Goal: Task Accomplishment & Management: Use online tool/utility

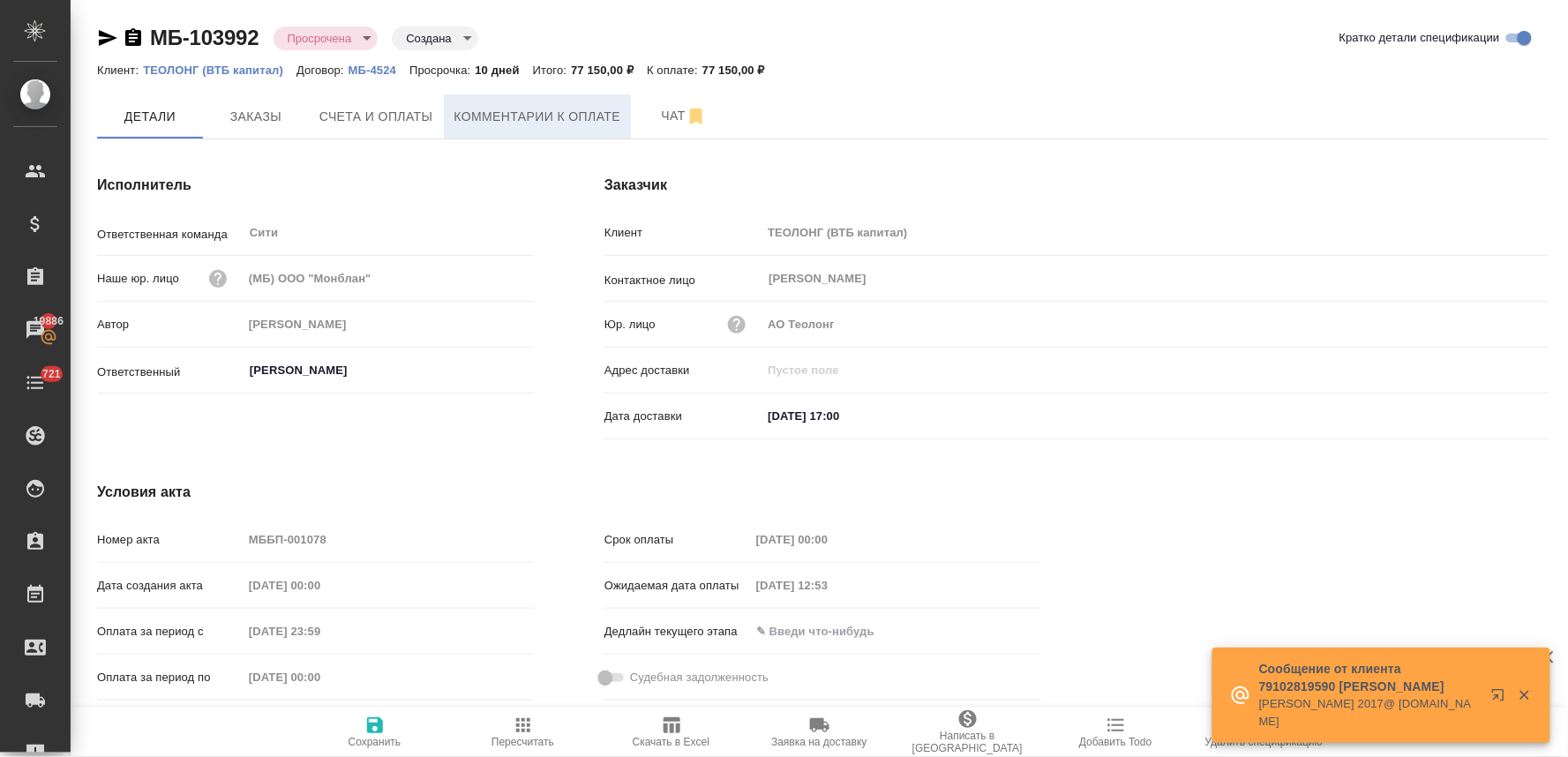
click at [488, 113] on span "Комментарии к оплате" at bounding box center [538, 117] width 167 height 22
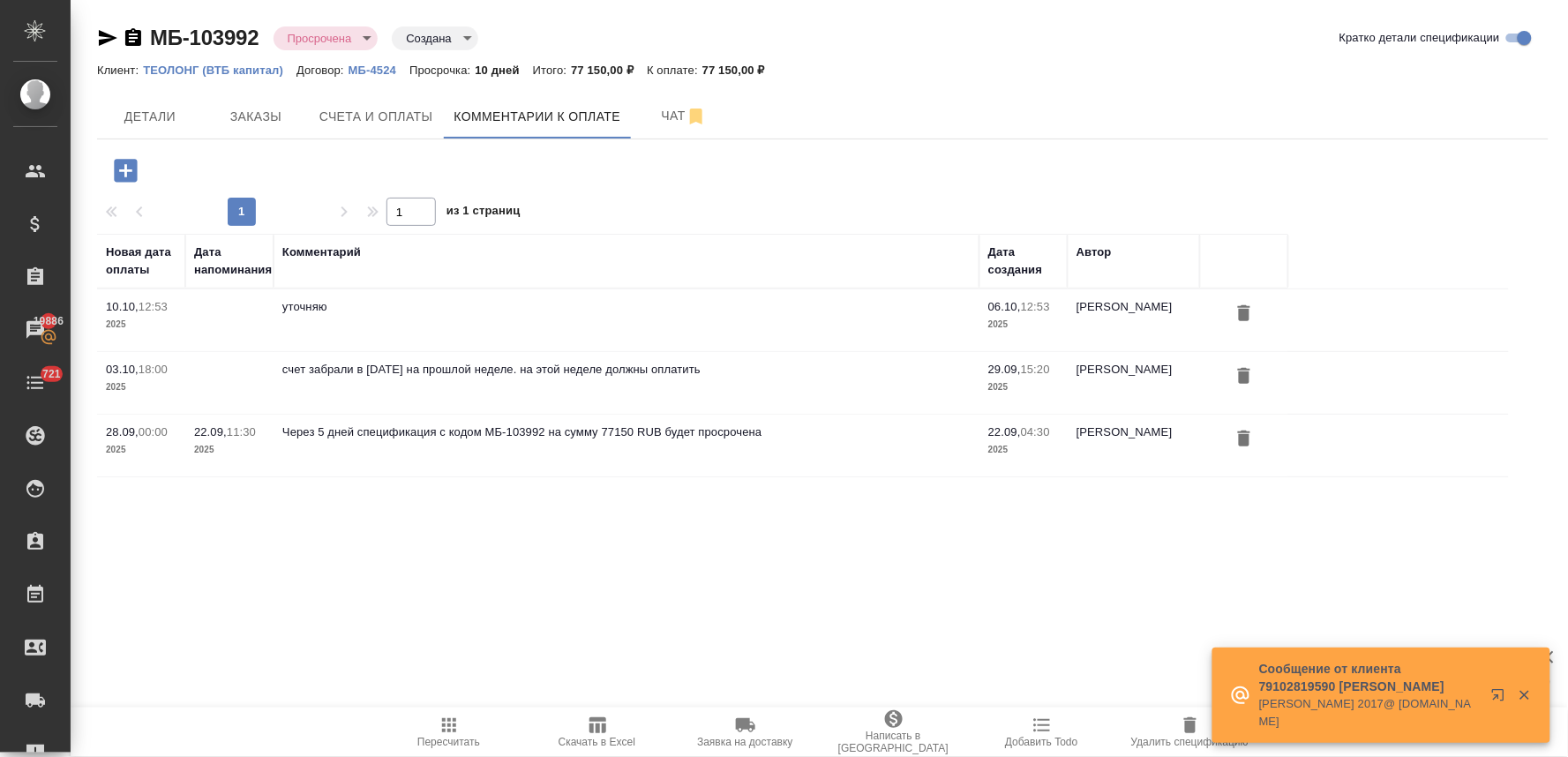
click at [119, 169] on icon "button" at bounding box center [125, 170] width 23 height 23
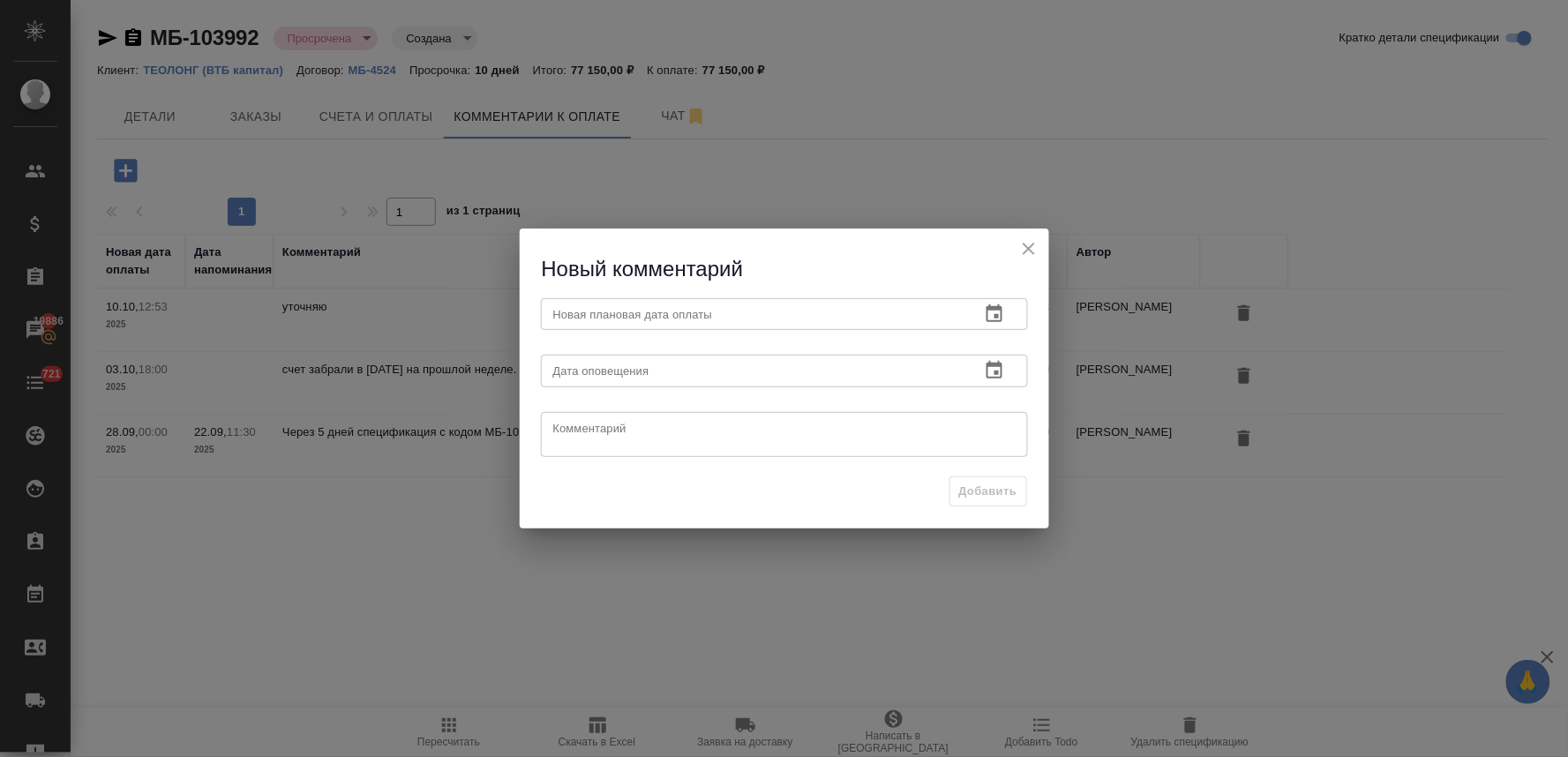
click at [988, 307] on icon "button" at bounding box center [993, 313] width 16 height 17
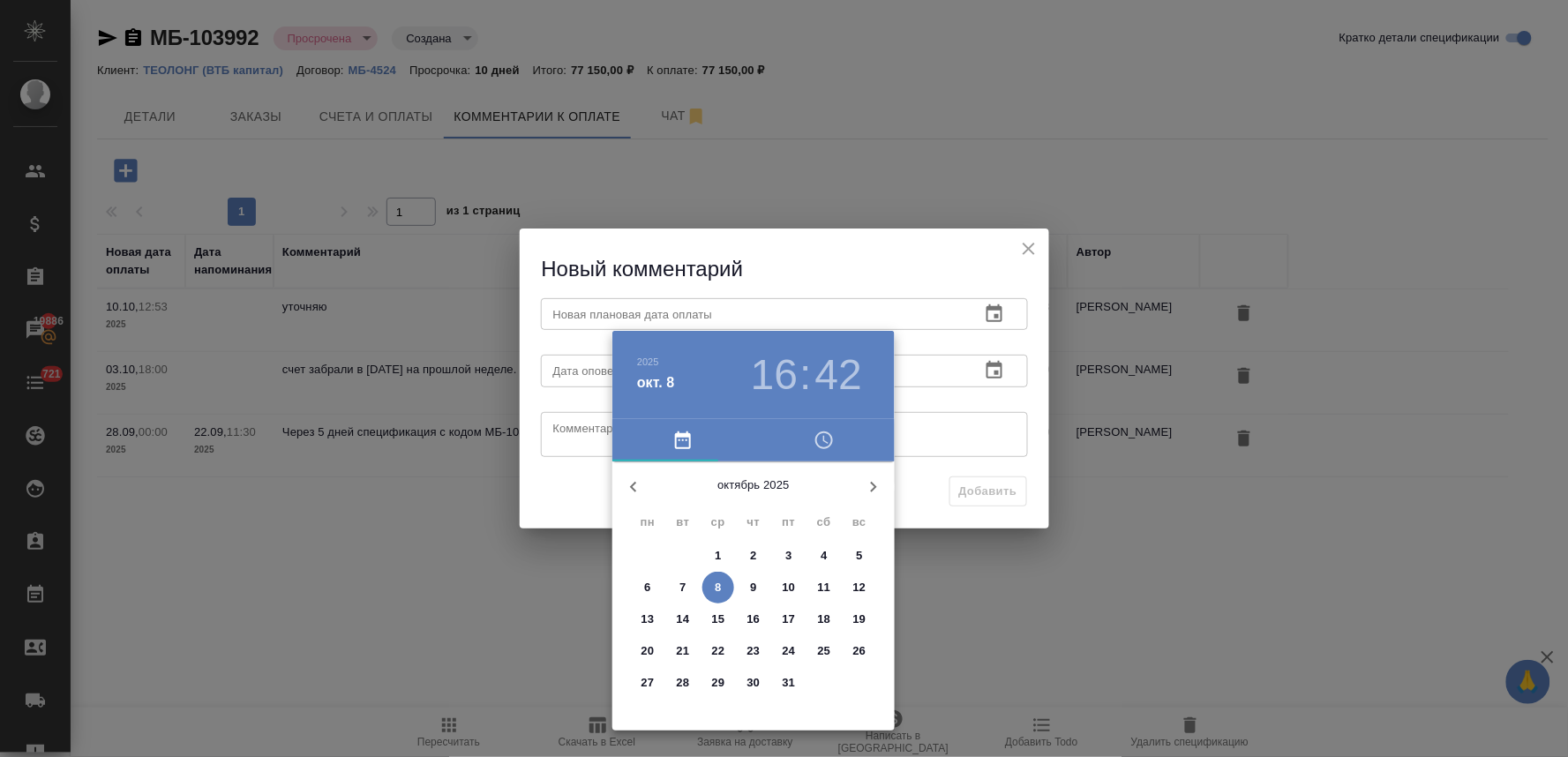
click at [648, 621] on p "13" at bounding box center [648, 619] width 13 height 17
type input "13.10.2025 16:42"
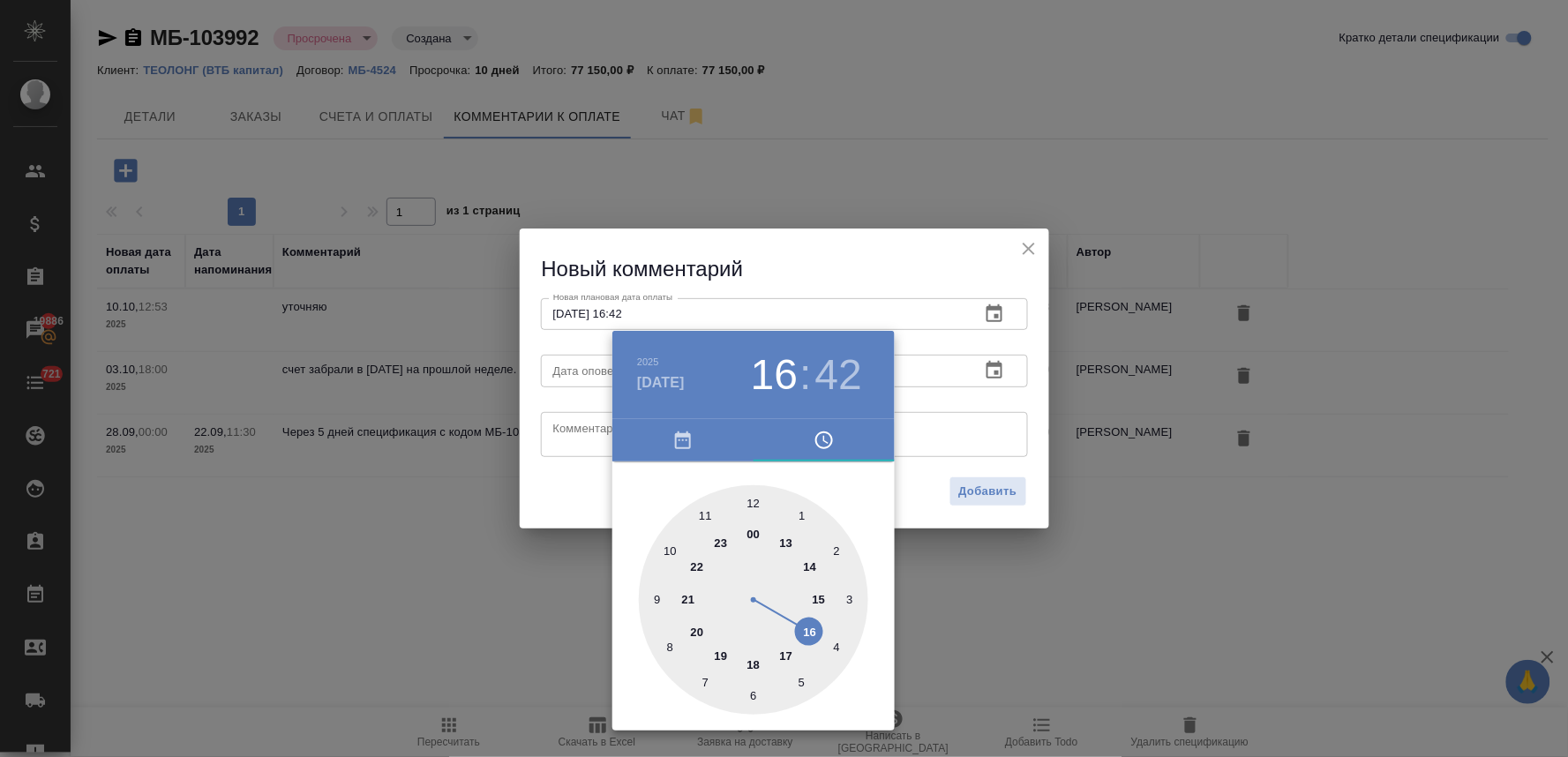
click at [563, 487] on div at bounding box center [784, 378] width 1568 height 757
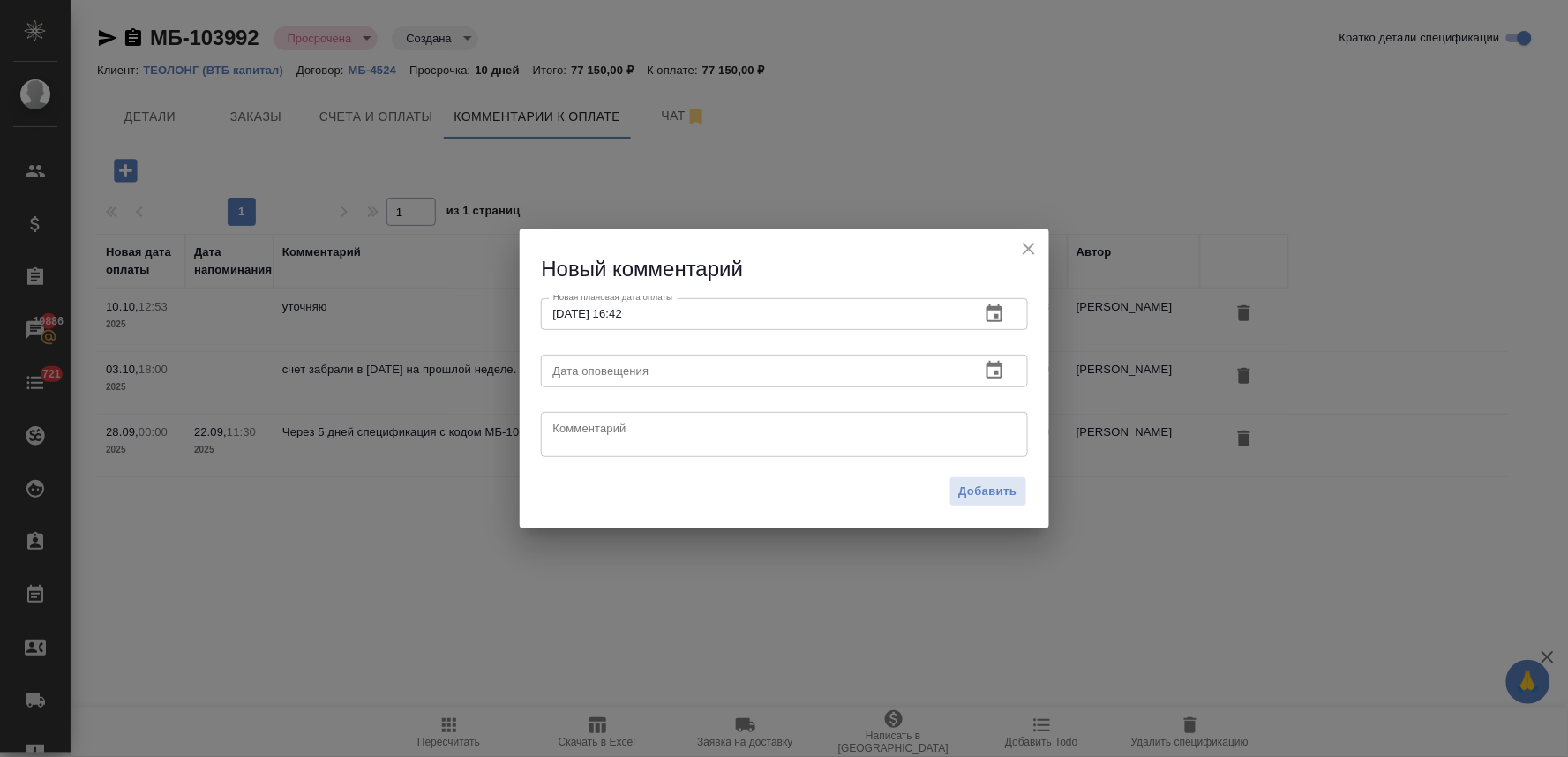
click at [581, 425] on textarea at bounding box center [784, 433] width 462 height 27
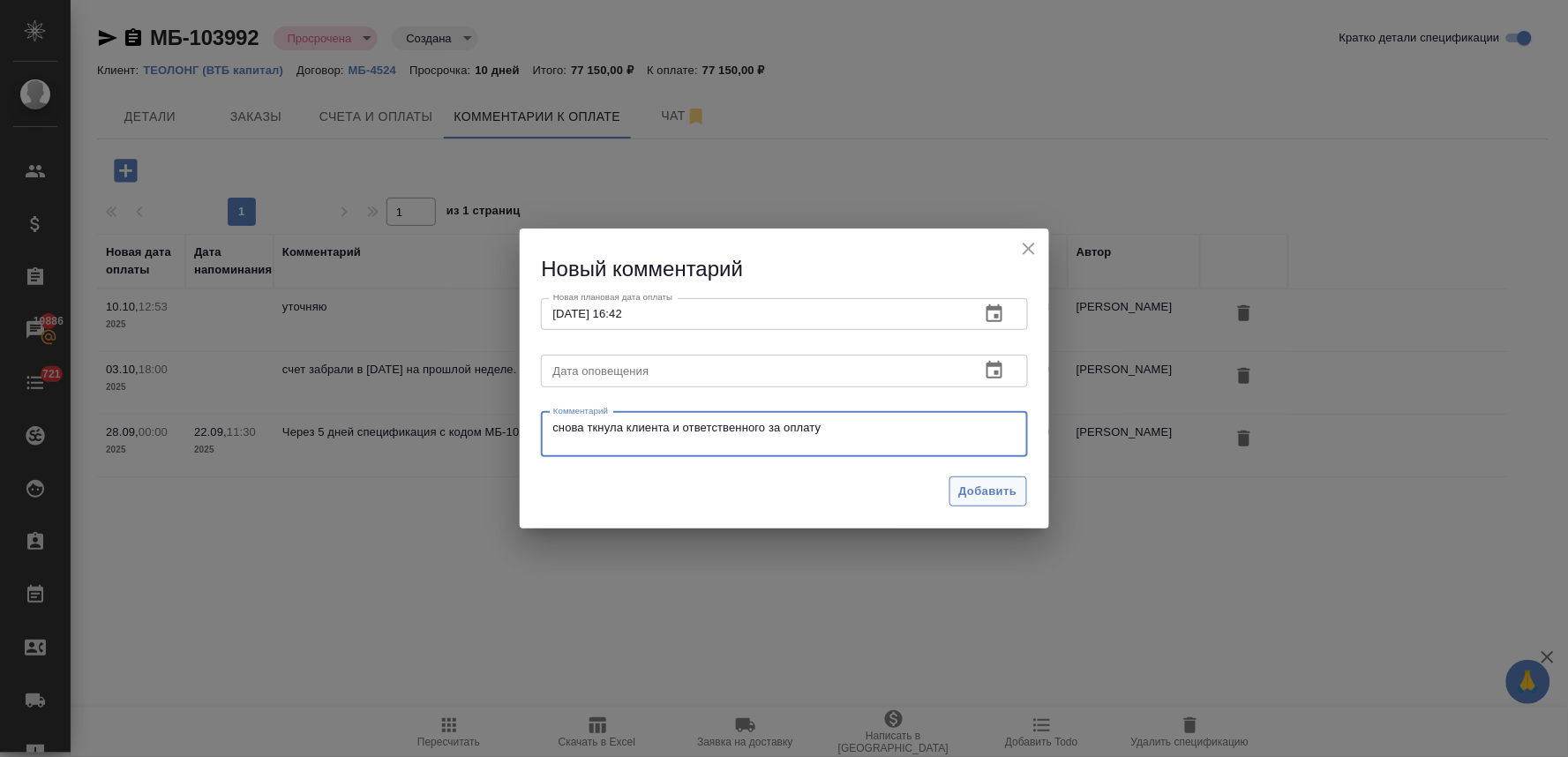
type textarea "снова ткнула клиента и ответственного за оплату"
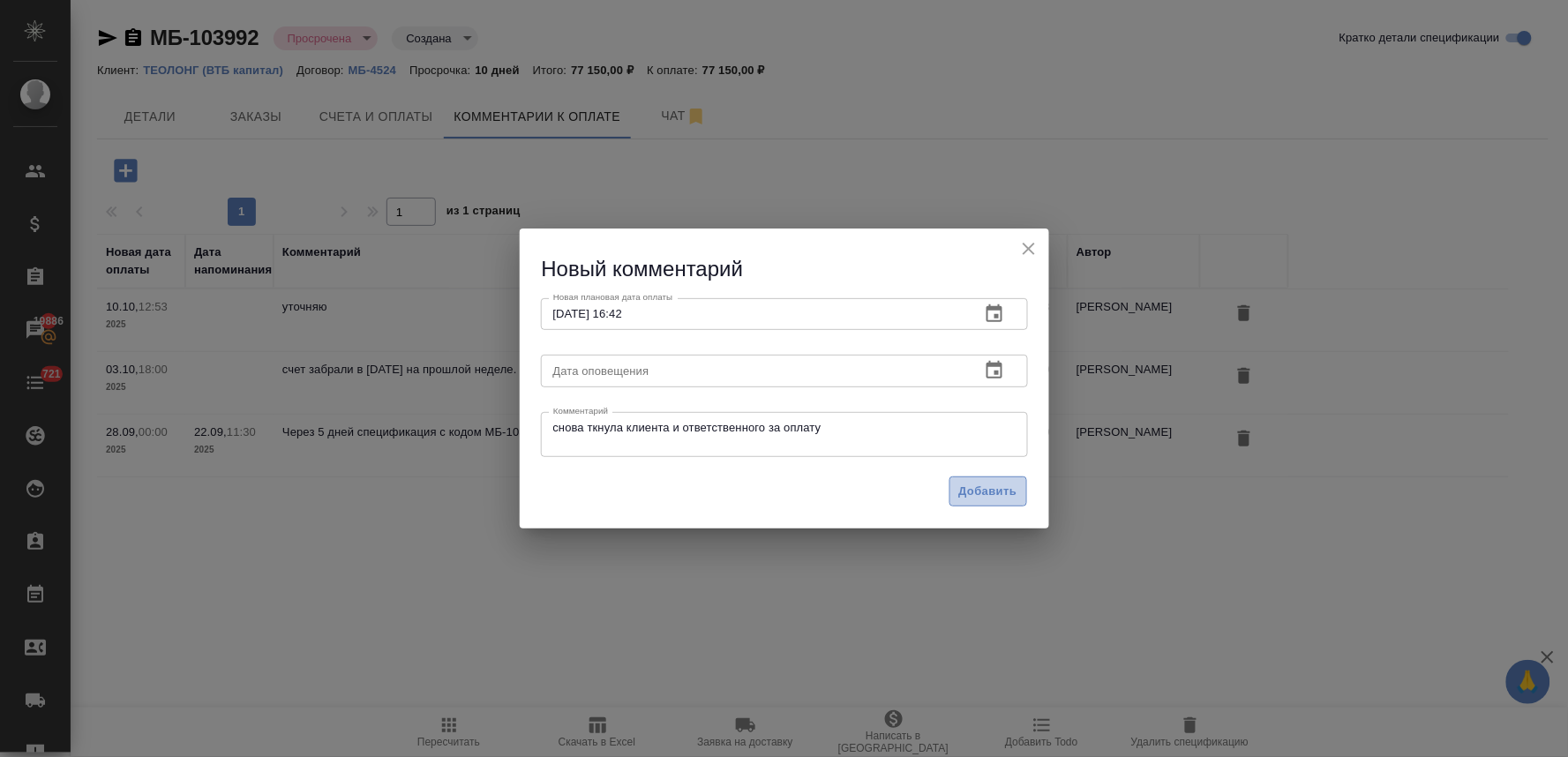
click at [967, 492] on span "Добавить" at bounding box center [989, 492] width 59 height 20
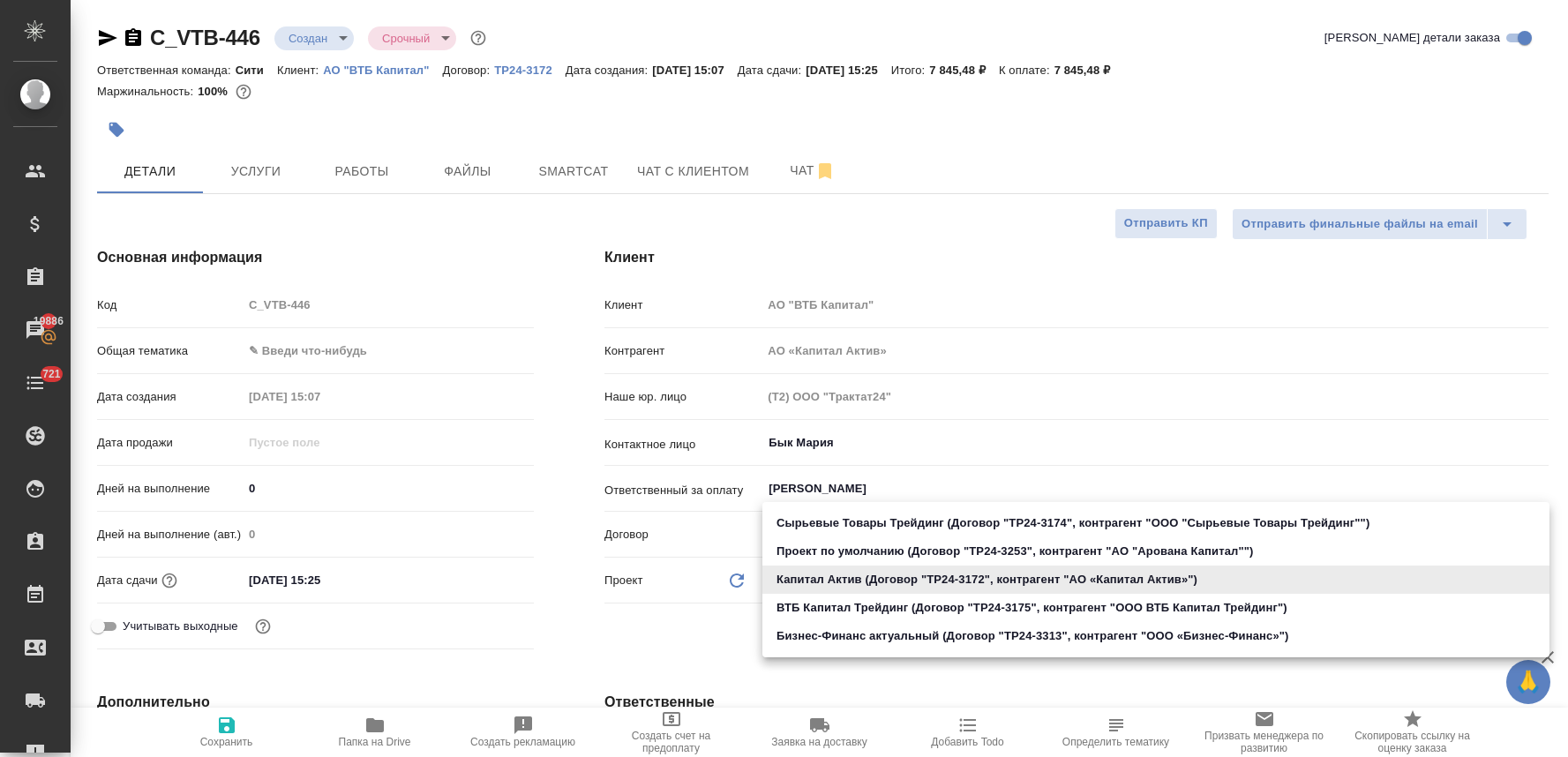
select select "RU"
click at [1072, 636] on li "Бизнес-Финанс актуальный (Договор "ТР24-3313", контрагент "ООО «Бизнес-Финанс»")" at bounding box center [1156, 636] width 787 height 28
type input "662cd42694da6f11c428445d"
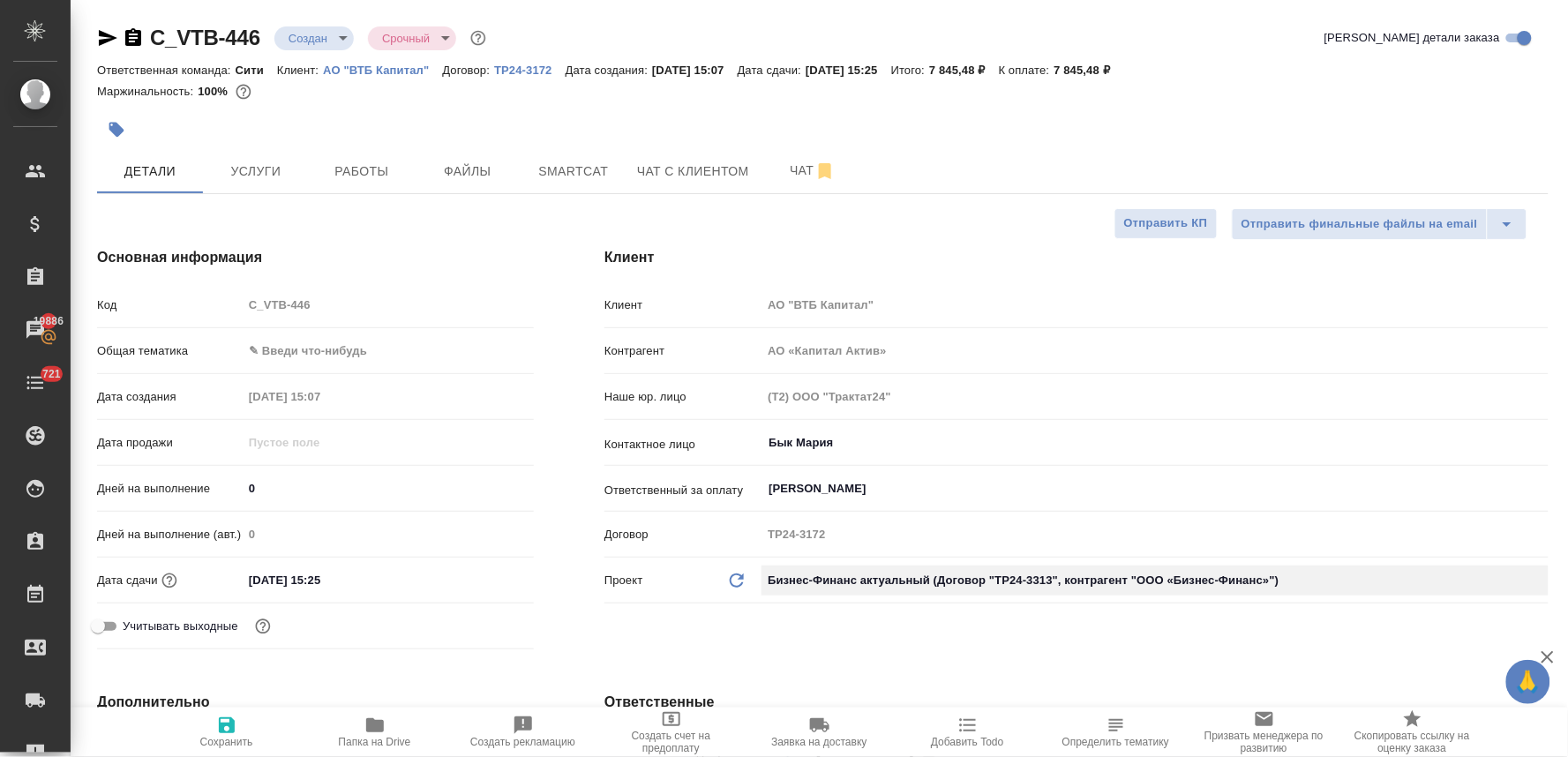
type input "ООО «Бизнес-Финанс»"
type input "(T24) Общество с ограниченной ответственностью «Трактат24»"
type input "ТР24-3313"
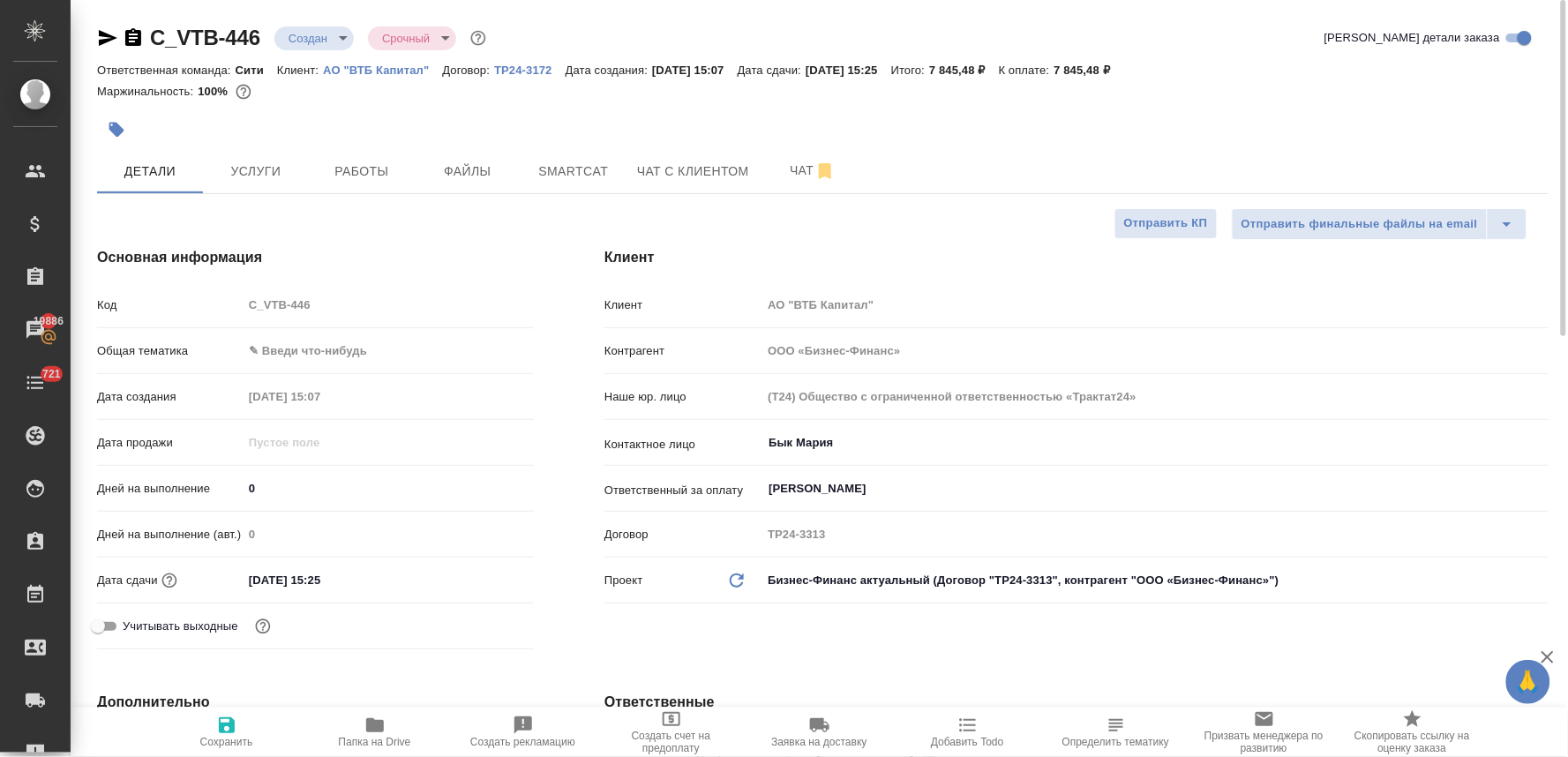
click at [230, 736] on span "Сохранить" at bounding box center [227, 741] width 53 height 12
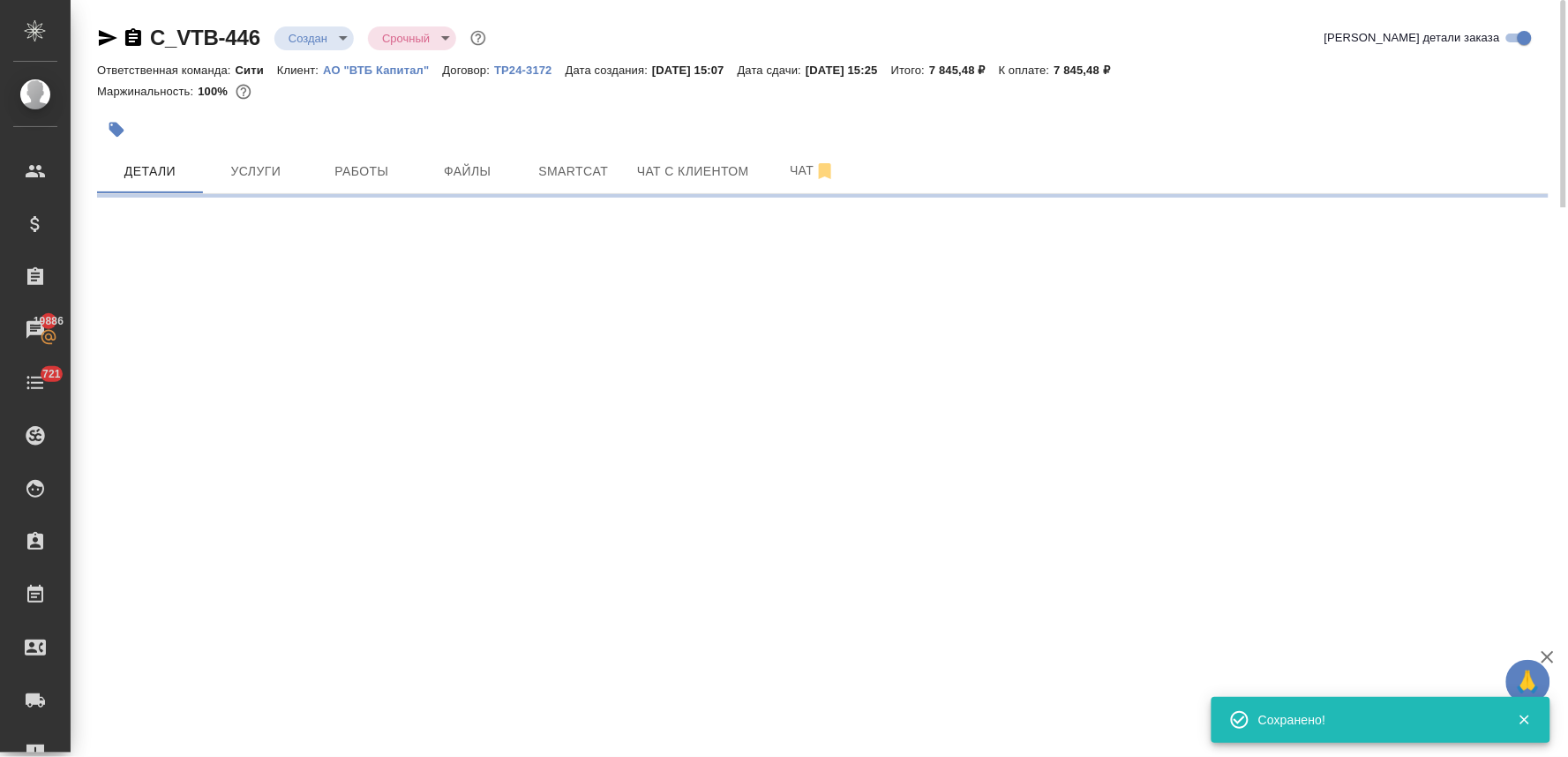
select select "RU"
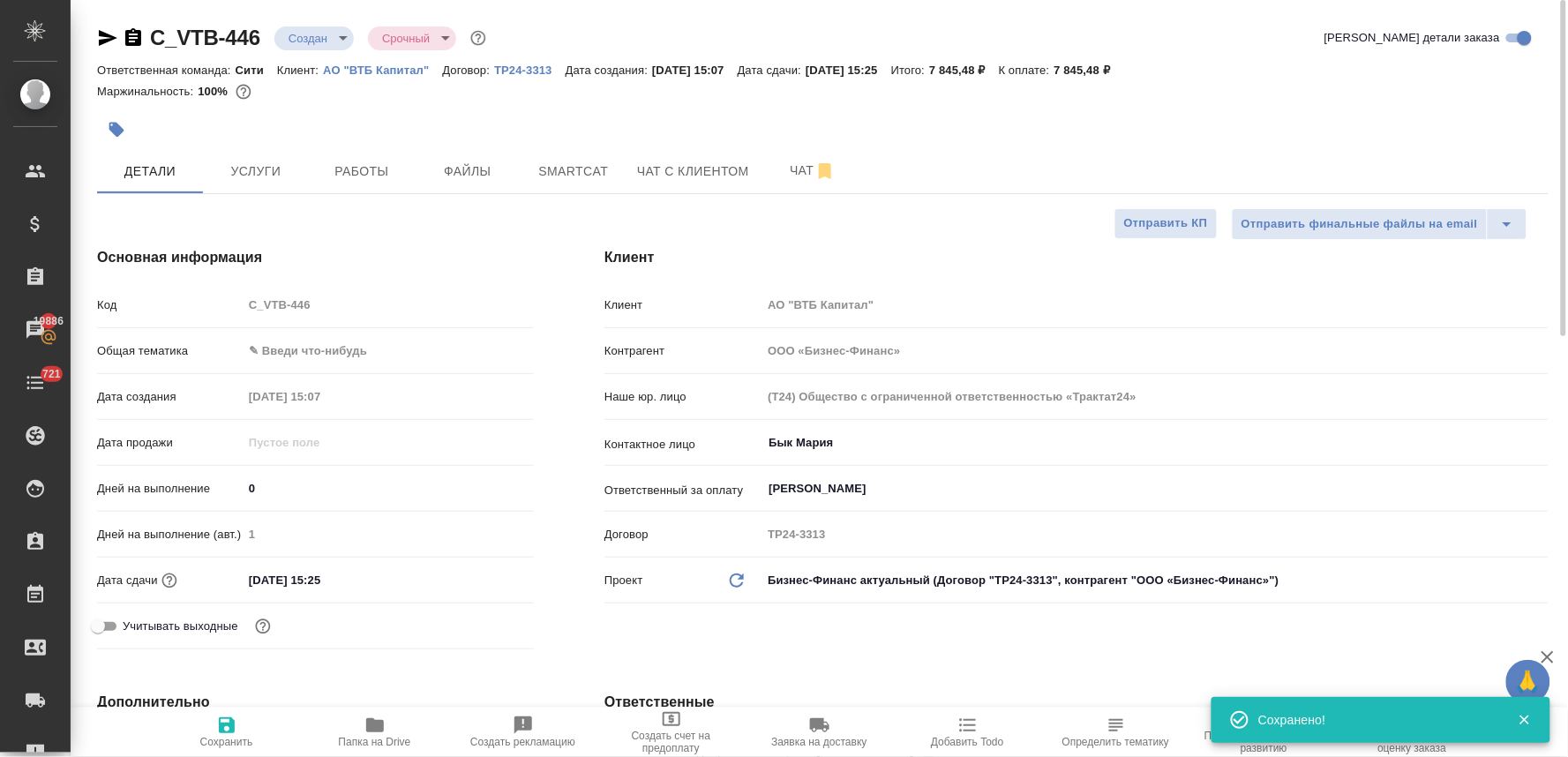
type textarea "x"
click at [293, 351] on body "🙏 .cls-1 fill:#fff; AWATERA Lyamina Nadezhda Клиенты Спецификации Заказы 19886 …" at bounding box center [784, 378] width 1568 height 757
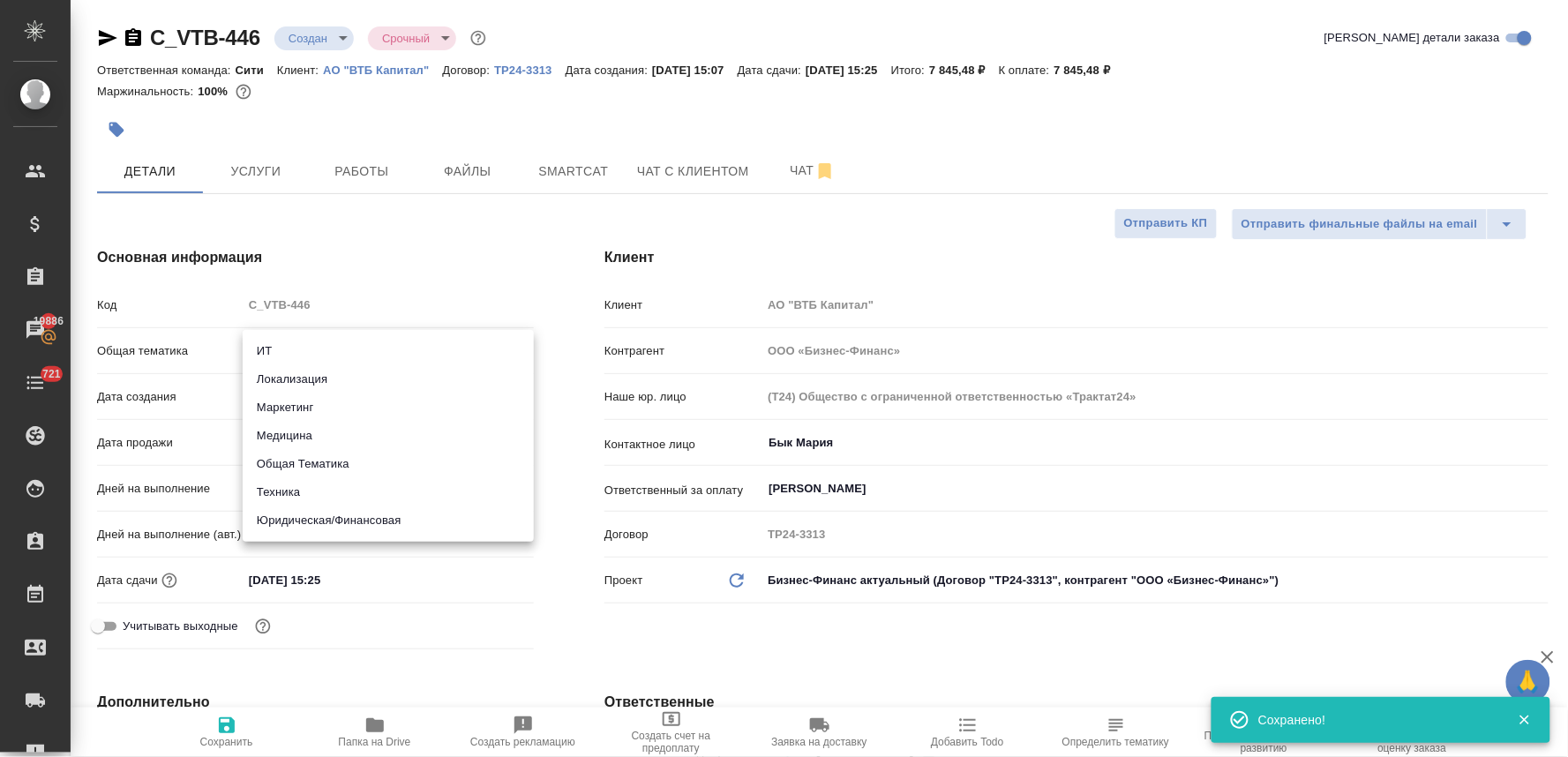
click at [333, 519] on li "Юридическая/Финансовая" at bounding box center [389, 521] width 291 height 28
type input "yr-fn"
type textarea "x"
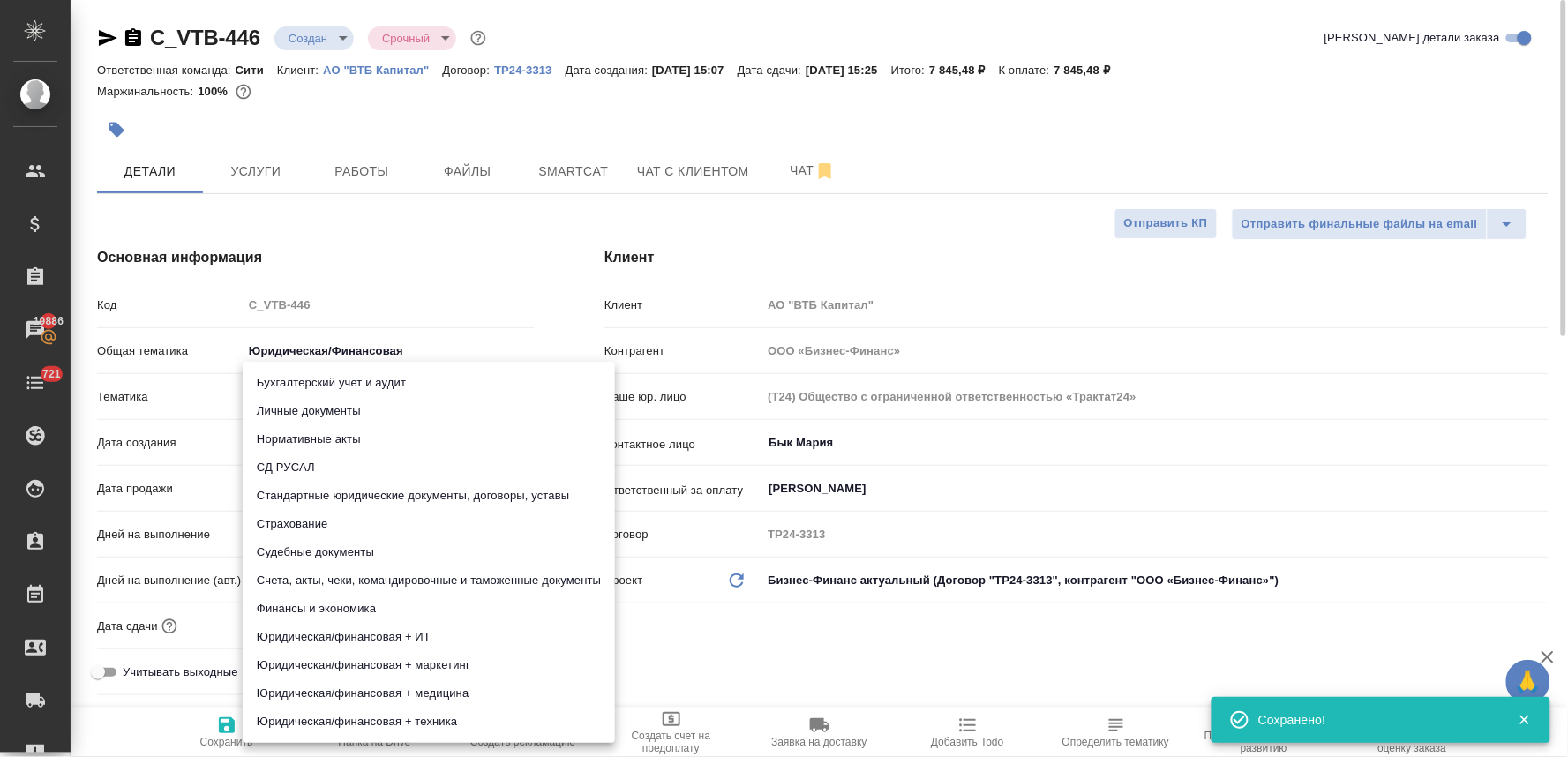
click at [341, 408] on body "🙏 .cls-1 fill:#fff; AWATERA Lyamina Nadezhda Клиенты Спецификации Заказы 19886 …" at bounding box center [784, 378] width 1568 height 757
click at [371, 486] on li "Стандартные юридические документы, договоры, уставы" at bounding box center [429, 496] width 372 height 28
type textarea "x"
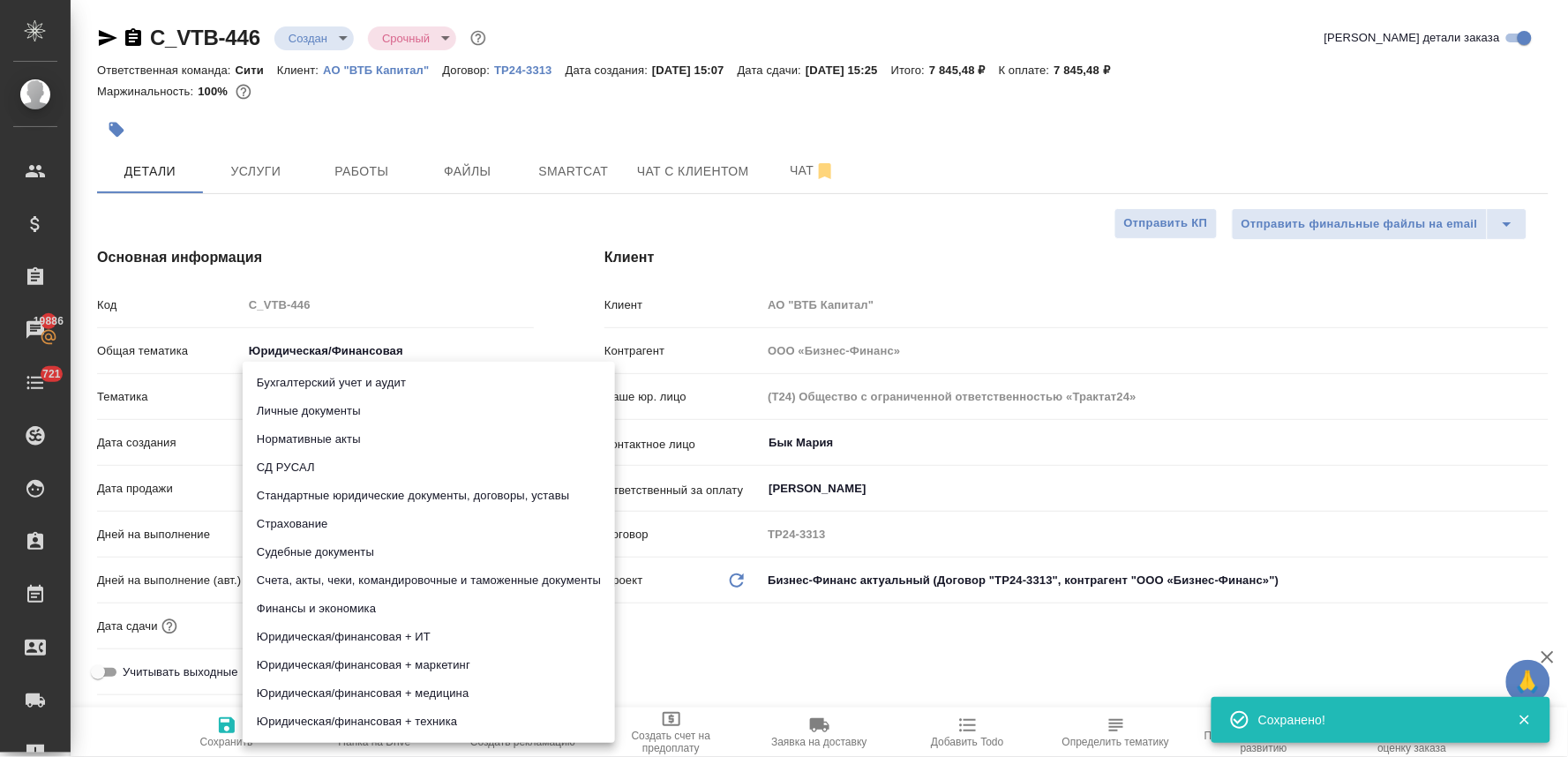
type input "5f647205b73bc97568ca66bf"
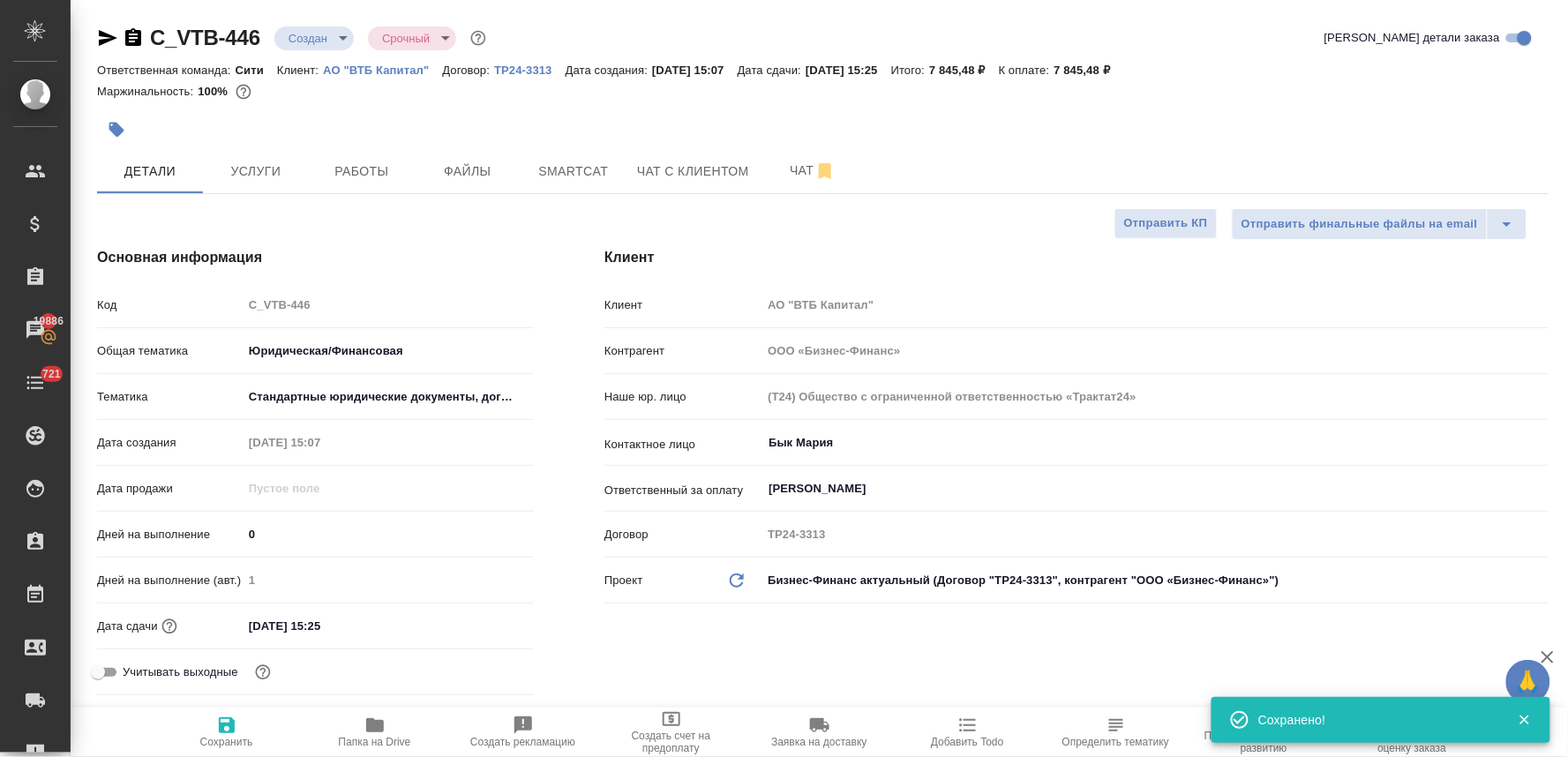
click at [645, 646] on div "Бухгалтерский учет и аудит Личные документы Нормативные акты СД РУСАЛ Стандартн…" at bounding box center [784, 378] width 1568 height 757
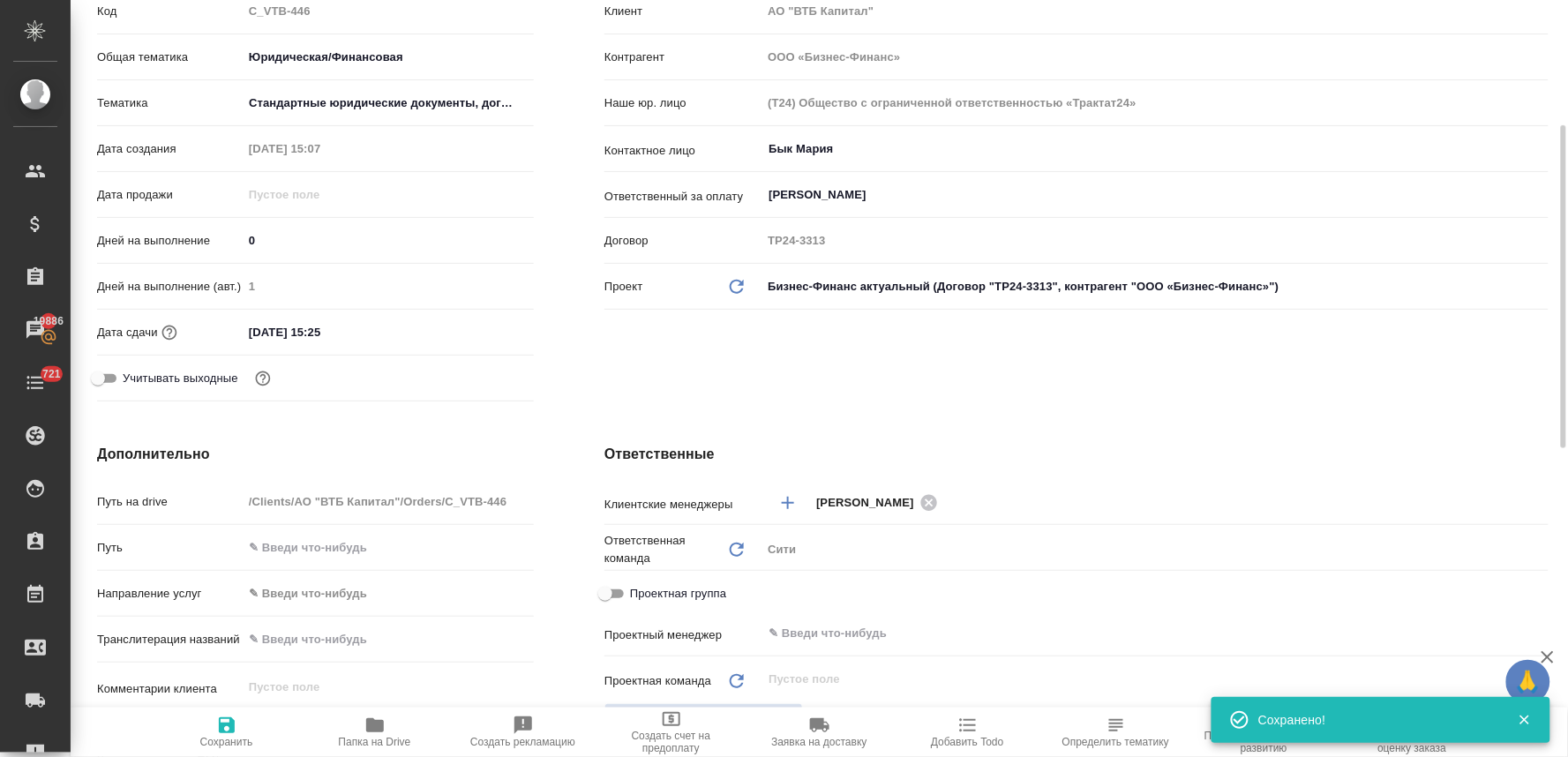
scroll to position [489, 0]
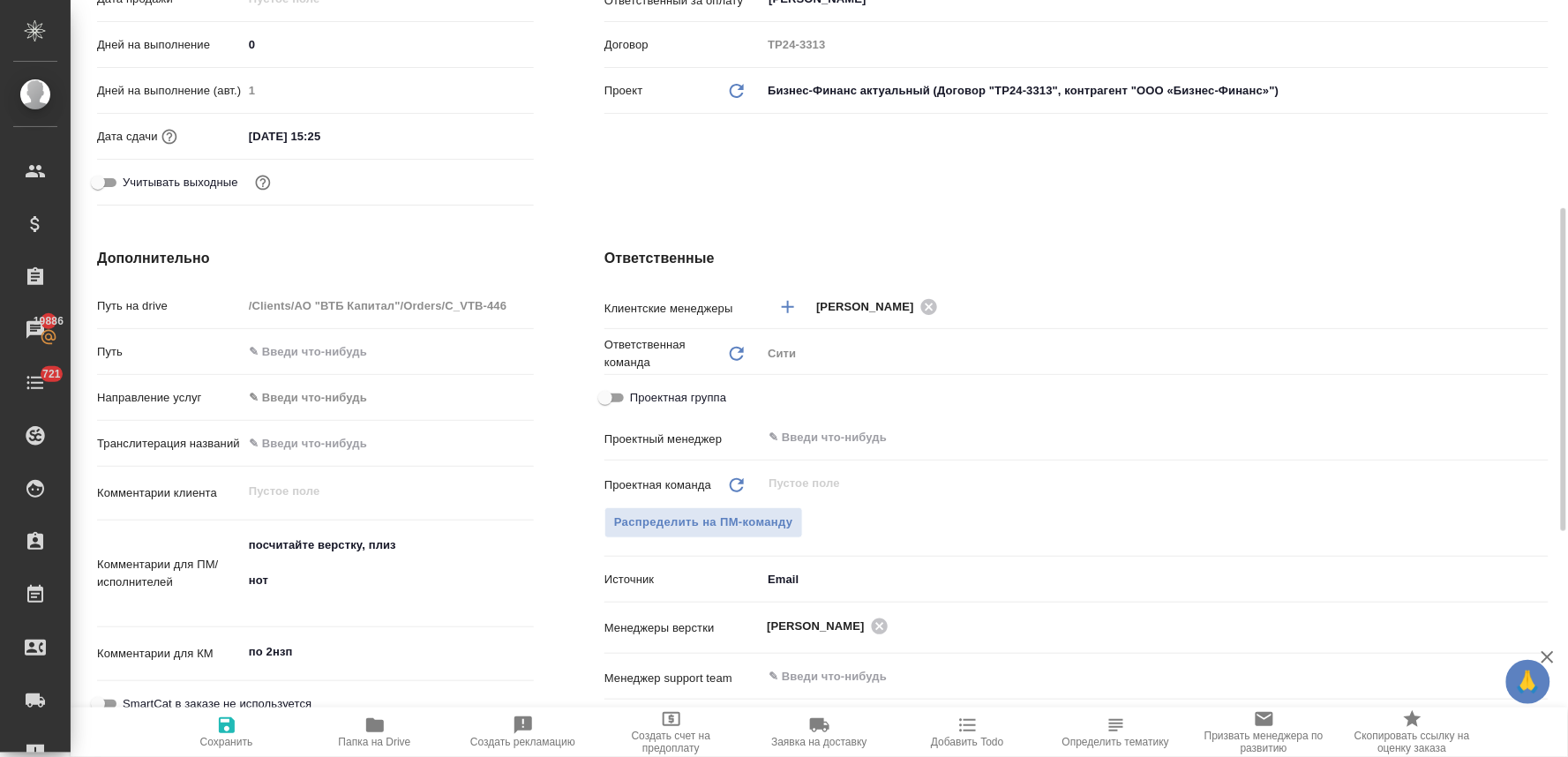
type textarea "x"
drag, startPoint x: 253, startPoint y: 562, endPoint x: 240, endPoint y: 515, distance: 48.8
click at [240, 515] on div "Путь на drive /Clients/АО "ВТБ Капитал"/Orders/C_VTB-446 Путь Направление услуг…" at bounding box center [315, 559] width 437 height 537
type textarea "нот"
type textarea "x"
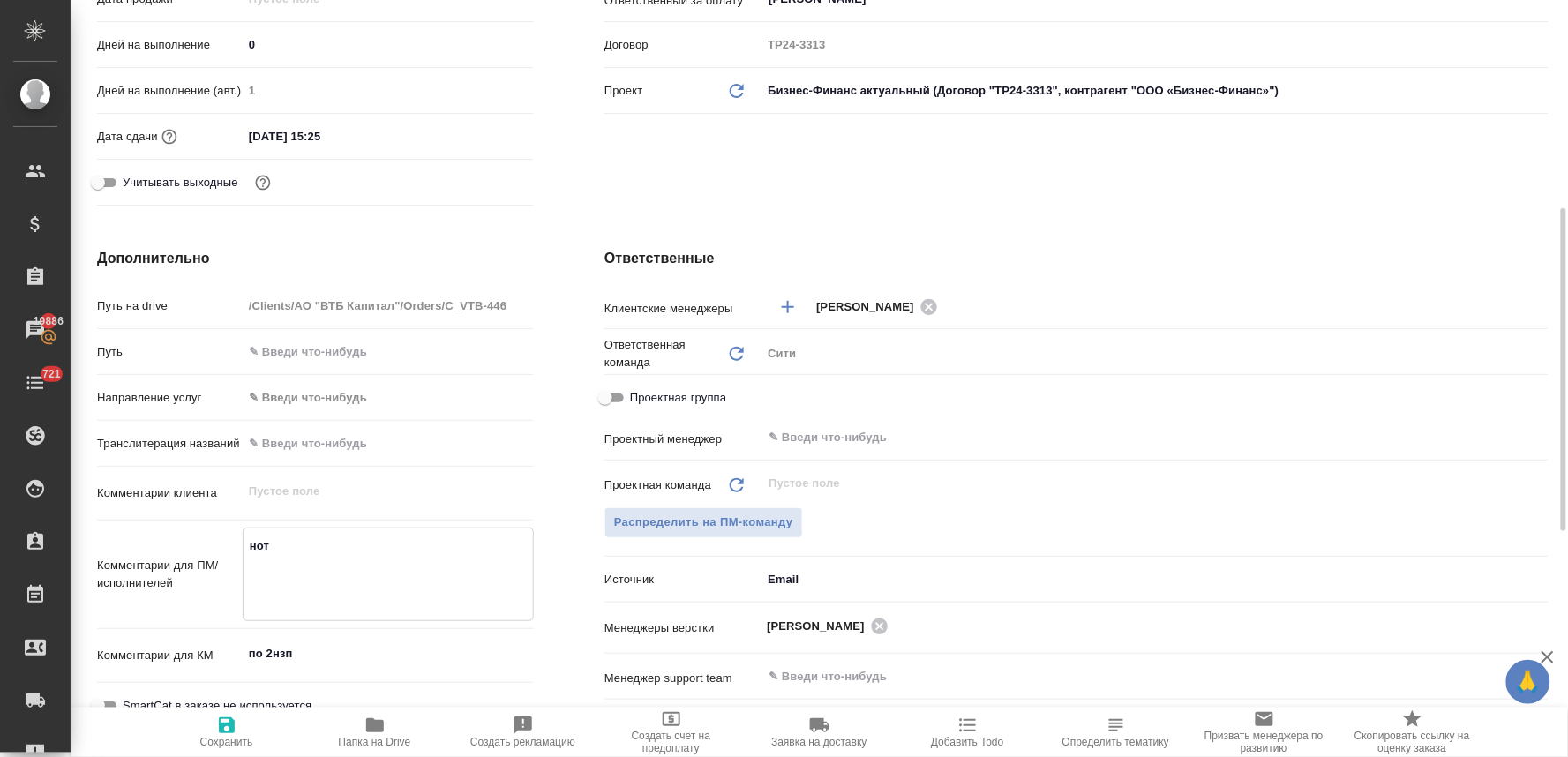
type textarea "x"
type textarea "нот"
type textarea "x"
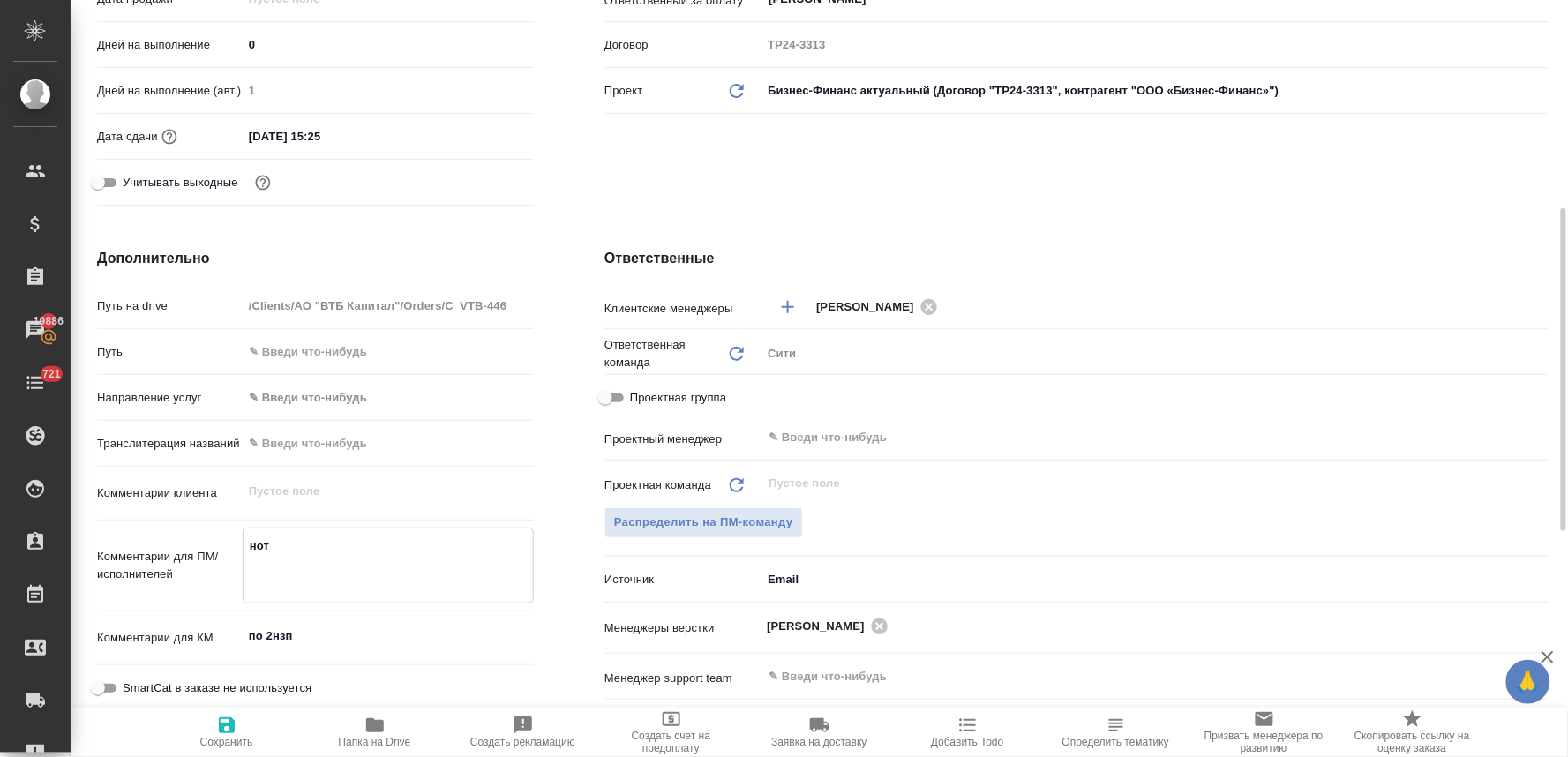
type textarea "x"
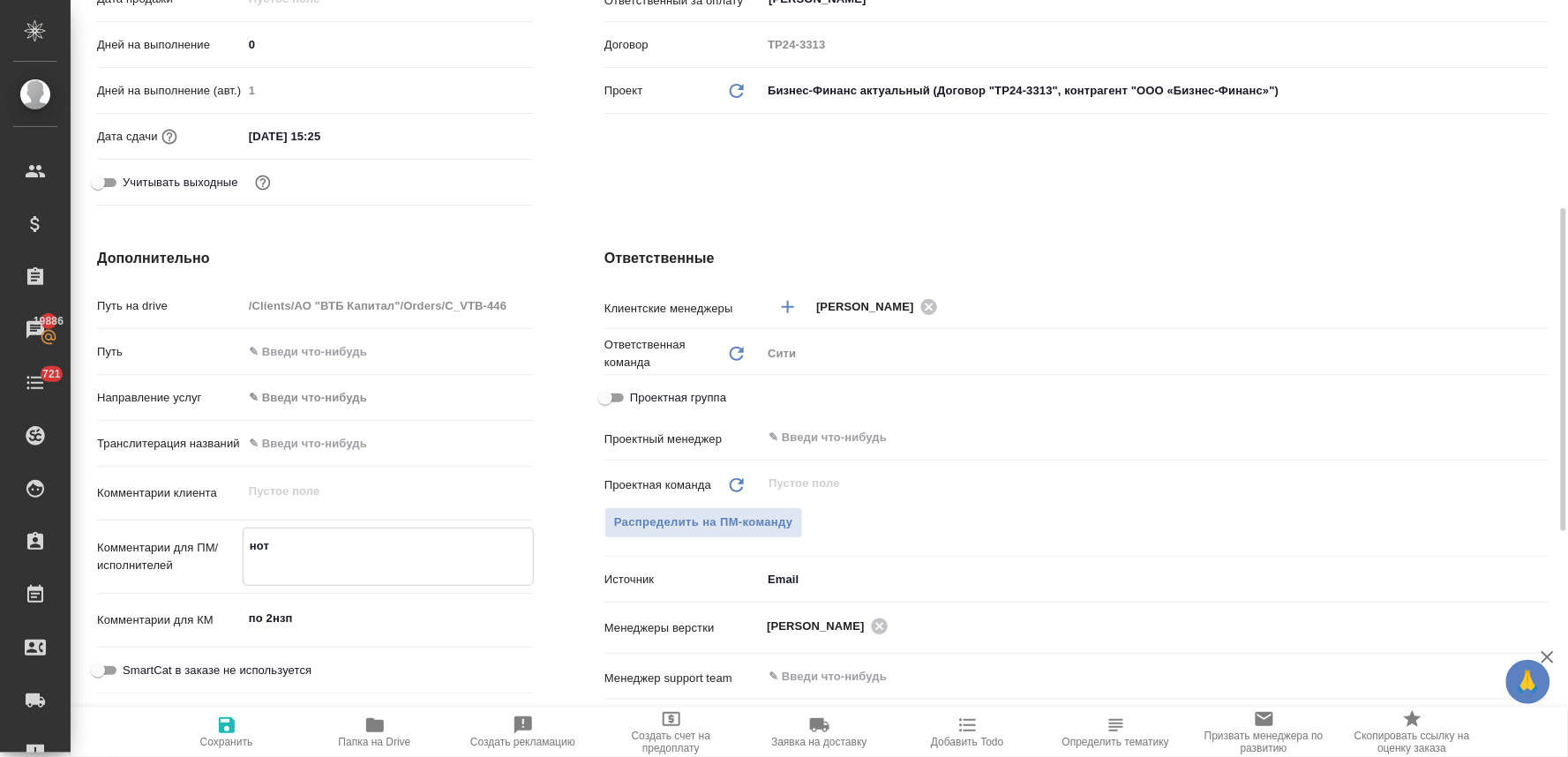
type textarea "нот"
type textarea "x"
click at [224, 727] on icon "button" at bounding box center [226, 725] width 16 height 16
type textarea "x"
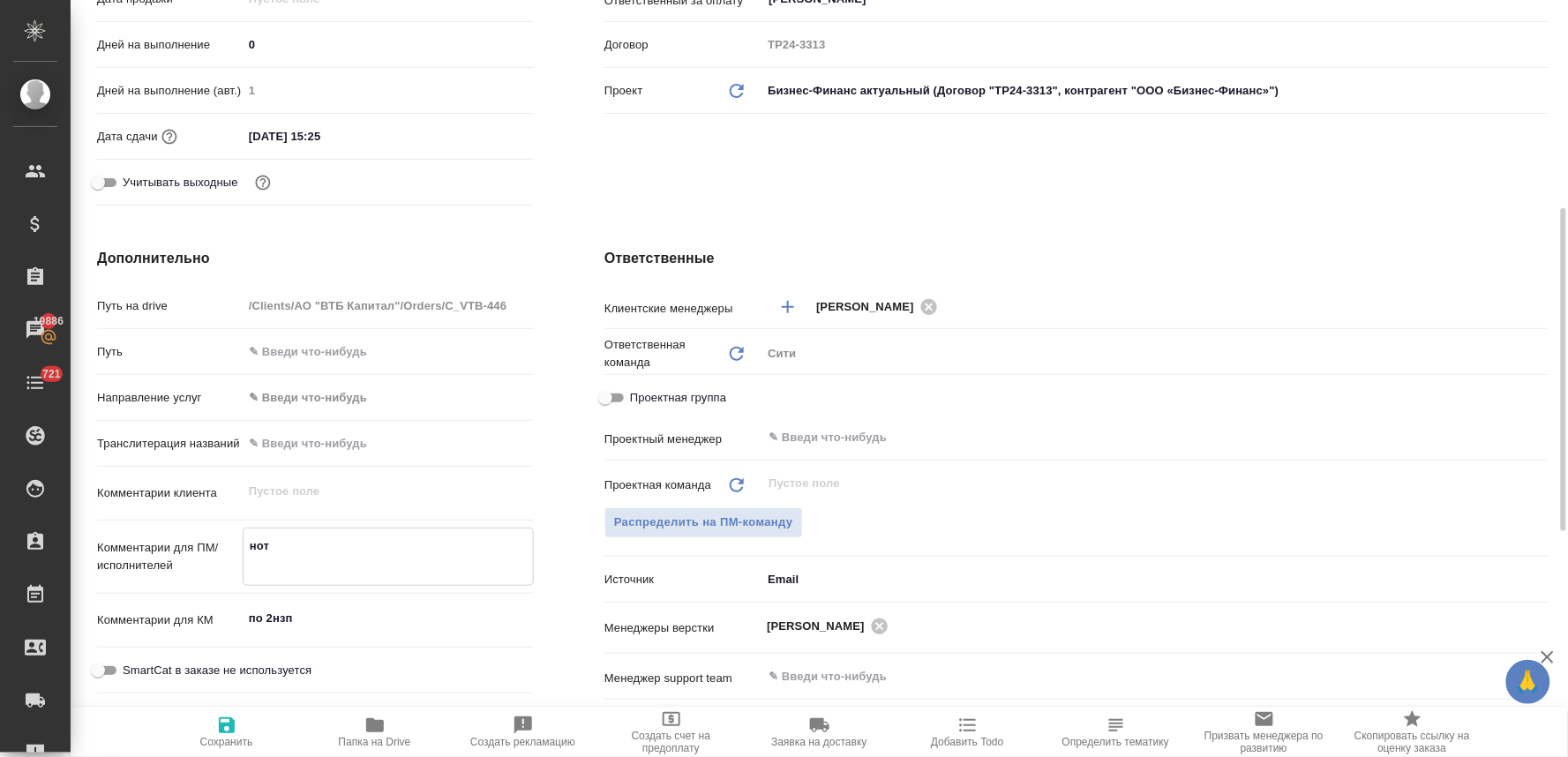
type textarea "x"
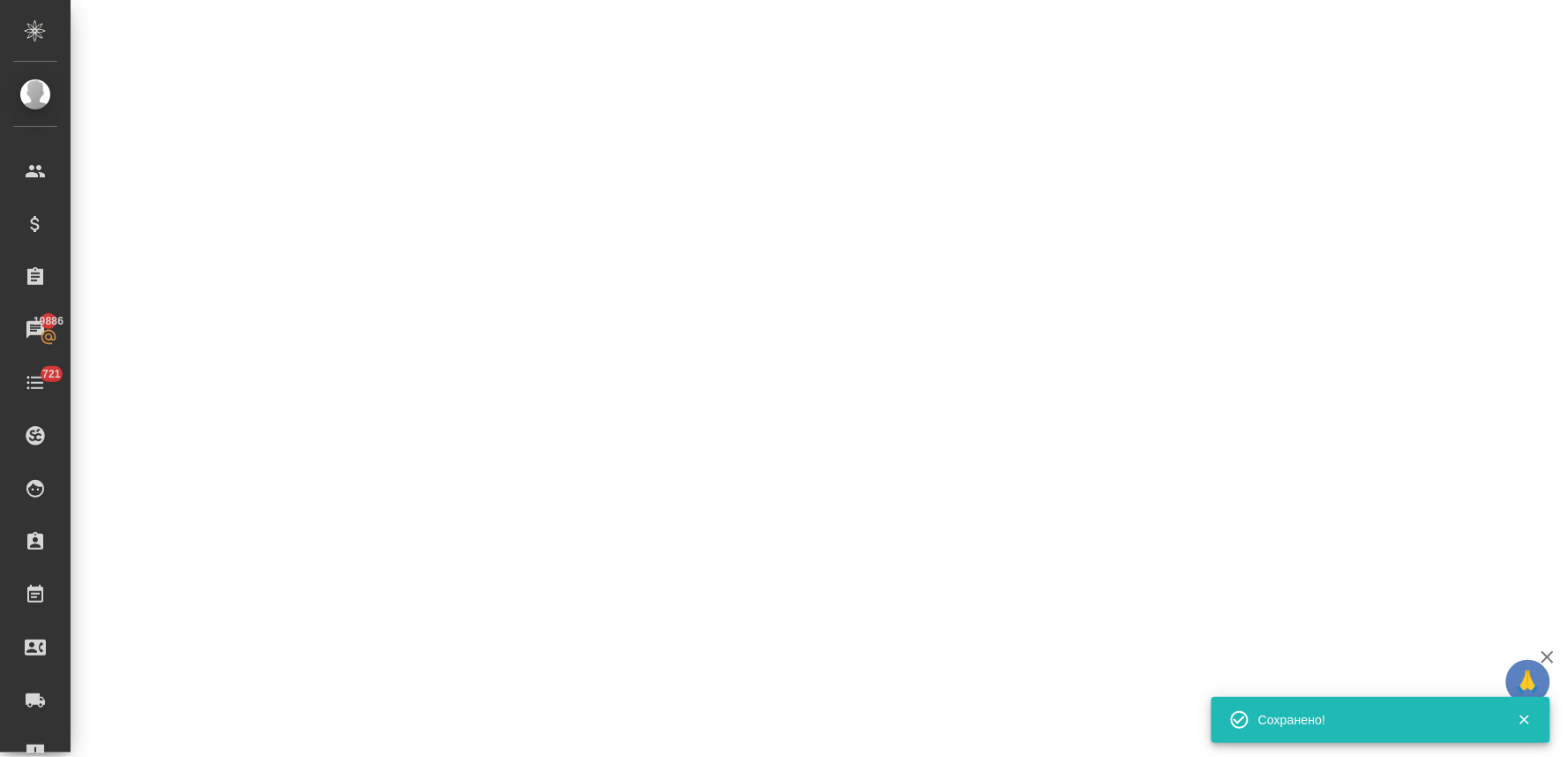
select select "RU"
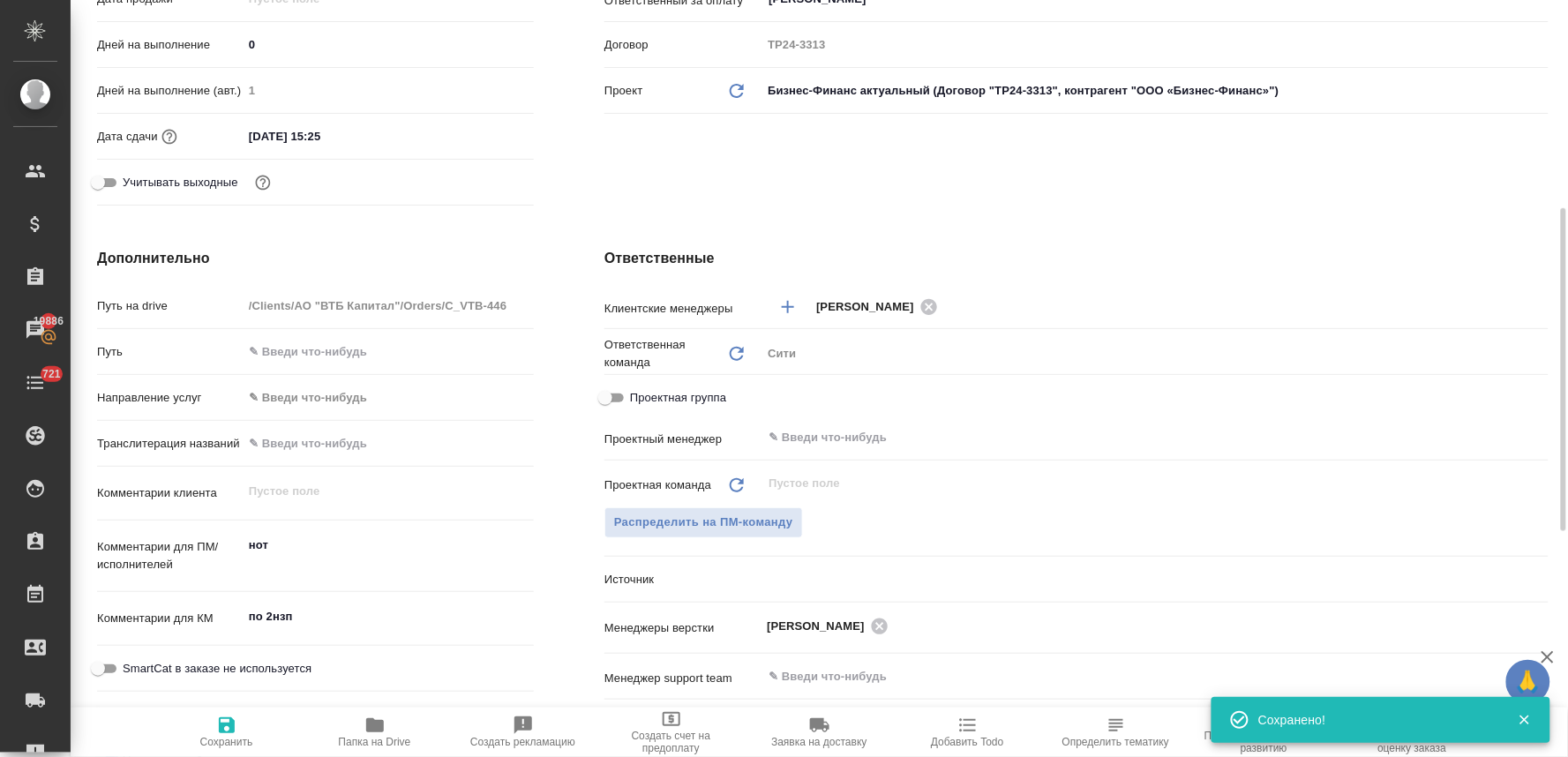
type textarea "x"
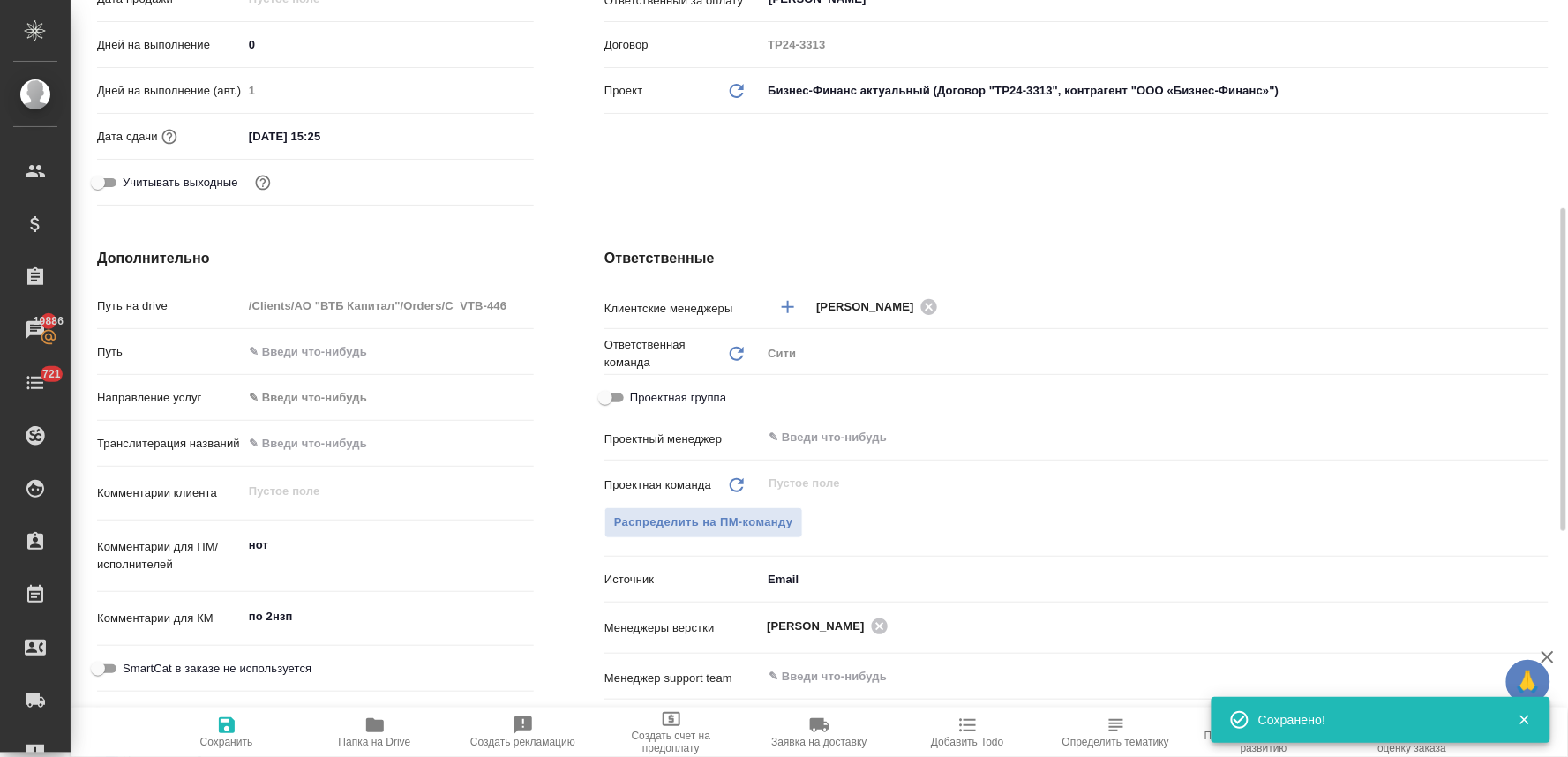
type textarea "x"
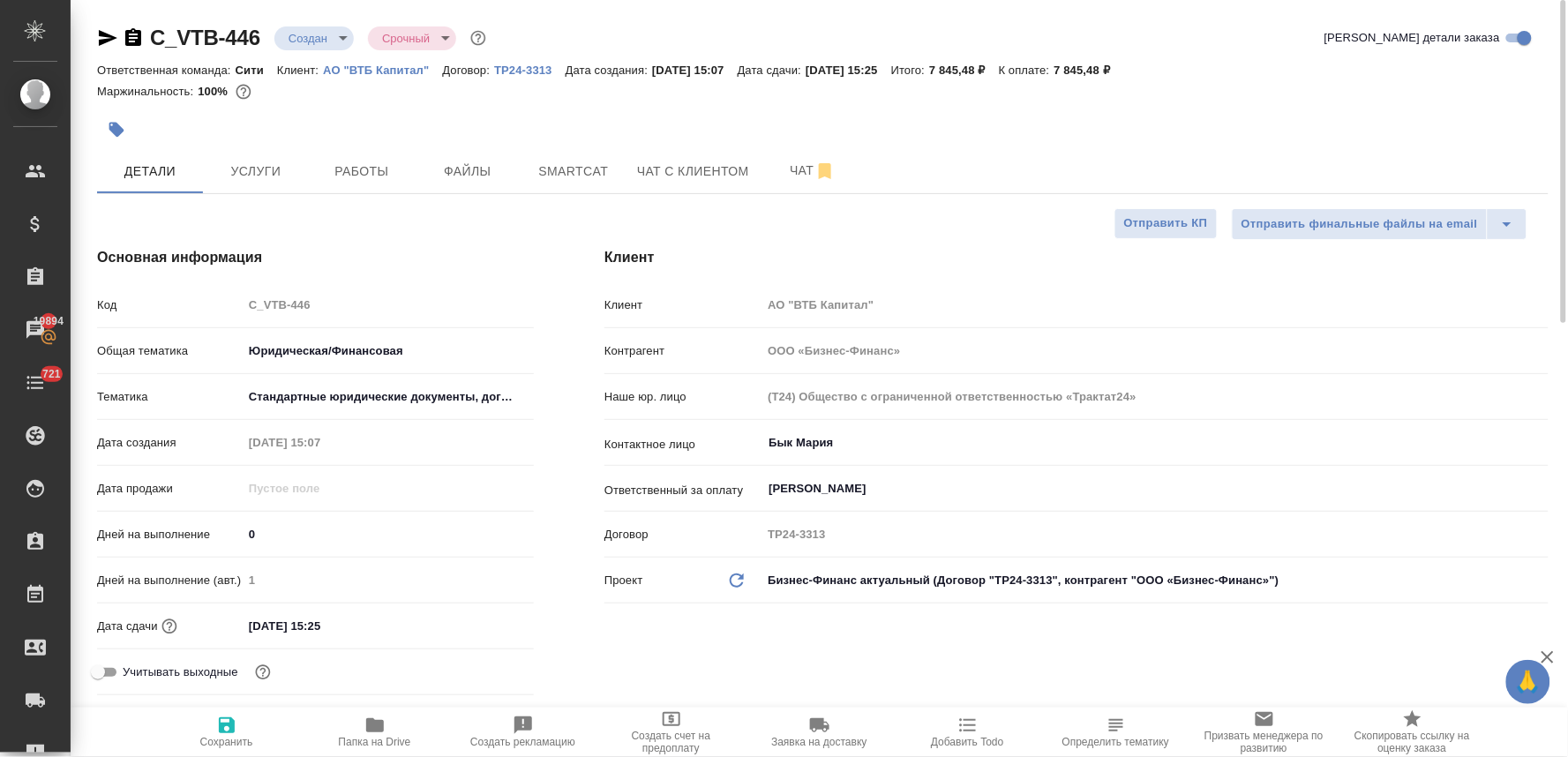
type textarea "x"
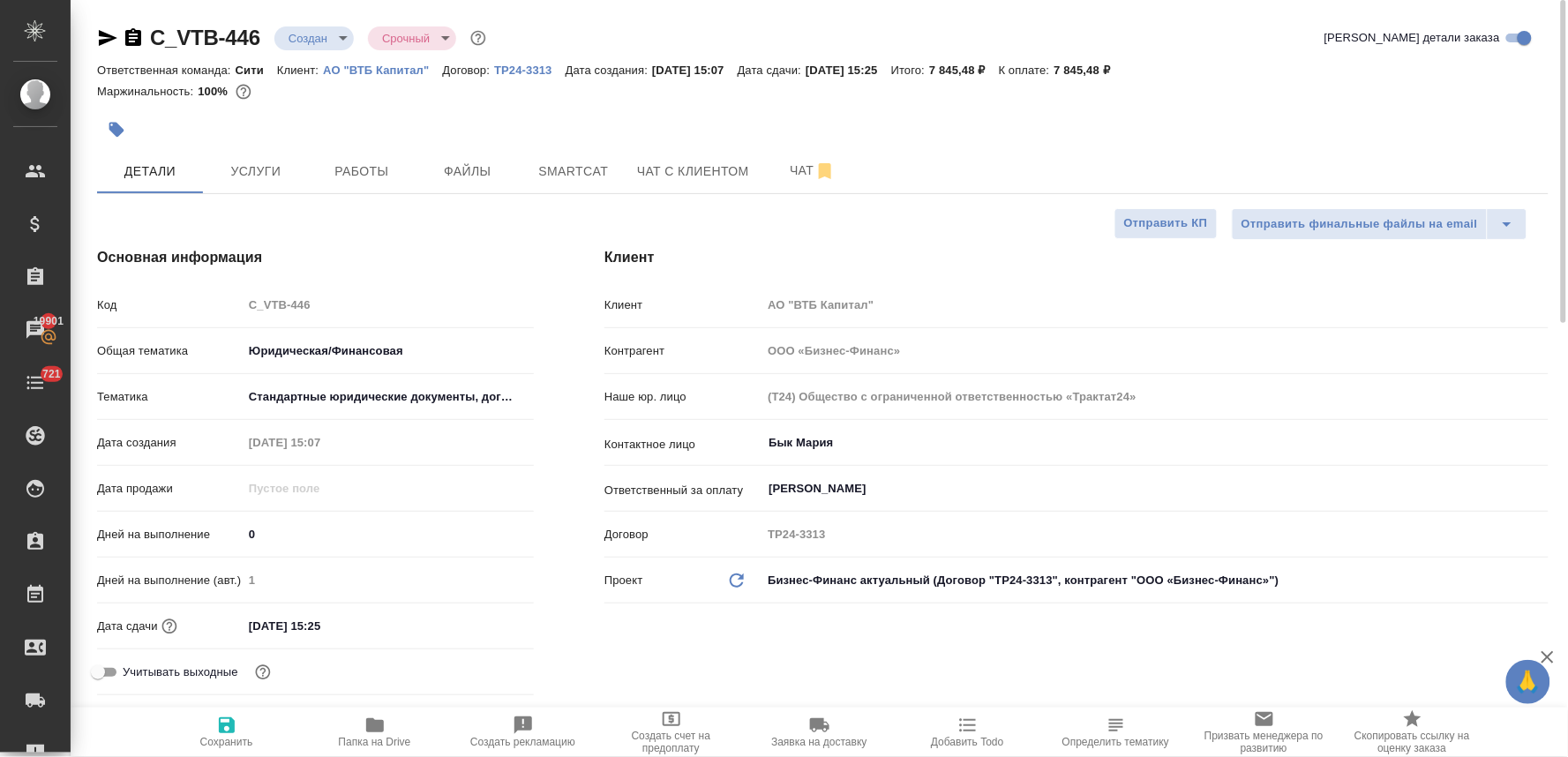
type textarea "x"
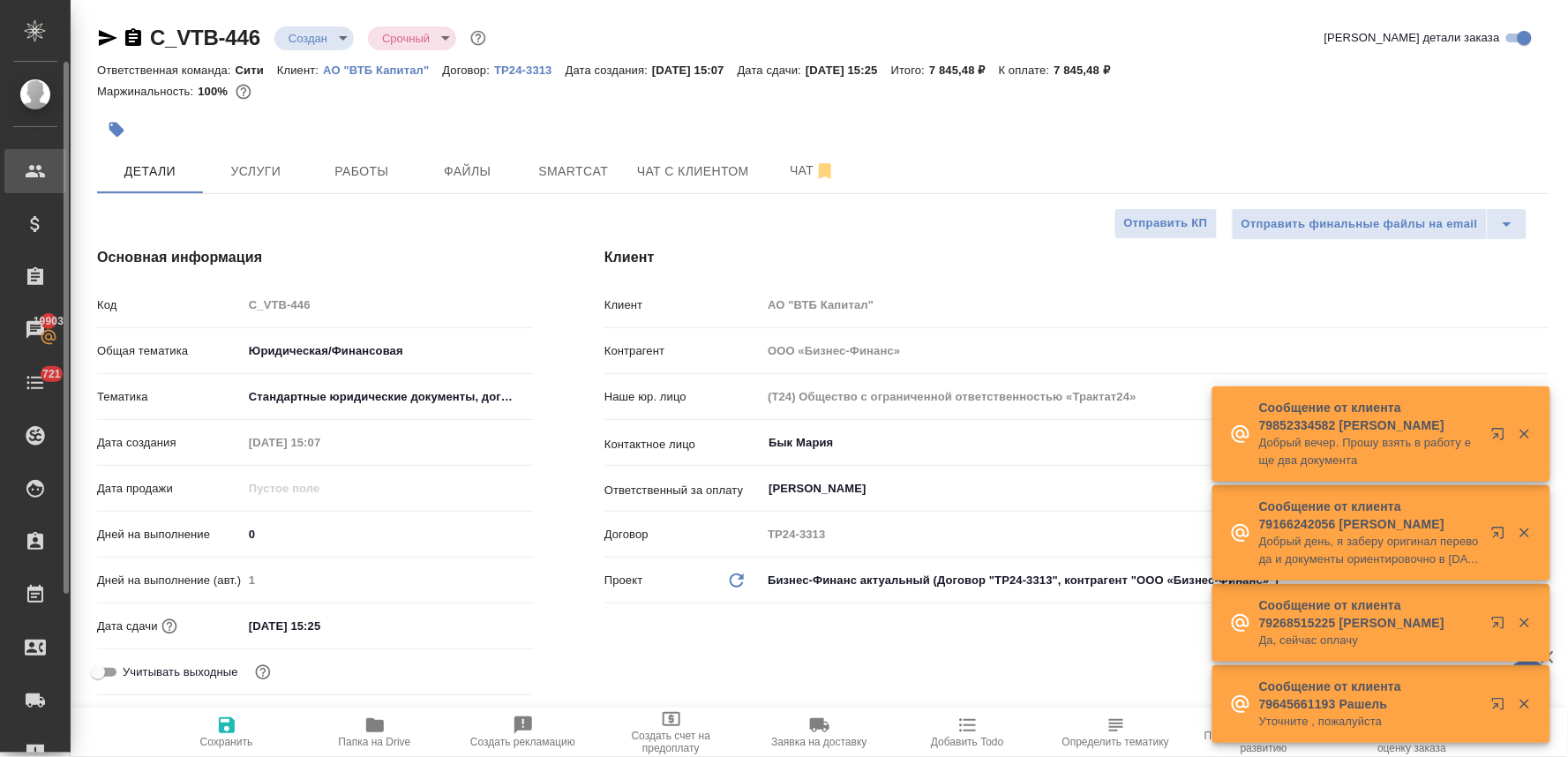
type textarea "x"
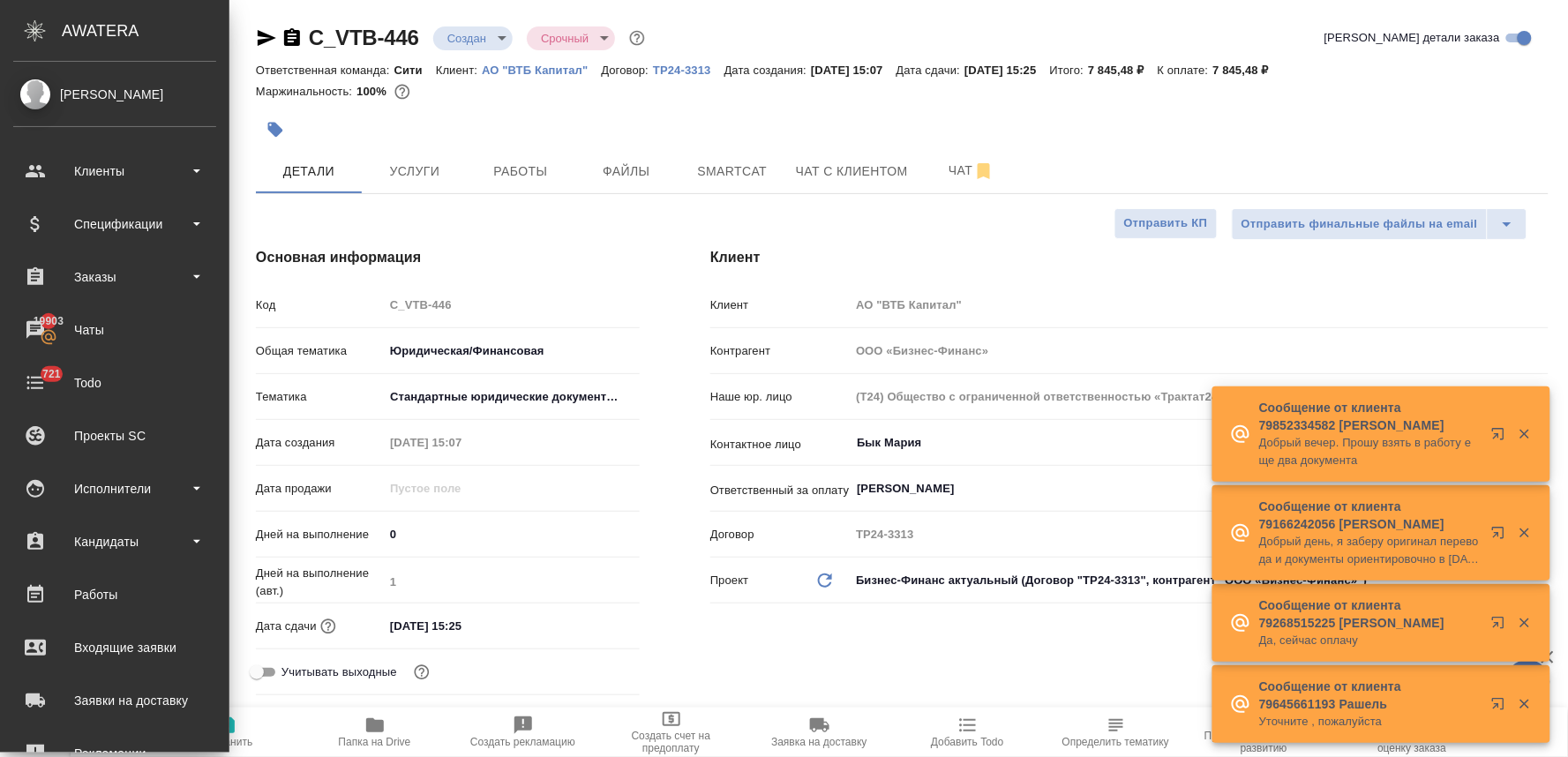
type textarea "x"
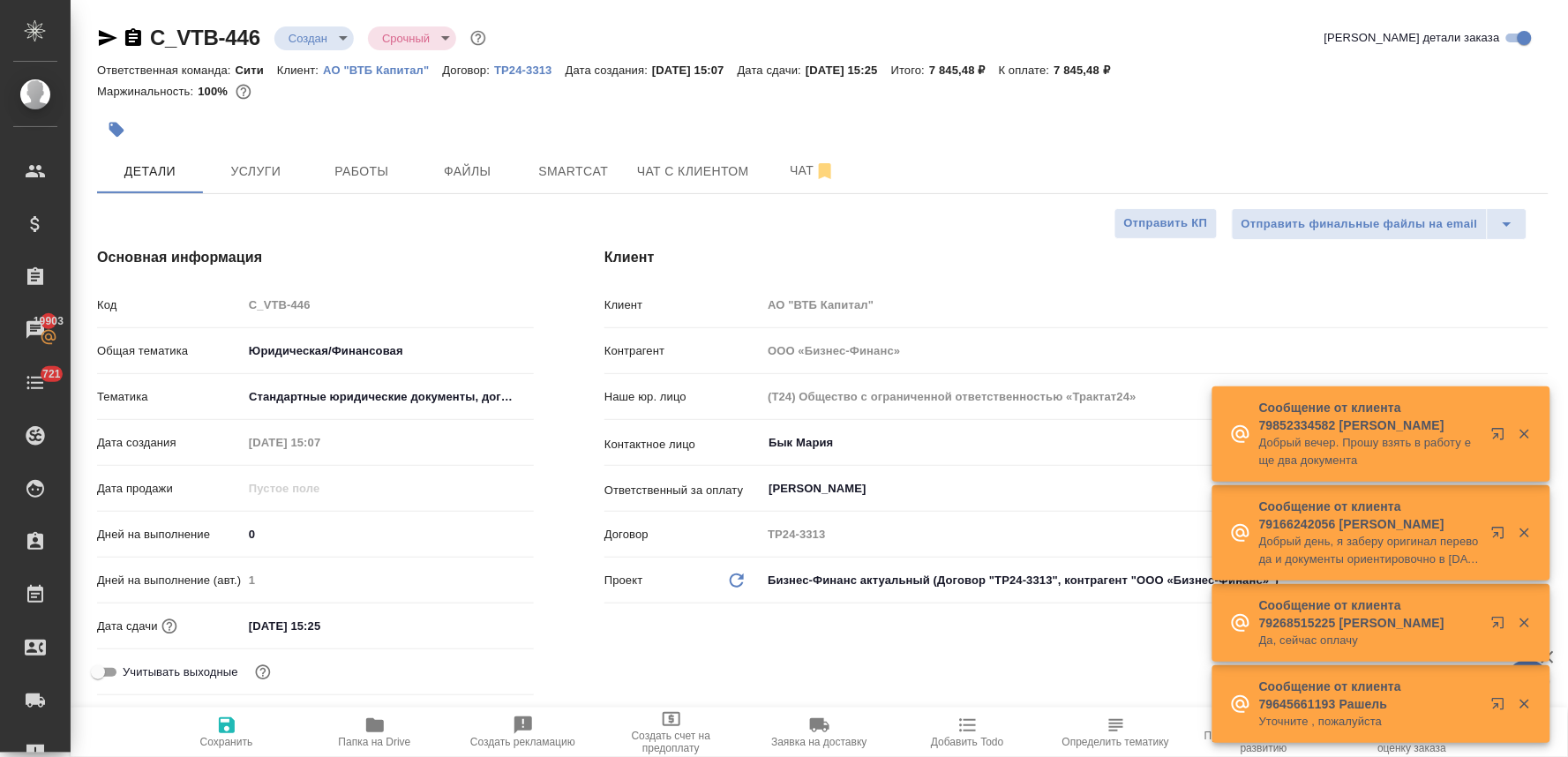
type textarea "x"
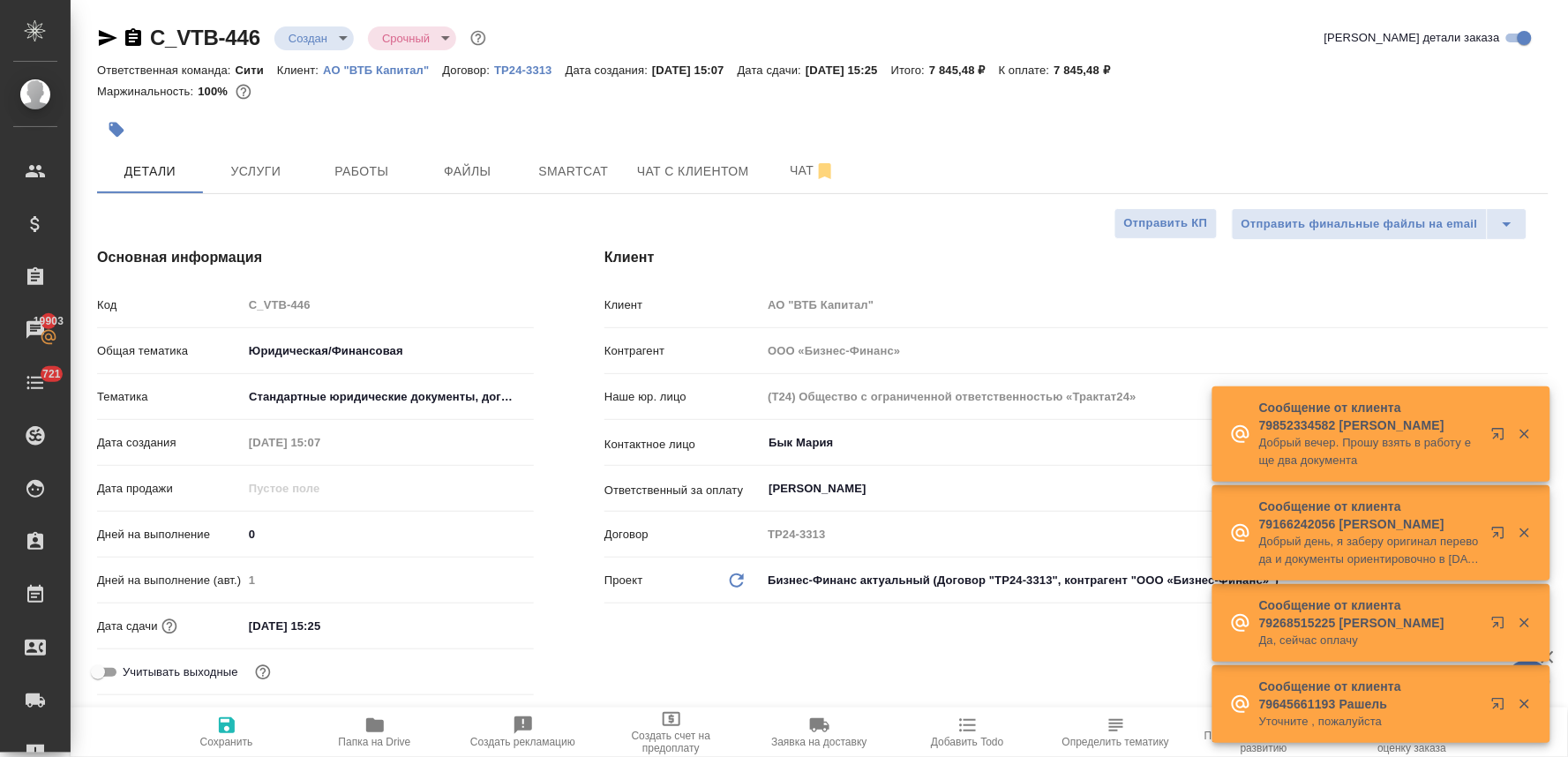
type textarea "x"
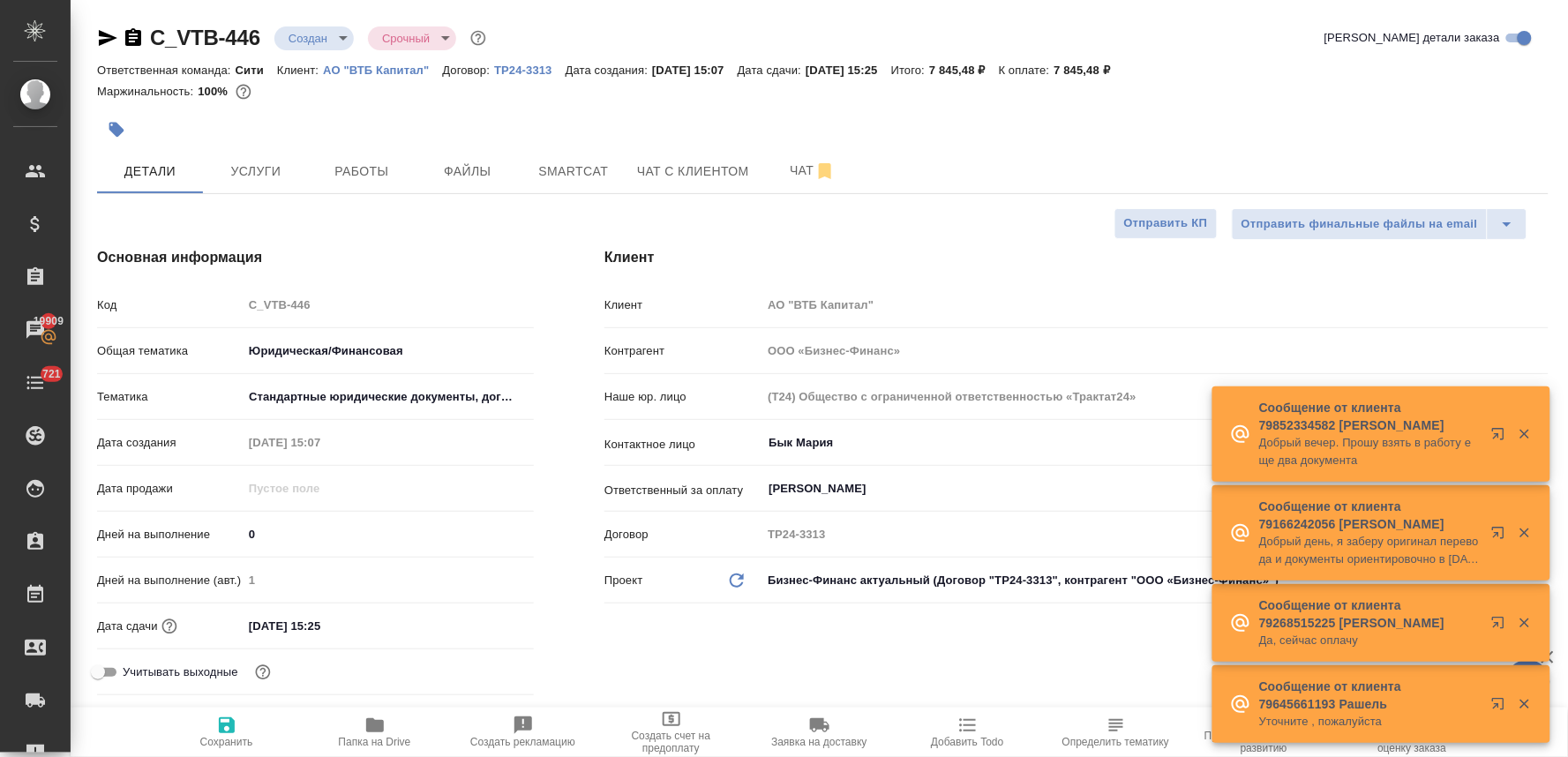
type textarea "x"
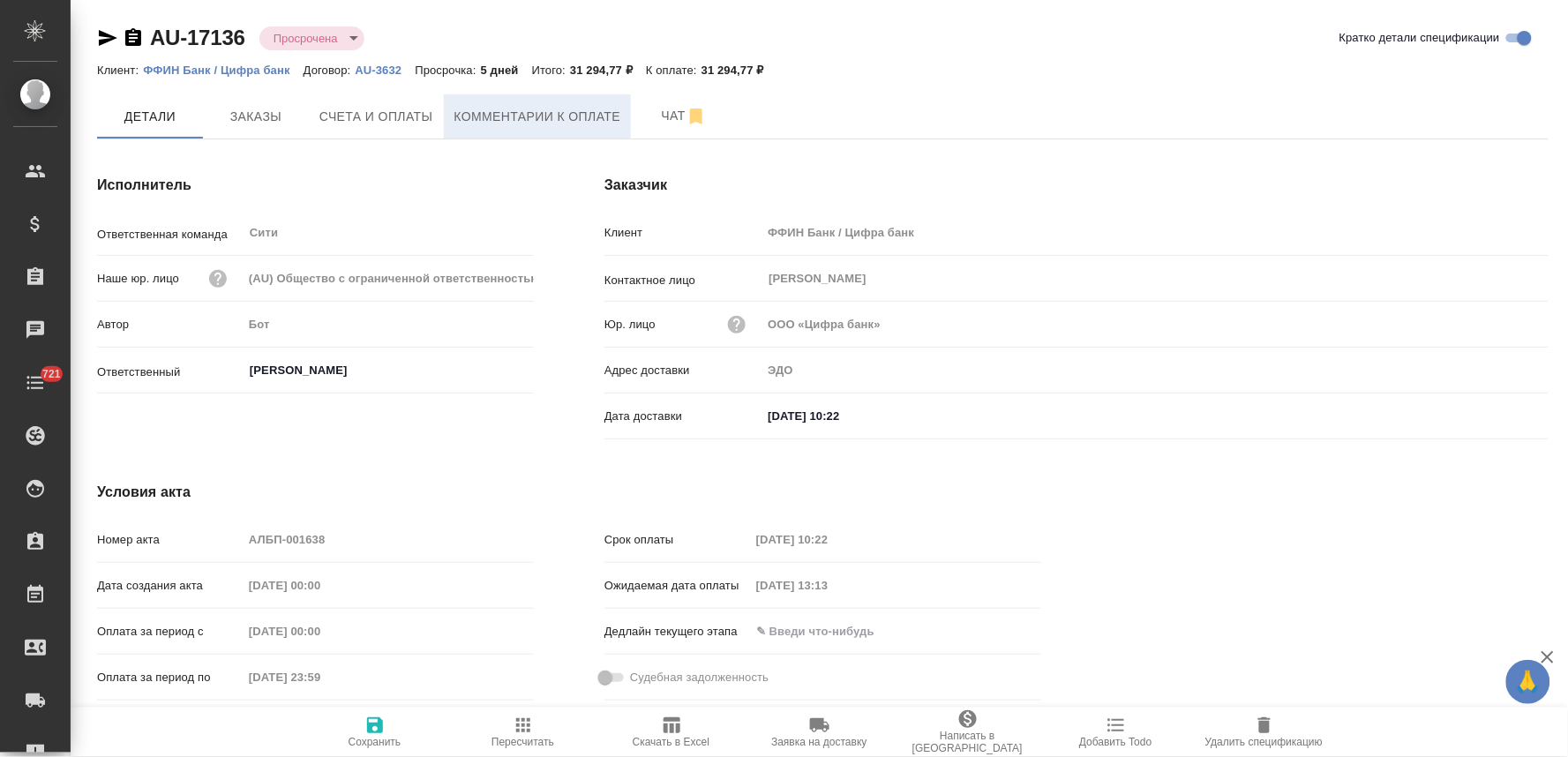
click at [503, 119] on span "Комментарии к оплате" at bounding box center [538, 117] width 167 height 22
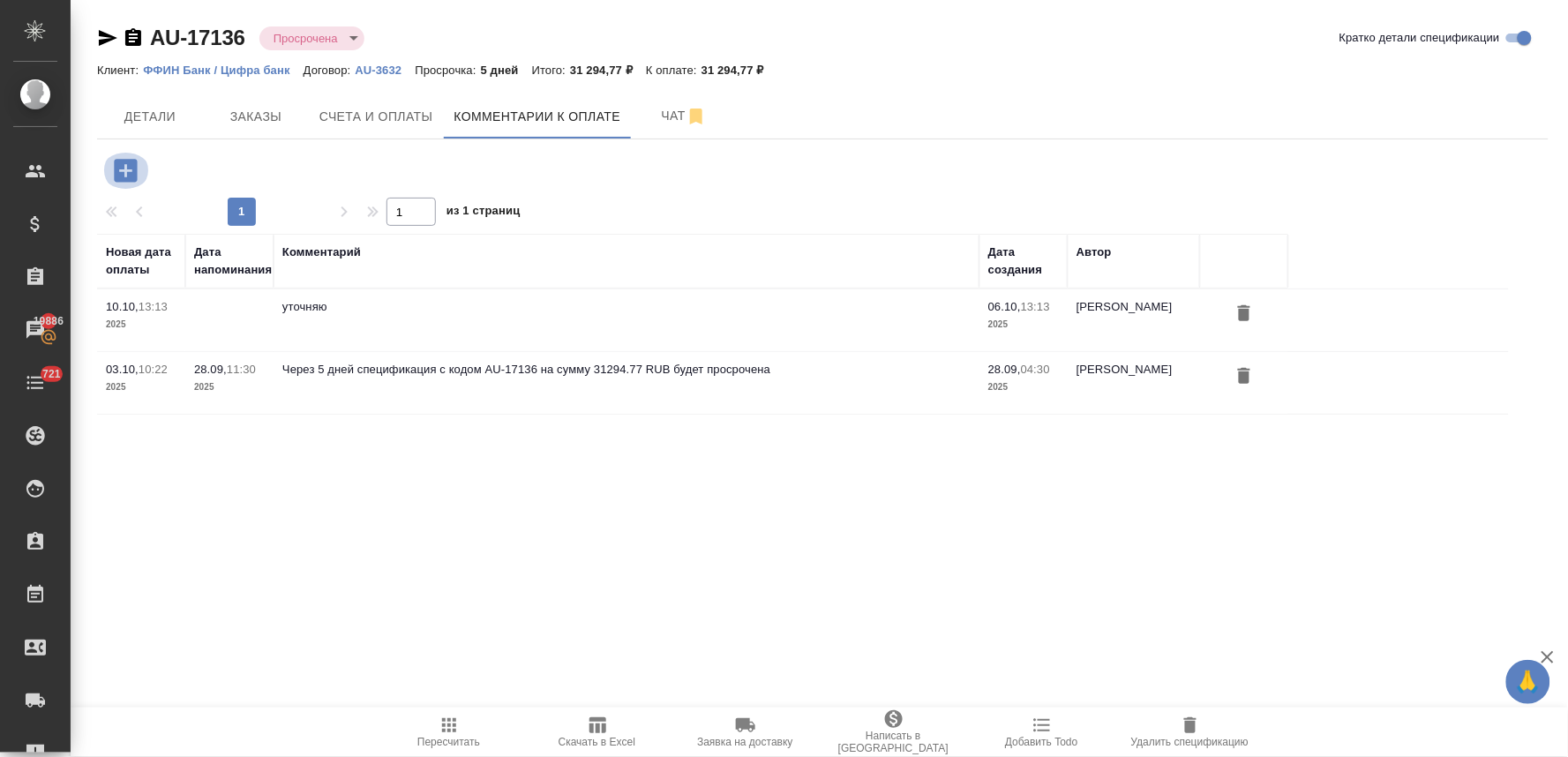
click at [132, 174] on icon "button" at bounding box center [125, 170] width 23 height 23
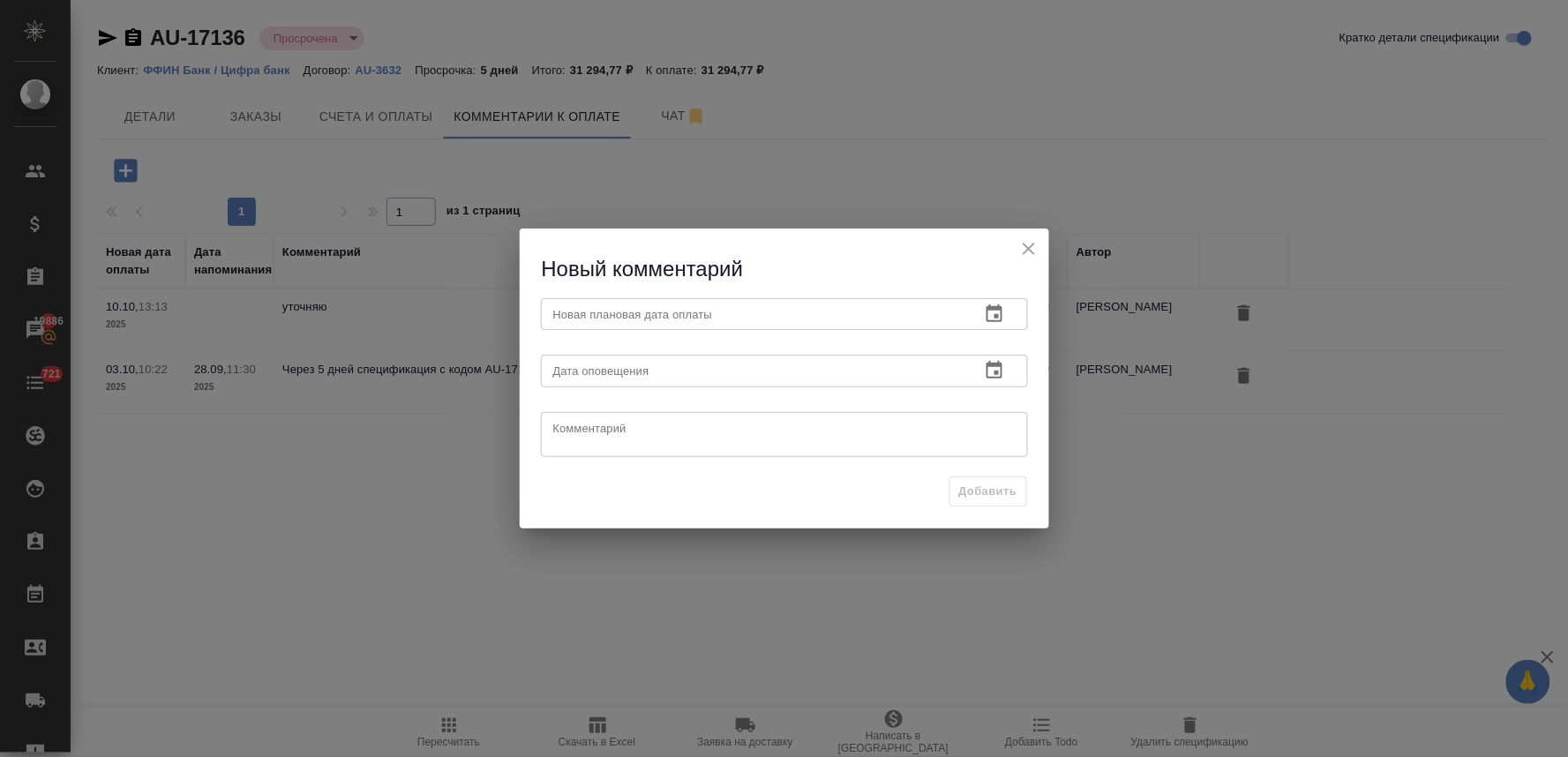
click at [988, 311] on icon "button" at bounding box center [993, 313] width 16 height 17
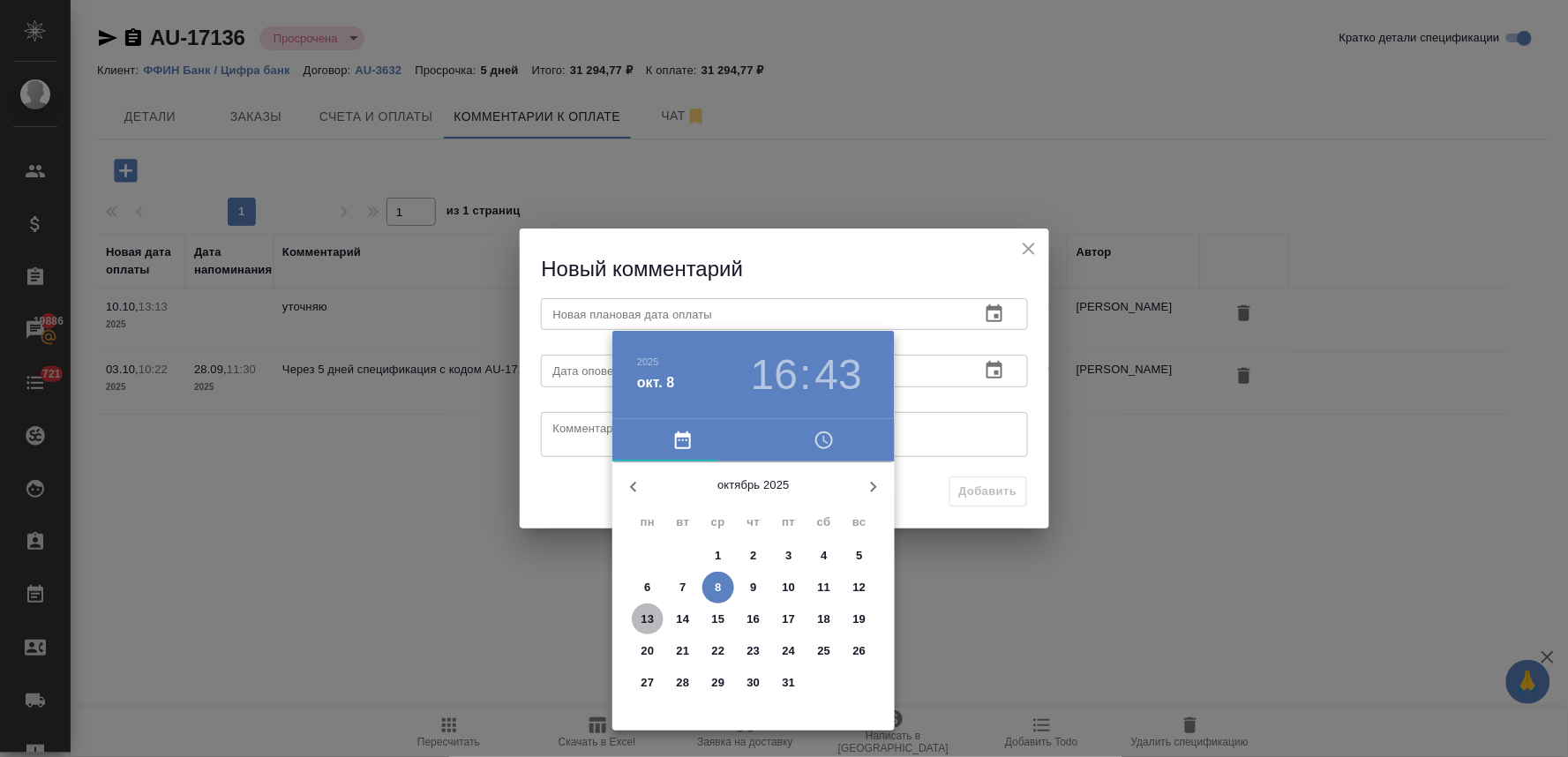
click at [649, 619] on p "13" at bounding box center [648, 619] width 13 height 17
type input "13.10.2025 16:43"
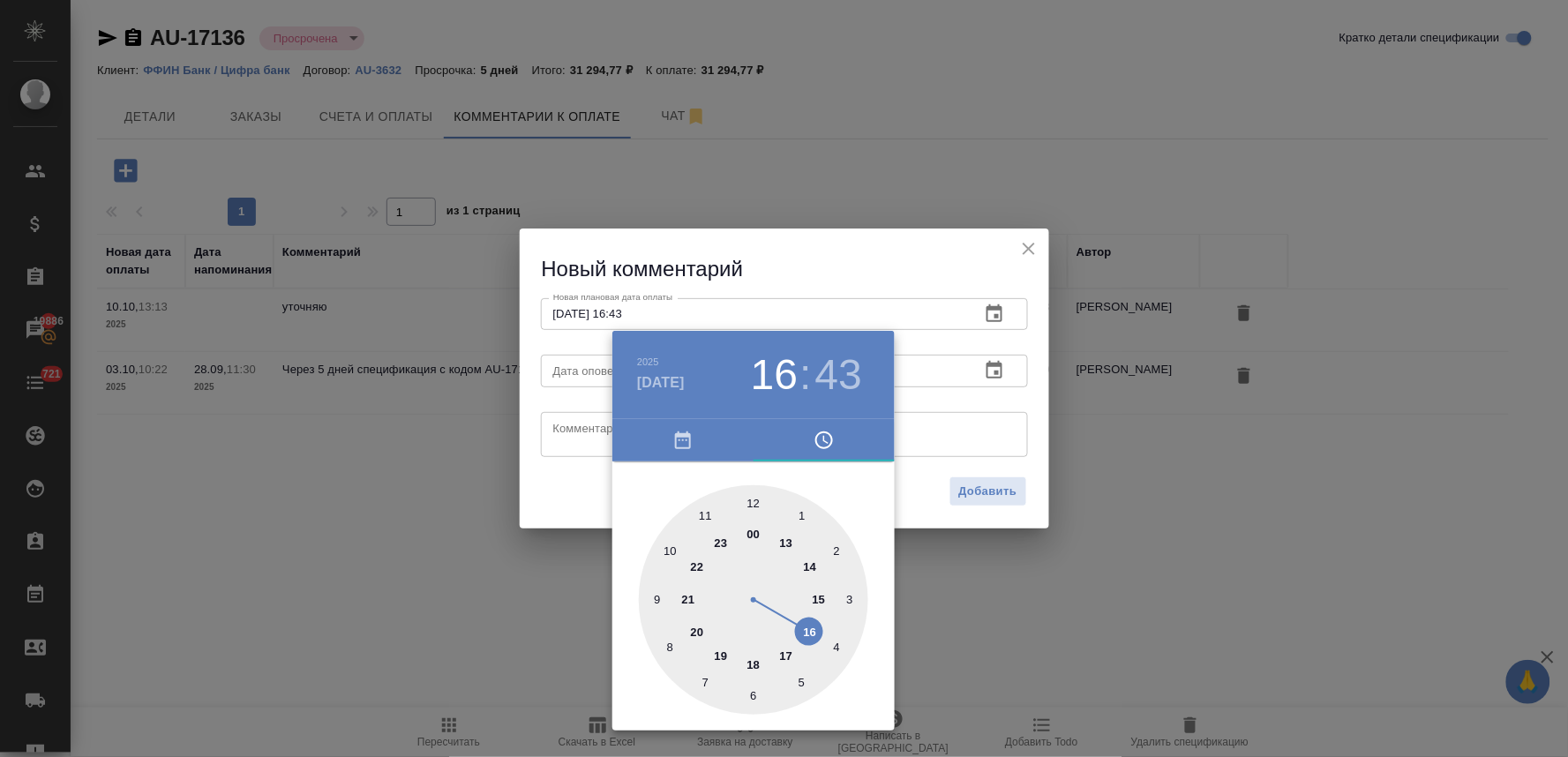
click at [580, 492] on div at bounding box center [784, 378] width 1568 height 757
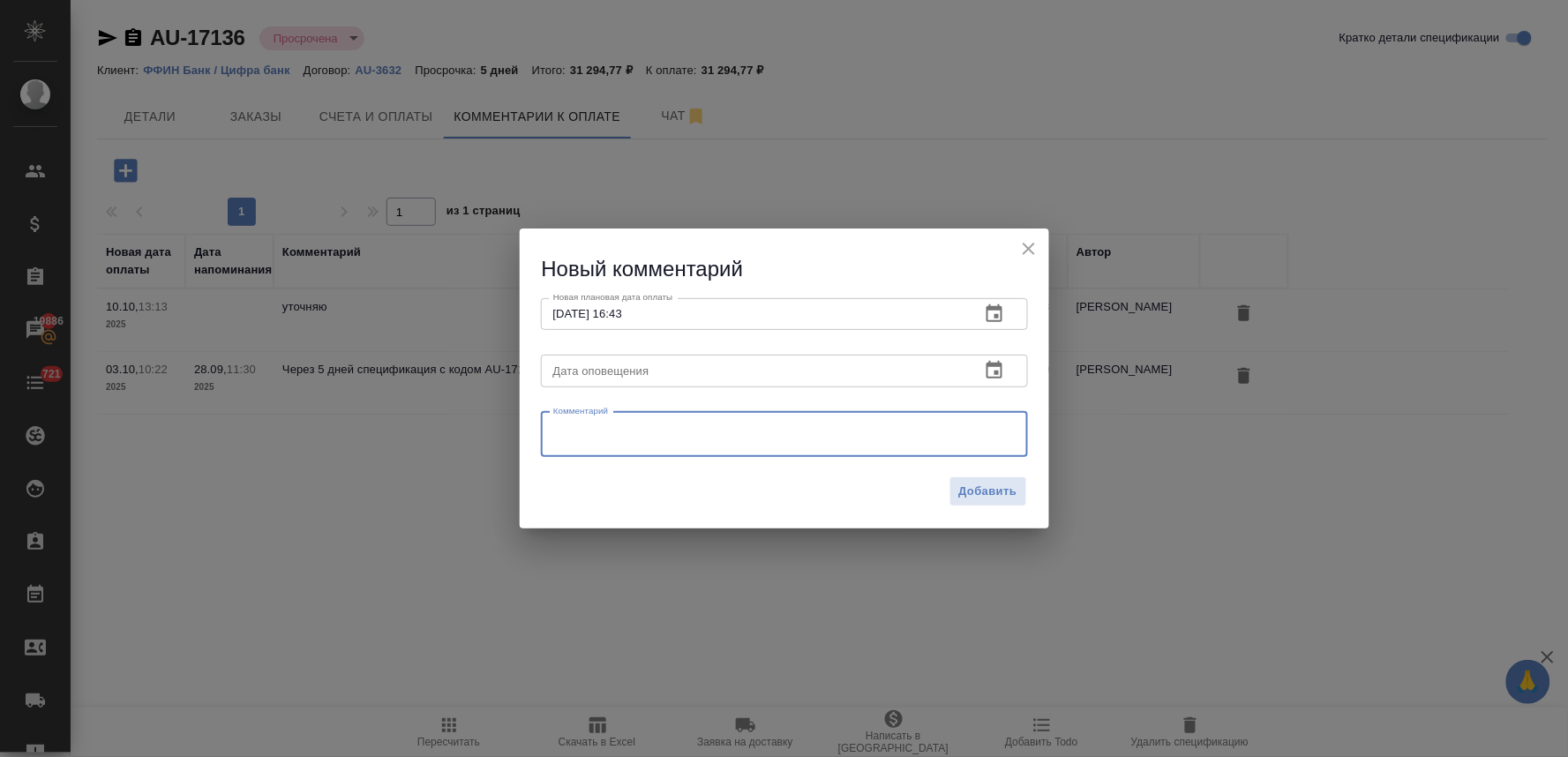
click at [604, 436] on textarea at bounding box center [784, 433] width 462 height 27
type textarea "поменялась система оплаты, продублировали им счет отдельно, должны оплатить в б…"
click at [999, 491] on span "Добавить" at bounding box center [989, 492] width 59 height 20
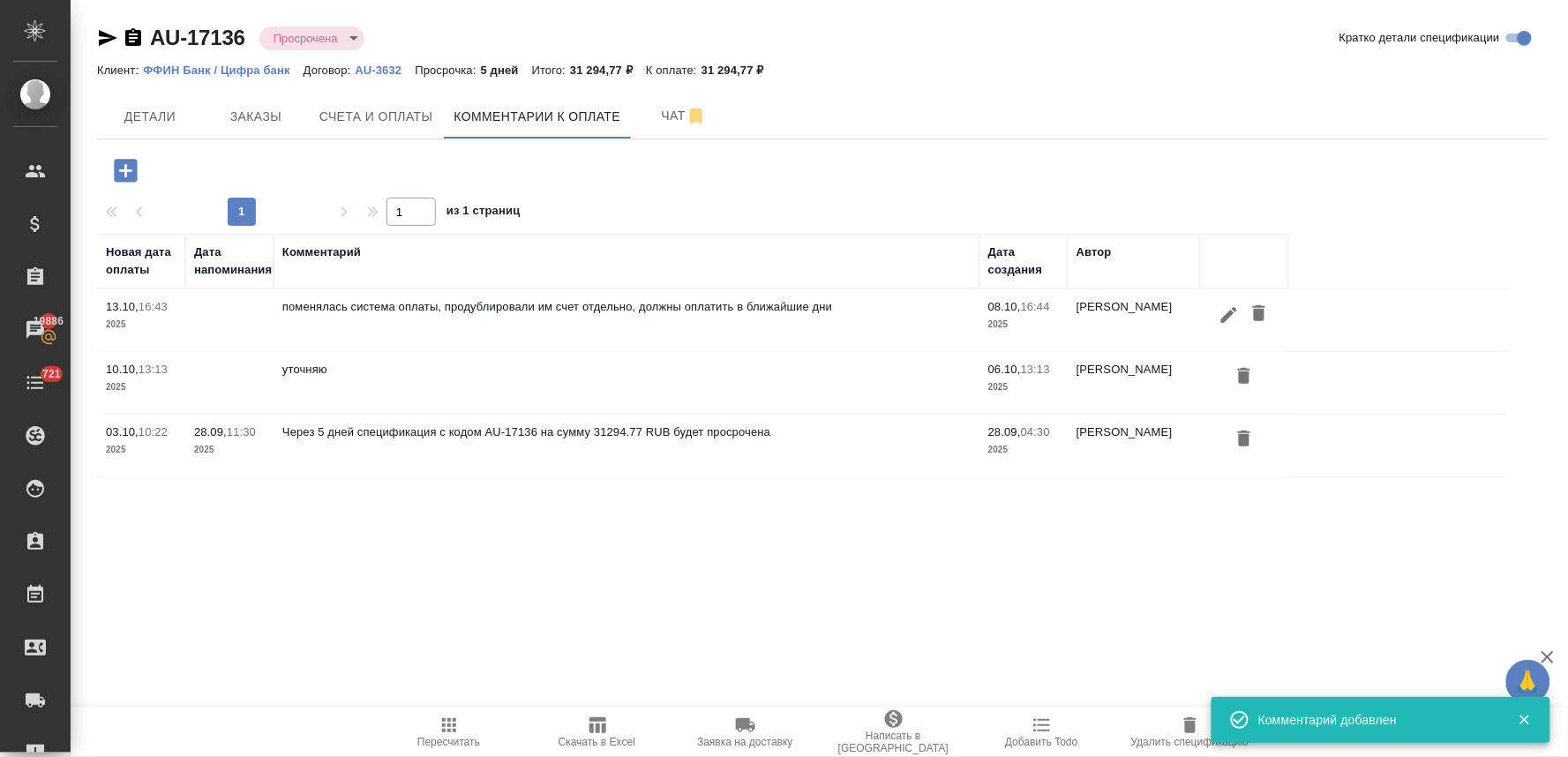
click at [411, 571] on div ".cls-1 fill:#fff; AWATERA Lyamina Nadezhda Клиенты Спецификации Заказы 19886 Ча…" at bounding box center [784, 378] width 1568 height 757
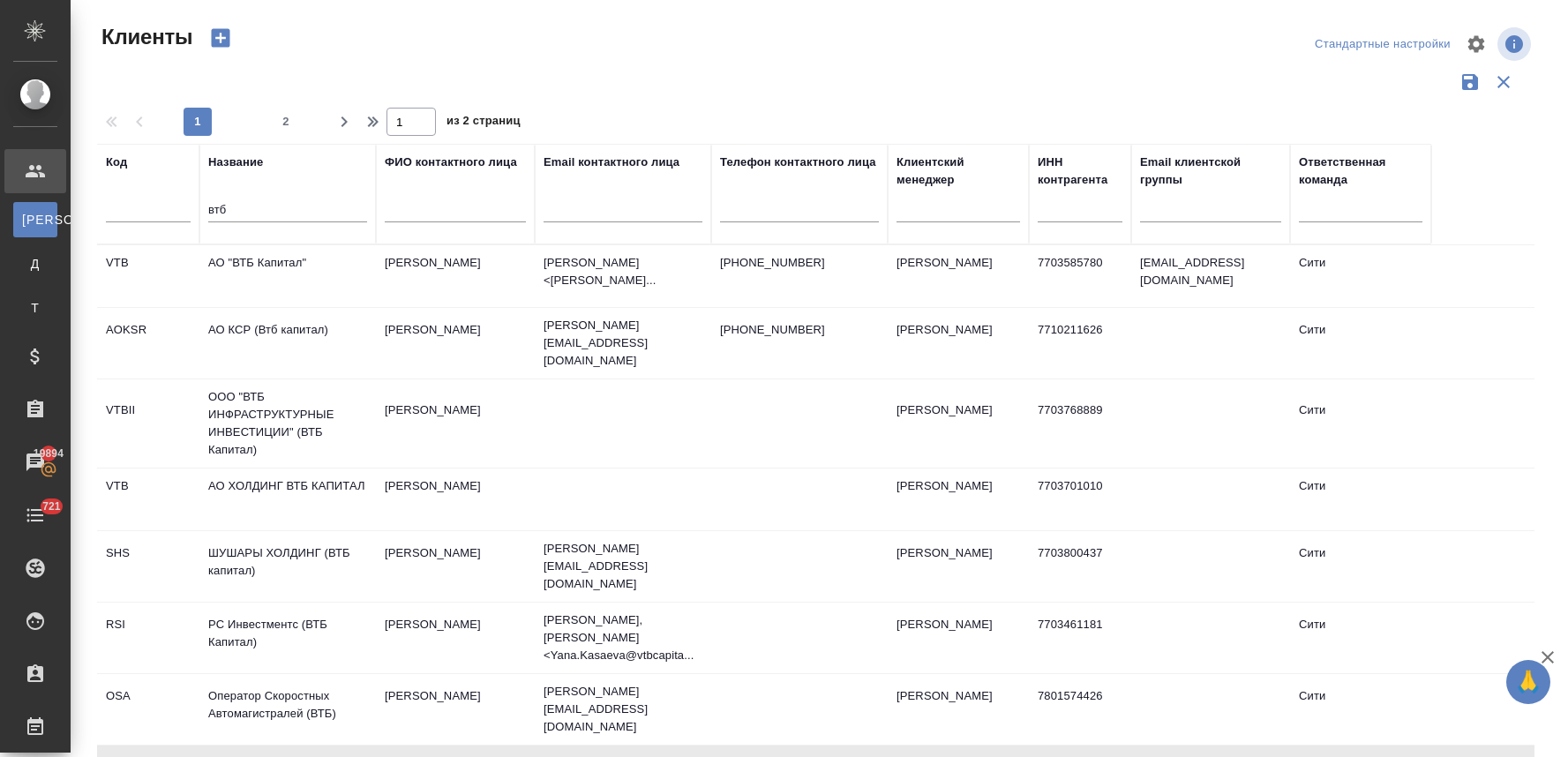
select select "RU"
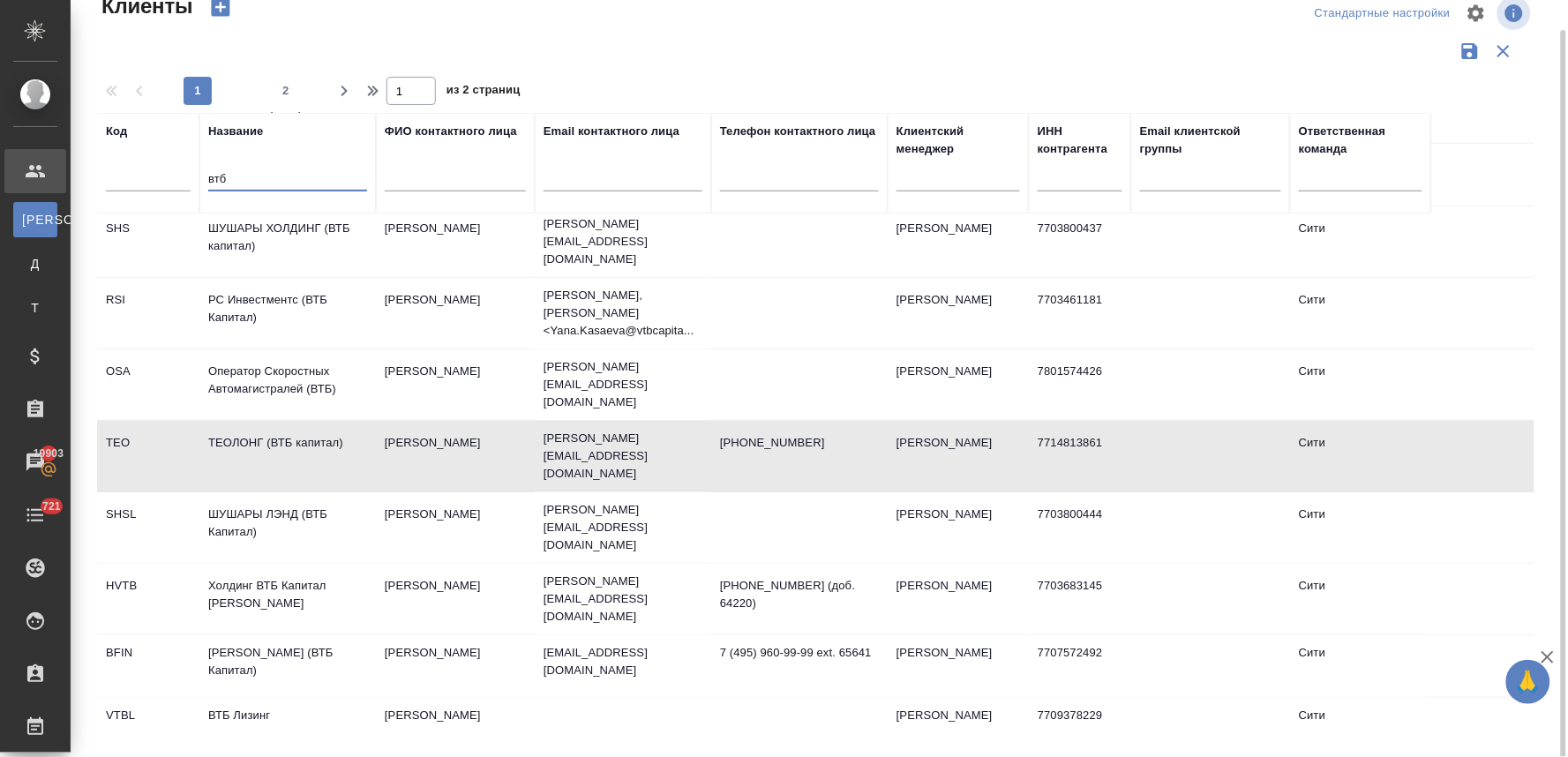
drag, startPoint x: 236, startPoint y: 175, endPoint x: 161, endPoint y: 178, distance: 75.1
click at [162, 178] on tr "Код Название втб ФИО контактного лица Email контактного лица Телефон контактног…" at bounding box center [764, 163] width 1334 height 101
click at [161, 178] on input "text" at bounding box center [148, 181] width 84 height 22
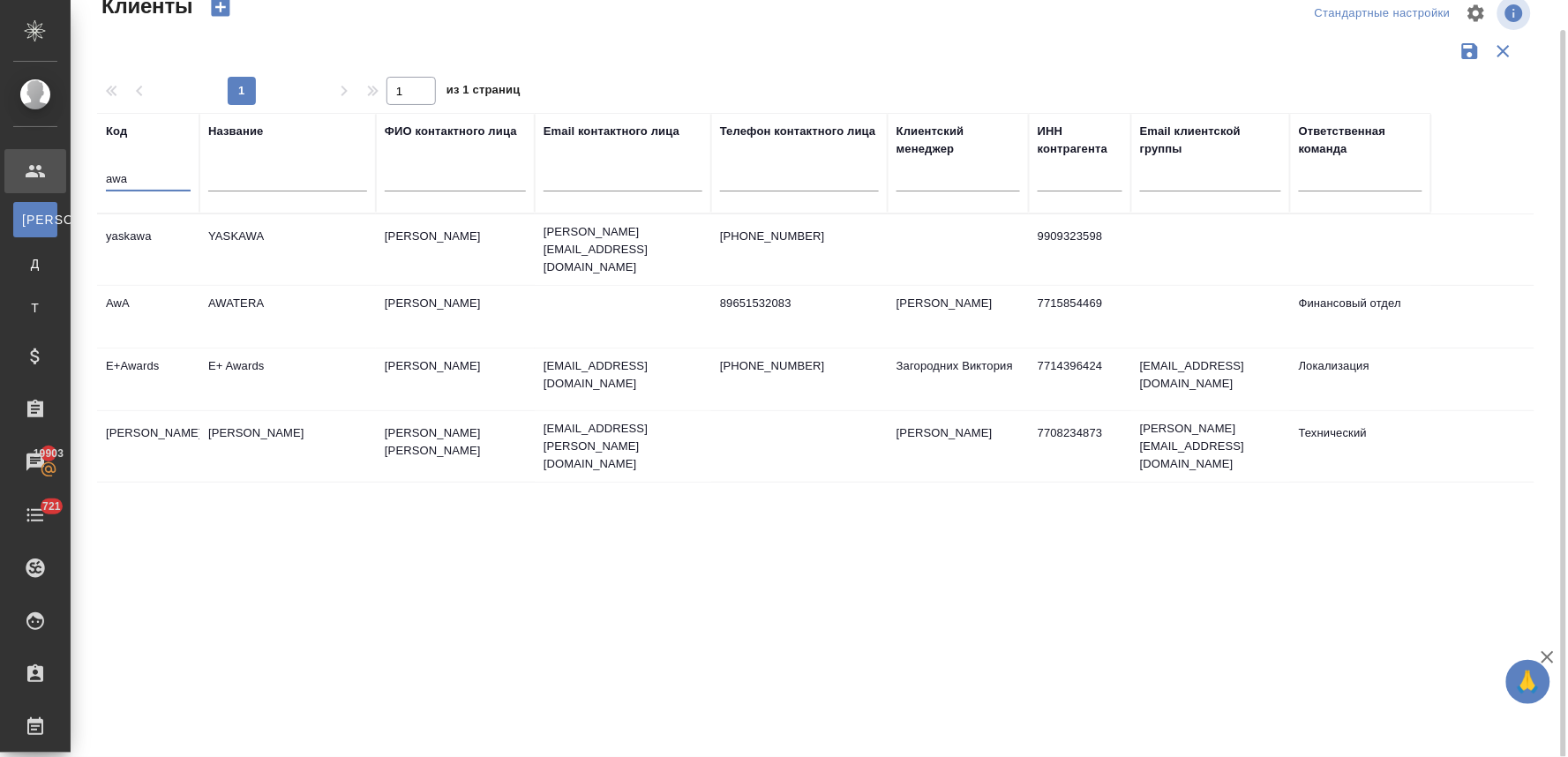
scroll to position [0, 0]
type input "awa"
click at [238, 297] on td "AWATERA" at bounding box center [288, 316] width 177 height 61
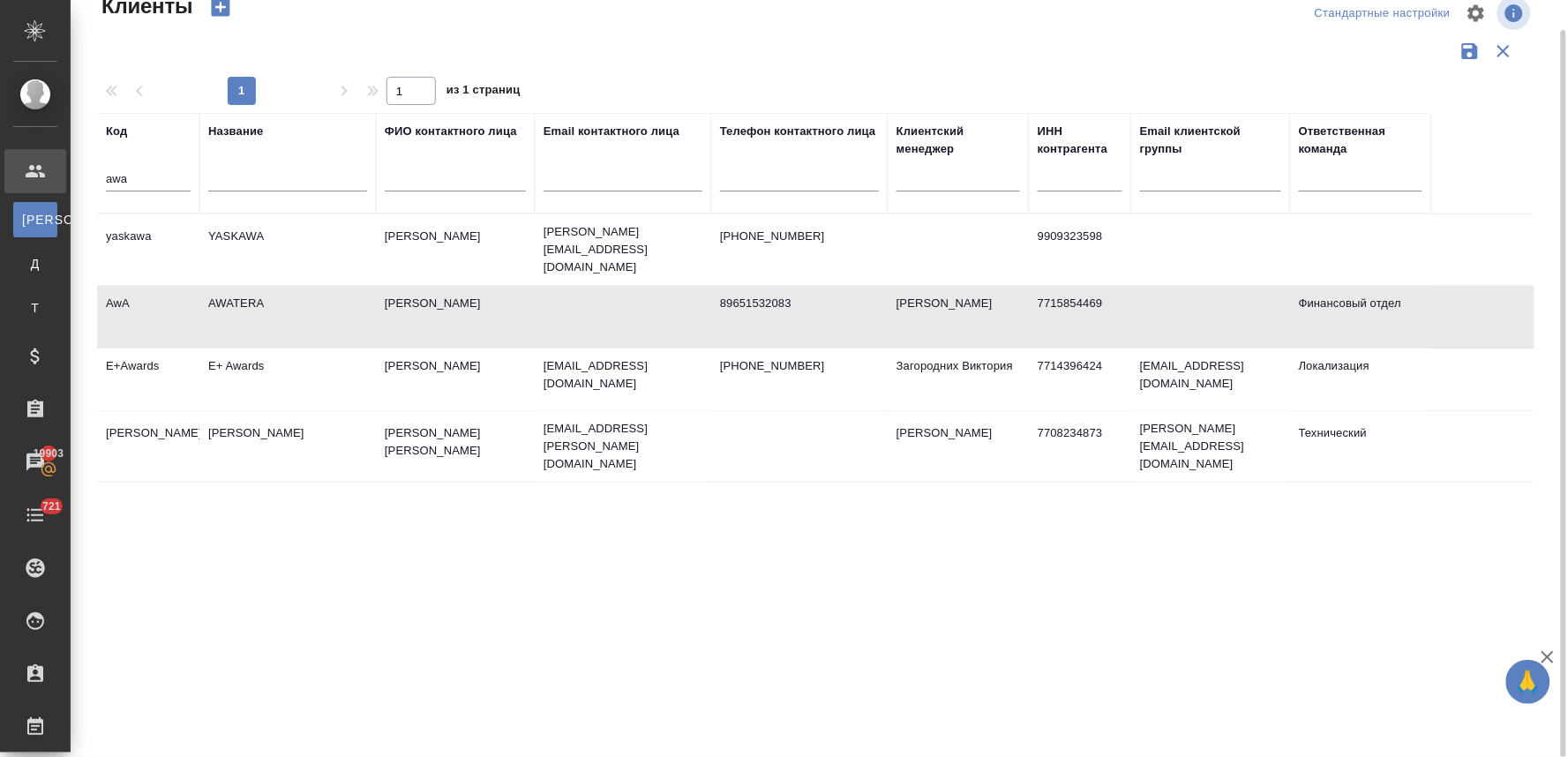
click at [238, 297] on td "AWATERA" at bounding box center [288, 316] width 177 height 61
drag, startPoint x: 132, startPoint y: 185, endPoint x: 74, endPoint y: 187, distance: 58.0
click at [74, 187] on div "Клиенты Стандартные настройки 1 1 из 1 страниц Код awa Название ФИО контактного…" at bounding box center [819, 363] width 1497 height 789
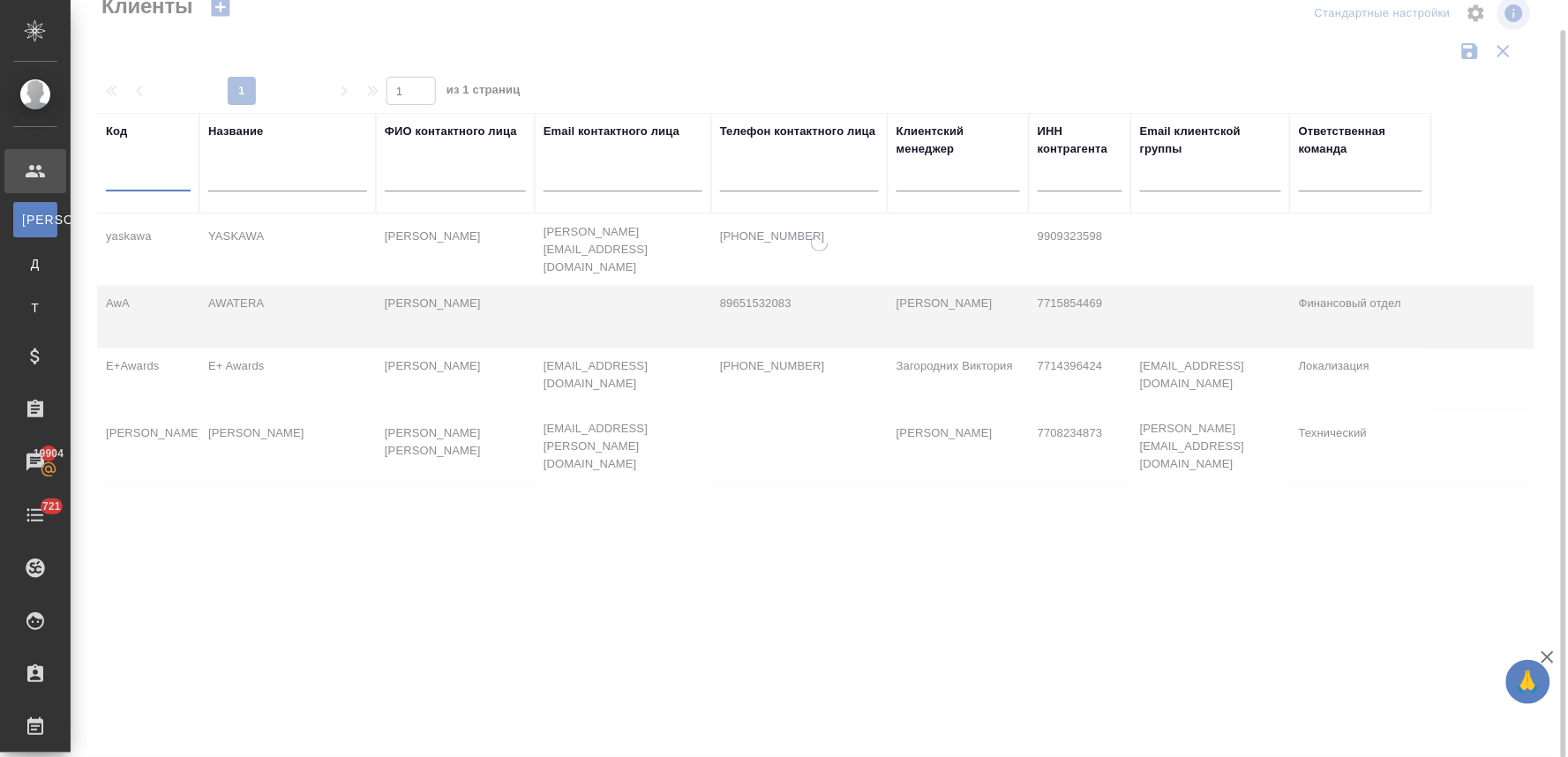
click at [263, 187] on input "text" at bounding box center [287, 181] width 159 height 22
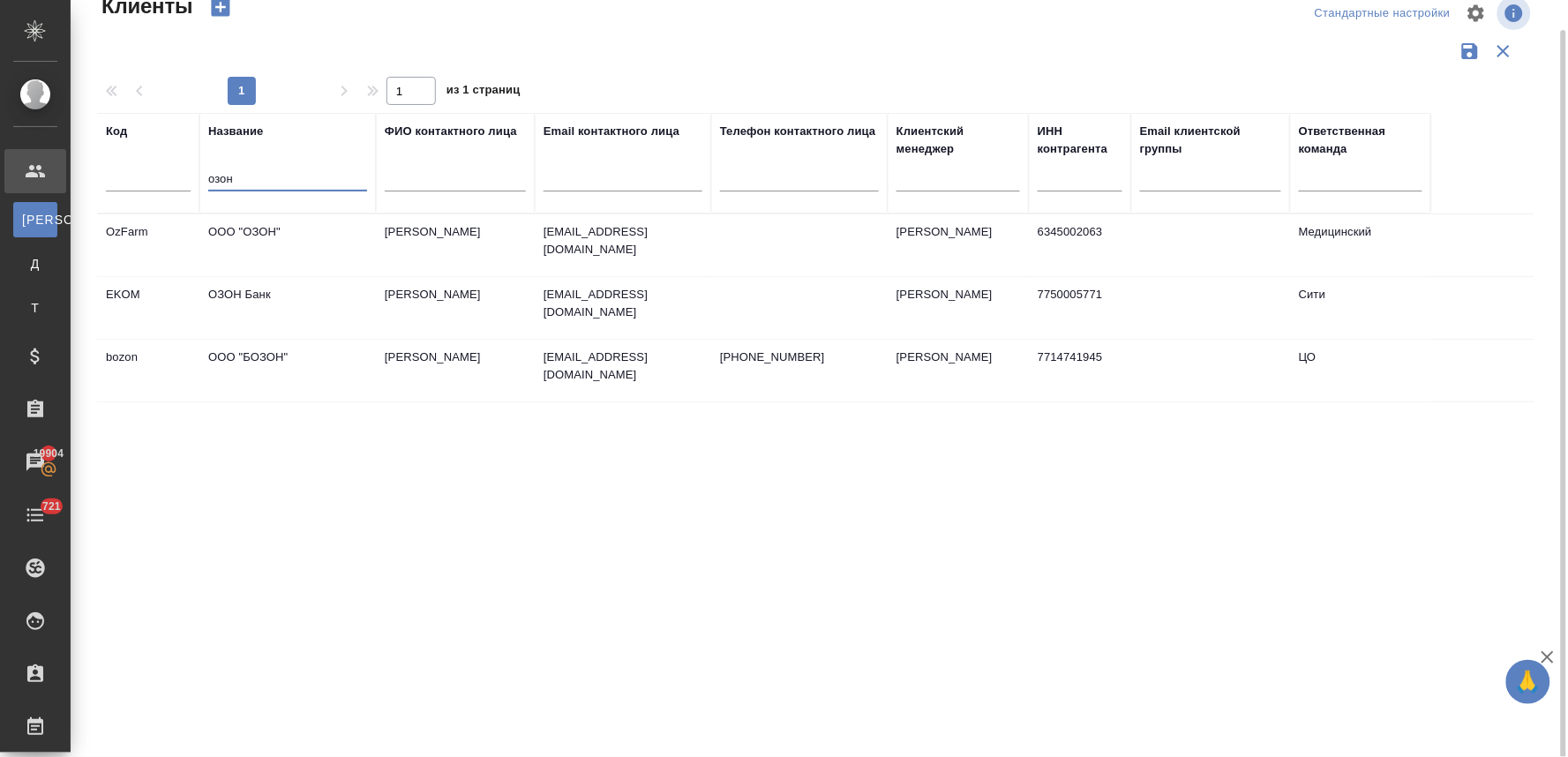
type input "озон"
click at [266, 292] on td "ОЗОН Банк" at bounding box center [288, 307] width 177 height 61
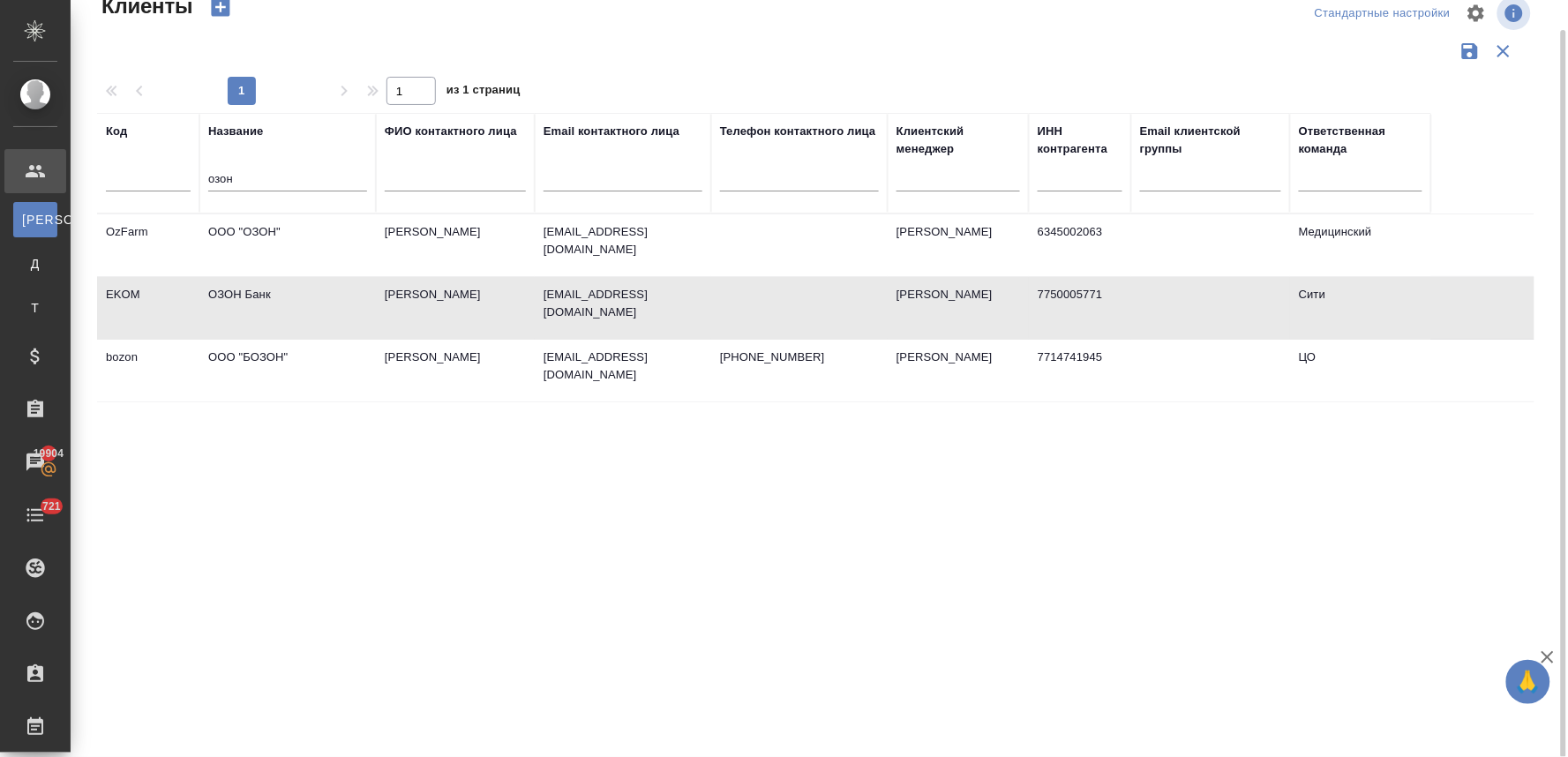
click at [266, 292] on td "ОЗОН Банк" at bounding box center [288, 307] width 177 height 61
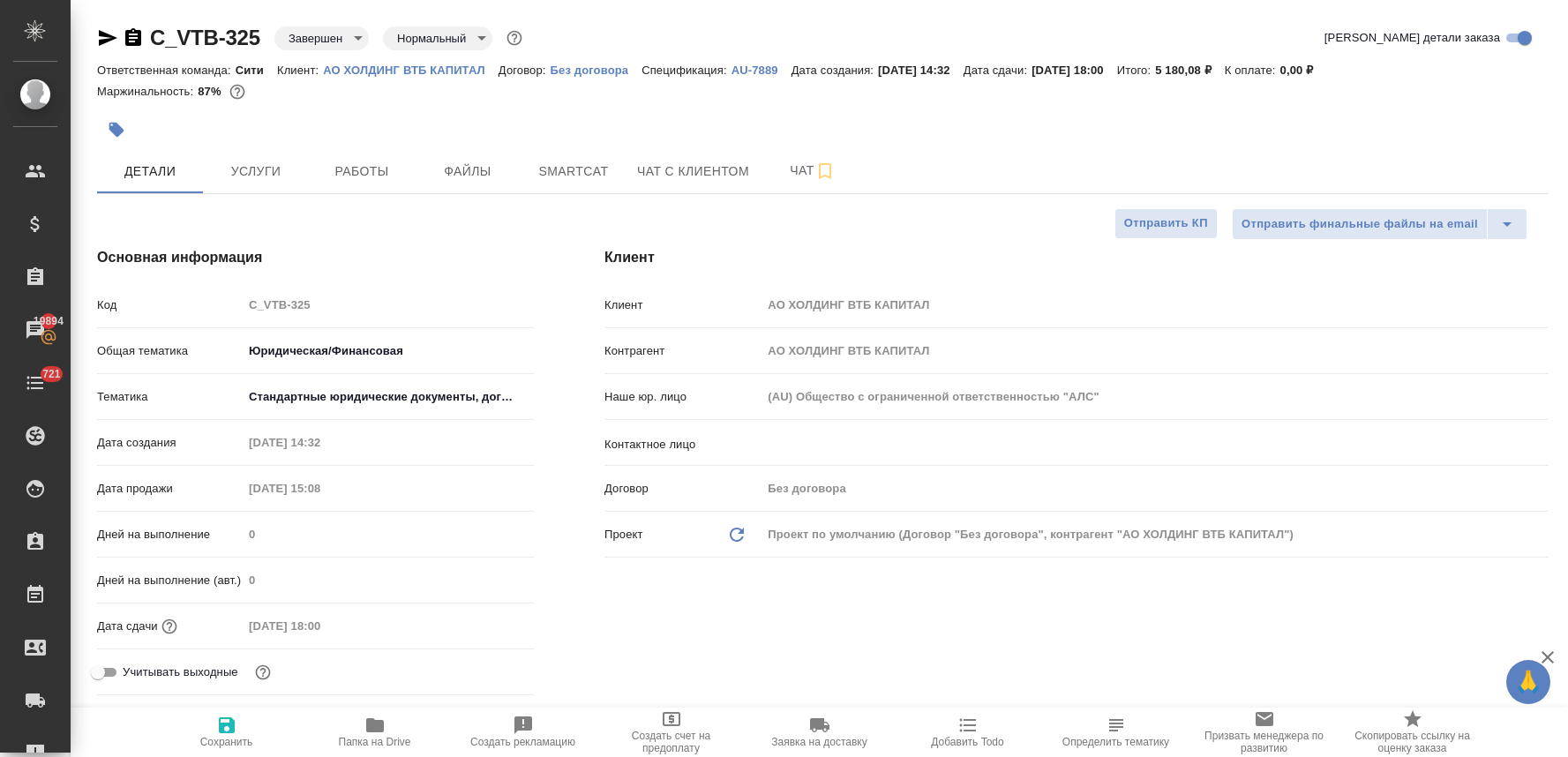
select select "RU"
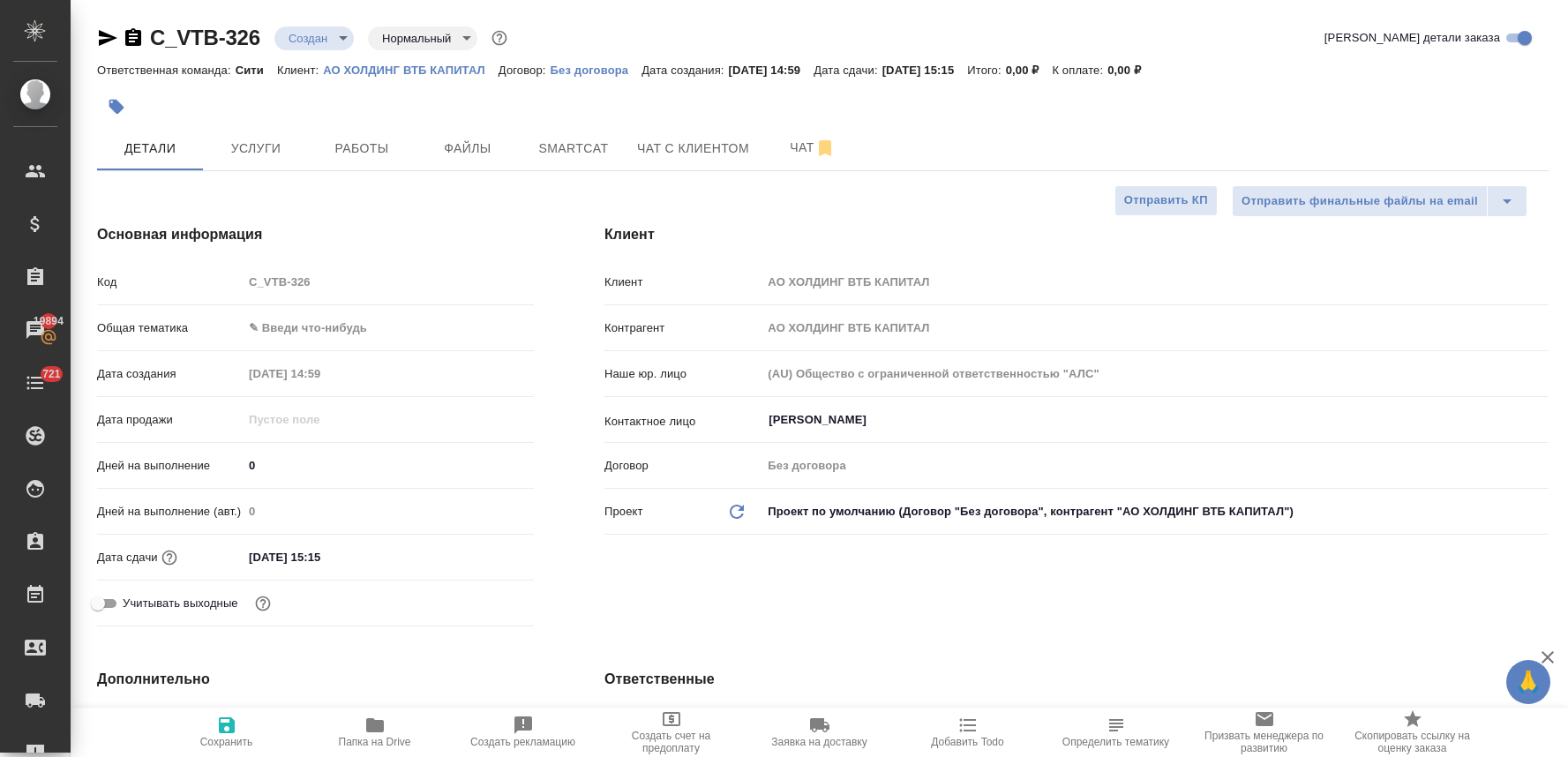
select select "RU"
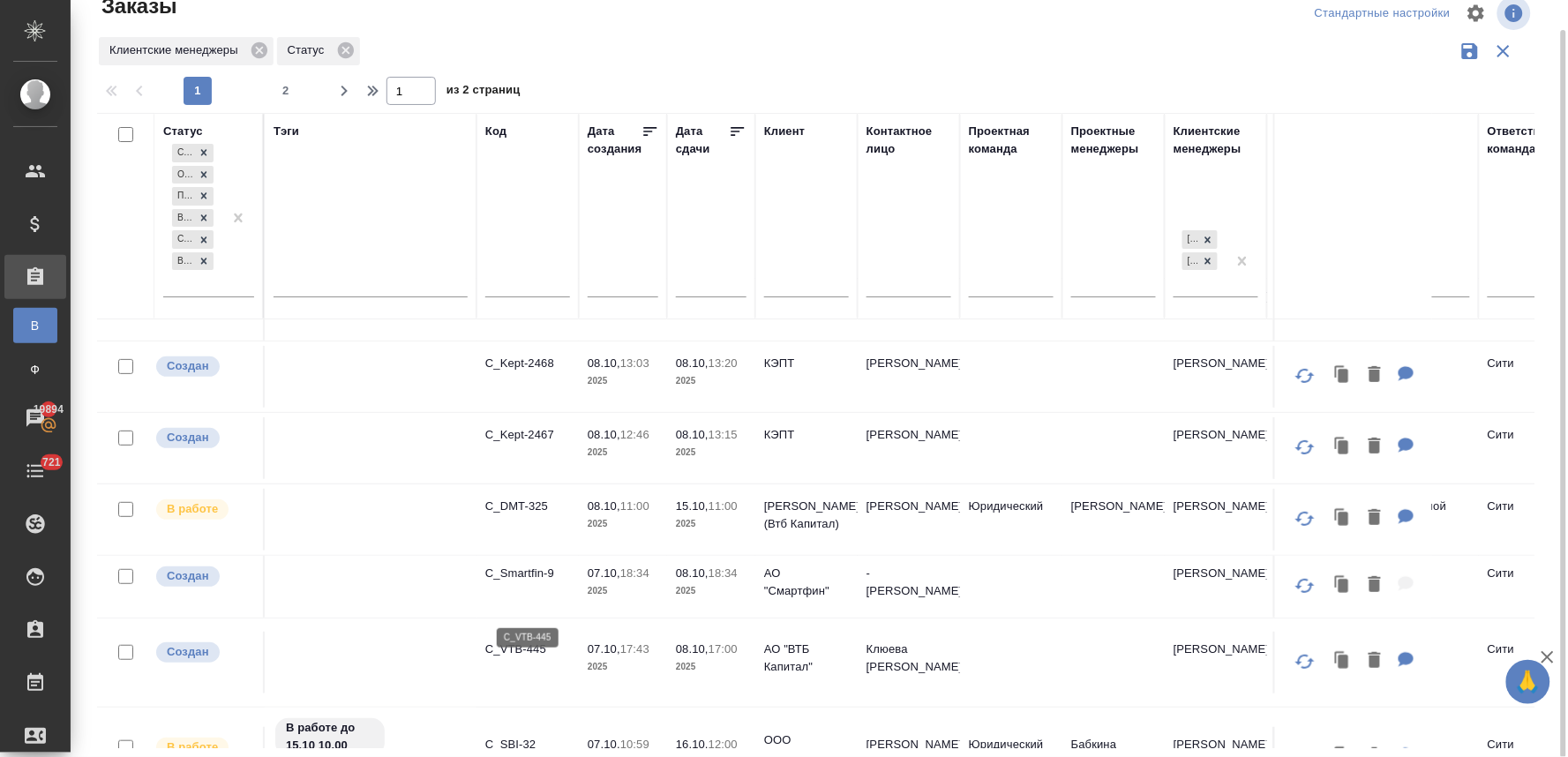
scroll to position [98, 0]
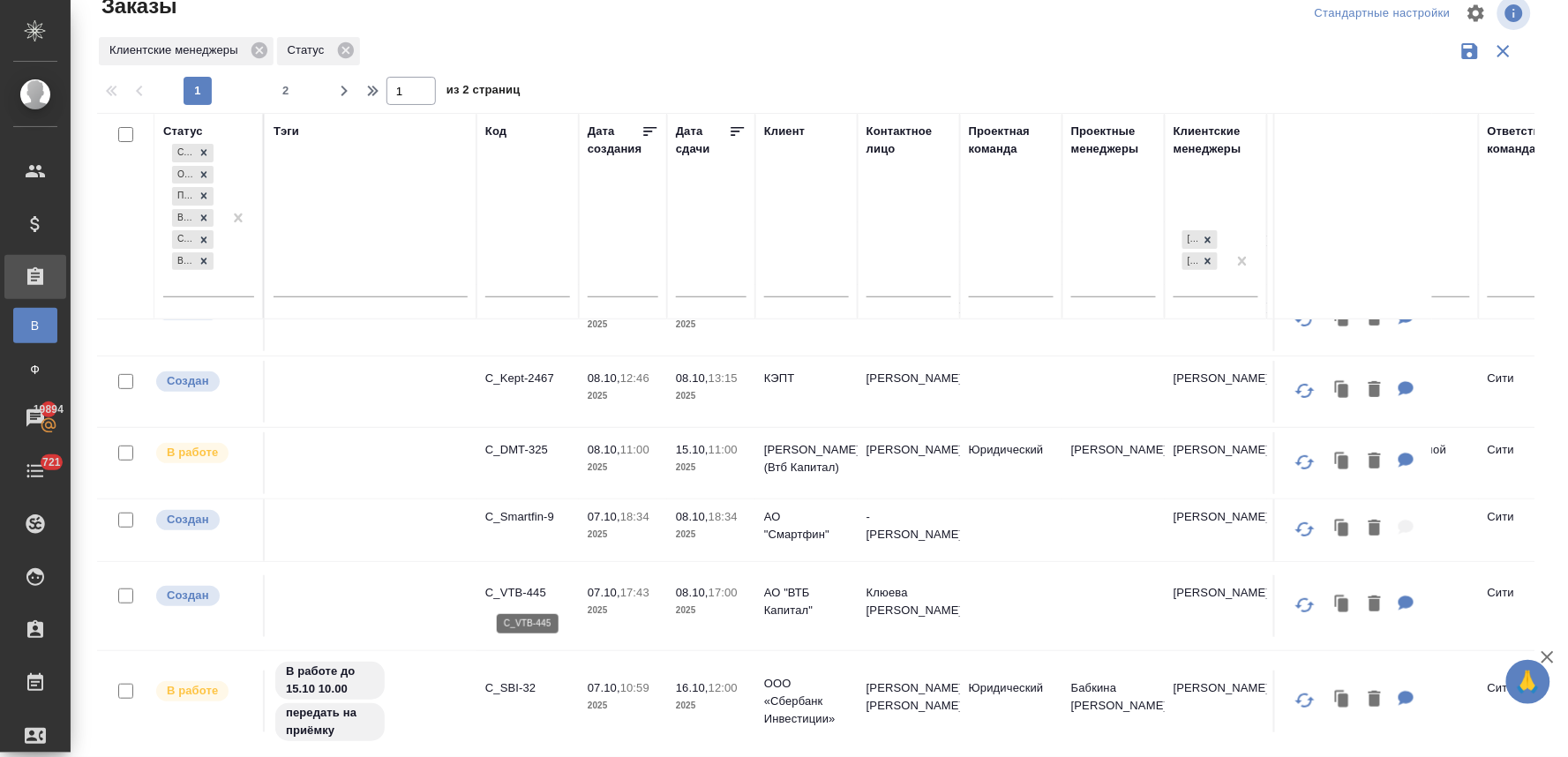
click at [518, 594] on p "C_VTB-445" at bounding box center [528, 592] width 84 height 17
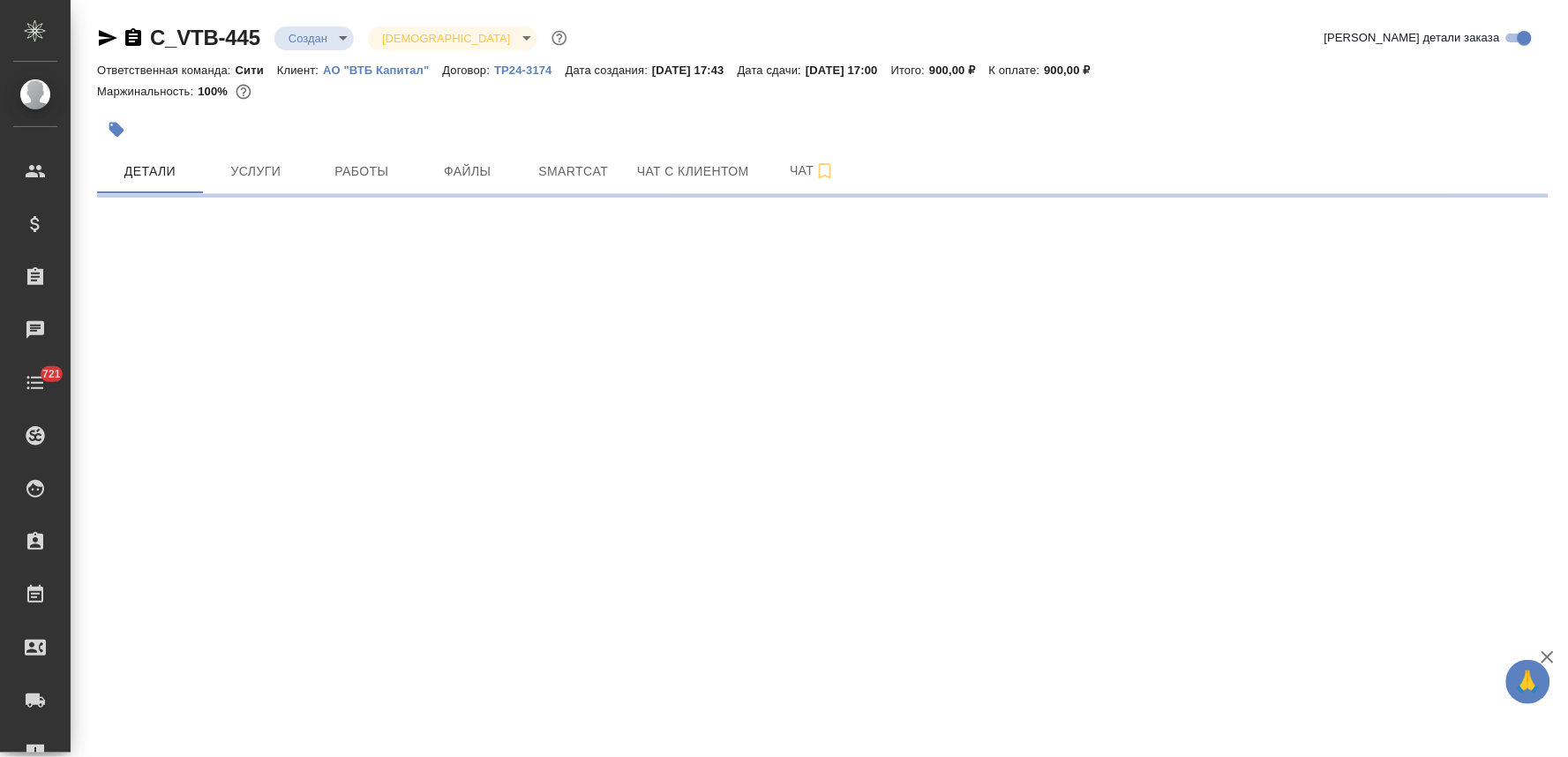
select select "RU"
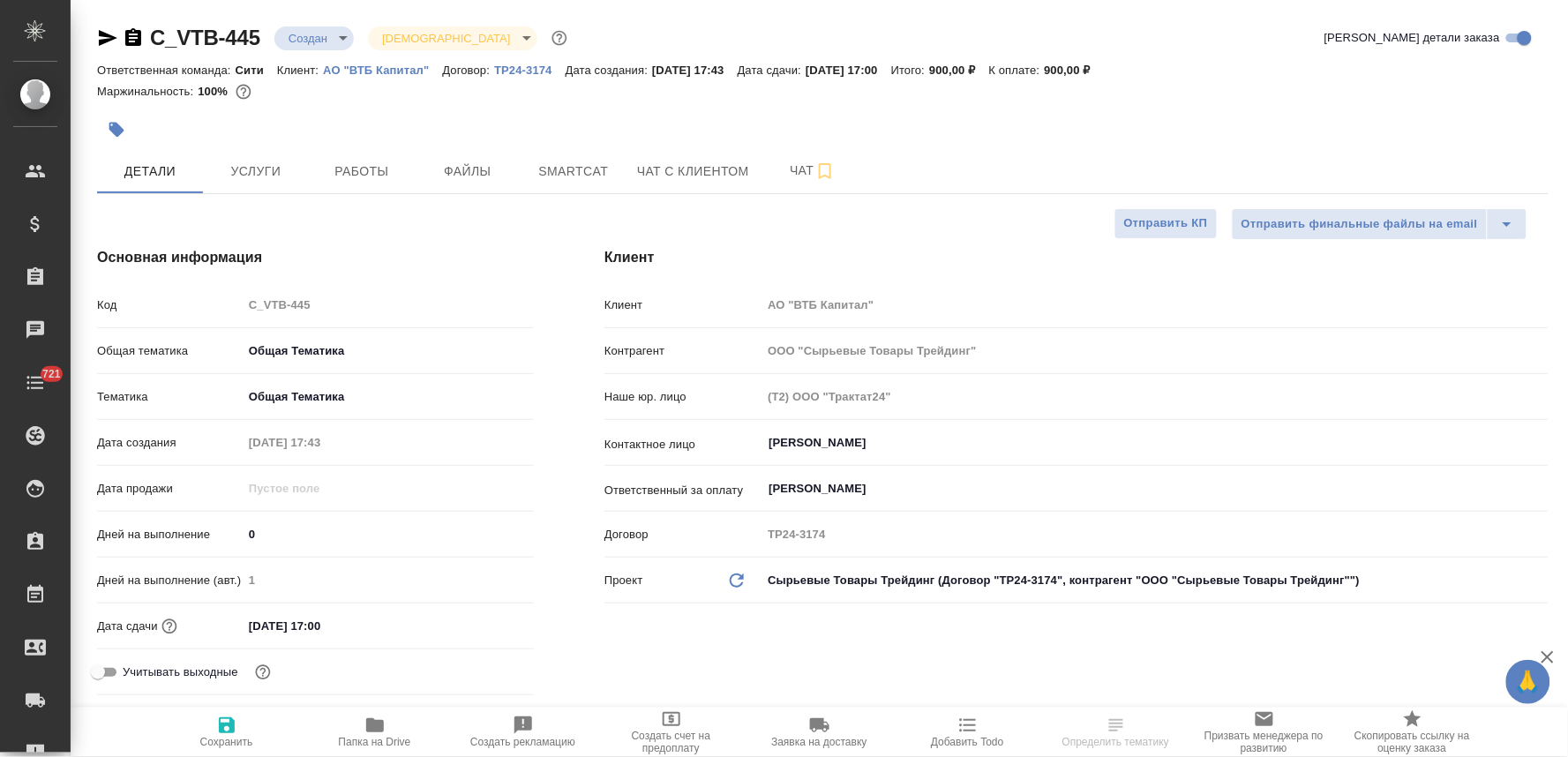
type textarea "x"
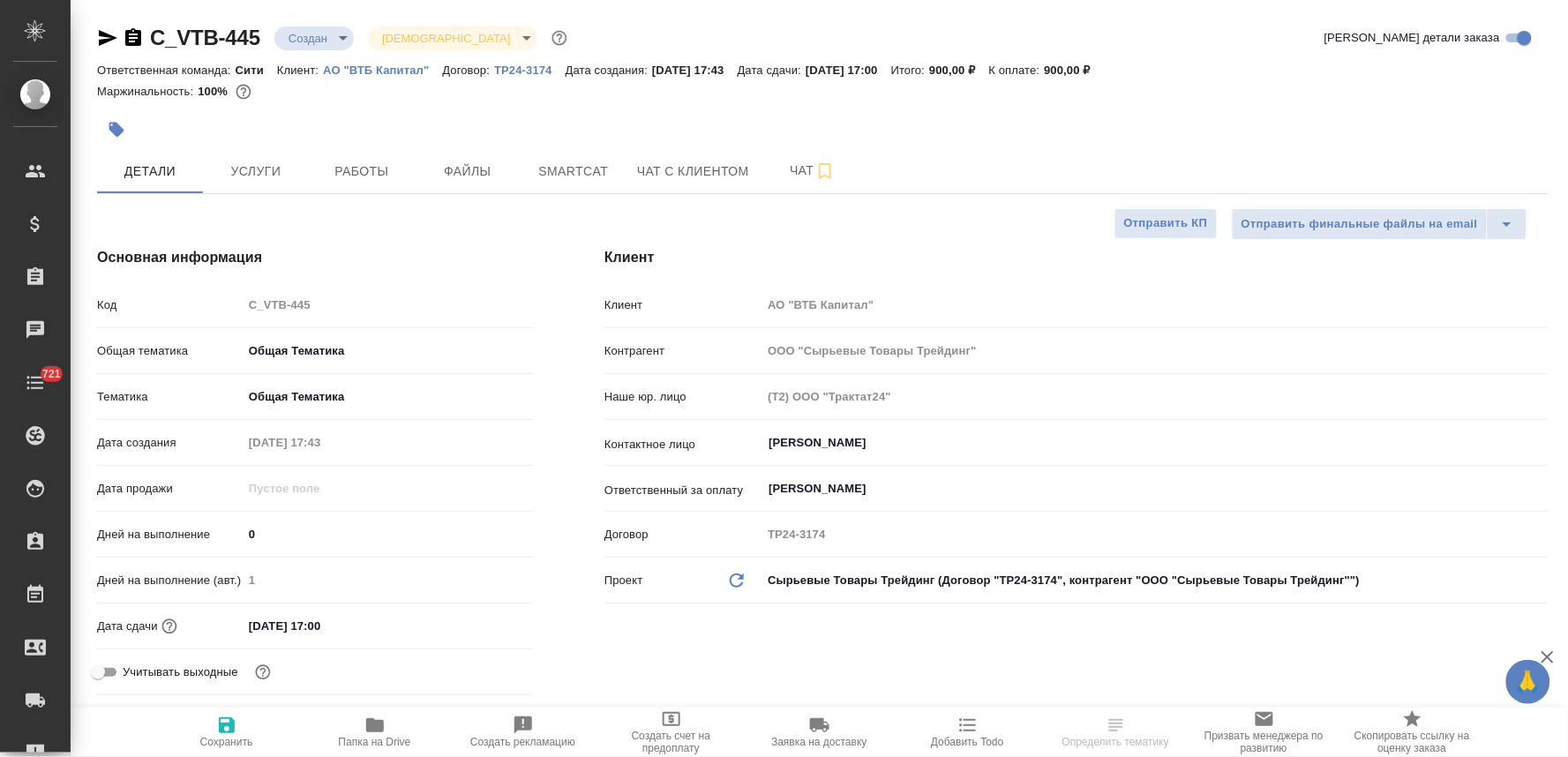
type textarea "x"
click at [265, 171] on span "Услуги" at bounding box center [256, 171] width 84 height 22
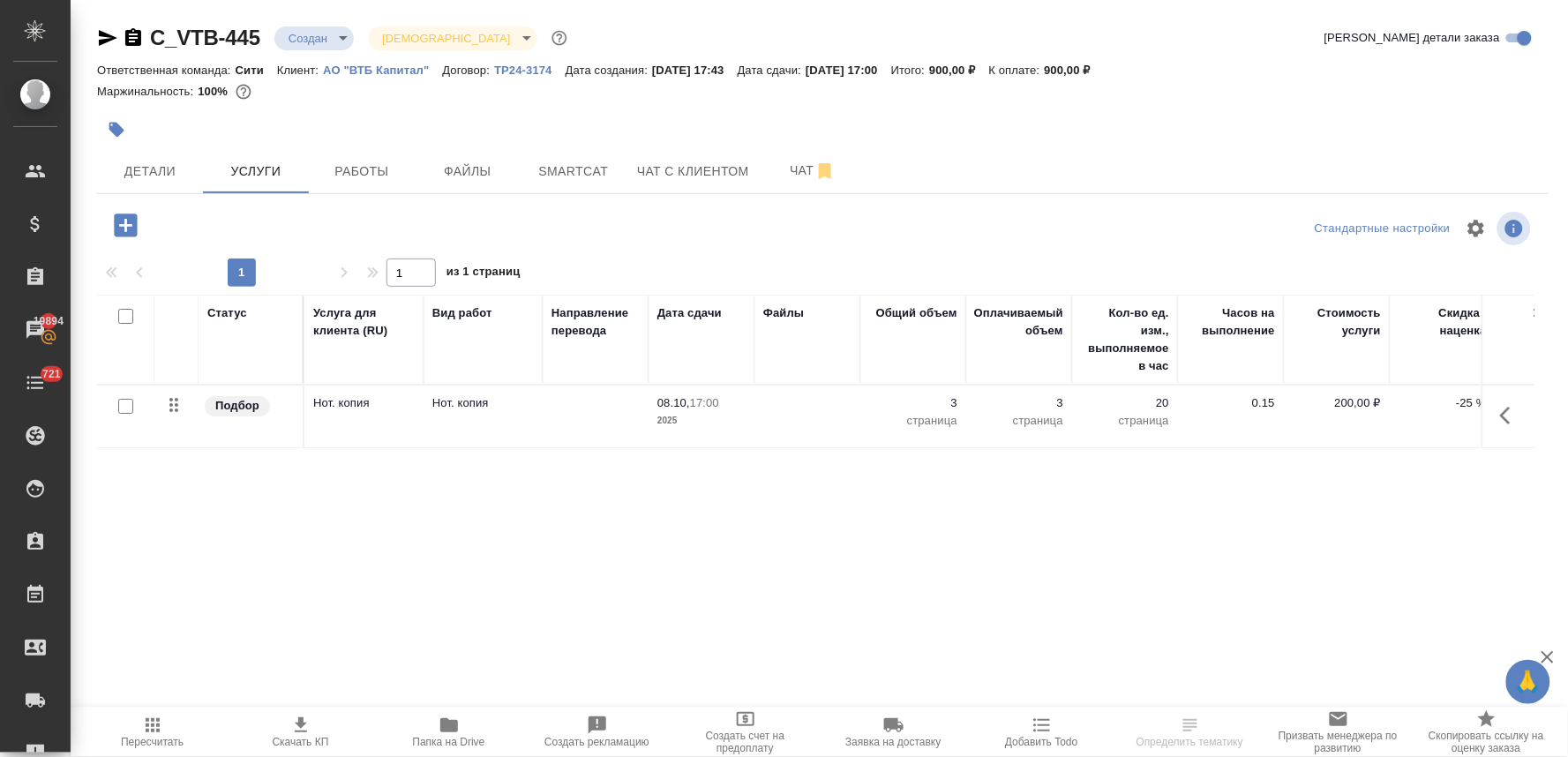
scroll to position [0, 225]
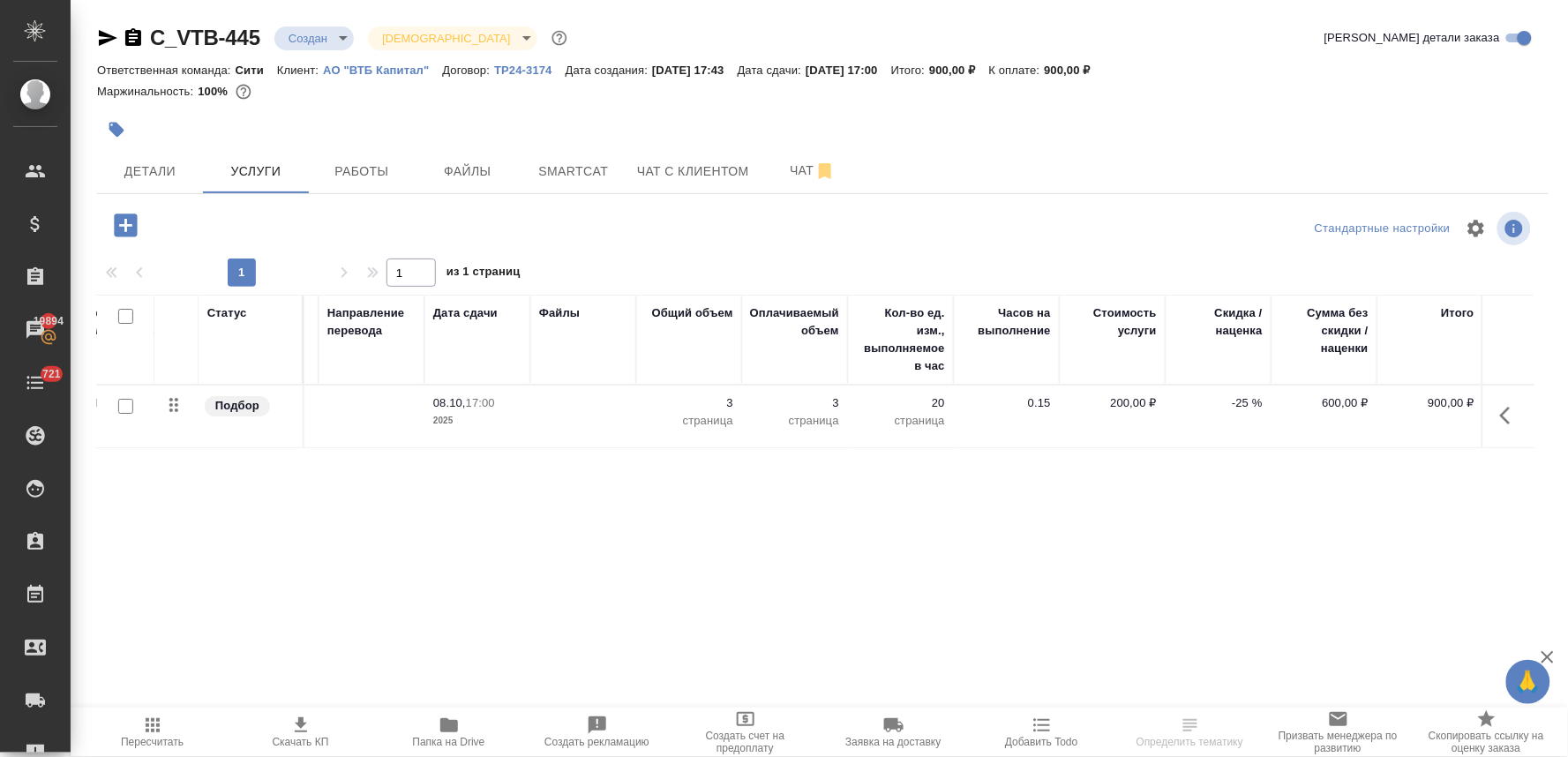
click at [1245, 398] on p "-25 %" at bounding box center [1218, 402] width 88 height 17
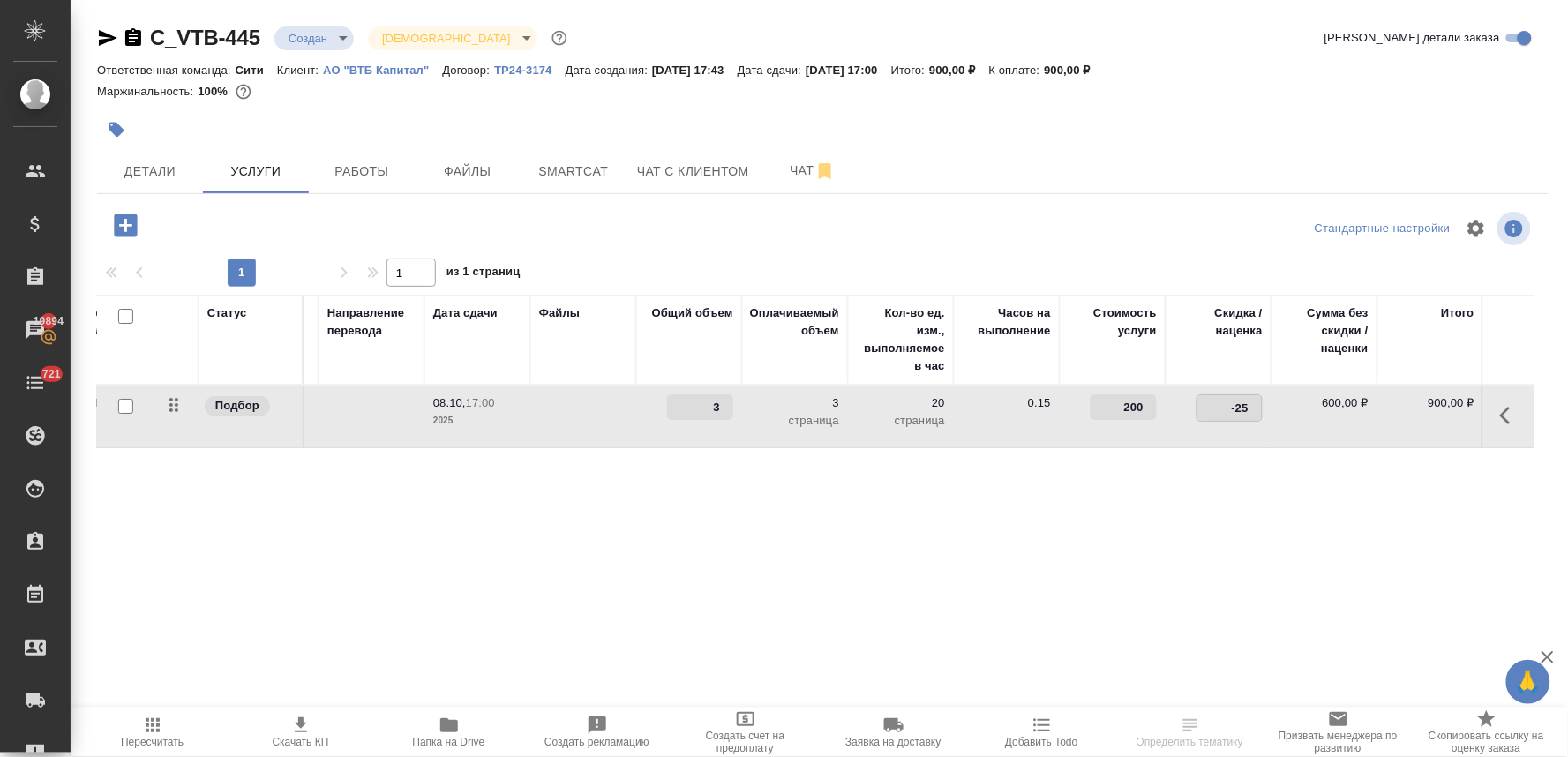
drag, startPoint x: 1207, startPoint y: 406, endPoint x: 1316, endPoint y: 401, distance: 109.1
click at [1308, 402] on tr "Подбор Нот. копия Нот. копия 08.10, 17:00 2025 3 3 страница 20 страница 0.15 20…" at bounding box center [704, 417] width 1663 height 62
type input "0"
click at [1257, 534] on div "Статус Услуга для клиента (RU) Вид работ Направление перевода Дата сдачи Файлы …" at bounding box center [816, 485] width 1437 height 379
click at [284, 225] on span "Сохранить и пересчитать" at bounding box center [251, 224] width 154 height 20
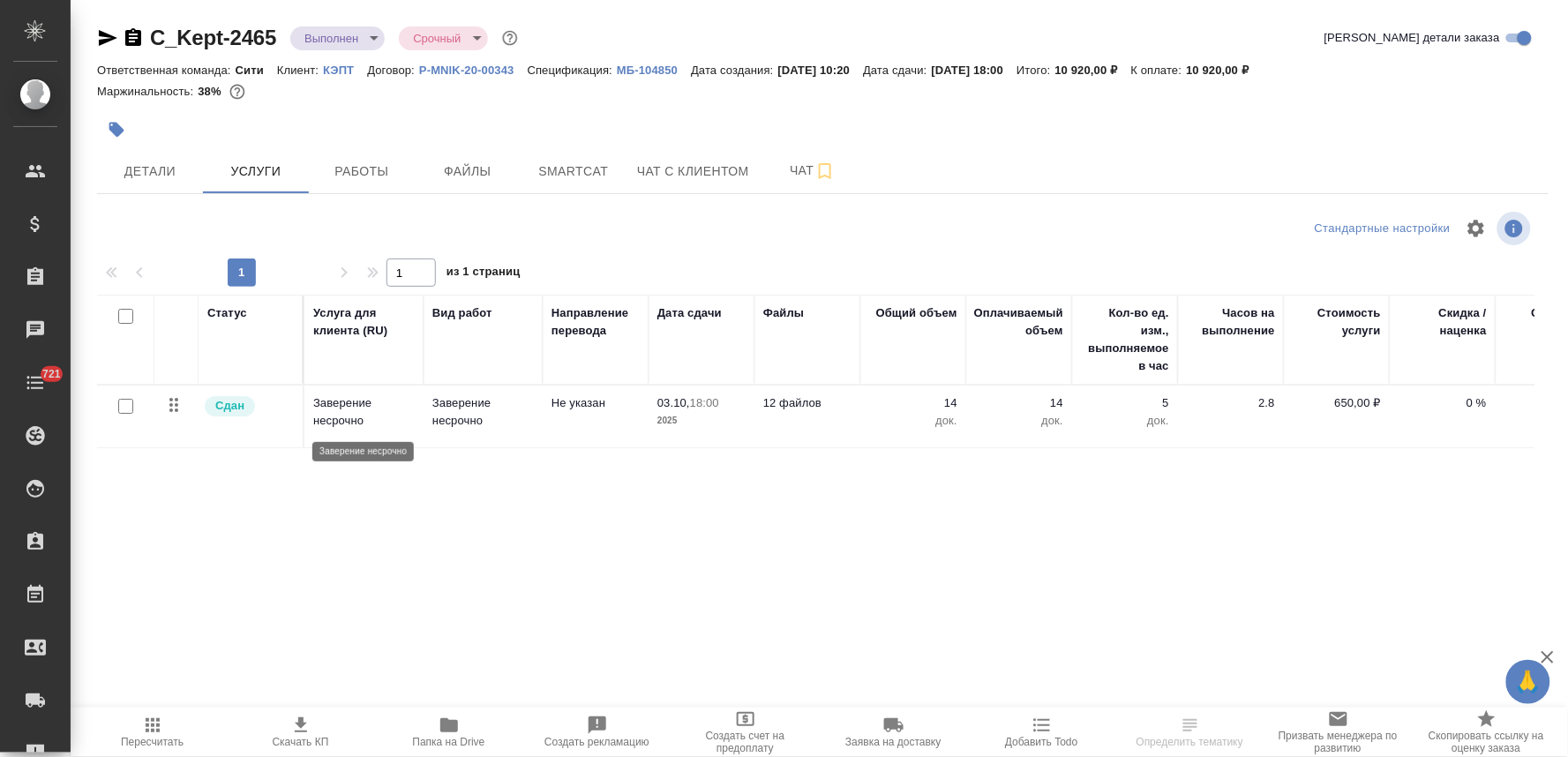
click at [340, 402] on p "Заверение несрочно" at bounding box center [364, 411] width 102 height 36
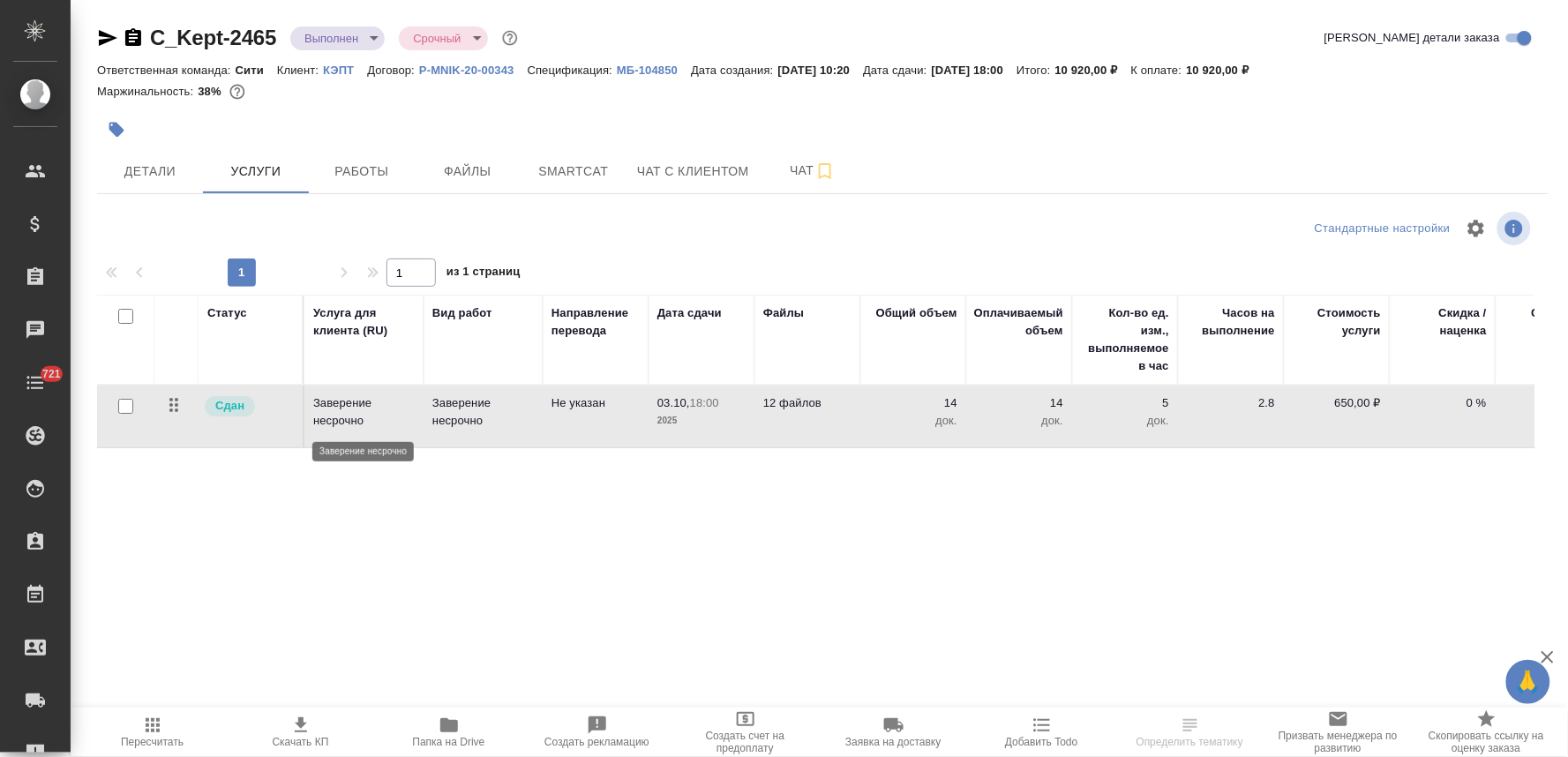
click at [340, 402] on p "Заверение несрочно" at bounding box center [364, 411] width 102 height 36
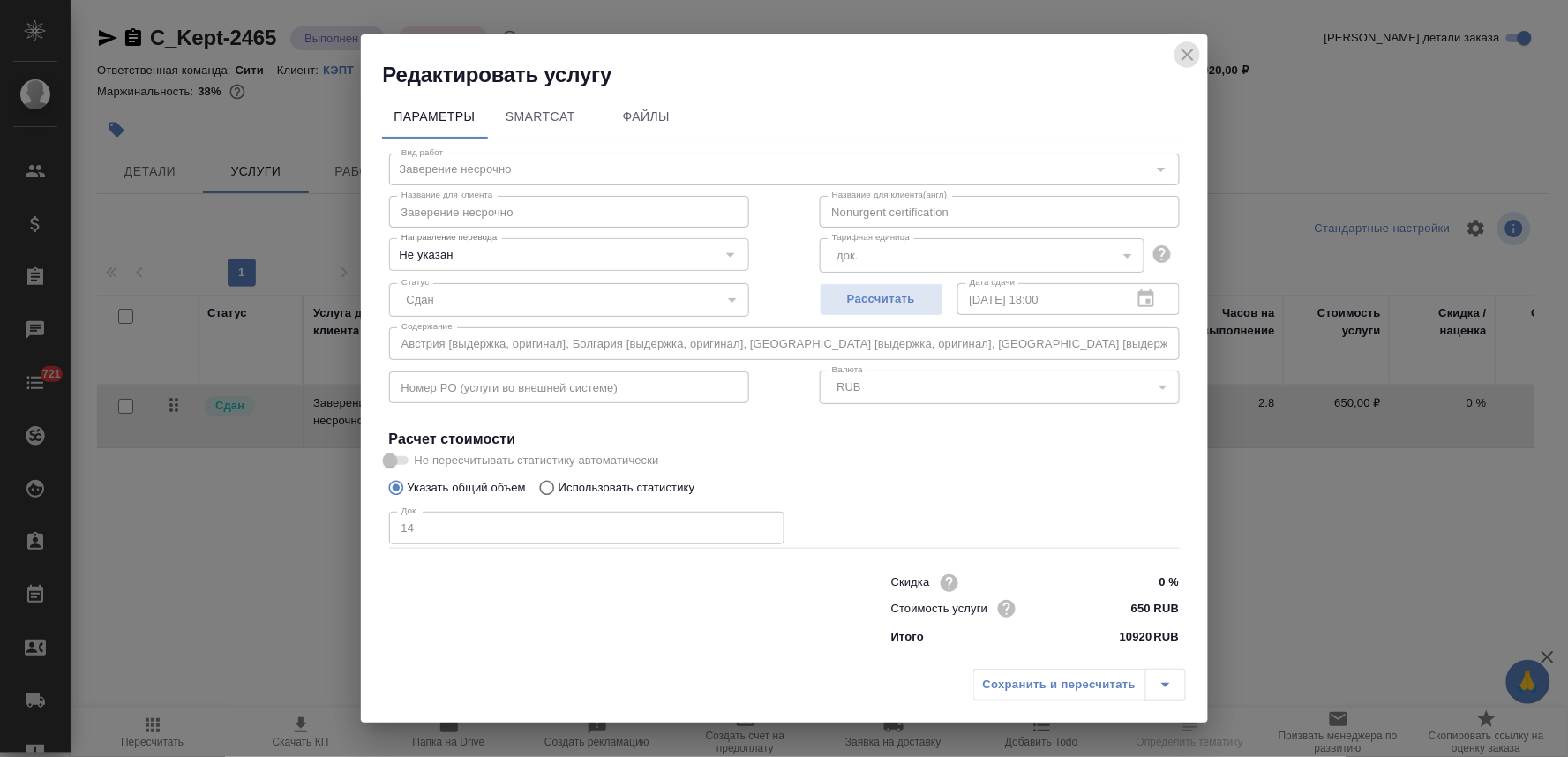
click at [1192, 54] on icon "close" at bounding box center [1187, 54] width 21 height 21
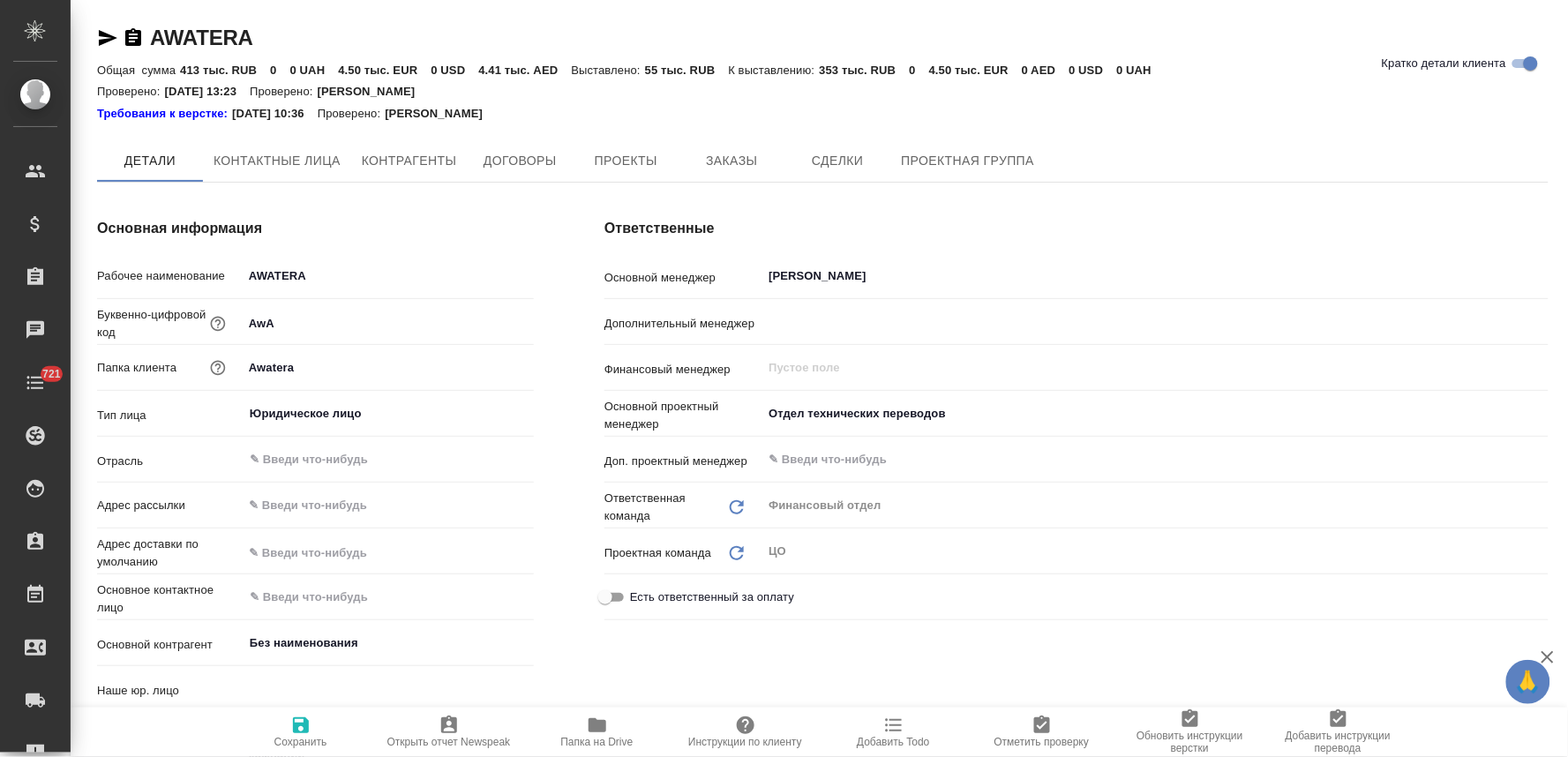
type input "(МБ) ООО "Монблан""
type textarea "x"
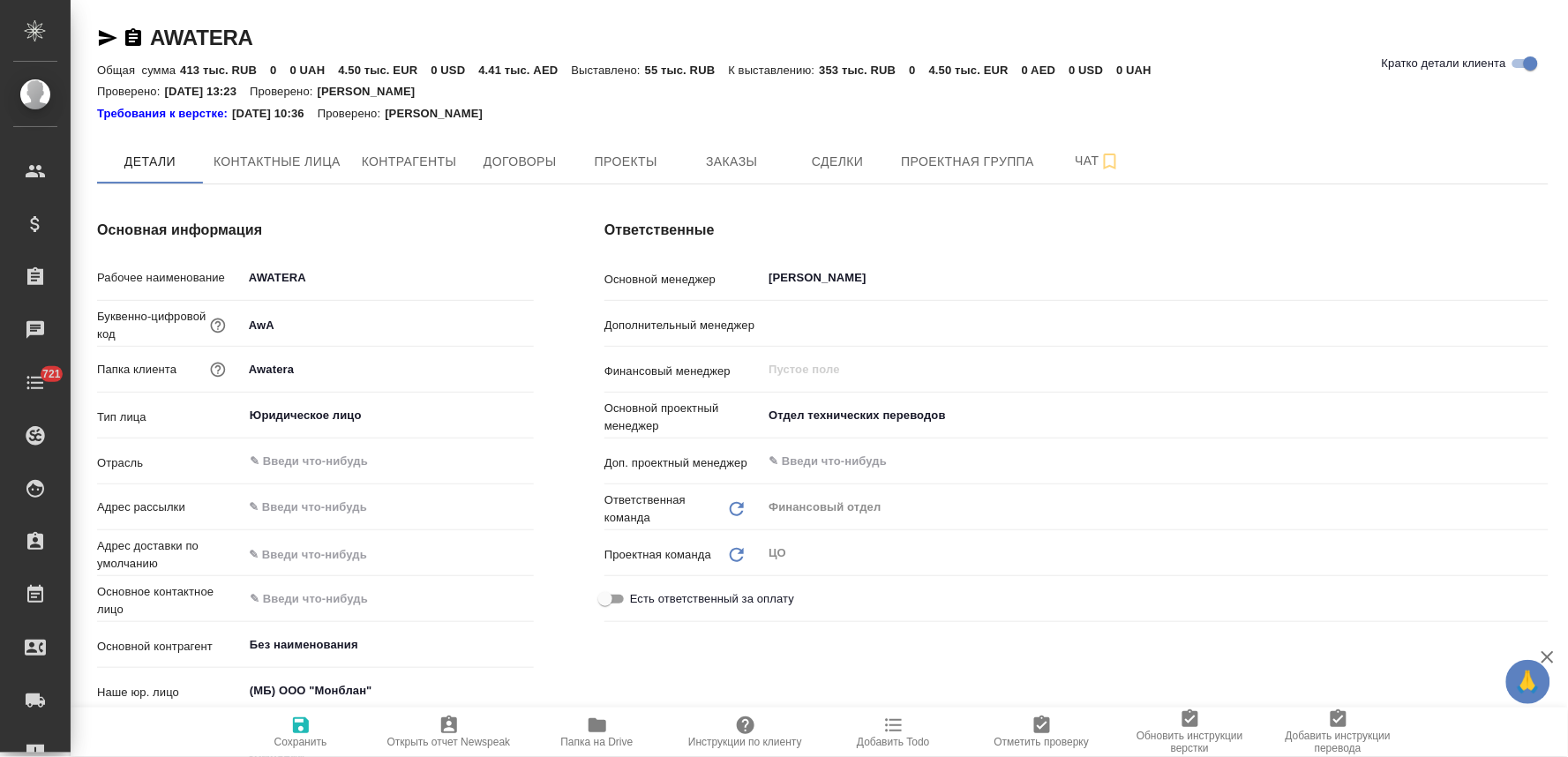
type textarea "x"
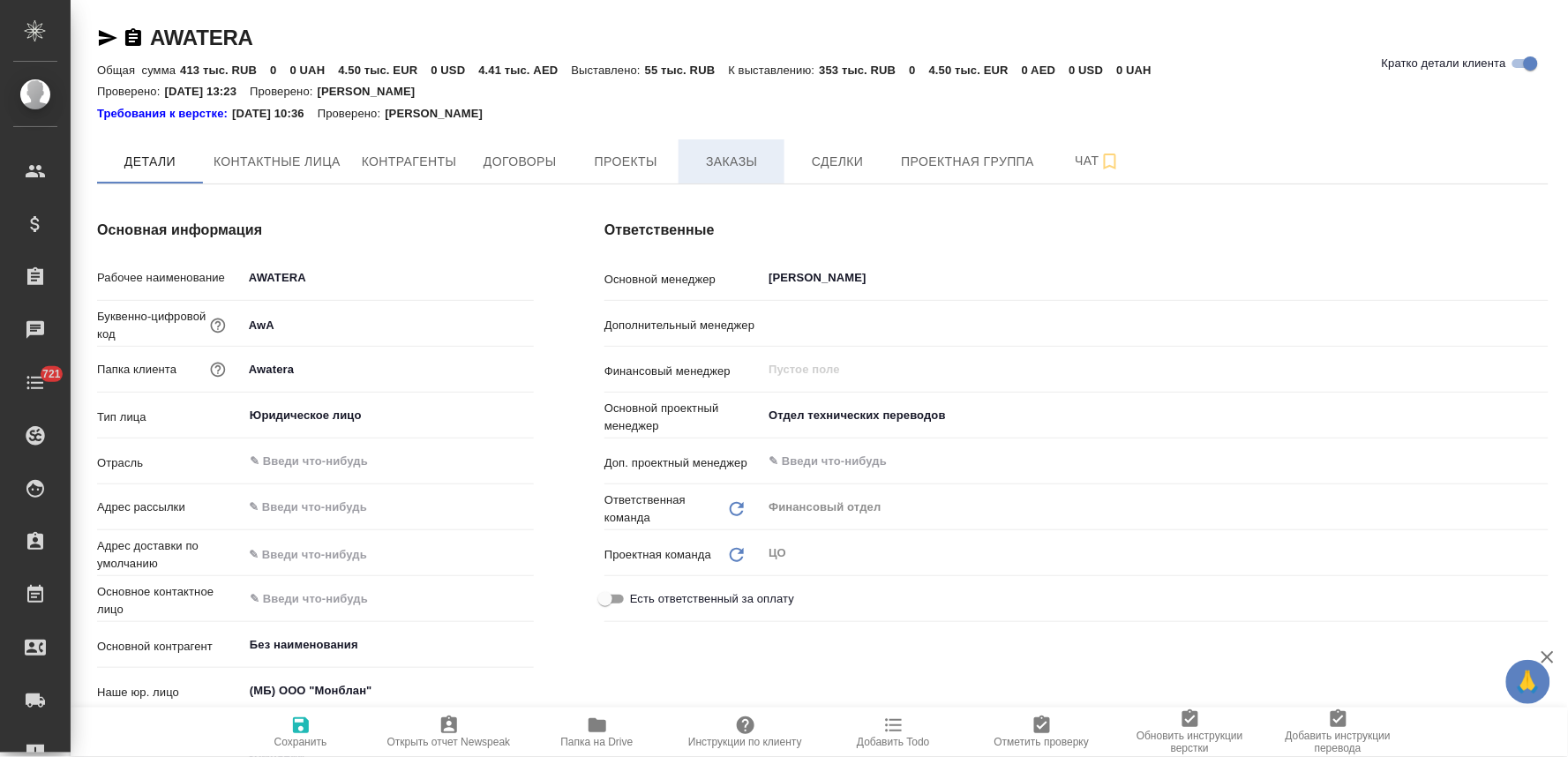
type textarea "x"
click at [716, 156] on span "Заказы" at bounding box center [731, 162] width 84 height 22
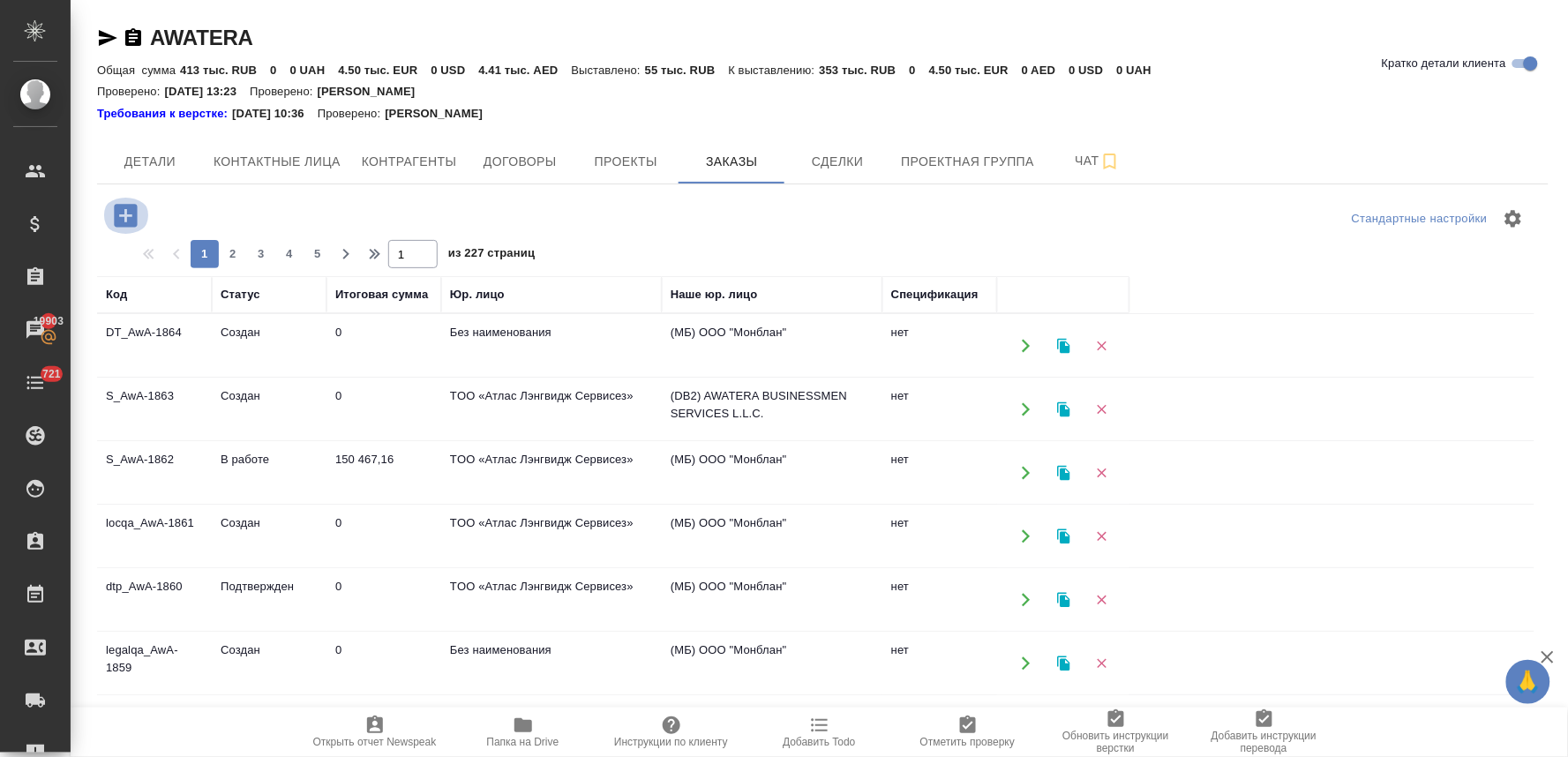
click at [128, 205] on icon "button" at bounding box center [125, 214] width 23 height 23
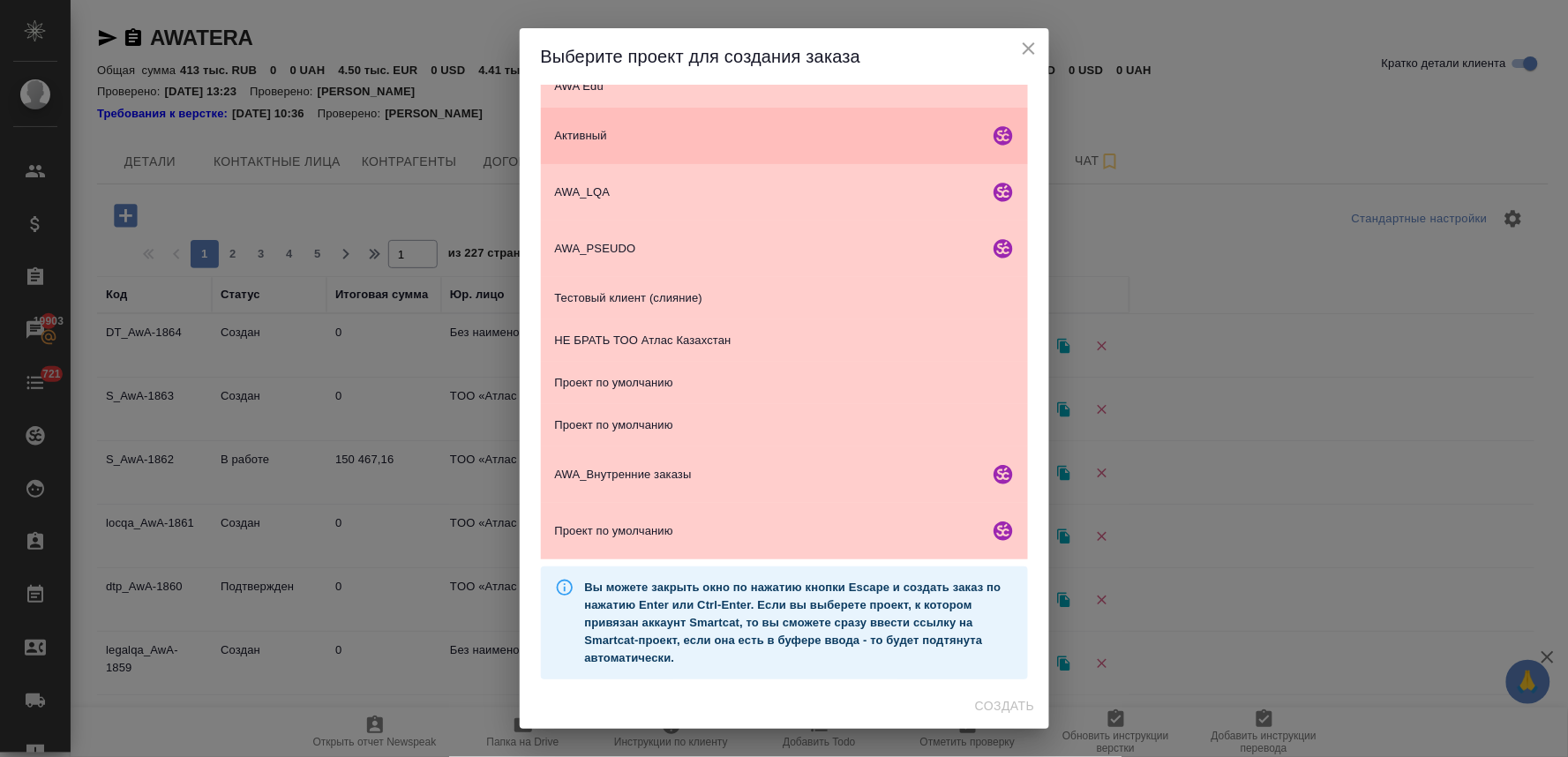
scroll to position [311, 0]
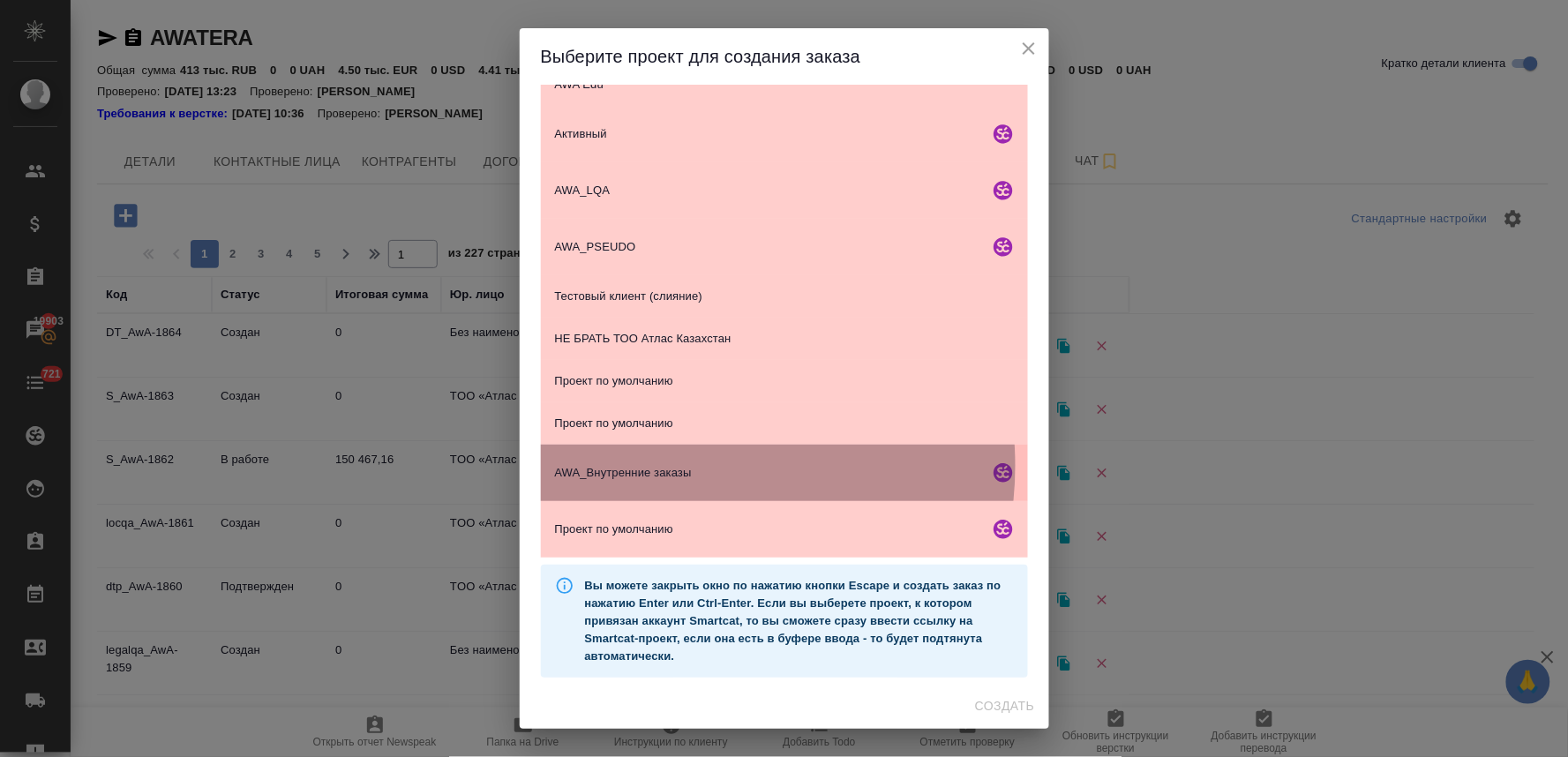
click at [674, 465] on span "AWA_Внутренние заказы" at bounding box center [769, 472] width 427 height 17
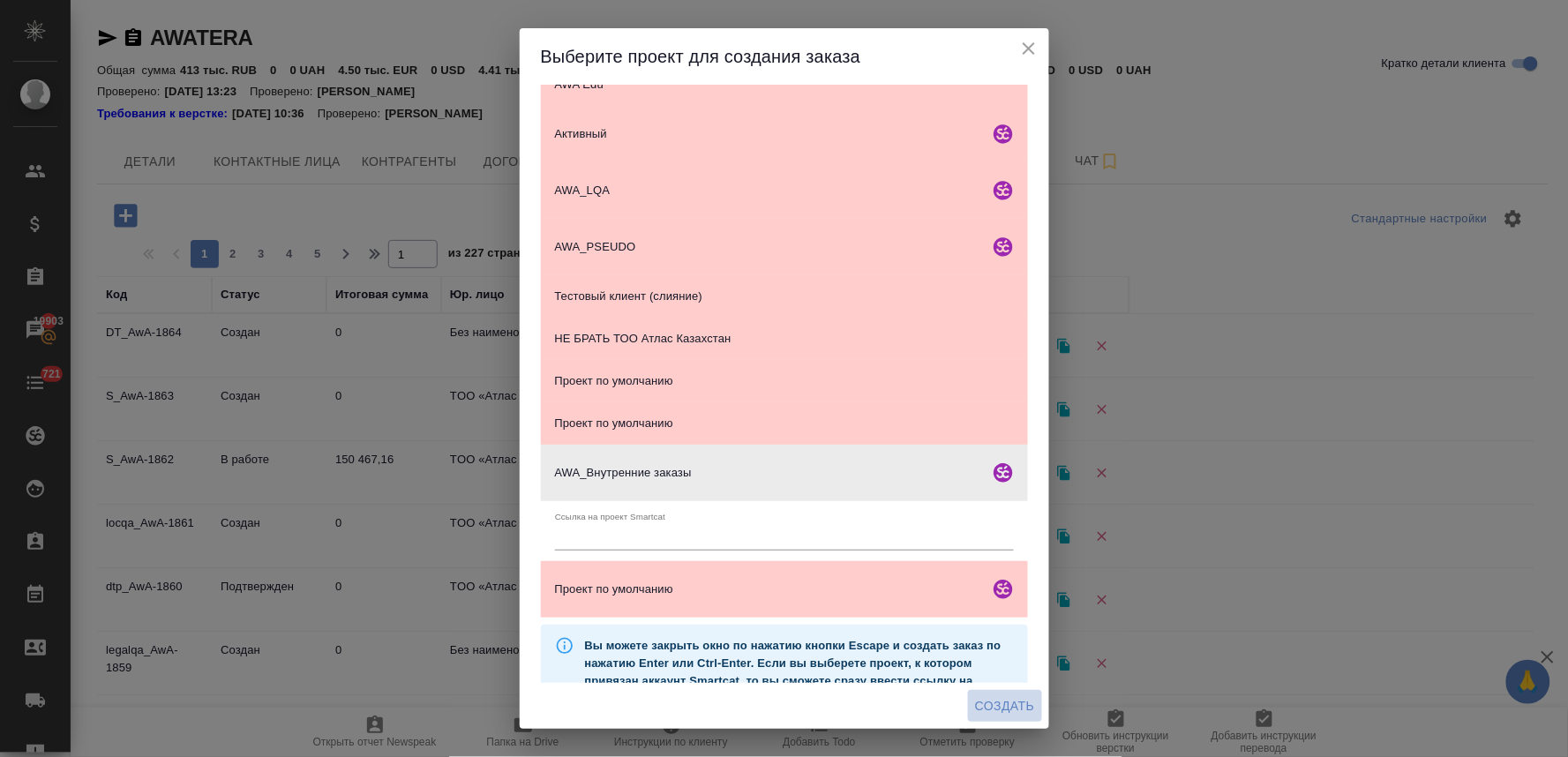
click at [1003, 694] on button "Создать" at bounding box center [1004, 707] width 73 height 33
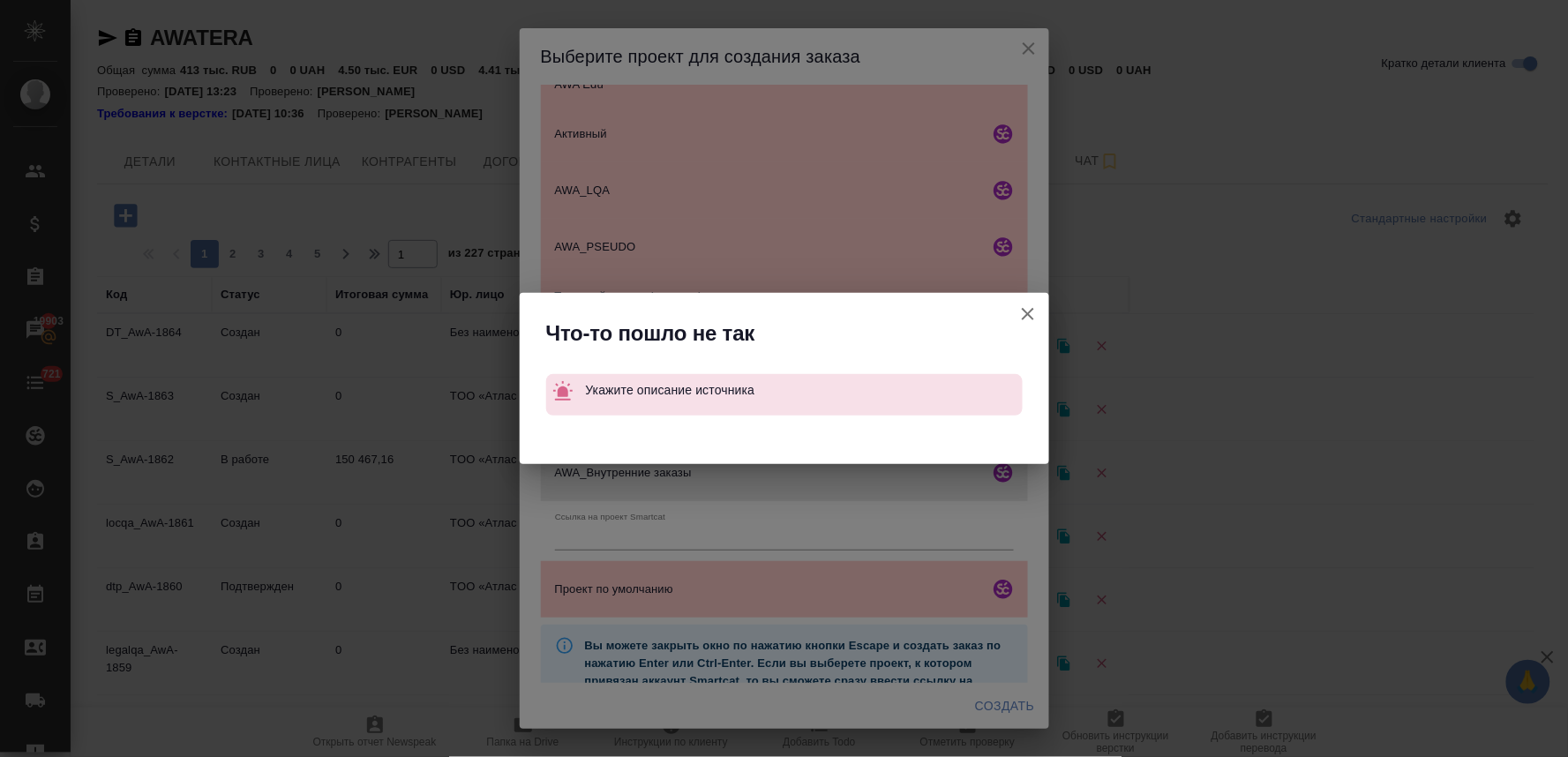
click at [1024, 304] on icon "button" at bounding box center [1027, 313] width 21 height 21
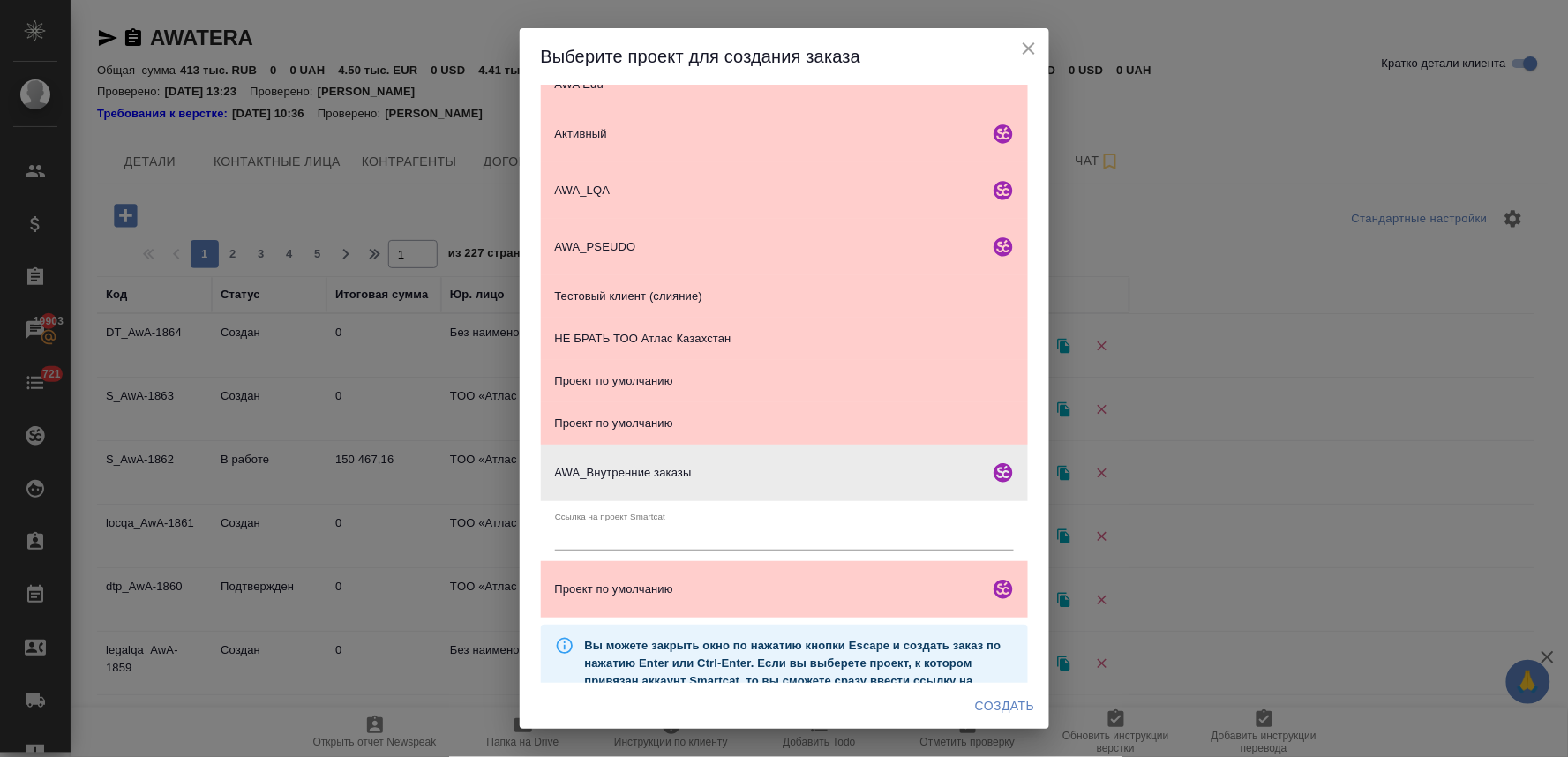
click at [1024, 54] on icon "close" at bounding box center [1028, 48] width 12 height 12
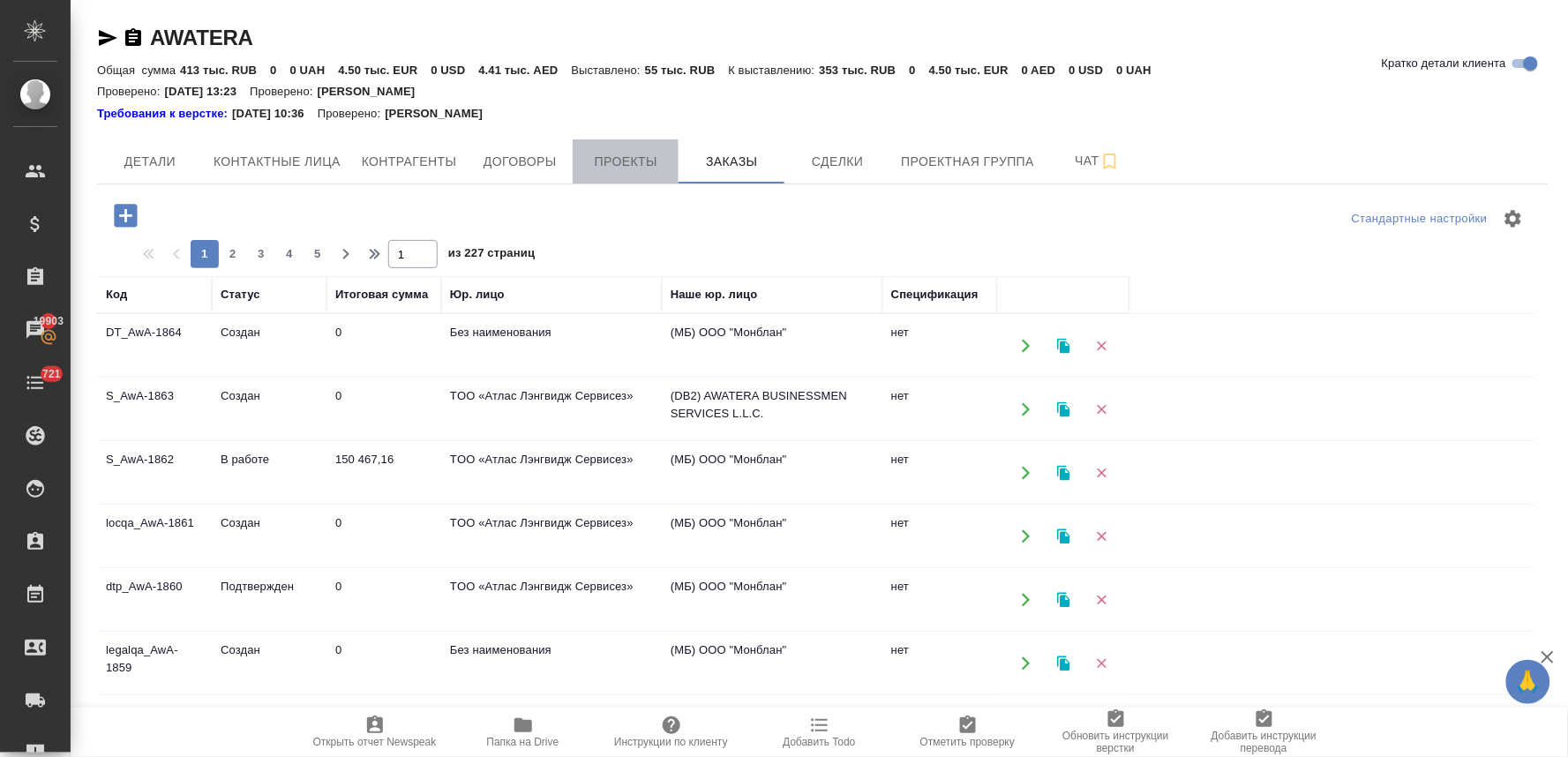
click at [620, 159] on span "Проекты" at bounding box center [625, 162] width 84 height 22
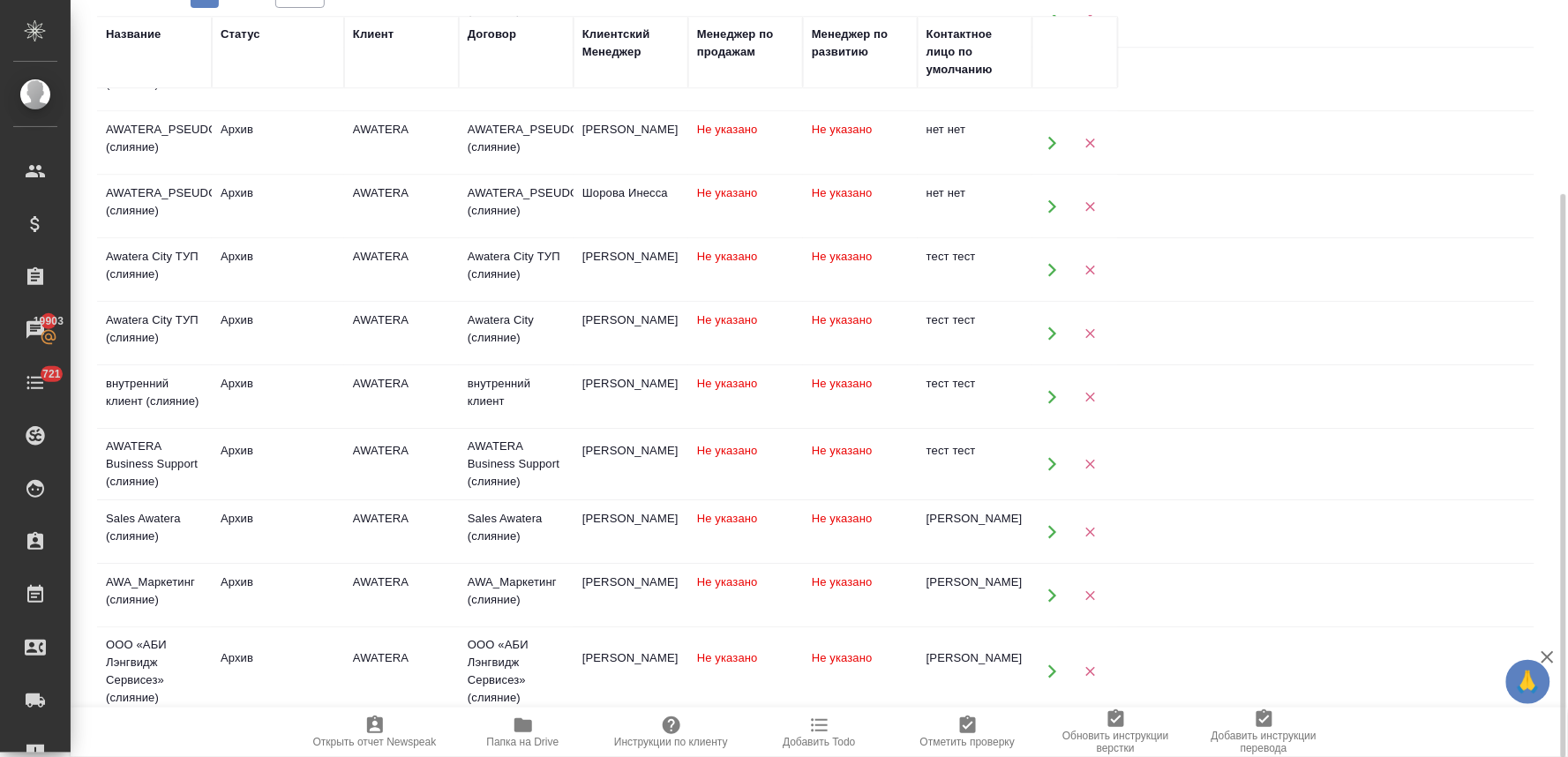
scroll to position [2100, 0]
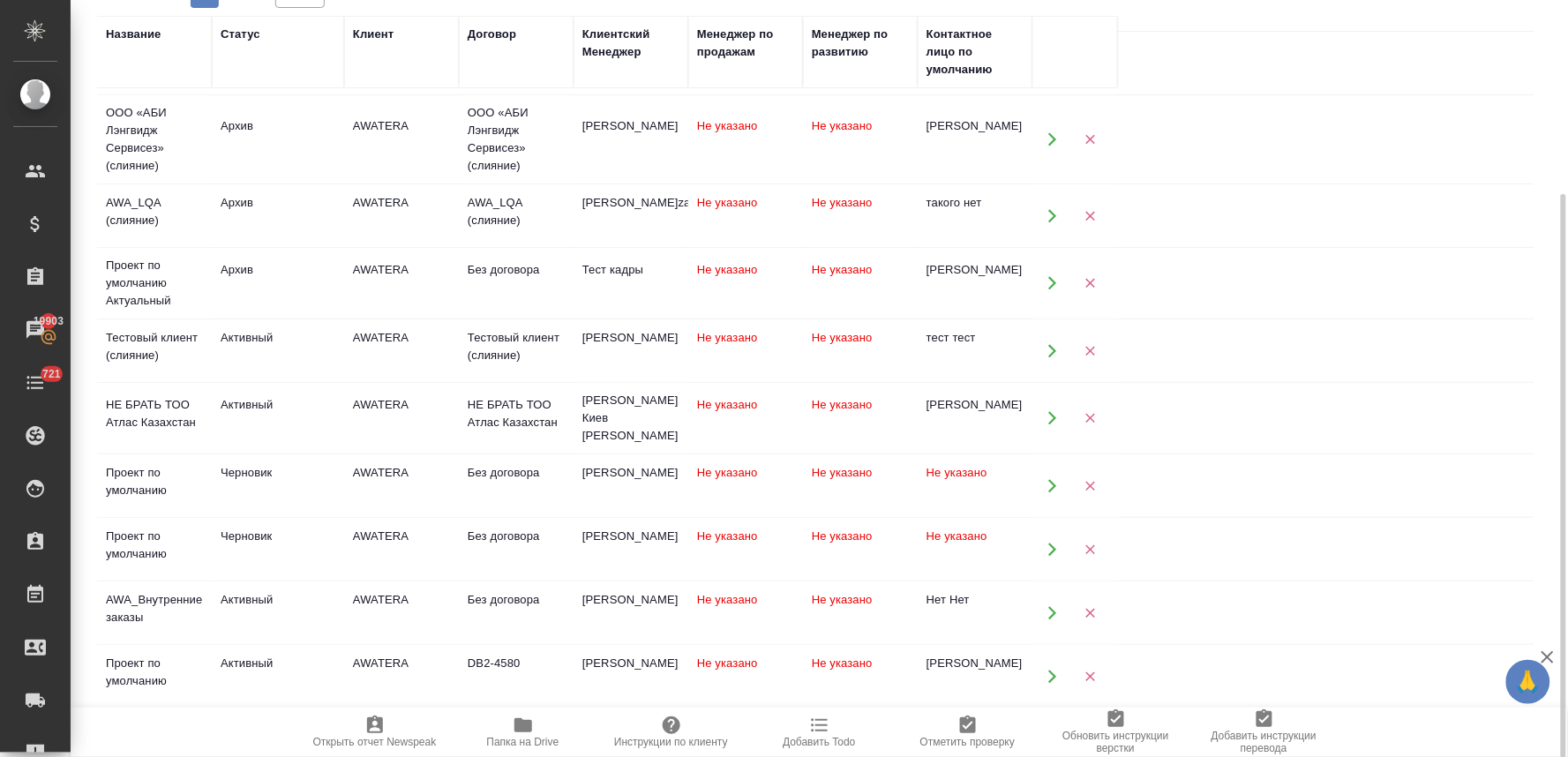
click at [279, 596] on div "Активный" at bounding box center [278, 599] width 115 height 17
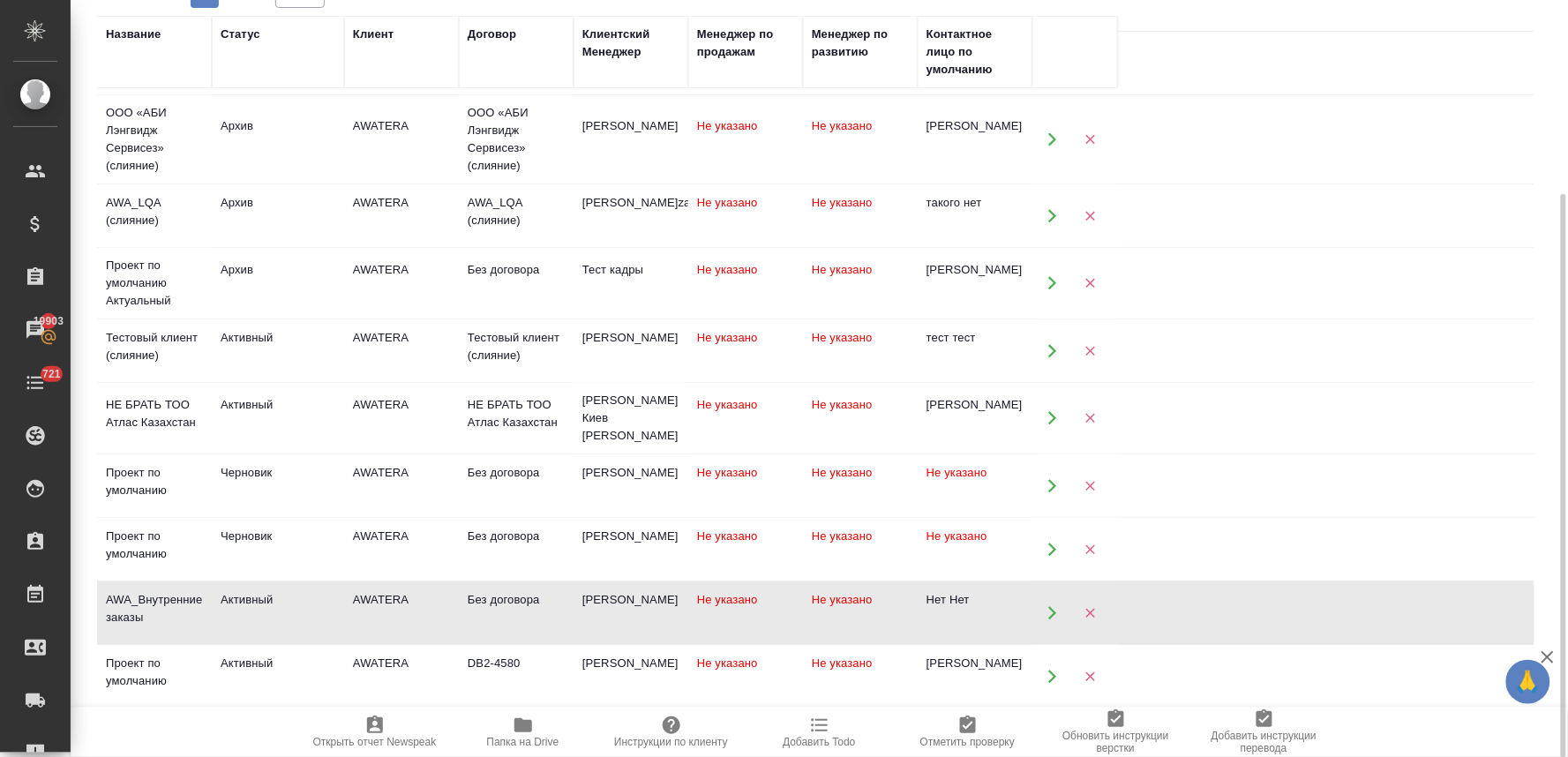
click at [279, 596] on div "Активный" at bounding box center [278, 599] width 115 height 17
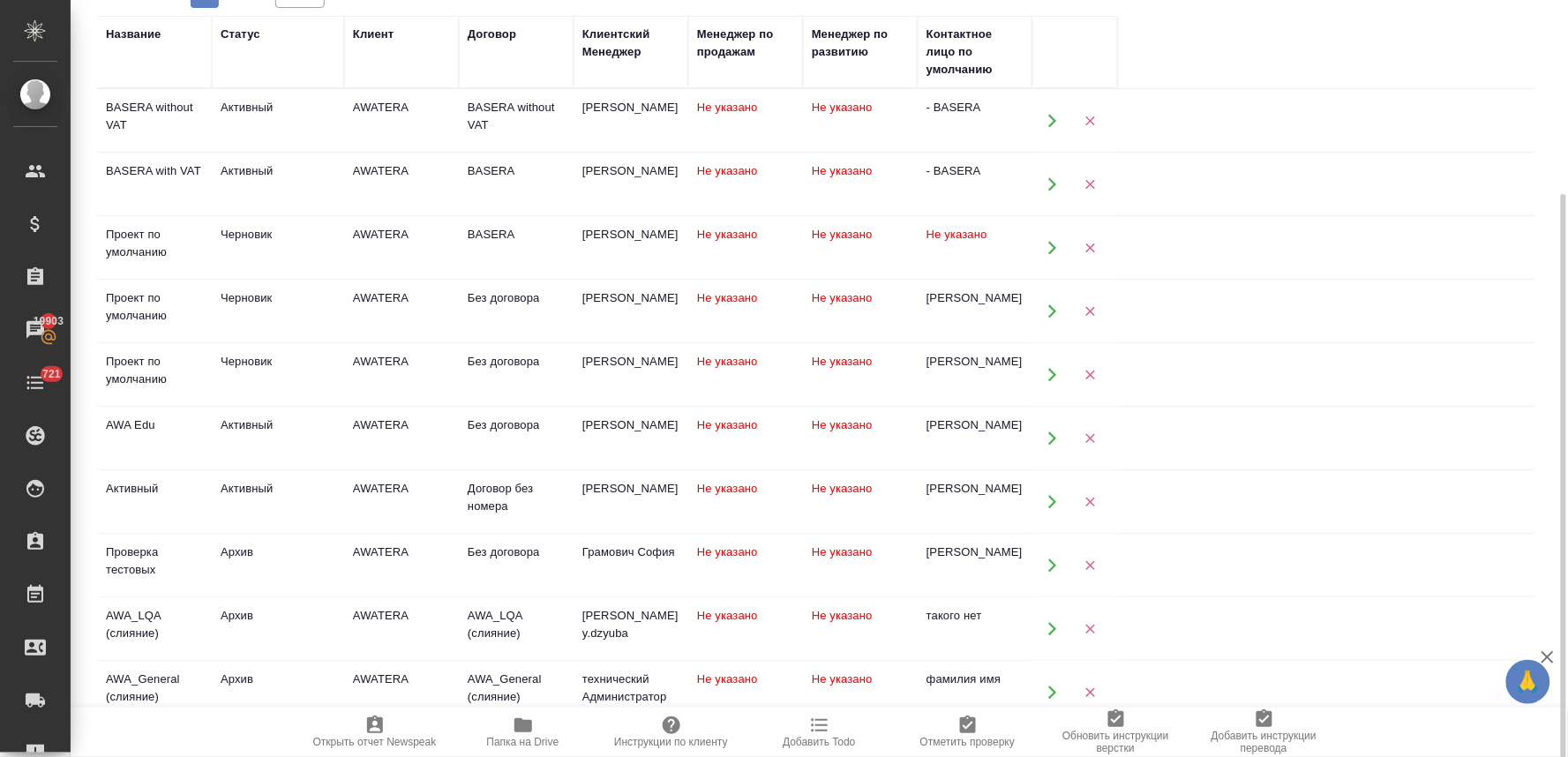
scroll to position [0, 0]
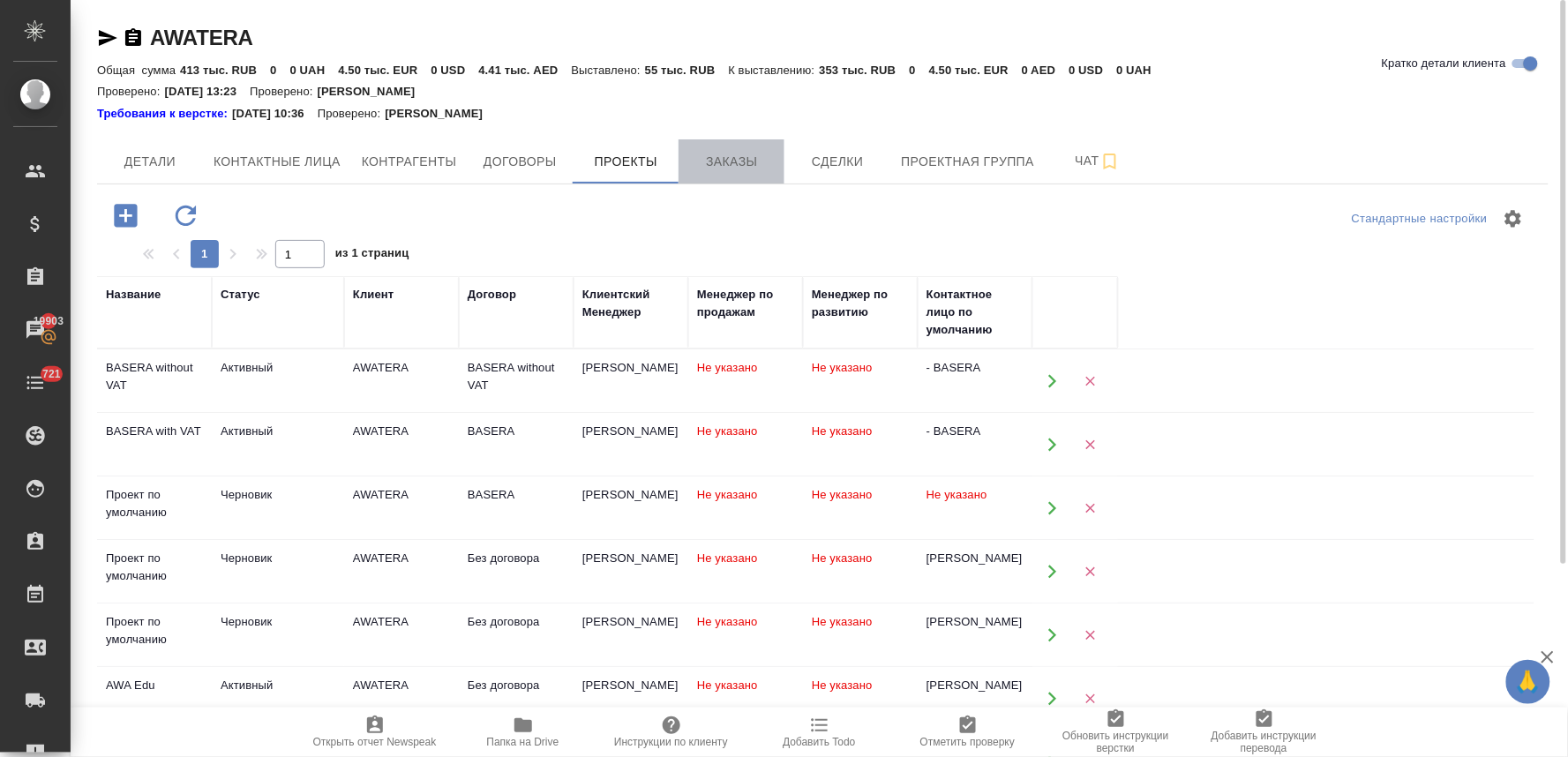
click at [710, 154] on span "Заказы" at bounding box center [731, 162] width 84 height 22
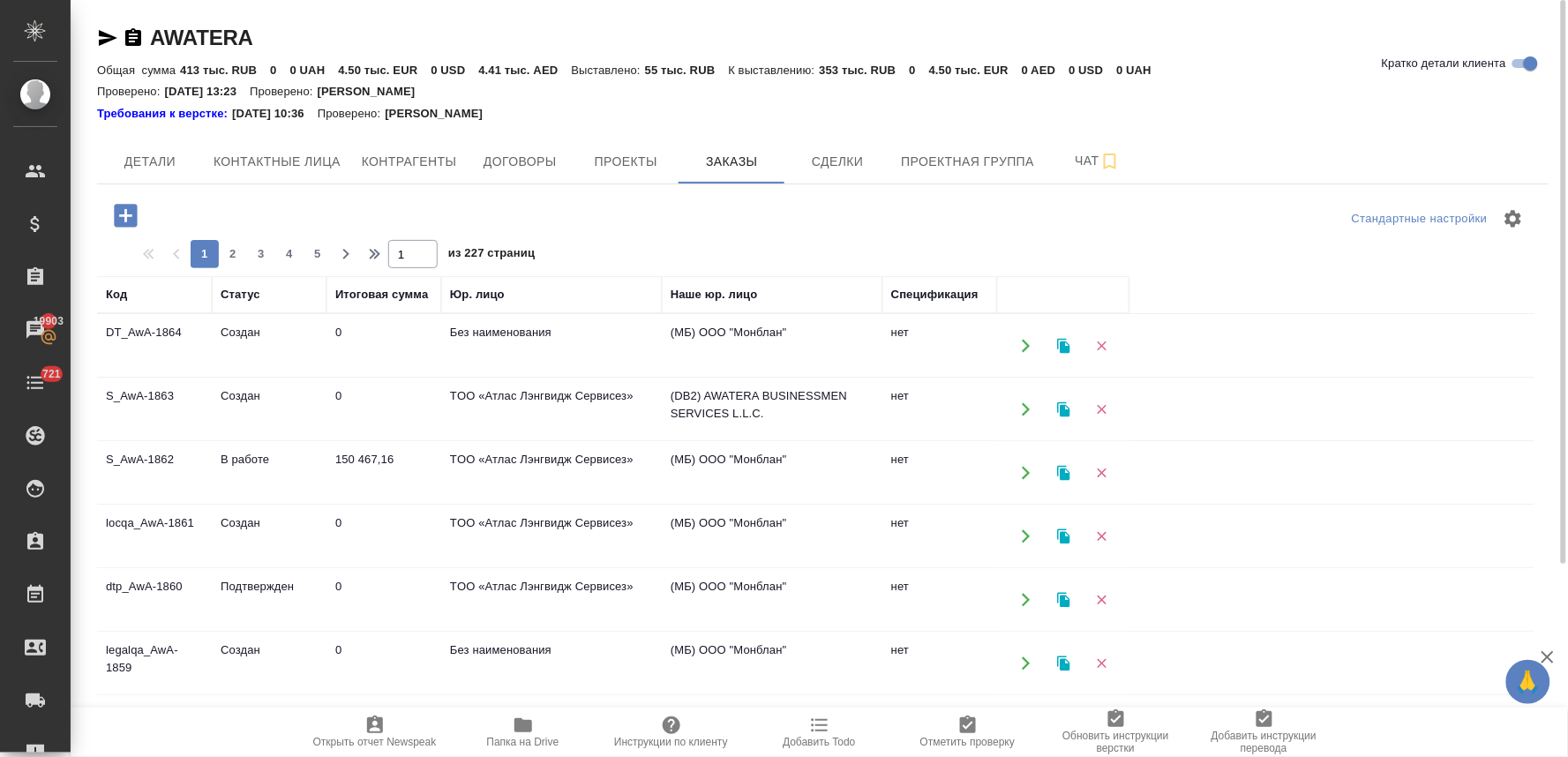
click at [127, 207] on icon "button" at bounding box center [125, 214] width 23 height 23
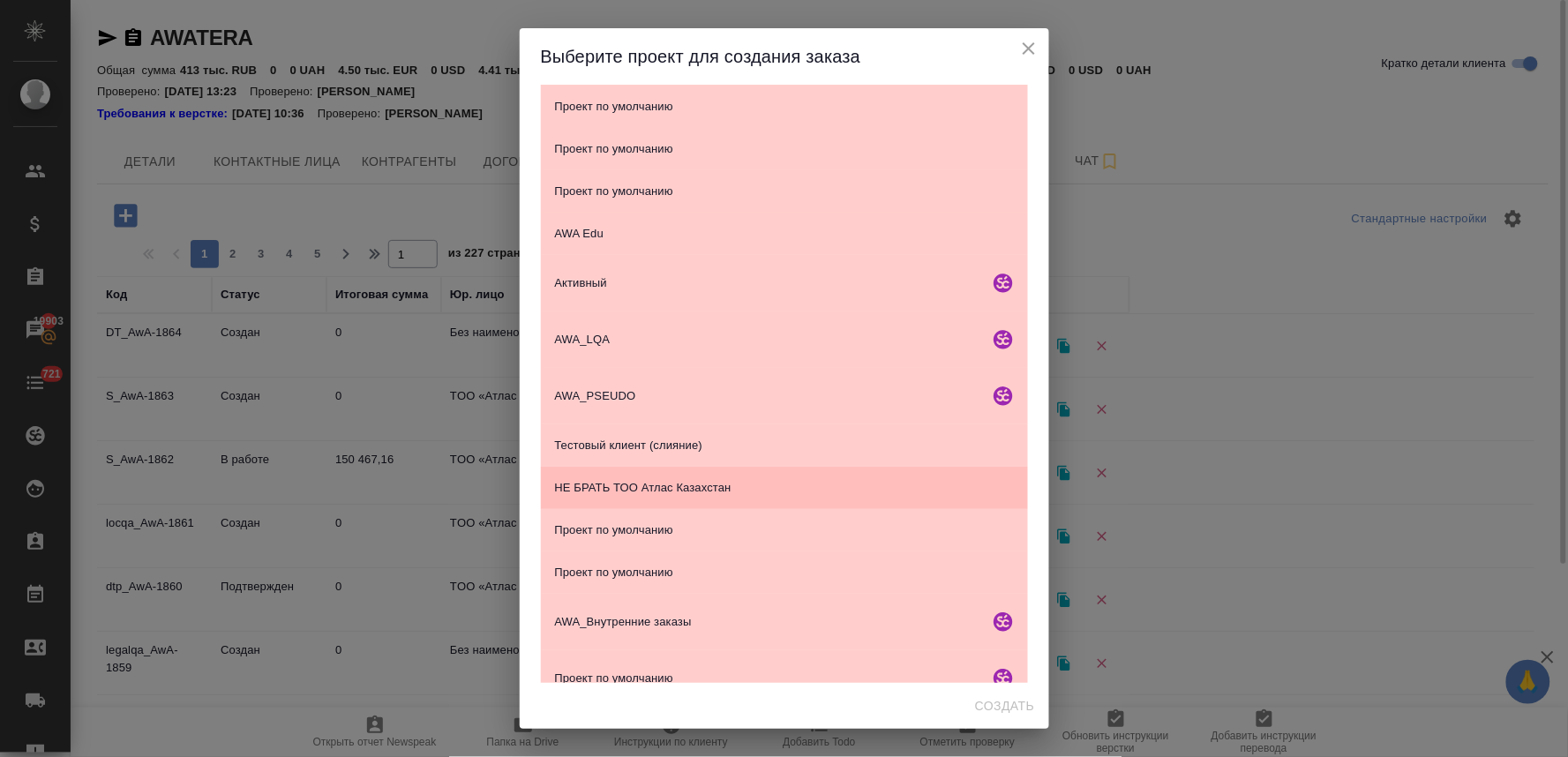
scroll to position [311, 0]
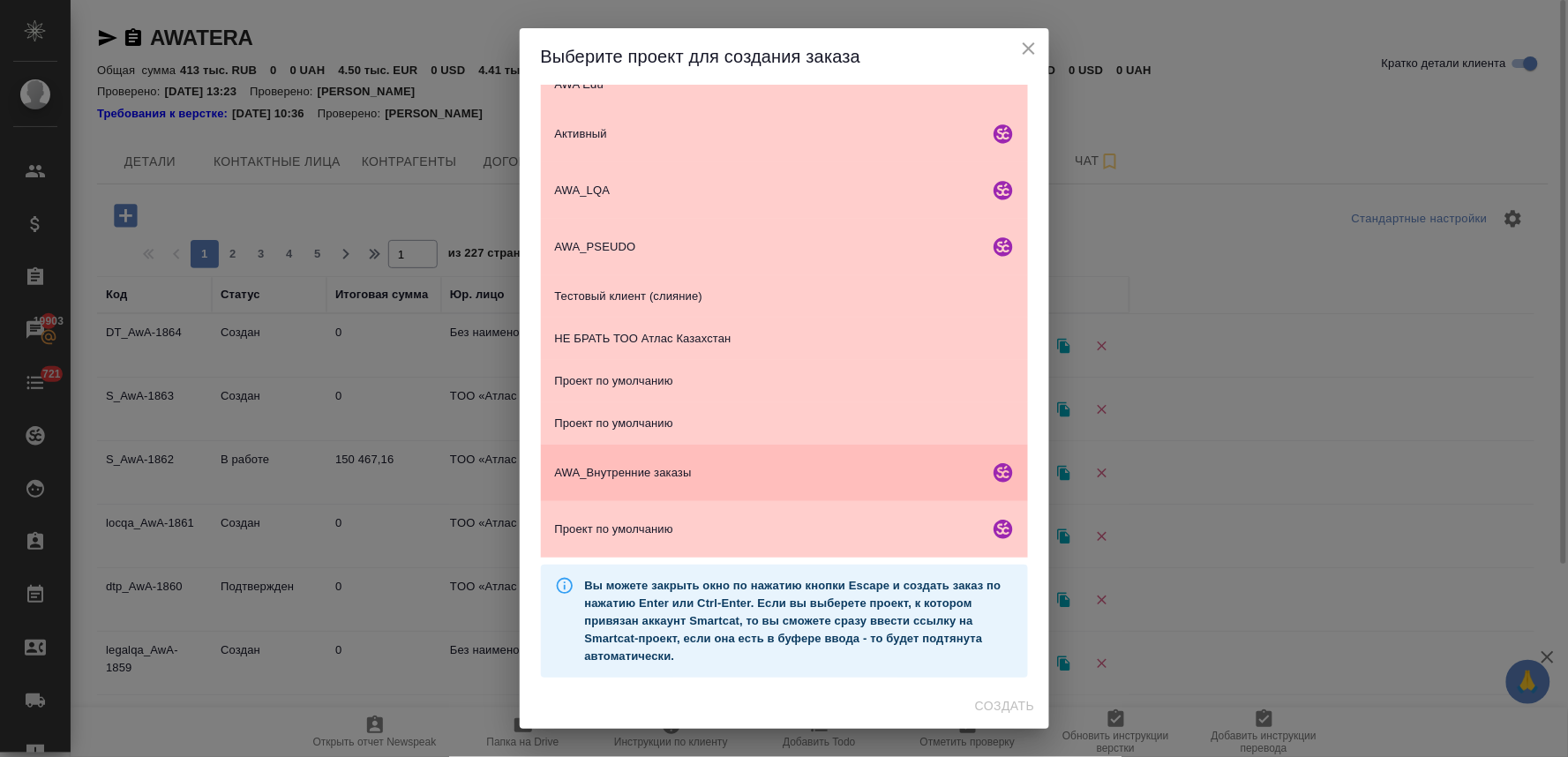
click at [612, 465] on span "AWA_Внутренние заказы" at bounding box center [769, 472] width 427 height 17
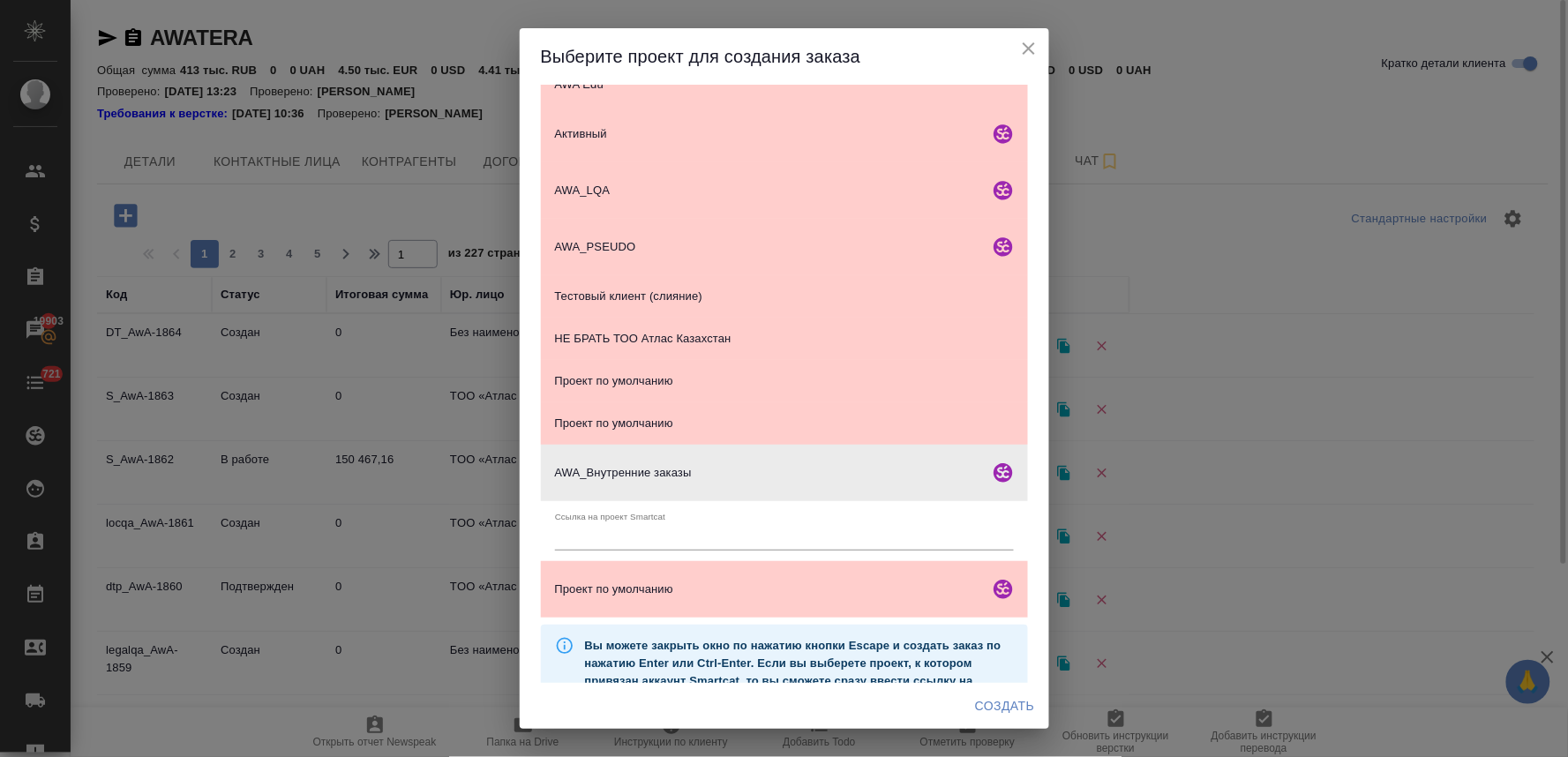
click at [1014, 710] on span "Создать" at bounding box center [1004, 707] width 60 height 22
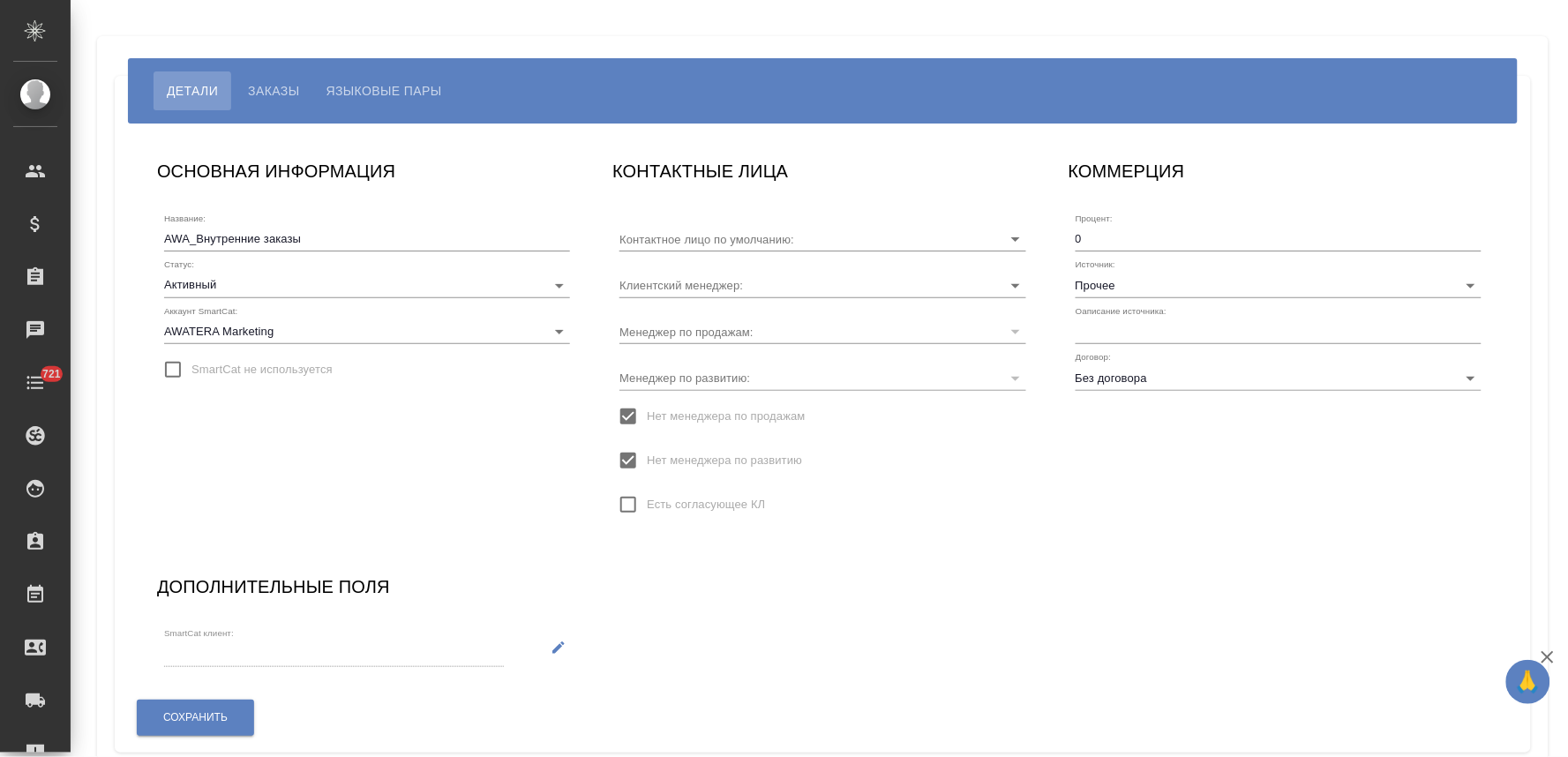
type input "Чехалкова Анастасия"
type input "Нет Нет"
click at [1139, 284] on input "Прочее" at bounding box center [1250, 284] width 349 height 24
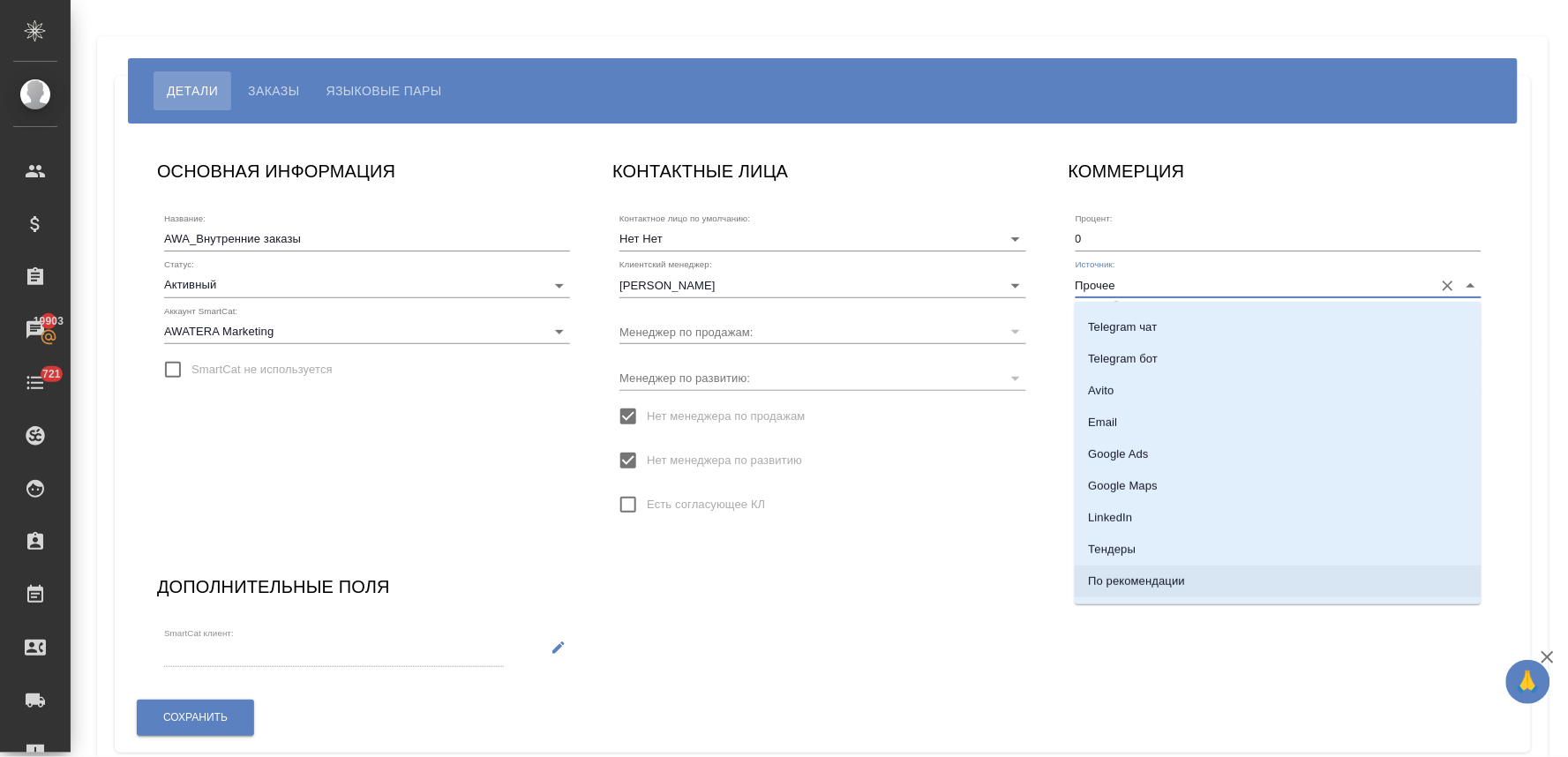
scroll to position [204, 0]
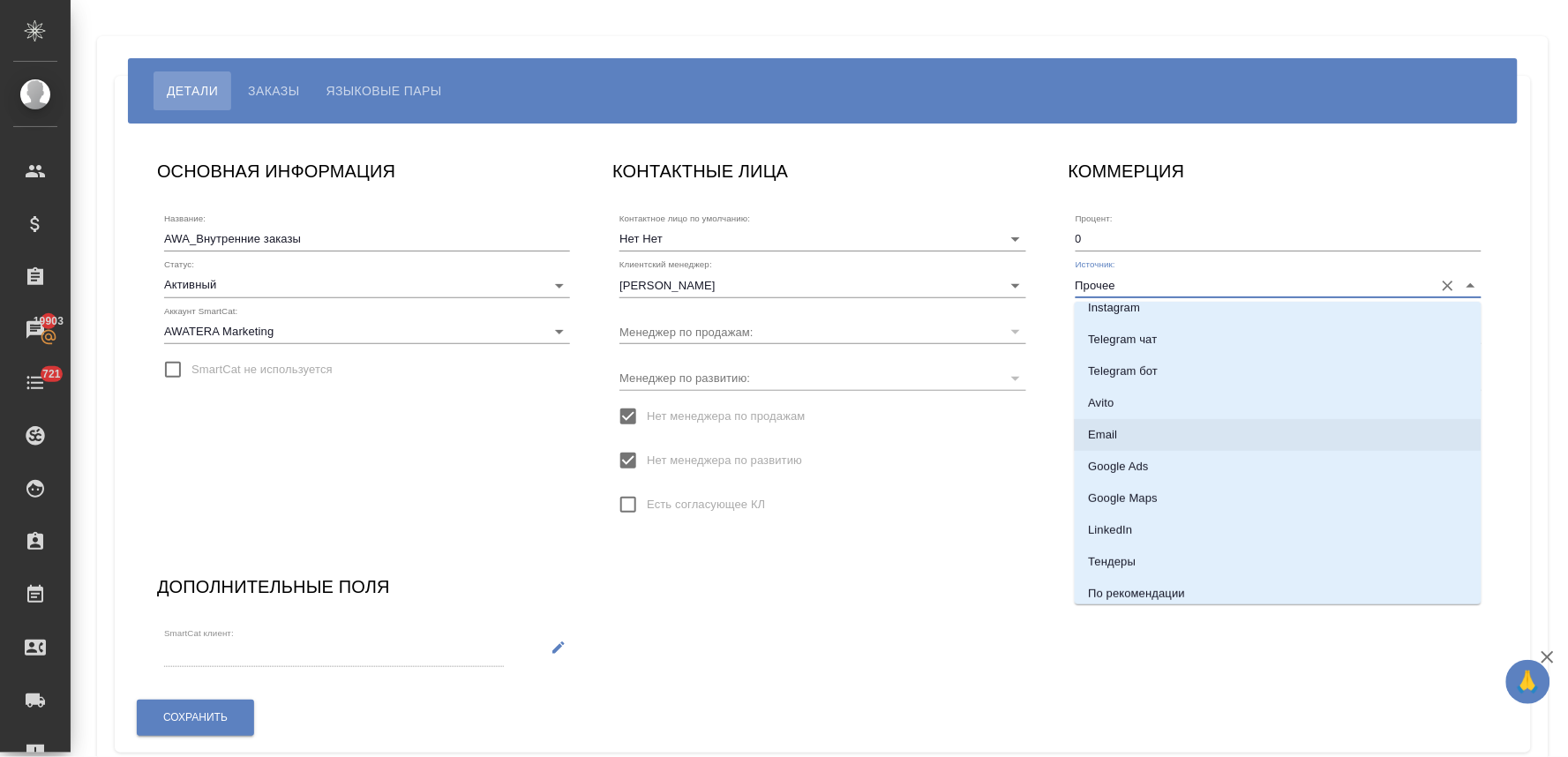
click at [1136, 433] on li "Email" at bounding box center [1278, 434] width 407 height 32
type input "Email"
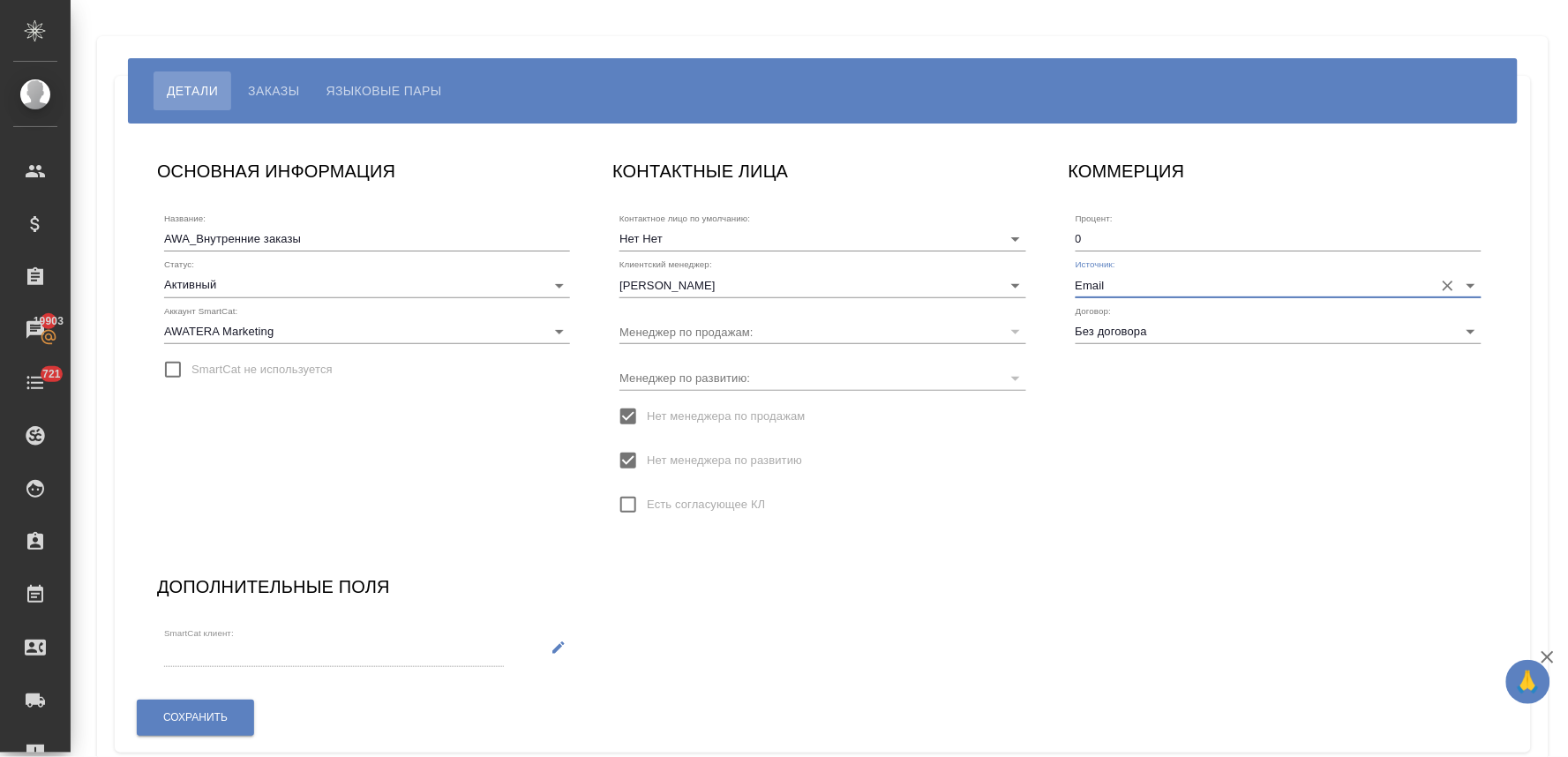
click at [186, 739] on div "Сохранить" at bounding box center [195, 718] width 119 height 45
click at [188, 716] on span "Сохранить" at bounding box center [195, 718] width 64 height 15
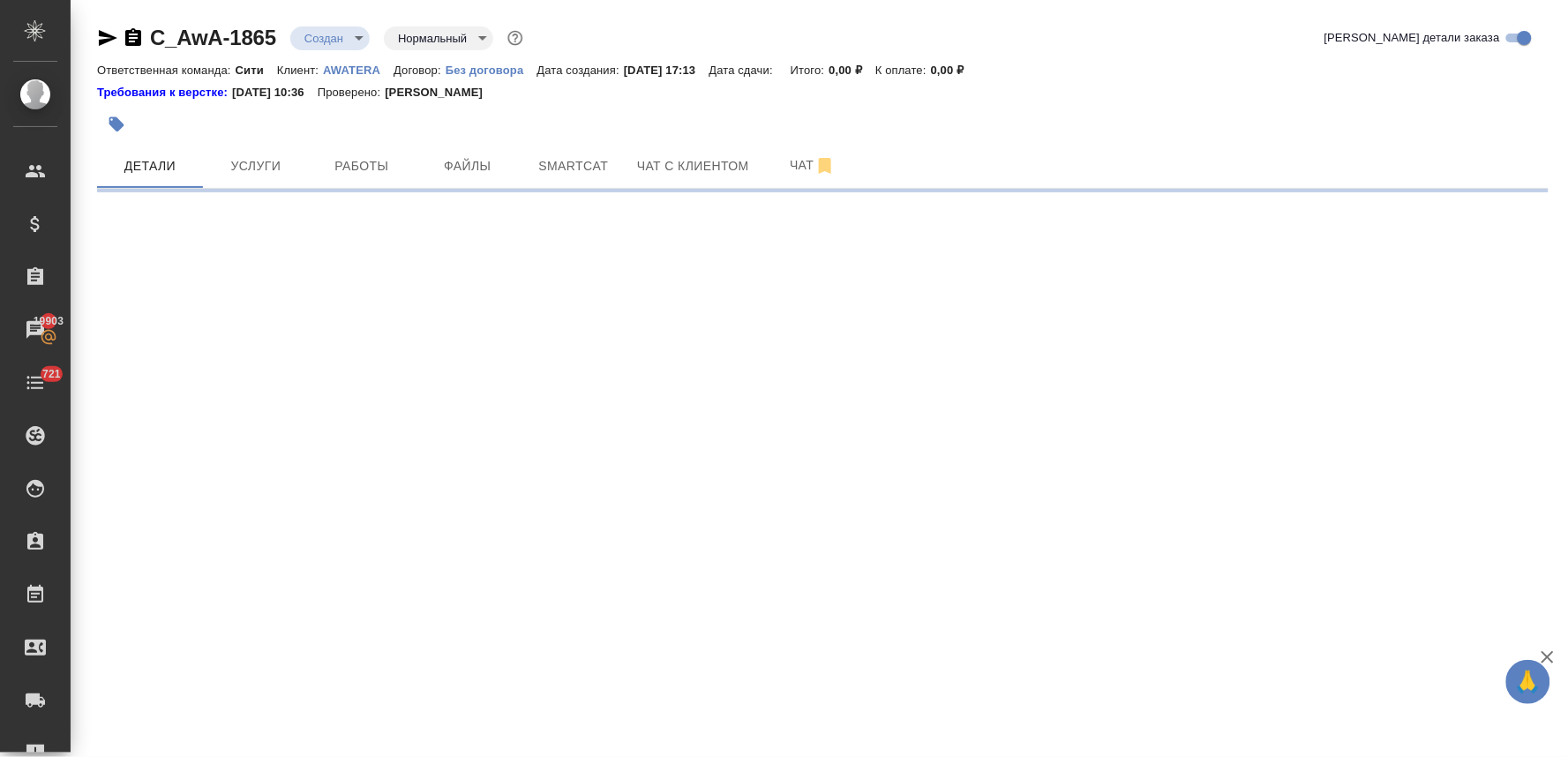
select select "RU"
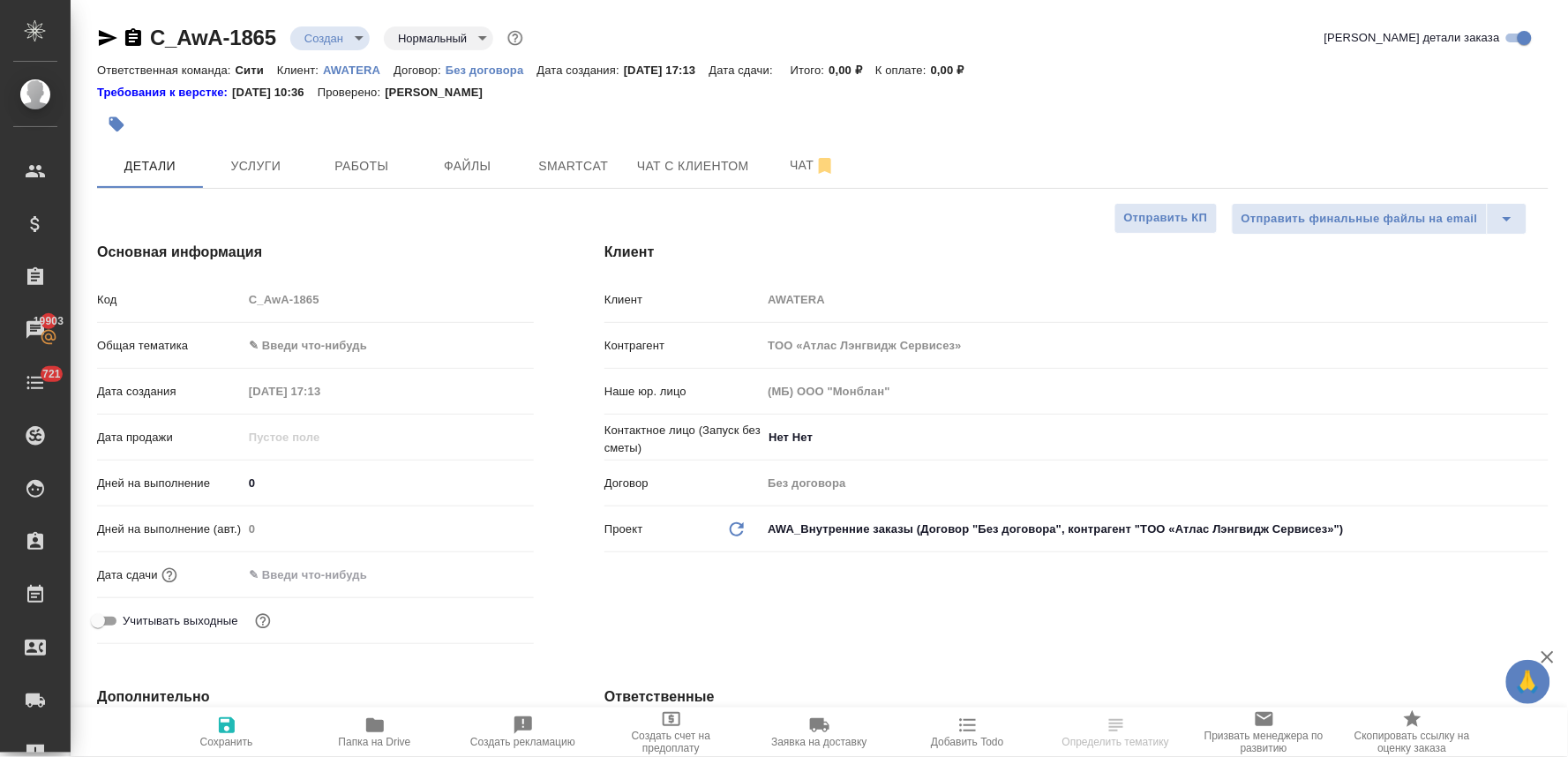
type textarea "x"
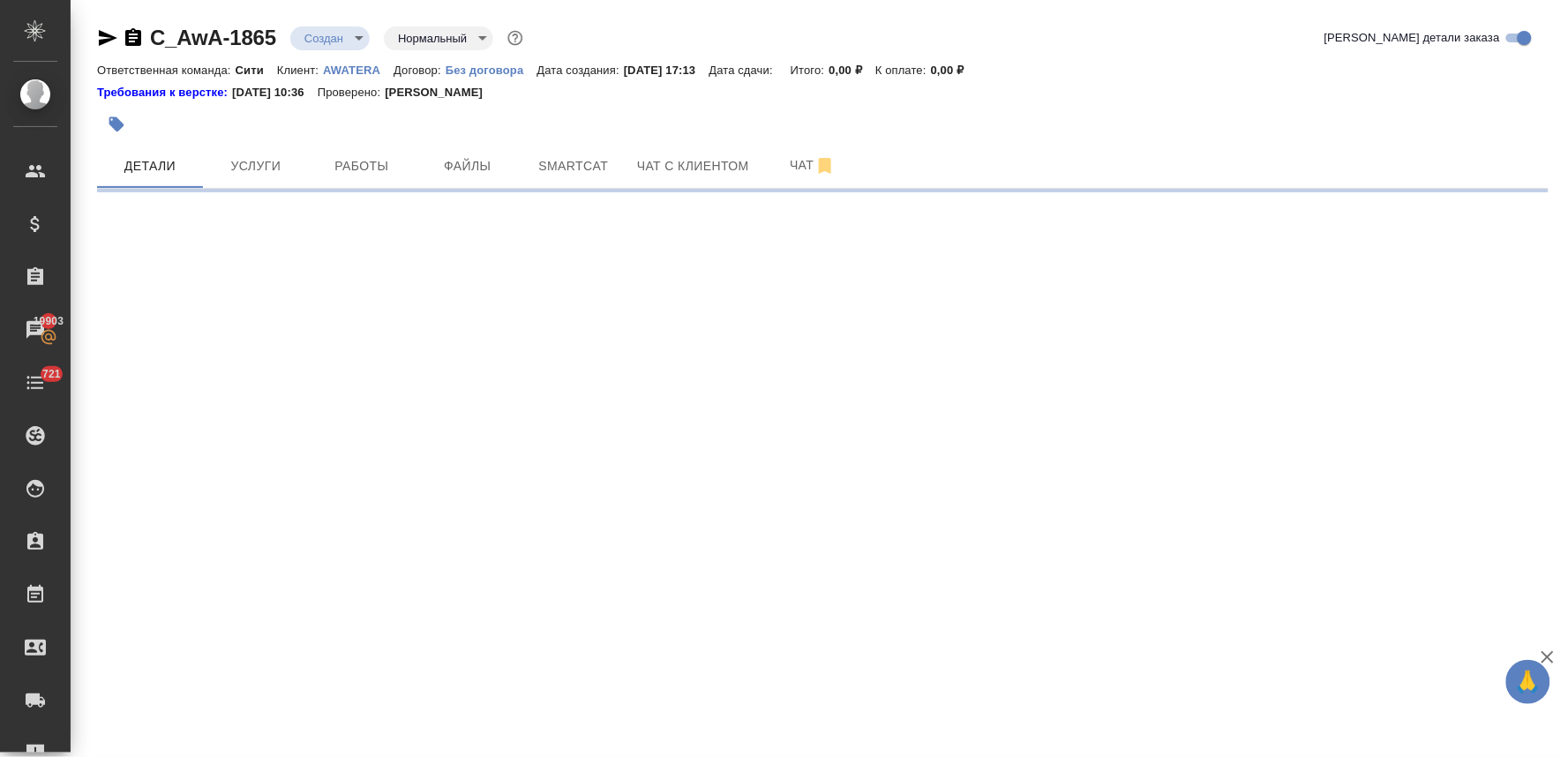
select select "RU"
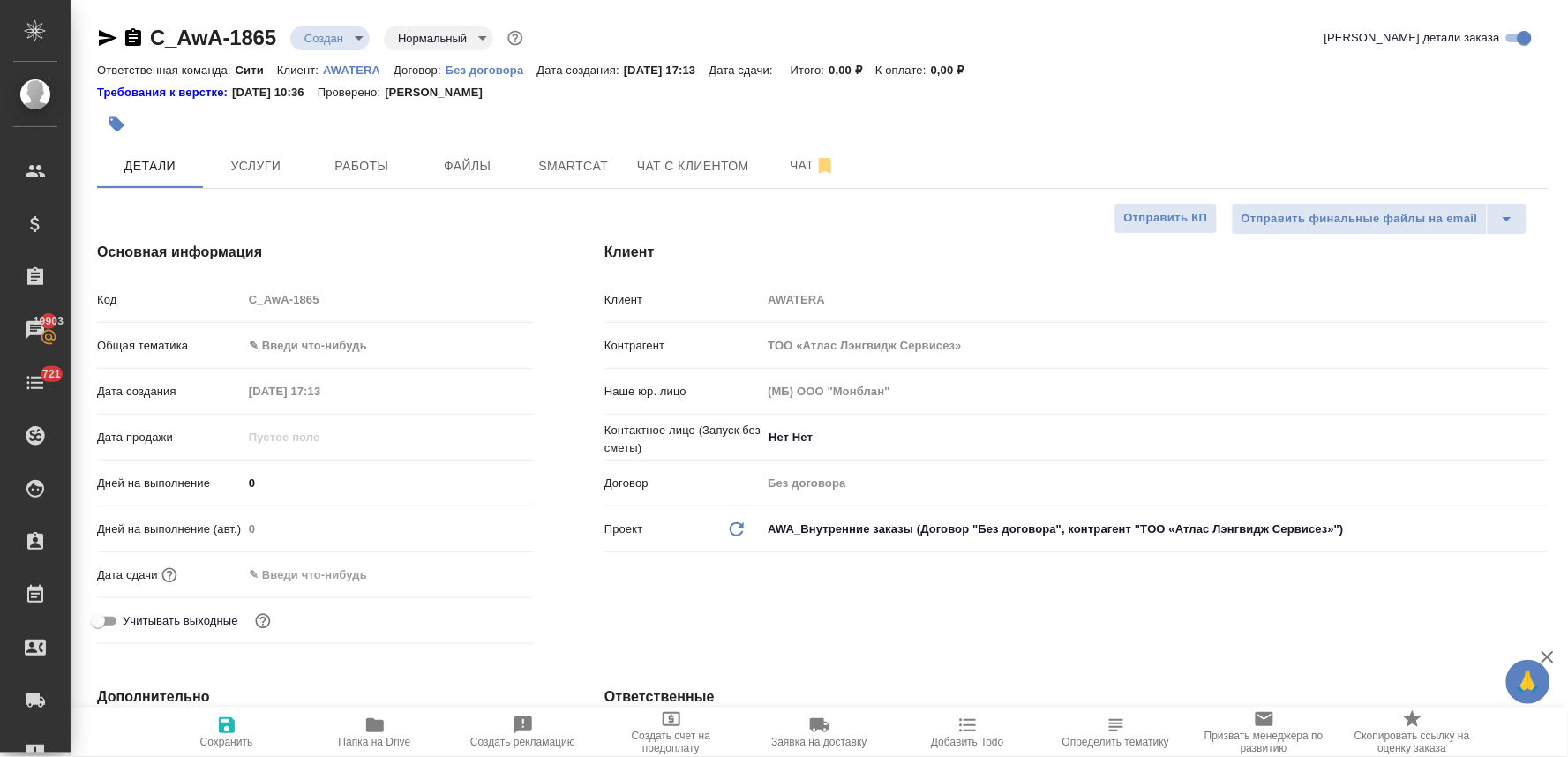
type textarea "x"
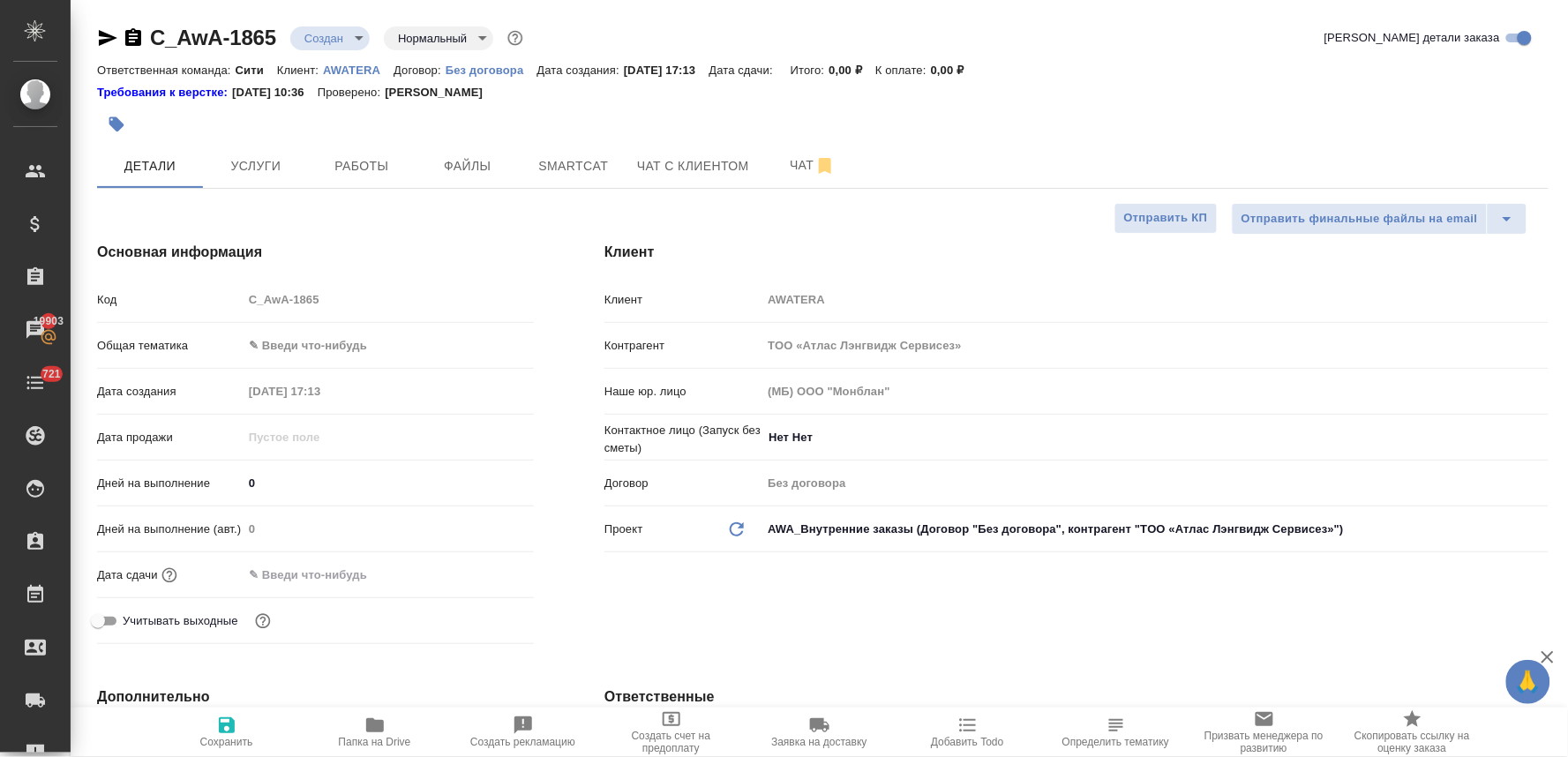
type textarea "x"
click at [272, 170] on span "Услуги" at bounding box center [256, 166] width 84 height 22
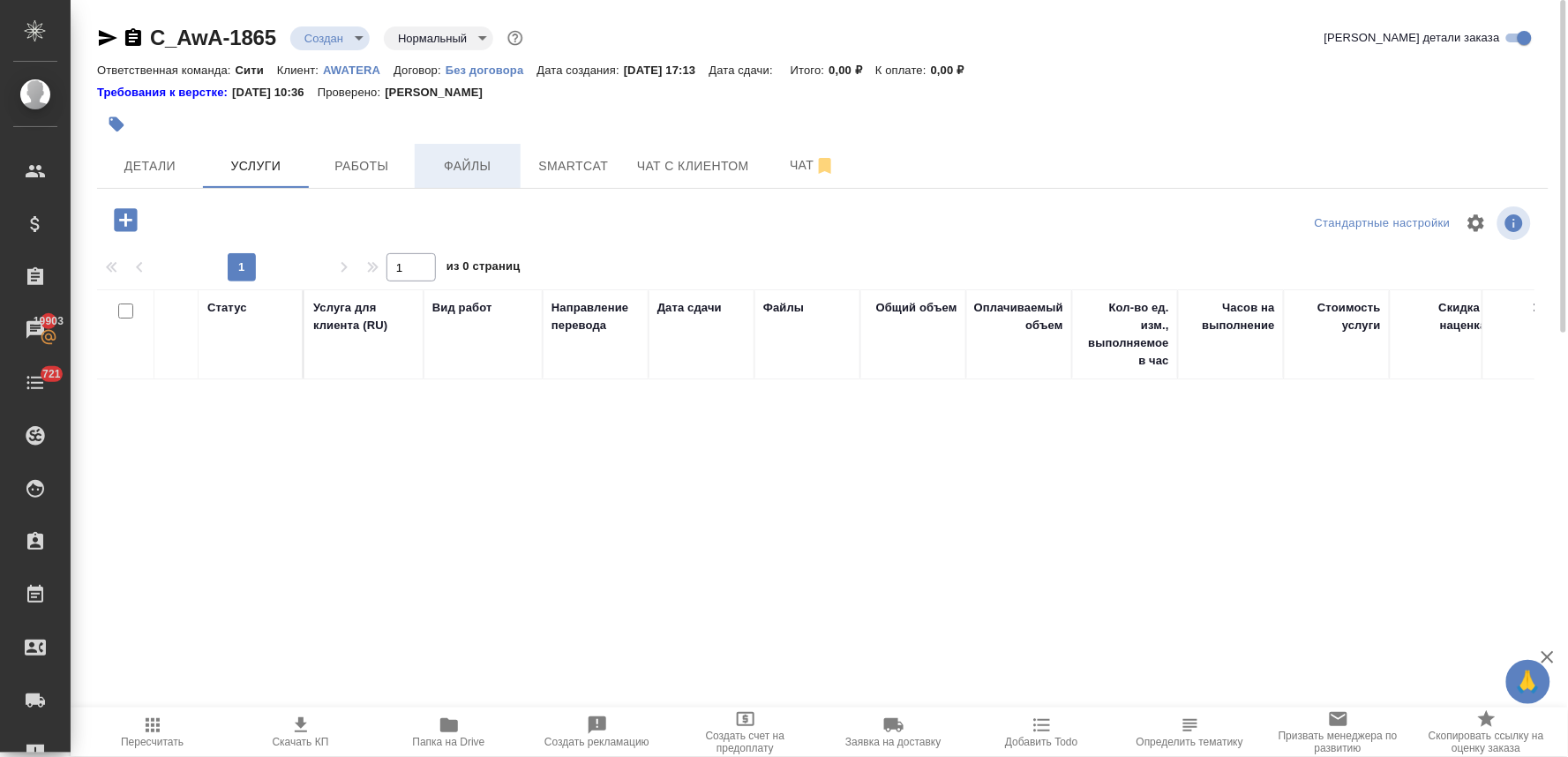
click at [470, 161] on span "Файлы" at bounding box center [467, 166] width 84 height 22
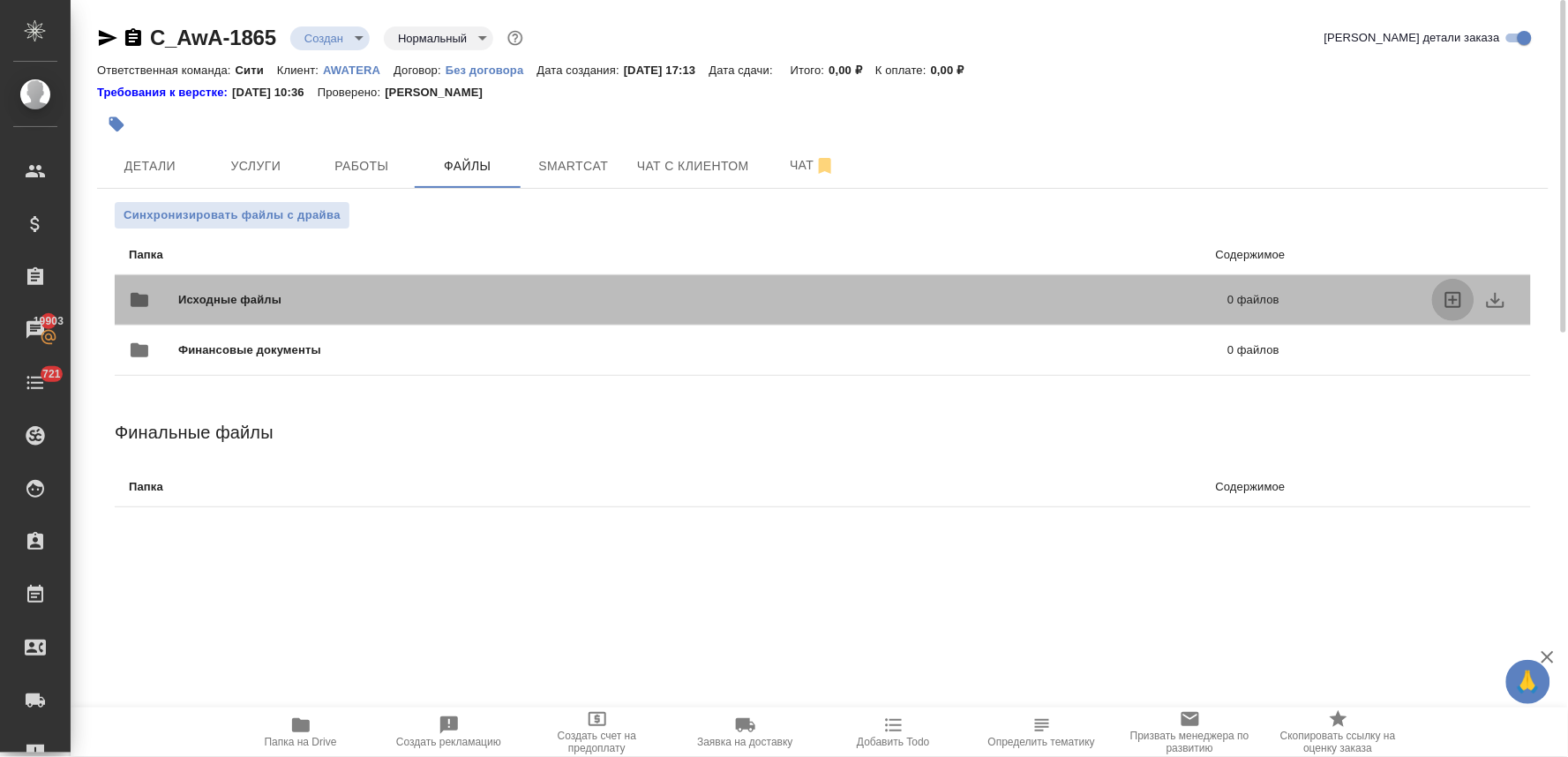
click at [1447, 297] on icon "uploadFiles" at bounding box center [1453, 300] width 16 height 16
click at [0, 0] on input "uploadFiles" at bounding box center [0, 0] width 0 height 0
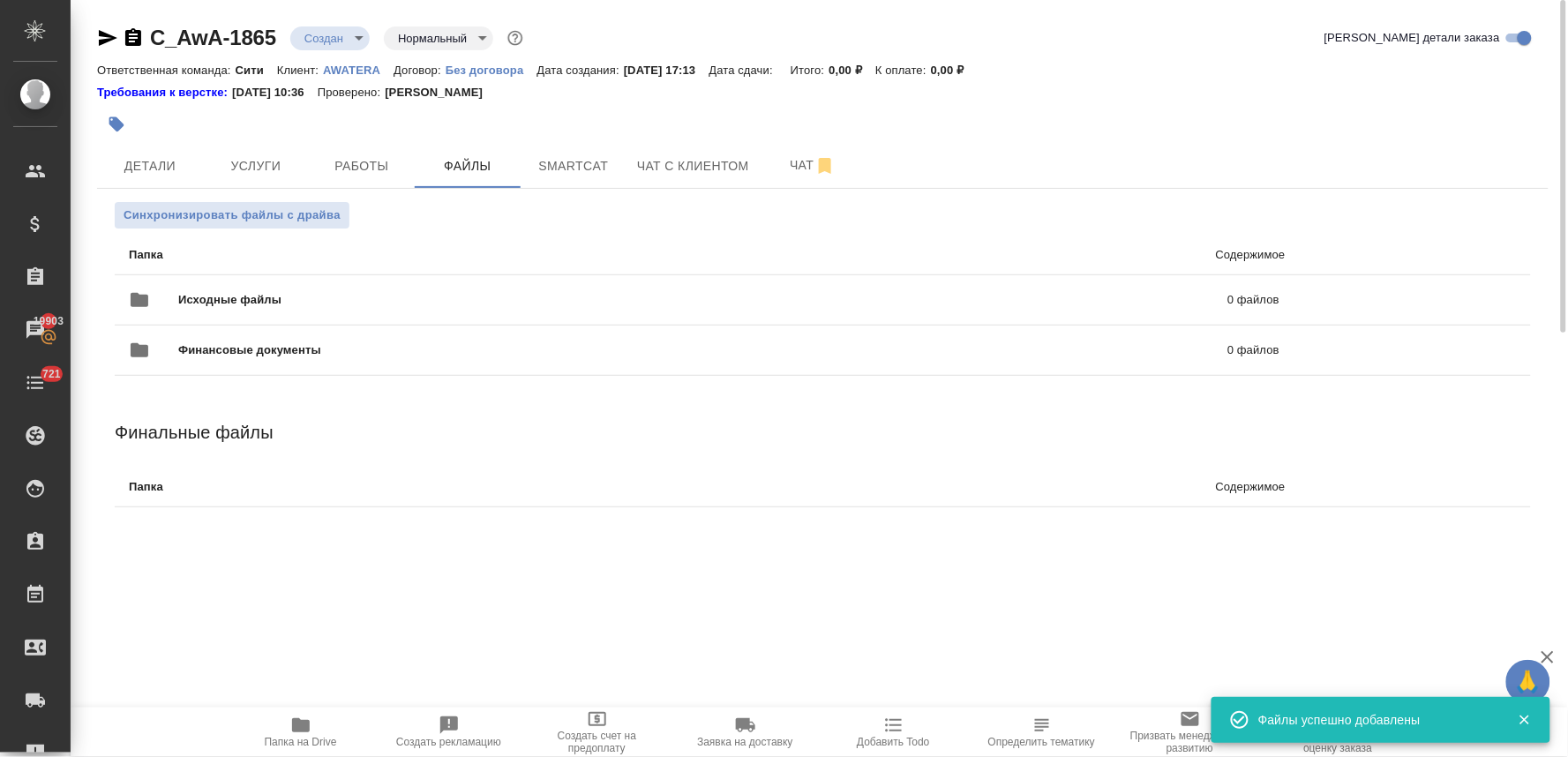
click at [898, 580] on div ".cls-1 fill:#fff; AWATERA Lyamina Nadezhda Клиенты Спецификации Заказы 19903 Ча…" at bounding box center [784, 378] width 1568 height 757
click at [162, 174] on span "Детали" at bounding box center [149, 166] width 84 height 22
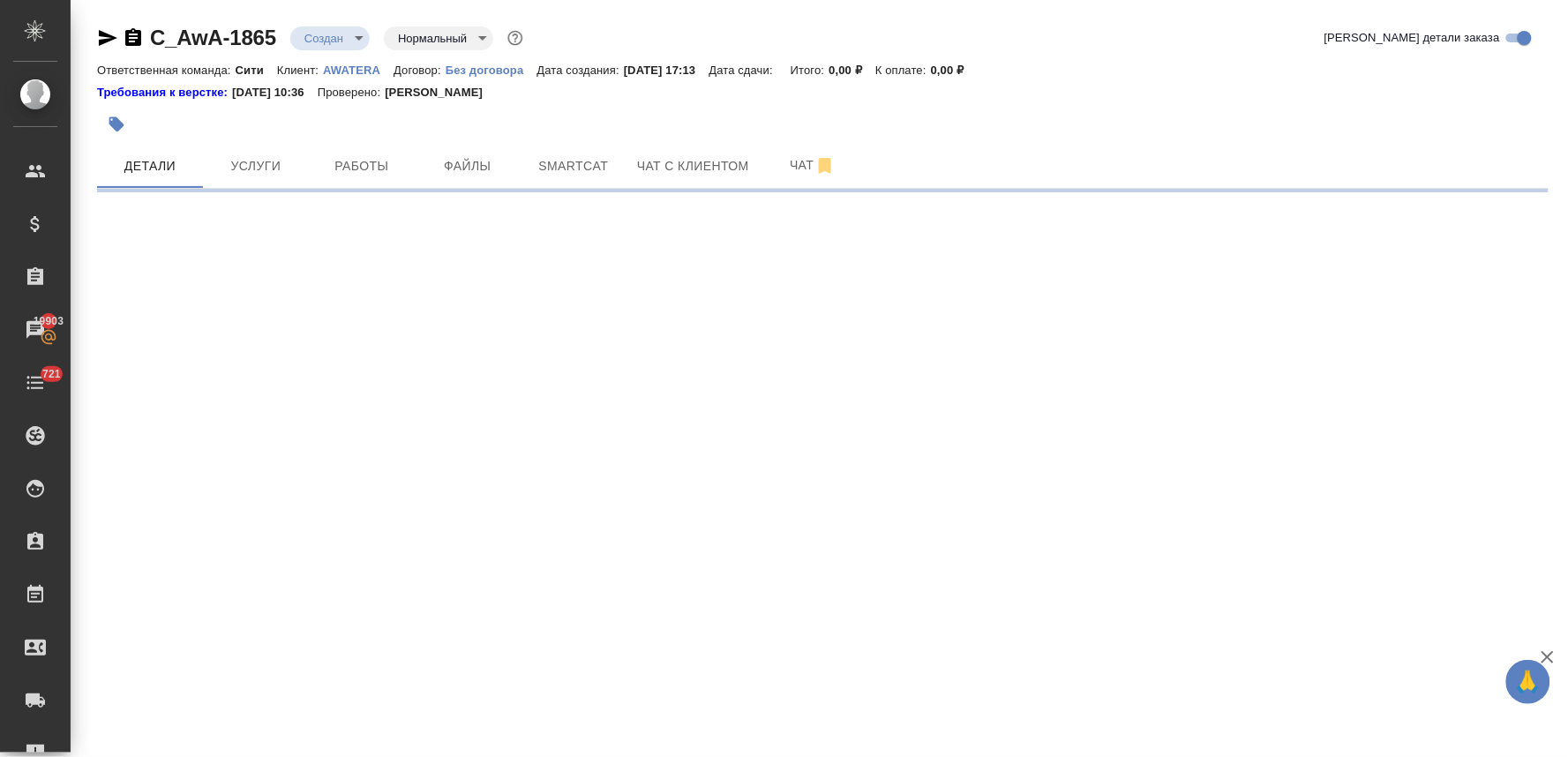
select select "RU"
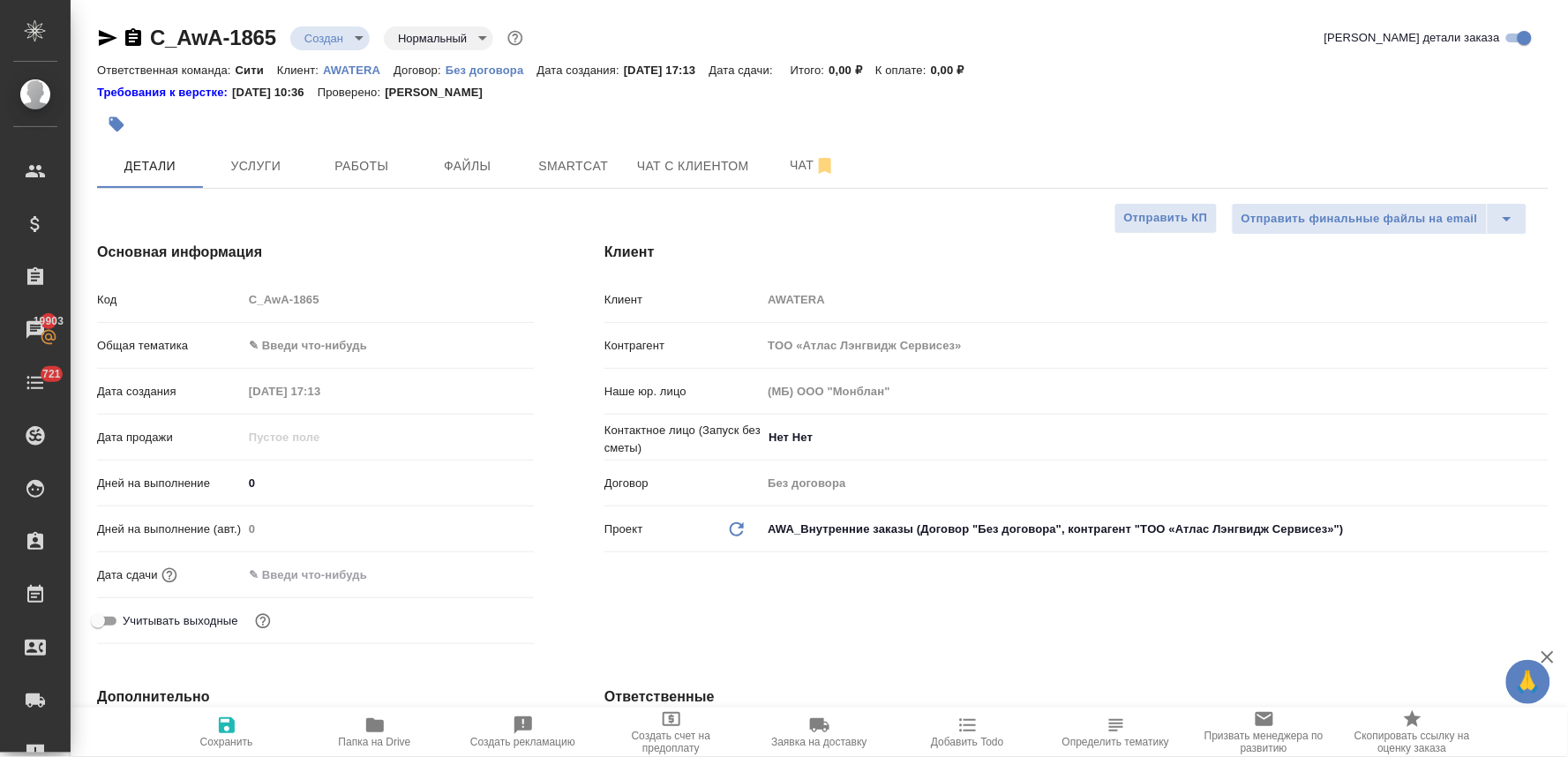
type textarea "x"
click at [289, 576] on input "text" at bounding box center [320, 575] width 154 height 26
click at [486, 570] on icon "button" at bounding box center [482, 573] width 21 height 21
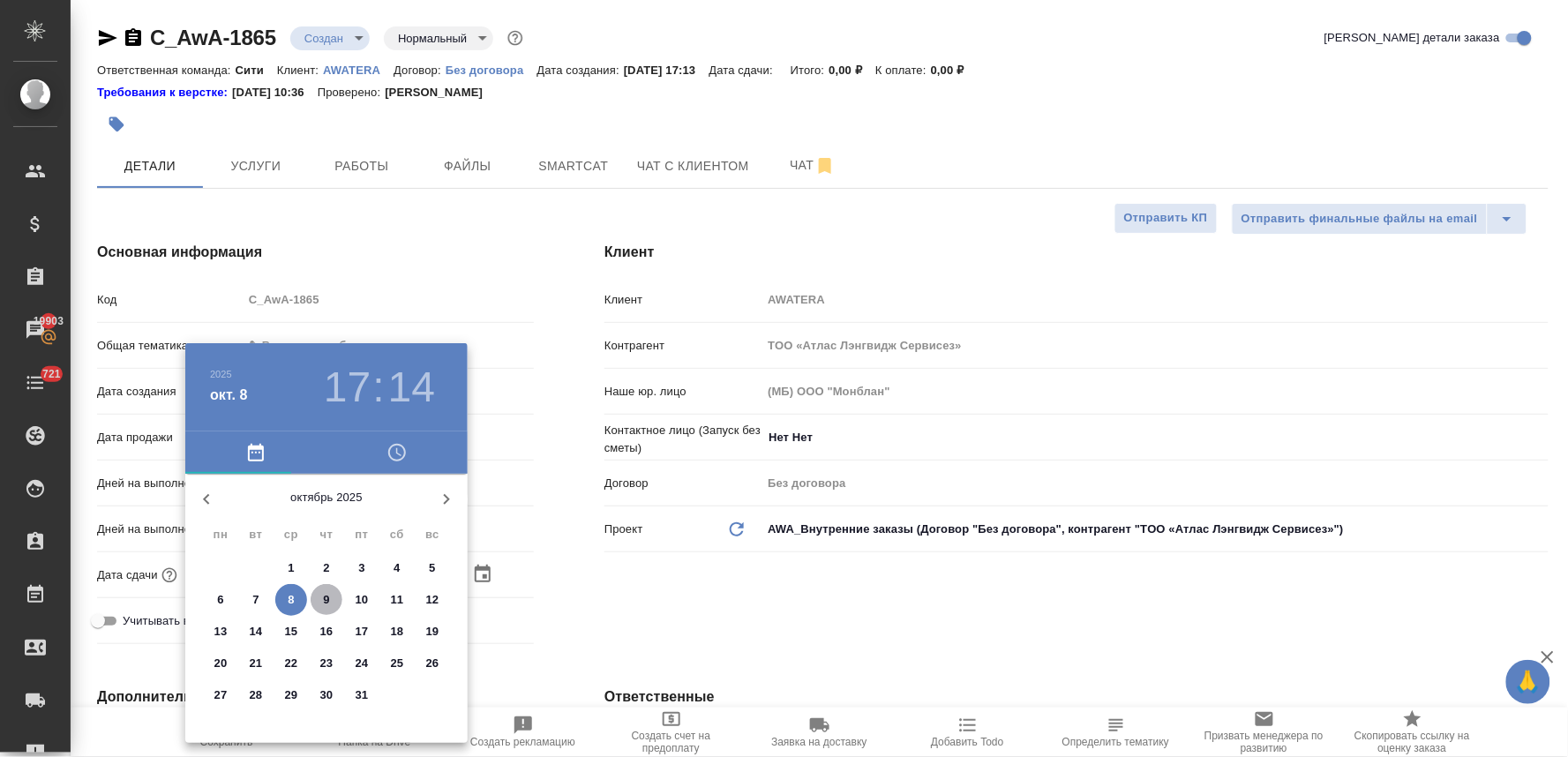
click at [330, 592] on span "9" at bounding box center [326, 599] width 32 height 17
type input "09.10.2025 17:14"
type textarea "x"
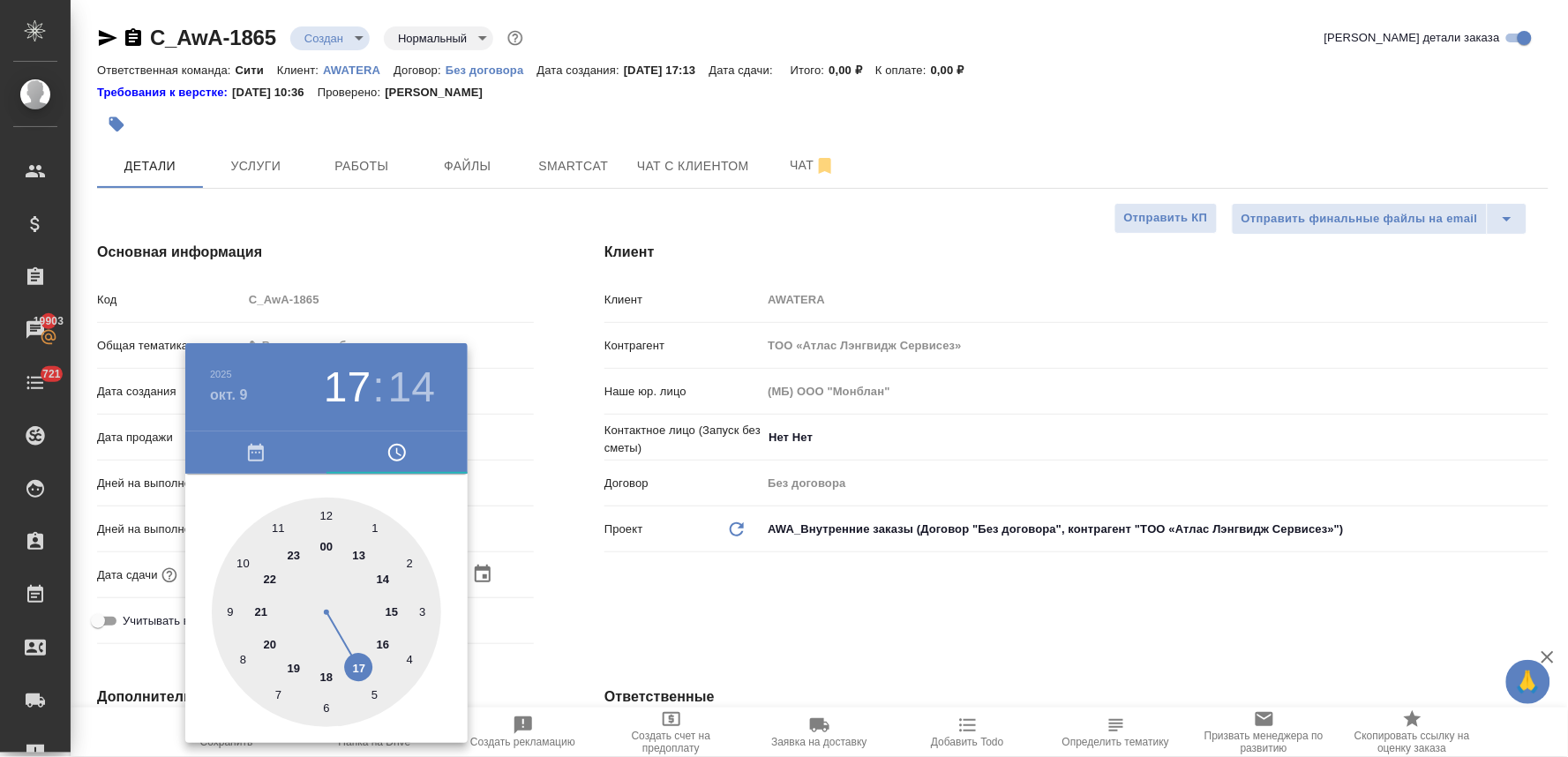
click at [327, 517] on div at bounding box center [326, 612] width 229 height 229
type input "09.10.2025 12:14"
type textarea "x"
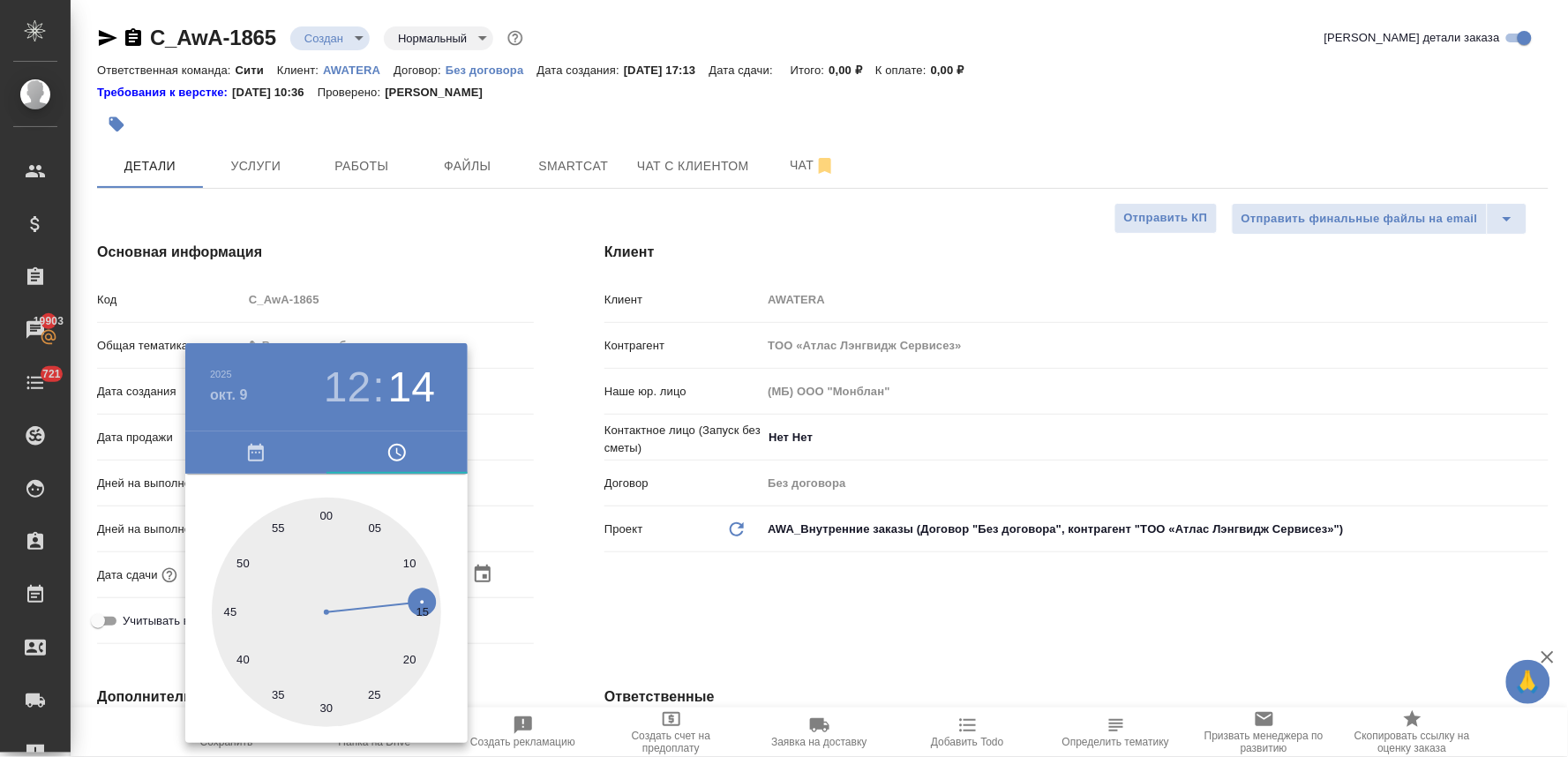
click at [327, 517] on div at bounding box center [326, 612] width 229 height 229
type input "[DATE] 12:00"
type textarea "x"
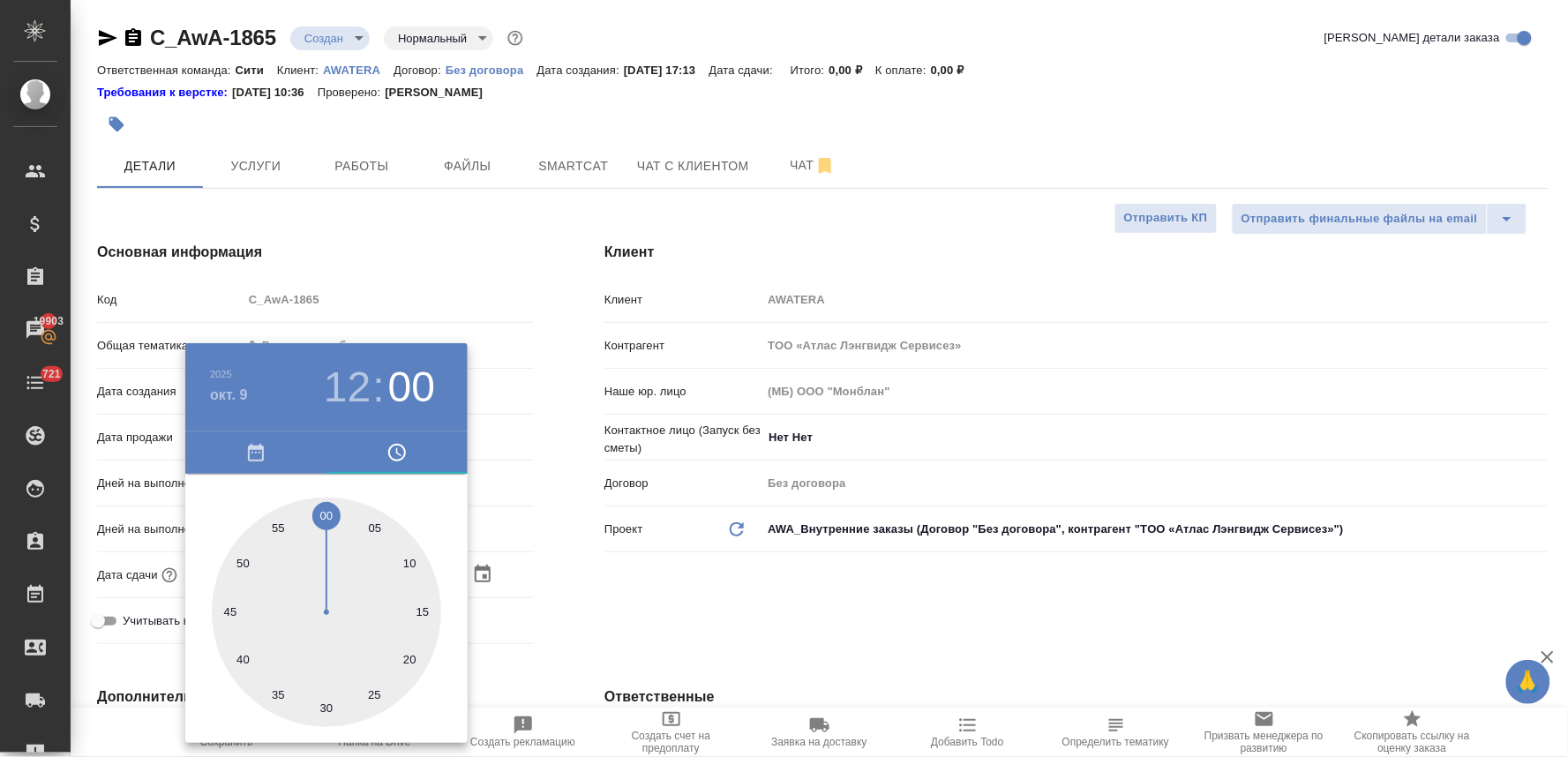
drag, startPoint x: 674, startPoint y: 605, endPoint x: 641, endPoint y: 580, distance: 41.4
click at [674, 605] on div at bounding box center [784, 378] width 1568 height 757
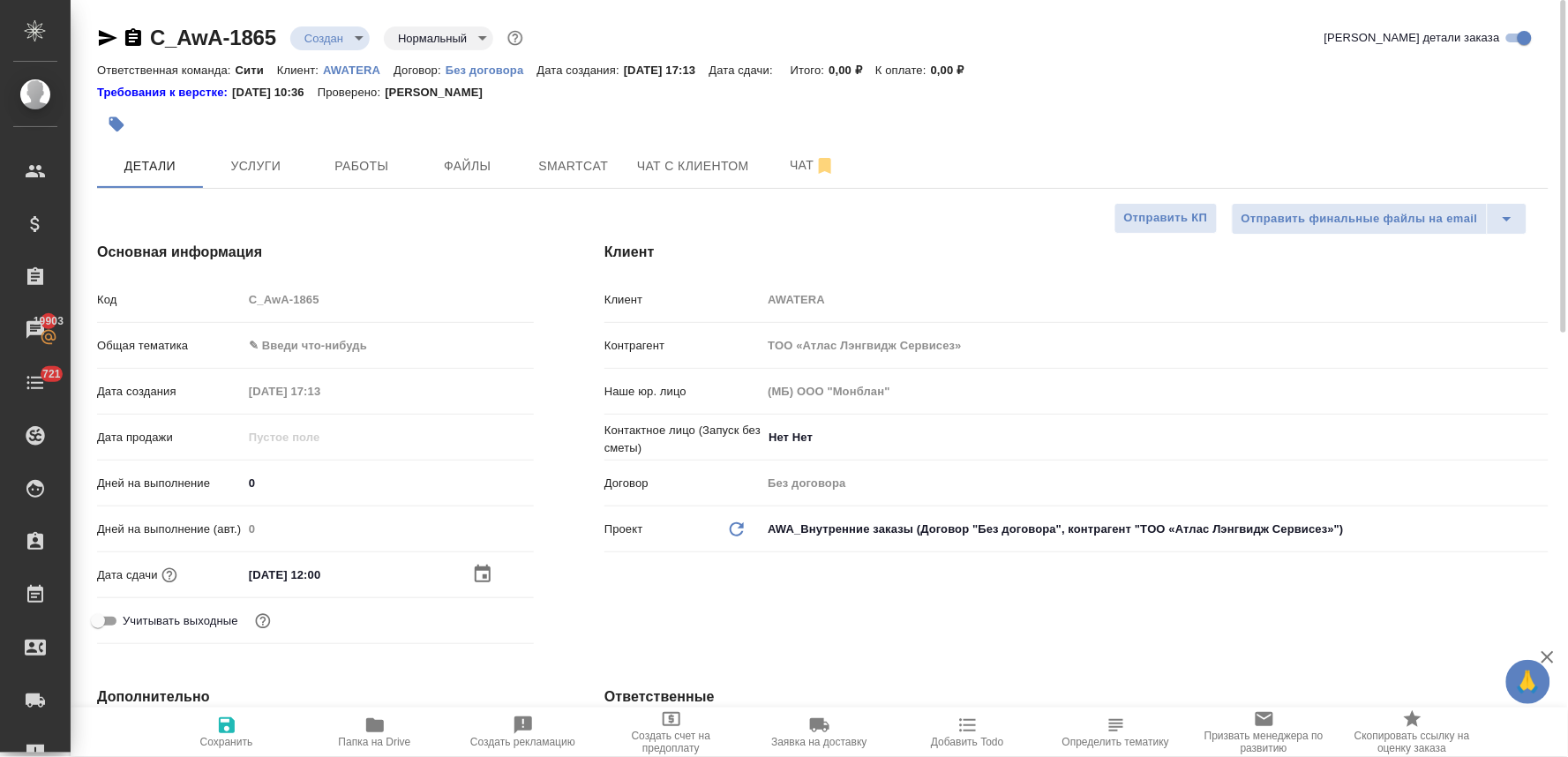
click at [354, 335] on body "🙏 .cls-1 fill:#fff; AWATERA Lyamina Nadezhda Клиенты Спецификации Заказы 19903 …" at bounding box center [784, 378] width 1568 height 757
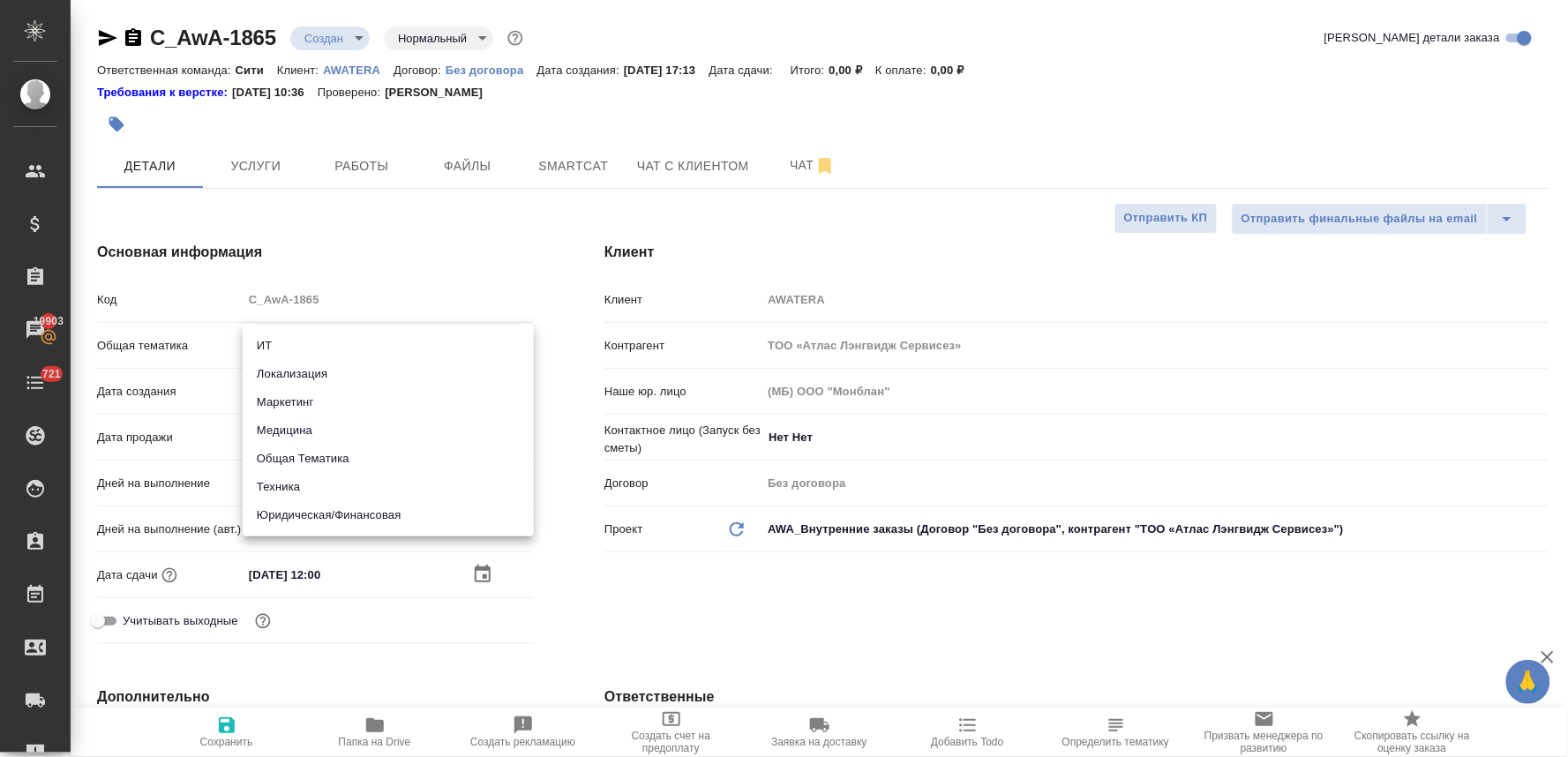
click at [360, 349] on li "ИТ" at bounding box center [389, 346] width 291 height 28
type input "it"
type textarea "x"
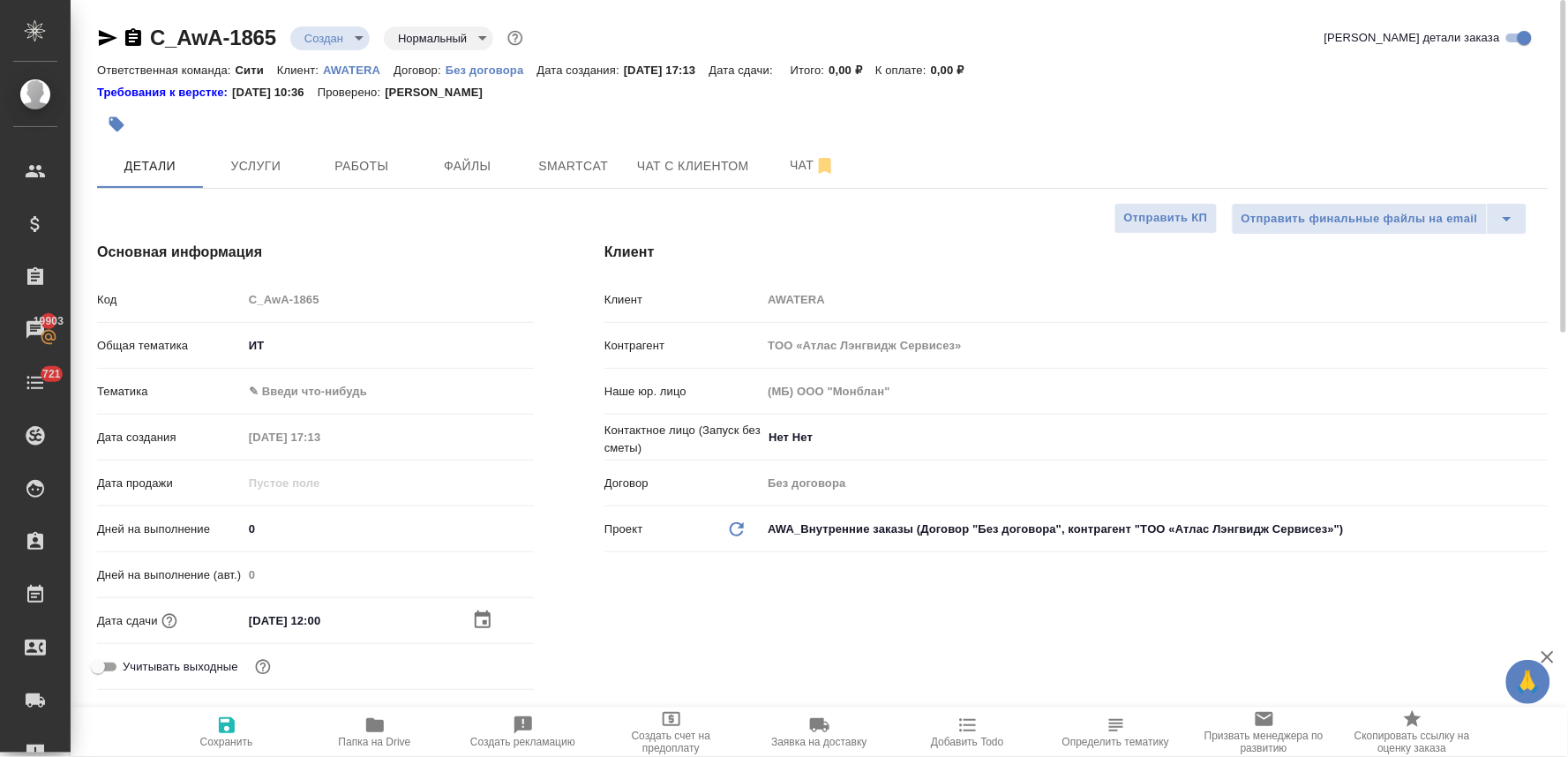
click at [367, 382] on body "🙏 .cls-1 fill:#fff; AWATERA Lyamina Nadezhda Клиенты Спецификации Заказы 19903 …" at bounding box center [784, 378] width 1568 height 757
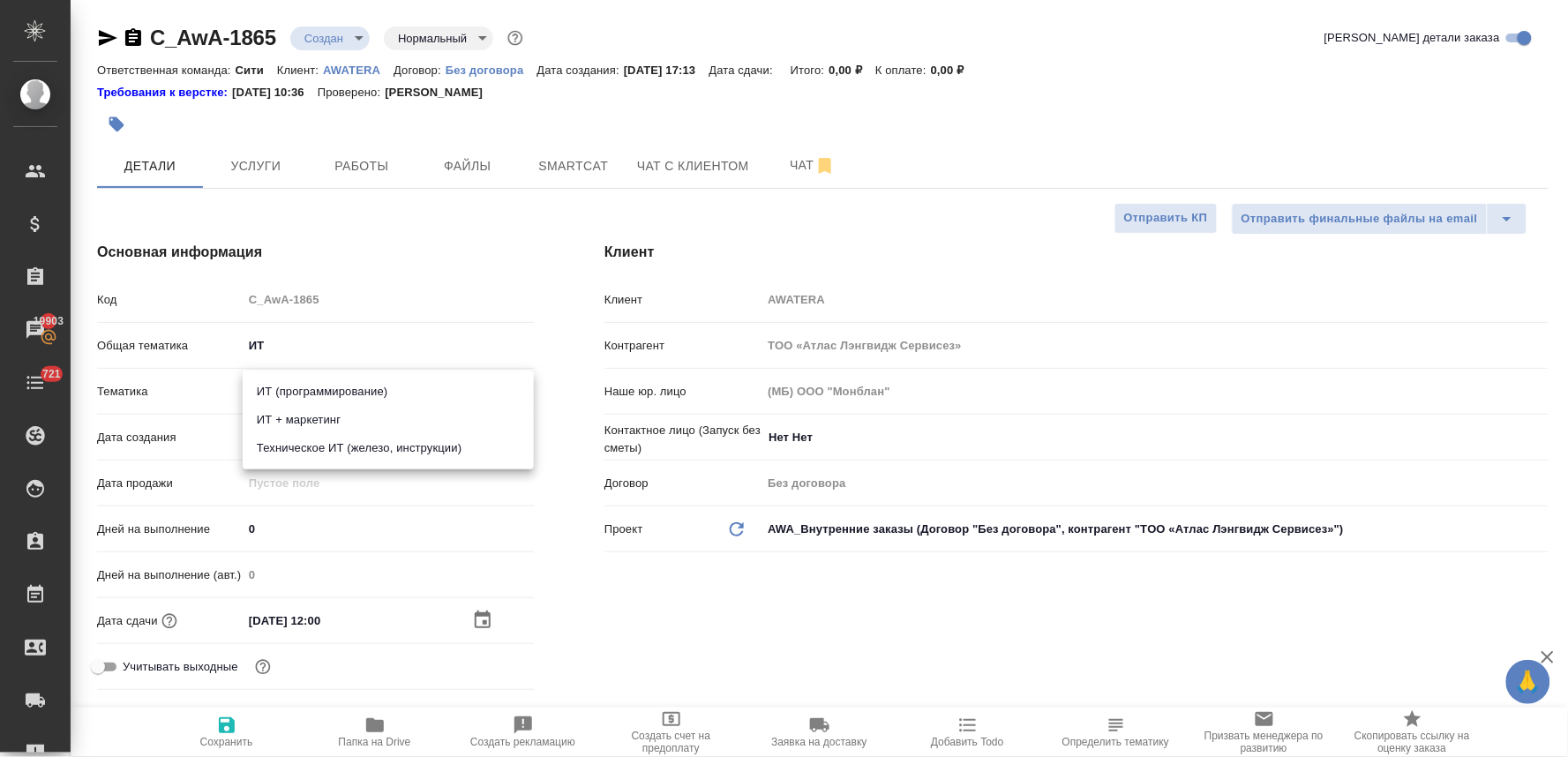
click at [627, 609] on div at bounding box center [784, 378] width 1568 height 757
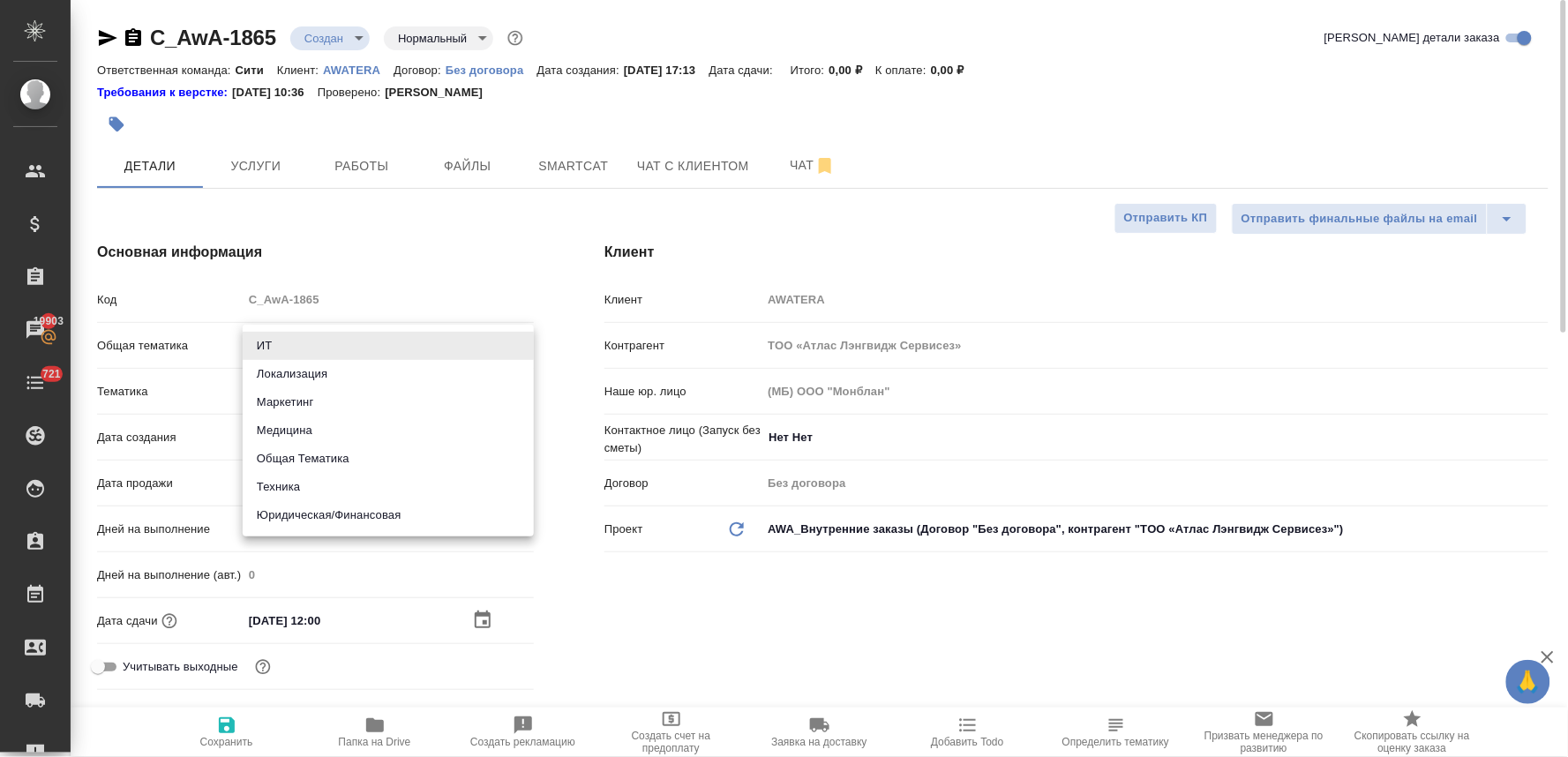
click at [318, 350] on body "🙏 .cls-1 fill:#fff; AWATERA Lyamina Nadezhda Клиенты Спецификации Заказы 19903 …" at bounding box center [784, 378] width 1568 height 757
click at [628, 647] on div at bounding box center [784, 378] width 1568 height 757
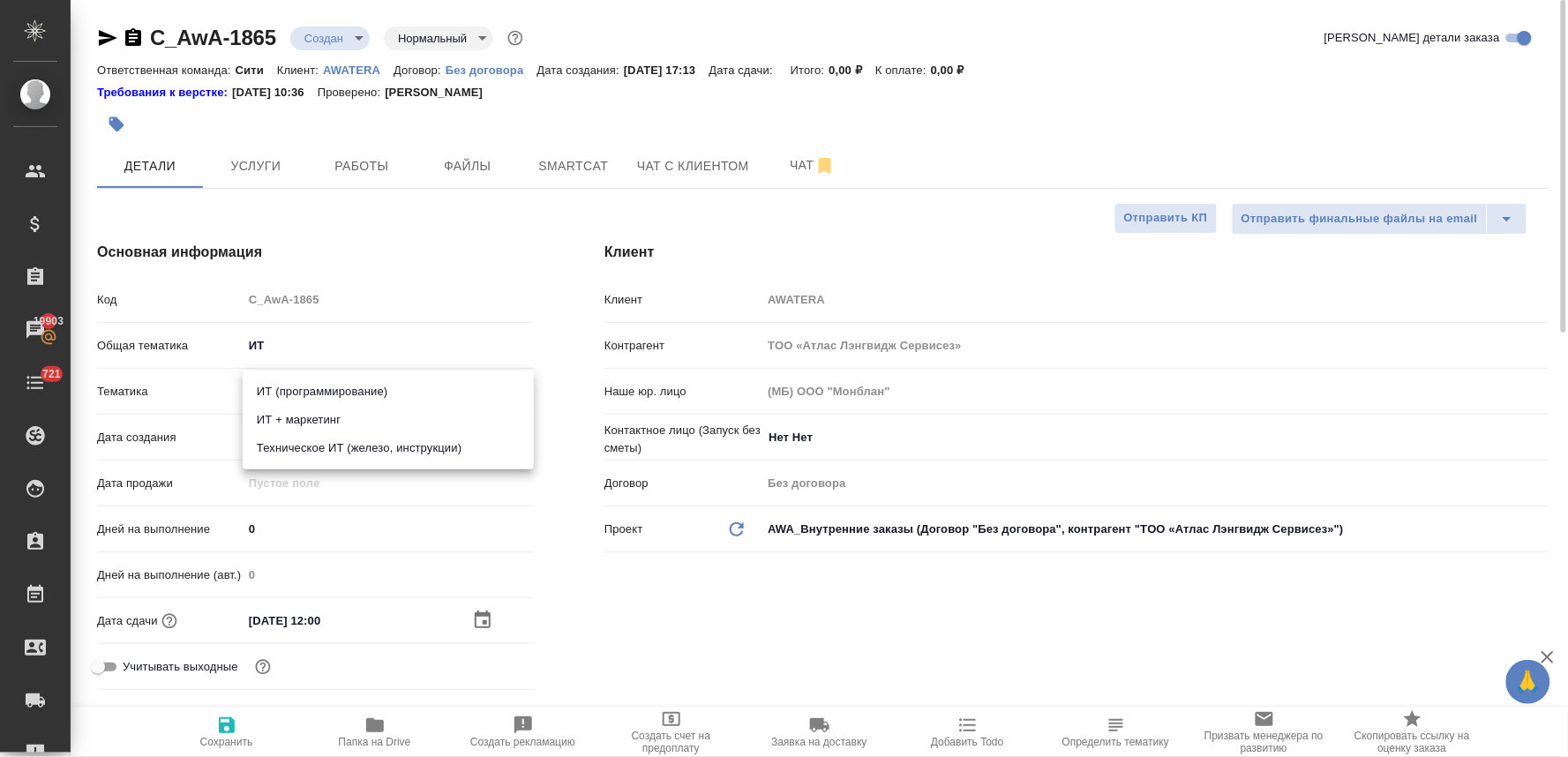
click at [338, 389] on body "🙏 .cls-1 fill:#fff; AWATERA Lyamina Nadezhda Клиенты Спецификации Заказы 19903 …" at bounding box center [784, 378] width 1568 height 757
drag, startPoint x: 566, startPoint y: 569, endPoint x: 556, endPoint y: 557, distance: 15.6
click at [567, 569] on div at bounding box center [784, 378] width 1568 height 757
click at [286, 347] on body "🙏 .cls-1 fill:#fff; AWATERA Lyamina Nadezhda Клиенты Спецификации Заказы 19903 …" at bounding box center [784, 378] width 1568 height 757
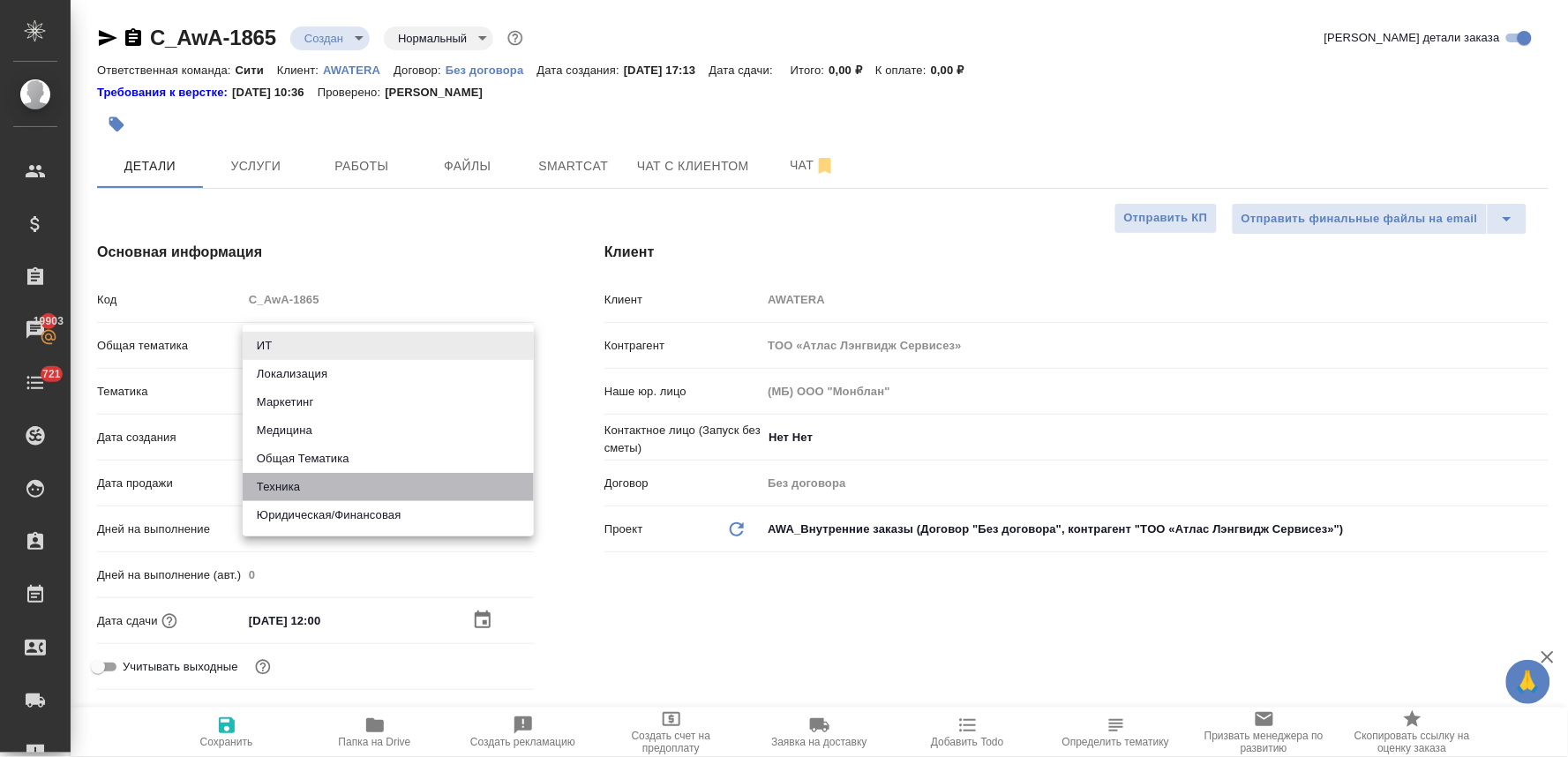
click at [321, 494] on li "Техника" at bounding box center [389, 487] width 291 height 28
type input "tech"
type textarea "x"
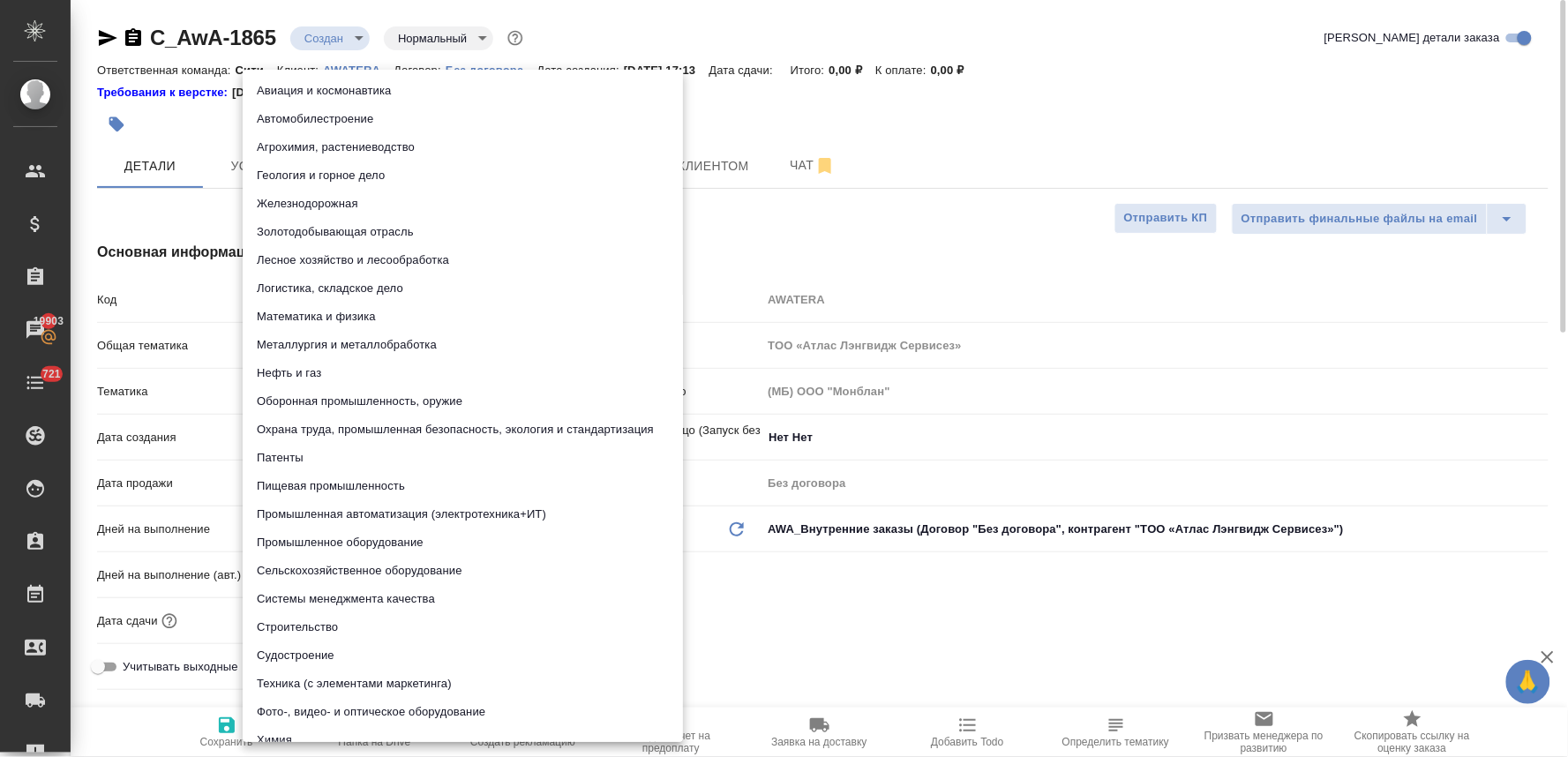
click at [337, 393] on body "🙏 .cls-1 fill:#fff; AWATERA Lyamina Nadezhda Клиенты Спецификации Заказы 19903 …" at bounding box center [784, 378] width 1568 height 757
type textarea "x"
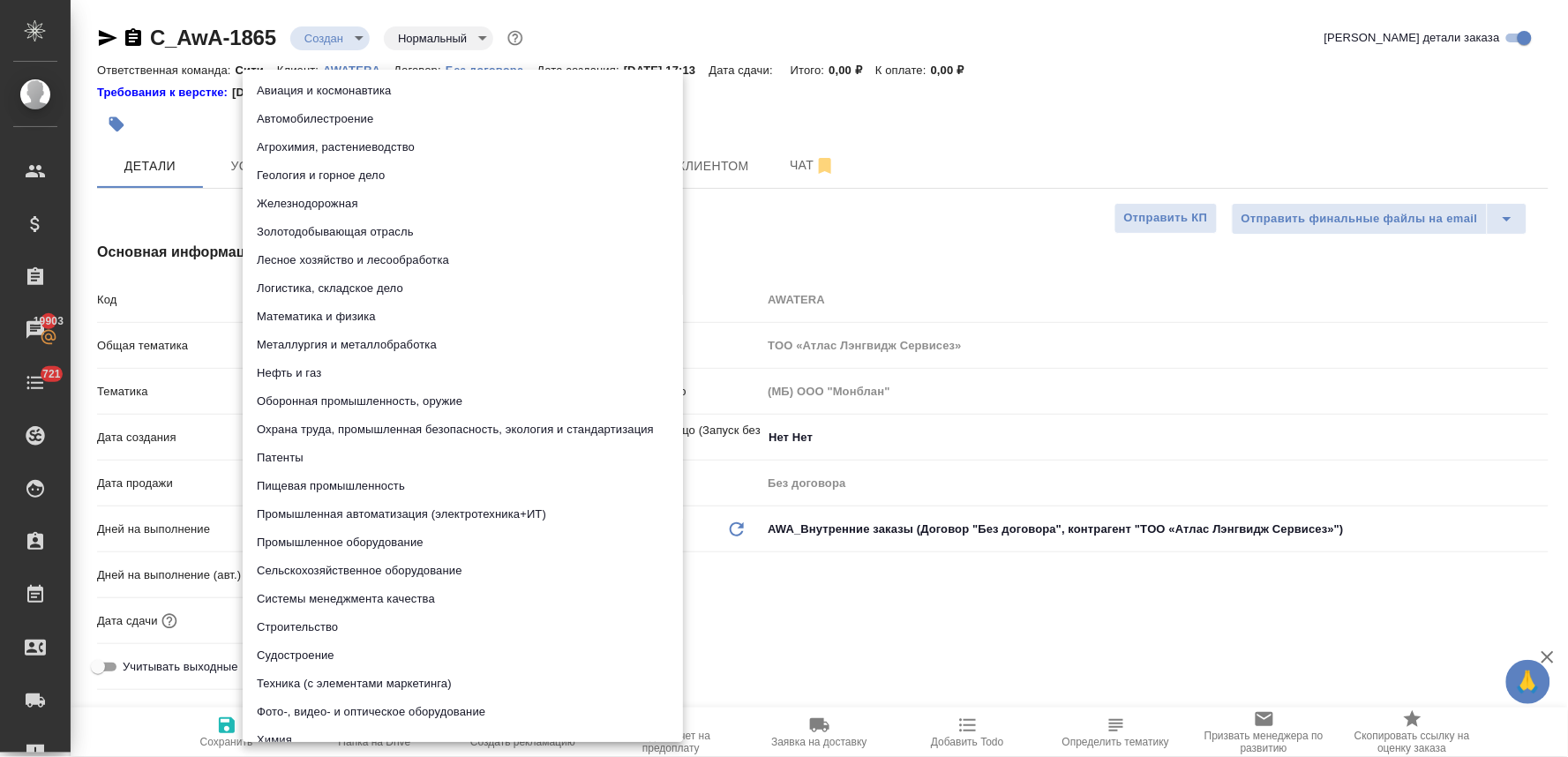
type textarea "x"
drag, startPoint x: 1464, startPoint y: 598, endPoint x: 1438, endPoint y: 589, distance: 27.5
click at [1464, 598] on div at bounding box center [784, 378] width 1568 height 757
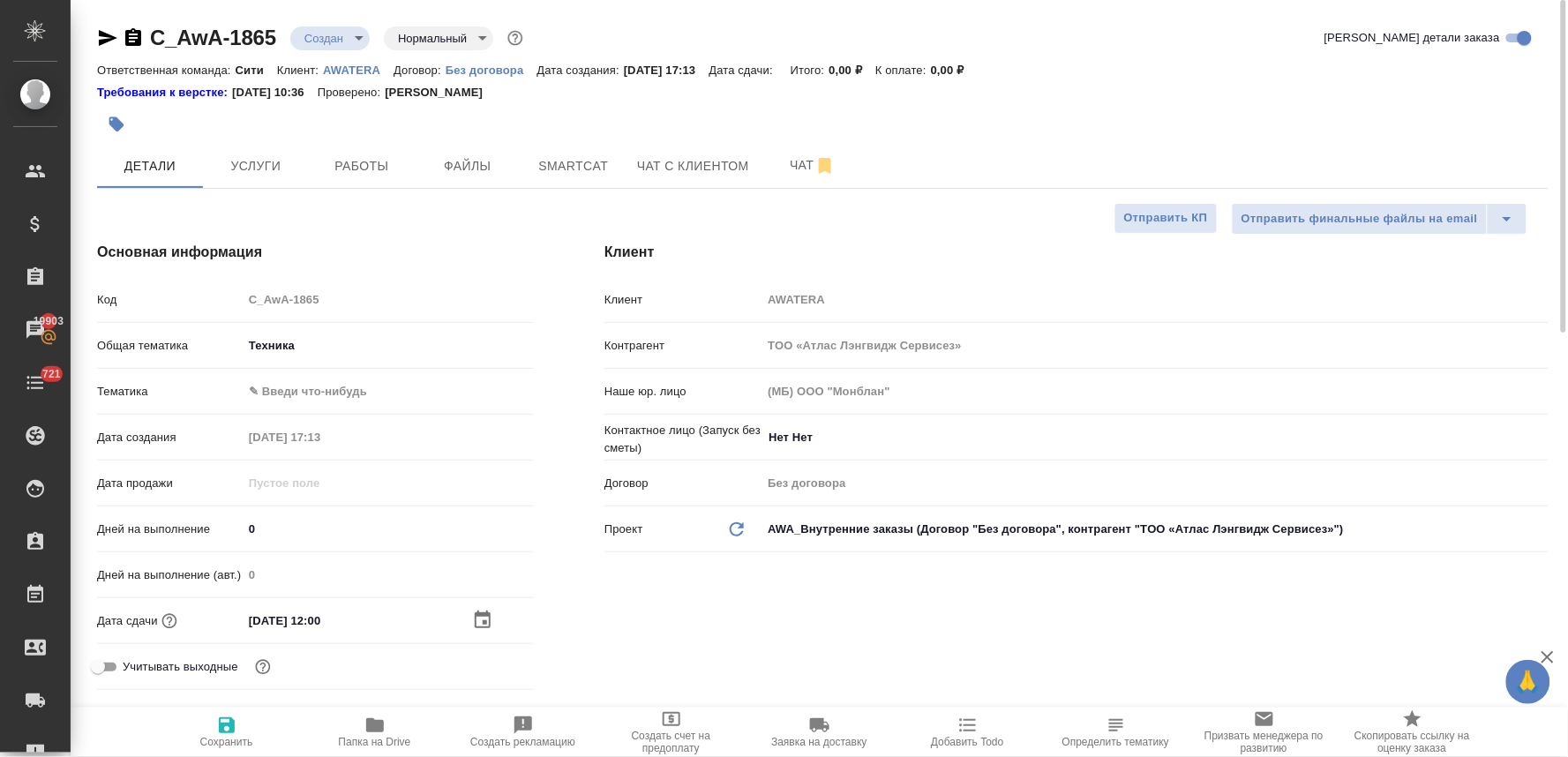
click at [328, 392] on body "🙏 .cls-1 fill:#fff; AWATERA Lyamina Nadezhda Клиенты Спецификации Заказы 19903 …" at bounding box center [784, 378] width 1568 height 757
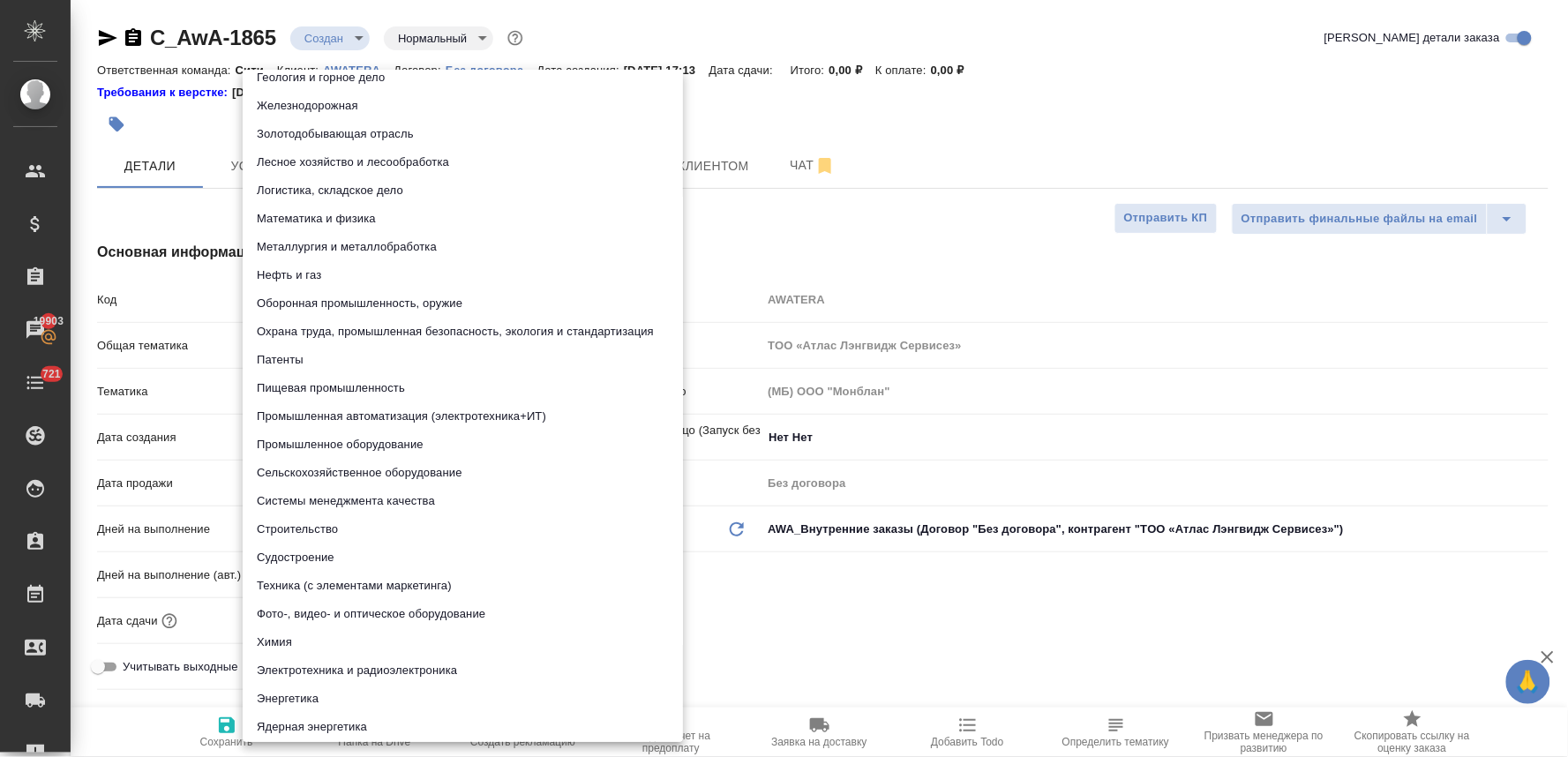
scroll to position [102, 0]
click at [371, 495] on li "Системы менеджмента качества" at bounding box center [463, 498] width 440 height 28
type textarea "x"
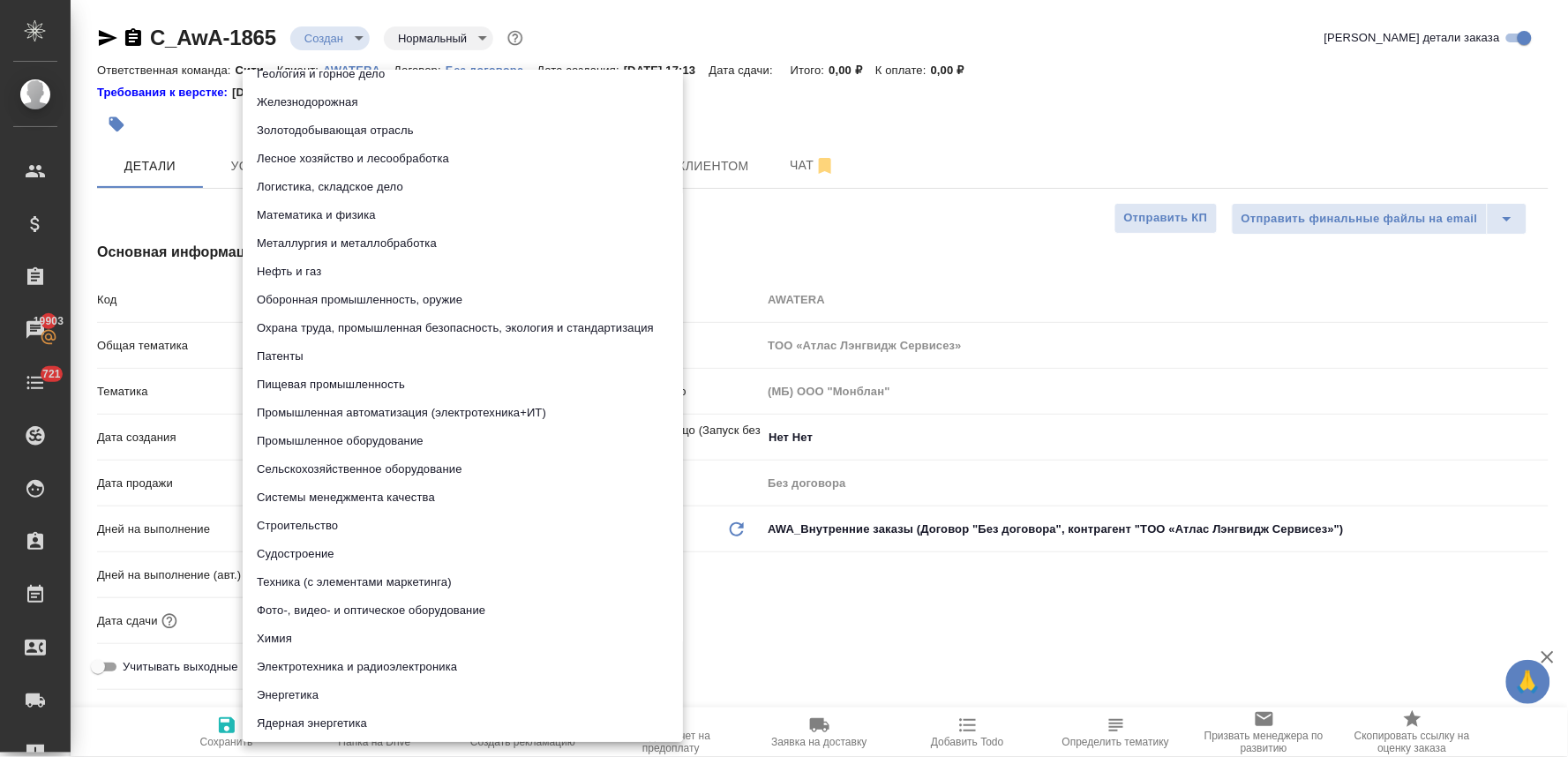
type input "614984d8deb28370d38bb28f"
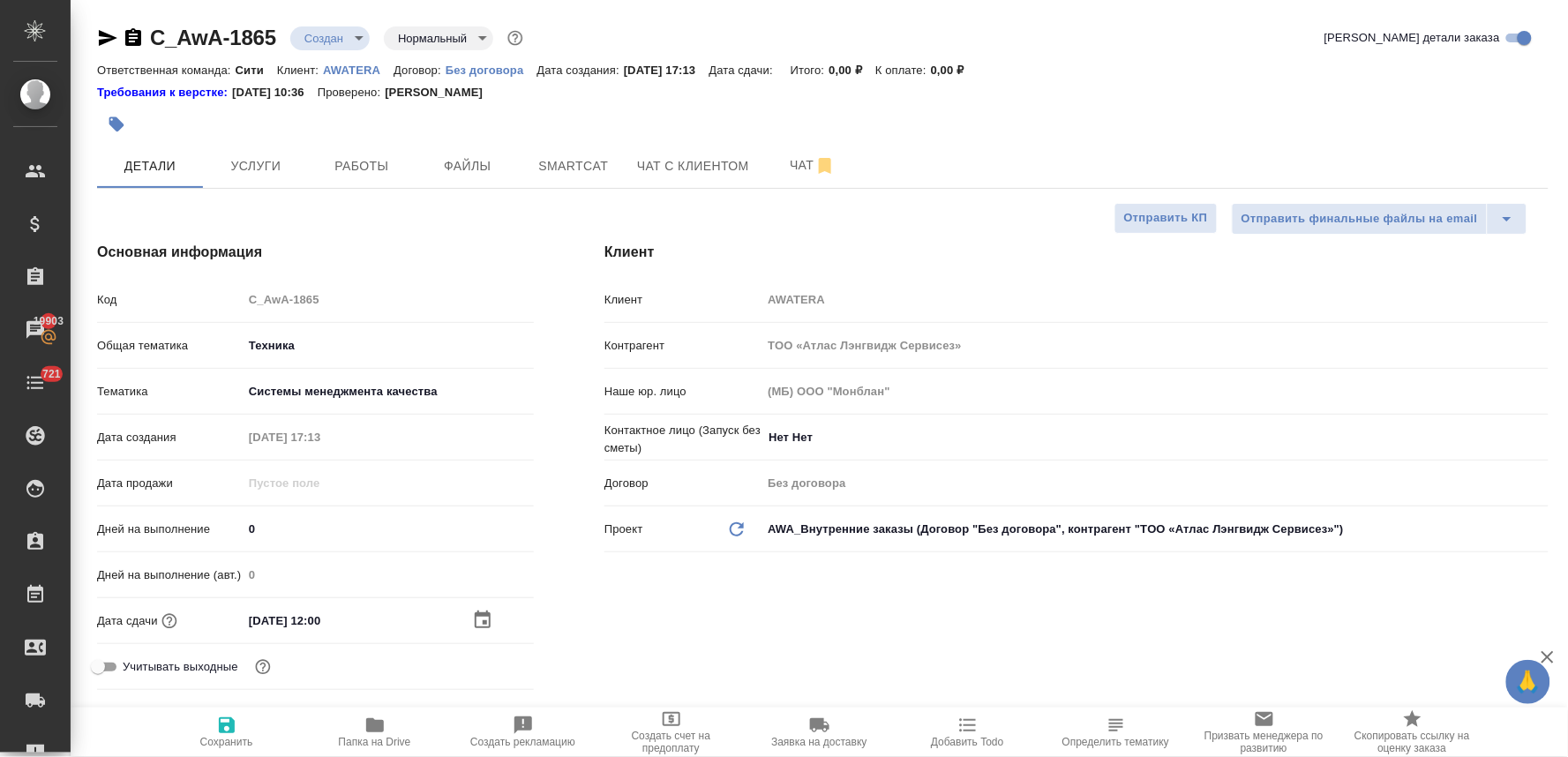
click at [751, 612] on div "Клиент Клиент AWATERA Контрагент TОО «Атлас Лэнгвидж Сервисез» Наше юр. лицо (М…" at bounding box center [1076, 469] width 1014 height 526
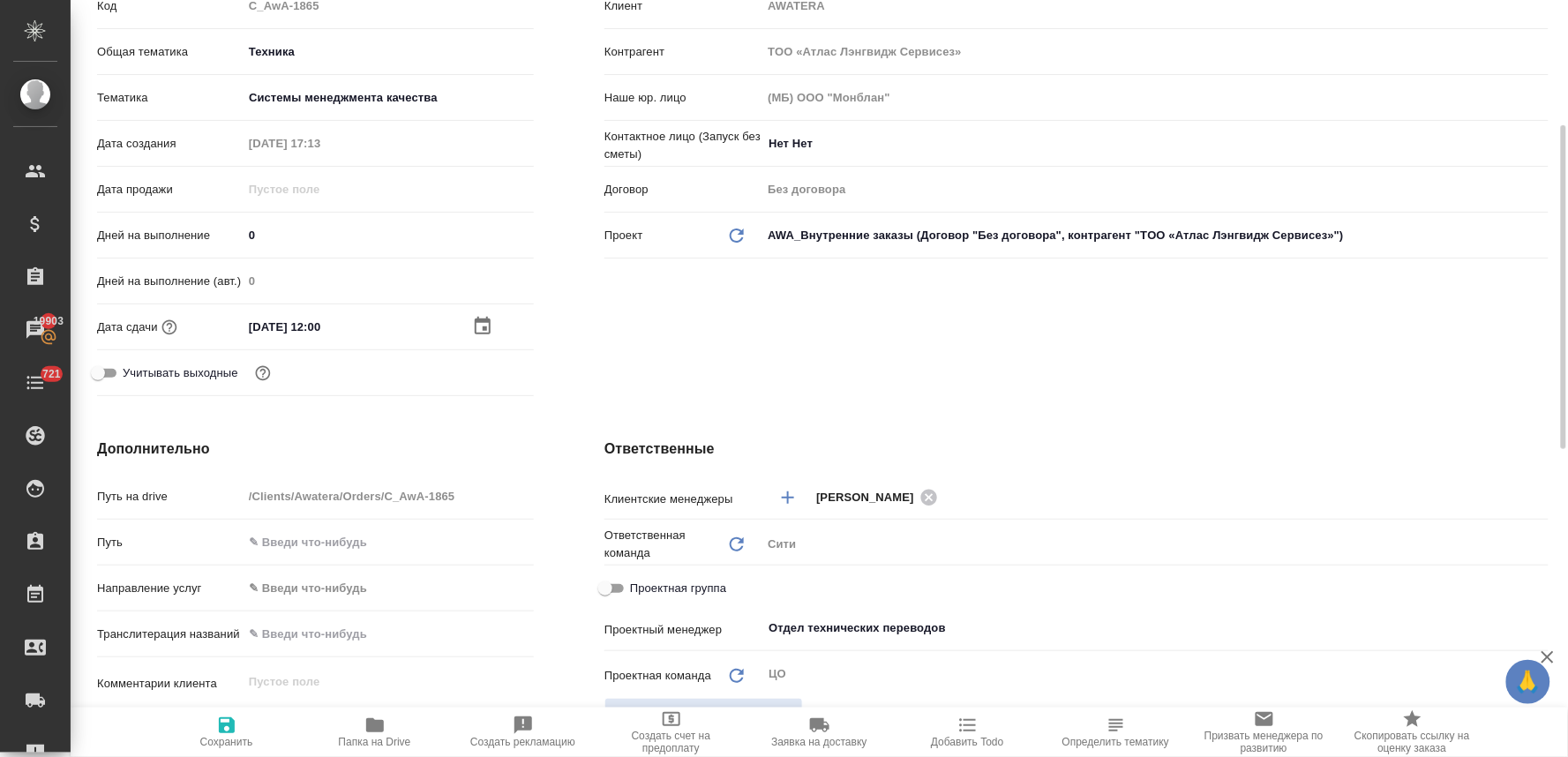
scroll to position [489, 0]
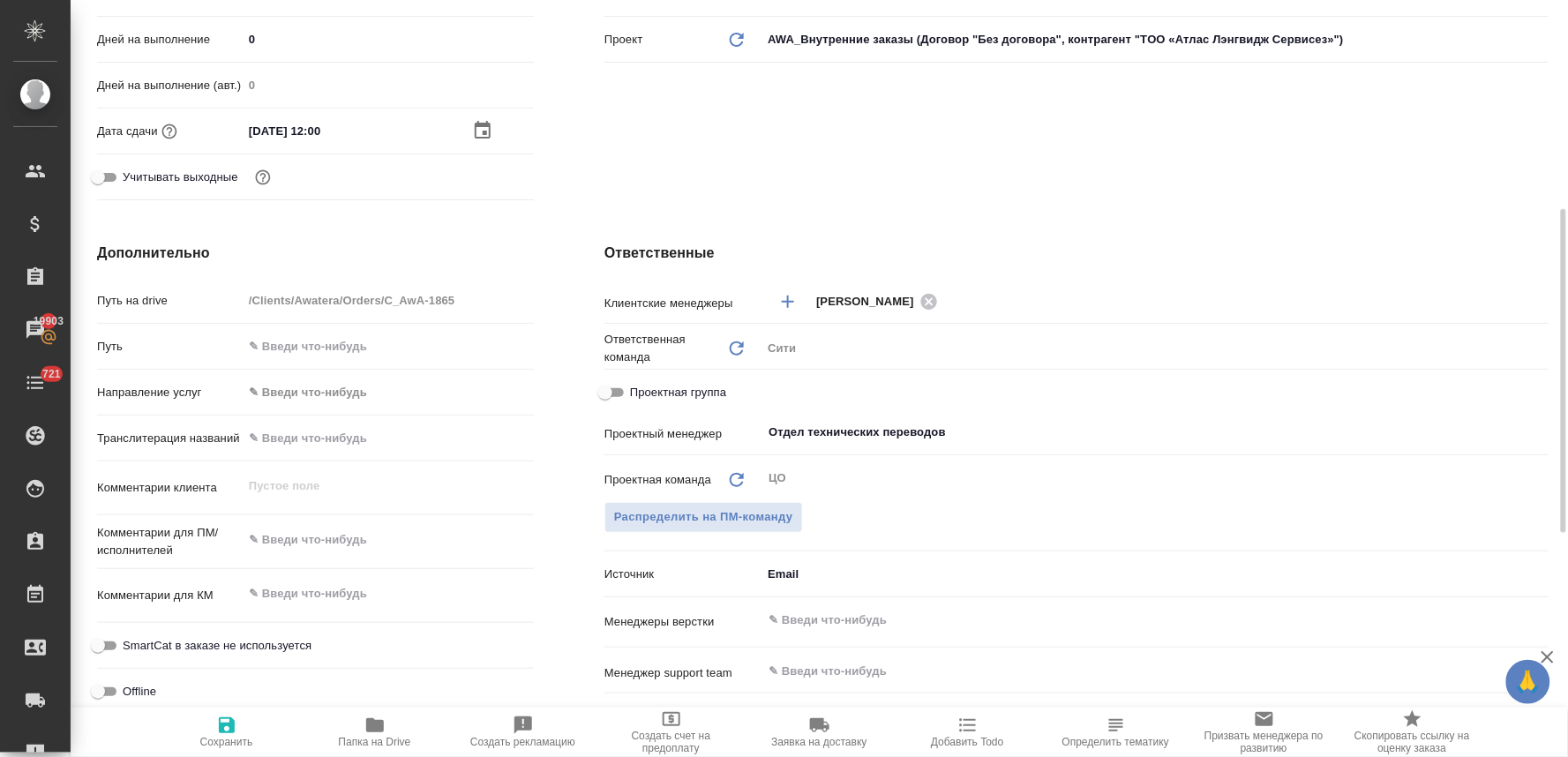
type textarea "x"
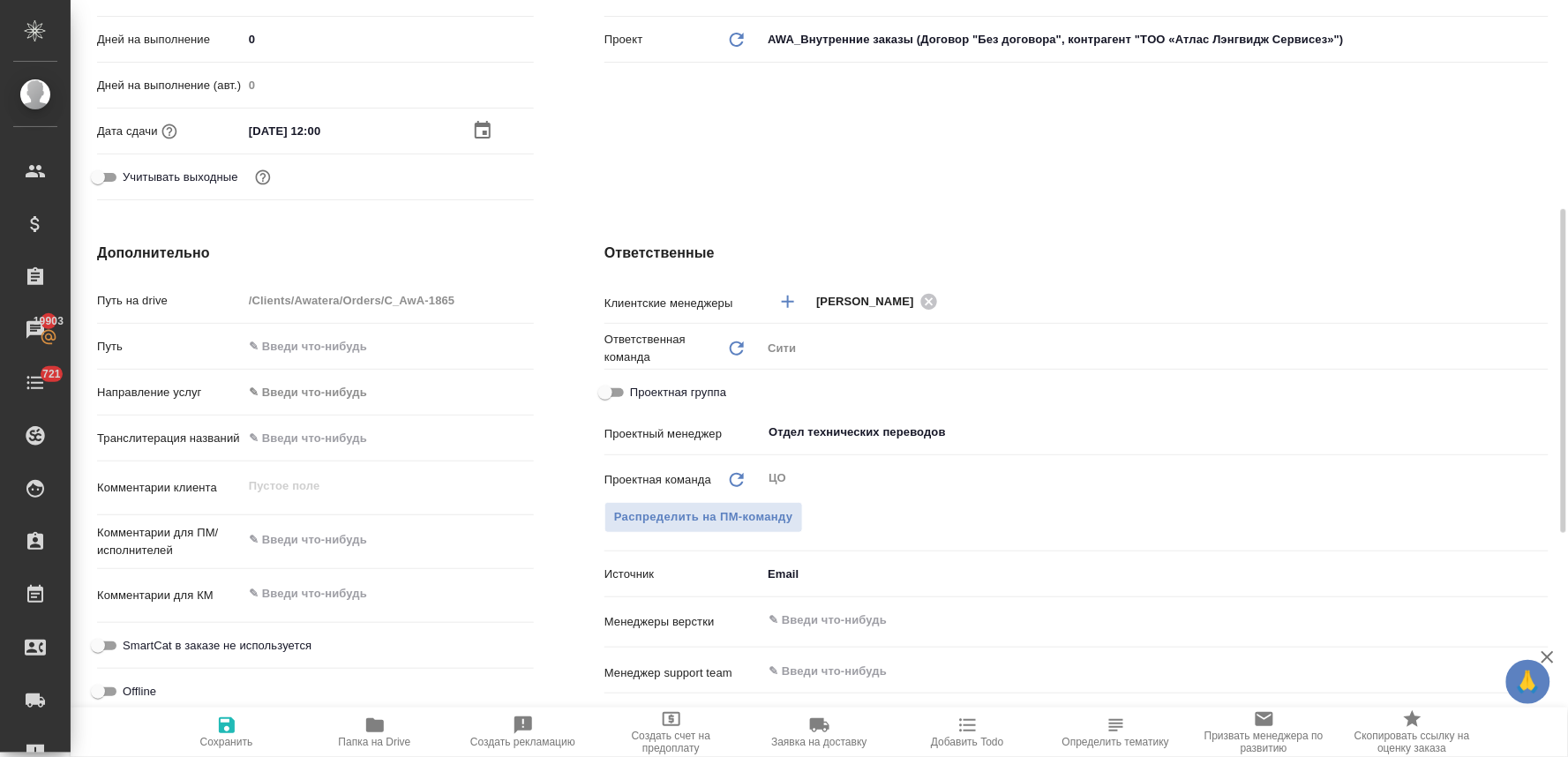
type textarea "x"
click at [310, 535] on textarea at bounding box center [389, 540] width 291 height 30
type textarea "x"
type textarea "g"
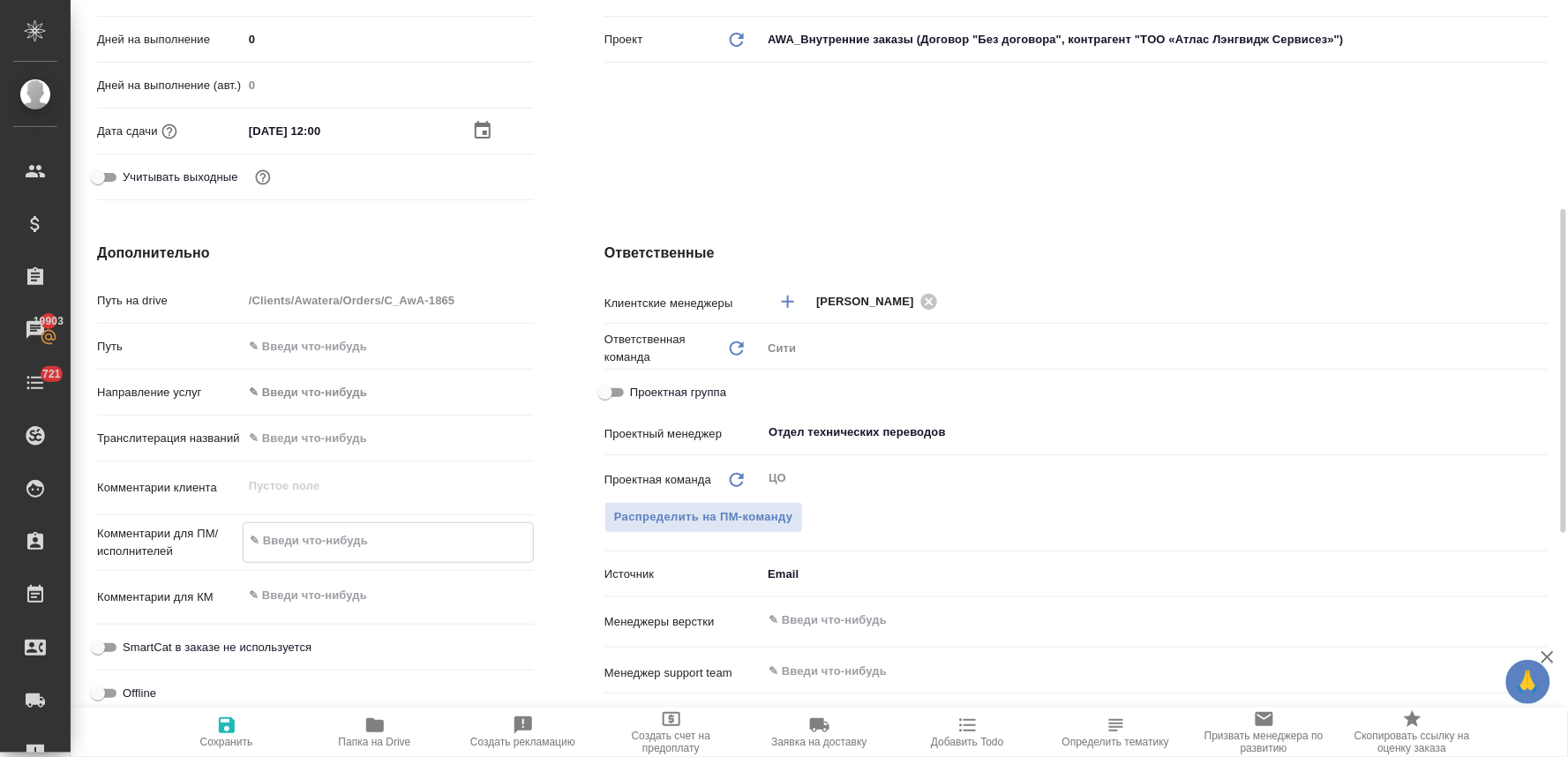
type textarea "x"
type textarea "gt"
type textarea "x"
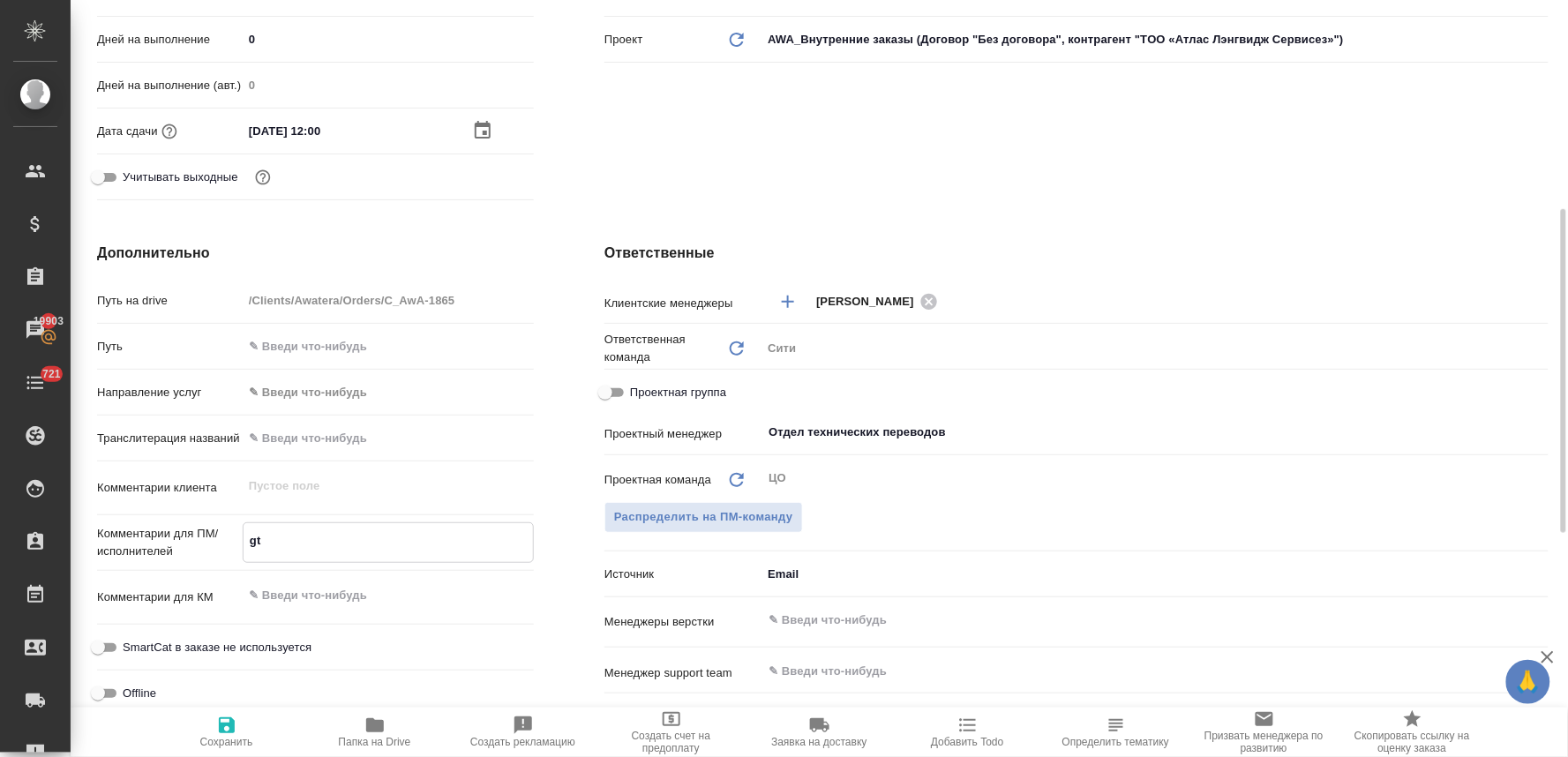
type textarea "x"
type textarea "gtht"
type textarea "x"
type textarea "gthtd"
type textarea "x"
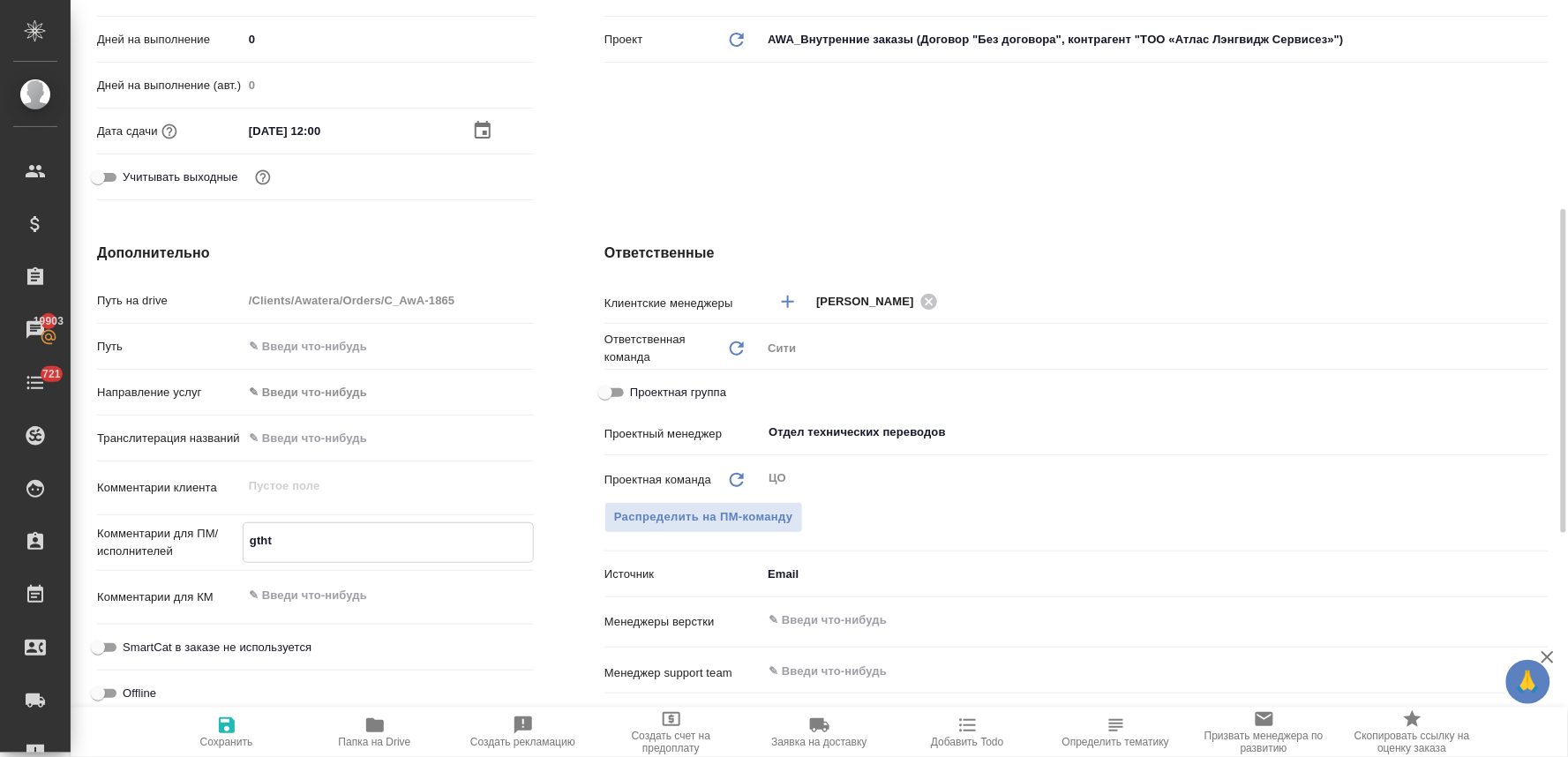
type textarea "x"
type textarea "gthtdt"
type textarea "x"
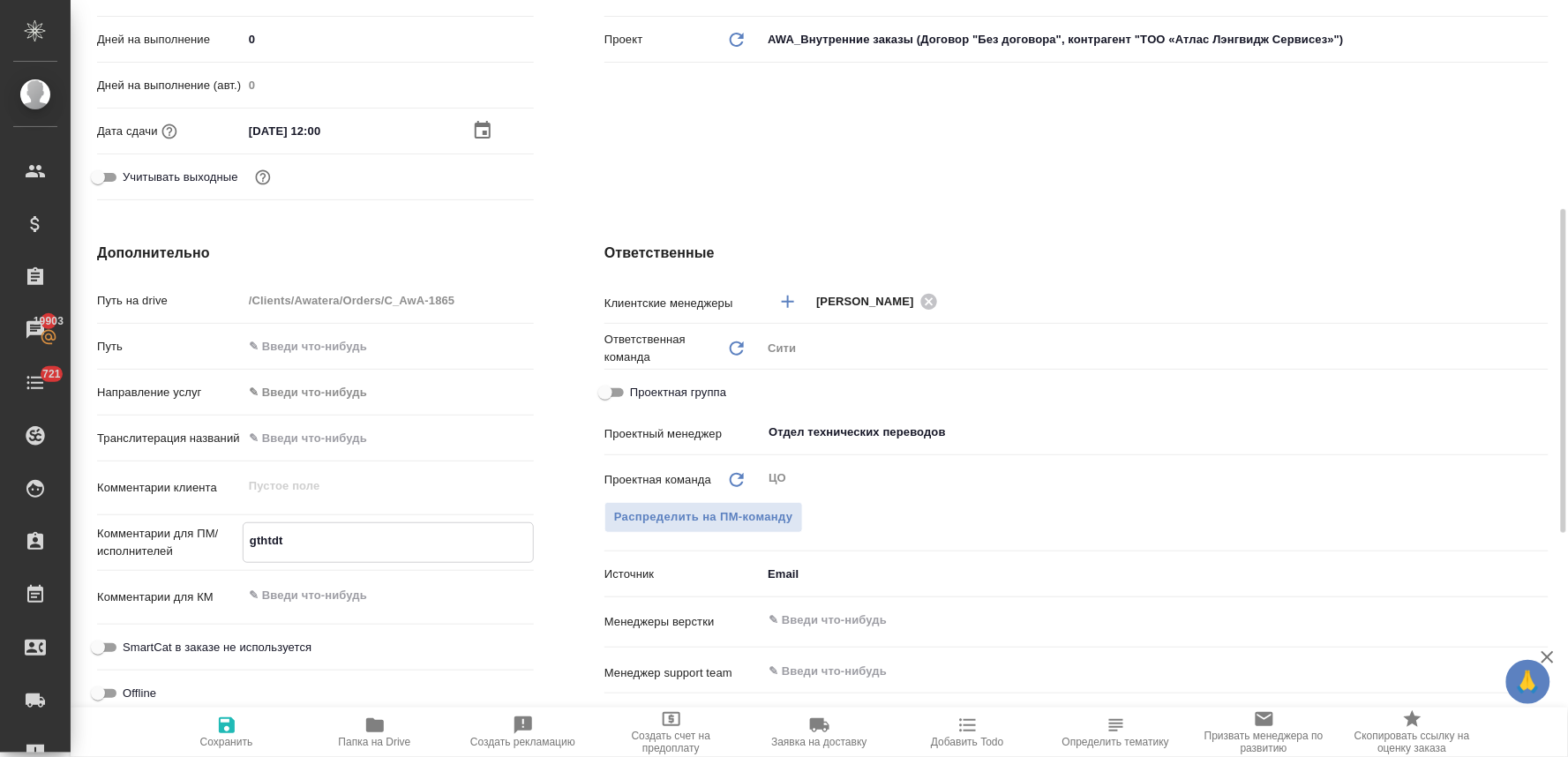
type textarea "x"
type textarea "gthtdtc"
type textarea "x"
type textarea "gthtdtcn"
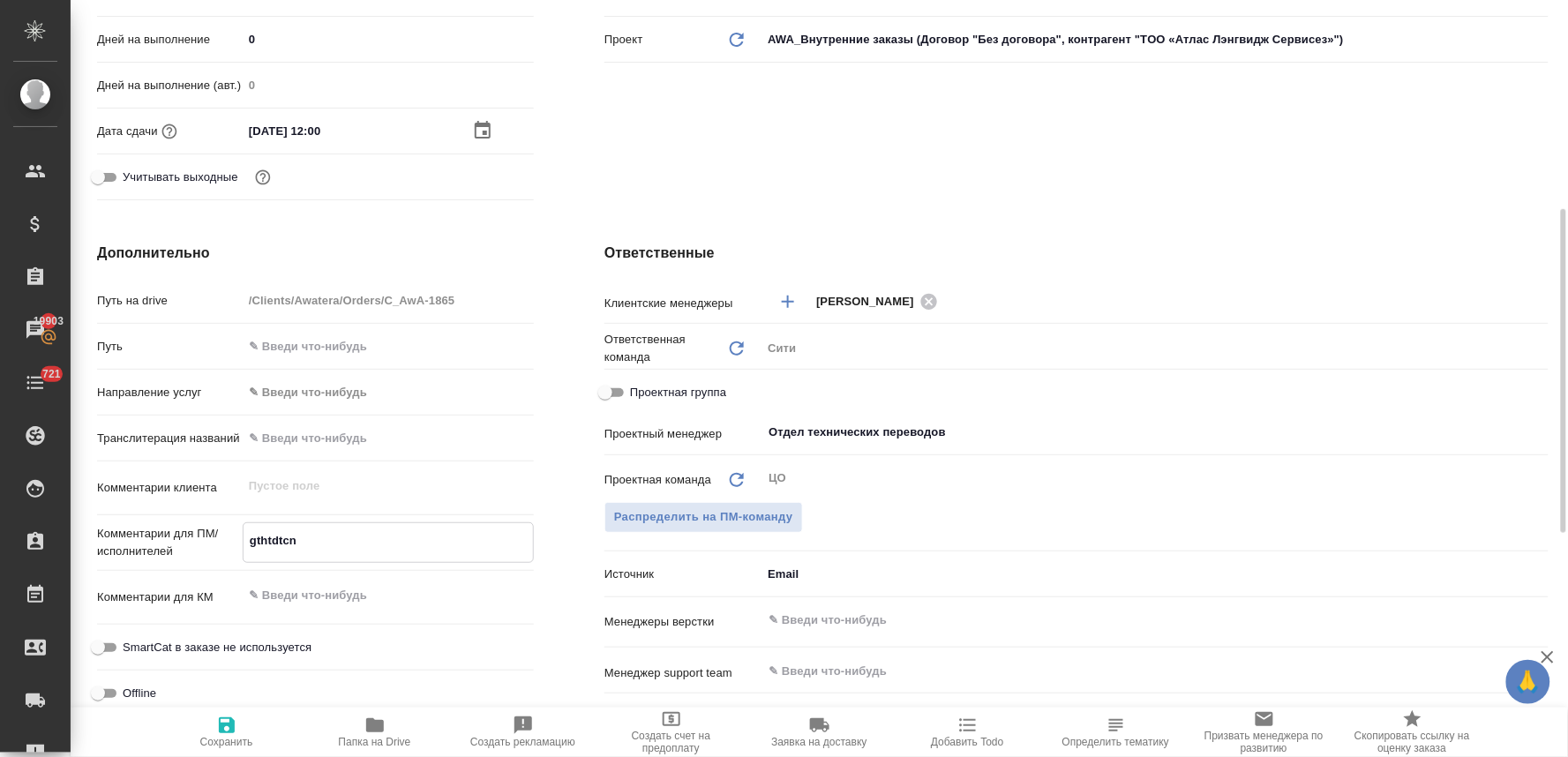
type textarea "x"
type textarea "gthtdtcnb"
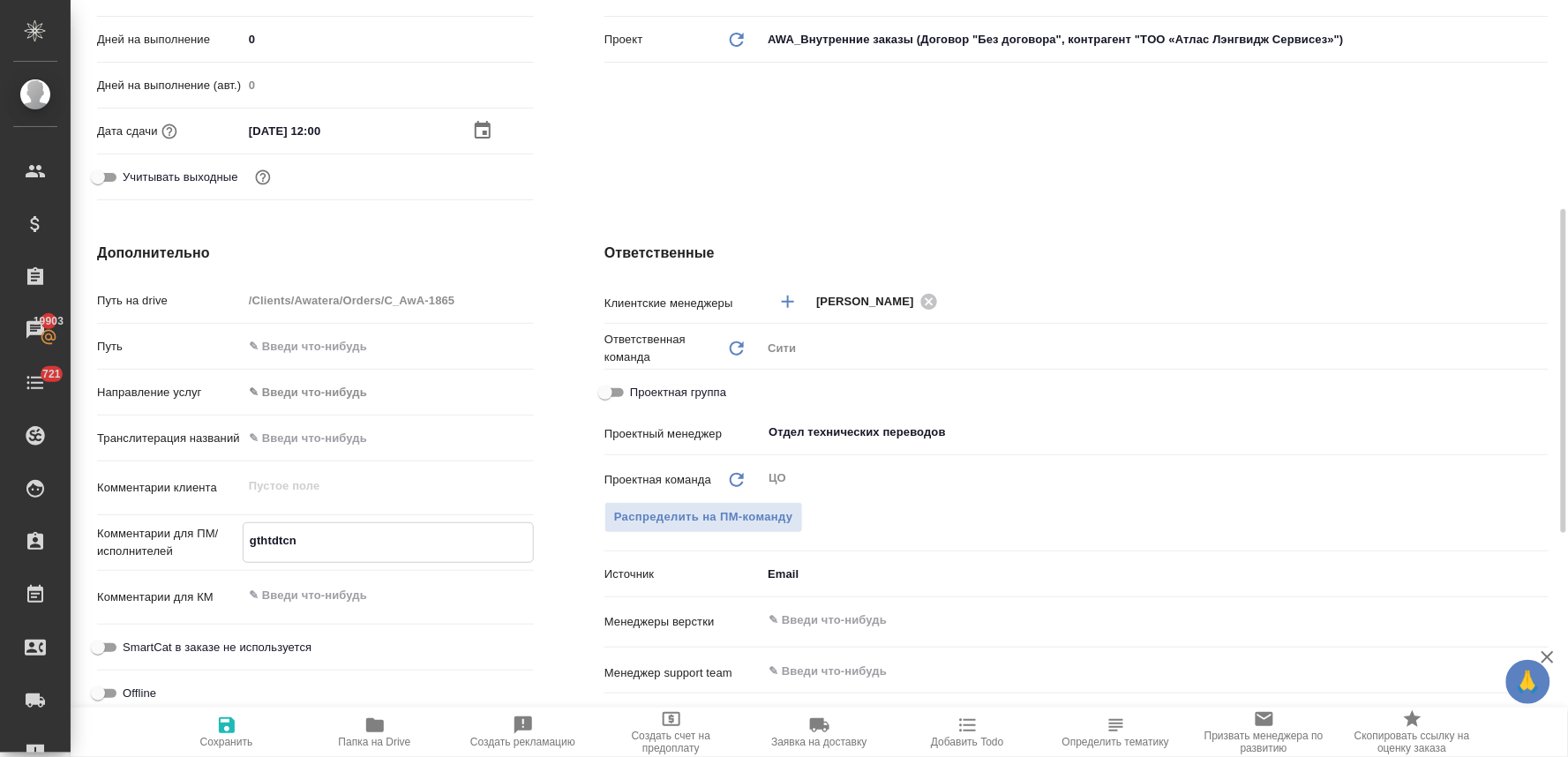
type textarea "x"
type textarea "gthtdtcn"
type textarea "x"
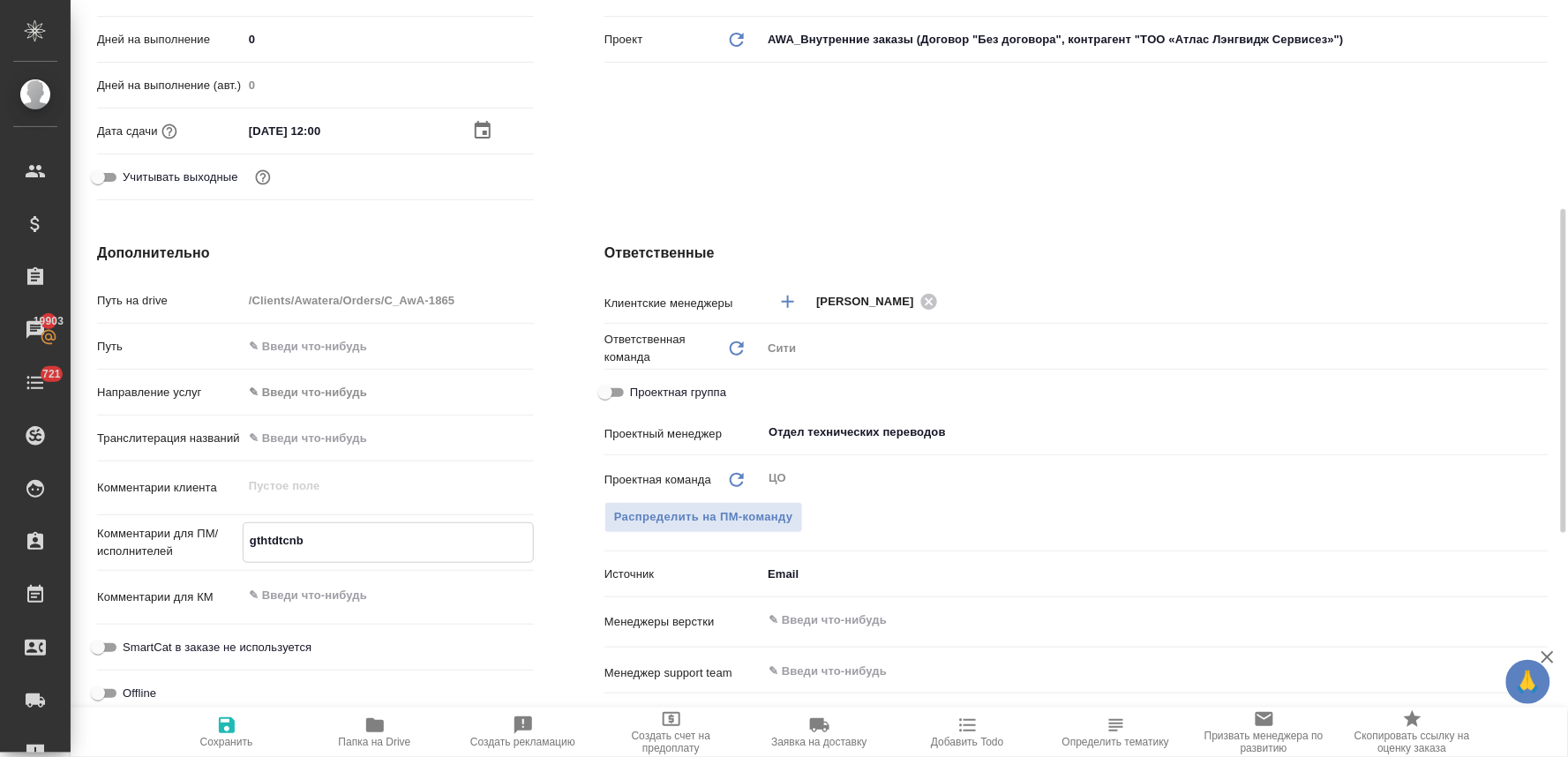
type textarea "x"
type textarea "g"
type textarea "x"
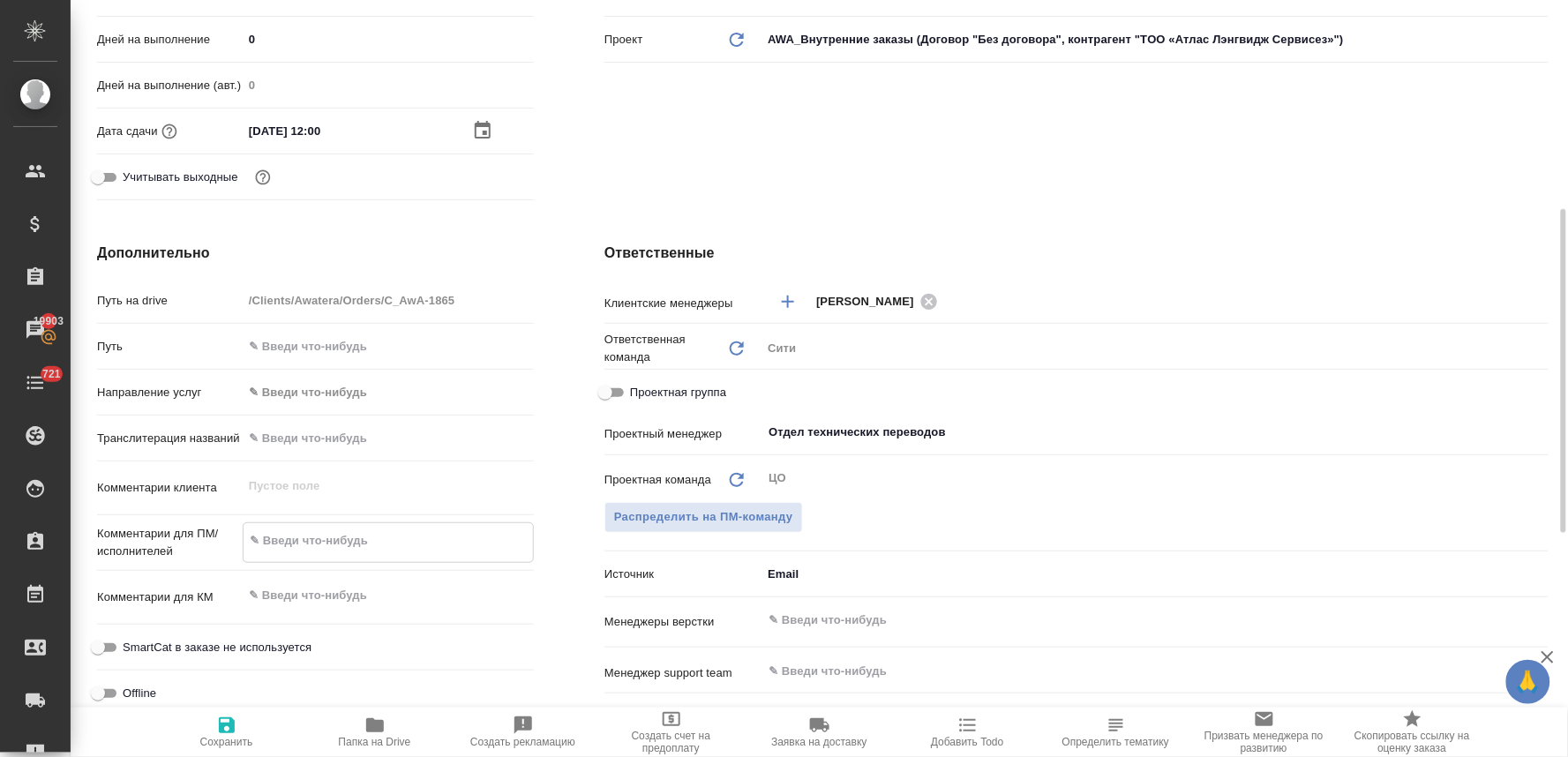
type textarea "x"
type textarea "п"
type textarea "x"
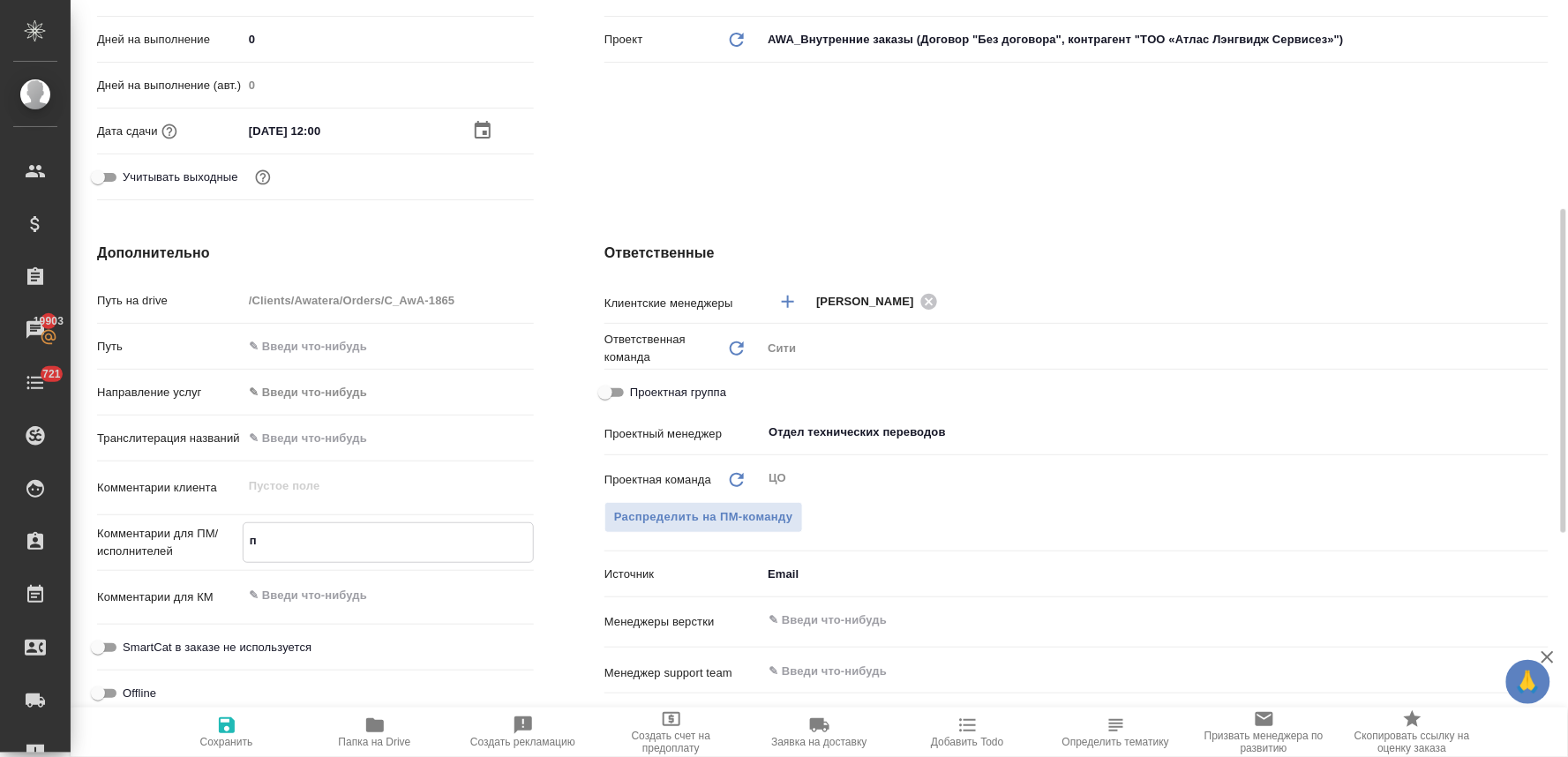
type textarea "пе"
type textarea "x"
type textarea "пер"
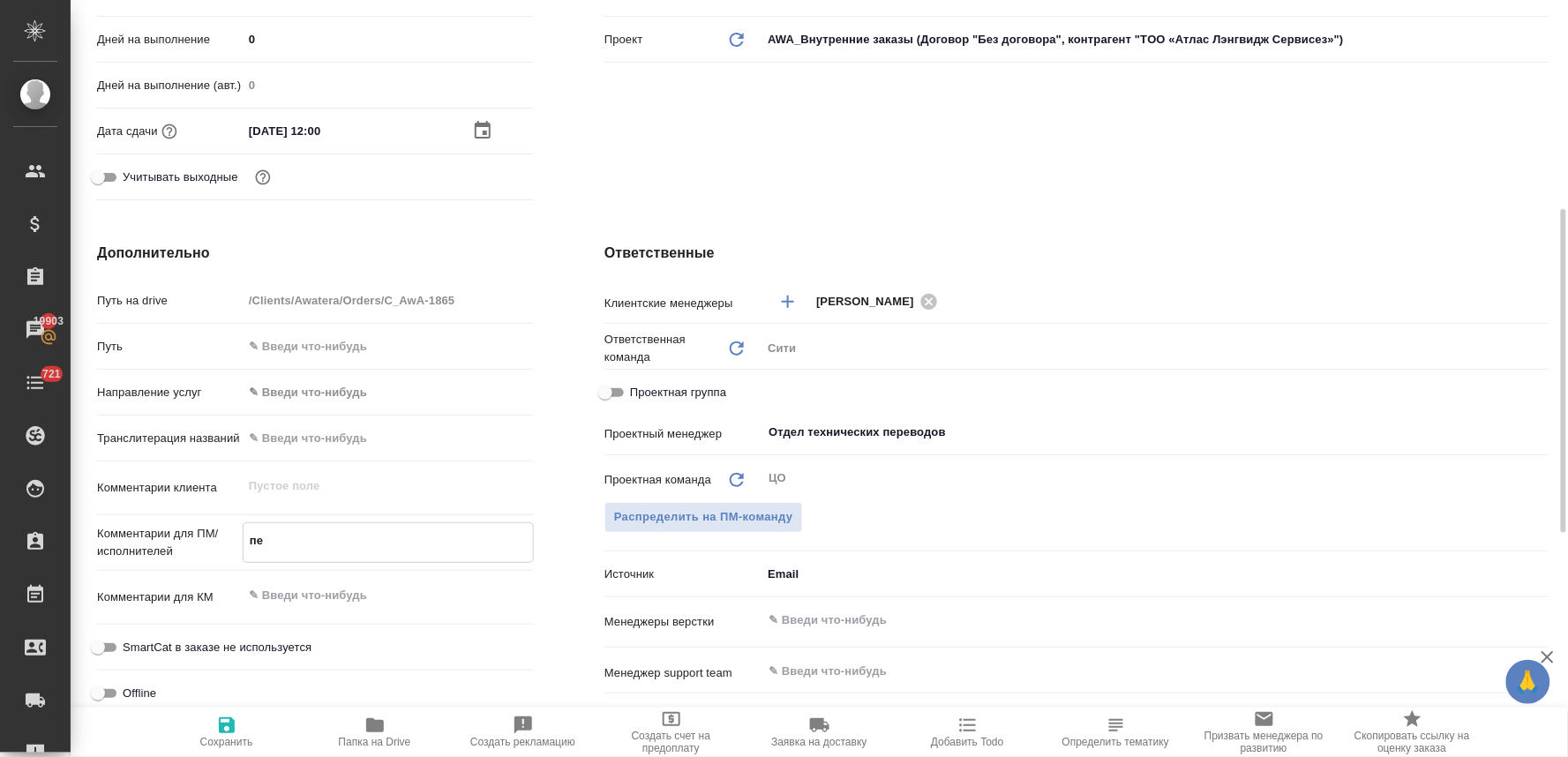
type textarea "x"
type textarea "пере"
type textarea "x"
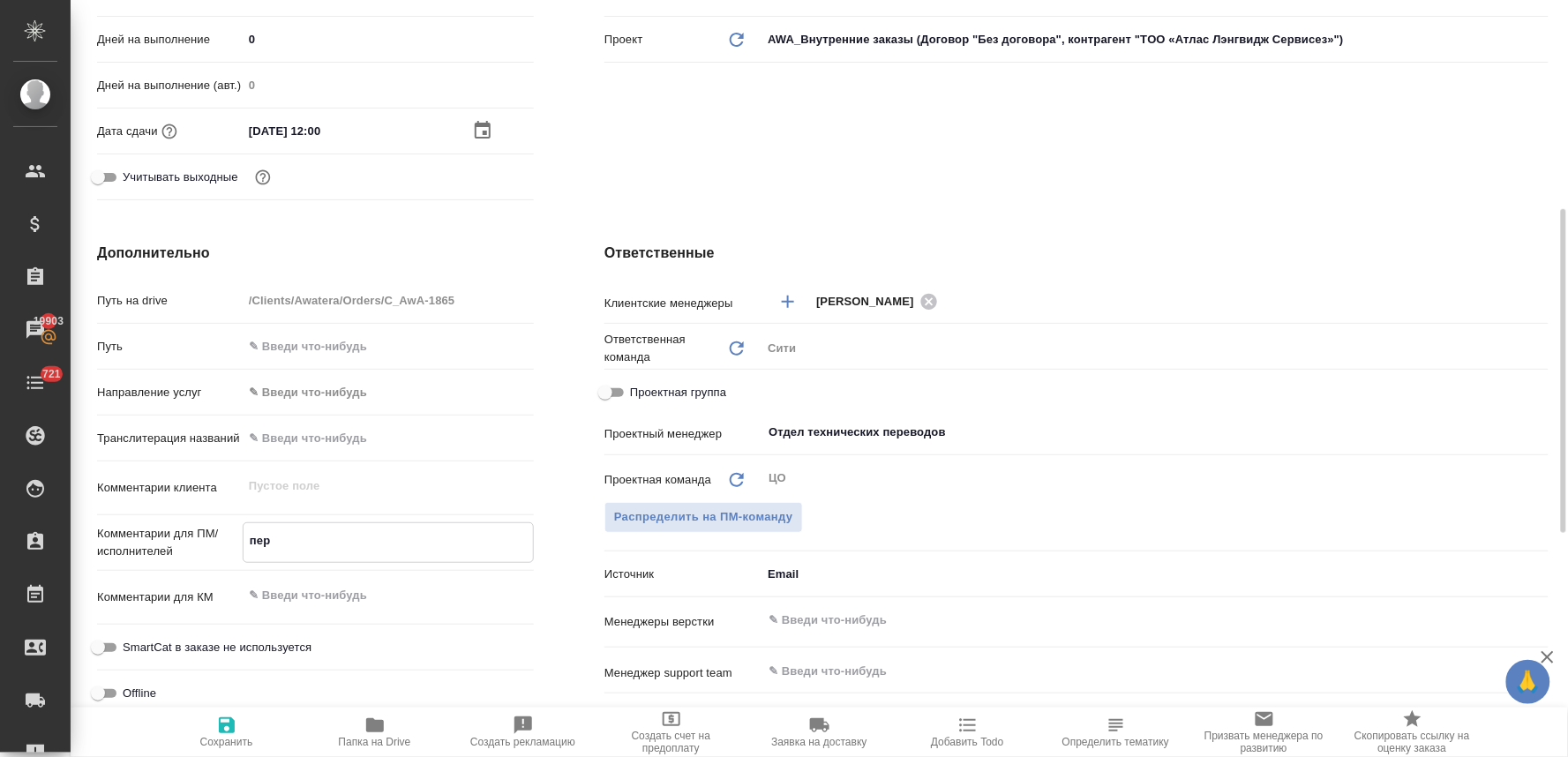
type textarea "x"
type textarea "перев"
type textarea "x"
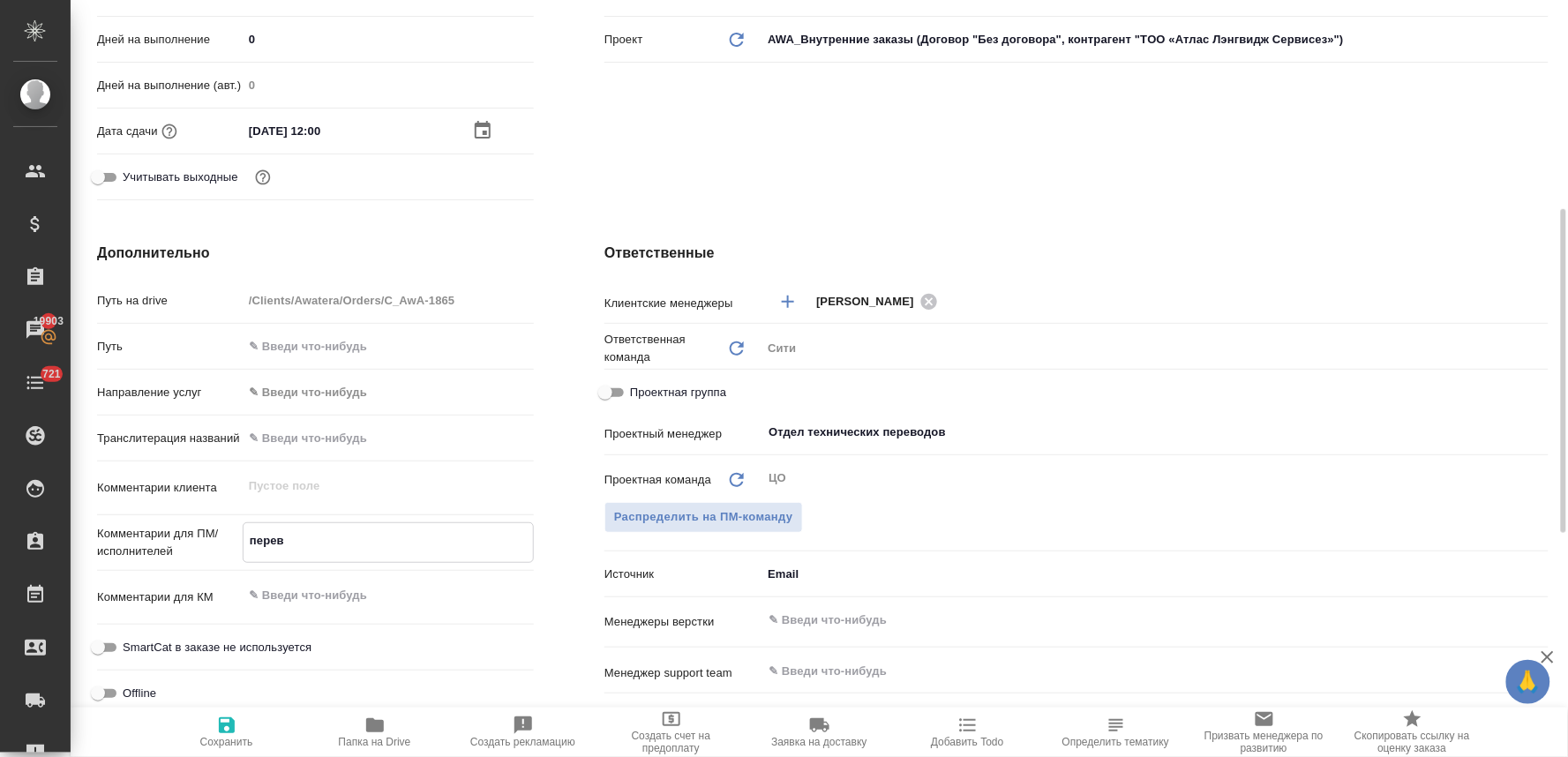
type textarea "x"
type textarea "переве"
type textarea "x"
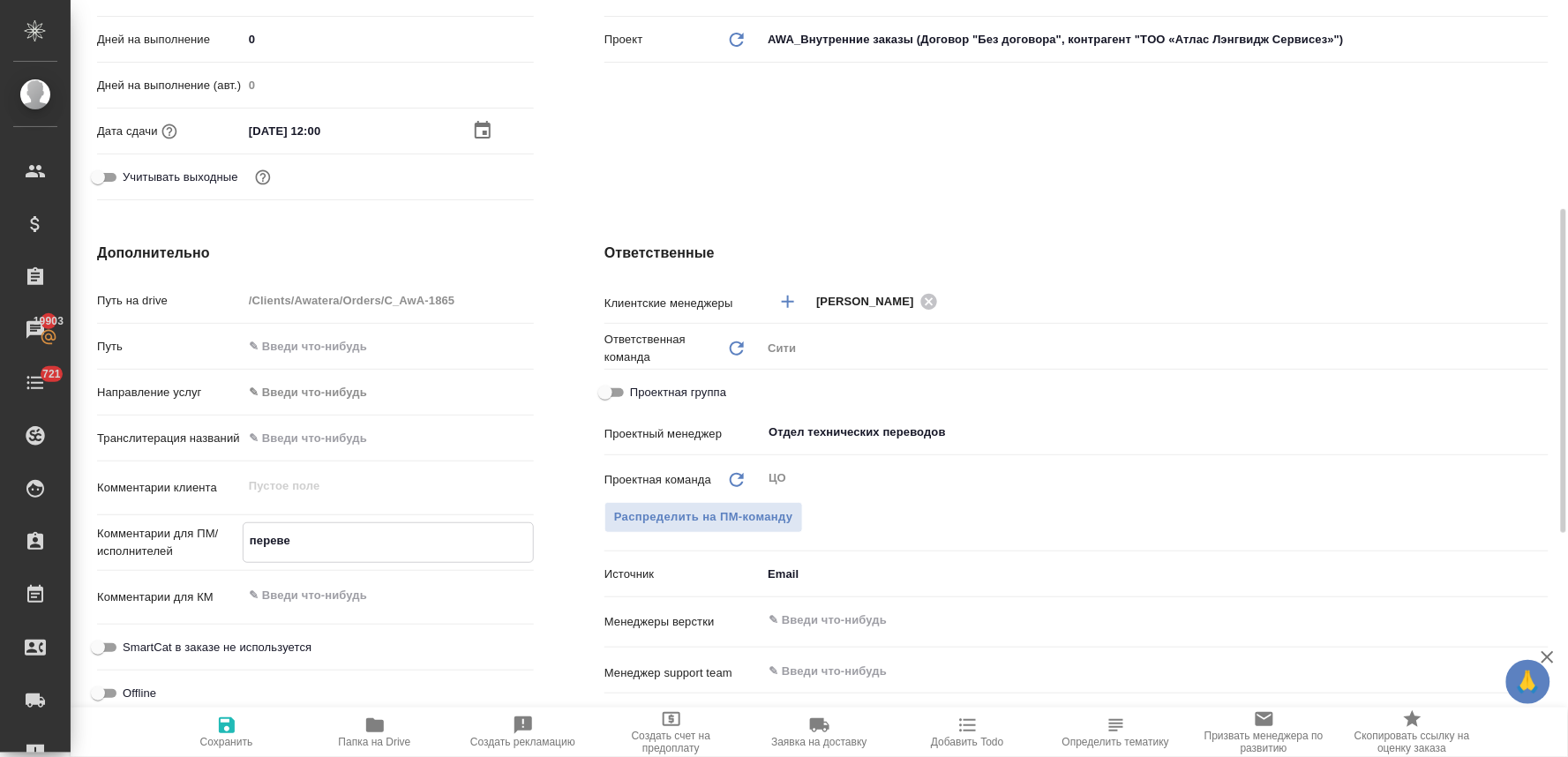
type textarea "перевес"
type textarea "x"
type textarea "перевест"
type textarea "x"
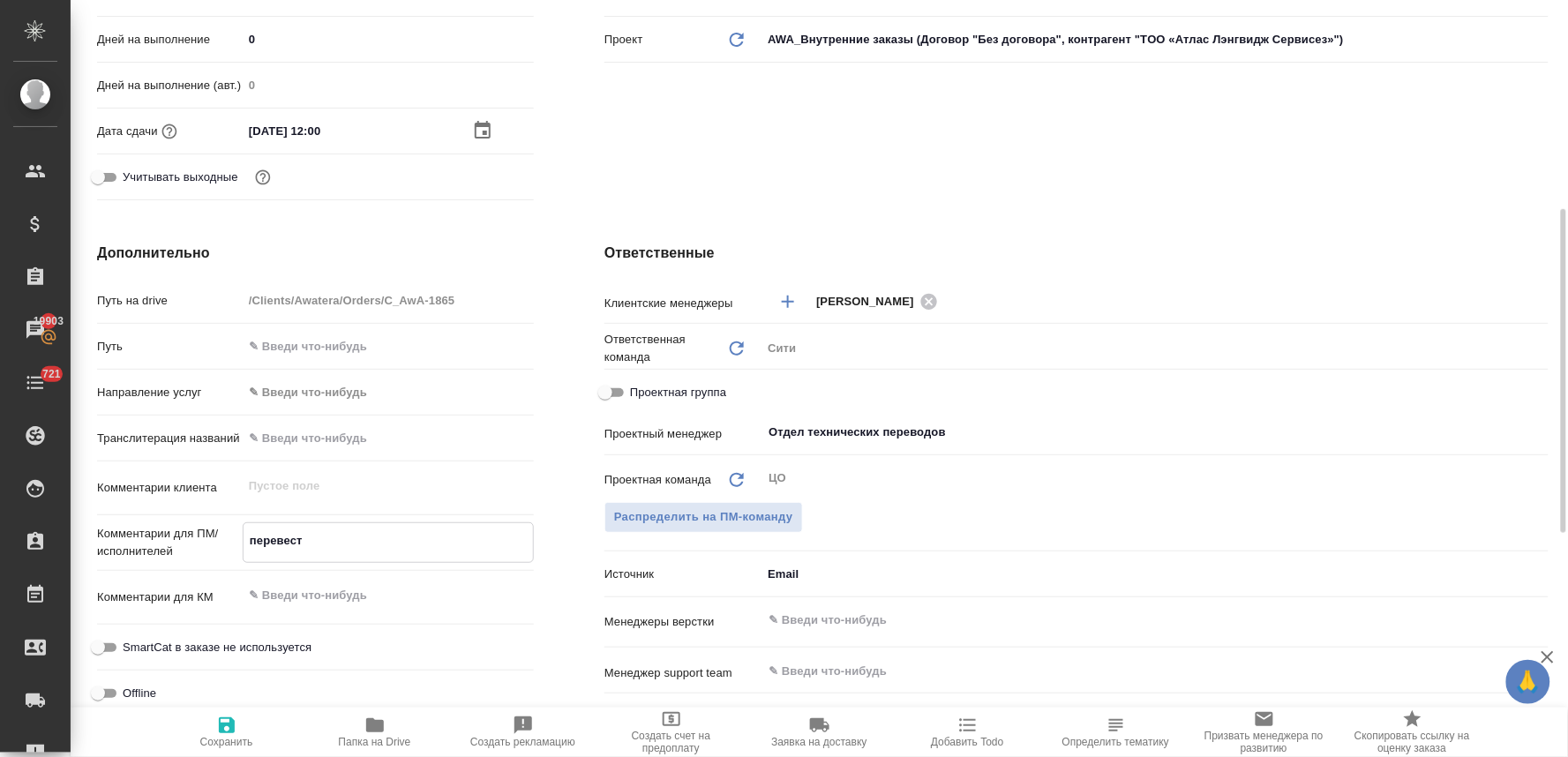
type textarea "x"
type textarea "перевести"
type textarea "x"
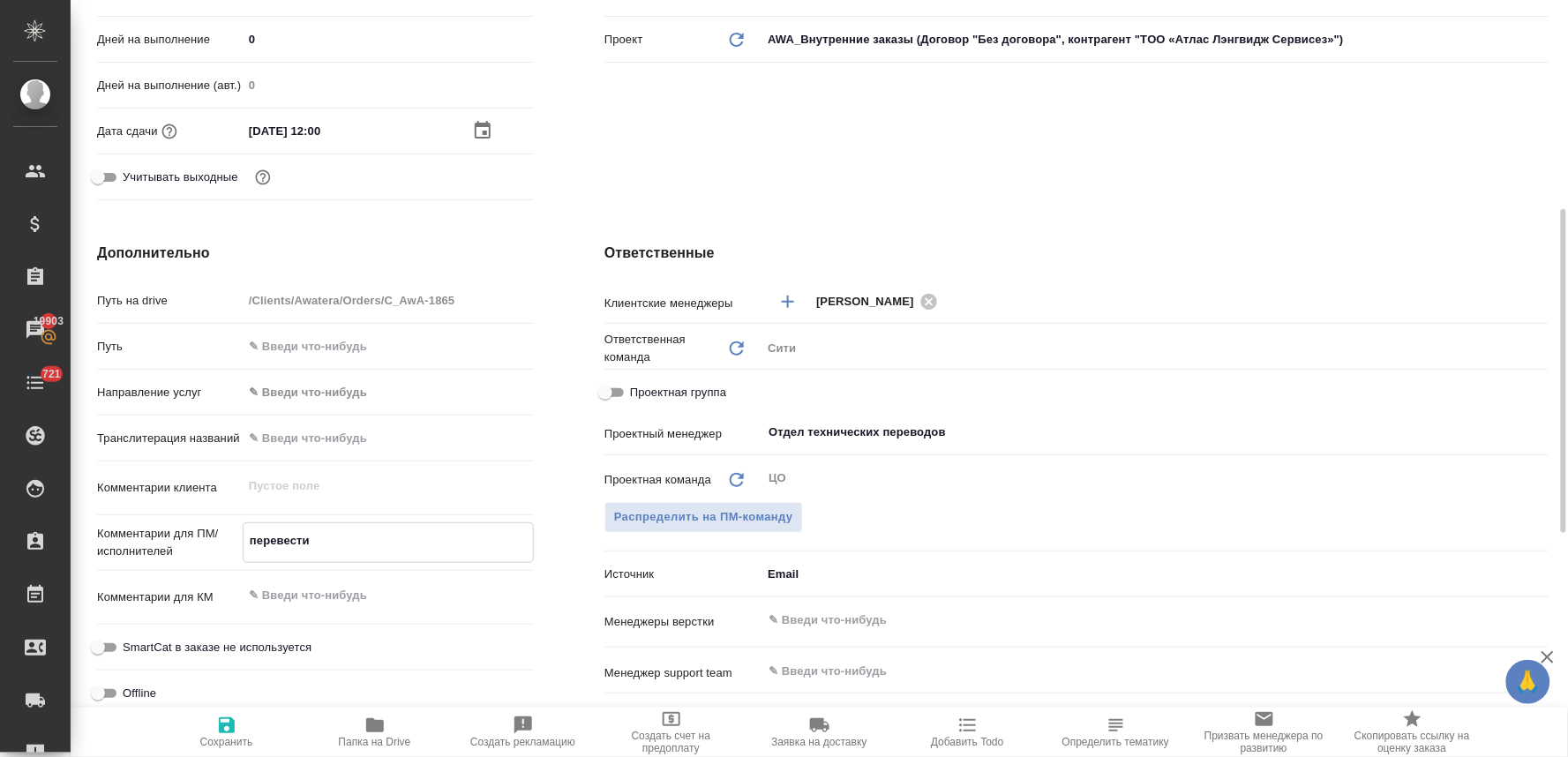
type textarea "x"
type textarea "перевести"
type textarea "x"
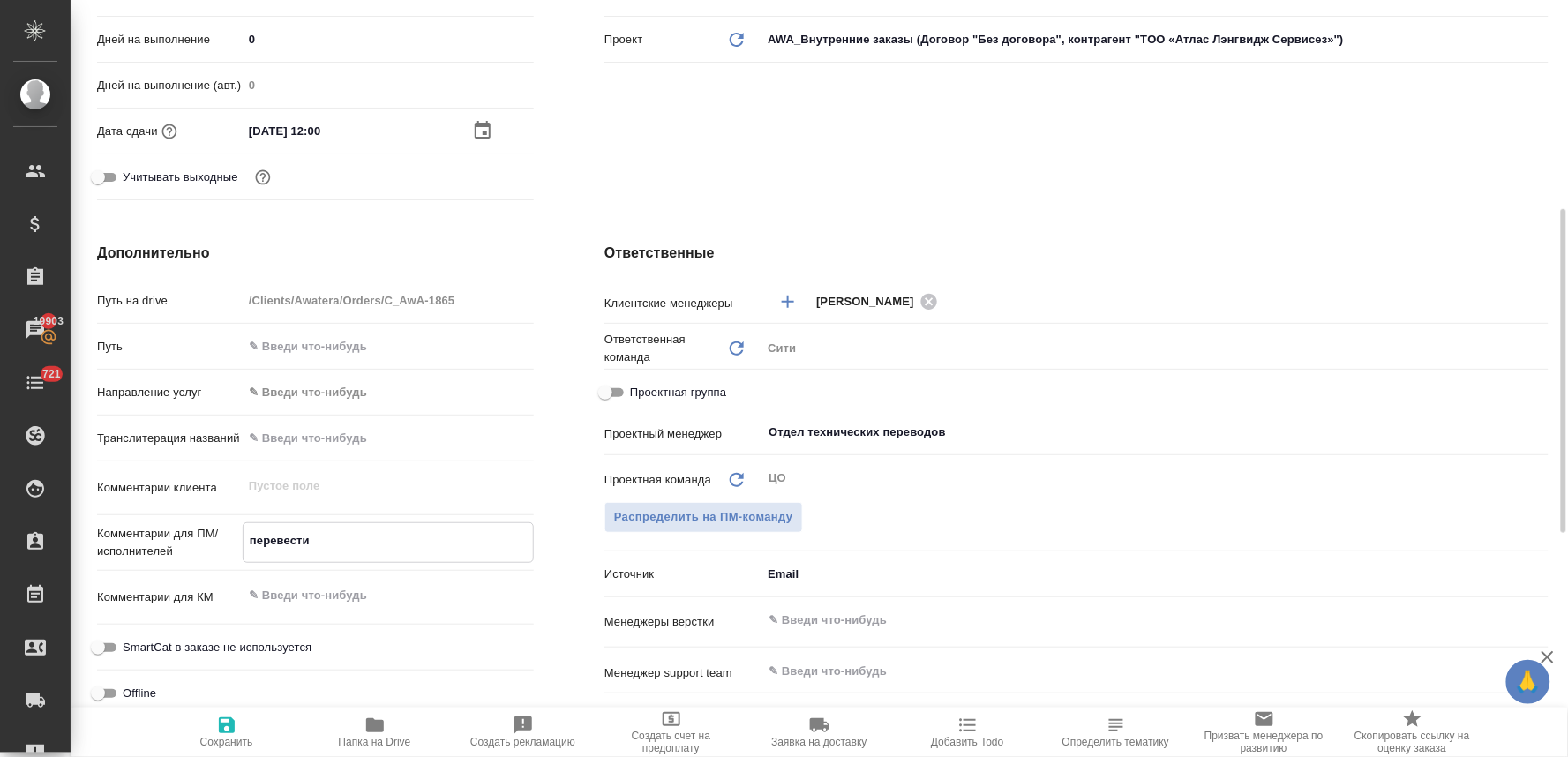
type textarea "x"
type textarea "перевести к"
type textarea "x"
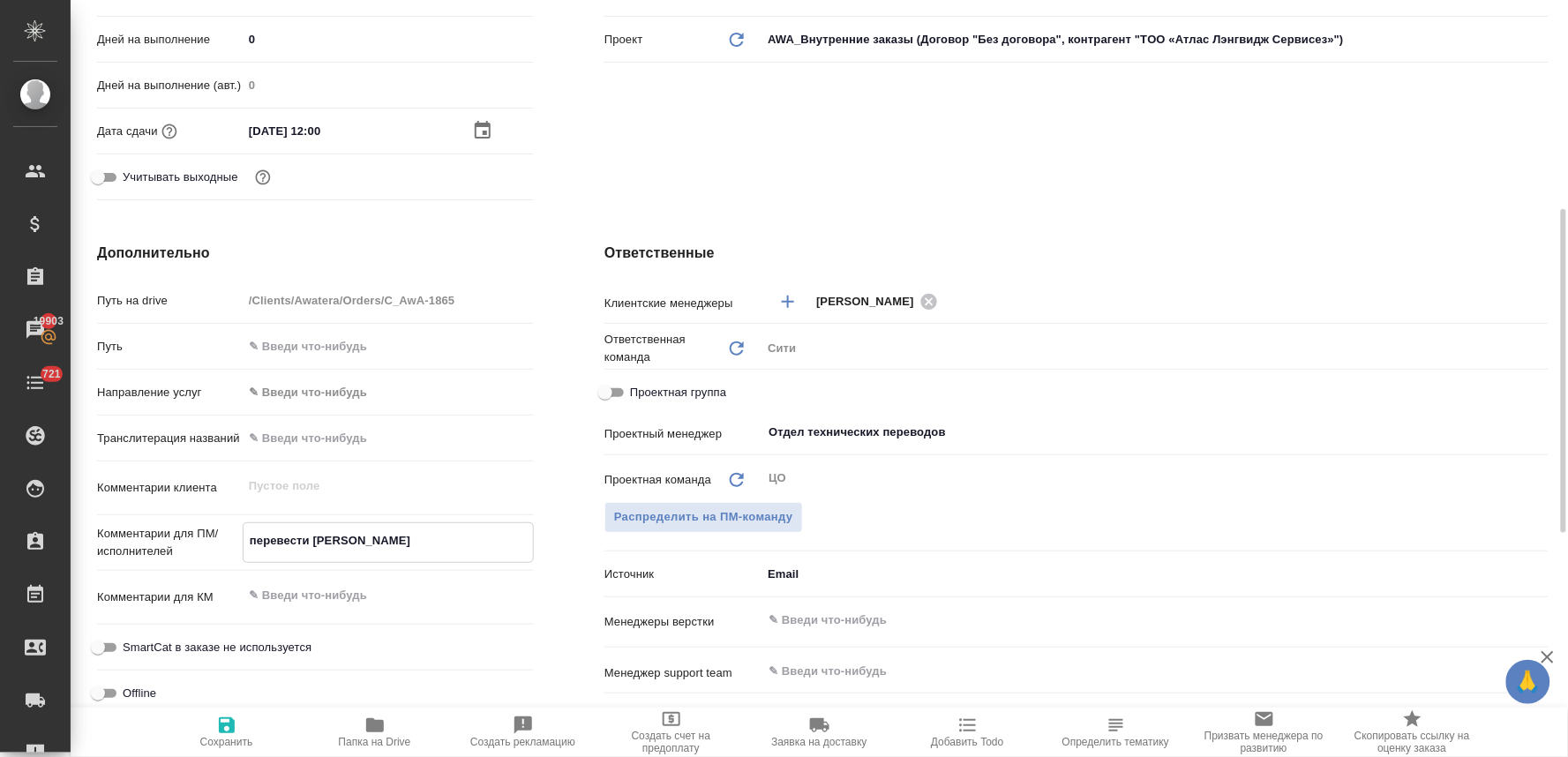
type textarea "перевести ко"
type textarea "x"
type textarea "перевести кол"
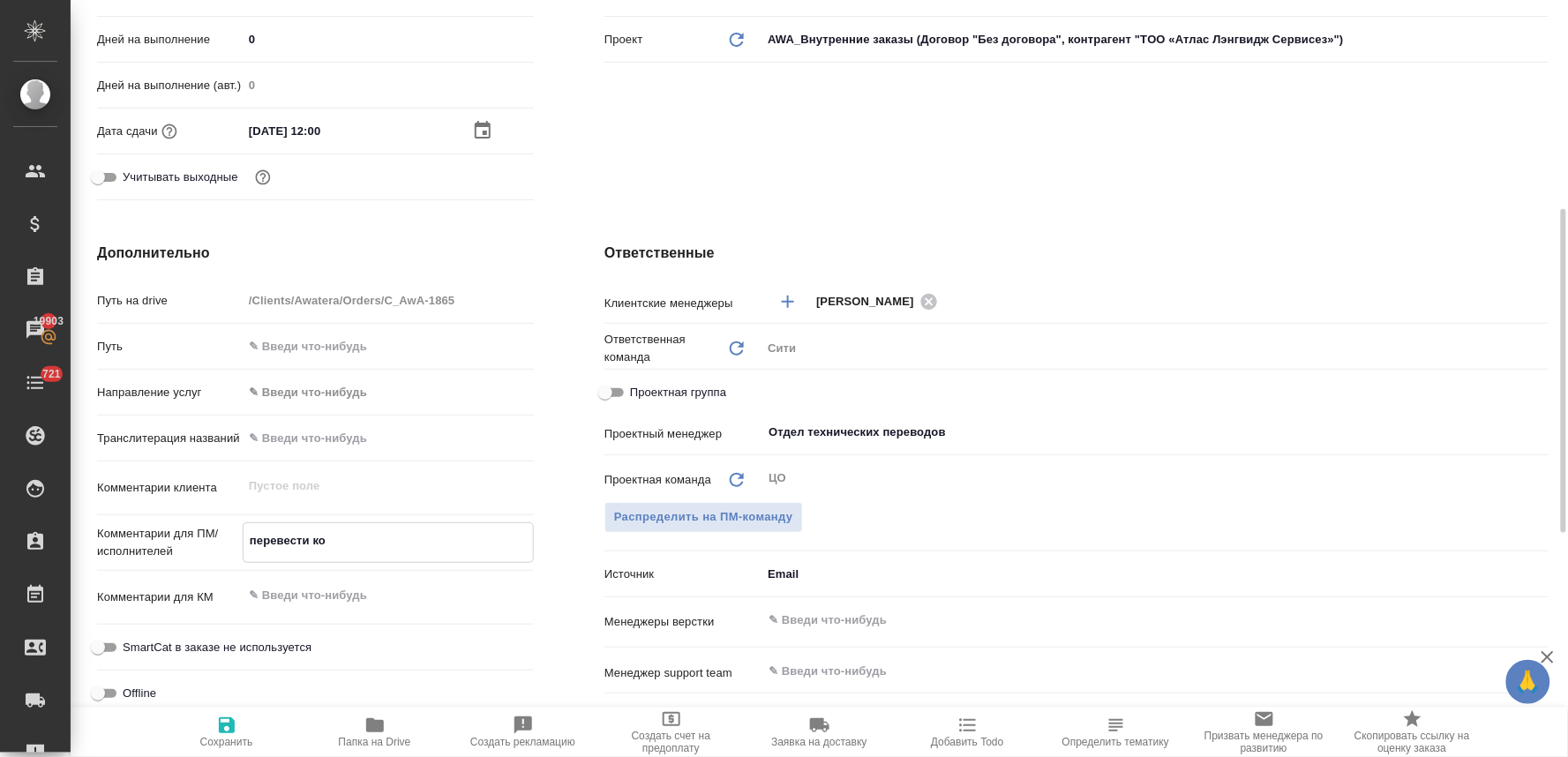
type textarea "x"
type textarea "перевести коло"
type textarea "x"
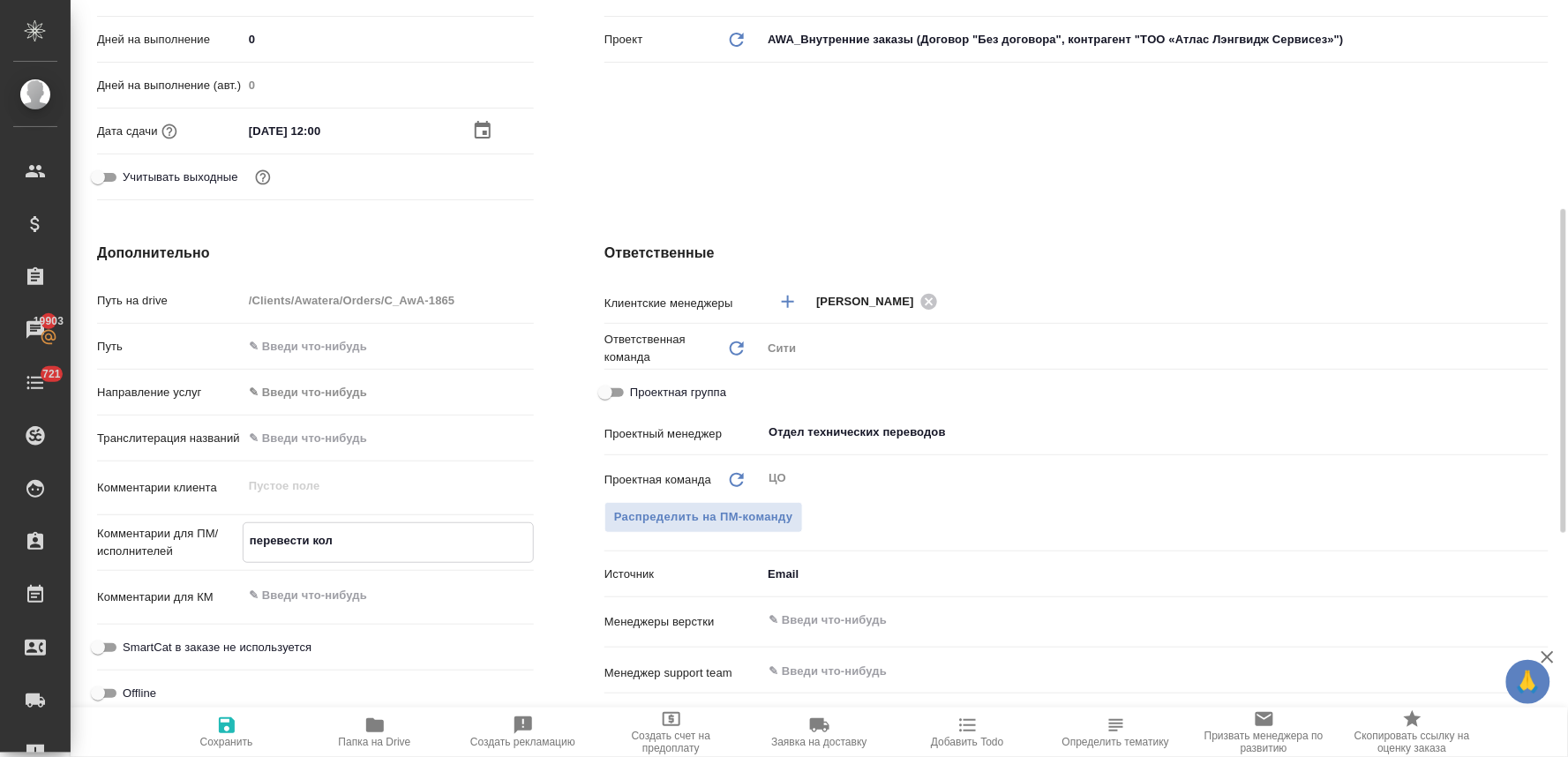
type textarea "x"
type textarea "перевести колон"
type textarea "x"
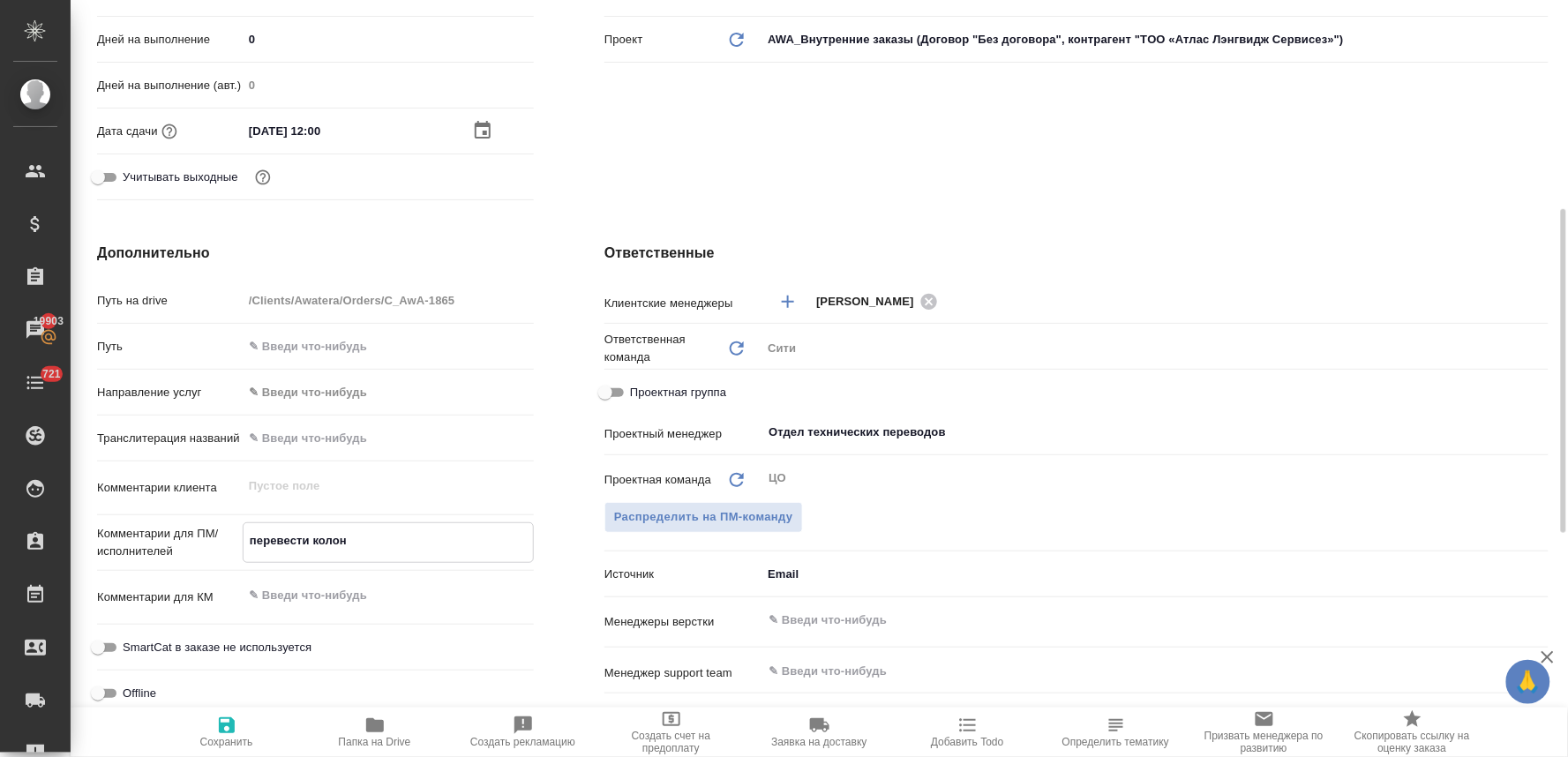
type textarea "x"
type textarea "перевести колонк"
type textarea "x"
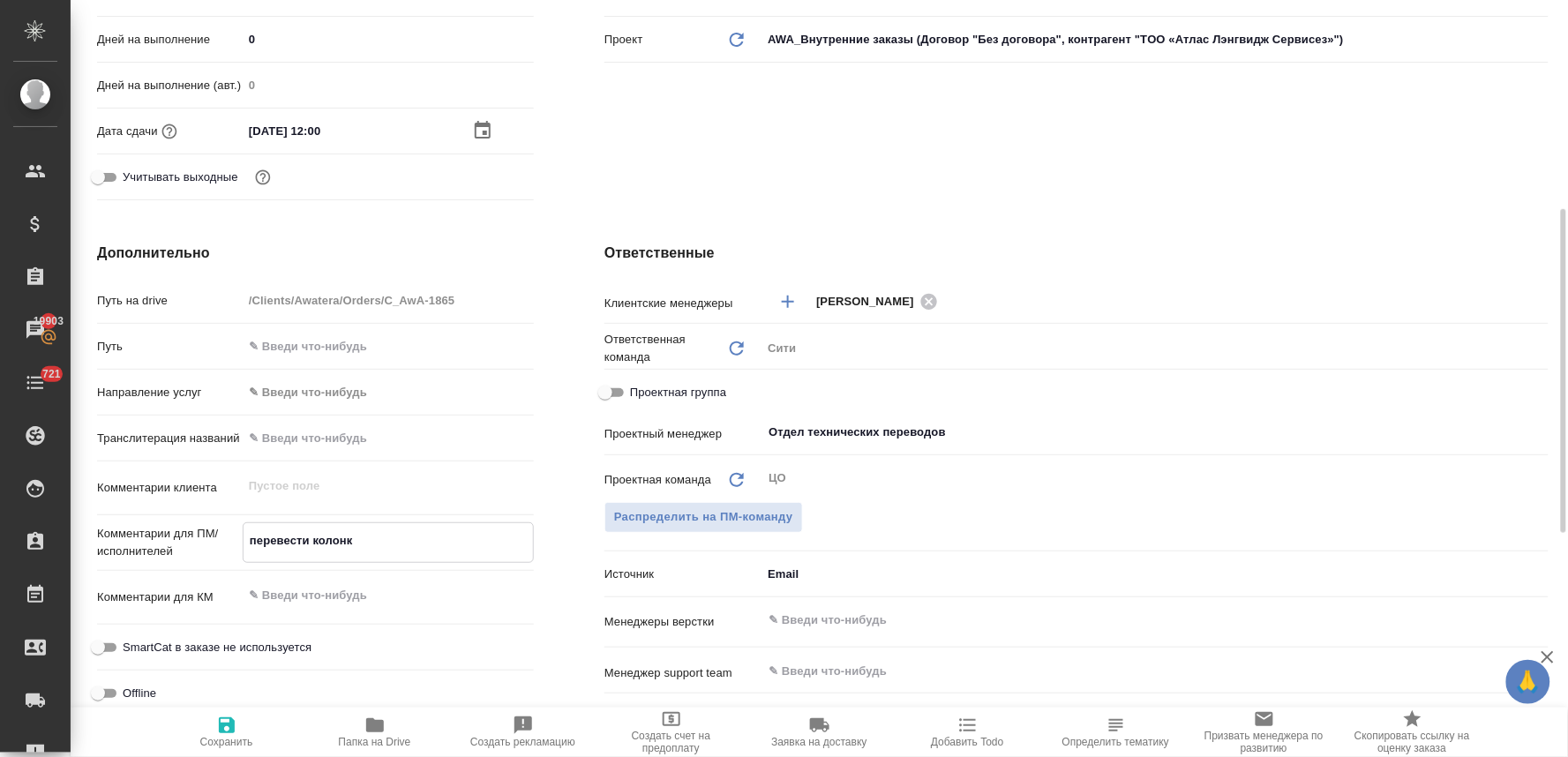
type textarea "перевести колонки"
type textarea "x"
type textarea "перевести колонки"
type textarea "x"
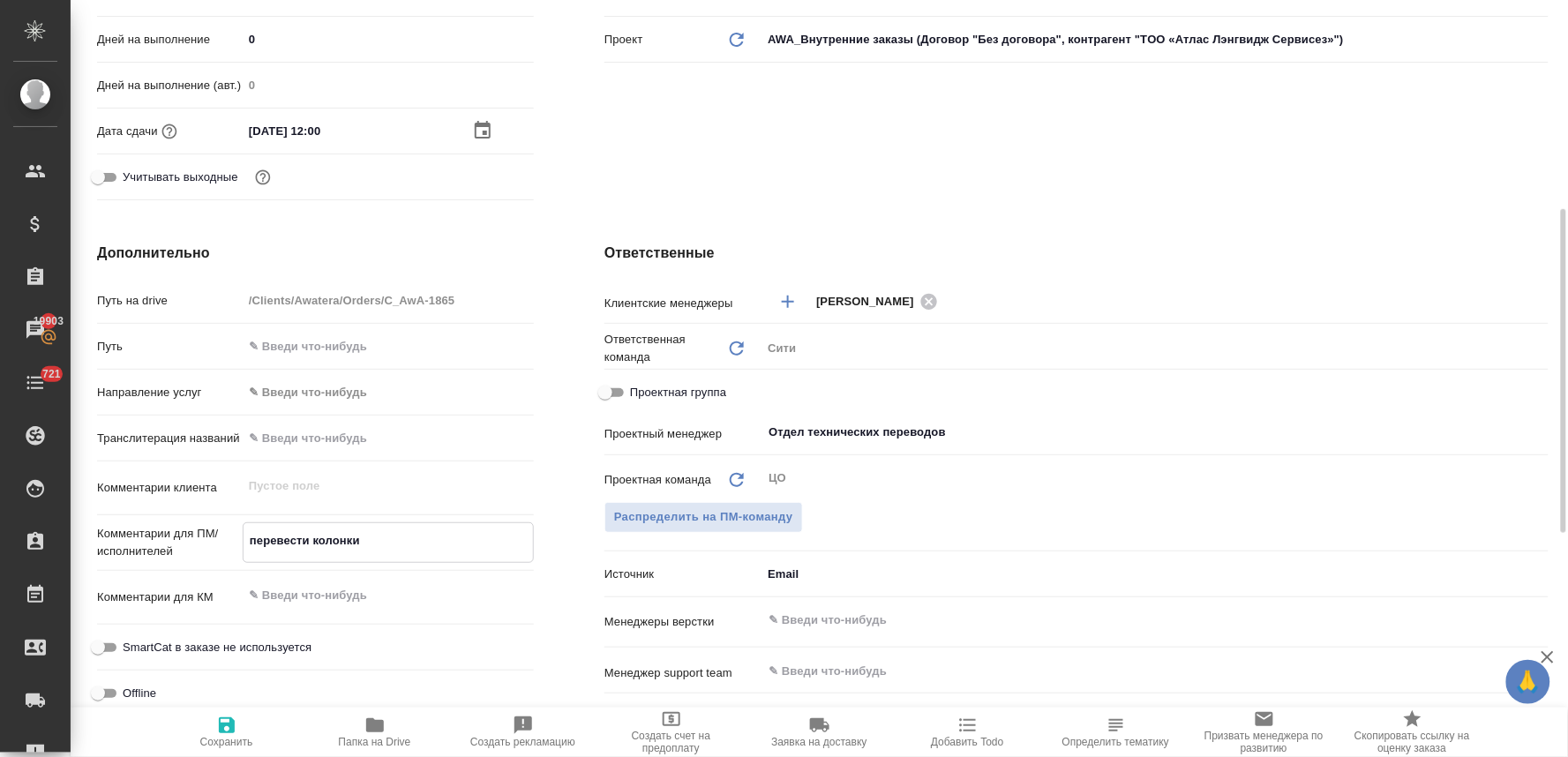
type textarea "x"
paste textarea "F, G, H"
type textarea "перевести колонки F, G, H"
type textarea "x"
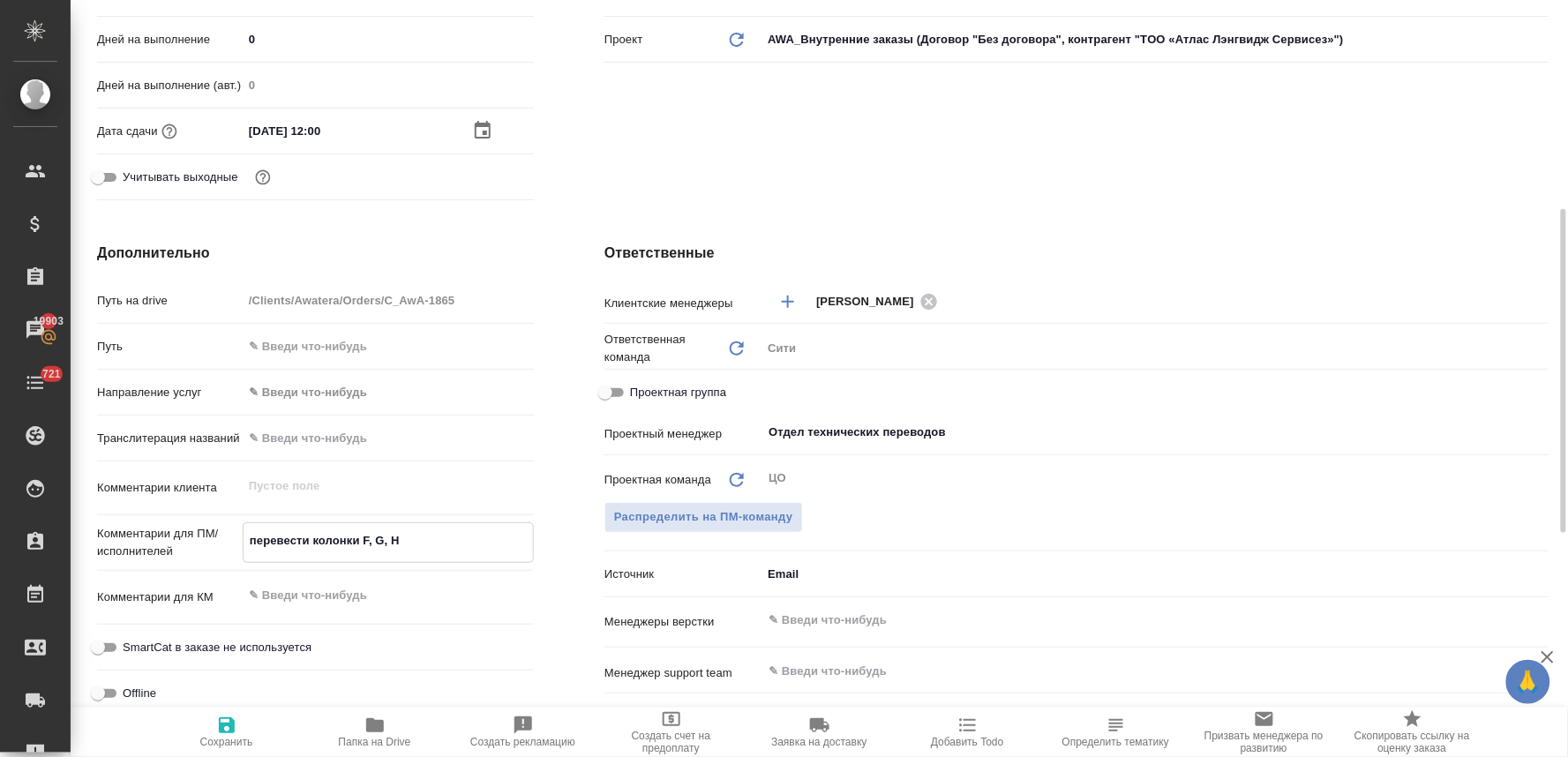
type textarea "x"
type textarea "перевести колонки F, G, H"
type textarea "x"
click at [233, 744] on span "Сохранить" at bounding box center [227, 741] width 53 height 12
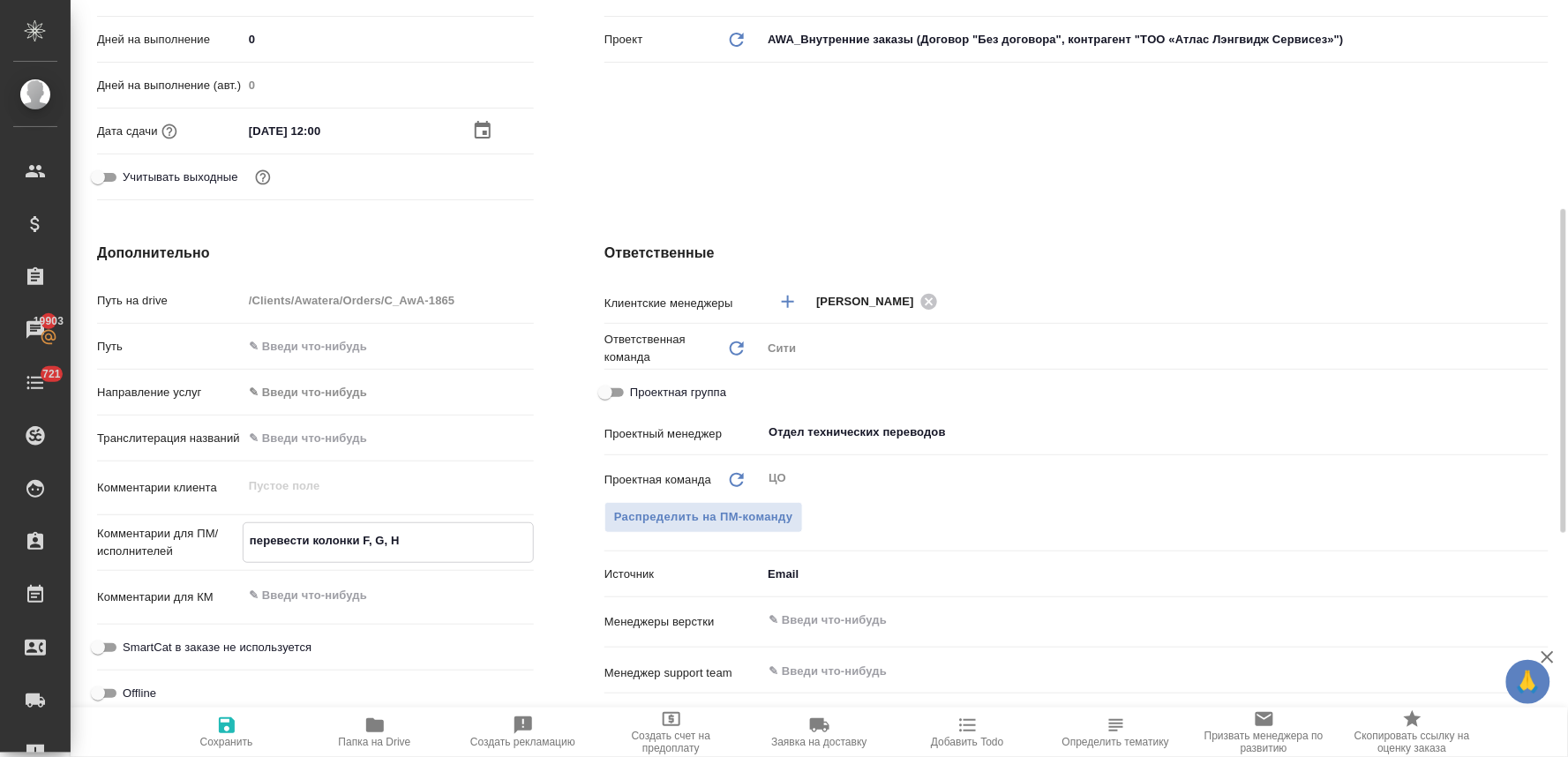
type textarea "x"
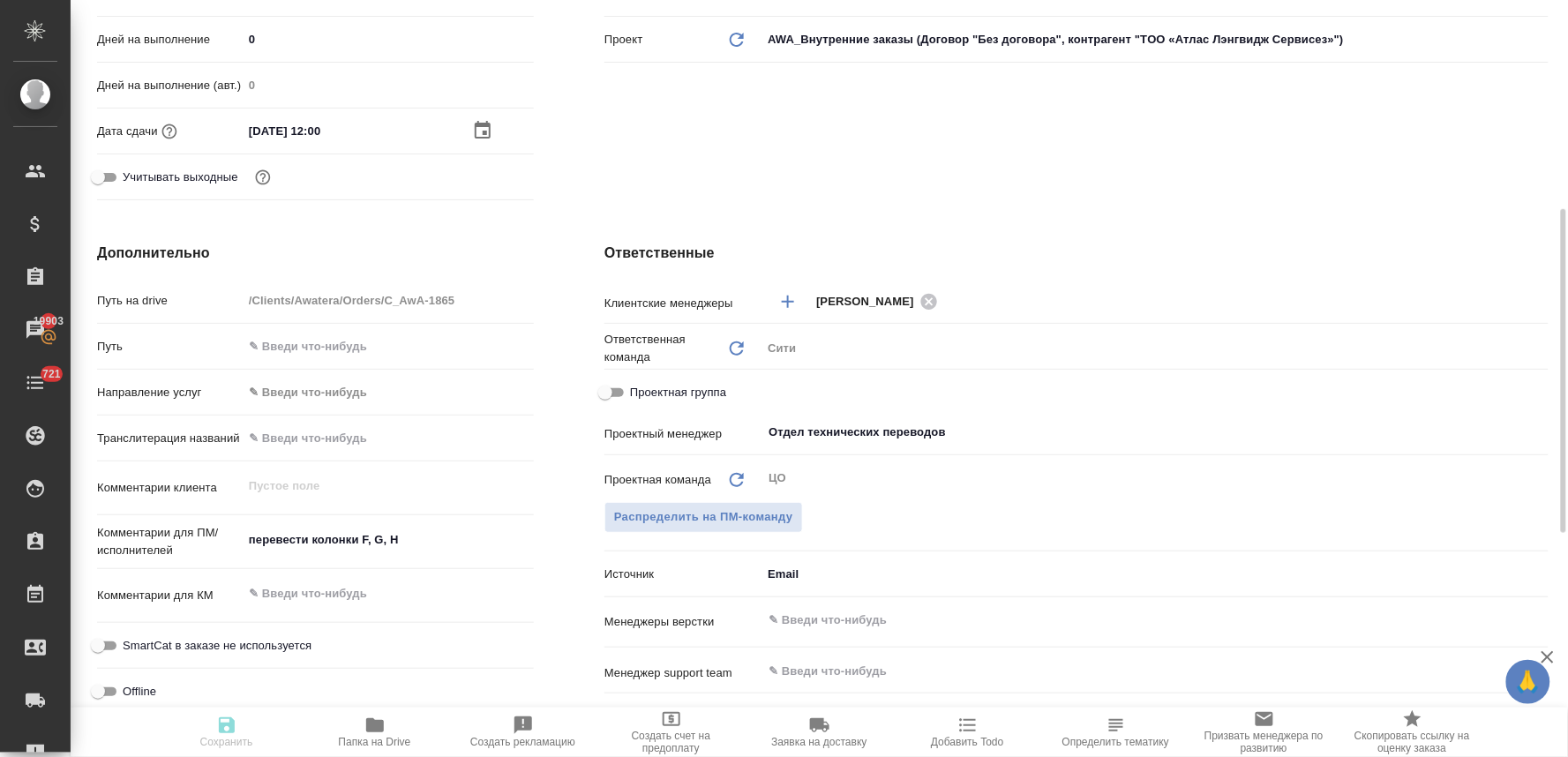
type textarea "x"
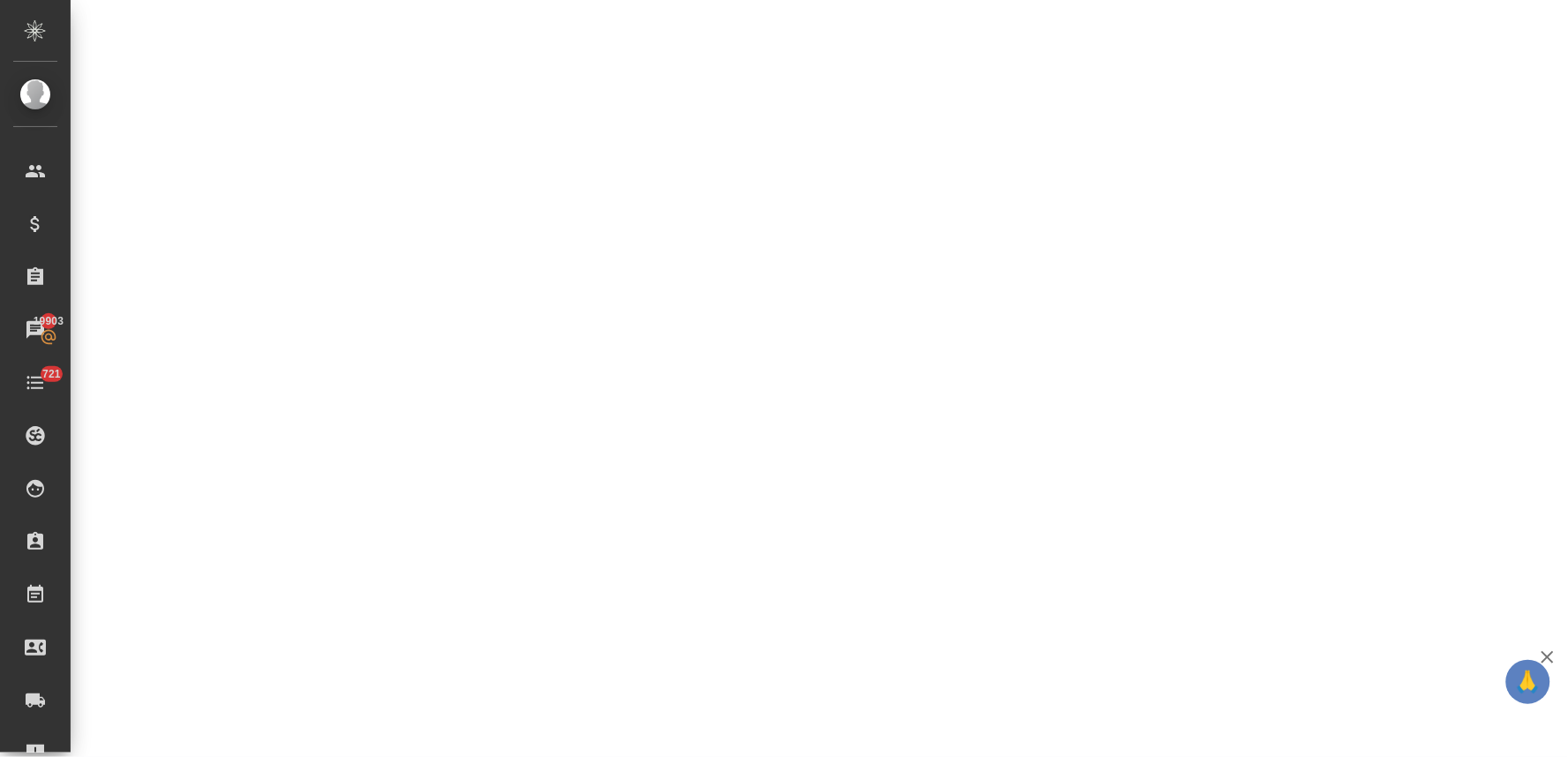
select select "RU"
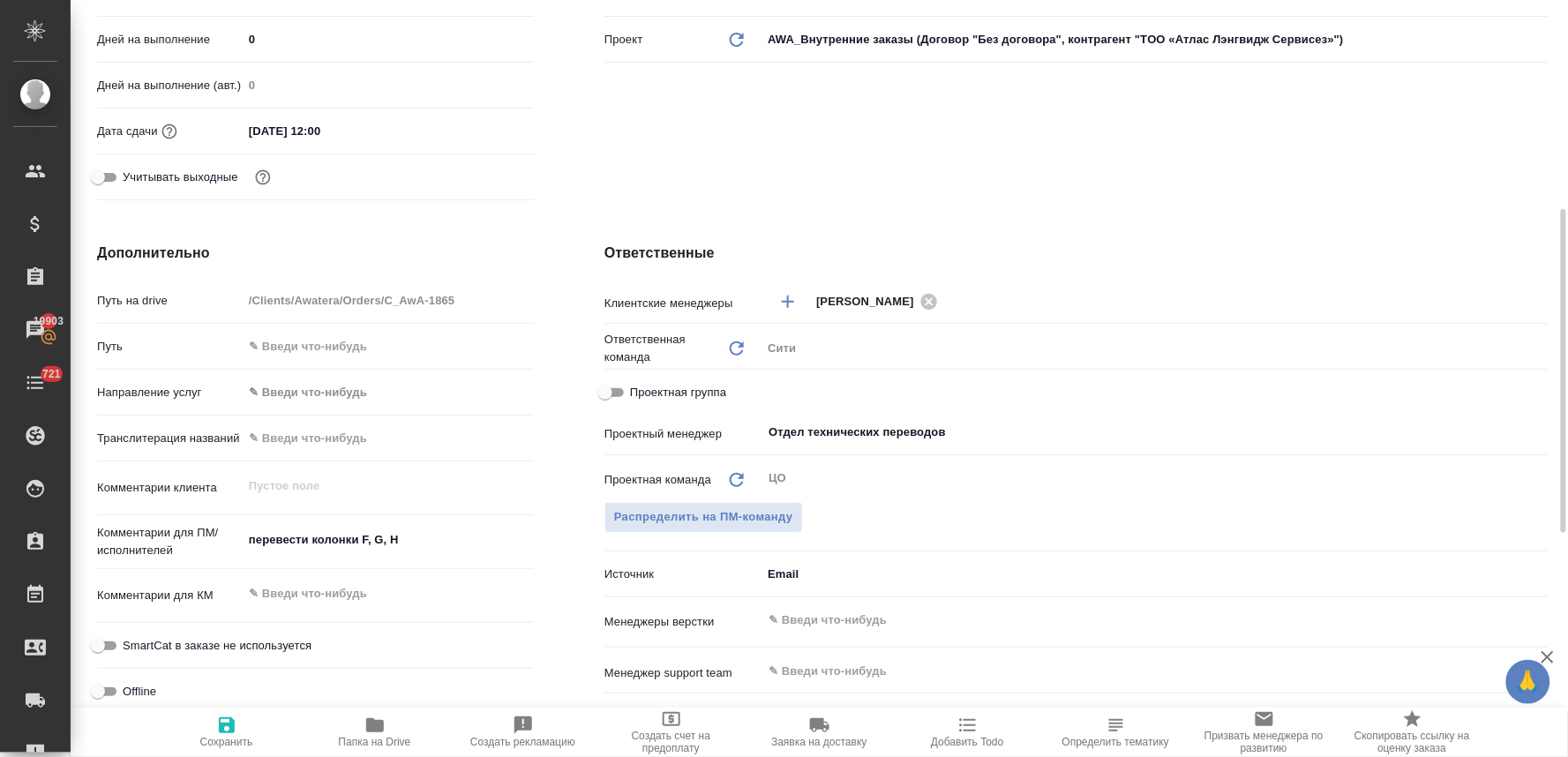
type textarea "x"
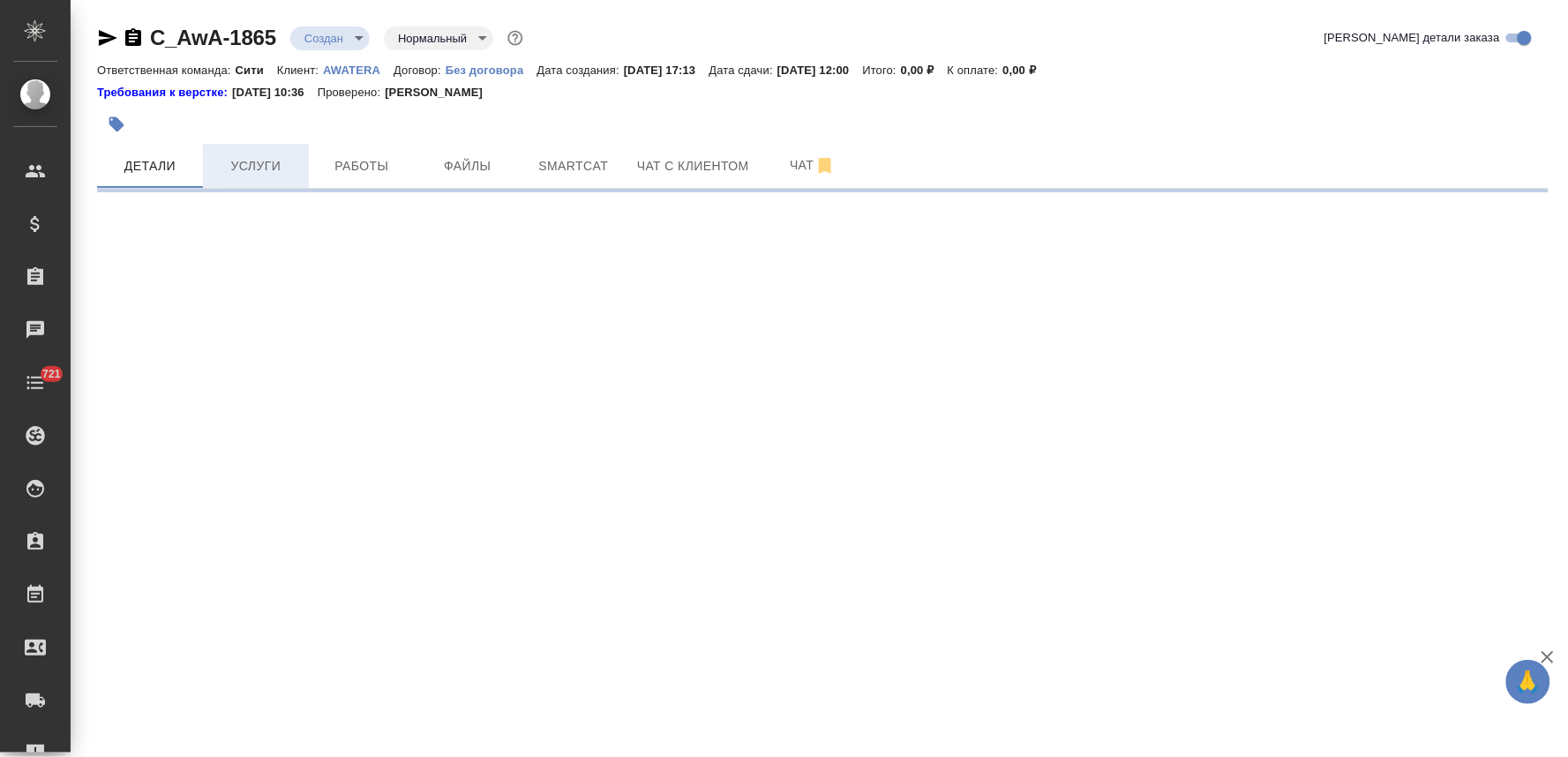
click at [260, 164] on span "Услуги" at bounding box center [256, 166] width 84 height 22
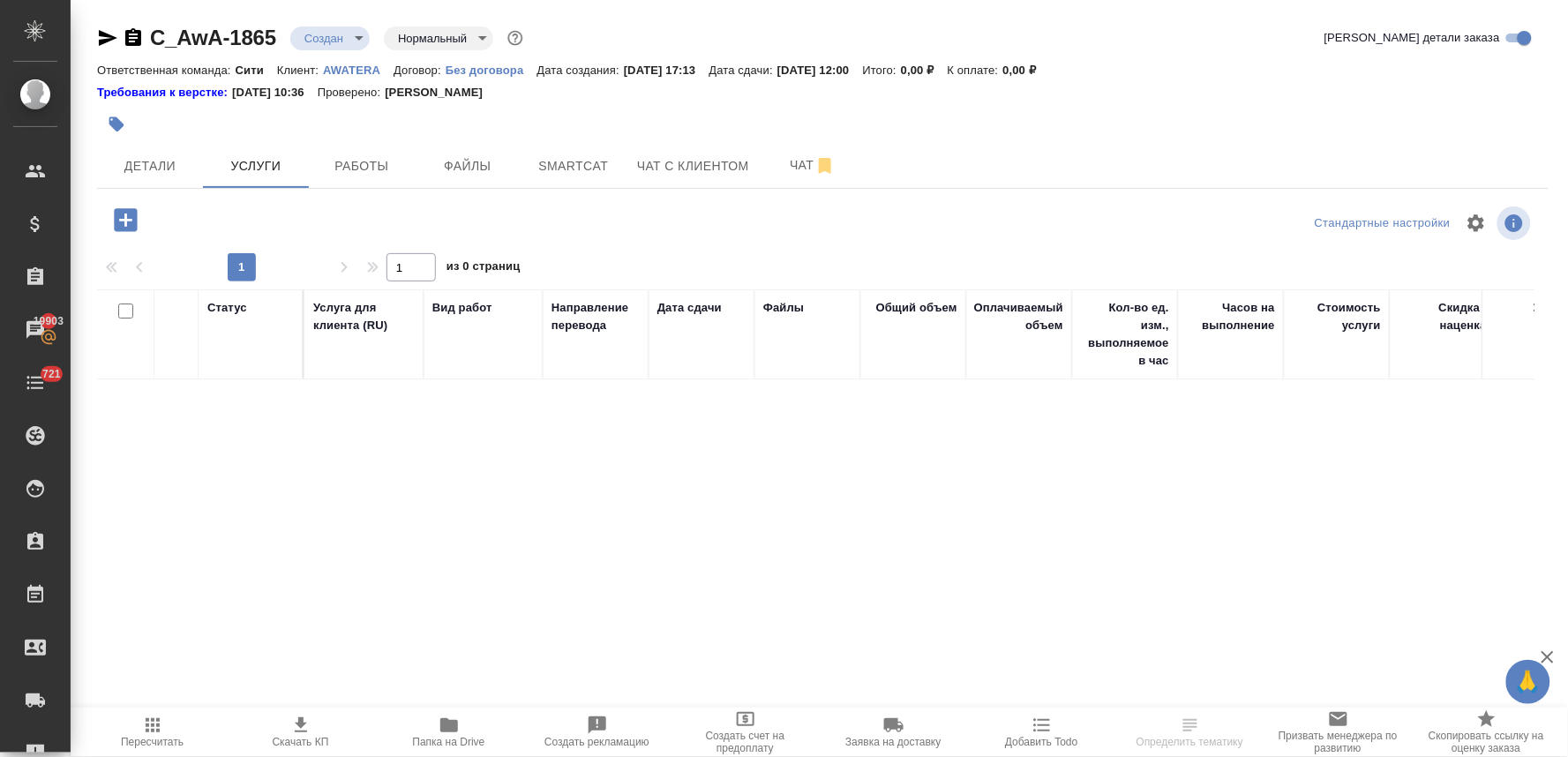
click at [136, 214] on icon "button" at bounding box center [125, 219] width 23 height 23
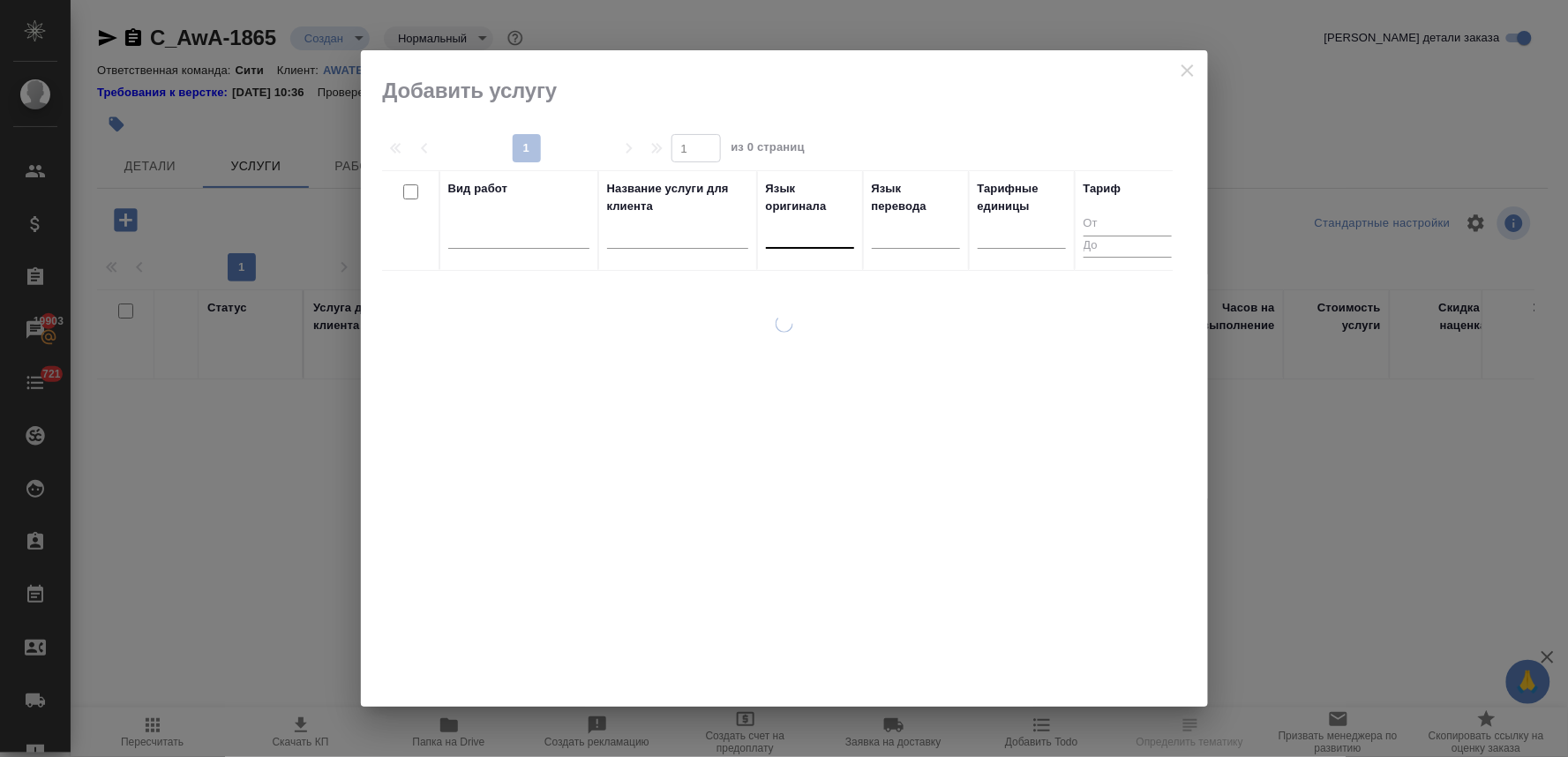
click at [771, 230] on div at bounding box center [810, 231] width 88 height 26
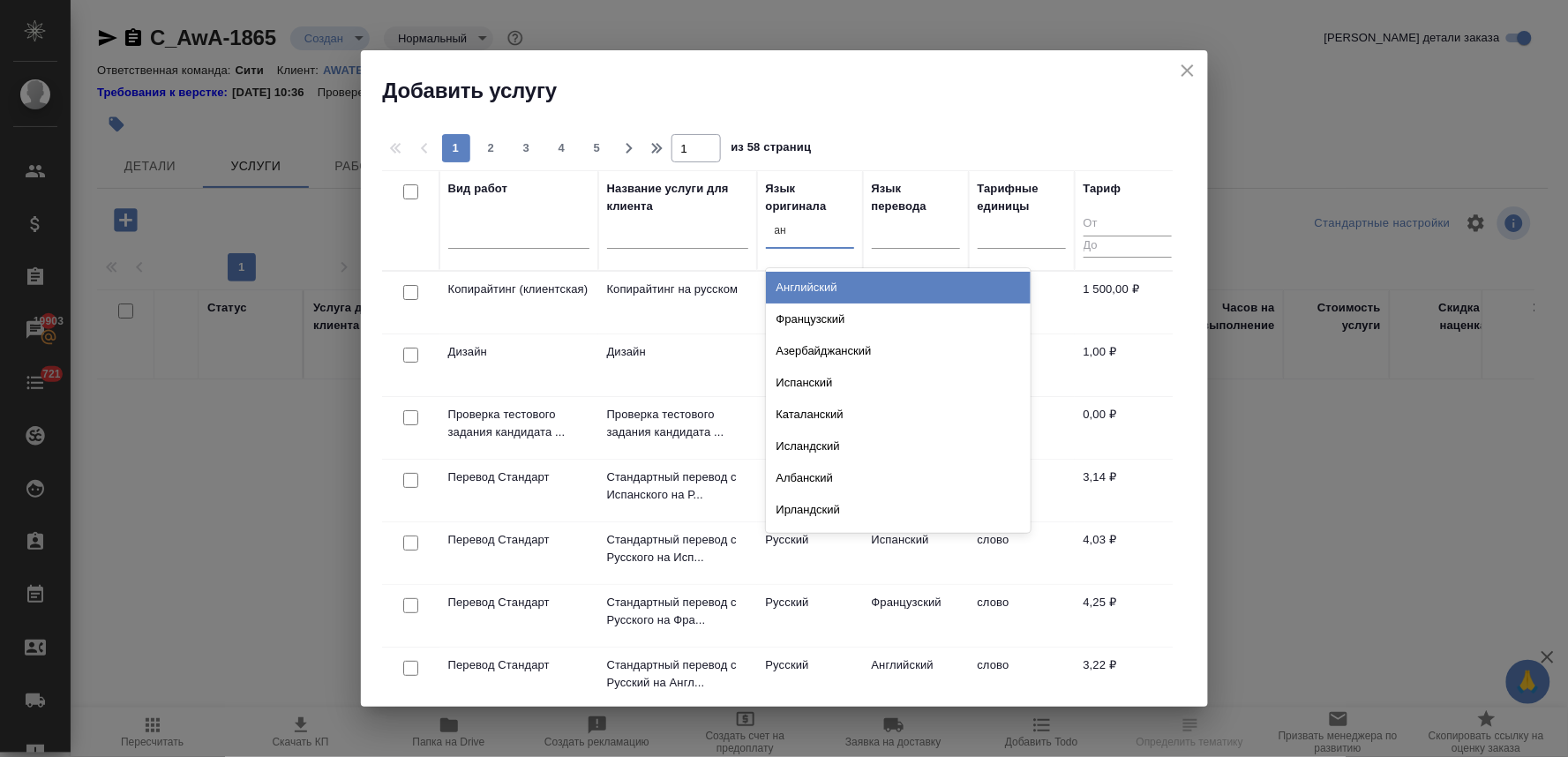
type input "анг"
click at [788, 287] on div "Английский" at bounding box center [898, 288] width 265 height 32
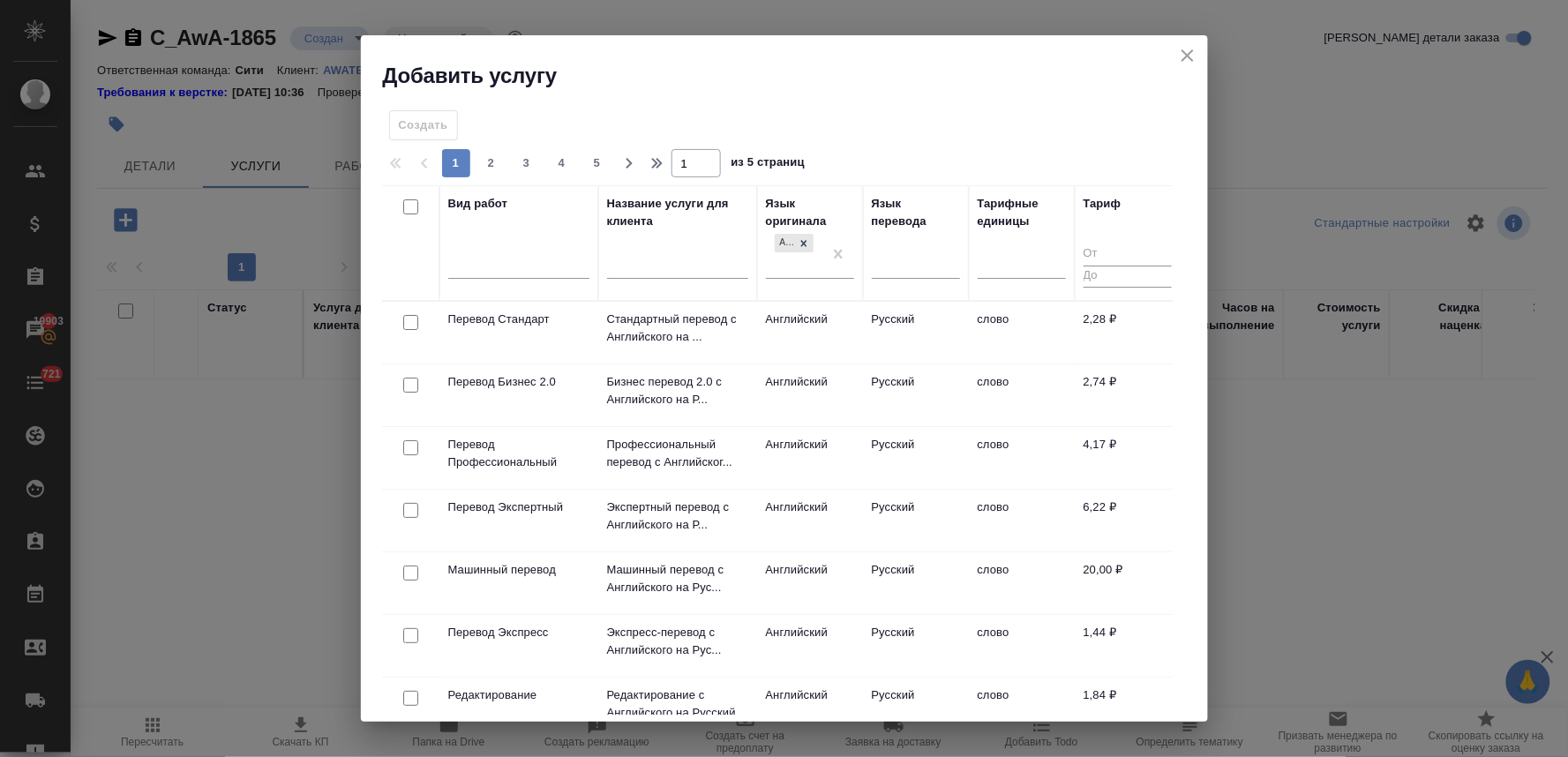
click at [410, 321] on input "checkbox" at bounding box center [411, 323] width 15 height 15
checkbox input "true"
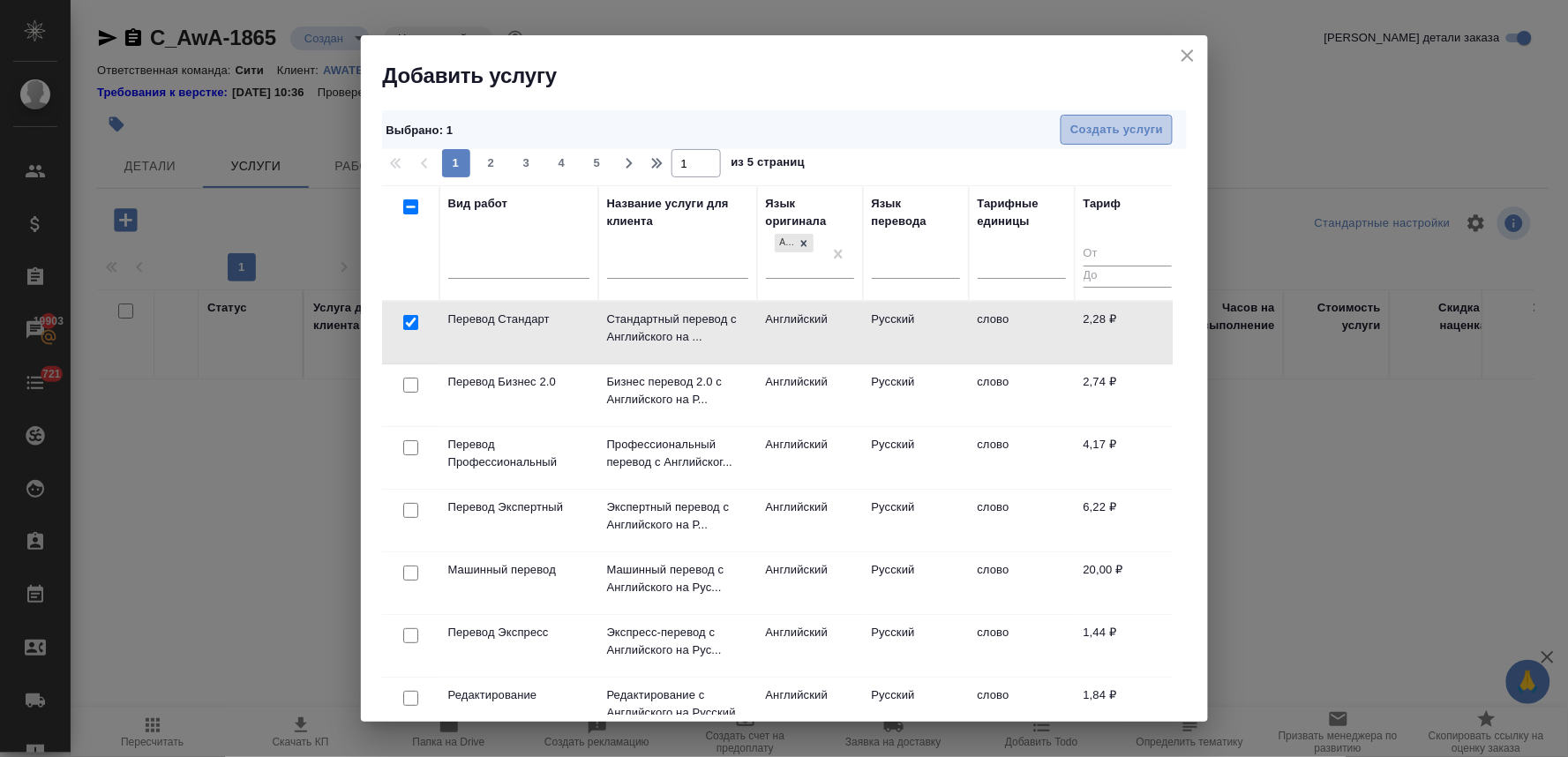
click at [1118, 128] on span "Создать услуги" at bounding box center [1116, 130] width 93 height 20
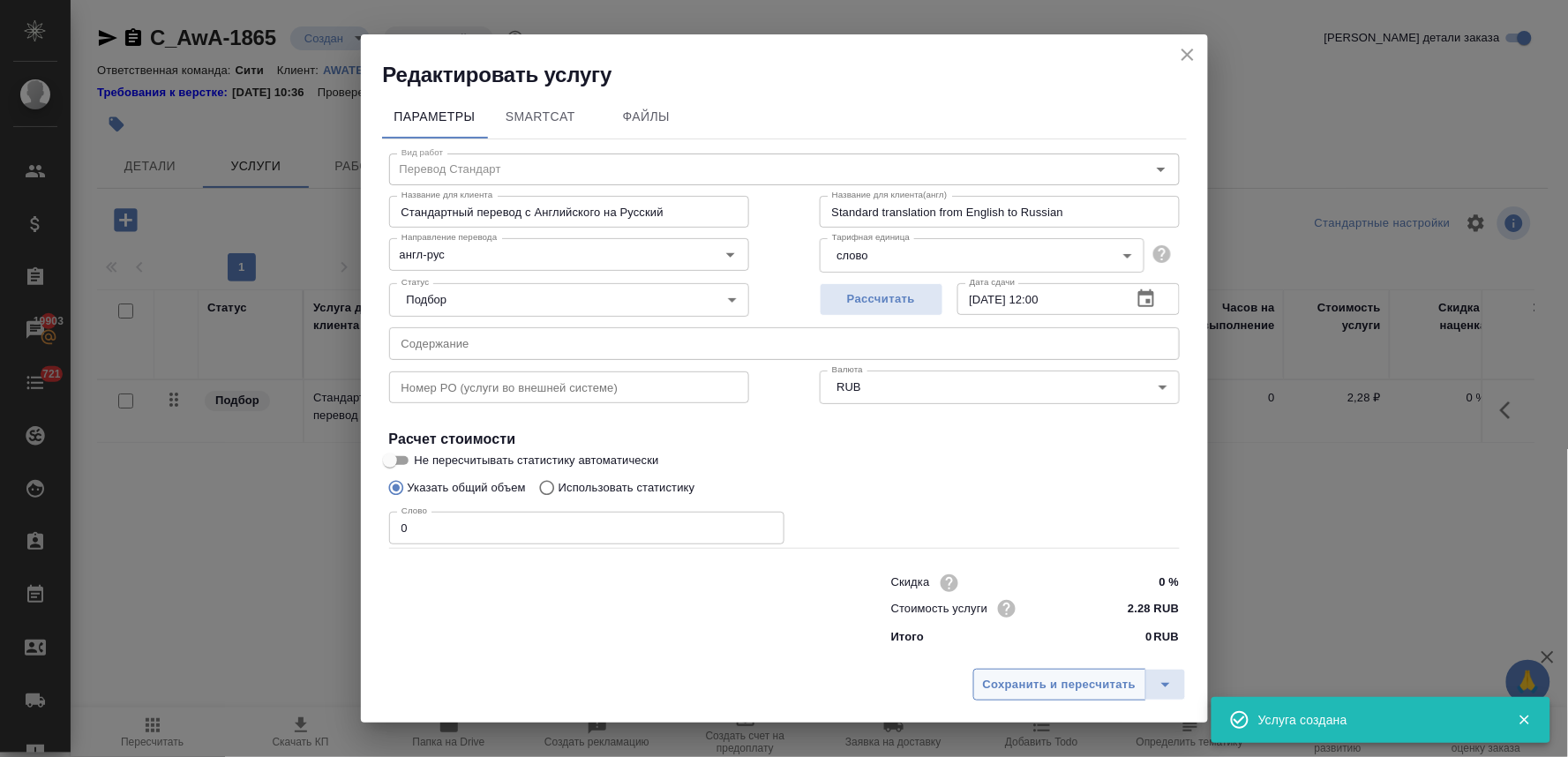
click at [1077, 688] on span "Сохранить и пересчитать" at bounding box center [1060, 686] width 154 height 20
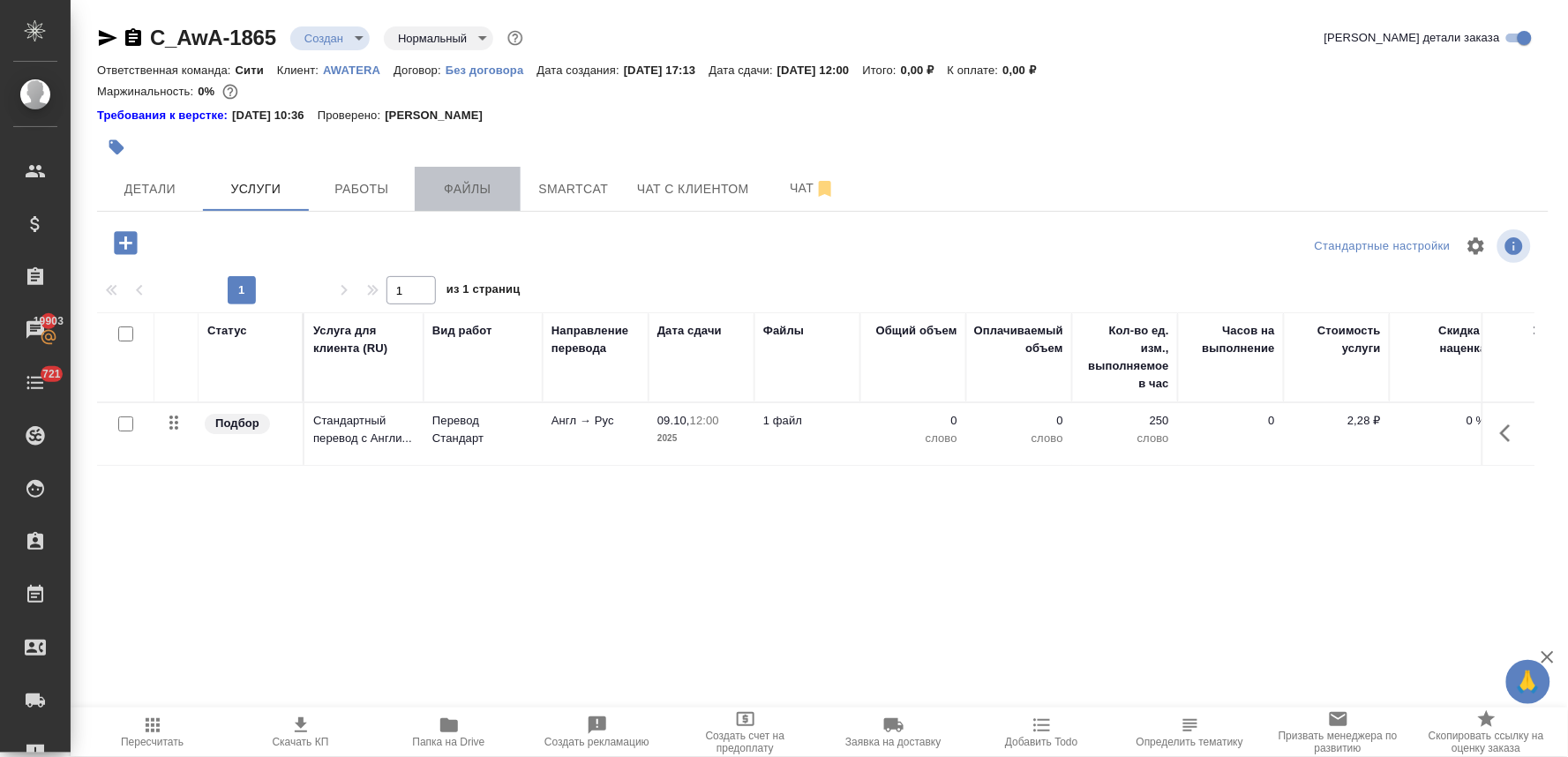
click at [480, 204] on button "Файлы" at bounding box center [468, 189] width 106 height 44
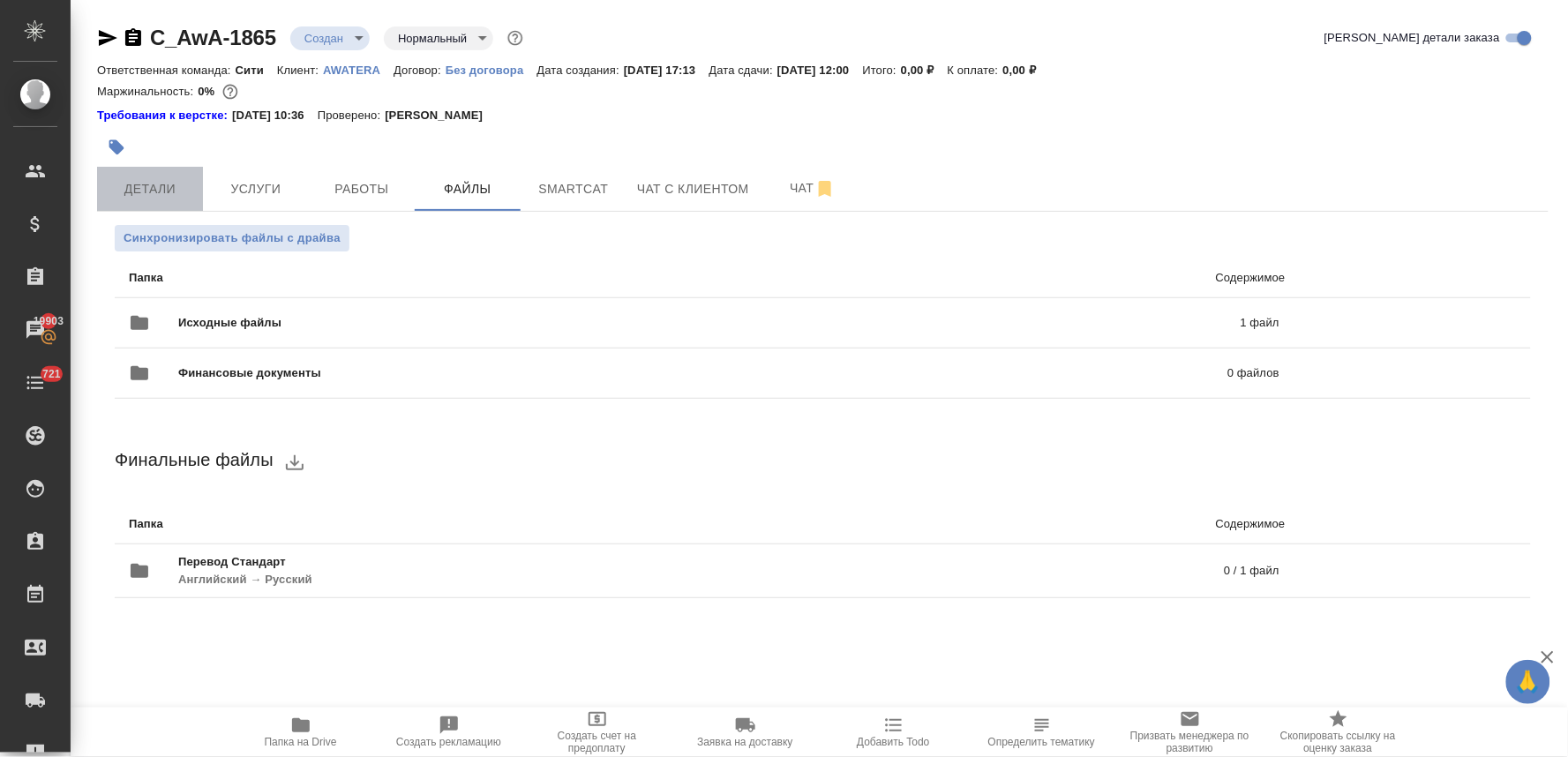
click at [146, 189] on span "Детали" at bounding box center [149, 189] width 84 height 22
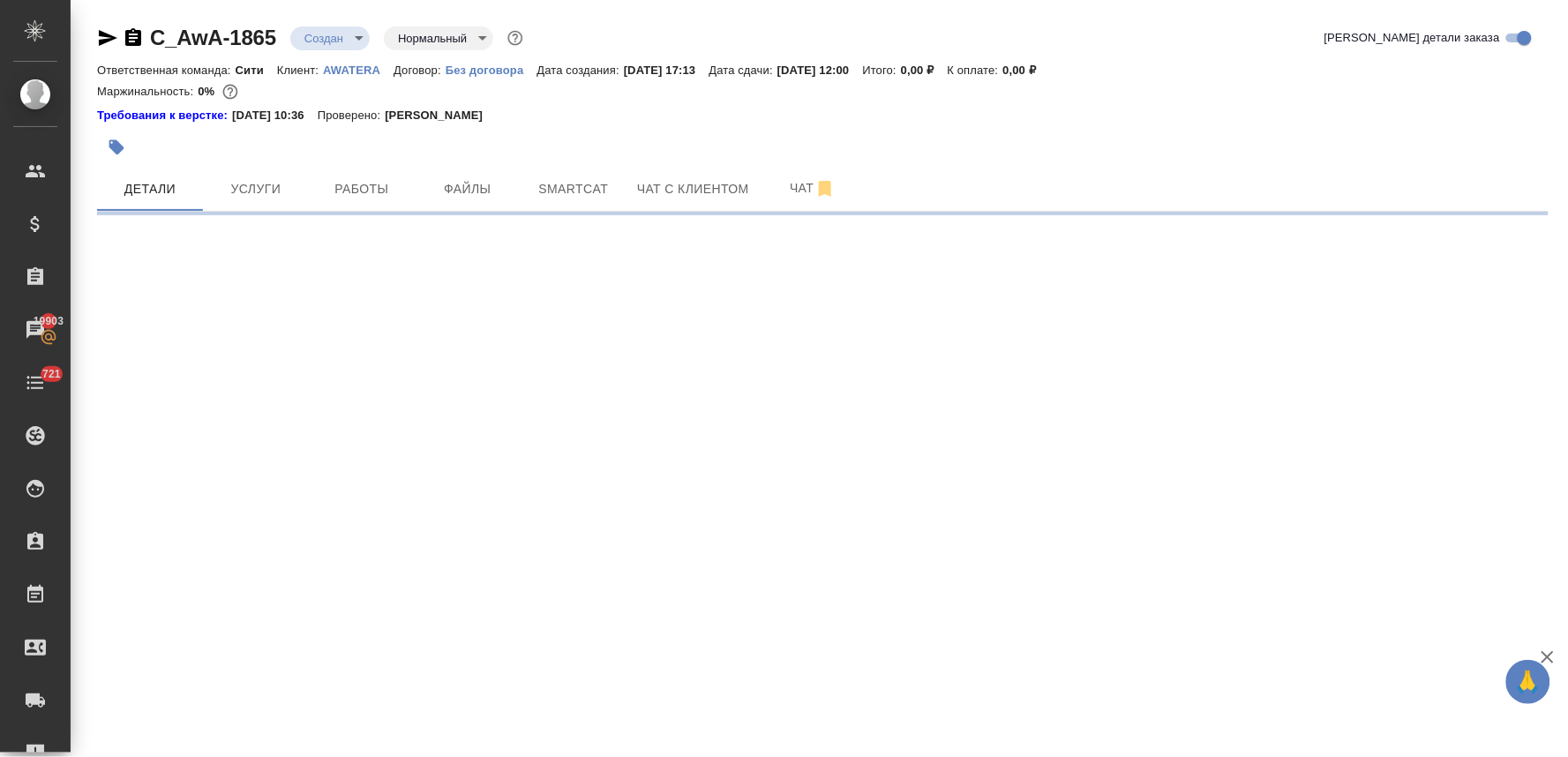
select select "RU"
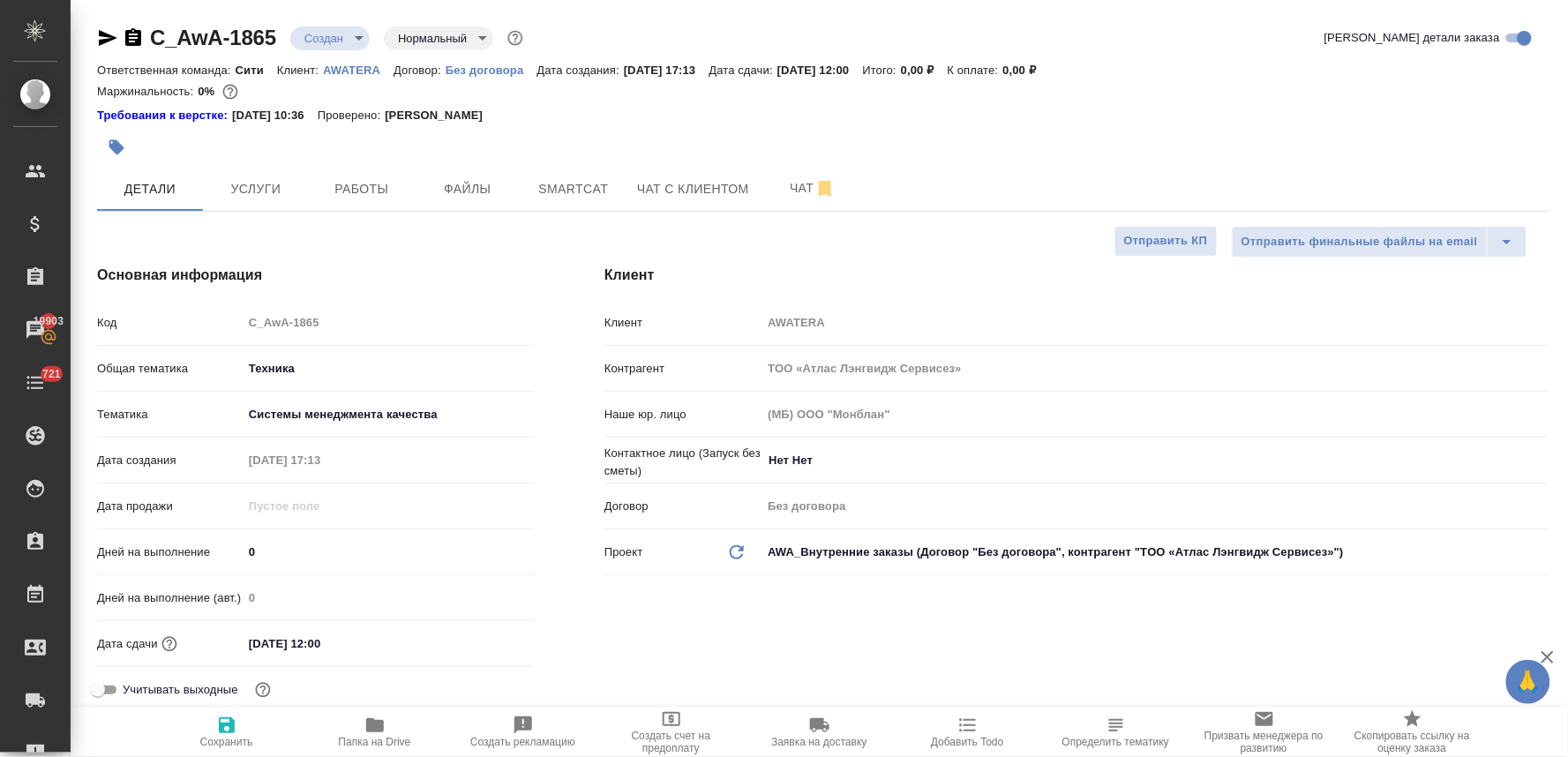
type textarea "x"
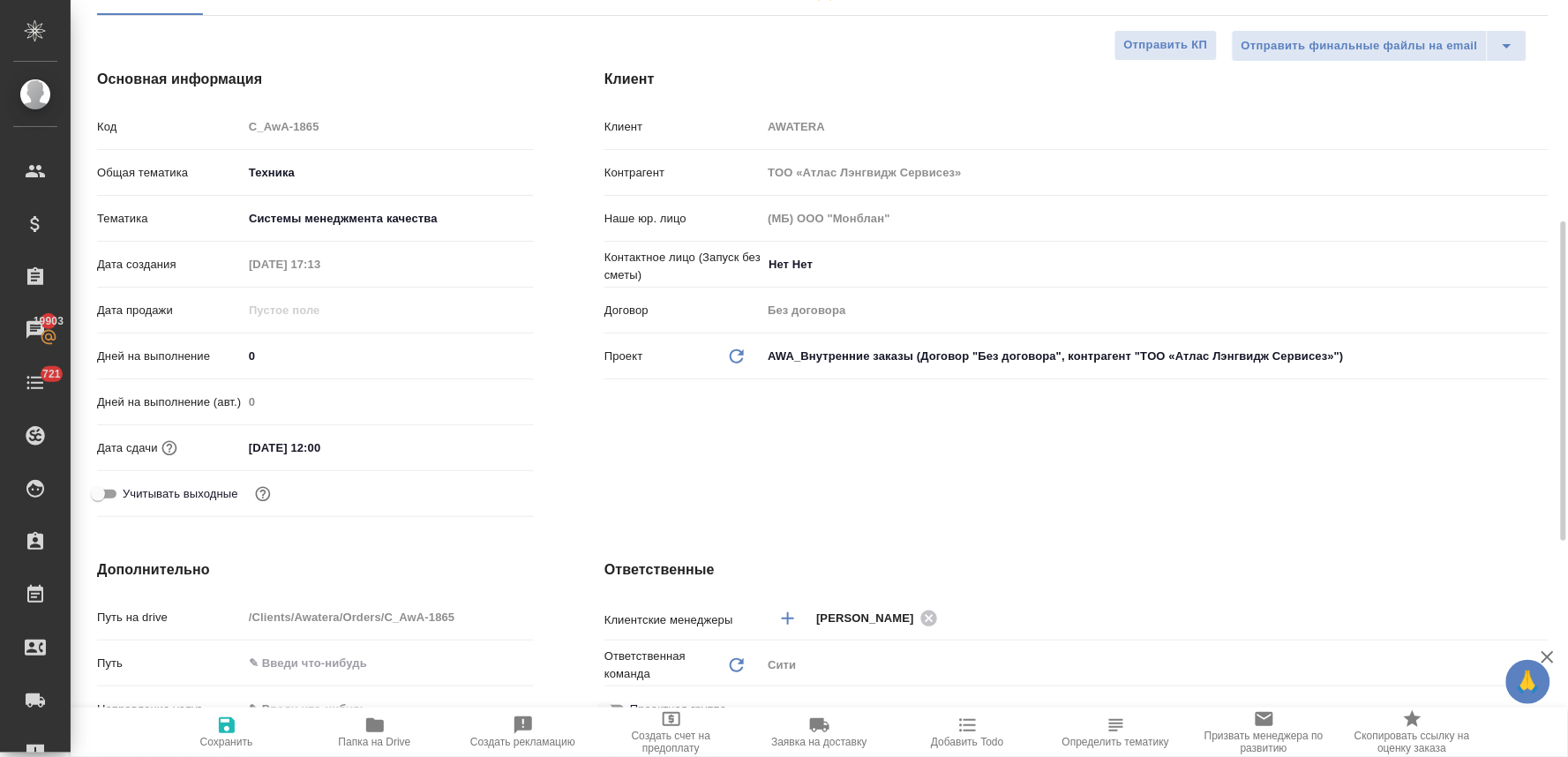
scroll to position [489, 0]
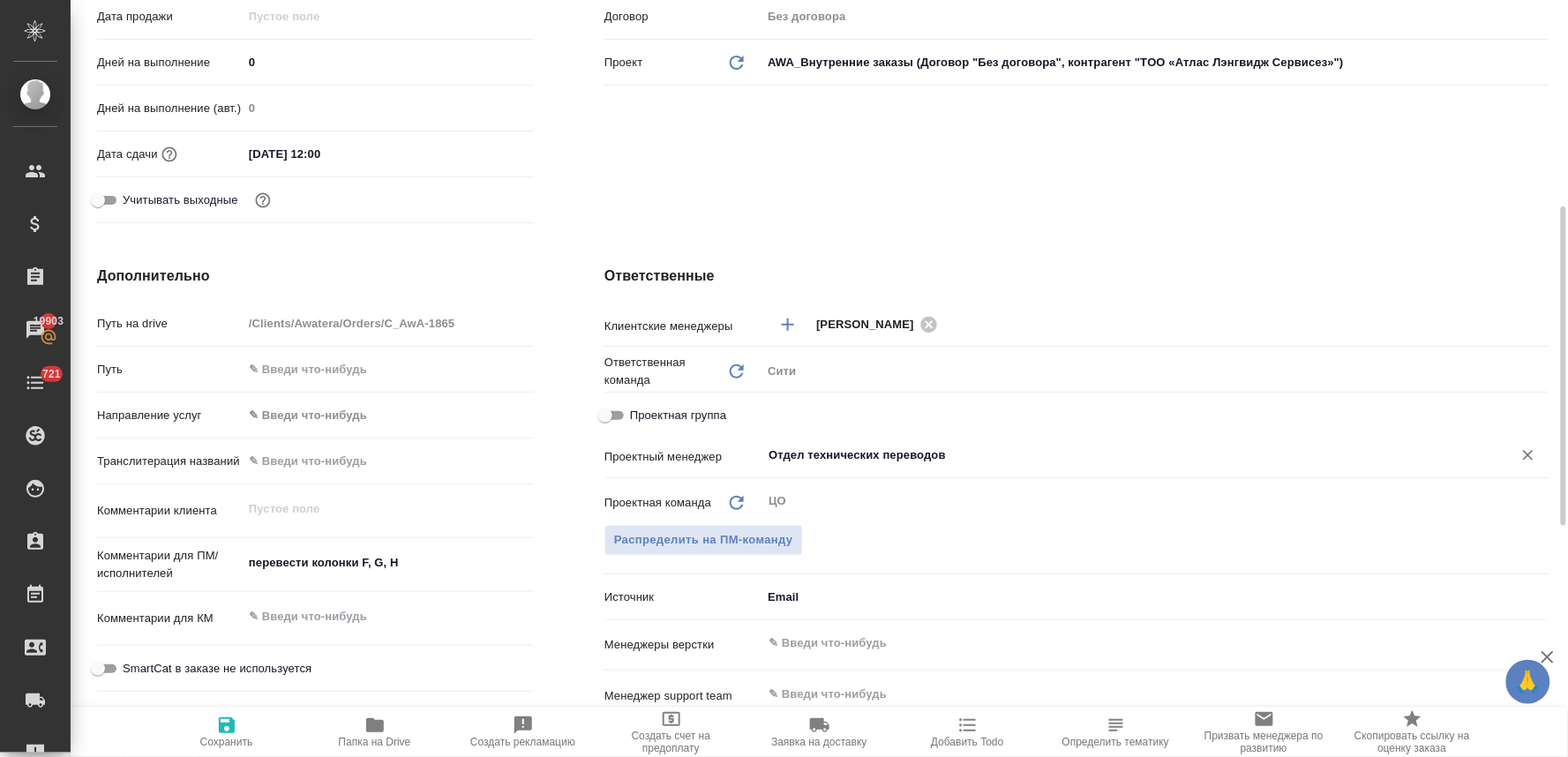
click at [1528, 454] on icon "Очистить" at bounding box center [1529, 455] width 11 height 11
type textarea "x"
click at [751, 528] on button "Распределить на ПМ-команду" at bounding box center [703, 541] width 199 height 31
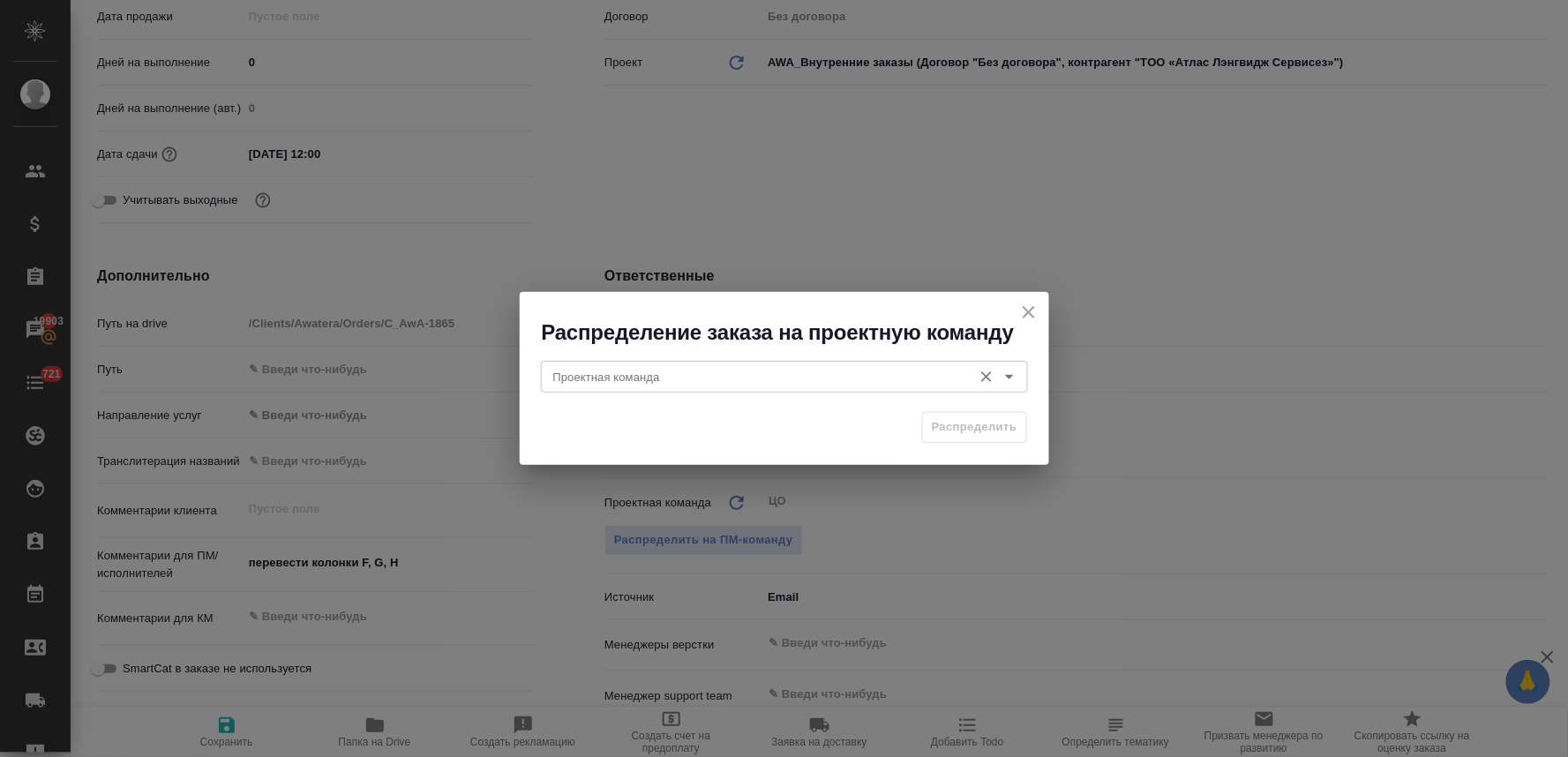
click at [693, 379] on input "Проектная команда" at bounding box center [754, 377] width 417 height 21
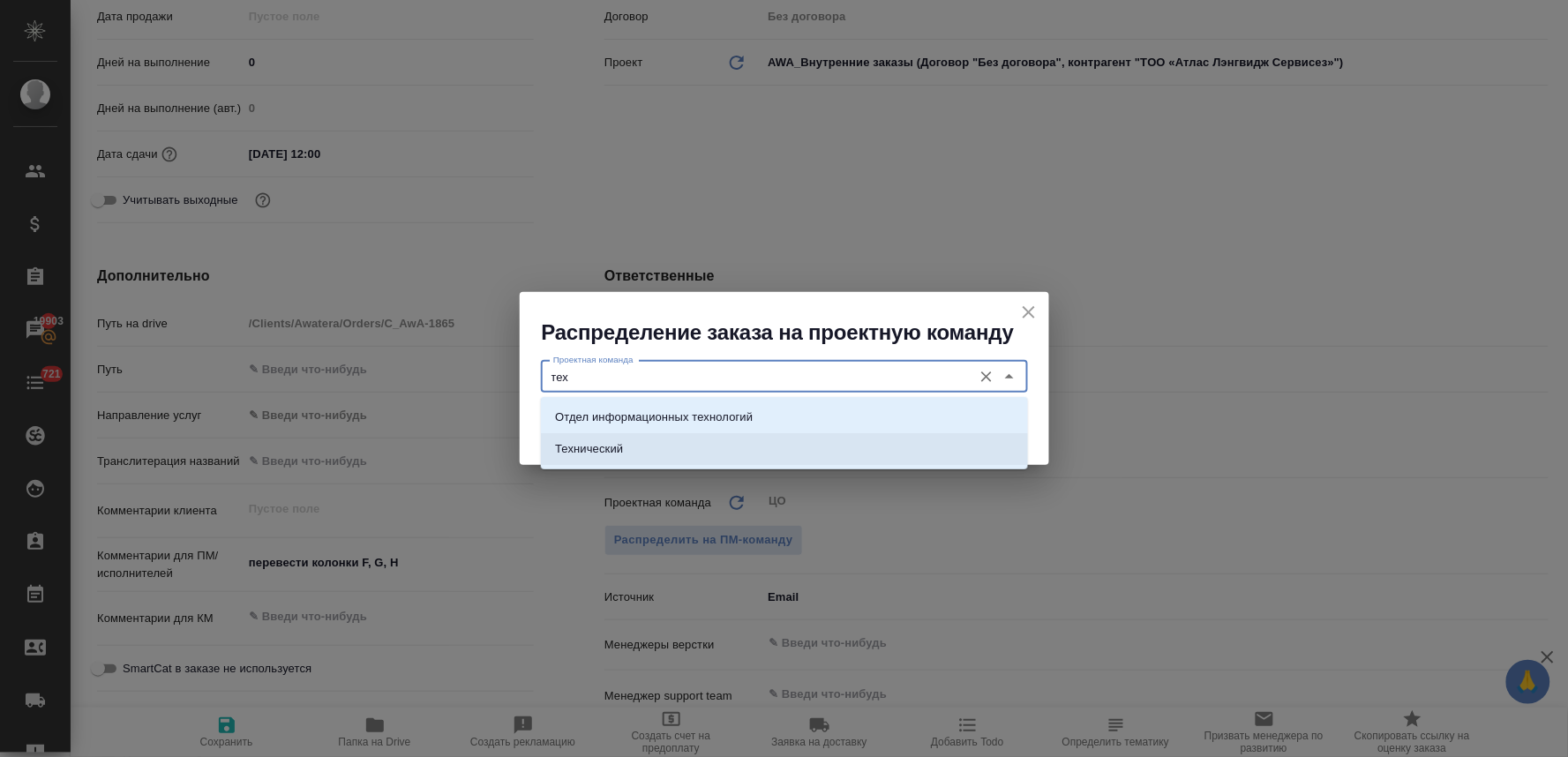
click at [677, 447] on li "Технический" at bounding box center [784, 449] width 487 height 32
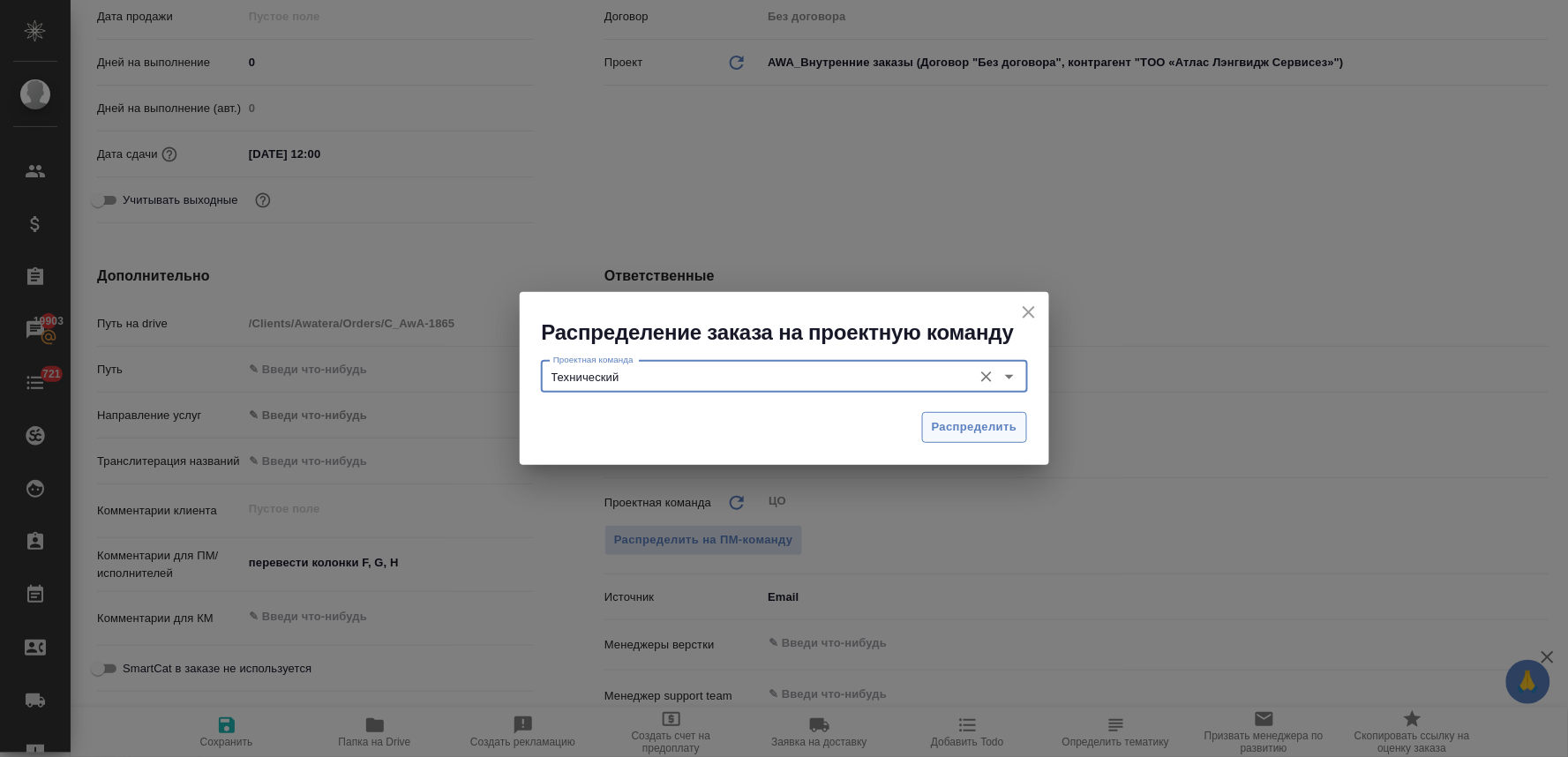
type input "Технический"
click at [959, 429] on span "Распределить" at bounding box center [974, 427] width 85 height 20
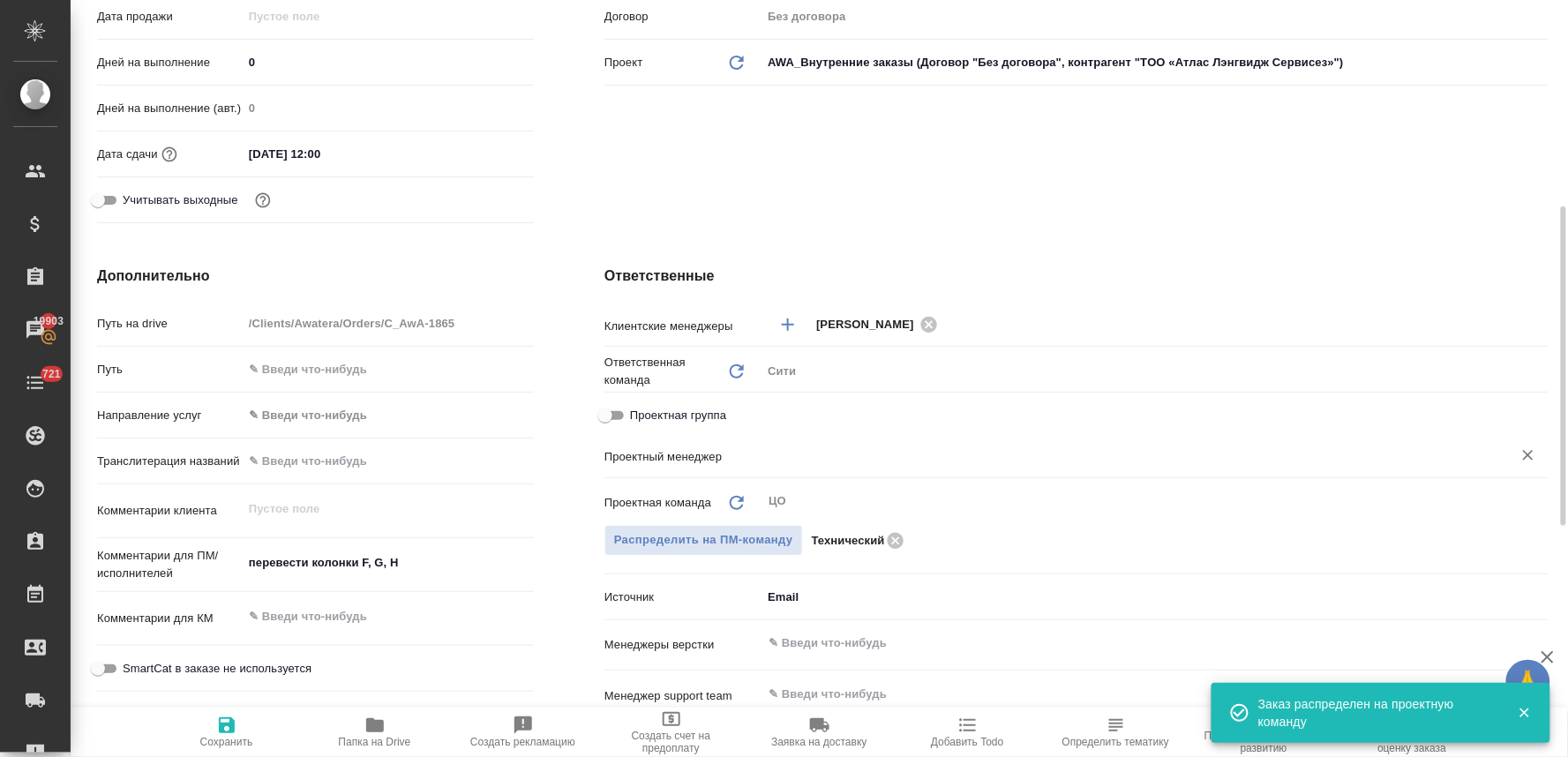
type textarea "x"
type input "Отдел технических переводов"
click at [216, 729] on icon "button" at bounding box center [226, 725] width 21 height 21
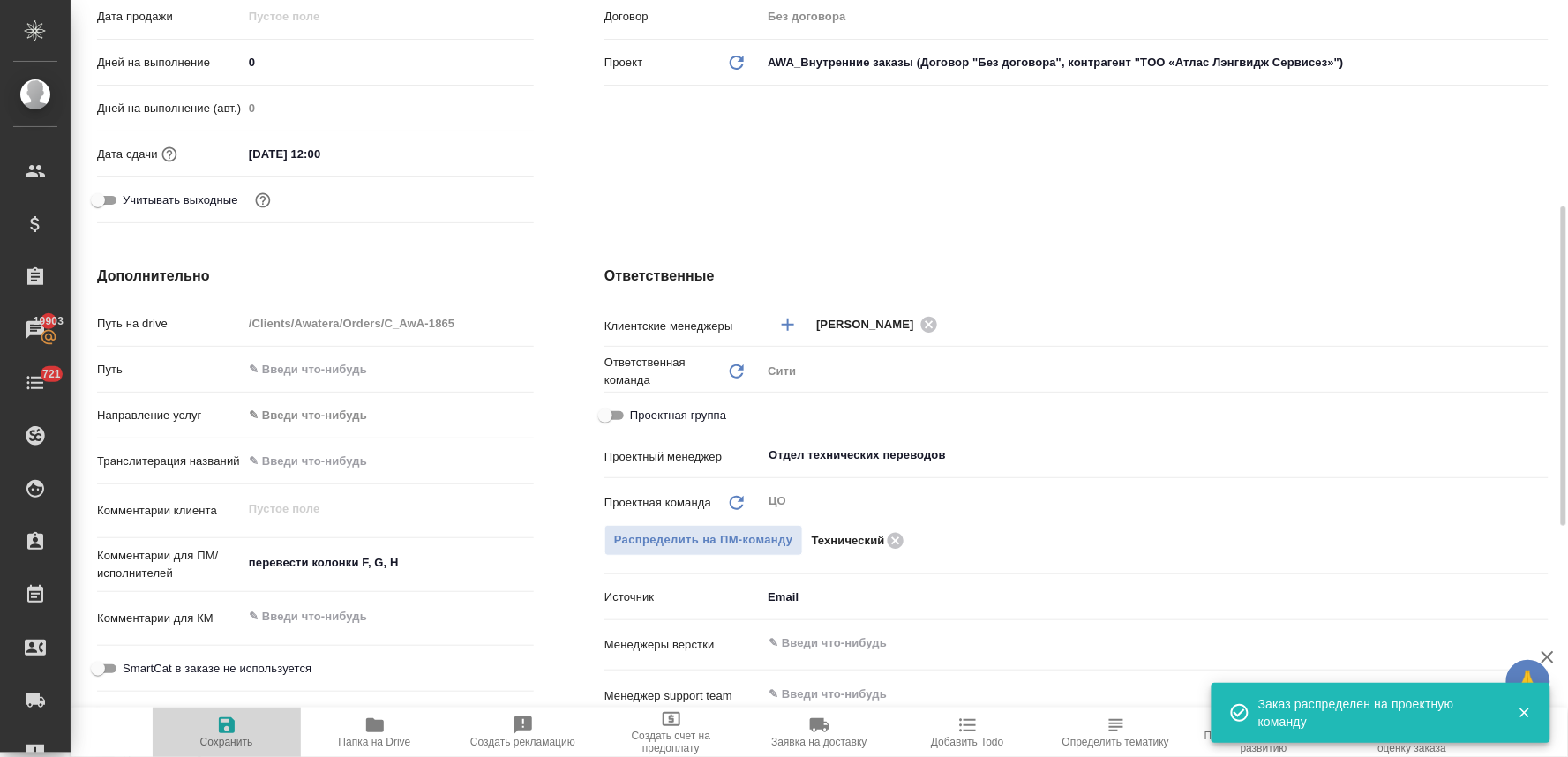
type textarea "x"
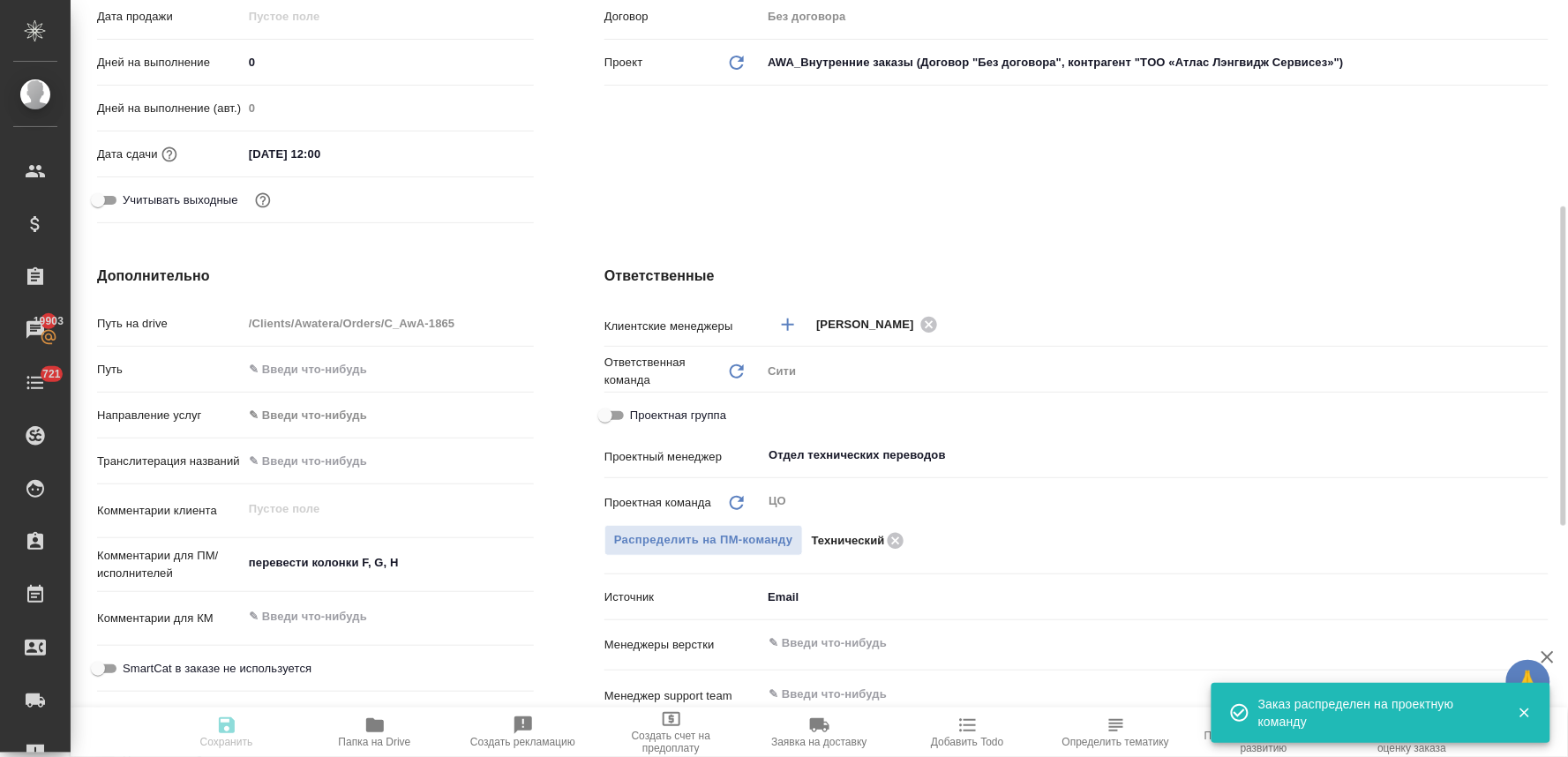
type textarea "x"
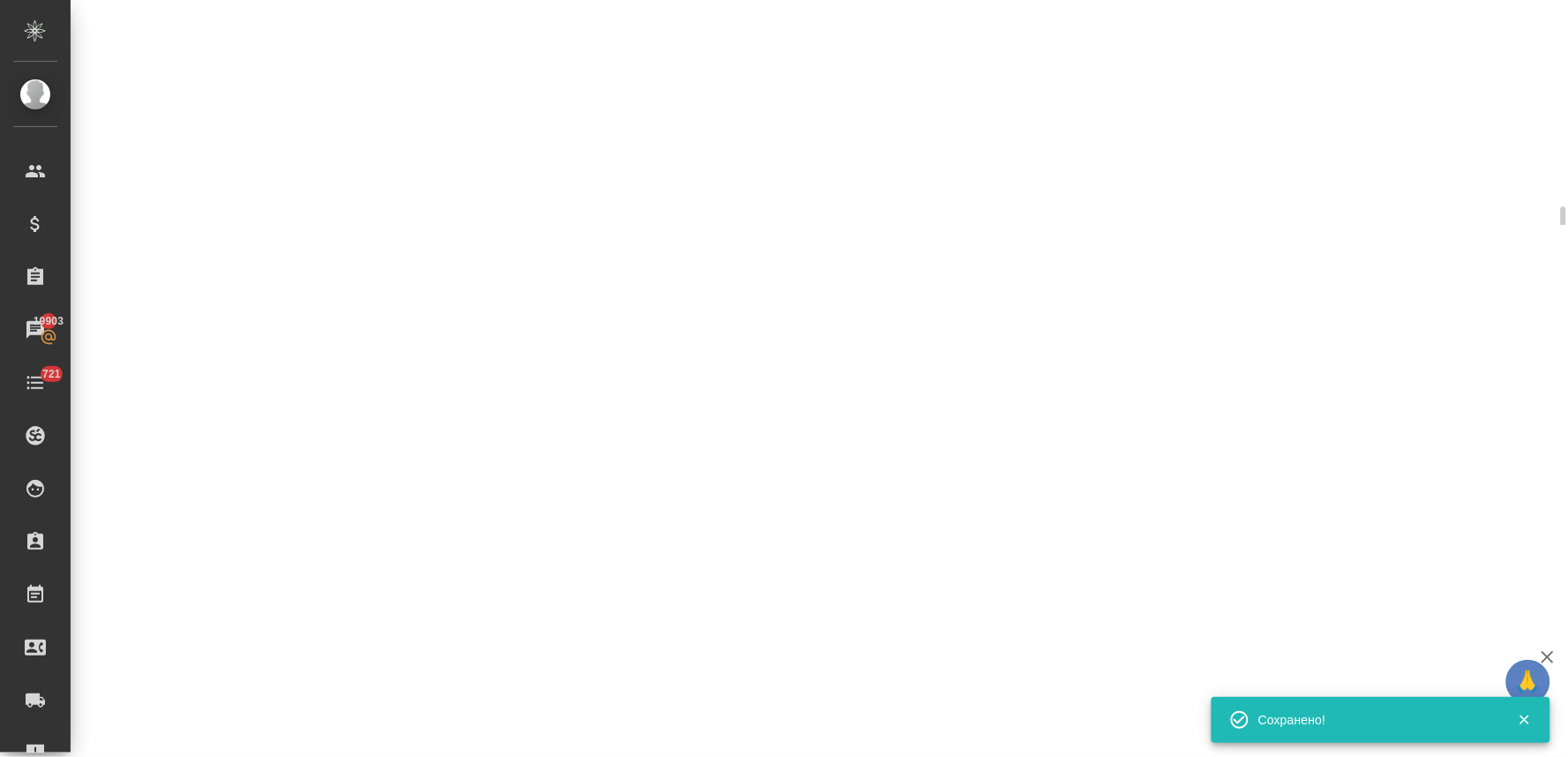
select select "RU"
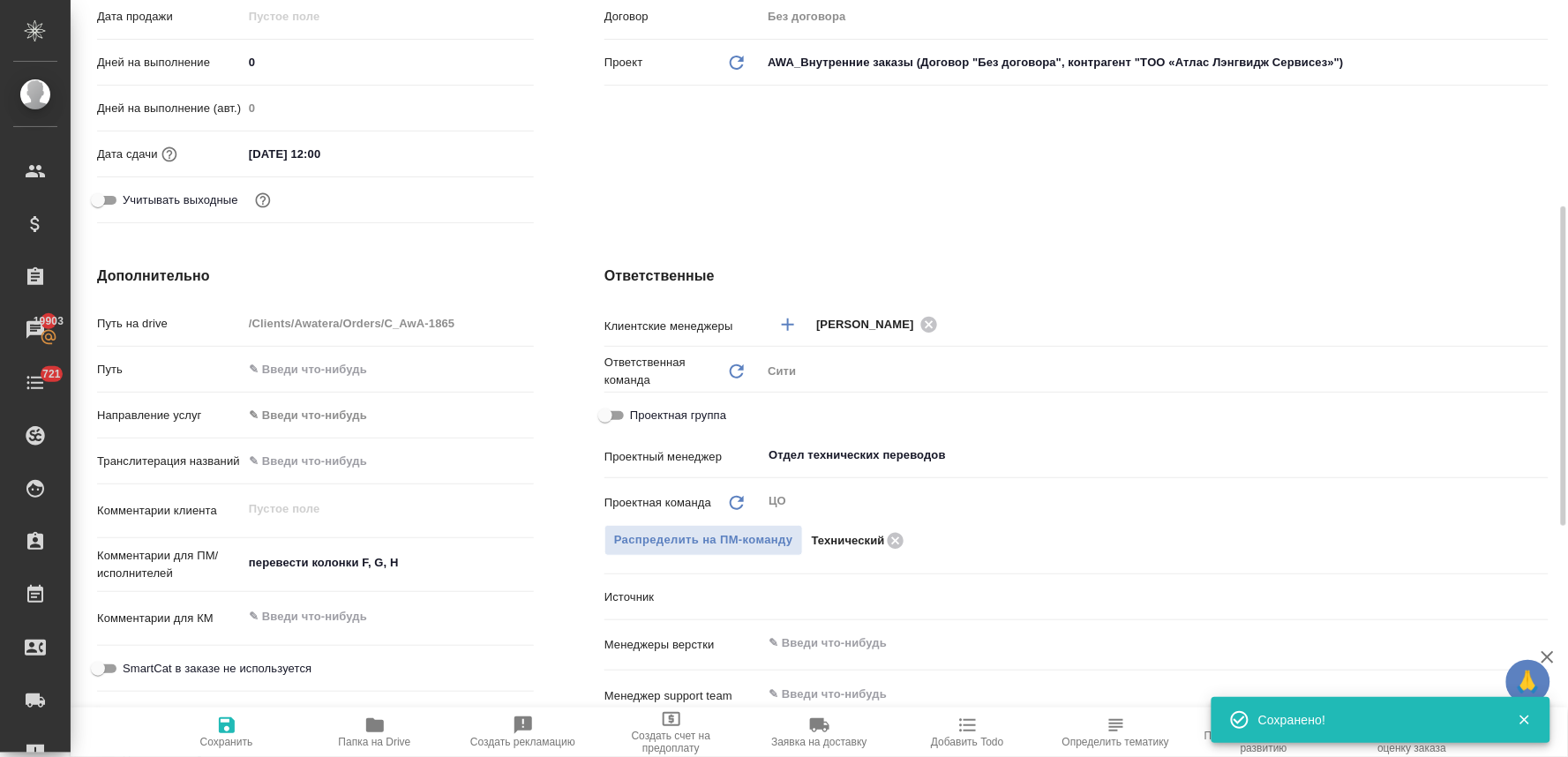
type textarea "x"
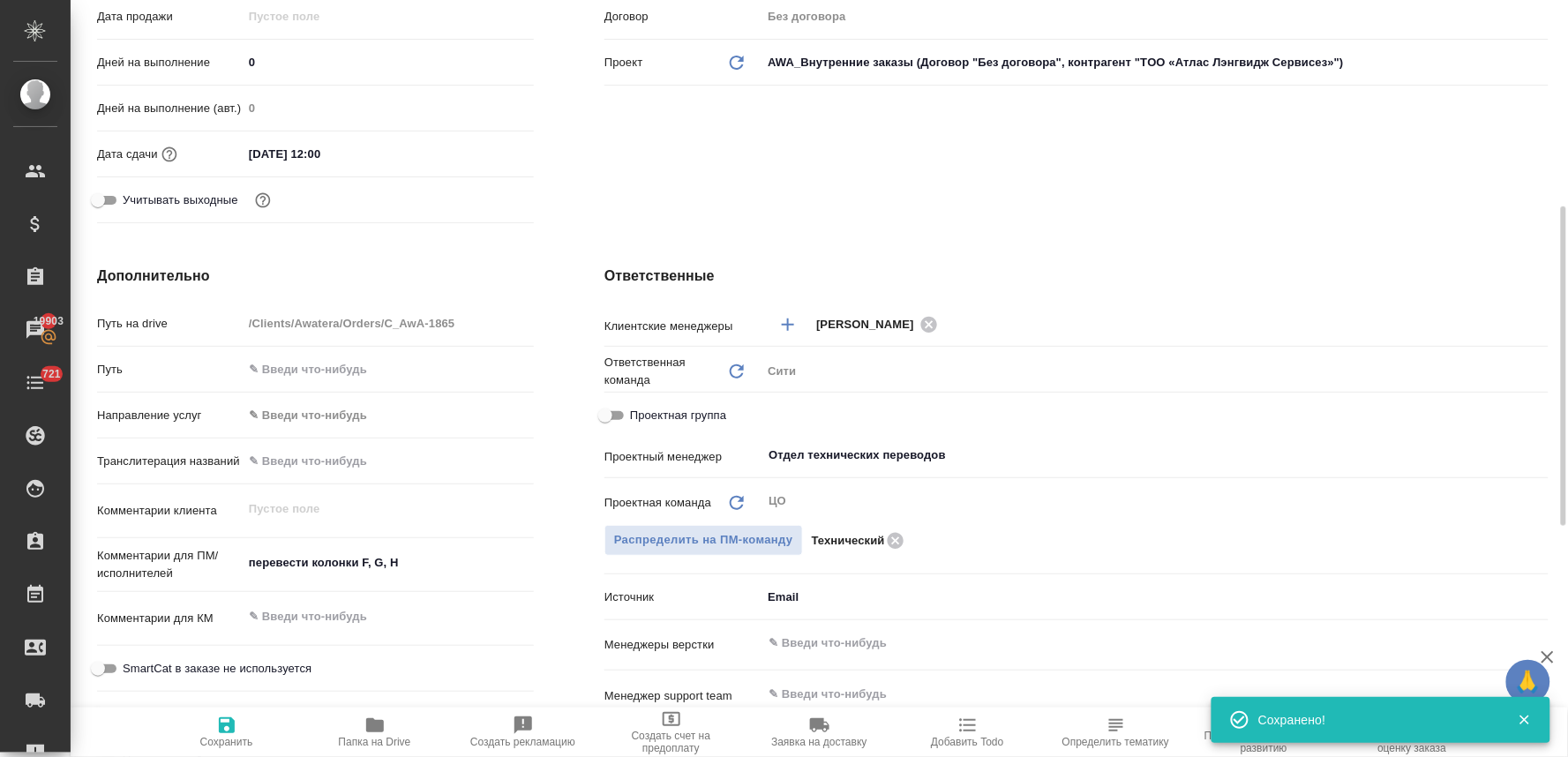
type textarea "x"
click at [1516, 197] on div "Клиент Клиент AWATERA Контрагент TОО «Атлас Лэнгвидж Сервисез» Наше юр. лицо (М…" at bounding box center [1076, 3] width 1014 height 526
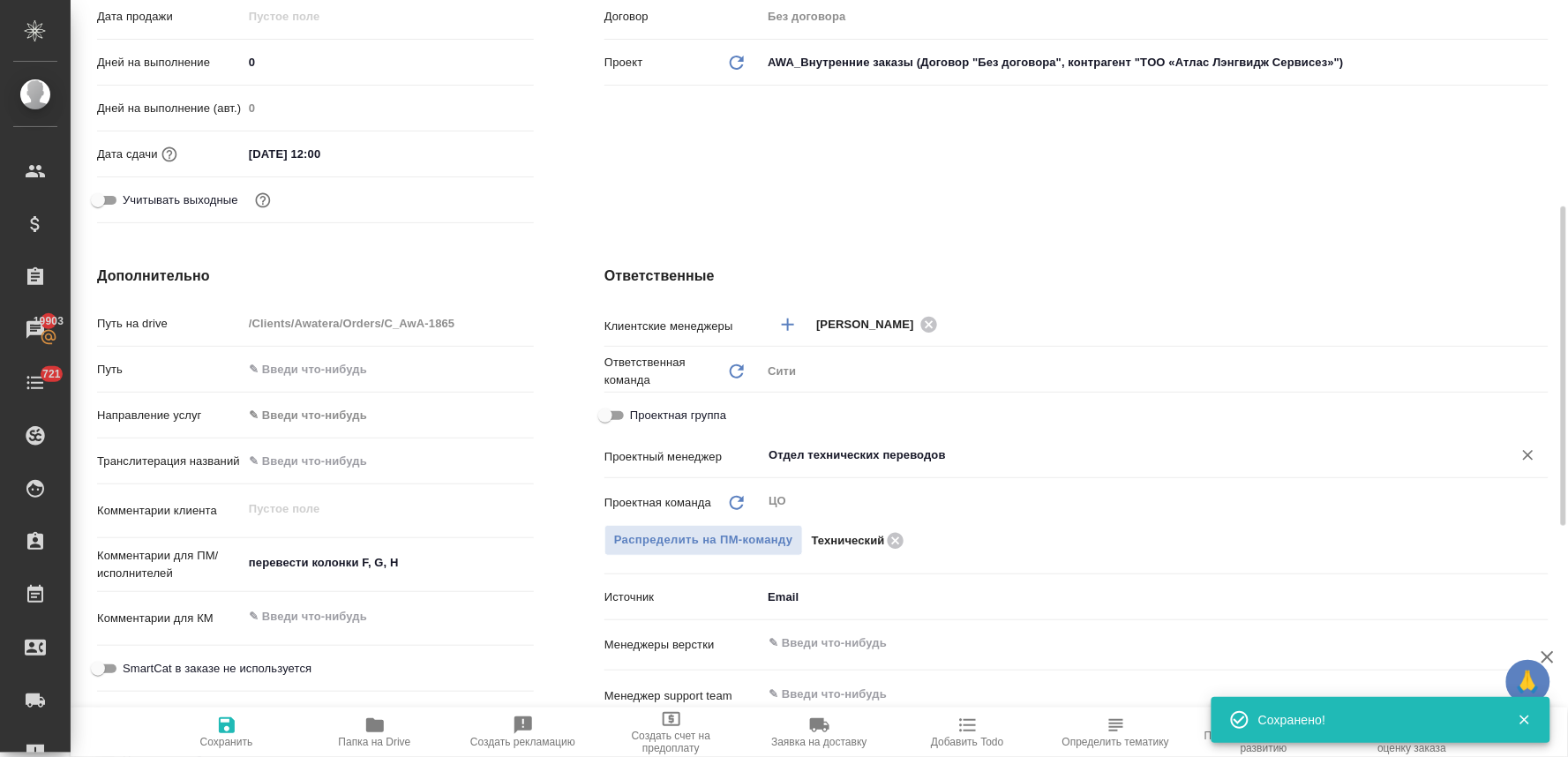
click at [1532, 455] on icon "Очистить" at bounding box center [1528, 455] width 17 height 17
type textarea "x"
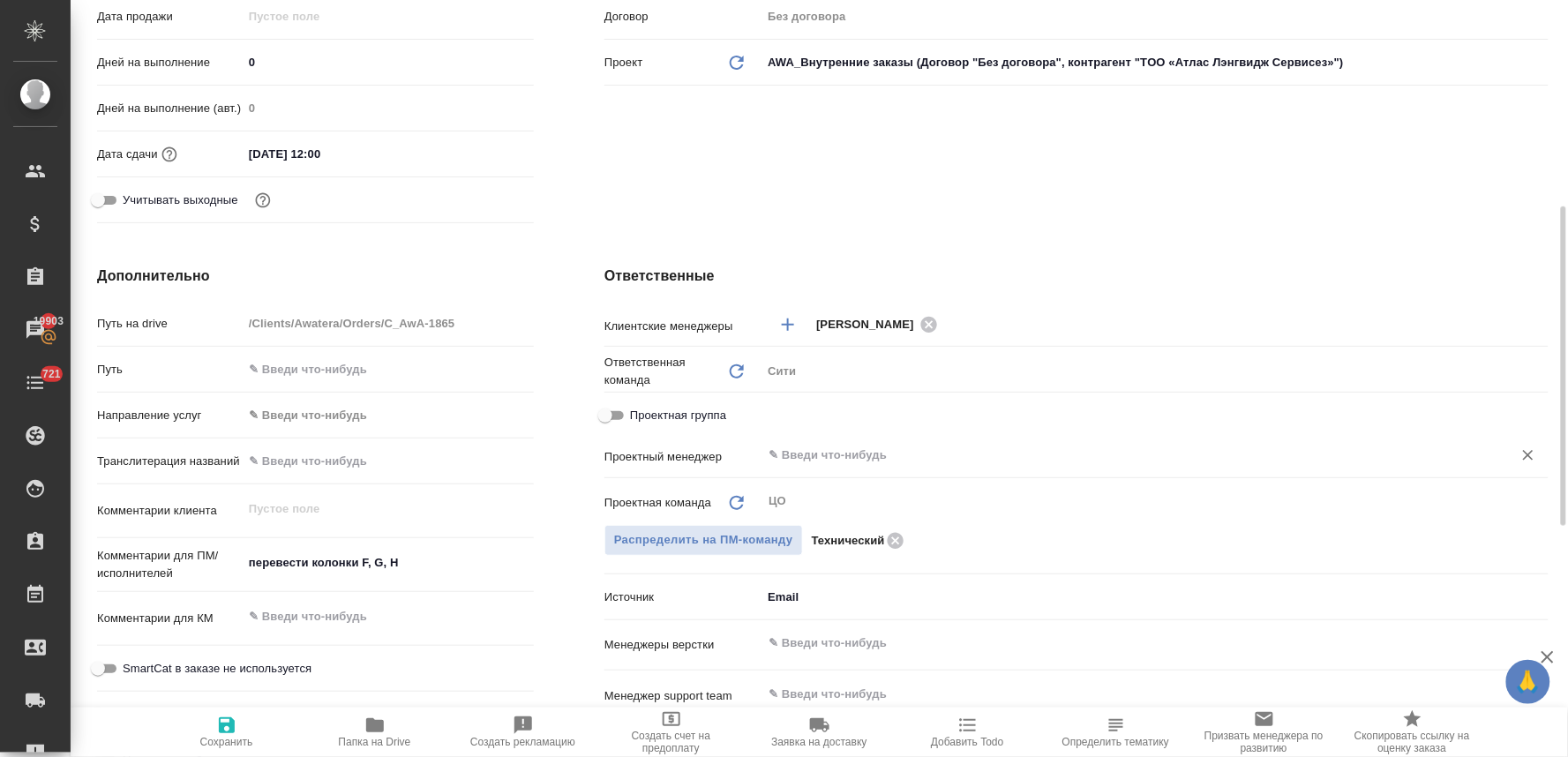
click at [230, 726] on icon "button" at bounding box center [226, 725] width 16 height 16
type textarea "x"
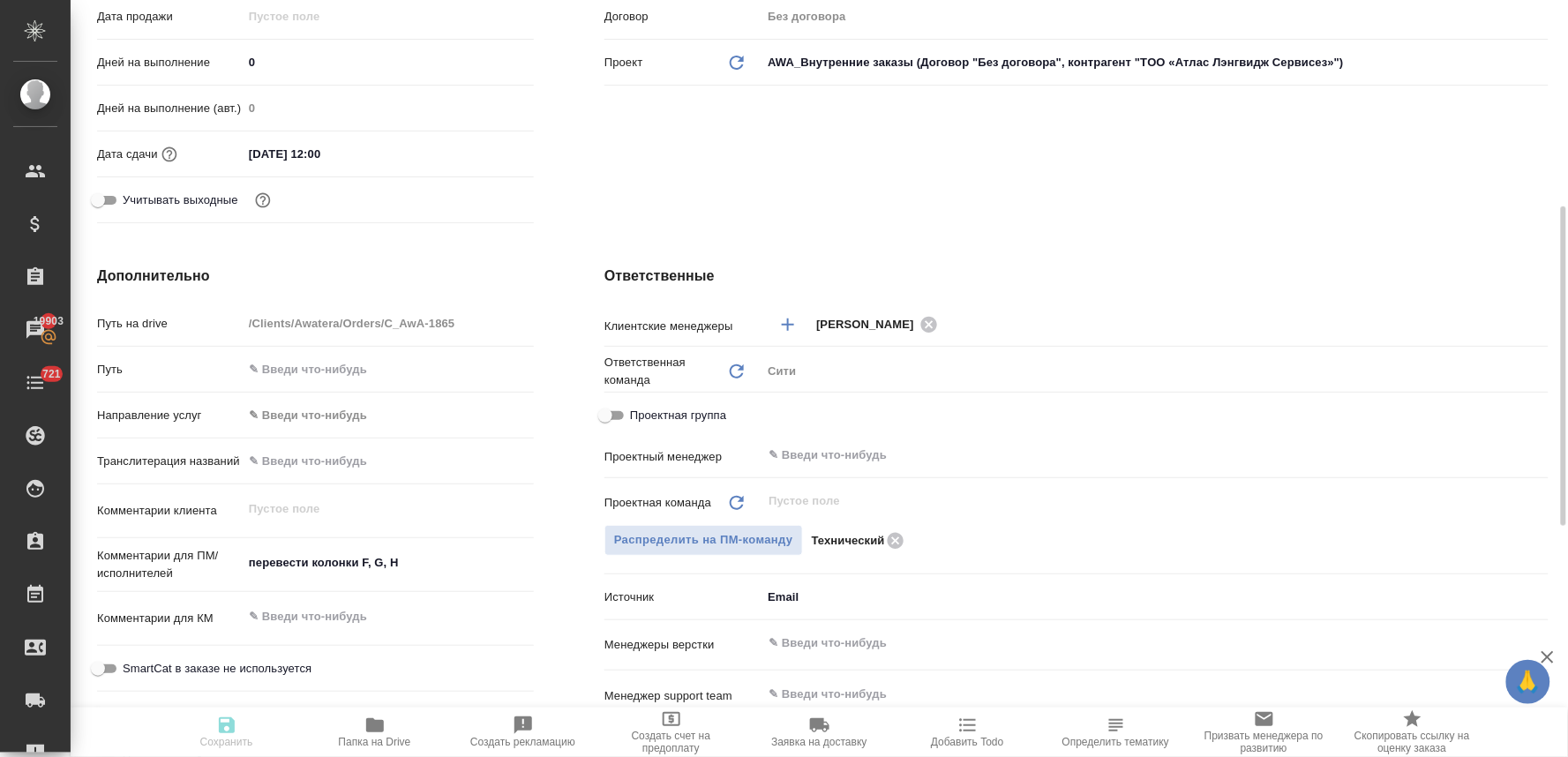
type textarea "x"
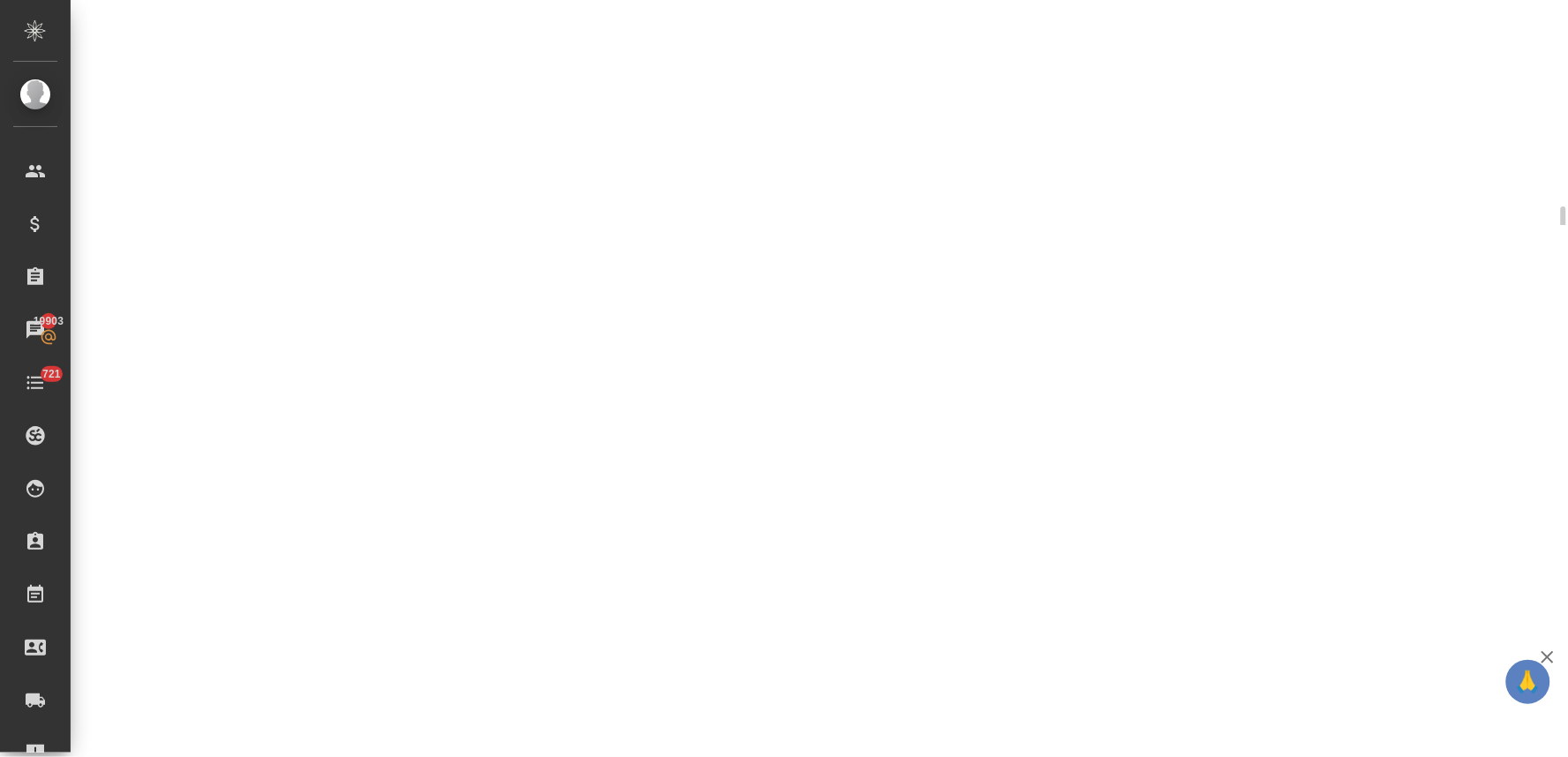
select select "RU"
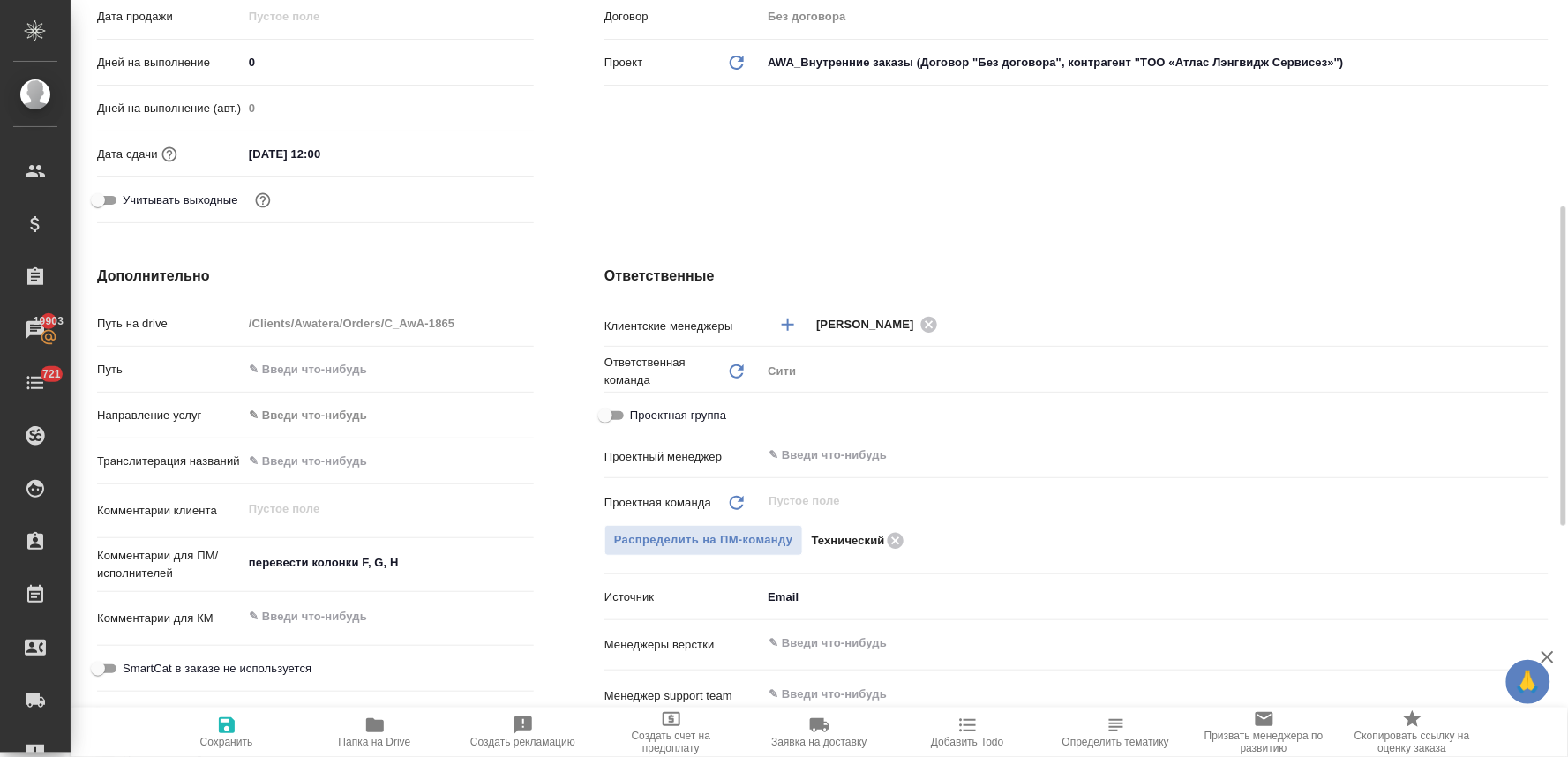
type textarea "x"
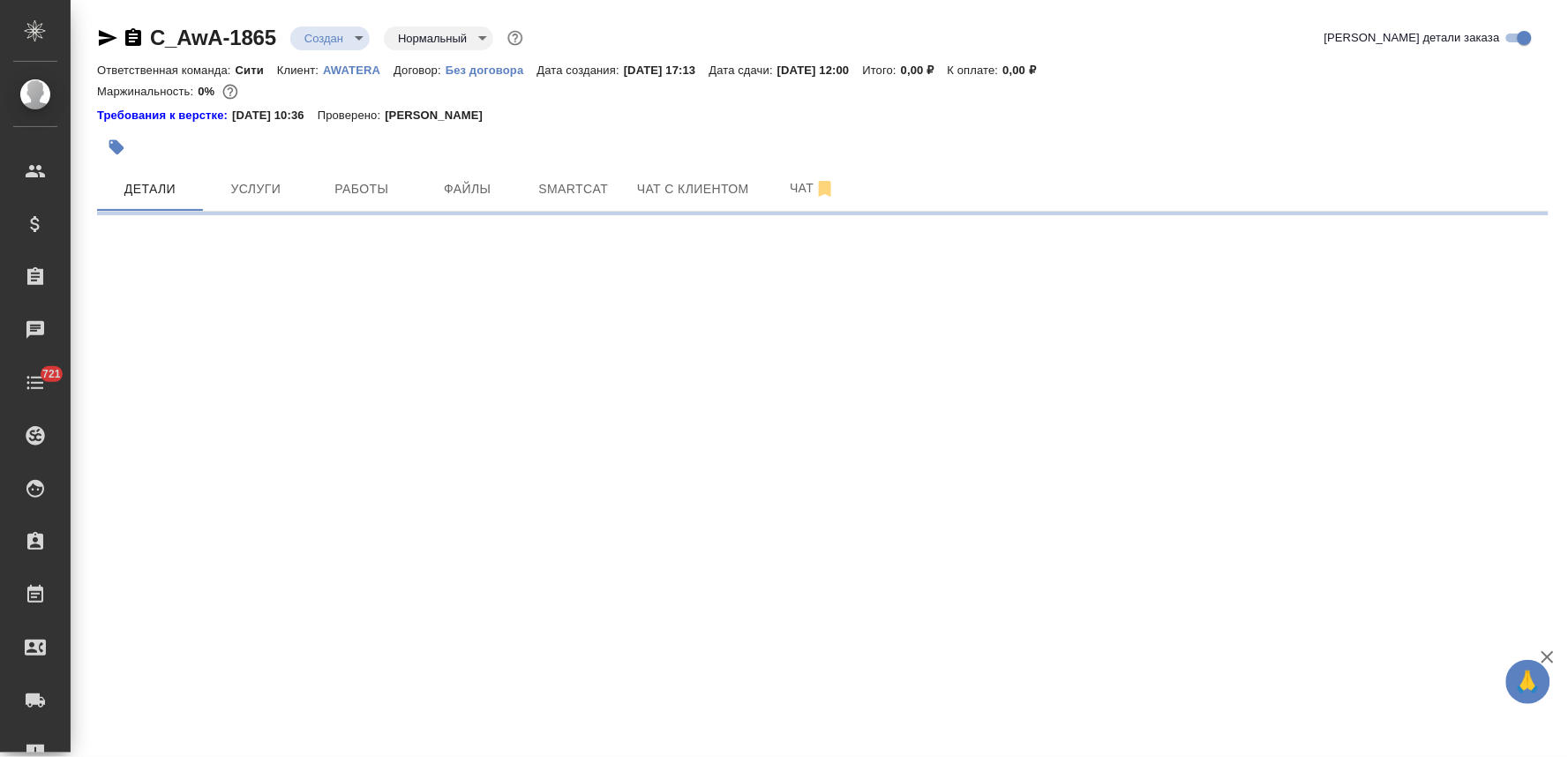
click at [340, 36] on body "🙏 .cls-1 fill:#fff; AWATERA [PERSON_NAME] Спецификации Заказы Чаты 721 Todo Про…" at bounding box center [784, 378] width 1568 height 757
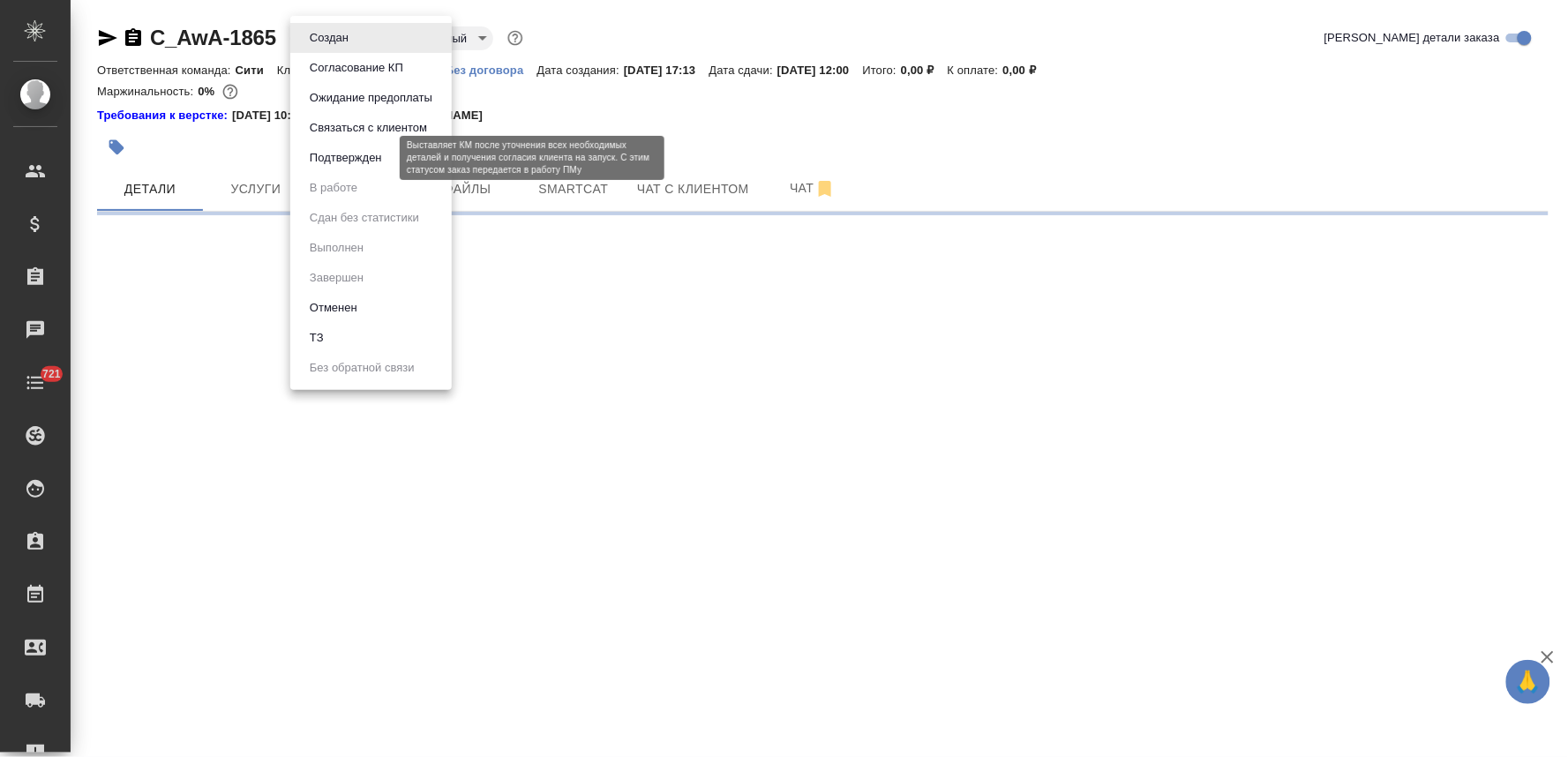
click at [345, 159] on button "Подтвержден" at bounding box center [345, 158] width 83 height 19
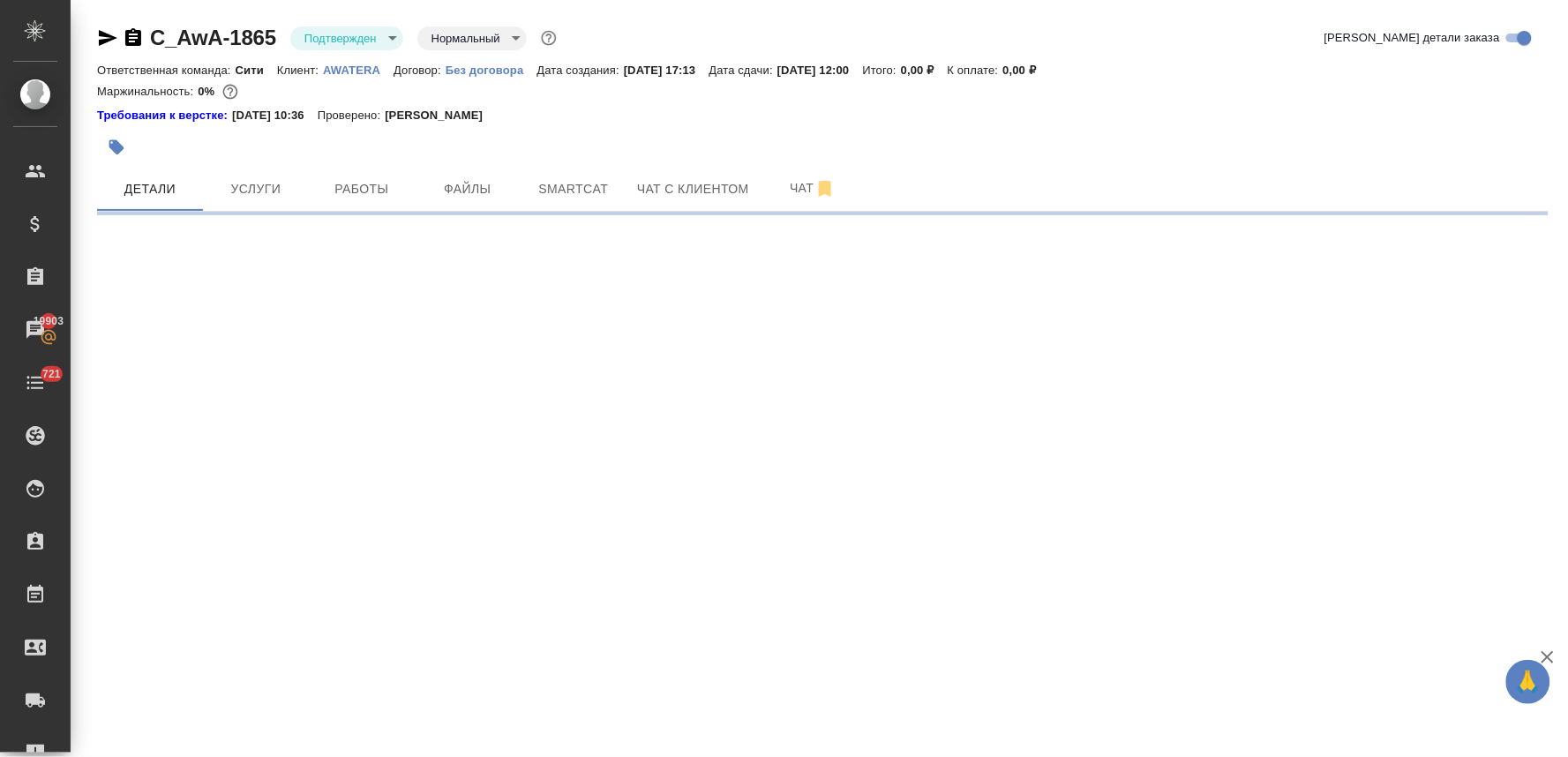
select select "RU"
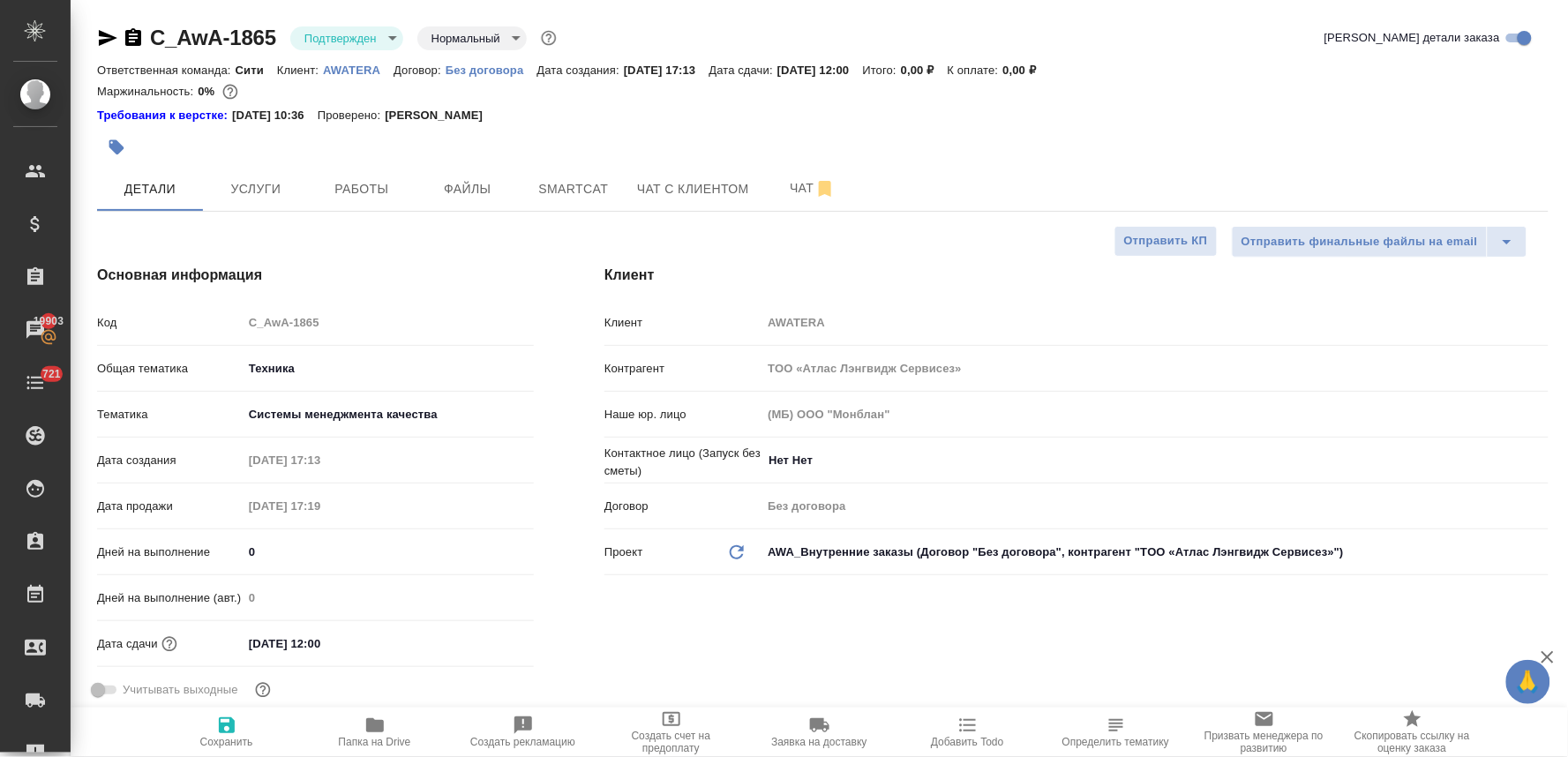
type textarea "x"
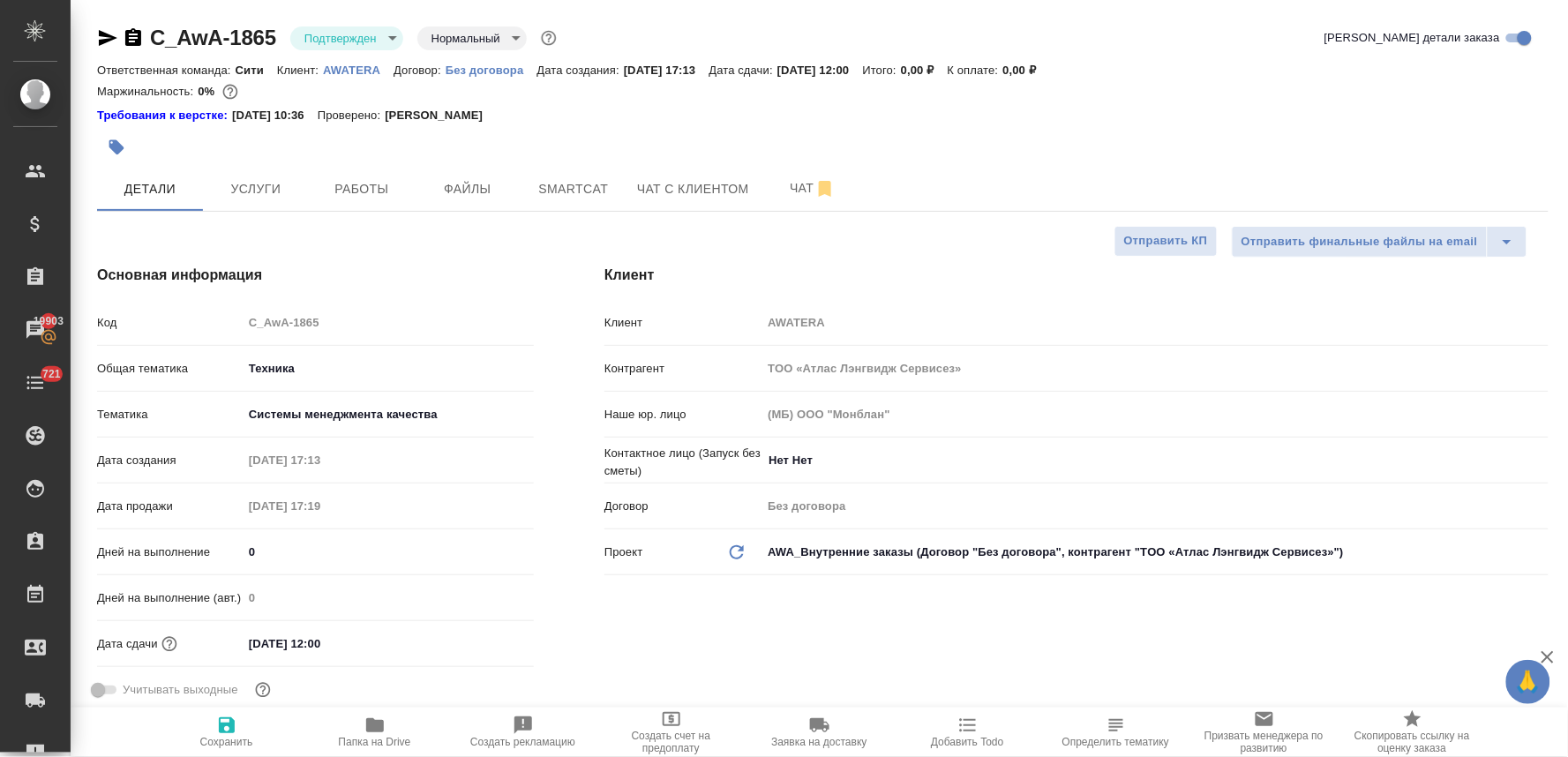
type textarea "x"
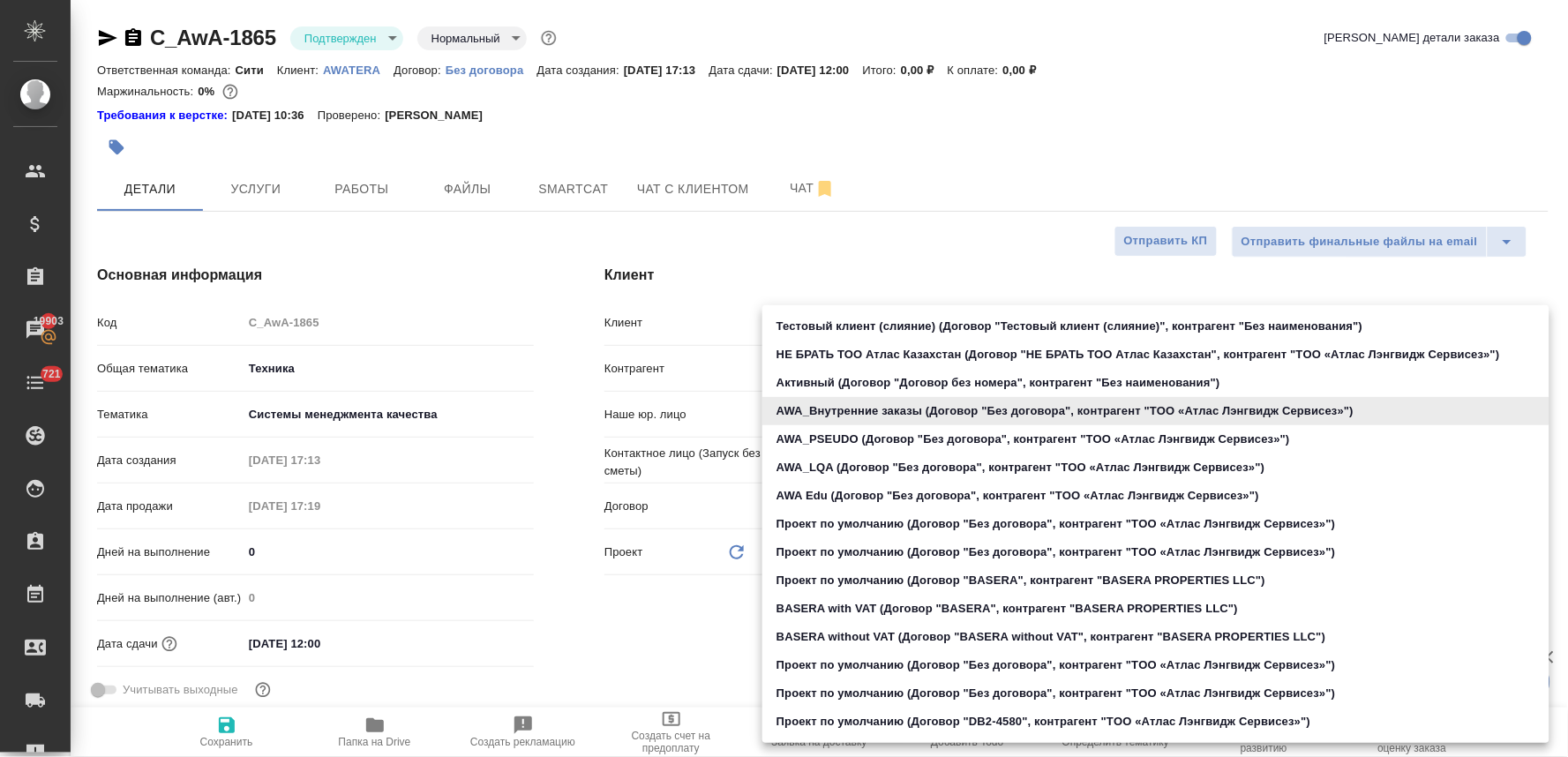
click at [837, 554] on body "🙏 .cls-1 fill:#fff; AWATERA [PERSON_NAME] Спецификации Заказы 19903 Чаты 721 To…" at bounding box center [784, 378] width 1568 height 757
click at [609, 623] on div at bounding box center [784, 378] width 1568 height 757
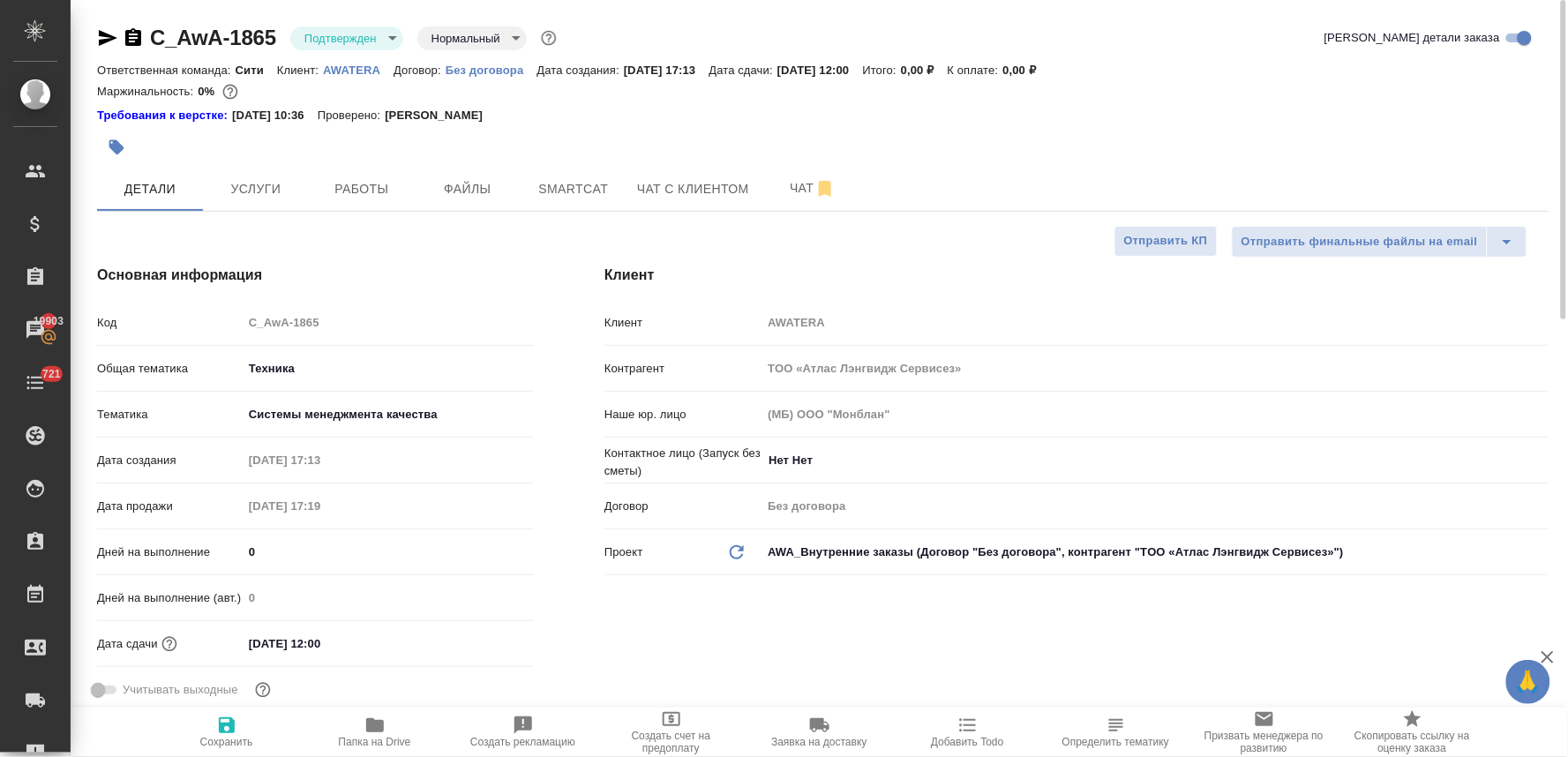
drag, startPoint x: 334, startPoint y: 307, endPoint x: 224, endPoint y: 318, distance: 110.5
click at [224, 318] on div "Код C_AwA-1865" at bounding box center [315, 323] width 437 height 31
type textarea "x"
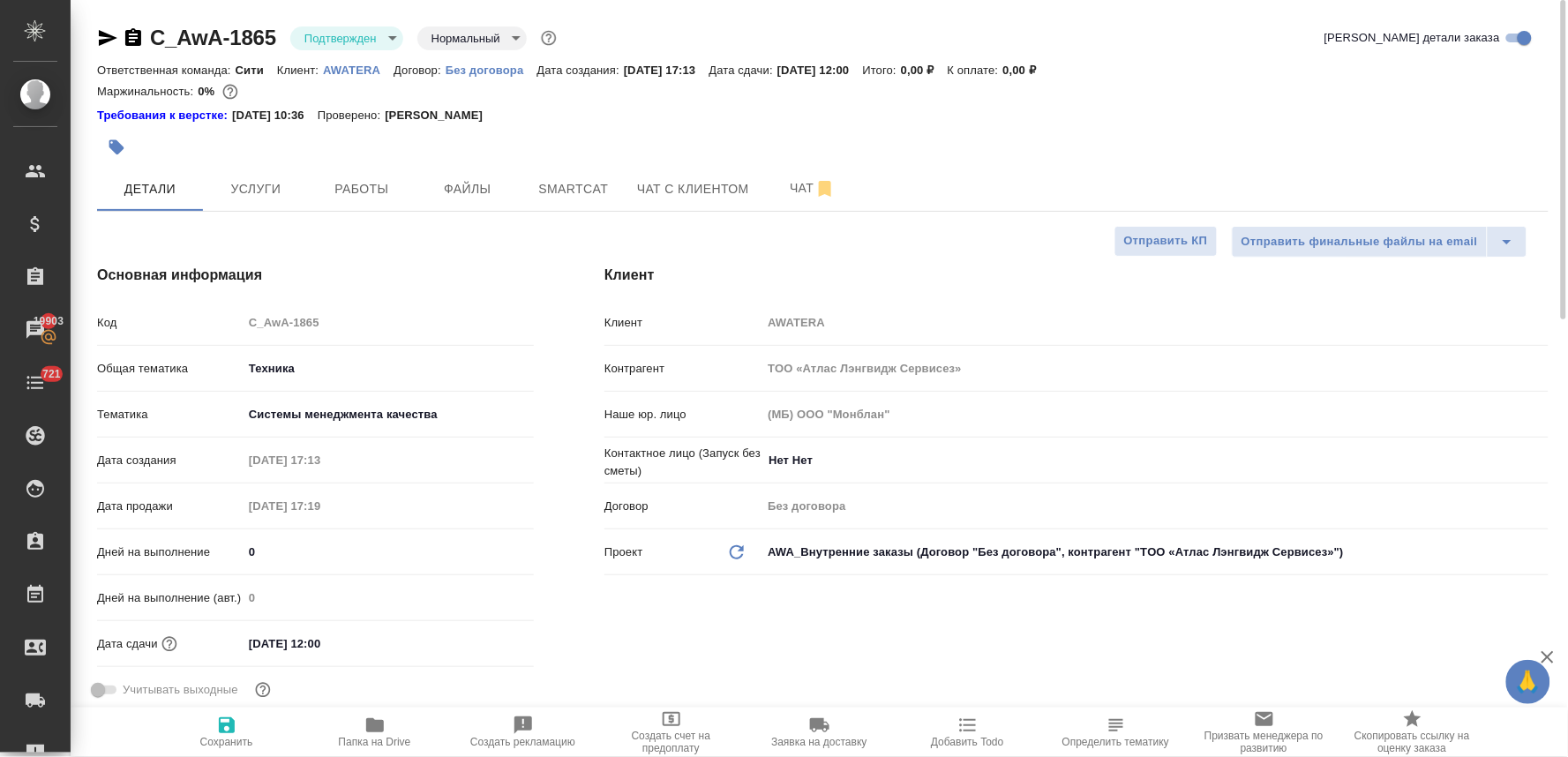
type textarea "x"
click at [522, 189] on button "Smartcat" at bounding box center [574, 189] width 106 height 44
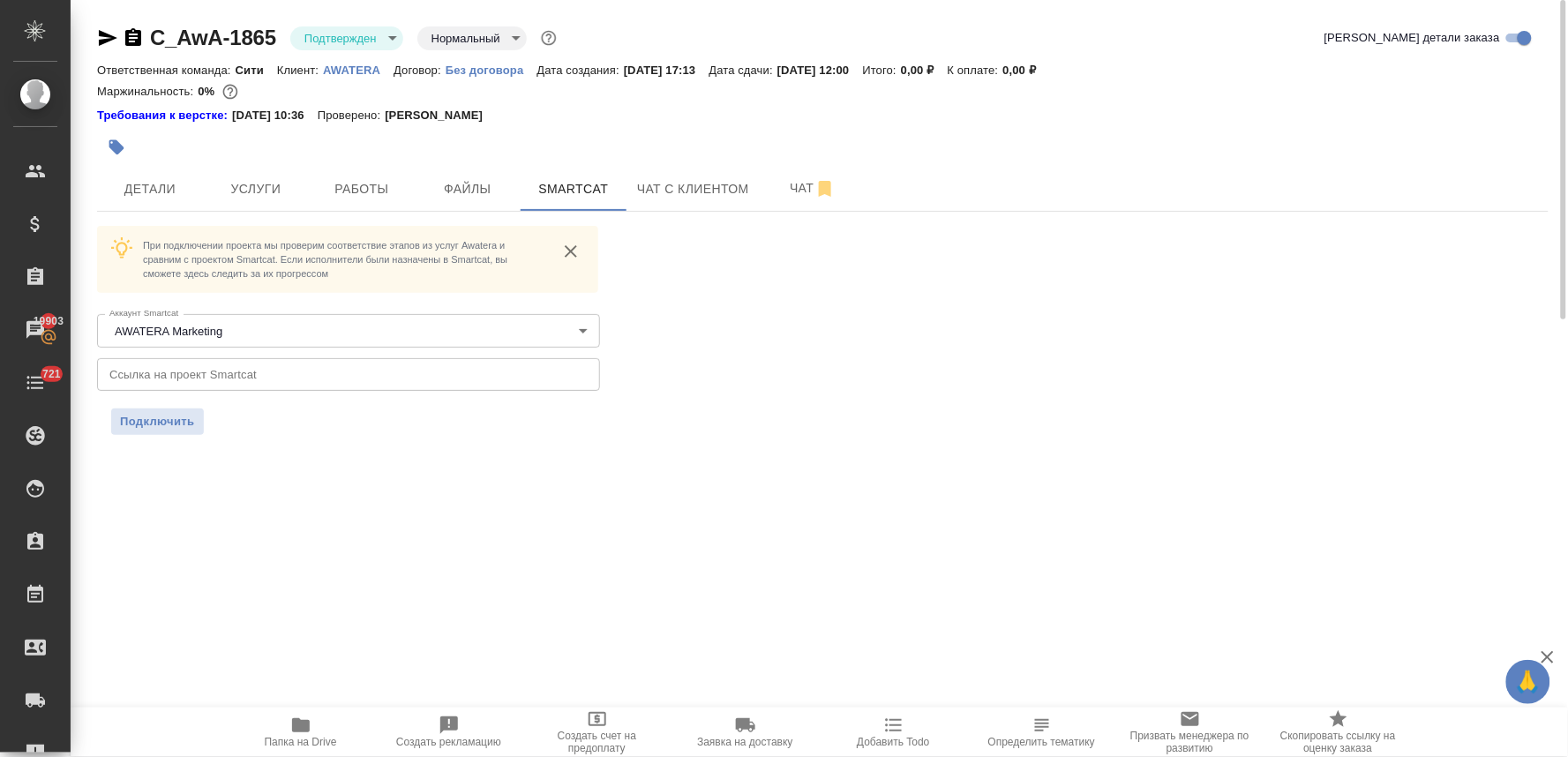
click at [359, 366] on input "text" at bounding box center [348, 374] width 503 height 32
click at [178, 419] on span "Подключить" at bounding box center [158, 422] width 75 height 17
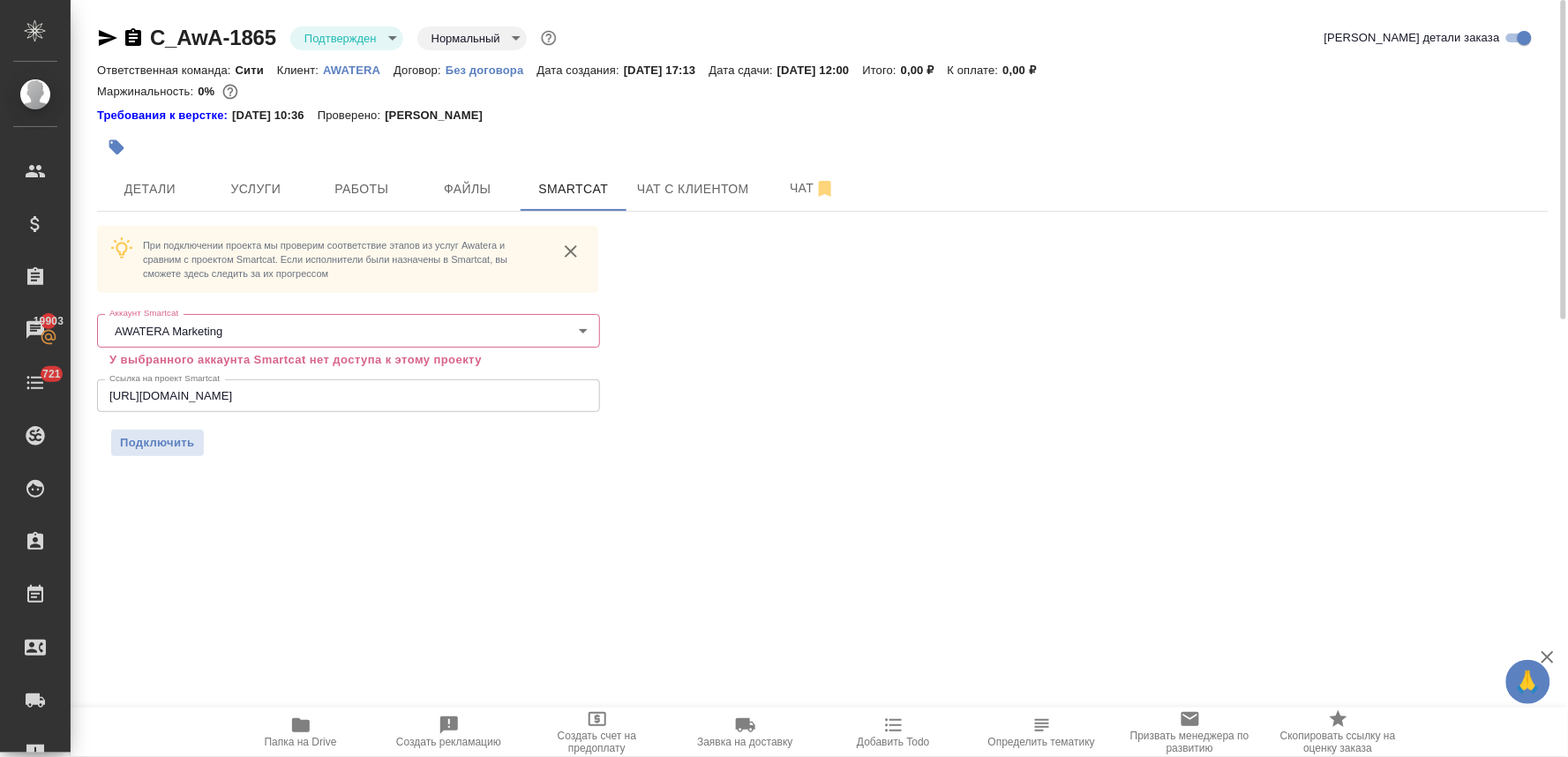
click at [431, 329] on body "🙏 .cls-1 fill:#fff; AWATERA [PERSON_NAME] Спецификации Заказы 19903 Чаты 721 To…" at bounding box center [784, 378] width 1568 height 757
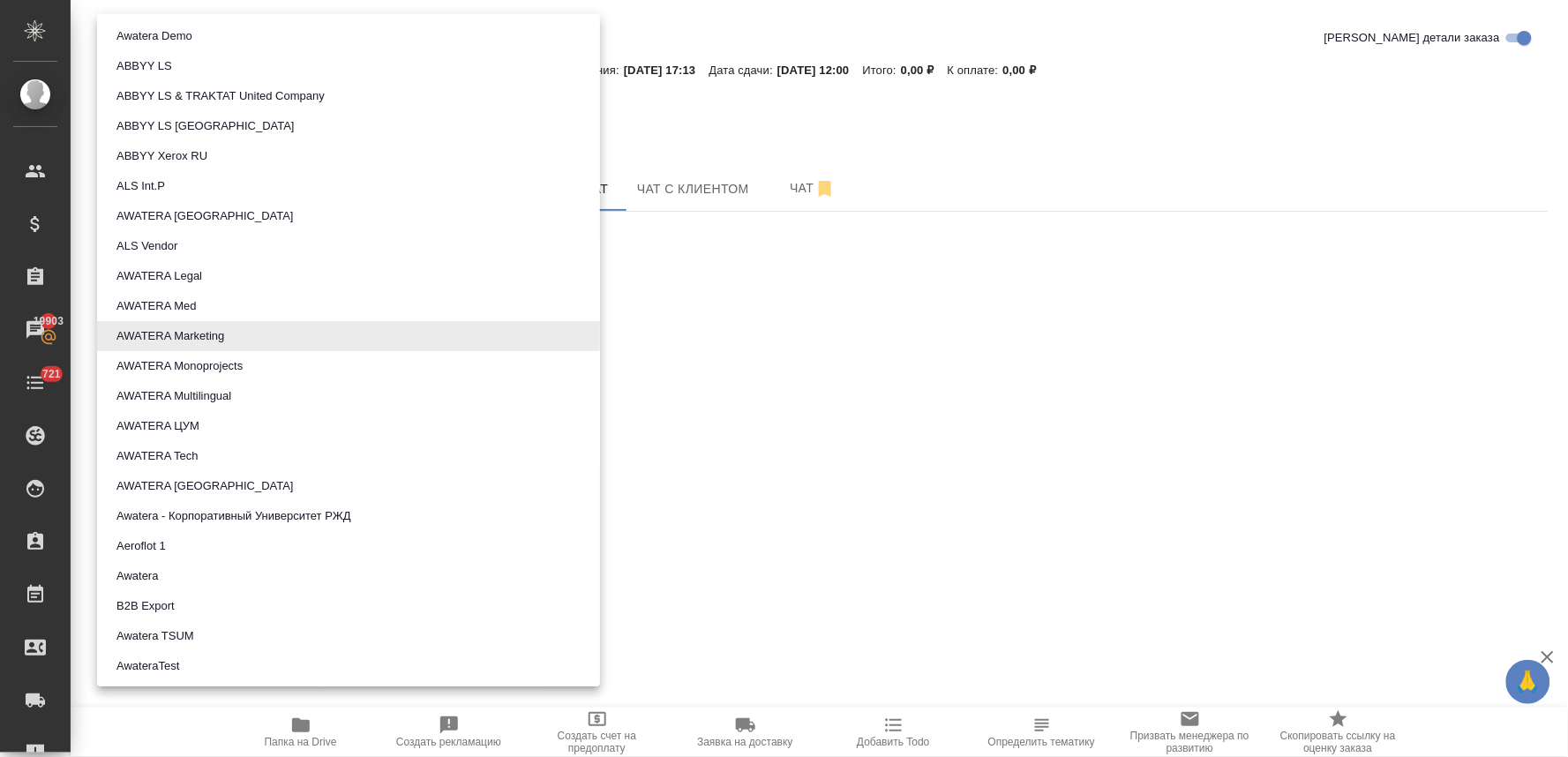
click at [812, 448] on div at bounding box center [784, 378] width 1568 height 757
click at [330, 328] on body "🙏 .cls-1 fill:#fff; AWATERA [PERSON_NAME] Спецификации Заказы Чаты 721 Todo Про…" at bounding box center [784, 378] width 1568 height 757
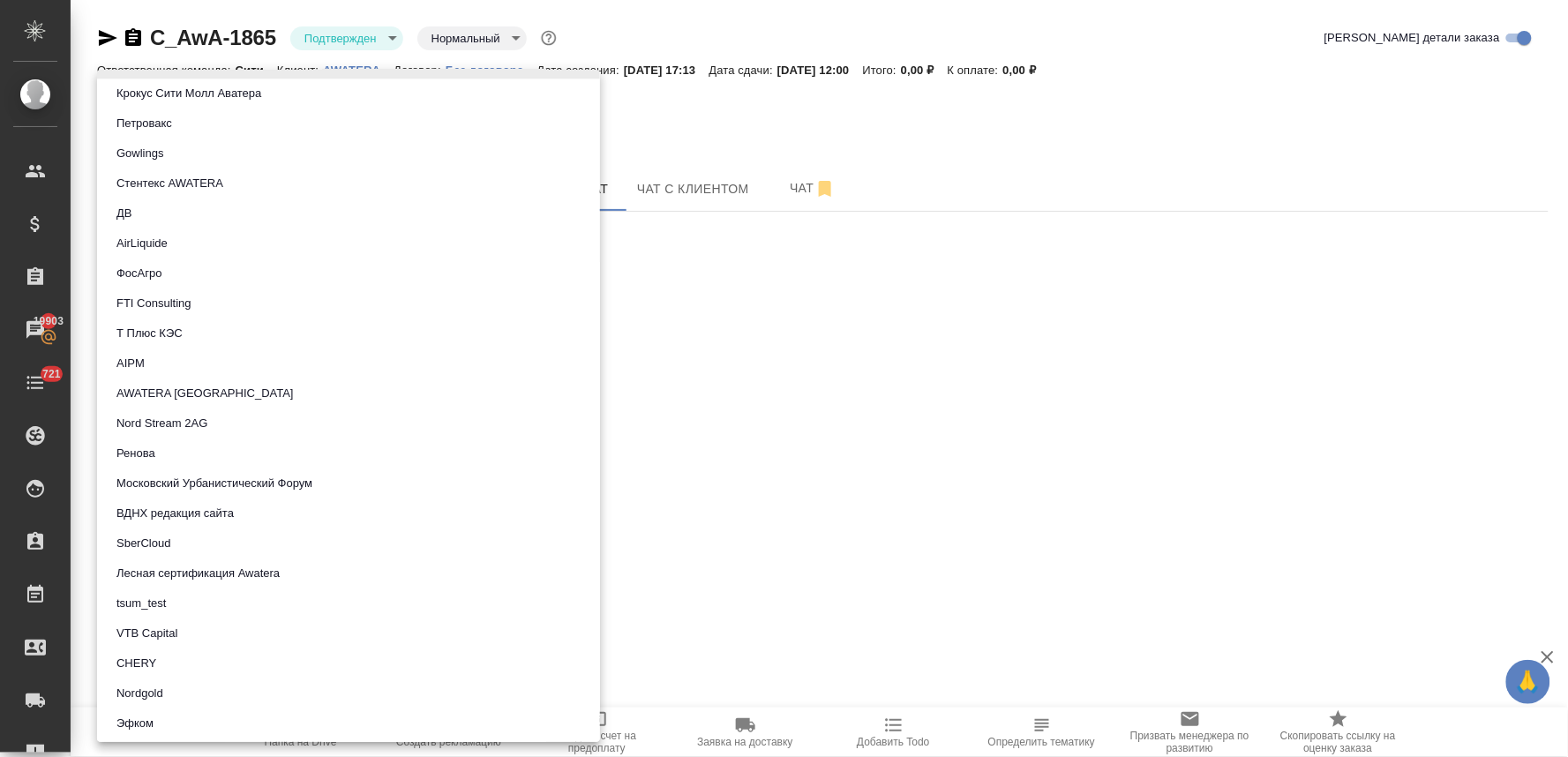
scroll to position [1355, 0]
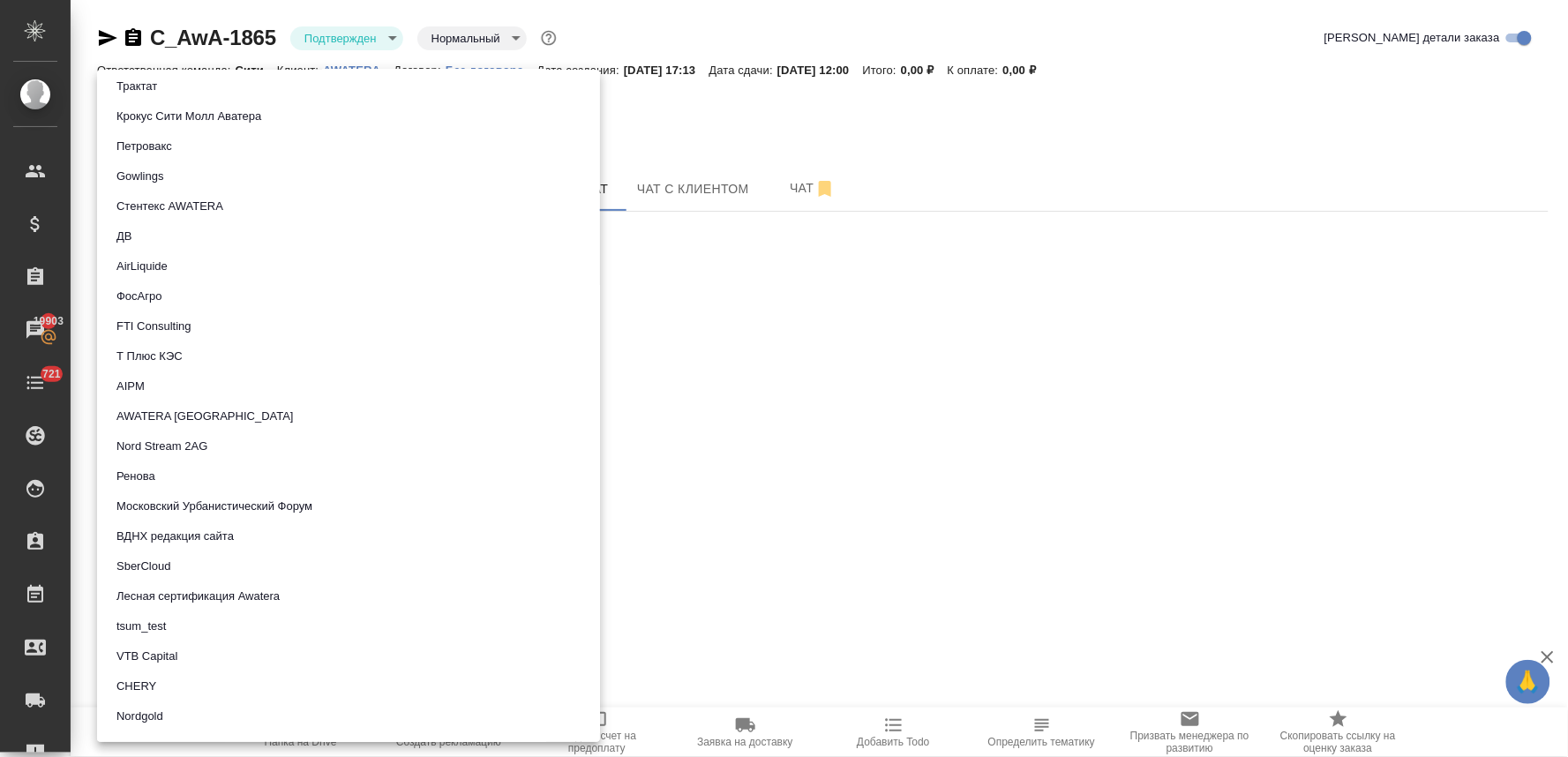
click at [171, 83] on li "Трактат" at bounding box center [348, 86] width 503 height 30
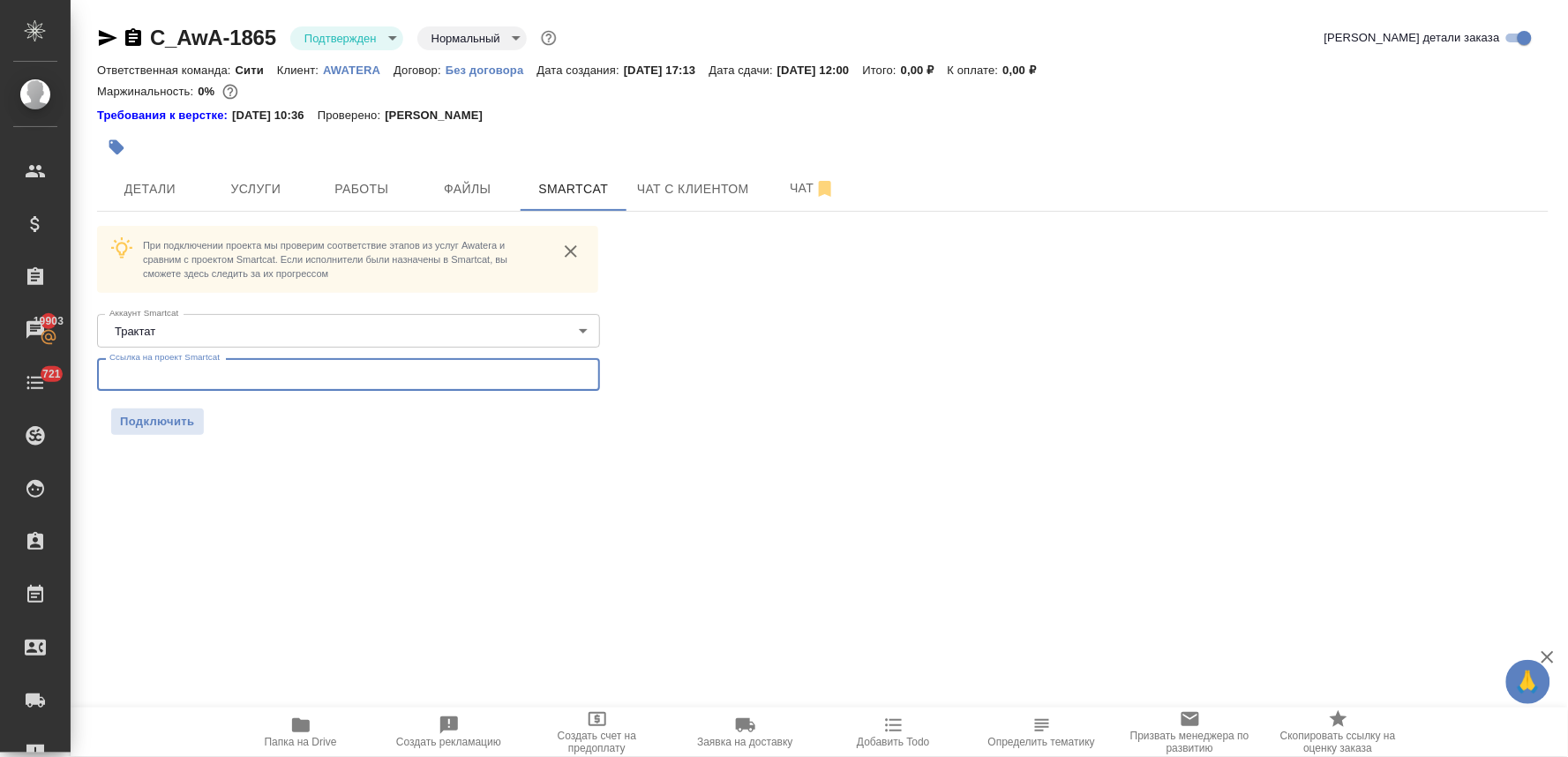
click at [187, 374] on input "text" at bounding box center [348, 374] width 503 height 32
click at [159, 413] on span "Подключить" at bounding box center [158, 422] width 75 height 17
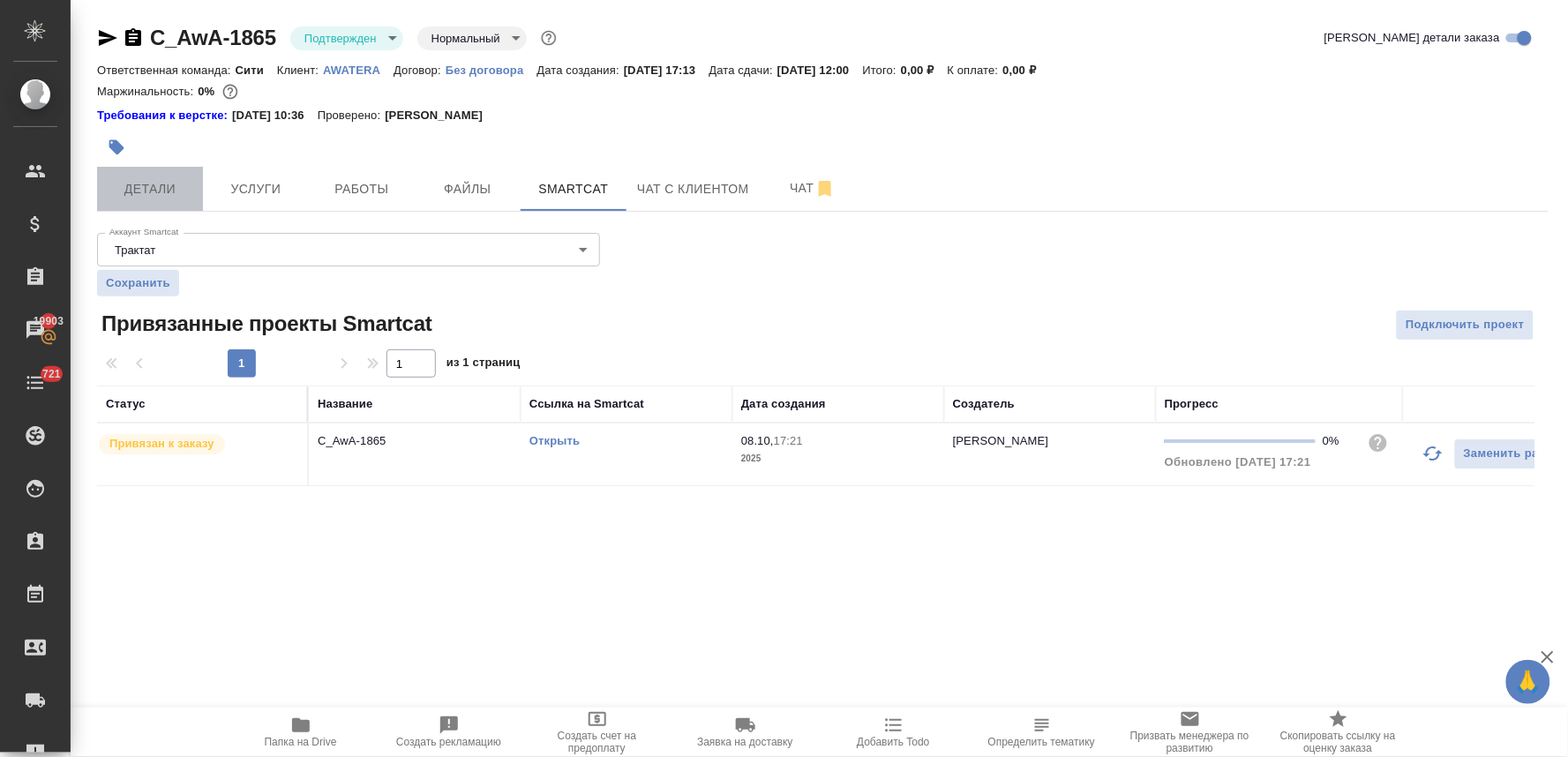
click at [152, 192] on span "Детали" at bounding box center [149, 189] width 84 height 22
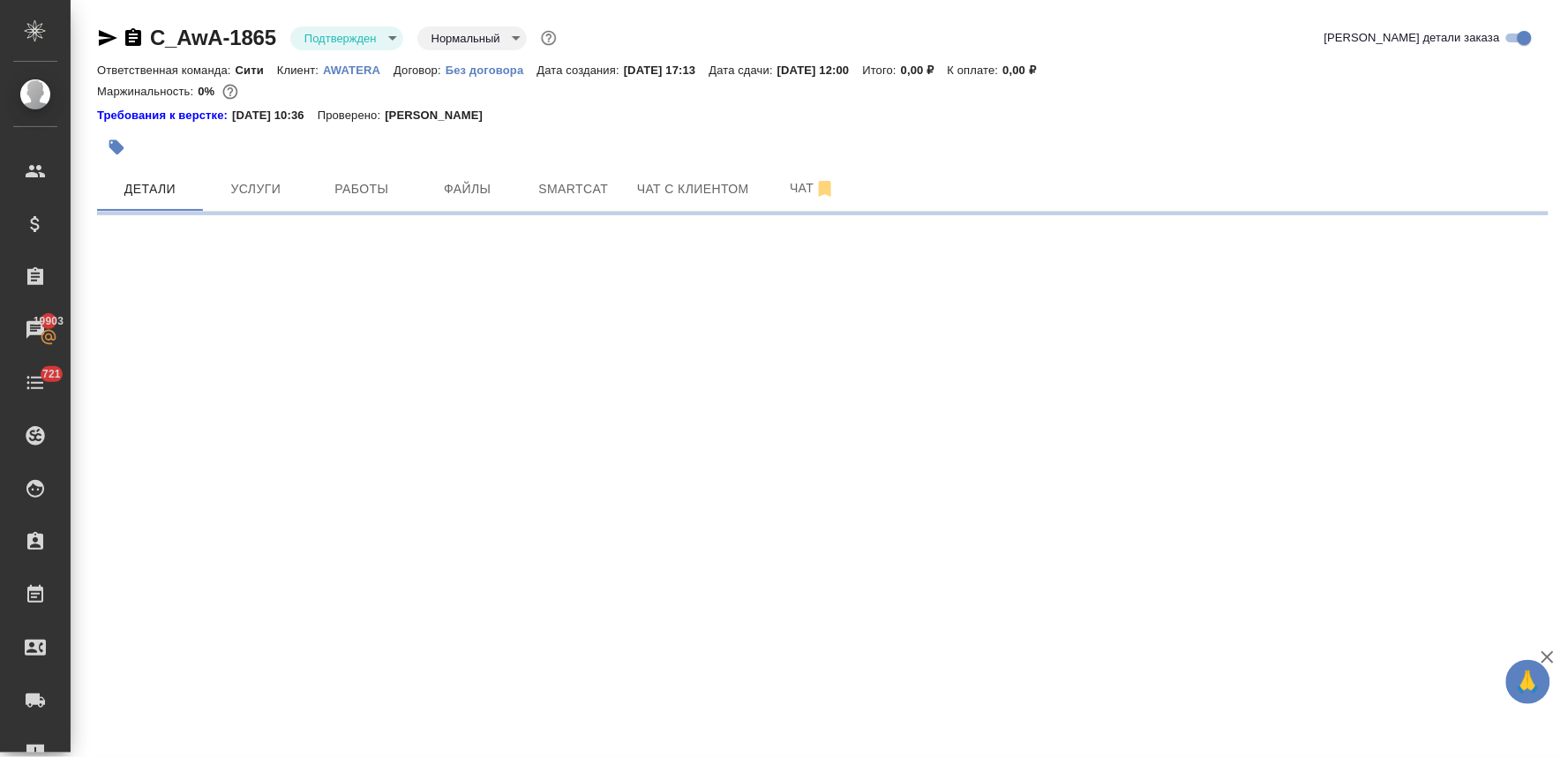
select select "RU"
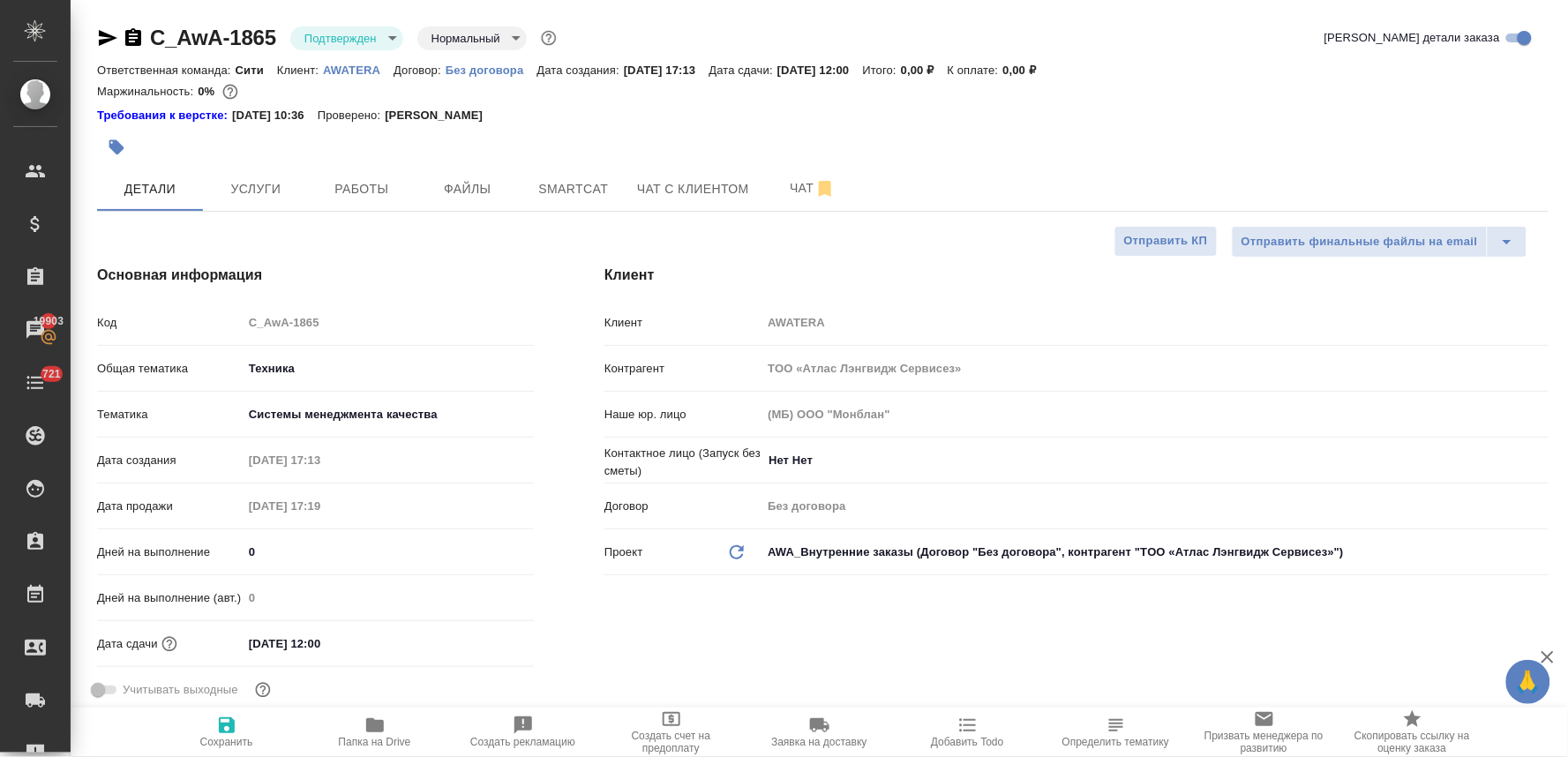
type textarea "x"
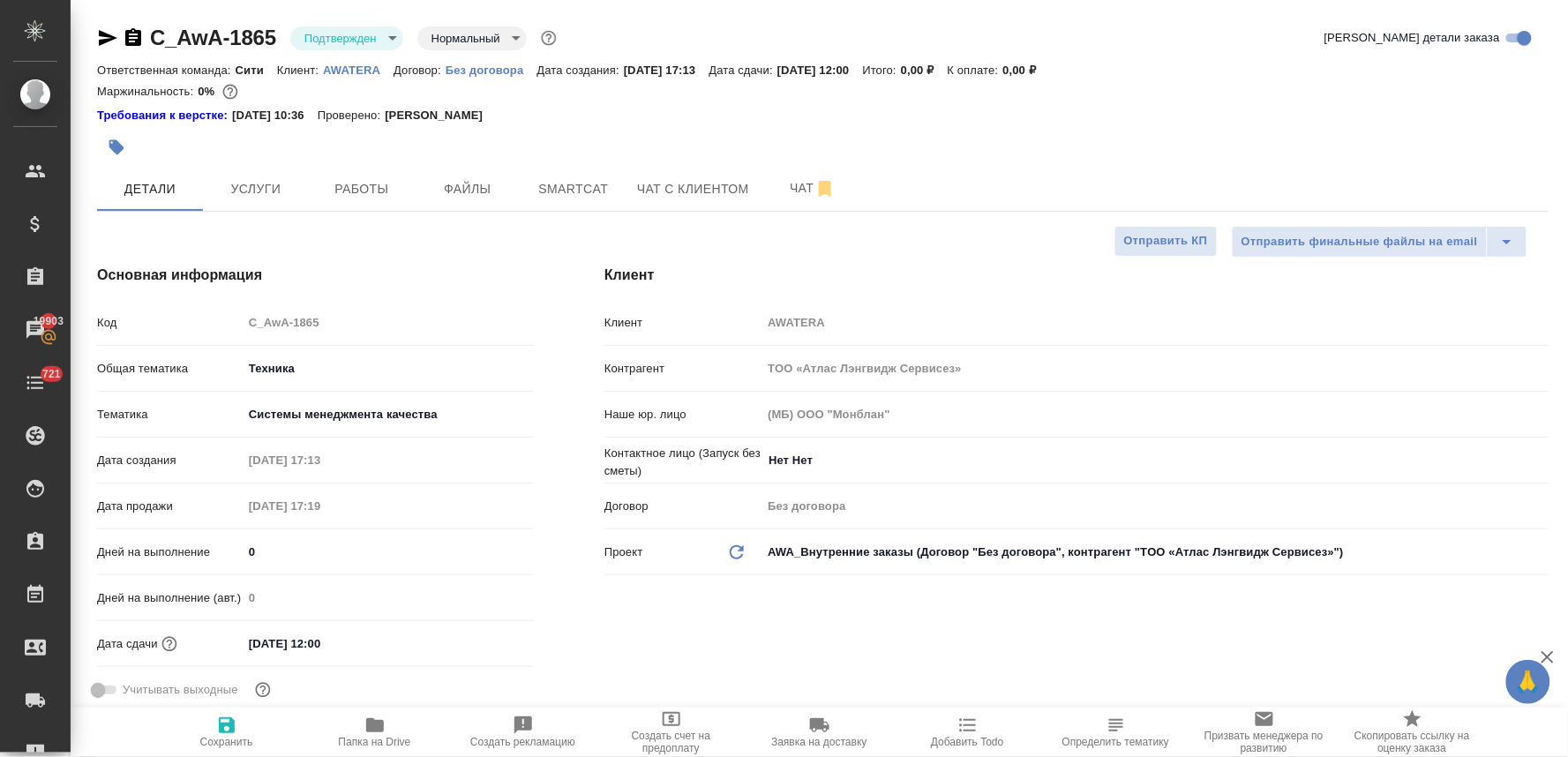
type textarea "x"
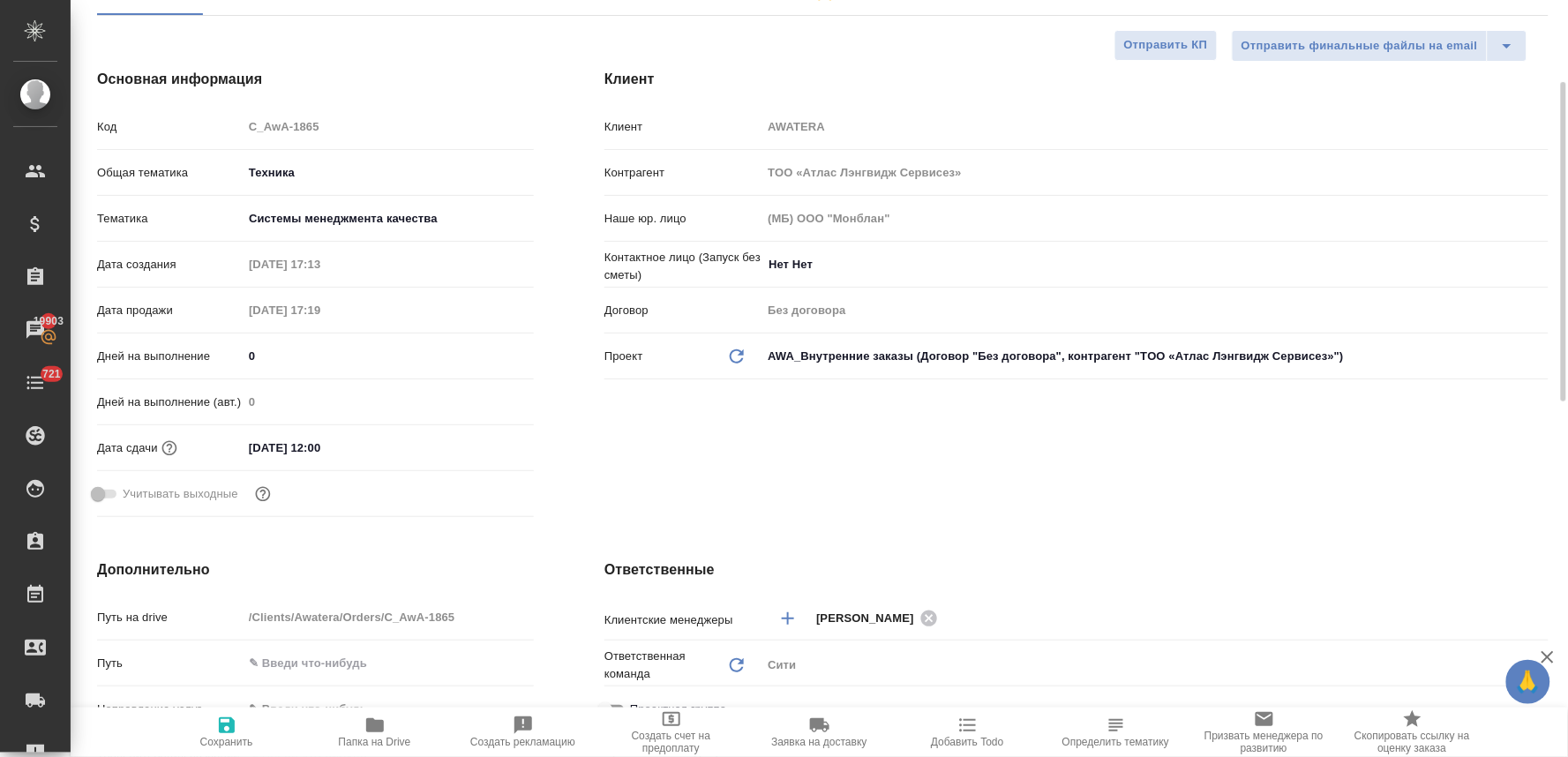
scroll to position [294, 0]
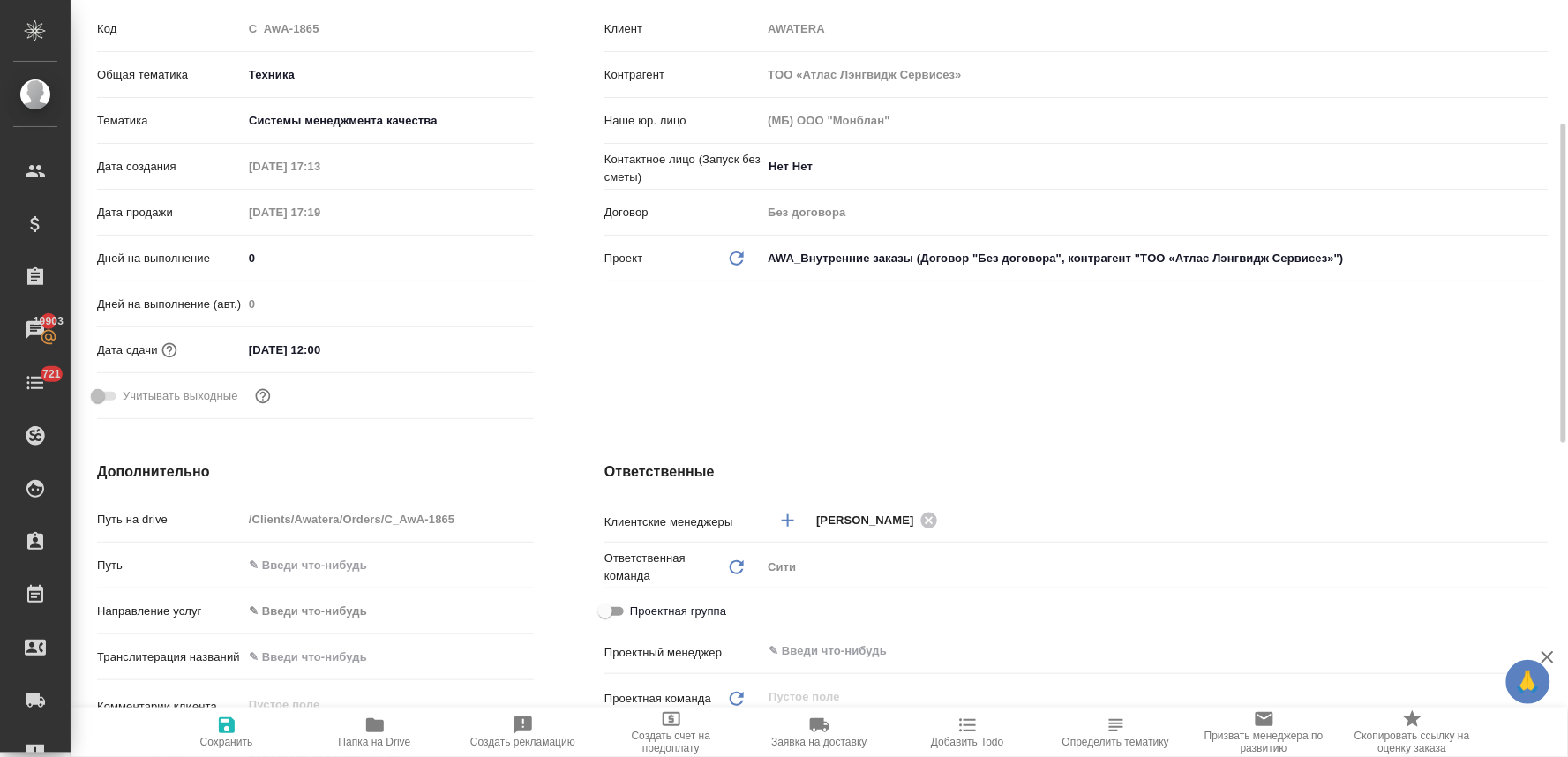
type textarea "x"
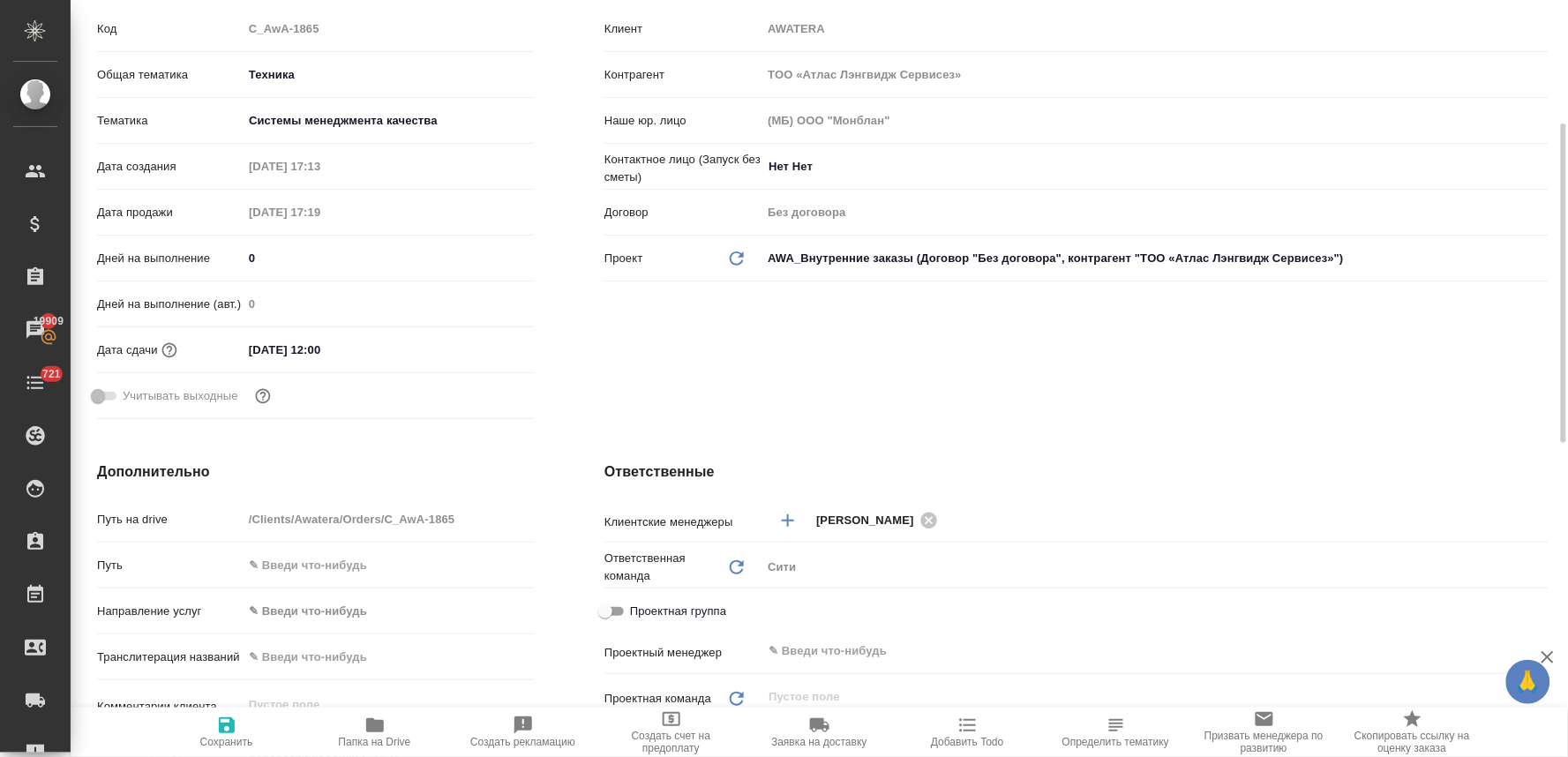
type textarea "x"
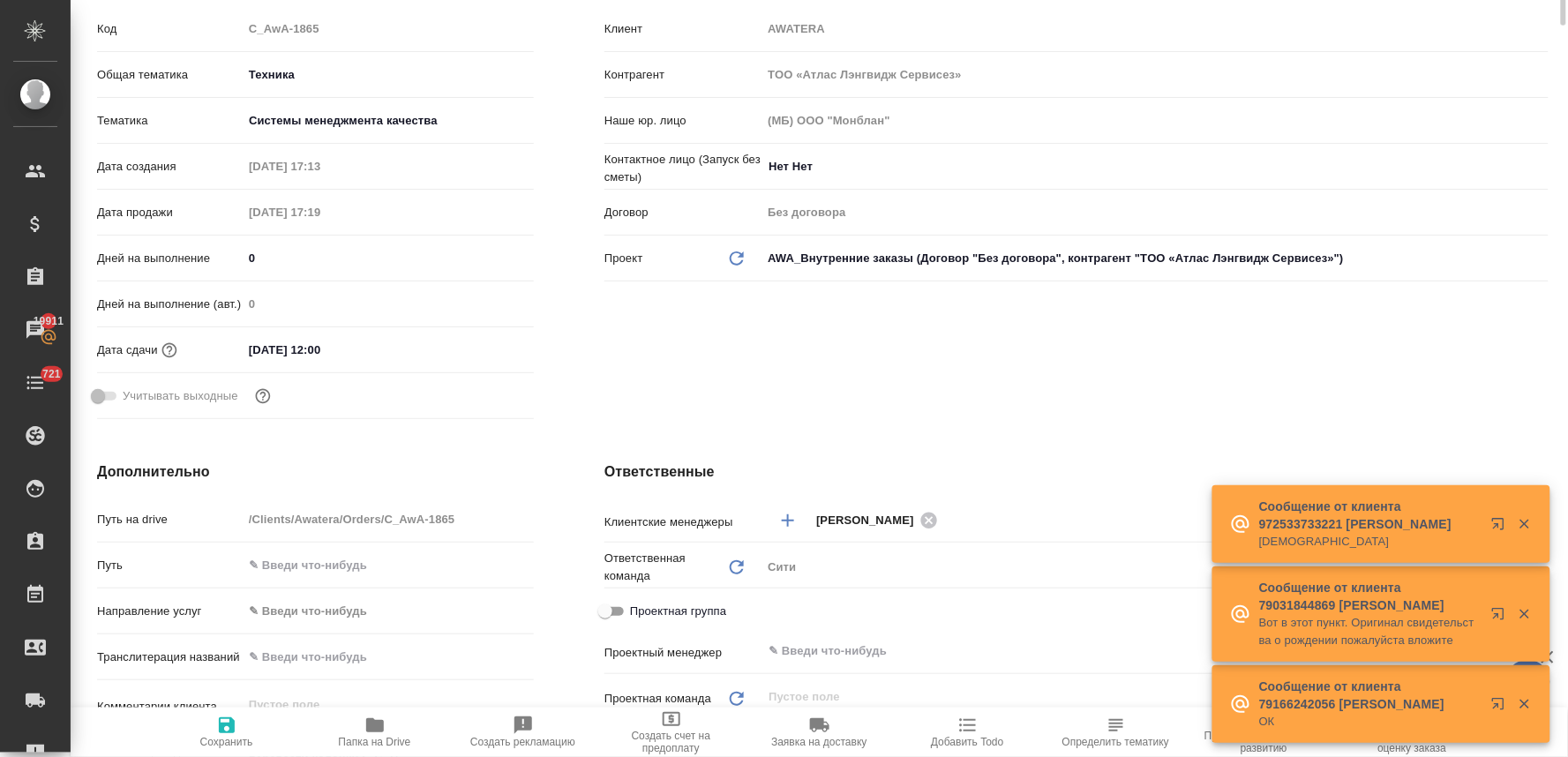
scroll to position [0, 0]
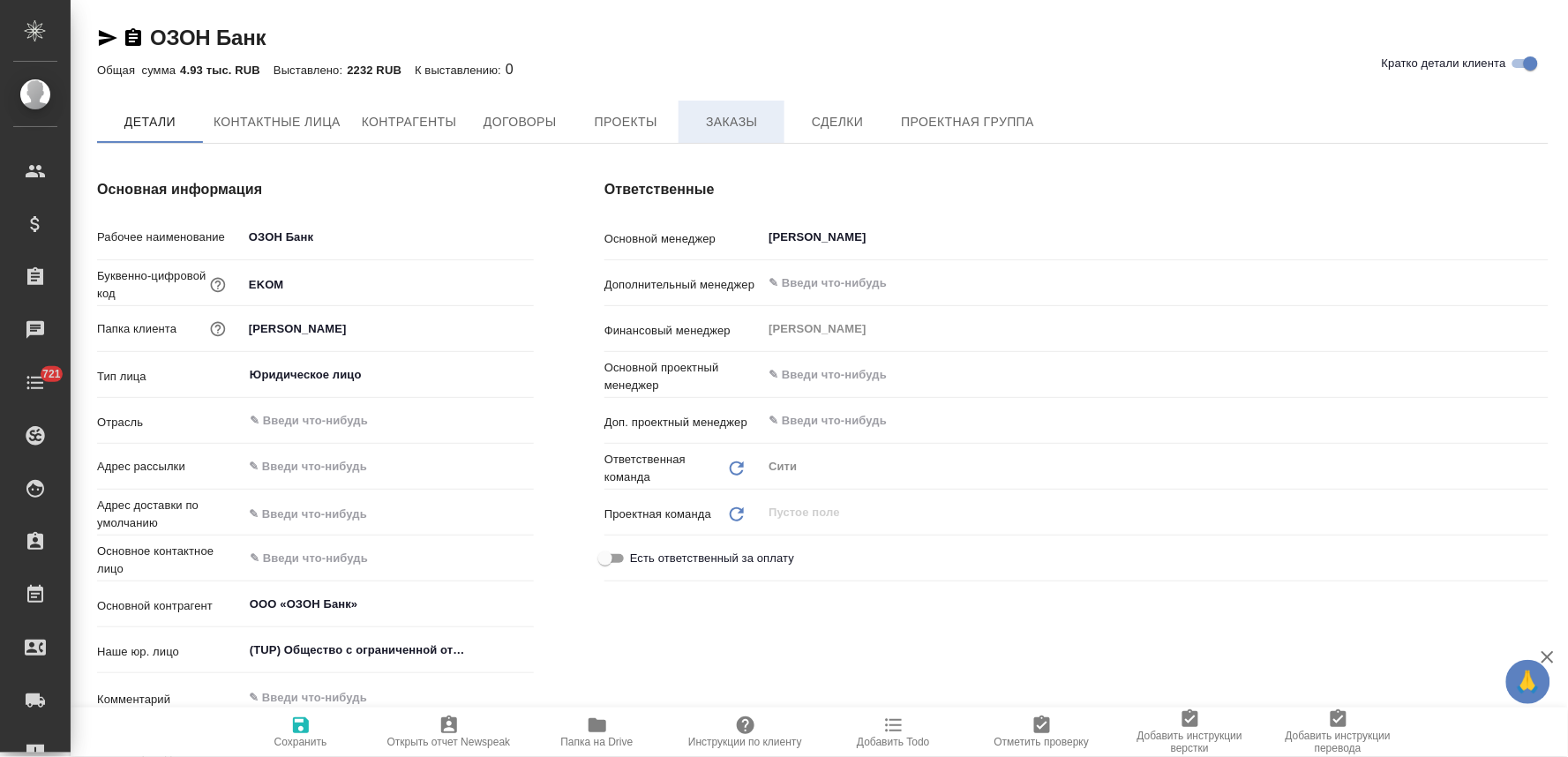
type textarea "x"
click at [733, 126] on span "Заказы" at bounding box center [731, 123] width 84 height 22
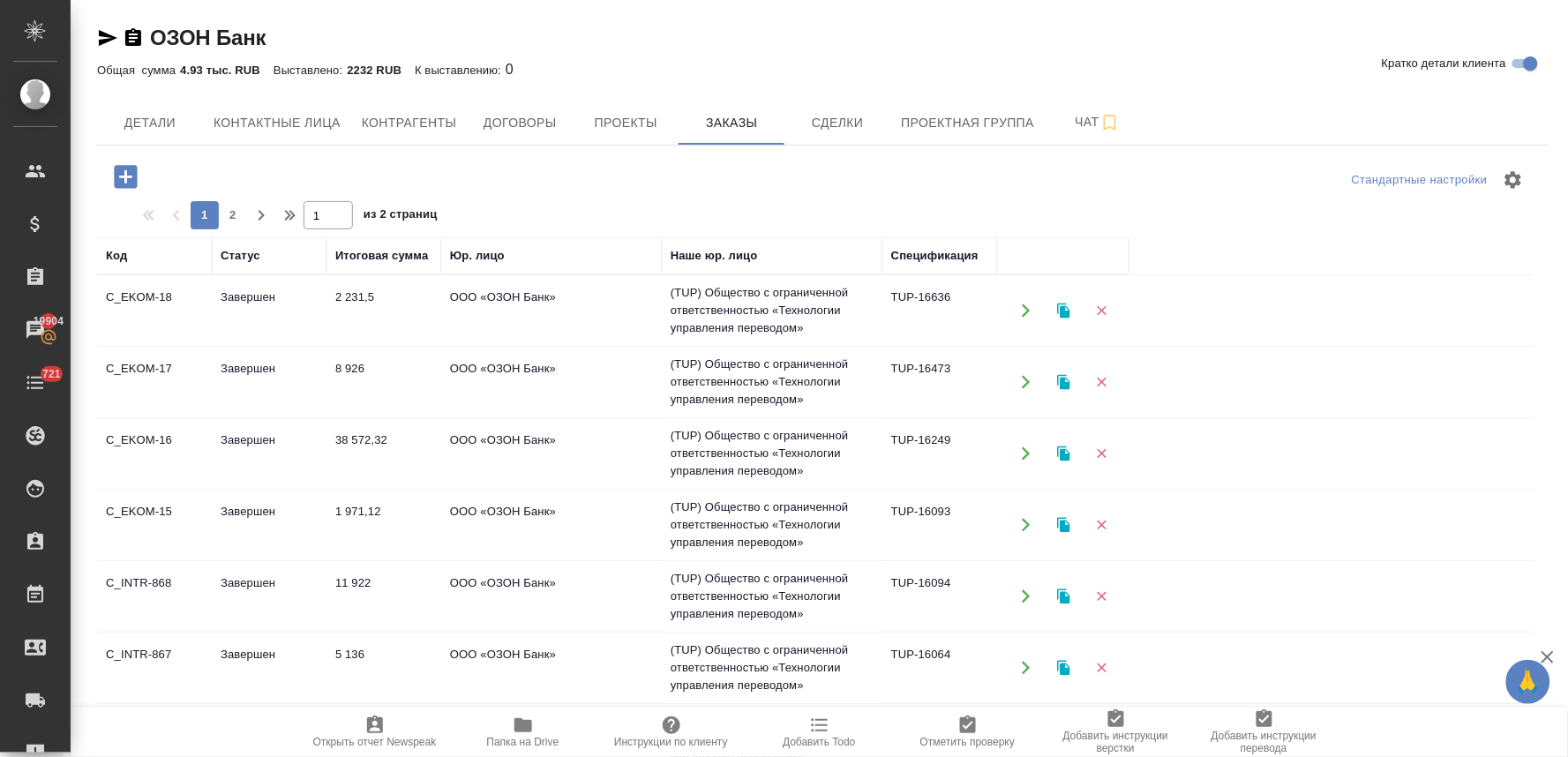
click at [467, 296] on td "ООО «ОЗОН Банк»" at bounding box center [551, 310] width 221 height 61
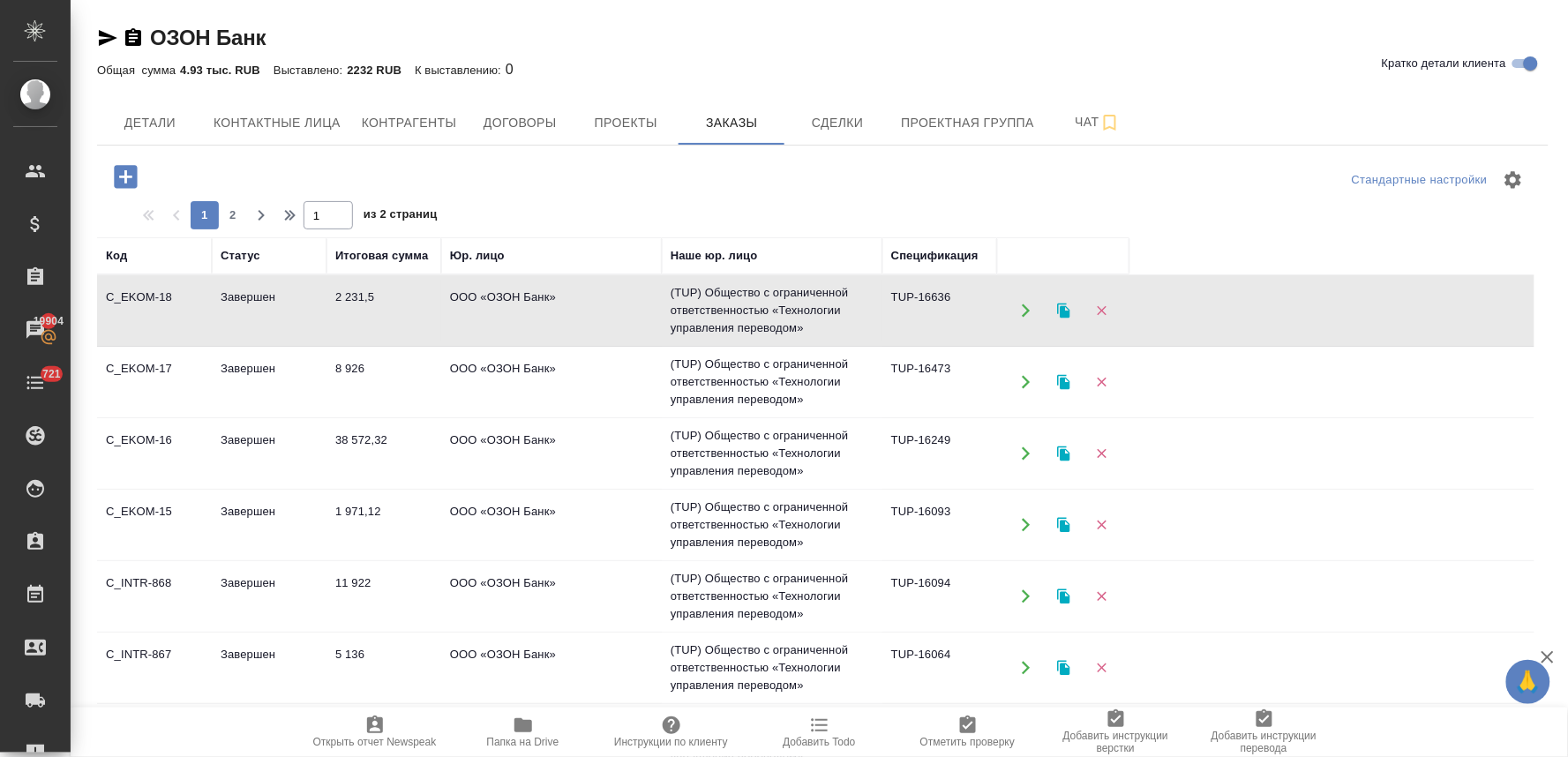
click at [467, 296] on td "ООО «ОЗОН Банк»" at bounding box center [551, 310] width 221 height 61
click at [120, 178] on icon "button" at bounding box center [125, 176] width 23 height 23
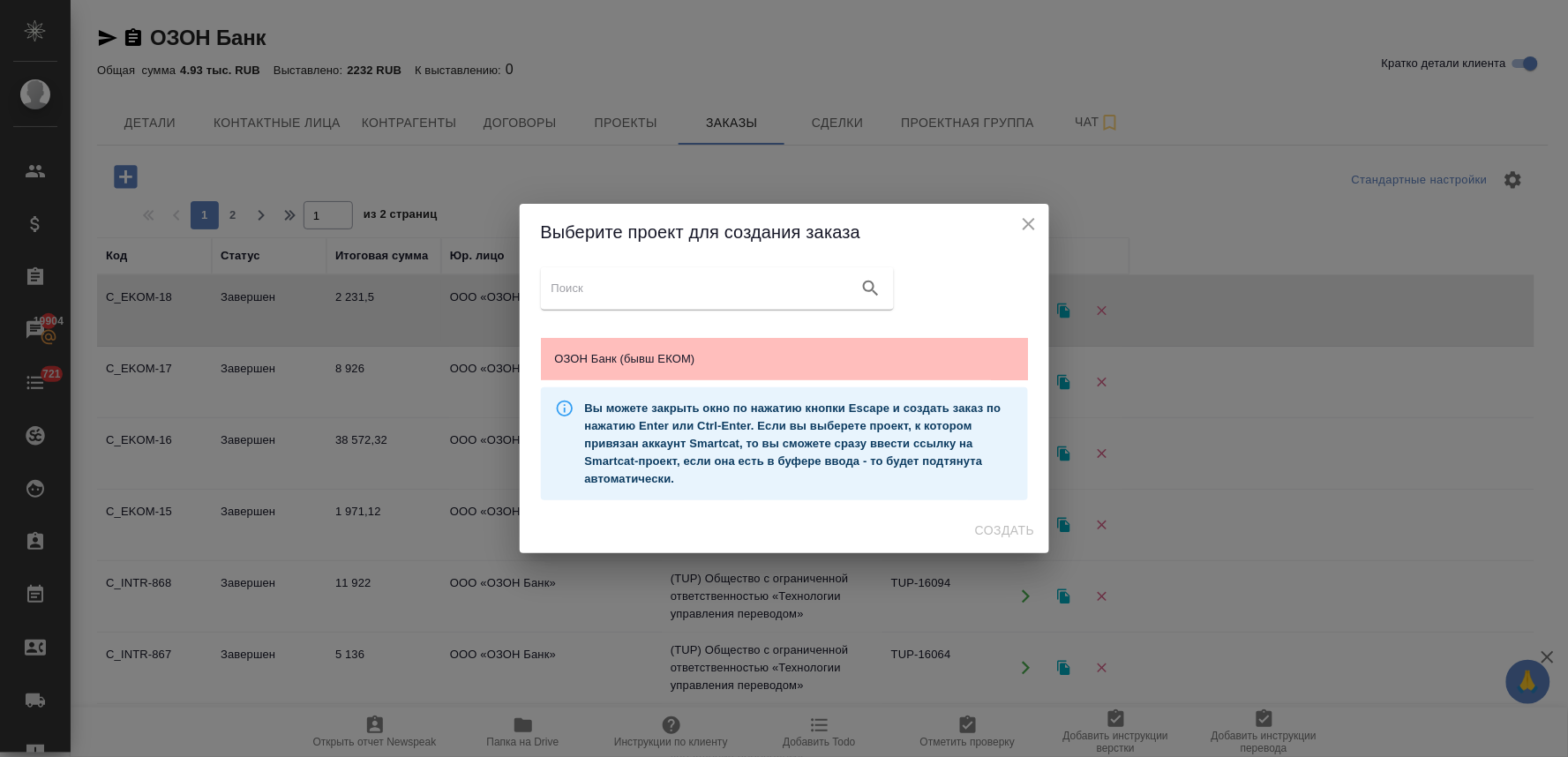
click at [681, 357] on span "ОЗОН Банк (бывш ЕКОМ)" at bounding box center [784, 358] width 459 height 17
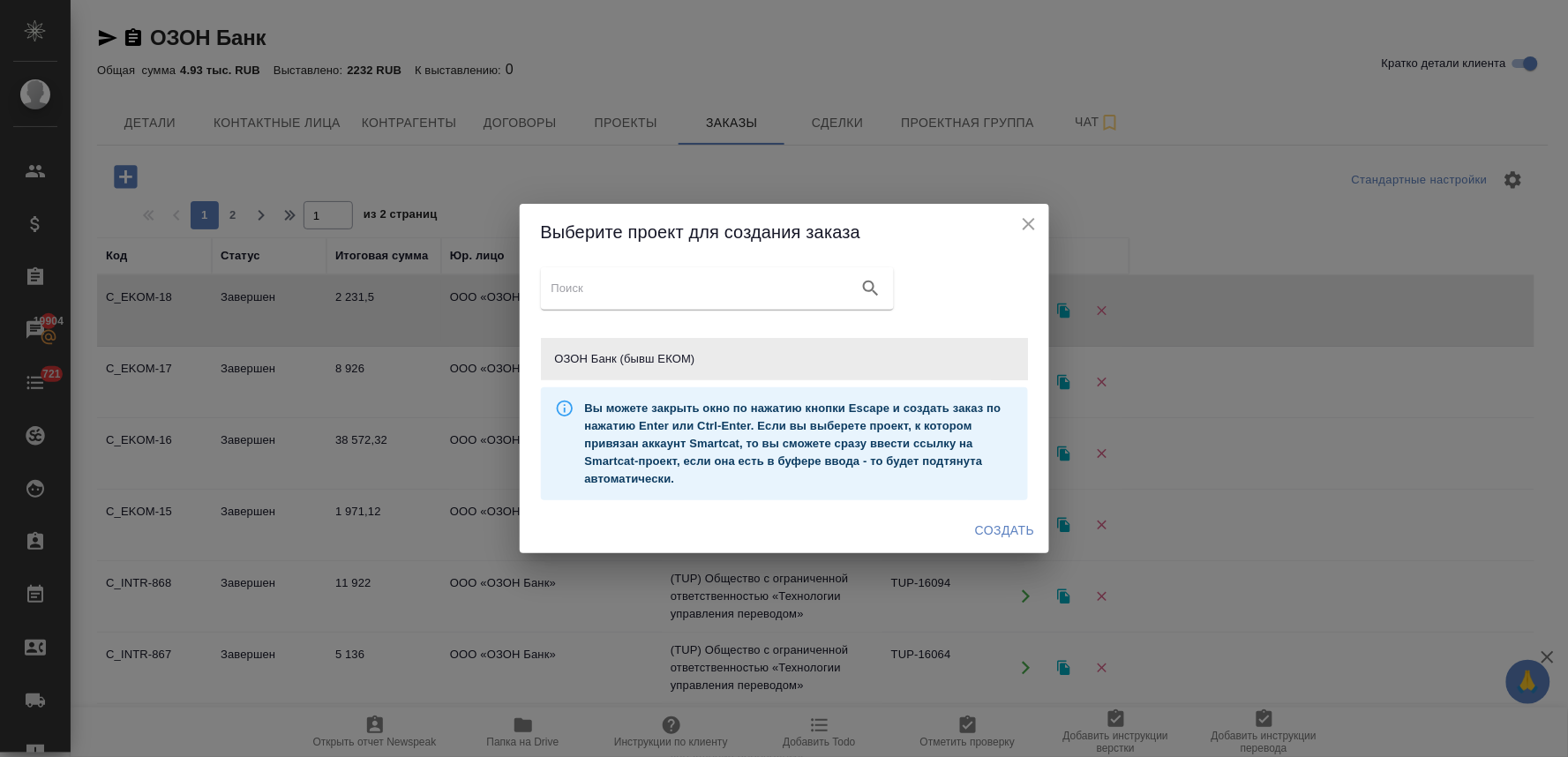
click at [984, 523] on span "Создать" at bounding box center [1004, 531] width 60 height 22
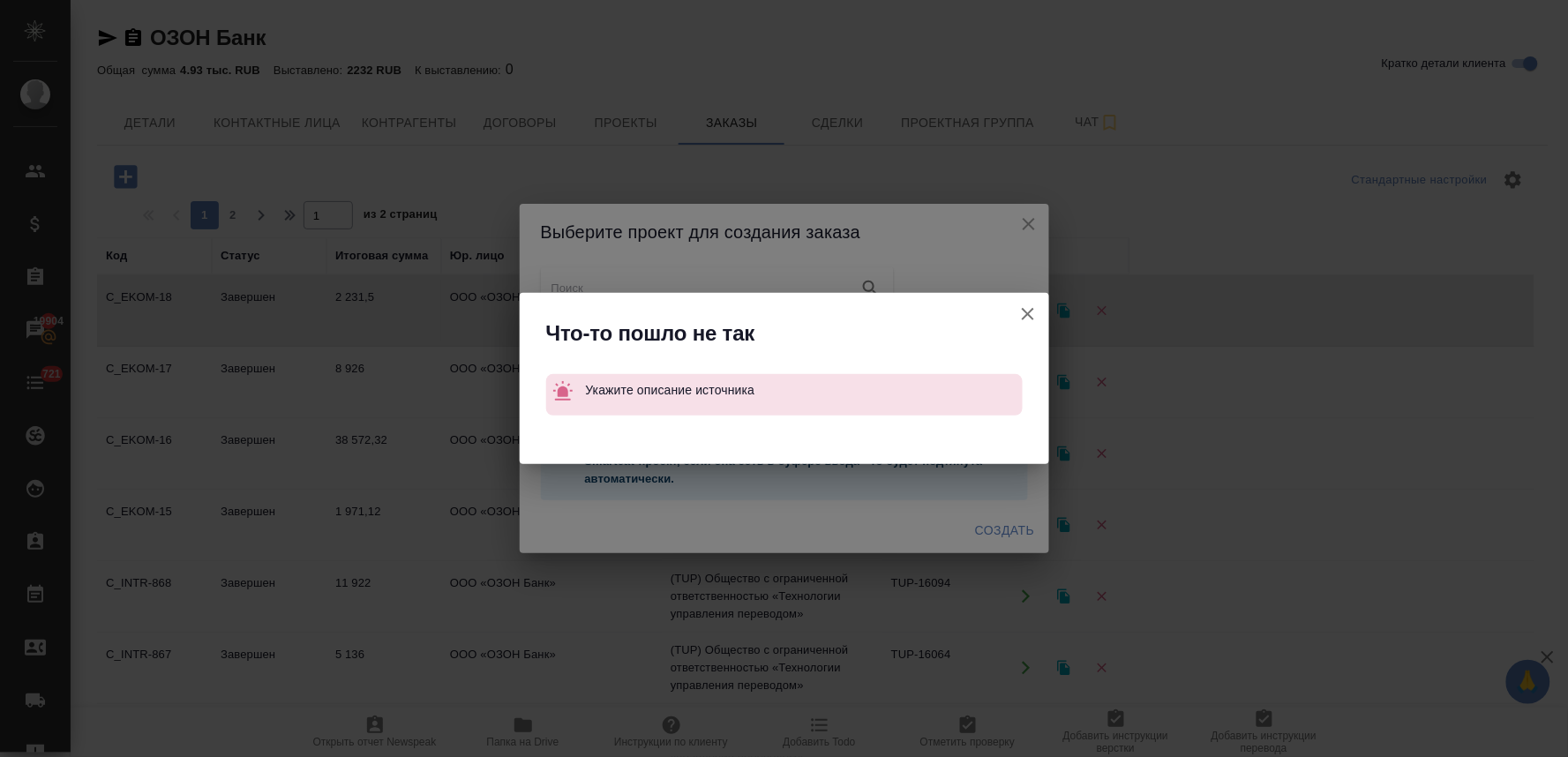
click at [1031, 310] on icon "button" at bounding box center [1027, 313] width 12 height 12
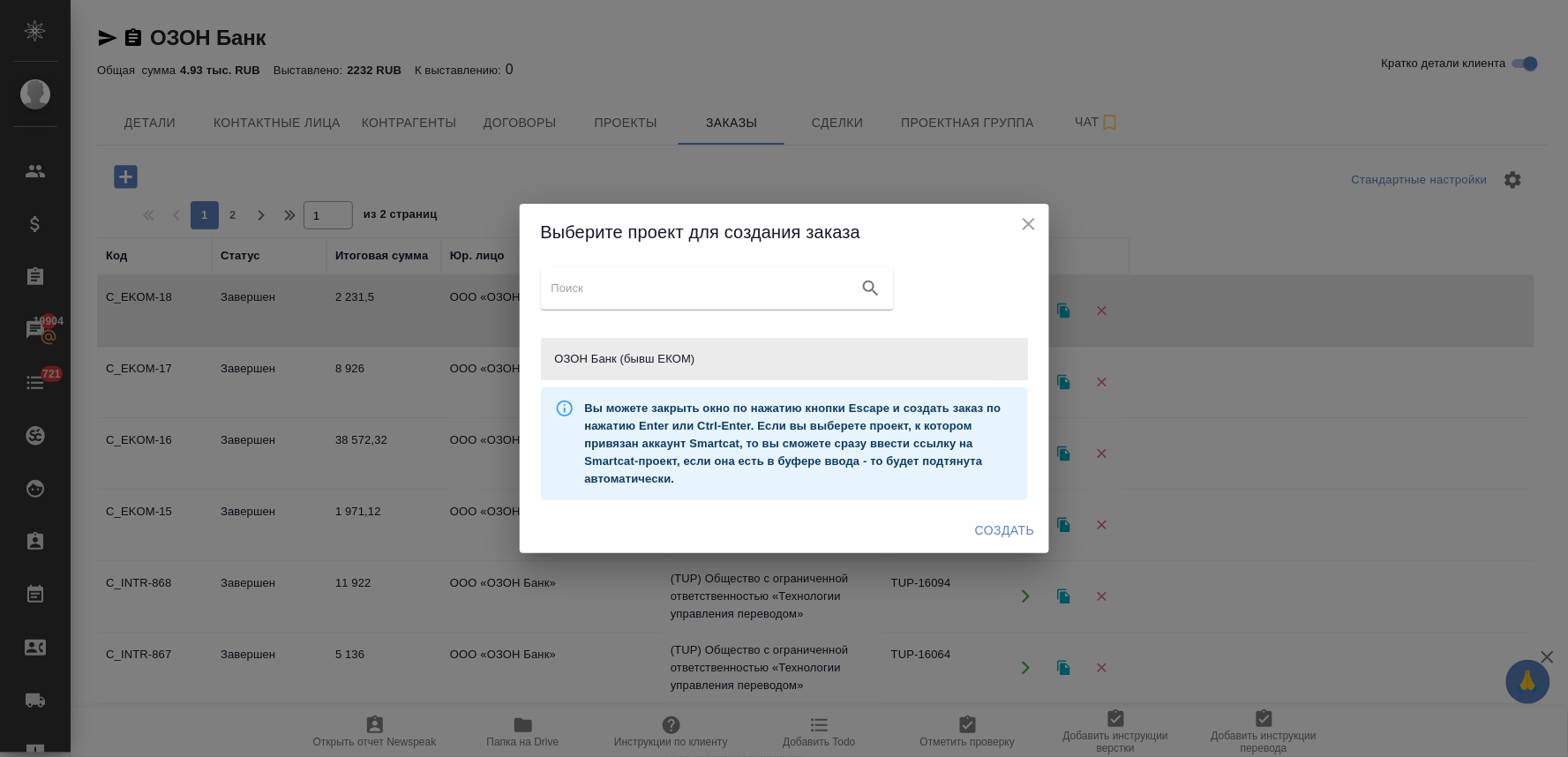
click at [1024, 225] on icon "close" at bounding box center [1028, 224] width 21 height 21
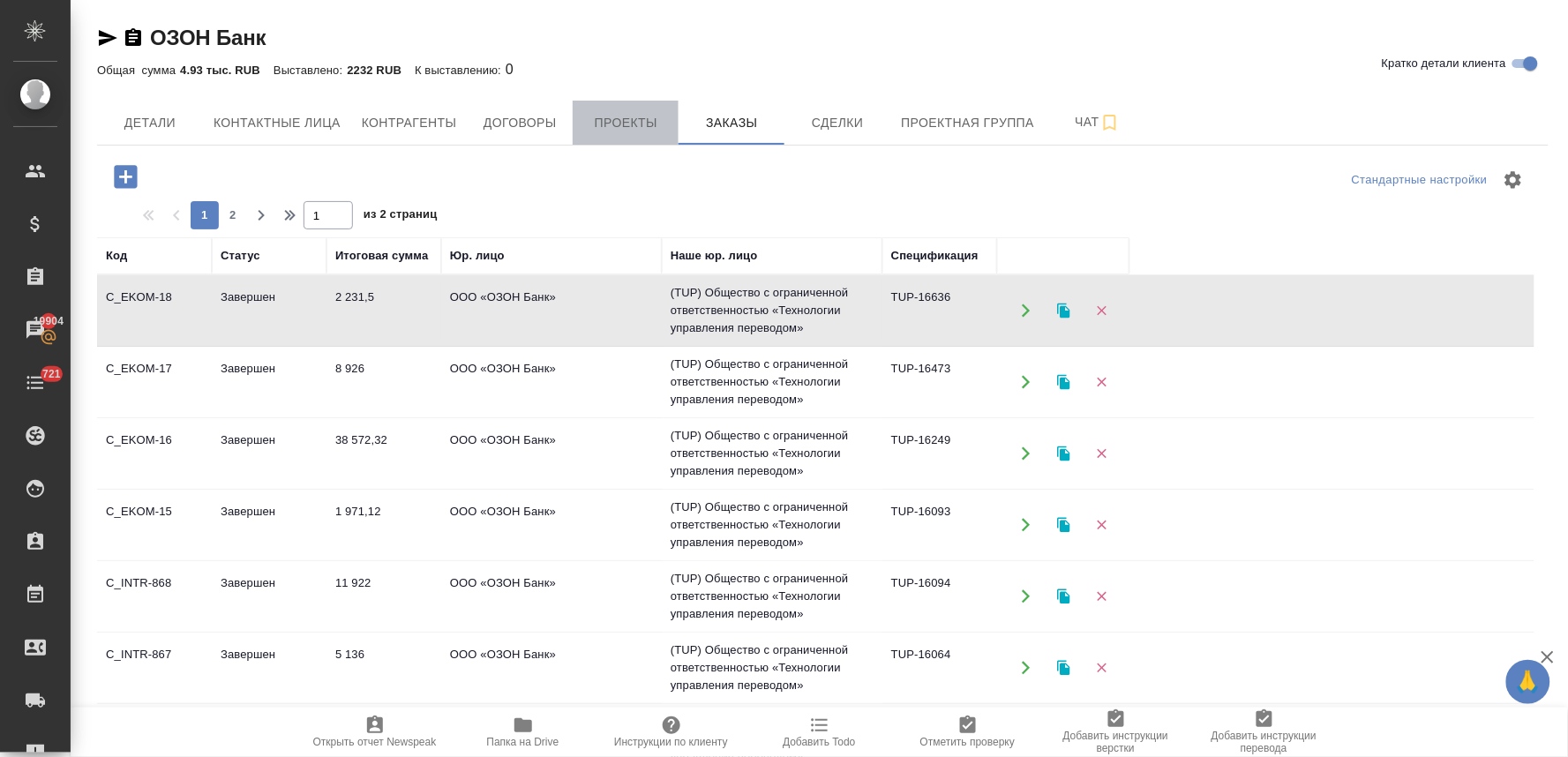
click at [630, 119] on span "Проекты" at bounding box center [625, 123] width 84 height 22
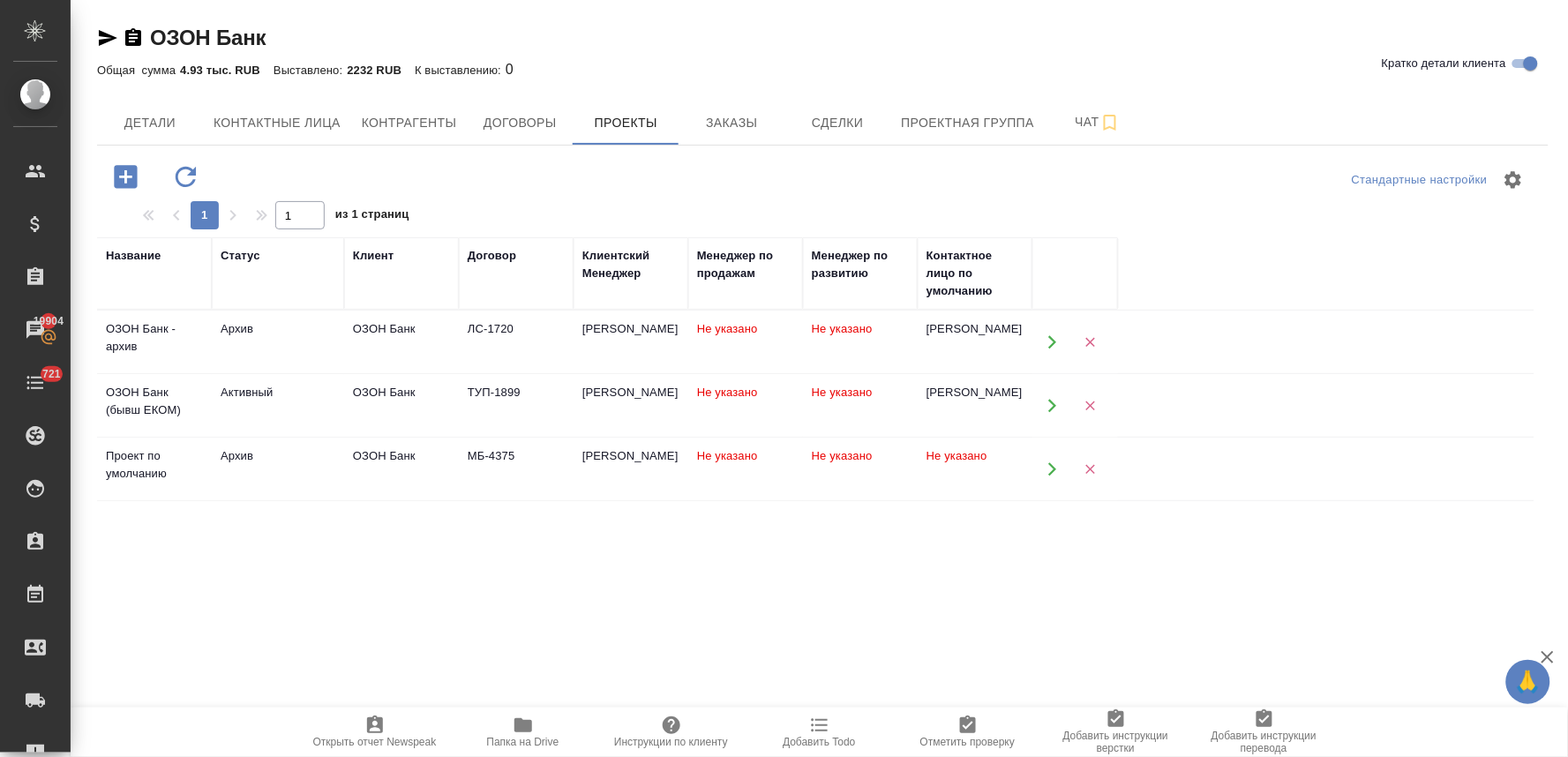
click at [420, 389] on div "ОЗОН Банк" at bounding box center [401, 392] width 97 height 17
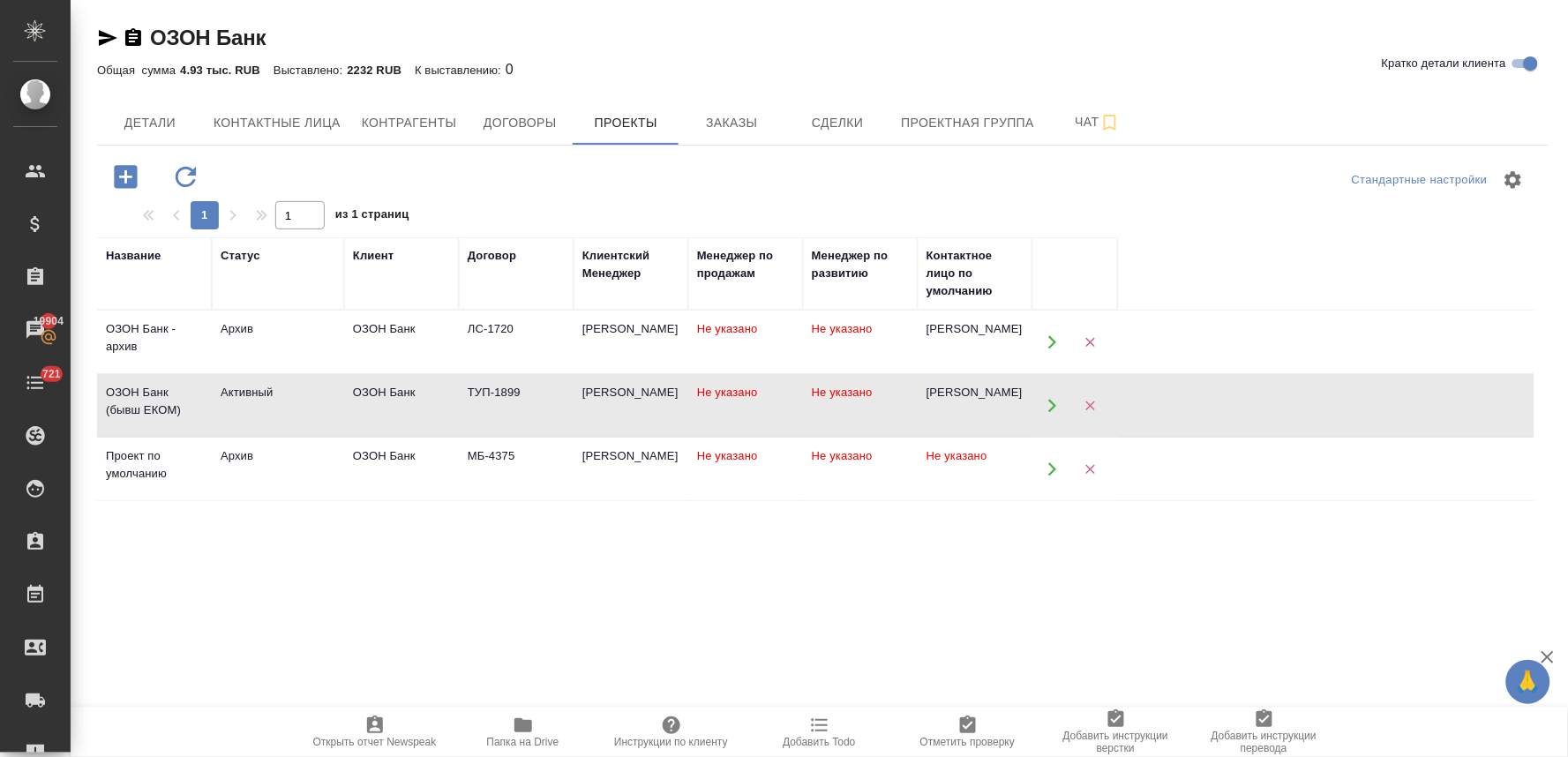
click at [420, 389] on div "ОЗОН Банк" at bounding box center [401, 392] width 97 height 17
click at [727, 122] on span "Заказы" at bounding box center [731, 123] width 84 height 22
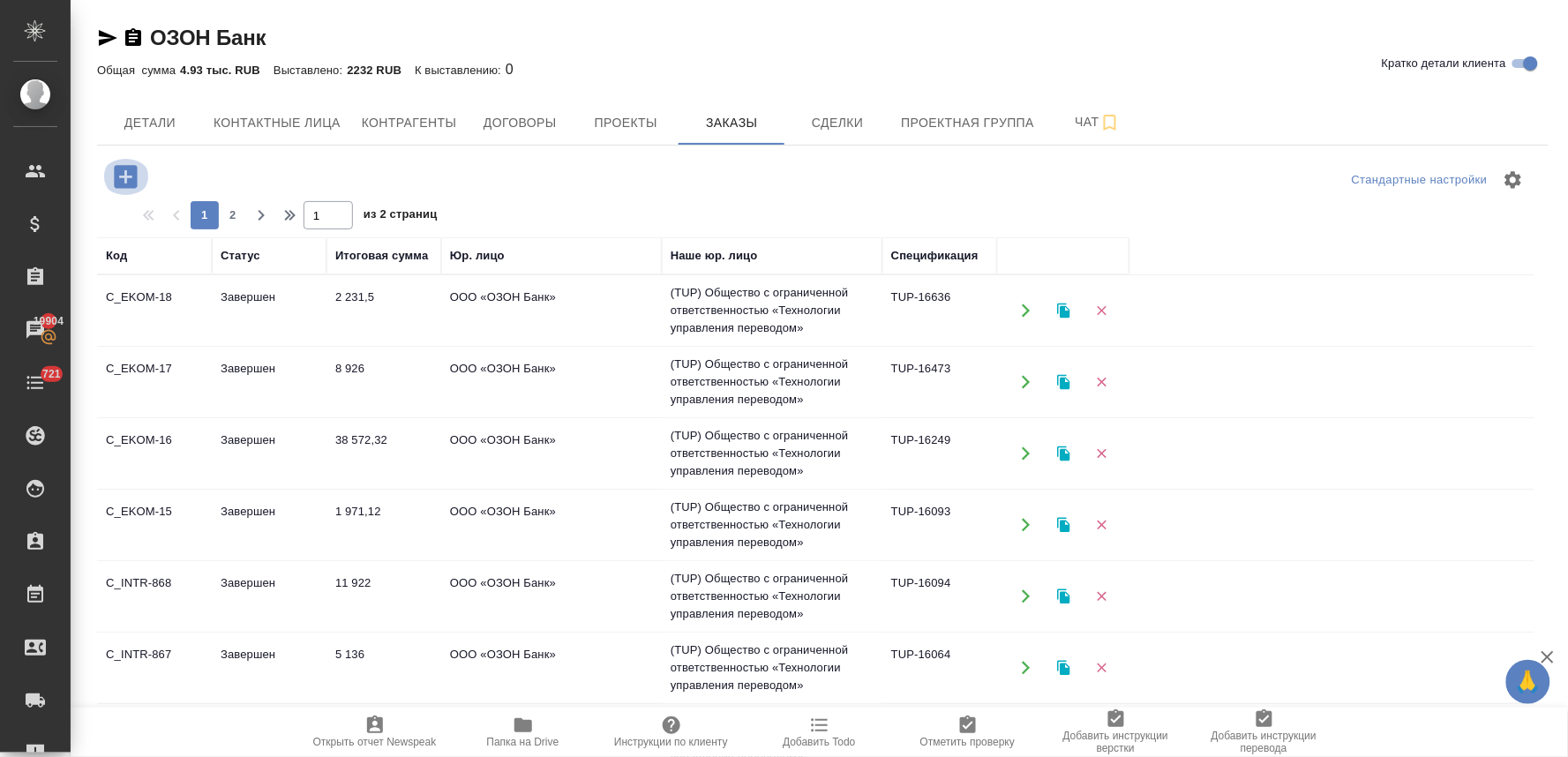
click at [110, 178] on icon "button" at bounding box center [126, 177] width 31 height 31
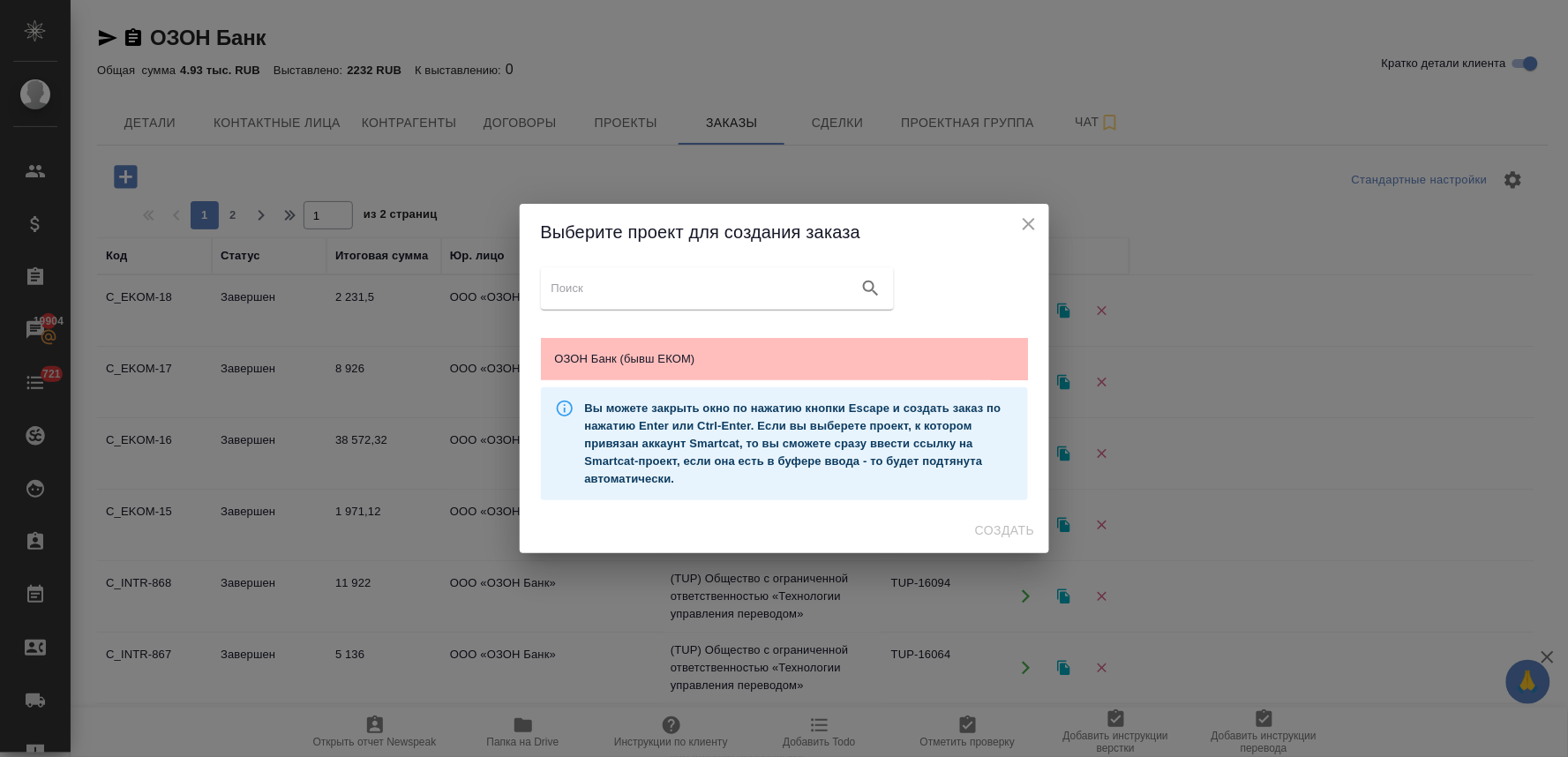
click at [689, 359] on span "ОЗОН Банк (бывш ЕКОМ)" at bounding box center [784, 358] width 459 height 17
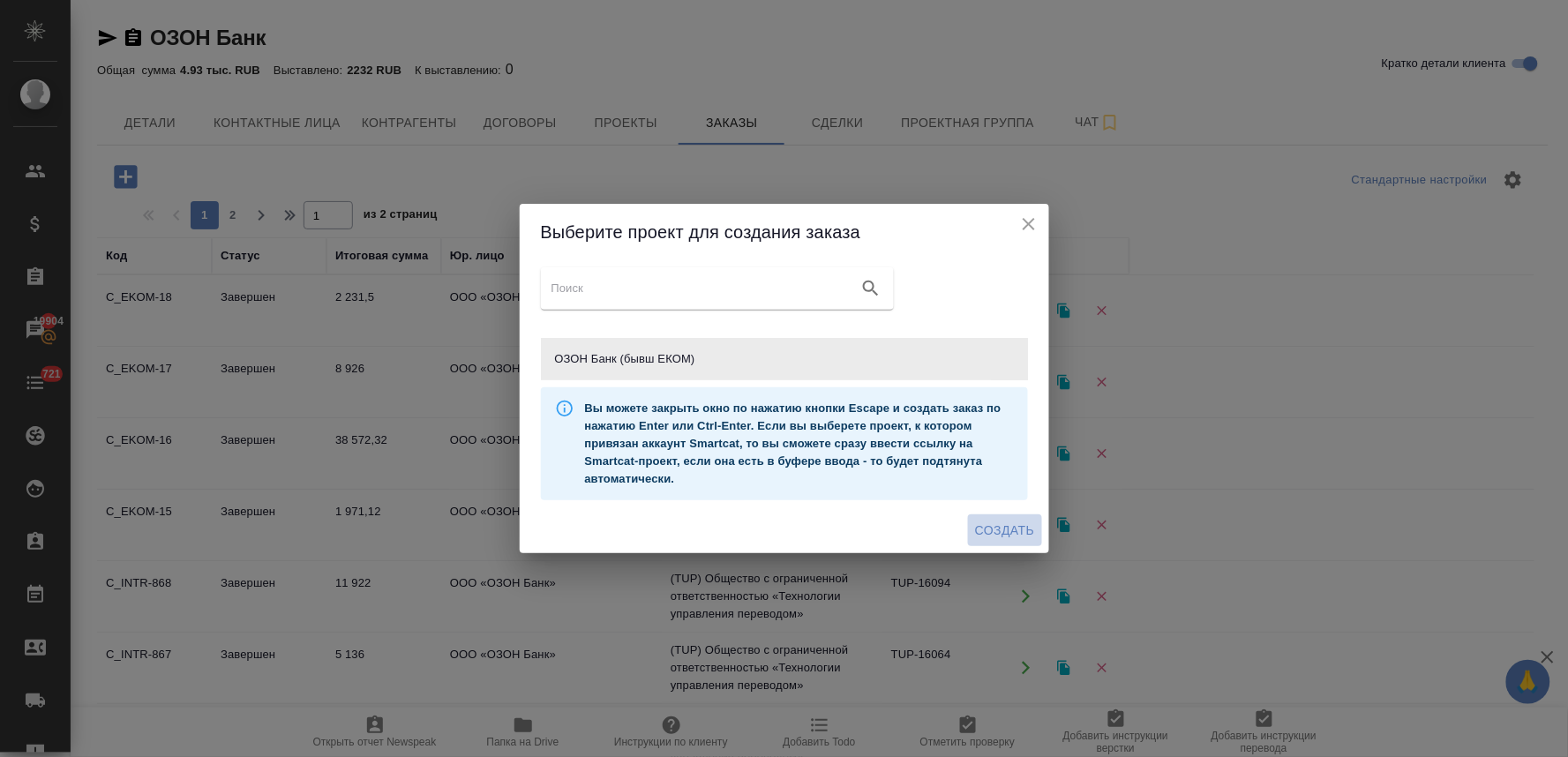
click at [1001, 528] on span "Создать" at bounding box center [1004, 531] width 60 height 22
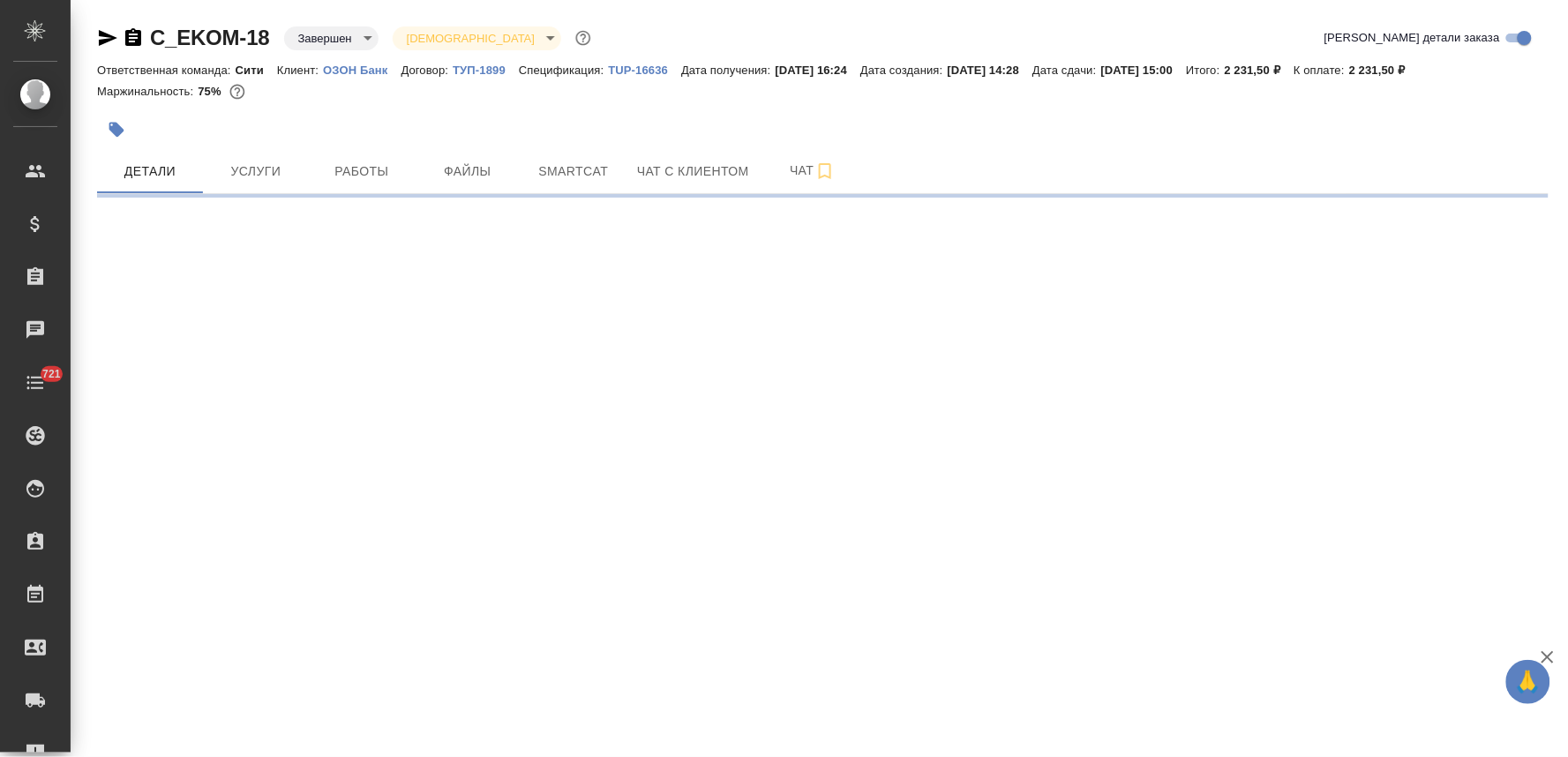
select select "RU"
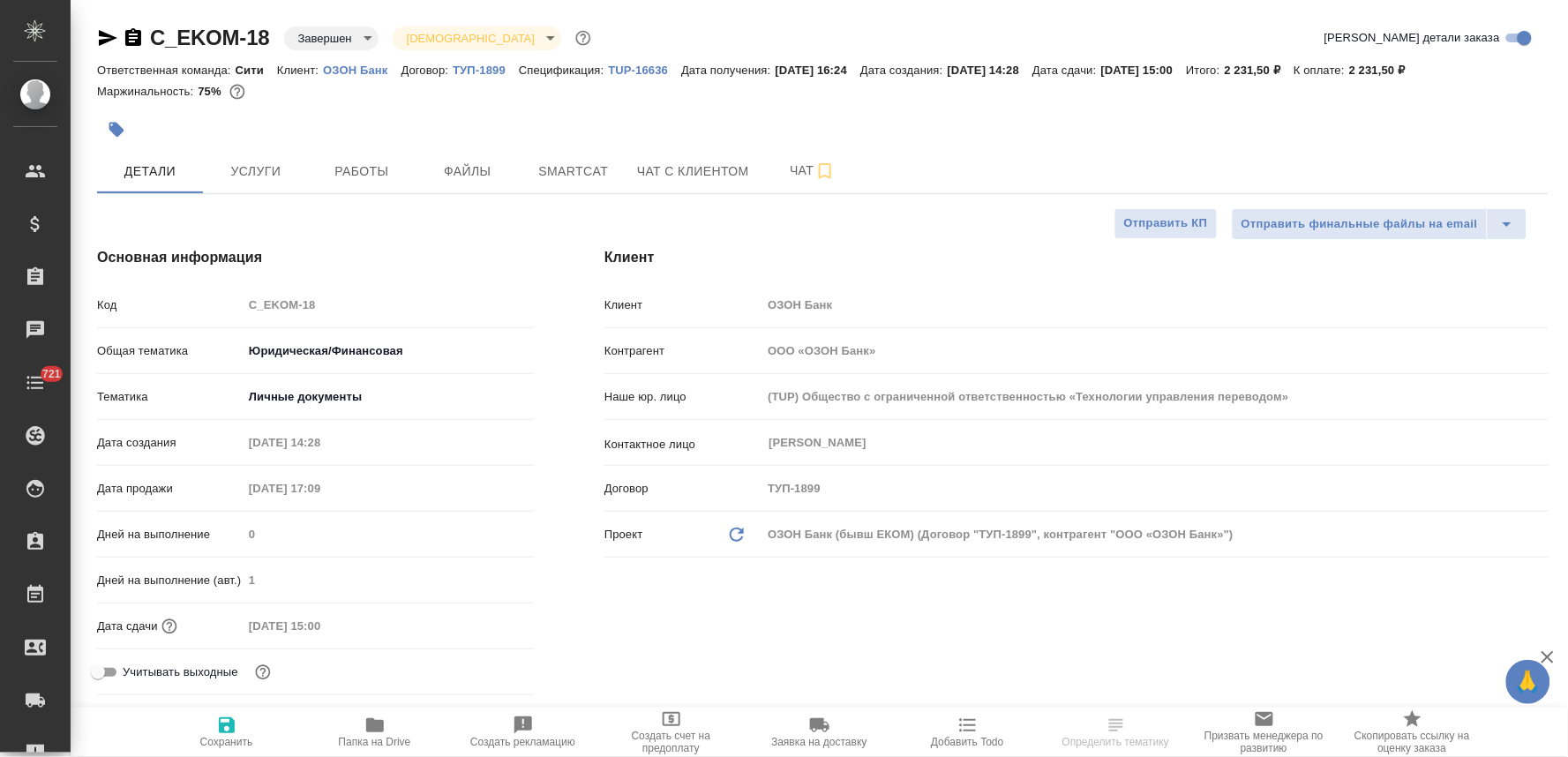
type textarea "x"
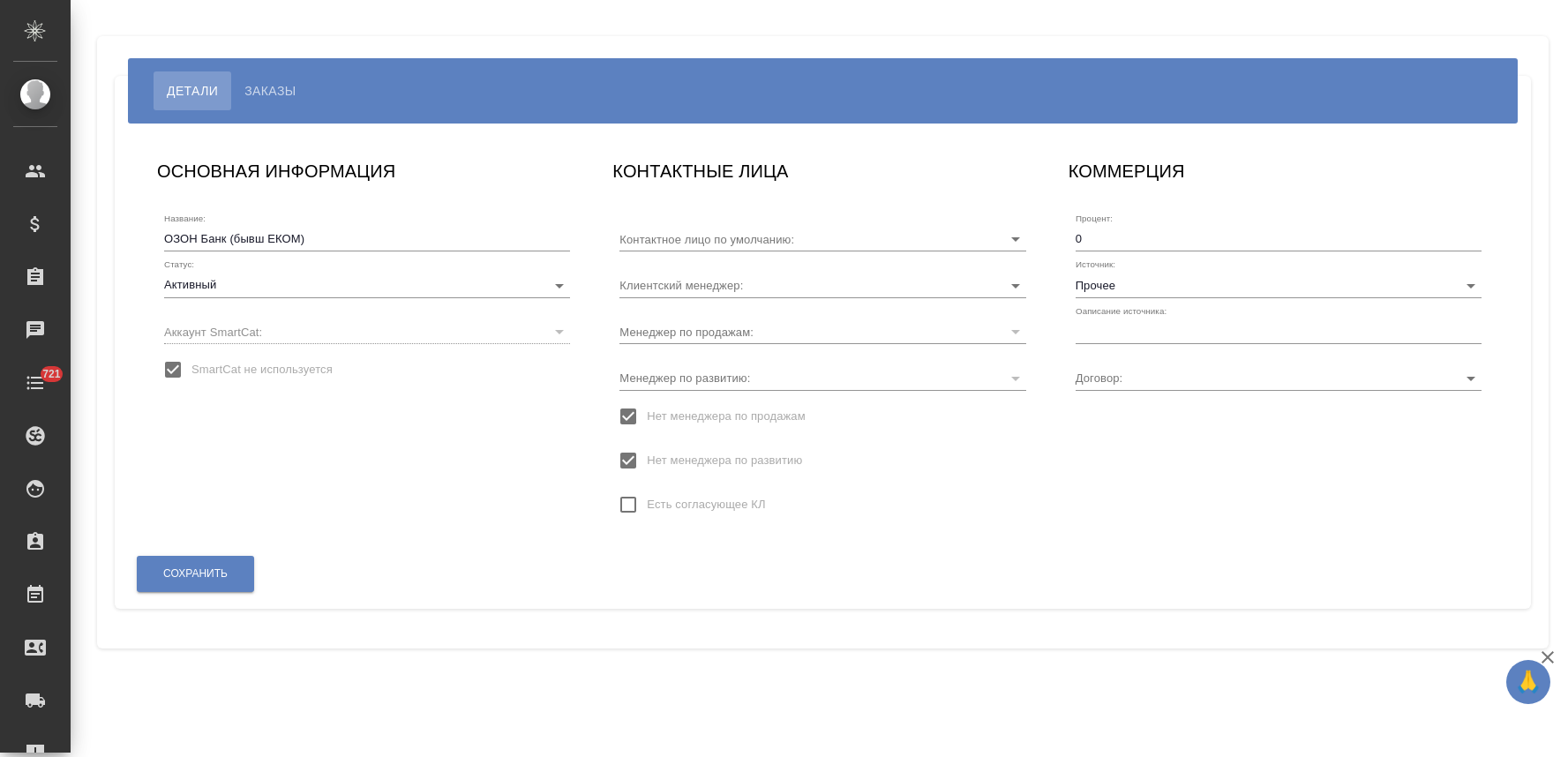
type input "[PERSON_NAME]"
type input "ТУП-1899"
type input "[PERSON_NAME]"
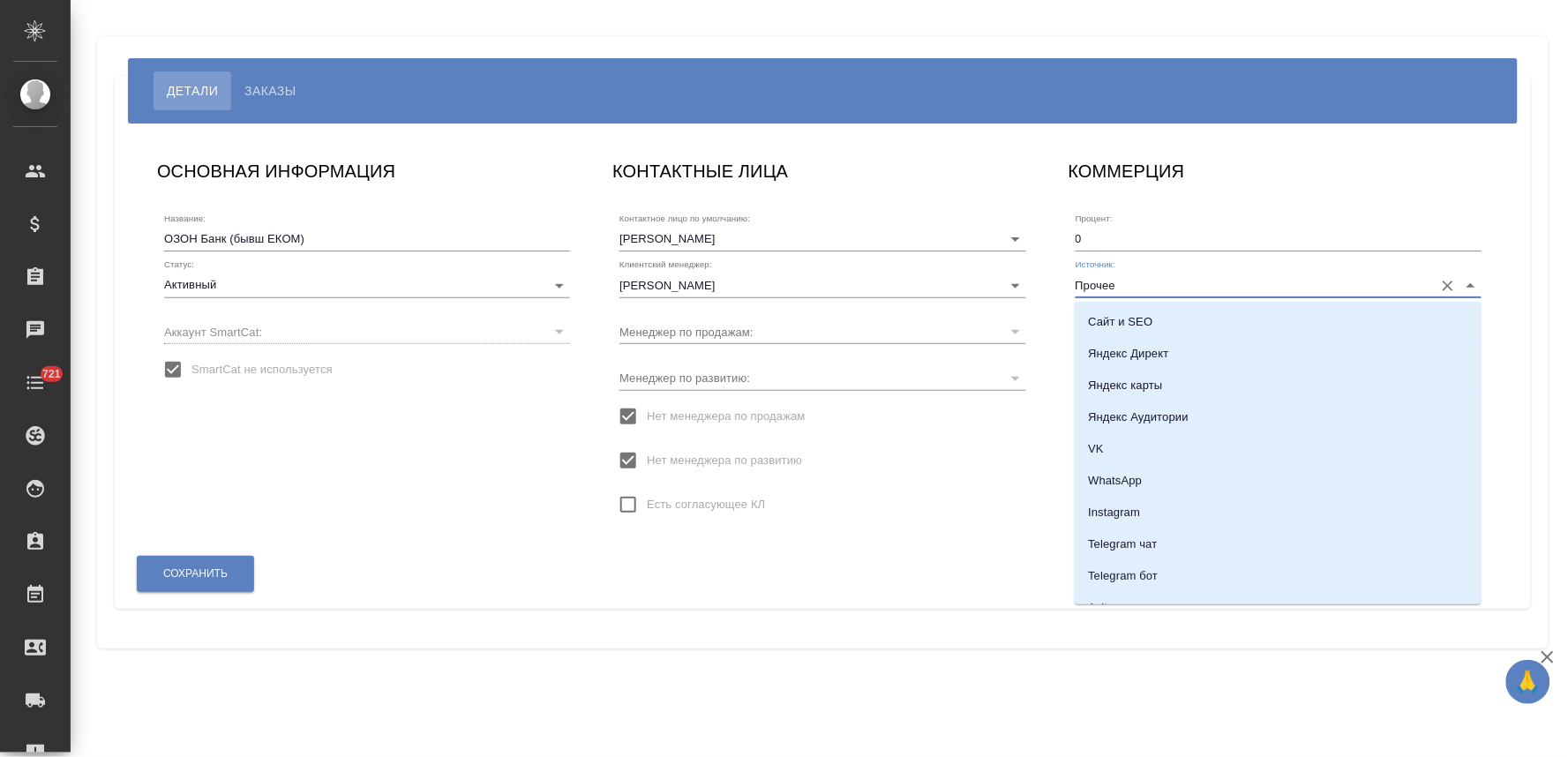
click at [1223, 290] on input "Прочее" at bounding box center [1250, 284] width 349 height 24
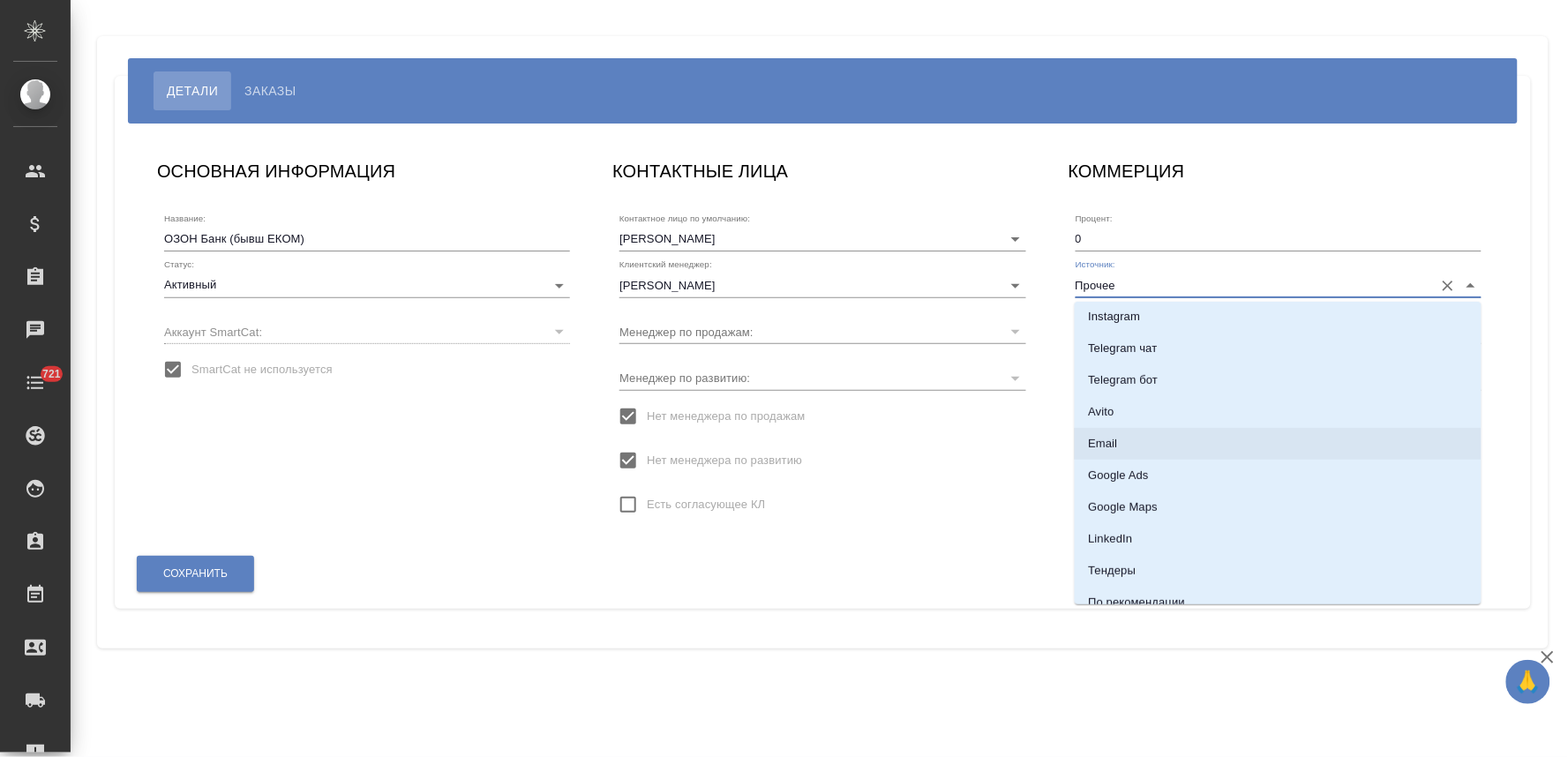
click at [1143, 439] on li "Email" at bounding box center [1278, 444] width 407 height 32
type input "Email"
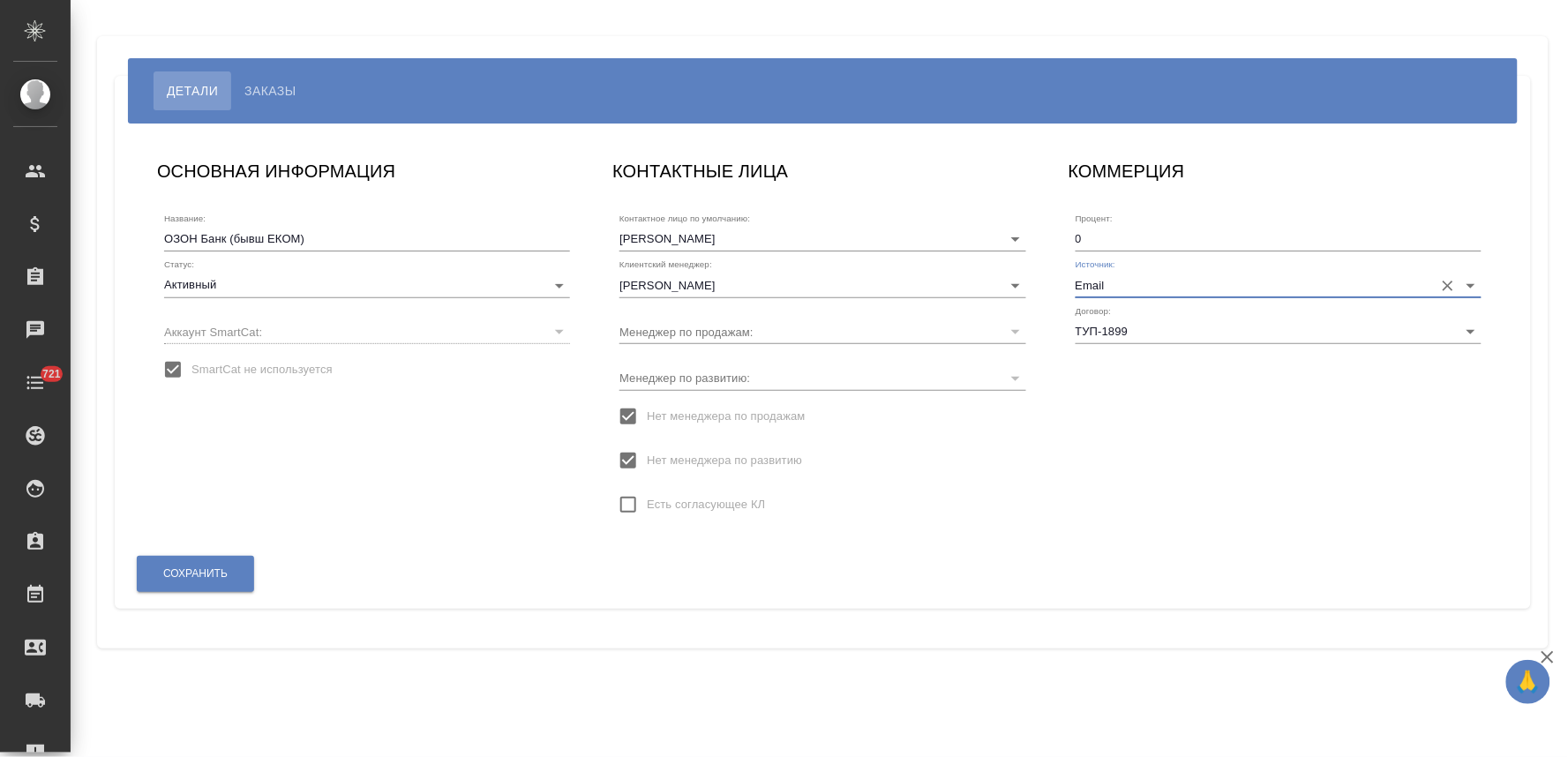
click at [1105, 523] on div "КОММЕРЦИЯ Процент: 0 Источник: Email Договор: ТУП-1899" at bounding box center [1278, 346] width 455 height 415
click at [209, 576] on span "Сохранить" at bounding box center [195, 574] width 64 height 15
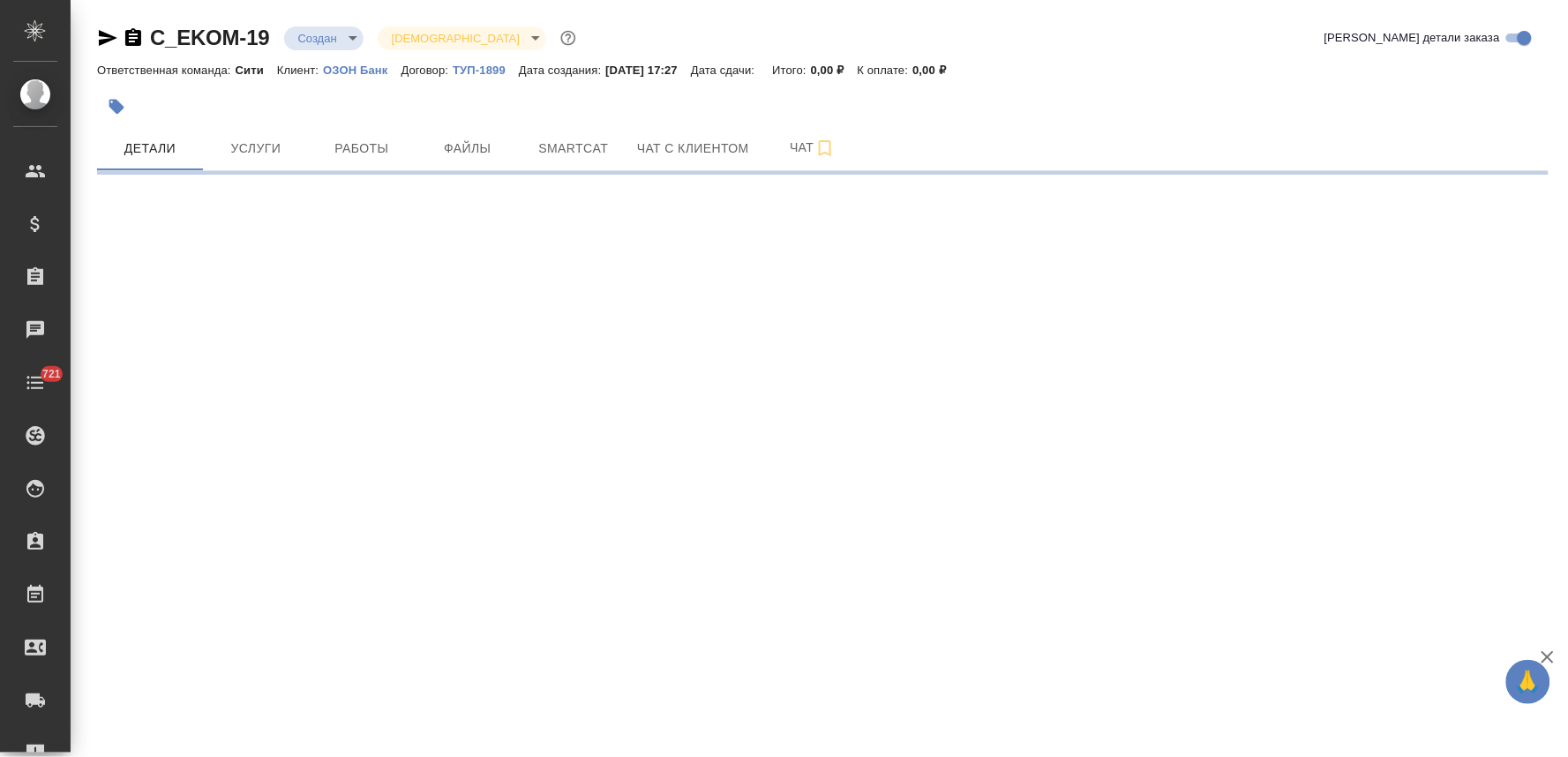
select select "RU"
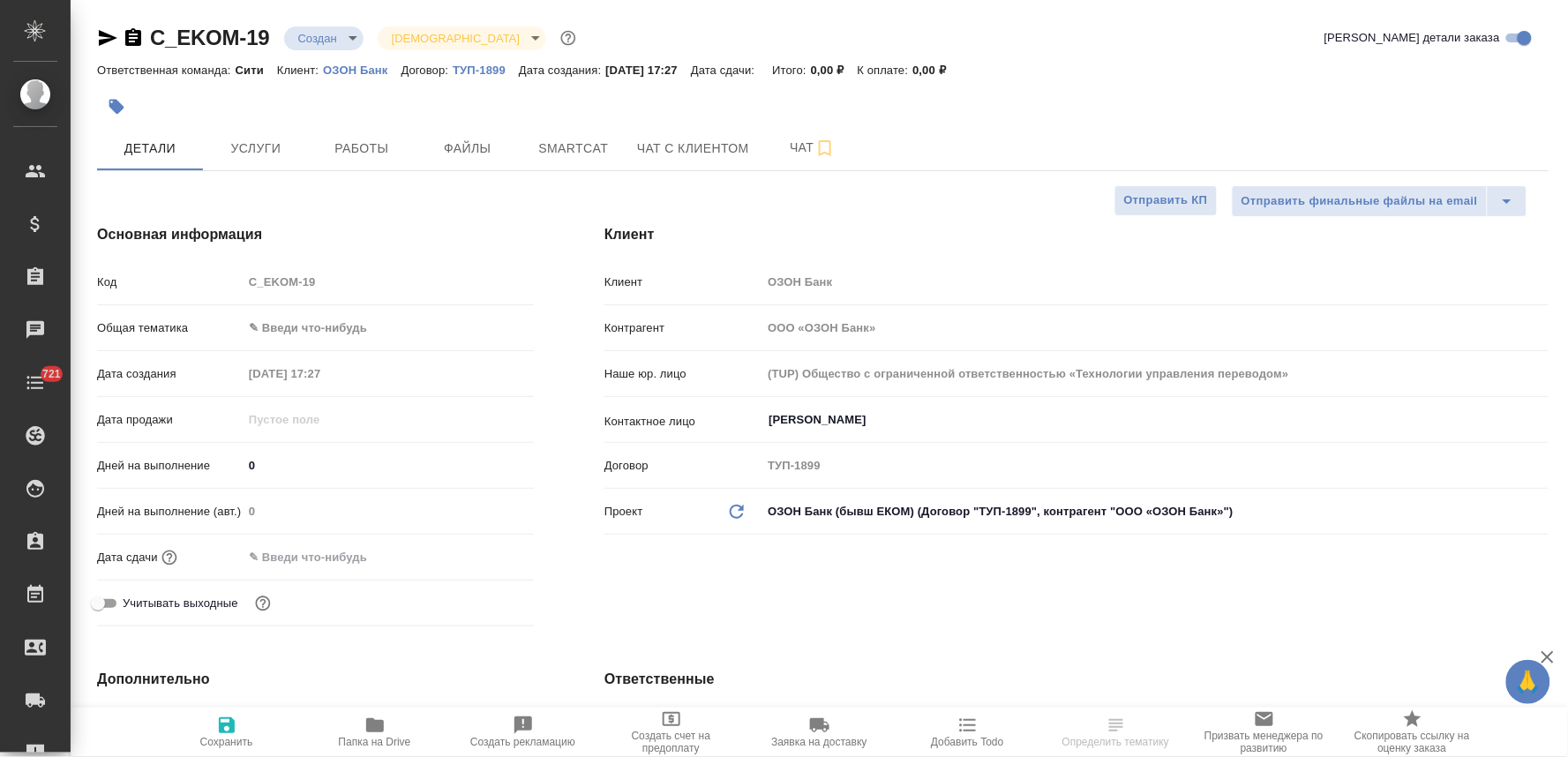
type textarea "x"
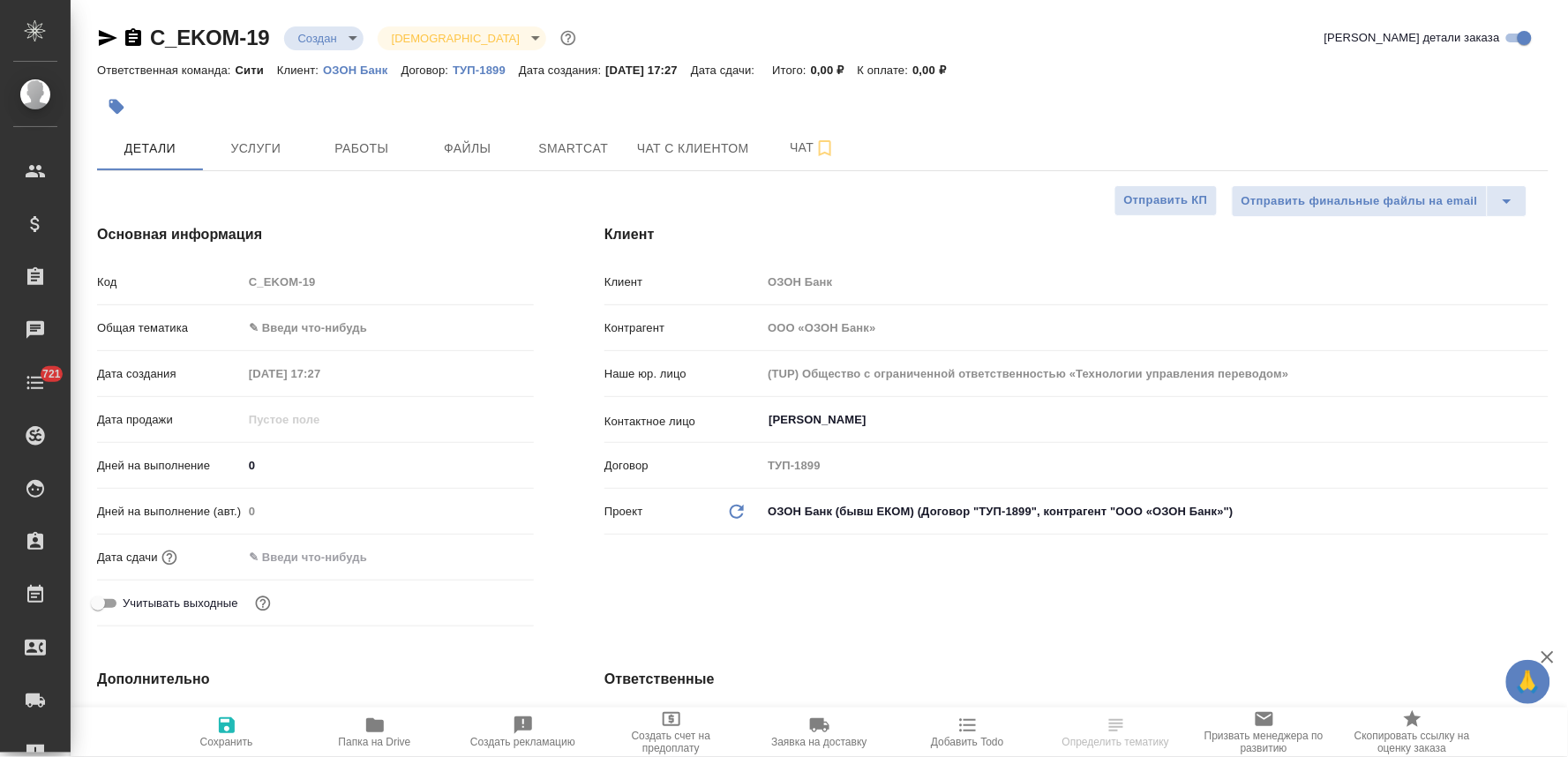
type textarea "x"
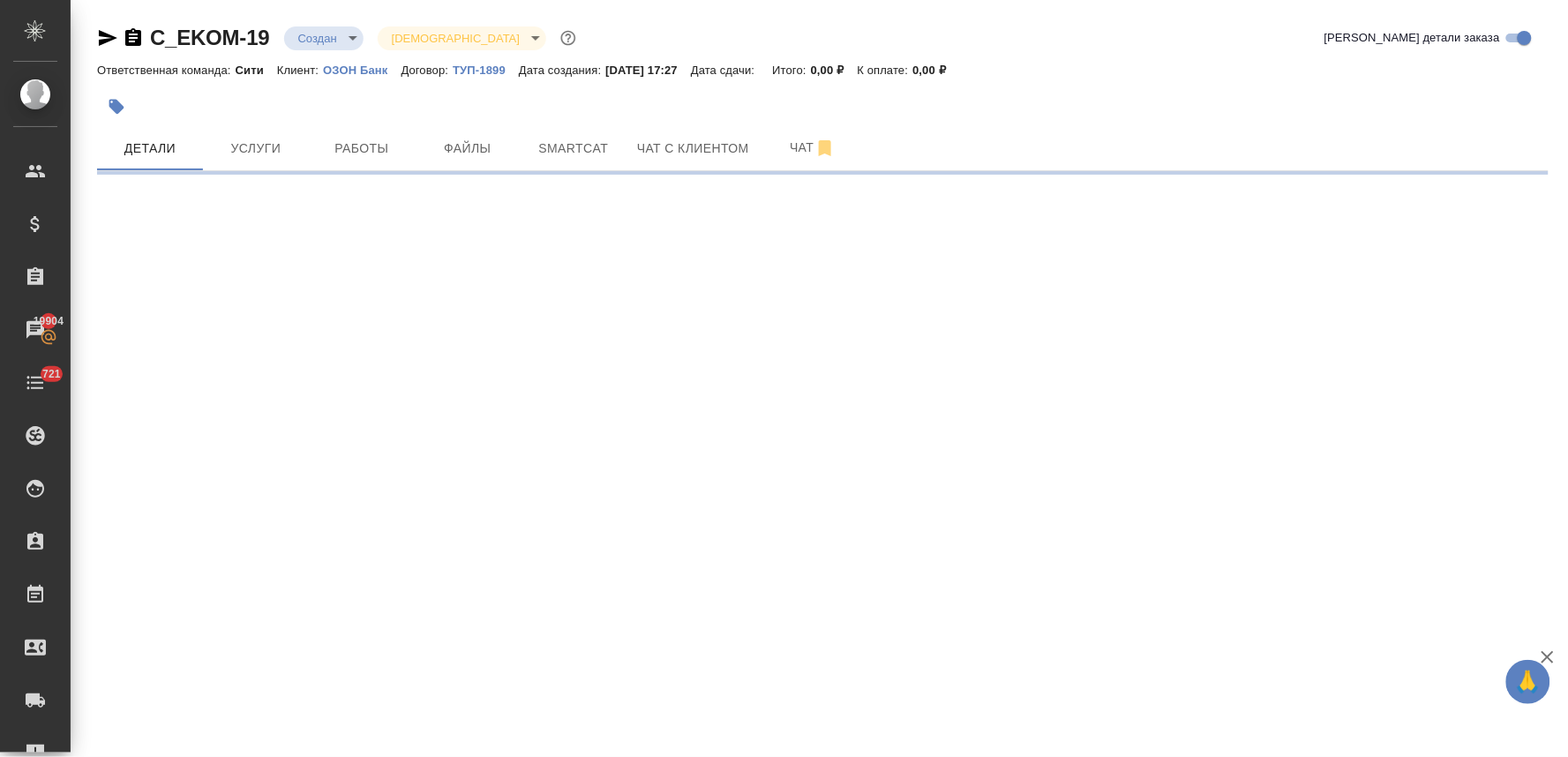
select select "RU"
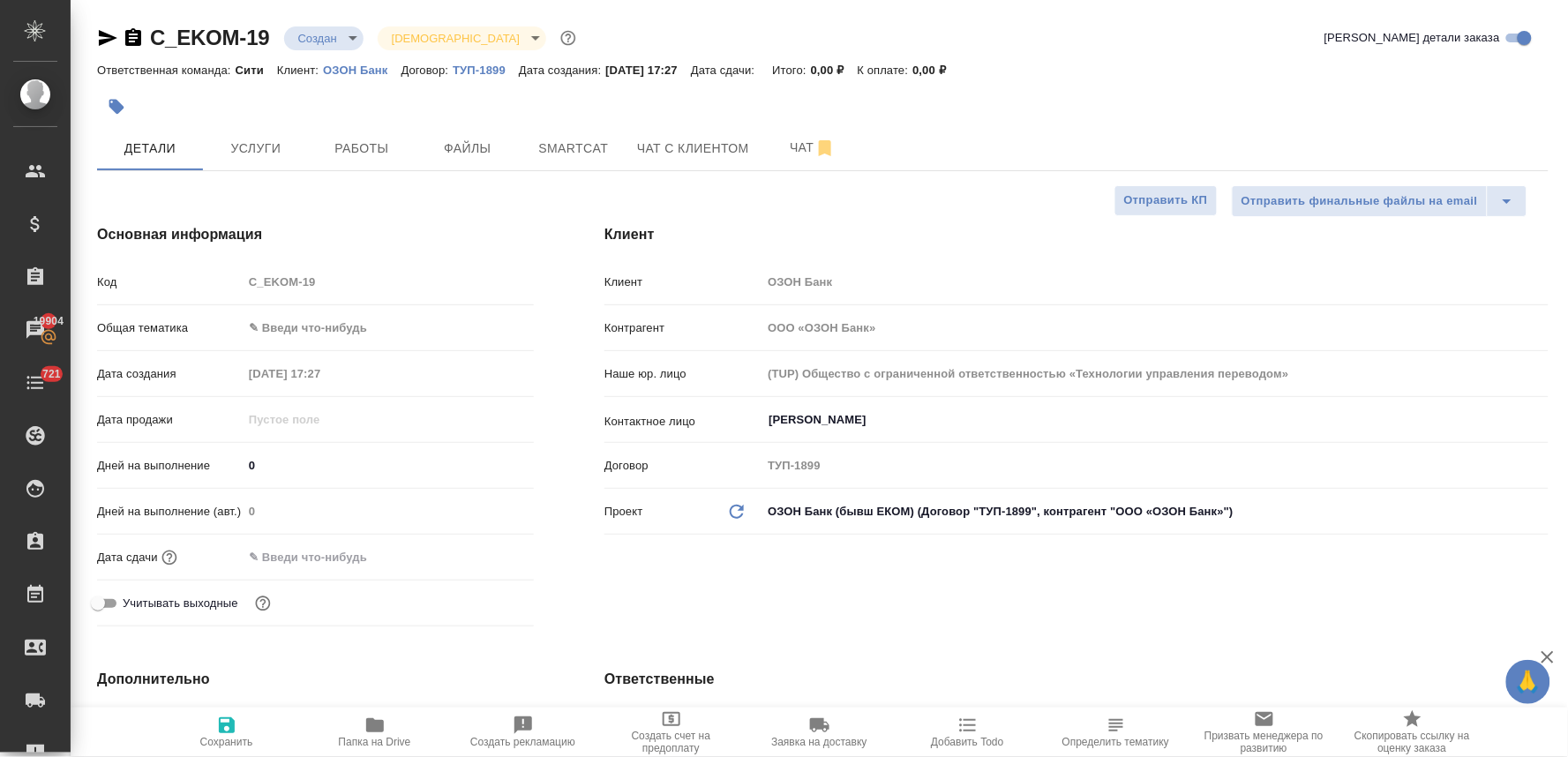
type textarea "x"
click at [1132, 90] on div at bounding box center [823, 106] width 1452 height 38
click at [342, 544] on input "text" at bounding box center [320, 557] width 154 height 26
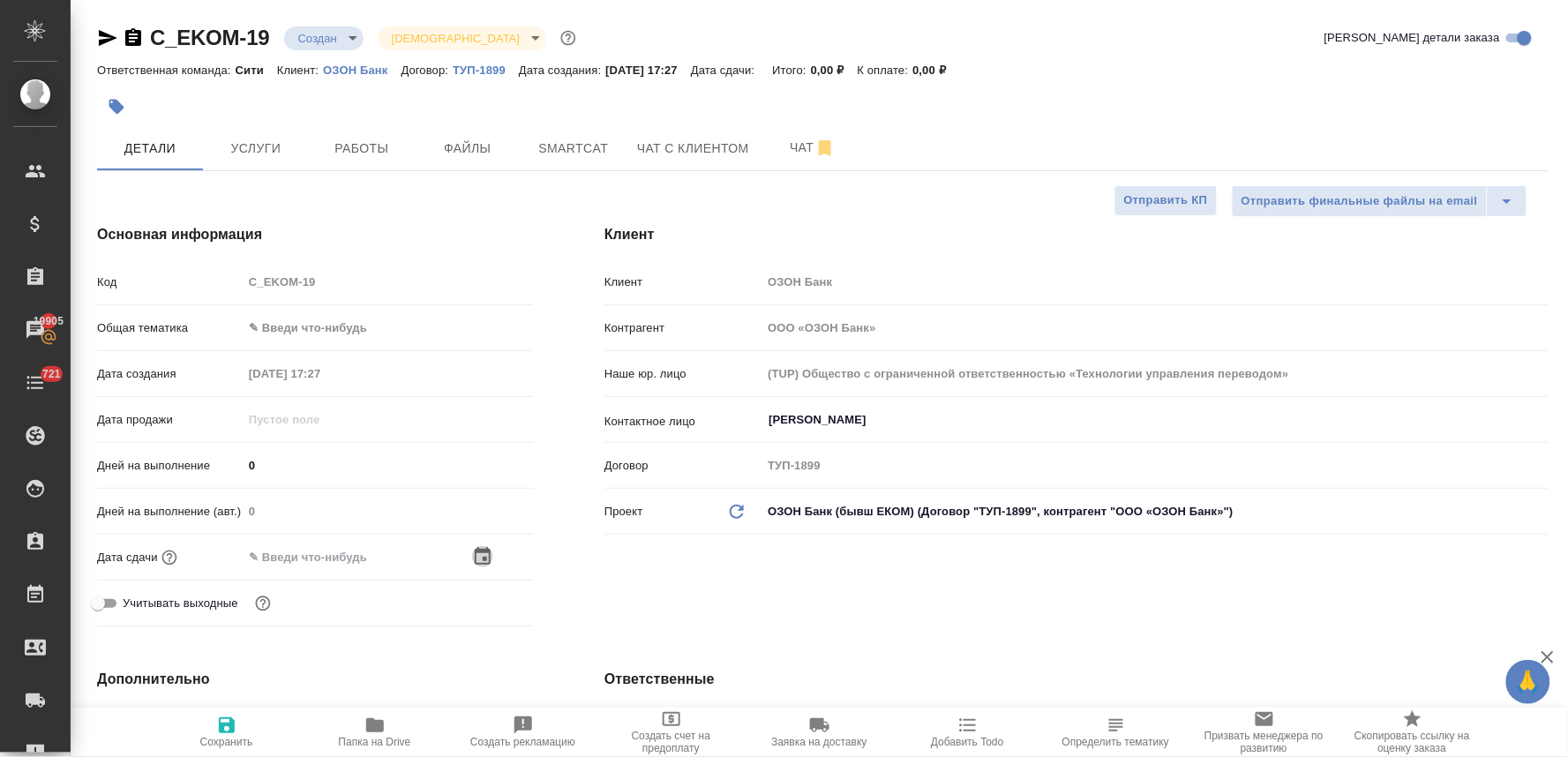
click at [478, 557] on icon "button" at bounding box center [482, 556] width 21 height 21
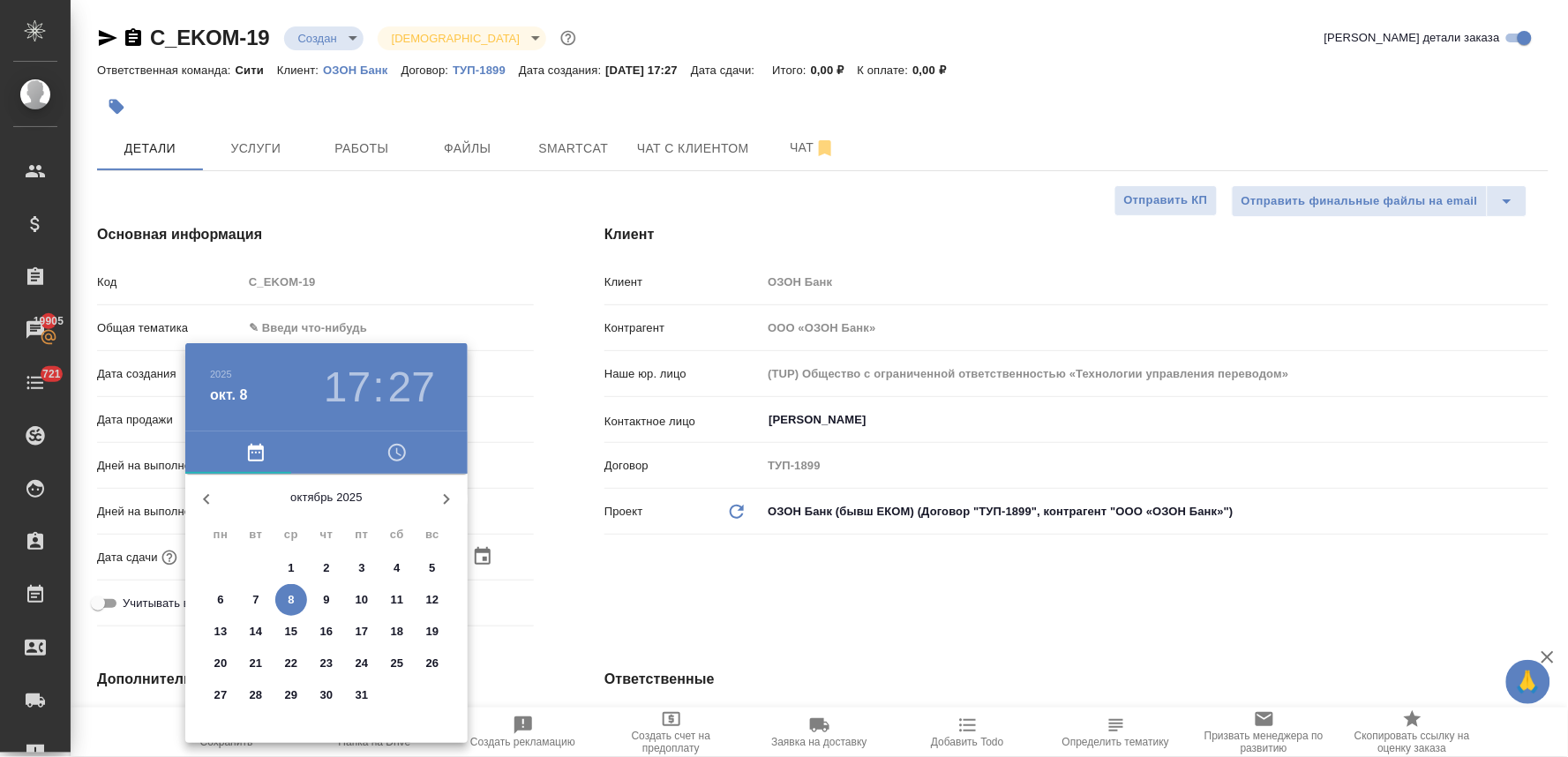
click at [323, 598] on p "9" at bounding box center [325, 599] width 6 height 17
type input "09.10.2025 17:27"
type textarea "x"
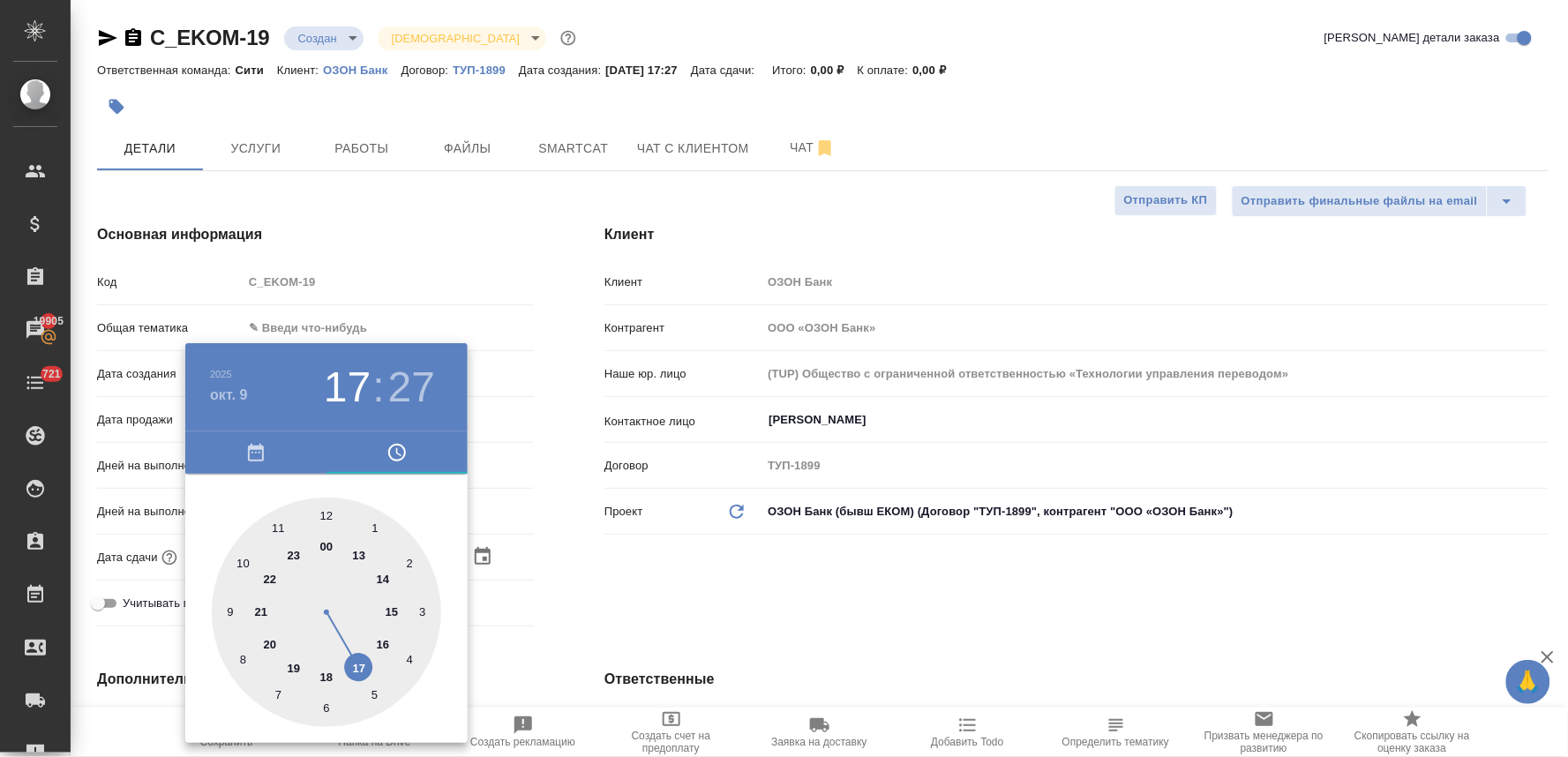
click at [690, 587] on div at bounding box center [784, 378] width 1568 height 757
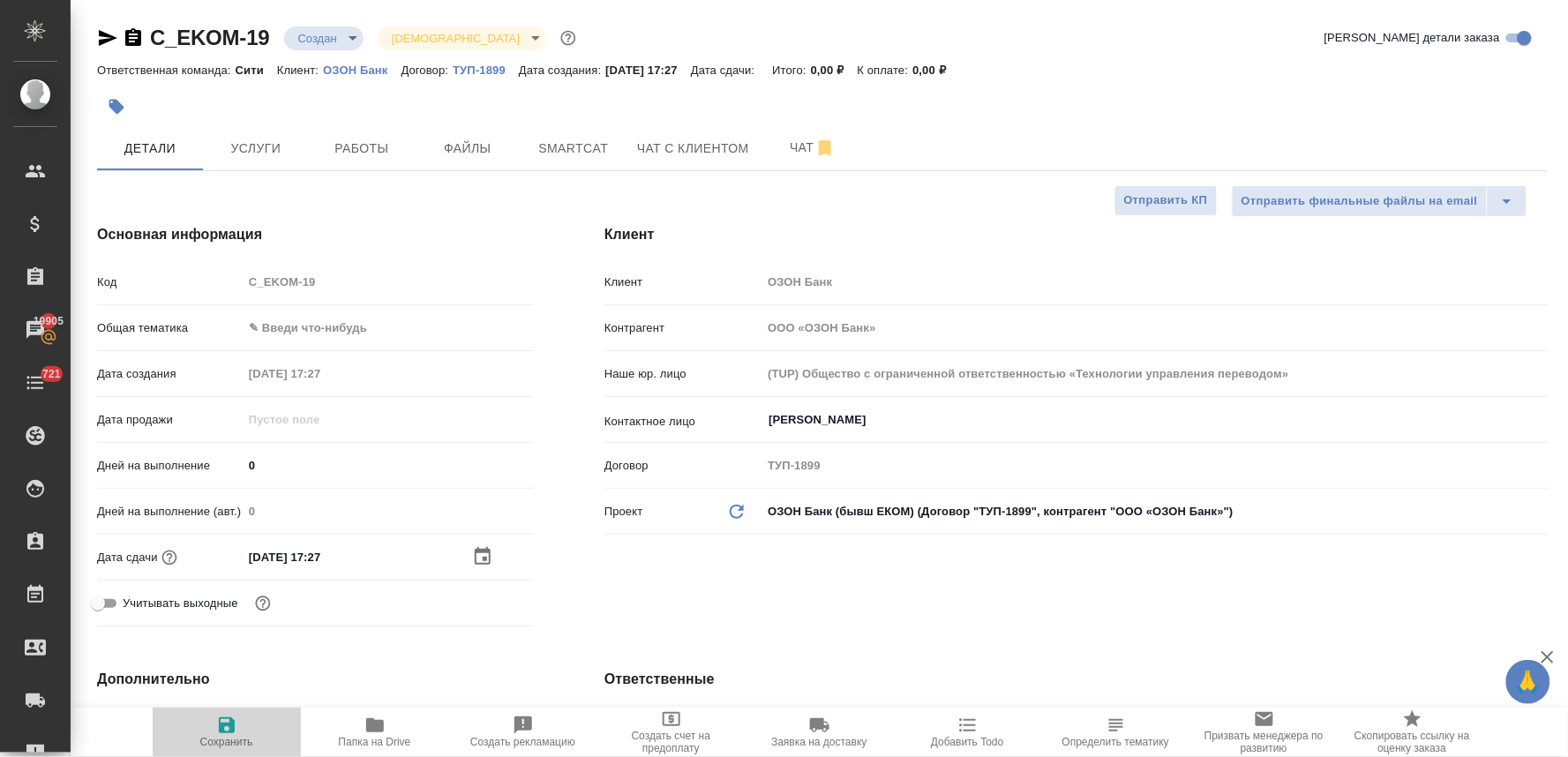
click at [238, 722] on span "Сохранить" at bounding box center [226, 731] width 127 height 34
type textarea "x"
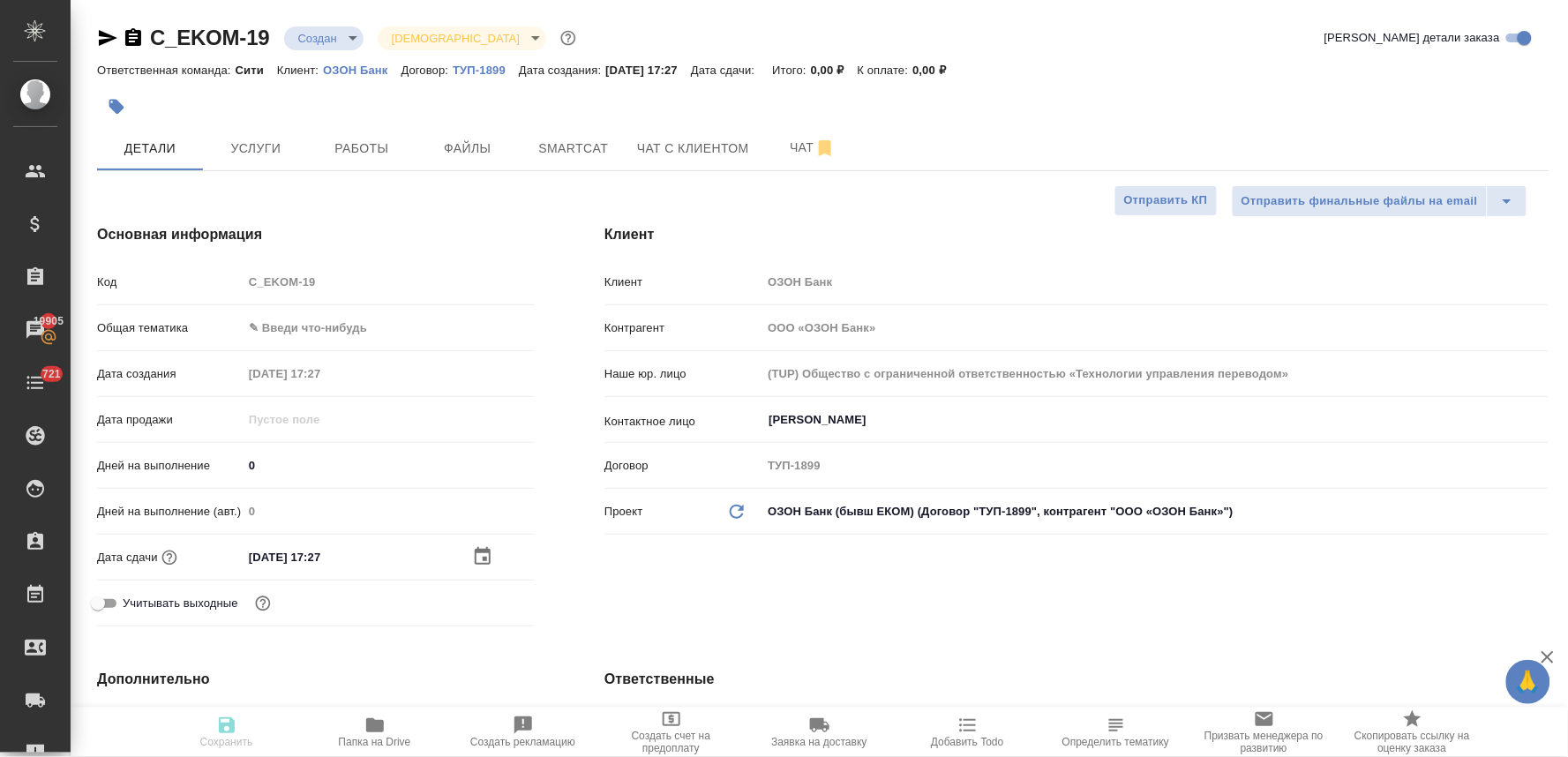
type textarea "x"
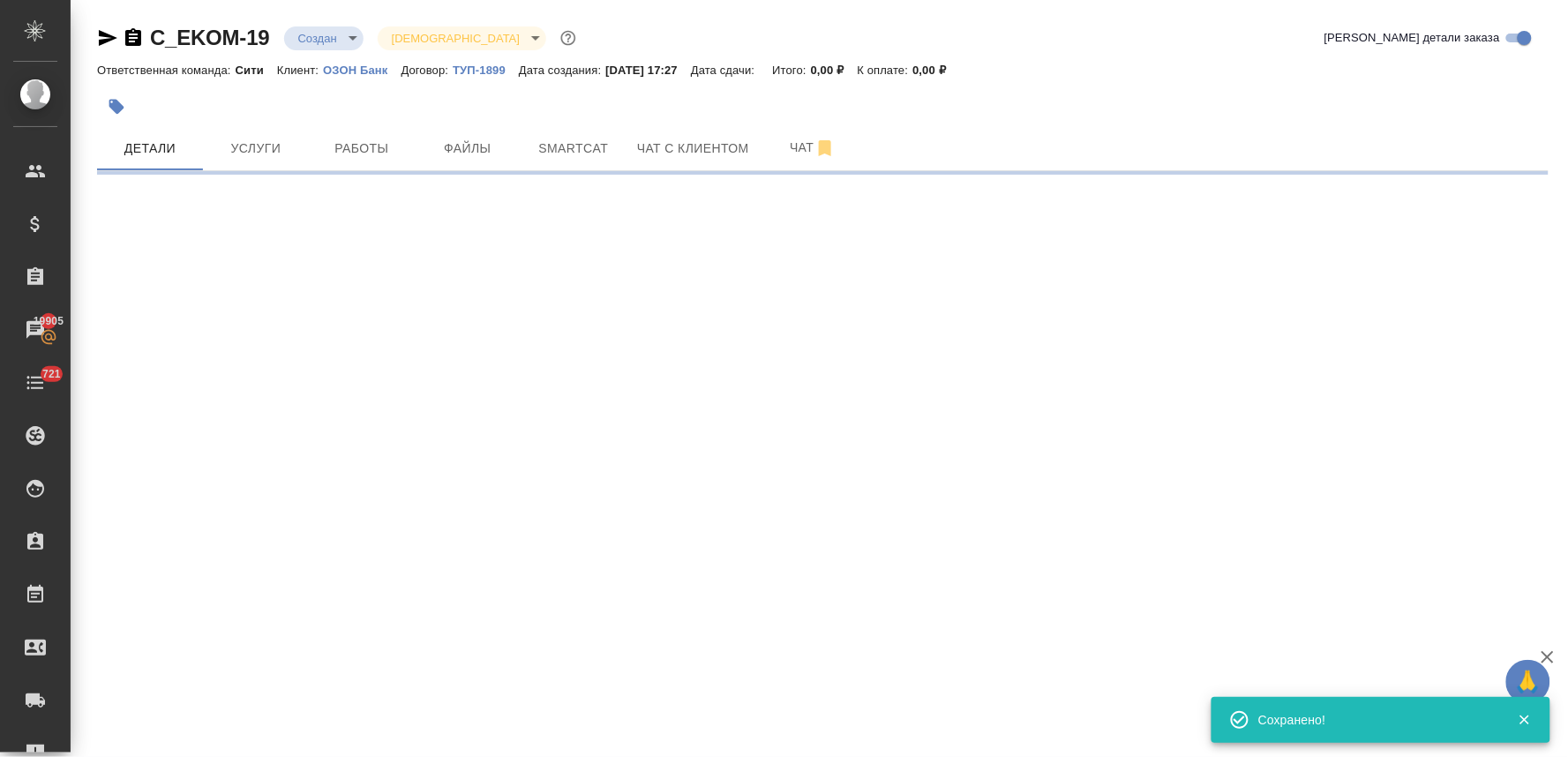
select select "RU"
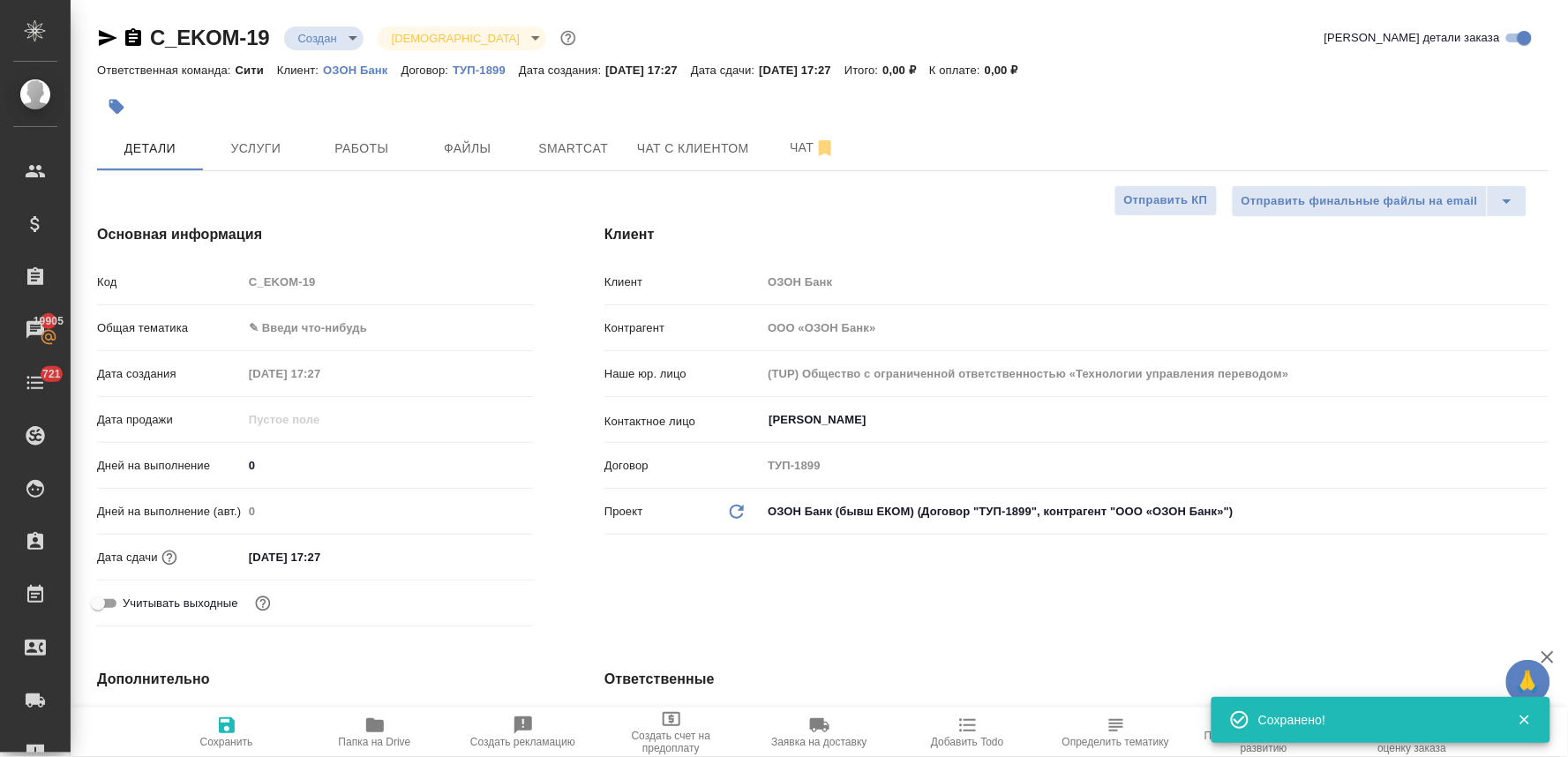
type textarea "x"
click at [257, 134] on button "Услуги" at bounding box center [256, 148] width 106 height 44
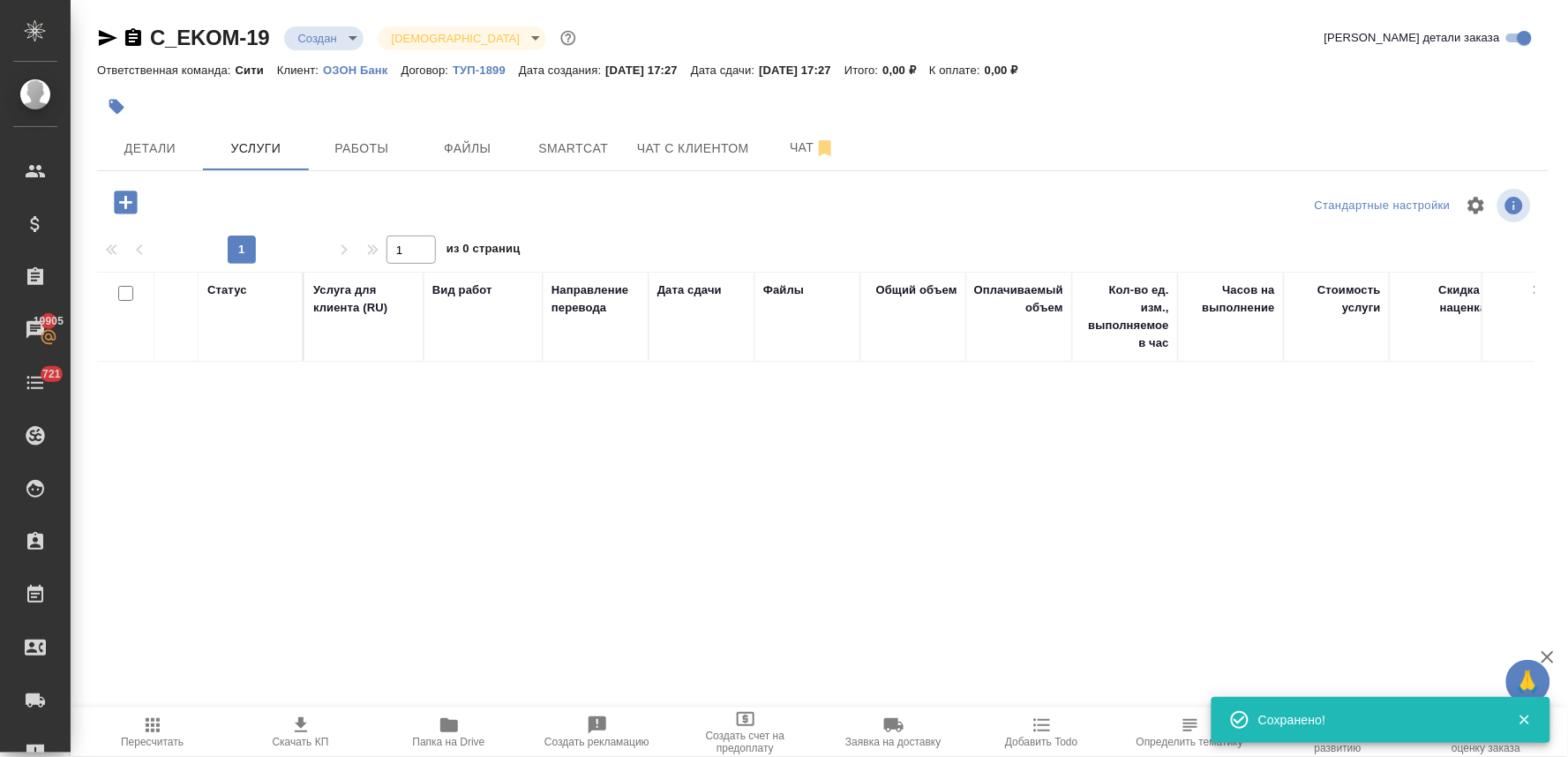
click at [118, 206] on icon "button" at bounding box center [125, 202] width 23 height 23
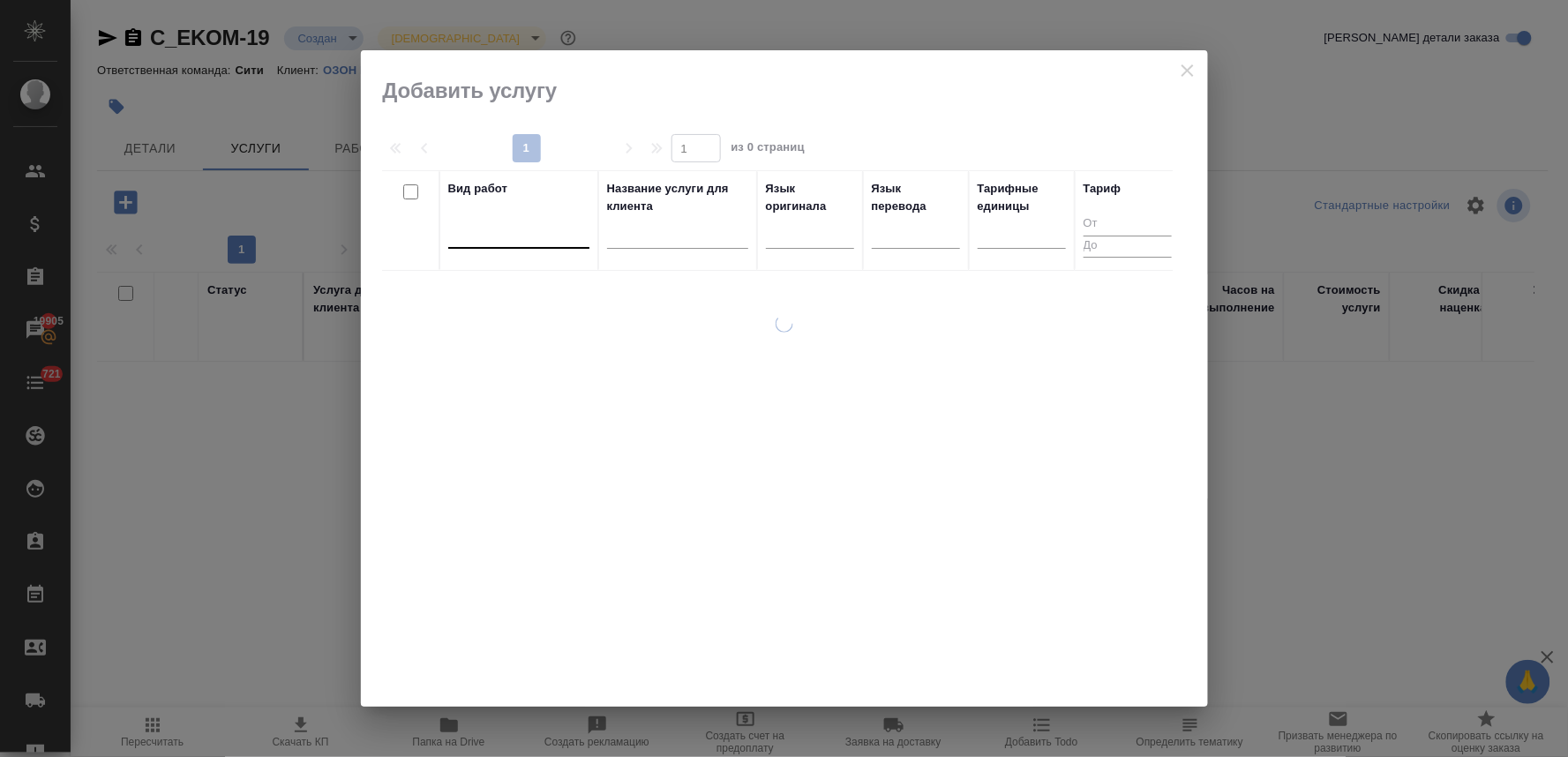
click at [462, 235] on div at bounding box center [519, 231] width 141 height 26
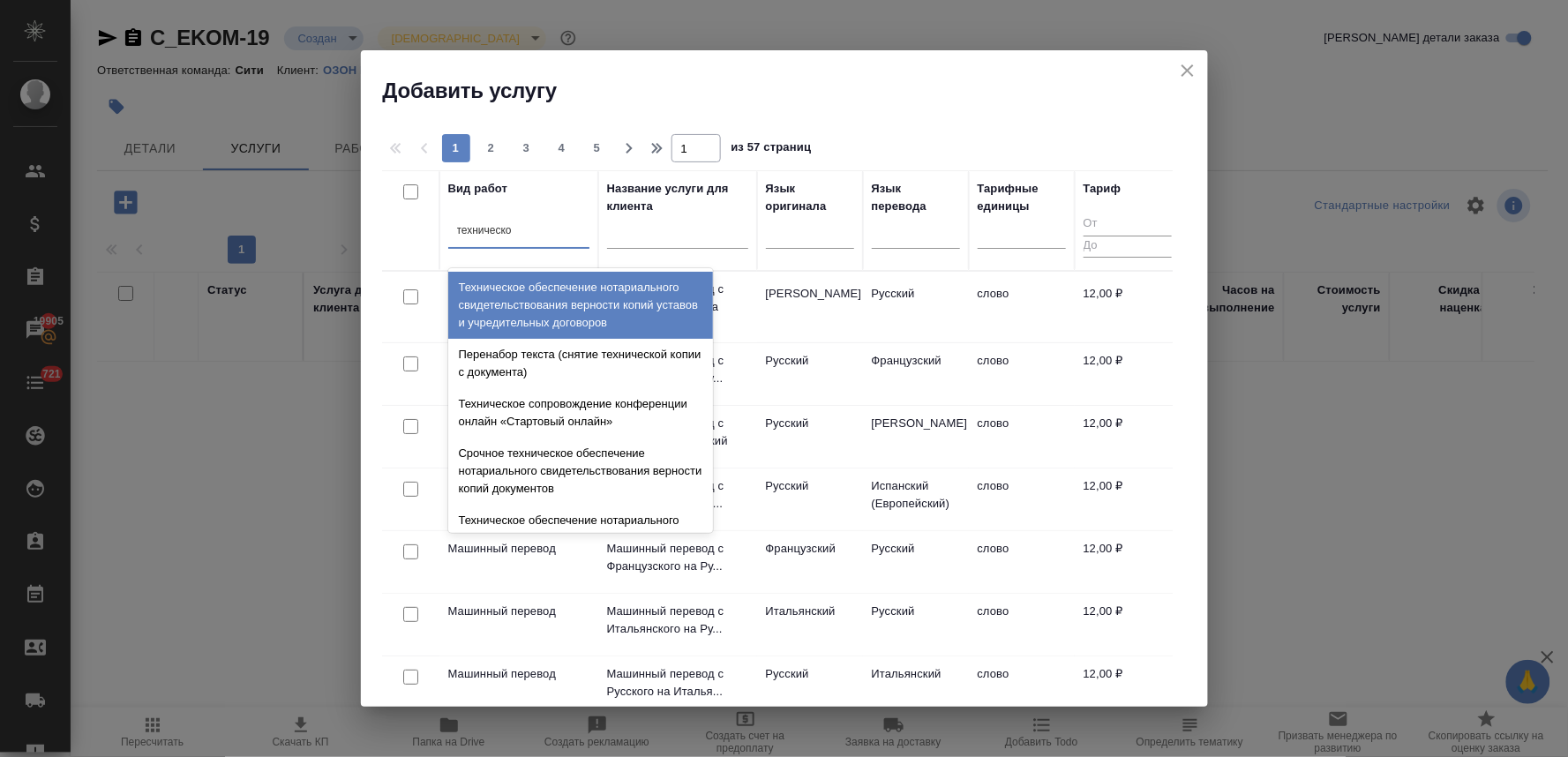
type input "техническое"
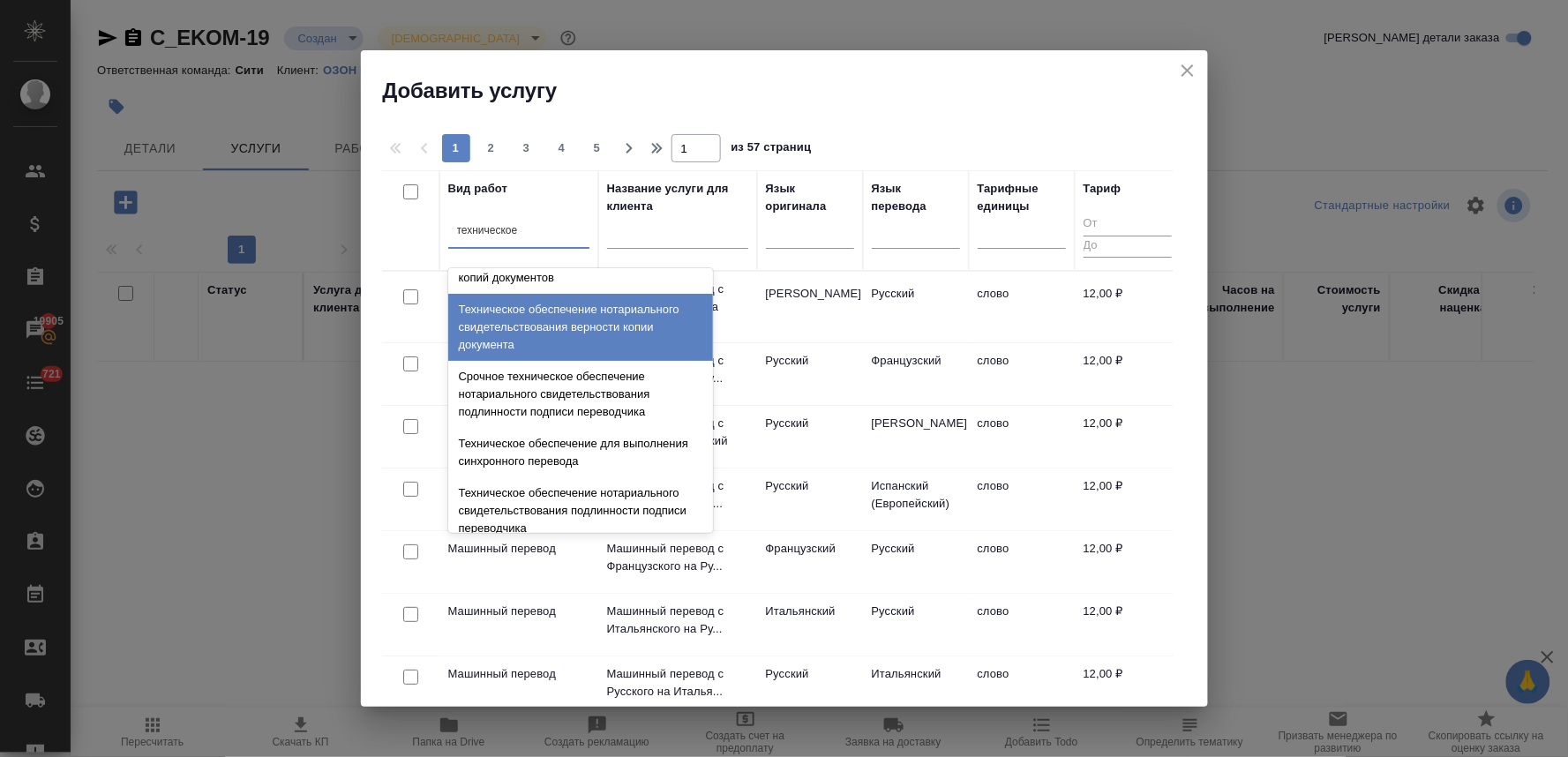
scroll to position [196, 0]
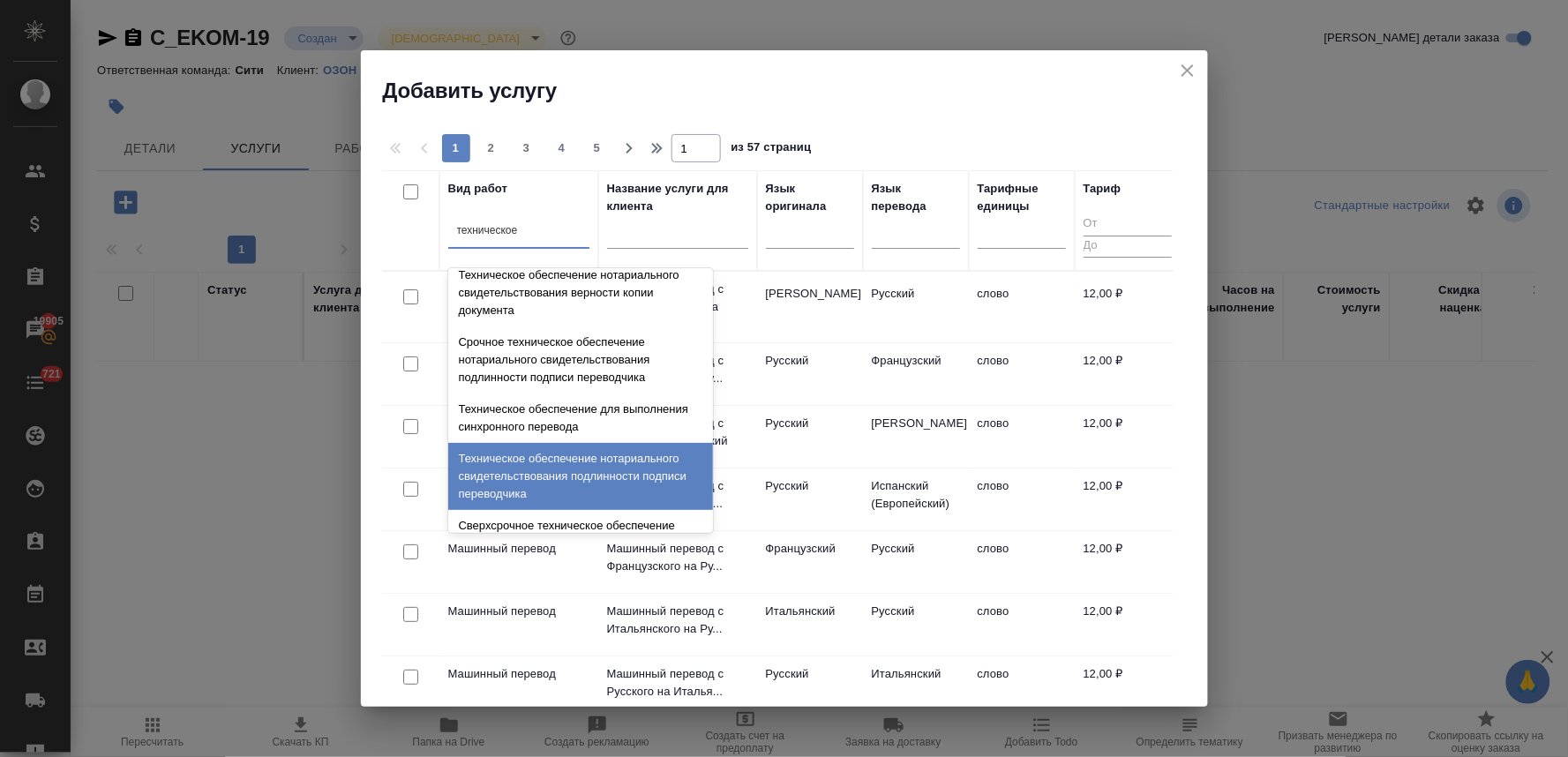
click at [585, 475] on div "Техническое обеспечение нотариального свидетельствования подлинности подписи пе…" at bounding box center [580, 476] width 265 height 67
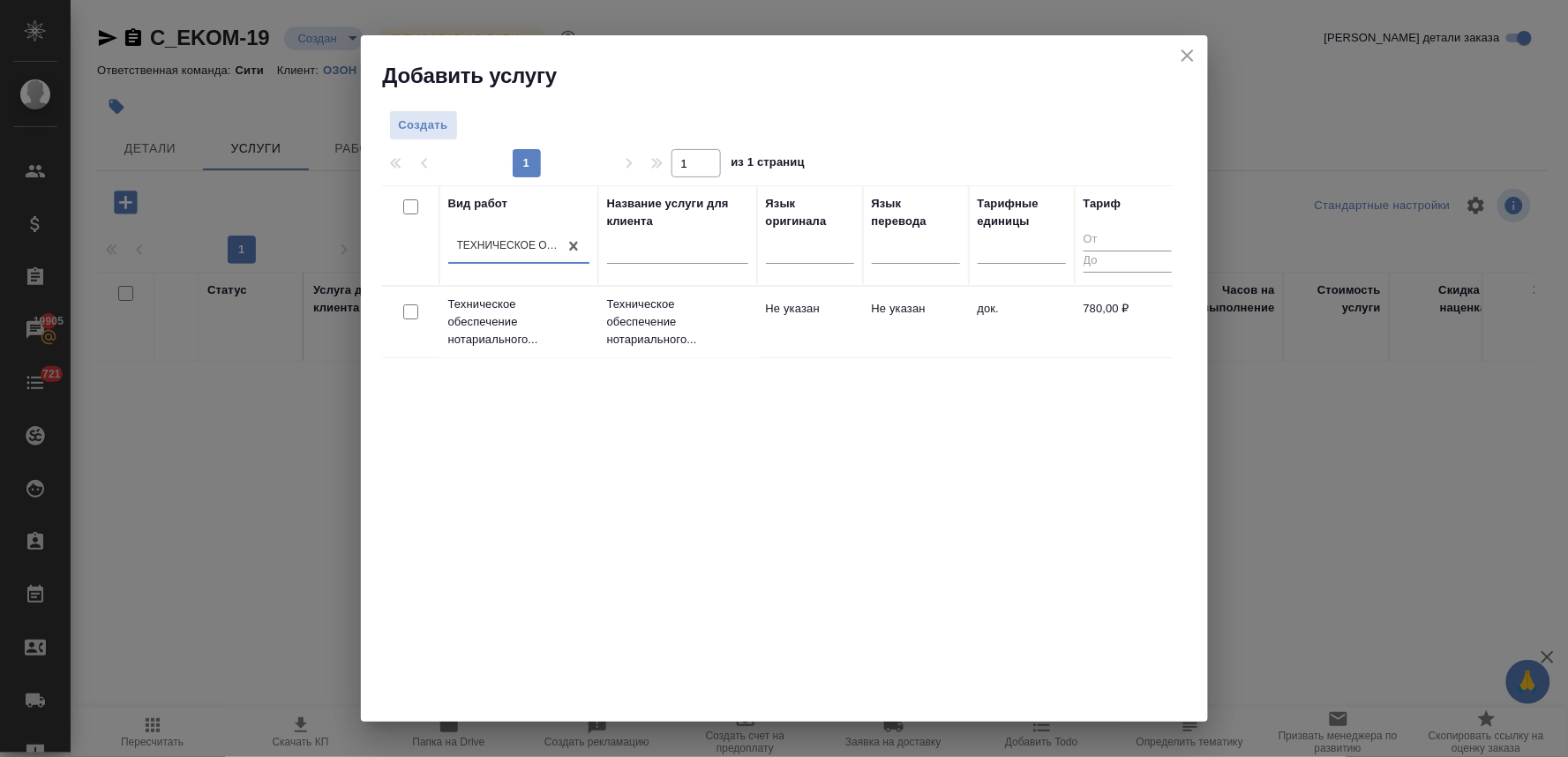
click at [409, 313] on input "checkbox" at bounding box center [411, 312] width 15 height 15
checkbox input "true"
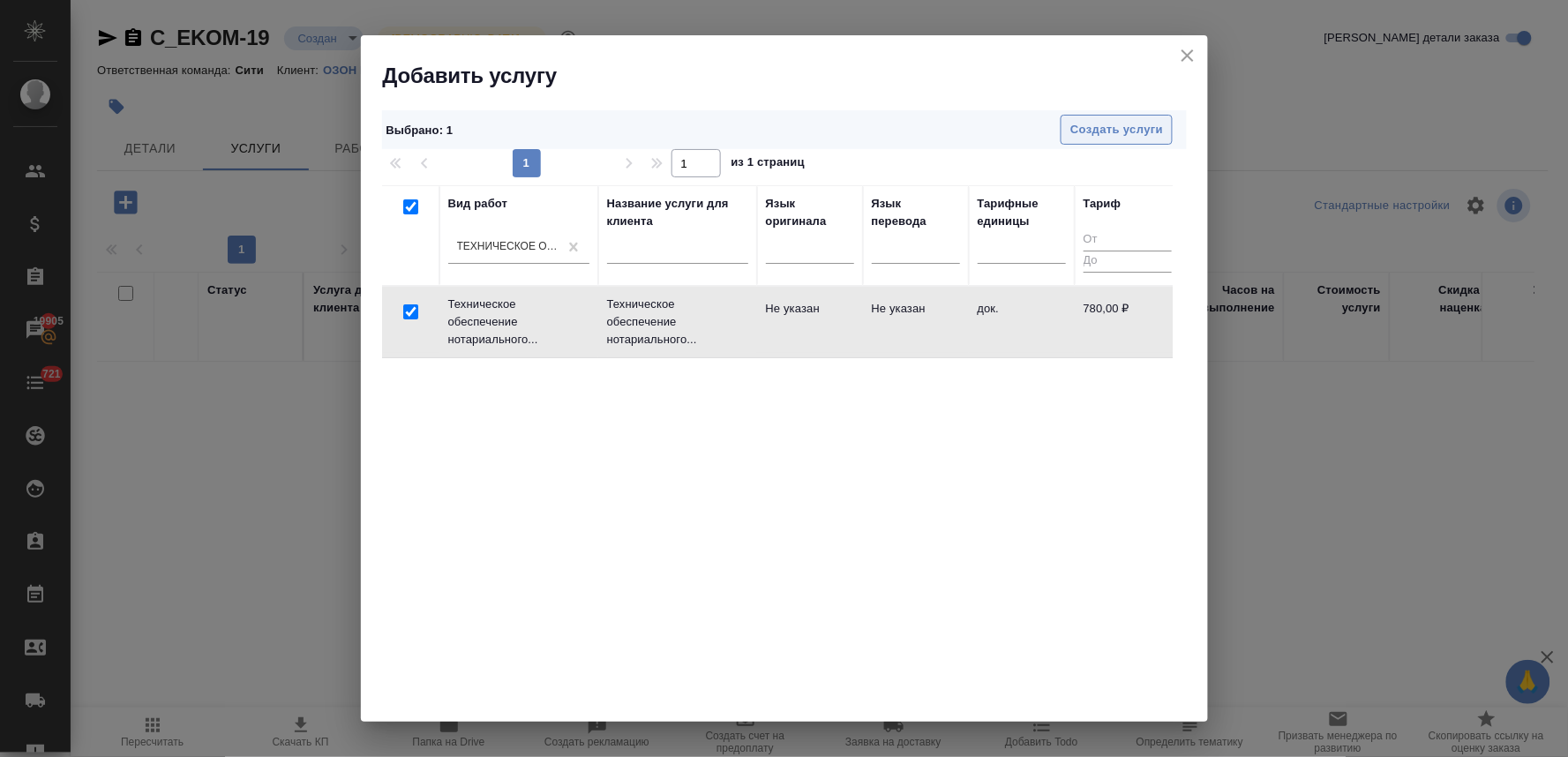
click at [1125, 141] on button "Создать услуги" at bounding box center [1116, 130] width 112 height 31
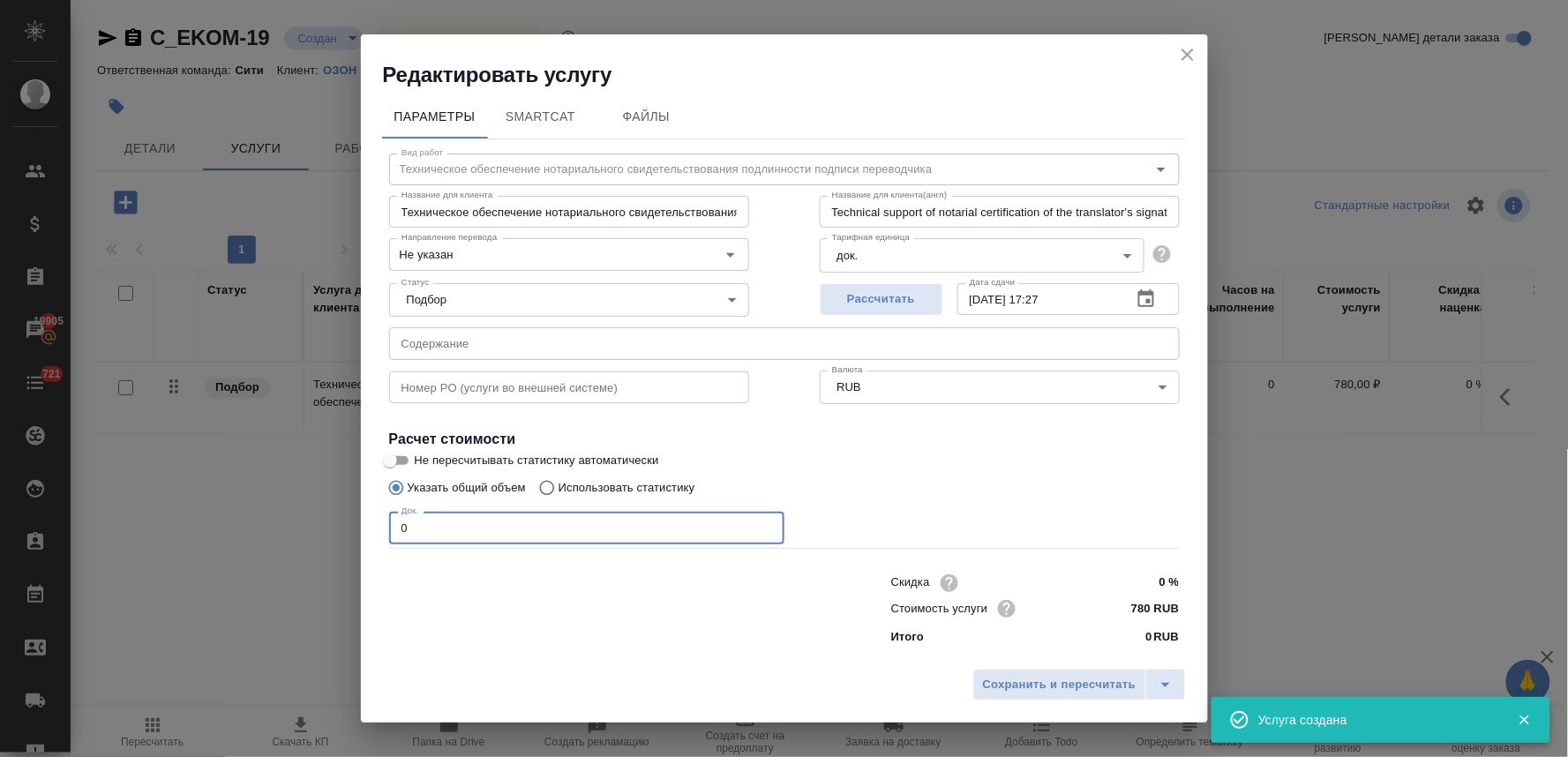
drag, startPoint x: 417, startPoint y: 521, endPoint x: 337, endPoint y: 511, distance: 80.6
click at [348, 510] on div "Редактировать услугу Параметры SmartCat Файлы Вид работ Техническое обеспечение…" at bounding box center [784, 378] width 1568 height 757
type input "1"
drag, startPoint x: 411, startPoint y: 679, endPoint x: 420, endPoint y: 583, distance: 96.4
click at [411, 679] on div "Сохранить и пересчитать" at bounding box center [784, 691] width 847 height 62
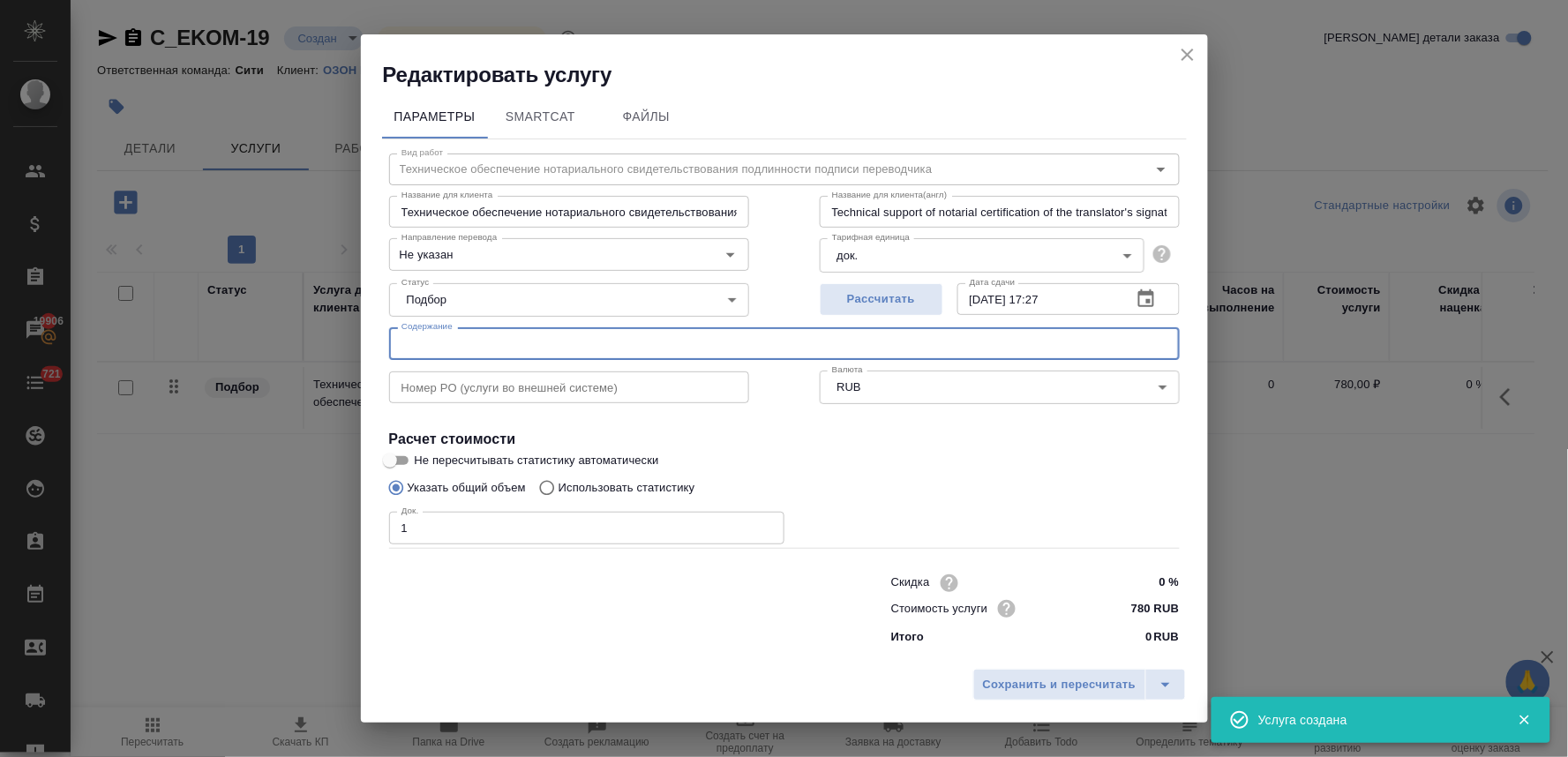
click at [444, 336] on input "text" at bounding box center [784, 343] width 791 height 32
paste input "2.1_OH_PLC_ISA_Standalone_FS_IFRS_2024"
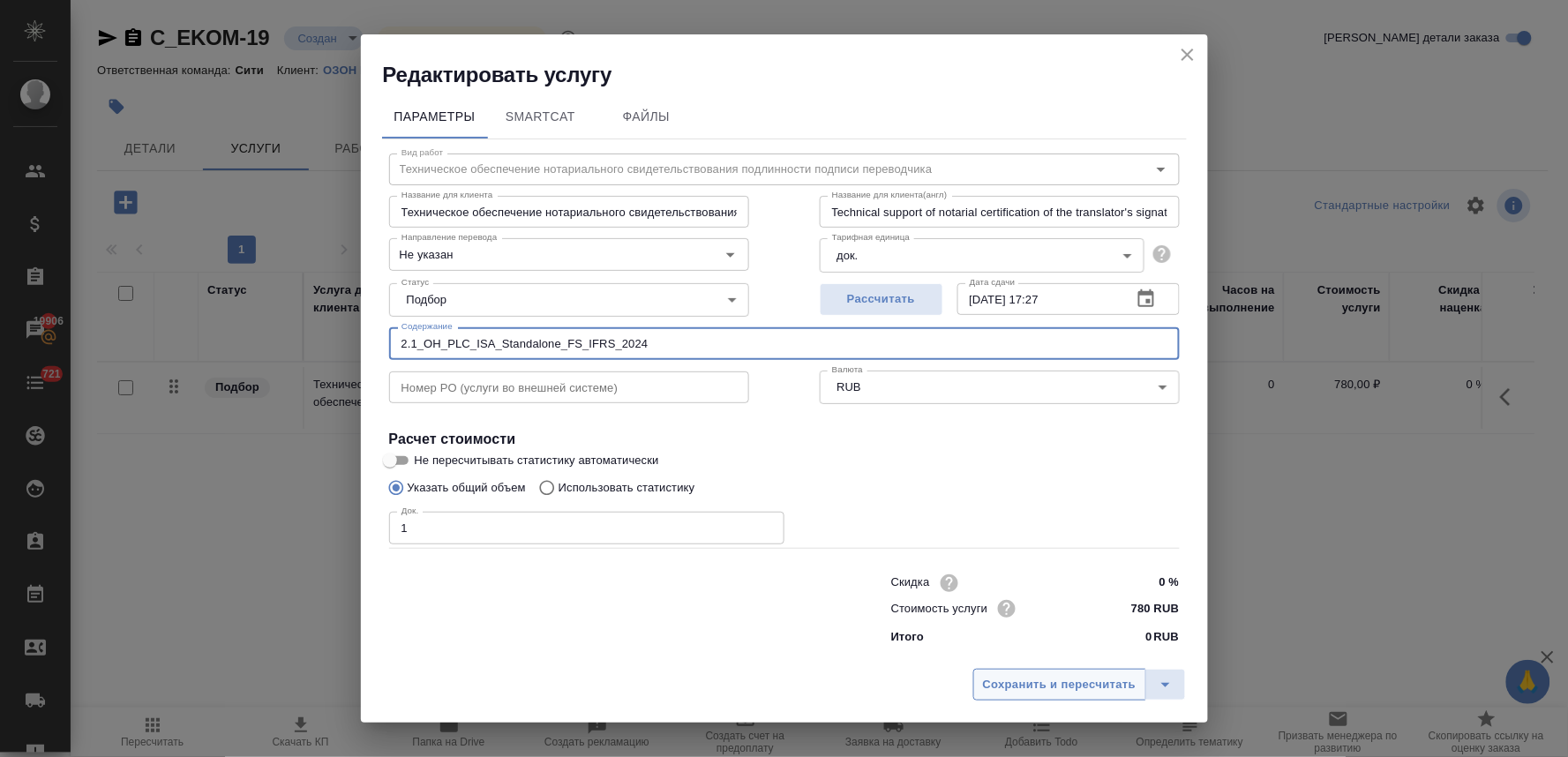
type input "2.1_OH_PLC_ISA_Standalone_FS_IFRS_2024"
click at [1004, 677] on span "Сохранить и пересчитать" at bounding box center [1060, 686] width 154 height 20
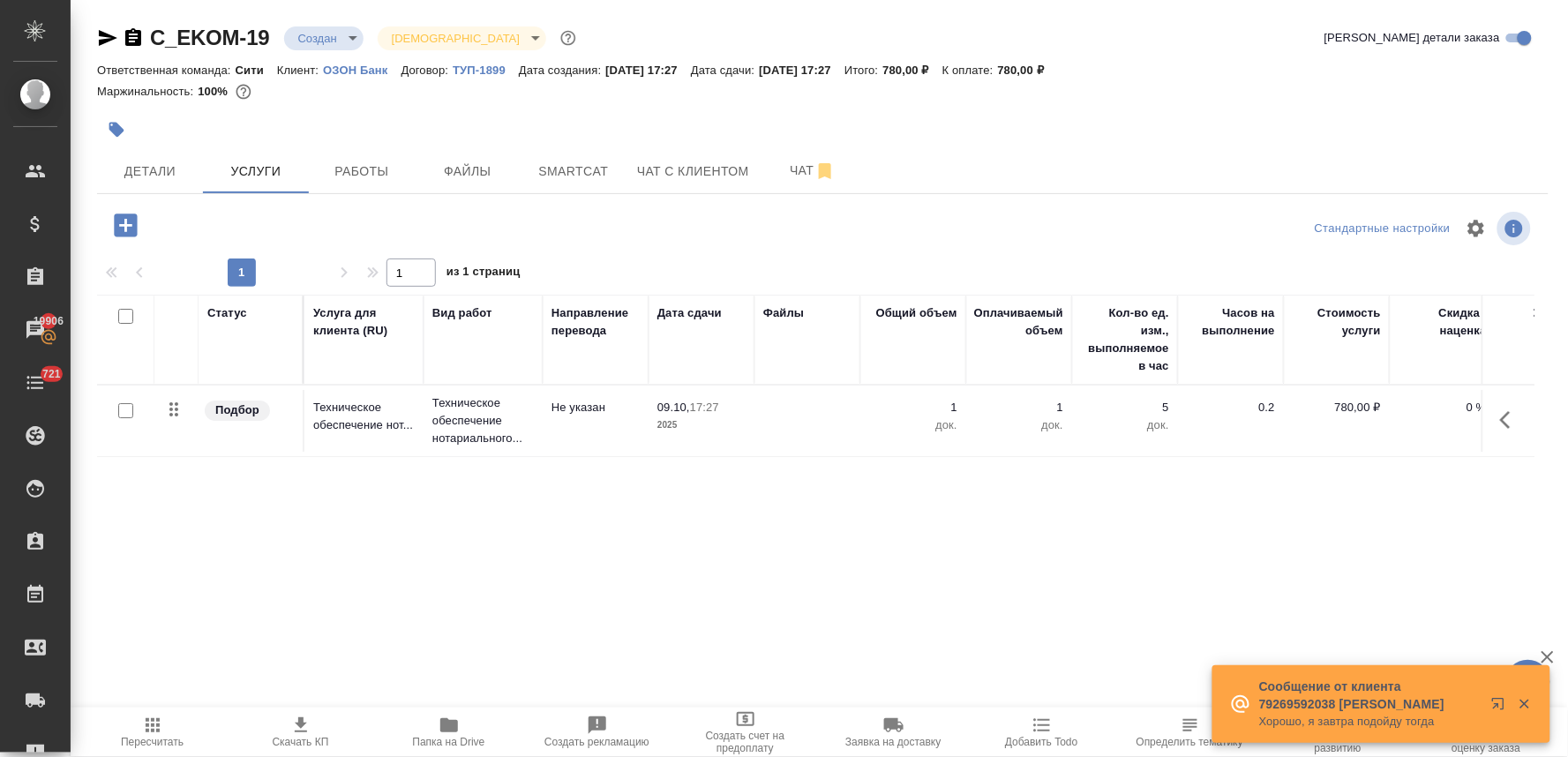
click at [125, 415] on input "checkbox" at bounding box center [126, 411] width 15 height 15
checkbox input "true"
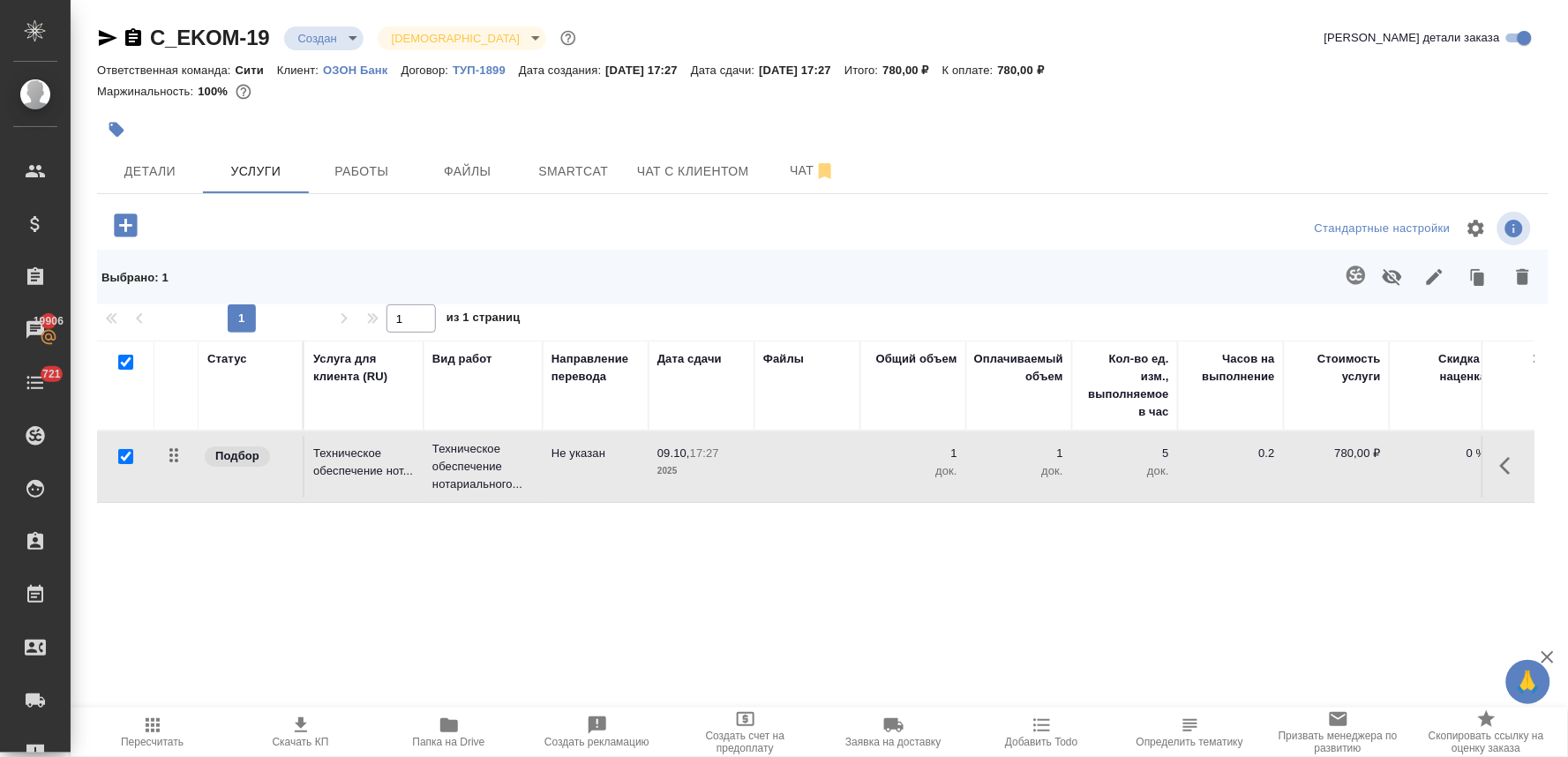
click at [1396, 278] on icon "button" at bounding box center [1392, 277] width 21 height 21
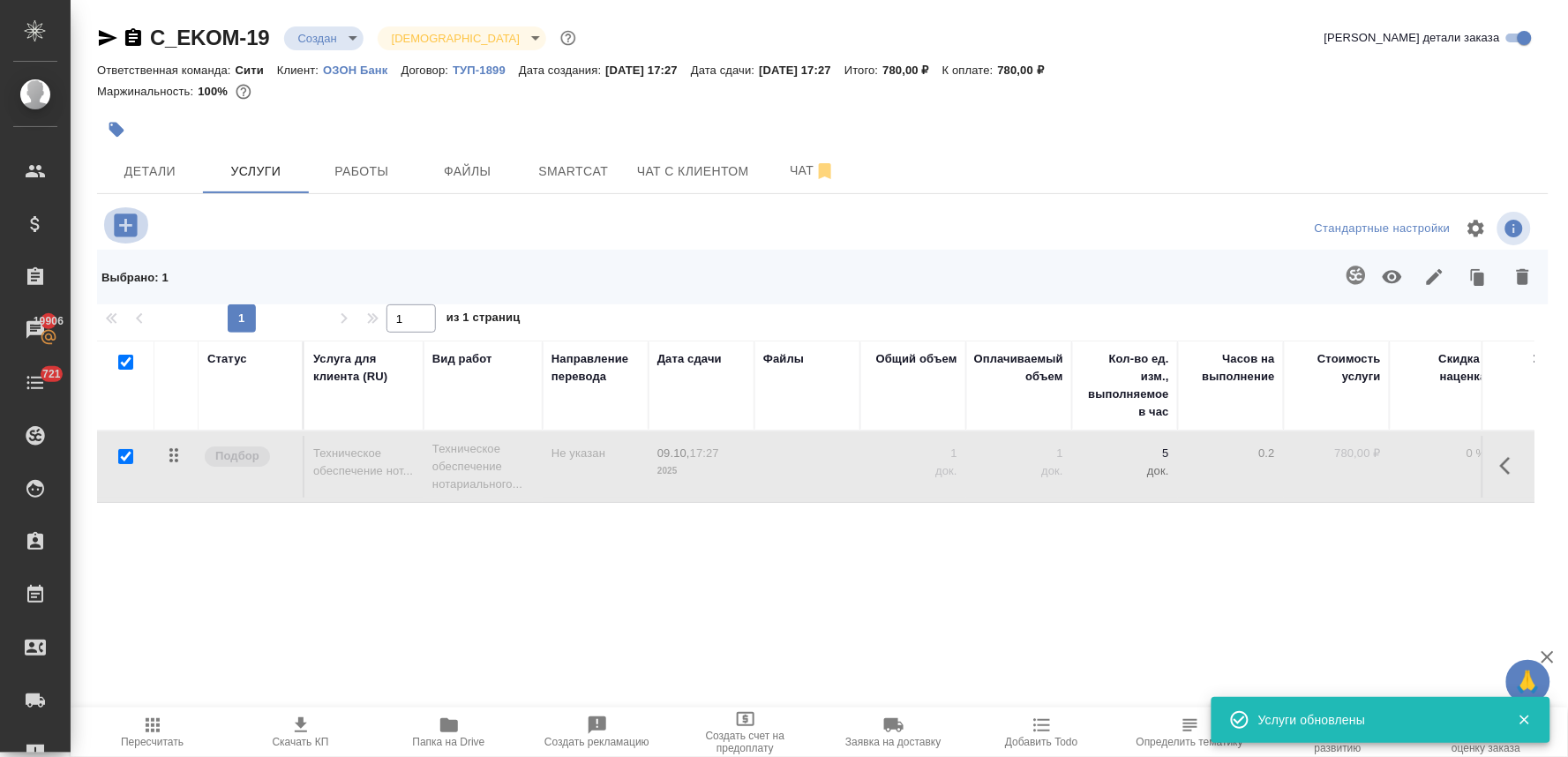
click at [111, 225] on icon "button" at bounding box center [126, 225] width 31 height 31
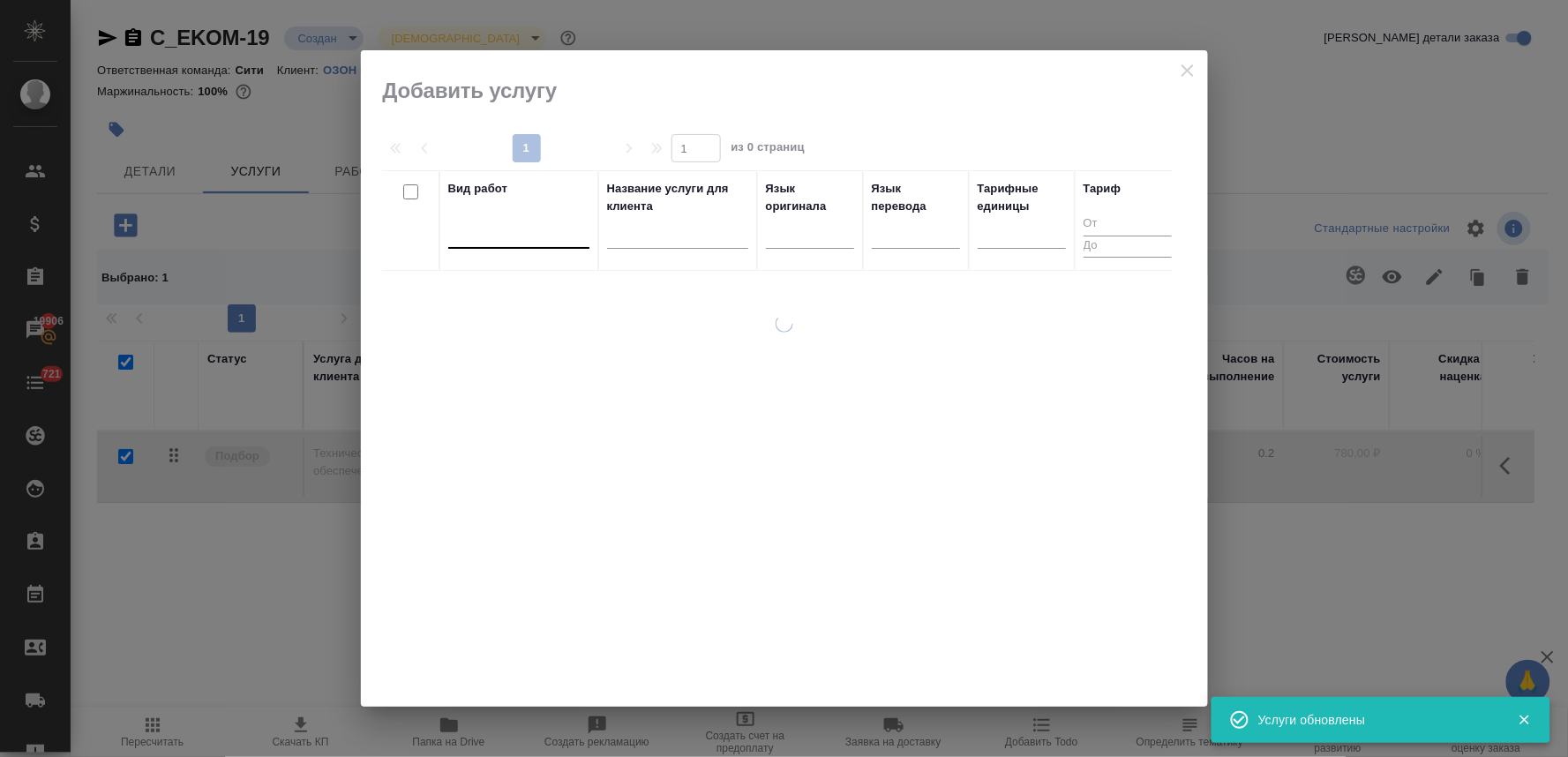
click at [541, 232] on div at bounding box center [519, 231] width 141 height 26
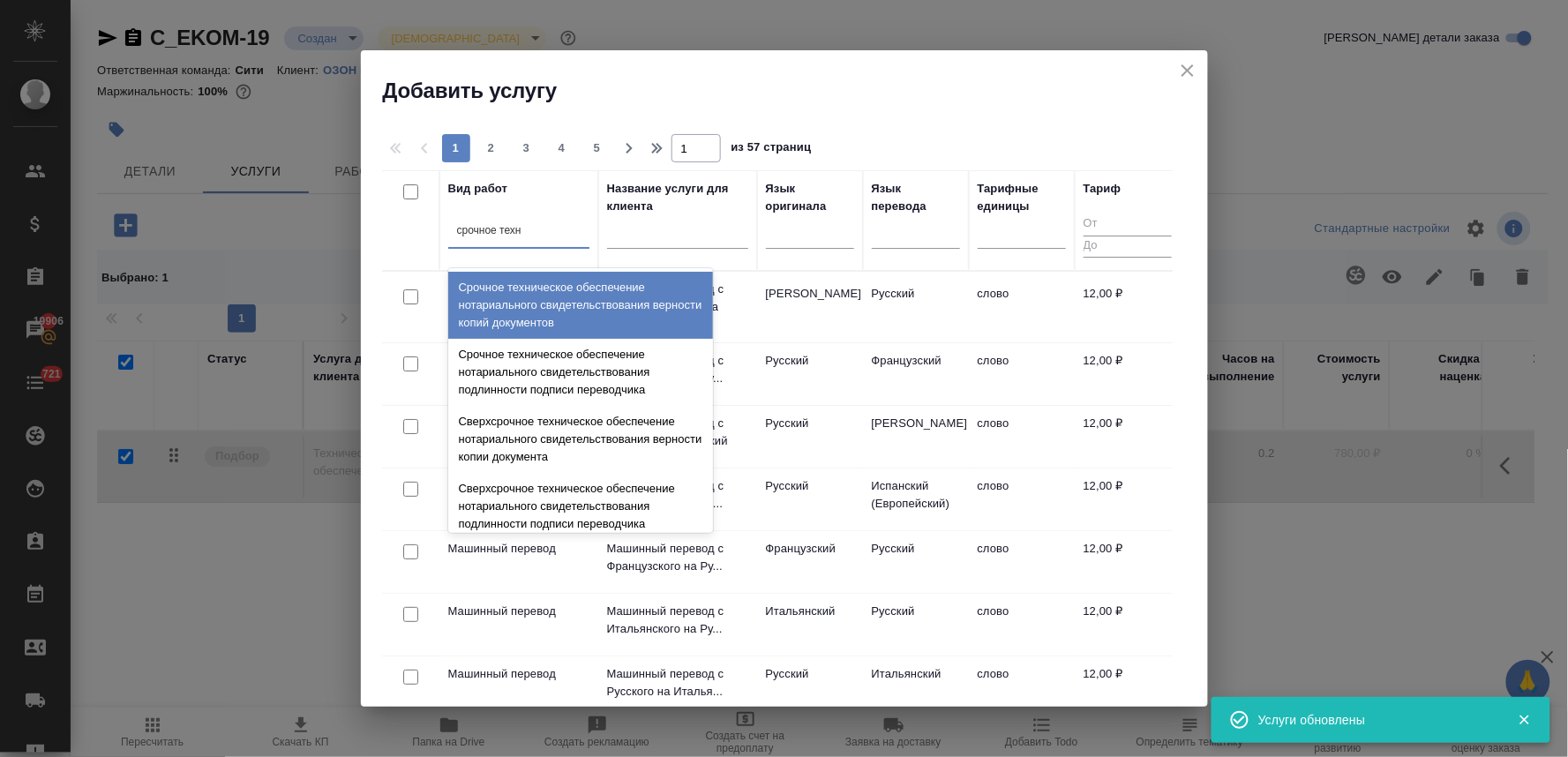
type input "срочное техни"
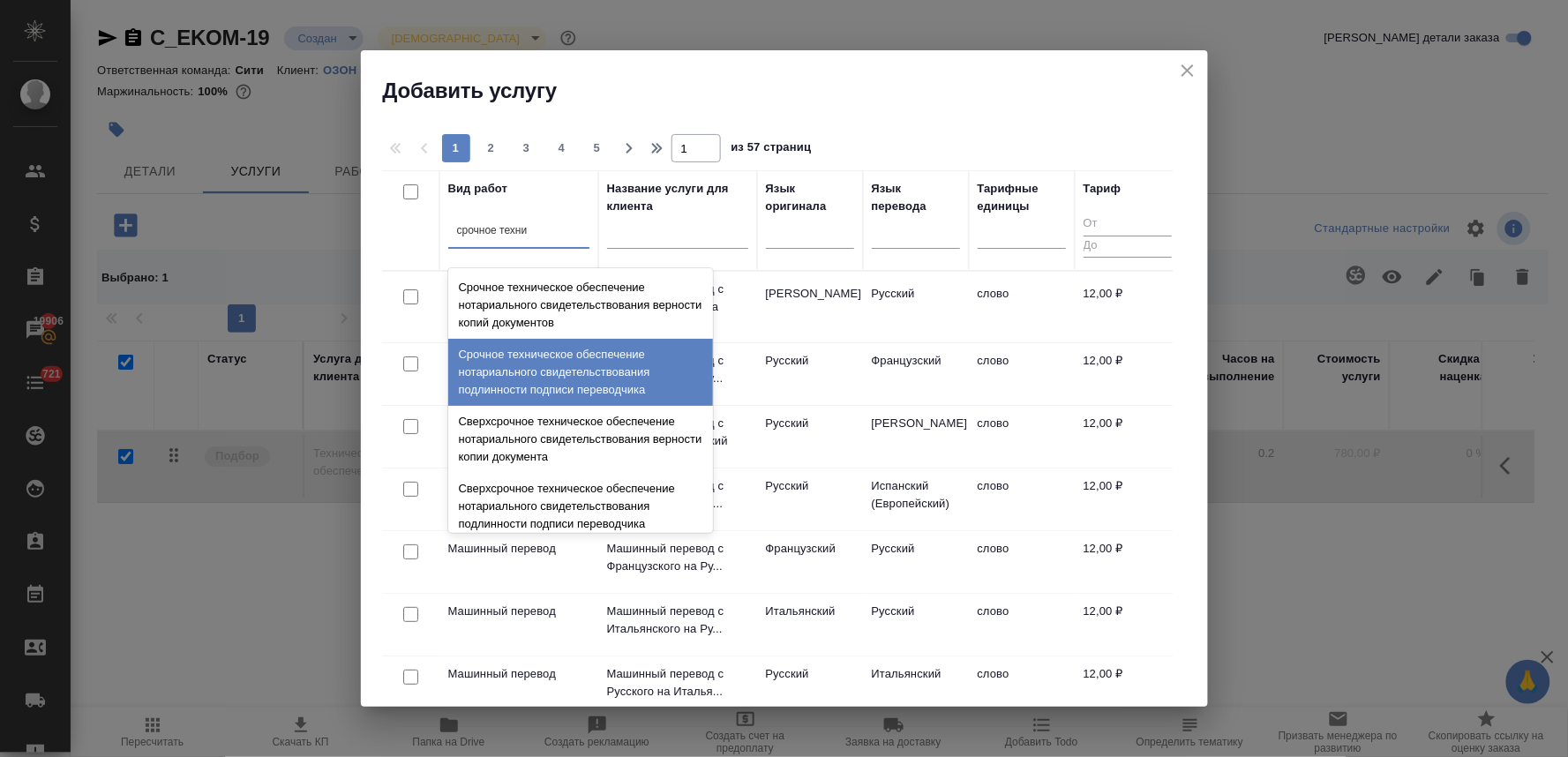
click at [604, 367] on div "Срочное техническое обеспечение нотариального свидетельствования подлинности по…" at bounding box center [580, 372] width 265 height 67
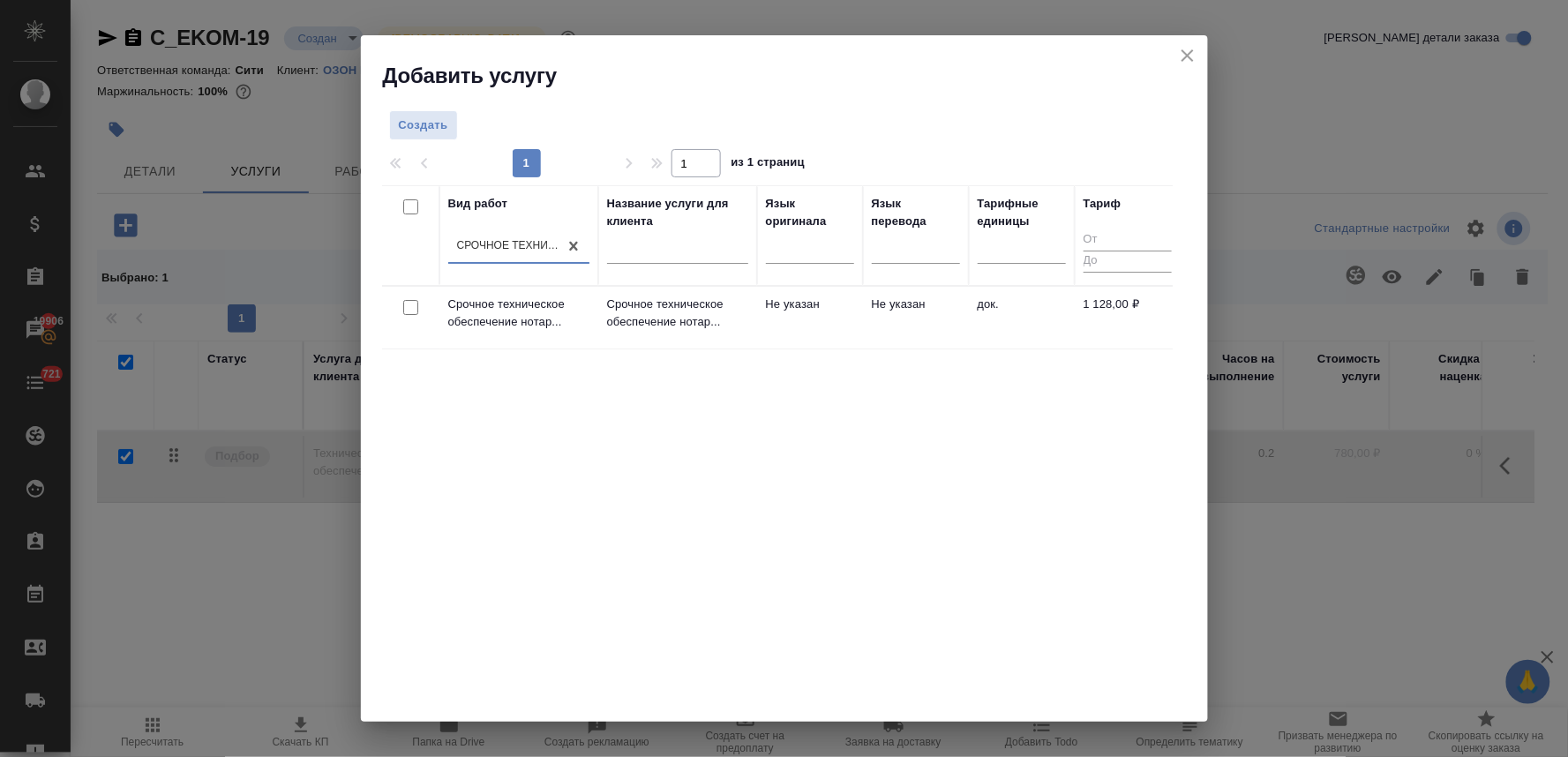
click at [412, 307] on input "checkbox" at bounding box center [411, 307] width 15 height 15
checkbox input "true"
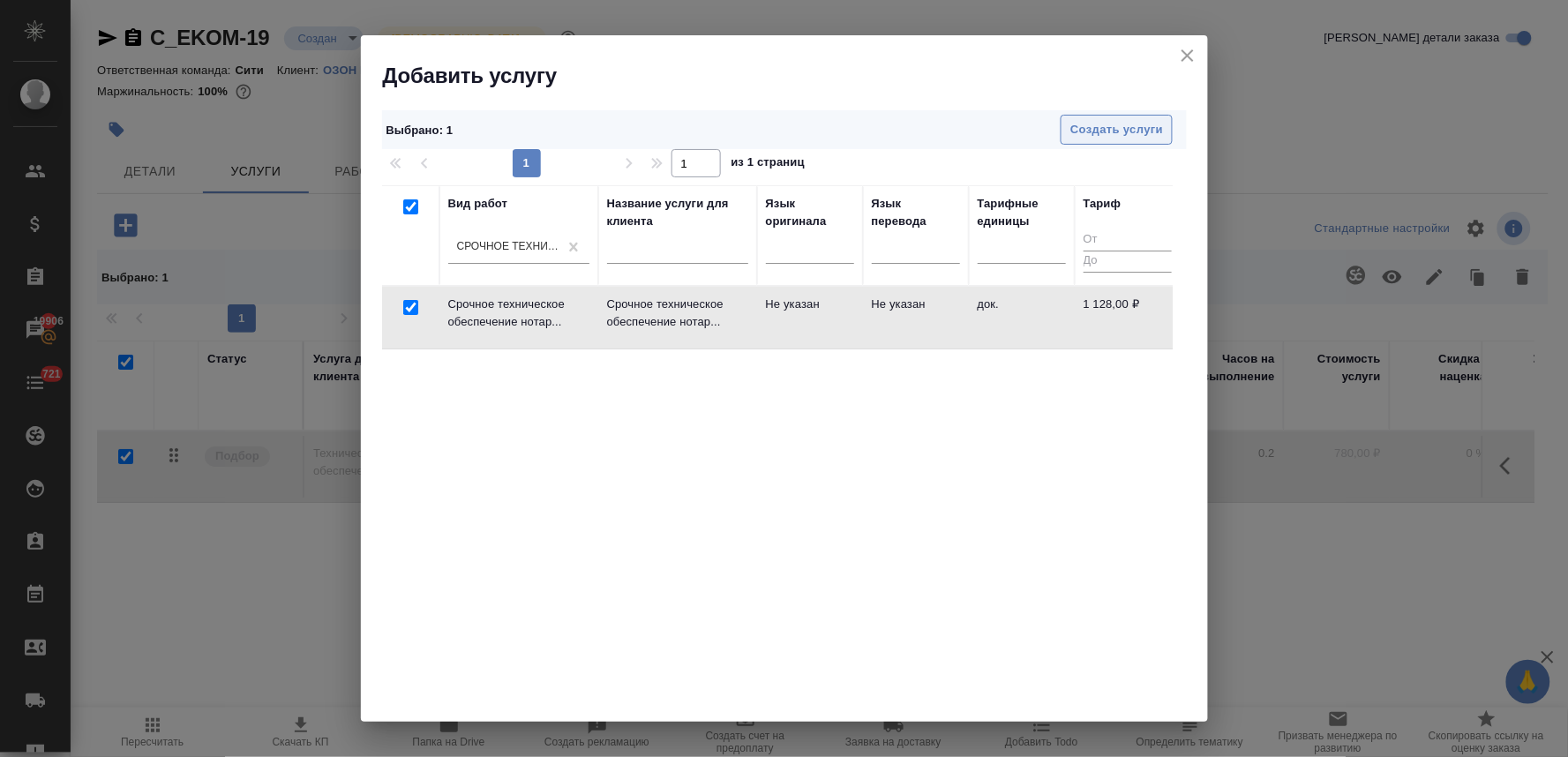
click at [1100, 121] on span "Создать услуги" at bounding box center [1116, 130] width 93 height 20
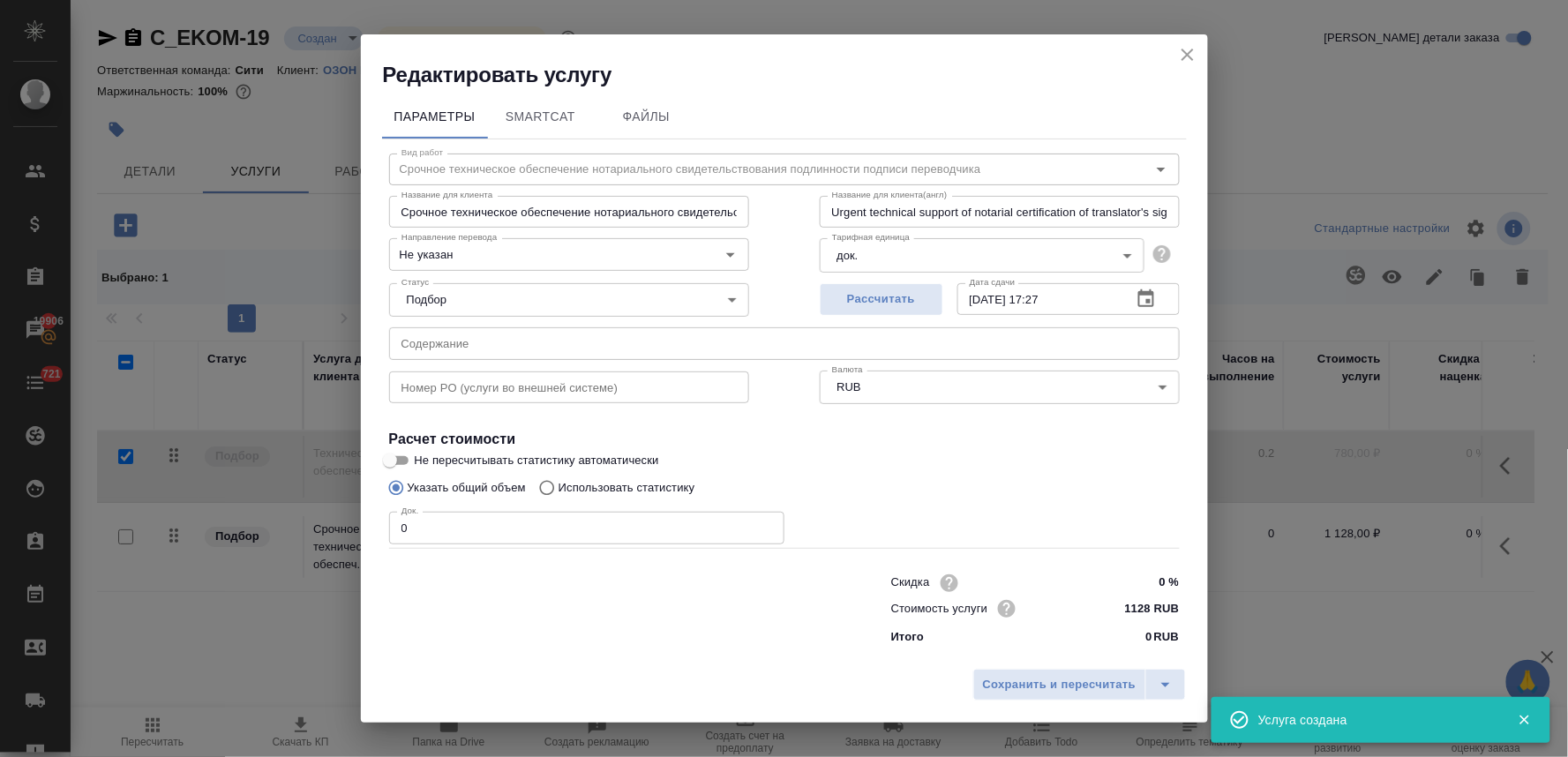
checkbox input "false"
drag, startPoint x: 426, startPoint y: 535, endPoint x: 338, endPoint y: 527, distance: 88.4
click at [341, 527] on div "Редактировать услугу Параметры SmartCat Файлы Вид работ Срочное техническое обе…" at bounding box center [784, 378] width 1568 height 757
type input "1"
click at [436, 342] on input "text" at bounding box center [784, 343] width 791 height 32
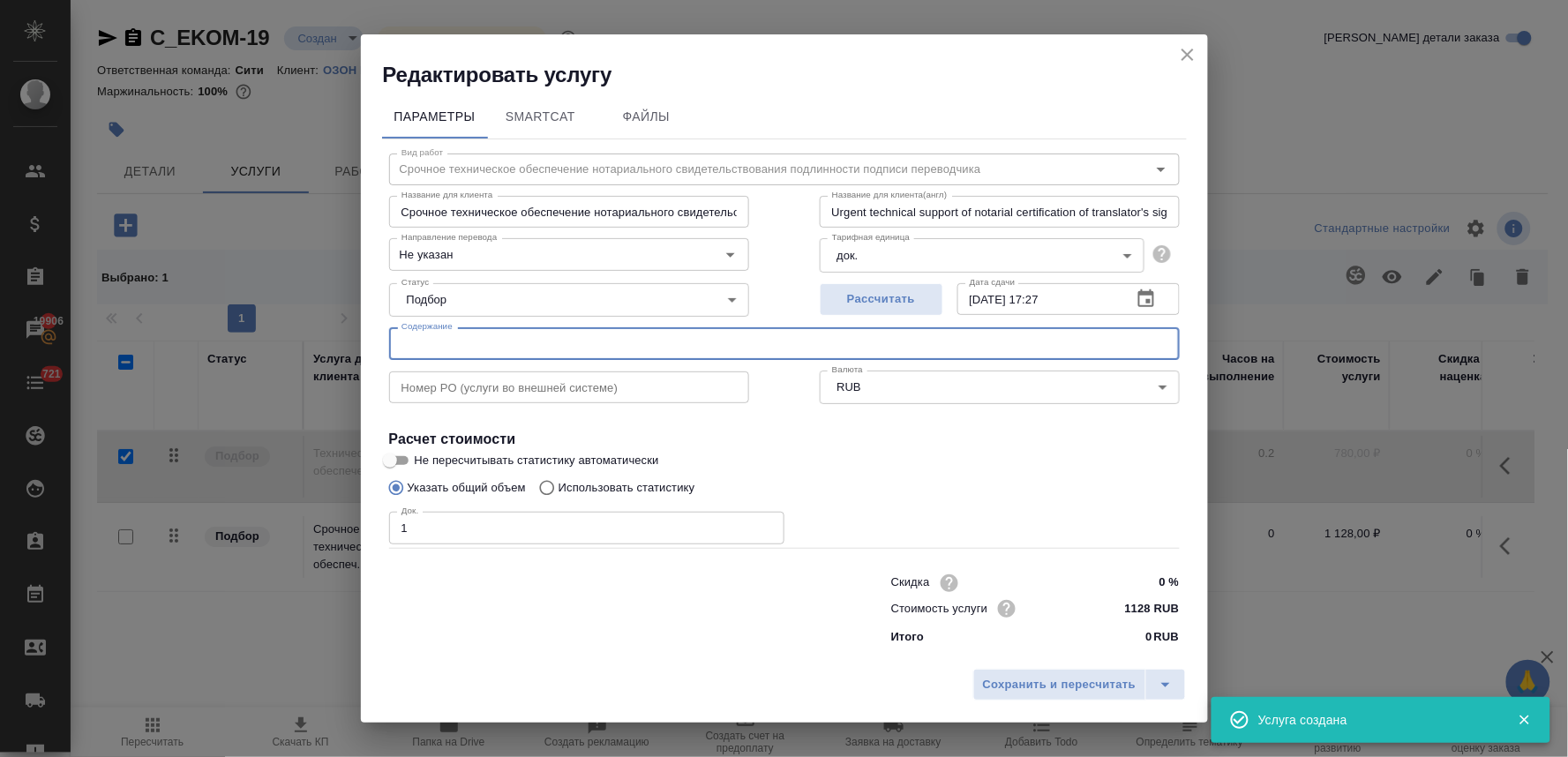
paste input "2.1_OH_PLC_ISA_Standalone_FS_IFRS_2024"
type input "2.1_OH_PLC_ISA_Standalone_FS_IFRS_2024"
click at [1068, 680] on span "Сохранить и пересчитать" at bounding box center [1060, 686] width 154 height 20
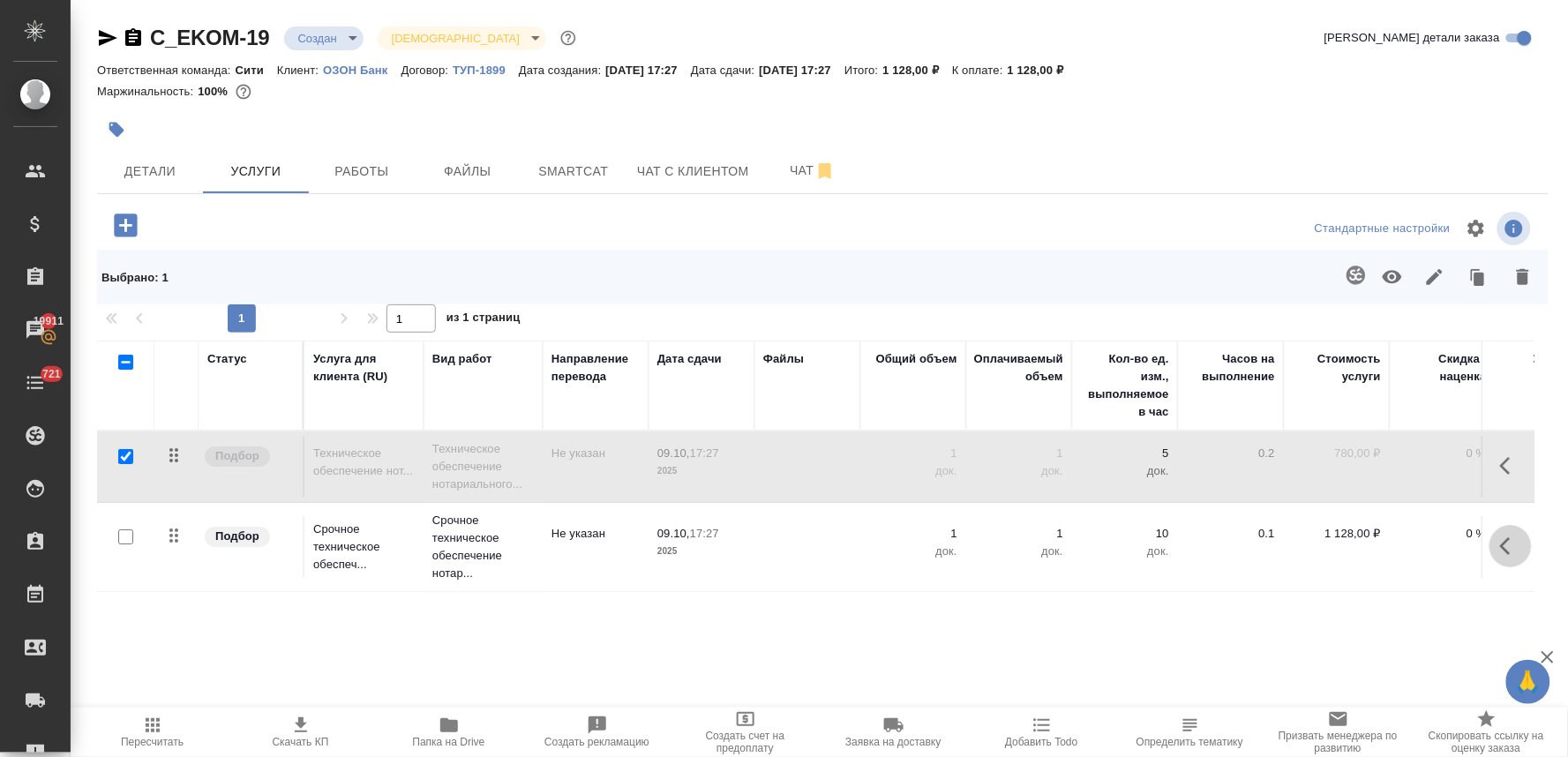
click at [1505, 544] on icon "button" at bounding box center [1506, 545] width 11 height 17
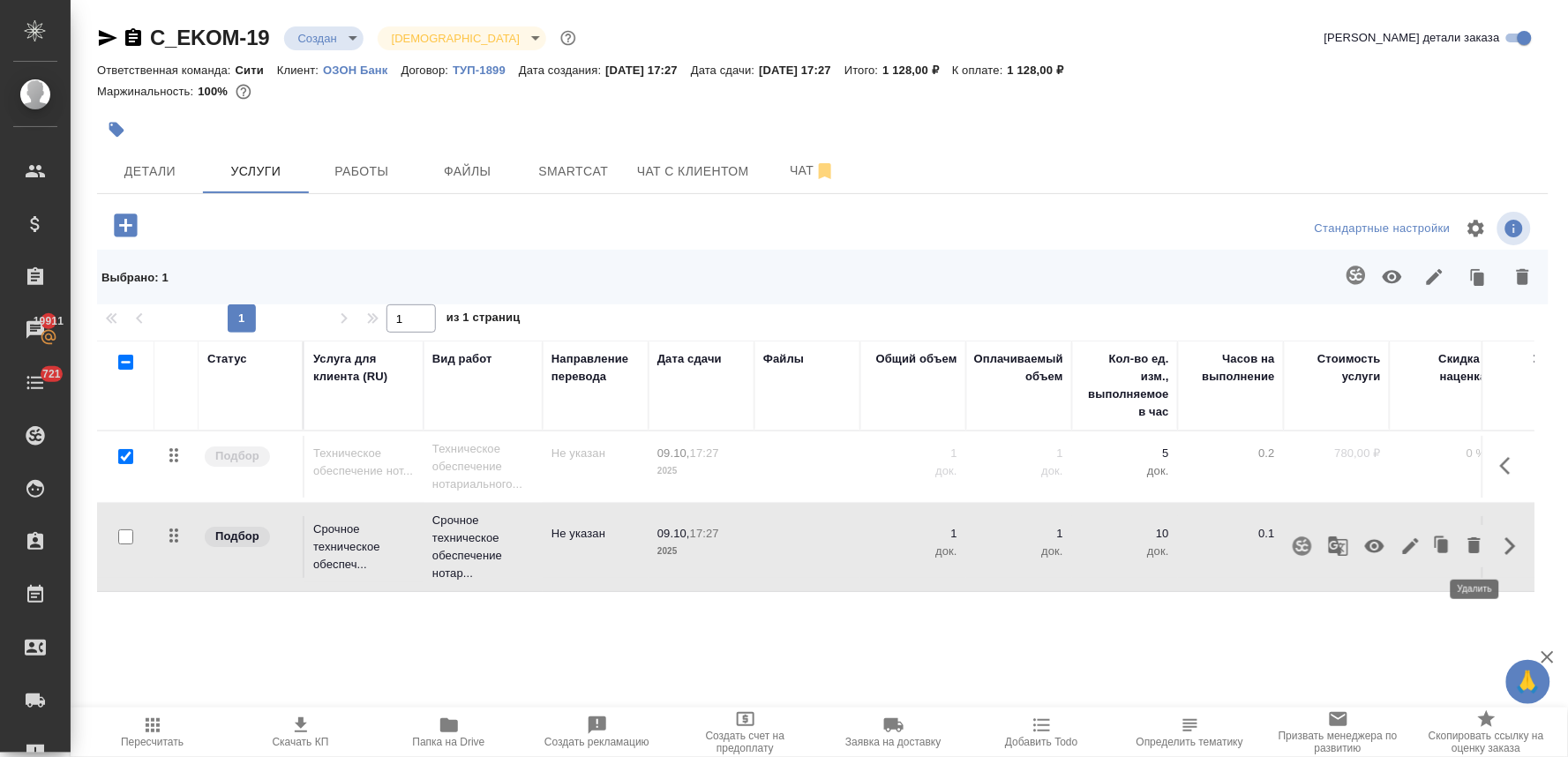
click at [1475, 550] on icon "button" at bounding box center [1474, 544] width 12 height 16
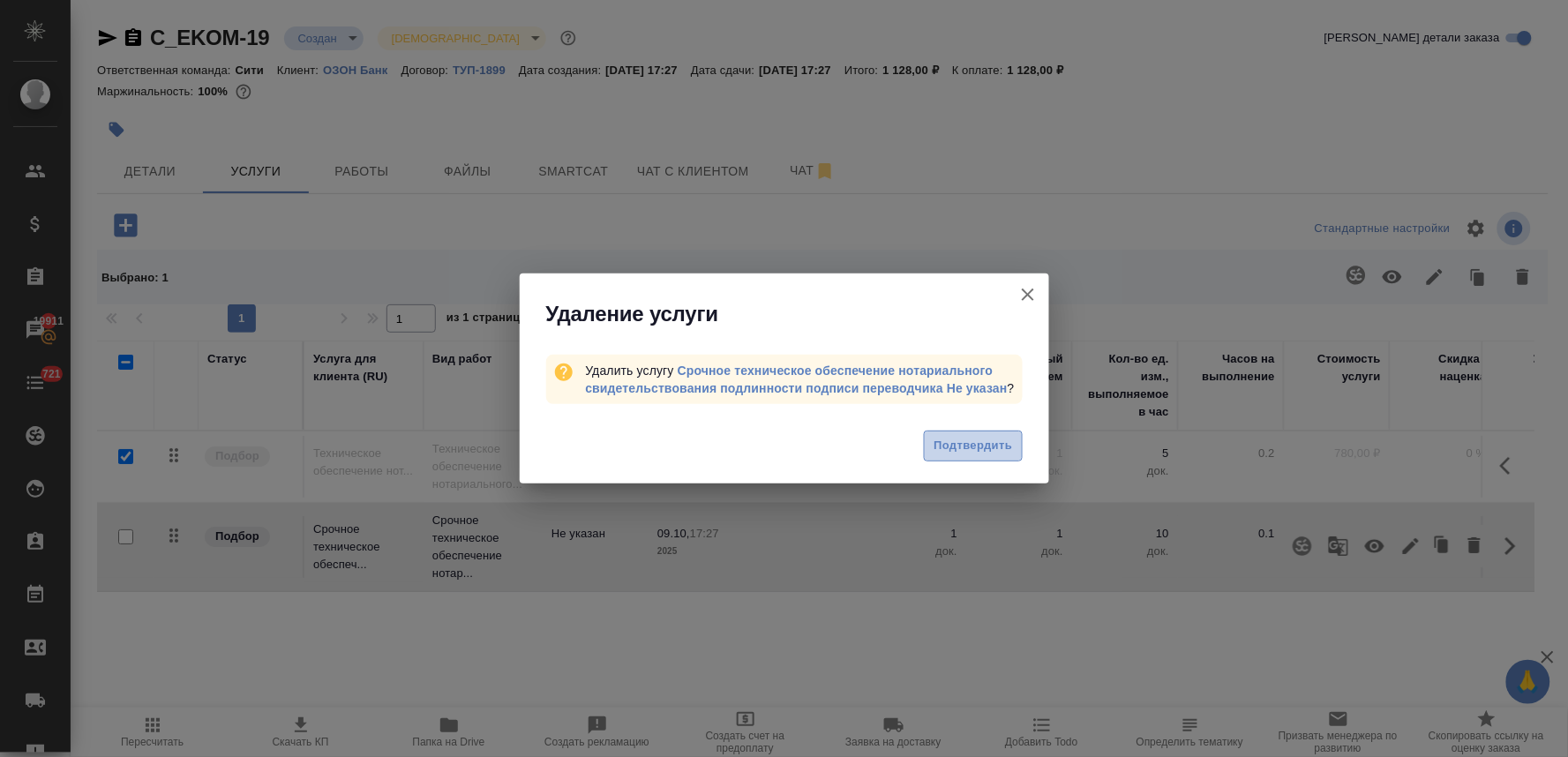
click at [990, 436] on span "Подтвердить" at bounding box center [973, 446] width 79 height 20
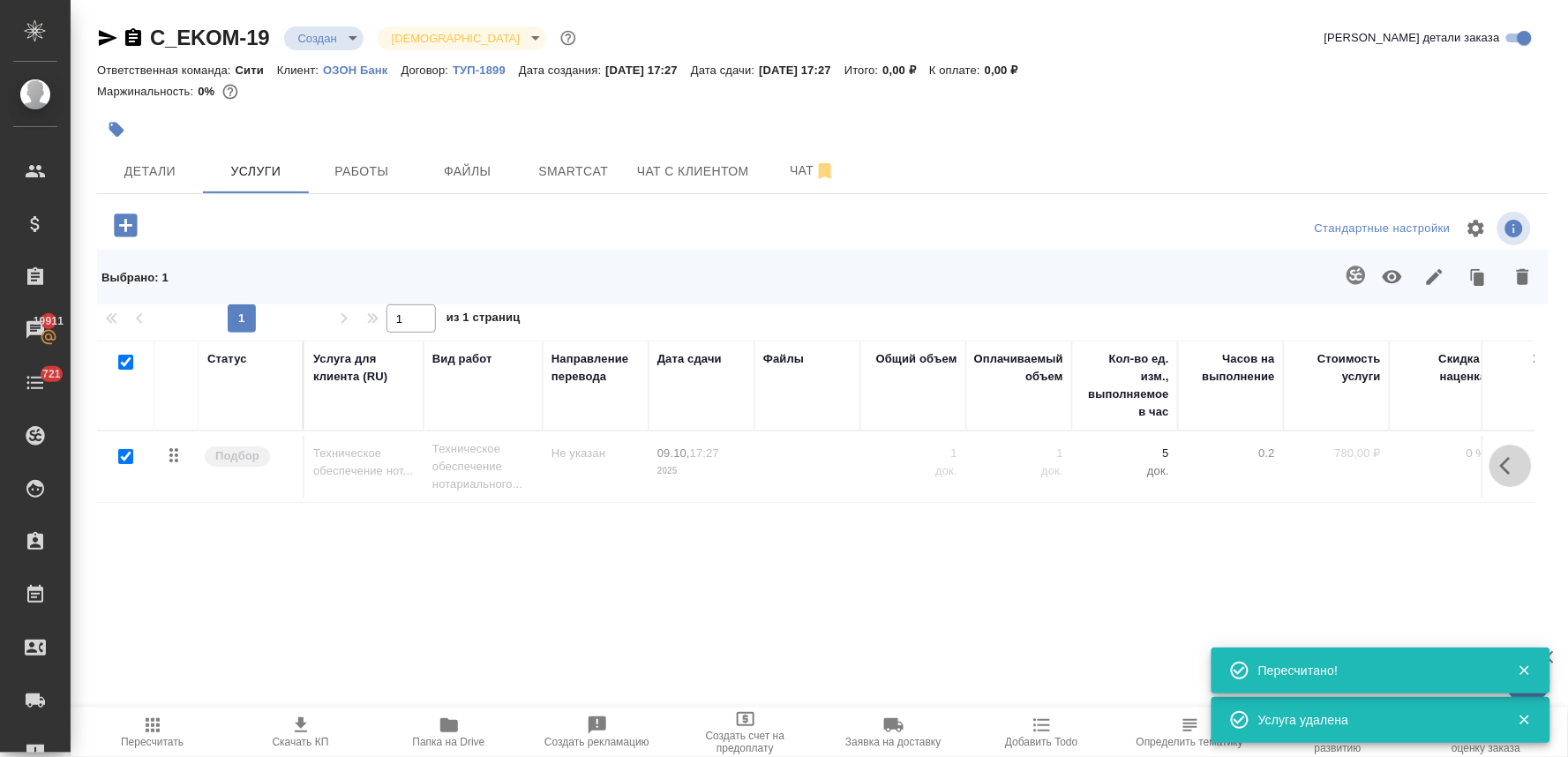
click at [1511, 468] on icon "button" at bounding box center [1510, 466] width 21 height 21
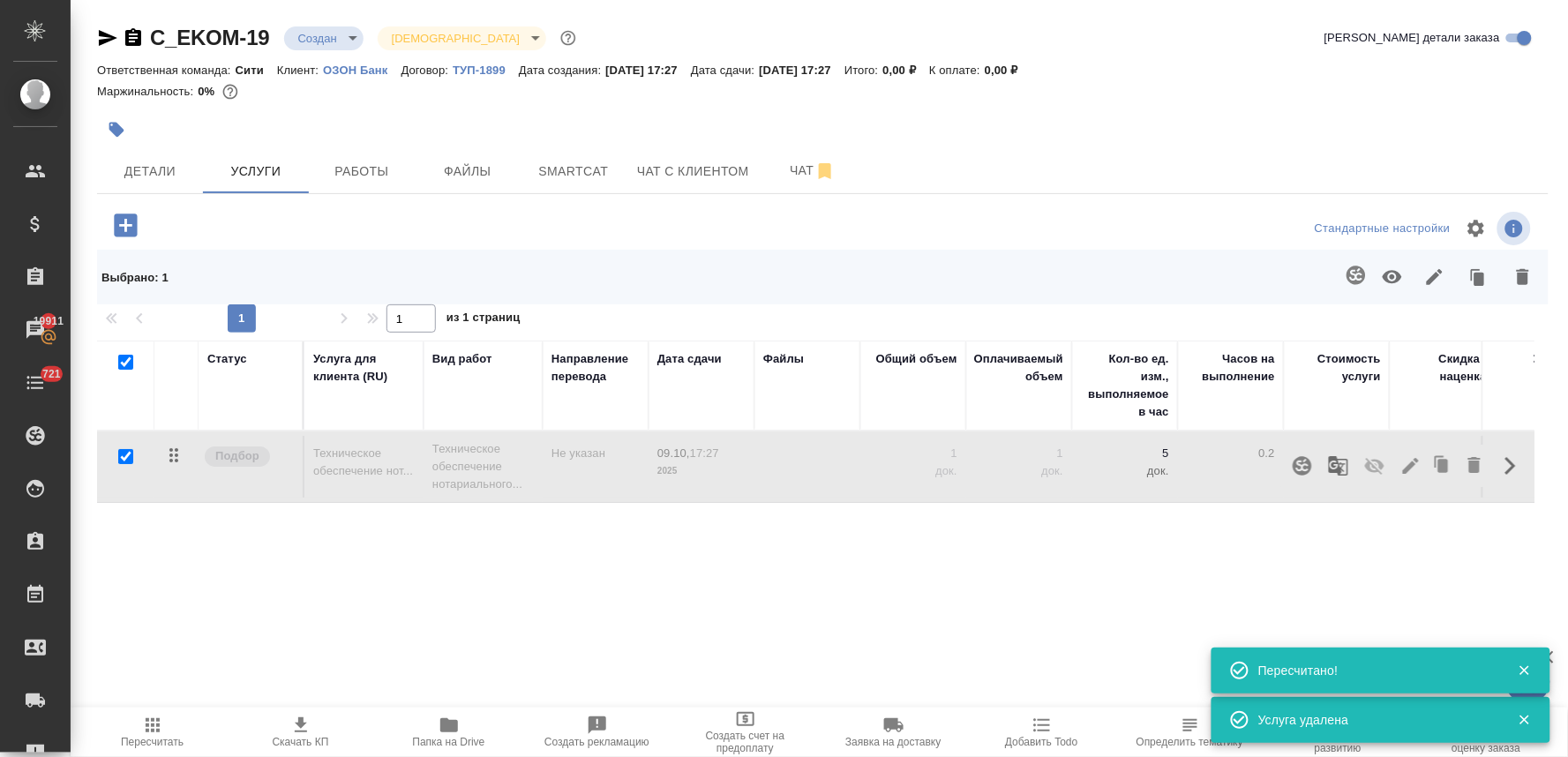
click at [1375, 469] on icon "button" at bounding box center [1374, 466] width 21 height 21
click at [147, 730] on icon "button" at bounding box center [152, 725] width 14 height 14
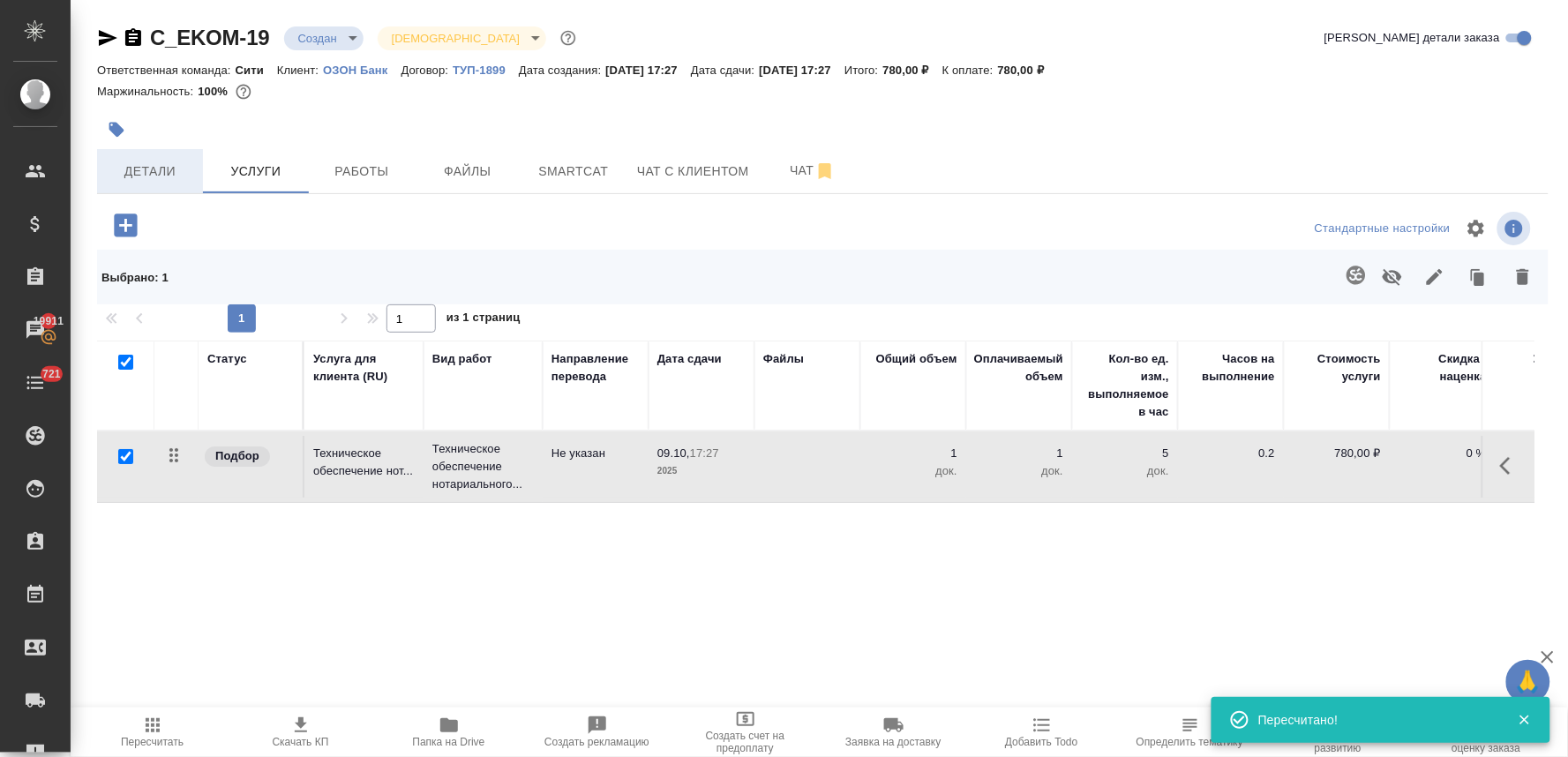
click at [166, 178] on span "Детали" at bounding box center [149, 171] width 84 height 22
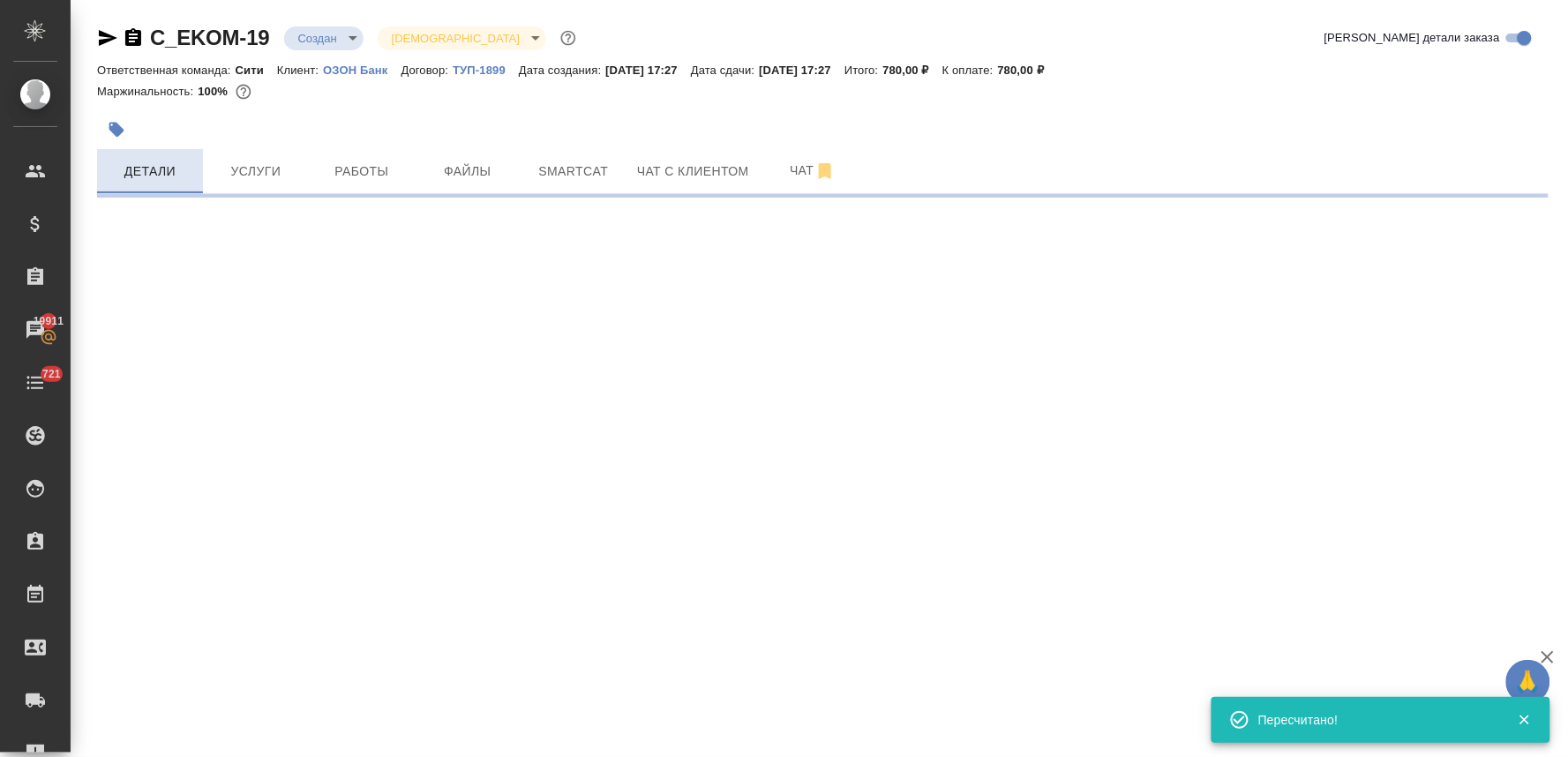
select select "RU"
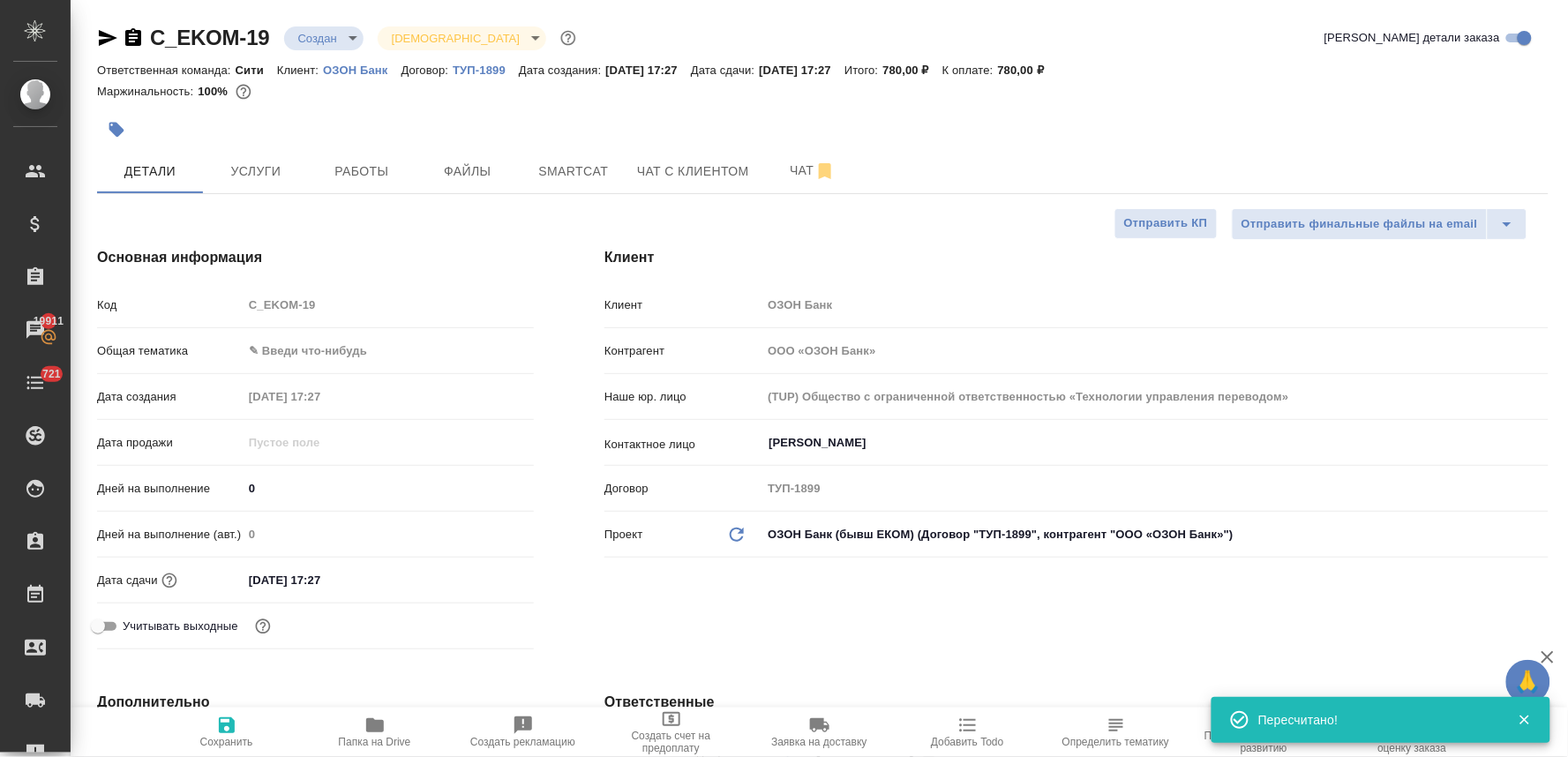
type textarea "x"
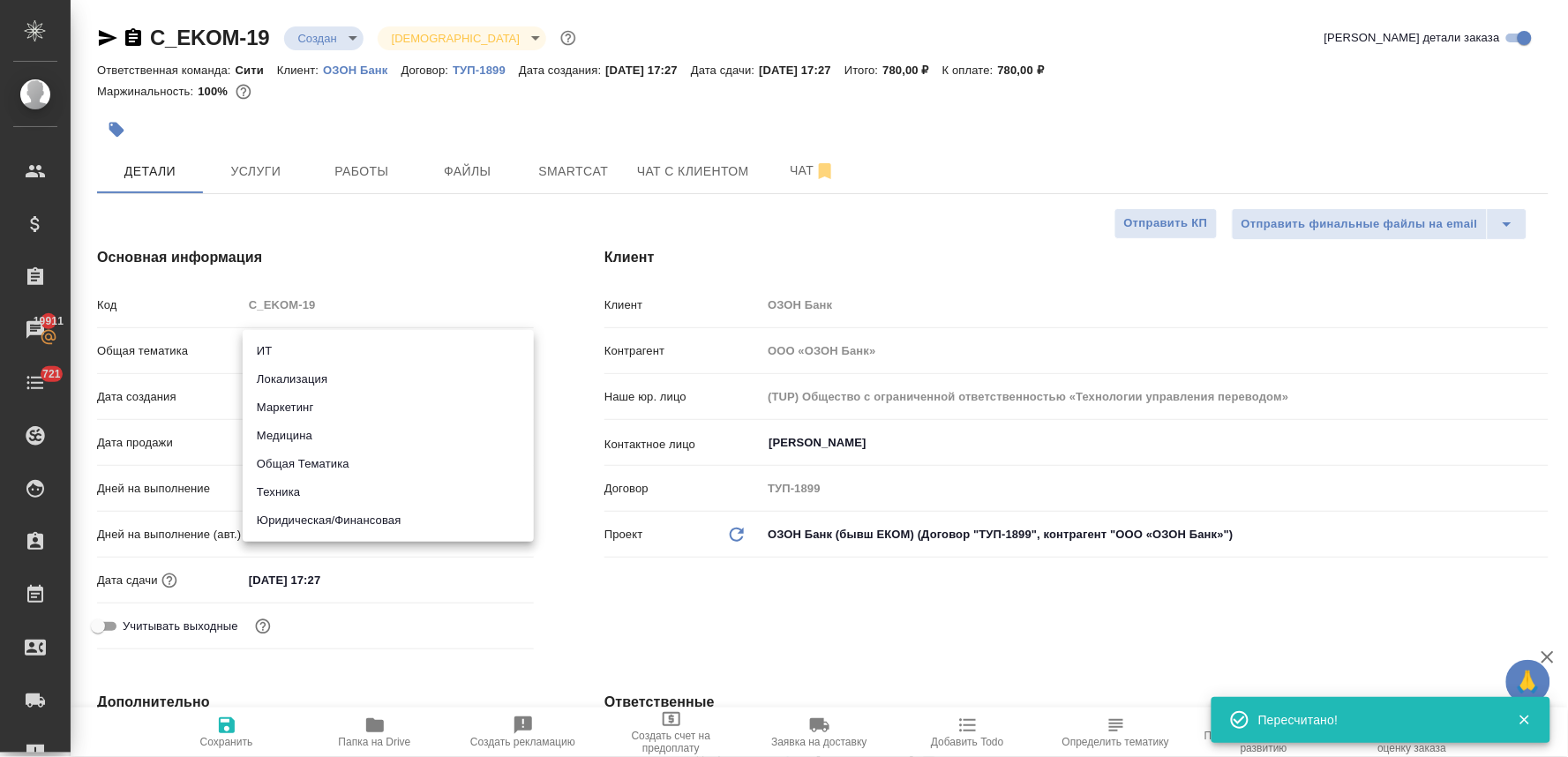
click at [300, 351] on body "🙏 .cls-1 fill:#fff; AWATERA Lyamina Nadezhda Клиенты Спецификации Заказы 19911 …" at bounding box center [784, 378] width 1568 height 757
click at [321, 460] on li "Общая Тематика" at bounding box center [389, 464] width 291 height 28
type input "obtem"
type textarea "x"
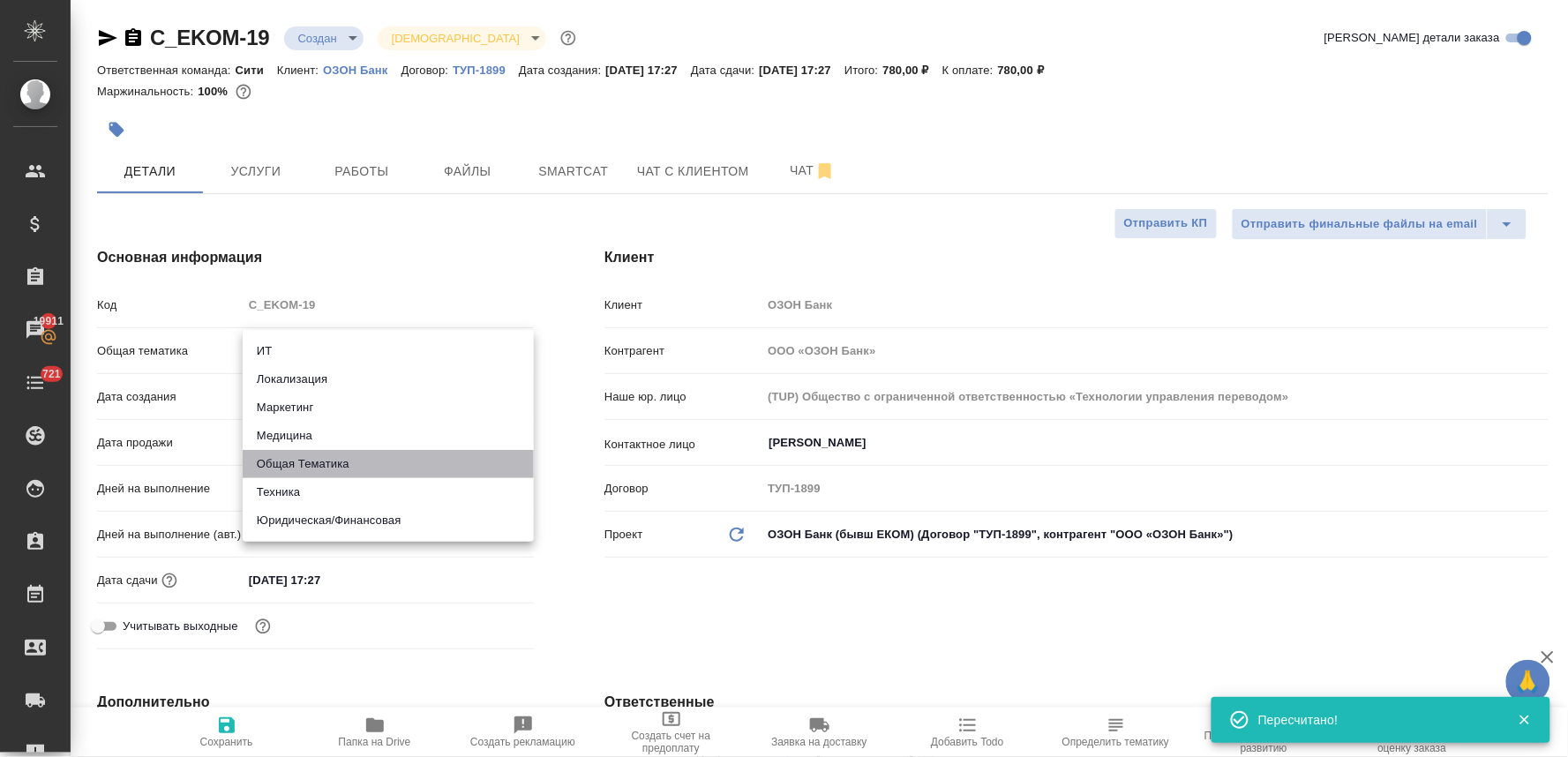
type textarea "x"
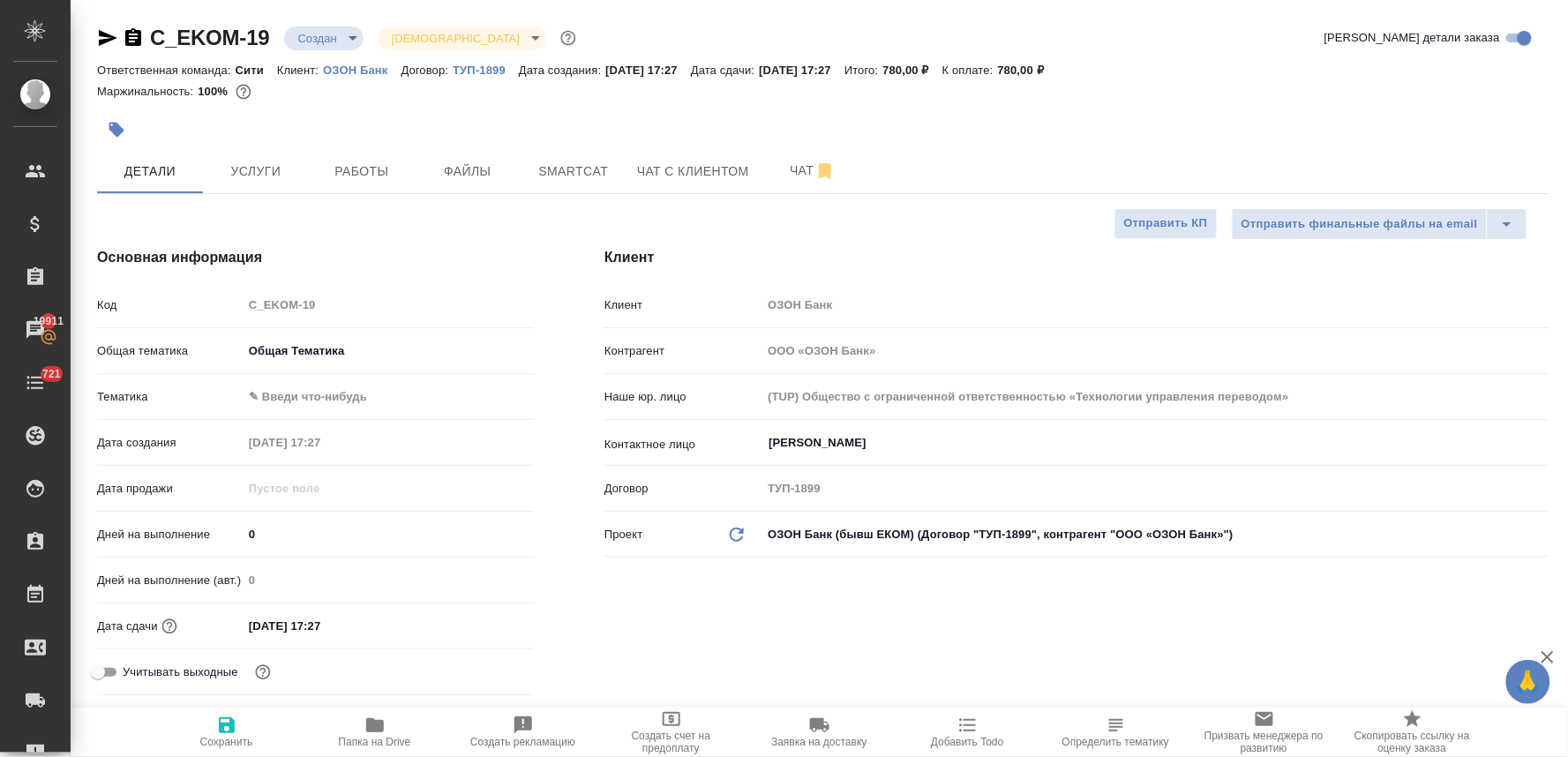
click at [316, 399] on body "🙏 .cls-1 fill:#fff; AWATERA Lyamina Nadezhda Клиенты Спецификации Заказы 19911 …" at bounding box center [784, 378] width 1568 height 757
click at [316, 400] on li "Общая Тематика" at bounding box center [389, 396] width 291 height 28
type textarea "x"
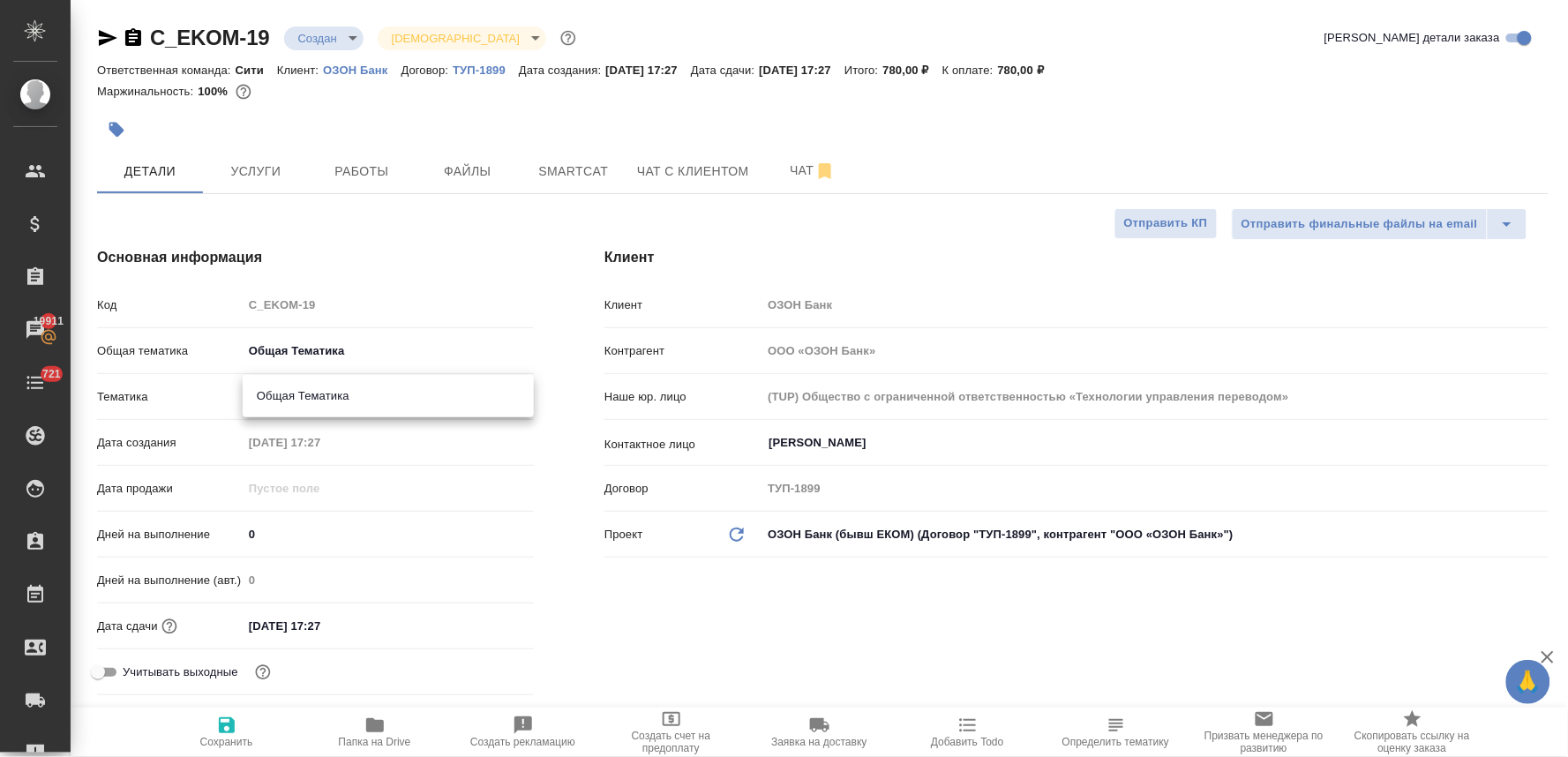
type input "6012b1ca196b0e5c9229a120"
click at [847, 601] on div "Клиент Клиент ОЗОН Банк Контрагент ООО «ОЗОН Банк» Наше юр. лицо (TUP) Общество…" at bounding box center [1076, 475] width 1014 height 526
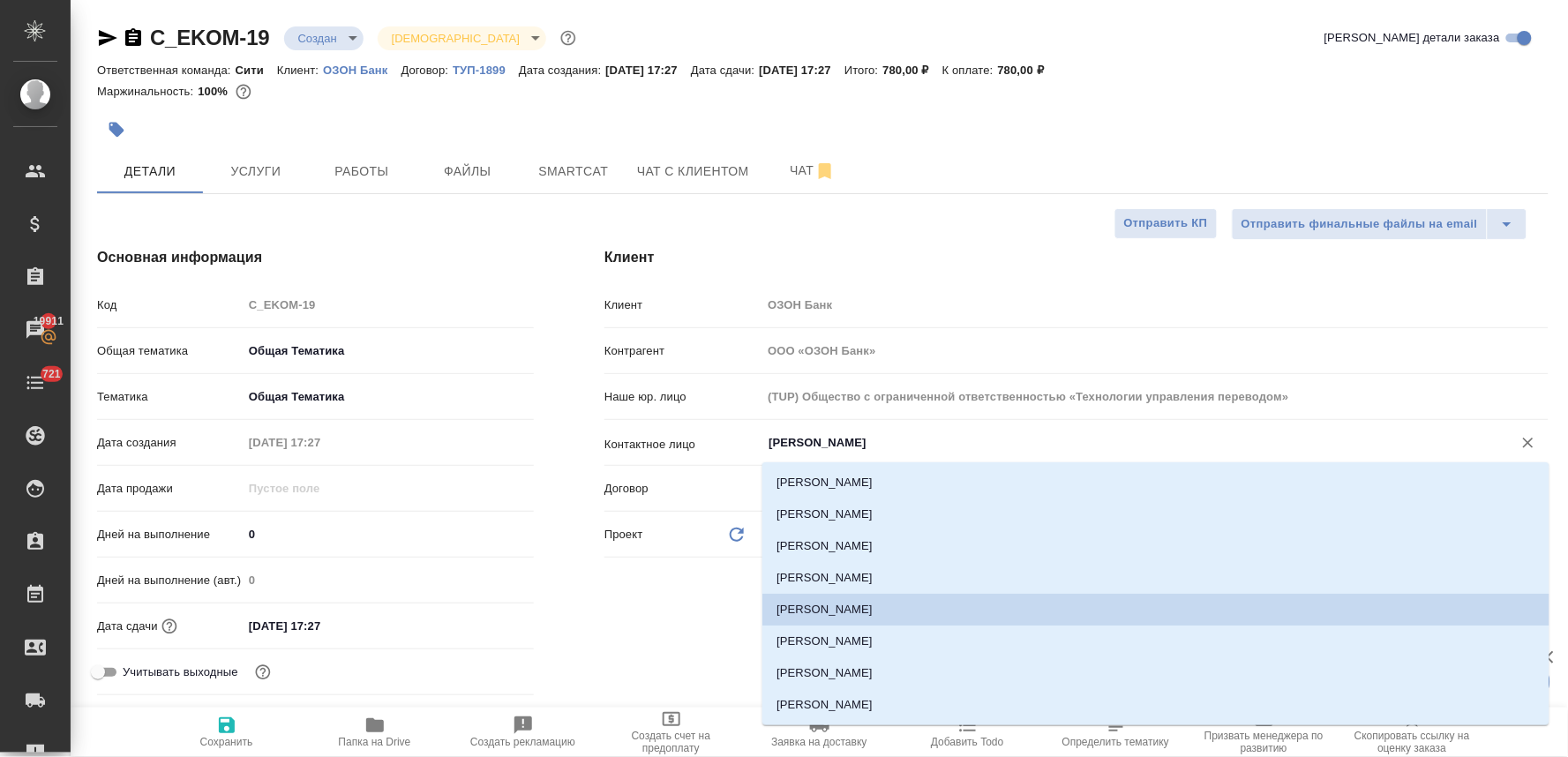
click at [856, 438] on input "Тихомирова Надежда" at bounding box center [1125, 443] width 718 height 21
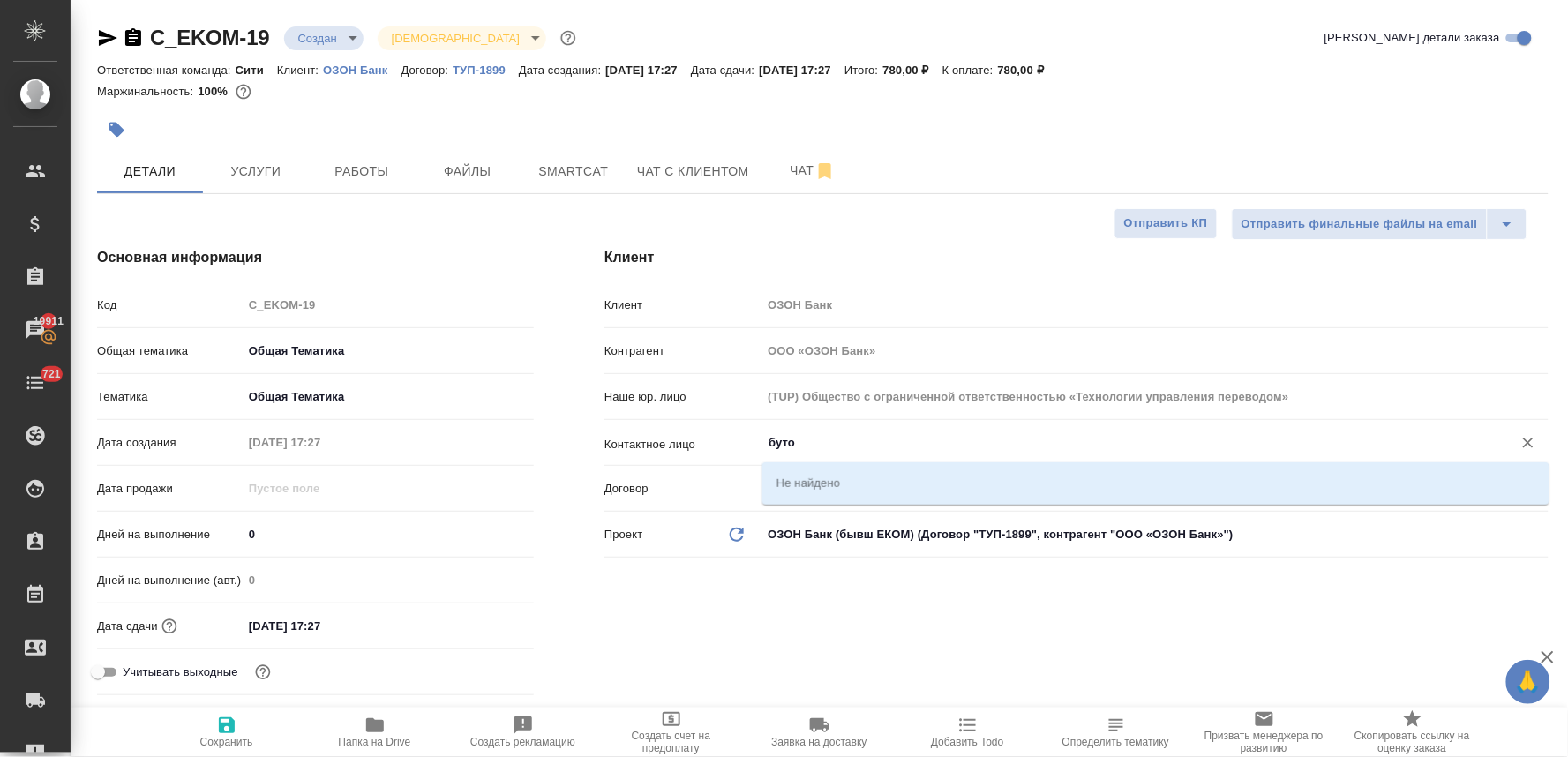
type input "буто"
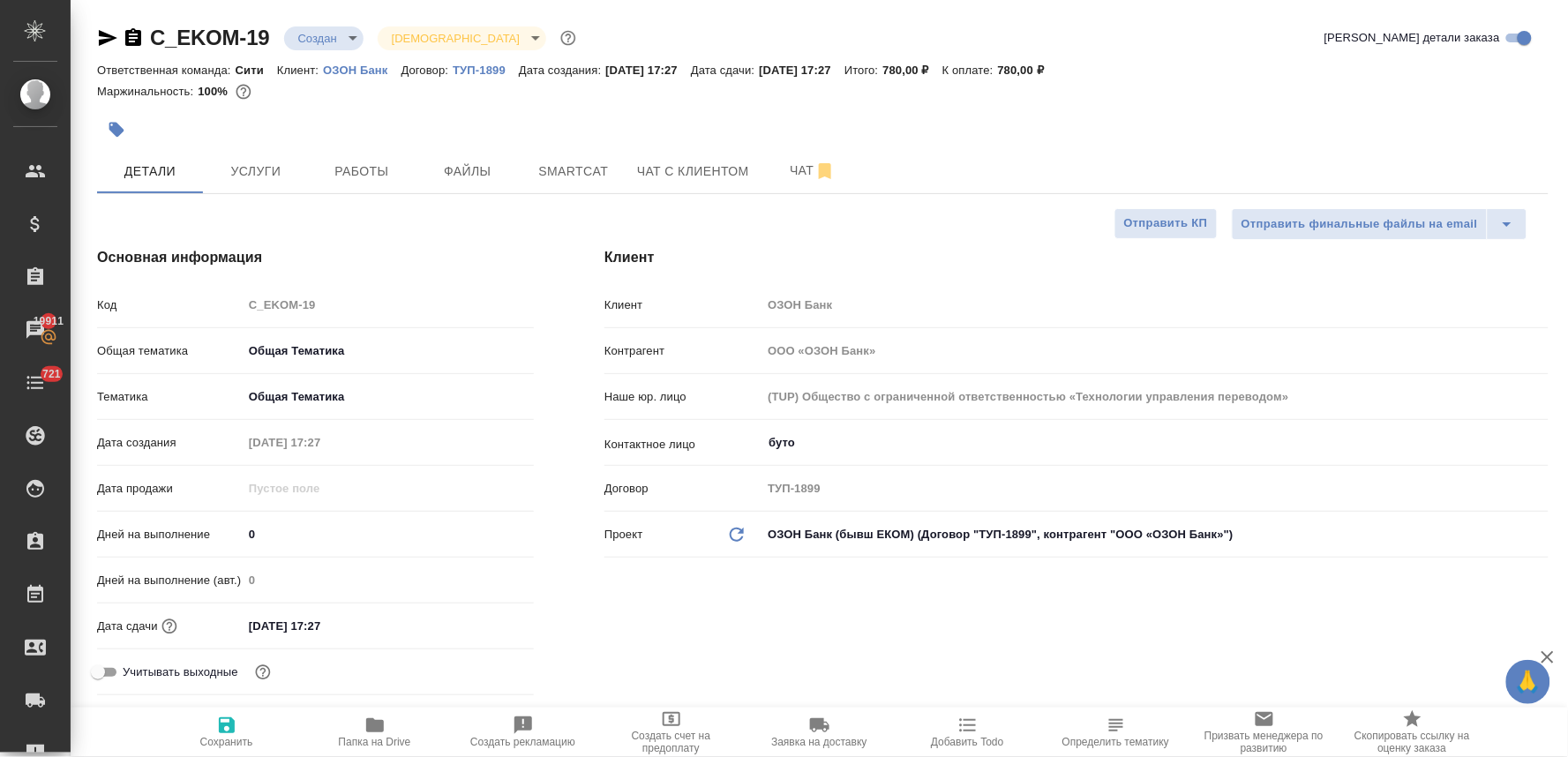
click at [877, 607] on div "Клиент Клиент ОЗОН Банк Контрагент ООО «ОЗОН Банк» Наше юр. лицо (TUP) Общество…" at bounding box center [1076, 475] width 1014 height 526
type textarea "x"
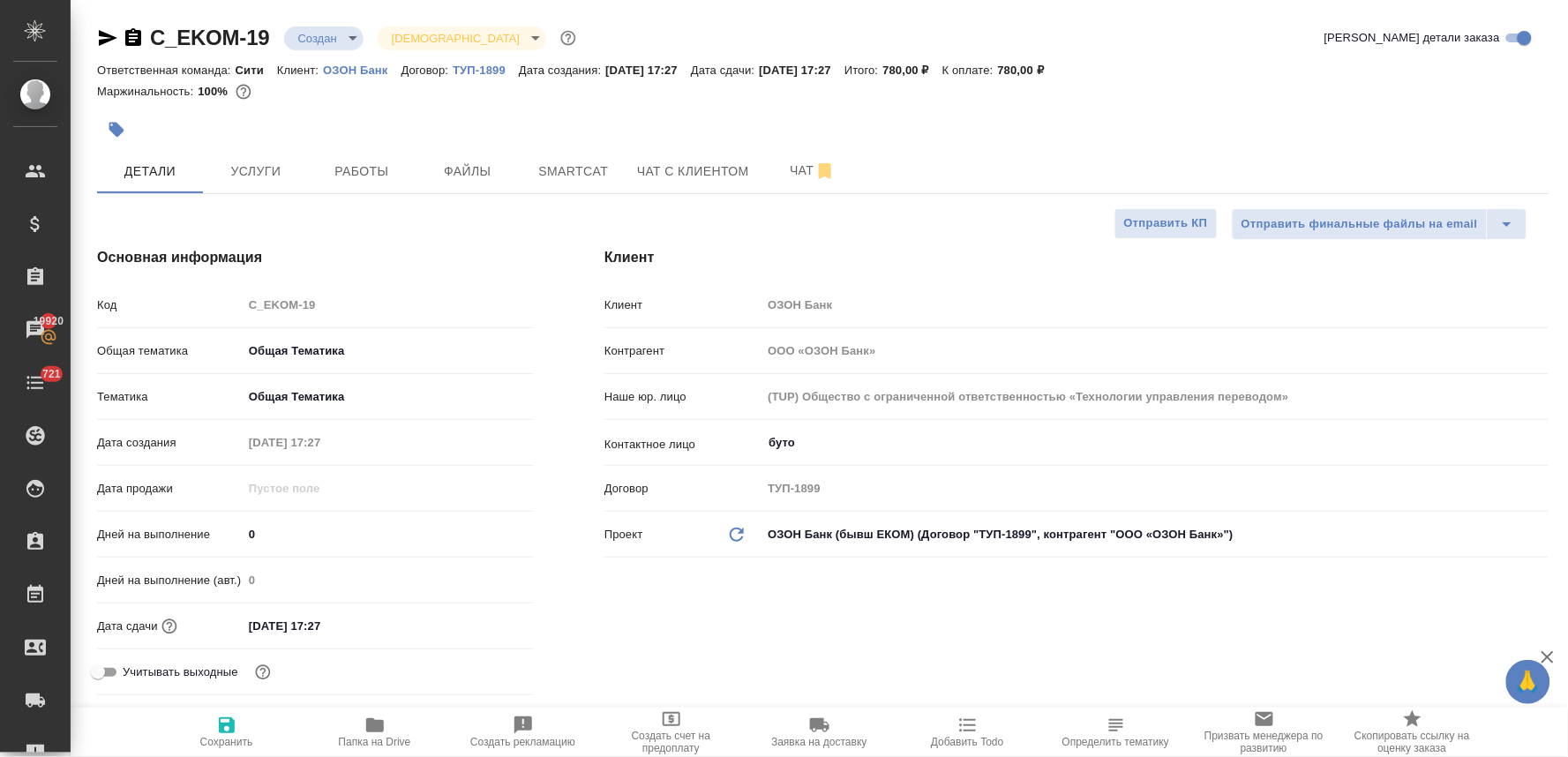
type textarea "x"
click at [238, 307] on div "Код C_EKOM-19" at bounding box center [315, 305] width 437 height 31
type textarea "x"
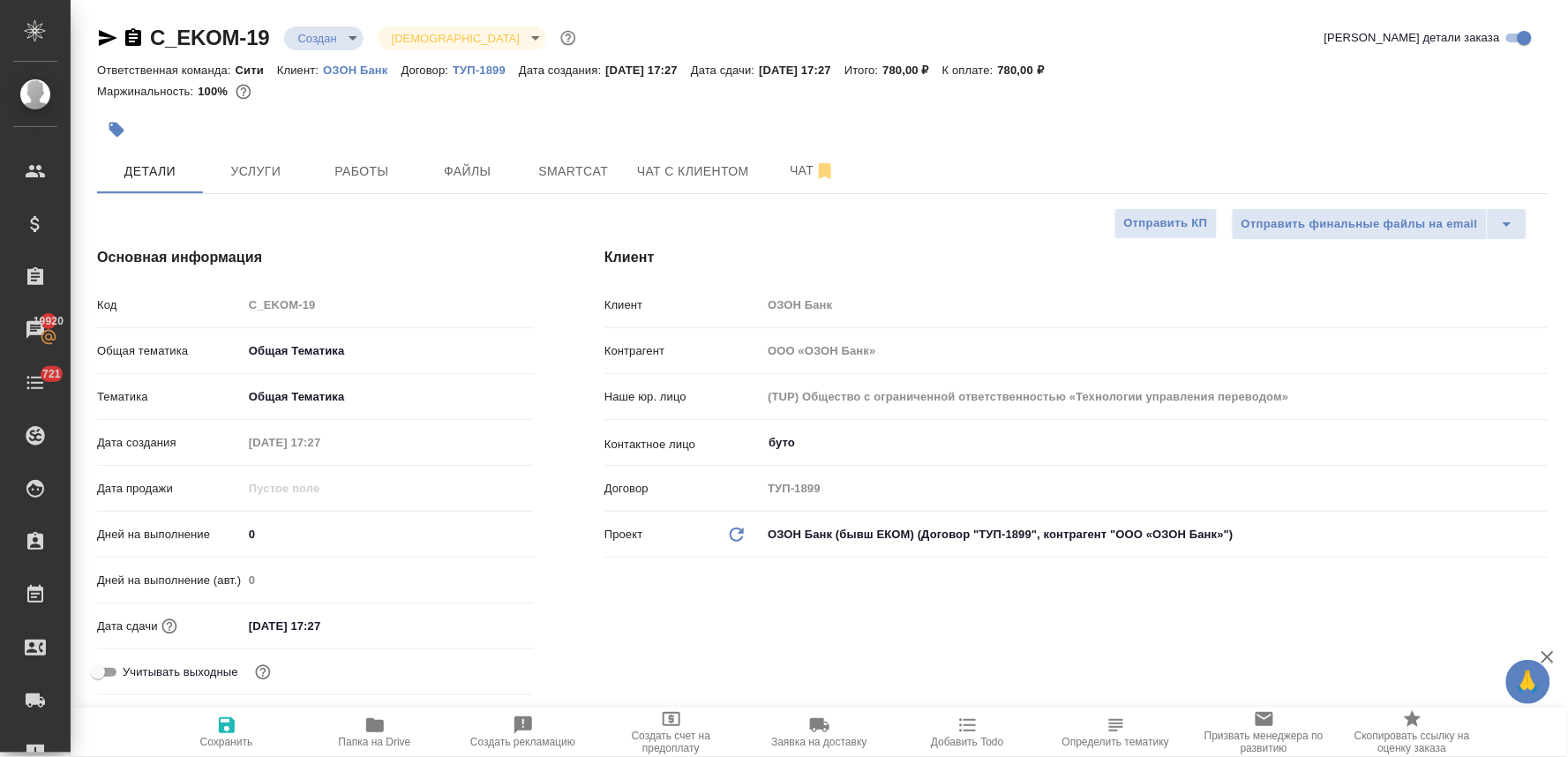
type textarea "x"
drag, startPoint x: 1299, startPoint y: 36, endPoint x: 1268, endPoint y: 37, distance: 31.0
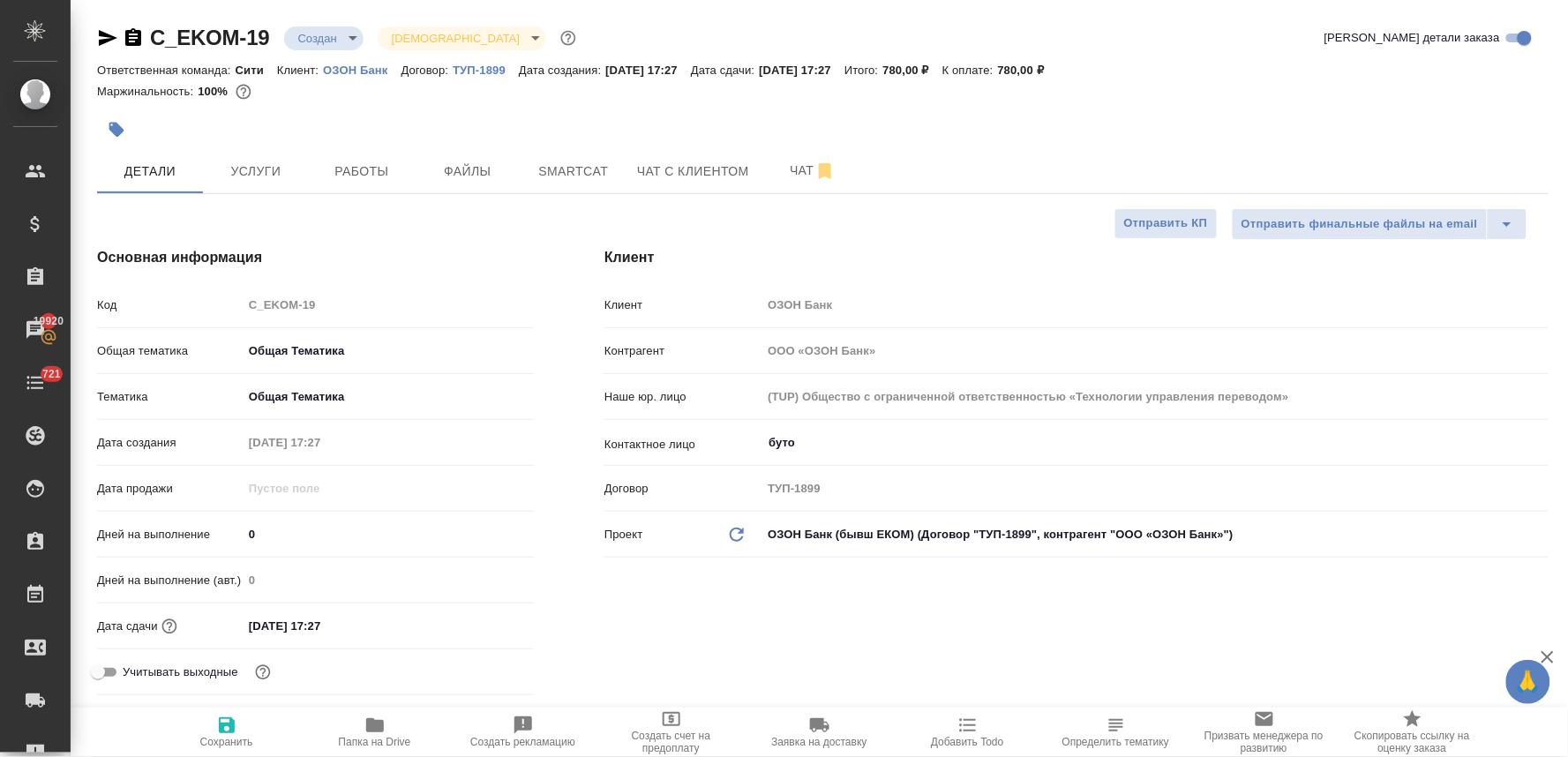
click at [1299, 36] on div "C_EKOM-19 Создан new Святая троица holyTrinity Кратко детали заказа" at bounding box center [823, 38] width 1452 height 28
click at [341, 628] on input "09.10.2025 17:27" at bounding box center [321, 626] width 154 height 26
click at [487, 623] on icon "button" at bounding box center [482, 625] width 21 height 21
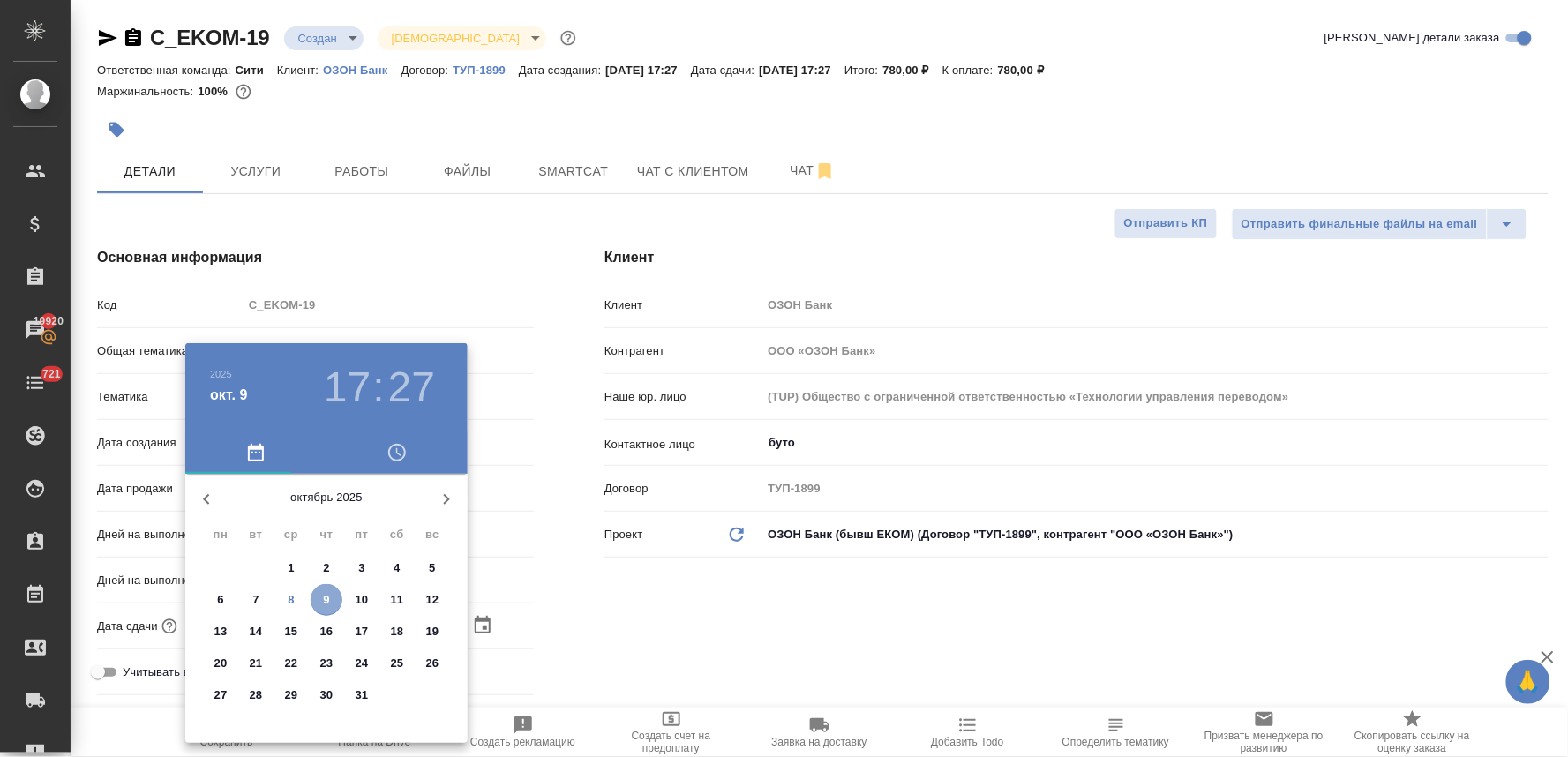
click at [321, 601] on span "9" at bounding box center [326, 599] width 32 height 17
type textarea "x"
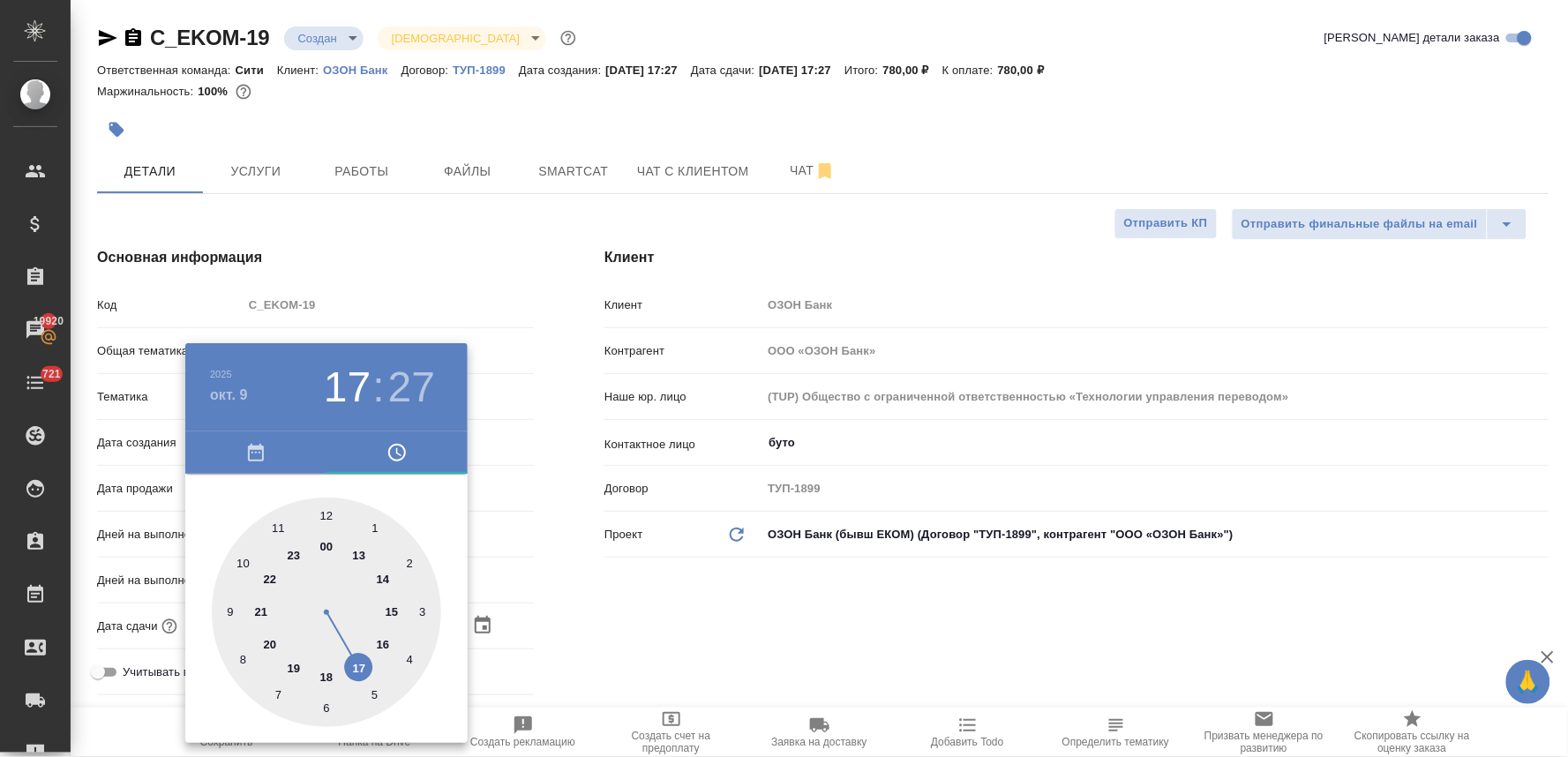
click at [358, 672] on div at bounding box center [326, 612] width 229 height 229
type textarea "x"
click at [330, 508] on div at bounding box center [326, 612] width 229 height 229
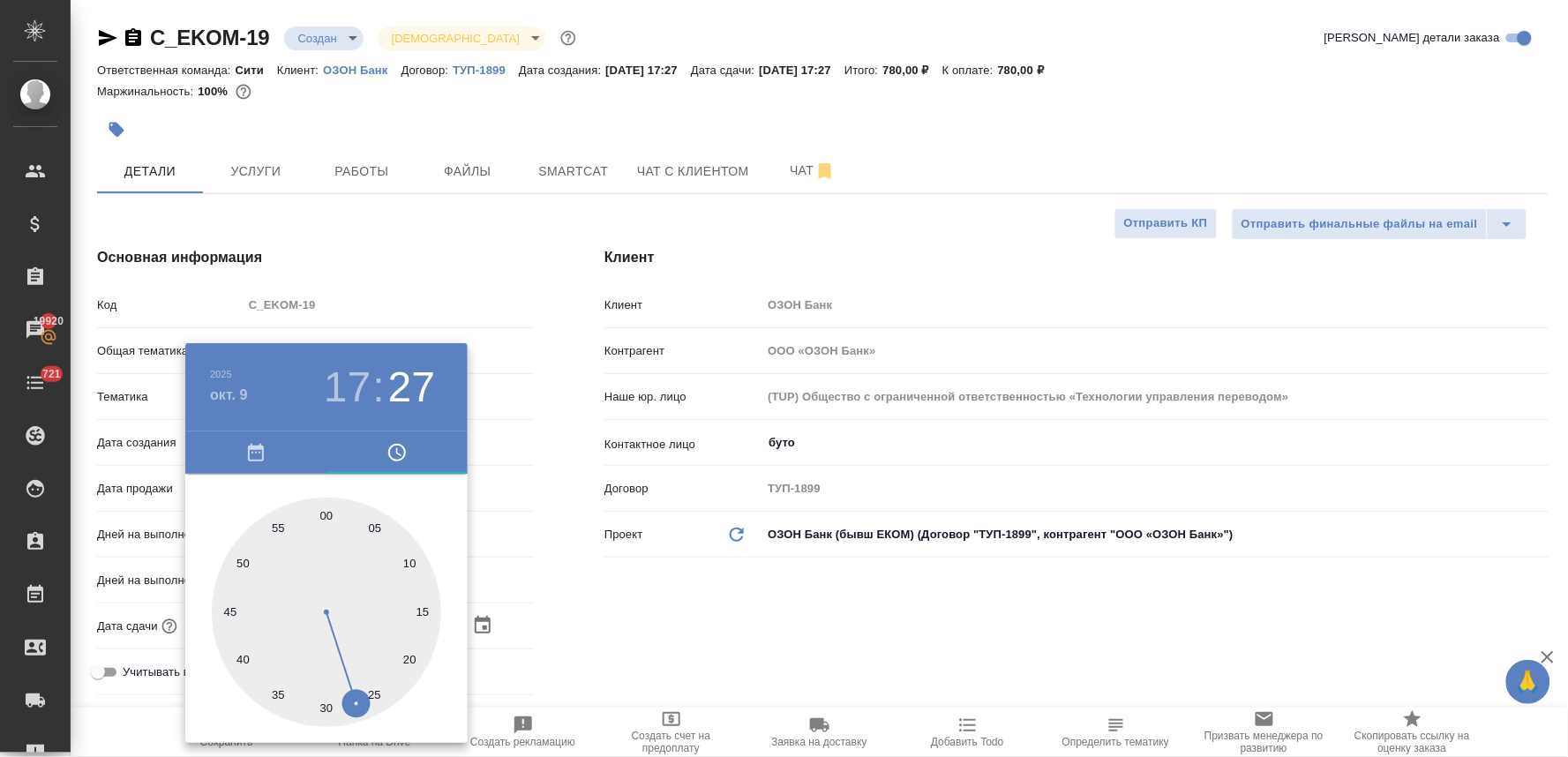
type input "09.10.2025 17:00"
type textarea "x"
click at [674, 633] on div at bounding box center [784, 378] width 1568 height 757
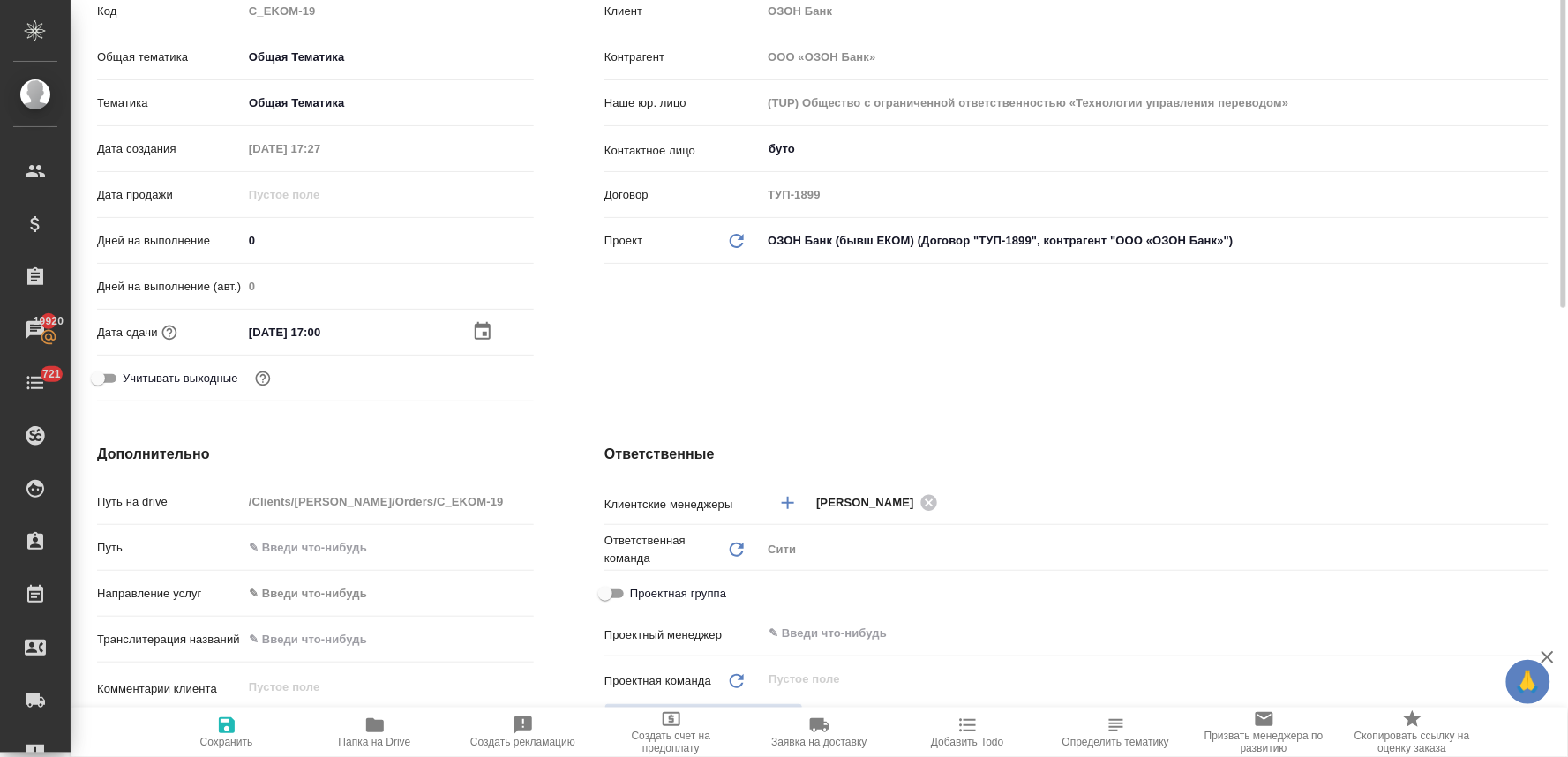
scroll to position [489, 0]
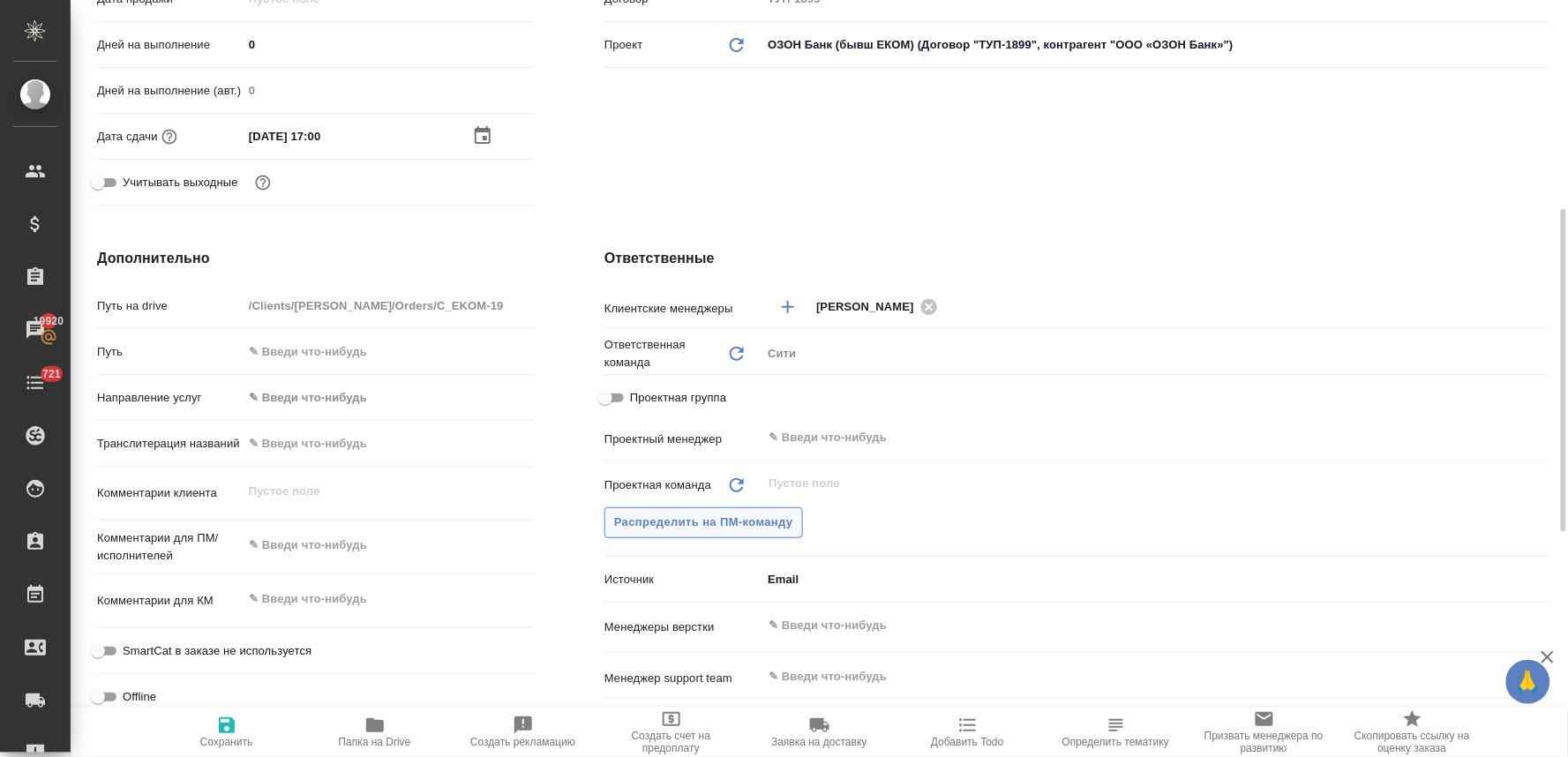
click at [712, 525] on span "Распределить на ПМ-команду" at bounding box center [703, 522] width 179 height 20
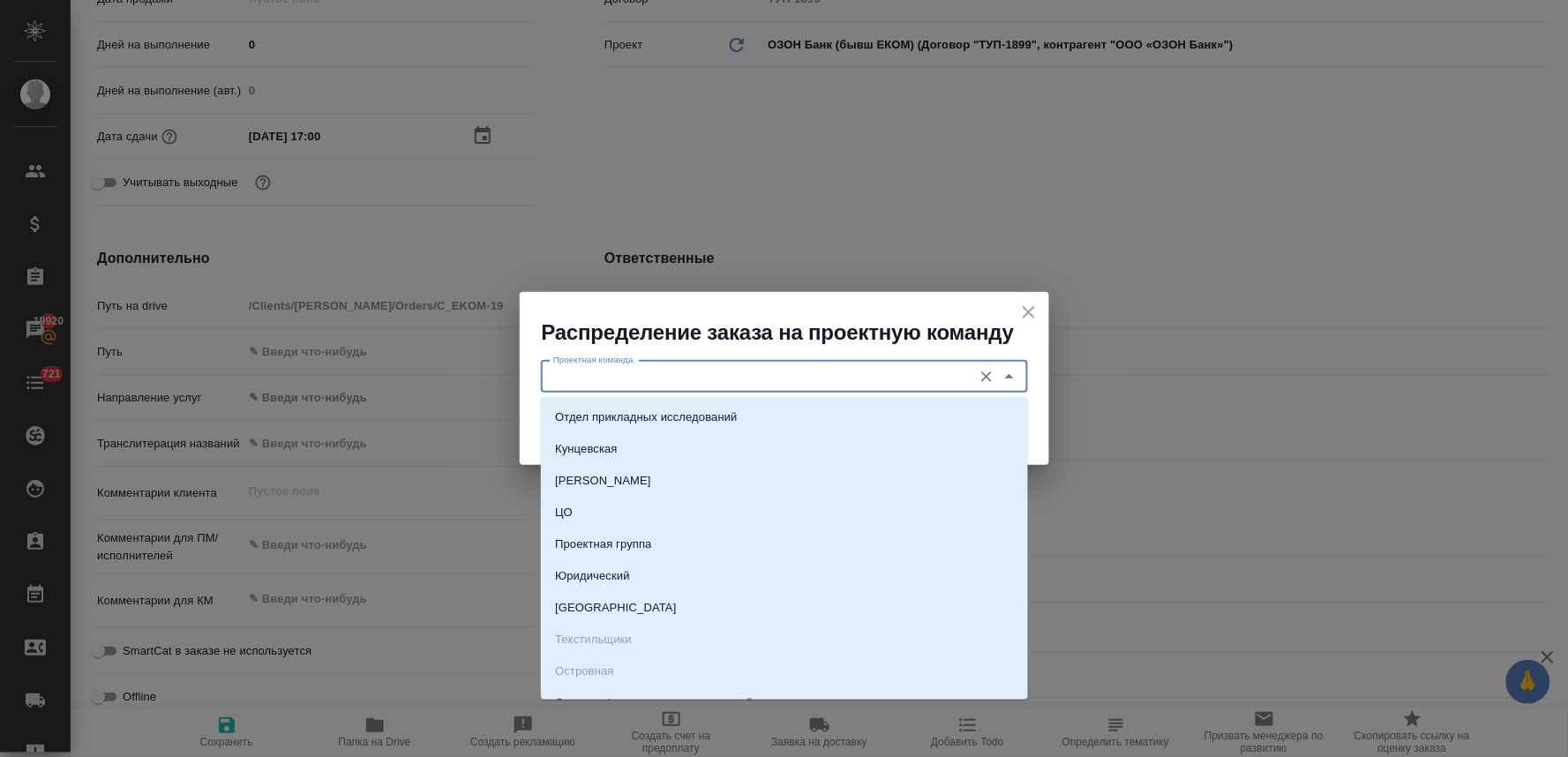
click at [727, 374] on input "Проектная команда" at bounding box center [754, 377] width 417 height 21
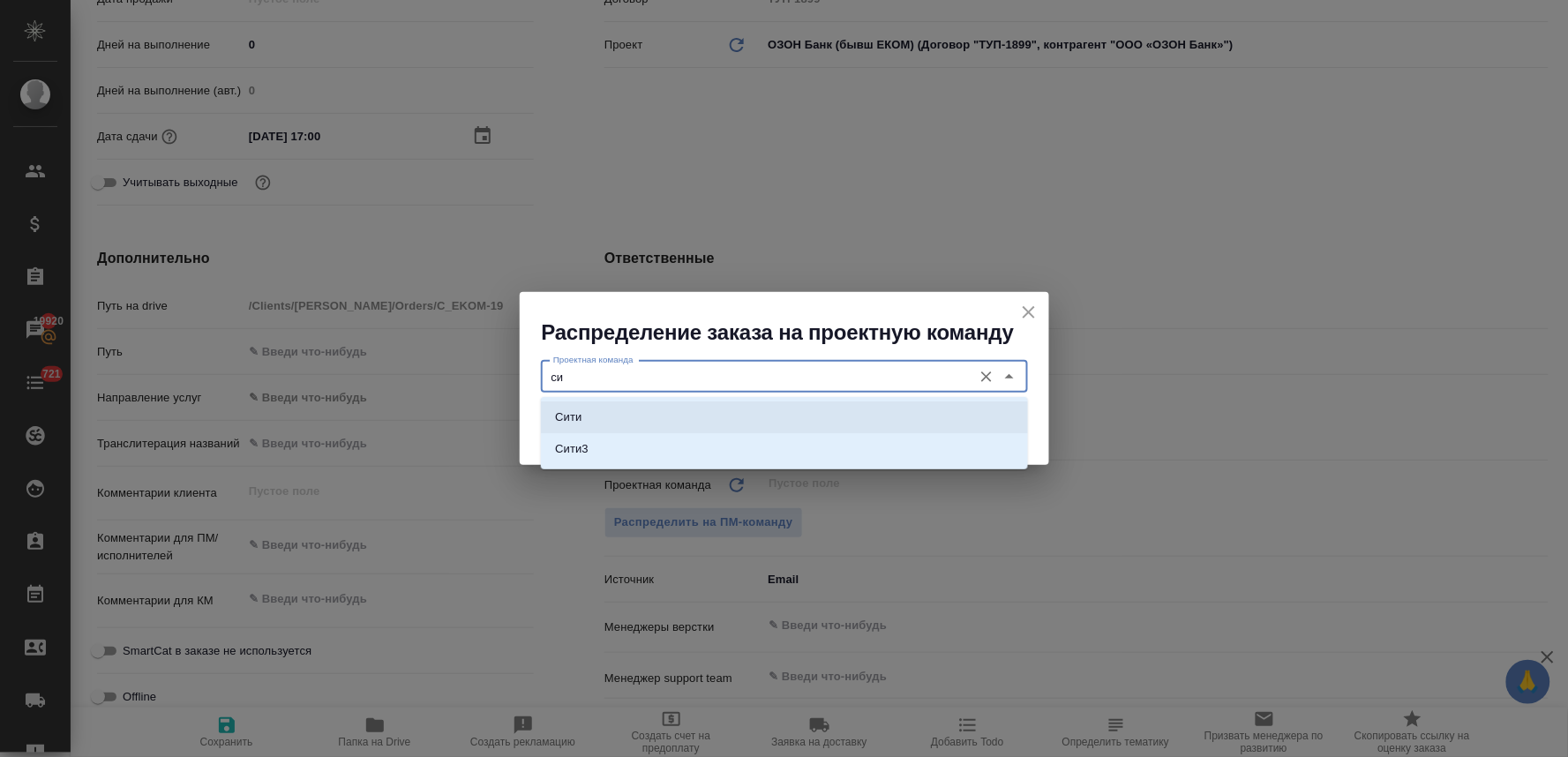
click at [716, 417] on li "Сити" at bounding box center [784, 417] width 487 height 32
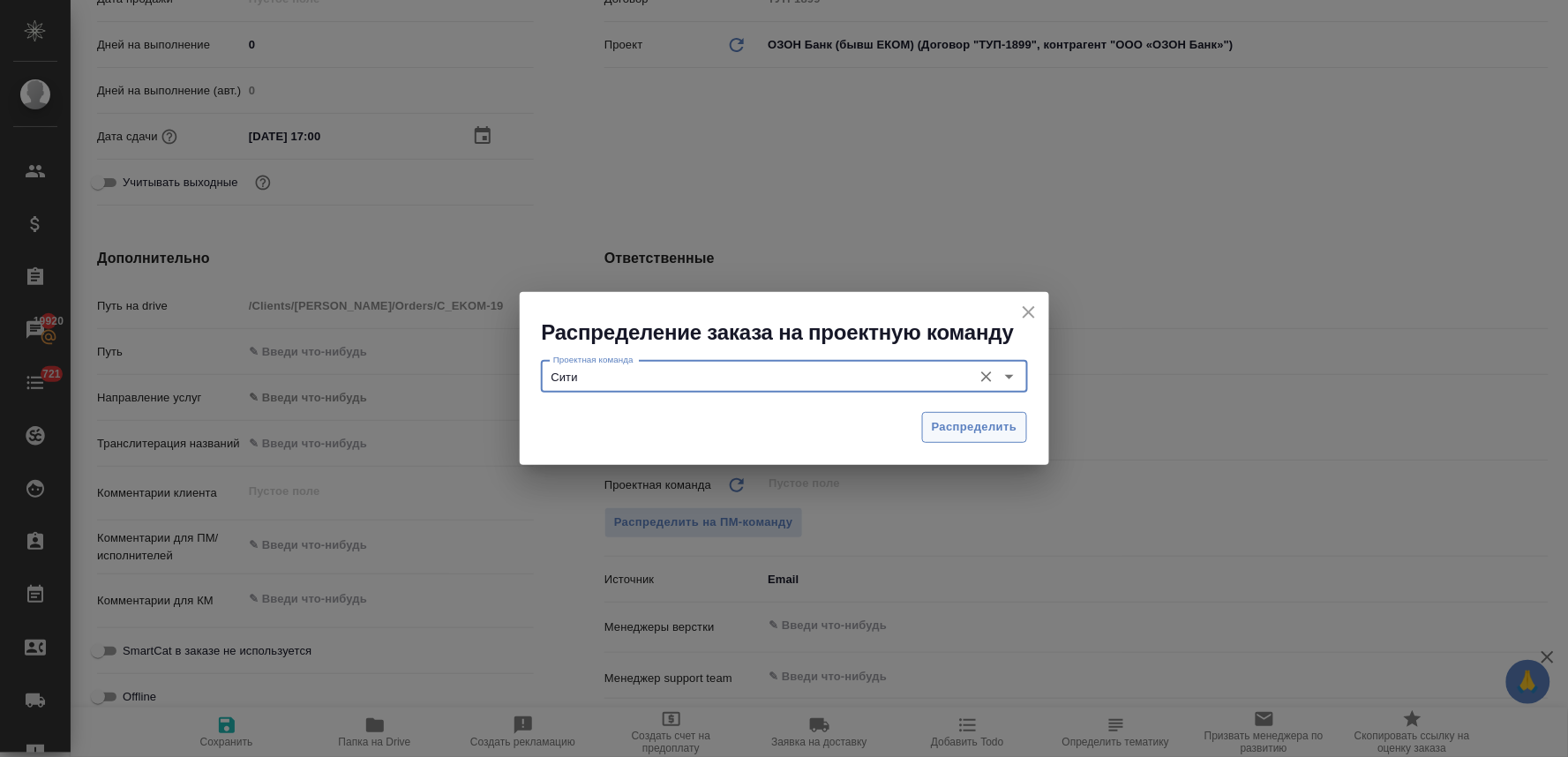
type input "Сити"
click at [968, 416] on button "Распределить" at bounding box center [974, 428] width 105 height 31
type textarea "x"
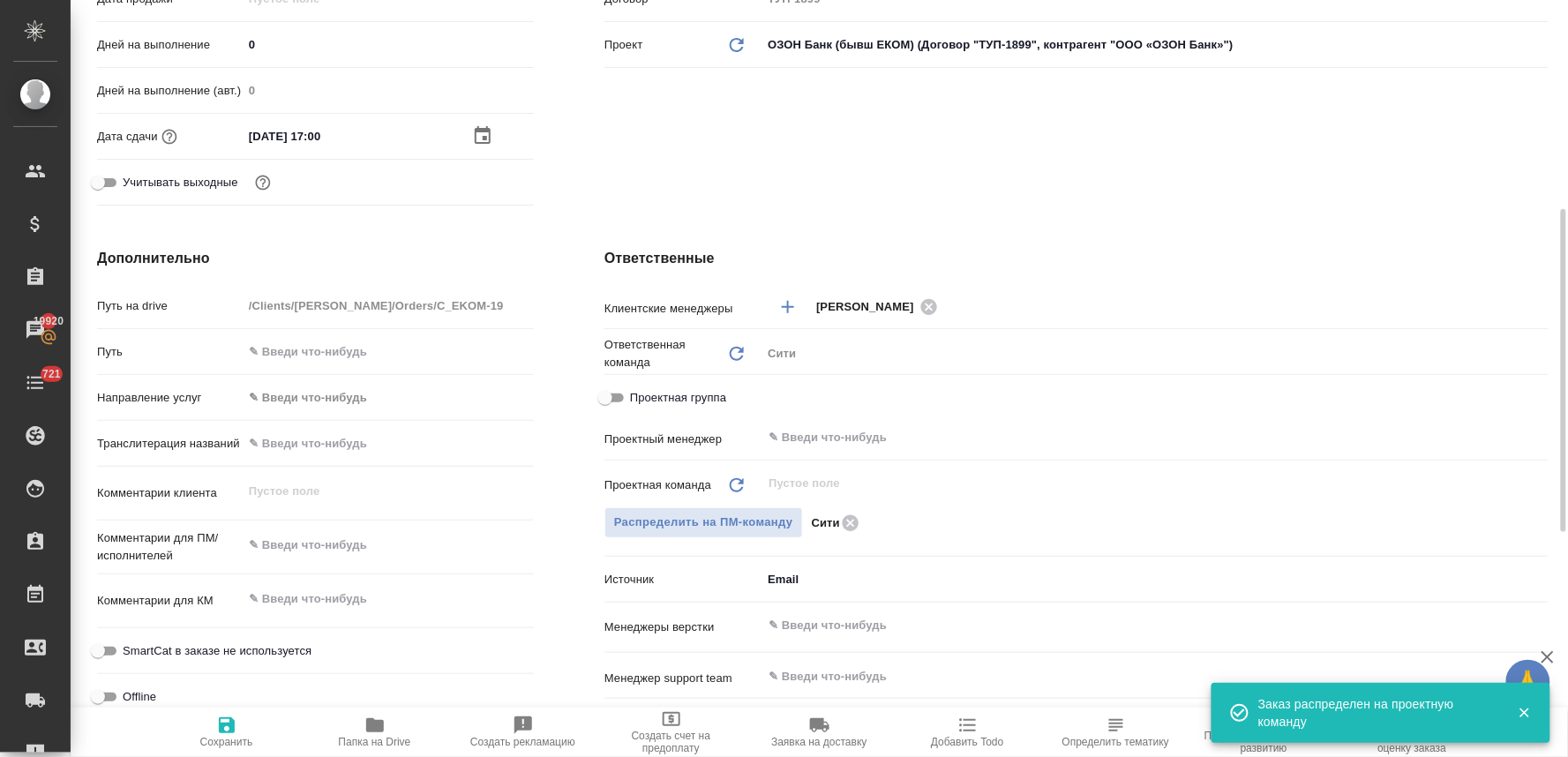
click at [227, 730] on icon "button" at bounding box center [226, 725] width 21 height 21
type textarea "x"
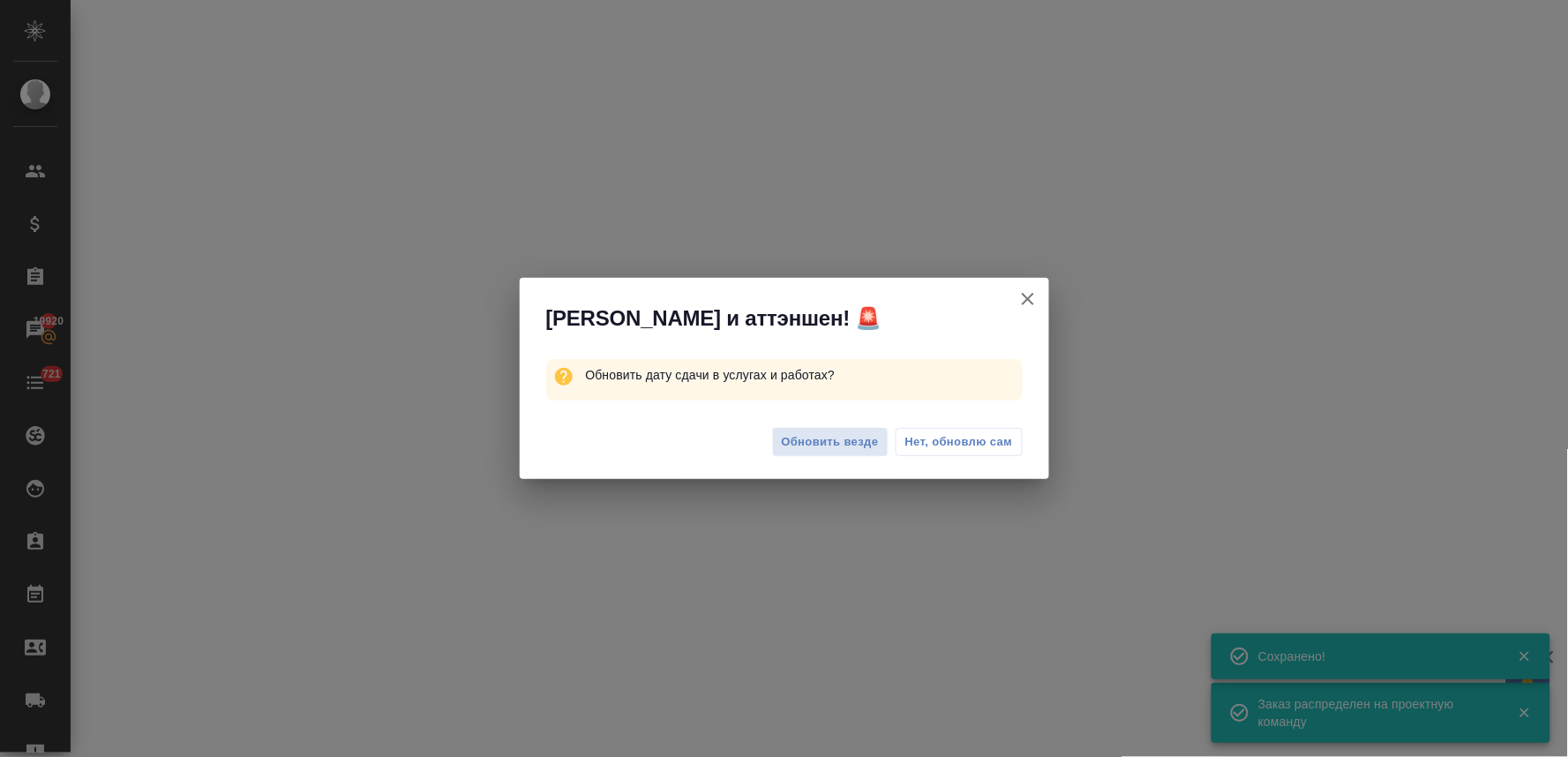
select select "RU"
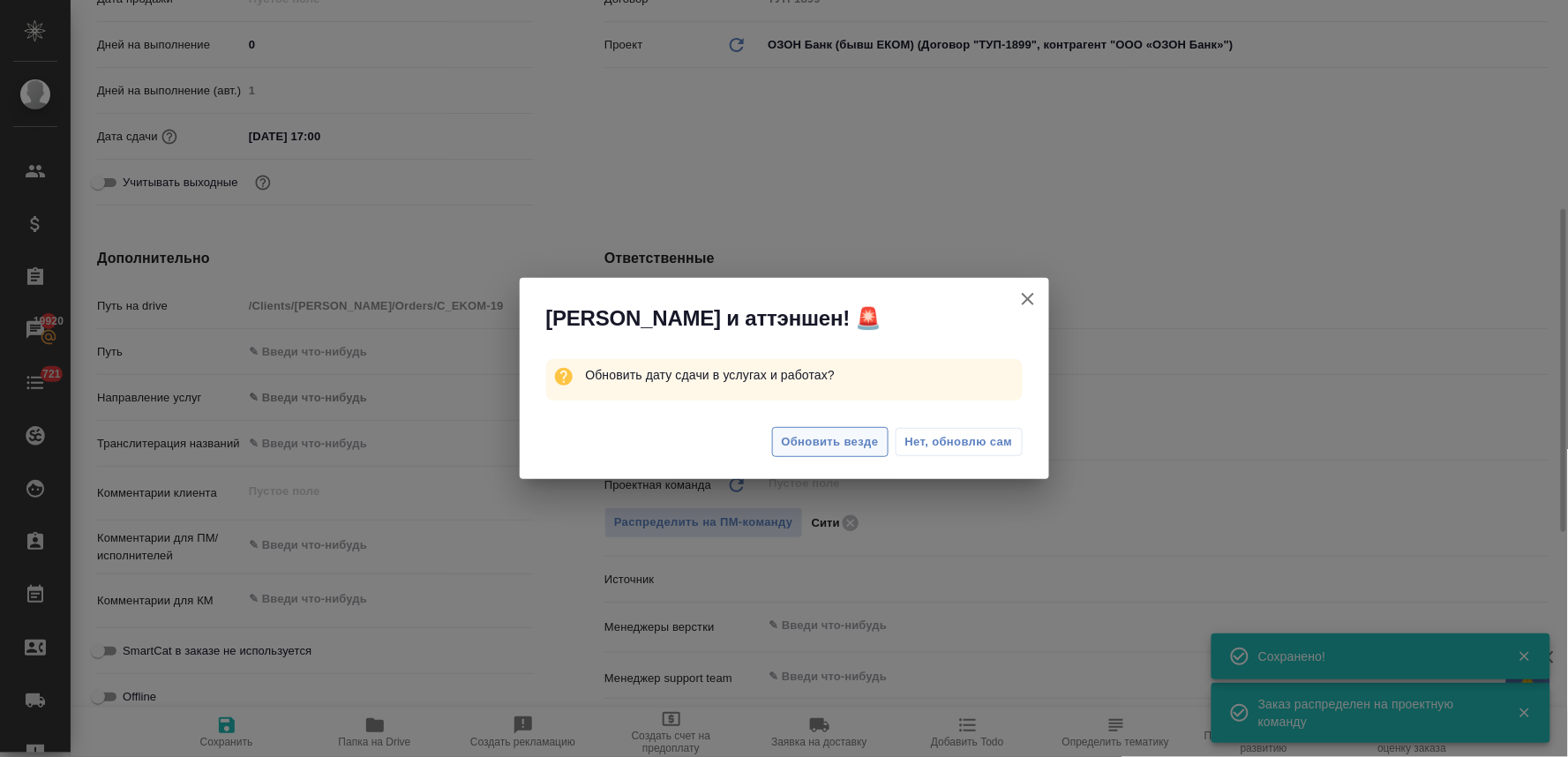
type textarea "x"
click at [803, 436] on span "Обновить везде" at bounding box center [830, 443] width 97 height 20
type textarea "x"
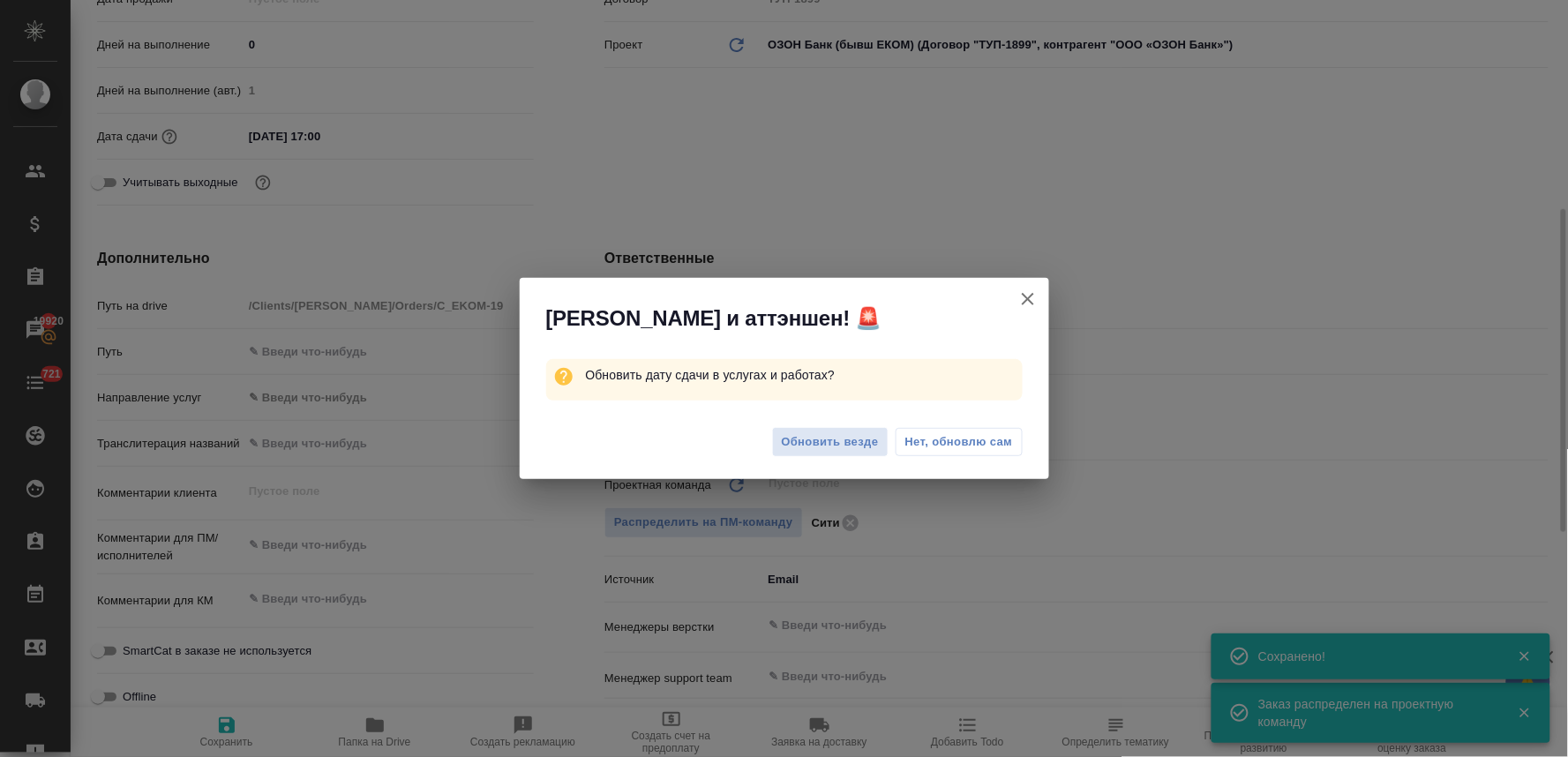
type textarea "x"
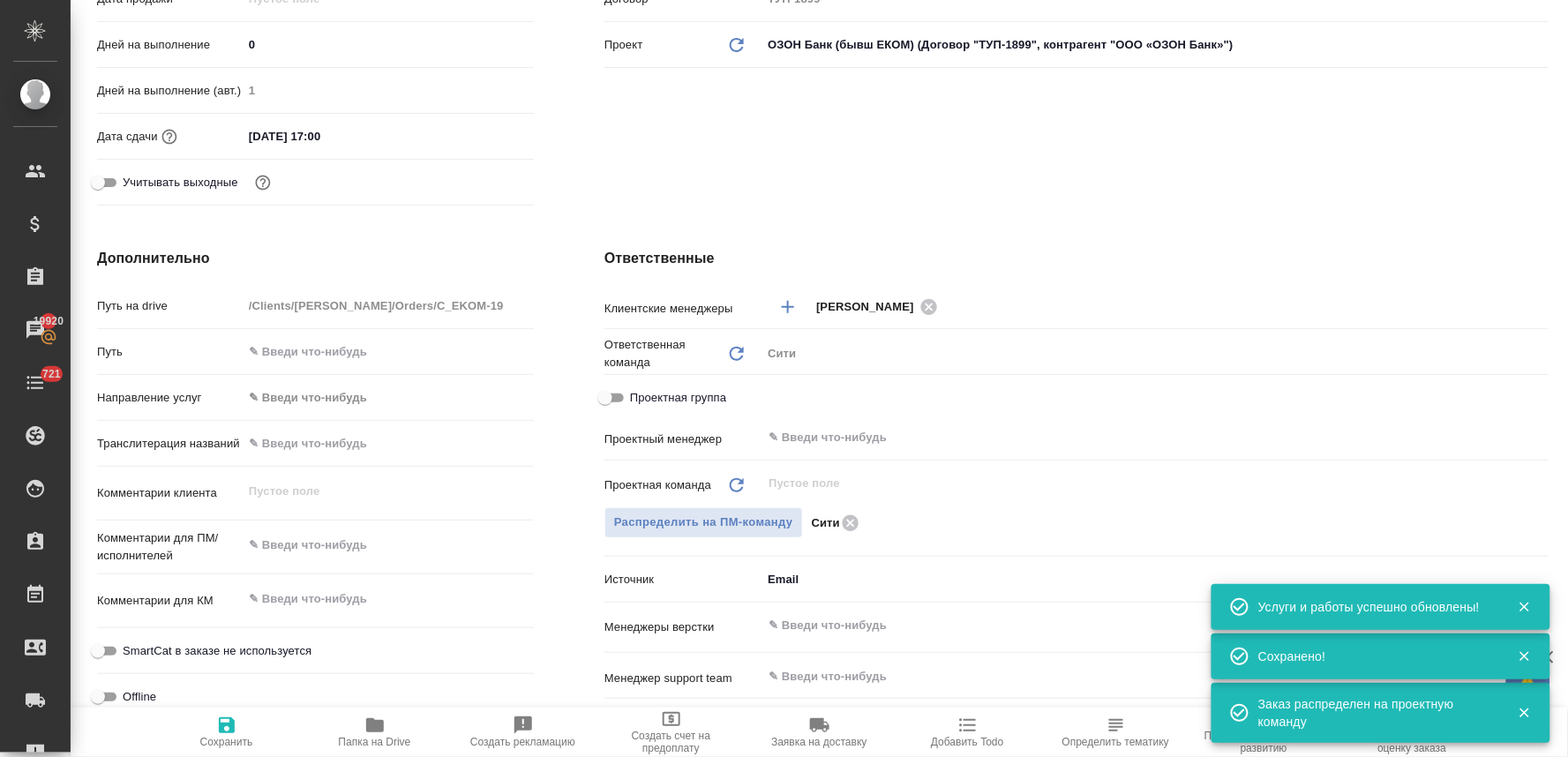
scroll to position [0, 0]
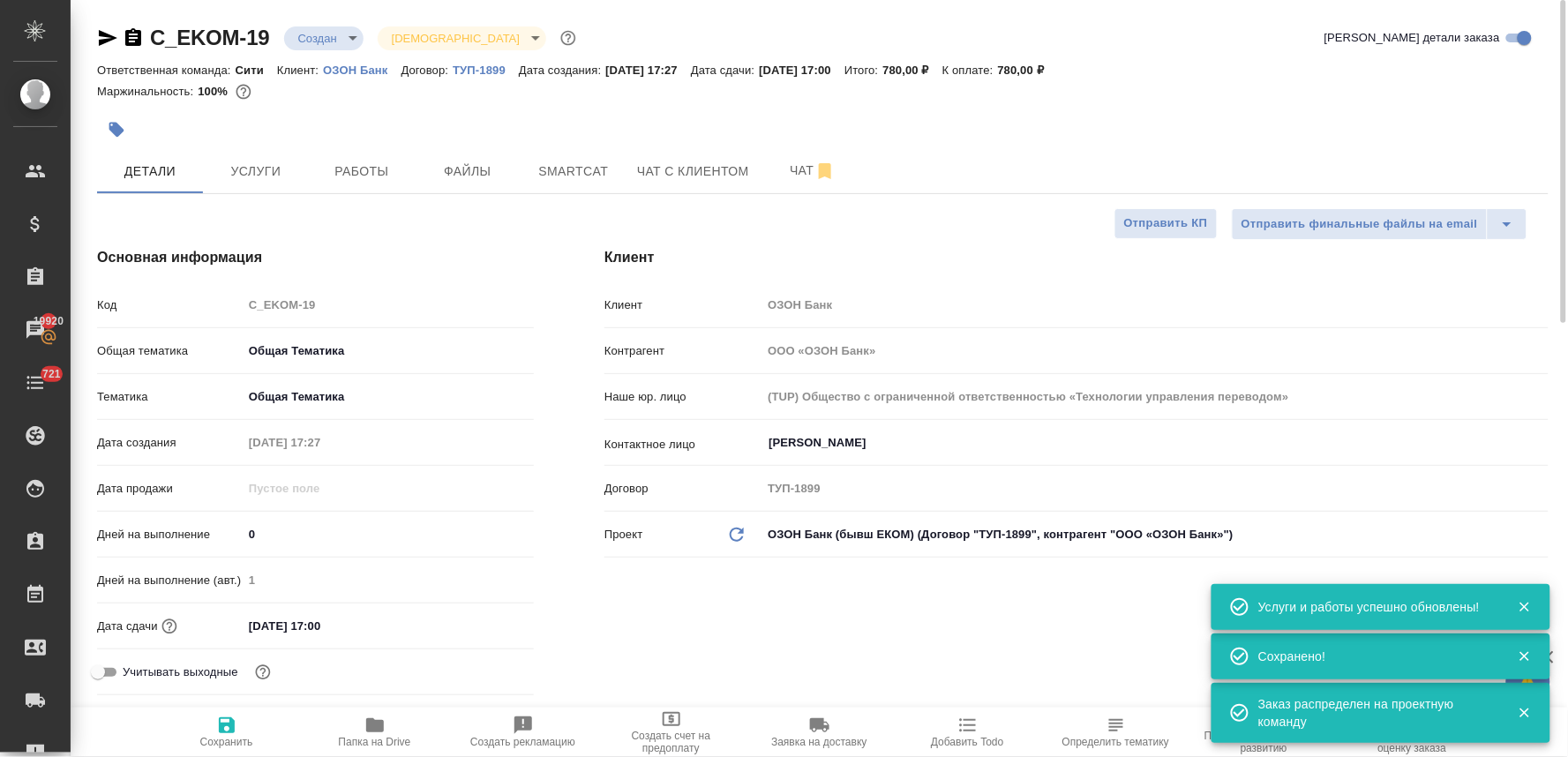
click at [354, 32] on body "🙏 .cls-1 fill:#fff; AWATERA Lyamina Nadezhda Клиенты Спецификации Заказы 19920 …" at bounding box center [784, 378] width 1568 height 757
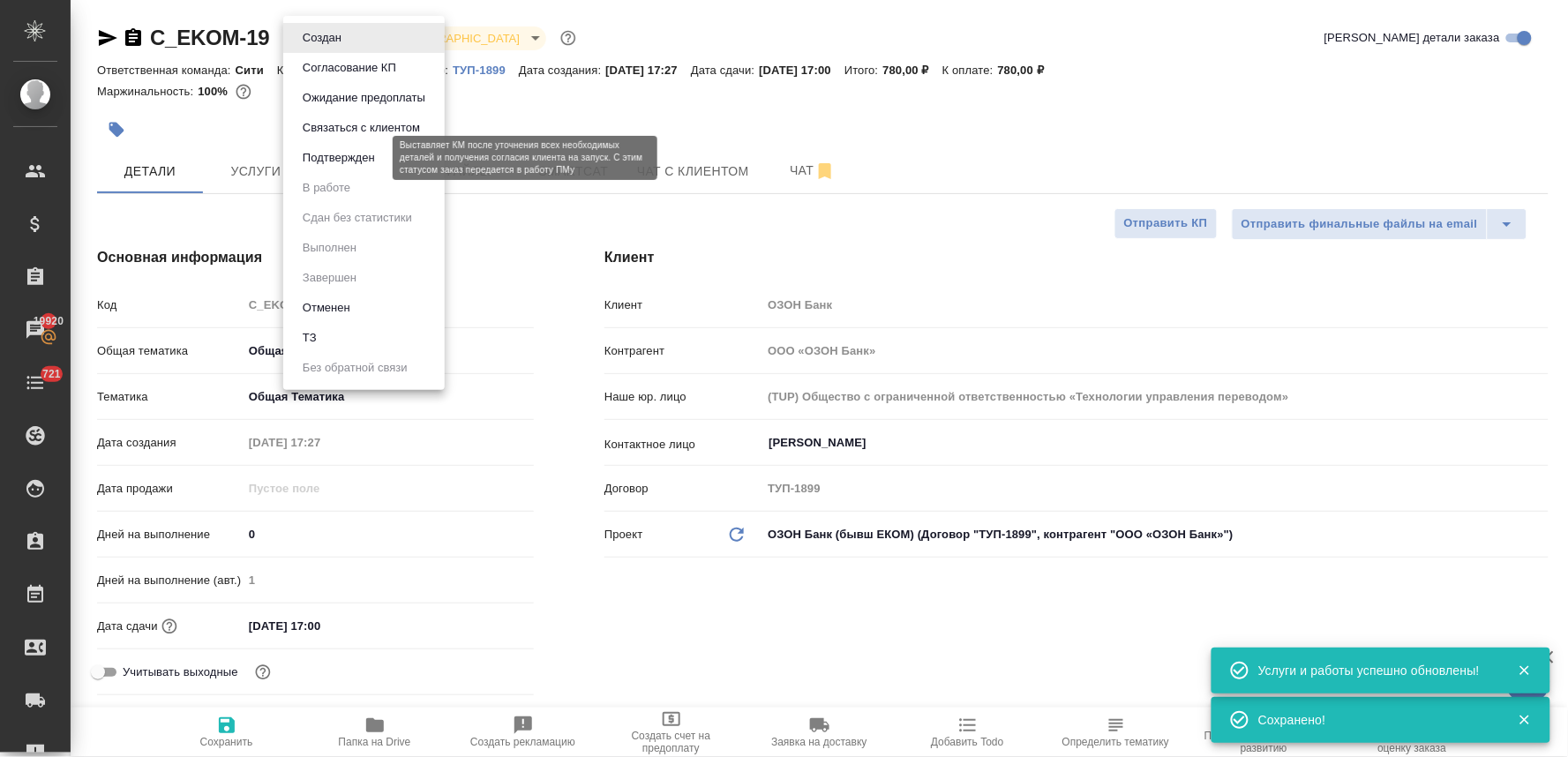
click at [338, 159] on button "Подтвержден" at bounding box center [338, 158] width 83 height 19
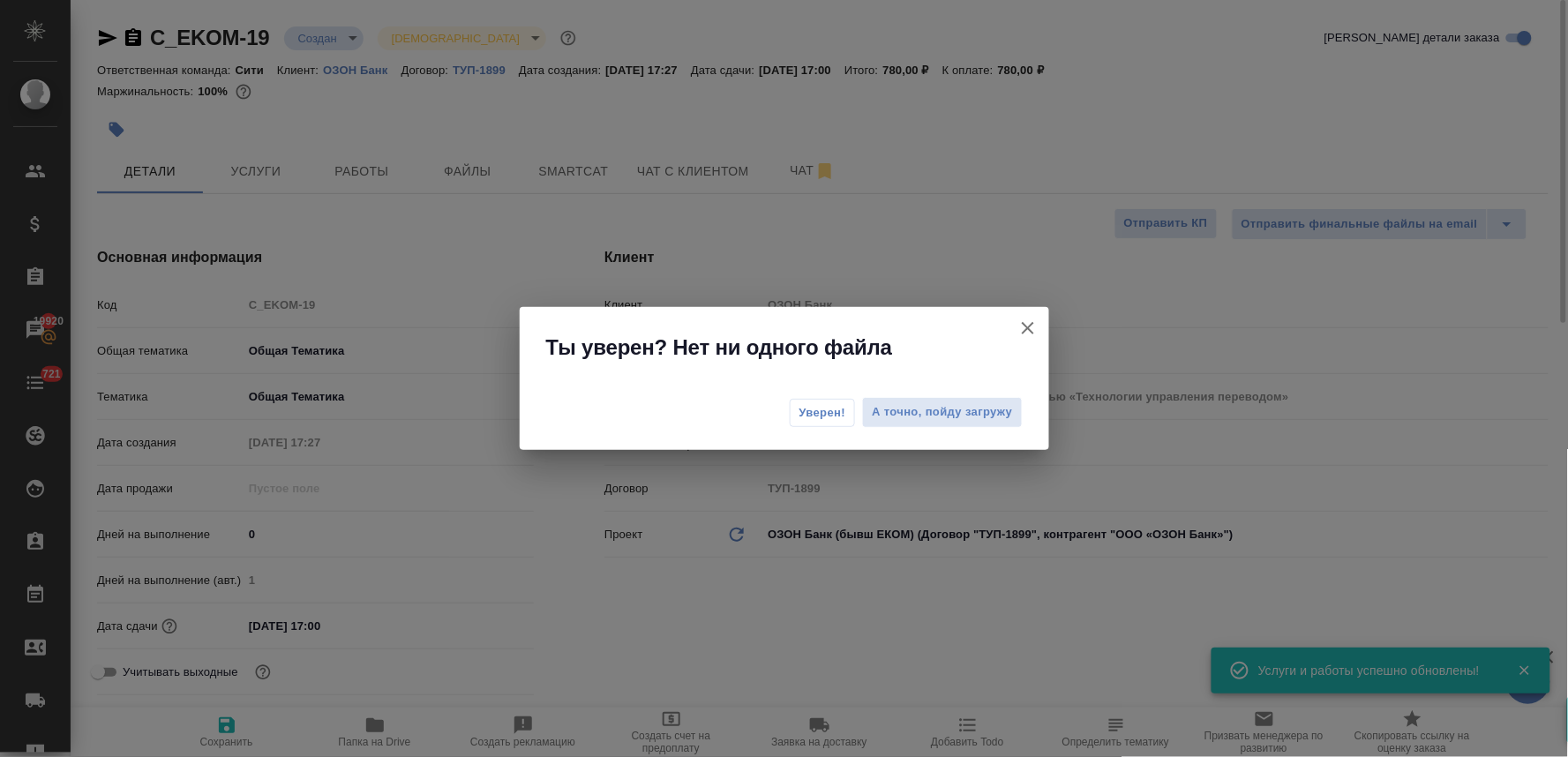
click at [798, 416] on button "Уверен!" at bounding box center [823, 412] width 66 height 28
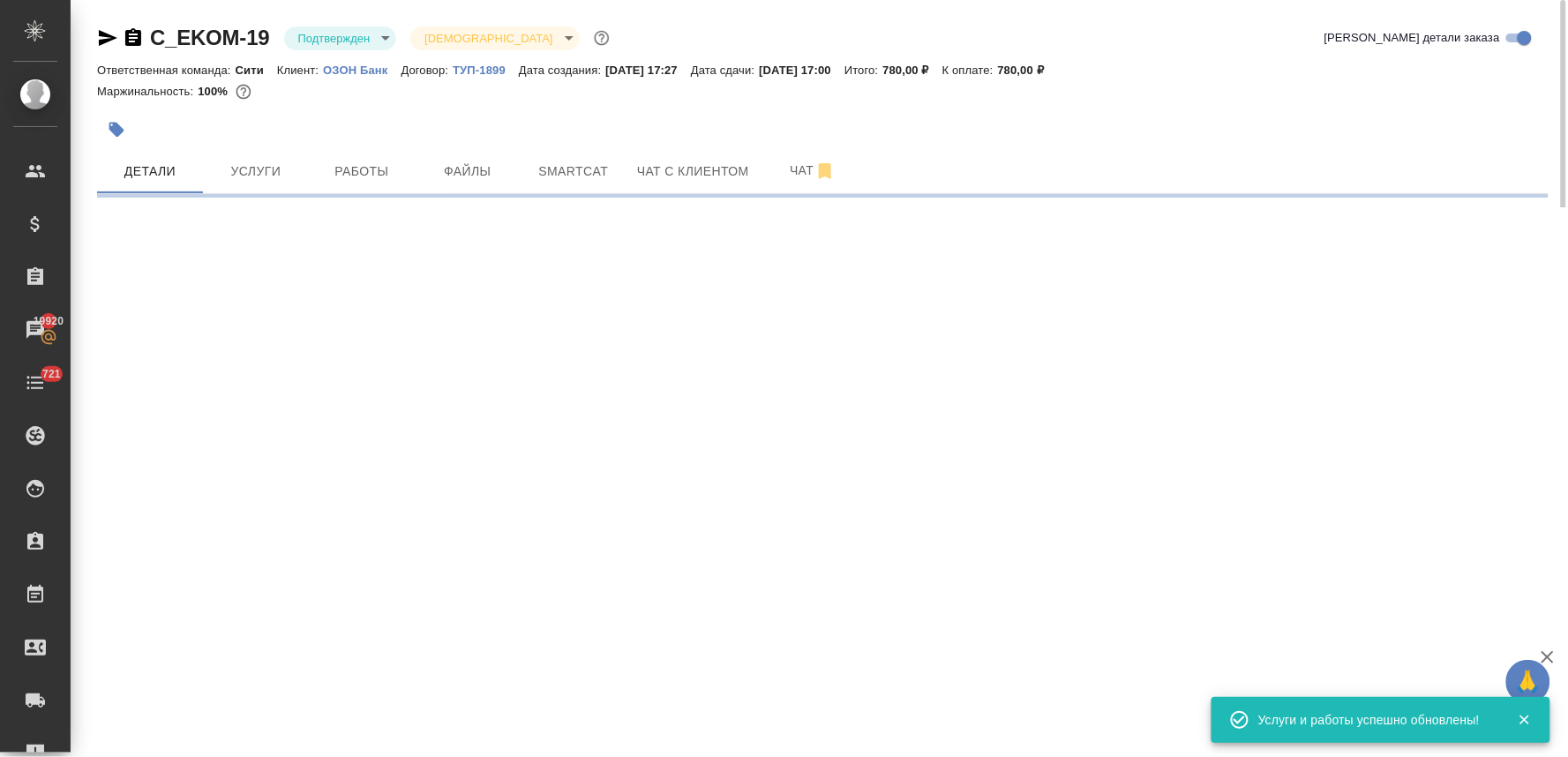
select select "RU"
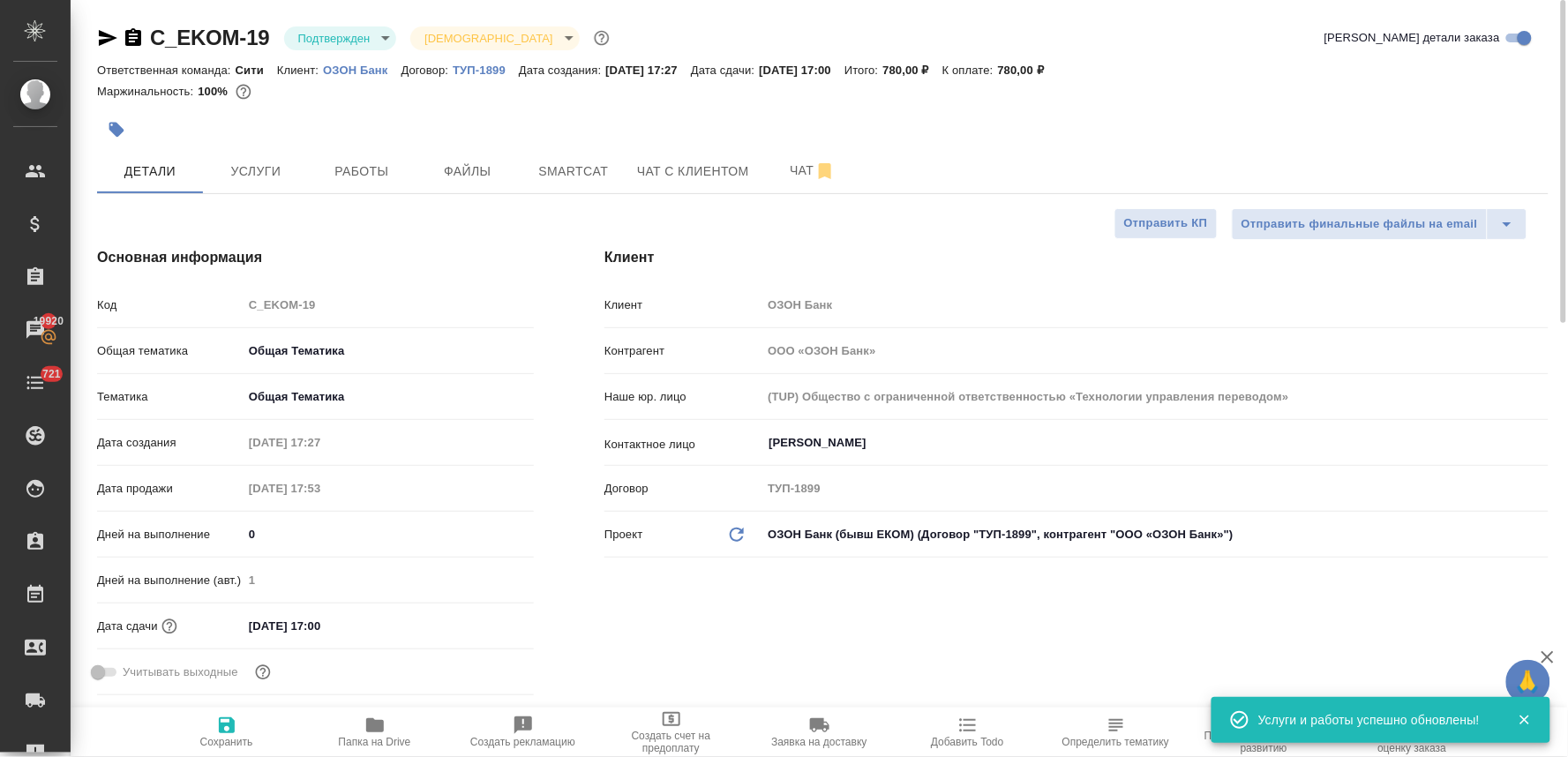
type textarea "x"
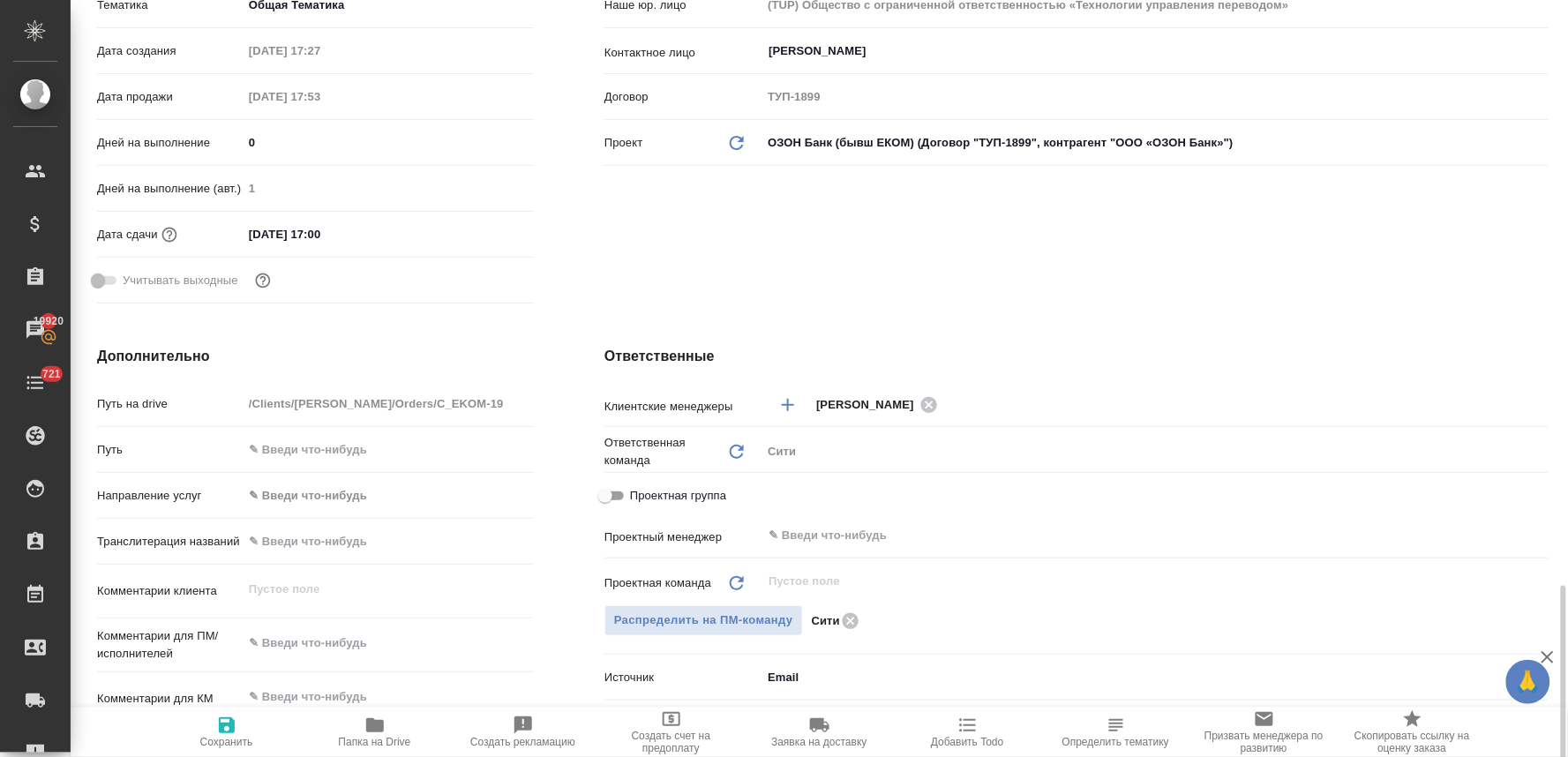
scroll to position [686, 0]
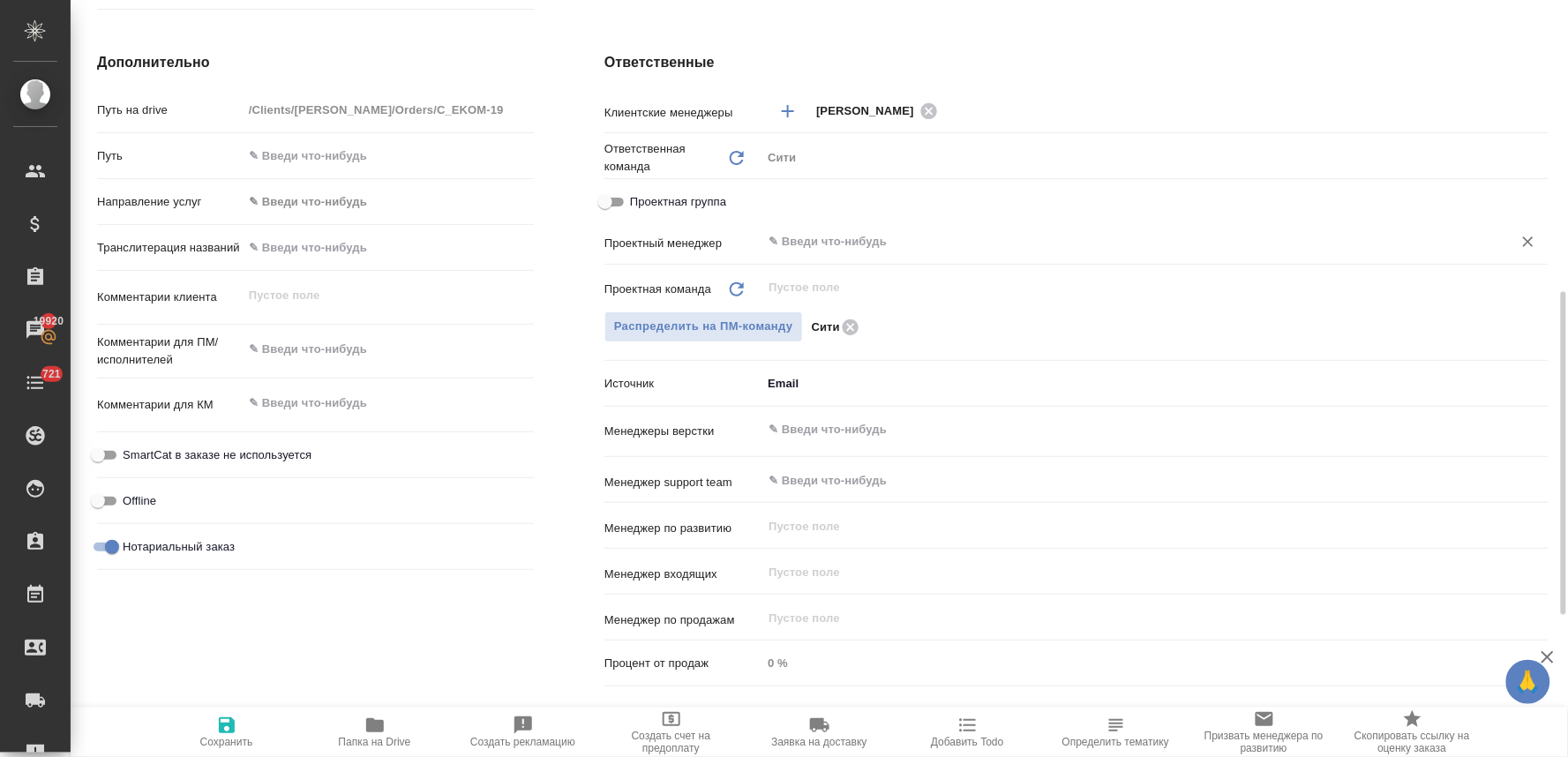
click at [850, 234] on input "text" at bounding box center [1125, 241] width 718 height 21
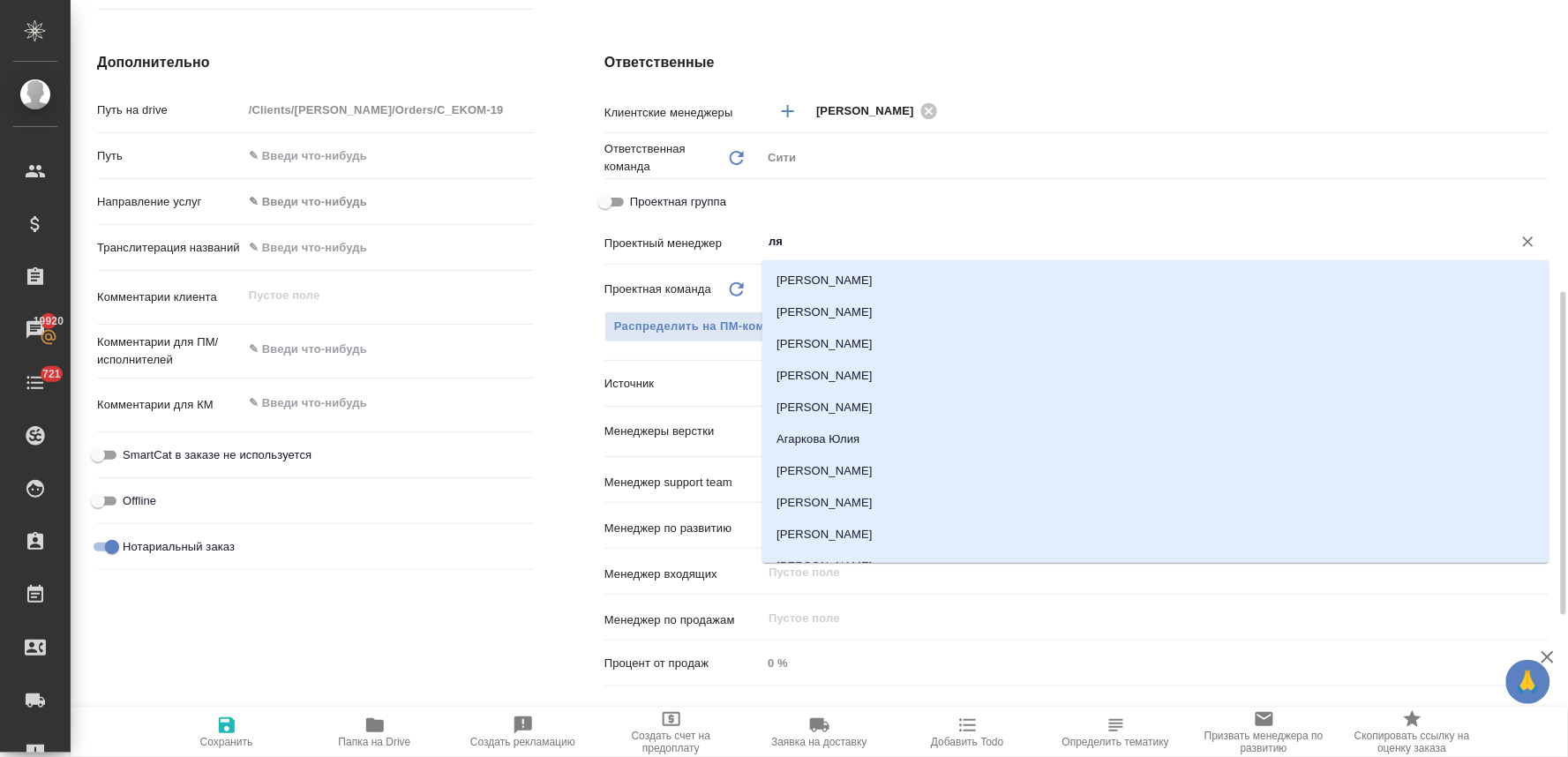
type input "лям"
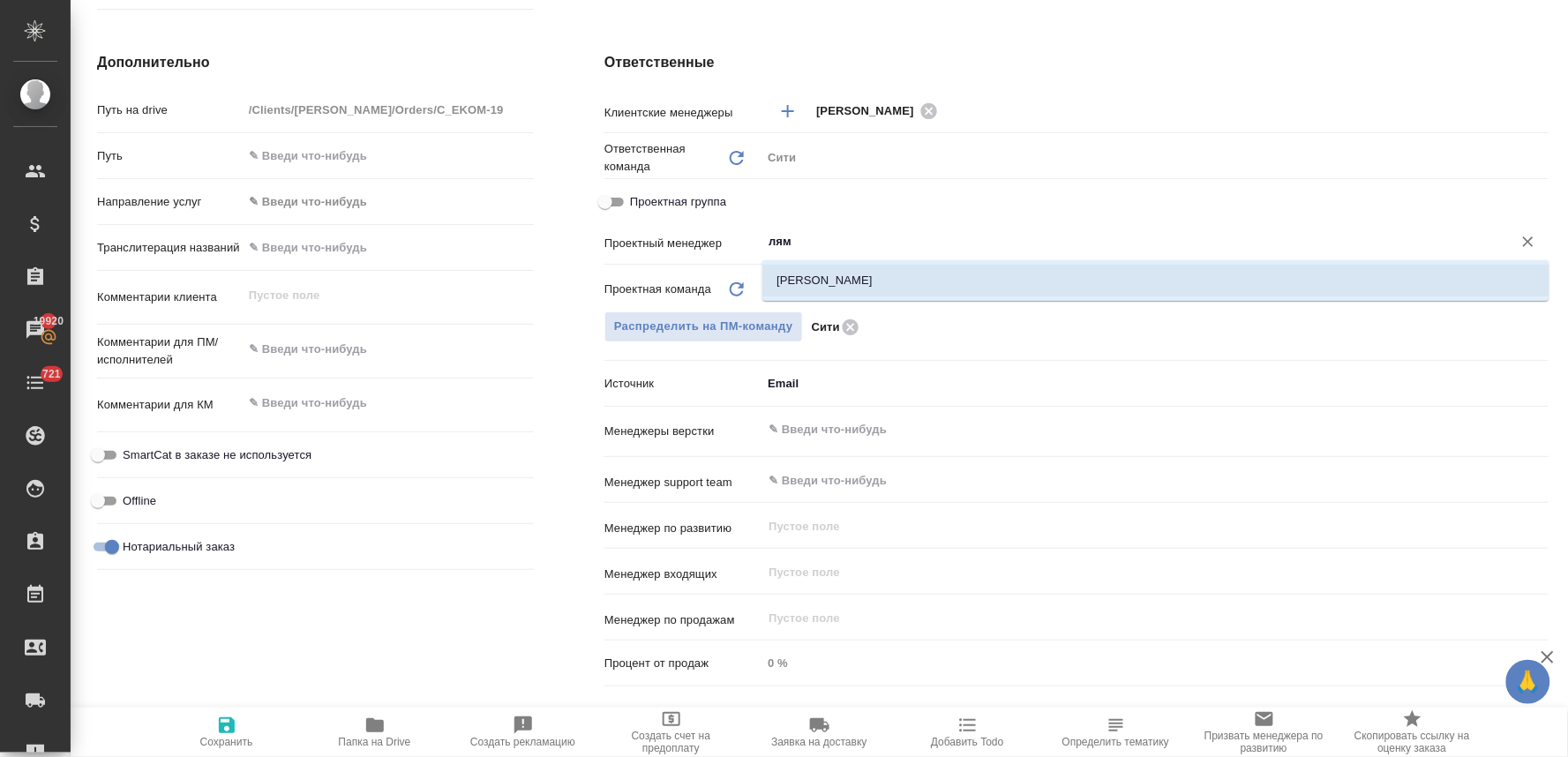
click at [850, 284] on li "[PERSON_NAME]" at bounding box center [1156, 280] width 787 height 32
type textarea "x"
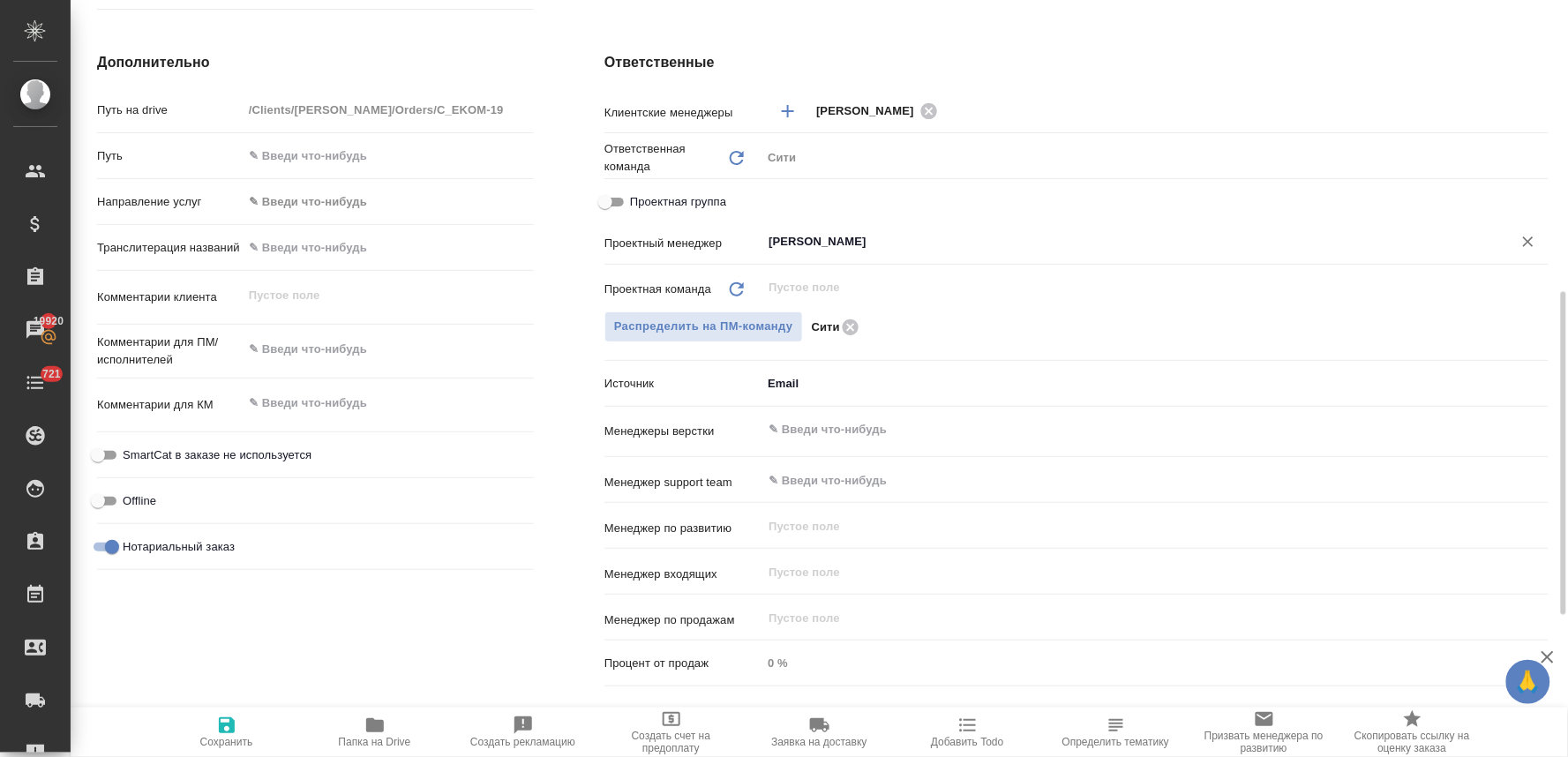
type input "[PERSON_NAME]"
click at [217, 730] on icon "button" at bounding box center [226, 725] width 21 height 21
type textarea "x"
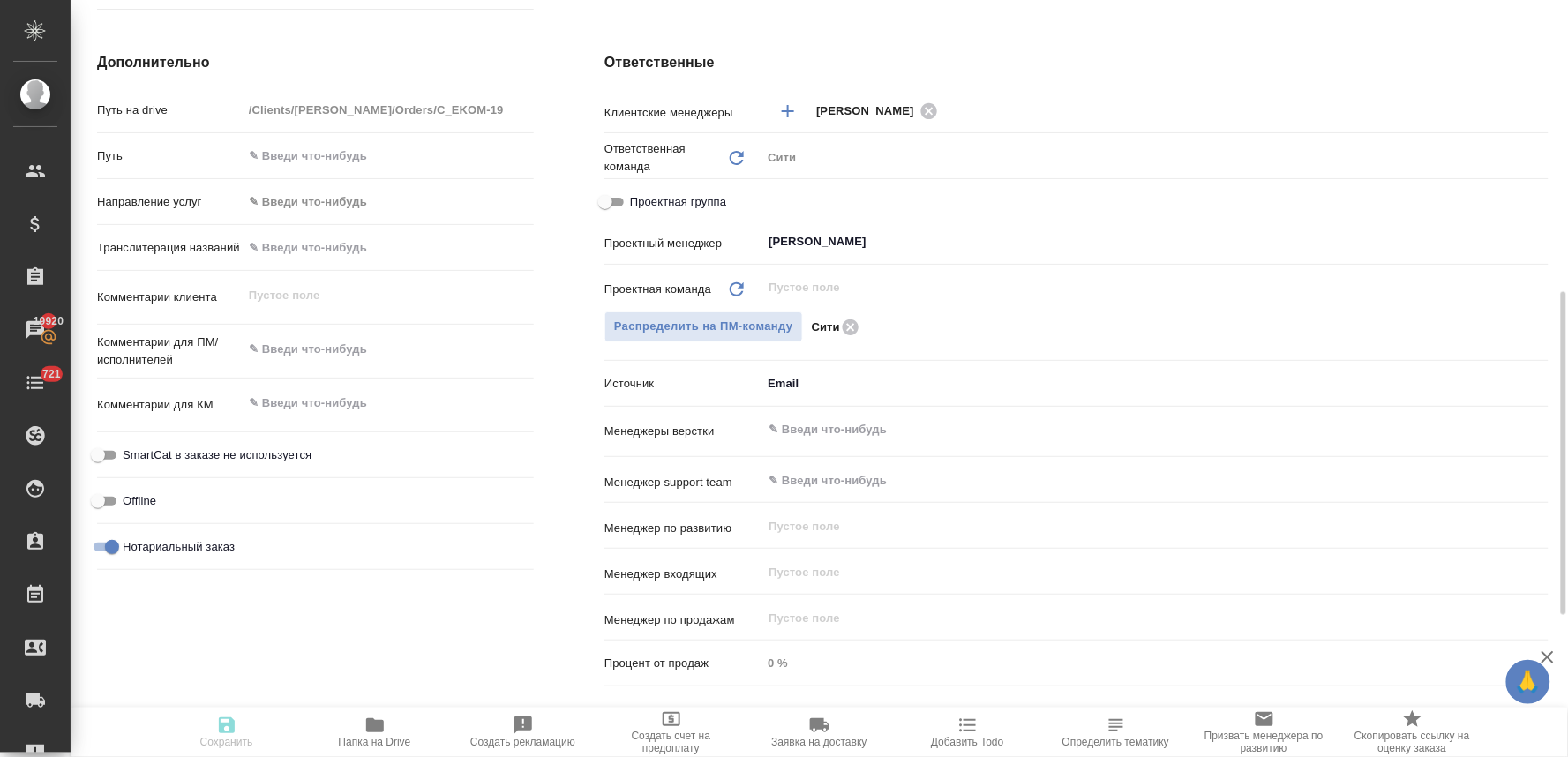
type textarea "x"
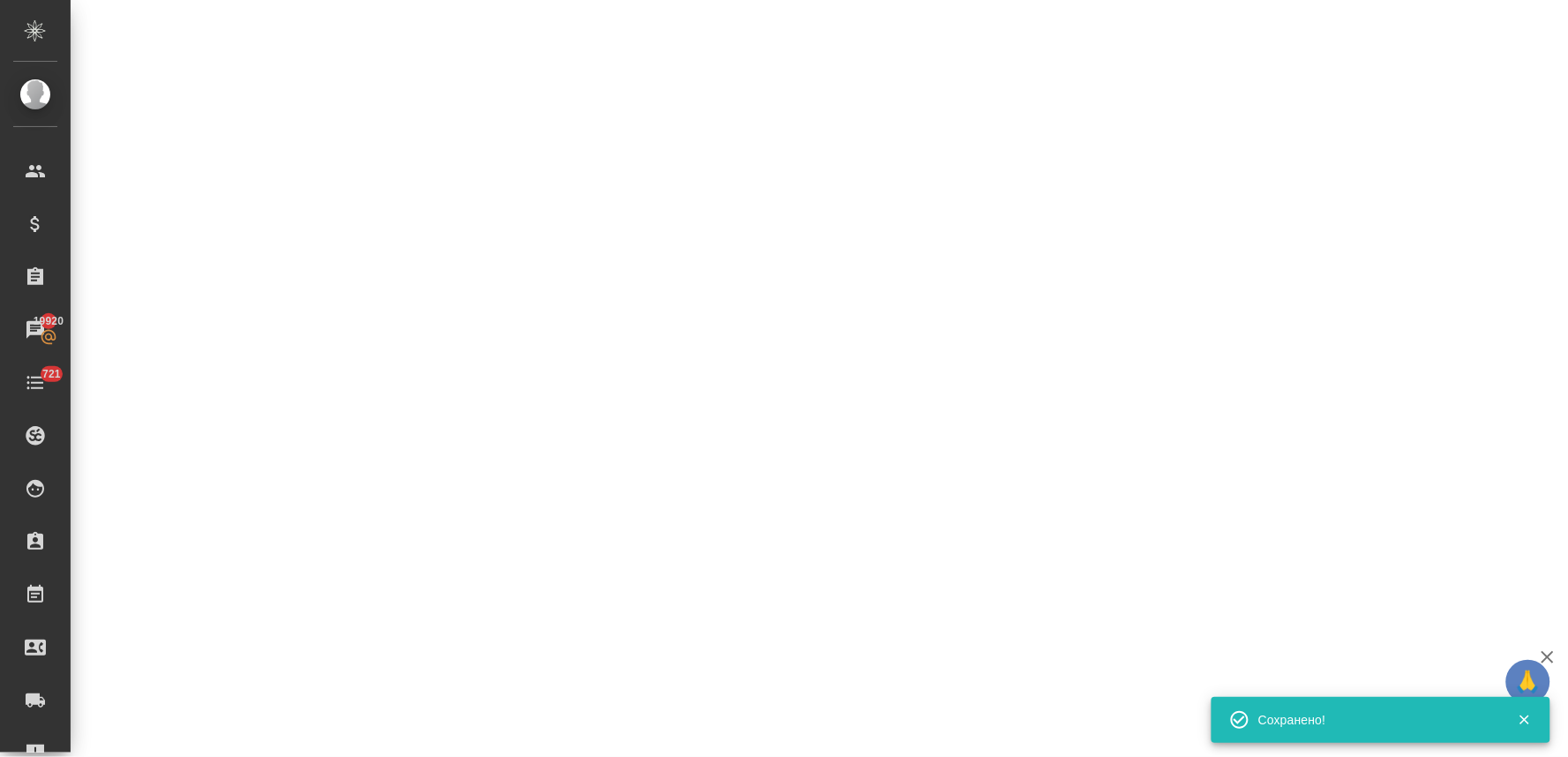
select select "RU"
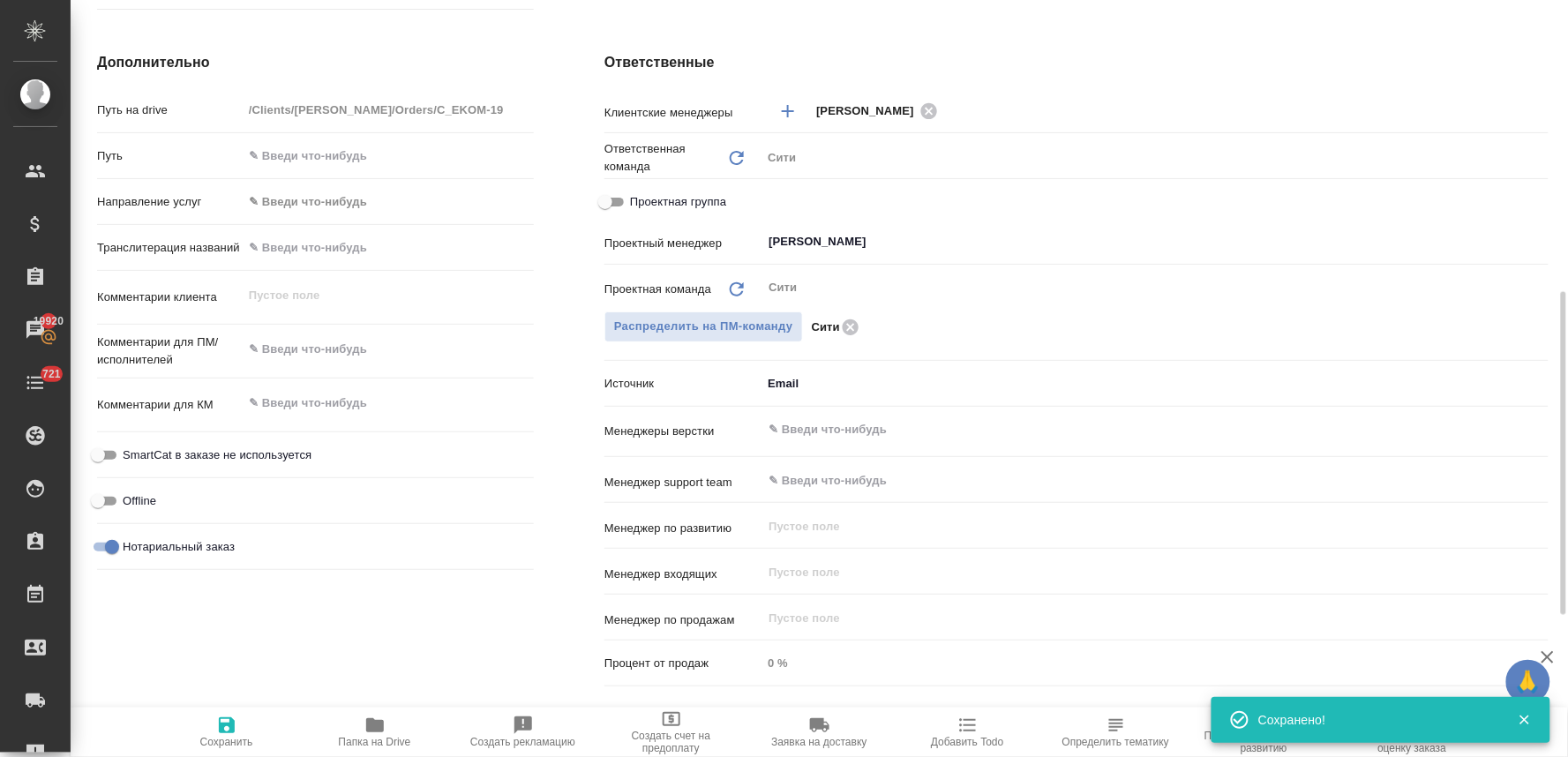
type textarea "x"
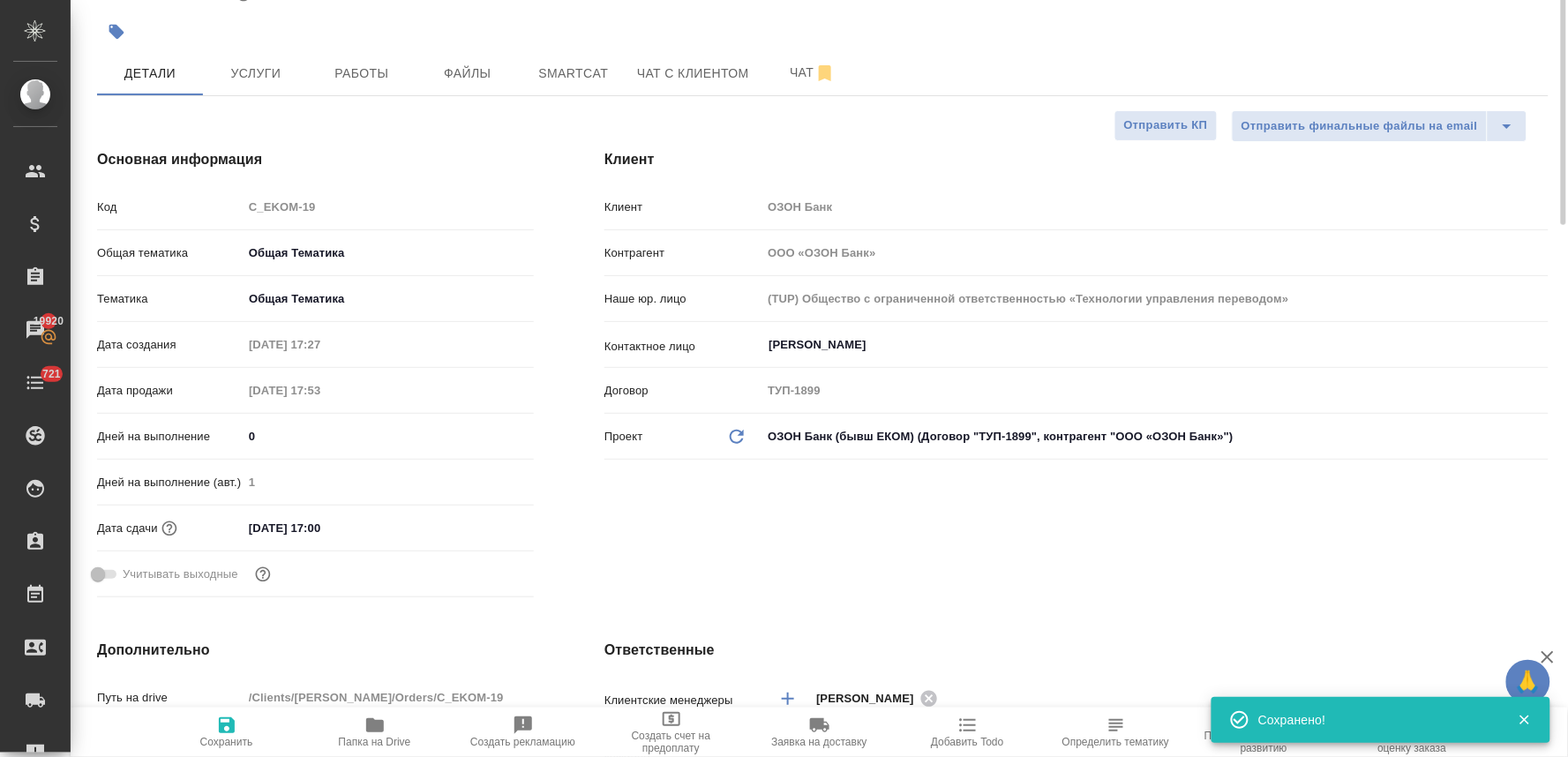
scroll to position [0, 0]
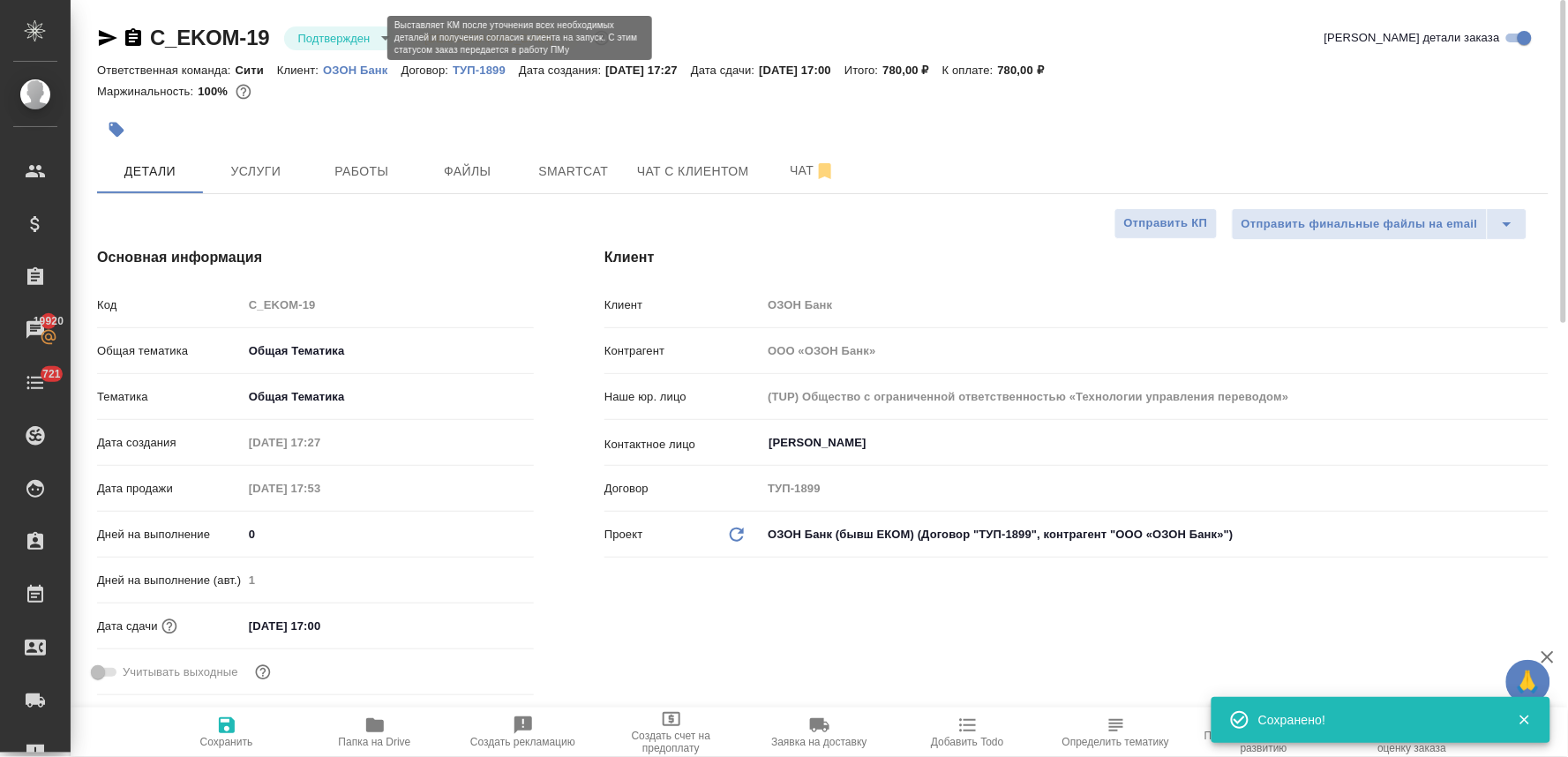
click at [319, 30] on body "🙏 .cls-1 fill:#fff; AWATERA Lyamina Nadezhda Клиенты Спецификации Заказы 19920 …" at bounding box center [784, 378] width 1568 height 757
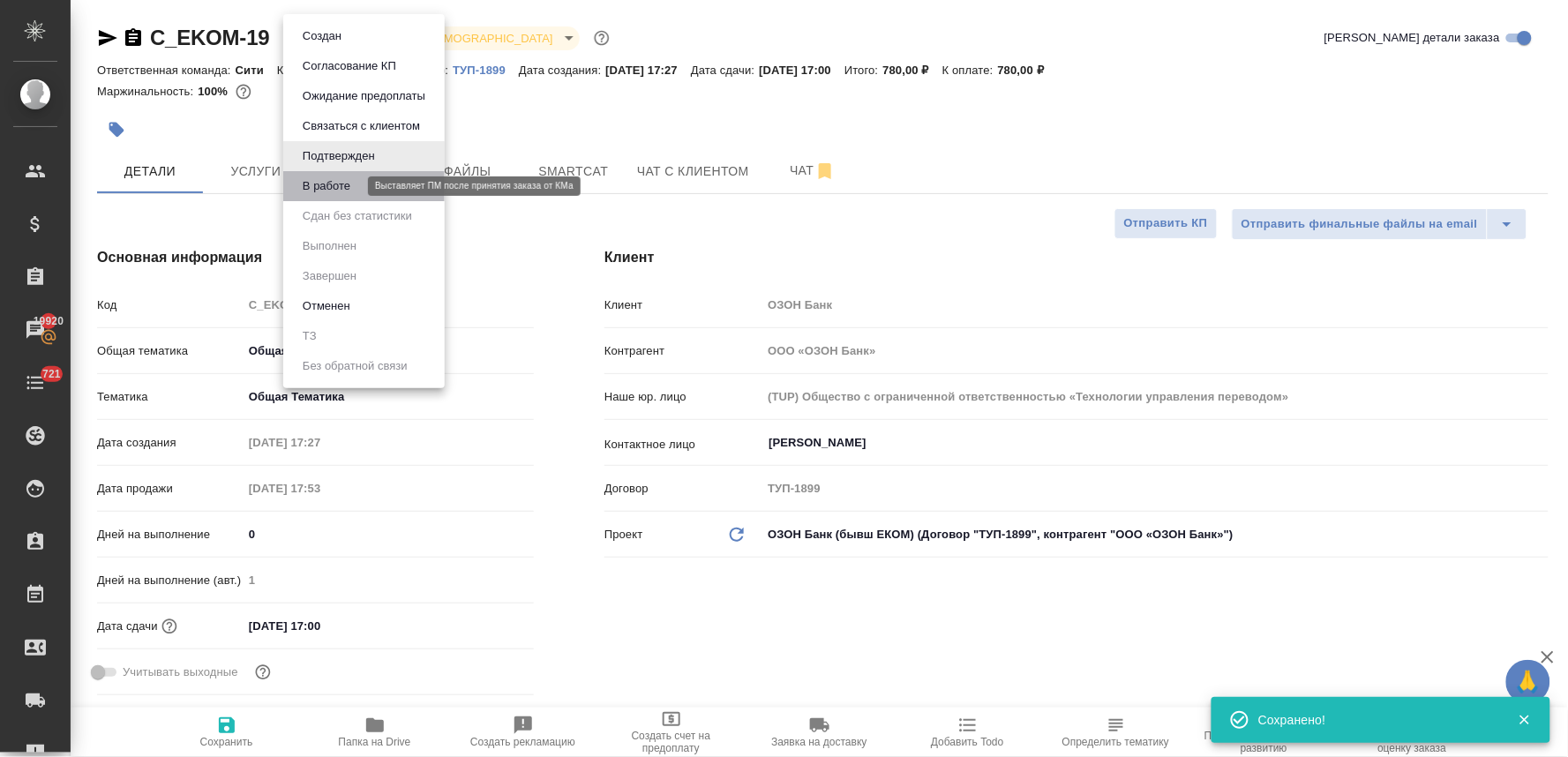
click at [343, 191] on button "В работе" at bounding box center [326, 186] width 59 height 19
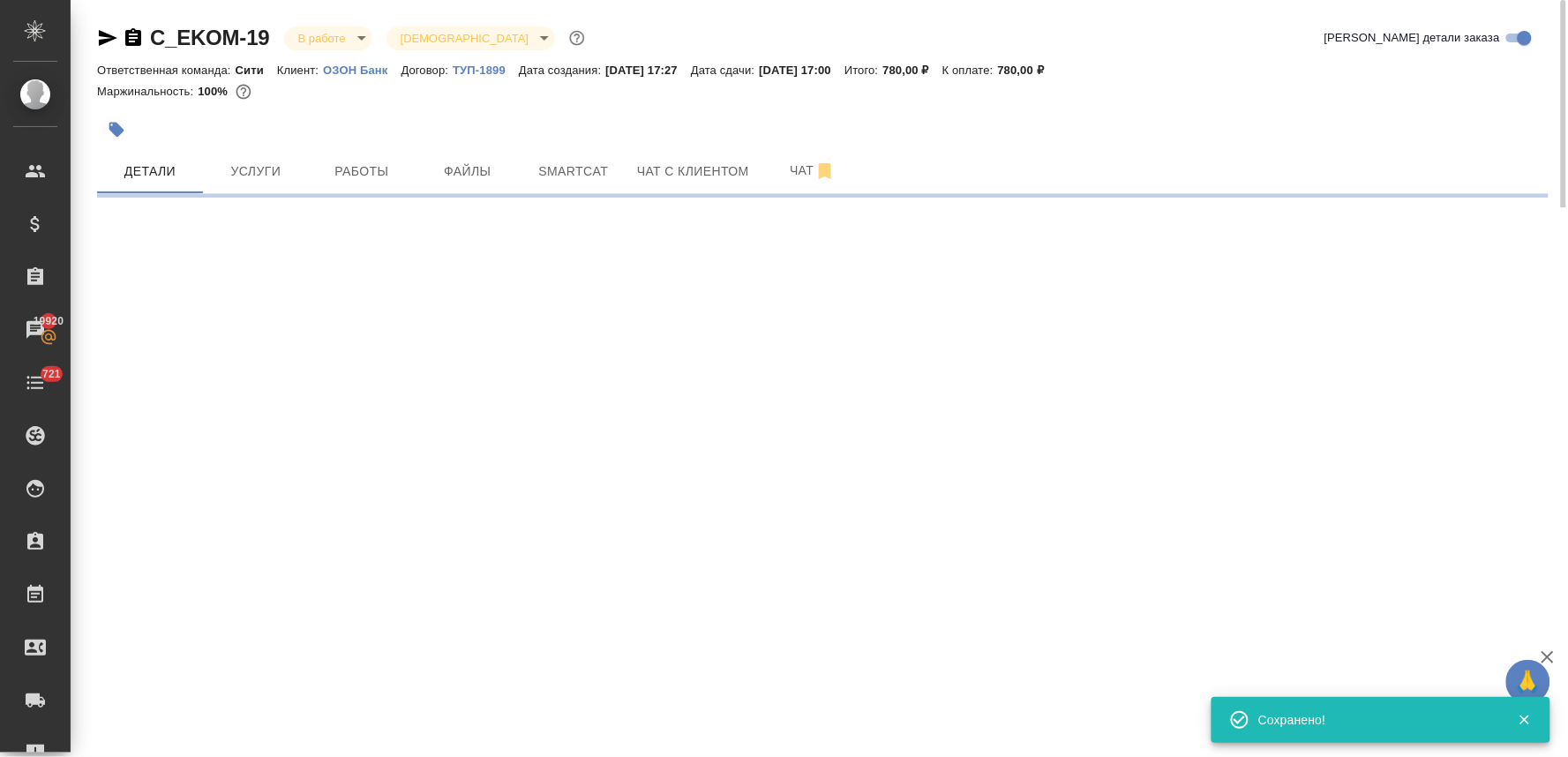
select select "RU"
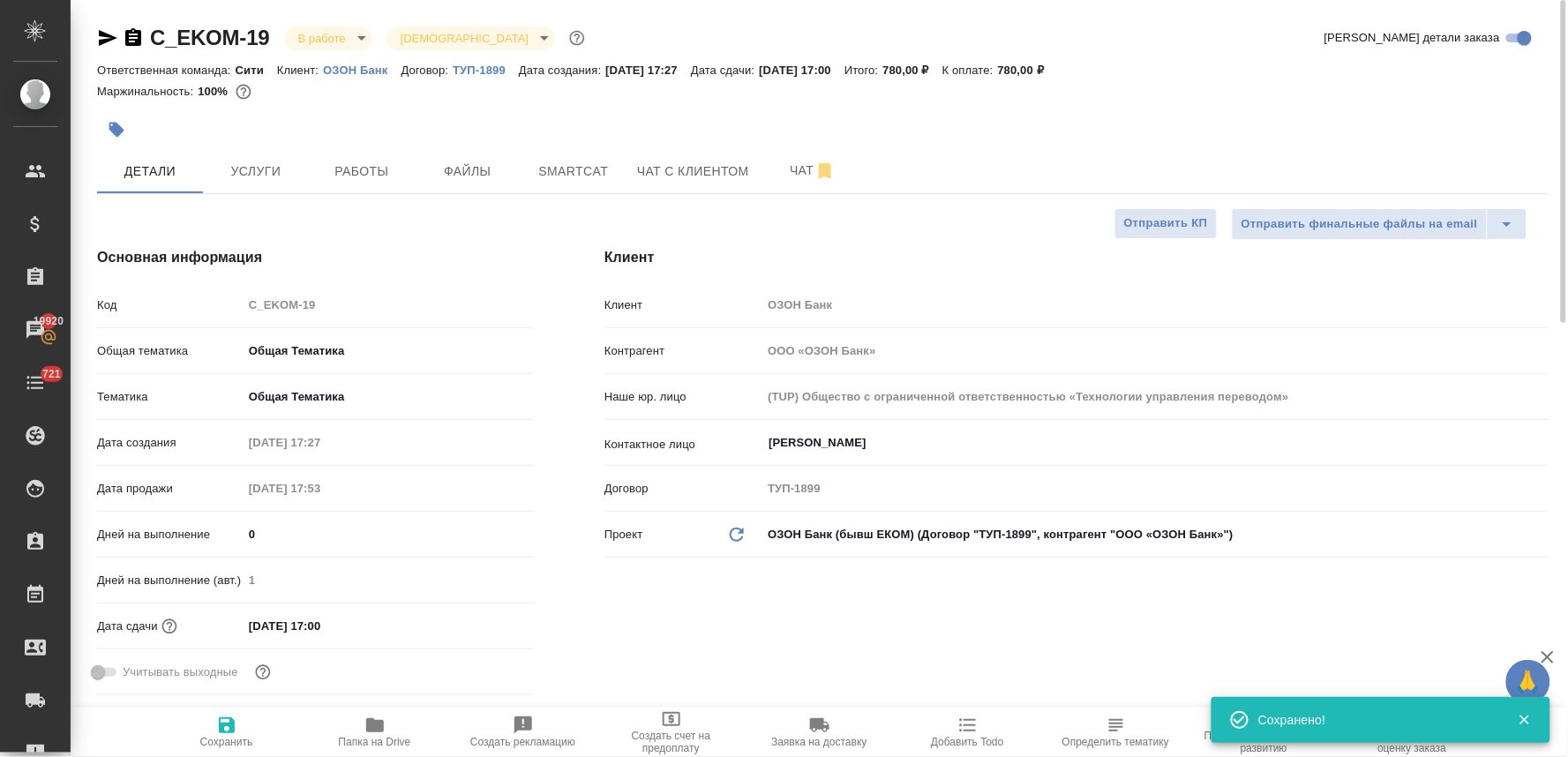
type textarea "x"
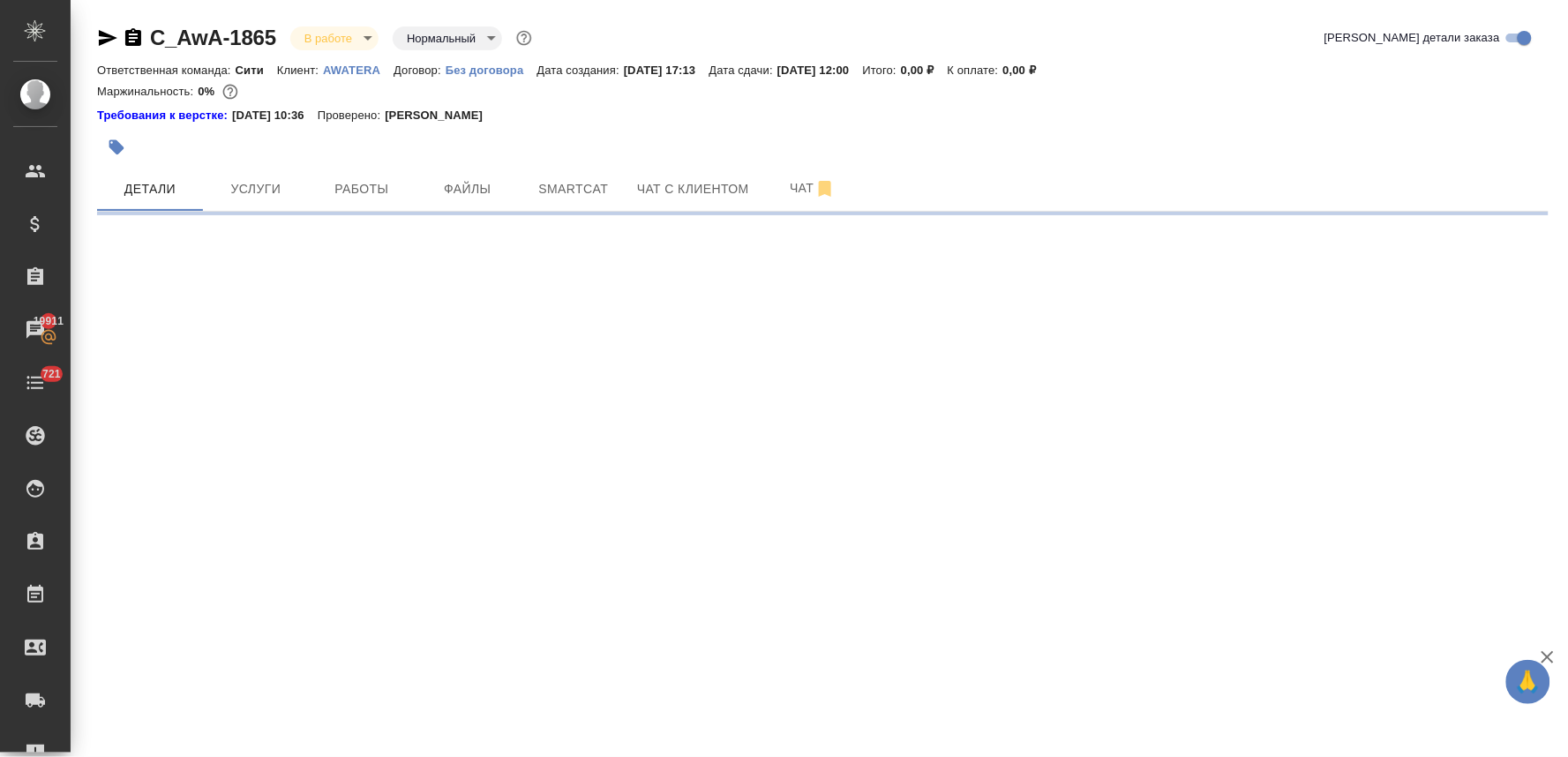
select select "RU"
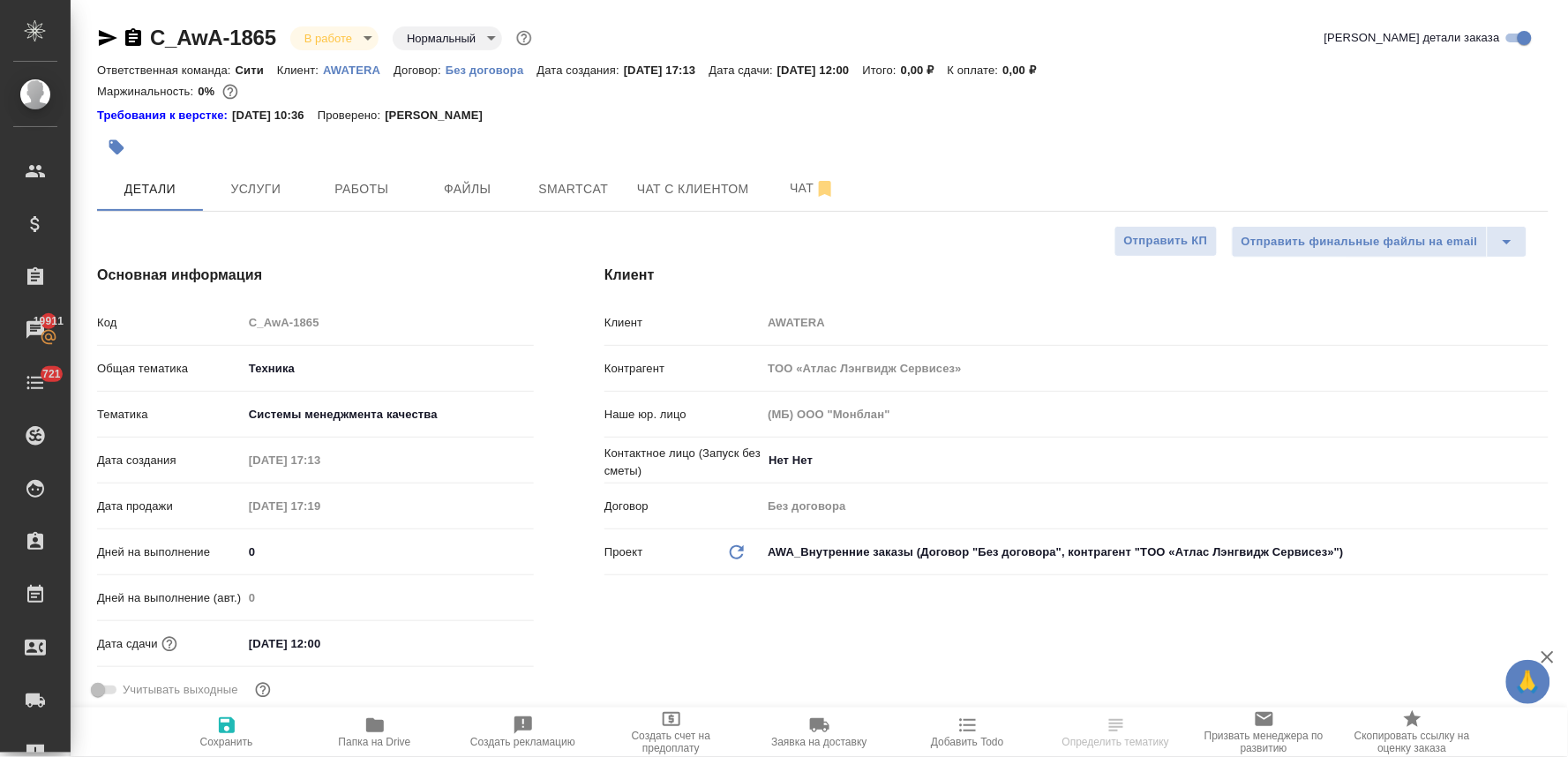
type textarea "x"
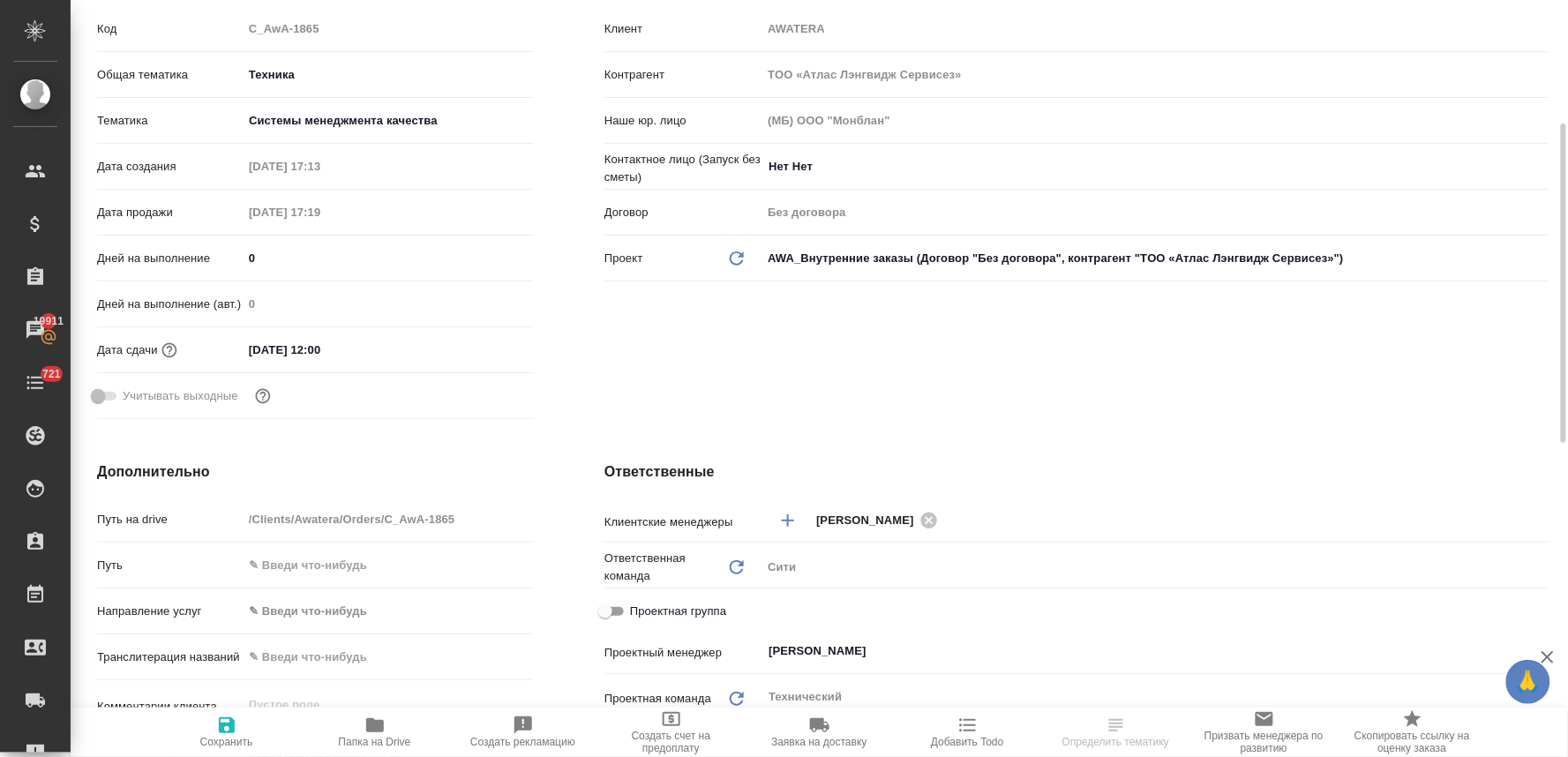
scroll to position [391, 0]
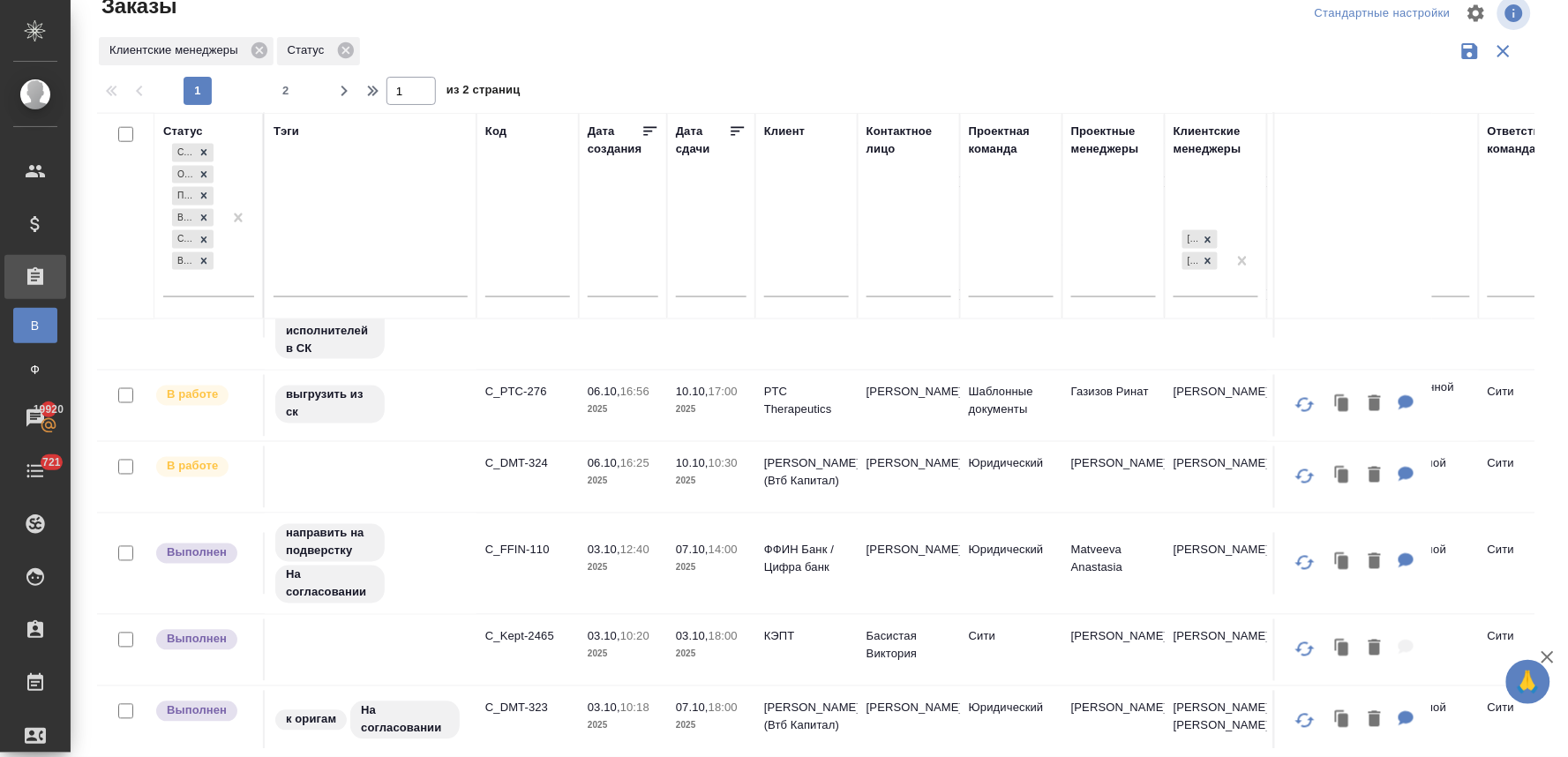
scroll to position [784, 0]
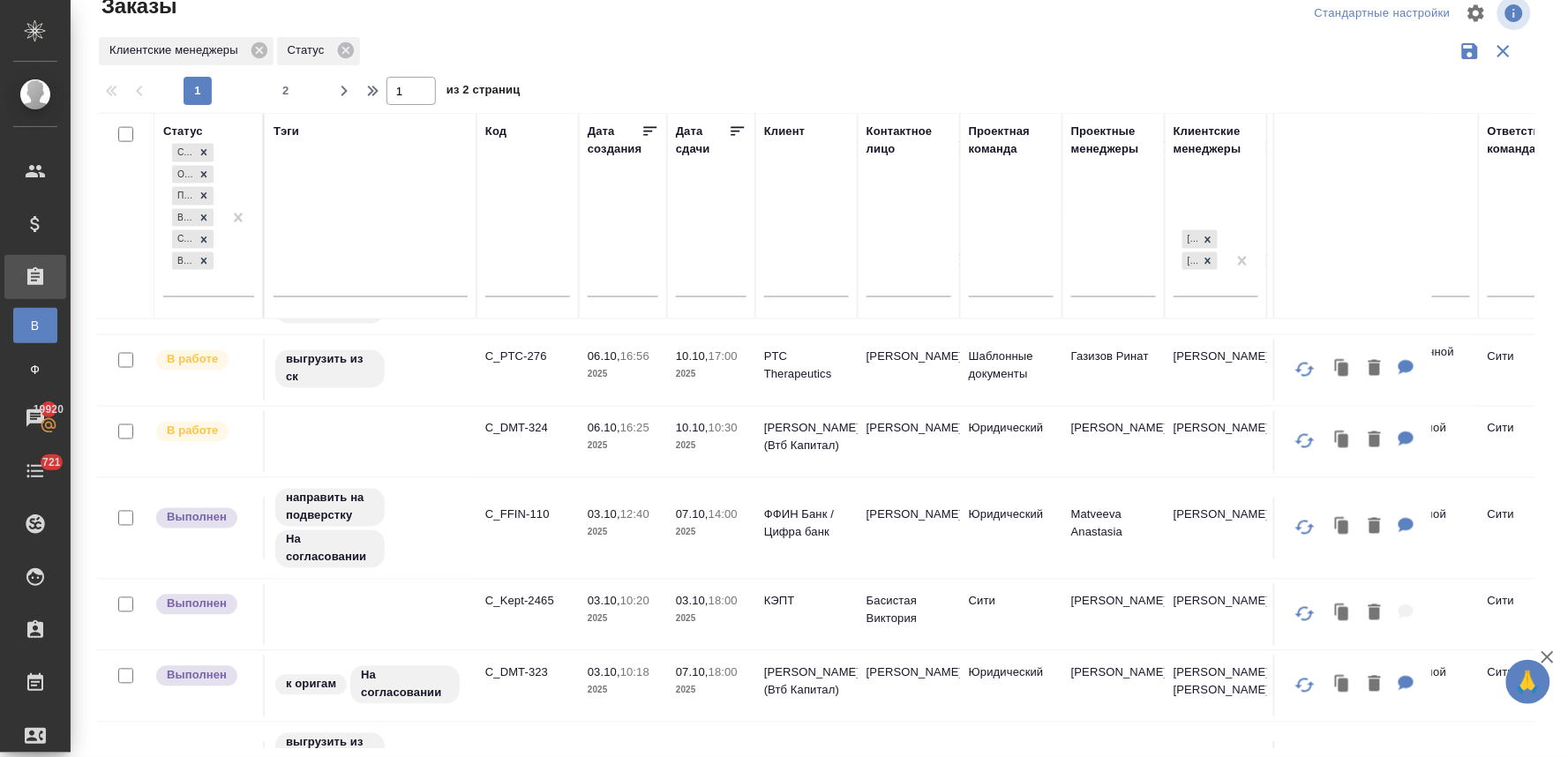
click at [532, 515] on p "C_FFIN-110" at bounding box center [528, 515] width 84 height 17
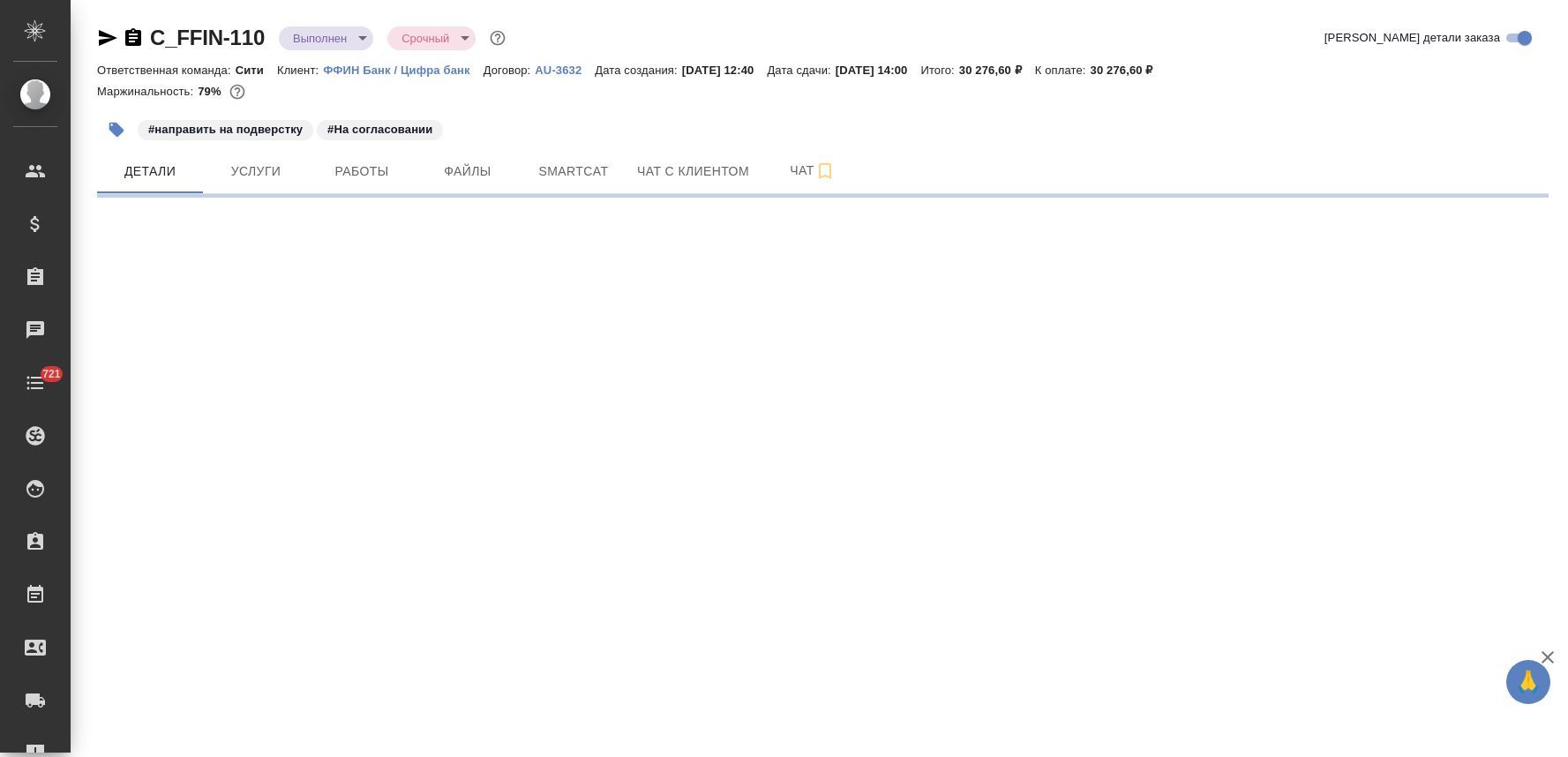
select select "RU"
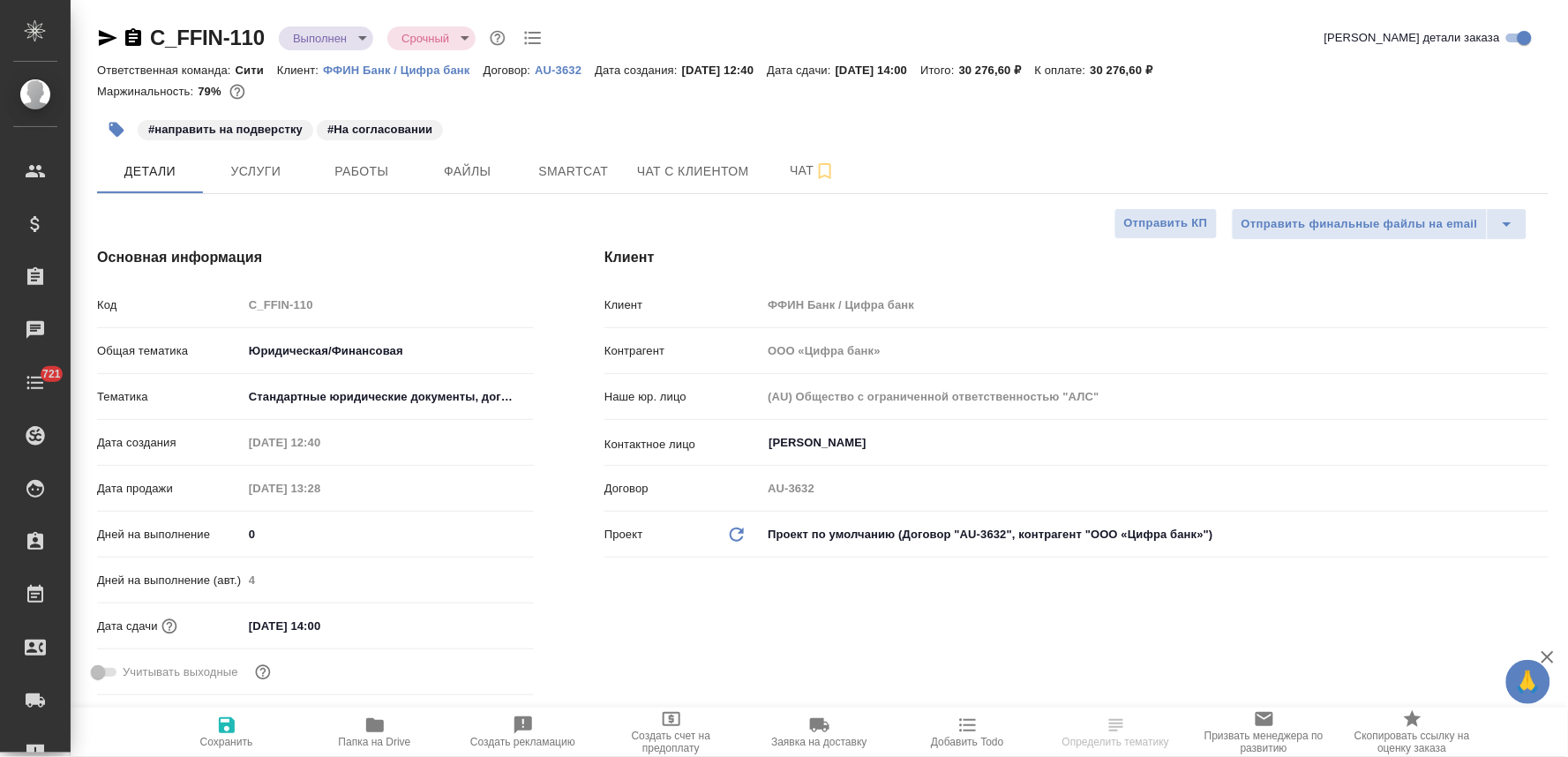
type textarea "x"
click at [400, 180] on span "Работы" at bounding box center [362, 171] width 84 height 22
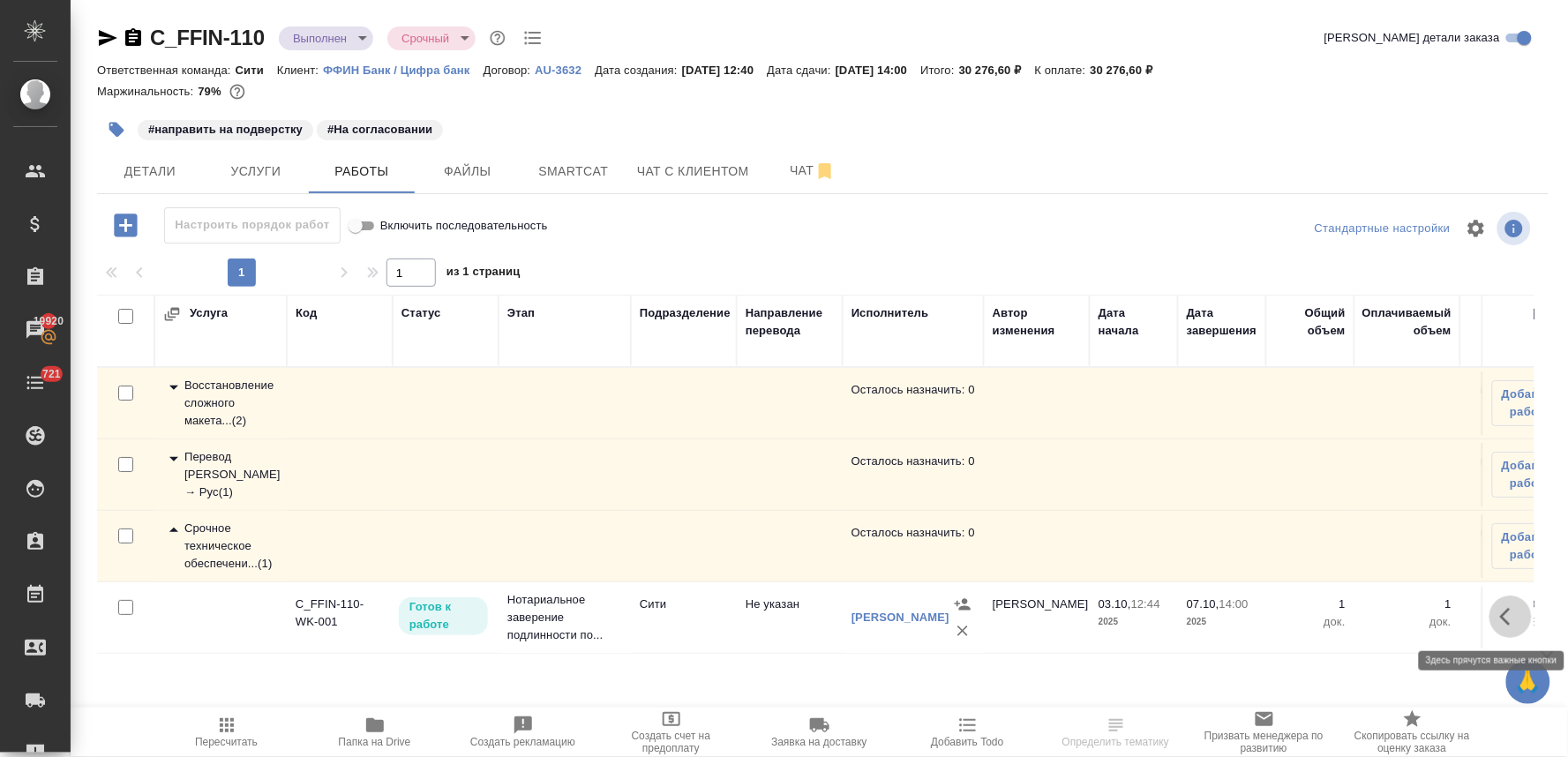
click at [1506, 623] on icon "button" at bounding box center [1510, 616] width 21 height 21
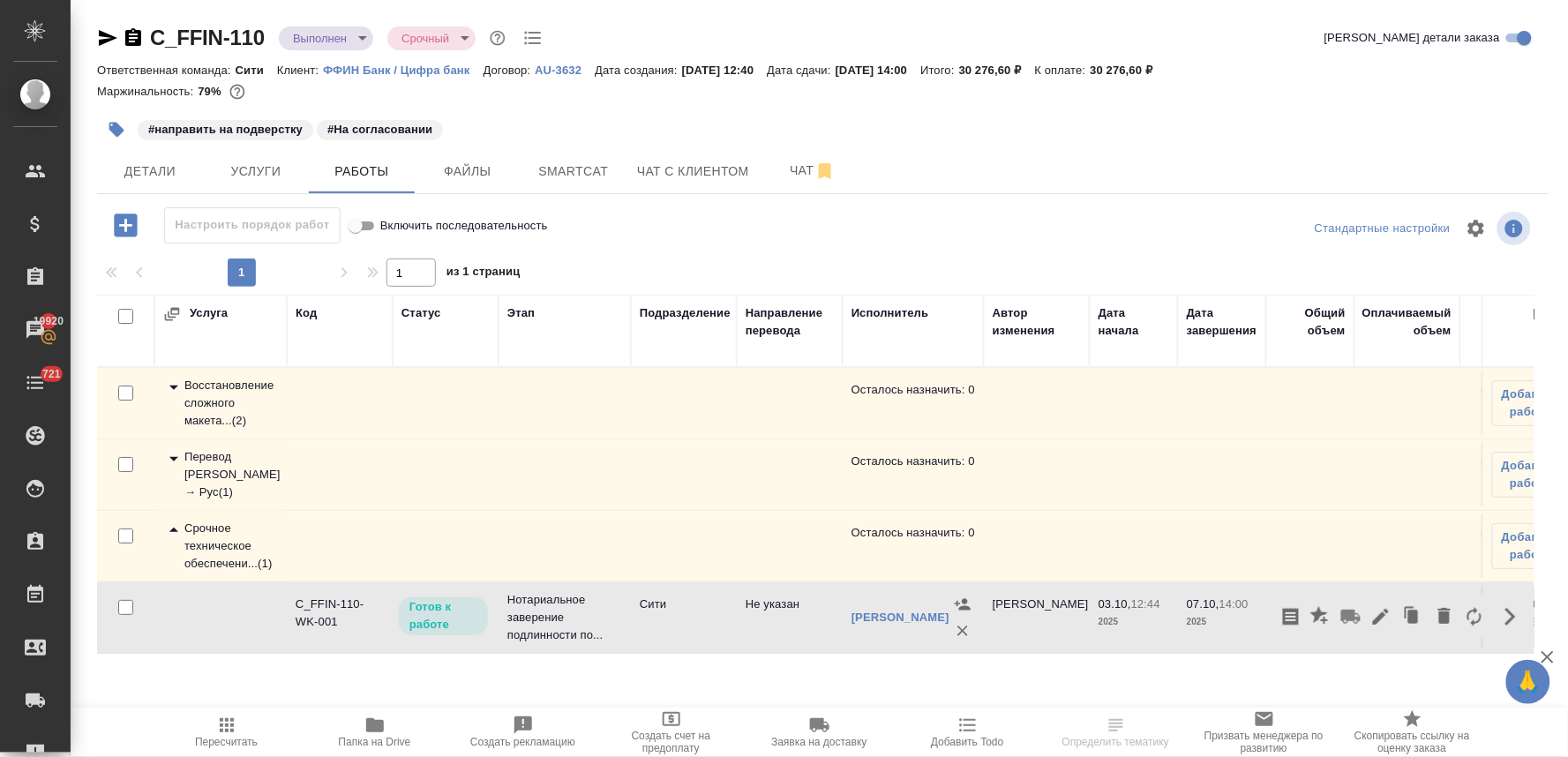
click at [1510, 623] on icon "button" at bounding box center [1510, 616] width 21 height 21
click at [1507, 622] on icon "button" at bounding box center [1506, 616] width 11 height 17
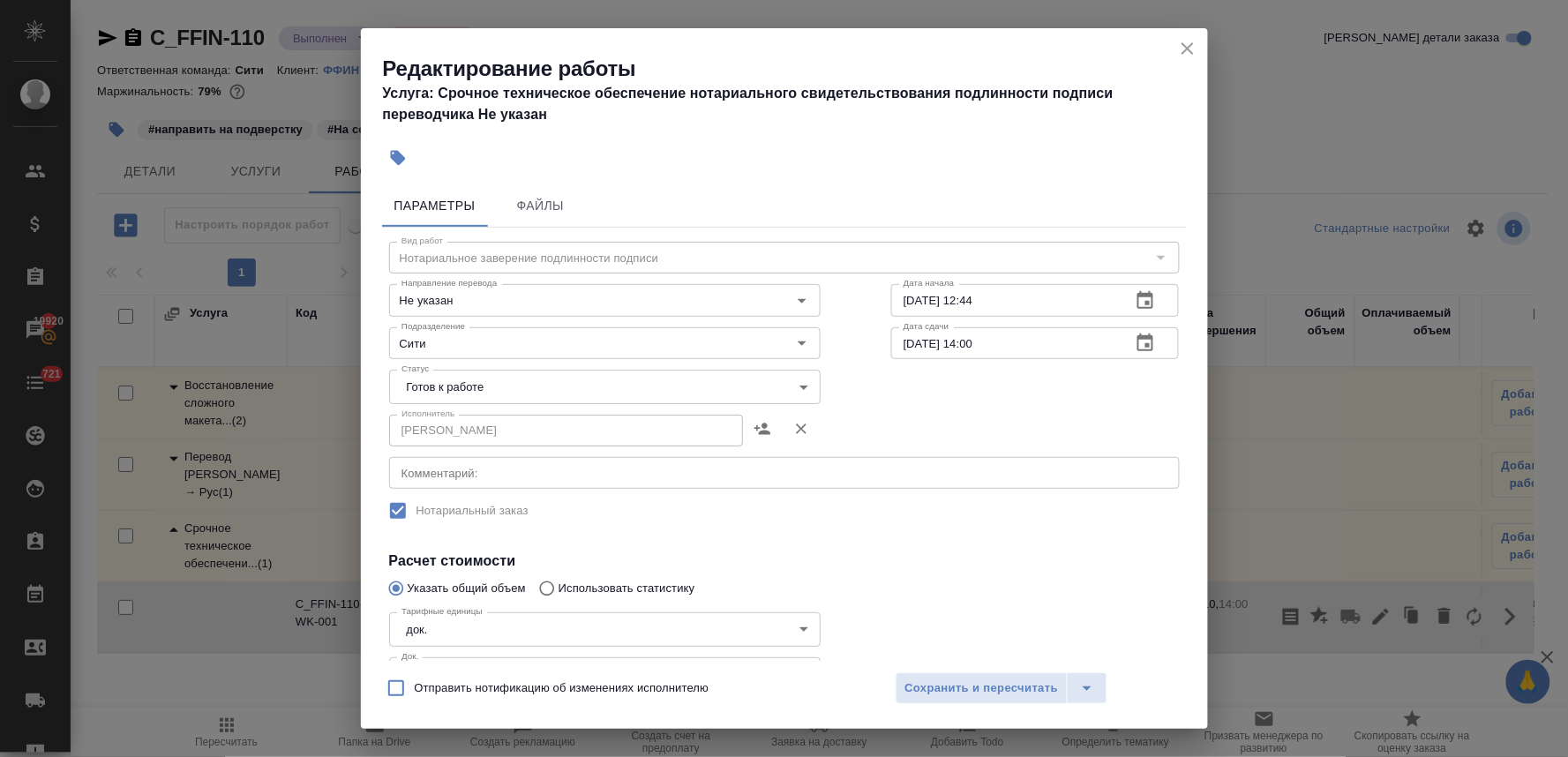
click at [517, 389] on body "🙏 .cls-1 fill:#fff; AWATERA Lyamina Nadezhda Клиенты Спецификации Заказы 19920 …" at bounding box center [784, 378] width 1568 height 757
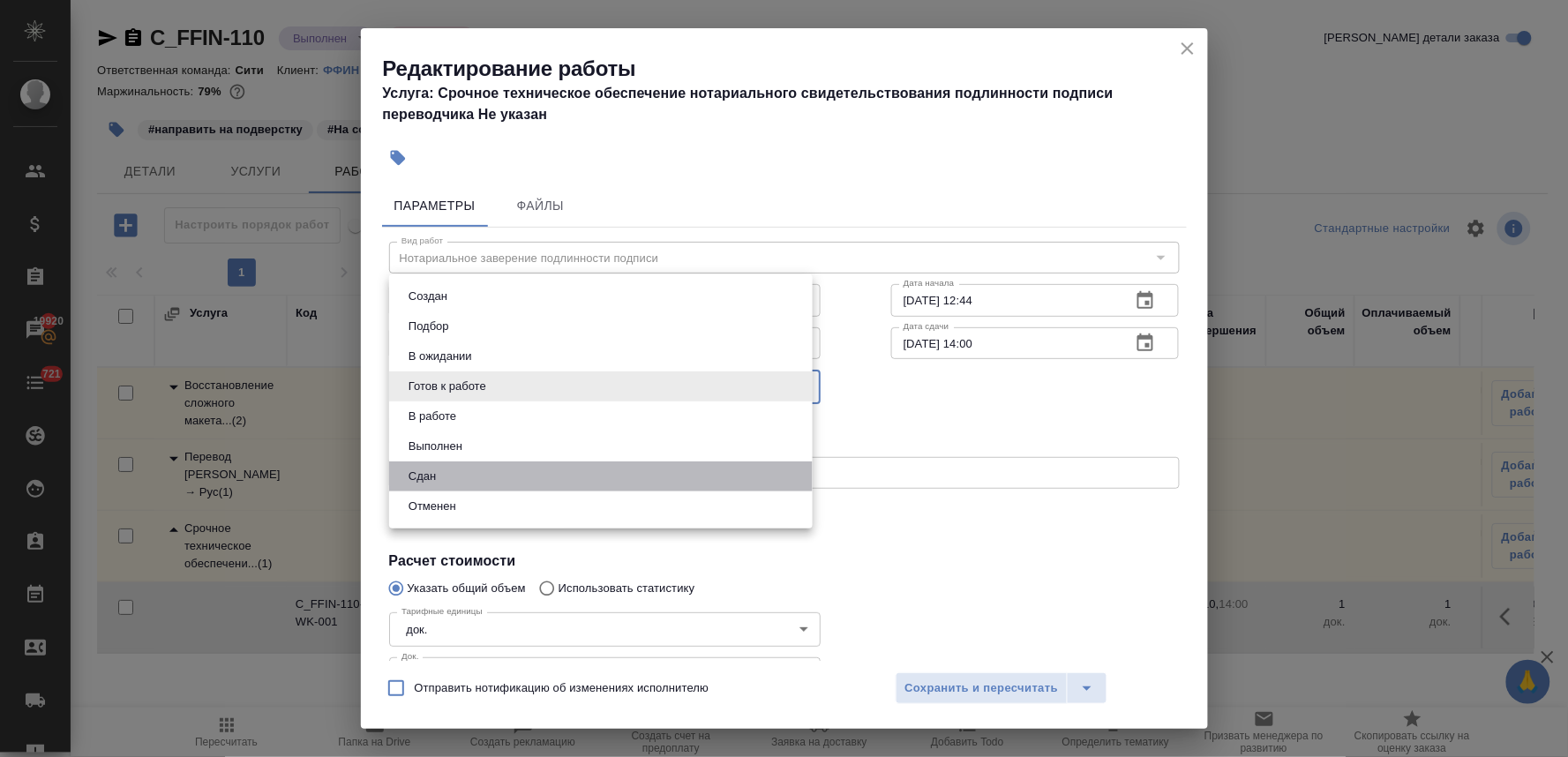
click at [495, 479] on li "Сдан" at bounding box center [601, 477] width 423 height 30
type input "closed"
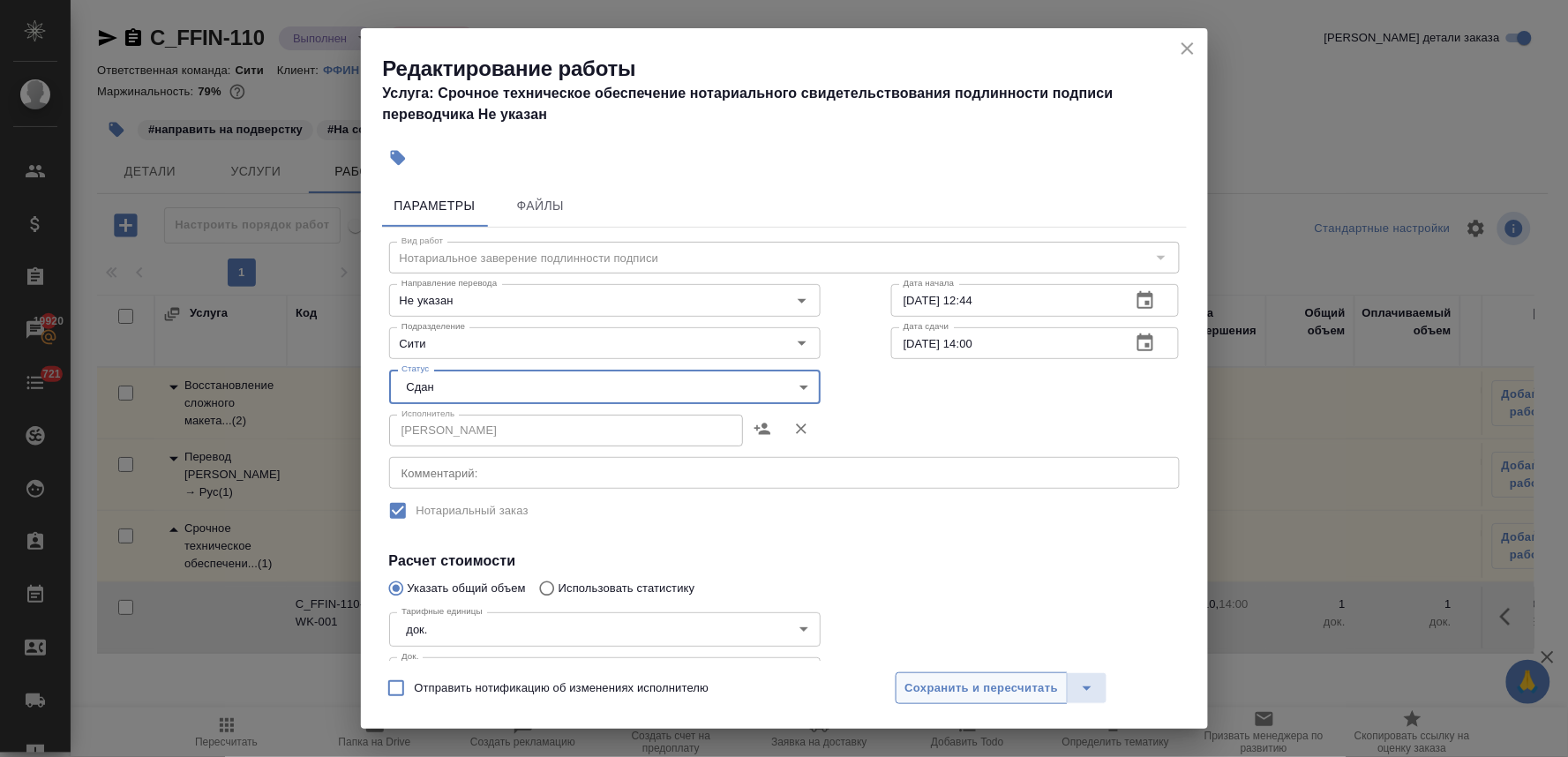
click at [998, 690] on span "Сохранить и пересчитать" at bounding box center [982, 688] width 154 height 20
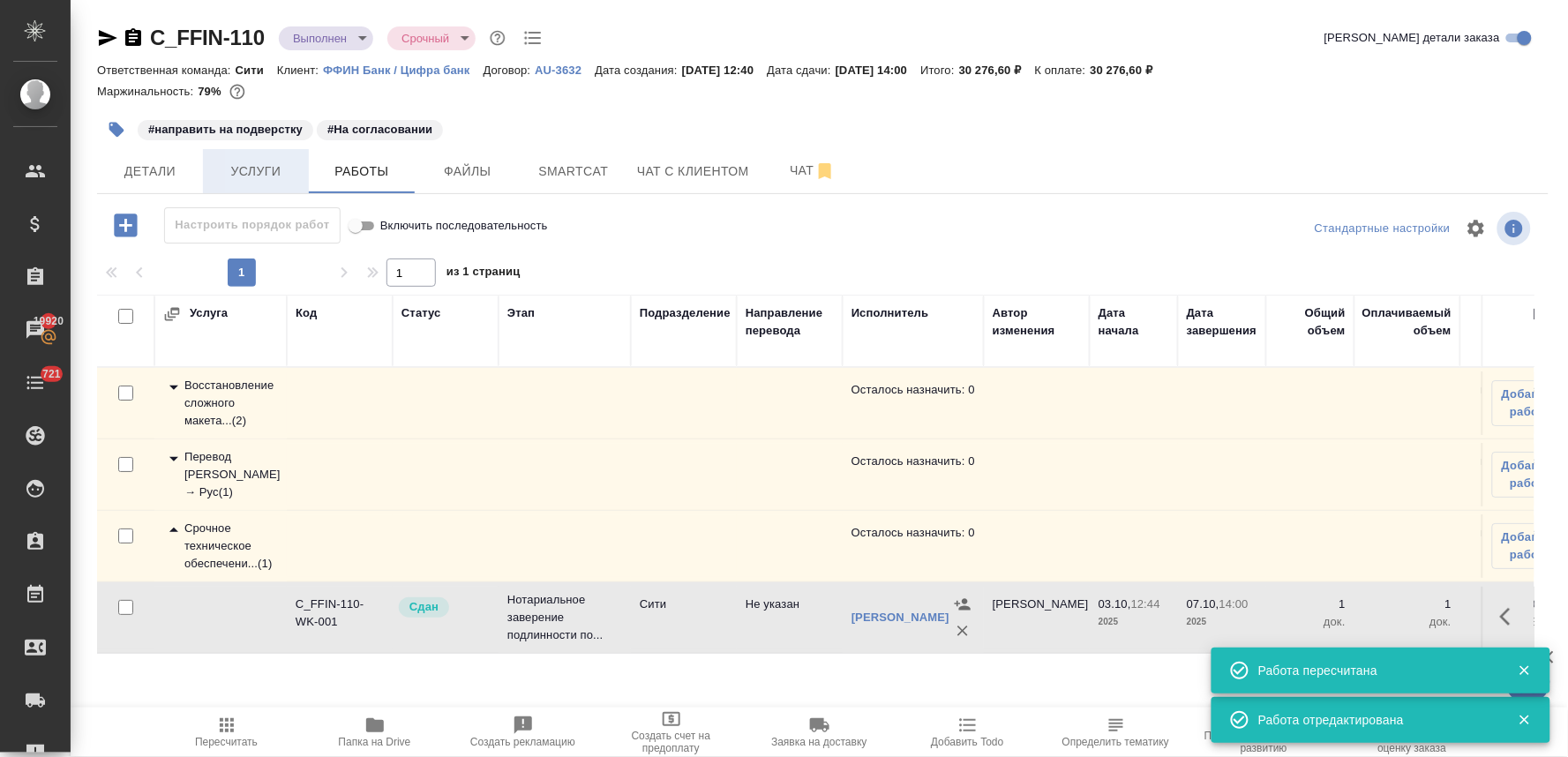
click at [257, 178] on span "Услуги" at bounding box center [256, 171] width 84 height 22
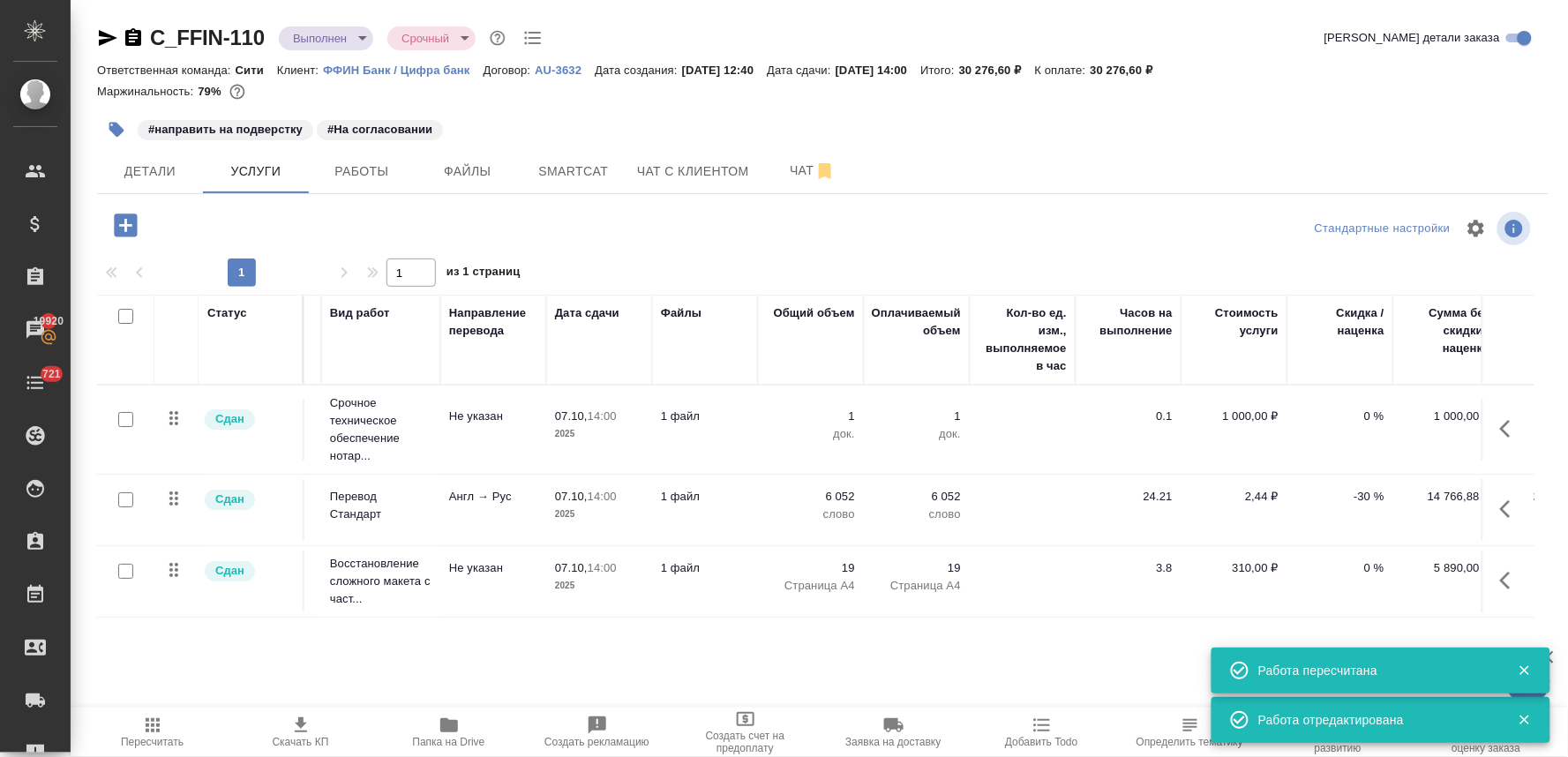
scroll to position [0, 225]
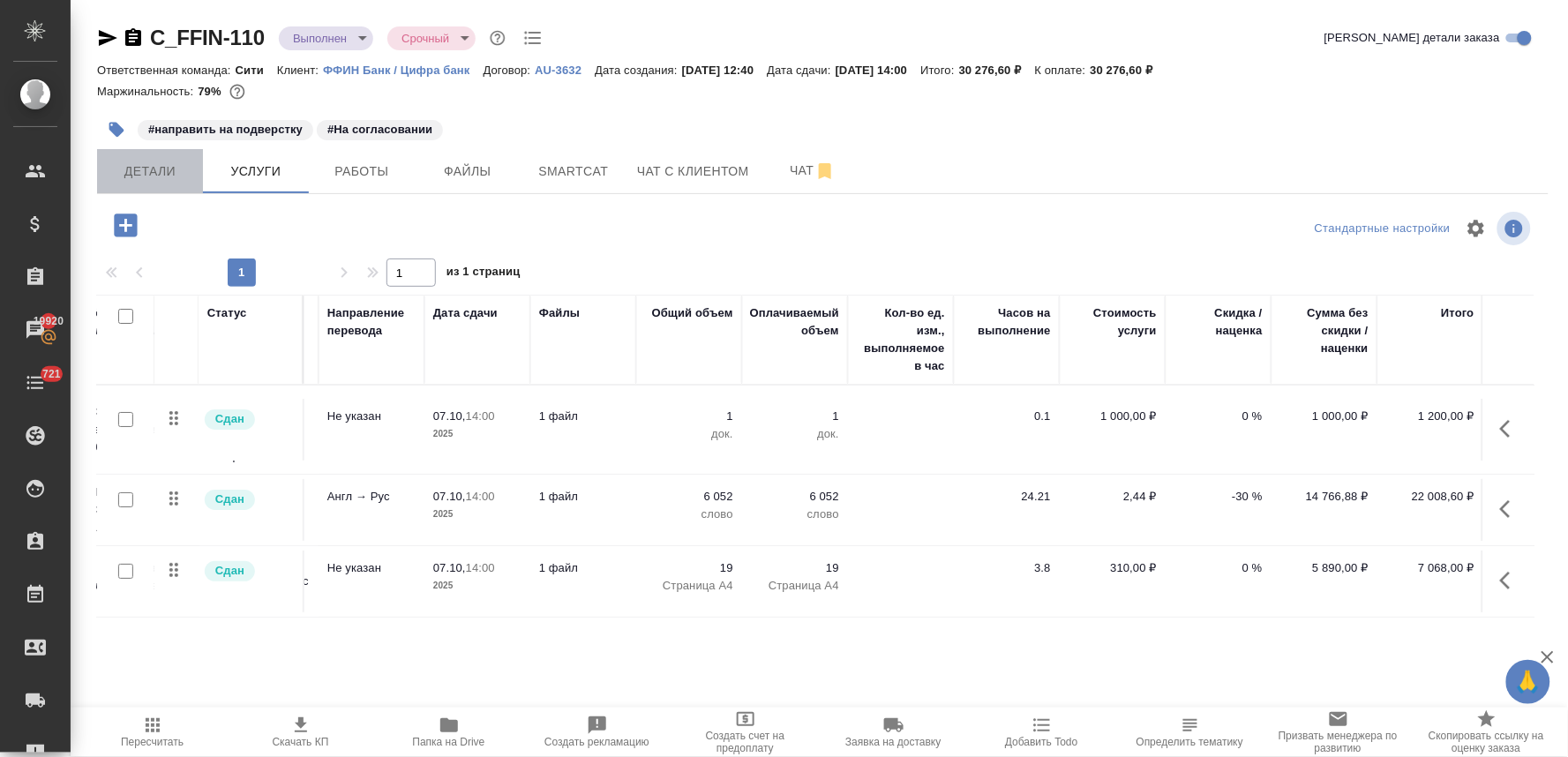
click at [160, 178] on span "Детали" at bounding box center [149, 171] width 84 height 22
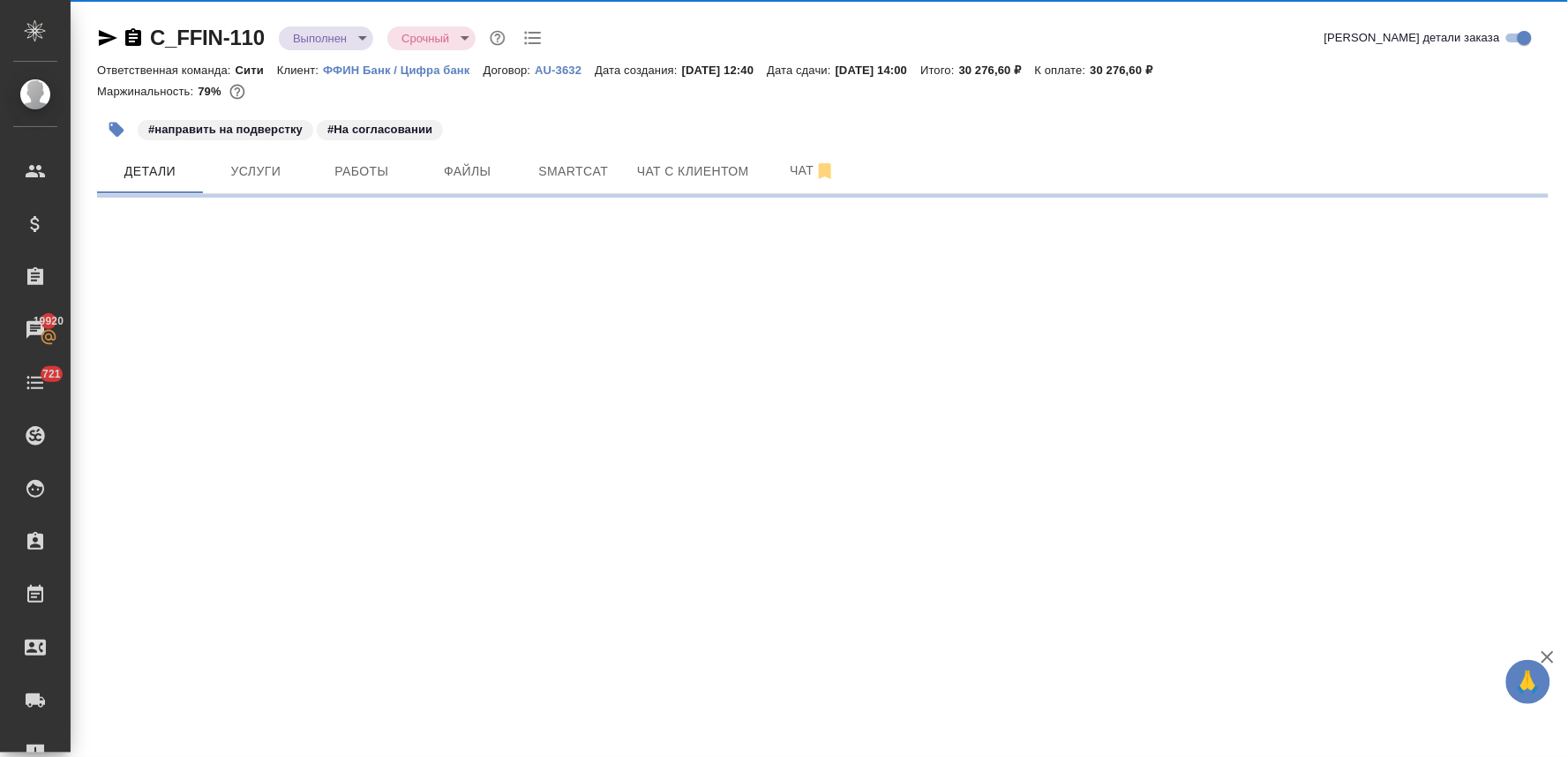
select select "RU"
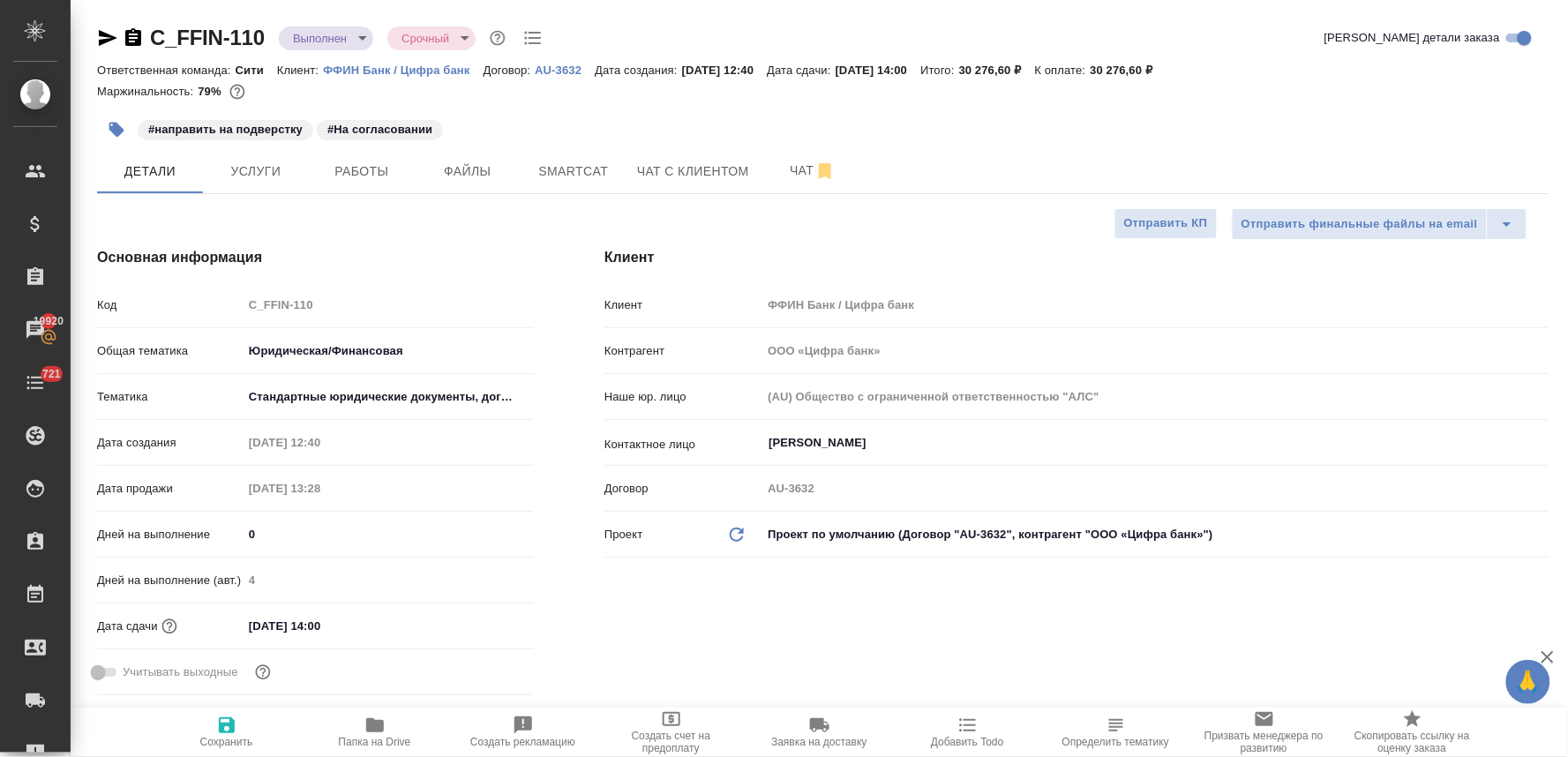
type textarea "x"
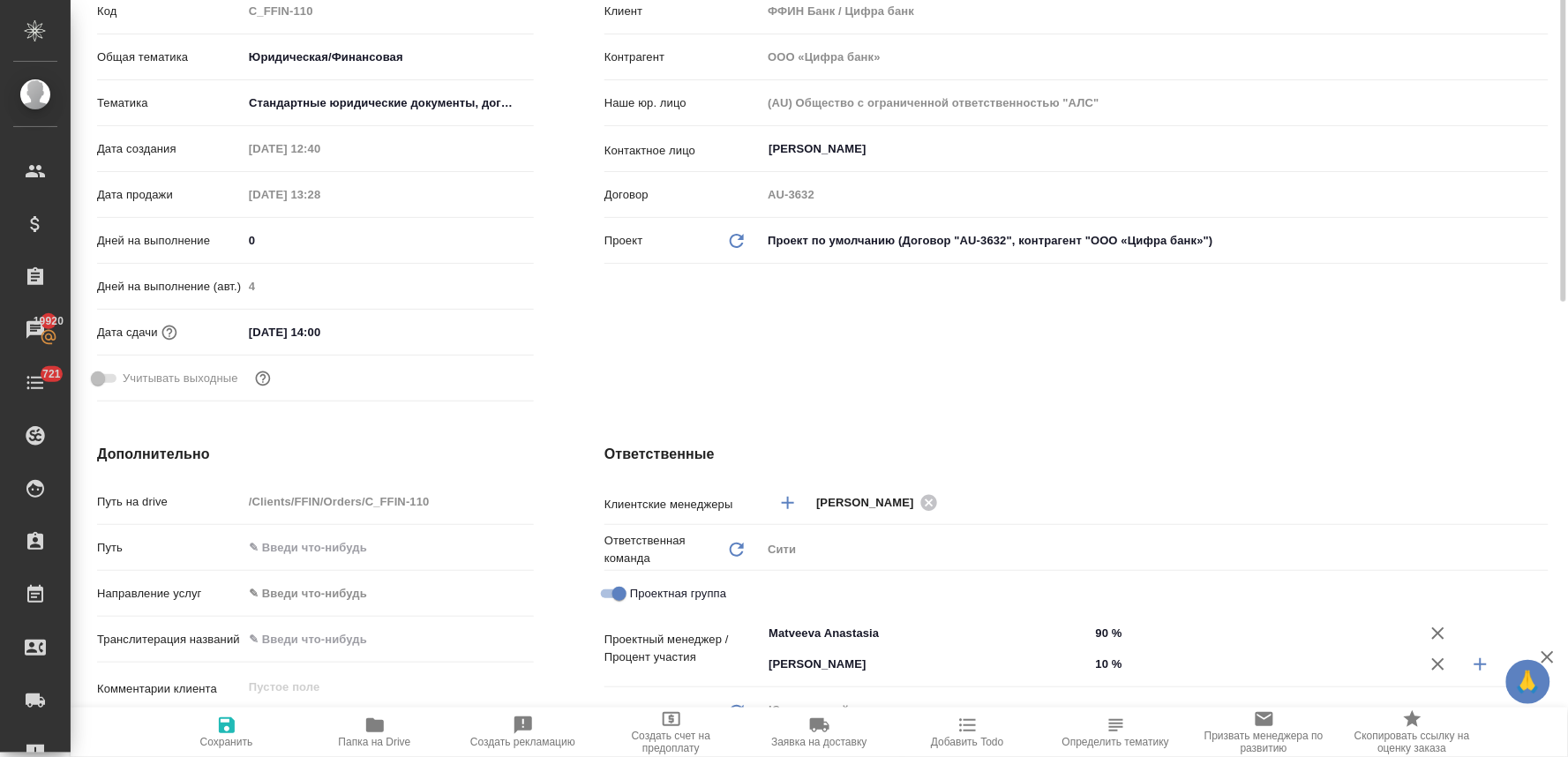
scroll to position [489, 0]
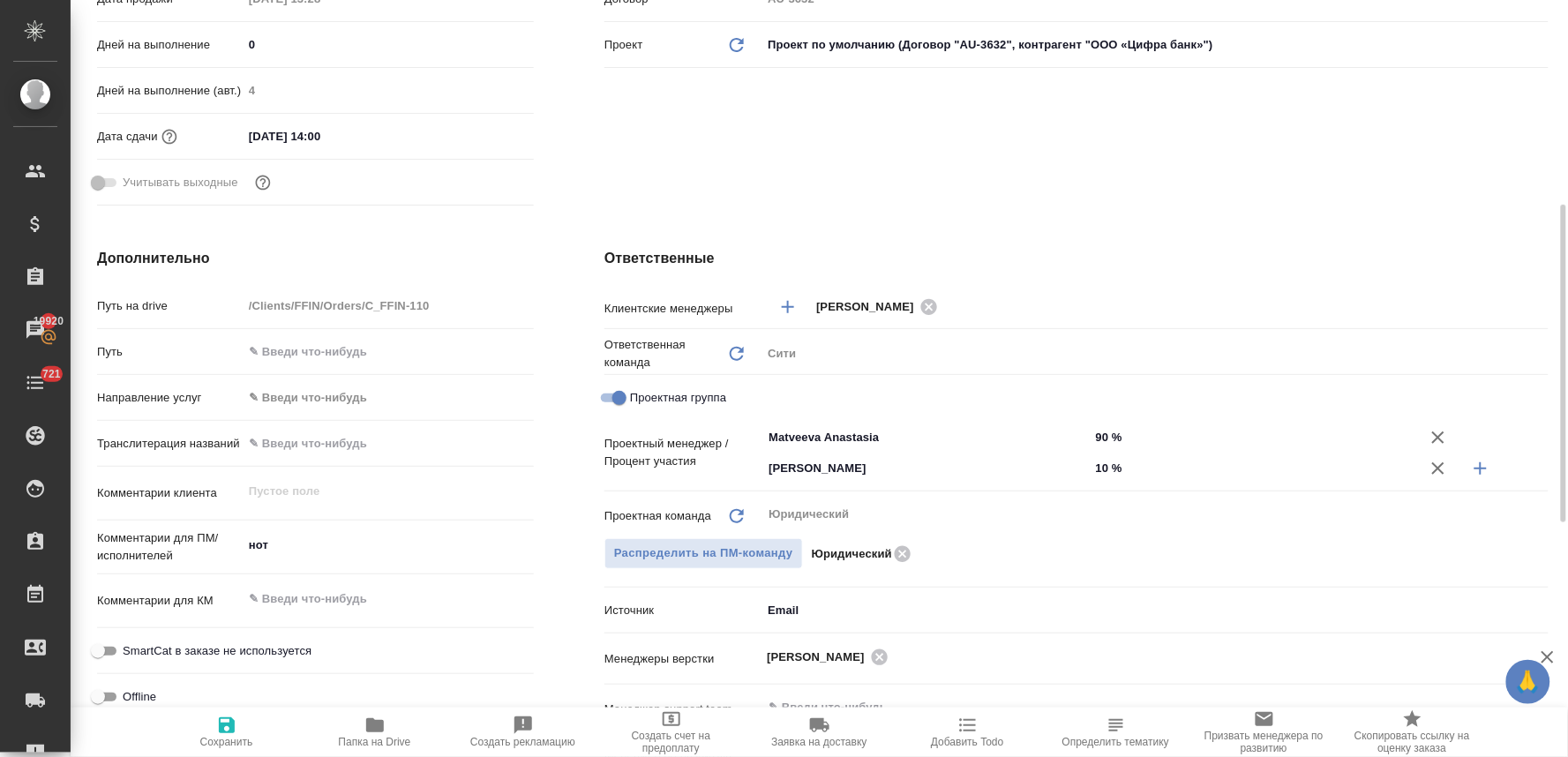
click at [1478, 472] on icon "button" at bounding box center [1480, 468] width 21 height 21
type textarea "x"
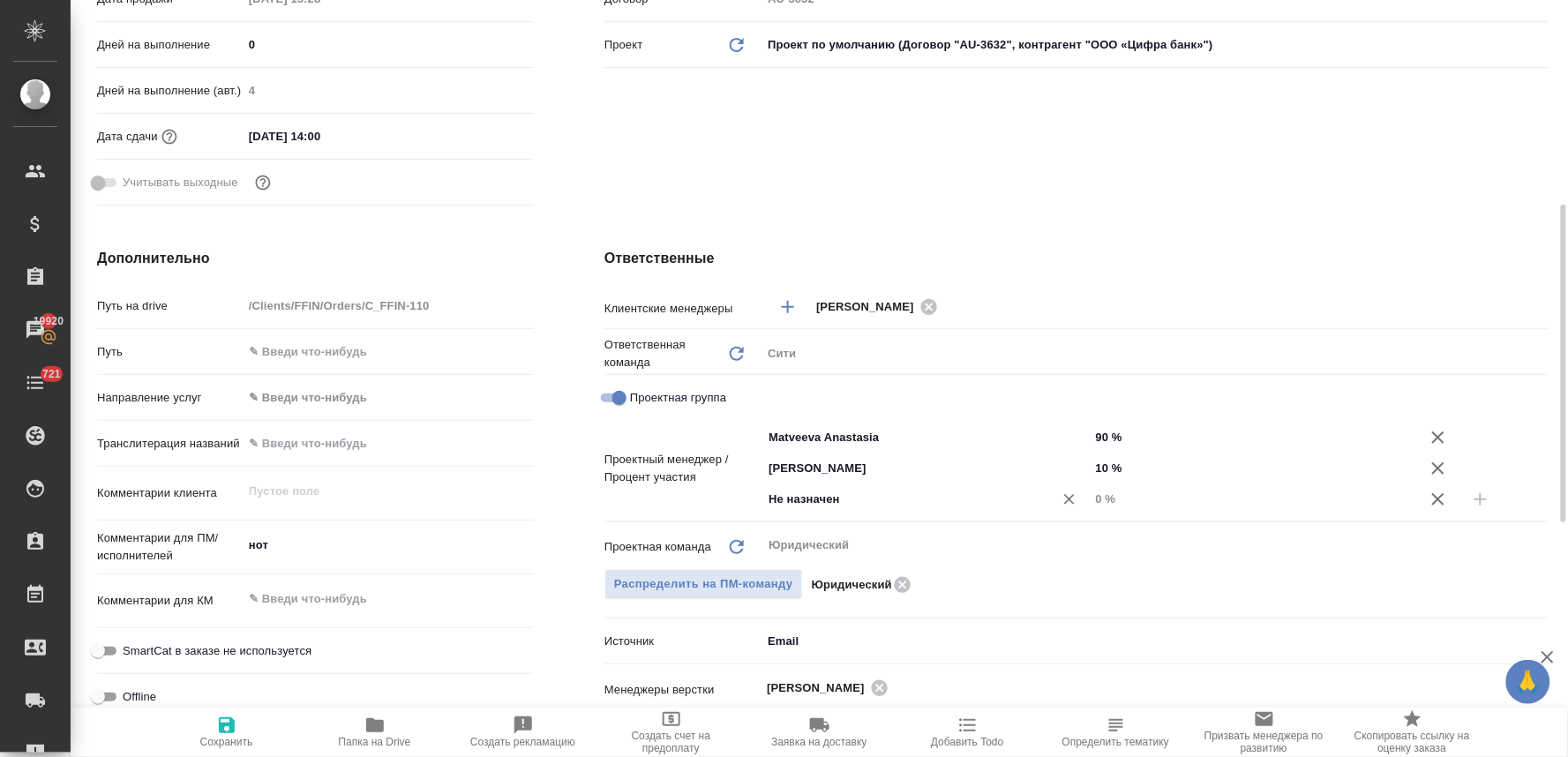
click at [966, 499] on input "Не назначен" at bounding box center [896, 499] width 258 height 21
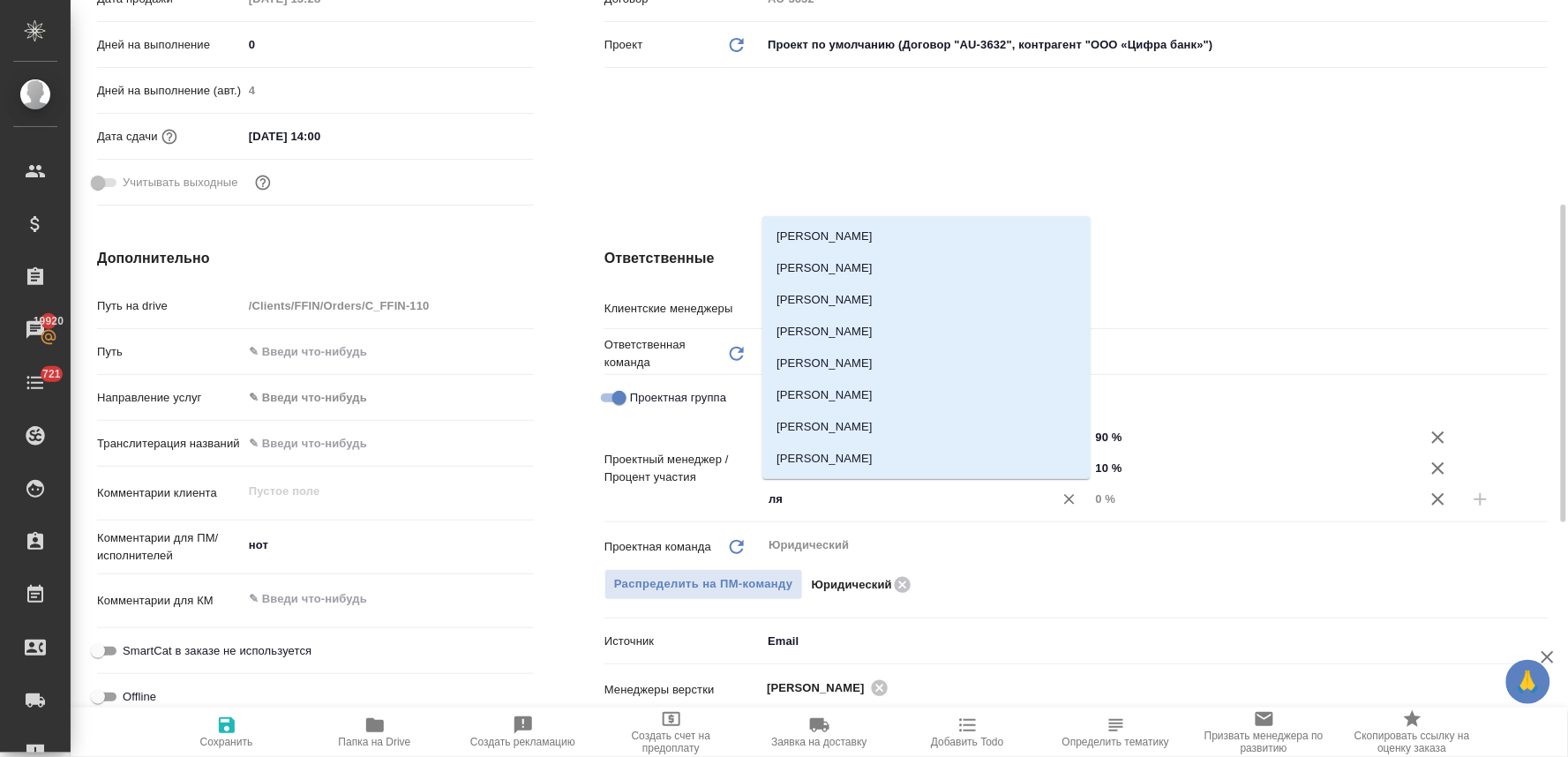
type input "лям"
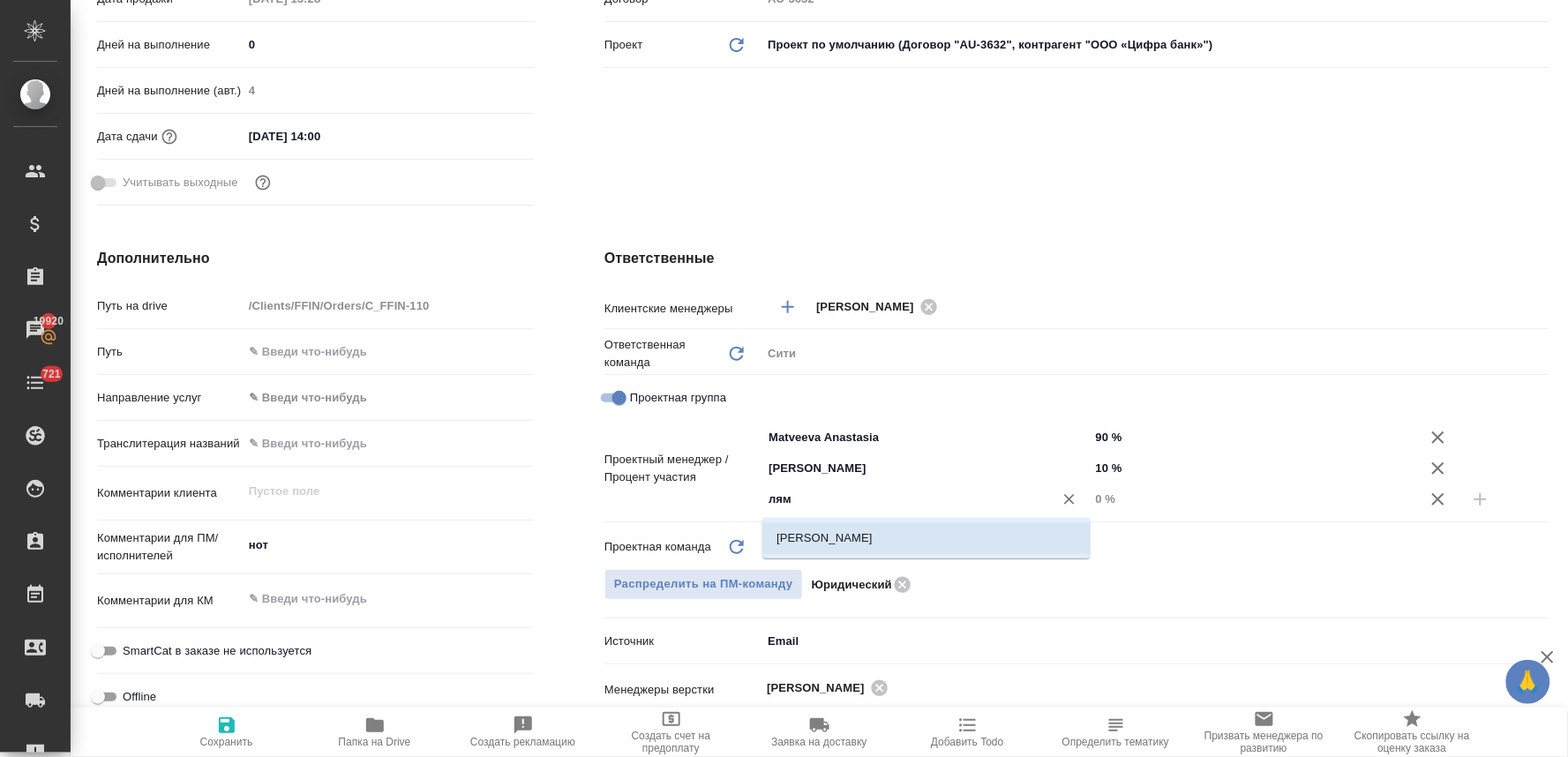
click at [965, 552] on li "Лямина Надежда" at bounding box center [927, 538] width 328 height 32
type textarea "x"
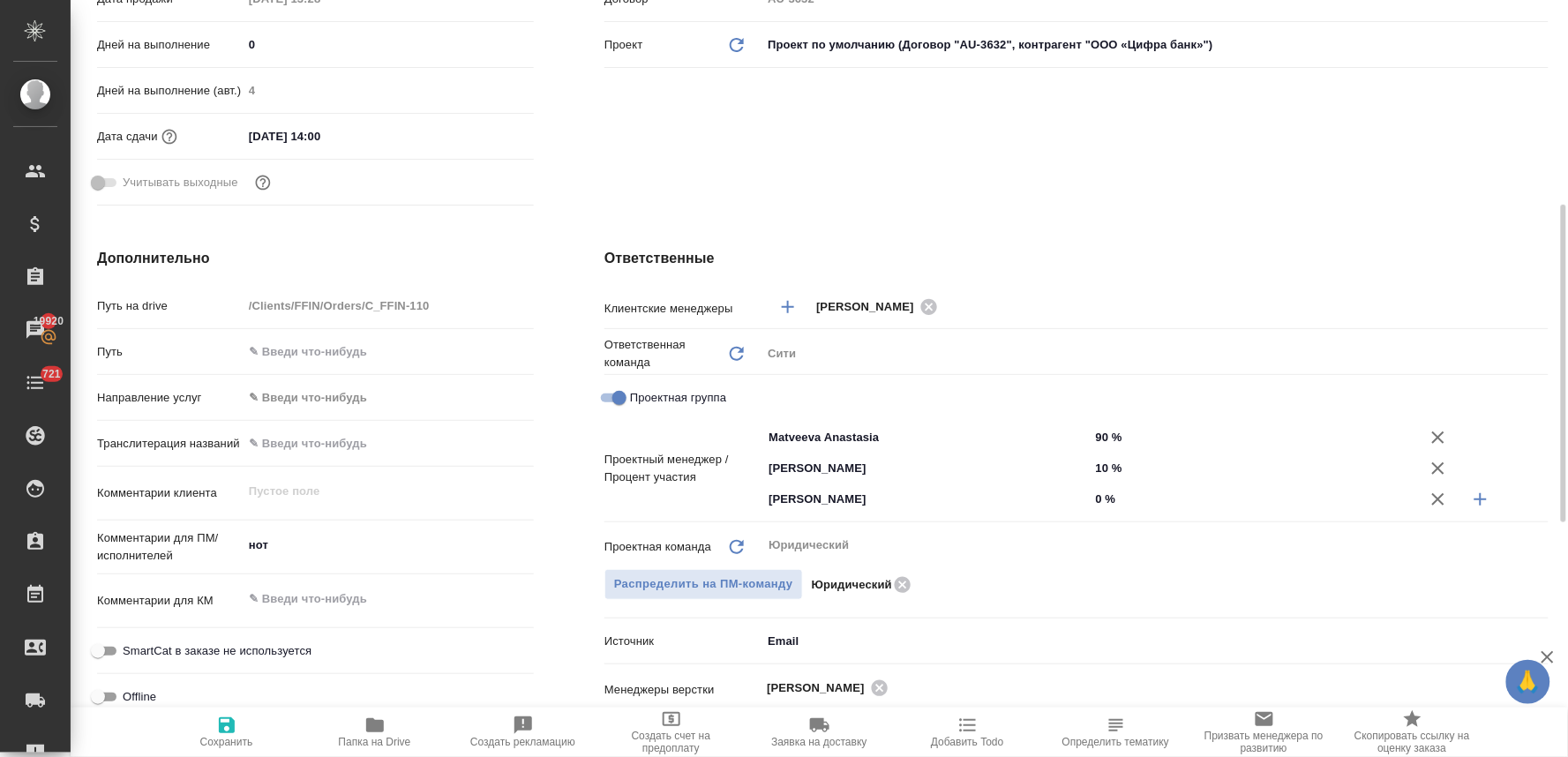
click at [1102, 504] on input "0 %" at bounding box center [1254, 499] width 328 height 26
type textarea "x"
type input "4 %"
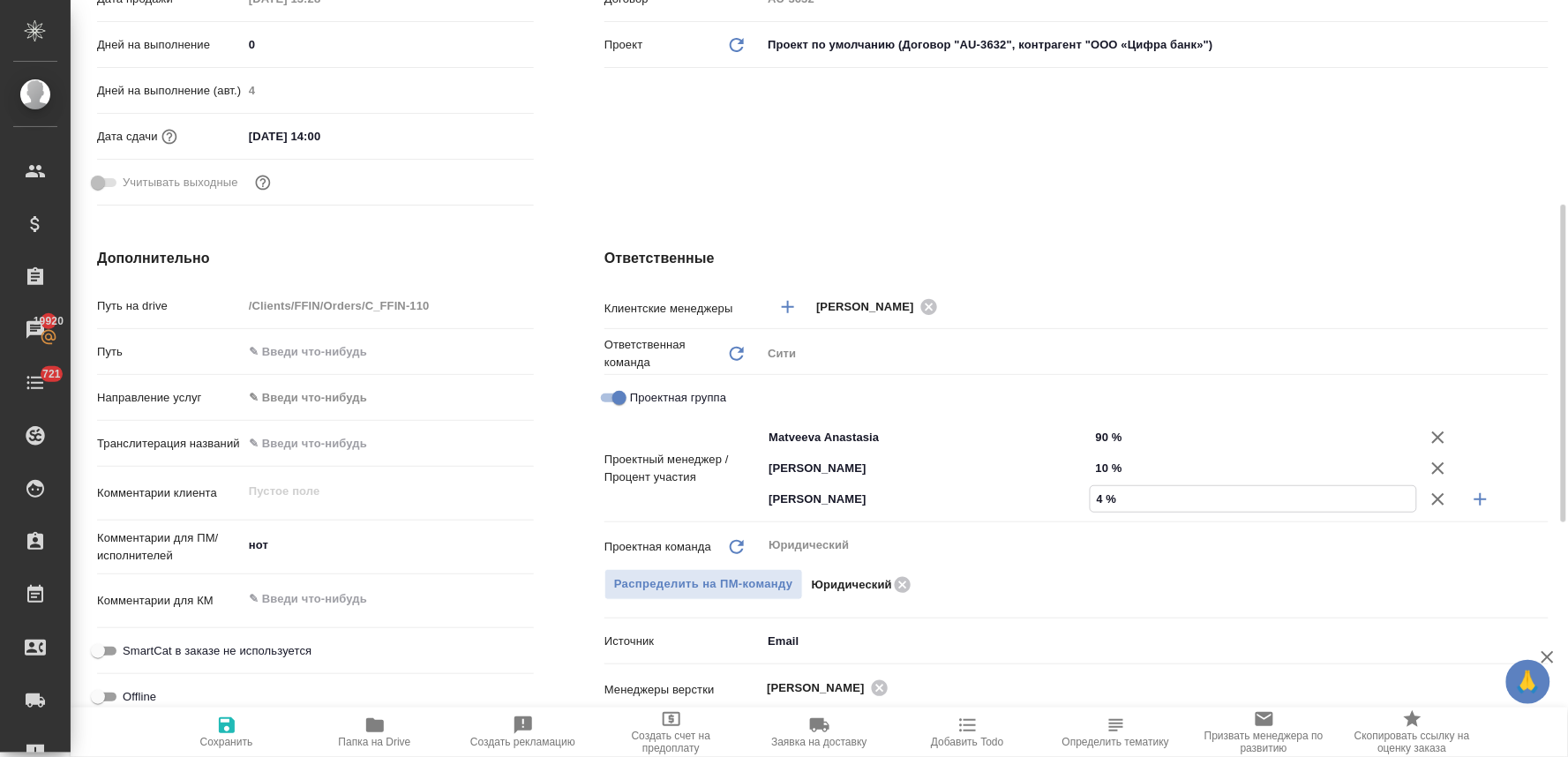
type textarea "x"
type input "4 %"
type textarea "x"
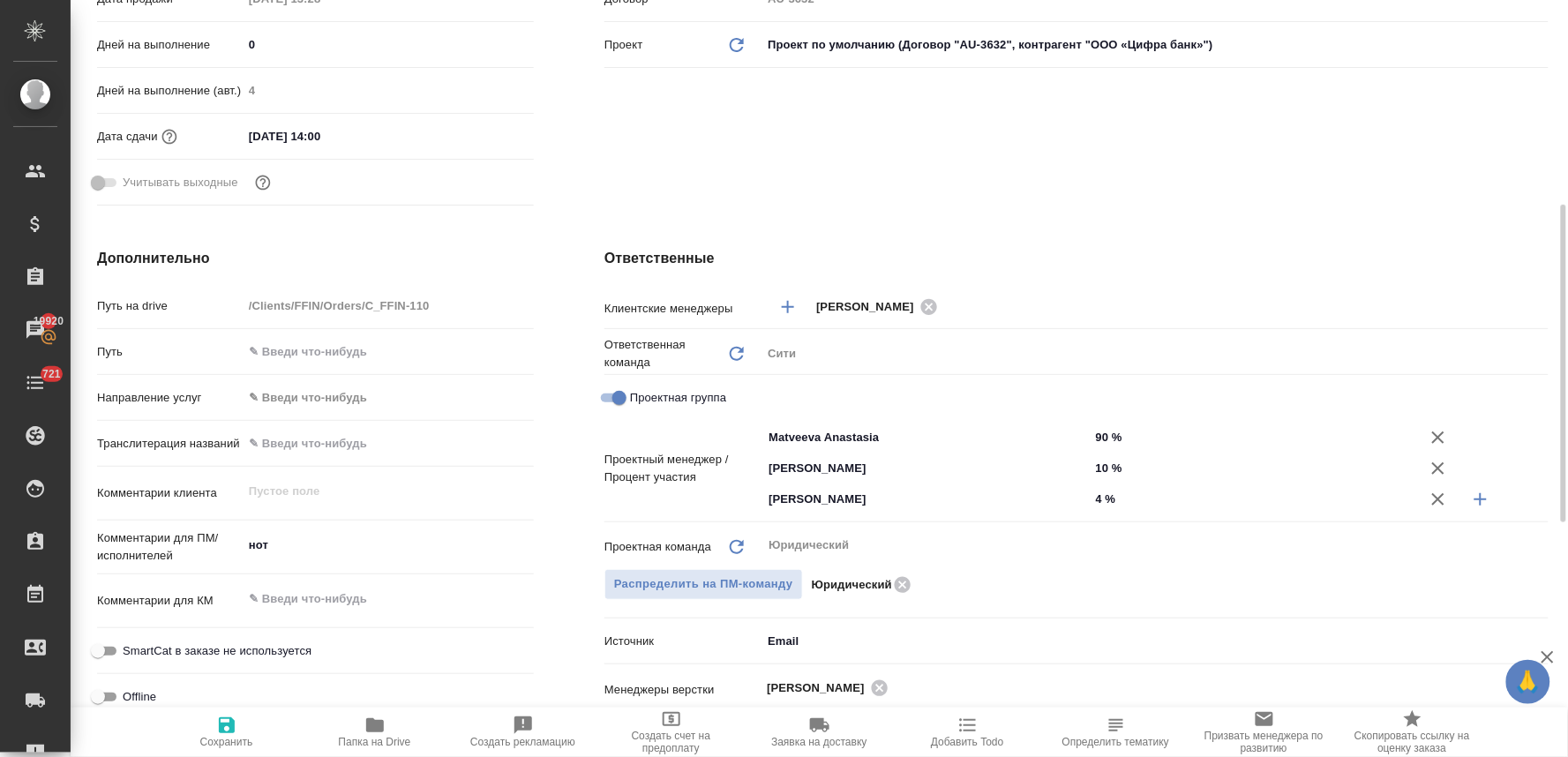
type textarea "x"
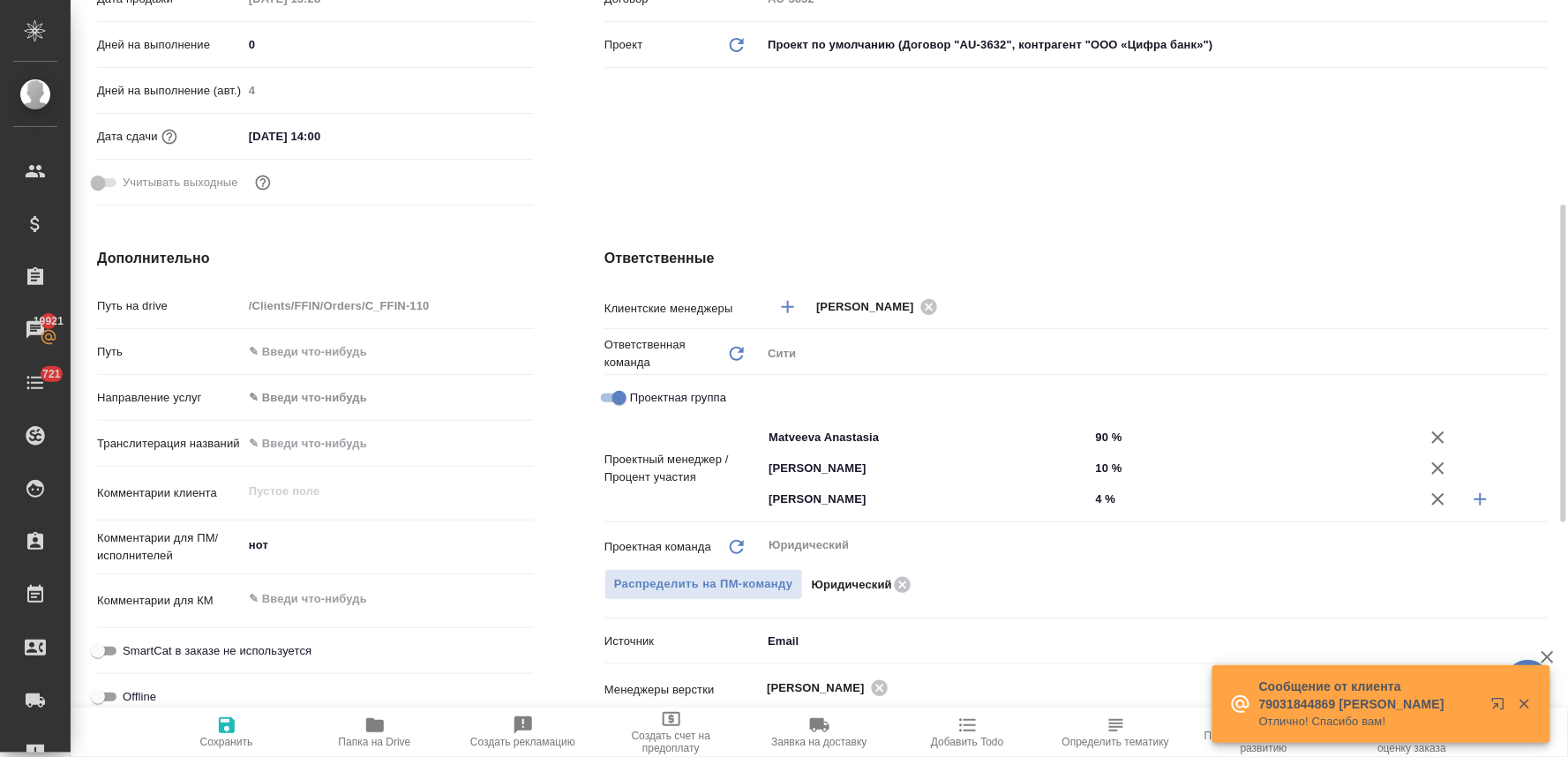
click at [1299, 213] on div "Ответственные Клиентские менеджеры Лямина Надежда ​ Ответственная команда Обнов…" at bounding box center [1076, 599] width 1014 height 774
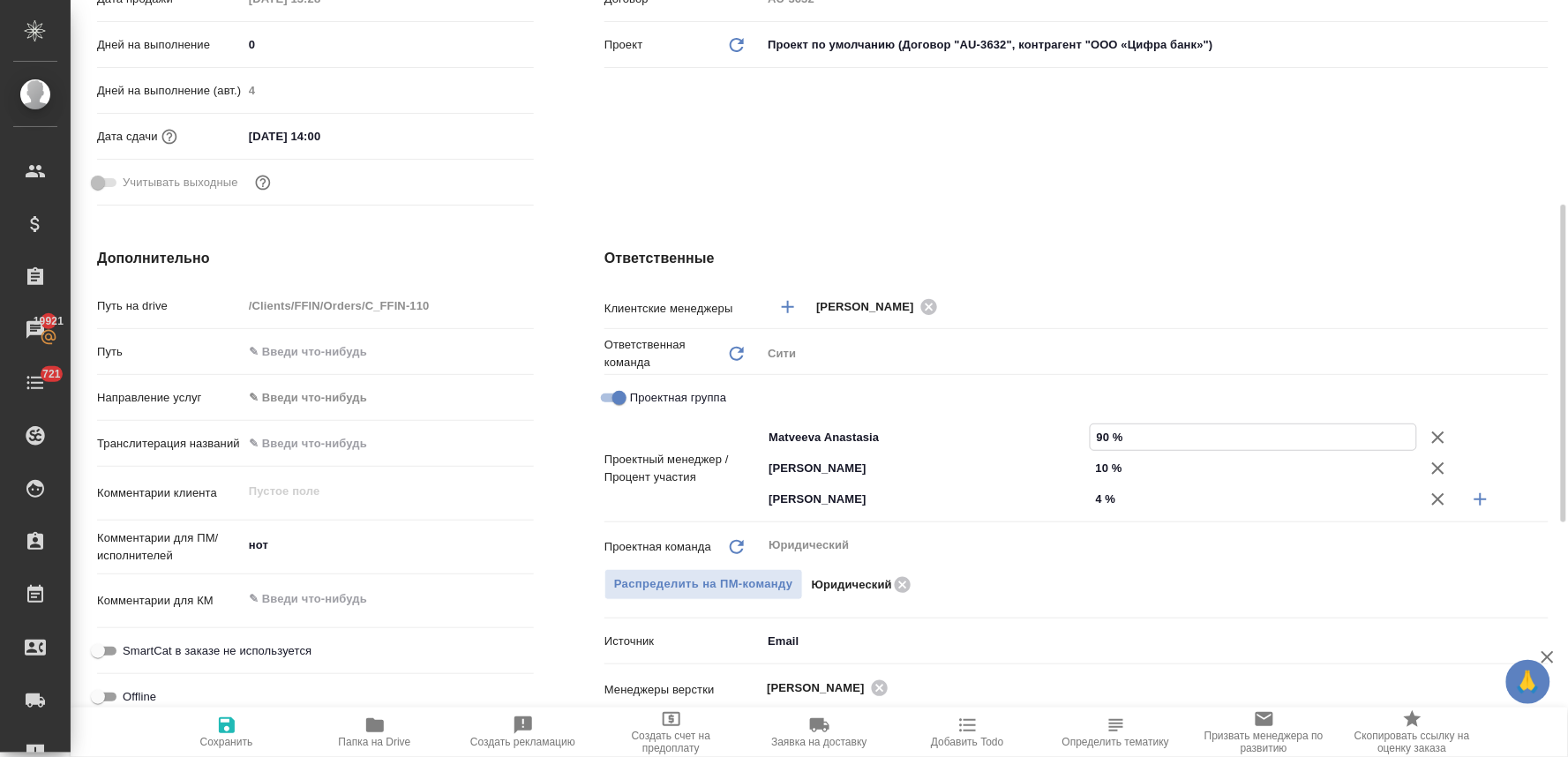
drag, startPoint x: 1107, startPoint y: 435, endPoint x: 1094, endPoint y: 437, distance: 13.2
click at [1094, 437] on input "90 %" at bounding box center [1254, 437] width 326 height 26
type input "8 %"
type textarea "x"
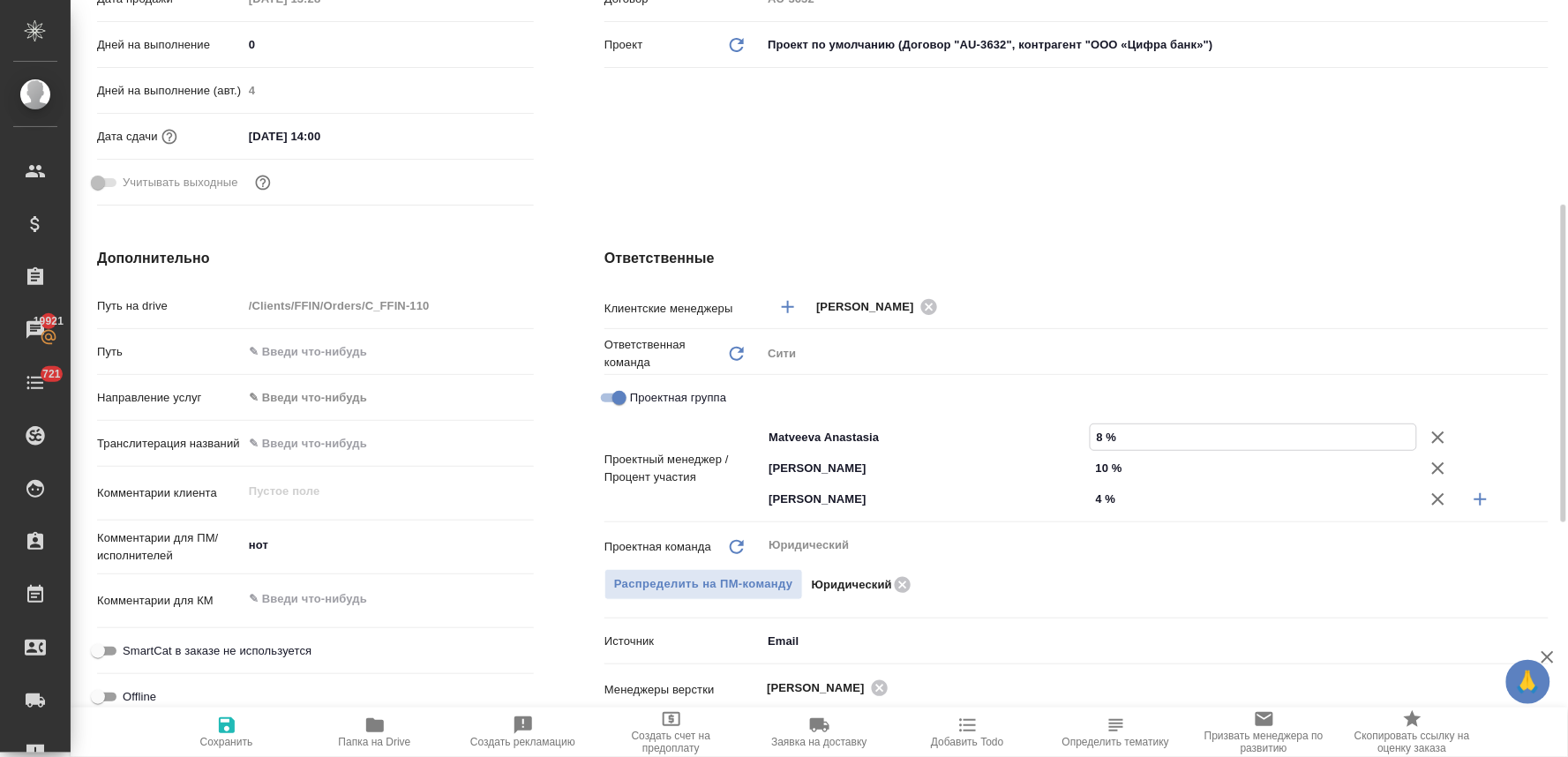
type textarea "x"
type input "88 %"
type textarea "x"
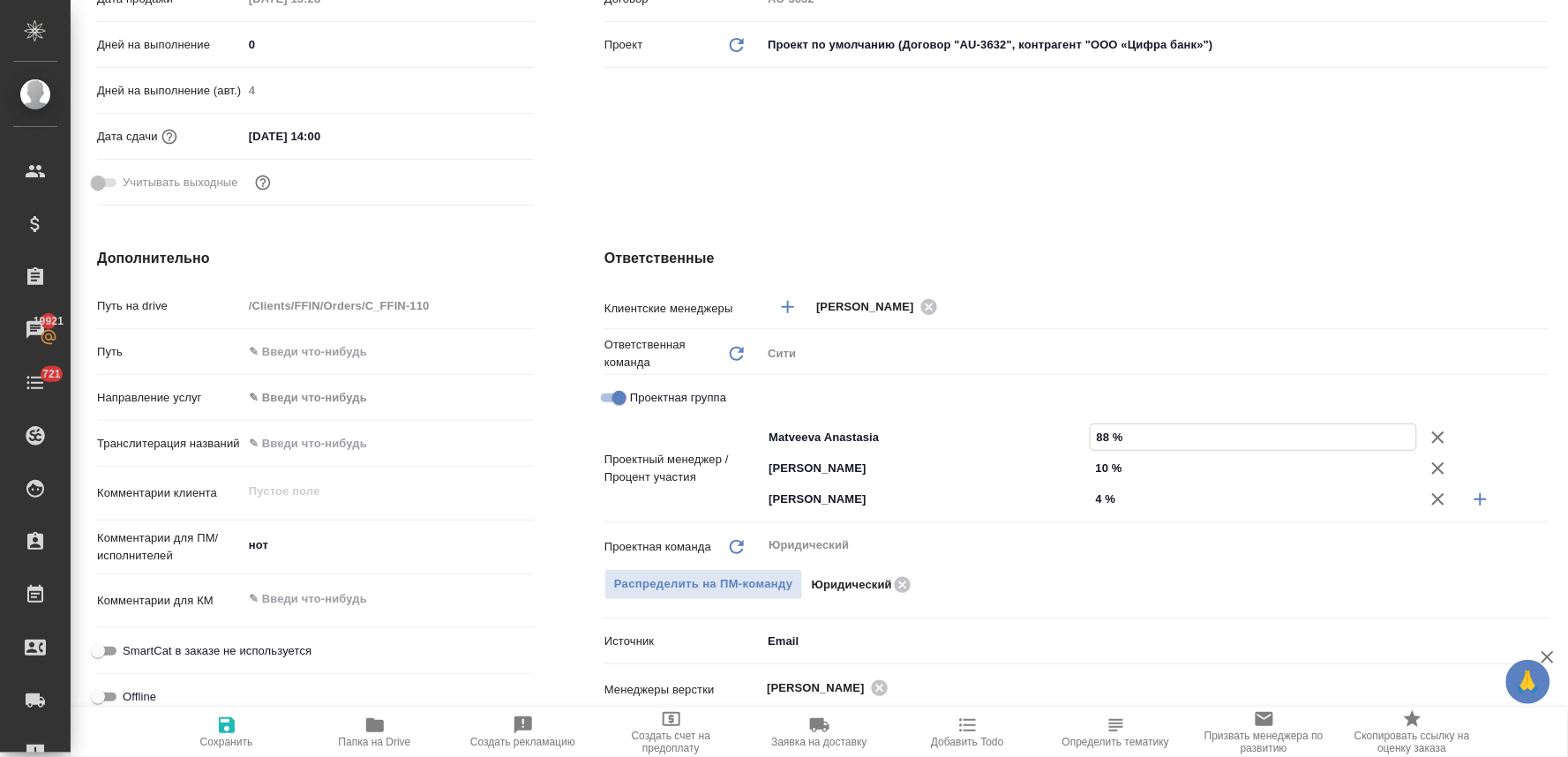
type input "88 %"
drag, startPoint x: 1106, startPoint y: 466, endPoint x: 1091, endPoint y: 468, distance: 15.1
click at [1091, 468] on input "10 %" at bounding box center [1254, 468] width 326 height 26
drag, startPoint x: 1110, startPoint y: 467, endPoint x: 1090, endPoint y: 470, distance: 20.2
click at [1091, 469] on input "10 %" at bounding box center [1254, 468] width 326 height 26
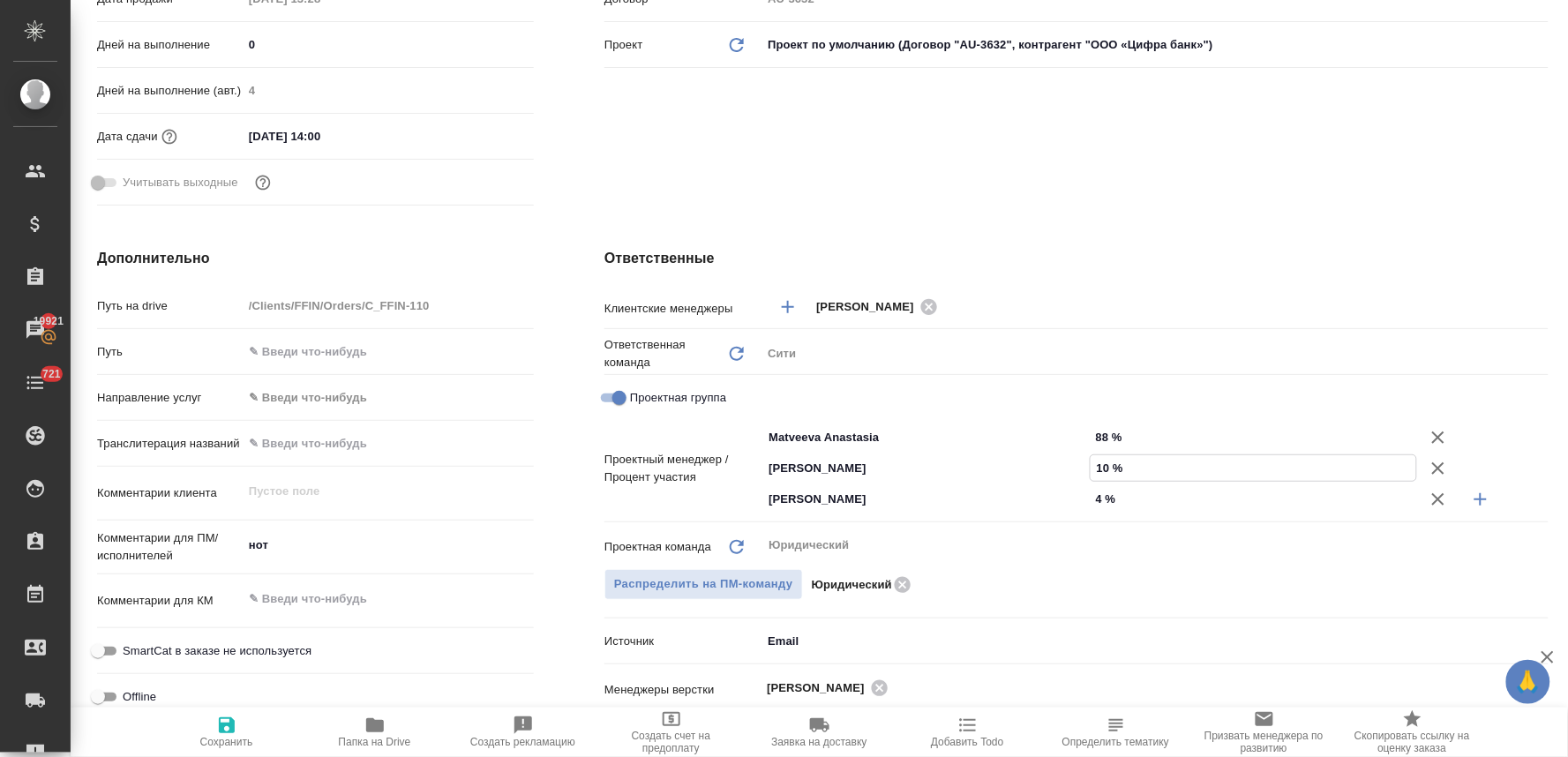
type input "8 %"
type textarea "x"
type input "8 %"
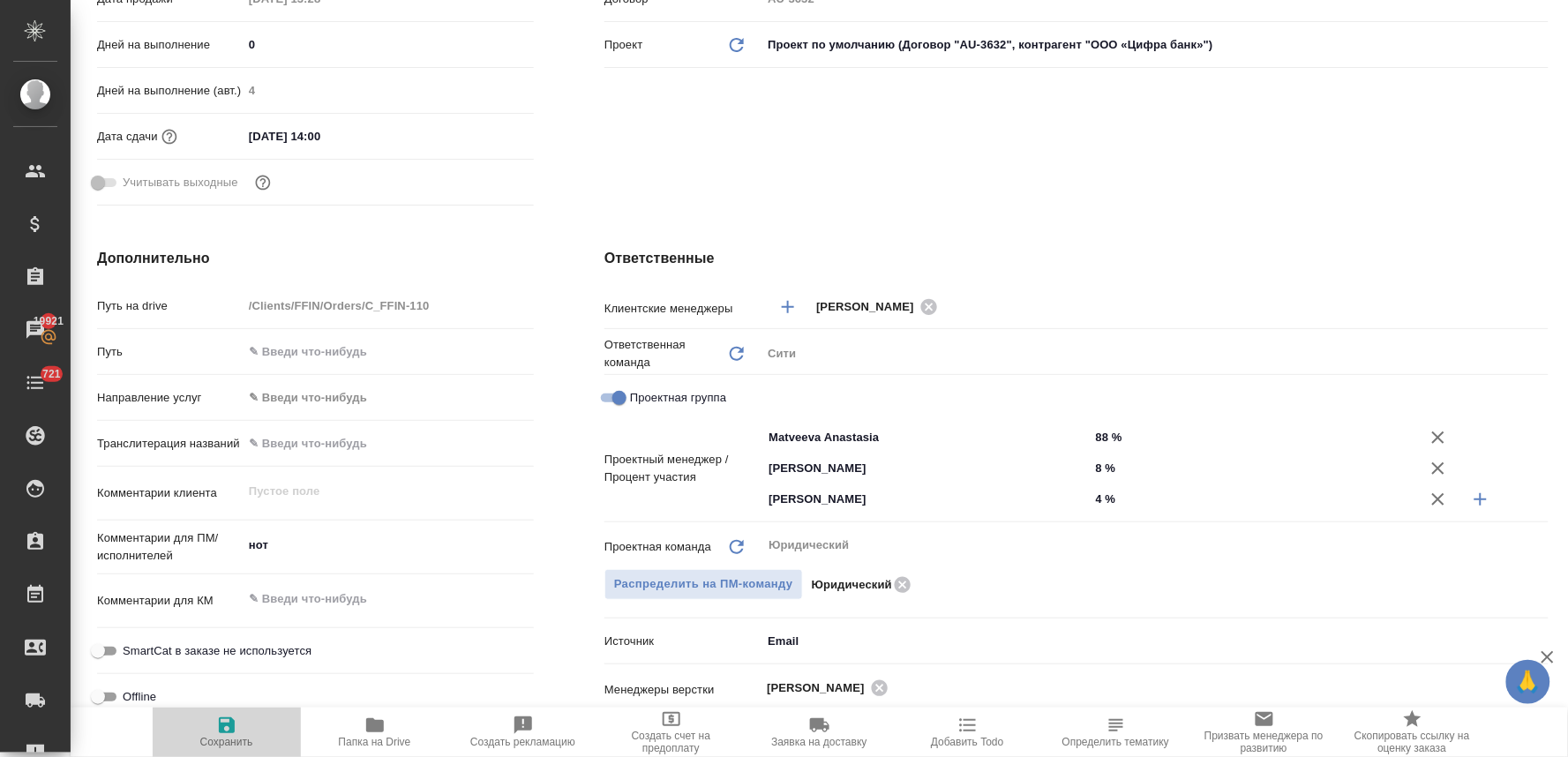
click at [221, 738] on span "Сохранить" at bounding box center [227, 741] width 53 height 12
type textarea "x"
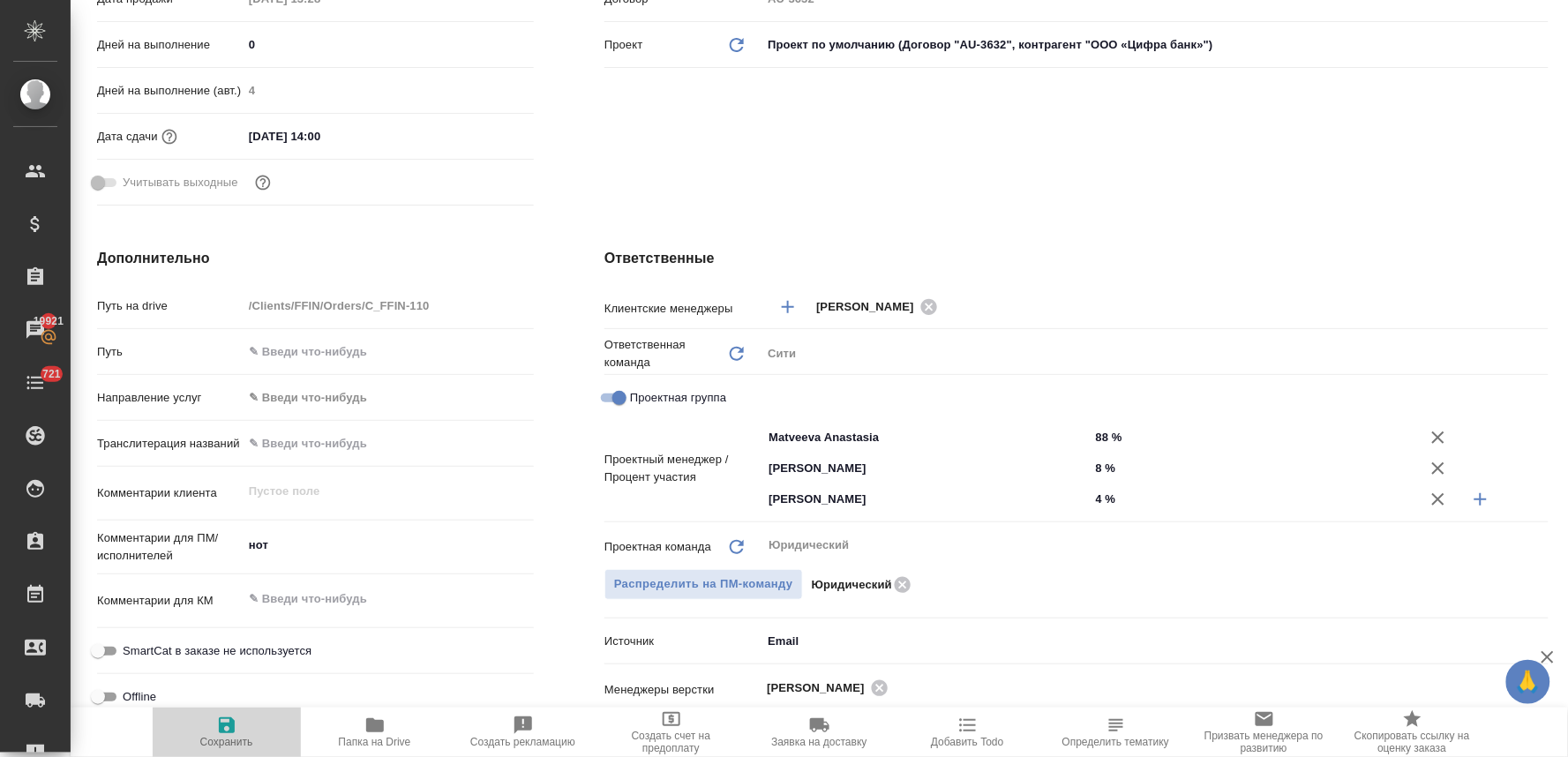
type textarea "x"
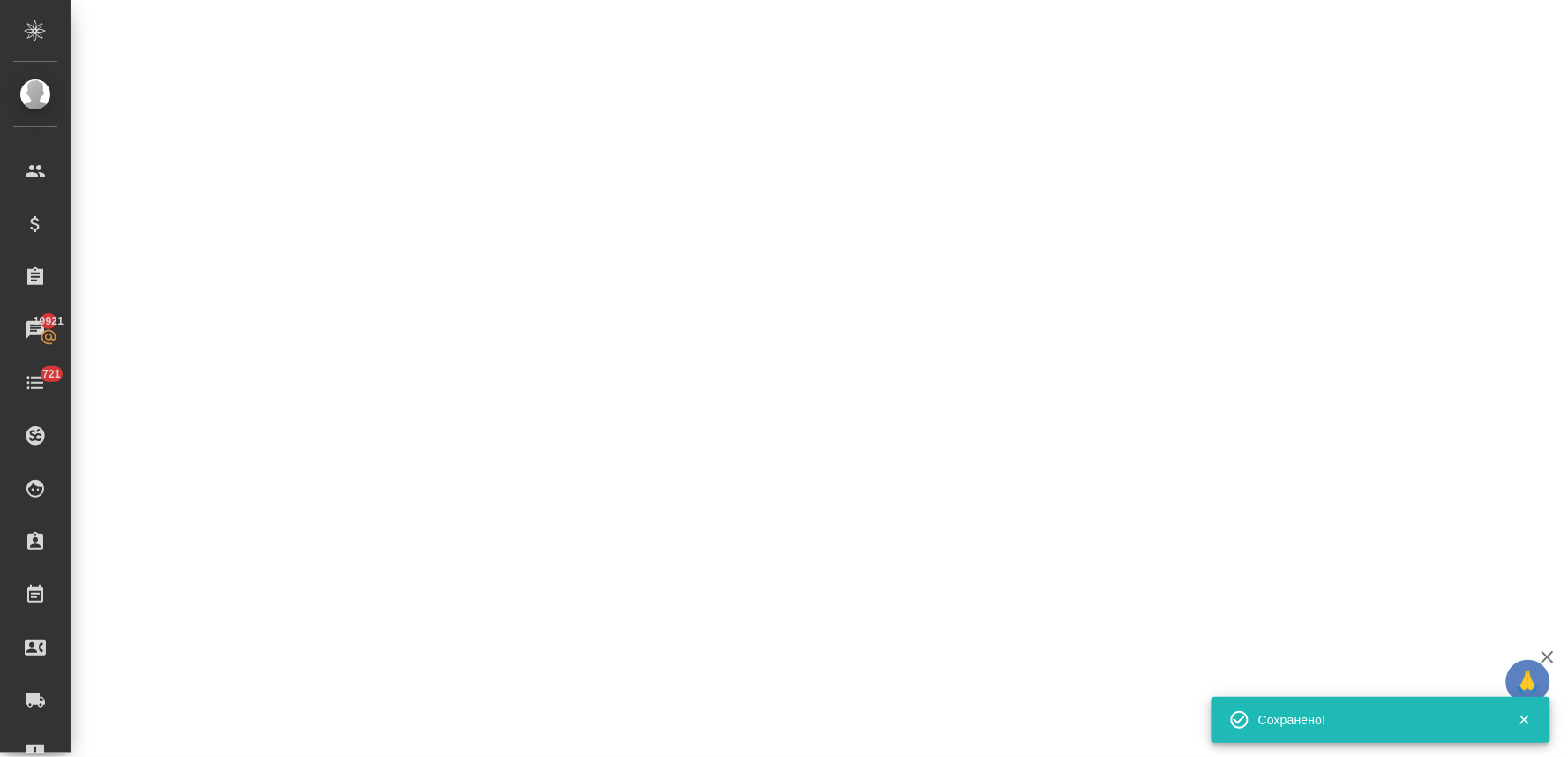
select select "RU"
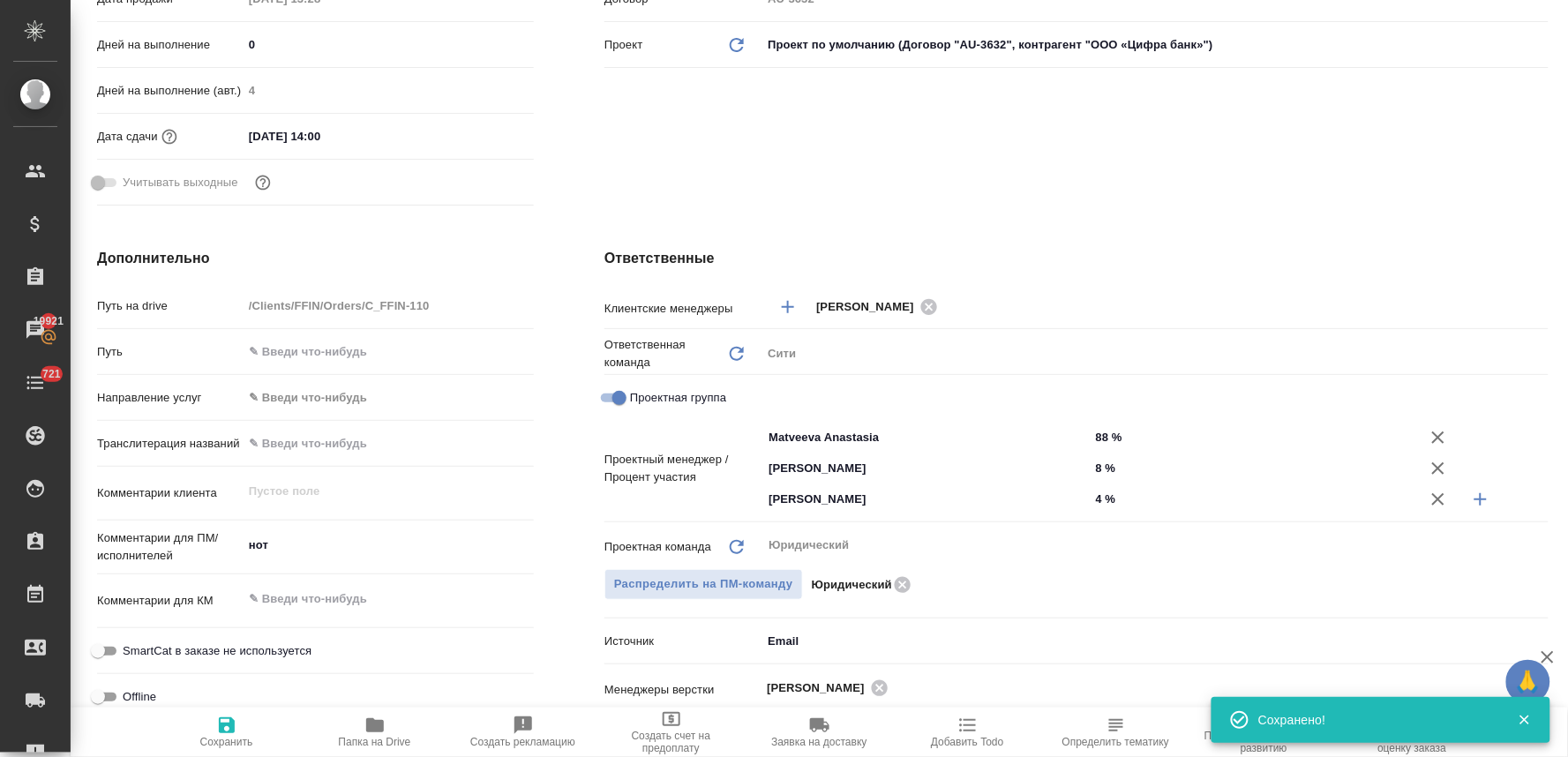
type textarea "x"
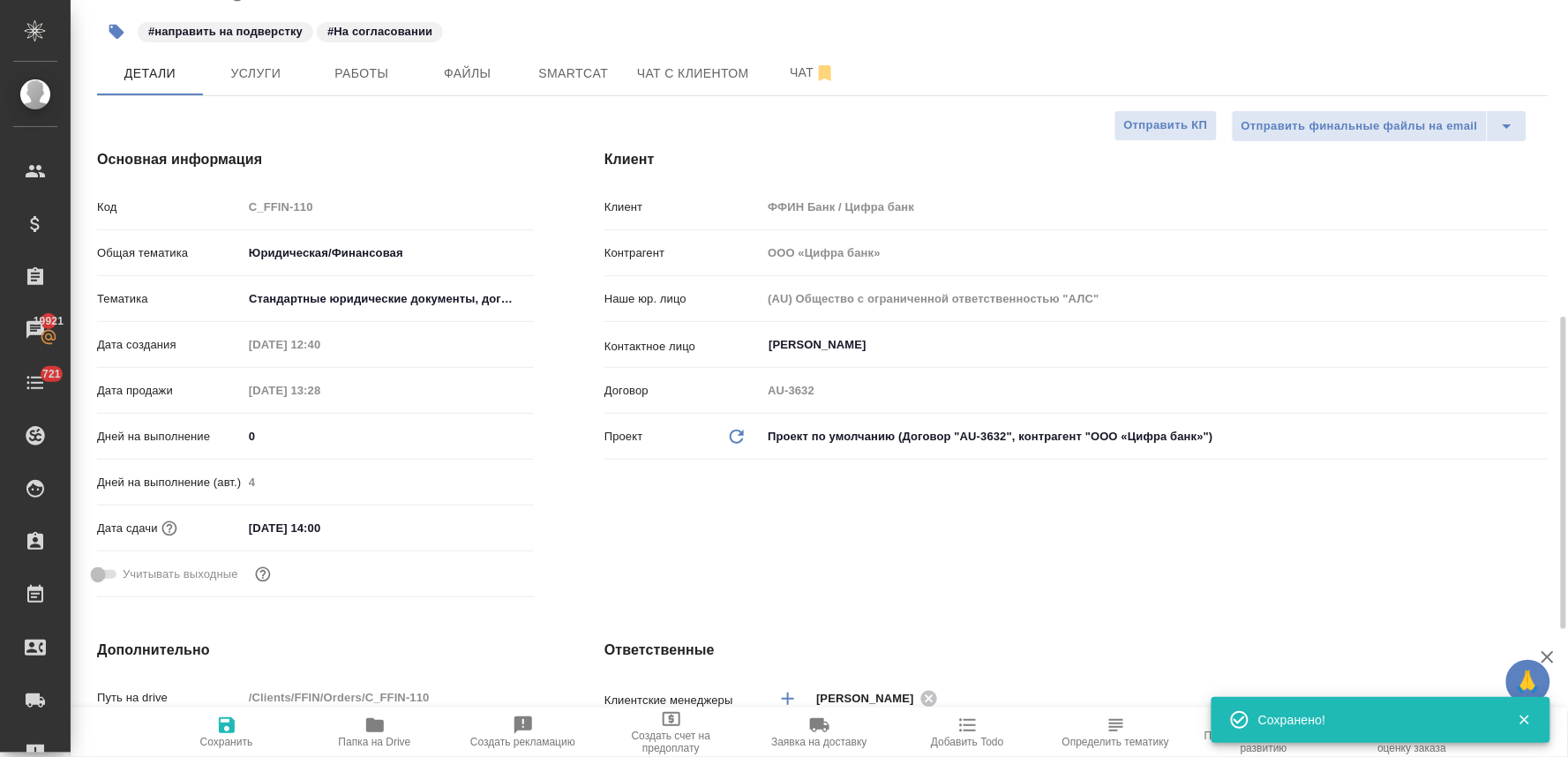
scroll to position [0, 0]
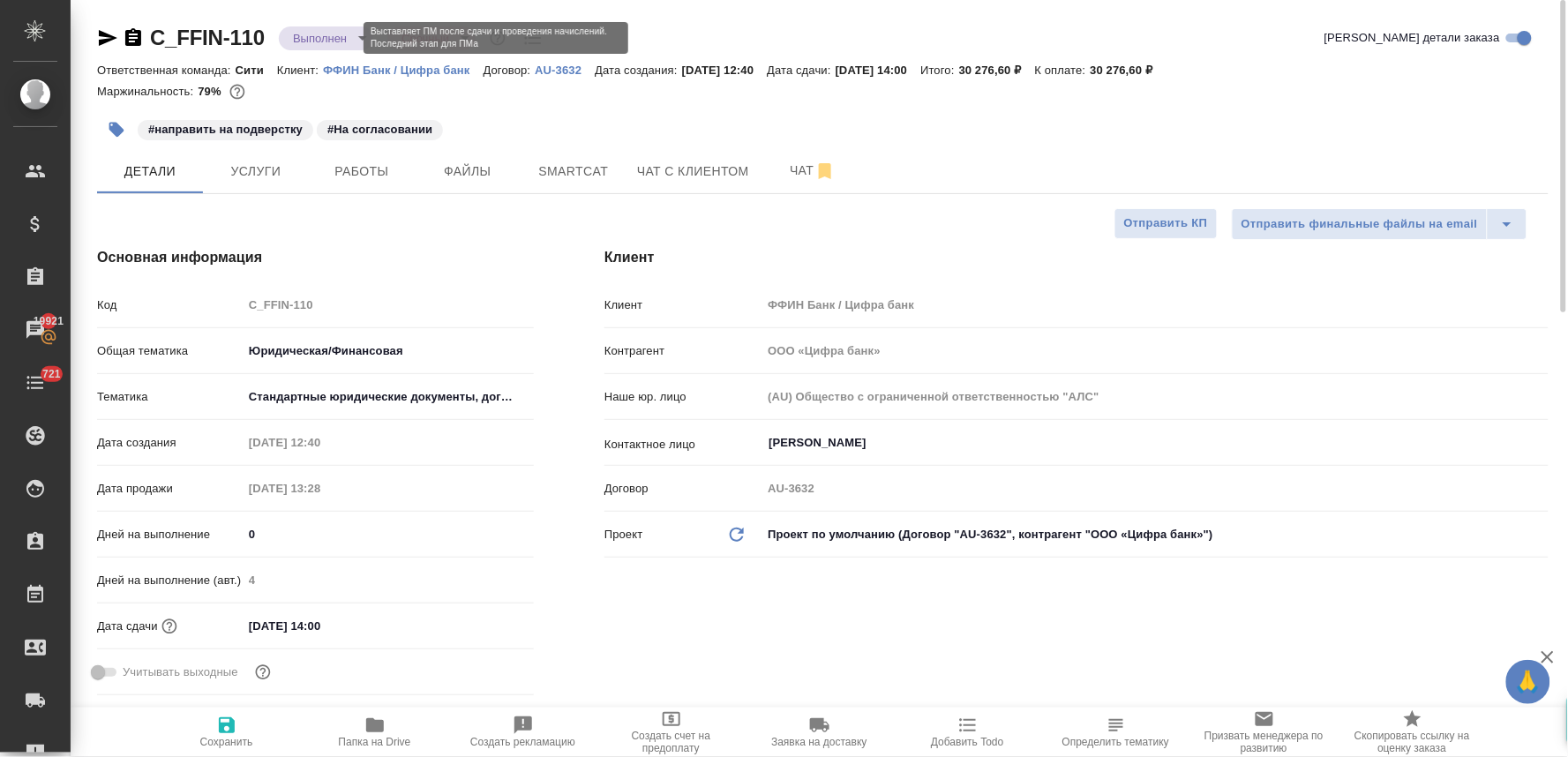
click at [331, 42] on body "🙏 .cls-1 fill:#fff; AWATERA Lyamina Nadezhda Клиенты Спецификации Заказы 19921 …" at bounding box center [784, 378] width 1568 height 757
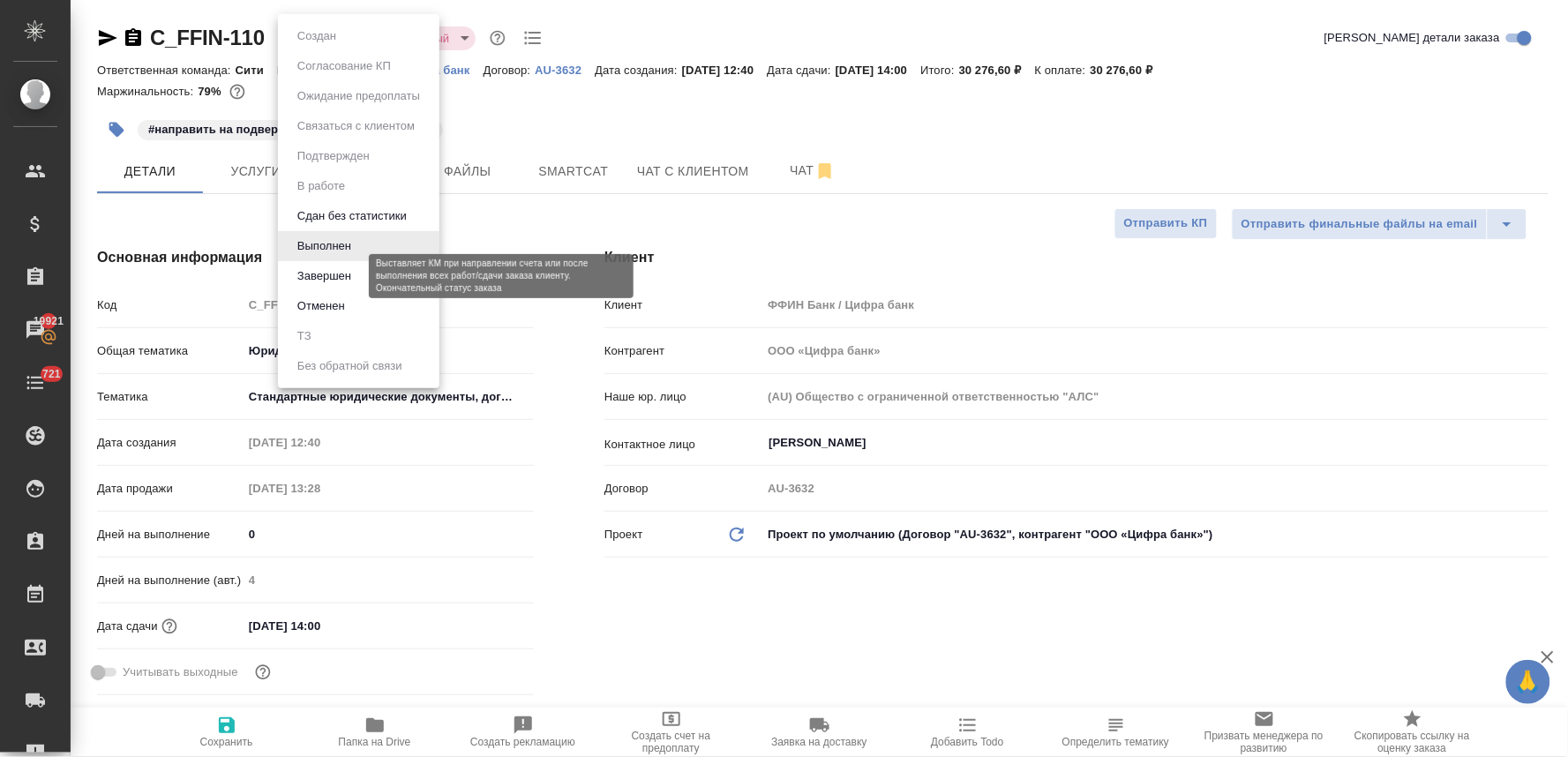
click at [353, 280] on button "Завершен" at bounding box center [324, 276] width 64 height 19
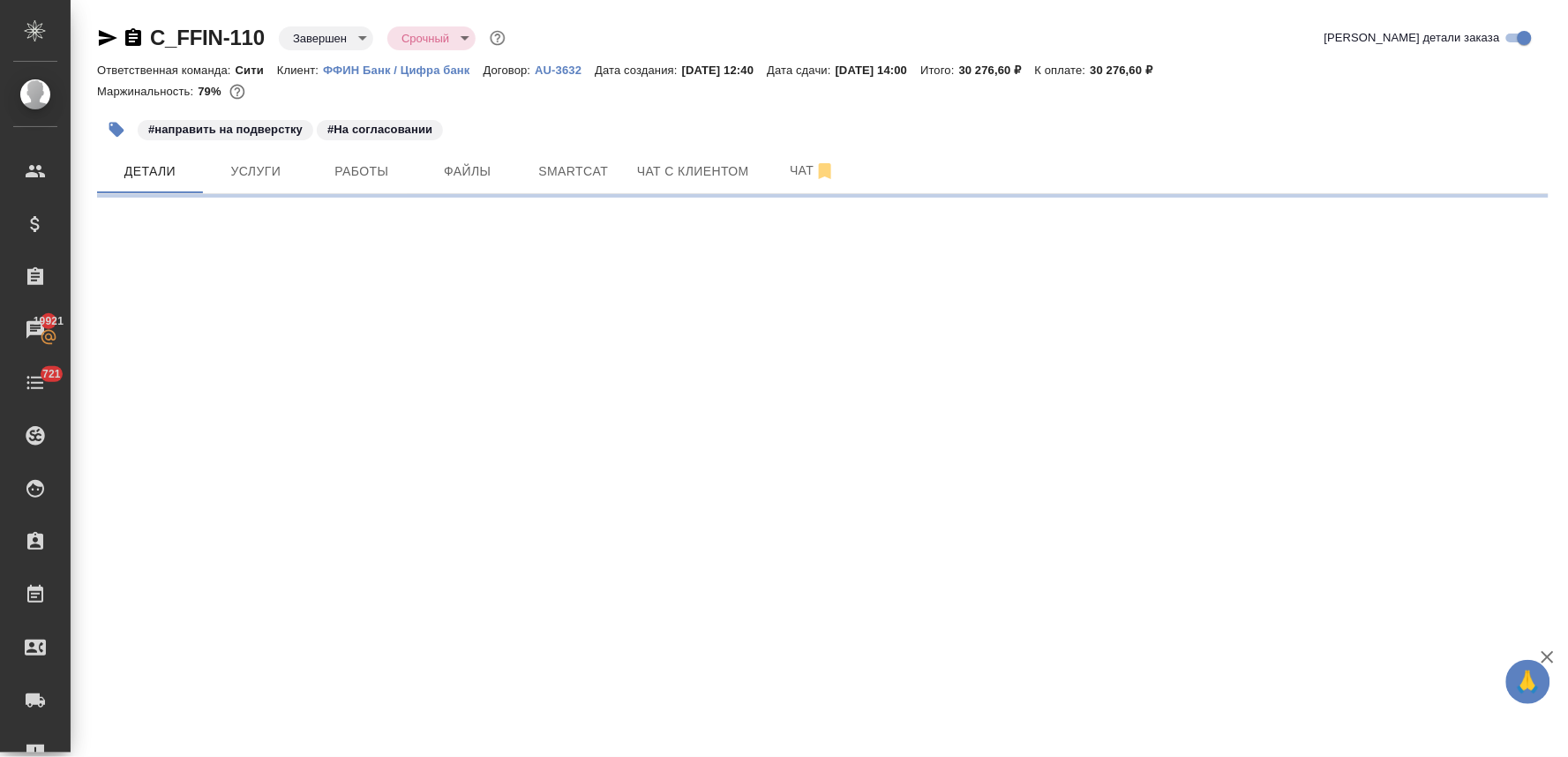
select select "RU"
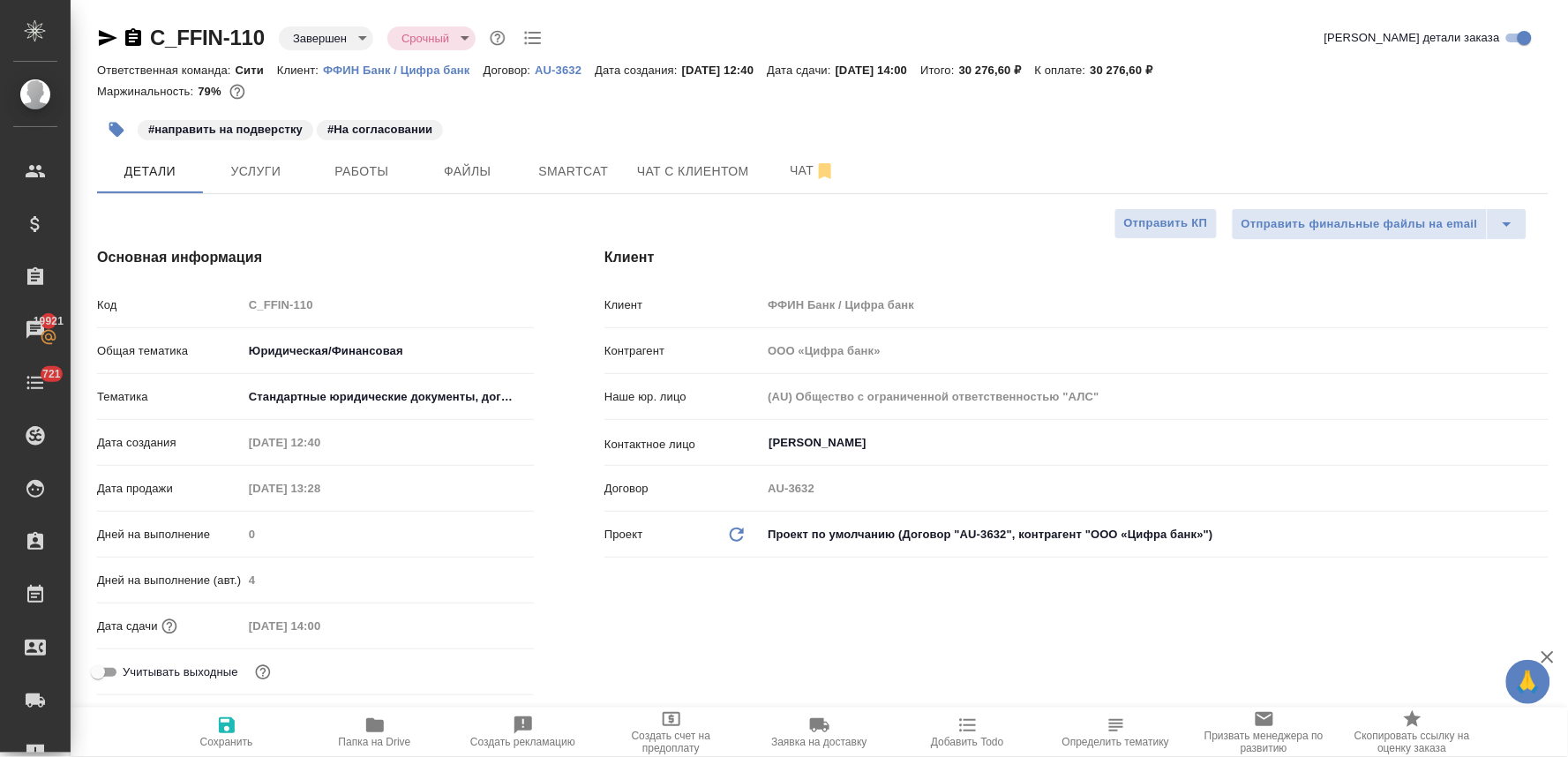
type textarea "x"
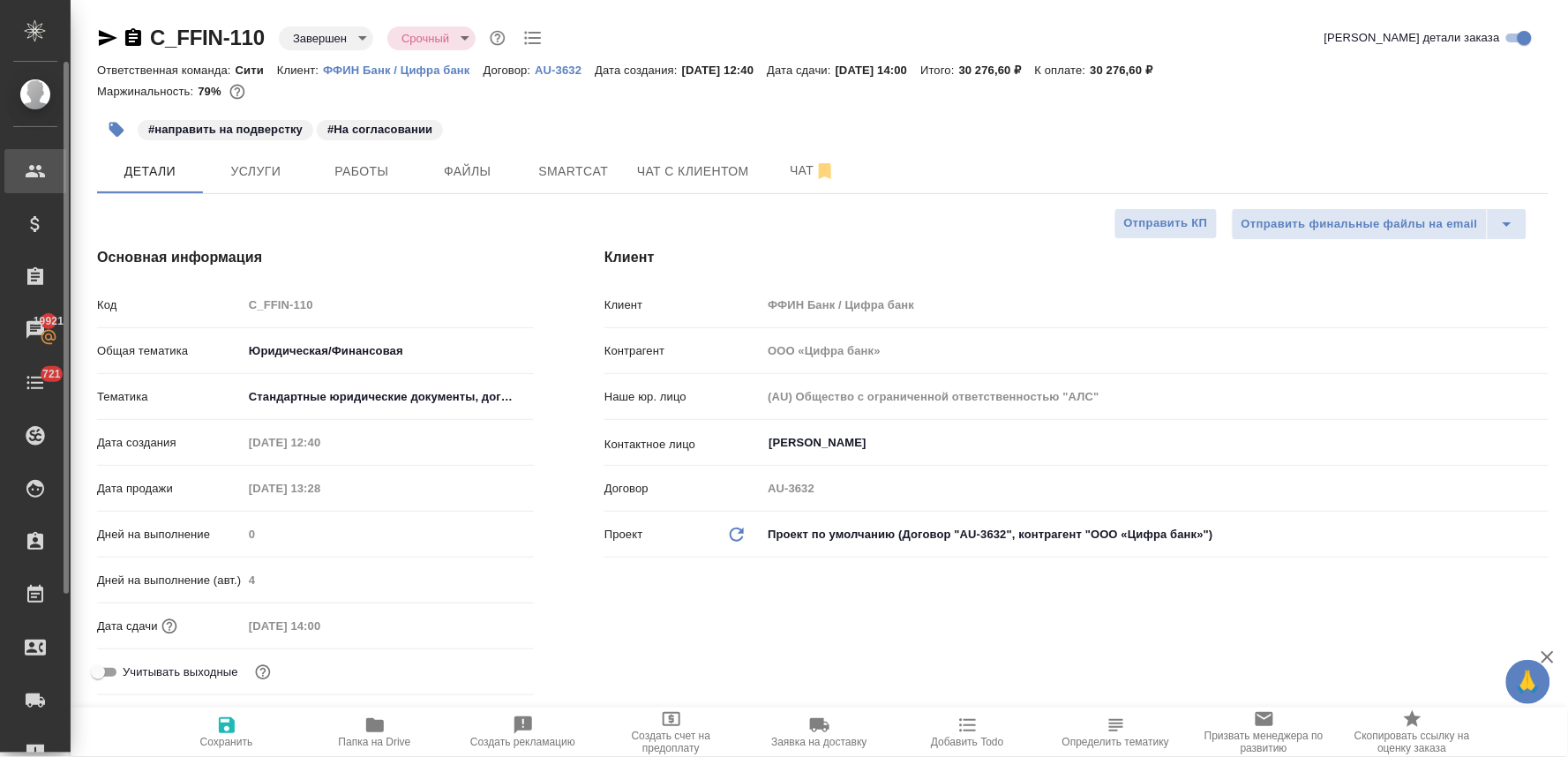
type textarea "x"
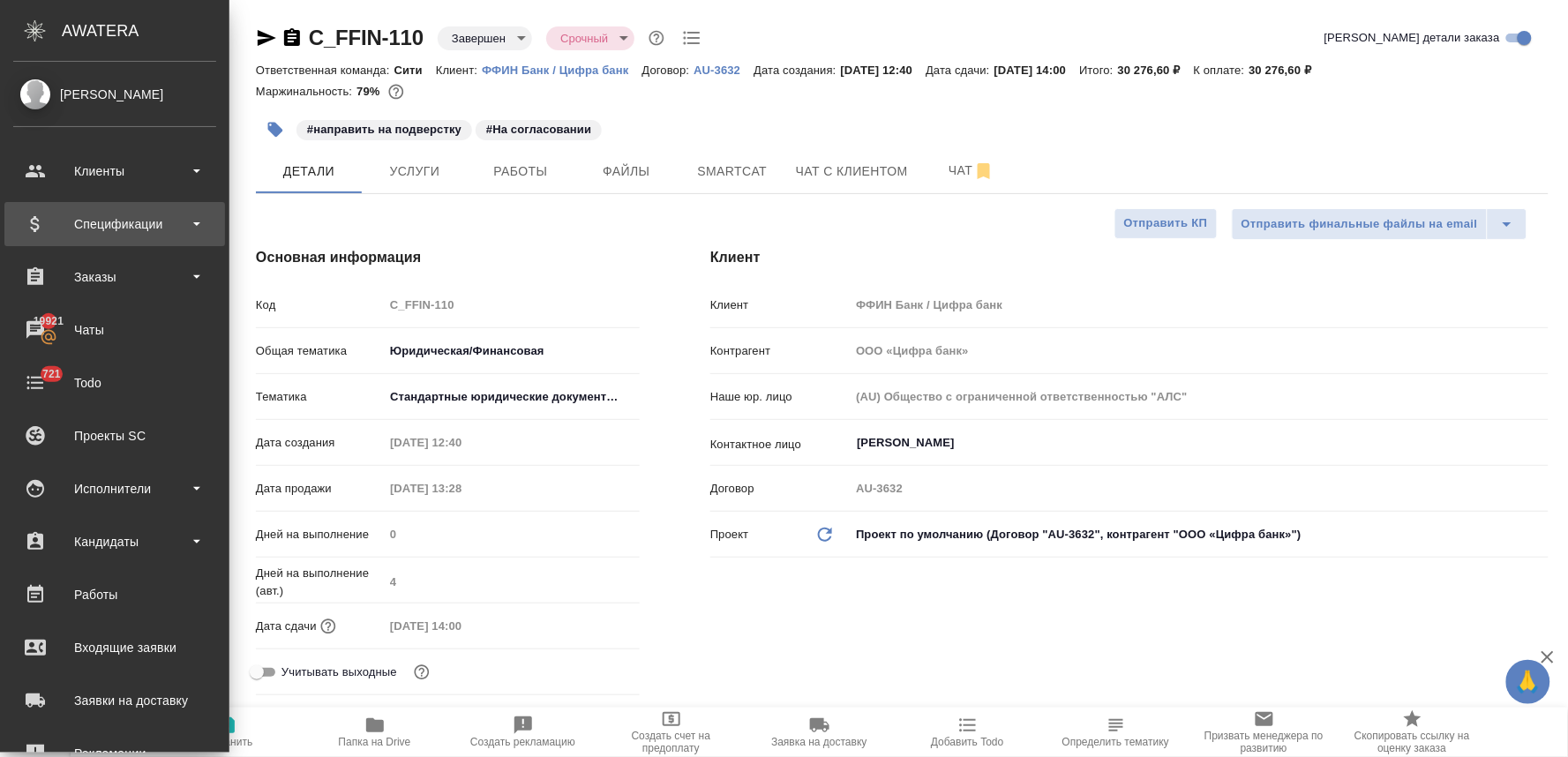
click at [113, 225] on div "Спецификации" at bounding box center [114, 224] width 203 height 27
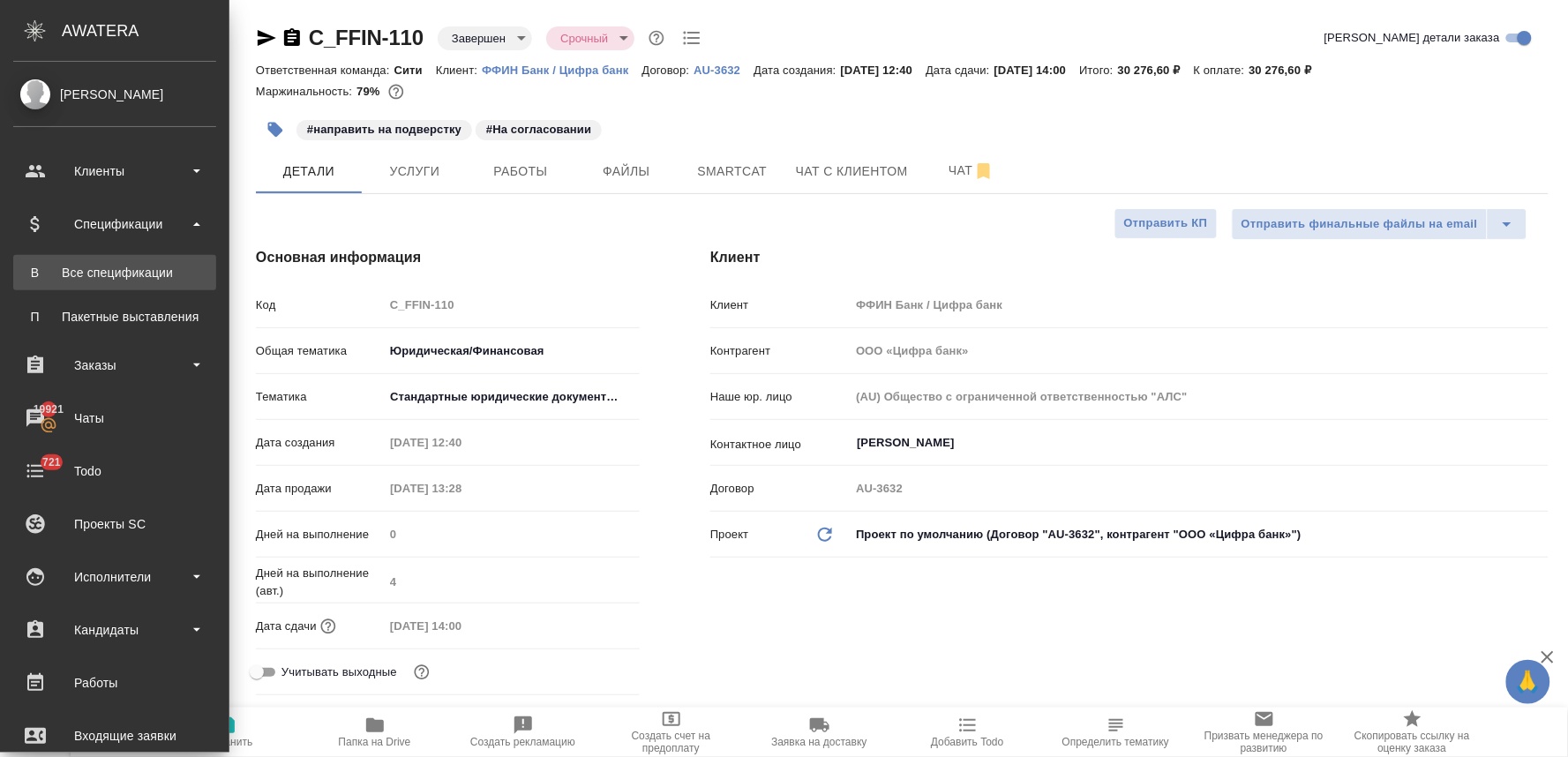
click at [115, 279] on div "Все спецификации" at bounding box center [115, 272] width 185 height 17
type textarea "x"
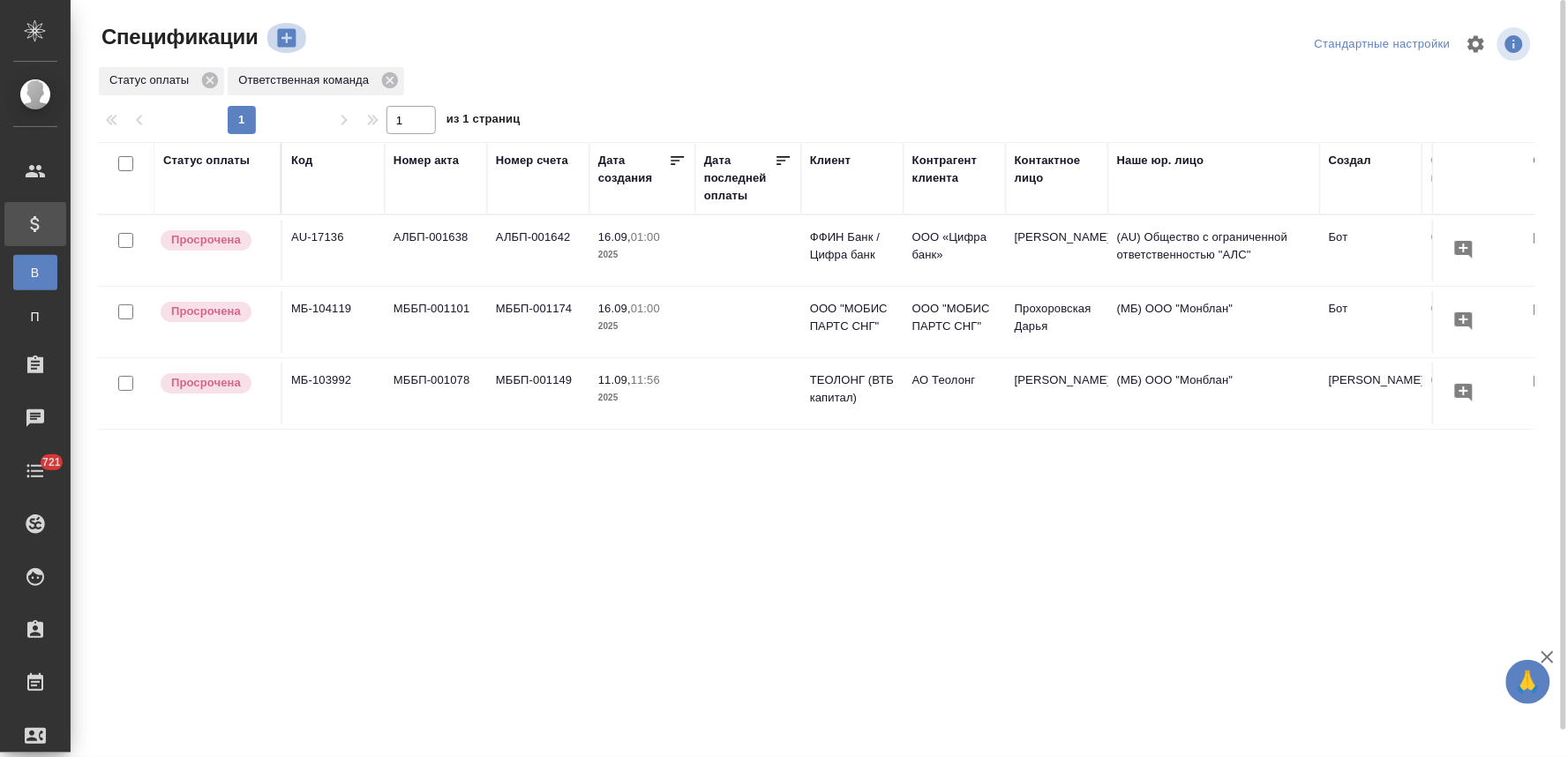
click at [285, 34] on icon "button" at bounding box center [286, 38] width 18 height 18
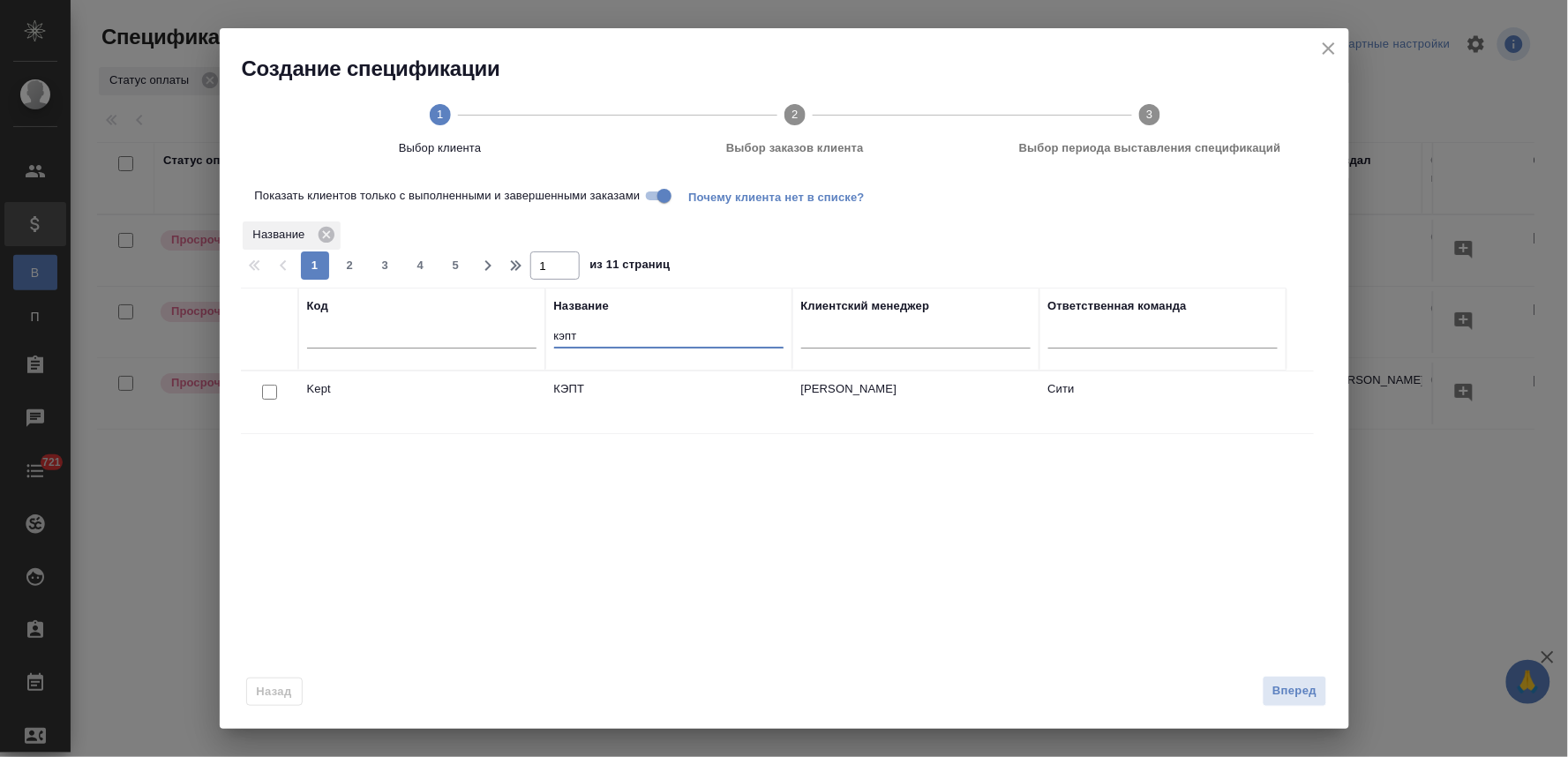
drag, startPoint x: 578, startPoint y: 338, endPoint x: 532, endPoint y: 338, distance: 46.0
click at [532, 338] on tr "Код Название кэпт Клиентский менеджер Ответственная команда" at bounding box center [763, 329] width 1046 height 83
type input "цифра"
click at [266, 390] on input "checkbox" at bounding box center [269, 392] width 15 height 15
checkbox input "true"
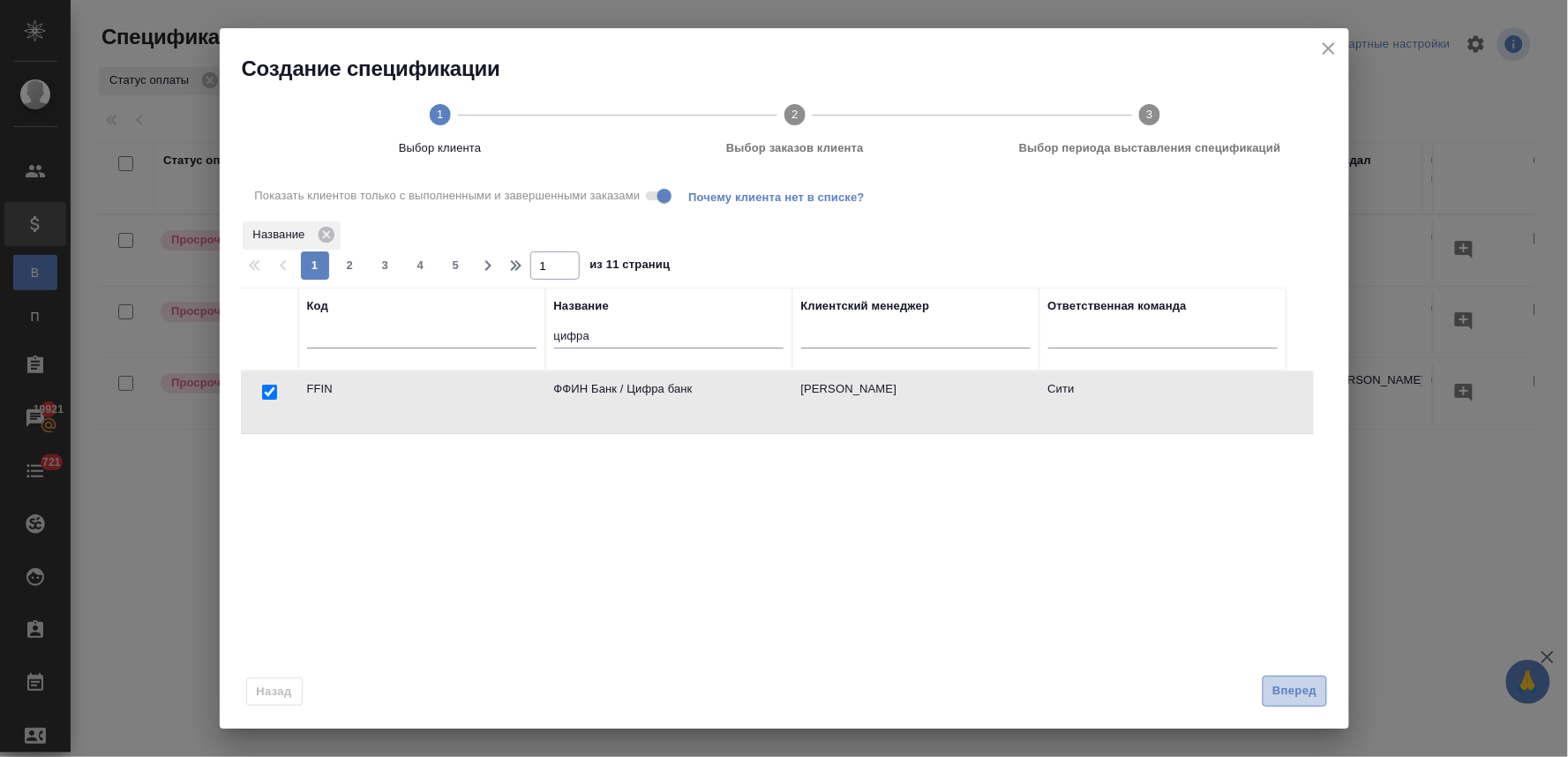
click at [1292, 698] on span "Вперед" at bounding box center [1294, 691] width 44 height 20
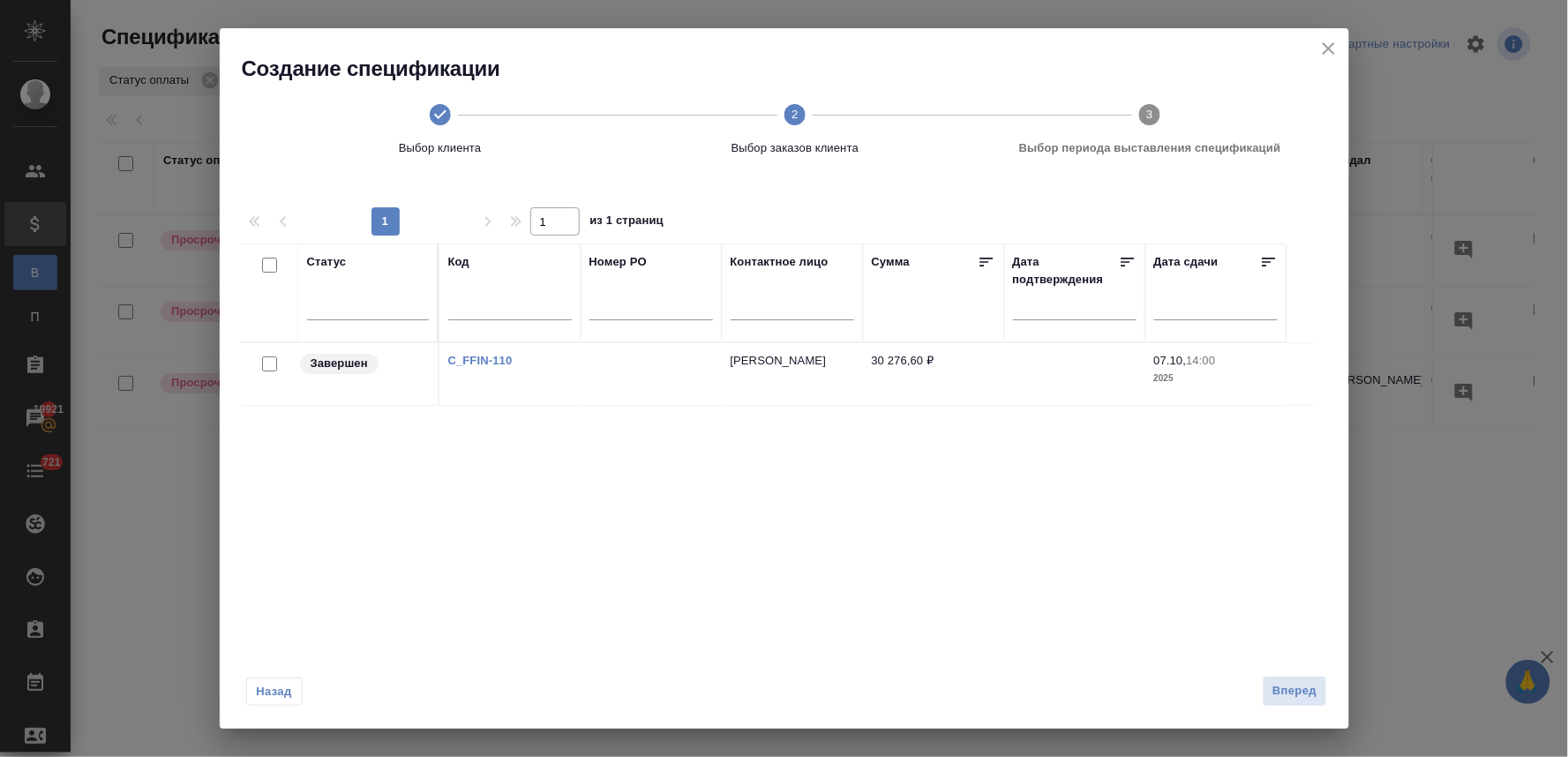
click at [269, 368] on input "checkbox" at bounding box center [269, 364] width 15 height 15
checkbox input "true"
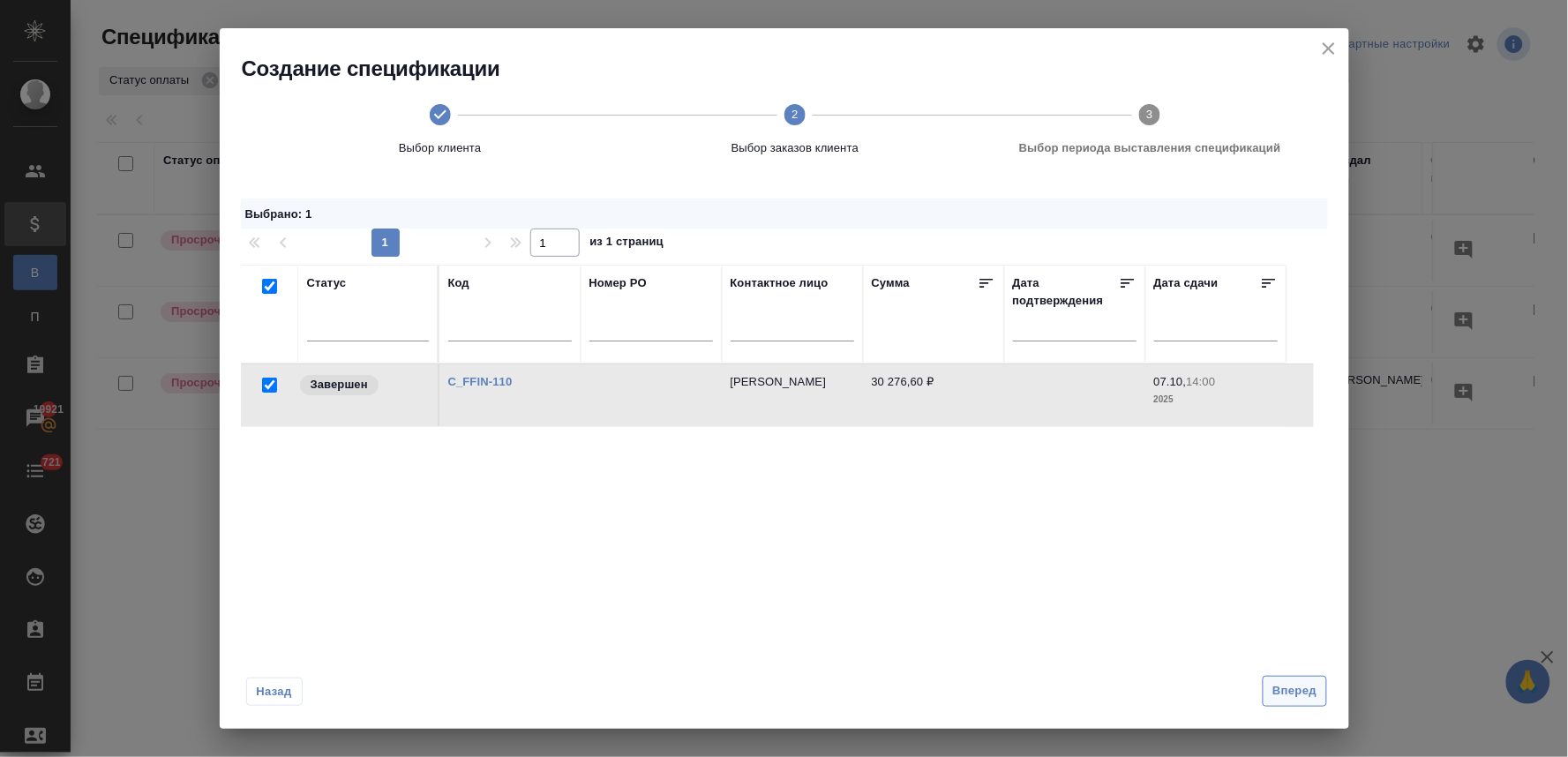
click at [1303, 691] on span "Вперед" at bounding box center [1294, 691] width 44 height 20
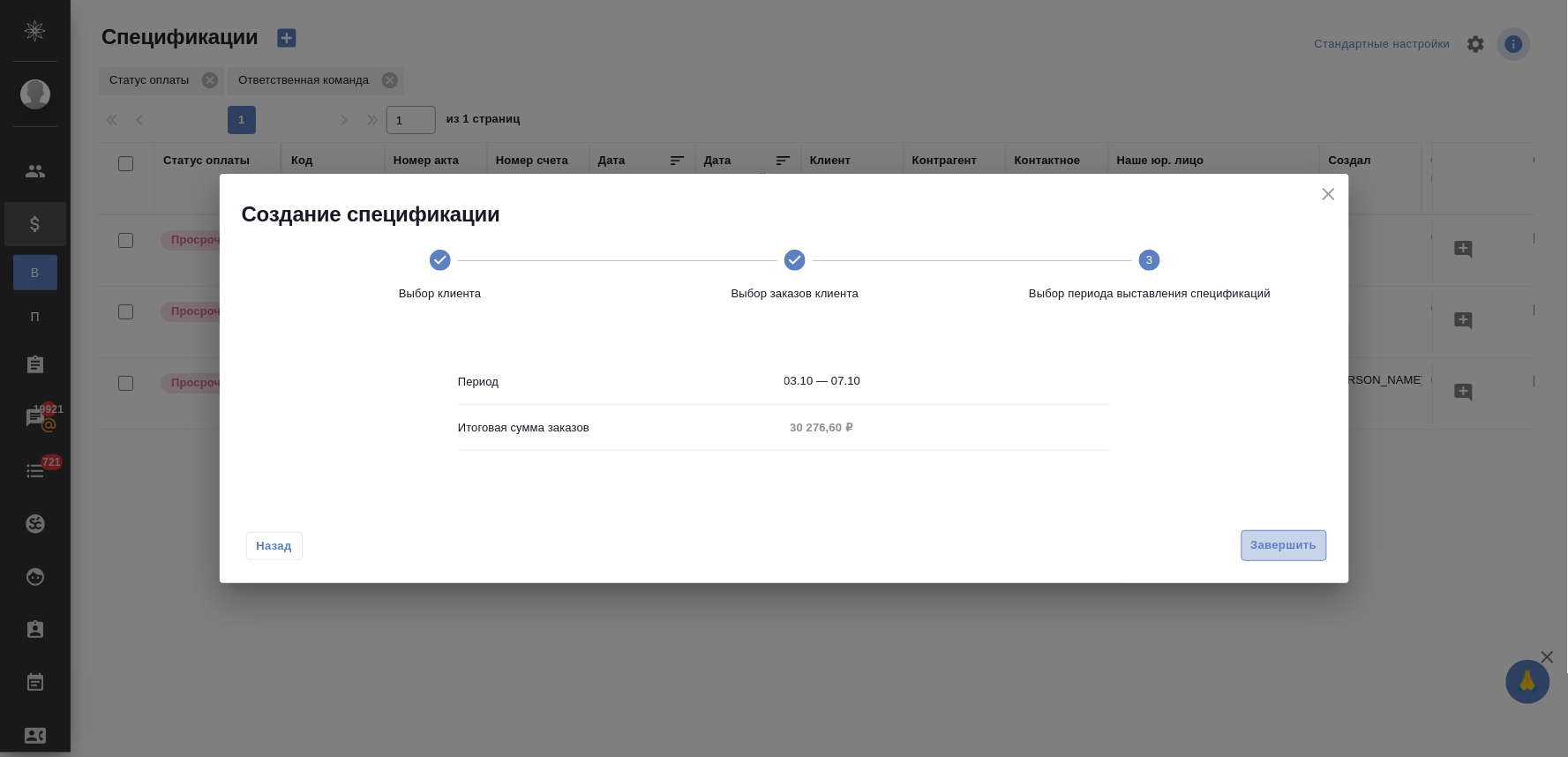
click at [1282, 539] on span "Завершить" at bounding box center [1284, 545] width 66 height 20
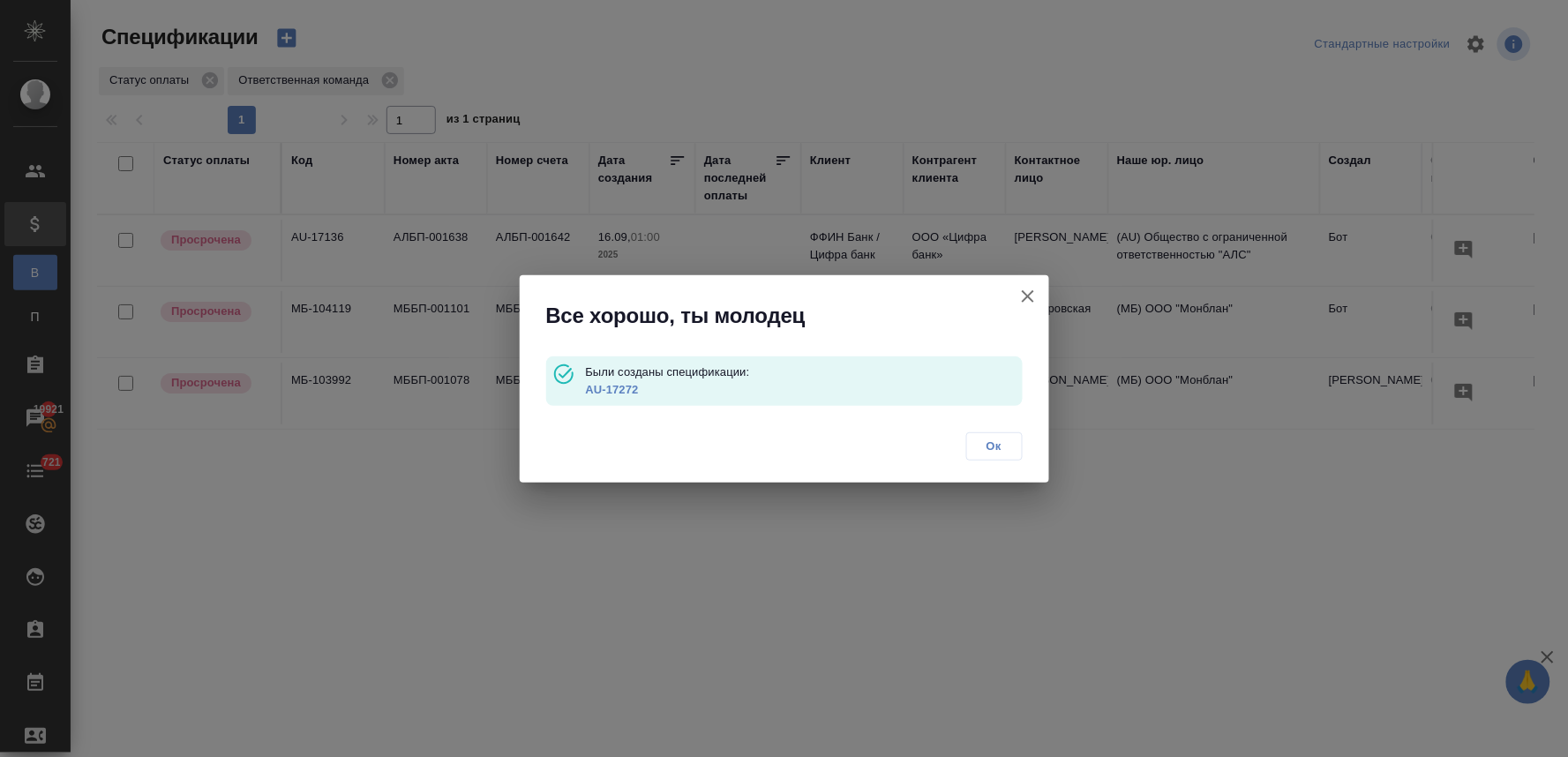
click at [622, 389] on link "AU-17272" at bounding box center [611, 389] width 53 height 13
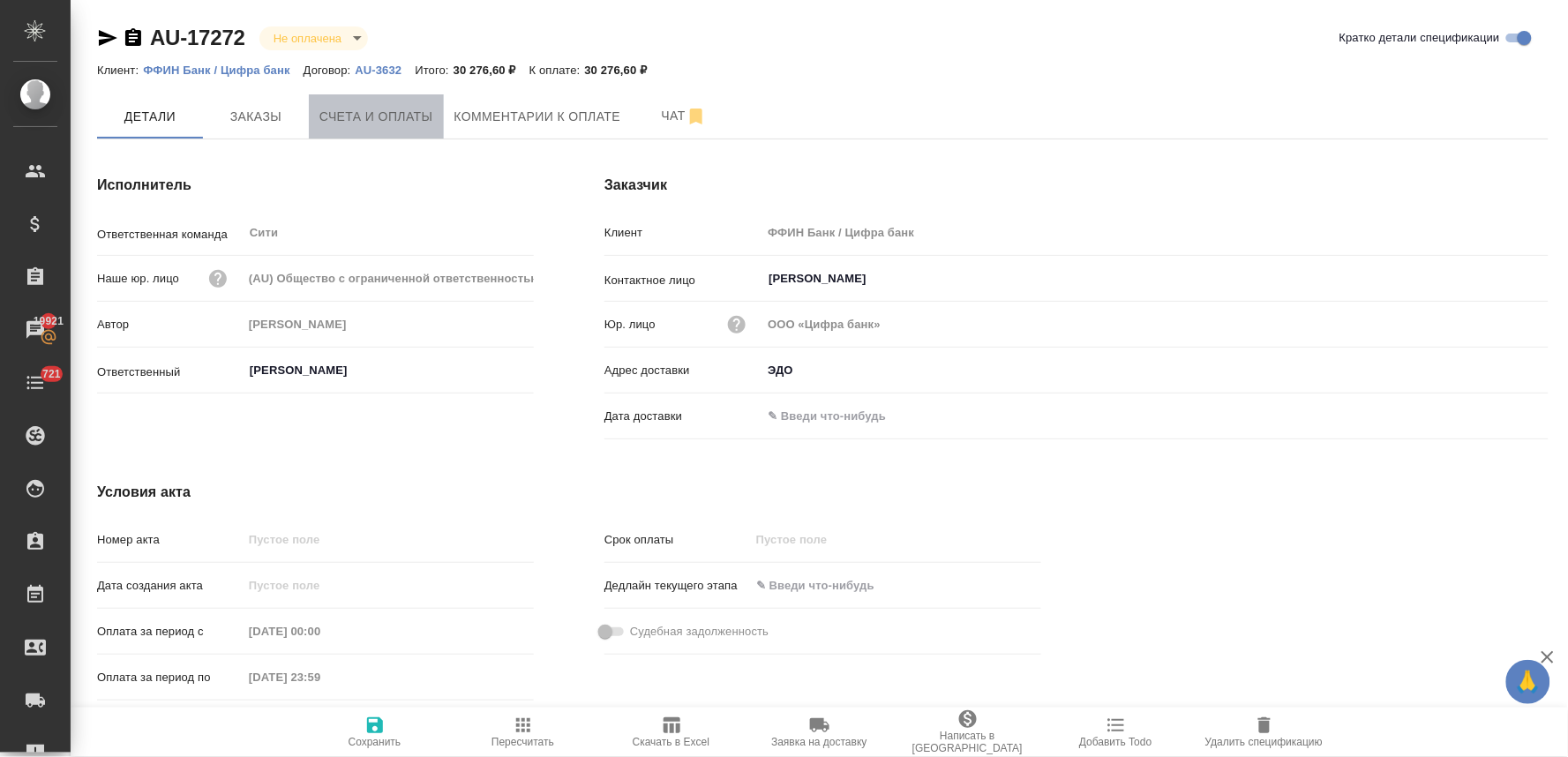
click at [386, 120] on span "Счета и оплаты" at bounding box center [377, 117] width 114 height 22
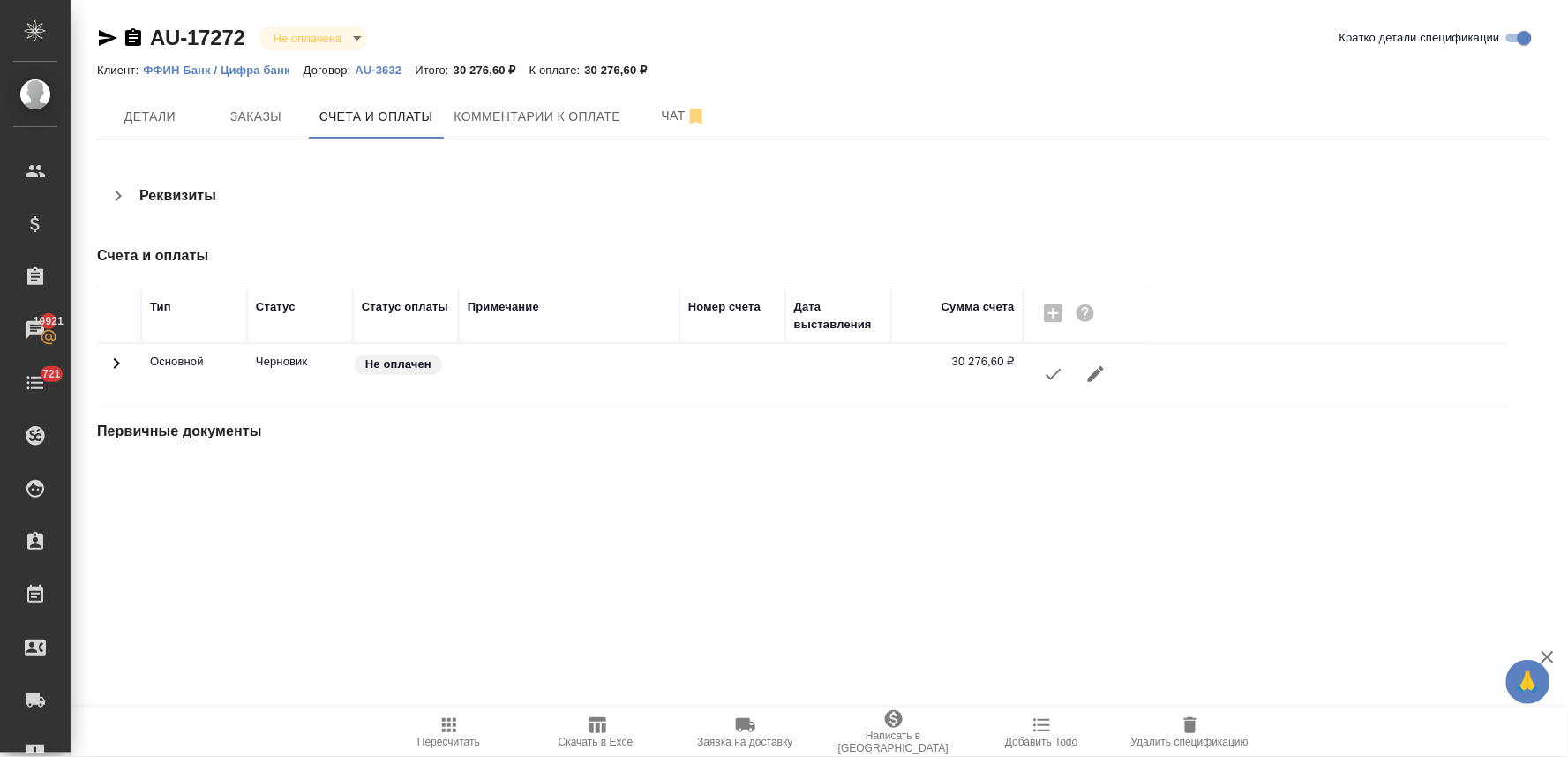
click at [1056, 375] on icon "button" at bounding box center [1053, 374] width 21 height 21
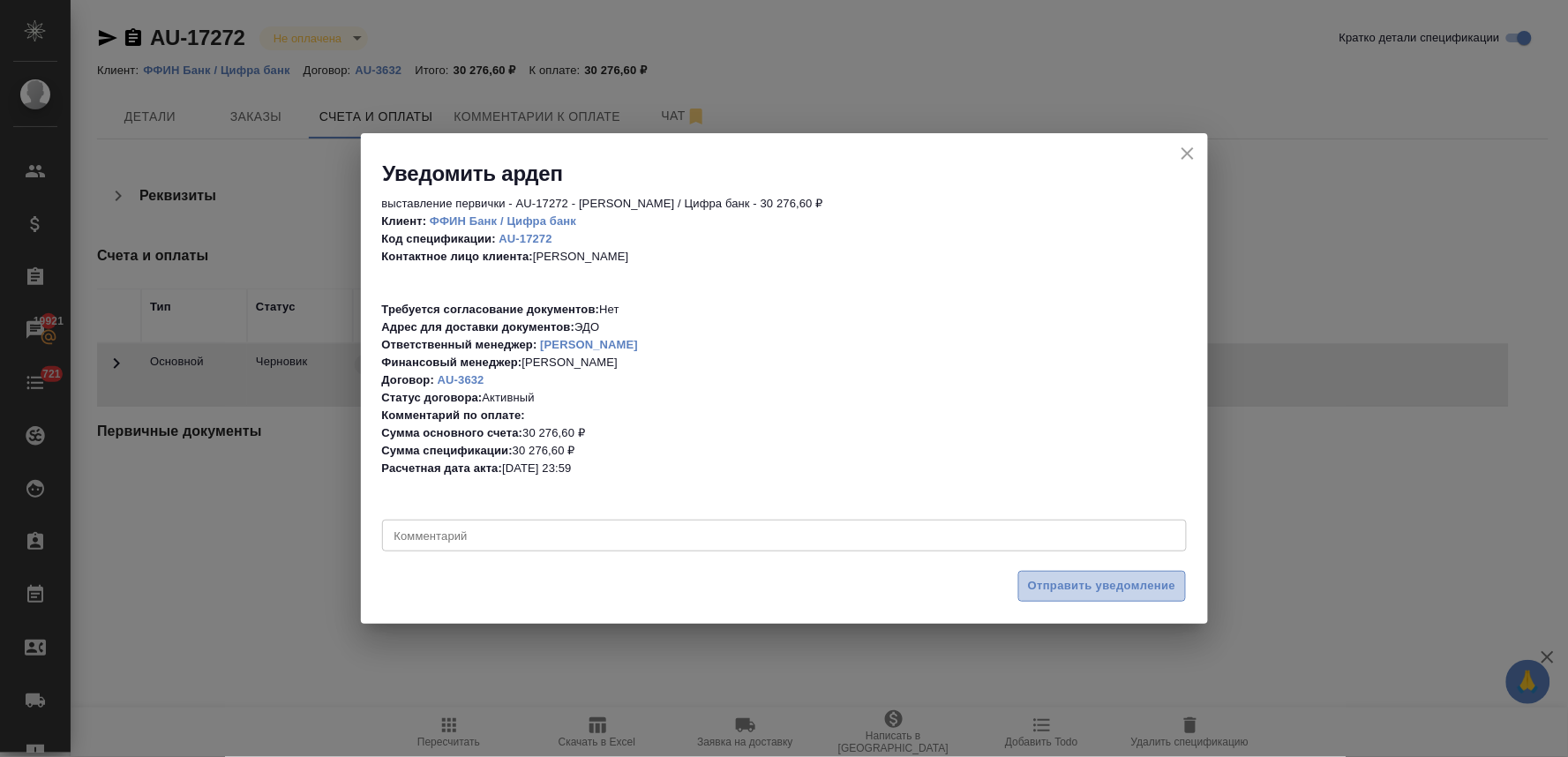
click at [1106, 594] on span "Отправить уведомление" at bounding box center [1102, 587] width 148 height 20
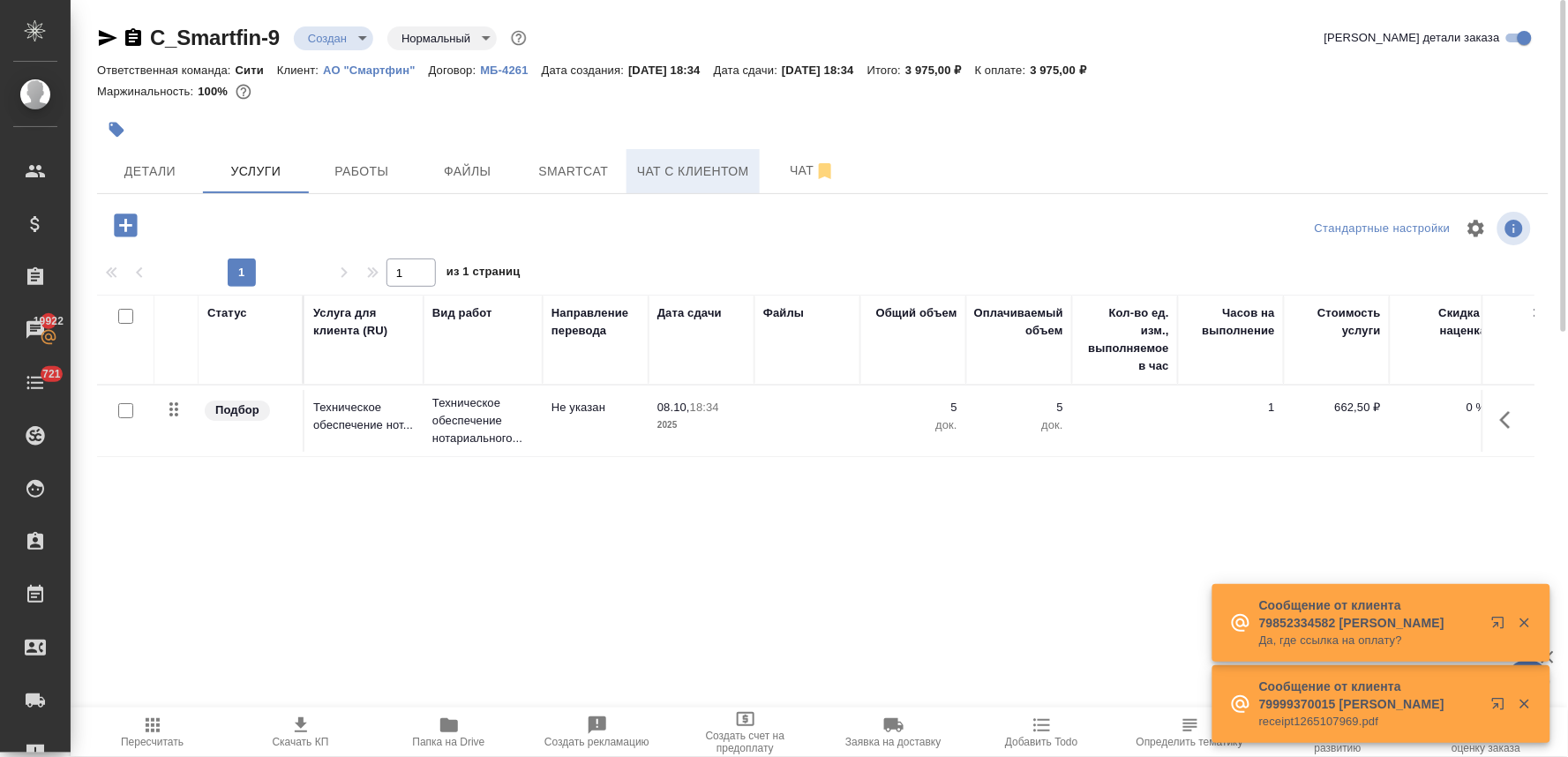
click at [721, 168] on span "Чат с клиентом" at bounding box center [693, 171] width 112 height 22
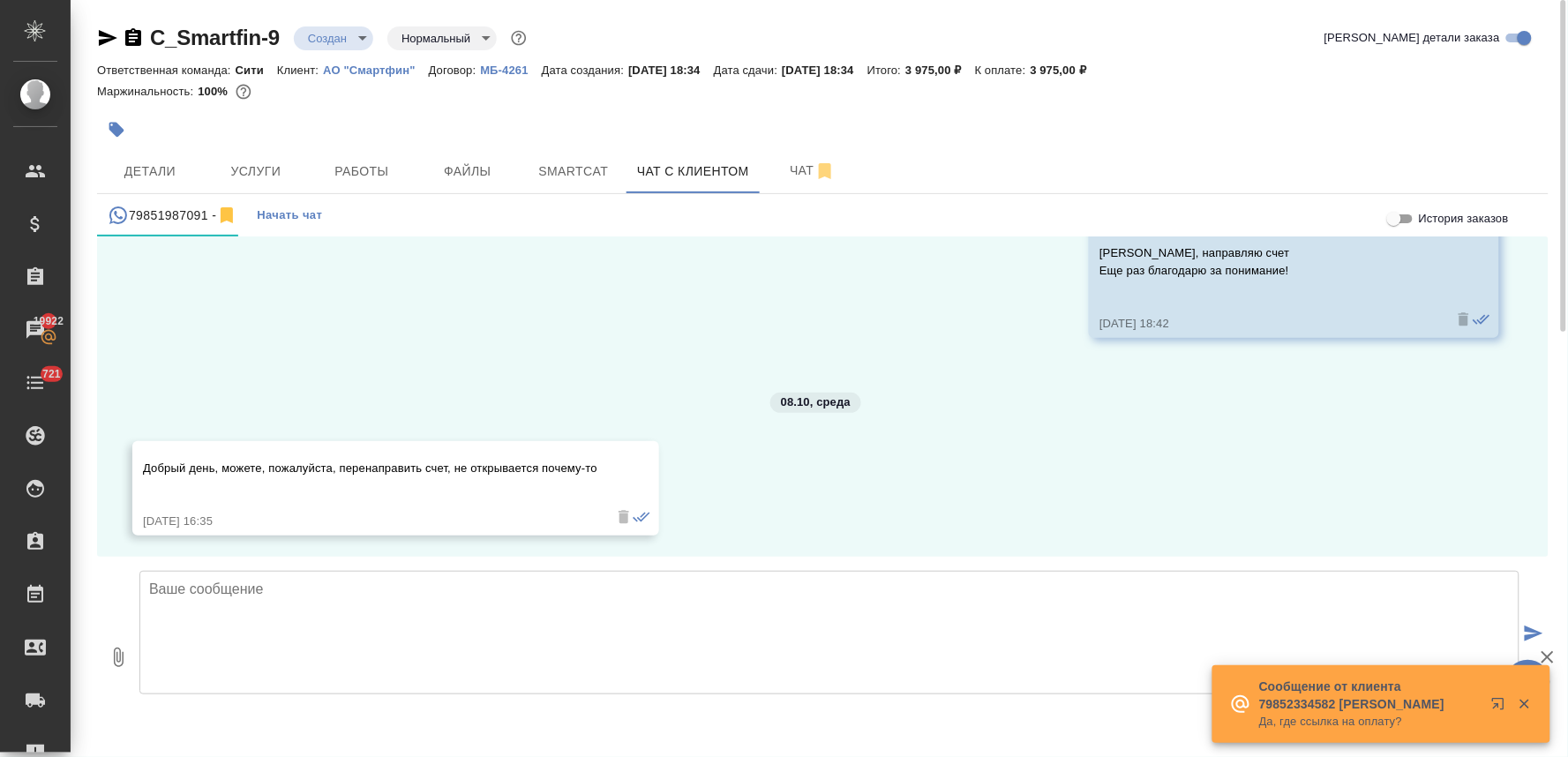
scroll to position [13705, 0]
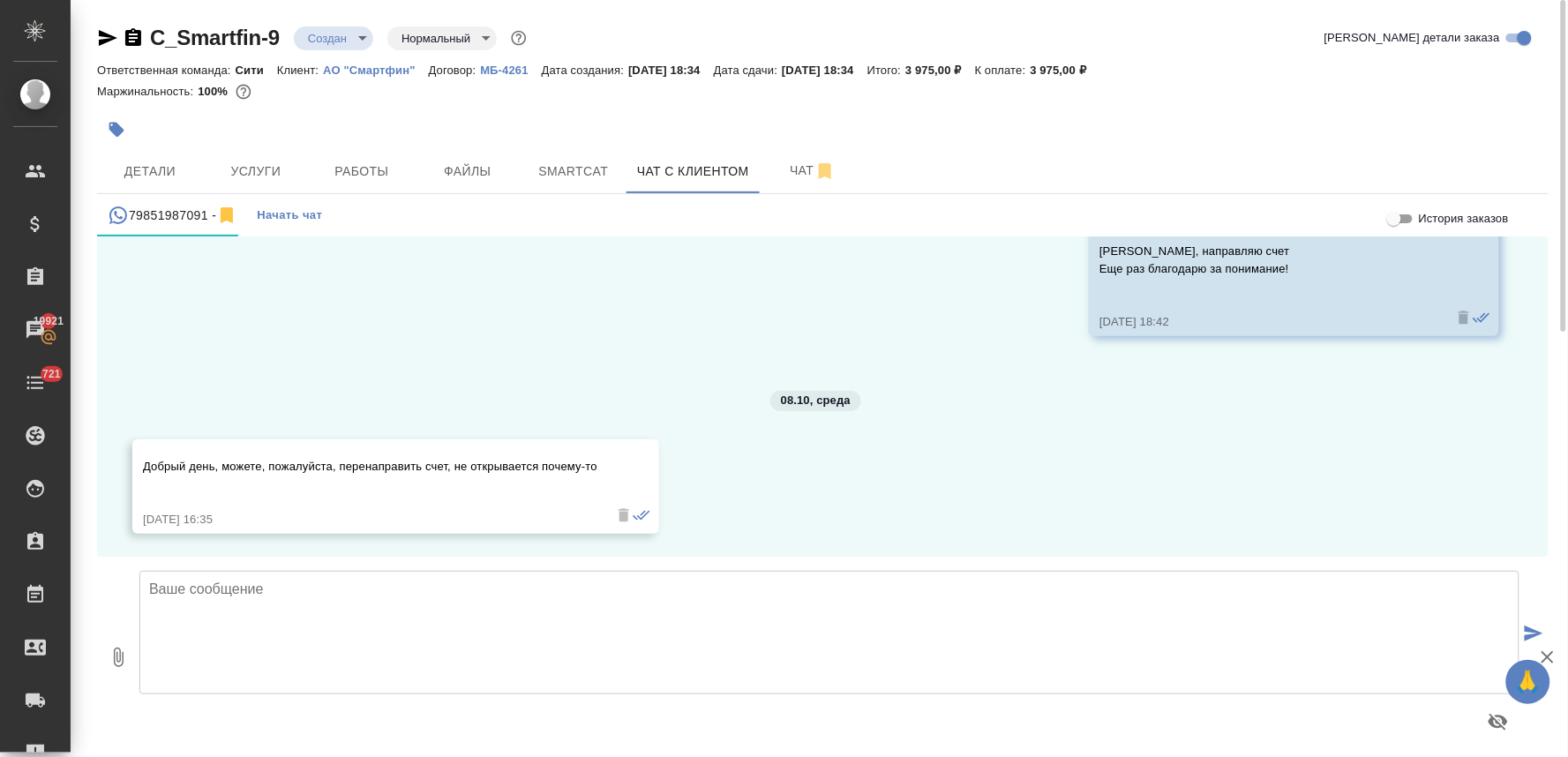
click at [119, 662] on icon "button" at bounding box center [118, 657] width 10 height 19
type input "C:\fakepath\Счет на предоплату № 1341 от [DATE]pdf"
click at [772, 589] on textarea at bounding box center [829, 632] width 1380 height 124
type textarea "Добрый день! Да, конечно, дублирую"
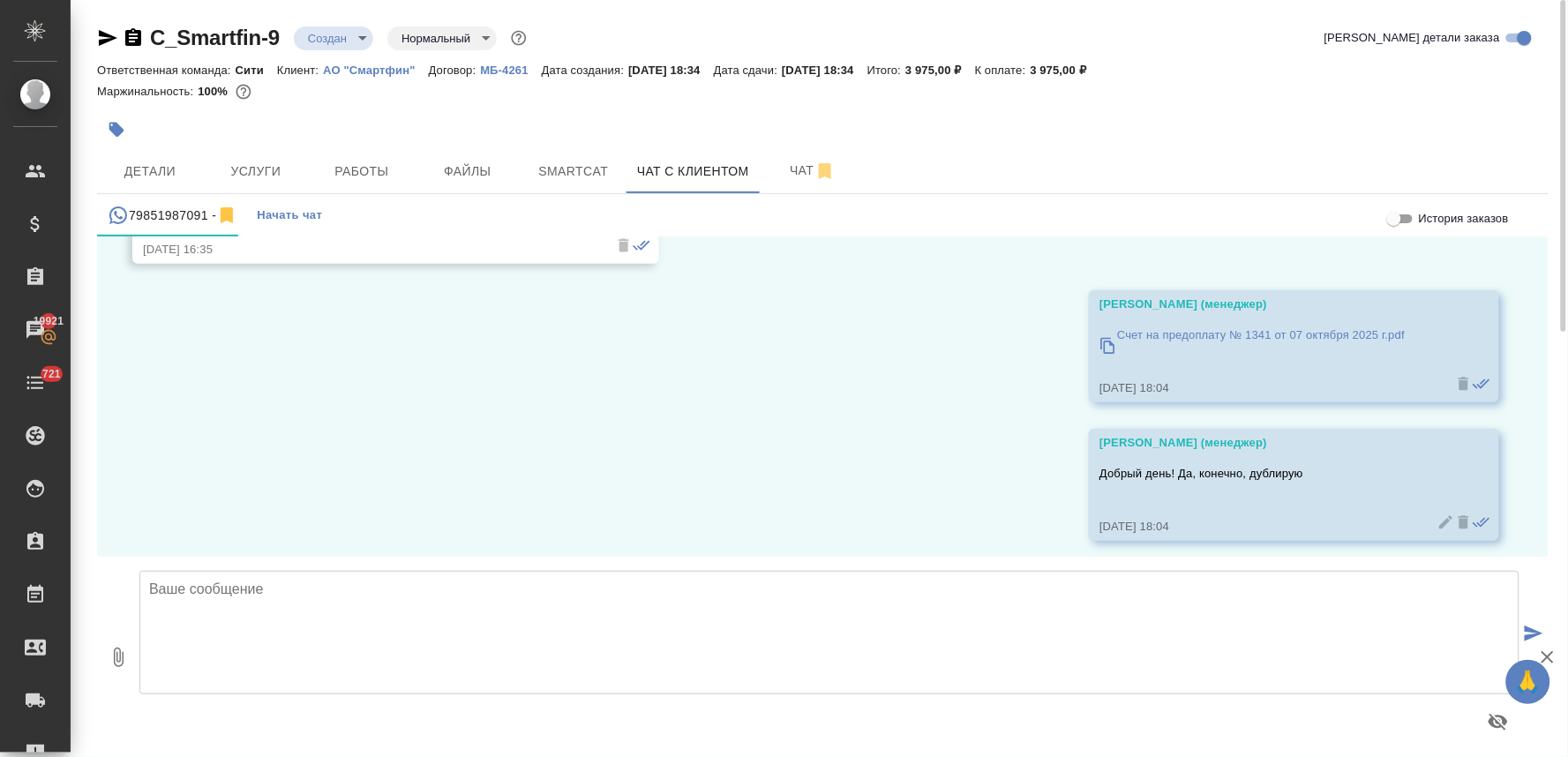
scroll to position [13981, 0]
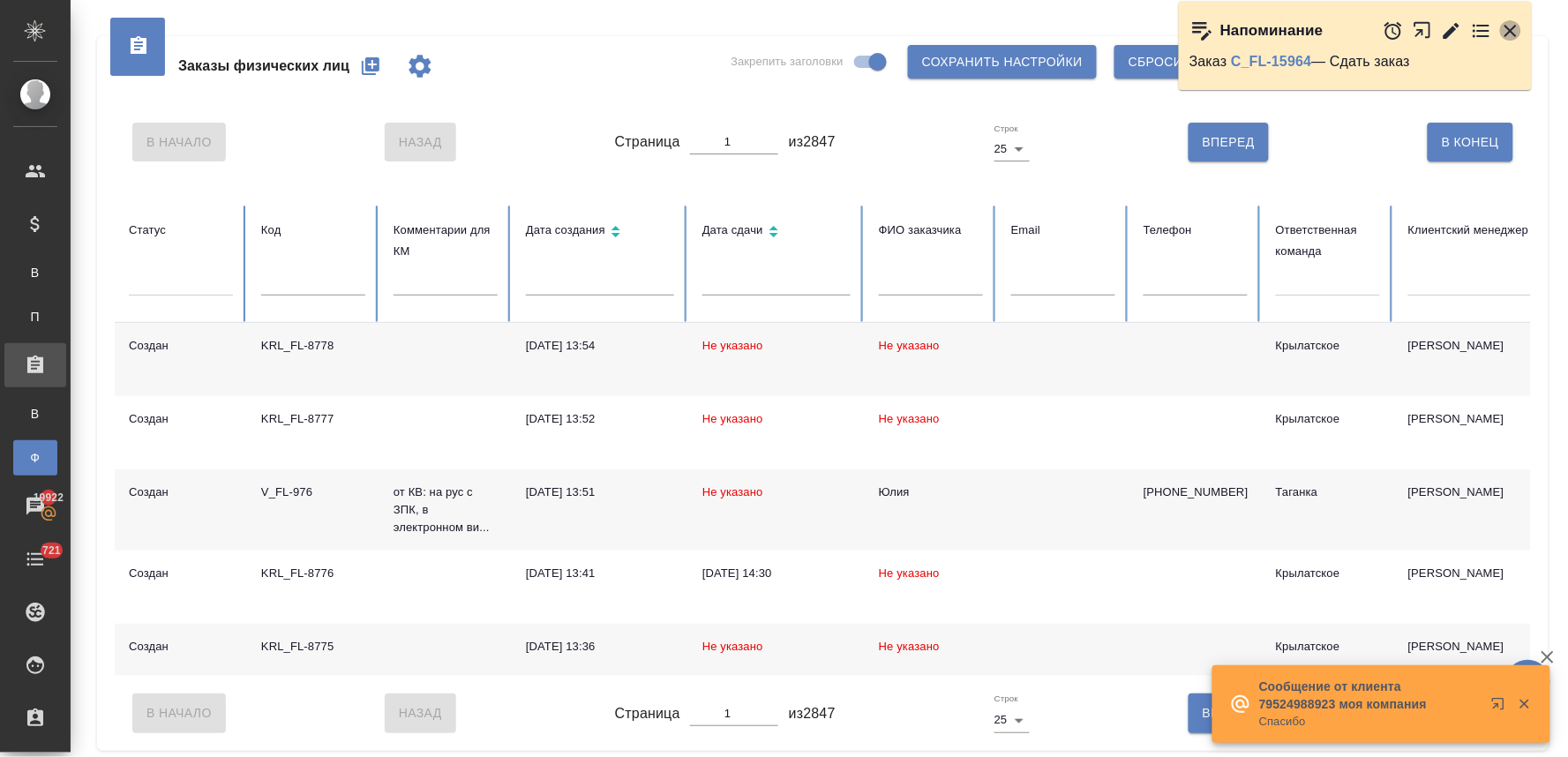
click at [1509, 30] on icon "button" at bounding box center [1510, 30] width 12 height 12
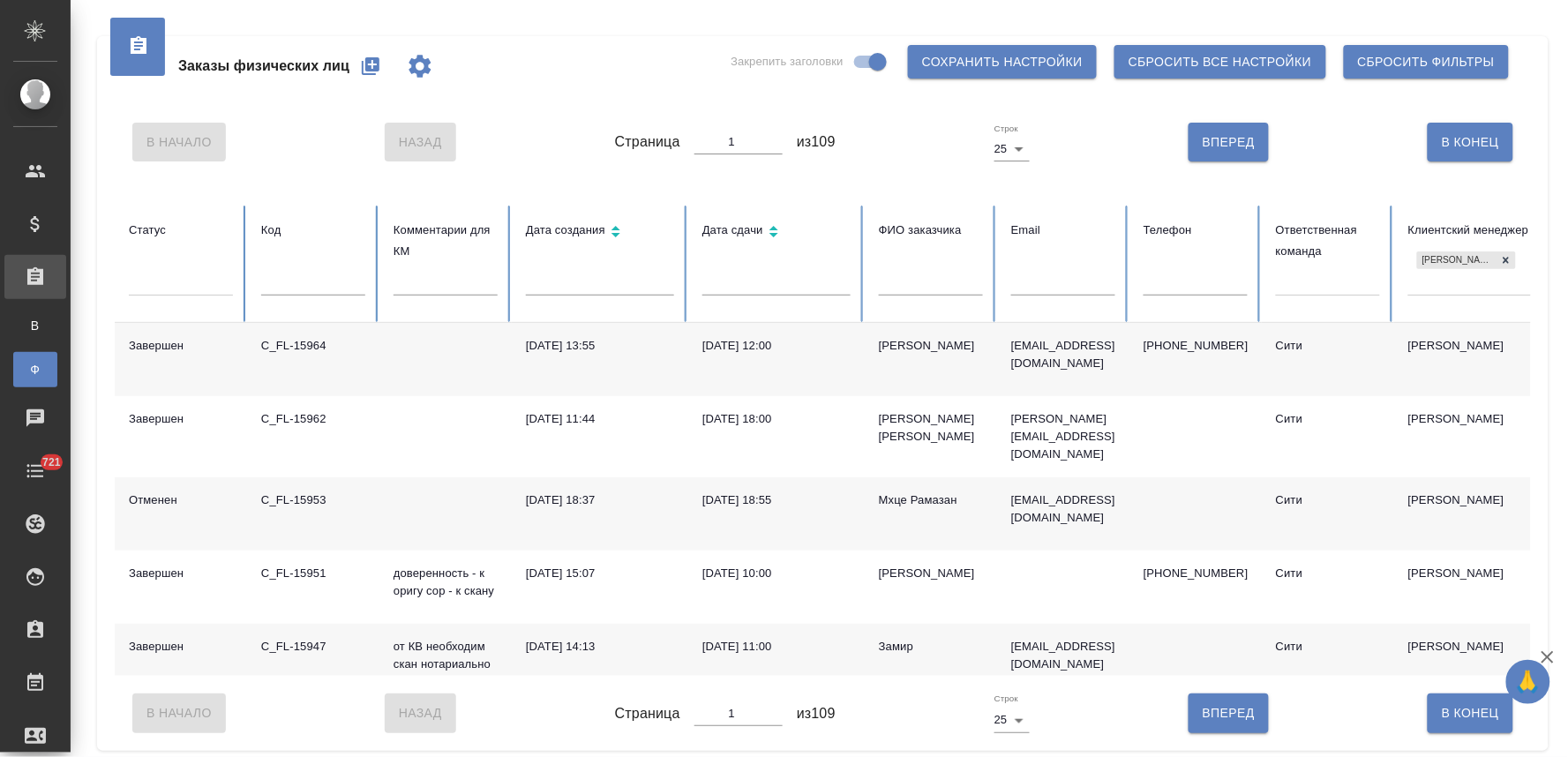
click at [373, 66] on icon "button" at bounding box center [370, 66] width 17 height 17
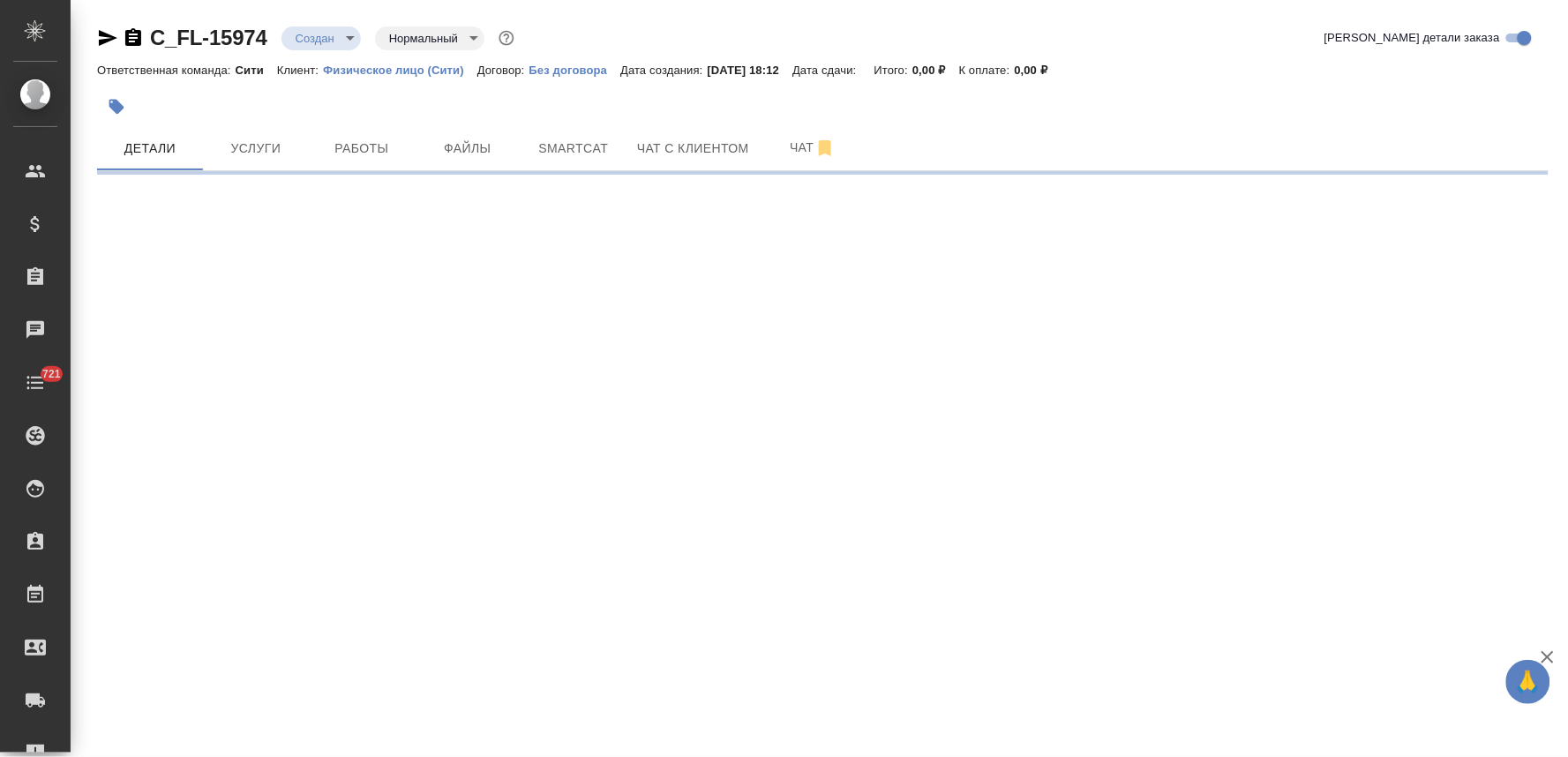
select select "RU"
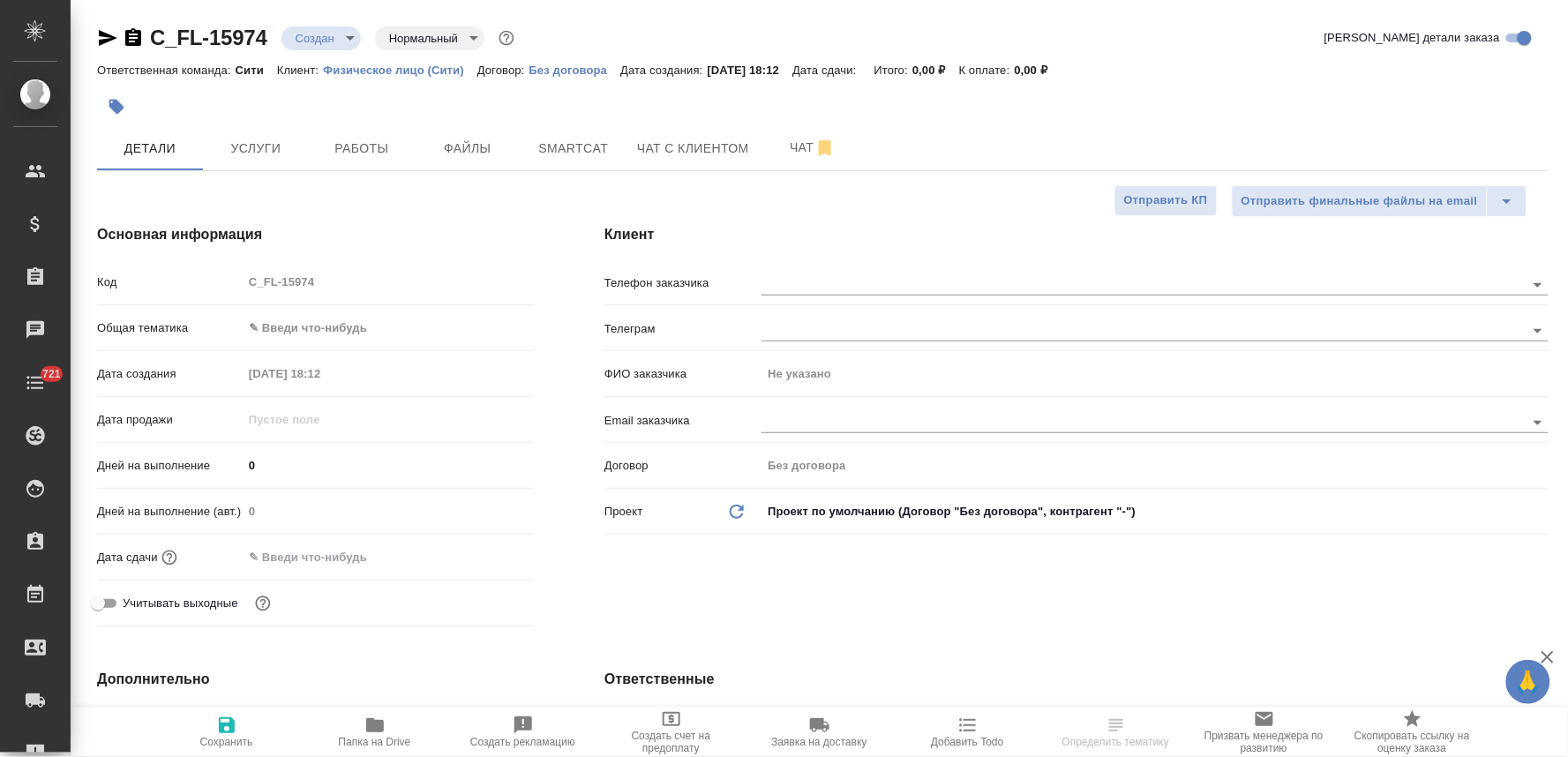
type textarea "x"
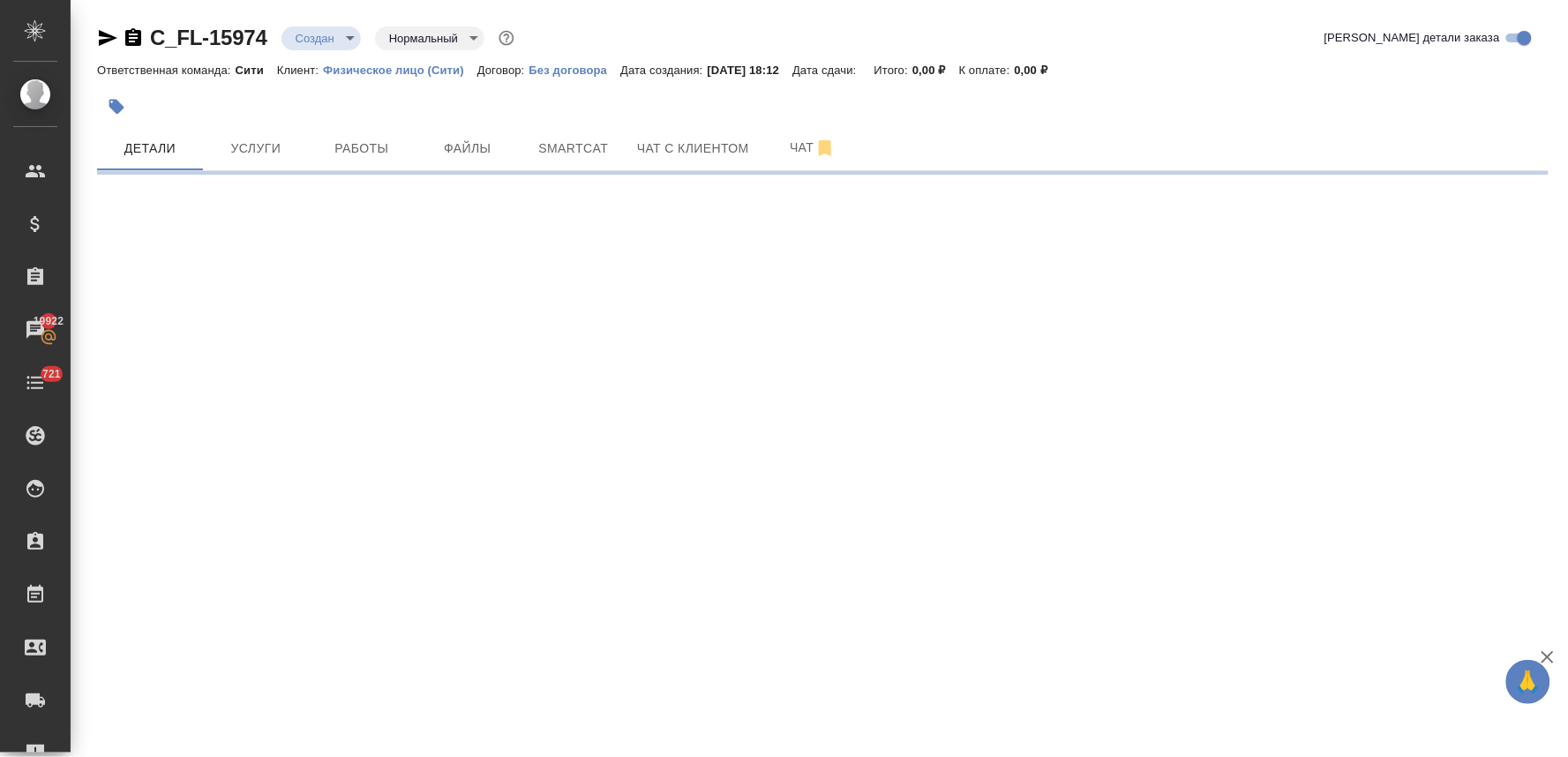
select select "RU"
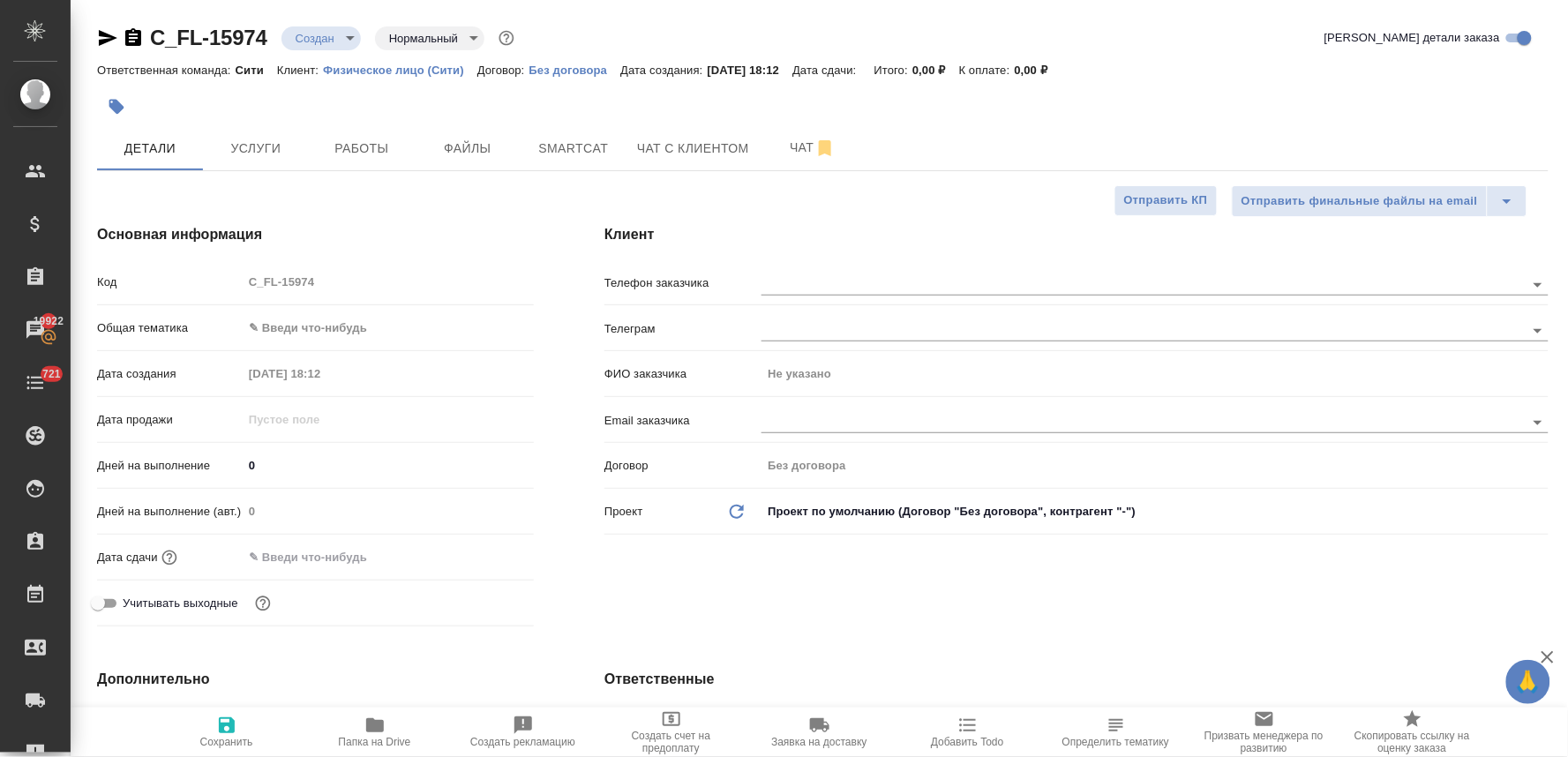
type textarea "x"
click at [615, 609] on div "Клиент Телефон заказчика Телеграм ФИО заказчика Не указано Email заказчика Дого…" at bounding box center [1076, 429] width 1014 height 480
click at [339, 553] on input "text" at bounding box center [320, 557] width 154 height 26
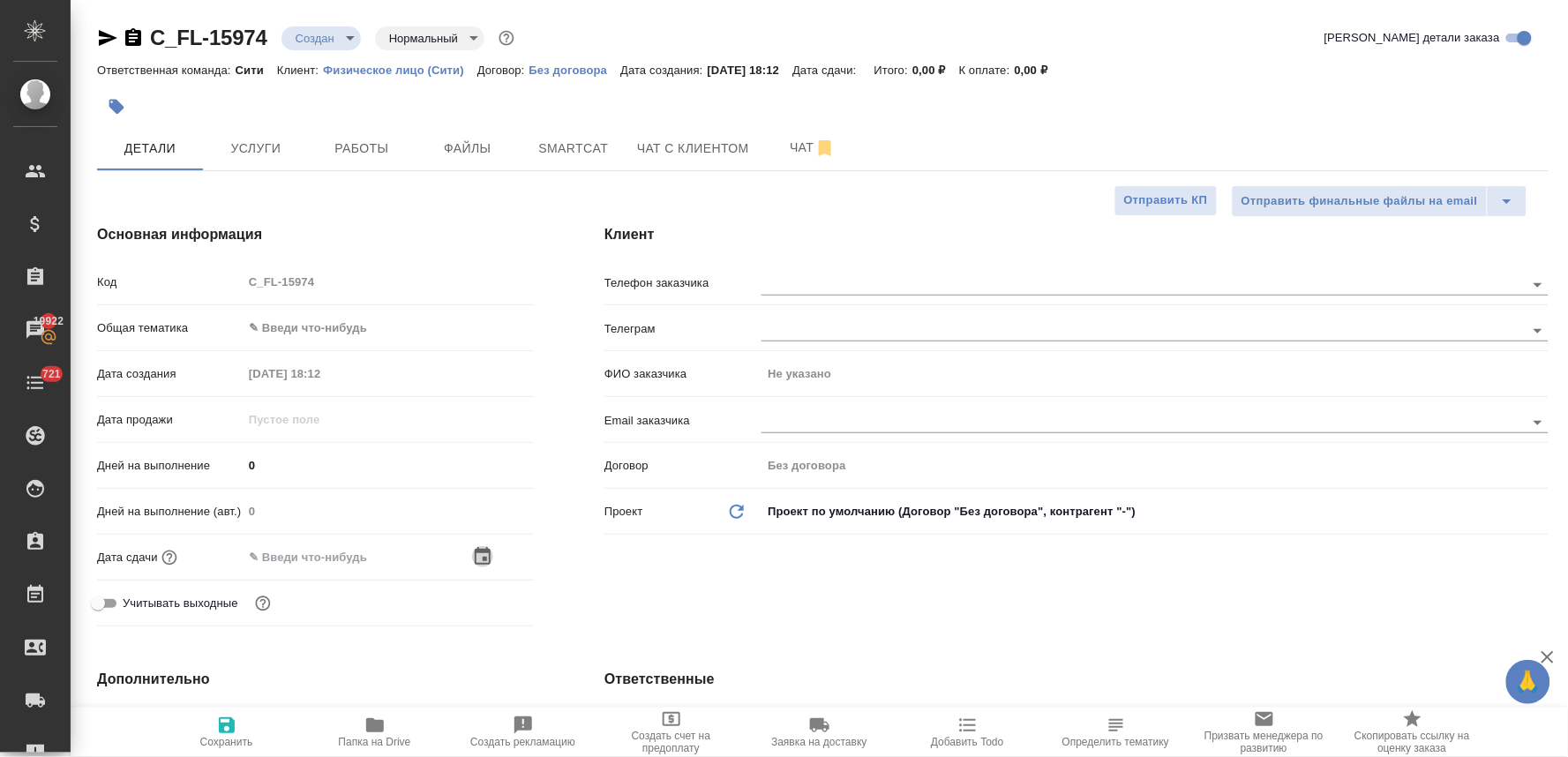
click at [488, 547] on icon "button" at bounding box center [482, 556] width 21 height 21
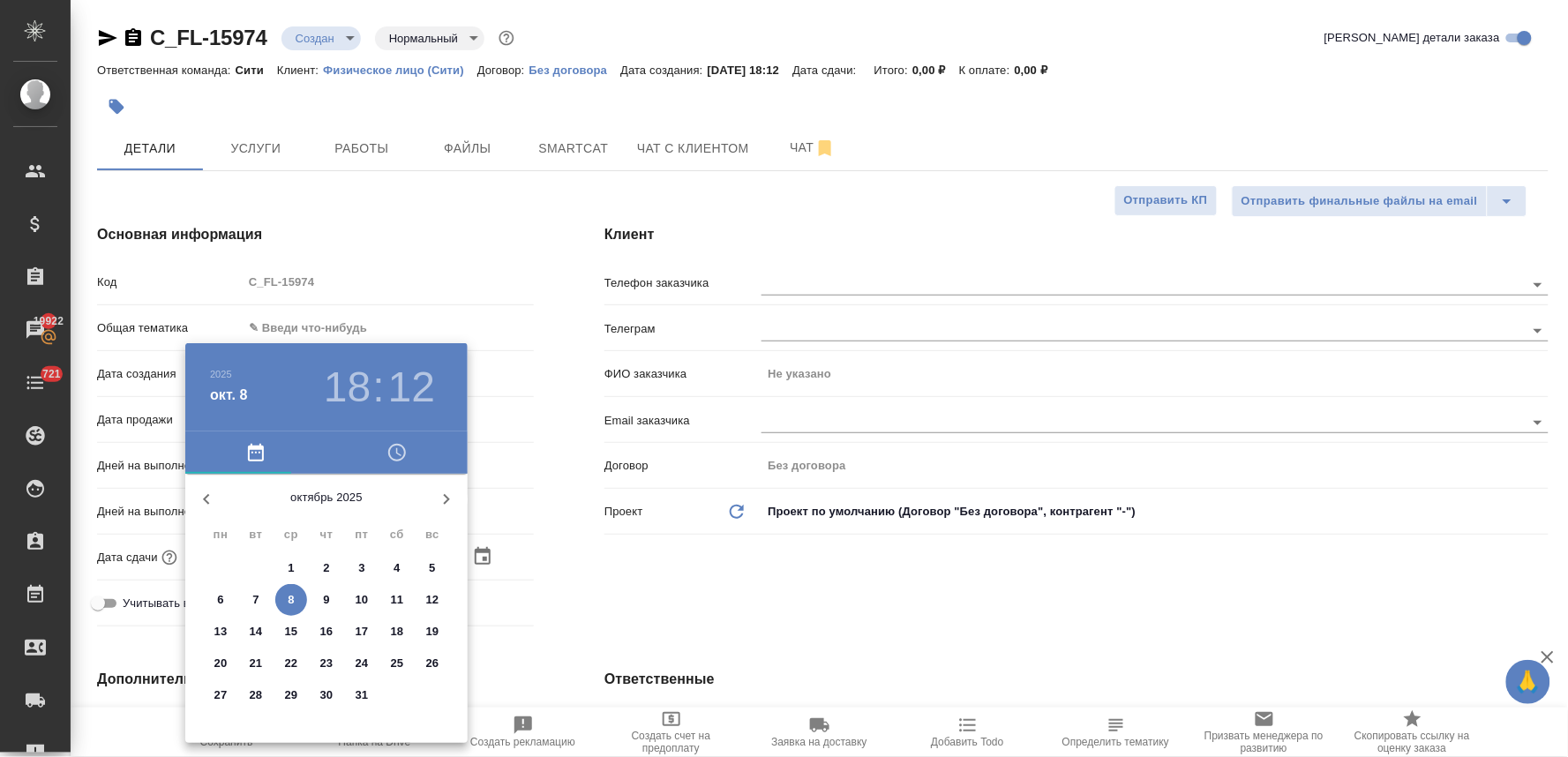
click at [334, 600] on span "9" at bounding box center [326, 599] width 32 height 17
type input "[DATE] 18:12"
type textarea "x"
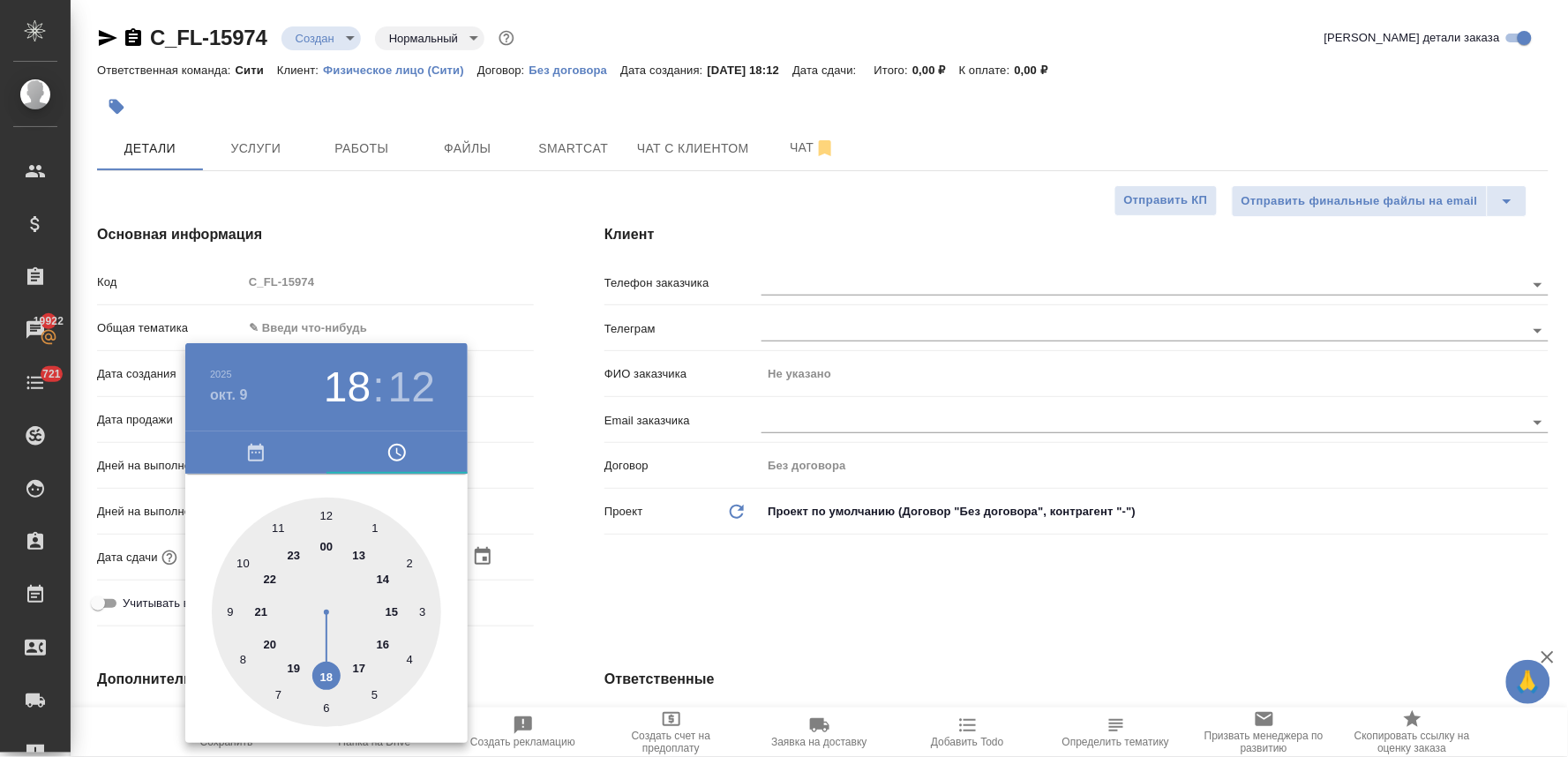
click at [663, 604] on div at bounding box center [784, 378] width 1568 height 757
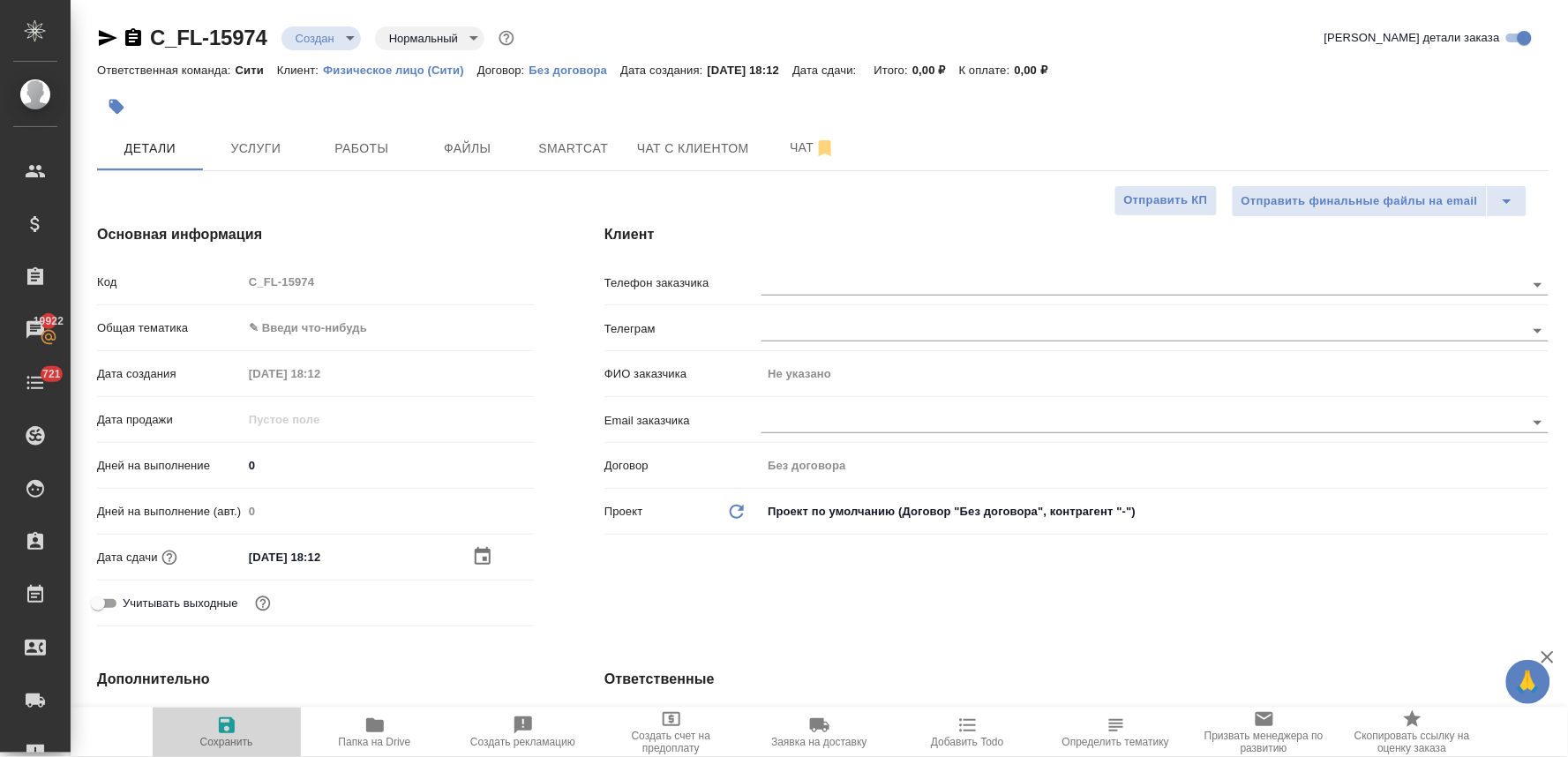
click at [235, 737] on span "Сохранить" at bounding box center [227, 741] width 53 height 12
type textarea "x"
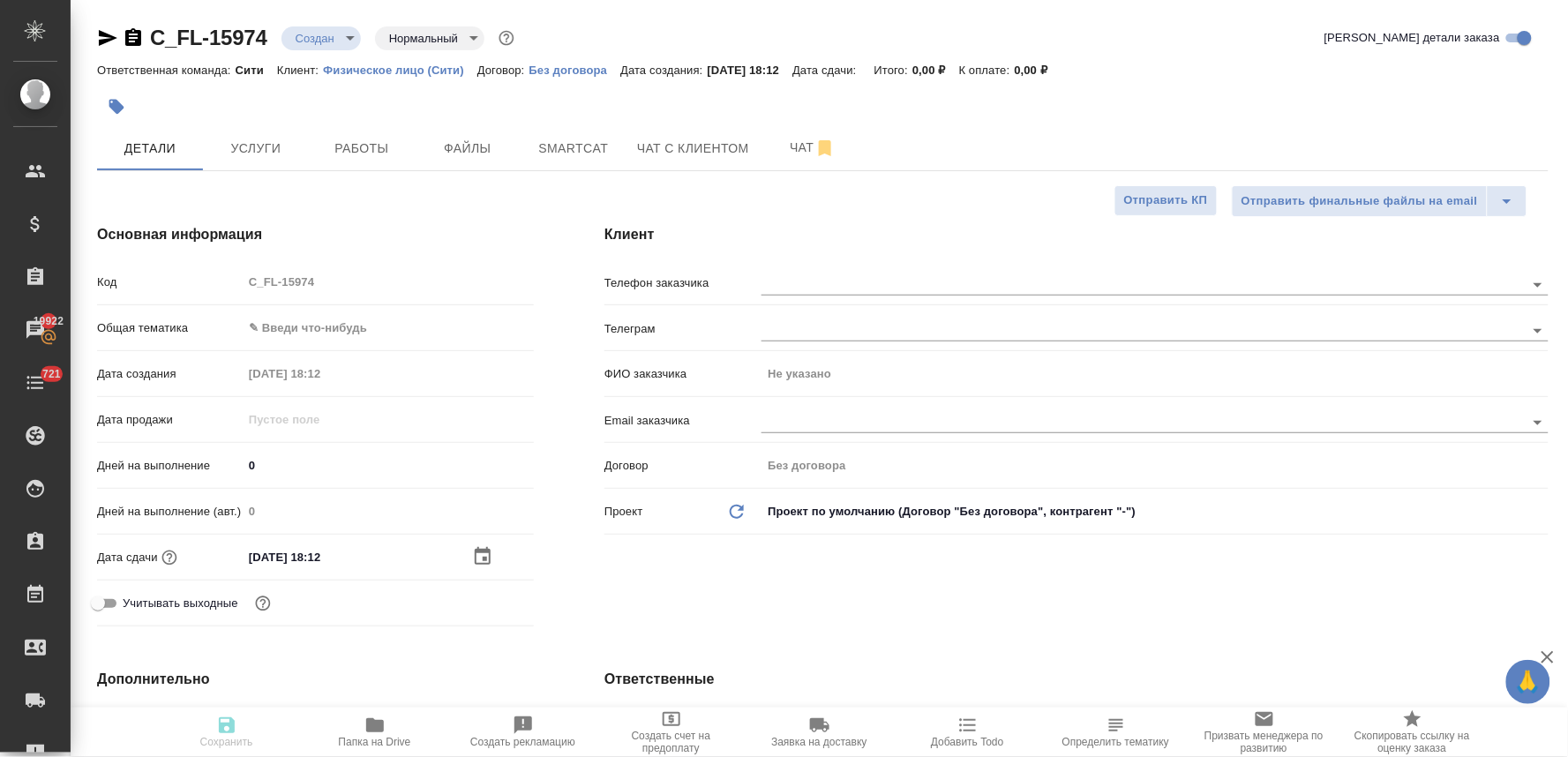
type textarea "x"
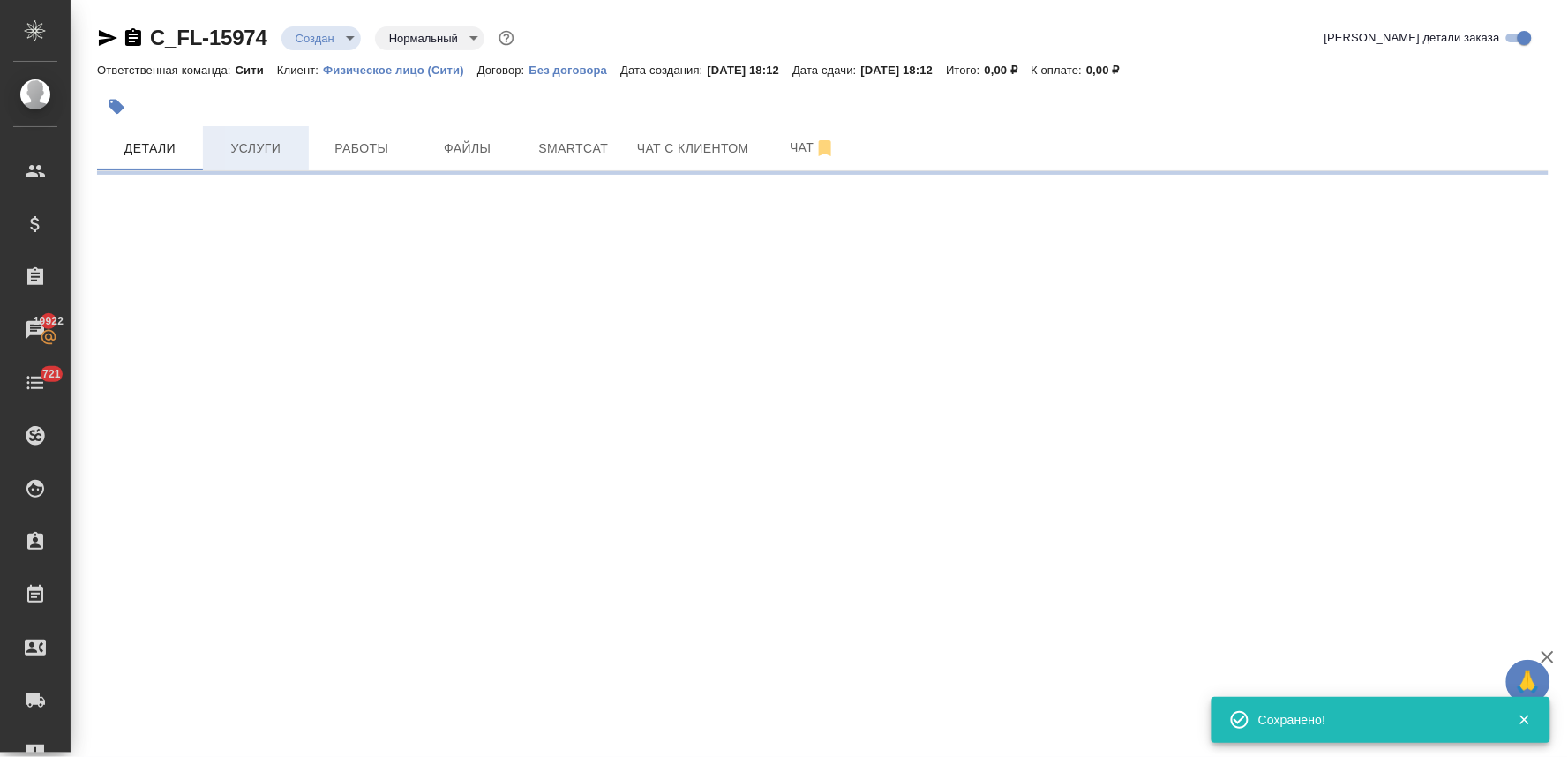
click at [246, 161] on button "Услуги" at bounding box center [256, 148] width 106 height 44
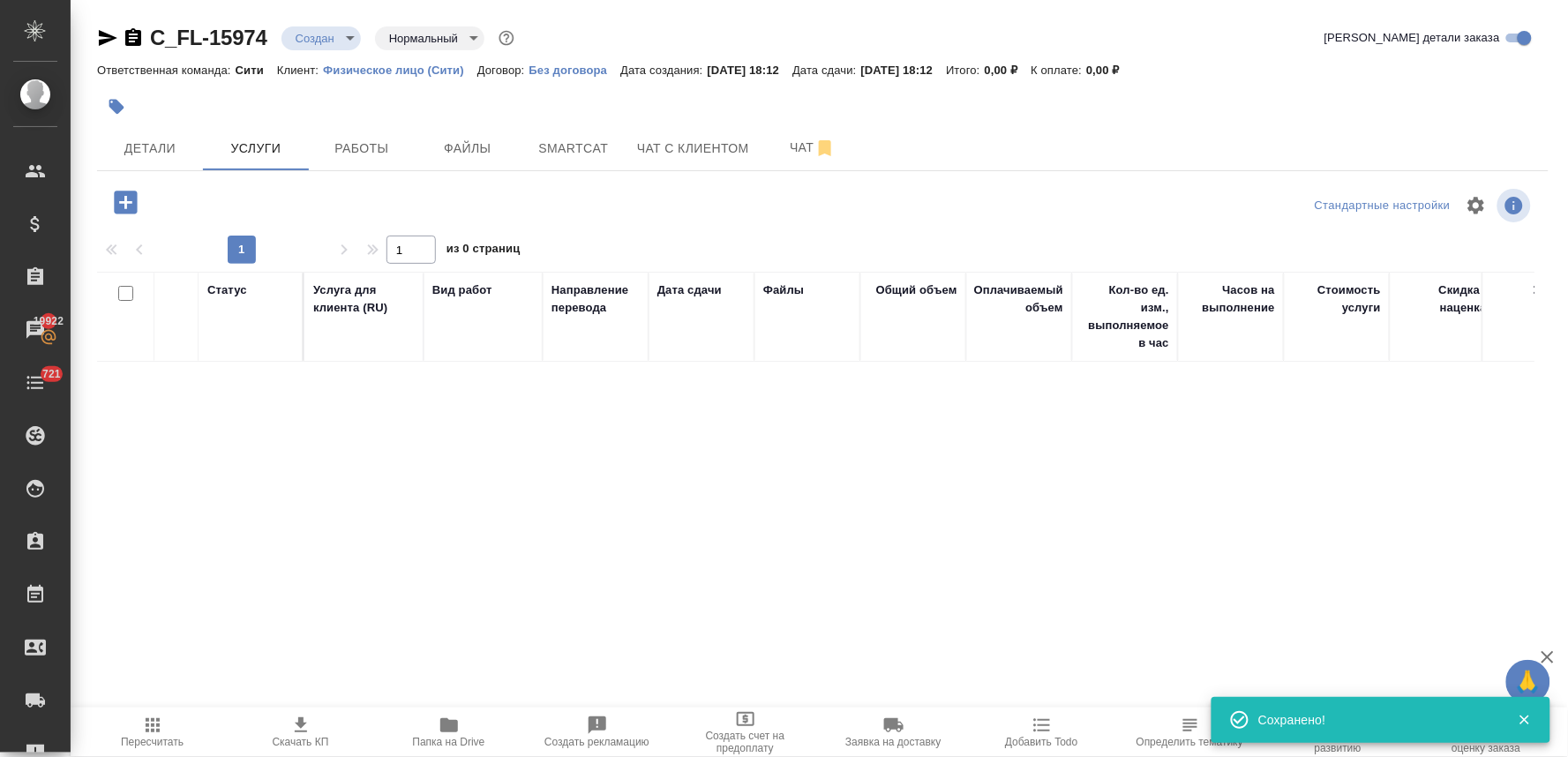
click at [115, 202] on icon "button" at bounding box center [125, 202] width 23 height 23
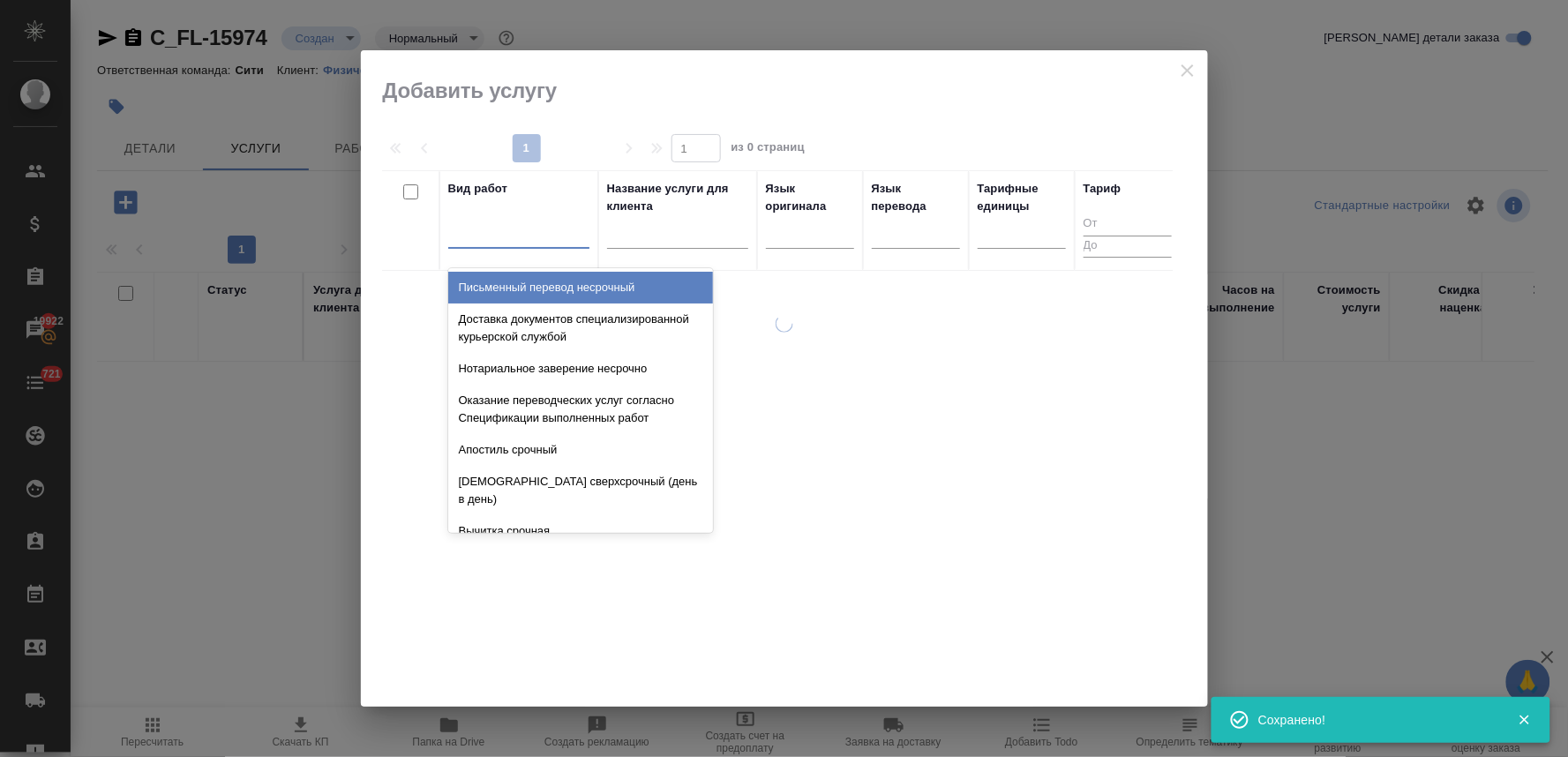
click at [484, 225] on div at bounding box center [519, 231] width 141 height 26
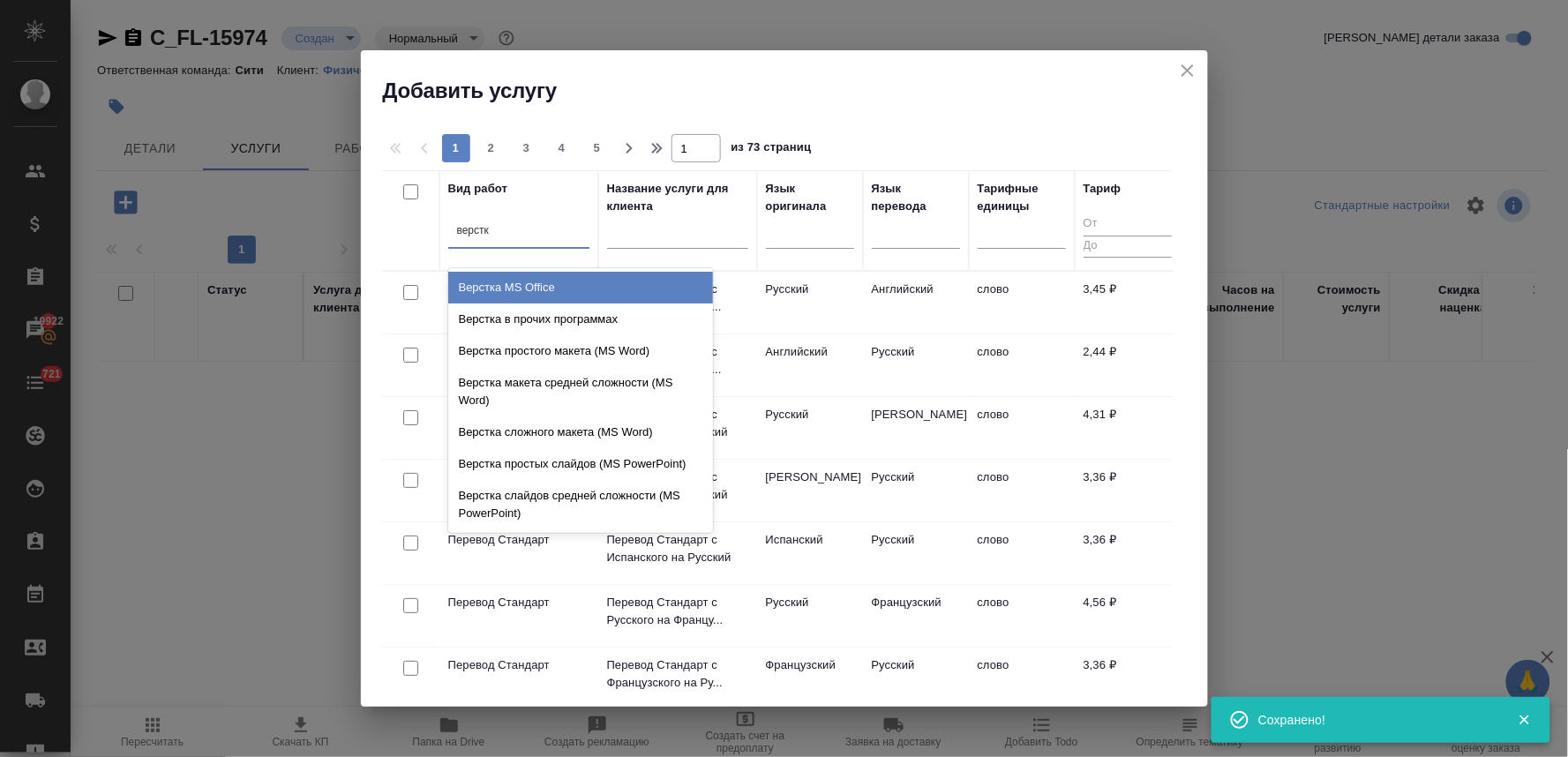
type input "верстка"
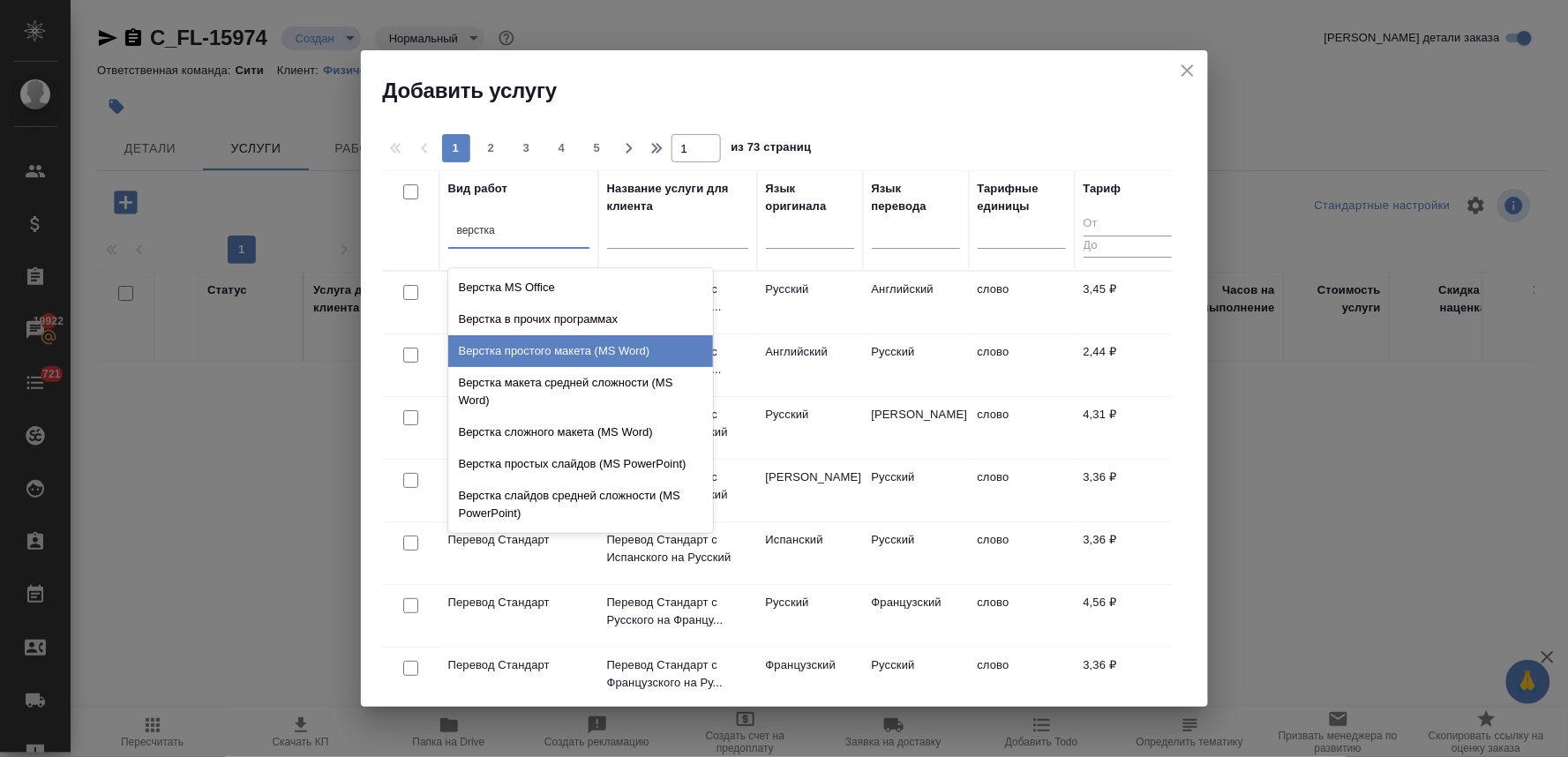
click at [524, 357] on div "Верстка простого макета (MS Word)" at bounding box center [580, 351] width 265 height 32
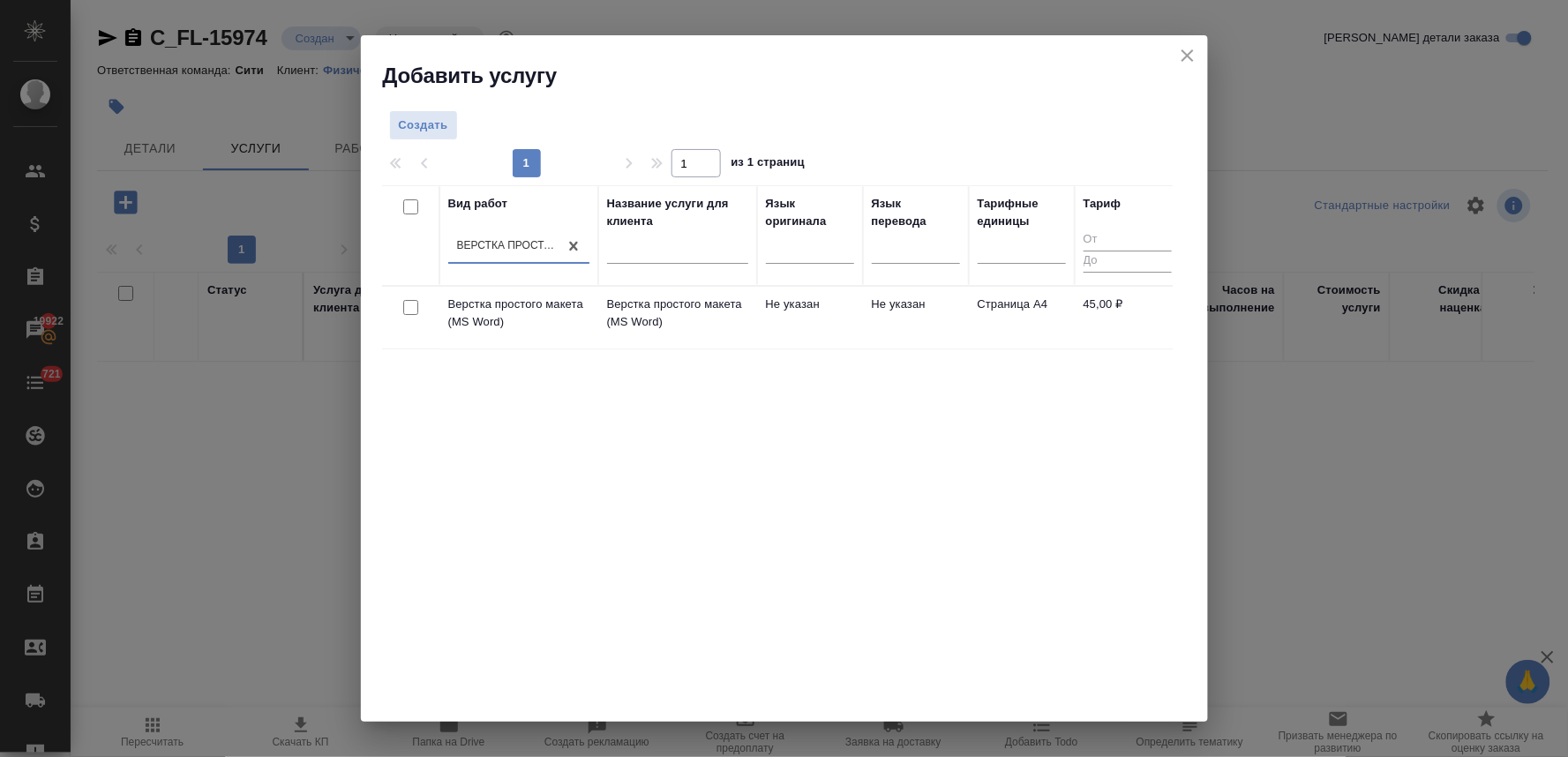
click at [410, 310] on input "checkbox" at bounding box center [411, 307] width 15 height 15
checkbox input "true"
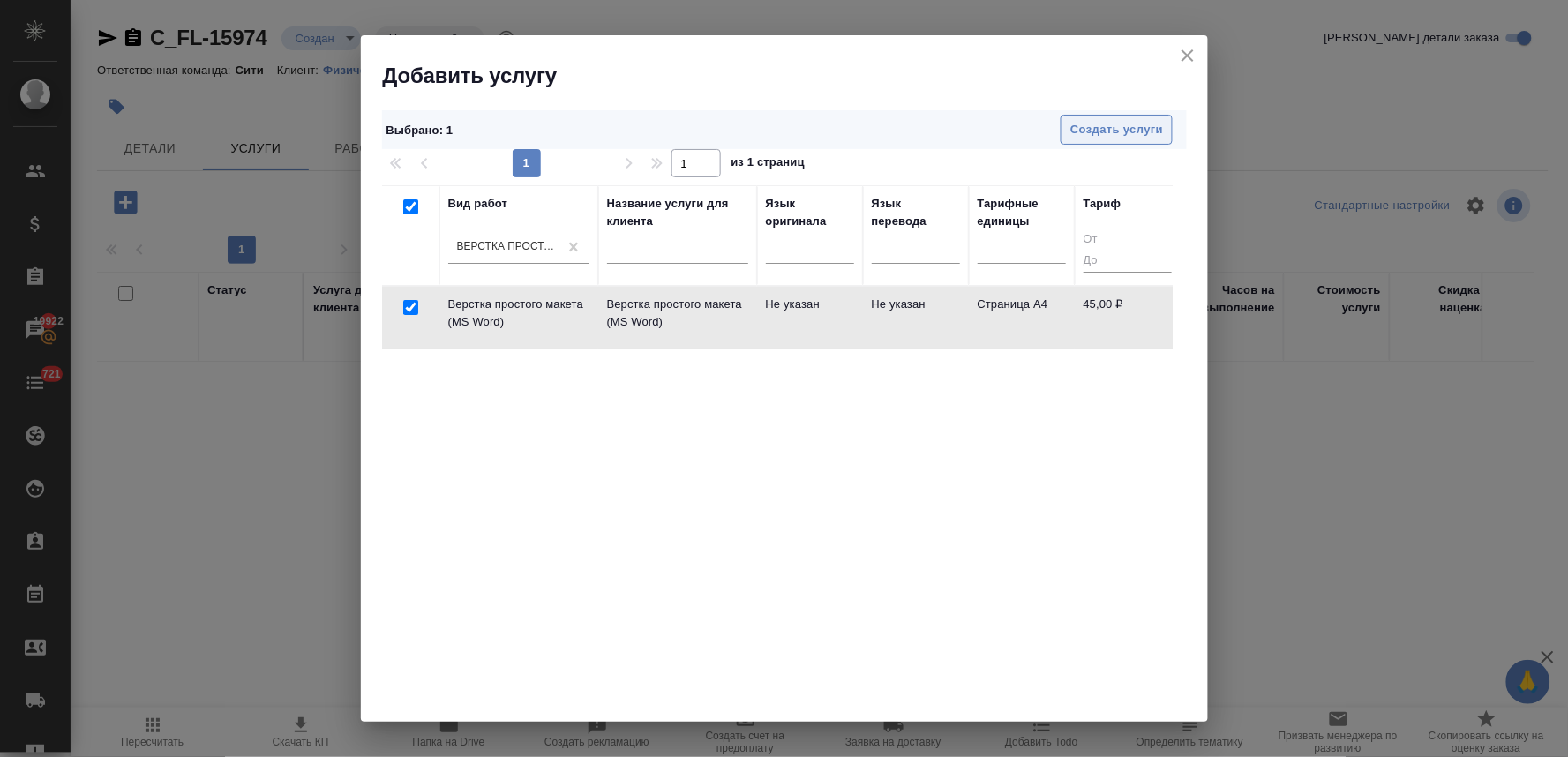
click at [1109, 127] on span "Создать услуги" at bounding box center [1116, 130] width 93 height 20
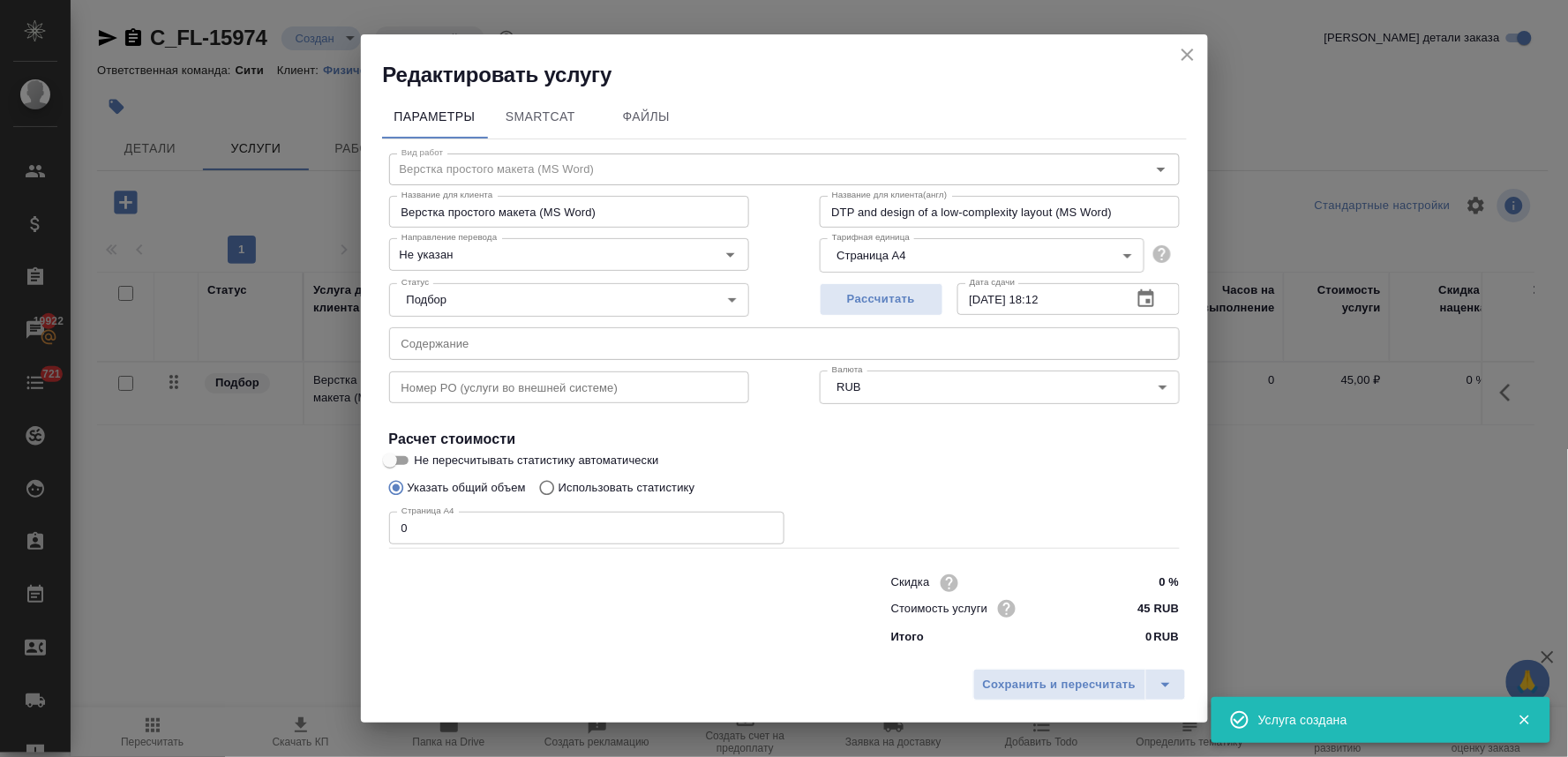
drag, startPoint x: 403, startPoint y: 535, endPoint x: 364, endPoint y: 533, distance: 39.1
click at [364, 533] on div "Параметры SmartCat Файлы Вид работ Верстка простого макета (MS Word) Вид работ …" at bounding box center [784, 375] width 847 height 572
type input "1"
click at [1063, 673] on button "Сохранить и пересчитать" at bounding box center [1059, 685] width 173 height 32
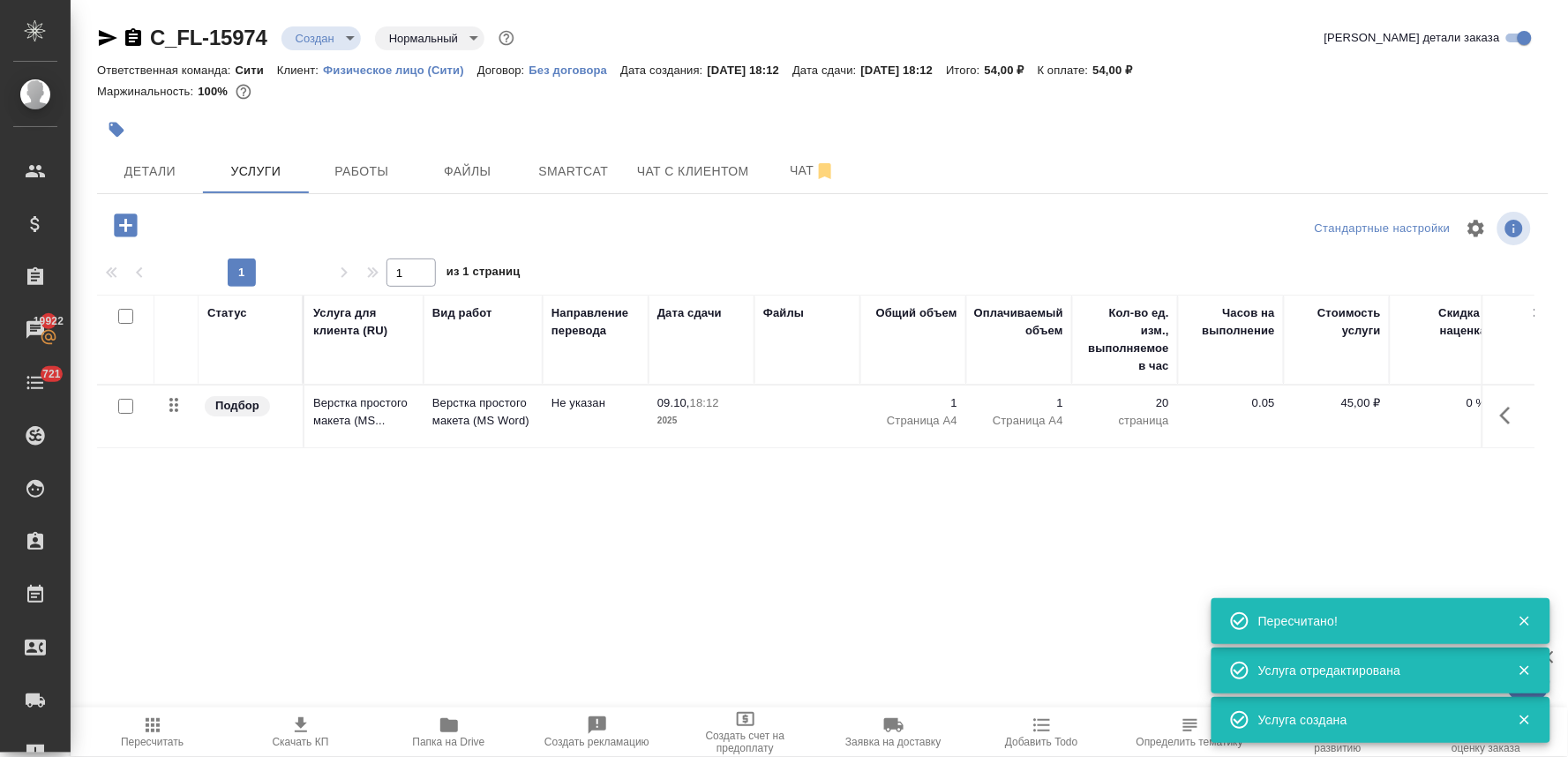
click at [129, 208] on button "button" at bounding box center [126, 225] width 49 height 36
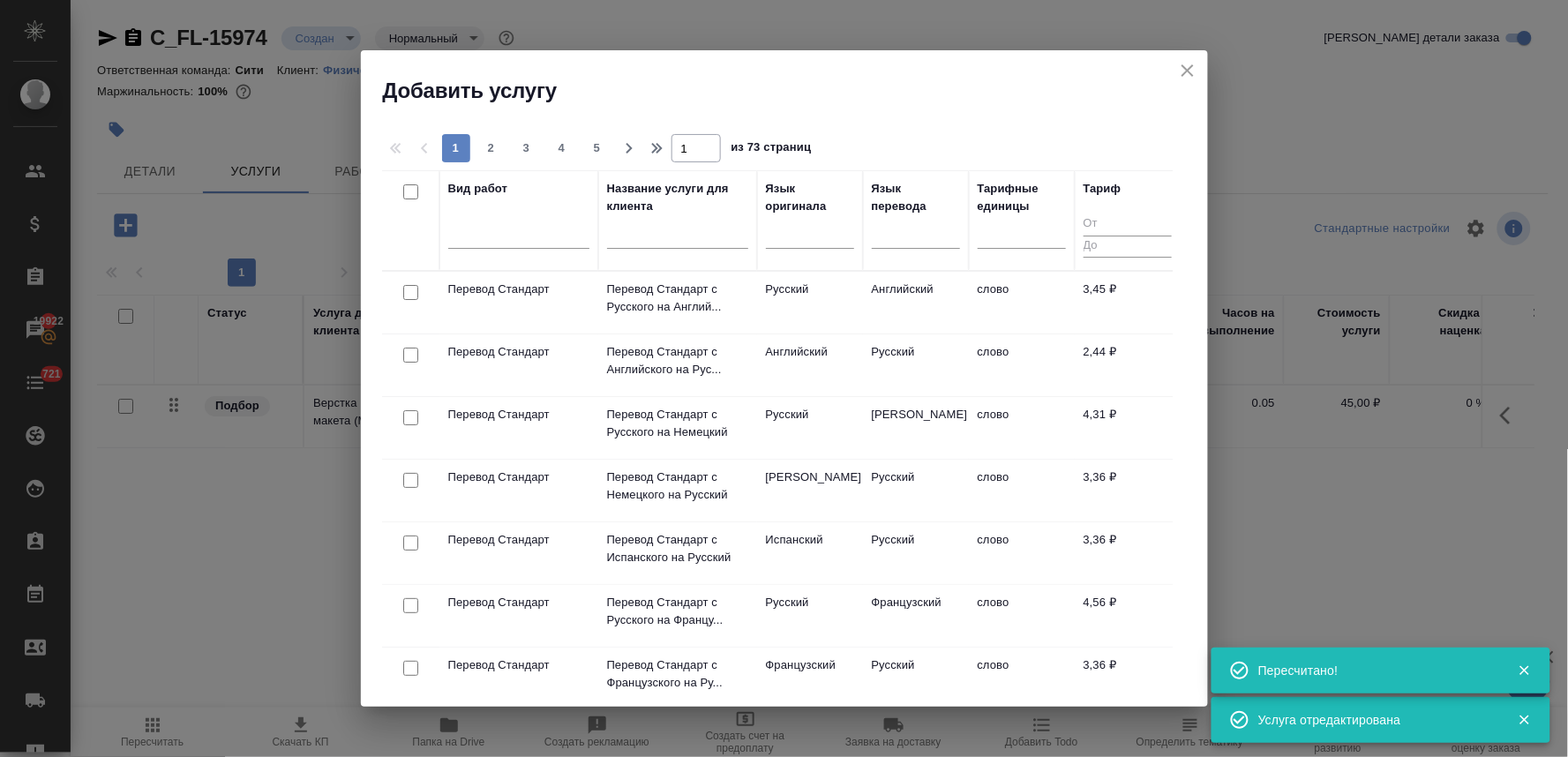
click at [409, 296] on input "checkbox" at bounding box center [411, 292] width 15 height 15
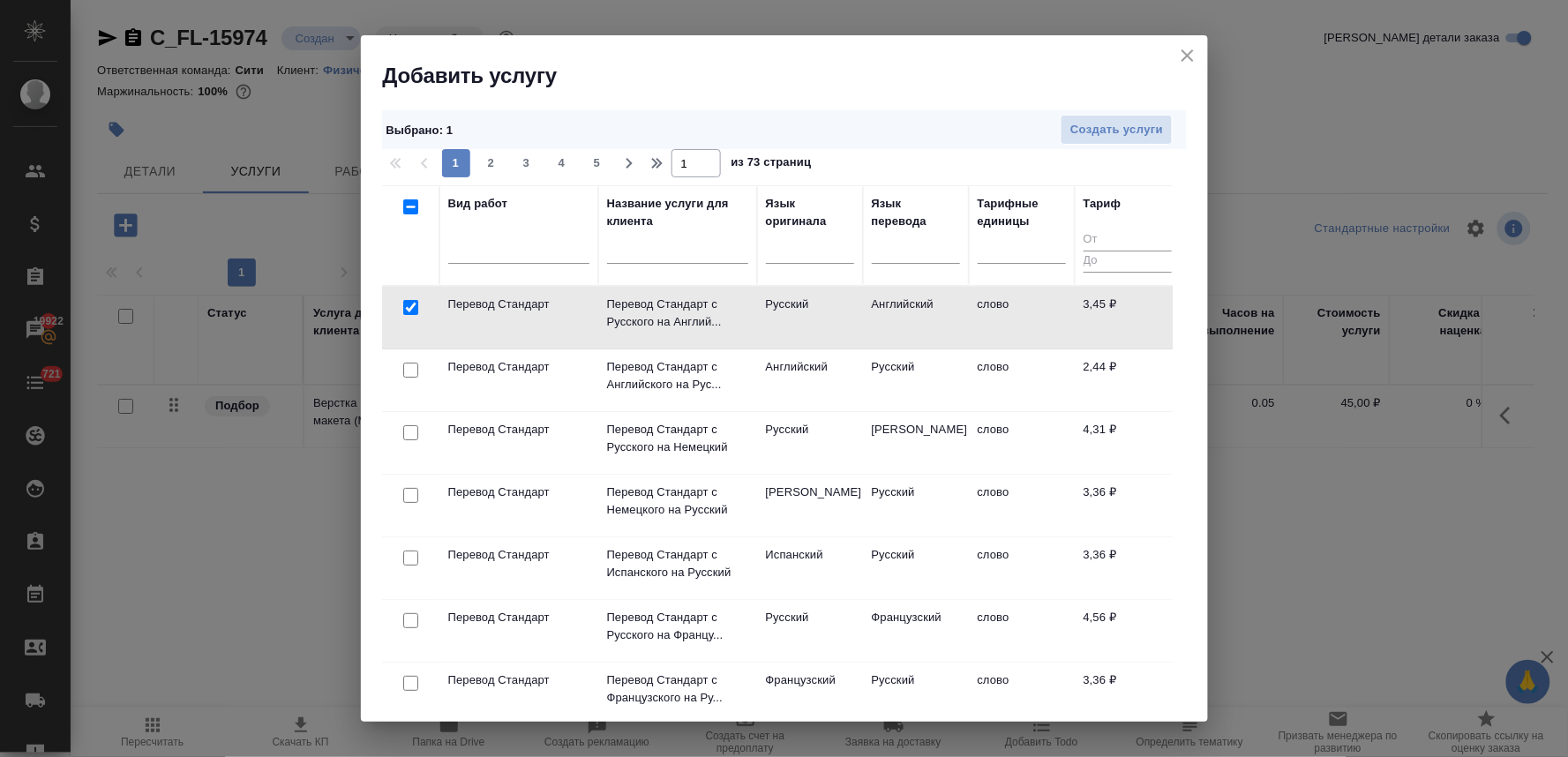
click at [406, 305] on input "checkbox" at bounding box center [411, 307] width 15 height 15
checkbox input "false"
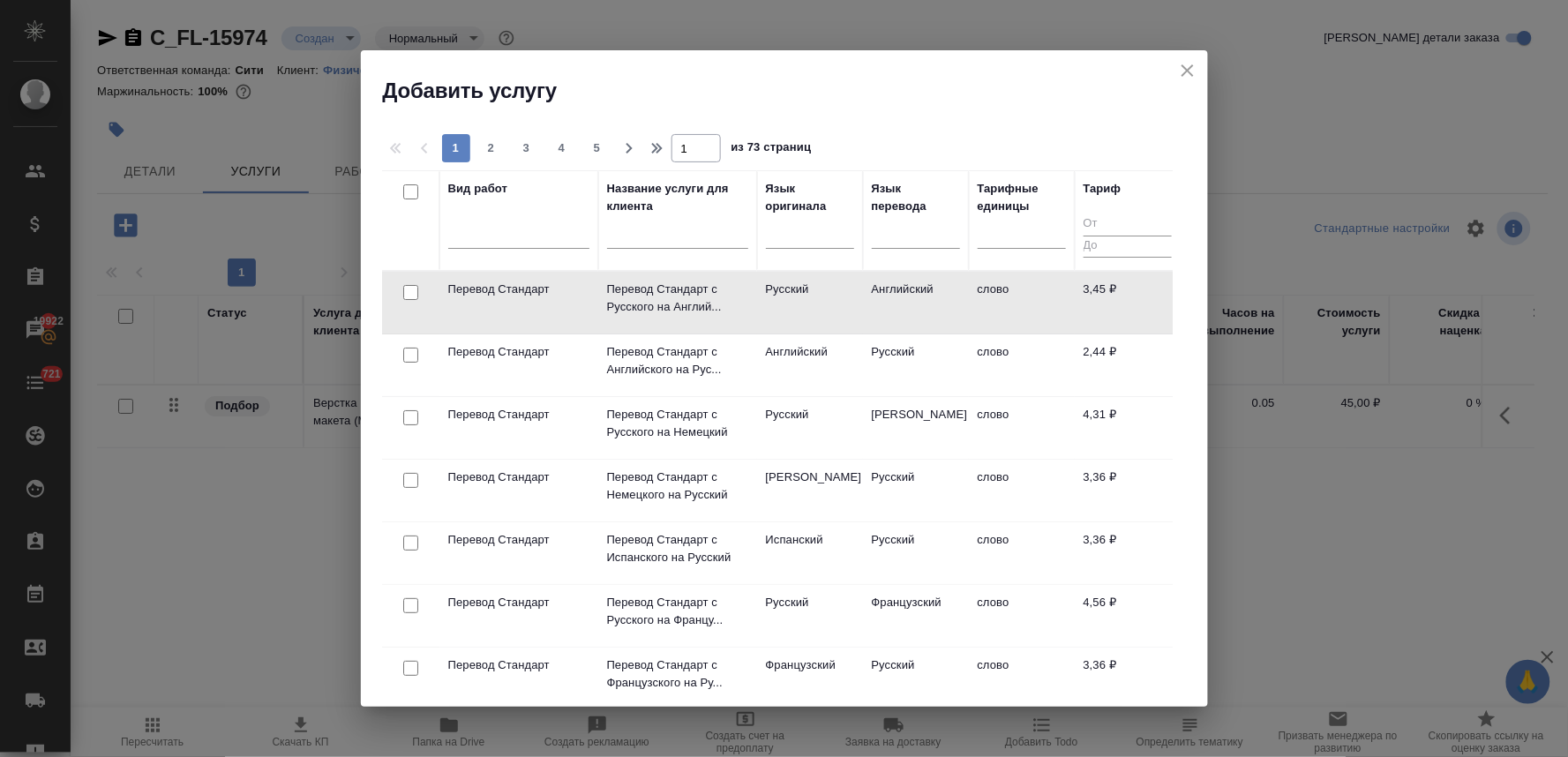
click at [408, 348] on input "checkbox" at bounding box center [411, 355] width 15 height 15
checkbox input "true"
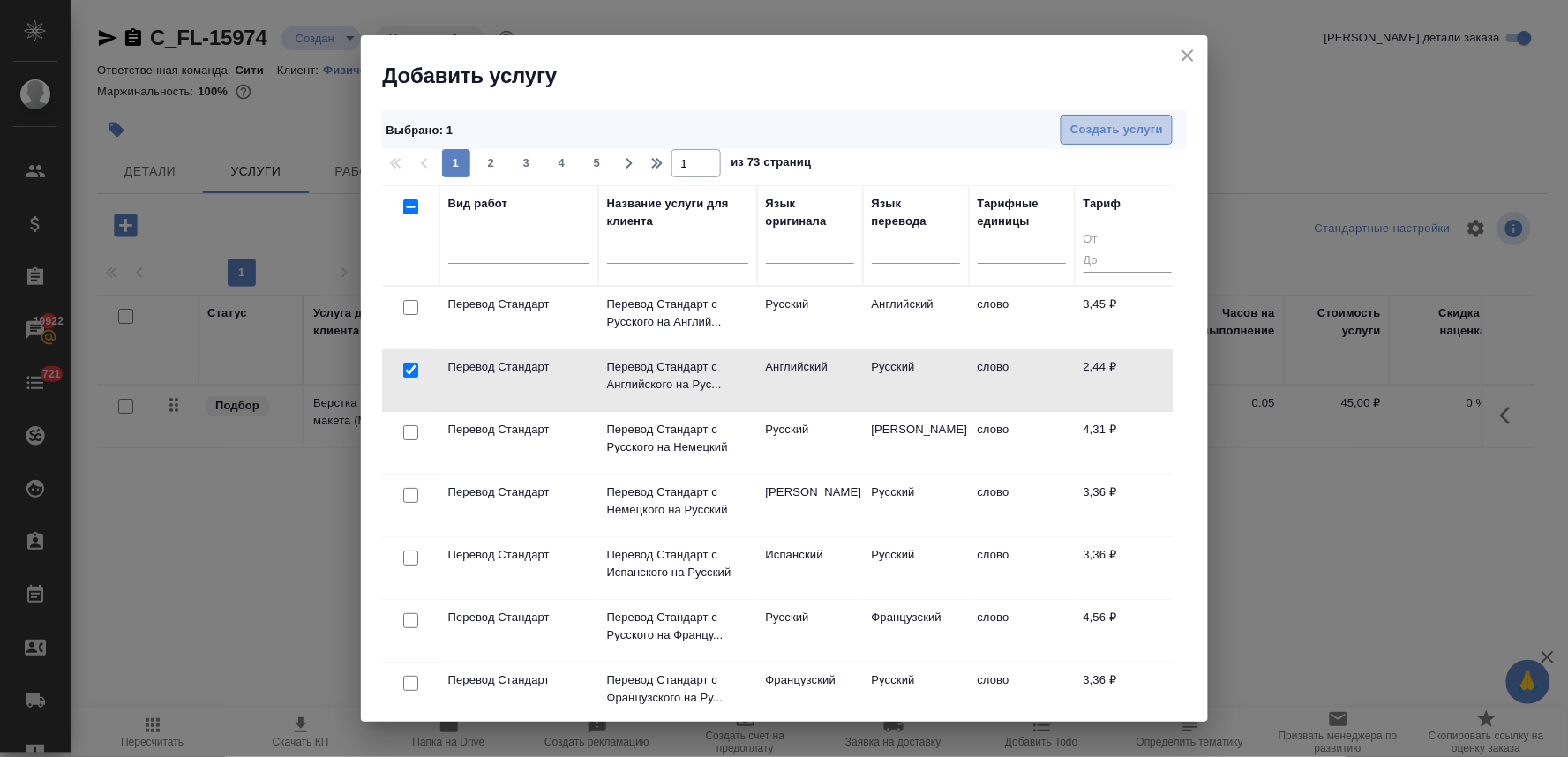
click at [1121, 133] on span "Создать услуги" at bounding box center [1116, 130] width 93 height 20
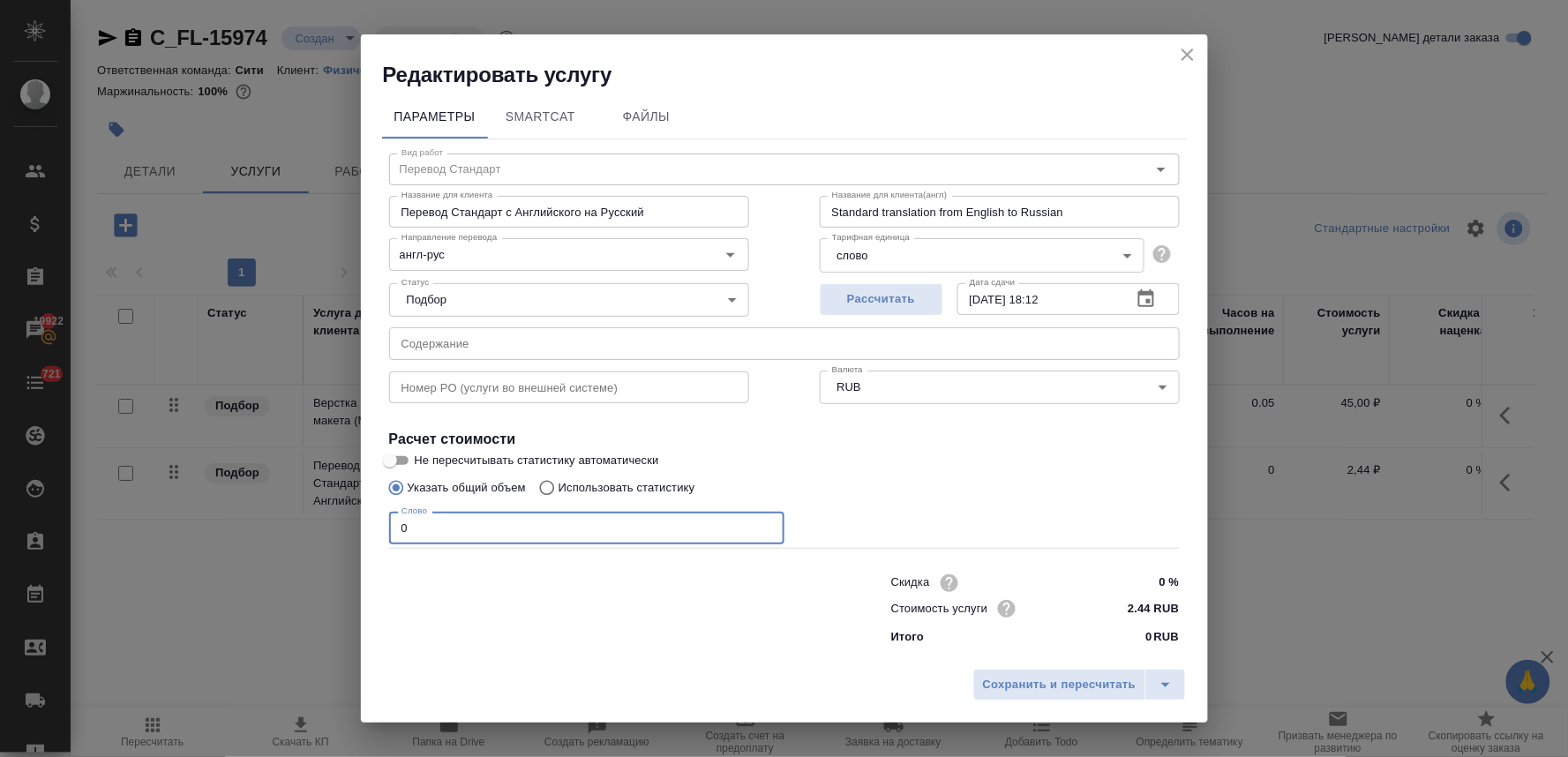
drag, startPoint x: 437, startPoint y: 532, endPoint x: 373, endPoint y: 528, distance: 64.1
click at [376, 528] on div "Параметры SmartCat Файлы Вид работ Перевод Стандарт Вид работ Название для клие…" at bounding box center [784, 375] width 847 height 572
type input "250"
click at [1092, 677] on span "Сохранить и пересчитать" at bounding box center [1060, 686] width 154 height 20
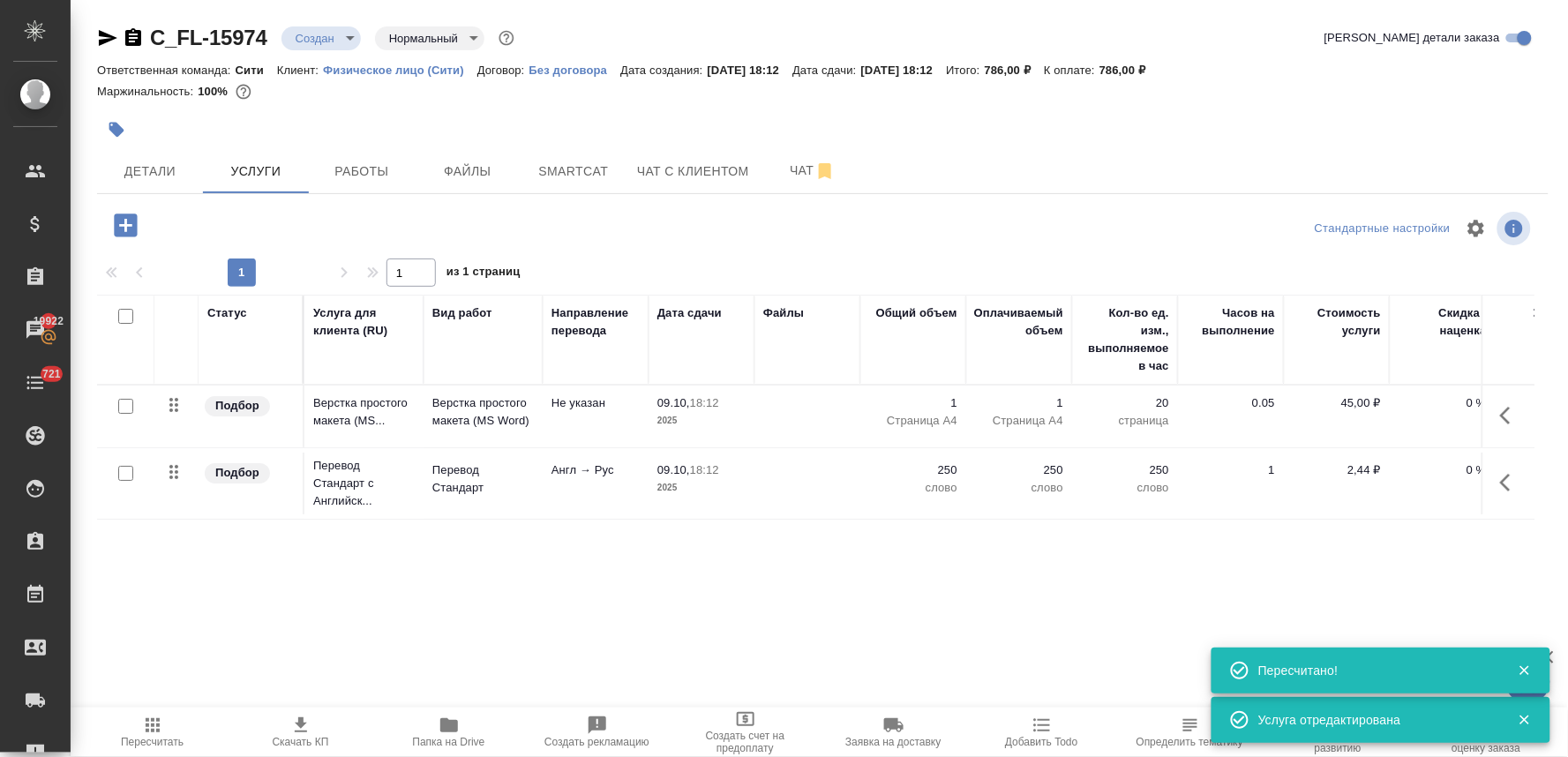
click at [712, 631] on div "Статус Услуга для клиента (RU) Вид работ Направление перевода Дата сдачи Файлы …" at bounding box center [816, 485] width 1437 height 379
click at [119, 225] on icon "button" at bounding box center [126, 225] width 31 height 31
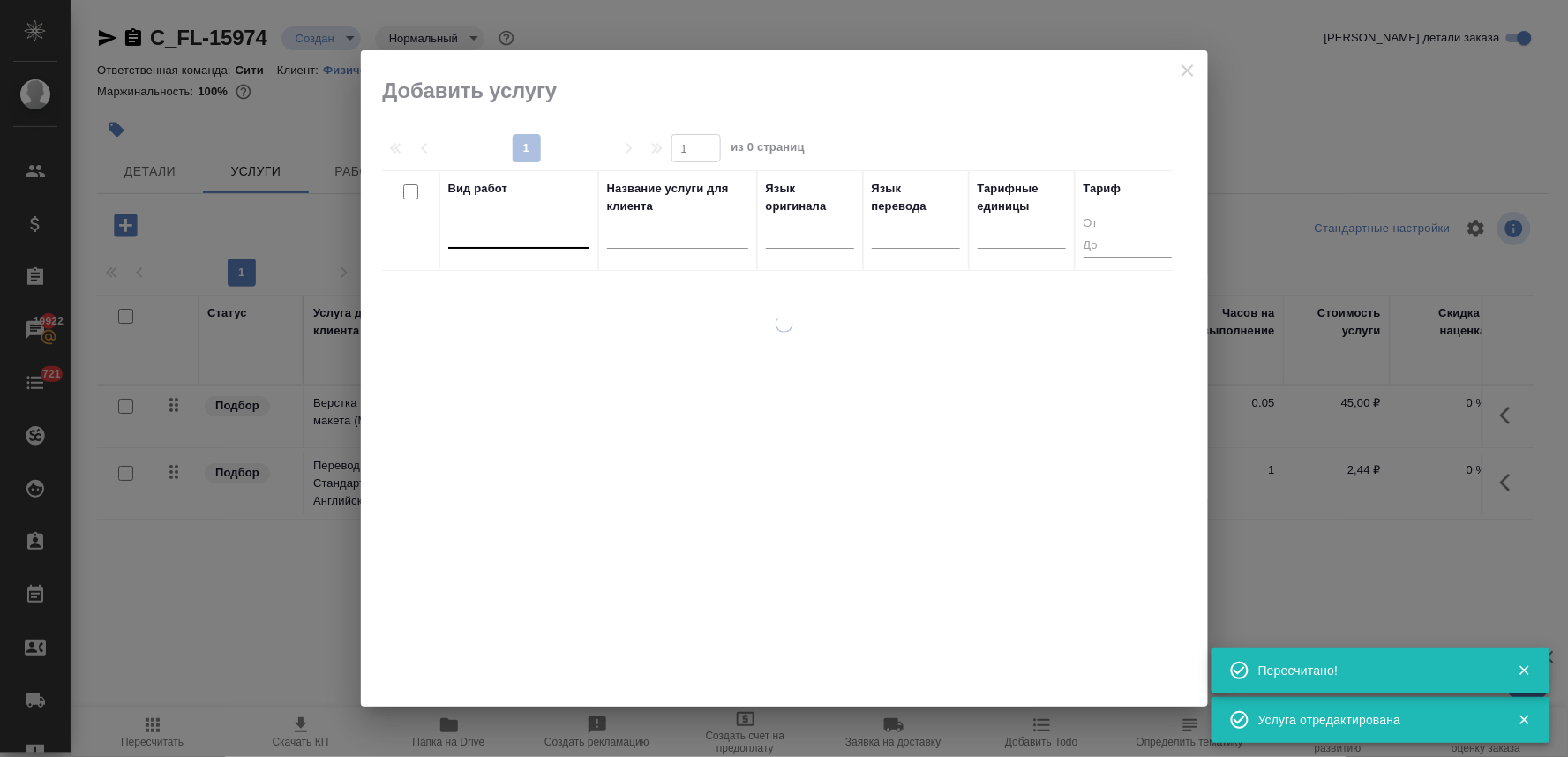
click at [556, 234] on div at bounding box center [519, 231] width 141 height 26
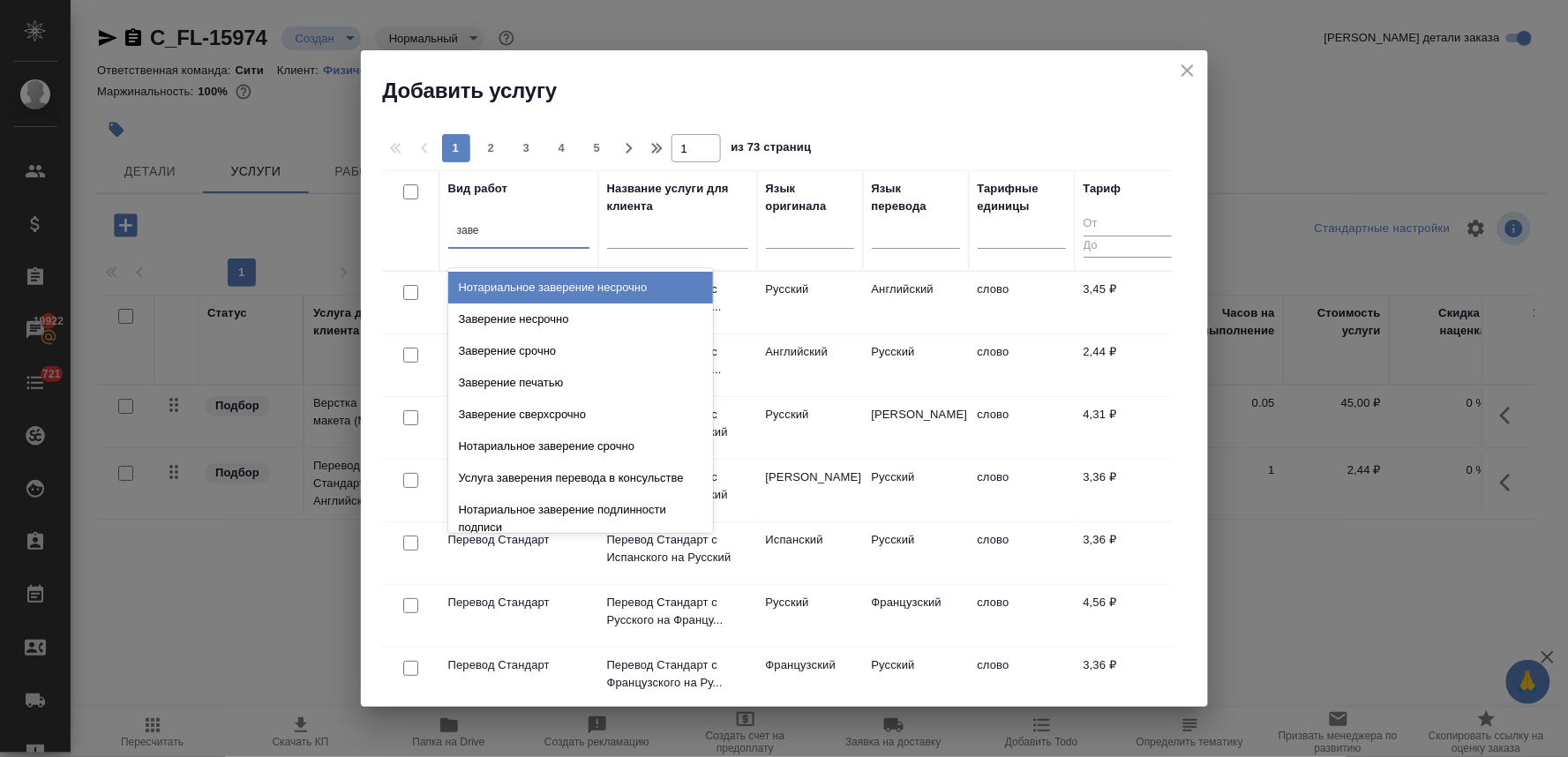
type input "завер"
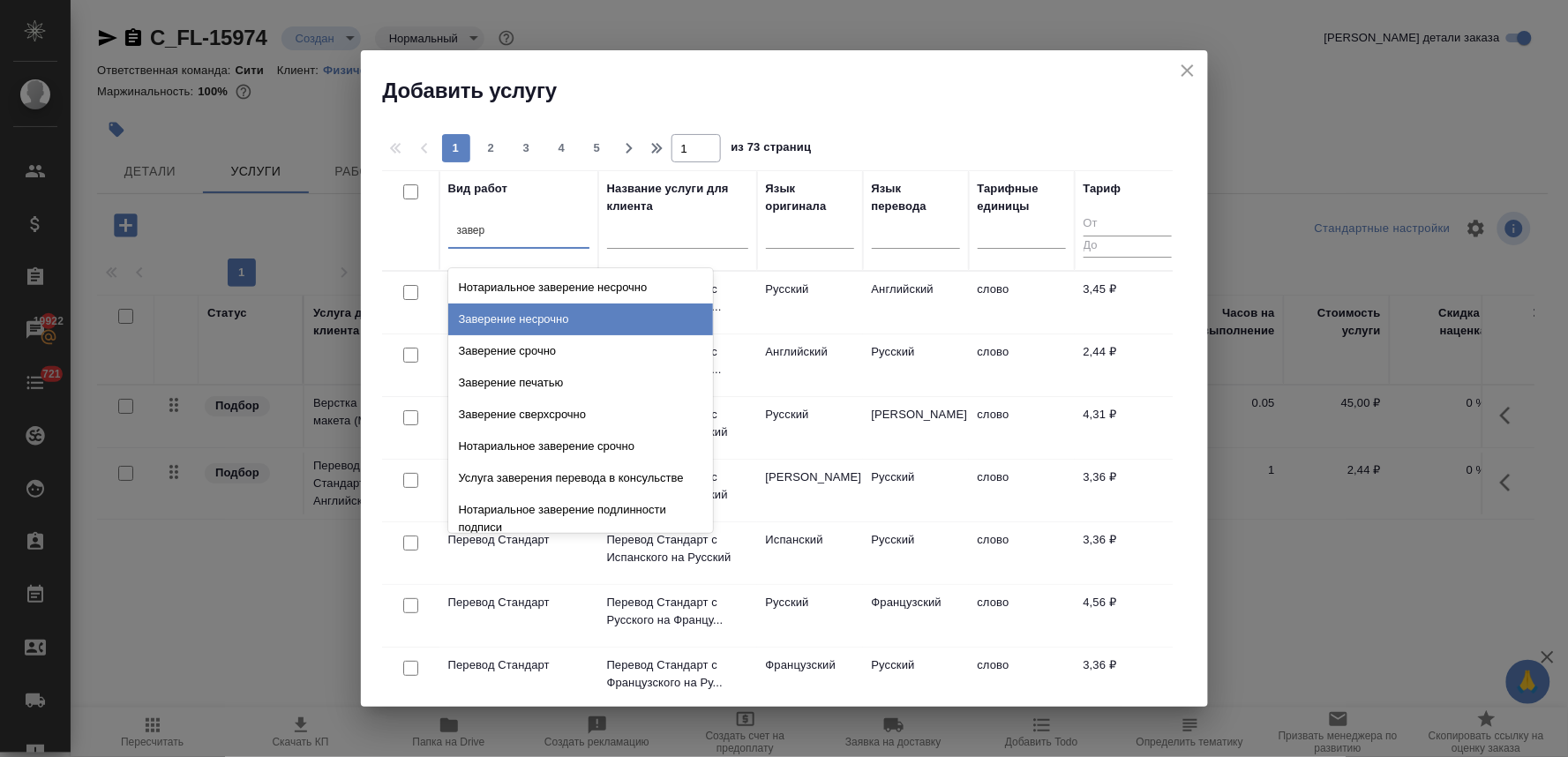
click at [562, 315] on div "Заверение несрочно" at bounding box center [580, 319] width 265 height 32
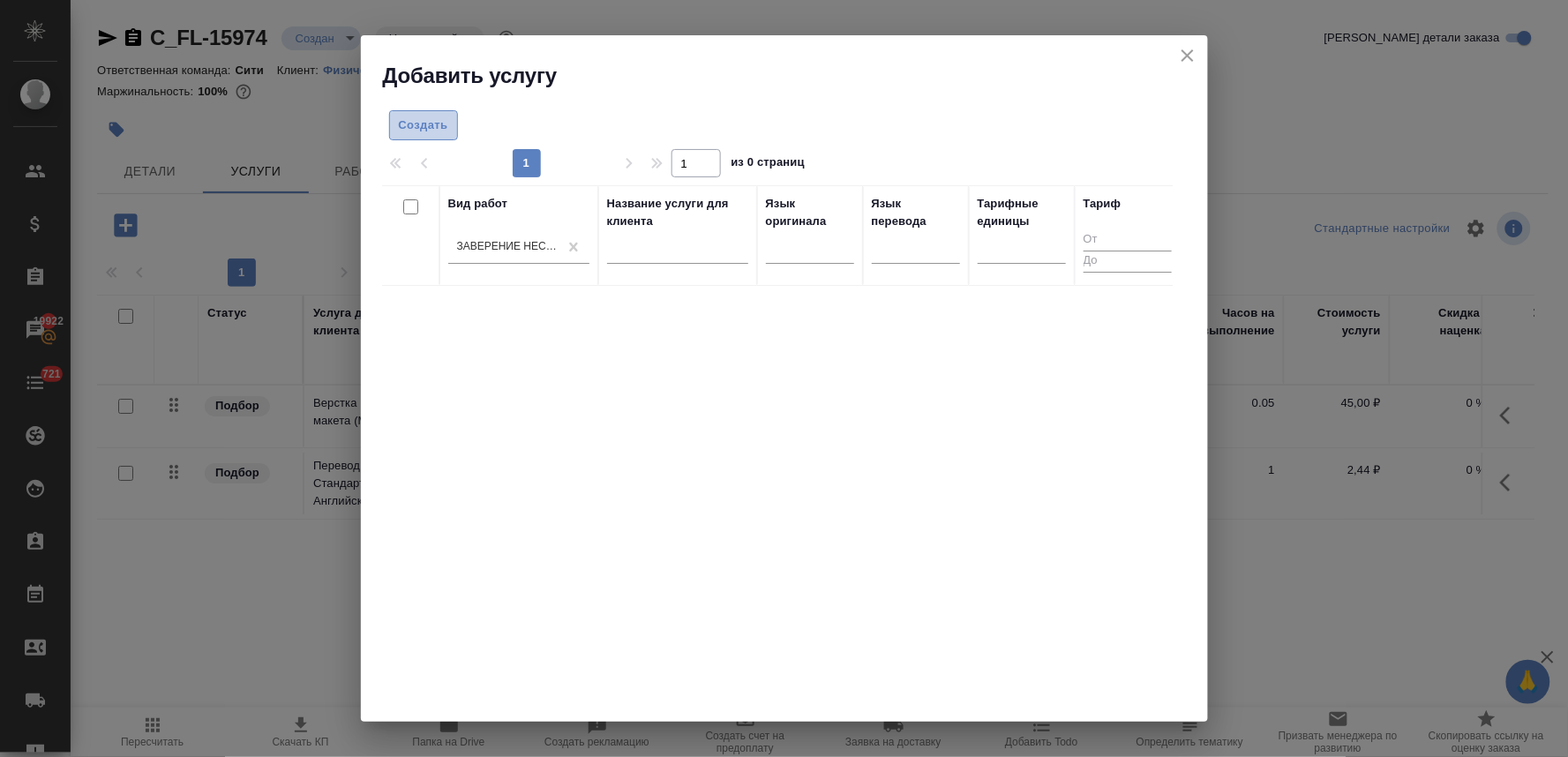
click at [421, 112] on button "Создать" at bounding box center [423, 126] width 69 height 31
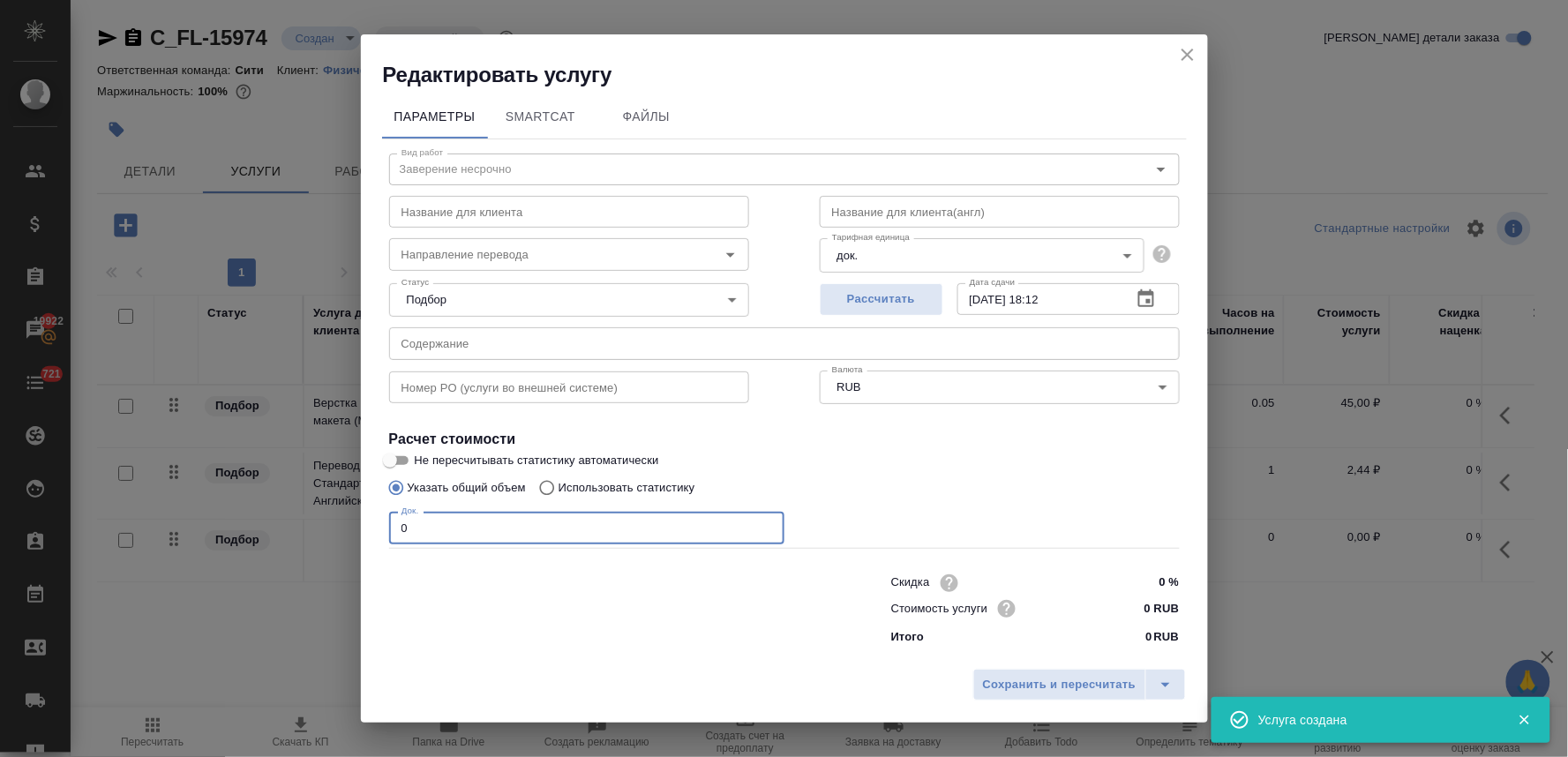
drag, startPoint x: 442, startPoint y: 512, endPoint x: 332, endPoint y: 514, distance: 110.0
click at [334, 514] on div "Редактировать услугу Параметры SmartCat Файлы Вид работ Заверение несрочно Вид …" at bounding box center [784, 378] width 1568 height 757
type input "1"
click at [1020, 689] on span "Сохранить и пересчитать" at bounding box center [1060, 686] width 154 height 20
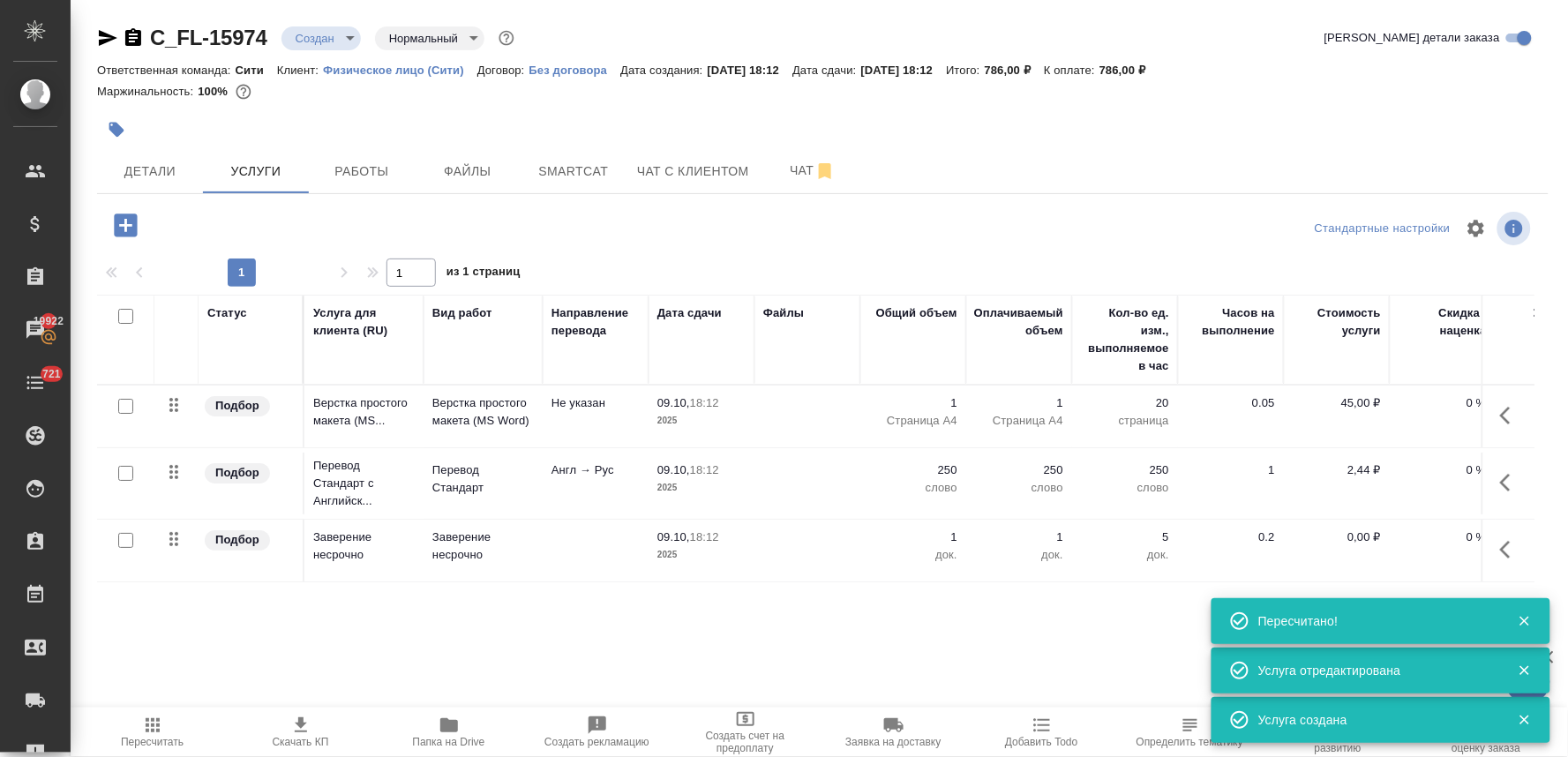
click at [1343, 536] on p "0,00 ₽" at bounding box center [1336, 537] width 88 height 17
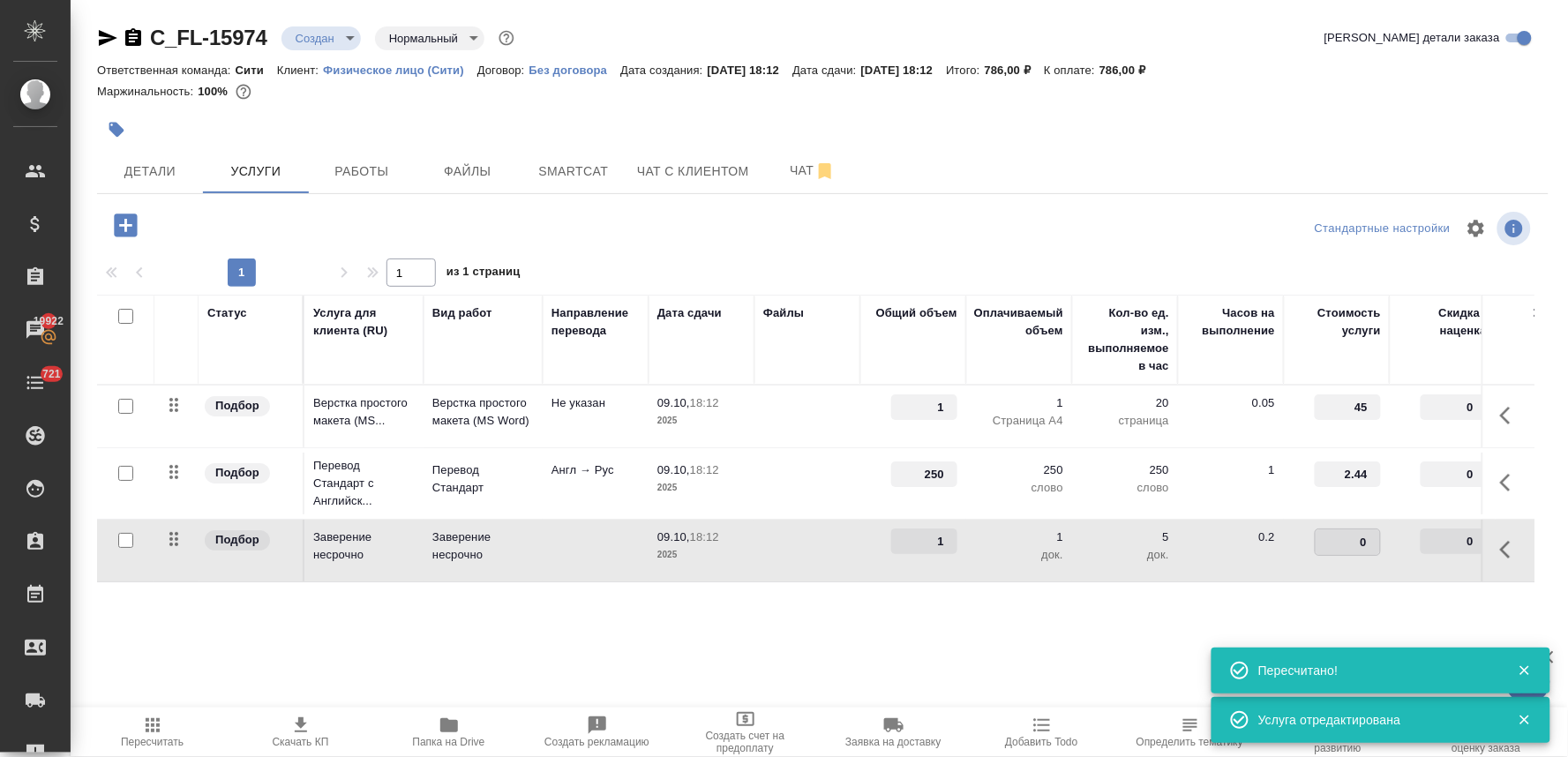
drag, startPoint x: 1344, startPoint y: 540, endPoint x: 1424, endPoint y: 531, distance: 80.5
click at [1423, 531] on tr "Подбор Заверение несрочно Заверение несрочно 09.10, 18:12 2025 1 1 док. 5 док. …" at bounding box center [928, 551] width 1663 height 62
type input "662"
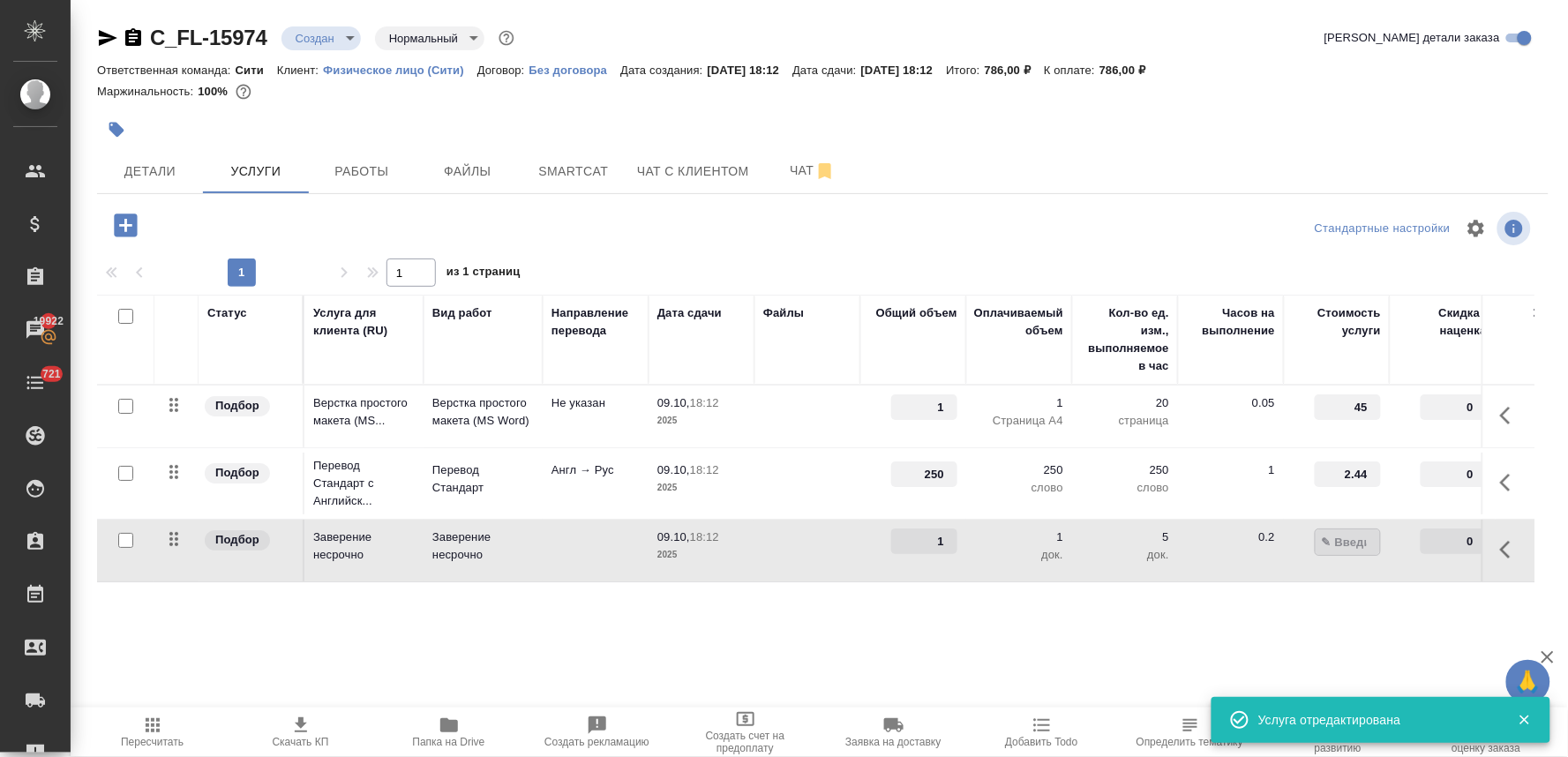
type input "662.5"
click at [1365, 604] on div "Статус Услуга для клиента (RU) Вид работ Направление перевода Дата сдачи Файлы …" at bounding box center [816, 485] width 1437 height 379
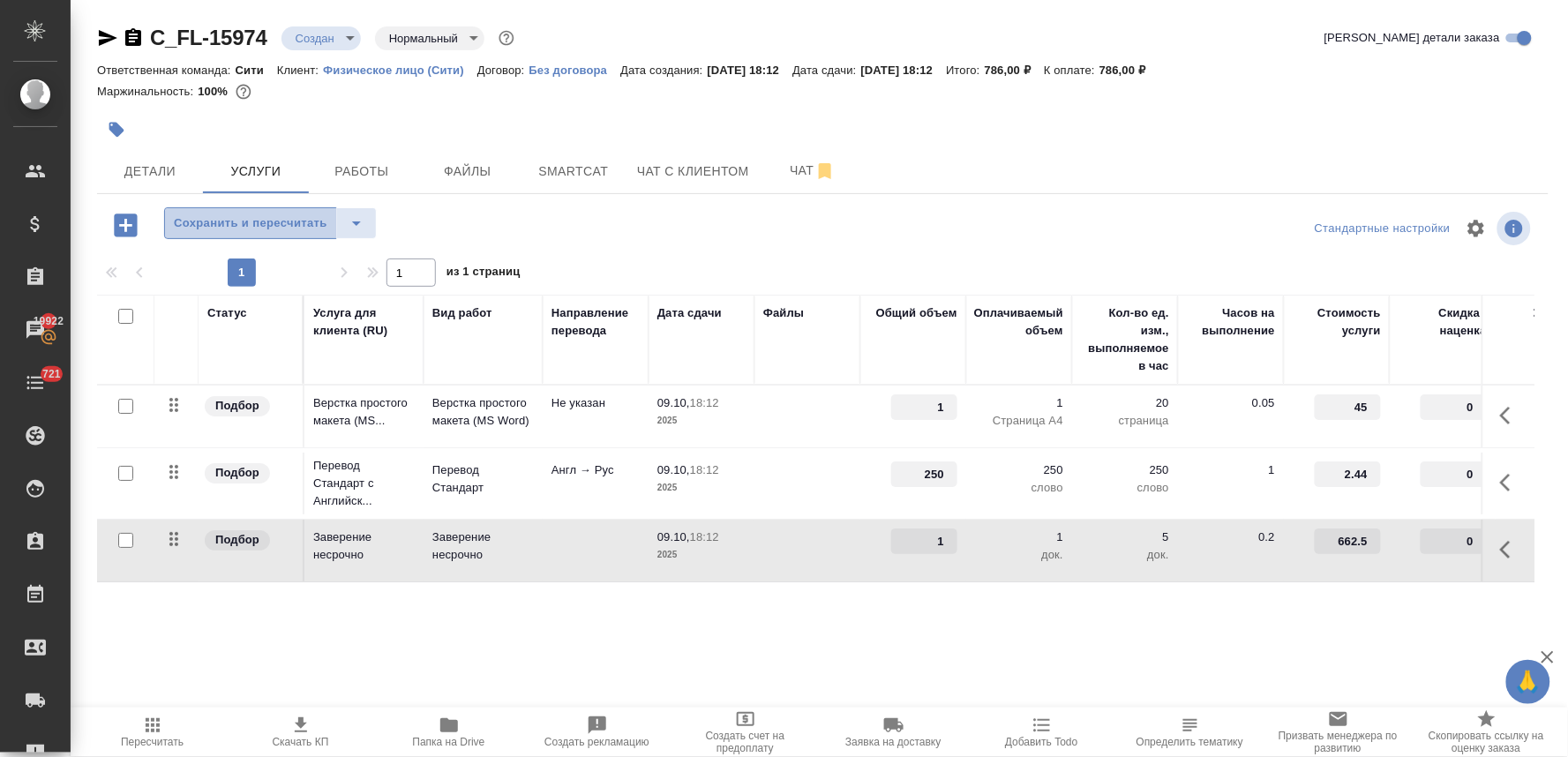
click at [253, 235] on button "Сохранить и пересчитать" at bounding box center [250, 223] width 173 height 32
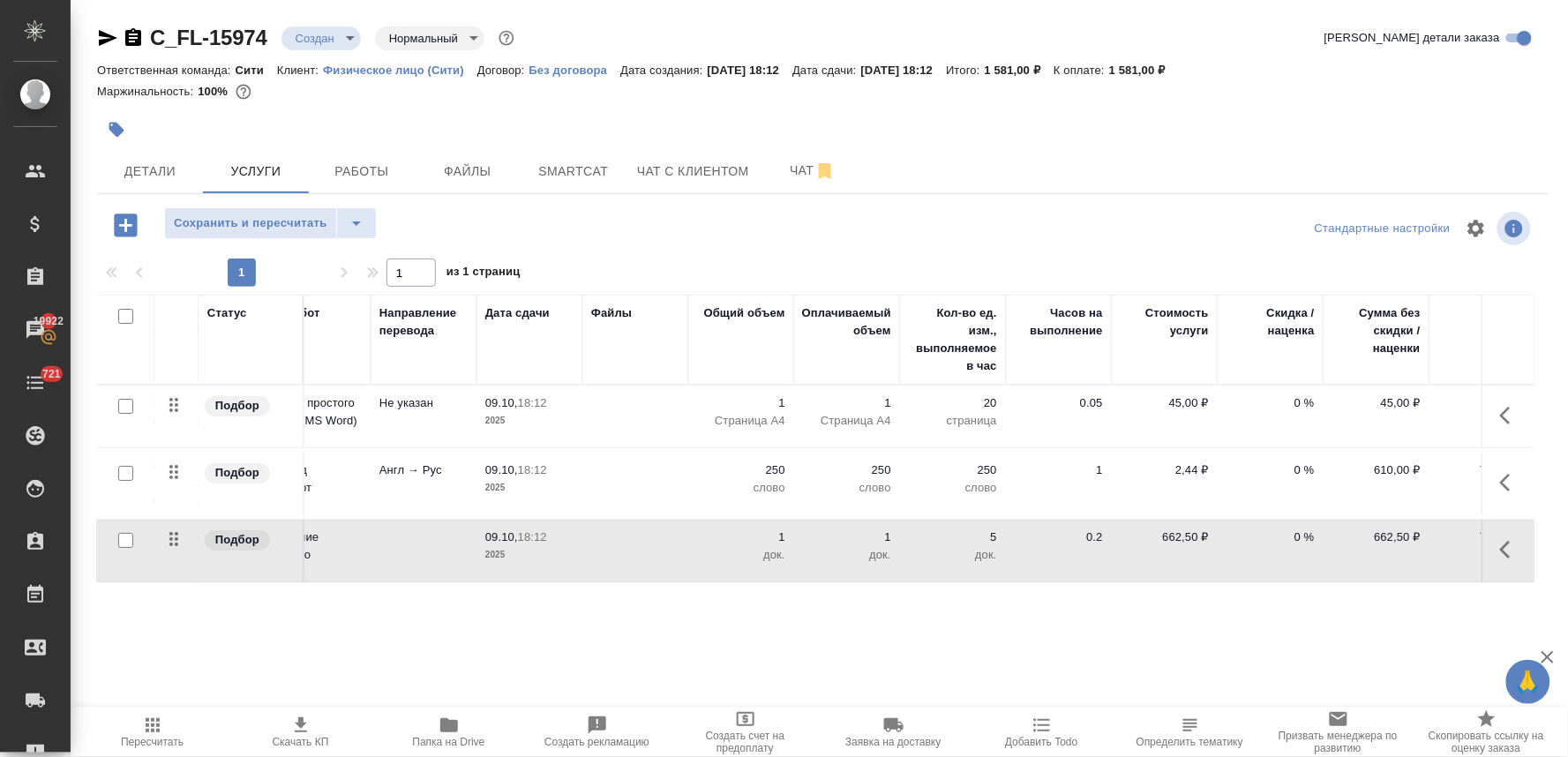
scroll to position [0, 225]
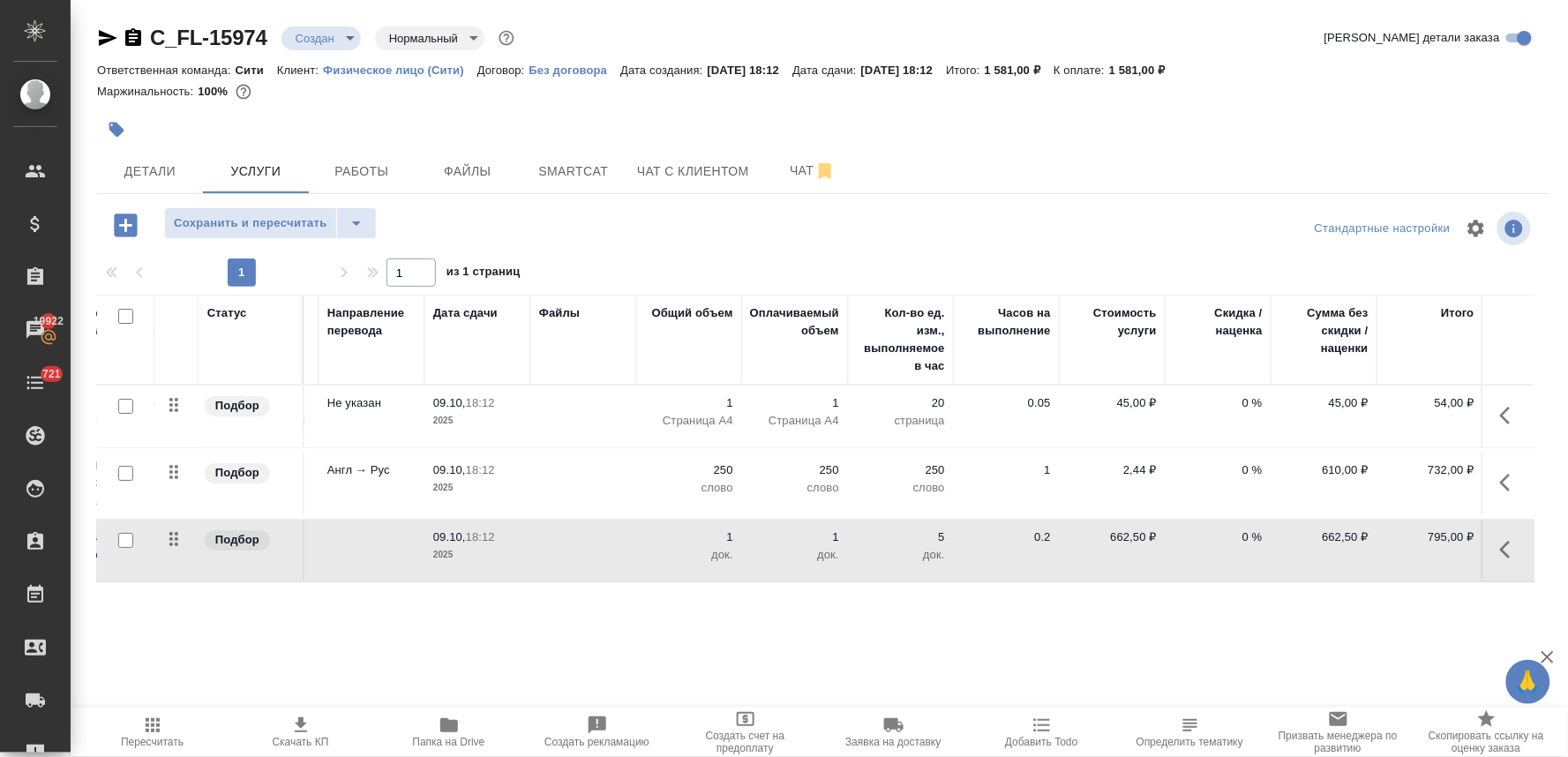
click at [1248, 465] on p "0 %" at bounding box center [1218, 470] width 88 height 17
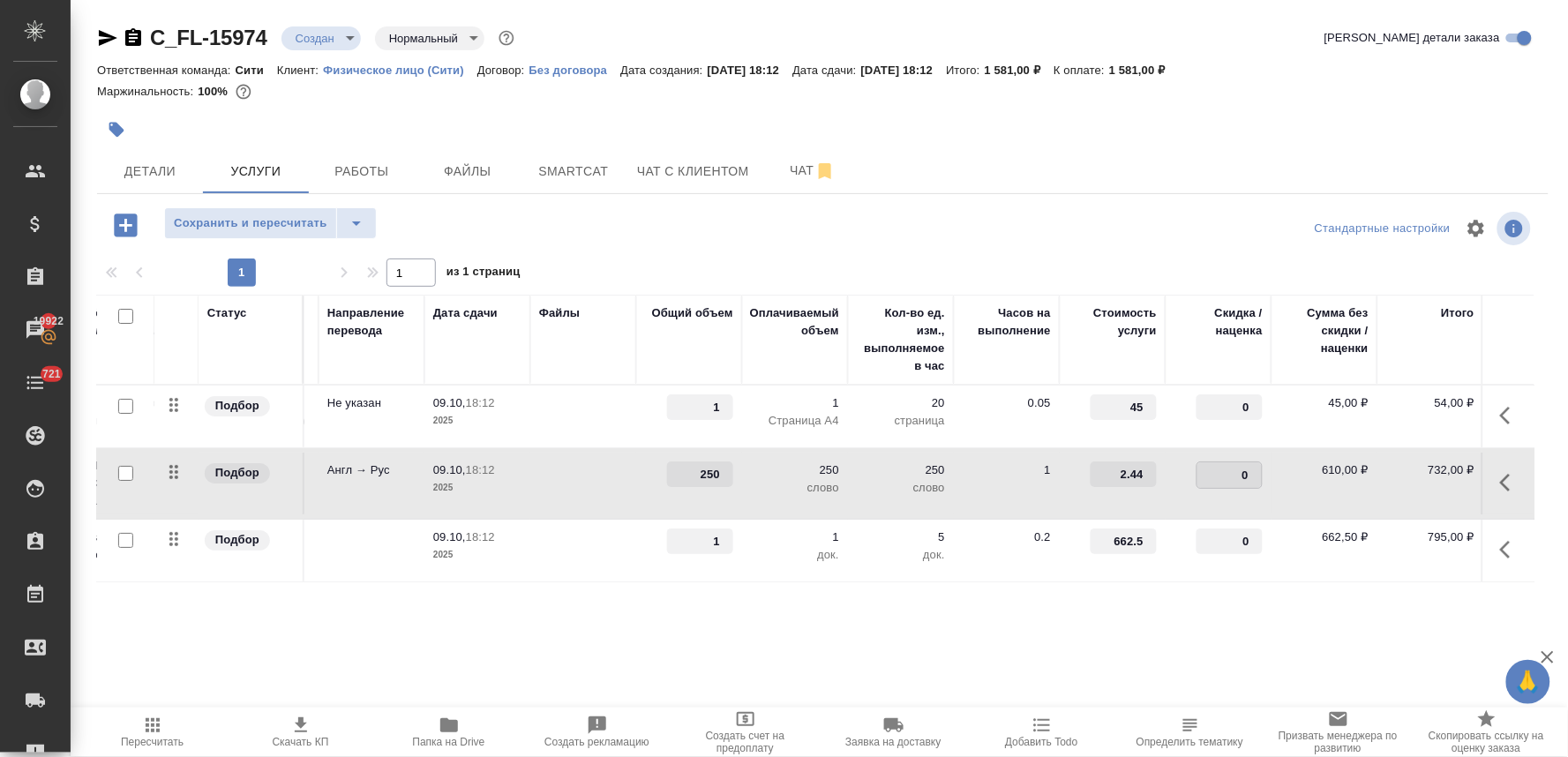
click at [1229, 475] on input "0" at bounding box center [1229, 475] width 64 height 26
type input "-30"
drag, startPoint x: 1101, startPoint y: 543, endPoint x: 1204, endPoint y: 532, distance: 103.6
click at [1204, 532] on tr "Подбор Заверение несрочно Заверение несрочно 09.10, 18:12 2025 1 1 док. 5 док. …" at bounding box center [704, 551] width 1663 height 62
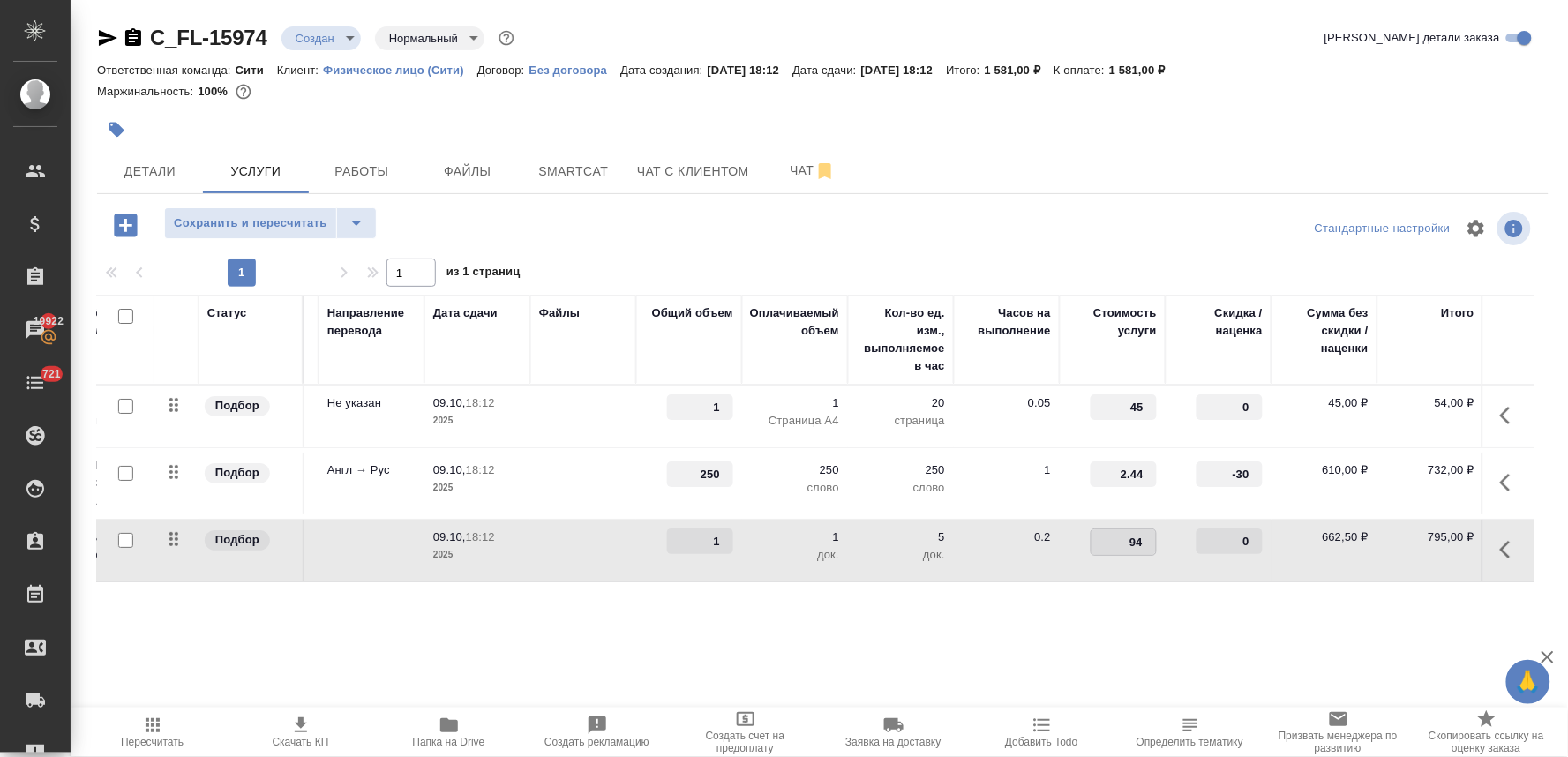
type input "940"
click at [1036, 620] on div "Статус Услуга для клиента (RU) Вид работ Направление перевода Дата сдачи Файлы …" at bounding box center [816, 485] width 1437 height 379
click at [300, 222] on span "Сохранить и пересчитать" at bounding box center [251, 224] width 154 height 20
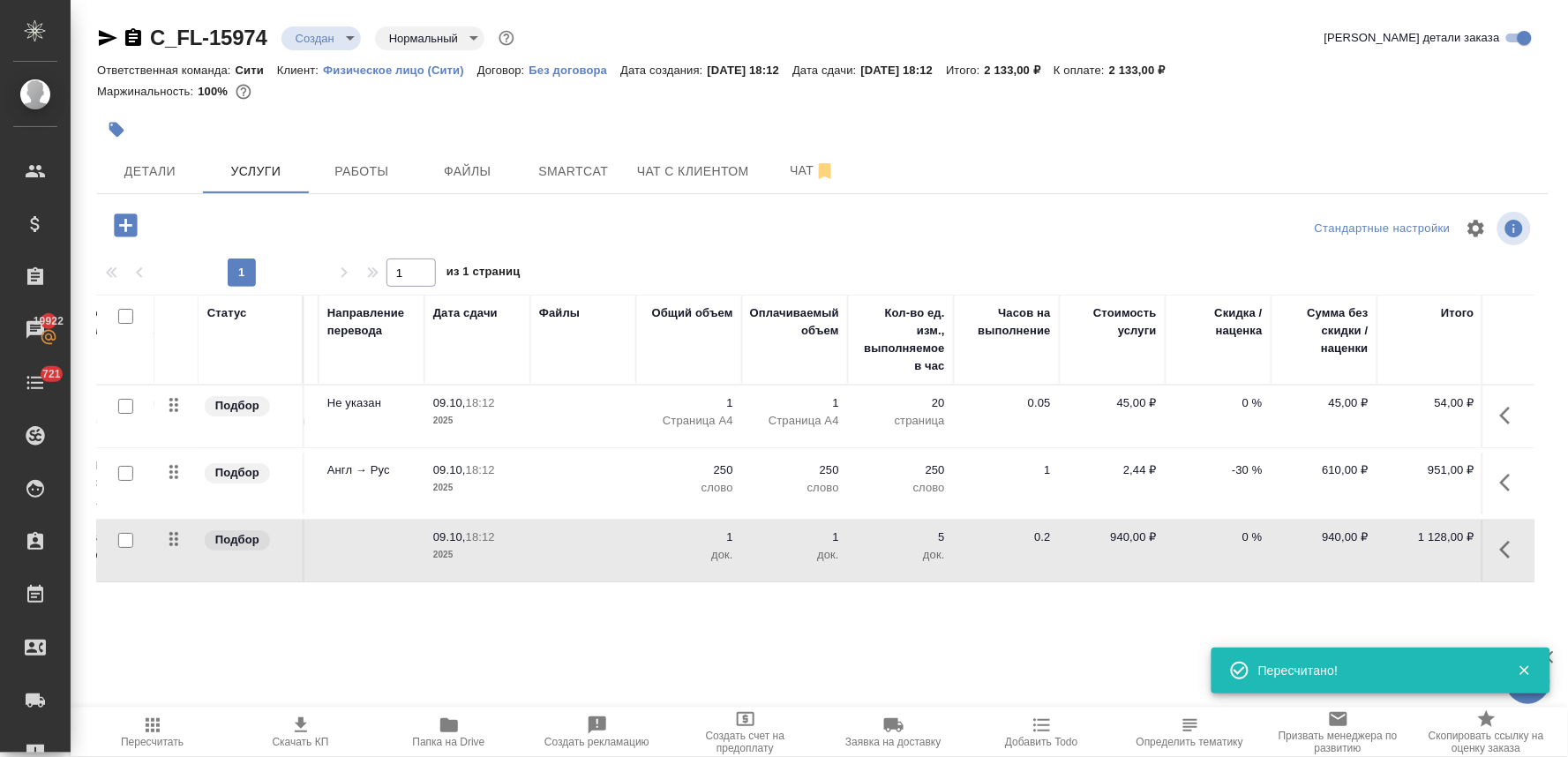
click at [1126, 538] on p "940,00 ₽" at bounding box center [1113, 537] width 88 height 17
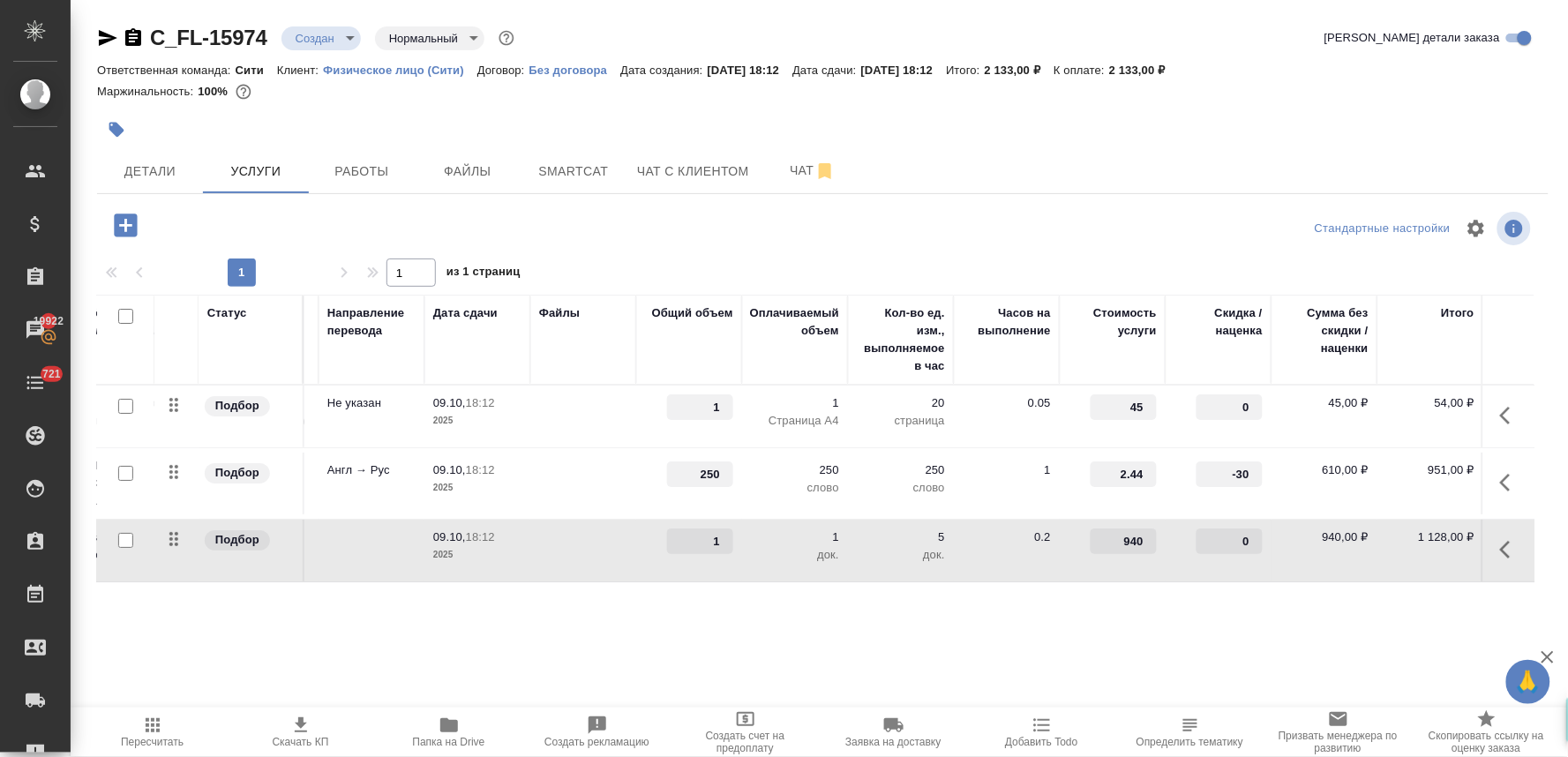
drag, startPoint x: 1126, startPoint y: 538, endPoint x: 1223, endPoint y: 530, distance: 97.3
click at [1222, 530] on tr "Подбор Заверение несрочно Заверение несрочно 09.10, 18:12 2025 1 1 док. 5 док. …" at bounding box center [704, 551] width 1663 height 62
drag, startPoint x: 1113, startPoint y: 542, endPoint x: 1157, endPoint y: 541, distance: 44.0
click at [1154, 541] on input "940" at bounding box center [1124, 543] width 64 height 26
type input "900"
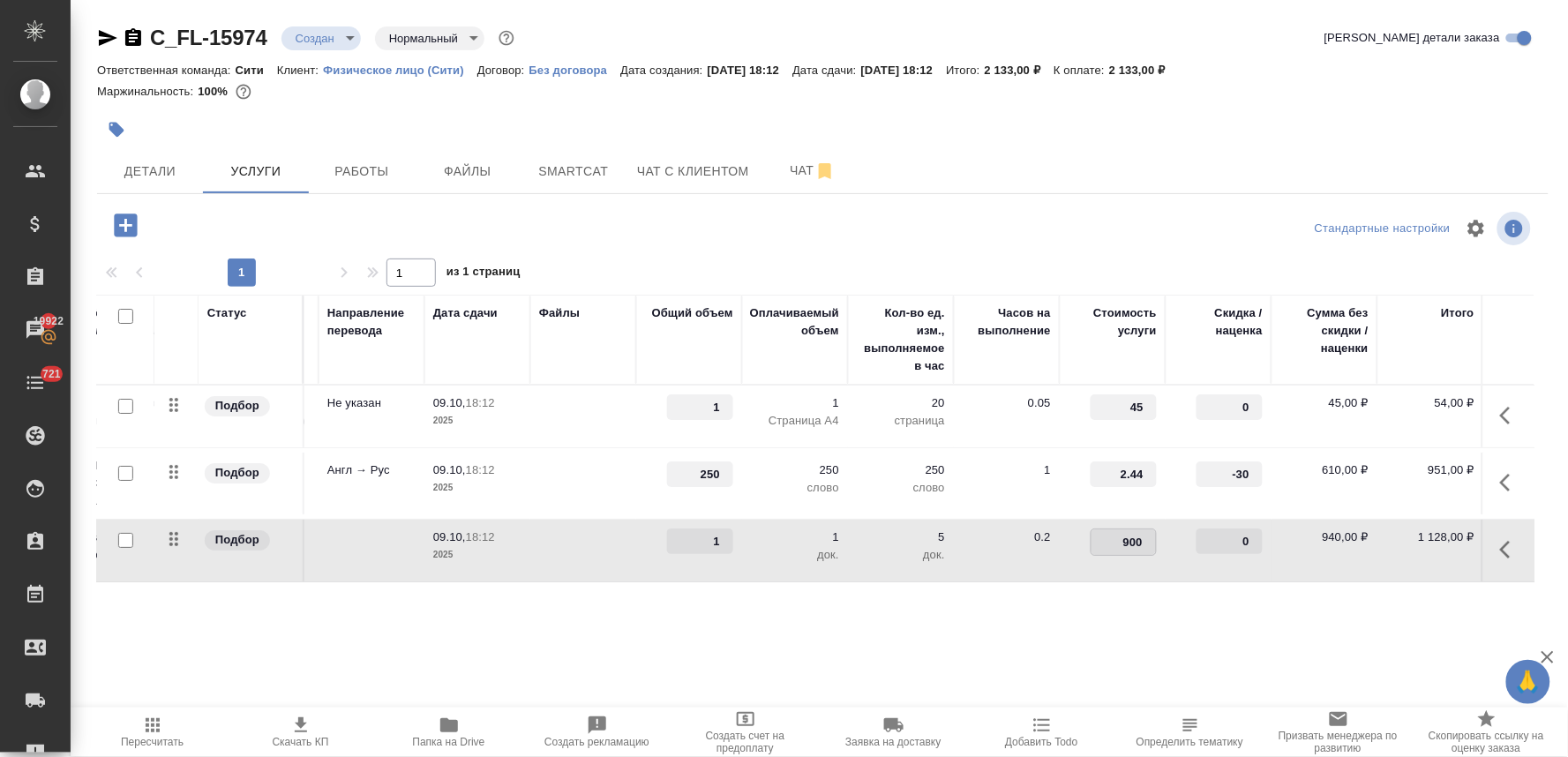
click at [1148, 621] on div "Статус Услуга для клиента (RU) Вид работ Направление перевода Дата сдачи Файлы …" at bounding box center [816, 485] width 1437 height 379
click at [282, 225] on span "Сохранить и пересчитать" at bounding box center [251, 224] width 154 height 20
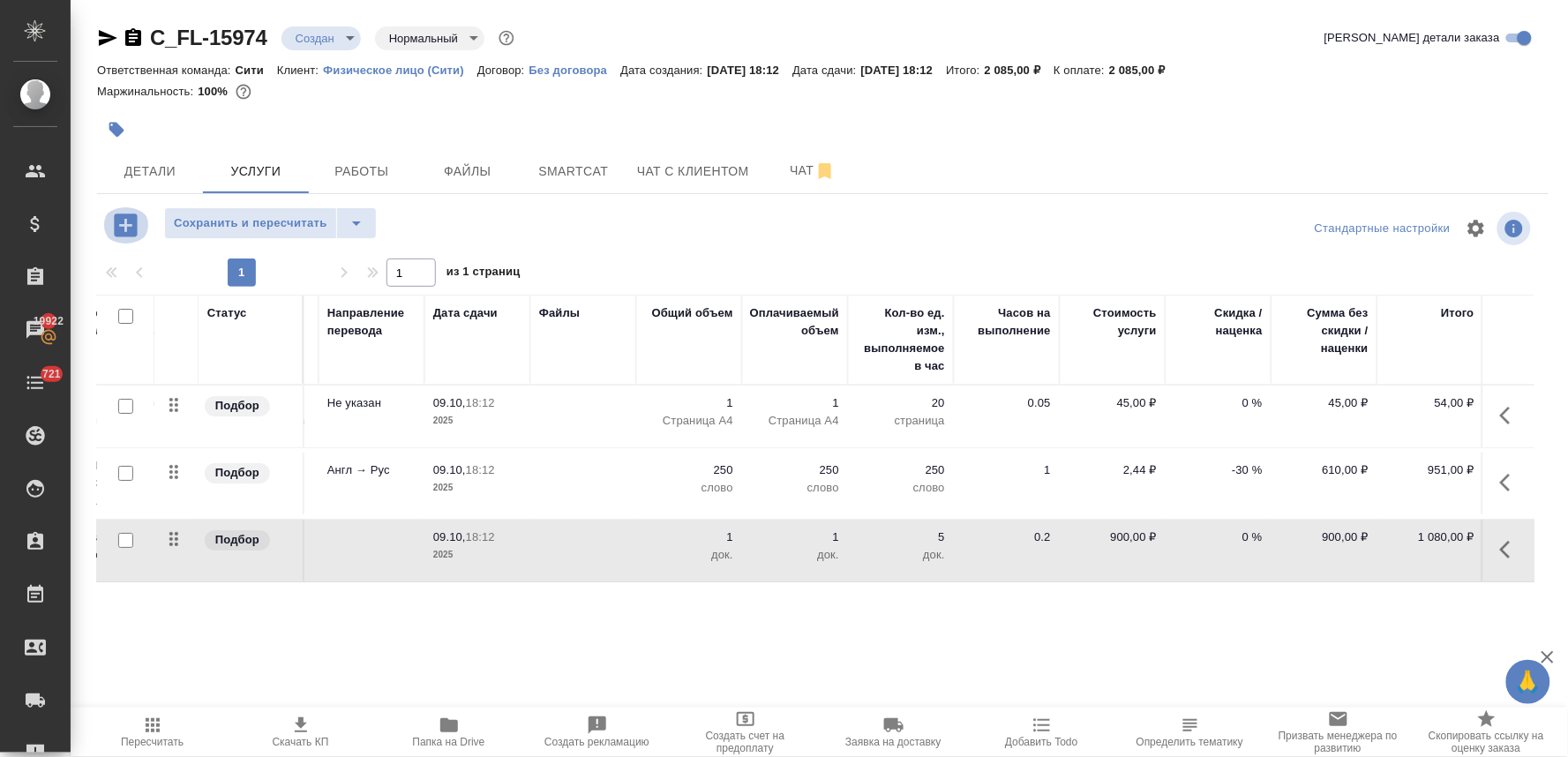
click at [134, 221] on icon "button" at bounding box center [125, 225] width 23 height 23
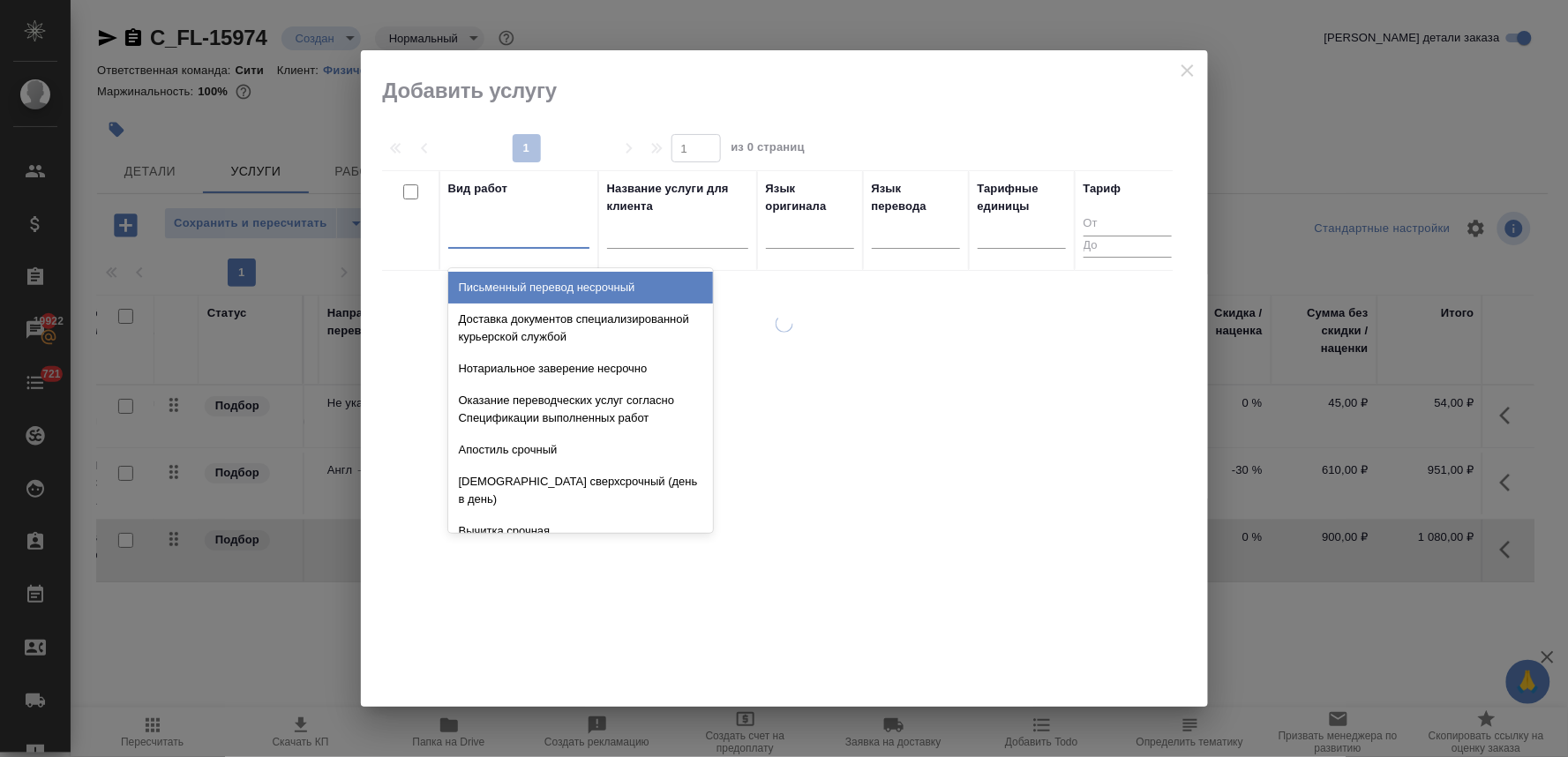
click at [522, 232] on div at bounding box center [519, 231] width 141 height 26
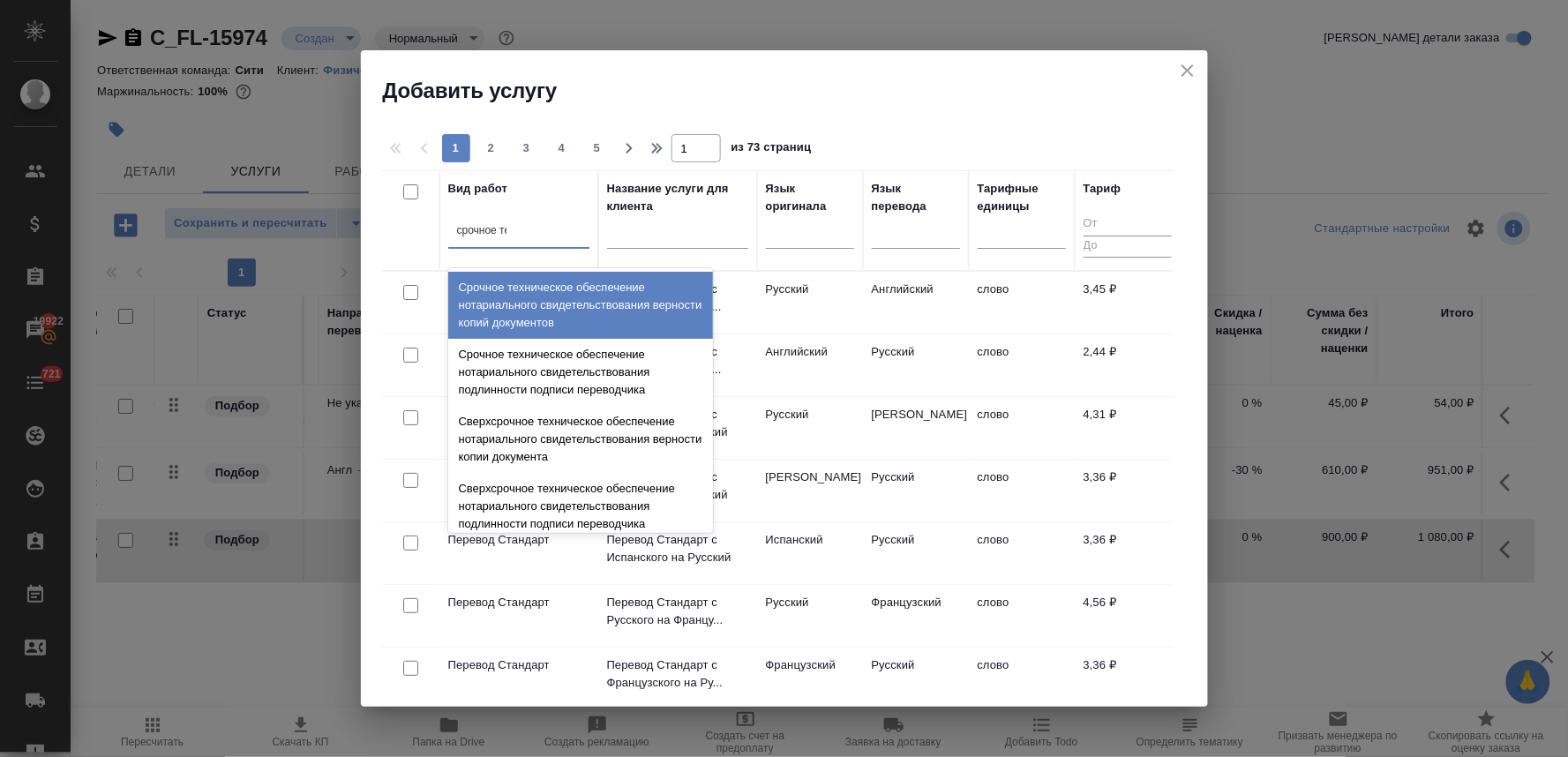
type input "срочное тех"
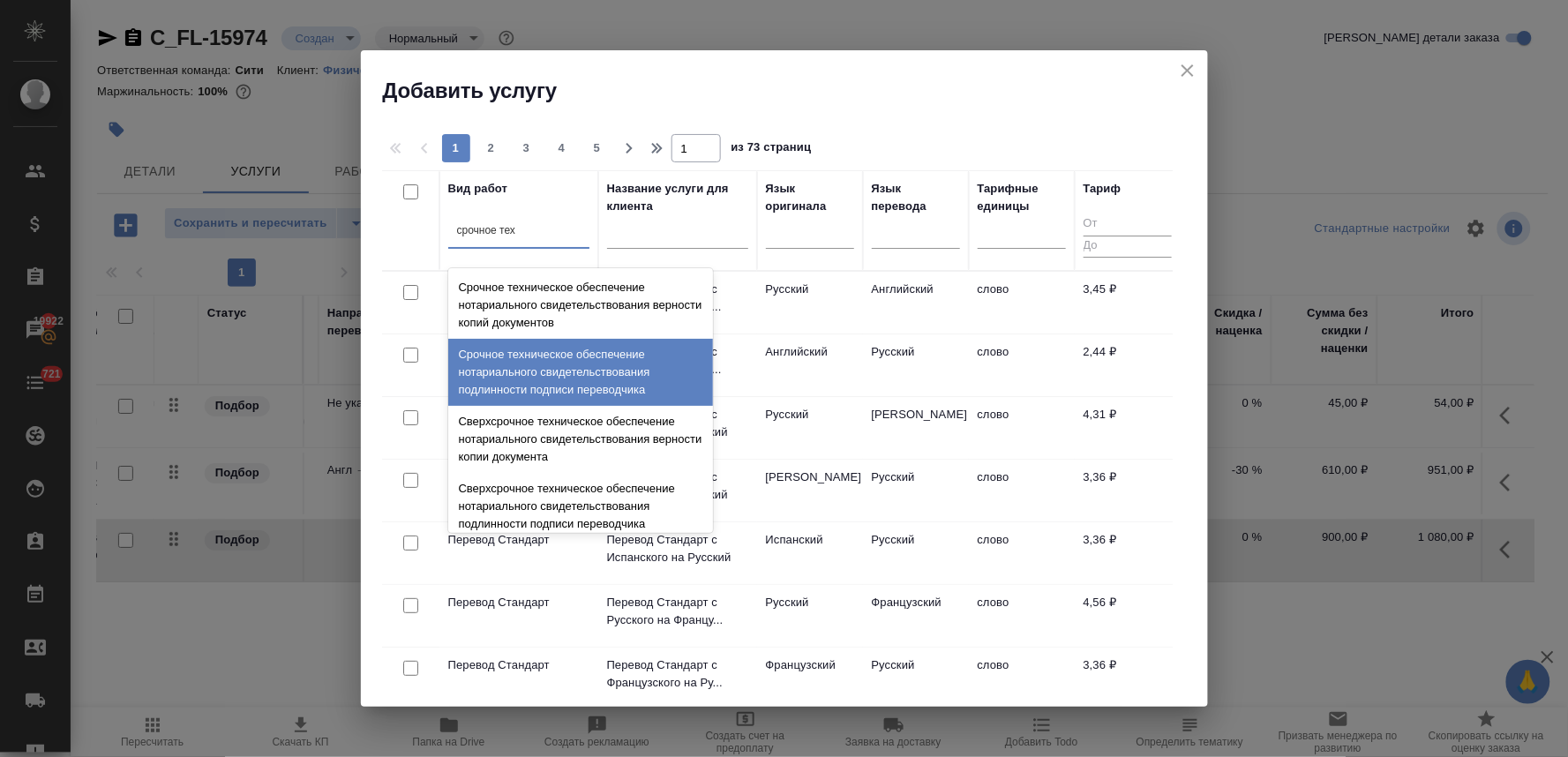
click at [565, 373] on div "Срочное техническое обеспечение нотариального свидетельствования подлинности по…" at bounding box center [580, 372] width 265 height 67
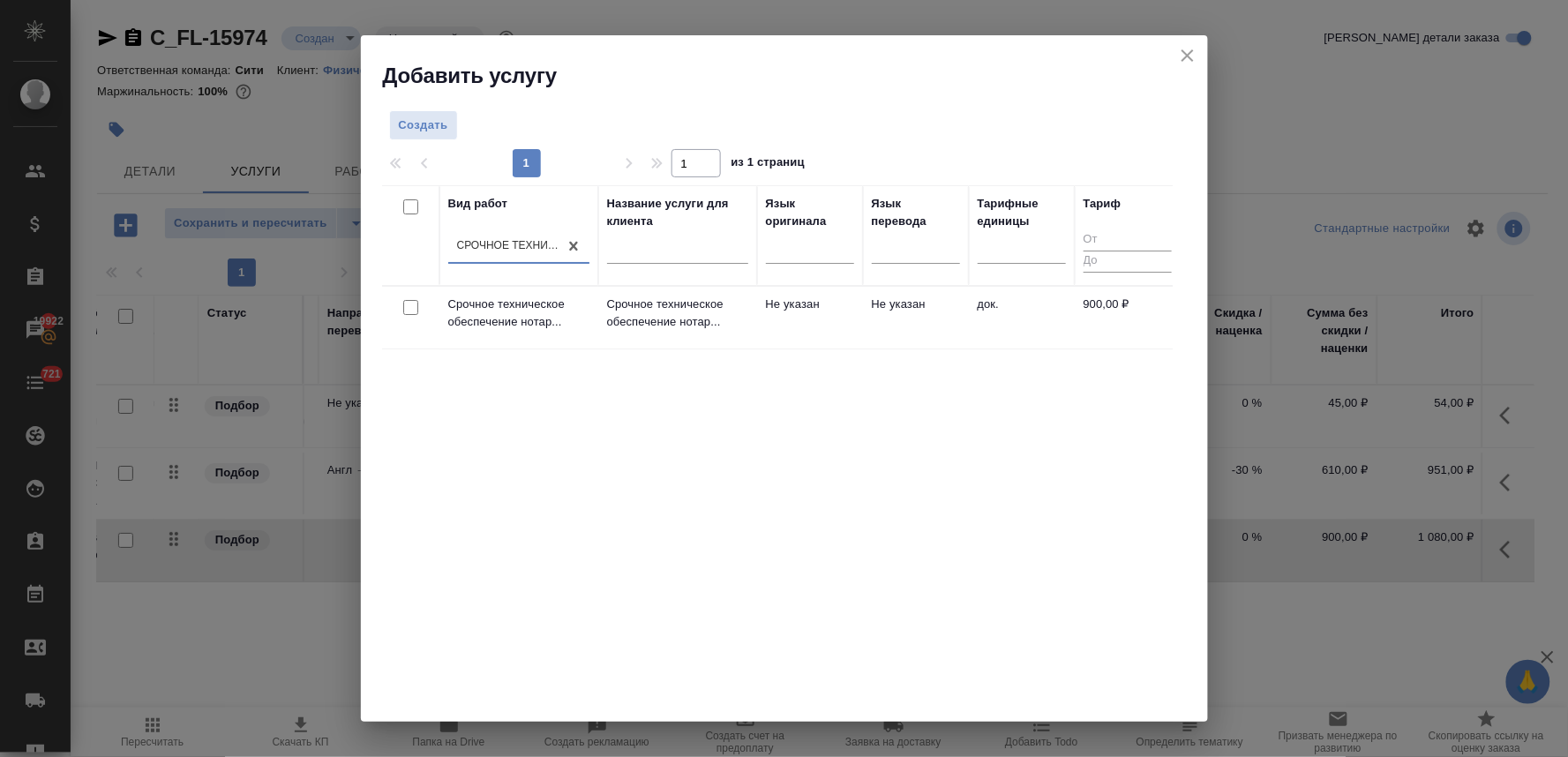
click at [409, 303] on input "checkbox" at bounding box center [411, 307] width 15 height 15
checkbox input "true"
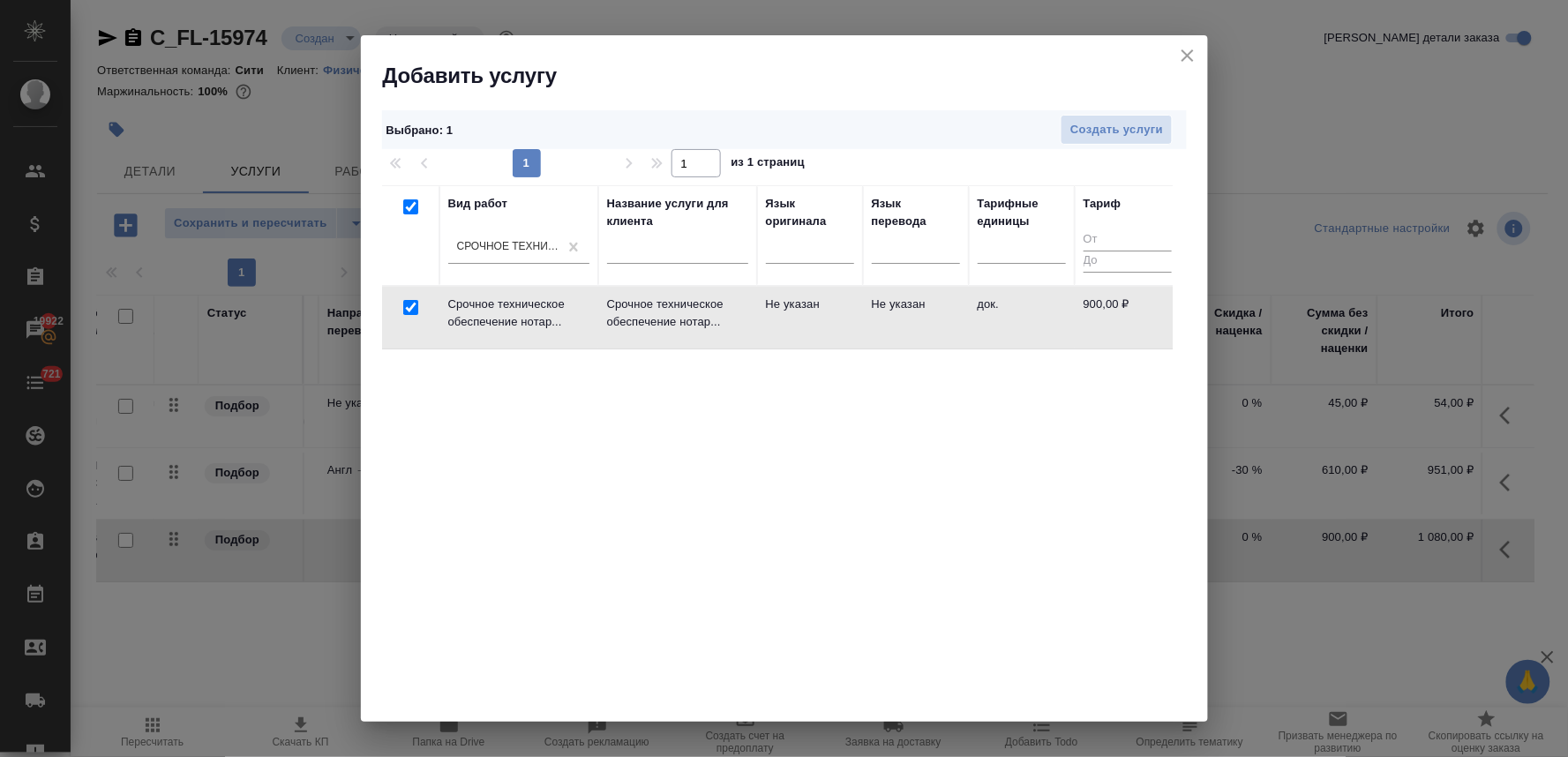
click at [1193, 51] on icon "close" at bounding box center [1187, 55] width 21 height 21
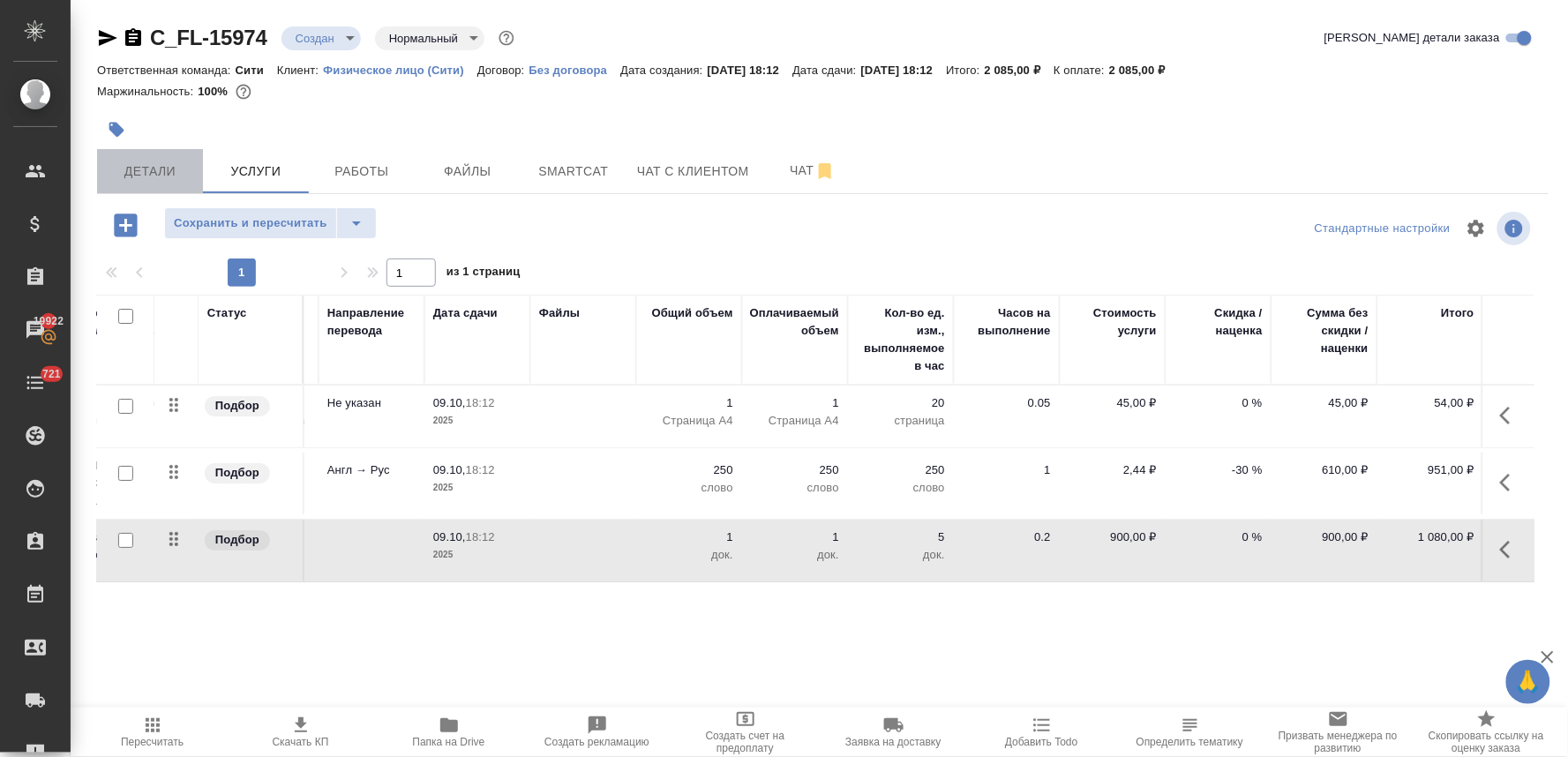
click at [148, 173] on span "Детали" at bounding box center [149, 171] width 84 height 22
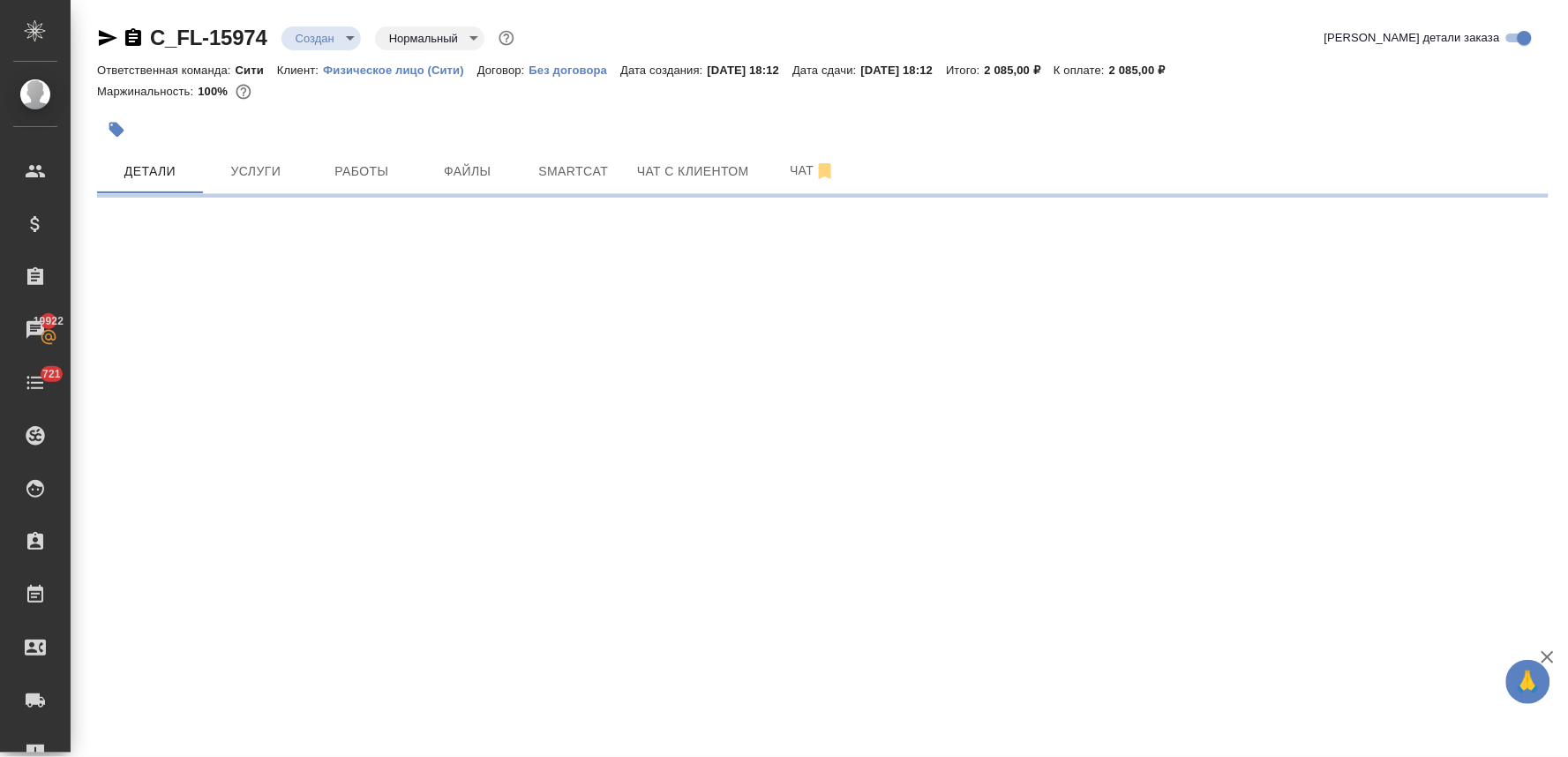
select select "RU"
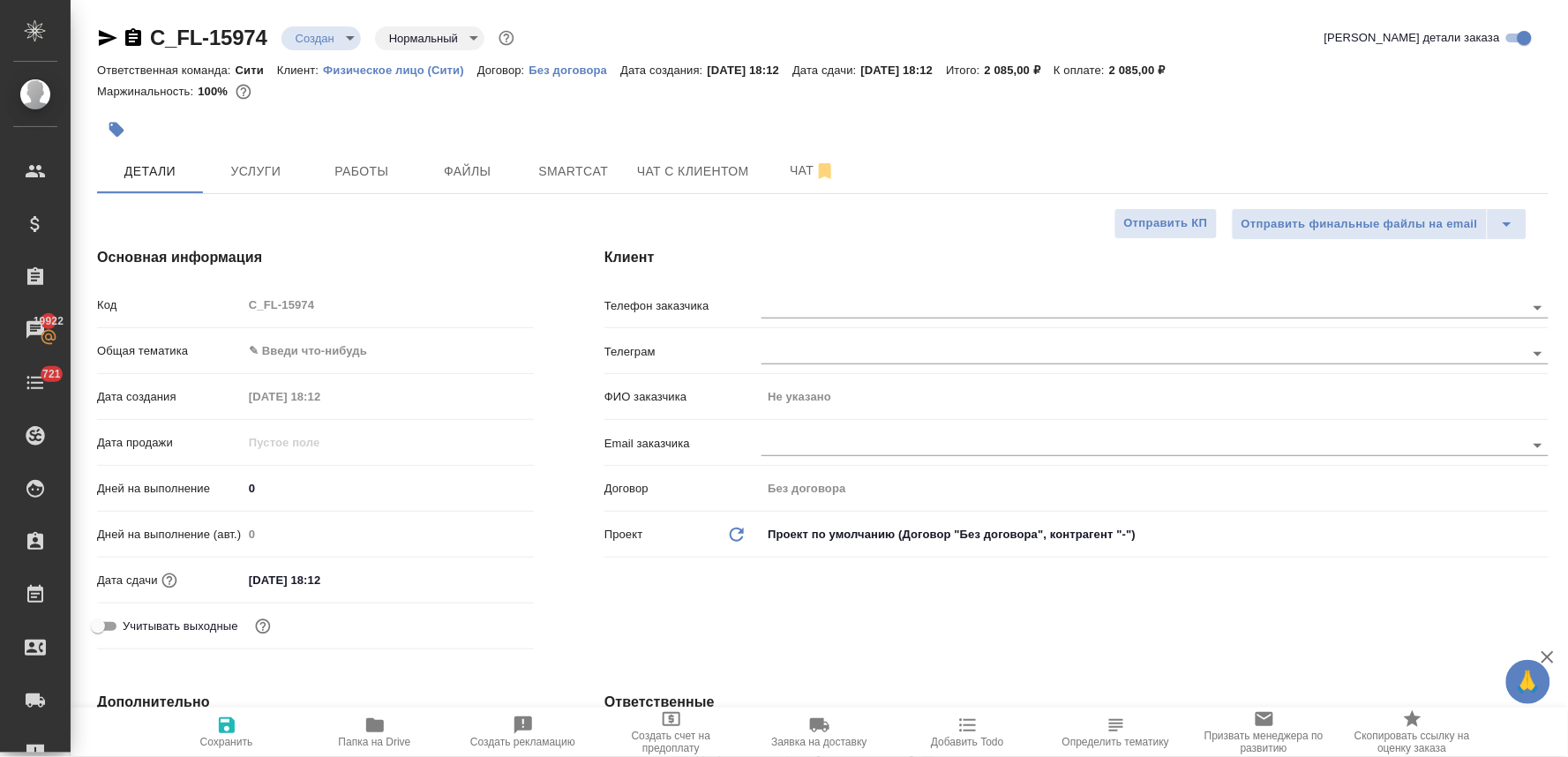
type textarea "x"
click at [217, 321] on div "Код C_FL-15974" at bounding box center [315, 313] width 437 height 46
drag, startPoint x: 1376, startPoint y: 98, endPoint x: 1127, endPoint y: 126, distance: 250.6
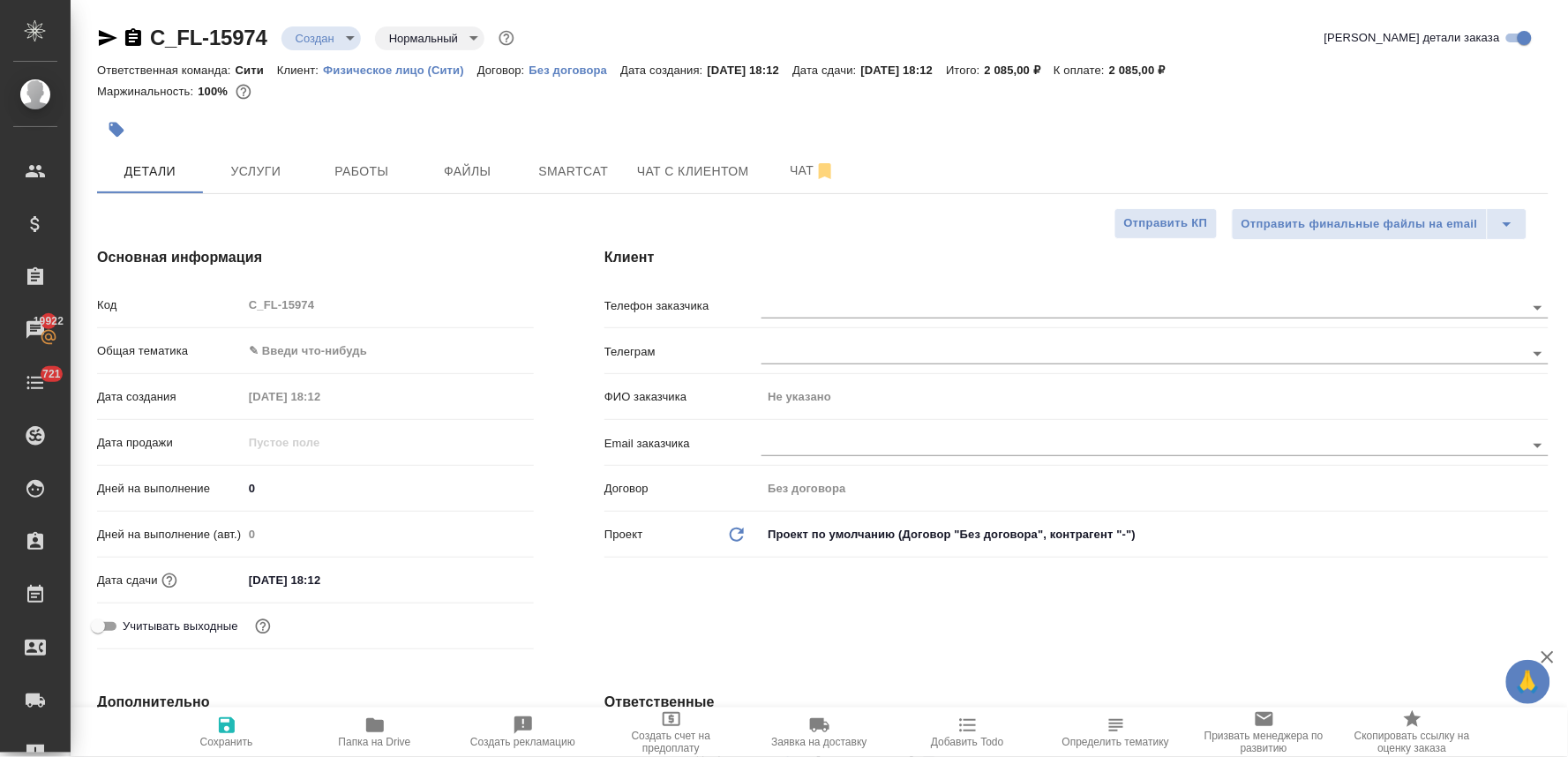
click at [1376, 98] on div "Маржинальность: 100%" at bounding box center [823, 92] width 1452 height 23
click at [471, 170] on span "Файлы" at bounding box center [467, 171] width 84 height 22
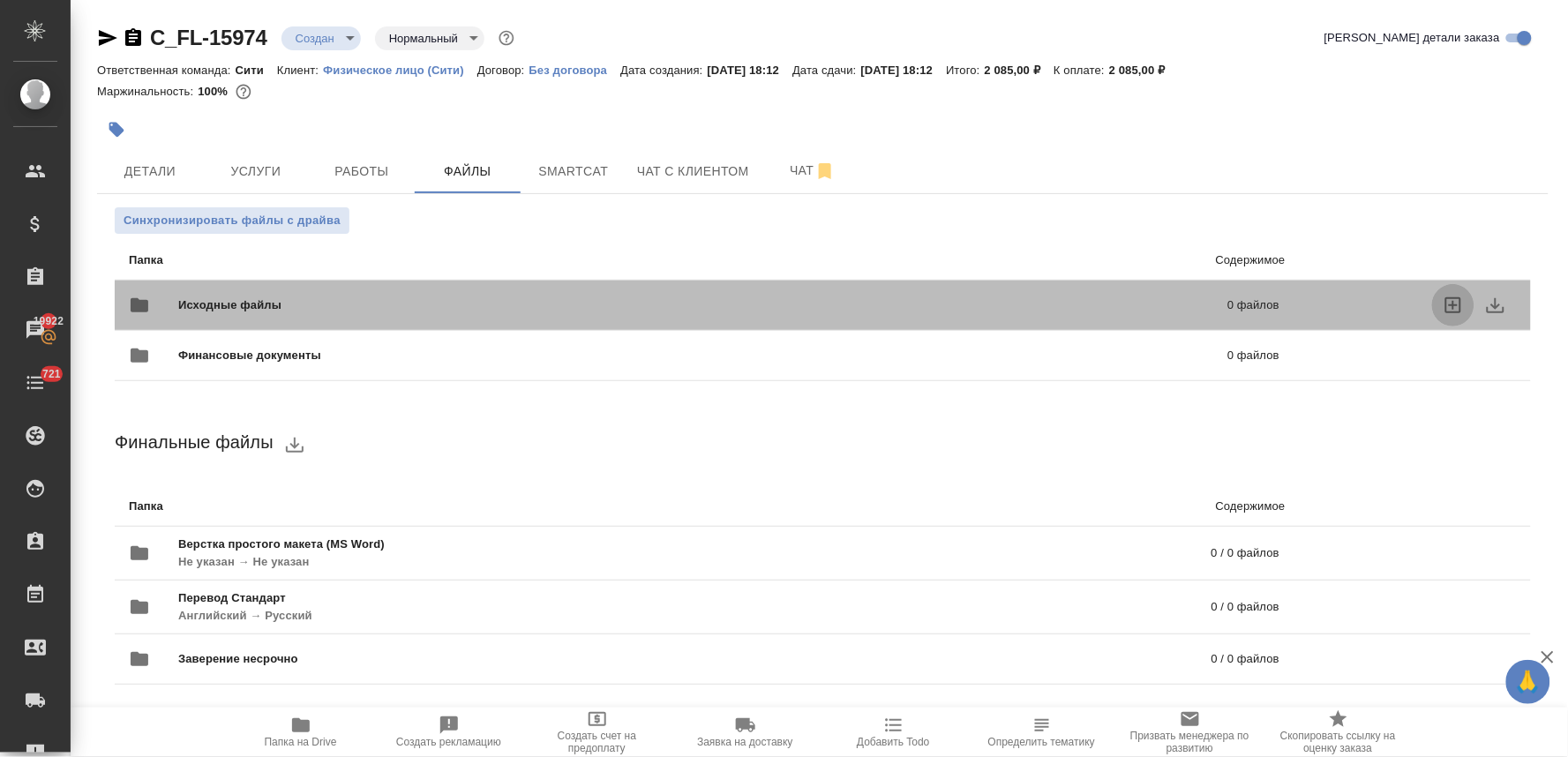
click at [1456, 303] on icon "uploadFiles" at bounding box center [1453, 305] width 21 height 21
click at [0, 0] on input "uploadFiles" at bounding box center [0, 0] width 0 height 0
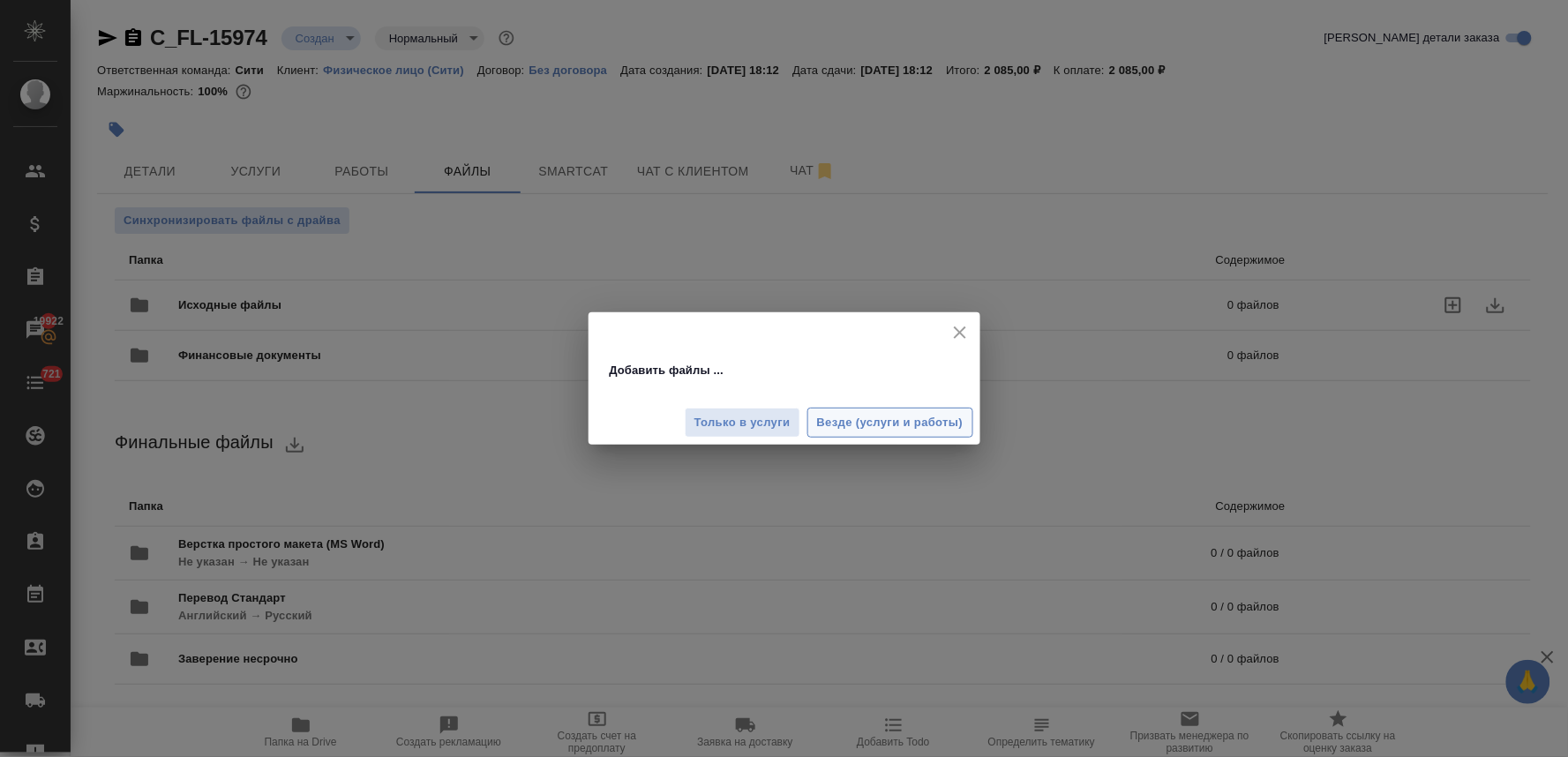
click at [917, 429] on span "Везде (услуги и работы)" at bounding box center [891, 423] width 147 height 20
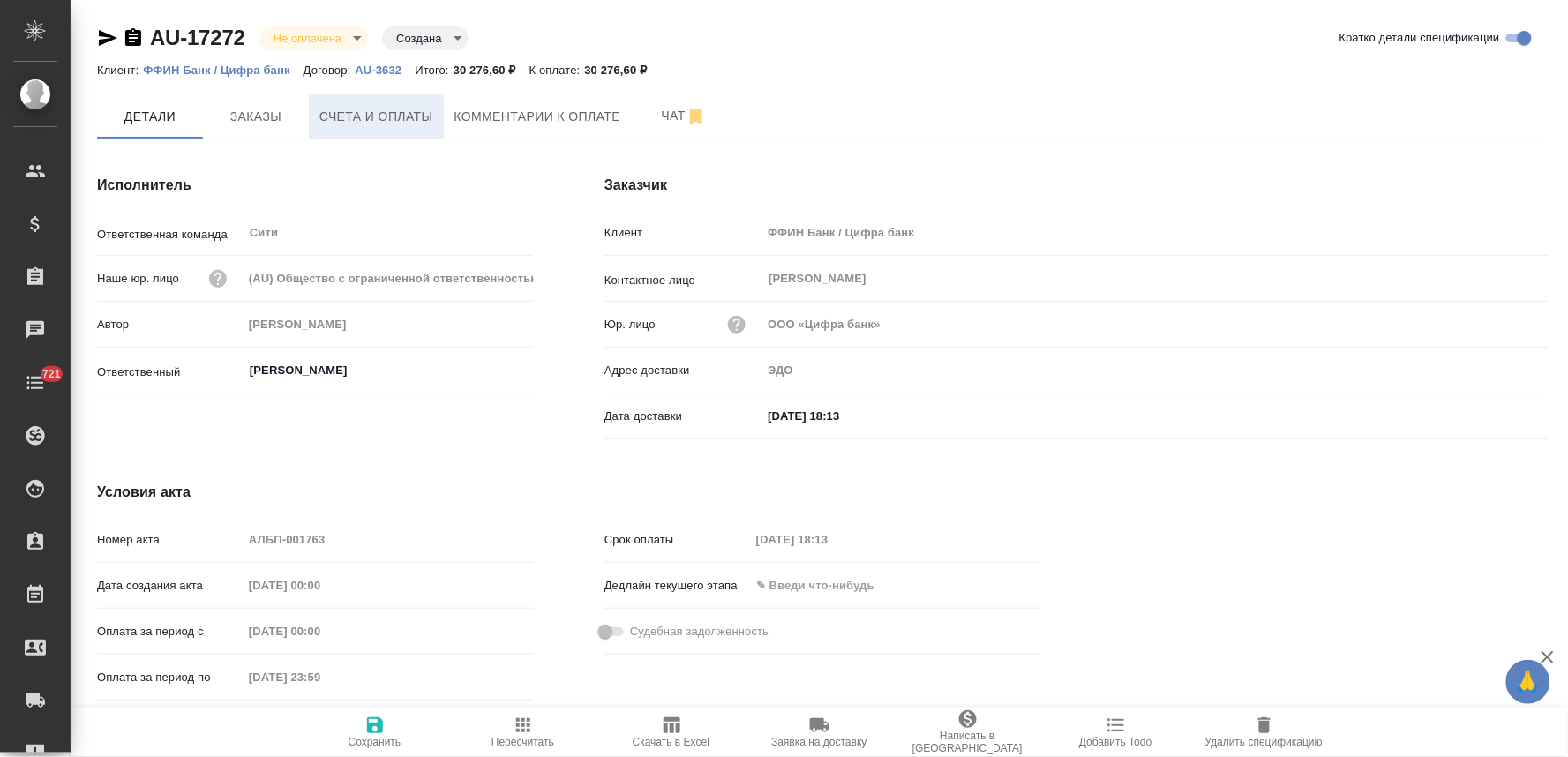
click at [384, 106] on span "Счета и оплаты" at bounding box center [377, 117] width 114 height 22
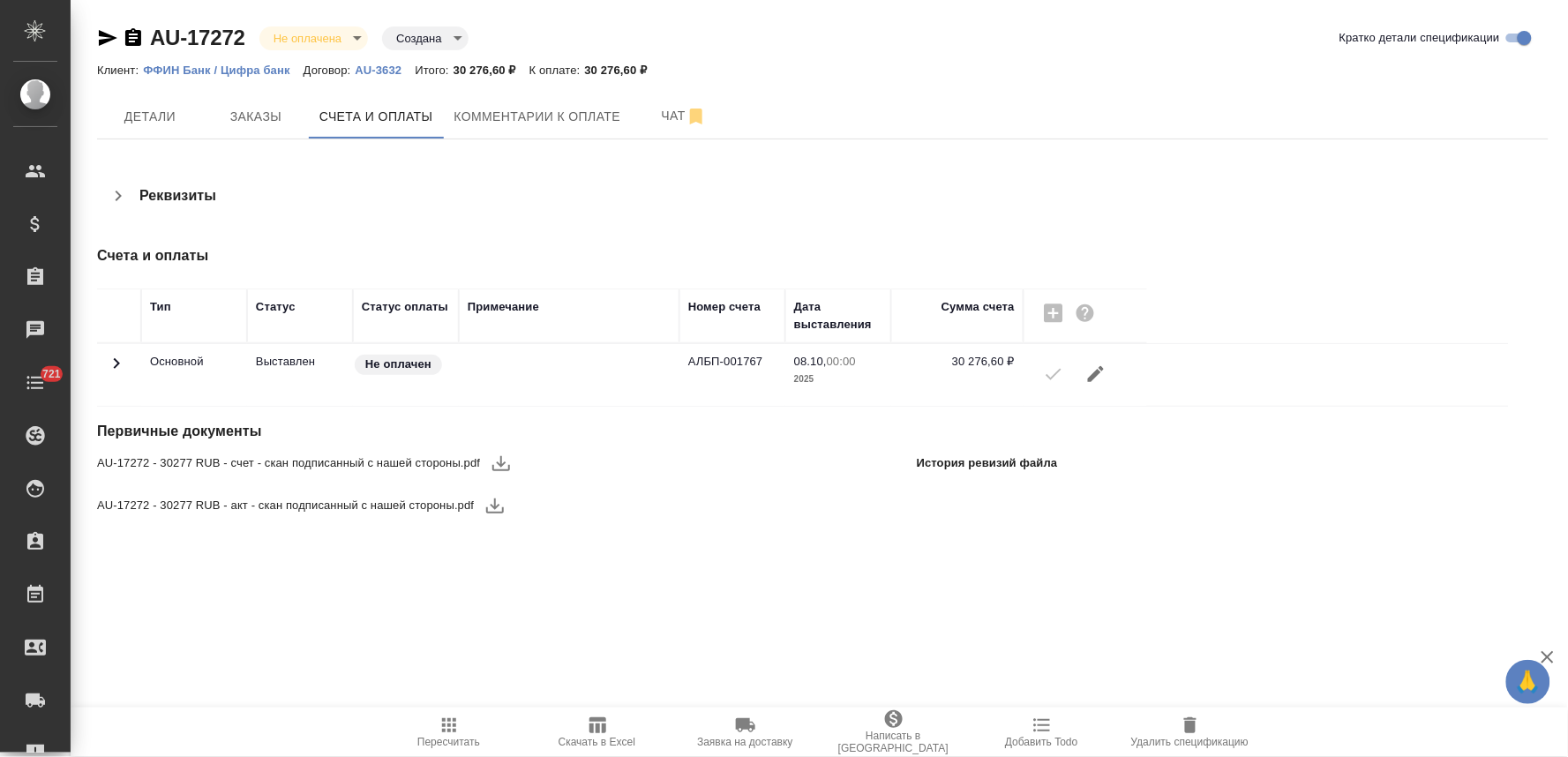
click at [500, 462] on icon "button" at bounding box center [500, 464] width 17 height 15
click at [495, 507] on icon "button" at bounding box center [494, 506] width 17 height 15
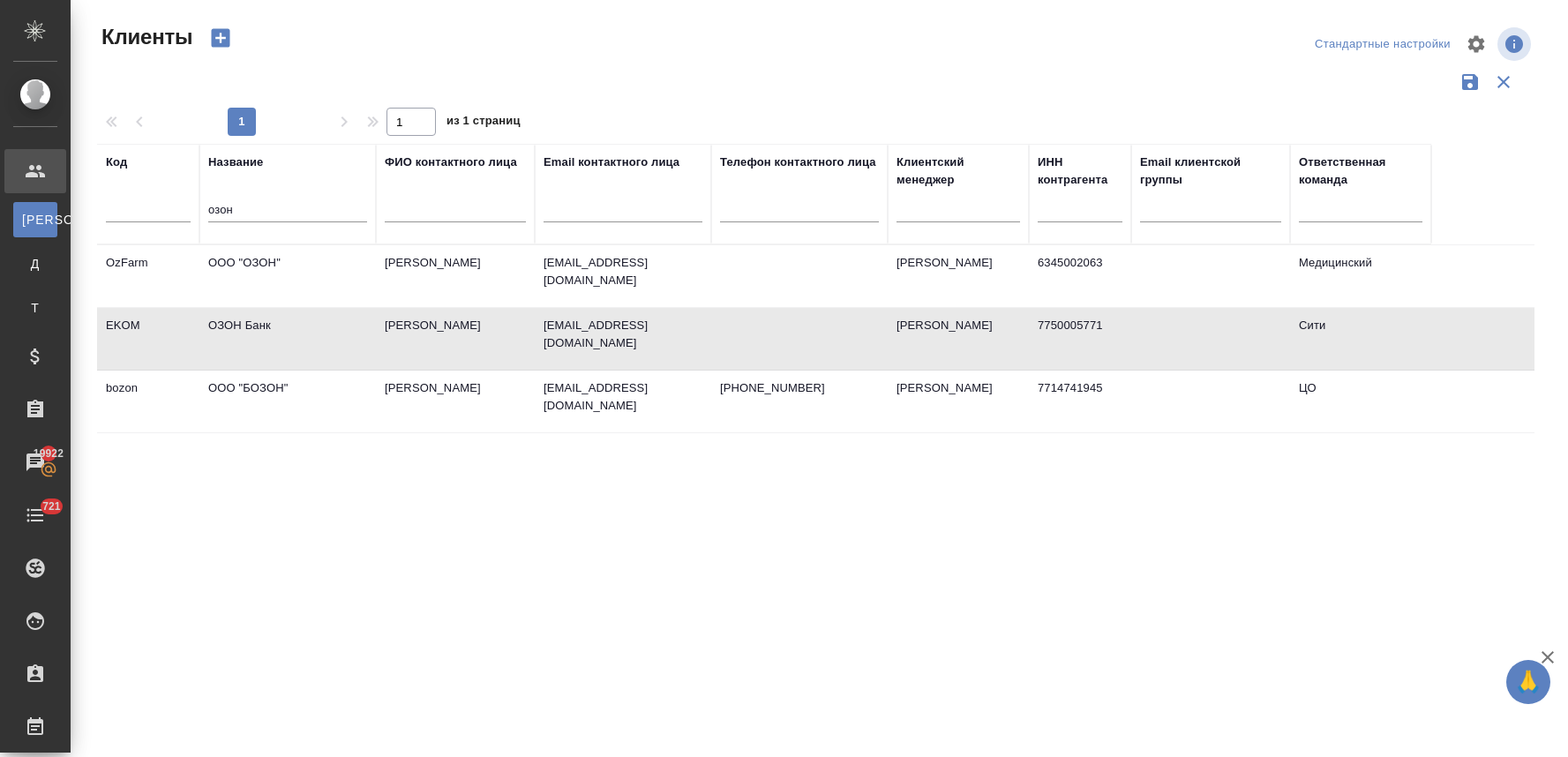
select select "RU"
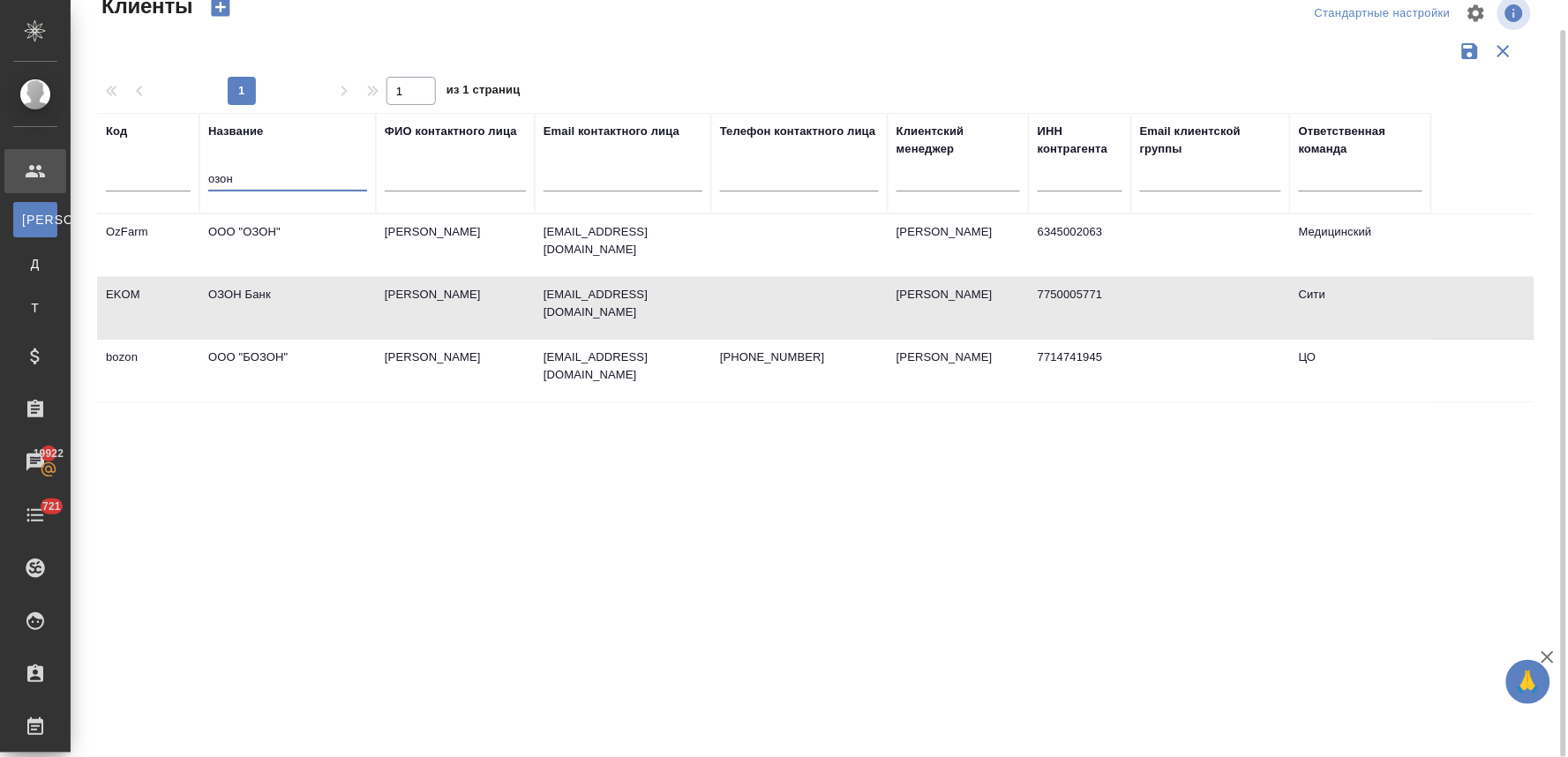
drag, startPoint x: 244, startPoint y: 170, endPoint x: 170, endPoint y: 178, distance: 74.4
click at [170, 178] on tr "Код Название озон ФИО контактного лица Email контактного лица Телефон контактно…" at bounding box center [764, 163] width 1334 height 101
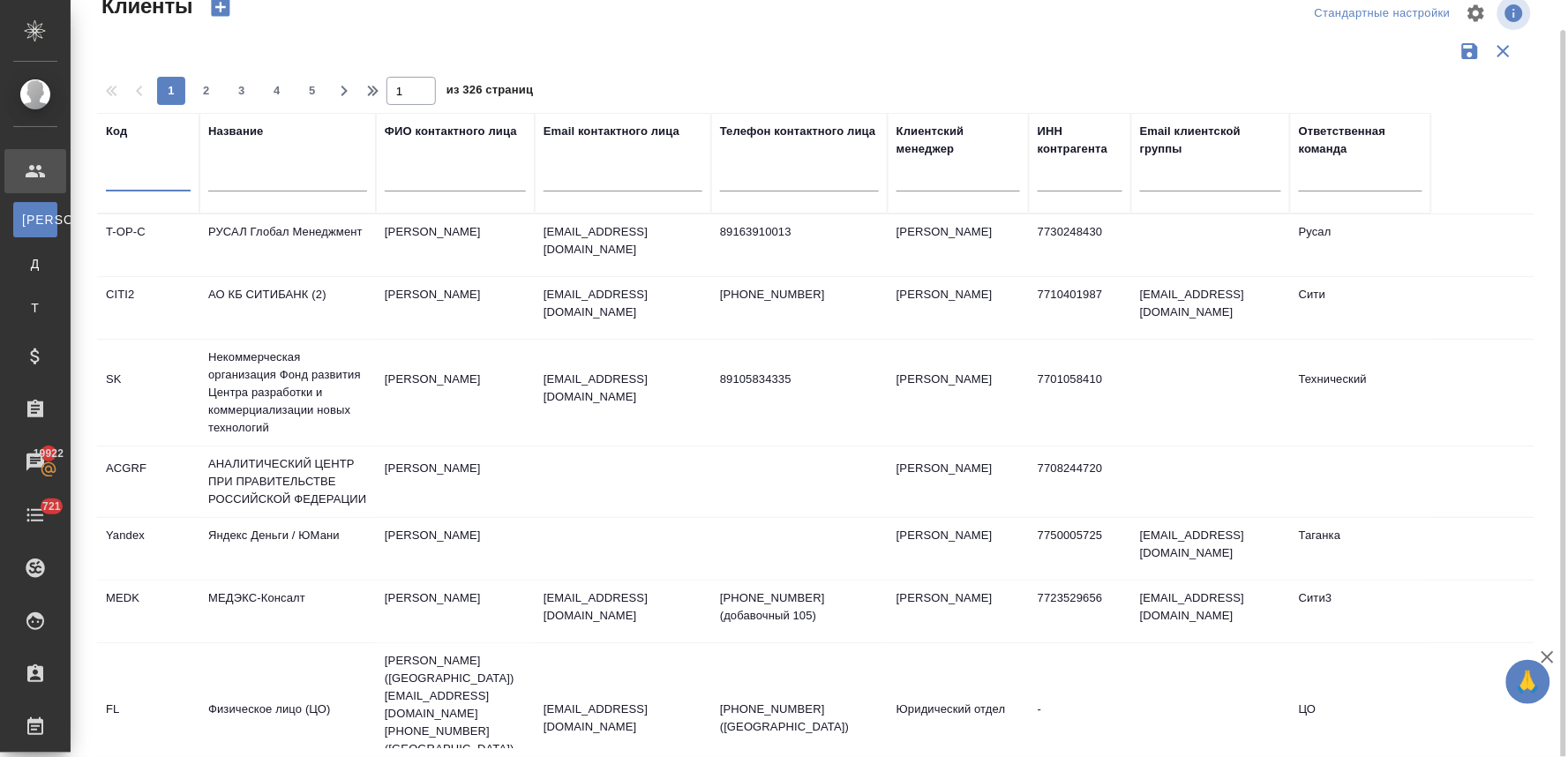
click at [141, 181] on input "text" at bounding box center [148, 181] width 84 height 22
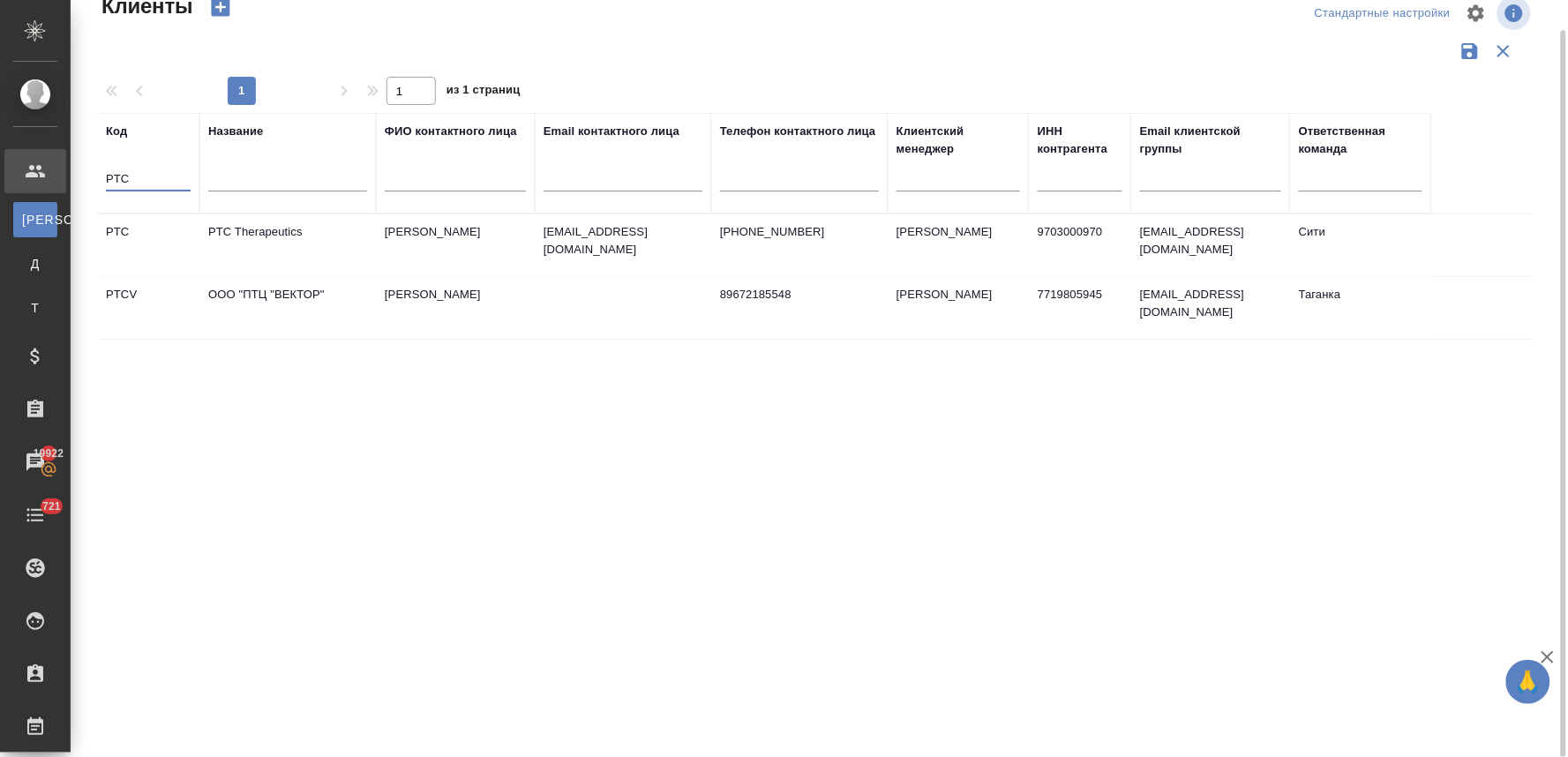
type input "PTC"
click at [249, 242] on td "PTC Therapeutics" at bounding box center [288, 245] width 177 height 61
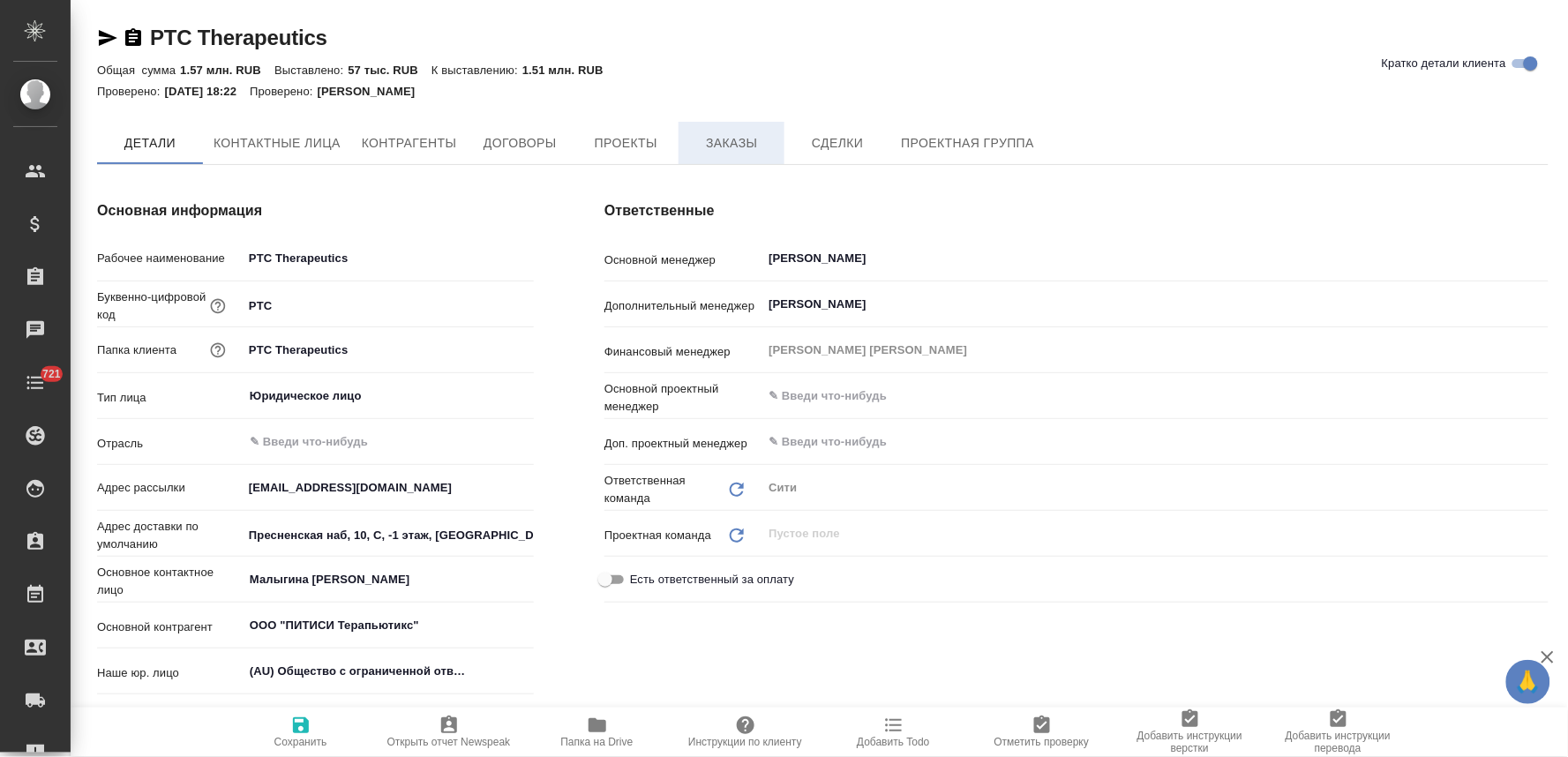
click at [718, 138] on span "Заказы" at bounding box center [731, 143] width 84 height 22
type textarea "x"
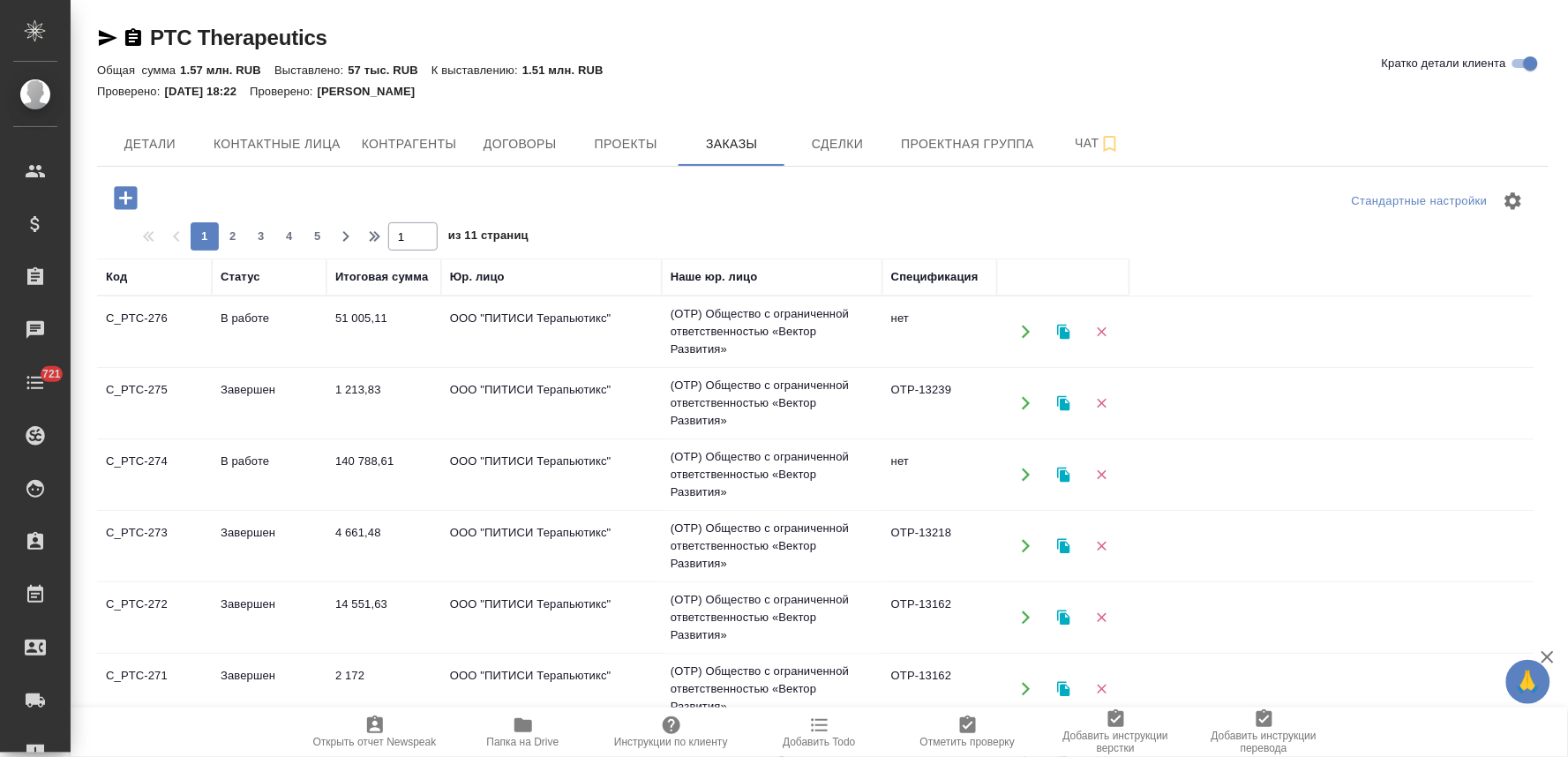
click at [127, 196] on icon "button" at bounding box center [125, 197] width 23 height 23
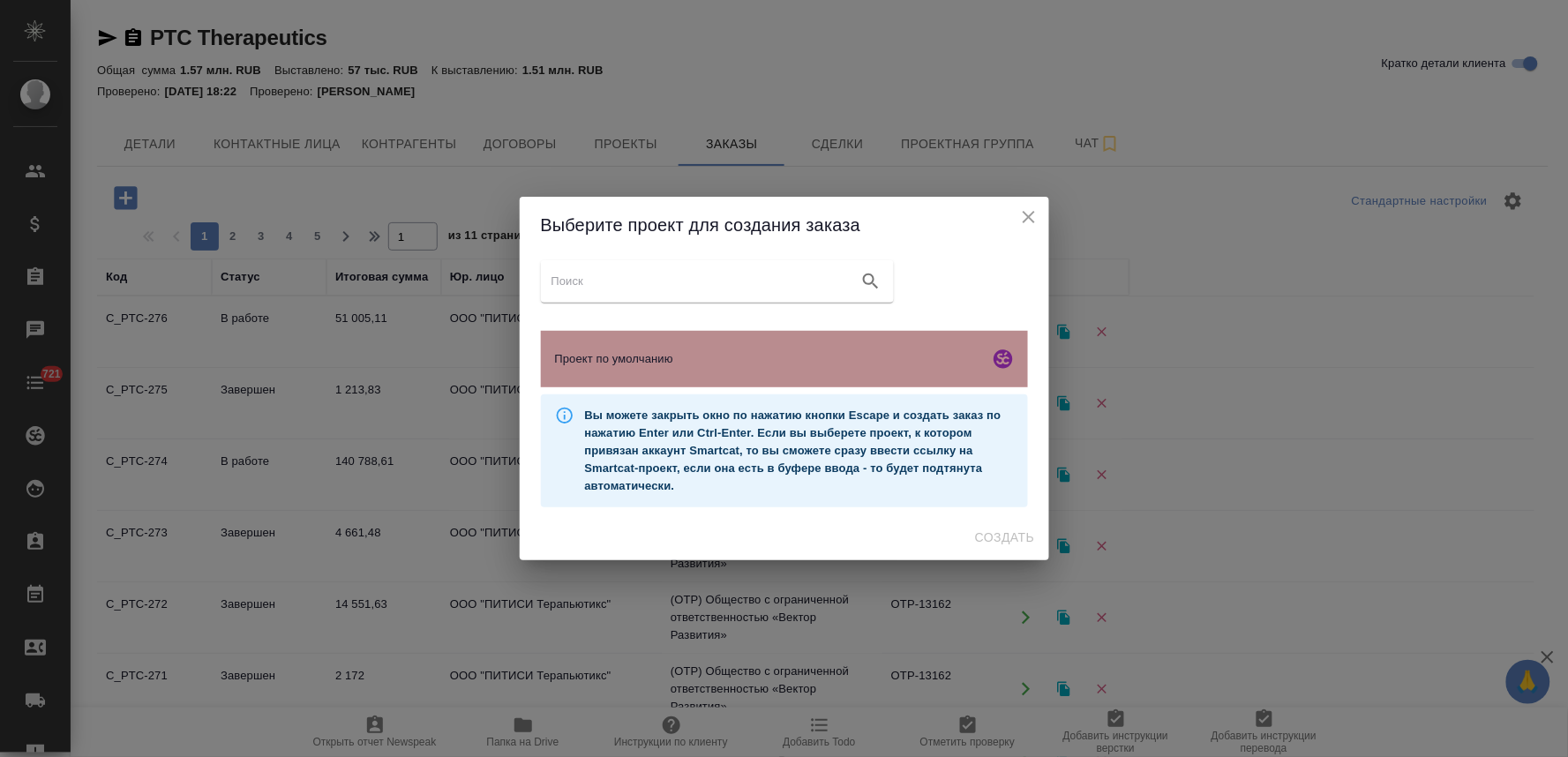
click at [677, 350] on span "Проект по умолчанию" at bounding box center [769, 358] width 427 height 17
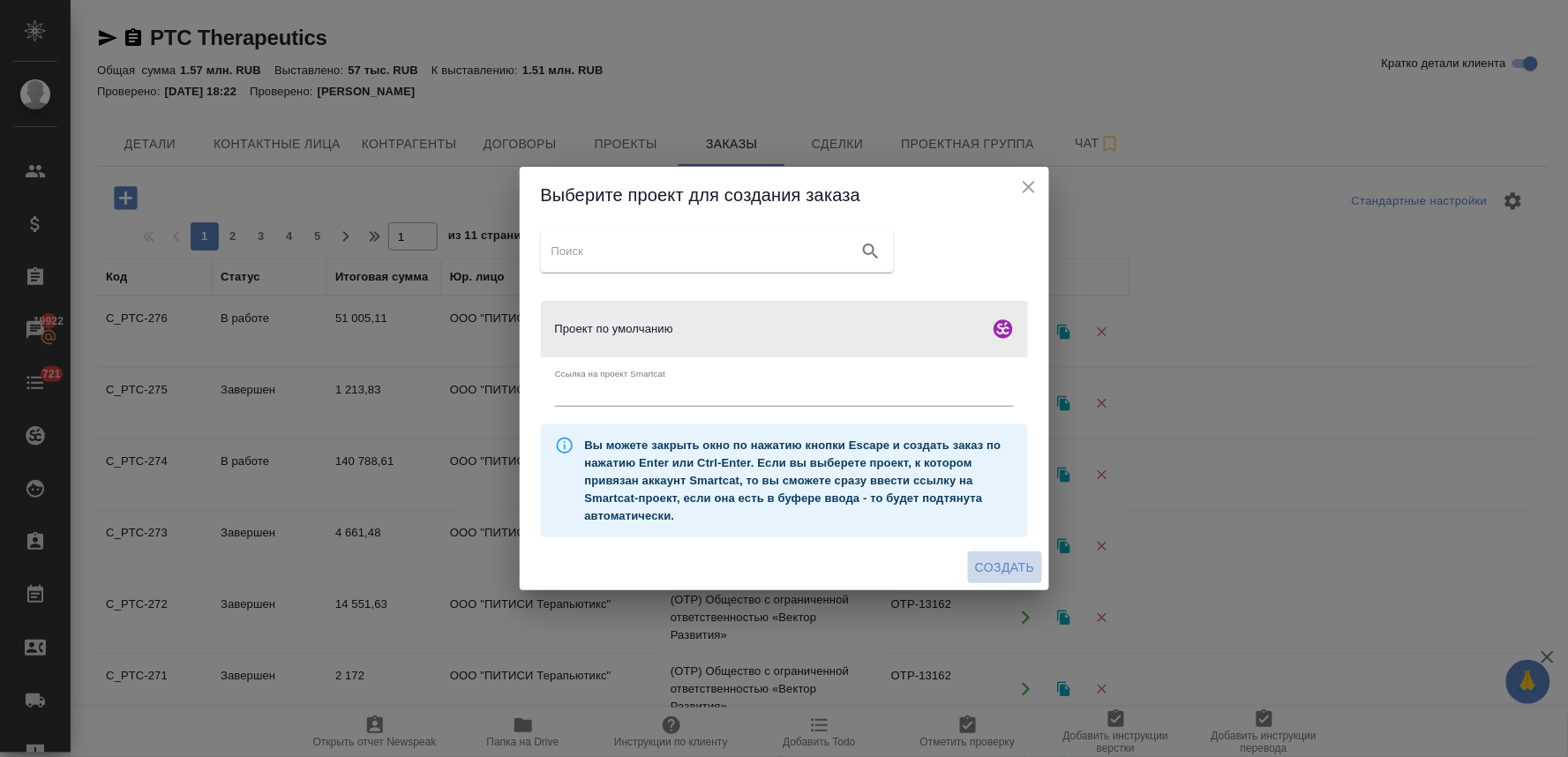
click at [988, 565] on span "Создать" at bounding box center [1004, 568] width 60 height 22
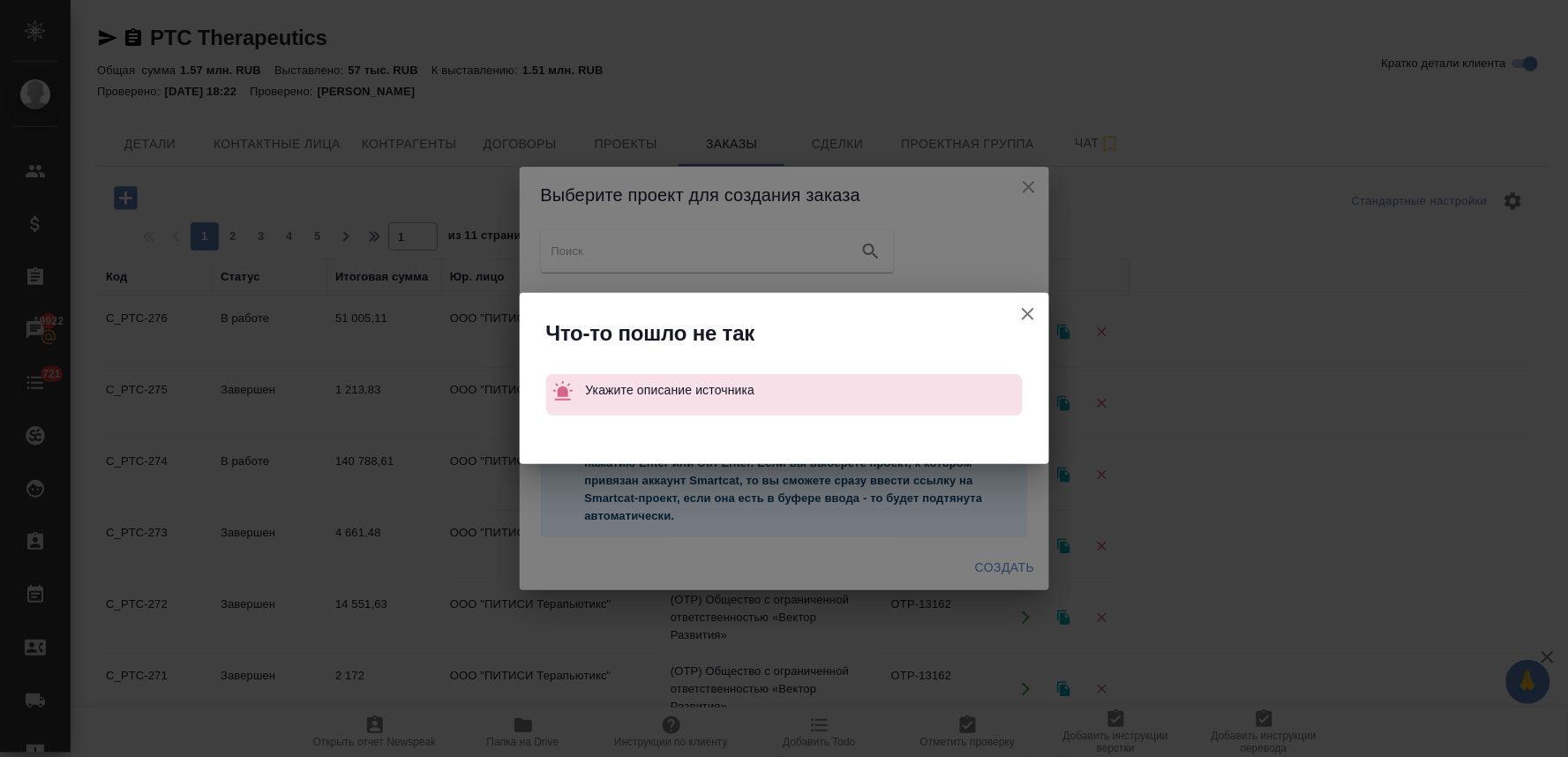
click at [1028, 316] on icon "button" at bounding box center [1027, 313] width 21 height 21
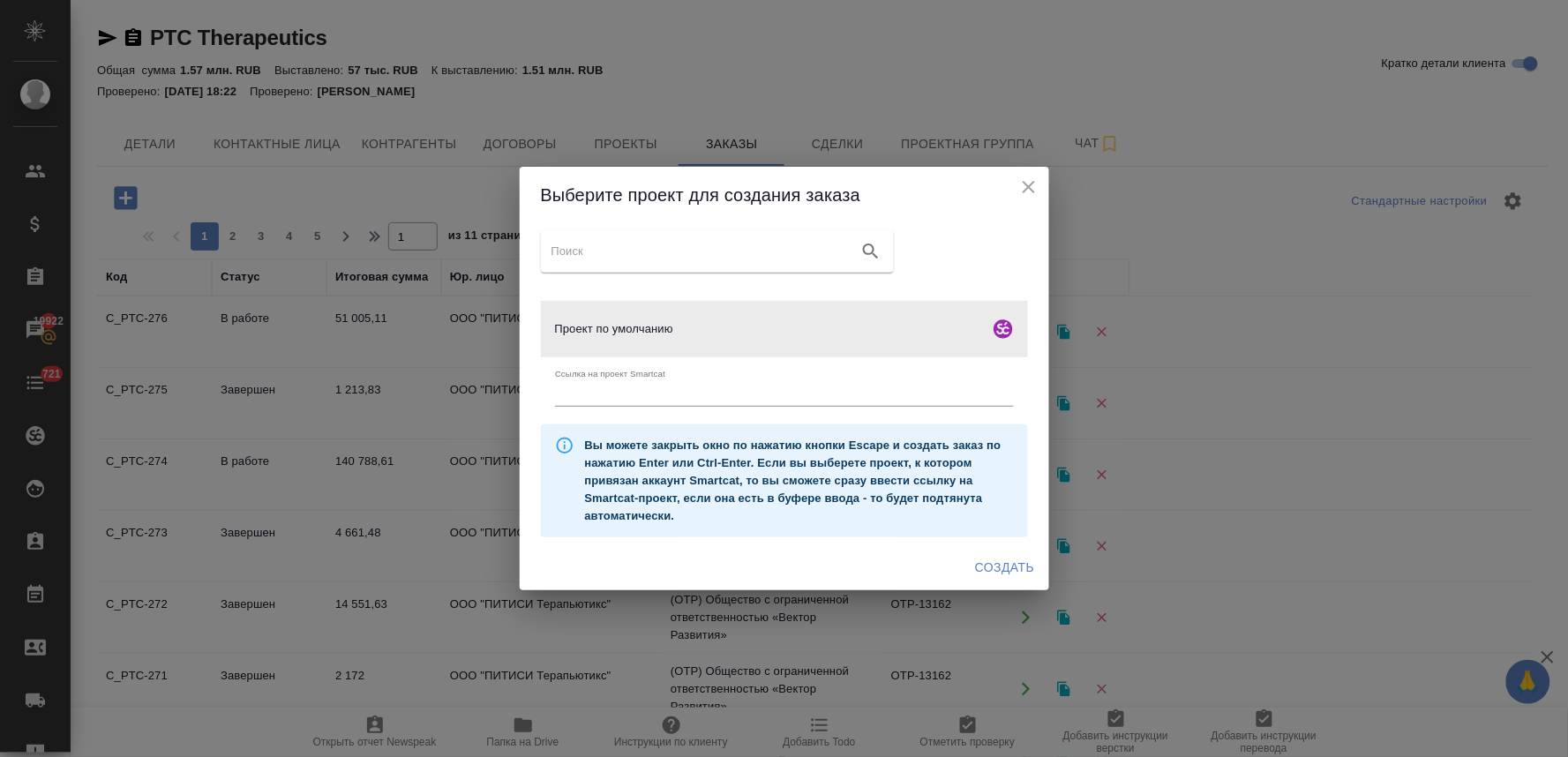
click at [1031, 180] on icon "close" at bounding box center [1028, 187] width 21 height 21
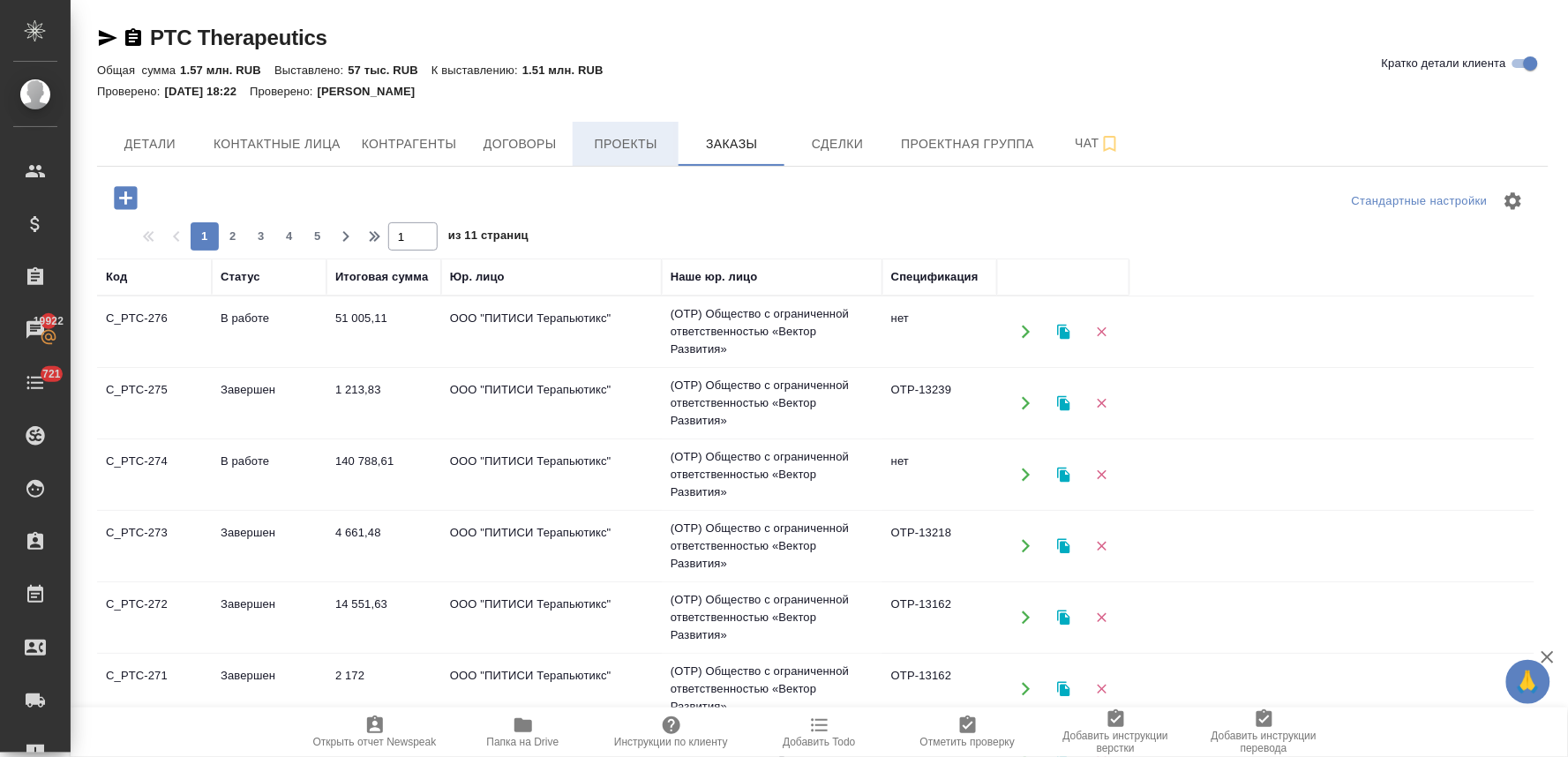
click at [652, 137] on span "Проекты" at bounding box center [625, 144] width 84 height 22
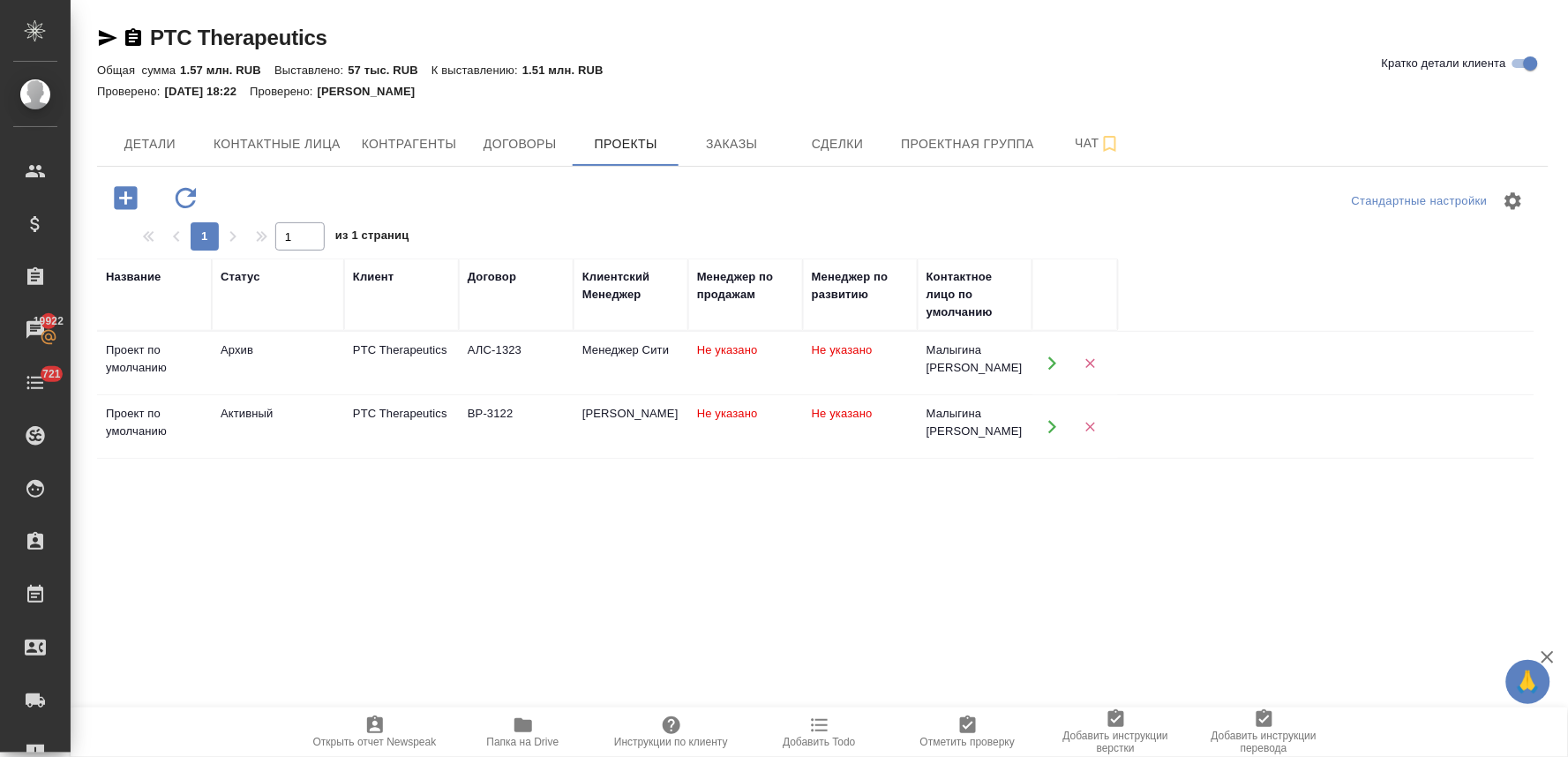
click at [277, 415] on div "Активный" at bounding box center [278, 413] width 115 height 17
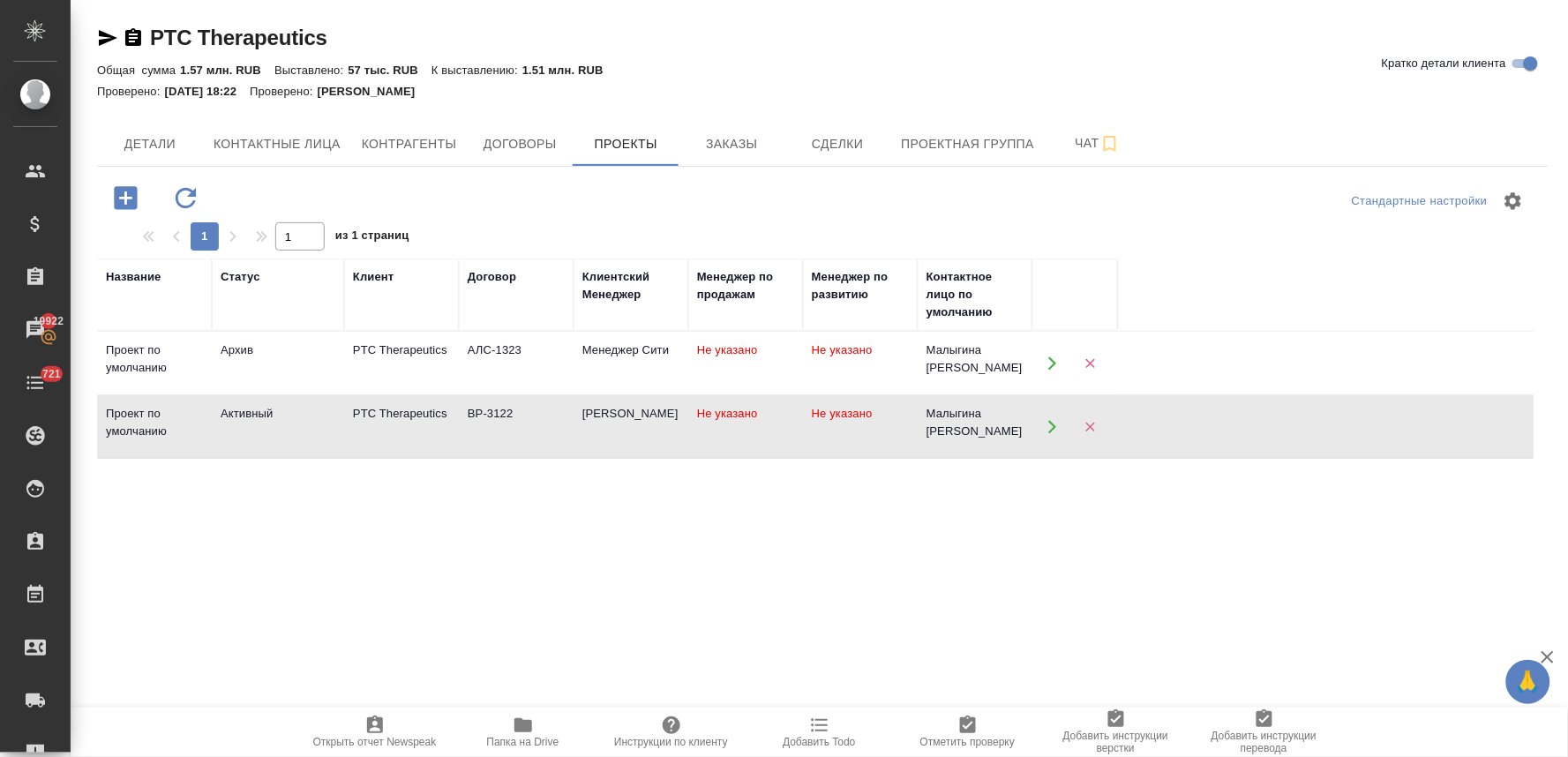
click at [277, 415] on div "Активный" at bounding box center [278, 413] width 115 height 17
click at [718, 134] on span "Заказы" at bounding box center [731, 144] width 84 height 22
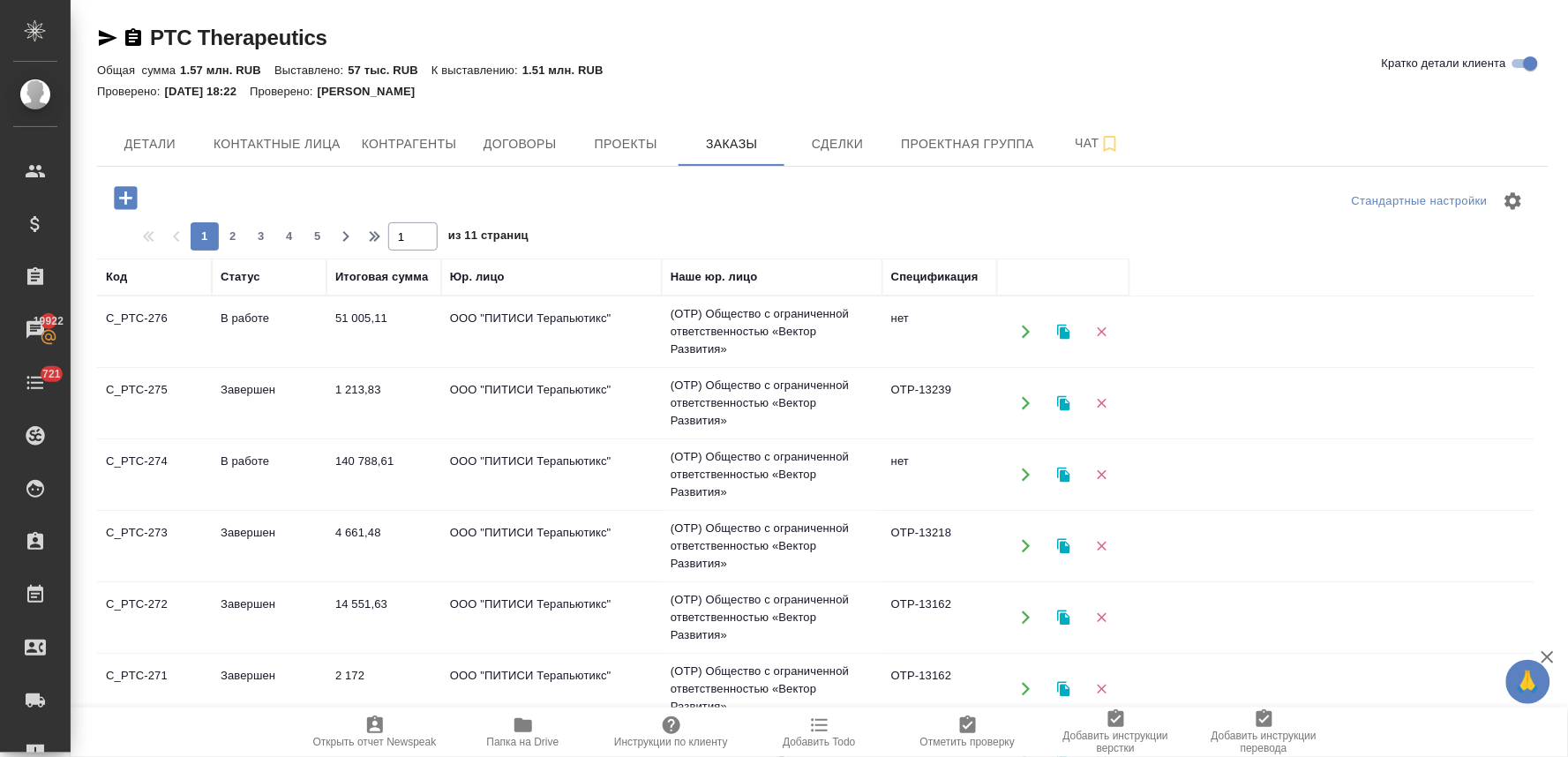
click at [129, 199] on icon "button" at bounding box center [126, 198] width 31 height 31
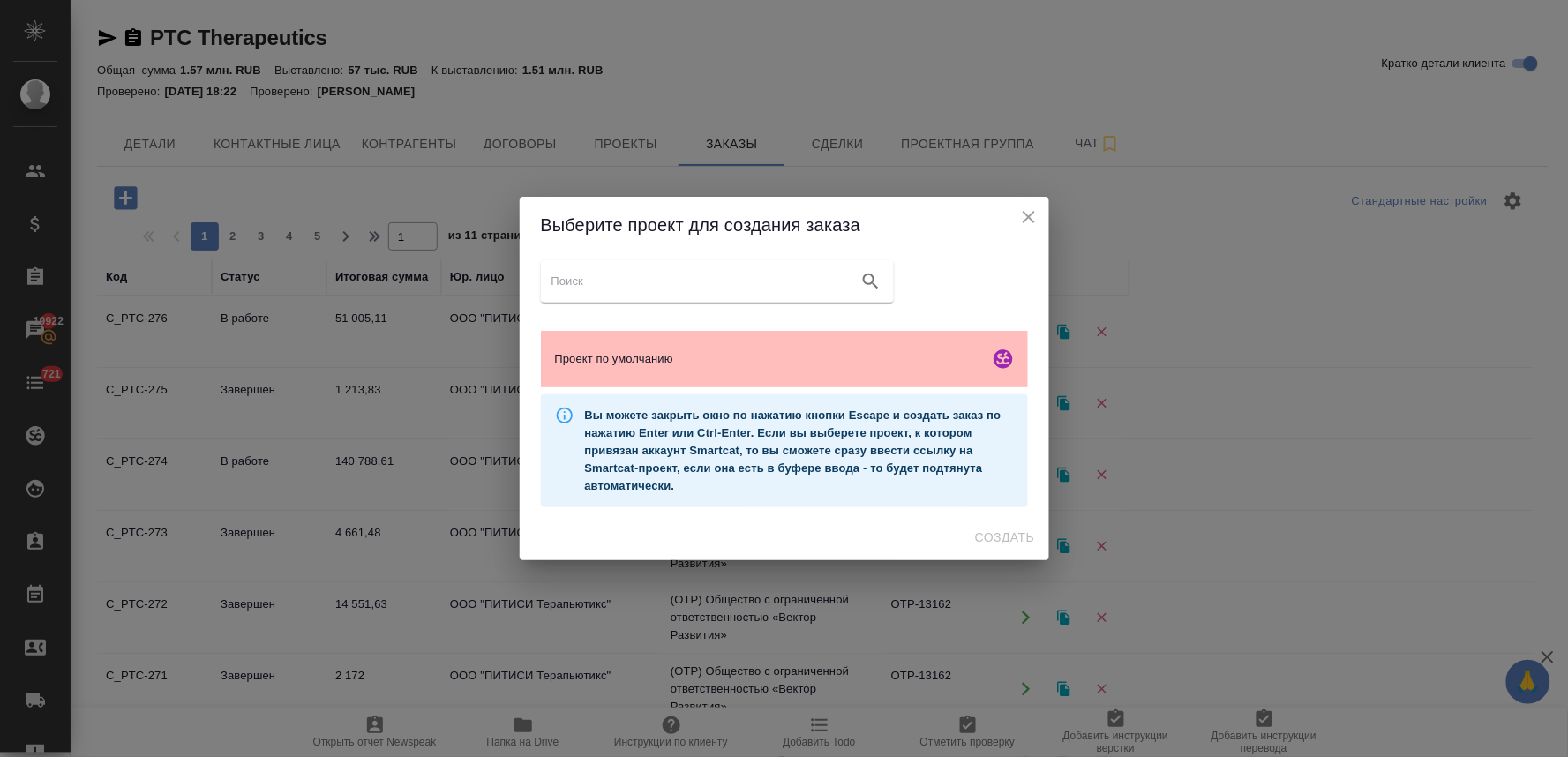
click at [563, 360] on span "Проект по умолчанию" at bounding box center [769, 358] width 427 height 17
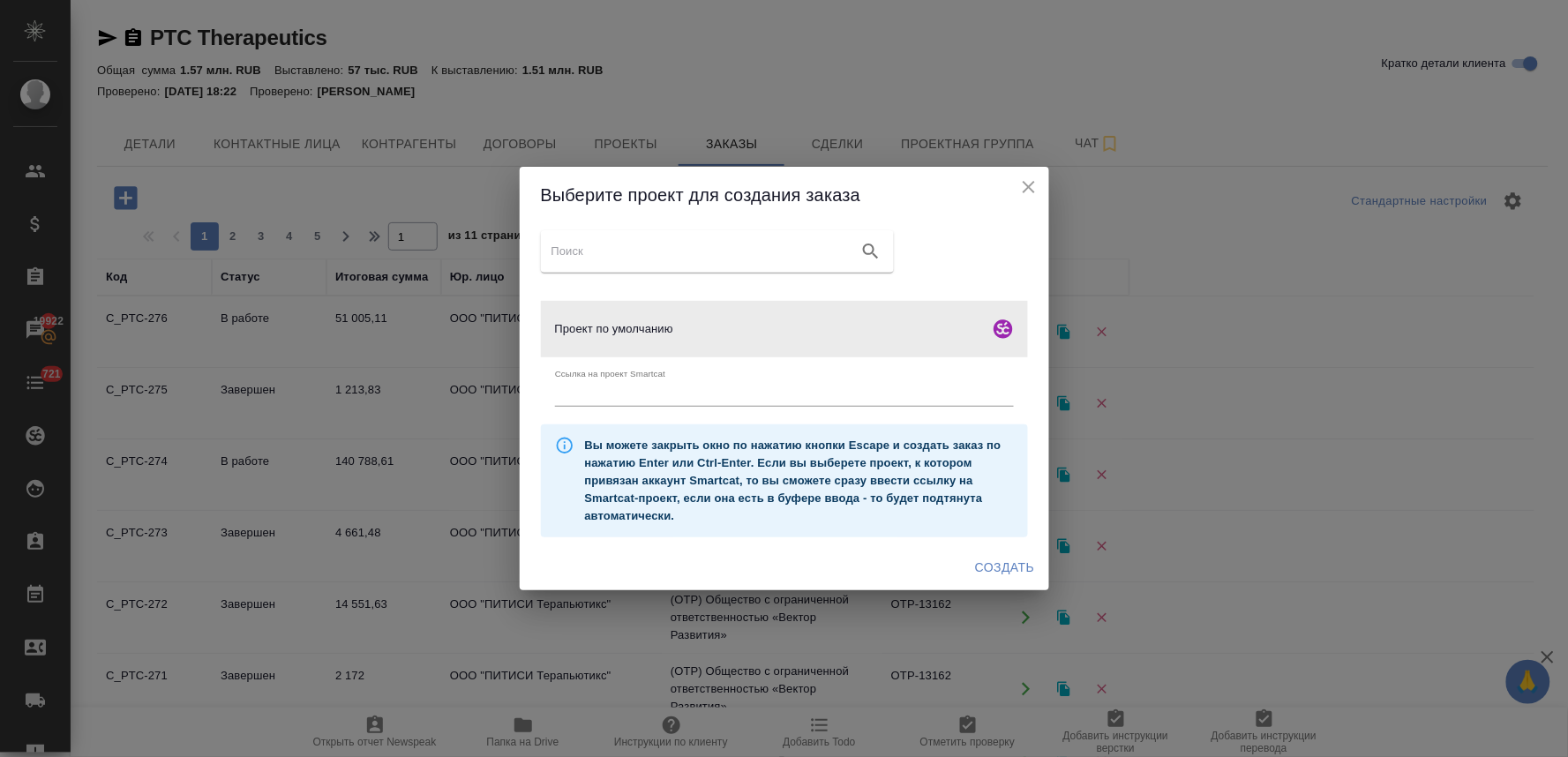
click at [994, 557] on span "Создать" at bounding box center [1004, 568] width 60 height 22
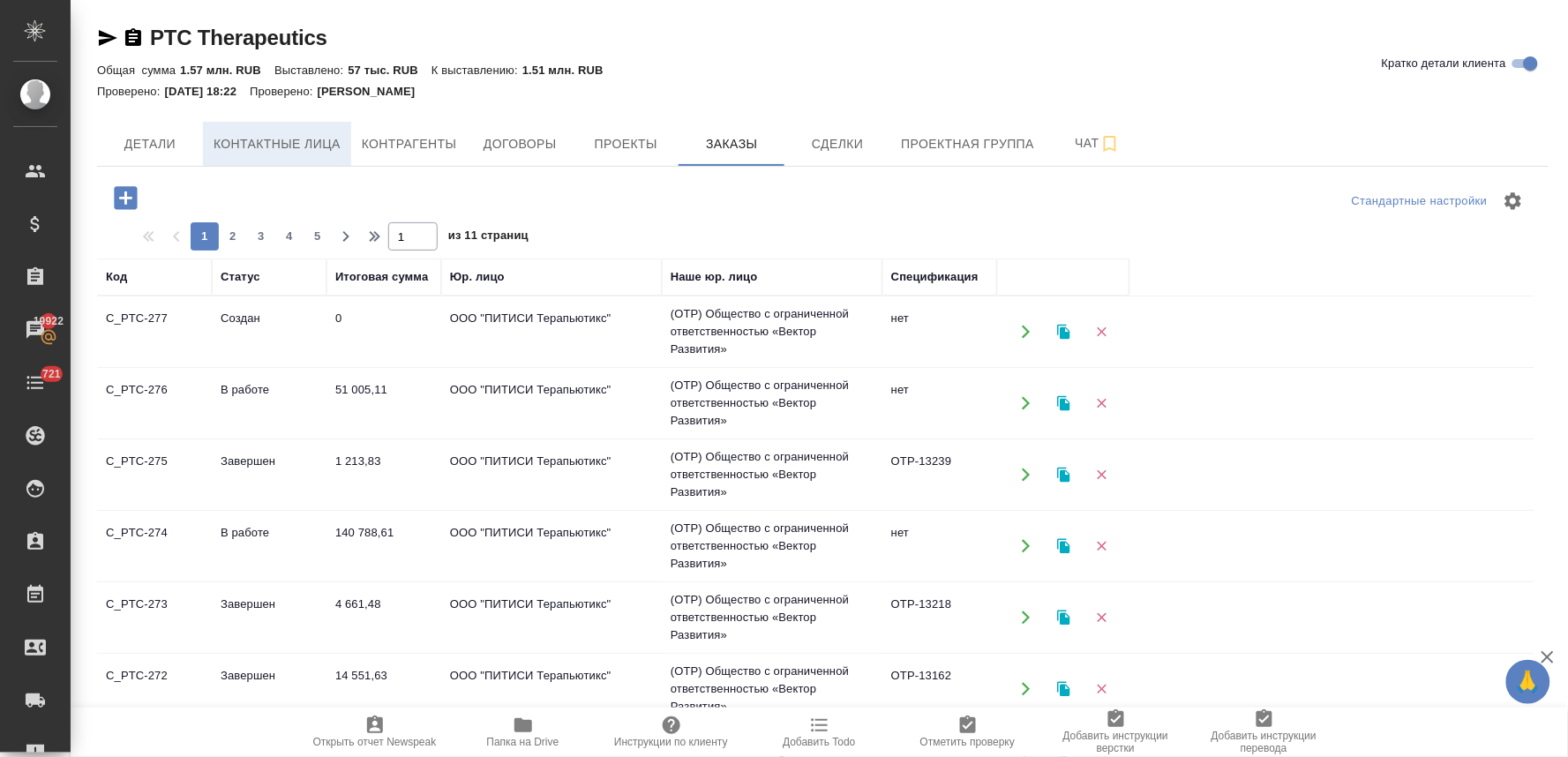
click at [249, 137] on span "Контактные лица" at bounding box center [277, 144] width 127 height 22
select select "RU"
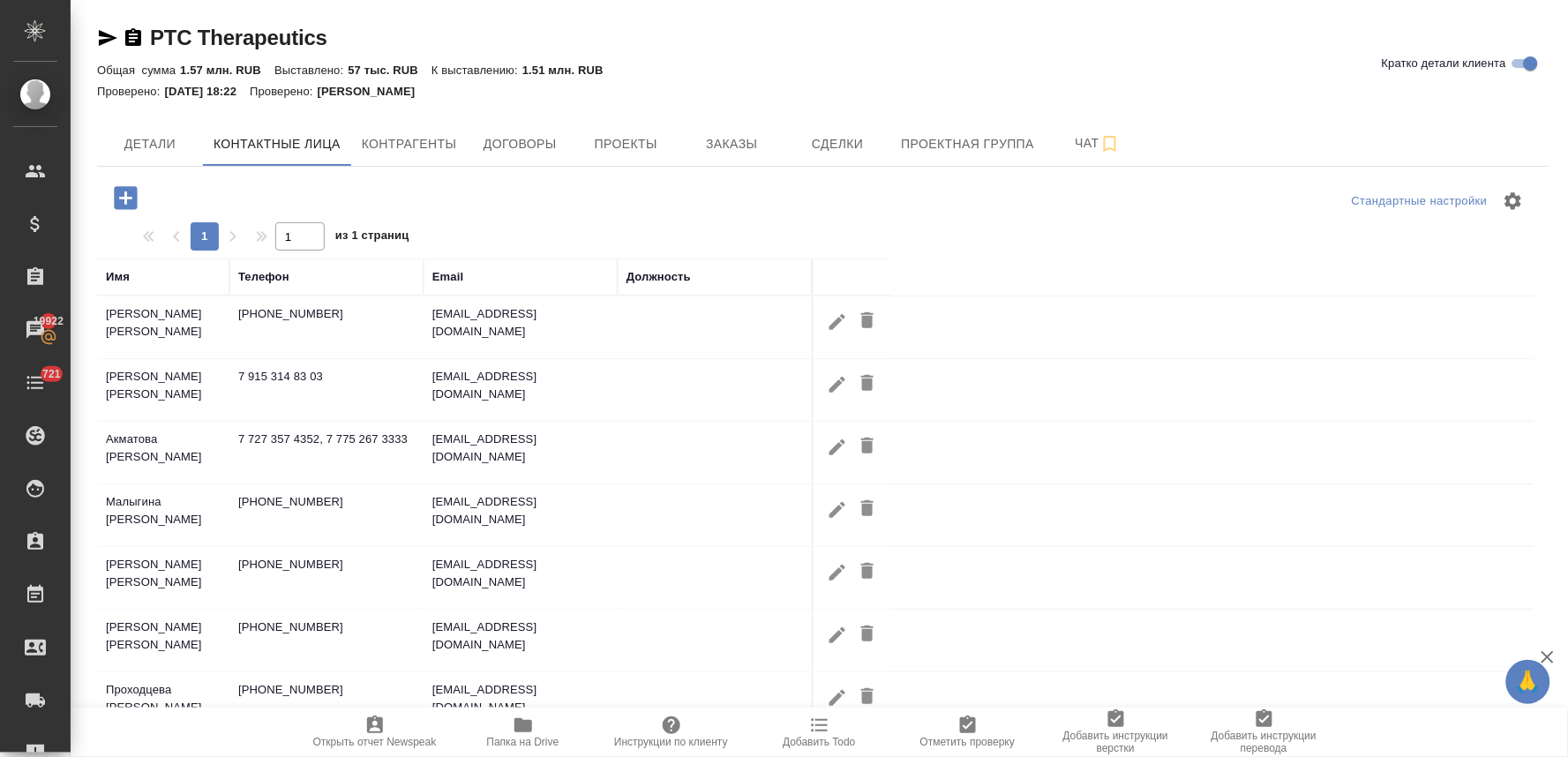
click at [126, 192] on icon "button" at bounding box center [126, 198] width 31 height 31
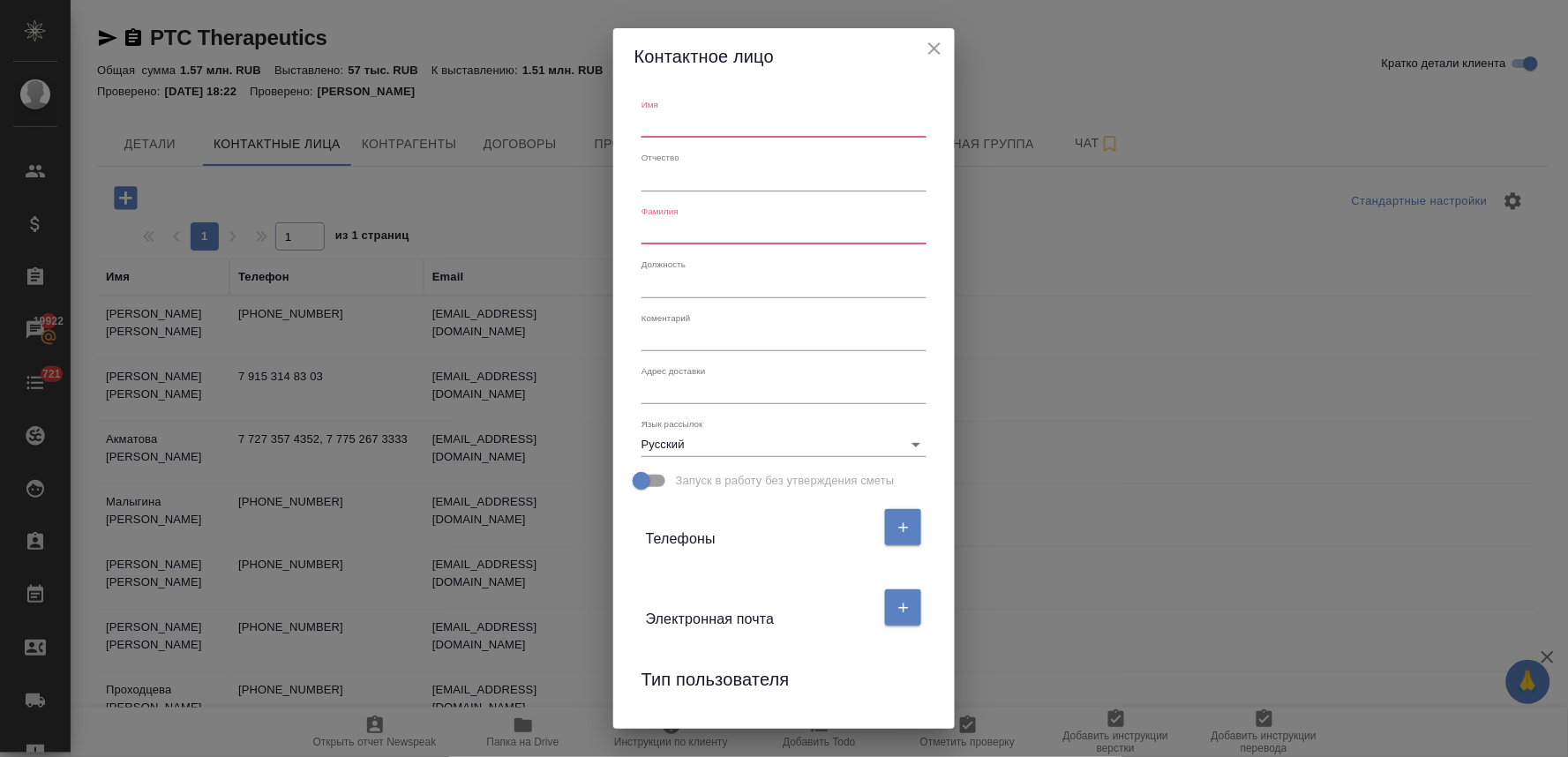
click at [703, 126] on input "text" at bounding box center [784, 125] width 285 height 25
type input "Ирина"
click at [736, 225] on input "text" at bounding box center [784, 232] width 285 height 25
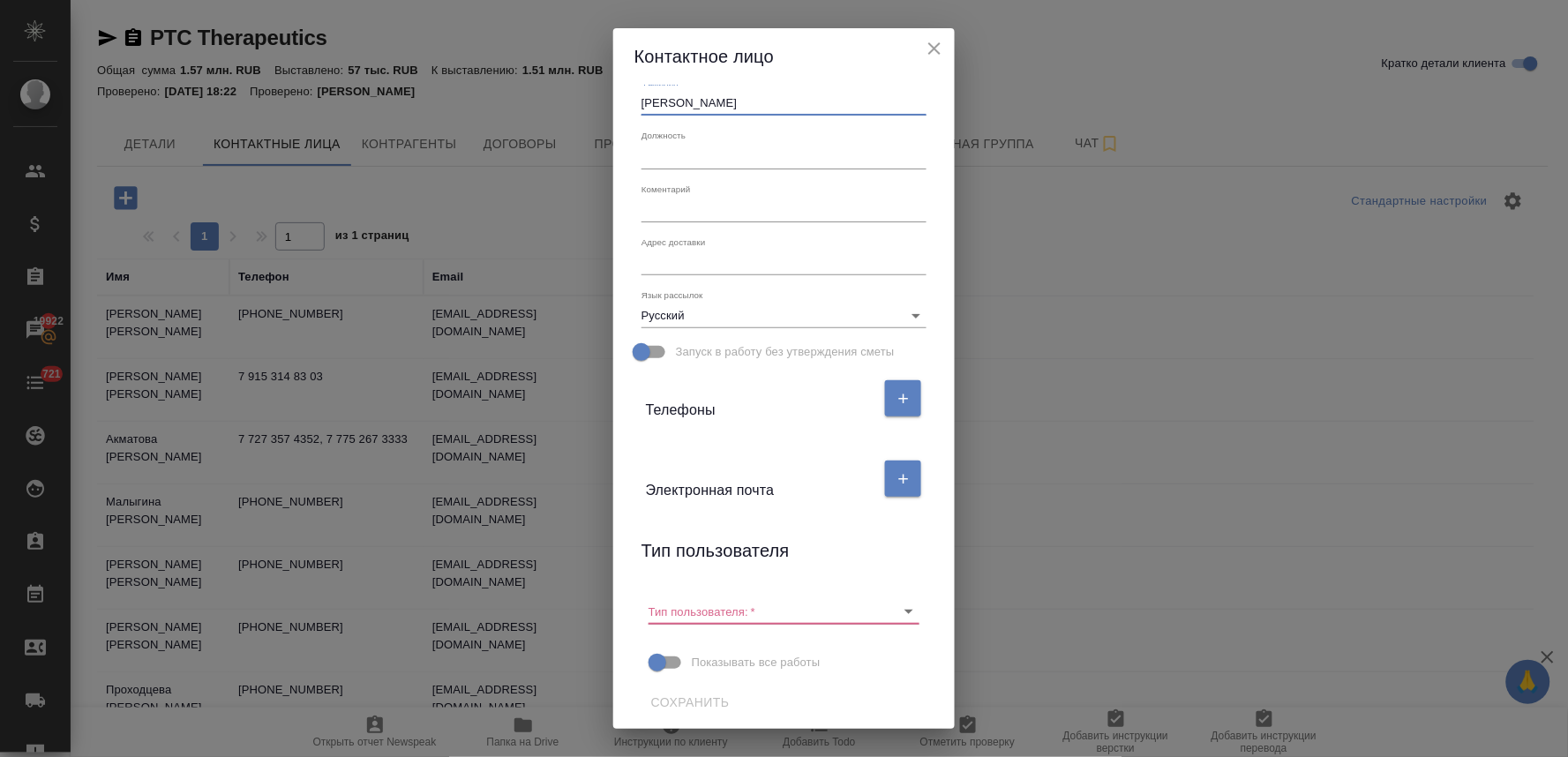
scroll to position [130, 0]
type input "Сагитдинова"
click at [901, 479] on icon "button" at bounding box center [903, 477] width 16 height 16
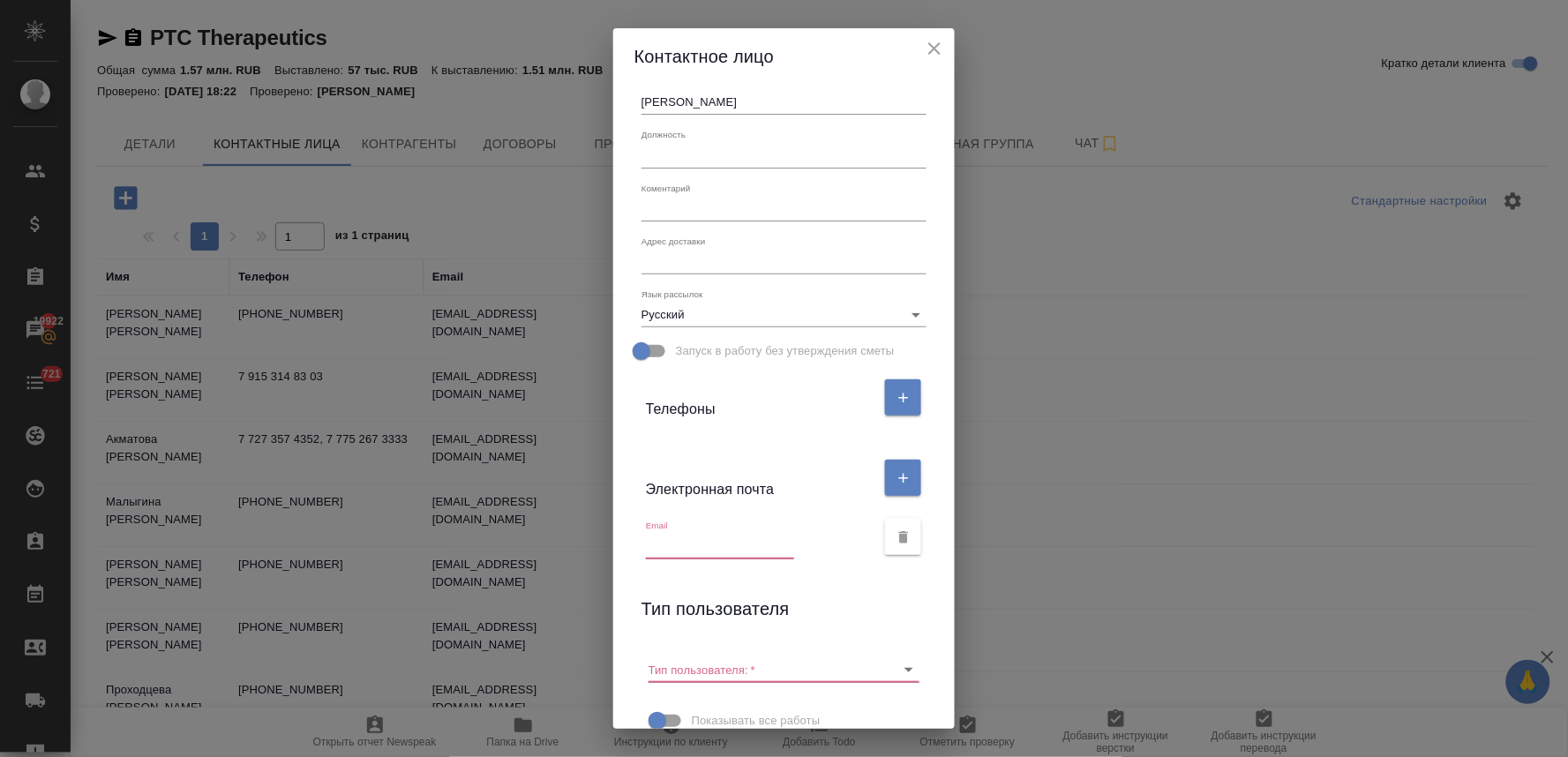
click at [710, 548] on input "text" at bounding box center [720, 546] width 148 height 25
paste input "isagitdinova@ptcbio.com"
click at [877, 668] on icon "Очистить" at bounding box center [885, 669] width 17 height 17
type input "isagitdinova@ptcbio.com"
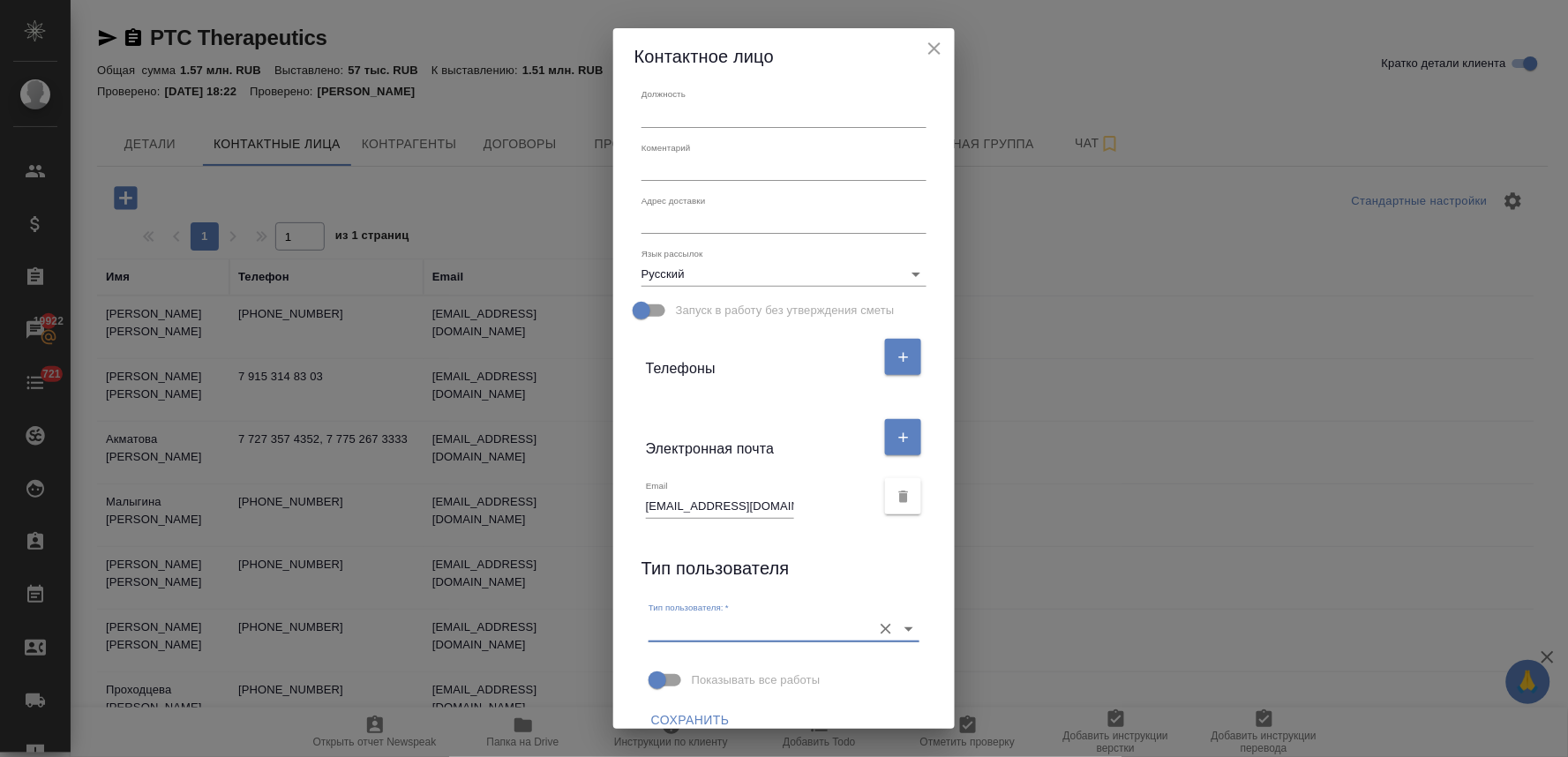
scroll to position [190, 0]
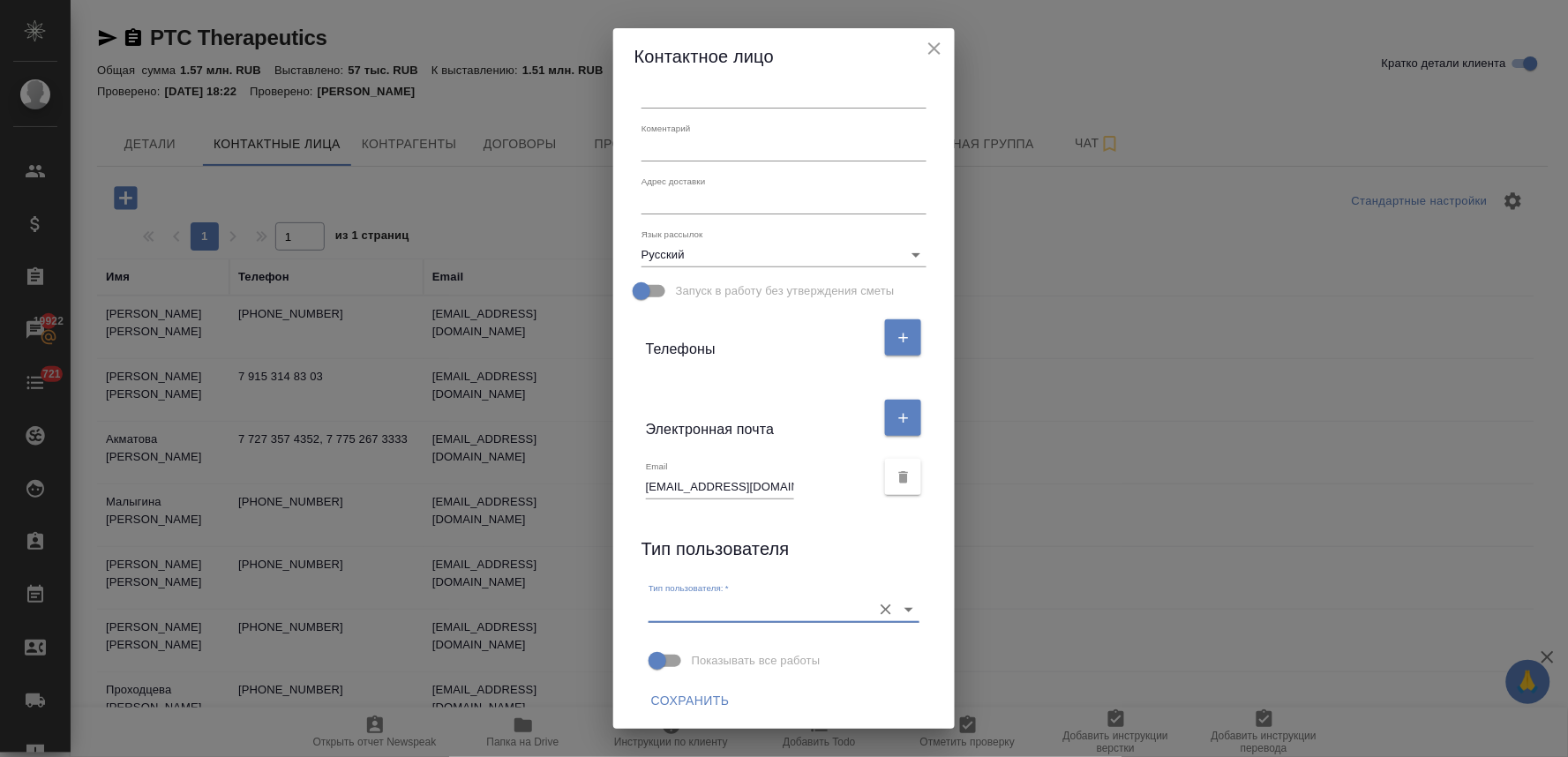
click at [700, 697] on span "Сохранить" at bounding box center [691, 701] width 79 height 22
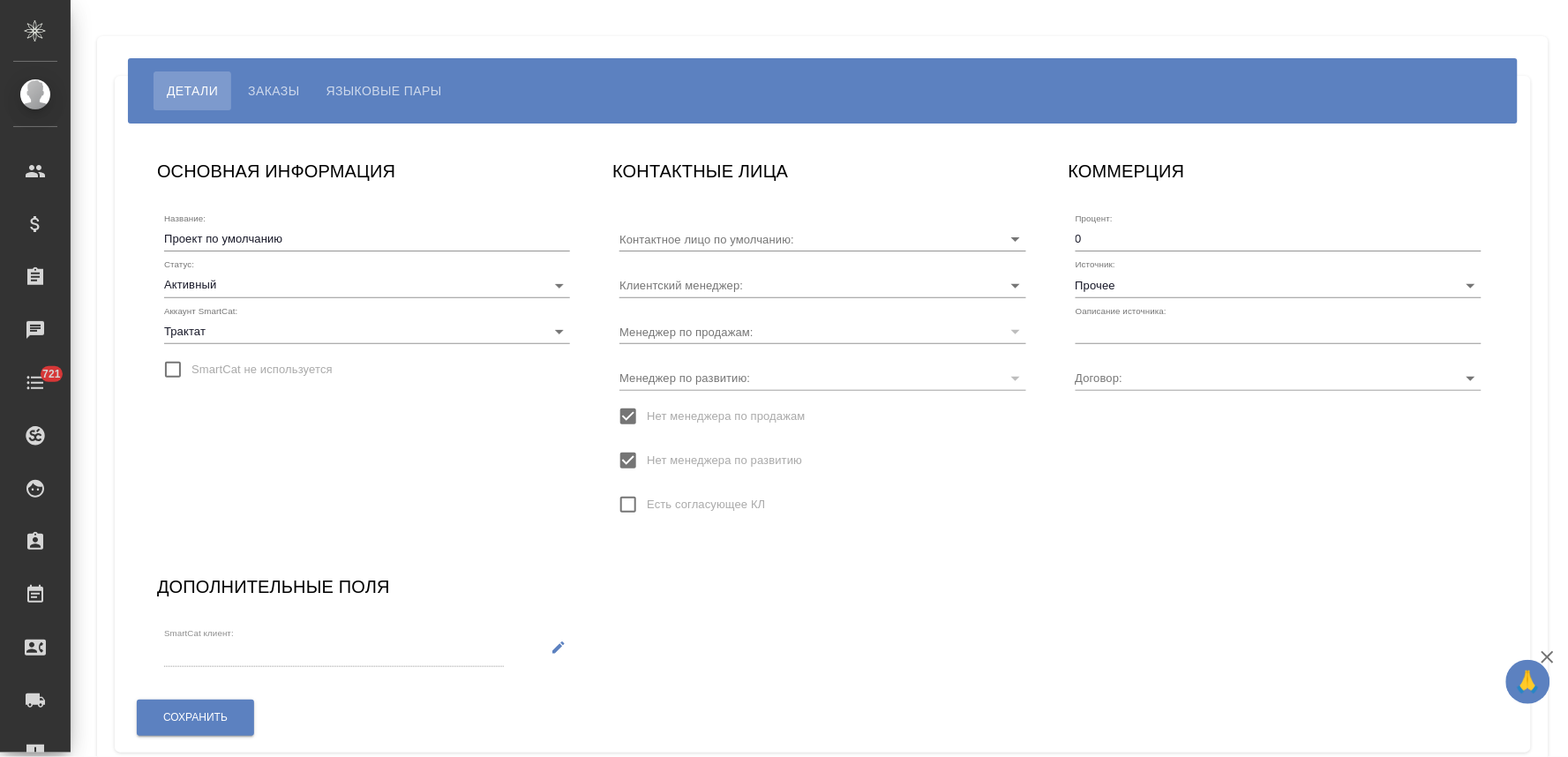
type input "[PERSON_NAME]"
type input "ВР-3122"
type input "[PERSON_NAME]"
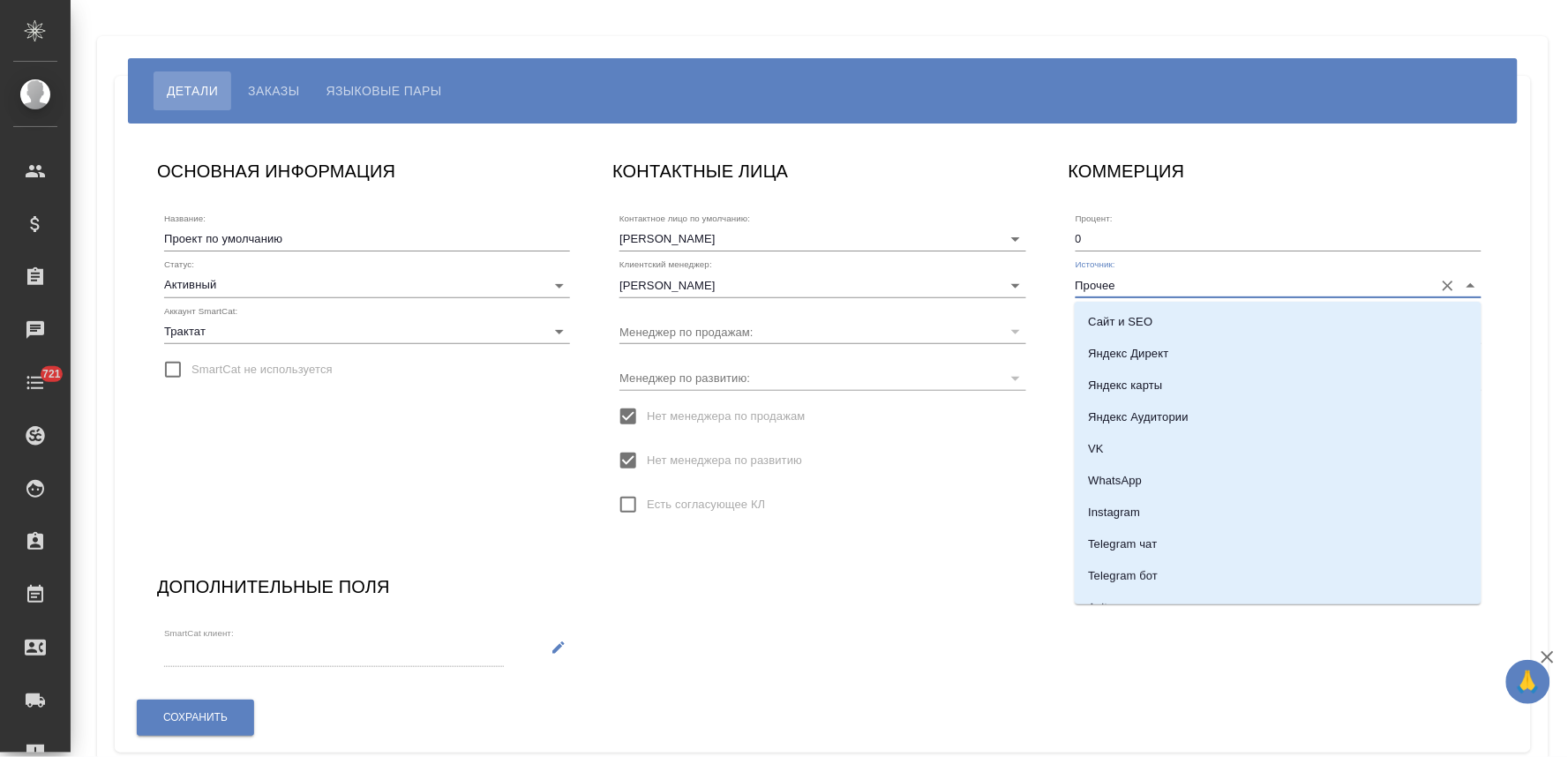
click at [1122, 280] on input "Прочее" at bounding box center [1250, 284] width 349 height 24
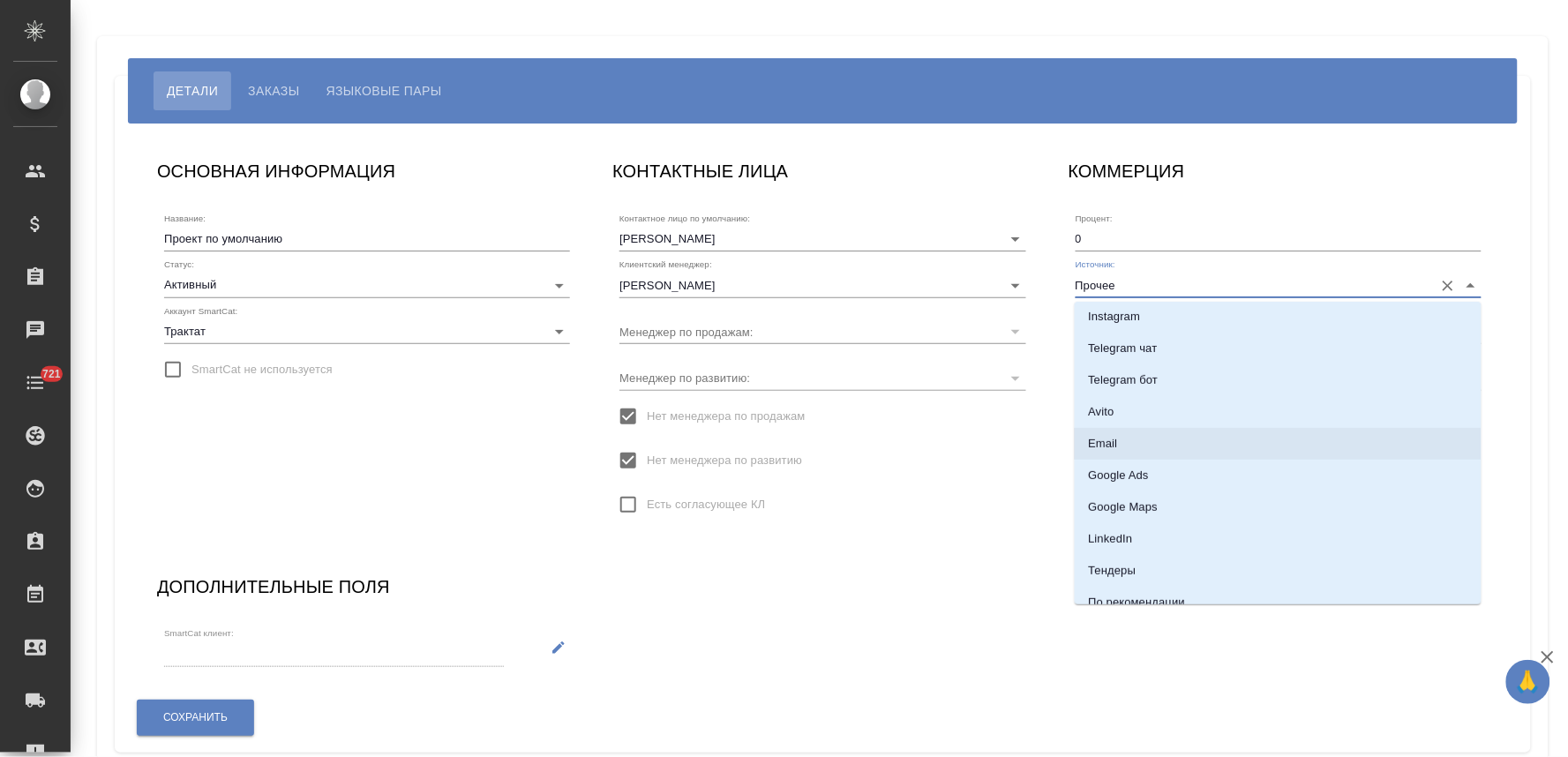
click at [1157, 447] on li "Email" at bounding box center [1278, 444] width 407 height 32
type input "Email"
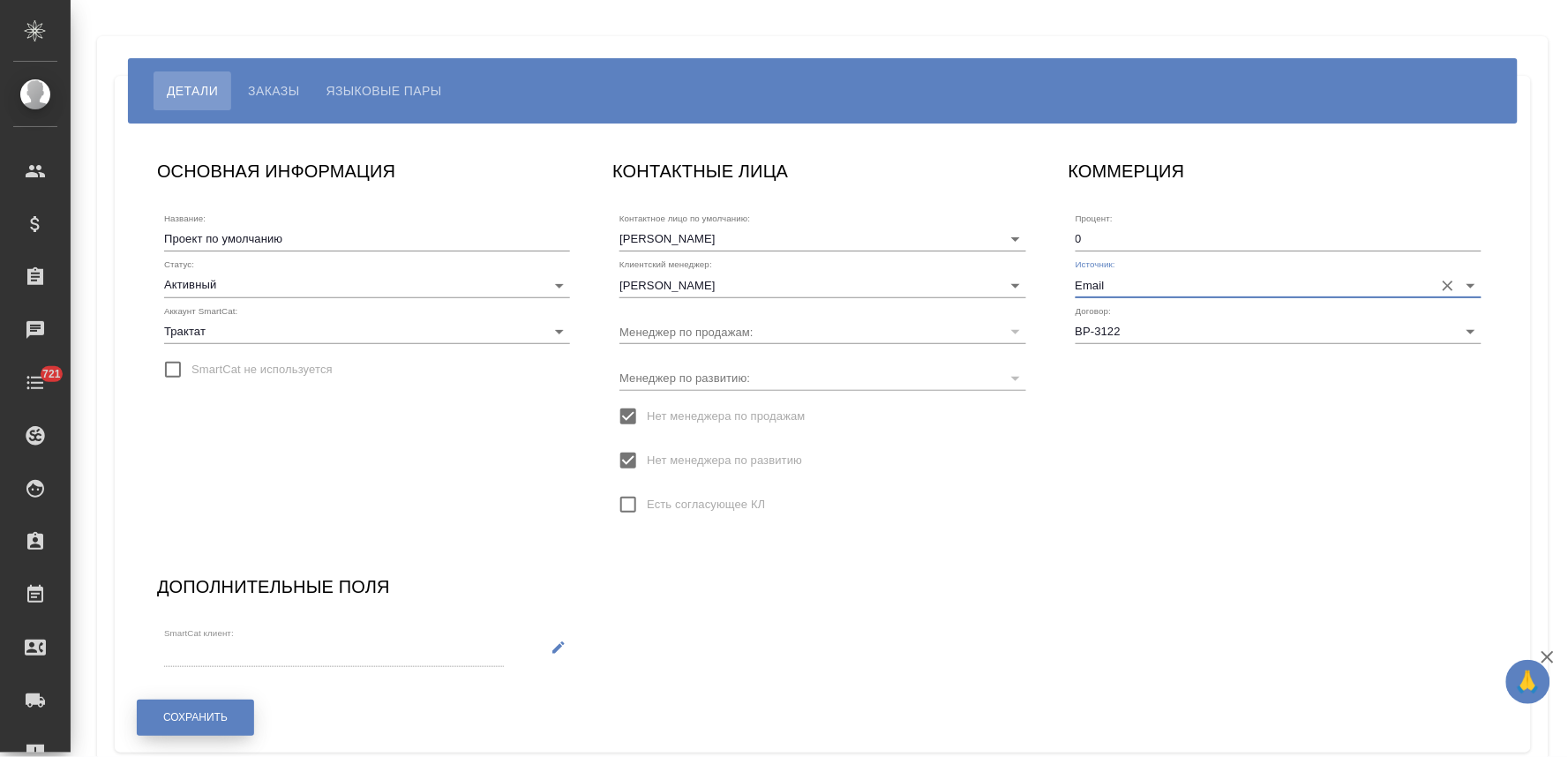
click at [236, 709] on button "Сохранить" at bounding box center [195, 717] width 117 height 36
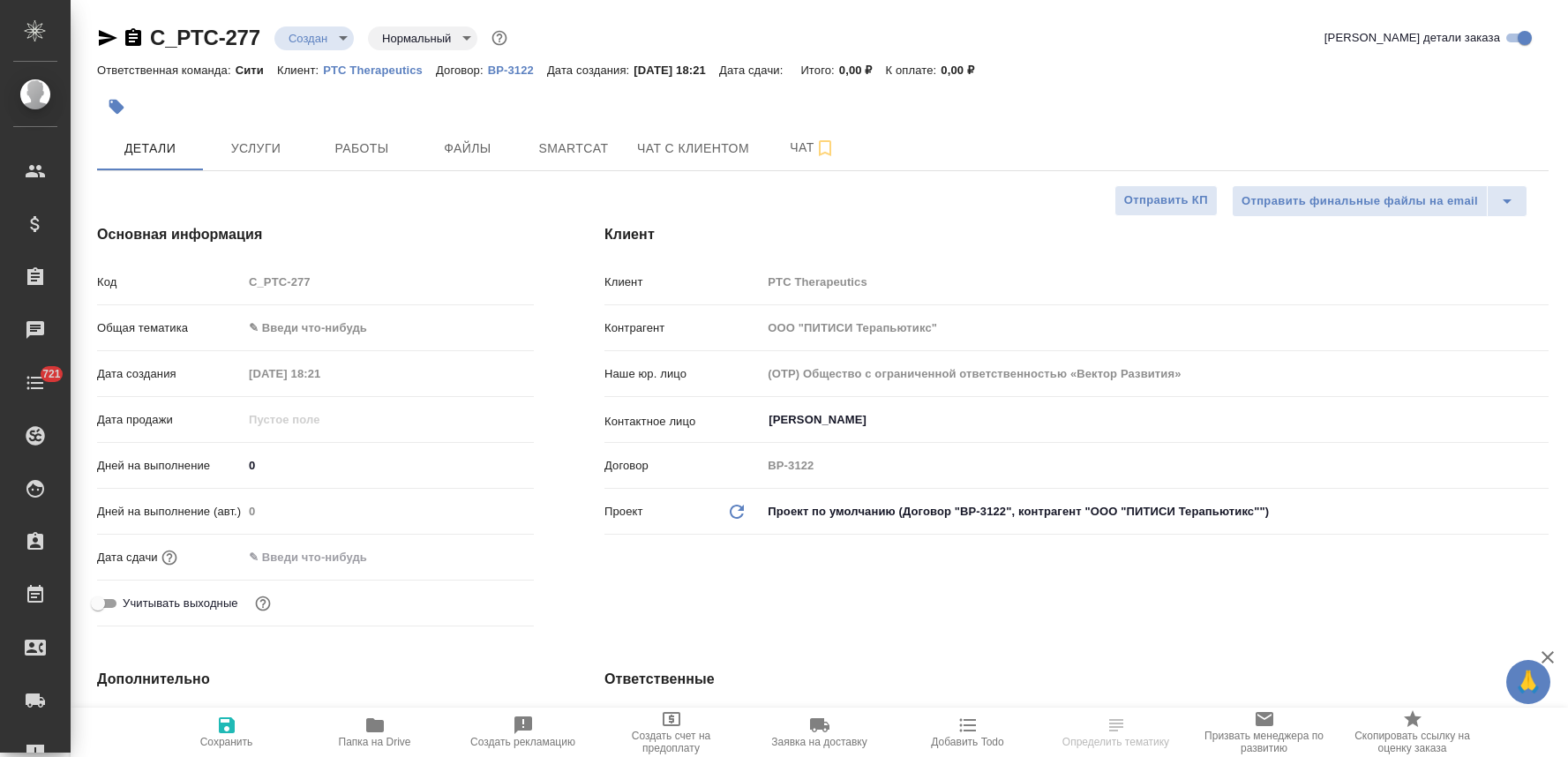
select select "RU"
click at [329, 552] on input "text" at bounding box center [320, 557] width 154 height 26
click at [486, 557] on icon "button" at bounding box center [482, 555] width 16 height 17
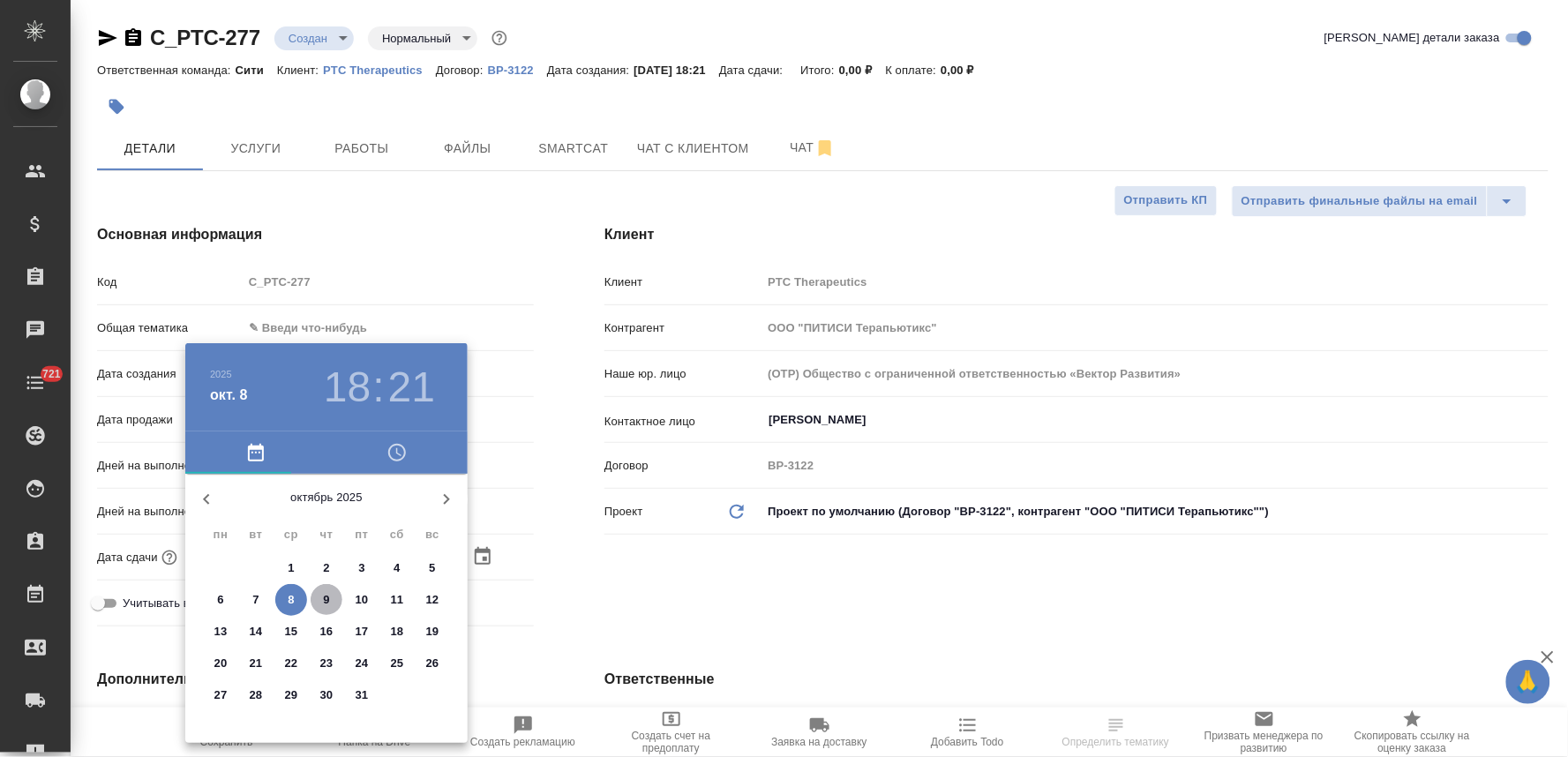
drag, startPoint x: 326, startPoint y: 600, endPoint x: 685, endPoint y: 606, distance: 359.1
click at [327, 600] on p "9" at bounding box center [325, 599] width 6 height 17
type input "[DATE] 18:21"
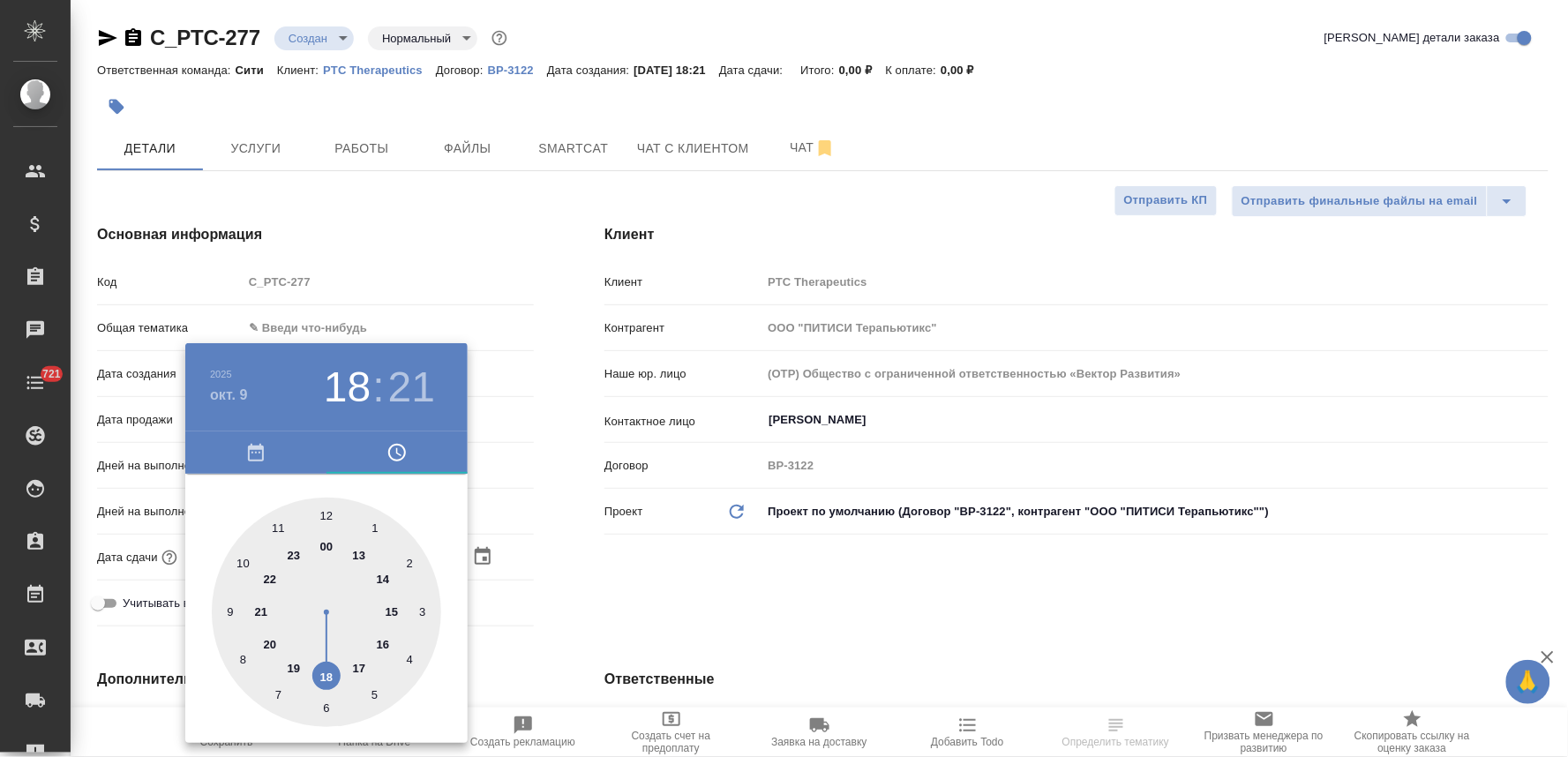
click at [701, 606] on div at bounding box center [784, 378] width 1568 height 757
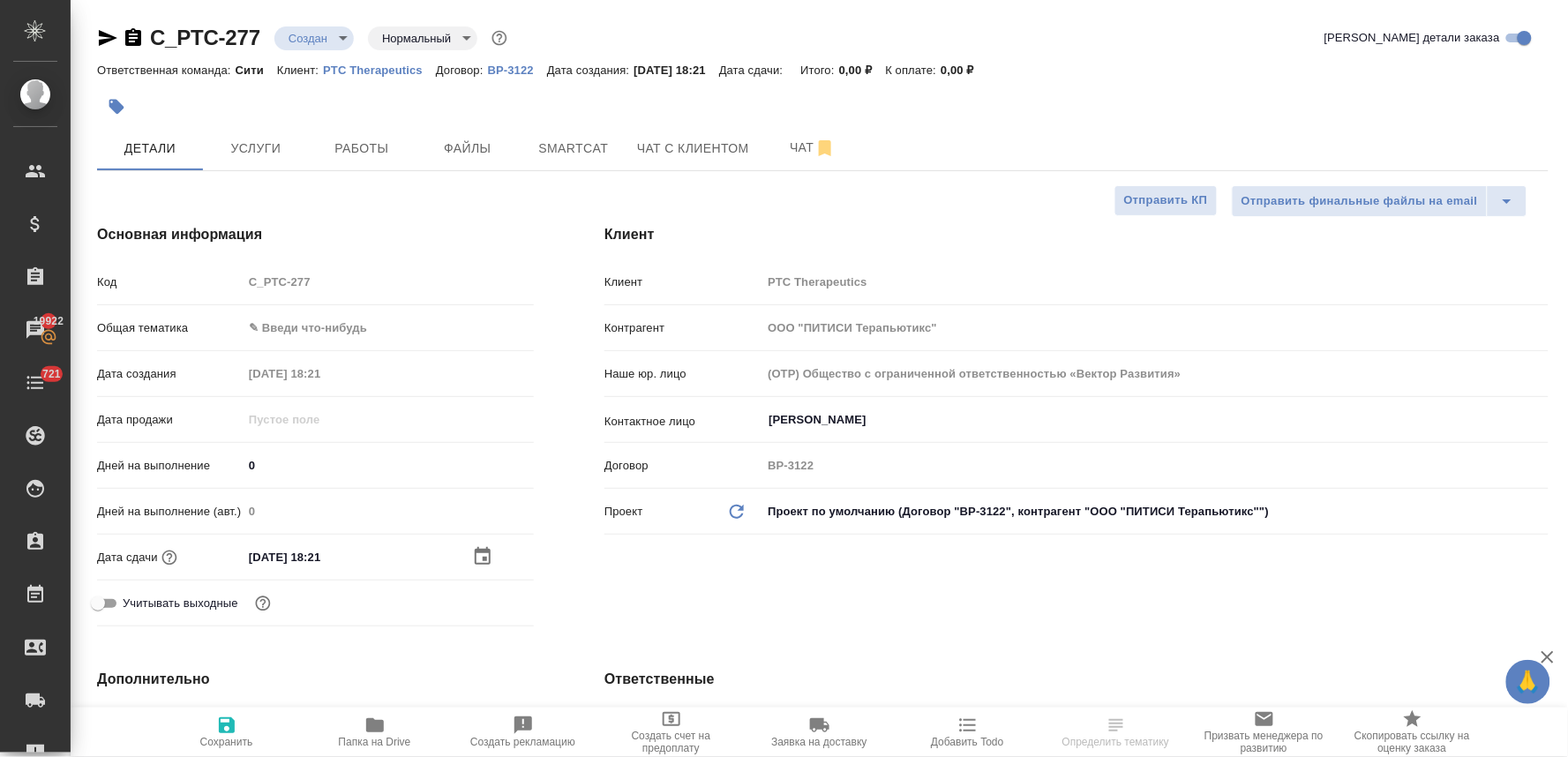
click at [214, 737] on span "Сохранить" at bounding box center [227, 741] width 53 height 12
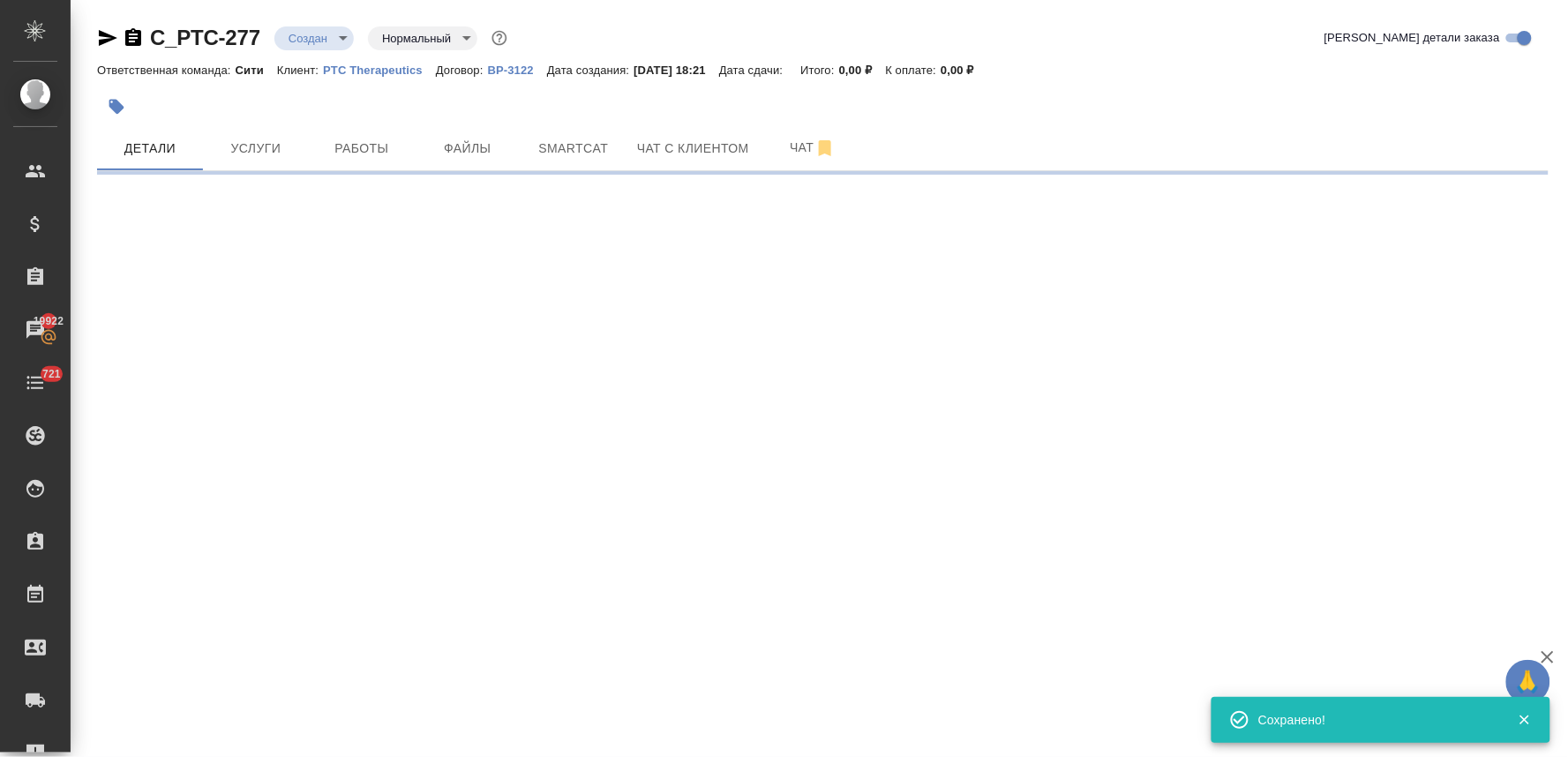
select select "RU"
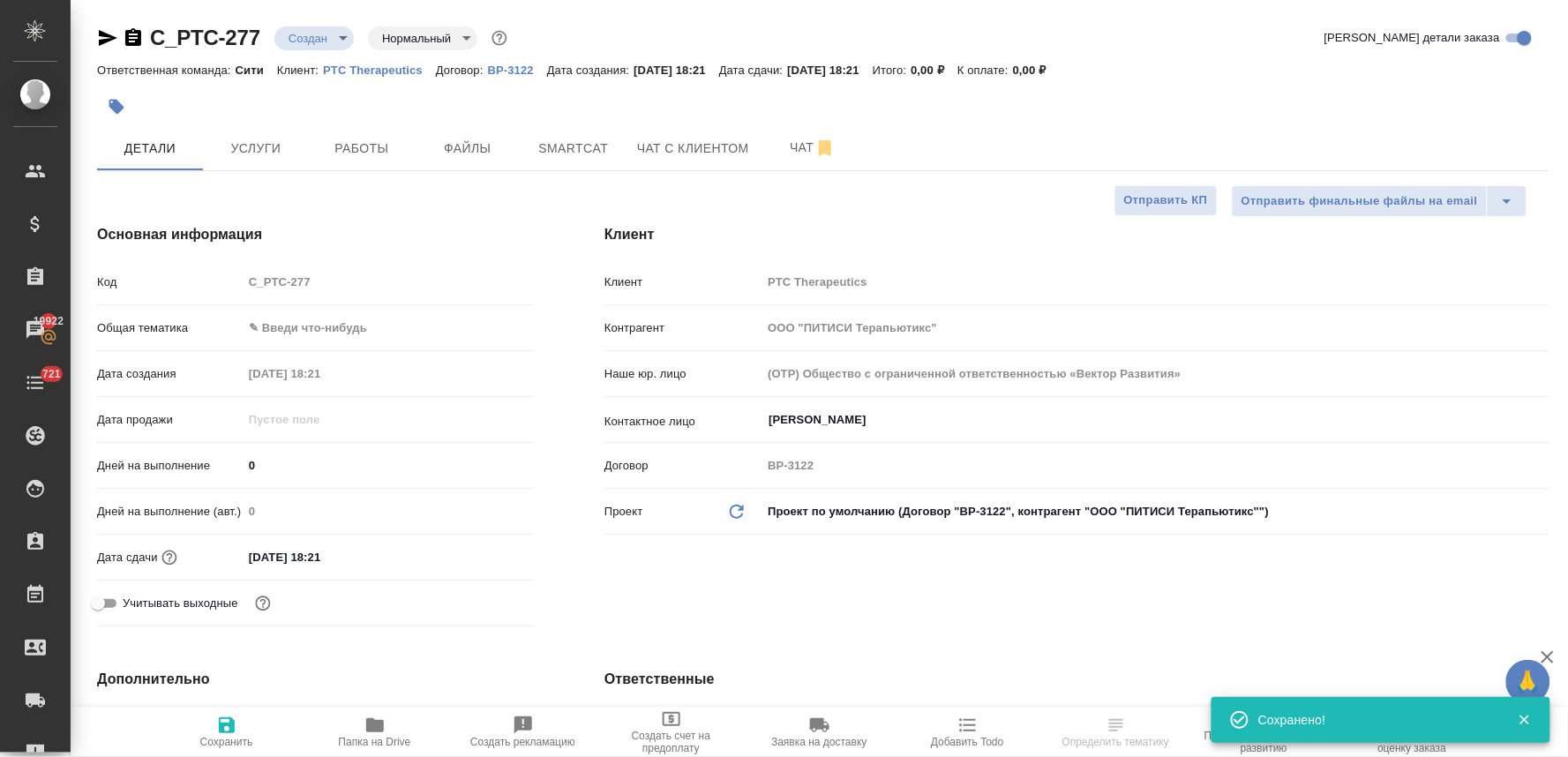
type textarea "x"
click at [817, 420] on input "[PERSON_NAME]" at bounding box center [1125, 420] width 718 height 21
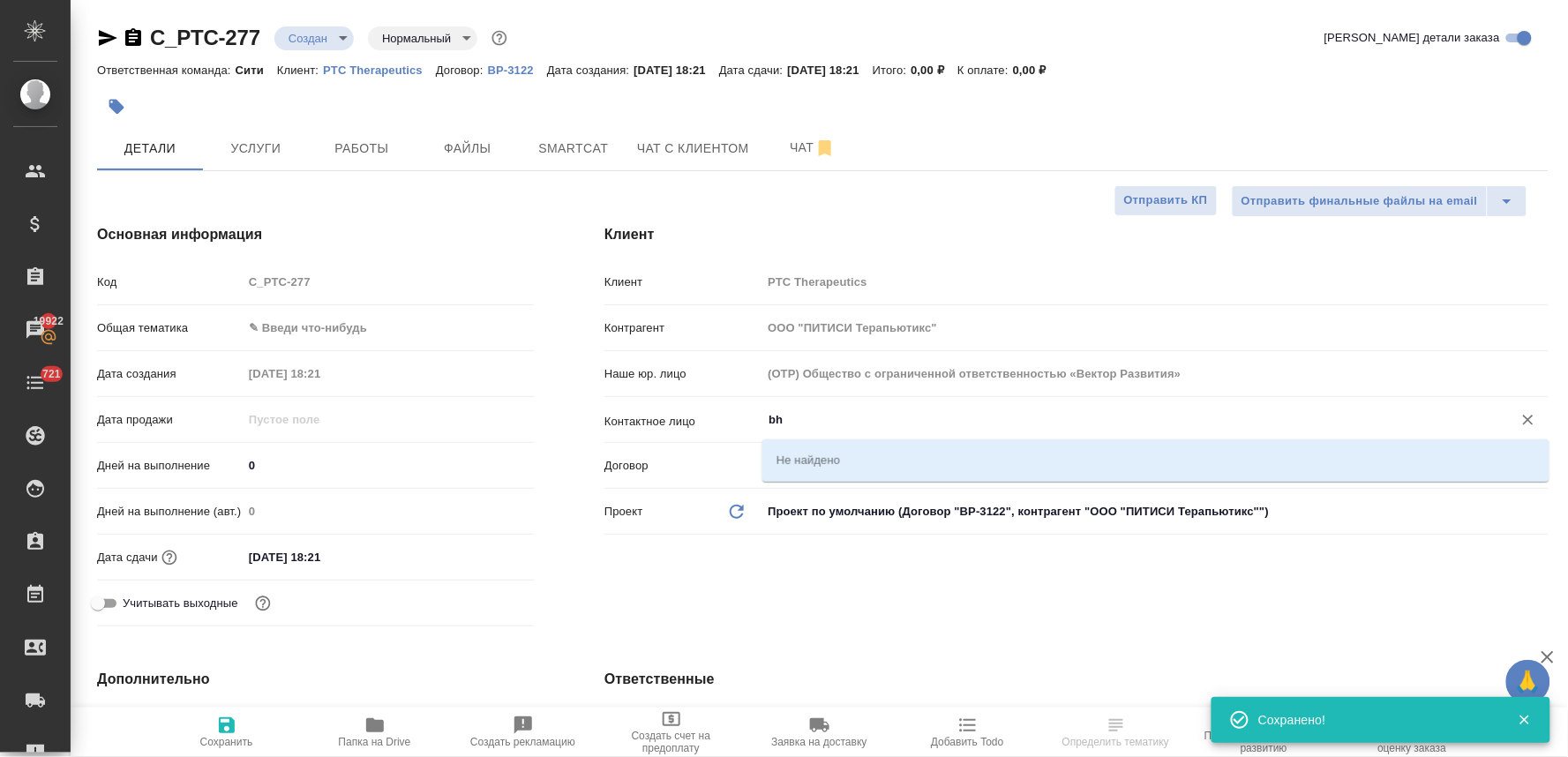
type input "b"
type textarea "x"
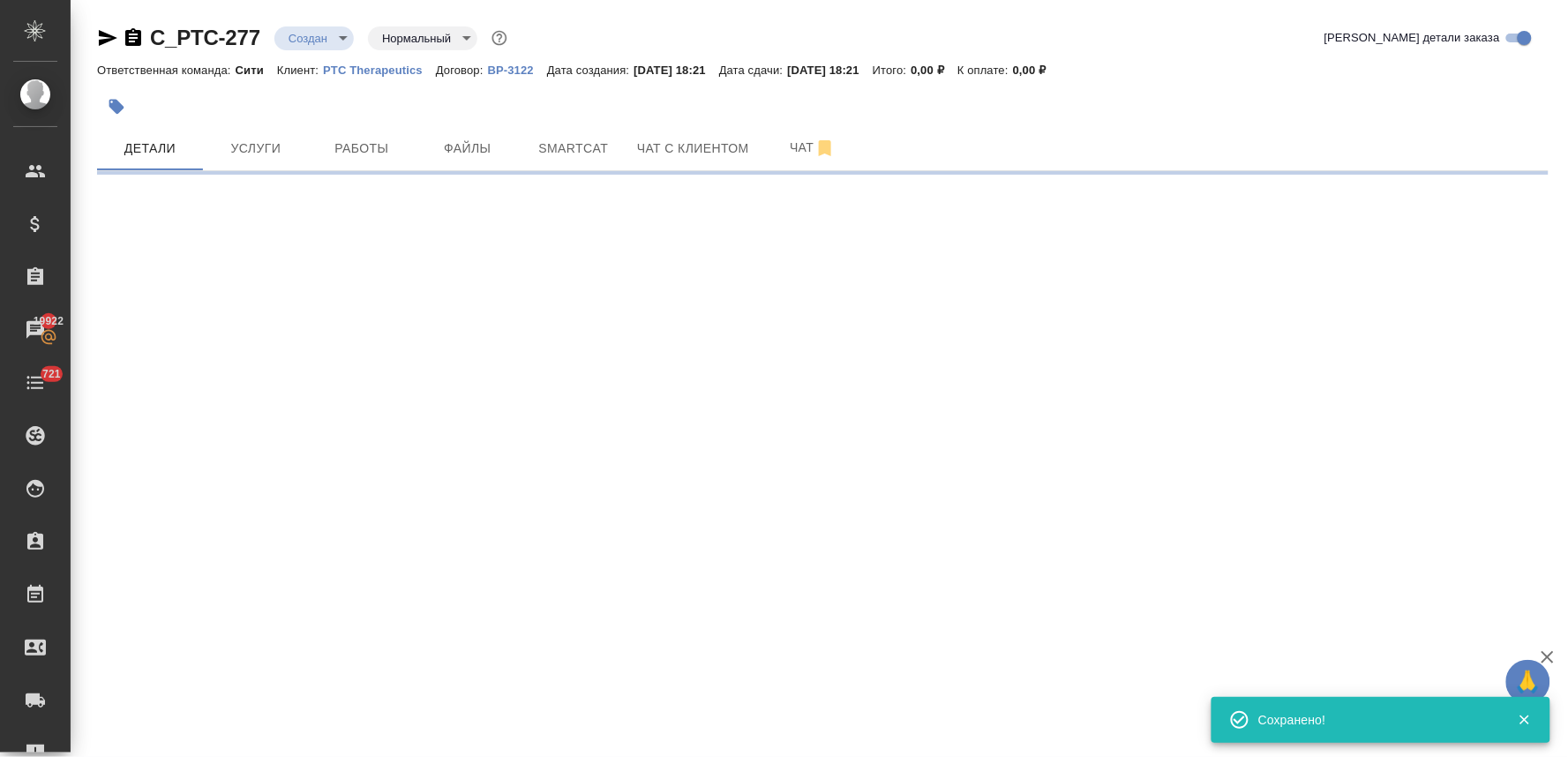
select select "RU"
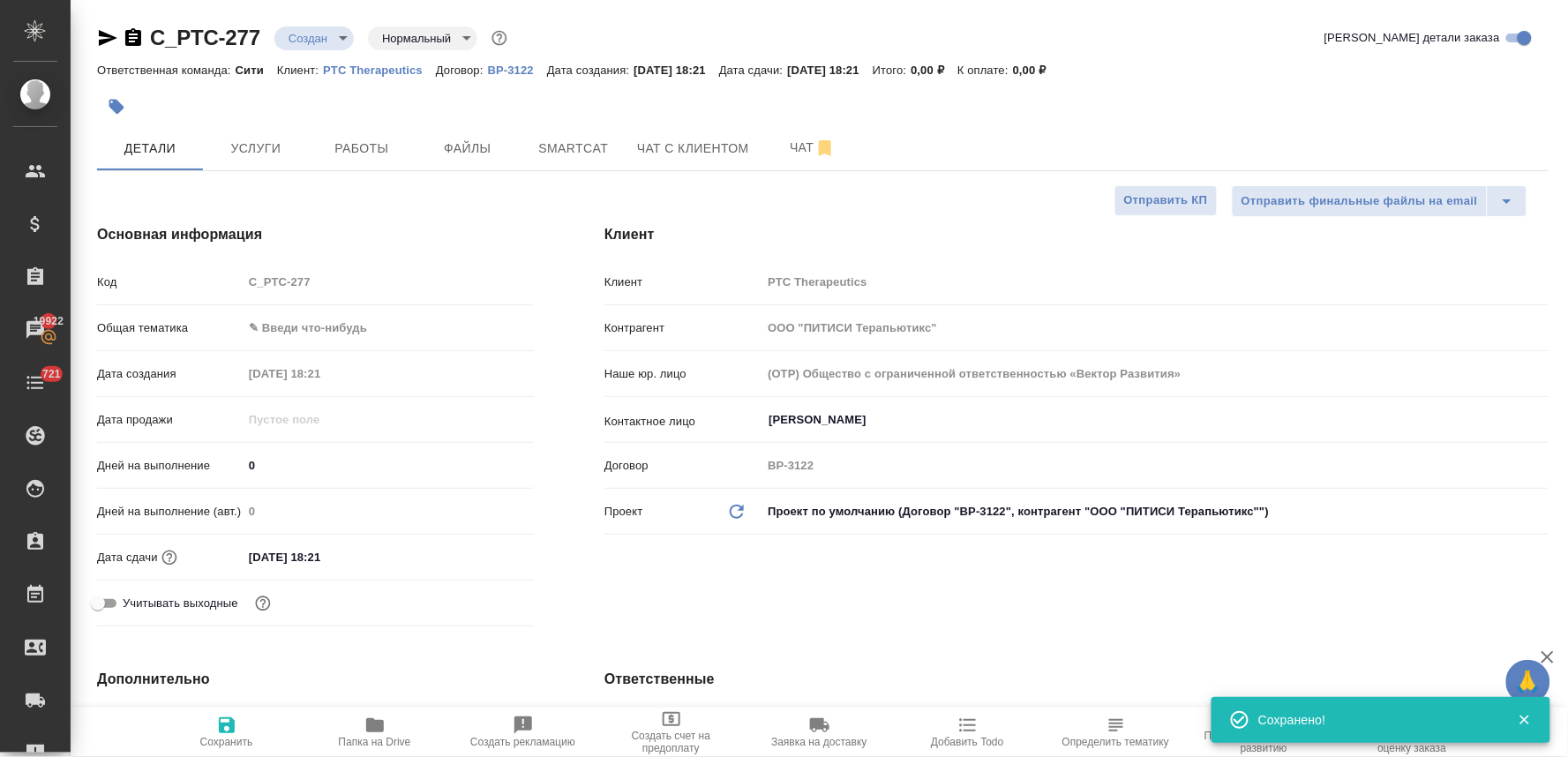
type textarea "x"
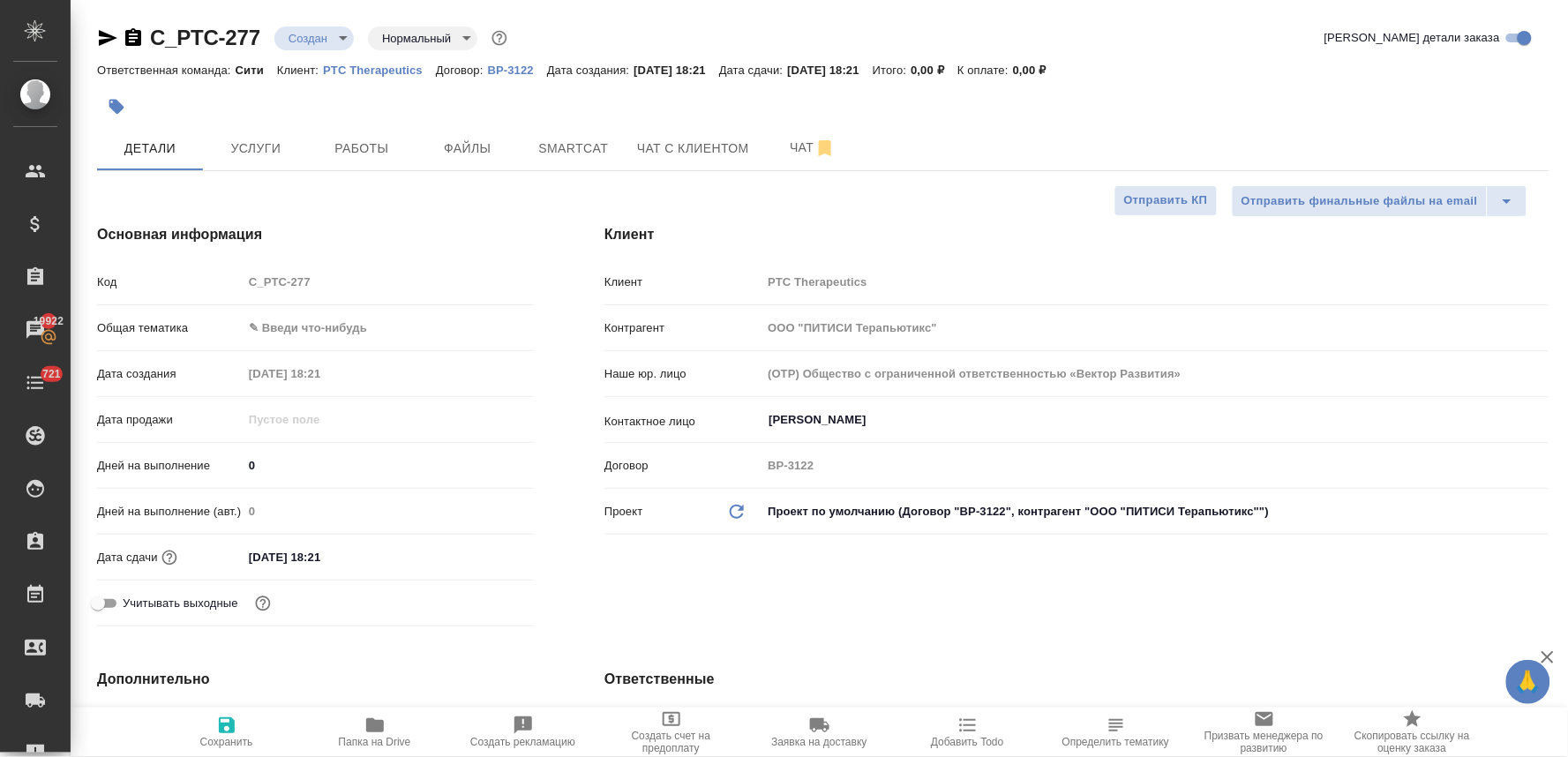
click at [817, 420] on input "[PERSON_NAME]" at bounding box center [1125, 420] width 718 height 21
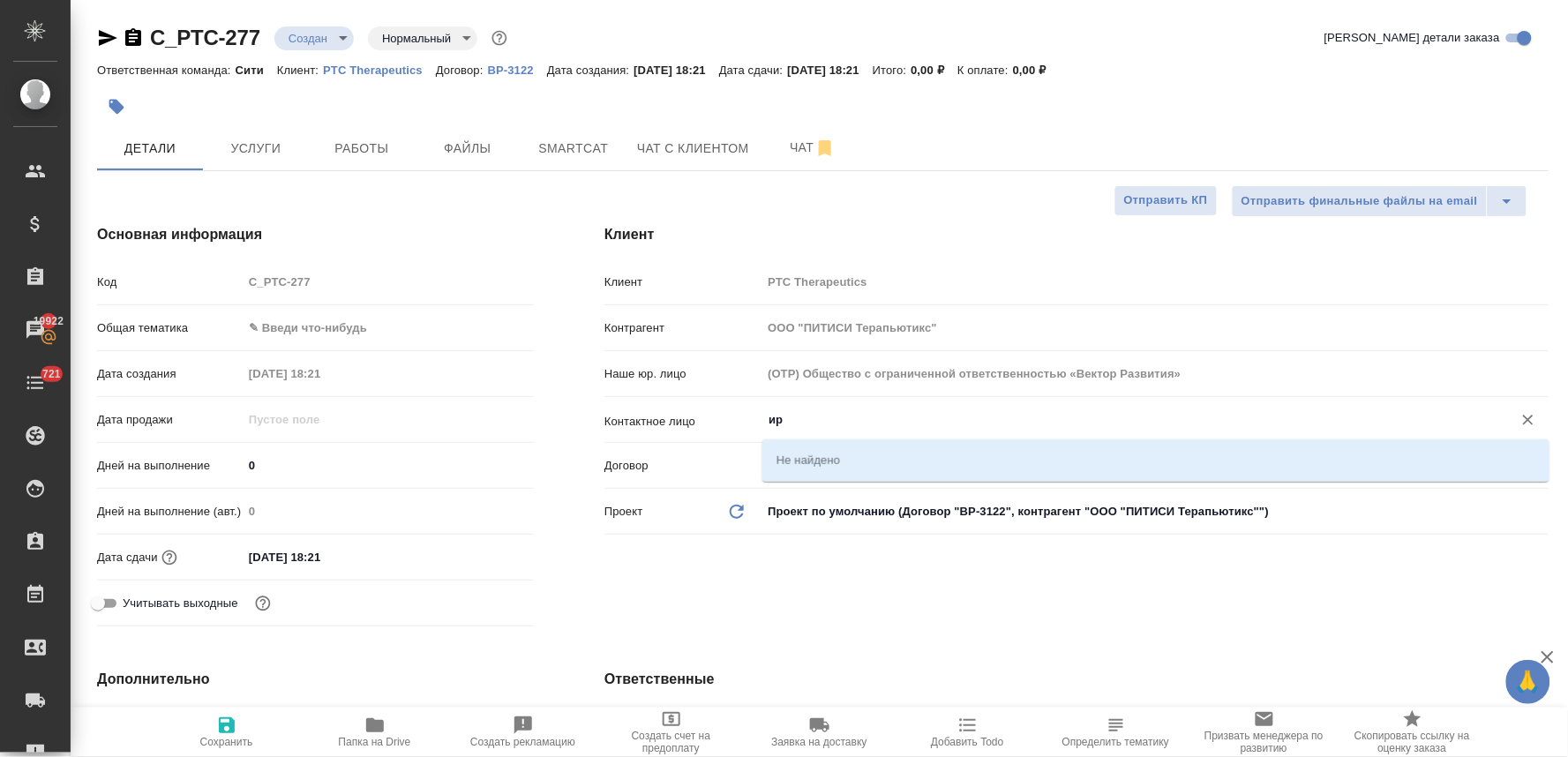
type input "и"
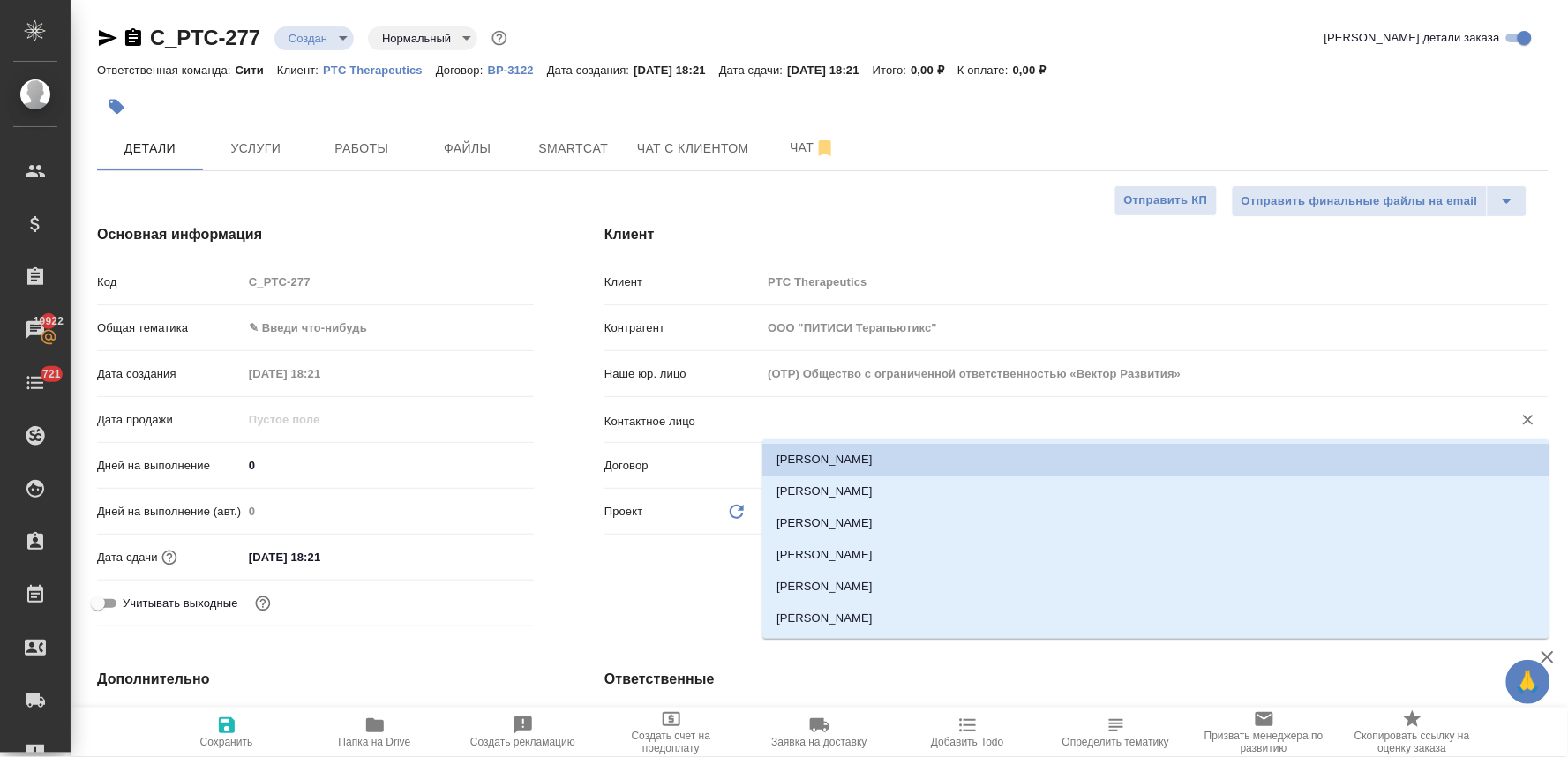
type textarea "x"
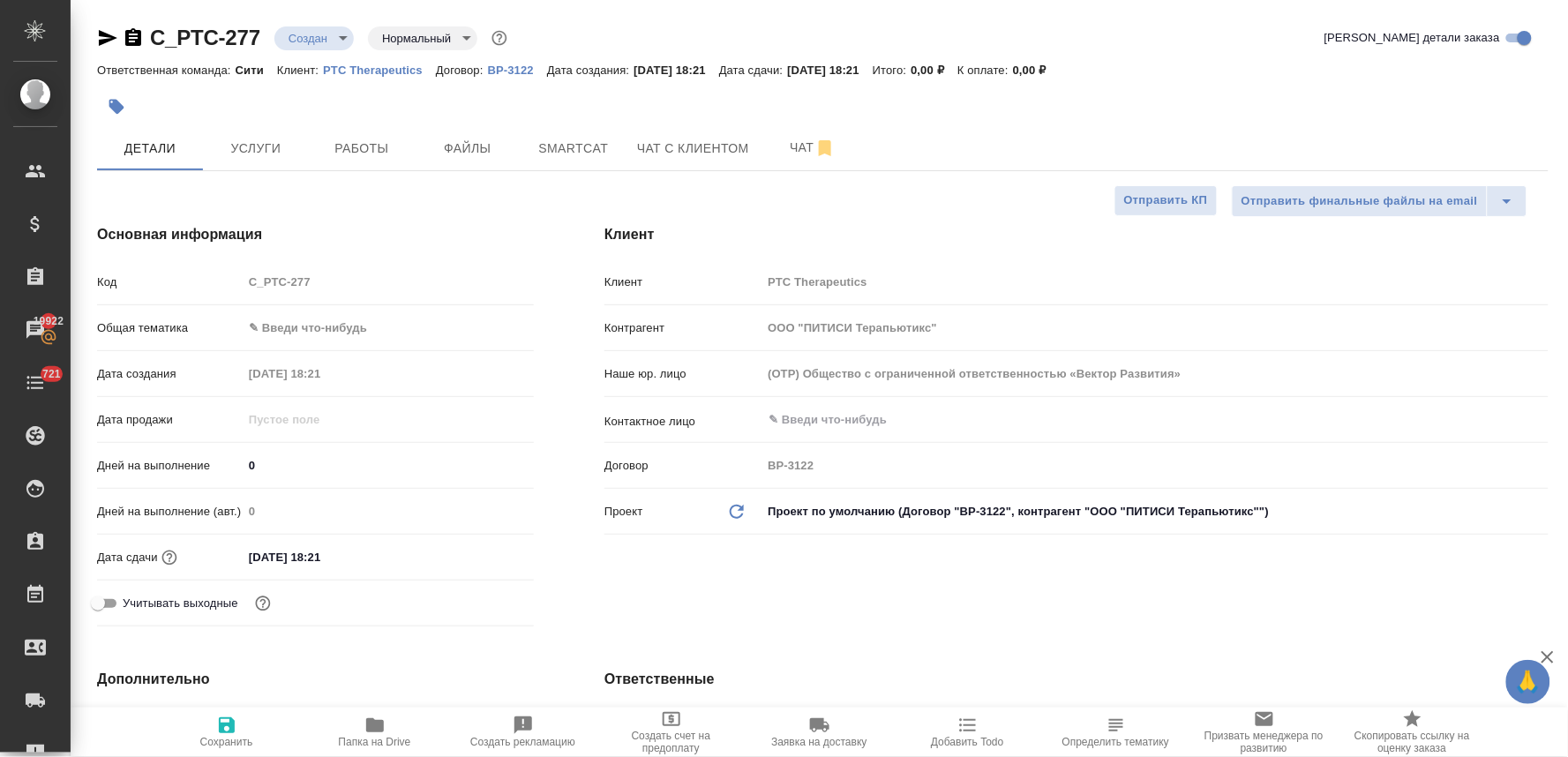
type textarea "x"
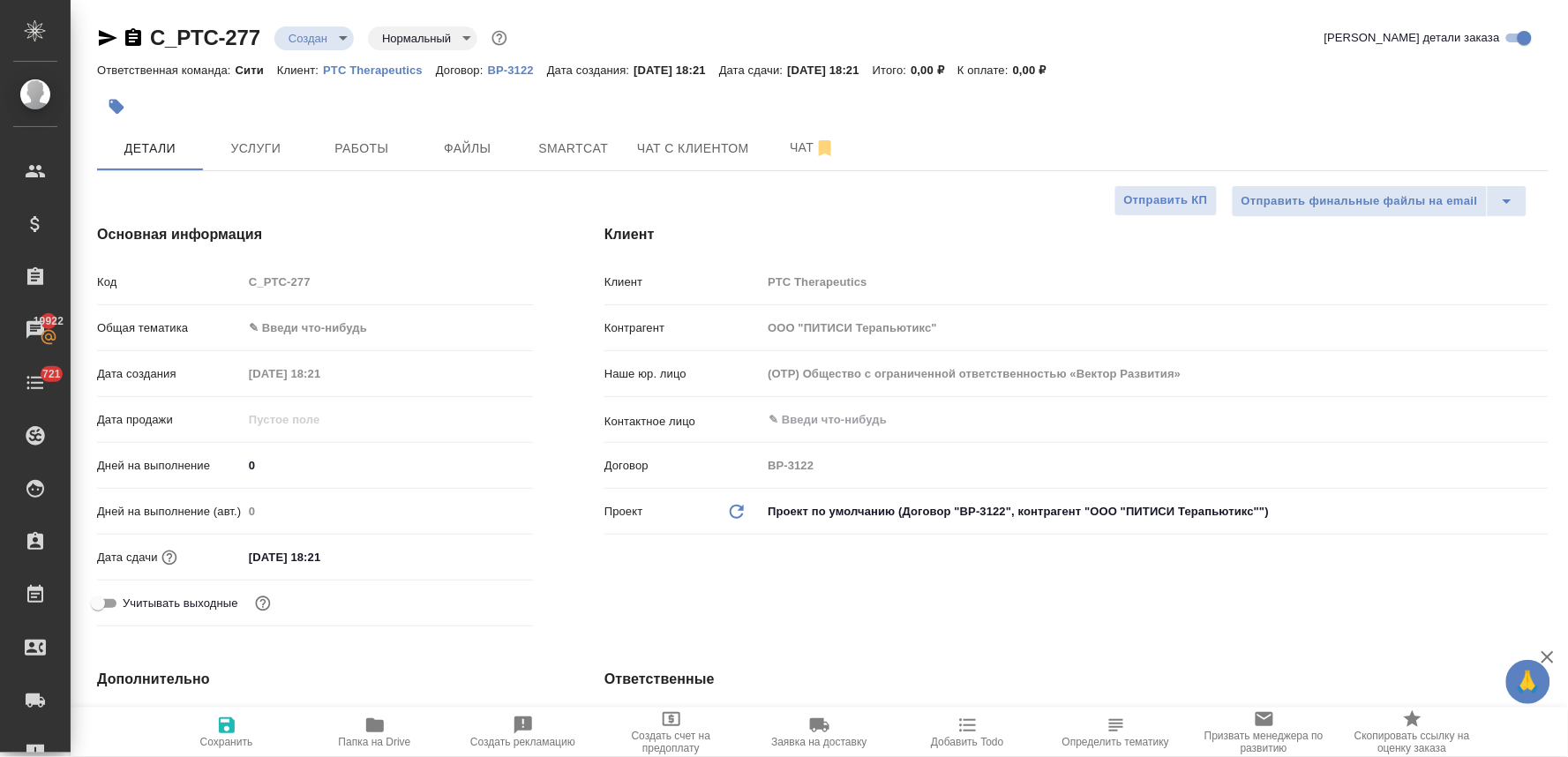
type textarea "x"
click at [217, 294] on div "Код C_PTC-277" at bounding box center [315, 282] width 437 height 31
type textarea "x"
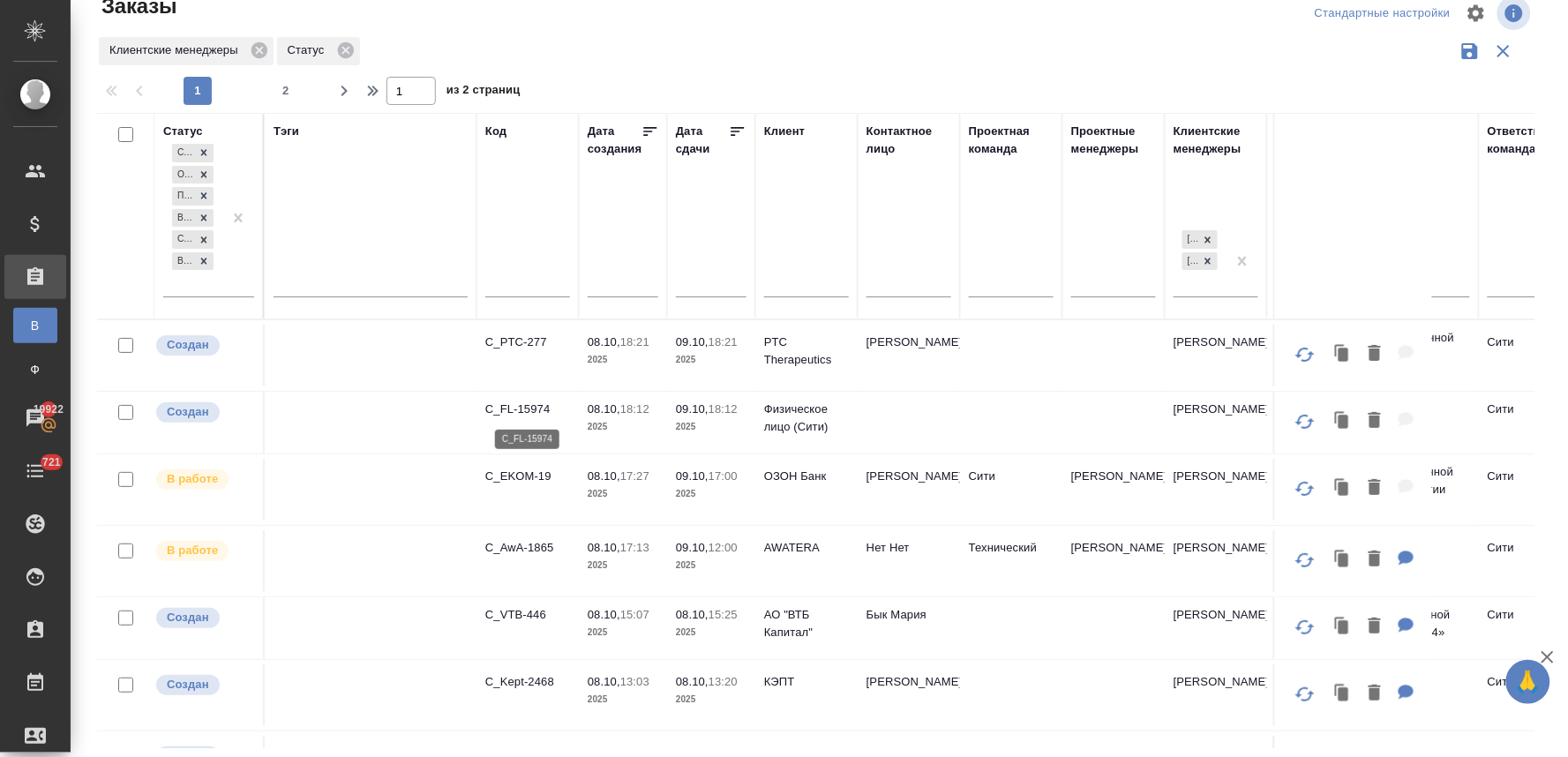
click at [525, 412] on p "C_FL-15974" at bounding box center [528, 409] width 84 height 17
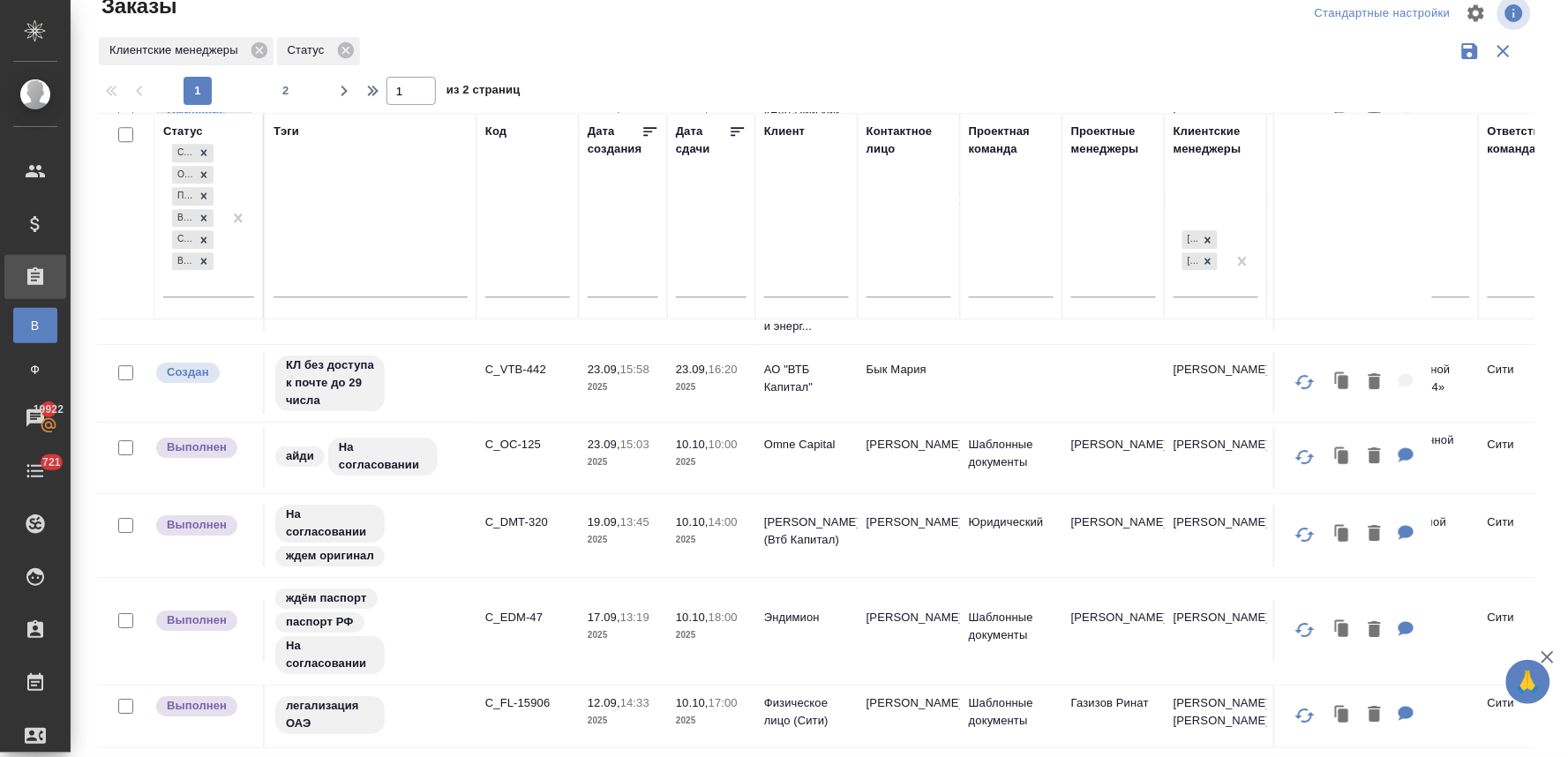
scroll to position [1606, 0]
click at [525, 609] on p "C_EDM-47" at bounding box center [528, 617] width 84 height 17
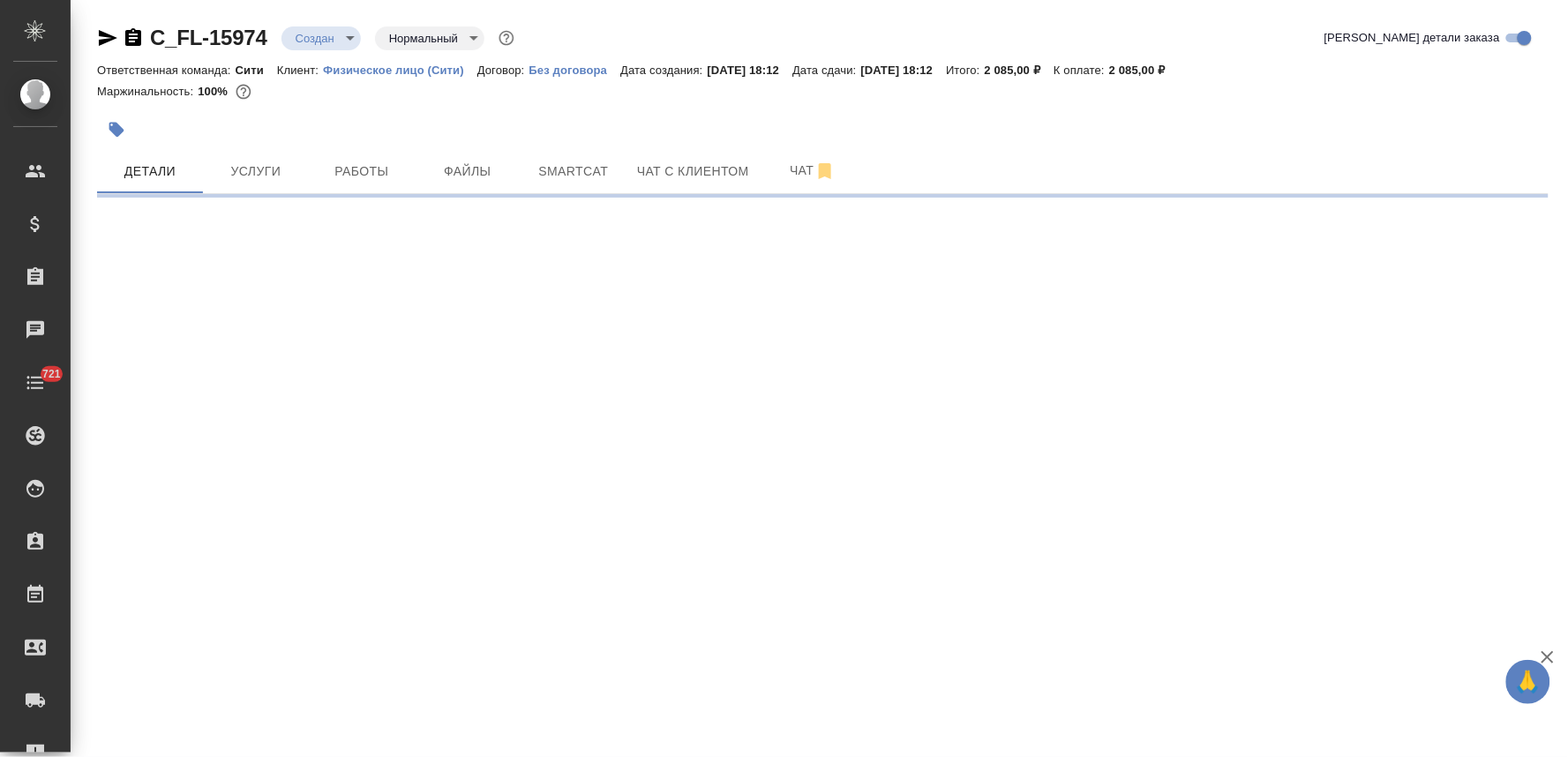
select select "RU"
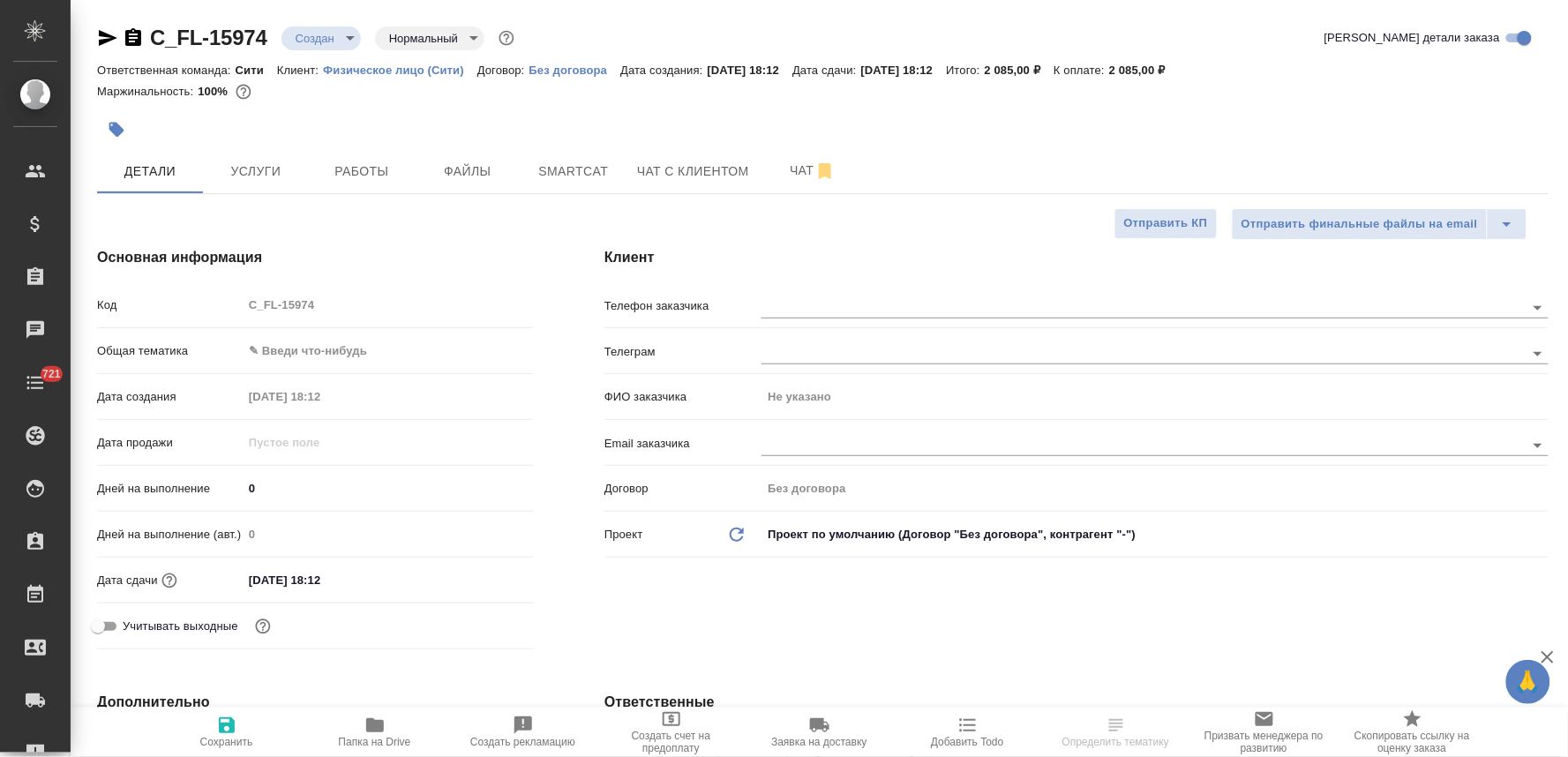
type textarea "x"
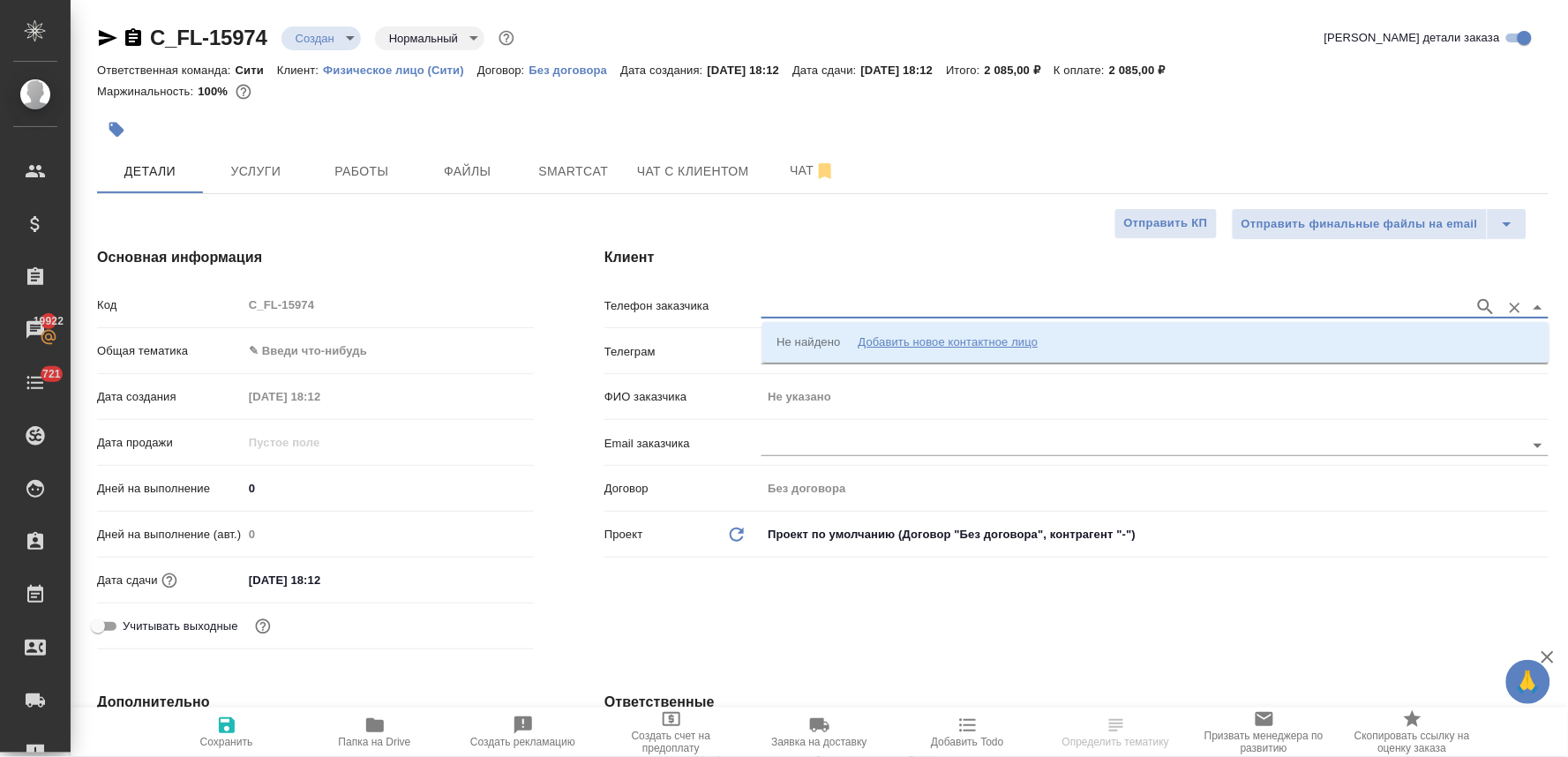
click at [827, 302] on input "text" at bounding box center [1113, 306] width 704 height 21
paste input "[PHONE_NUMBER]"
type input "[PHONE_NUMBER]"
click at [883, 338] on div "Добавить новое контактное лицо" at bounding box center [948, 342] width 180 height 17
type input "[PHONE_NUMBER]"
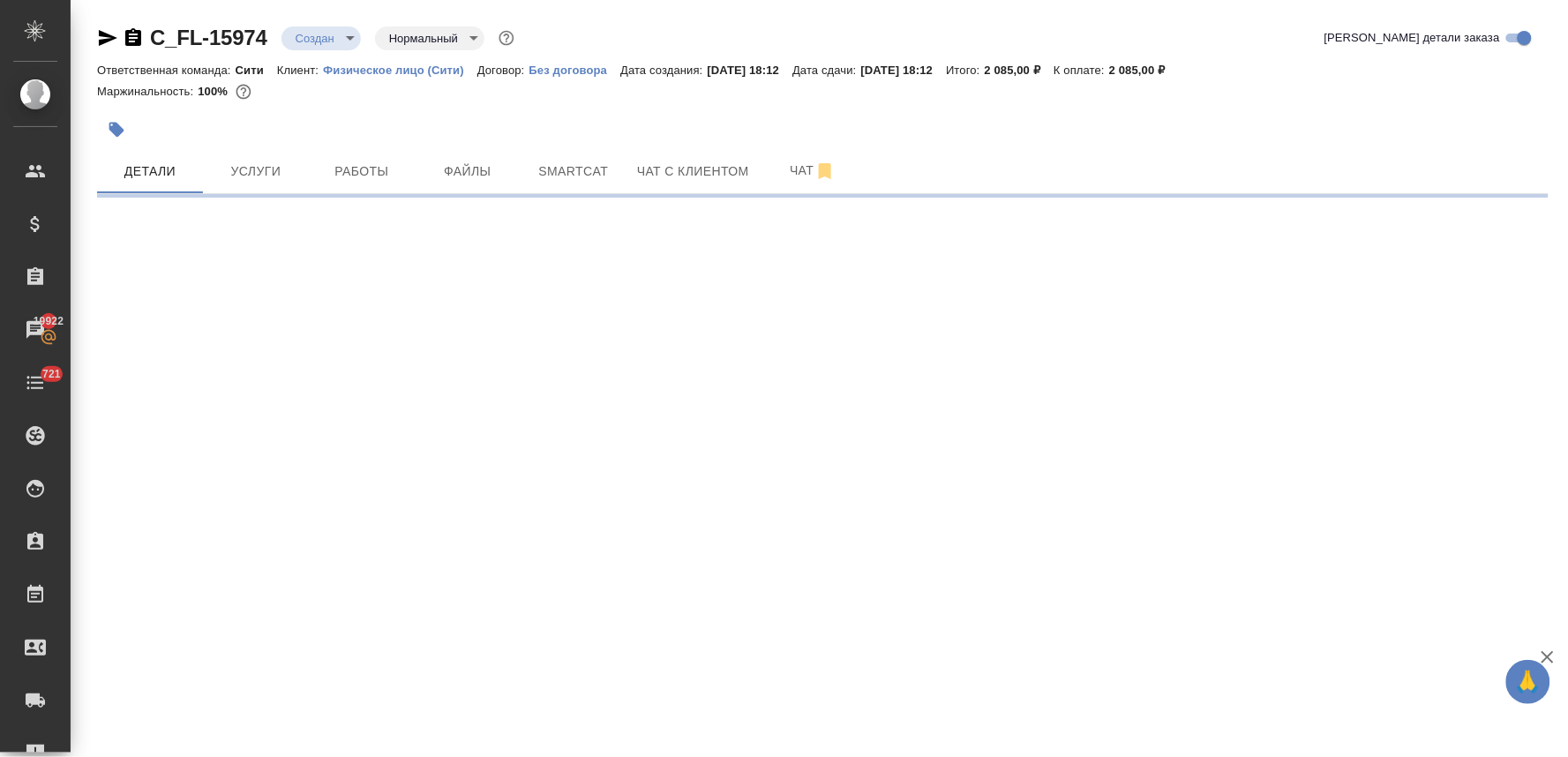
select select "RU"
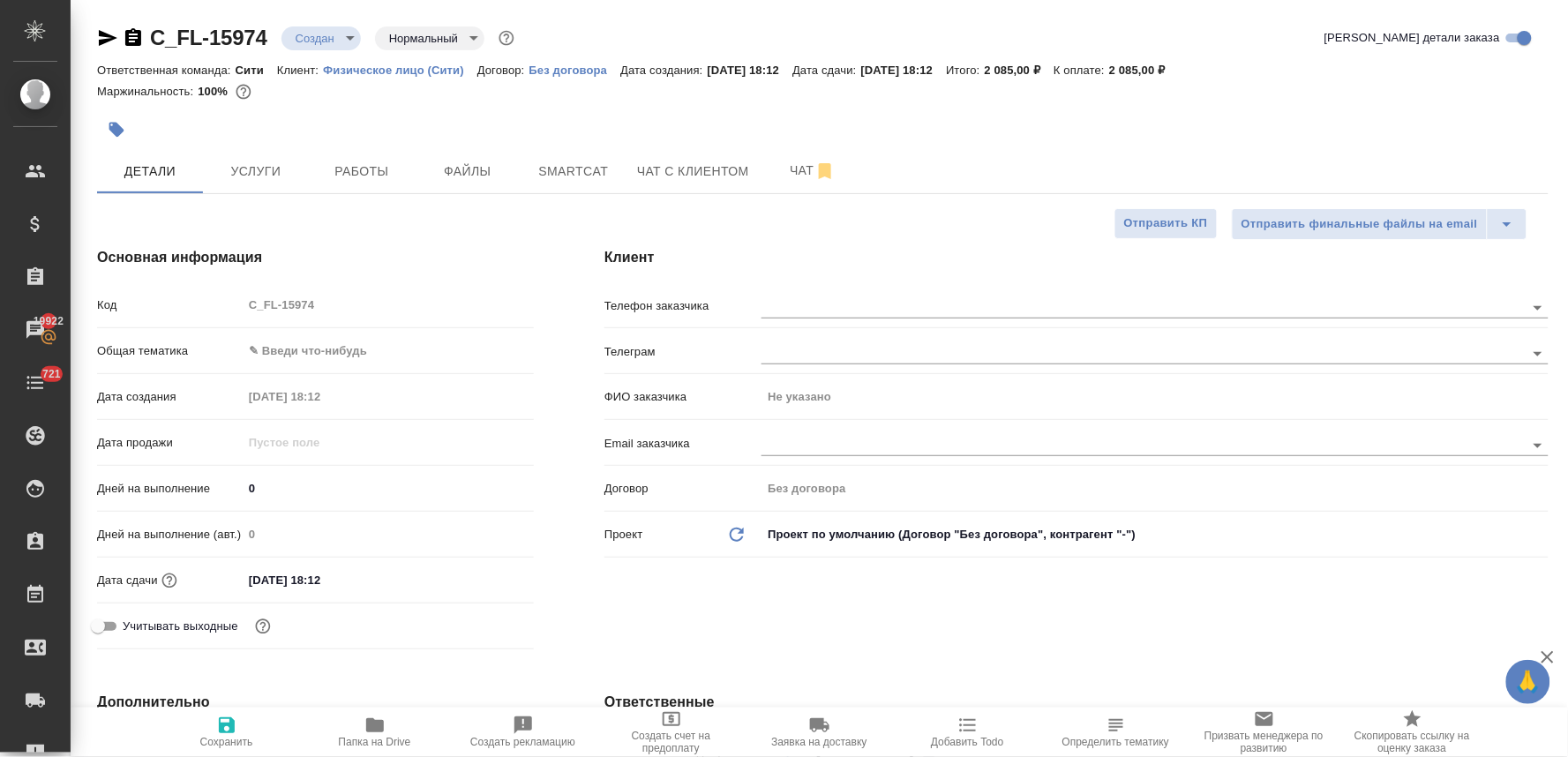
type textarea "x"
click at [844, 310] on input "text" at bounding box center [1113, 306] width 704 height 21
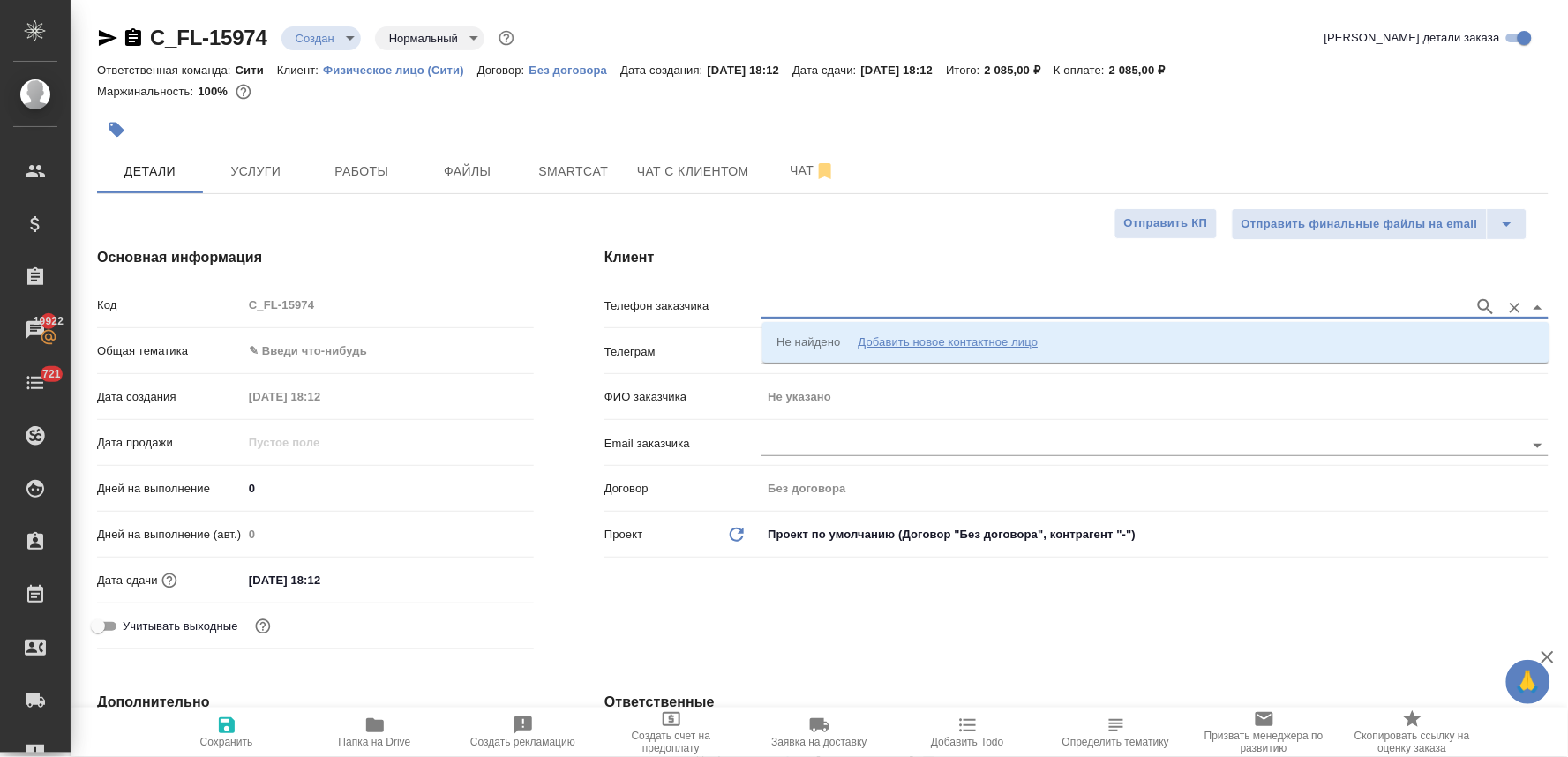
paste input "[PHONE_NUMBER]"
type input "[PHONE_NUMBER]"
click at [892, 337] on div "Добавить новое контактное лицо" at bounding box center [948, 342] width 180 height 17
type input "[PHONE_NUMBER]"
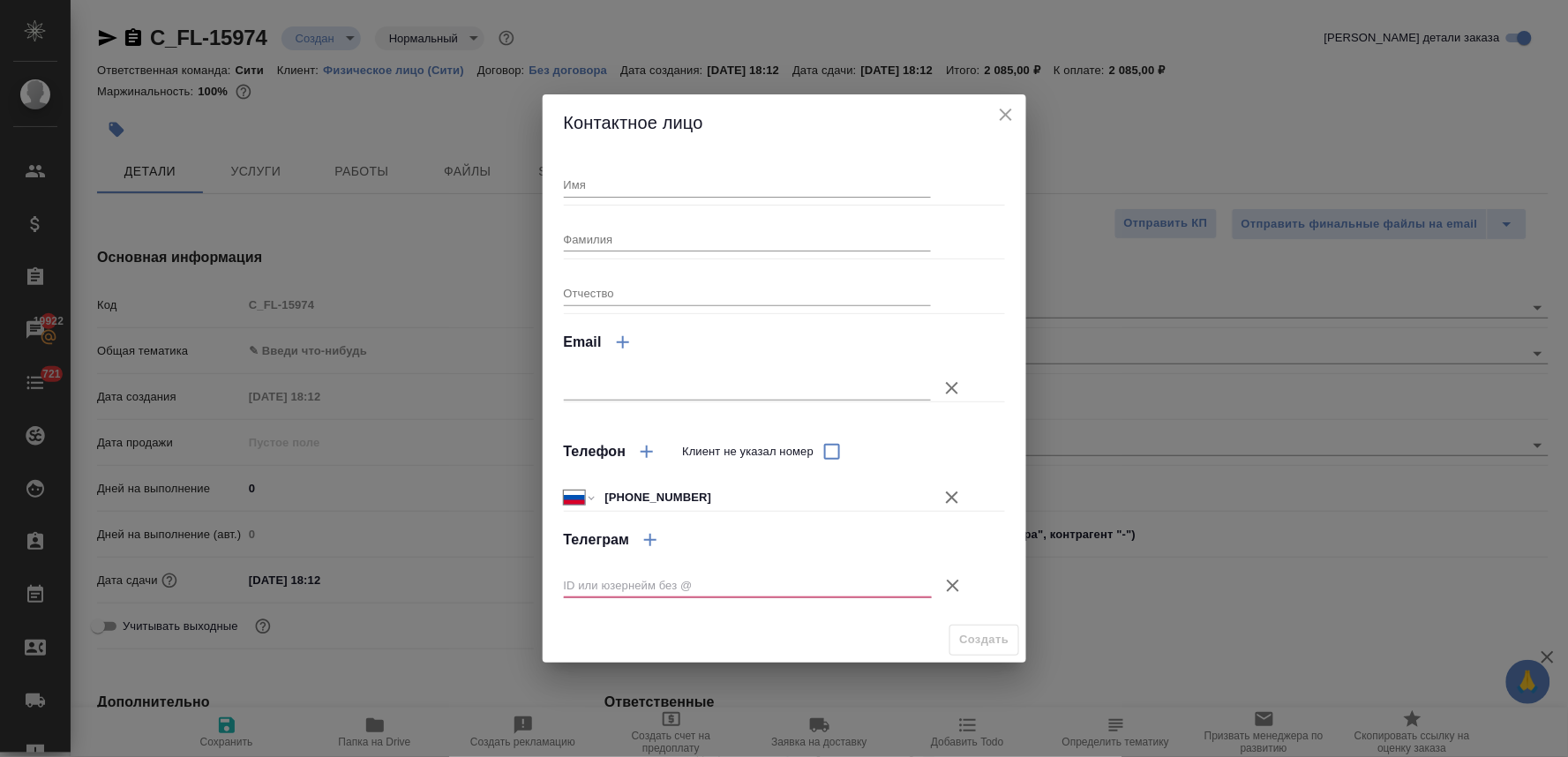
click at [706, 185] on input "Имя" at bounding box center [747, 184] width 367 height 25
type input "Юлия"
click at [609, 242] on input "Фамилия" at bounding box center [747, 238] width 367 height 25
type input "[PERSON_NAME]"
click at [950, 582] on icon "button" at bounding box center [952, 586] width 21 height 21
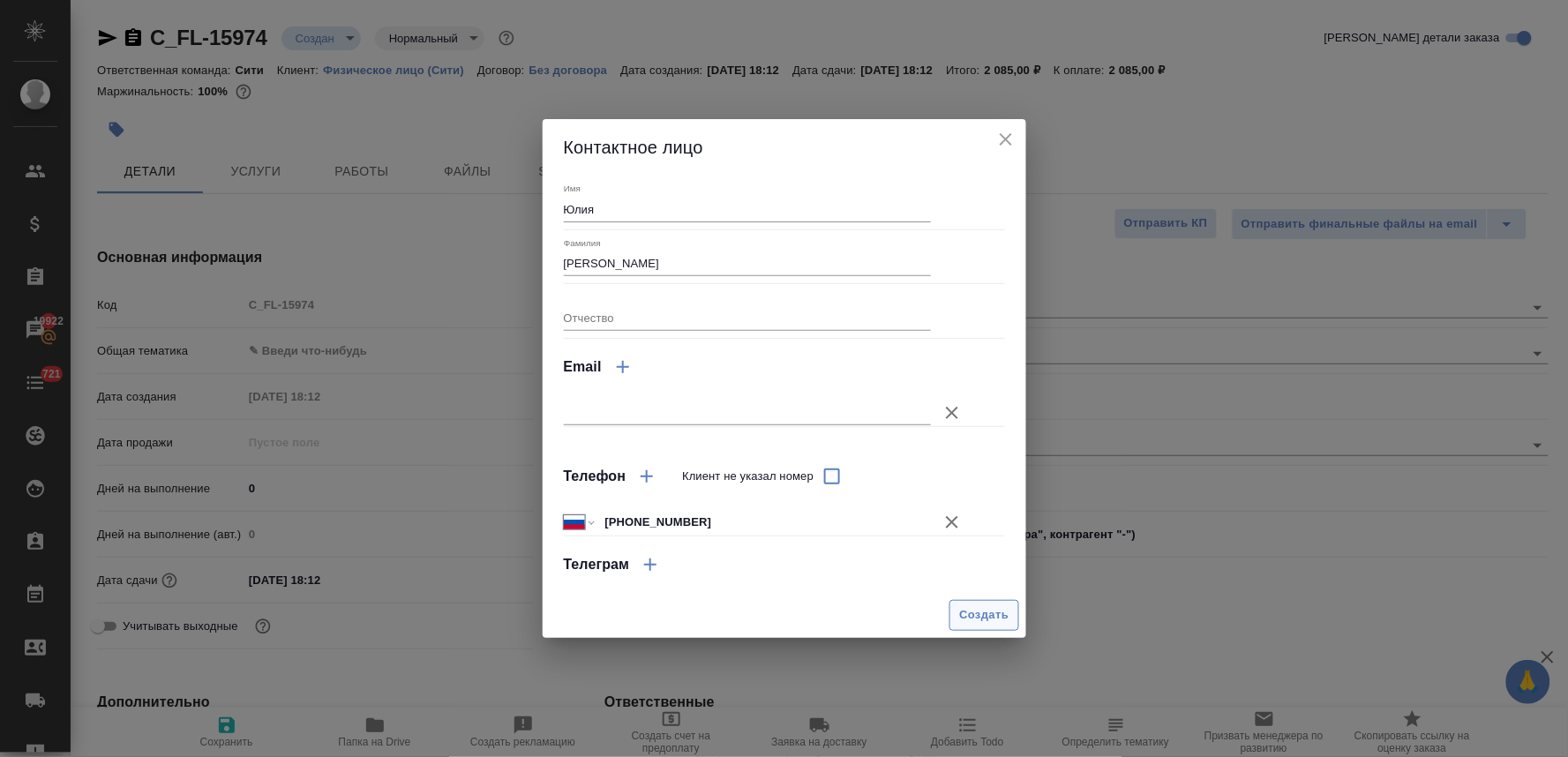
click at [992, 620] on span "Создать" at bounding box center [984, 615] width 49 height 20
type input "Савицкая Юлия"
type textarea "x"
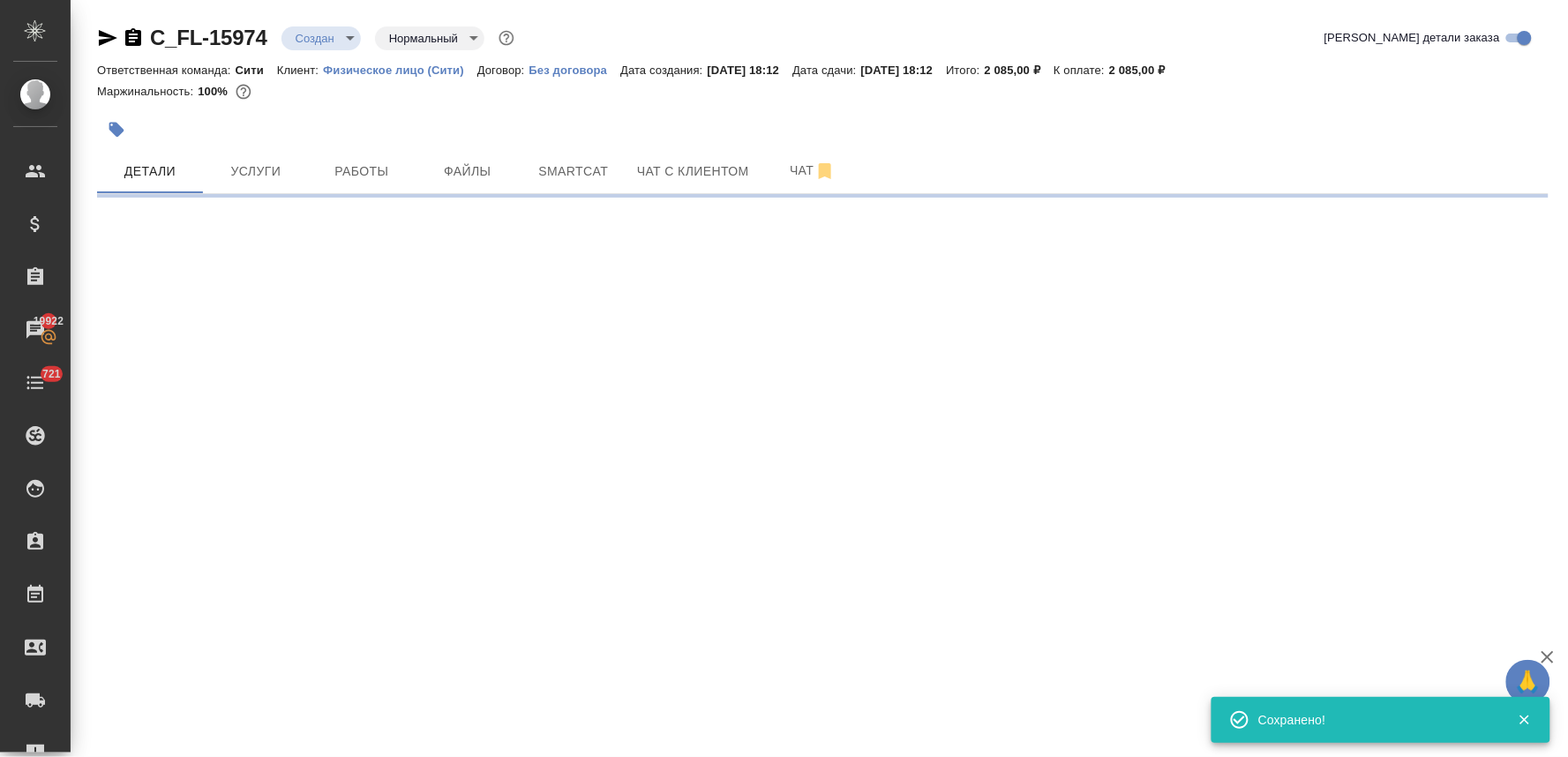
type input "holyTrinity"
click at [701, 165] on span "Чат с клиентом" at bounding box center [693, 171] width 112 height 22
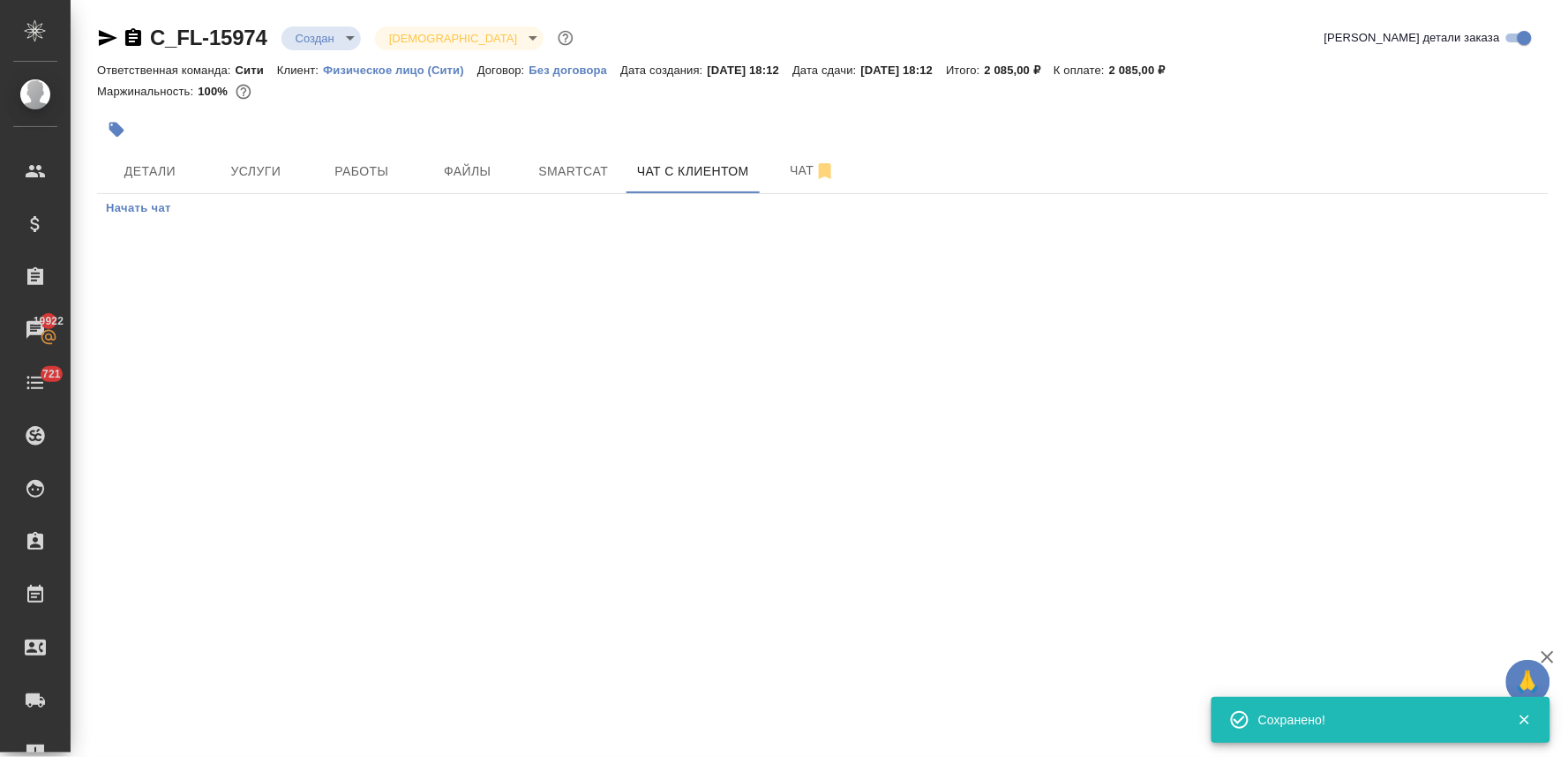
click at [1187, 645] on div ".cls-1 fill:#fff; AWATERA Lyamina Nadezhda Клиенты Спецификации Заказы 19922 Ча…" at bounding box center [784, 378] width 1568 height 757
click at [153, 207] on span "Начать чат" at bounding box center [138, 209] width 65 height 20
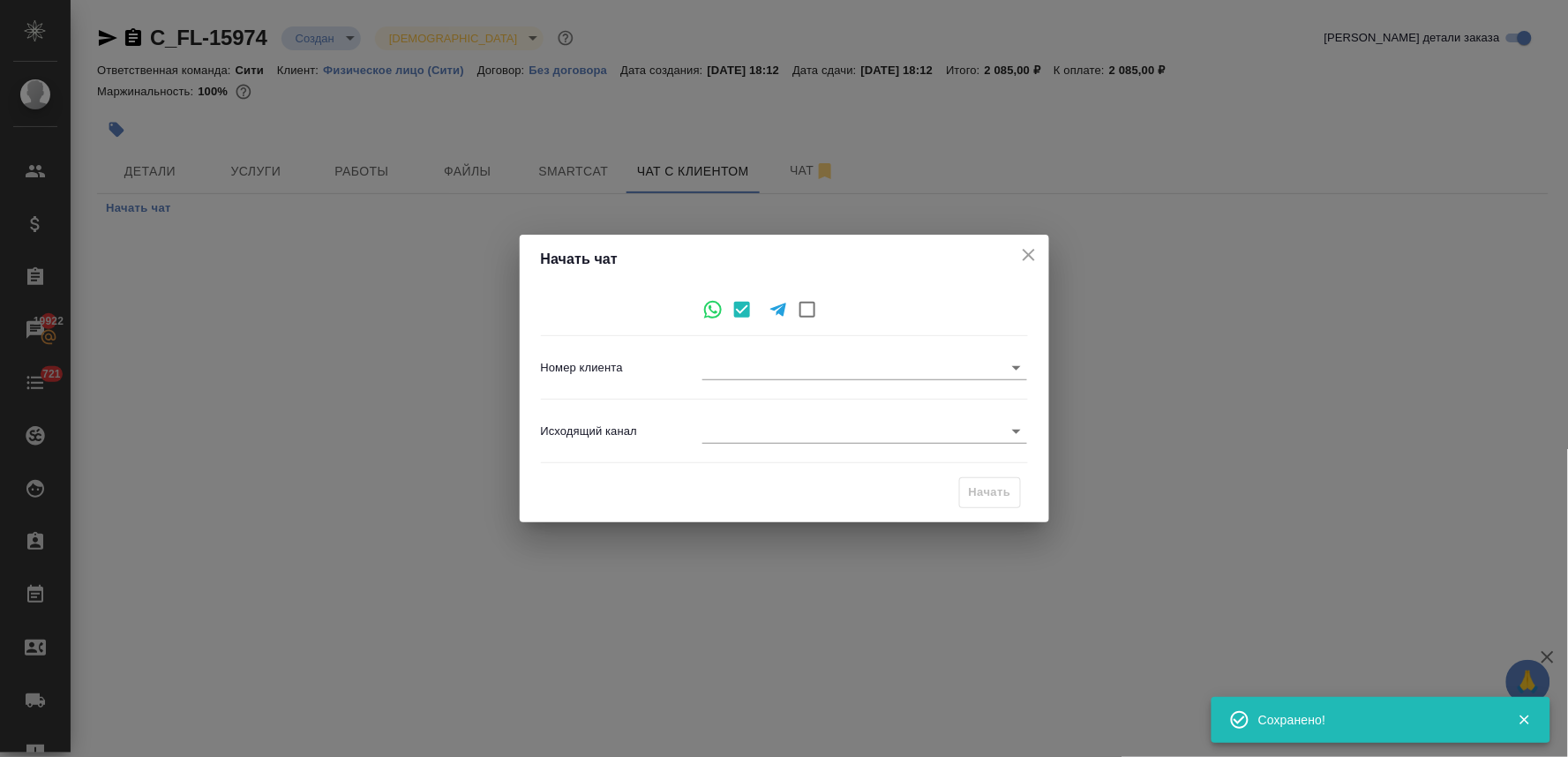
type input "+79261411946"
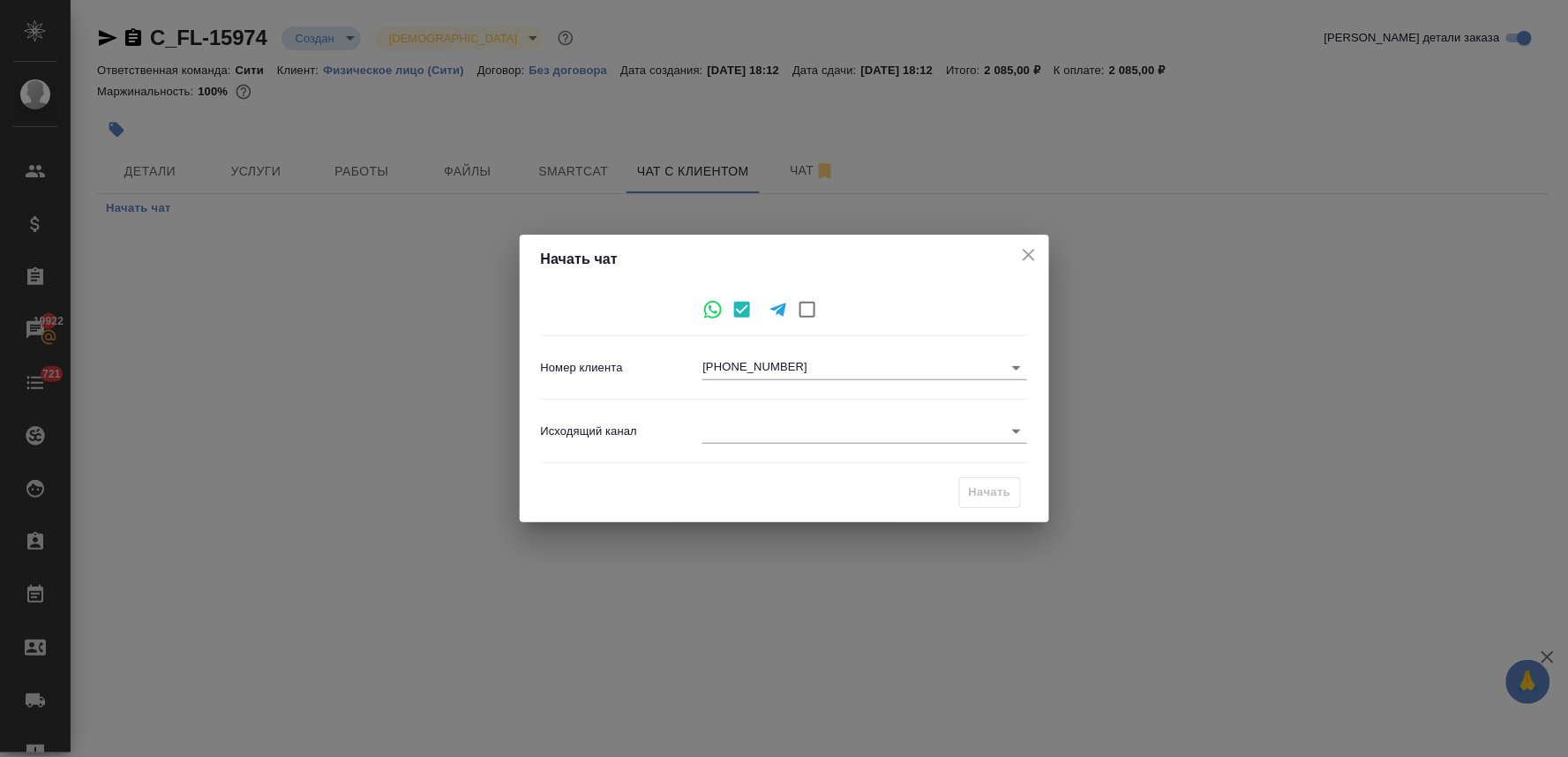
click at [741, 434] on body "🙏 .cls-1 fill:#fff; AWATERA Lyamina Nadezhda Клиенты Спецификации Заказы 19922 …" at bounding box center [784, 378] width 1568 height 757
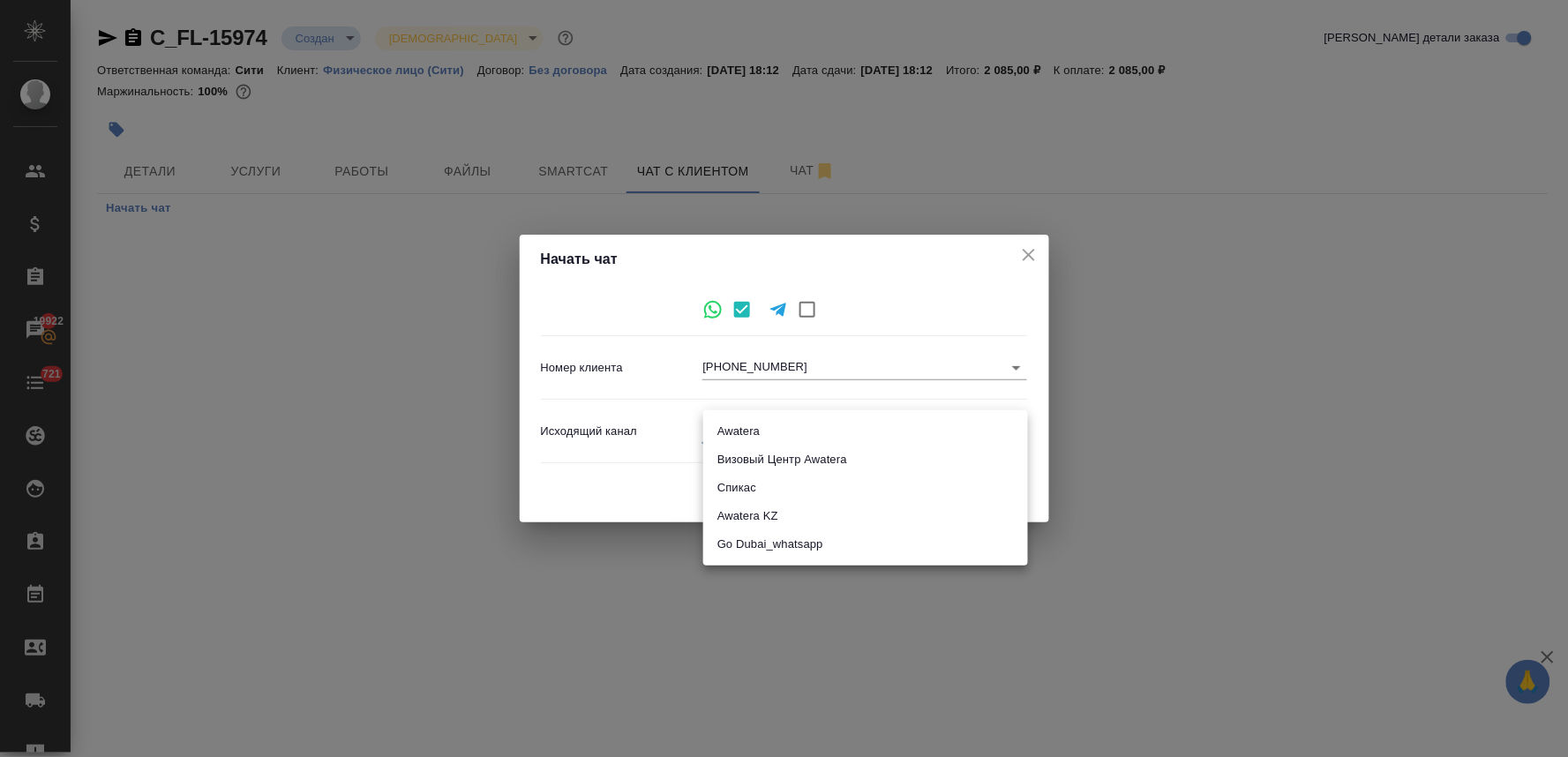
click at [738, 433] on li "Awatera" at bounding box center [865, 431] width 324 height 28
type input "2"
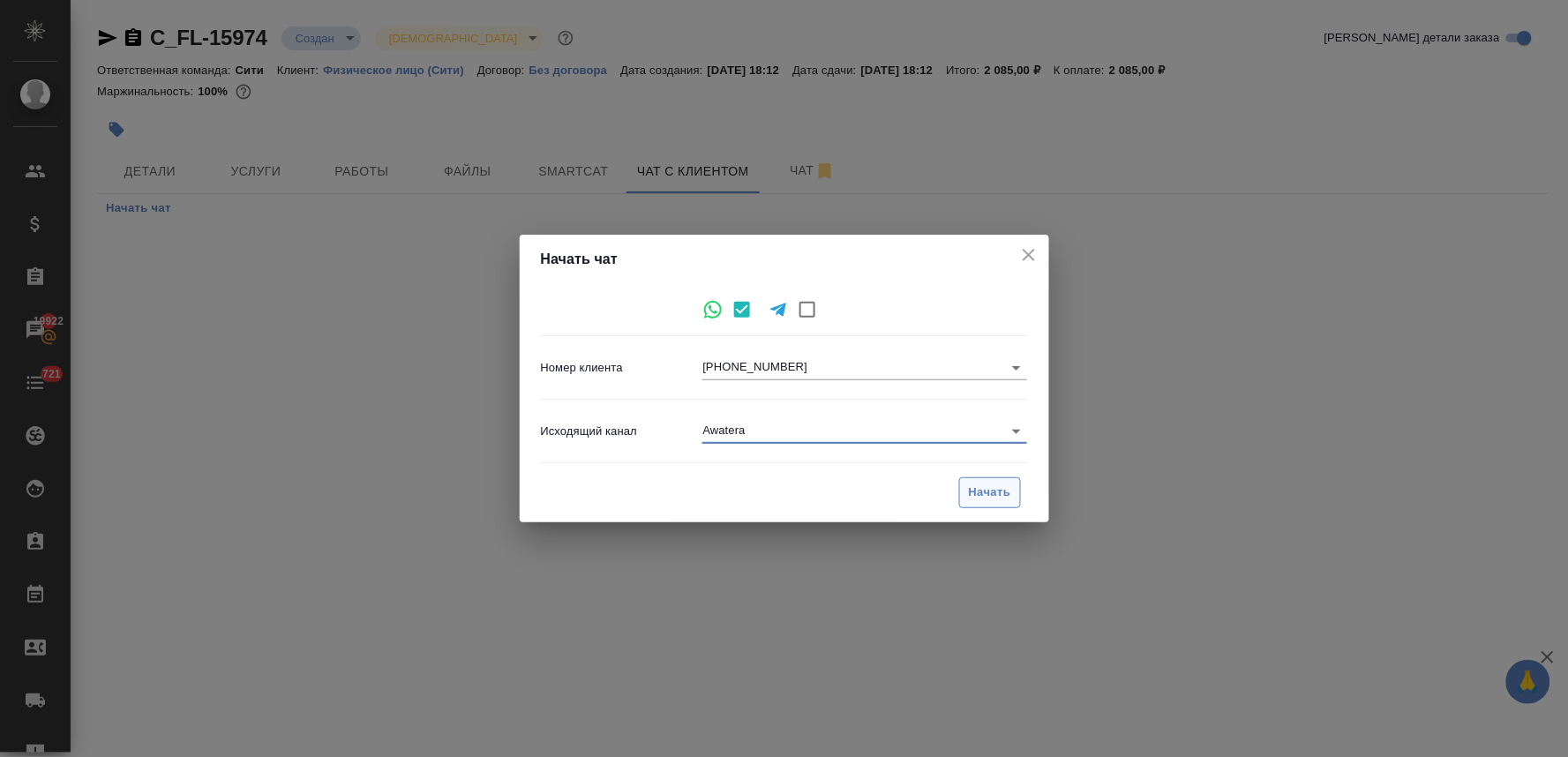
click at [982, 495] on span "Начать" at bounding box center [990, 493] width 42 height 20
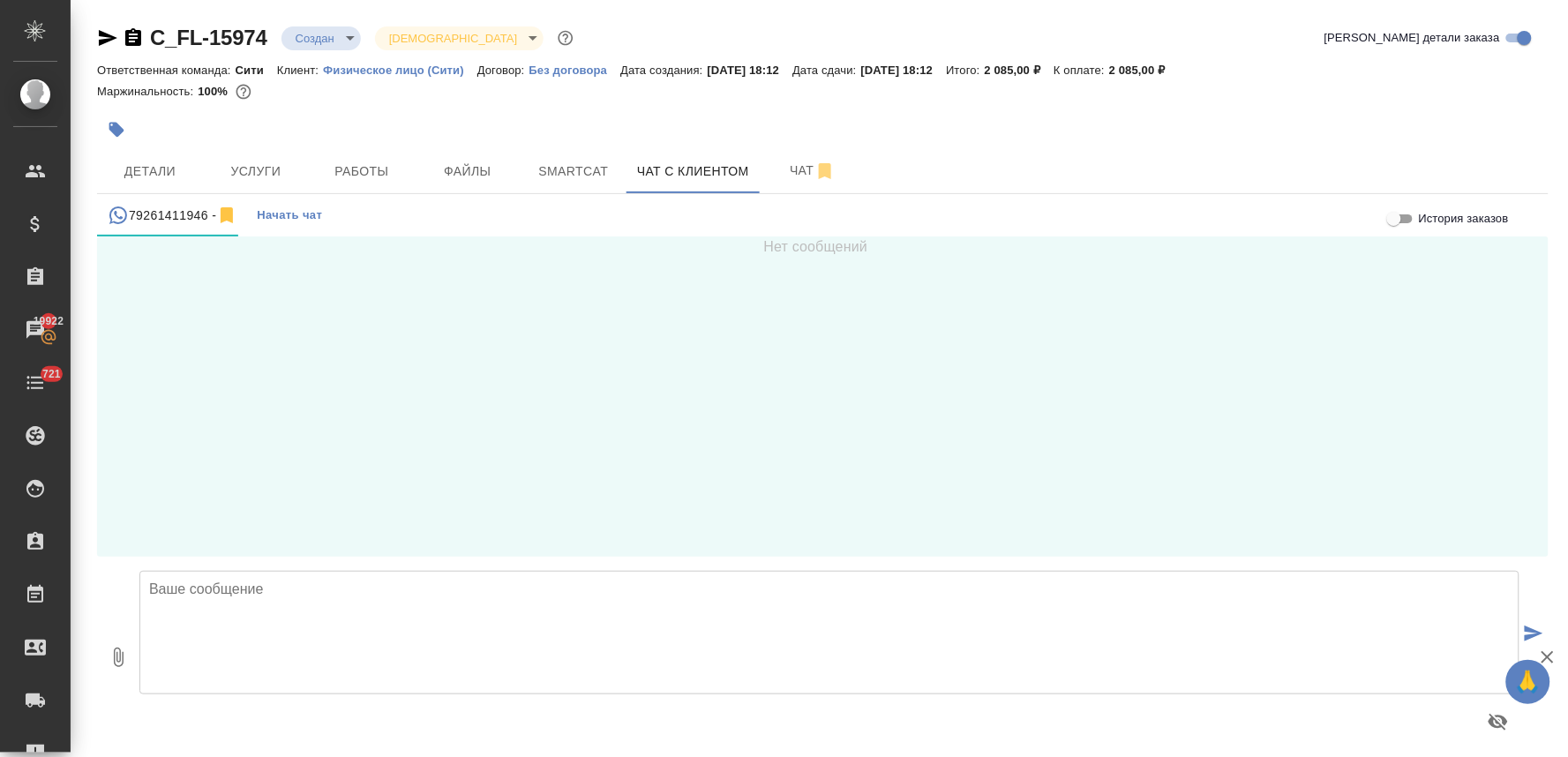
click at [339, 614] on textarea at bounding box center [829, 632] width 1380 height 124
paste textarea "Срок исполнения: 2 рабочих дня Стоимость заказа составит: 1710 руб. Срок исполн…"
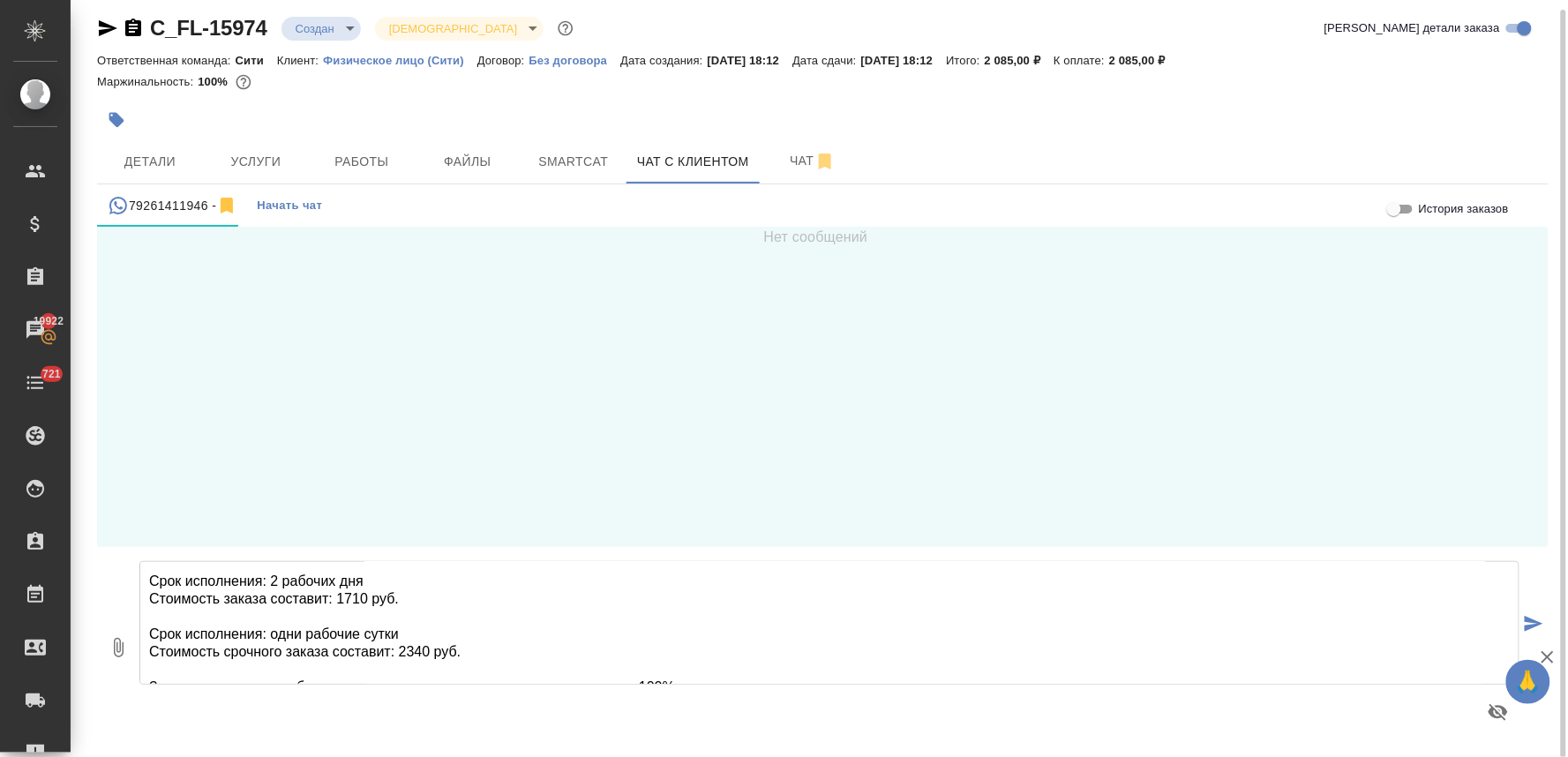
scroll to position [24, 0]
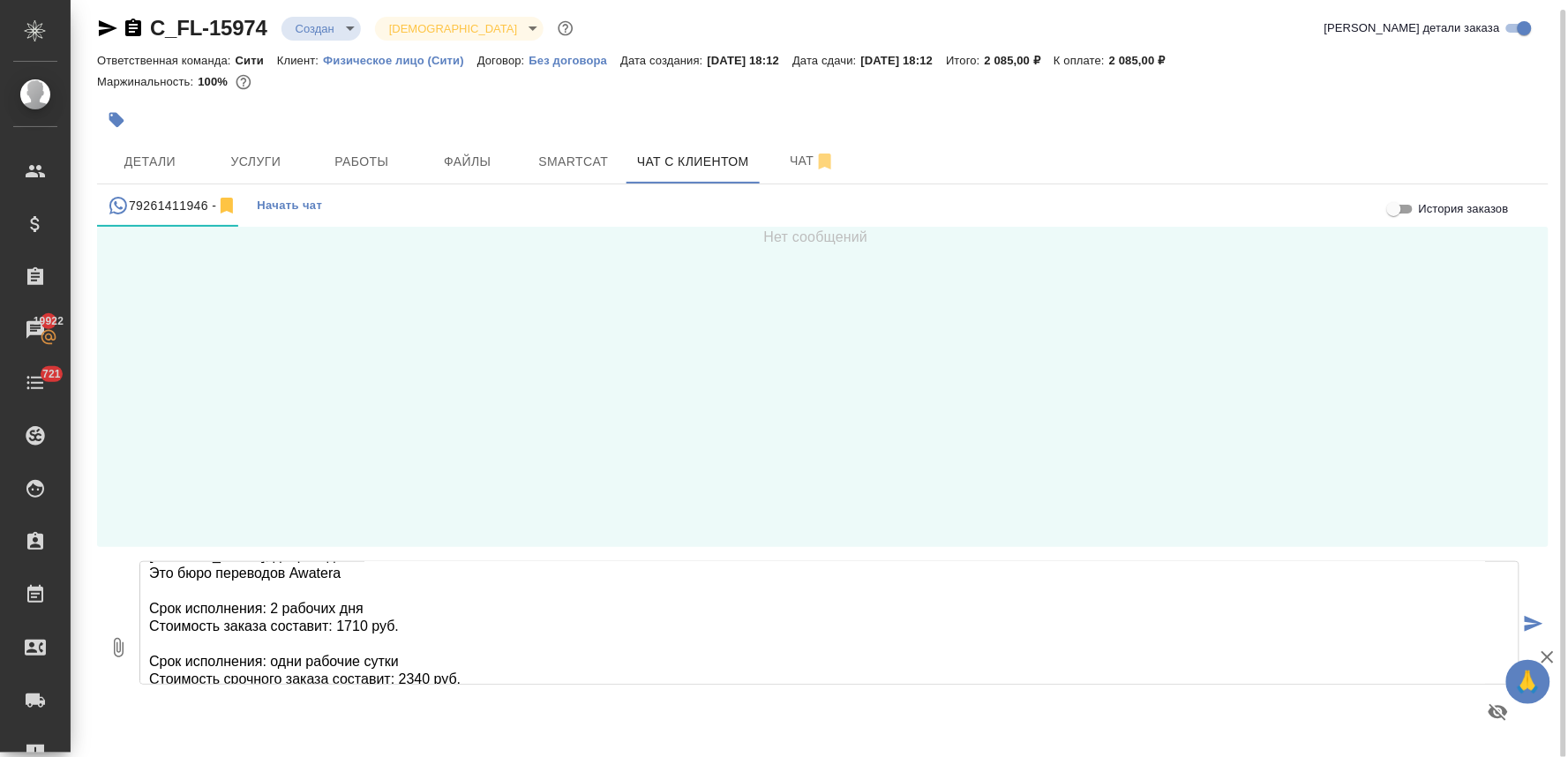
drag, startPoint x: 154, startPoint y: 623, endPoint x: 146, endPoint y: 578, distance: 45.7
click at [146, 578] on textarea "Юлия, добрый день! Это бюро переводов Awatera Срок исполнения: 2 рабочих дня Ст…" at bounding box center [829, 622] width 1380 height 124
click at [172, 650] on textarea "Юлия, добрый день! Это бюро переводов Awatera Срок исполнения: 2 рабочих дня Ст…" at bounding box center [829, 622] width 1380 height 124
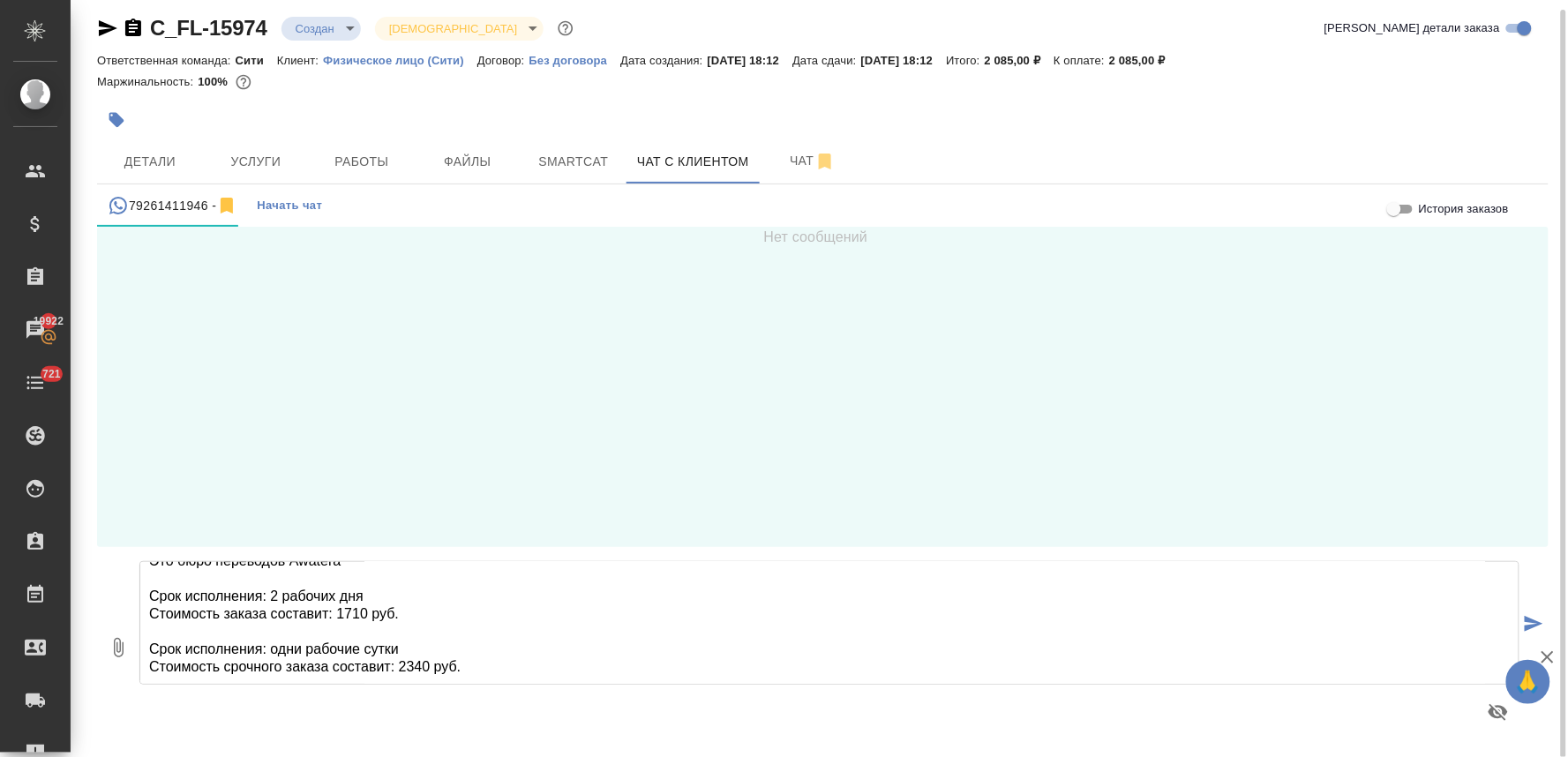
scroll to position [0, 0]
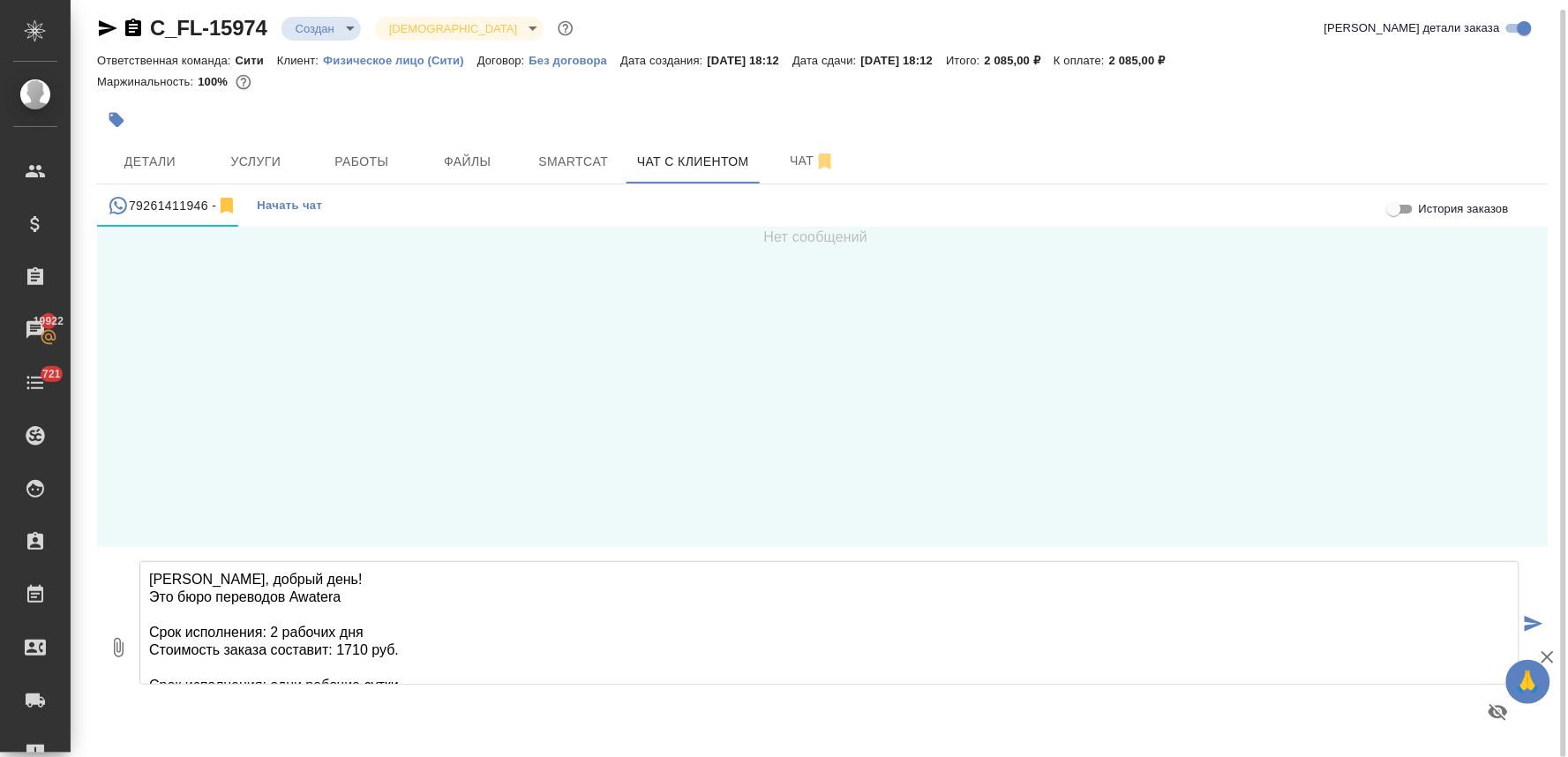
drag, startPoint x: 145, startPoint y: 600, endPoint x: 153, endPoint y: 665, distance: 65.5
click at [153, 665] on textarea "Юлия, добрый день! Это бюро переводов Awatera Срок исполнения: 2 рабочих дня Ст…" at bounding box center [829, 622] width 1380 height 124
drag, startPoint x: 367, startPoint y: 649, endPoint x: 337, endPoint y: 648, distance: 30.0
click at [337, 648] on textarea "Юлия, добрый день! Это бюро переводов Awatera Срок исполнения: 2 рабочих дня Ст…" at bounding box center [829, 622] width 1380 height 124
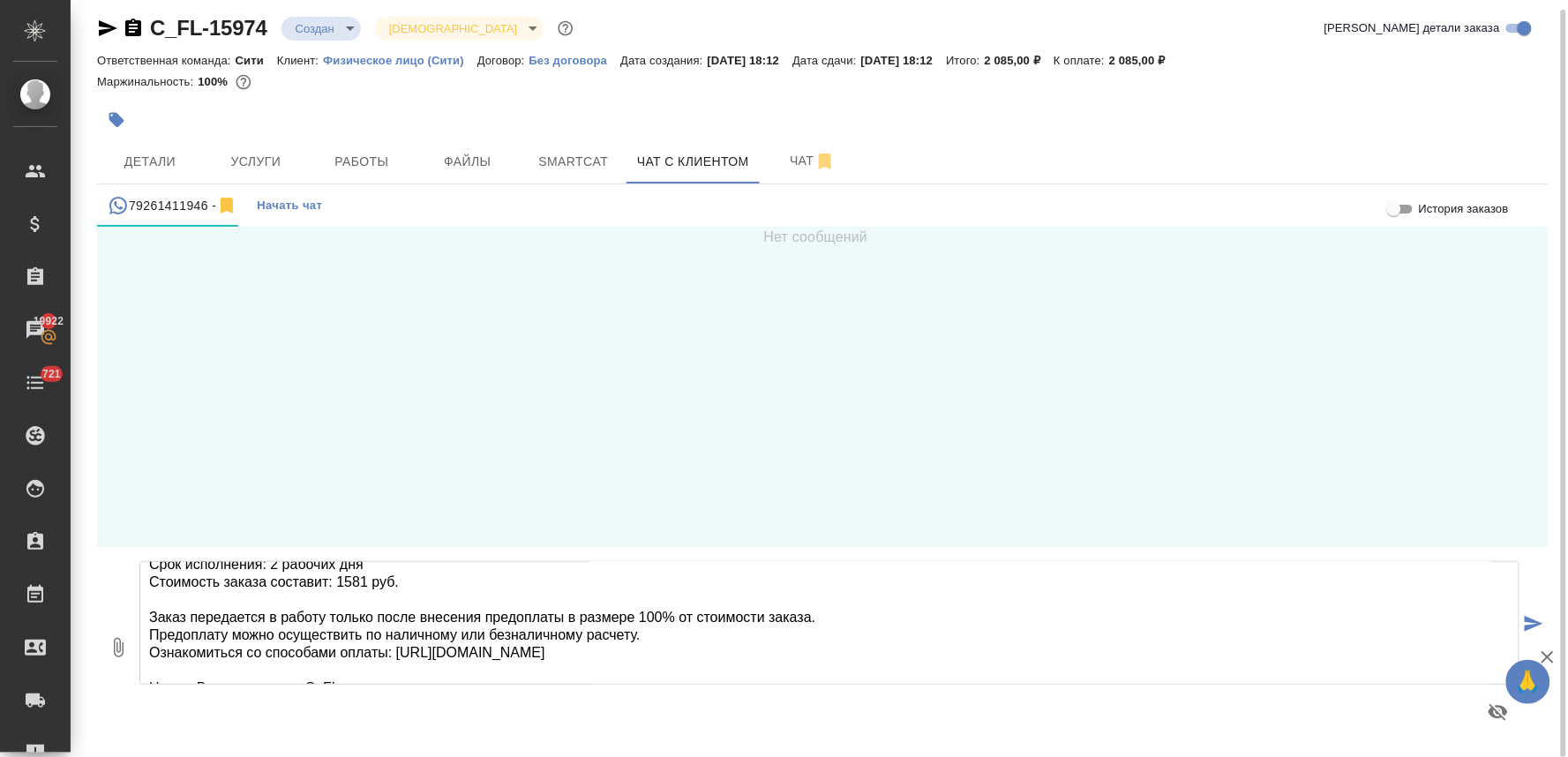
scroll to position [98, 0]
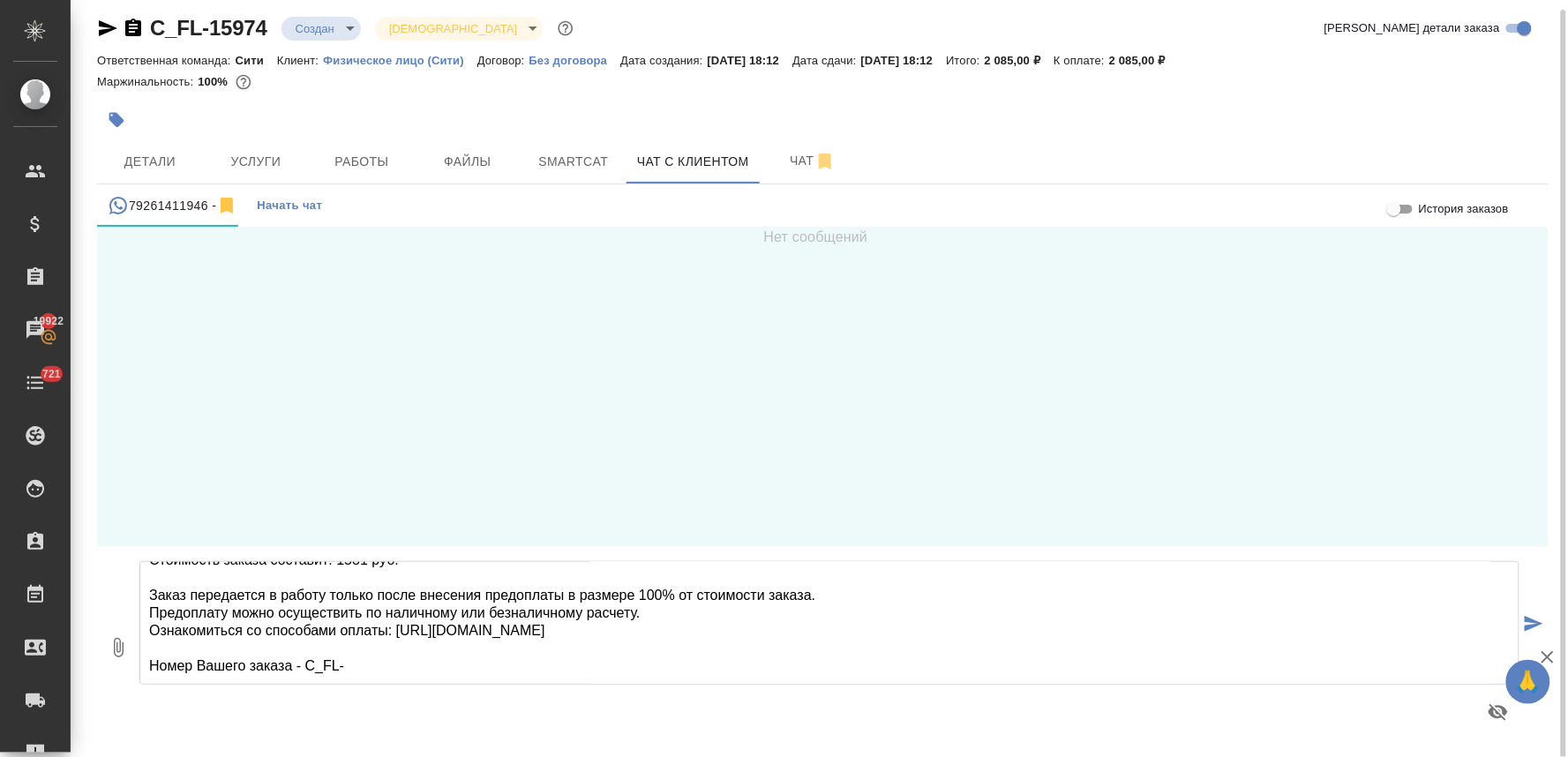
click at [345, 657] on textarea "Юлия, добрый день! Это бюро переводов Awatera Срок исполнения: 2 рабочих дня Ст…" at bounding box center [829, 622] width 1380 height 124
type textarea "Юлия, добрый день! Это бюро переводов Awatera Срок исполнения: 2 рабочих дня Ст…"
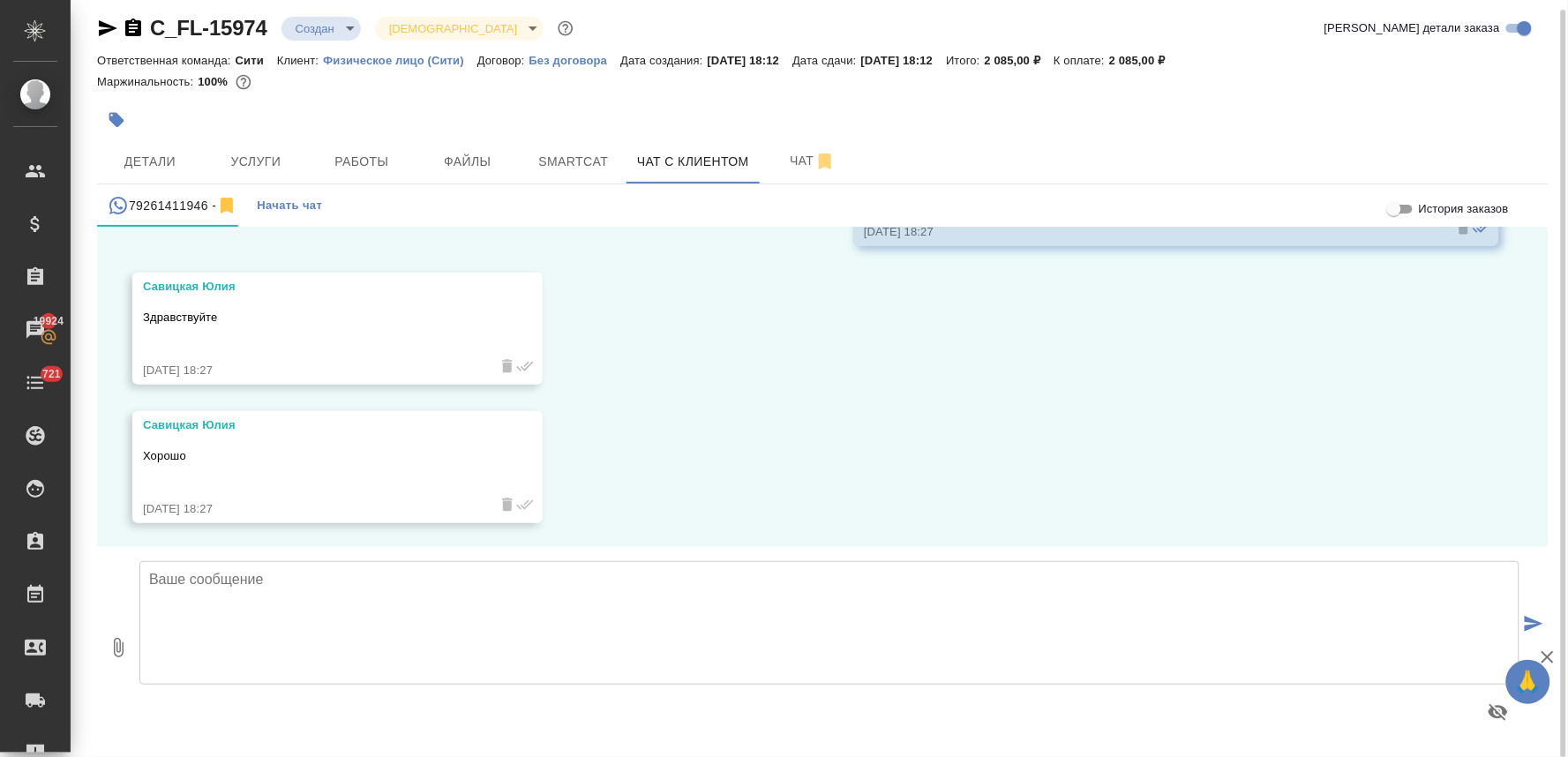
scroll to position [373, 0]
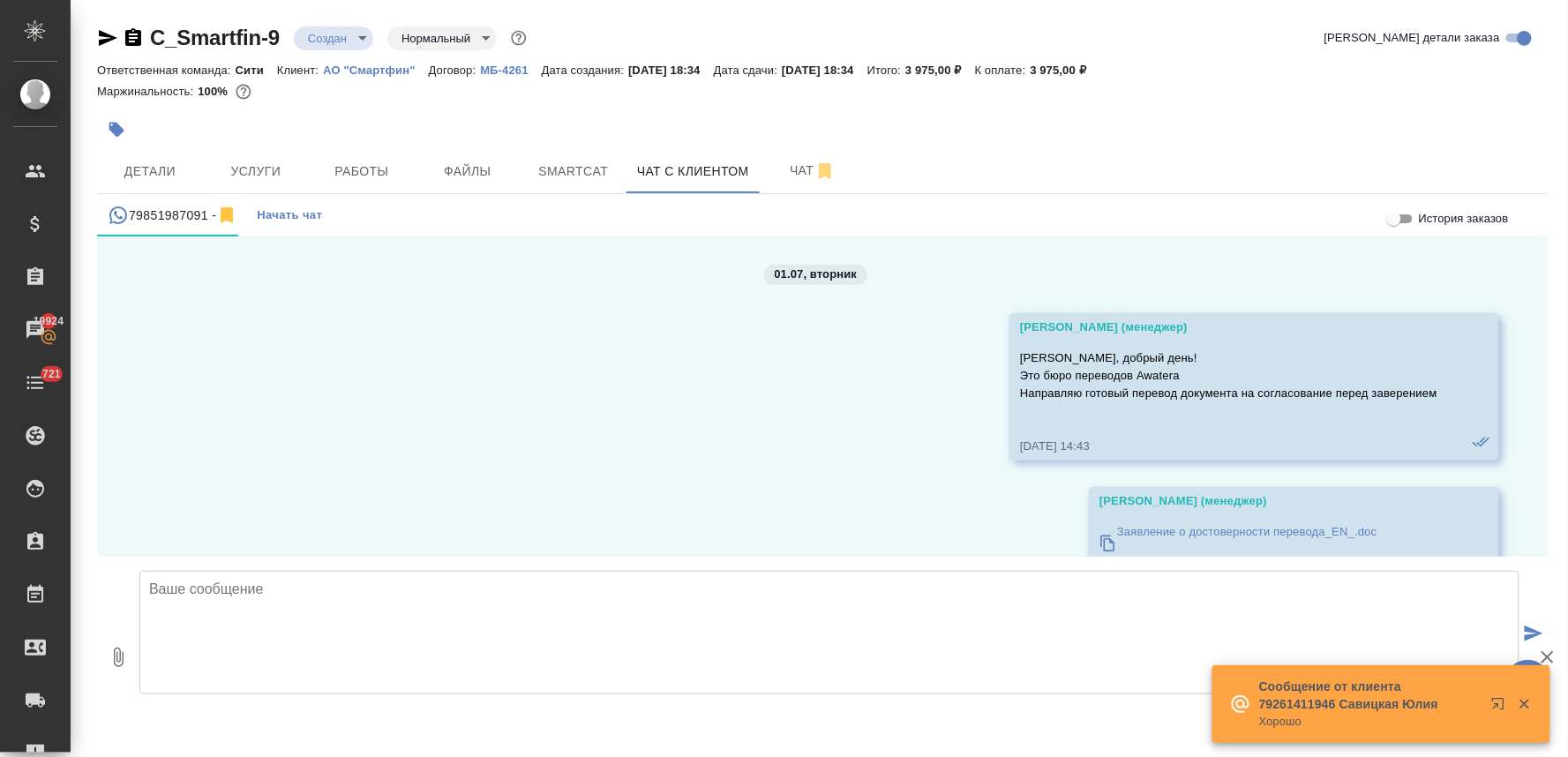
scroll to position [13981, 0]
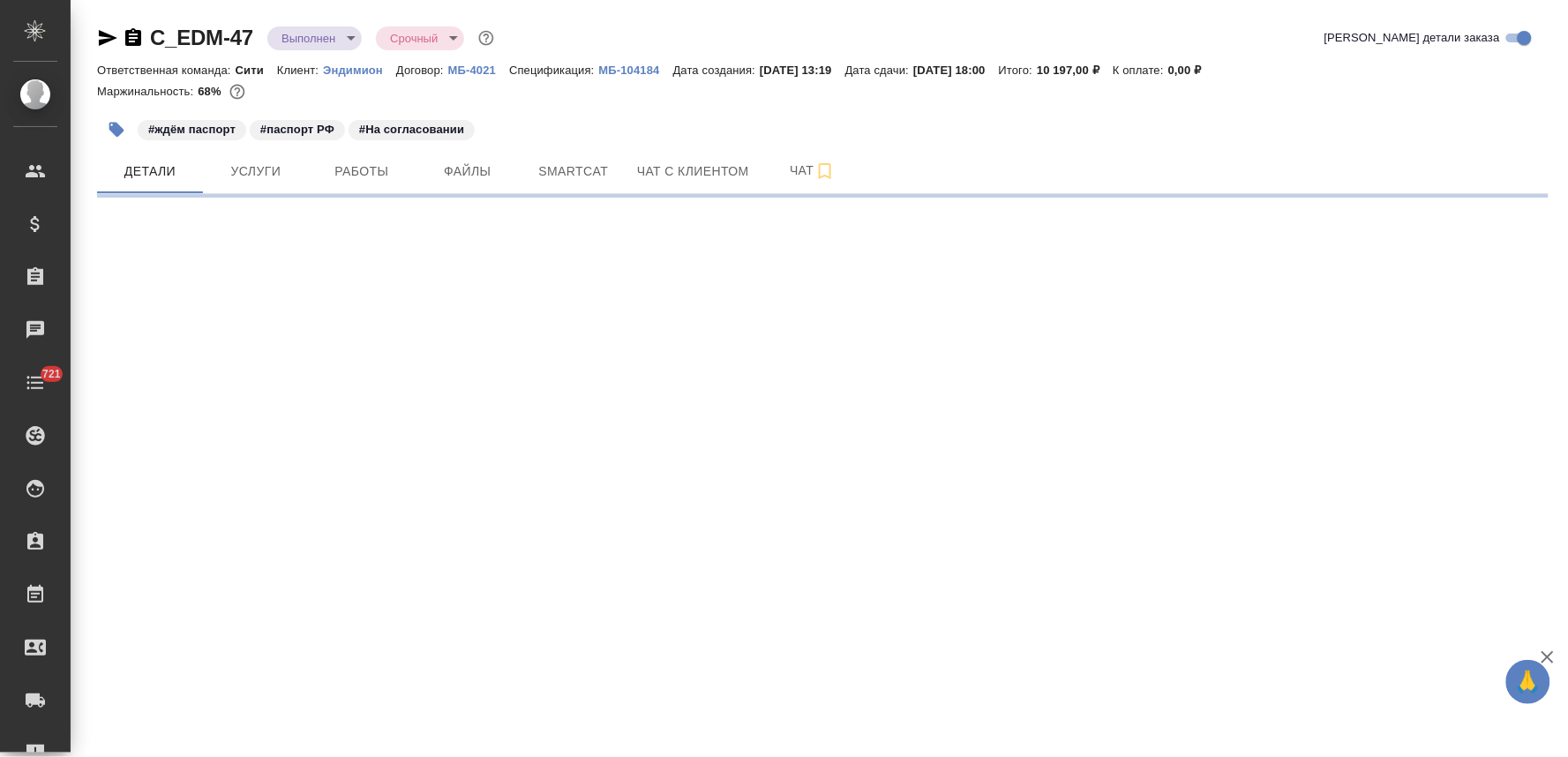
select select "RU"
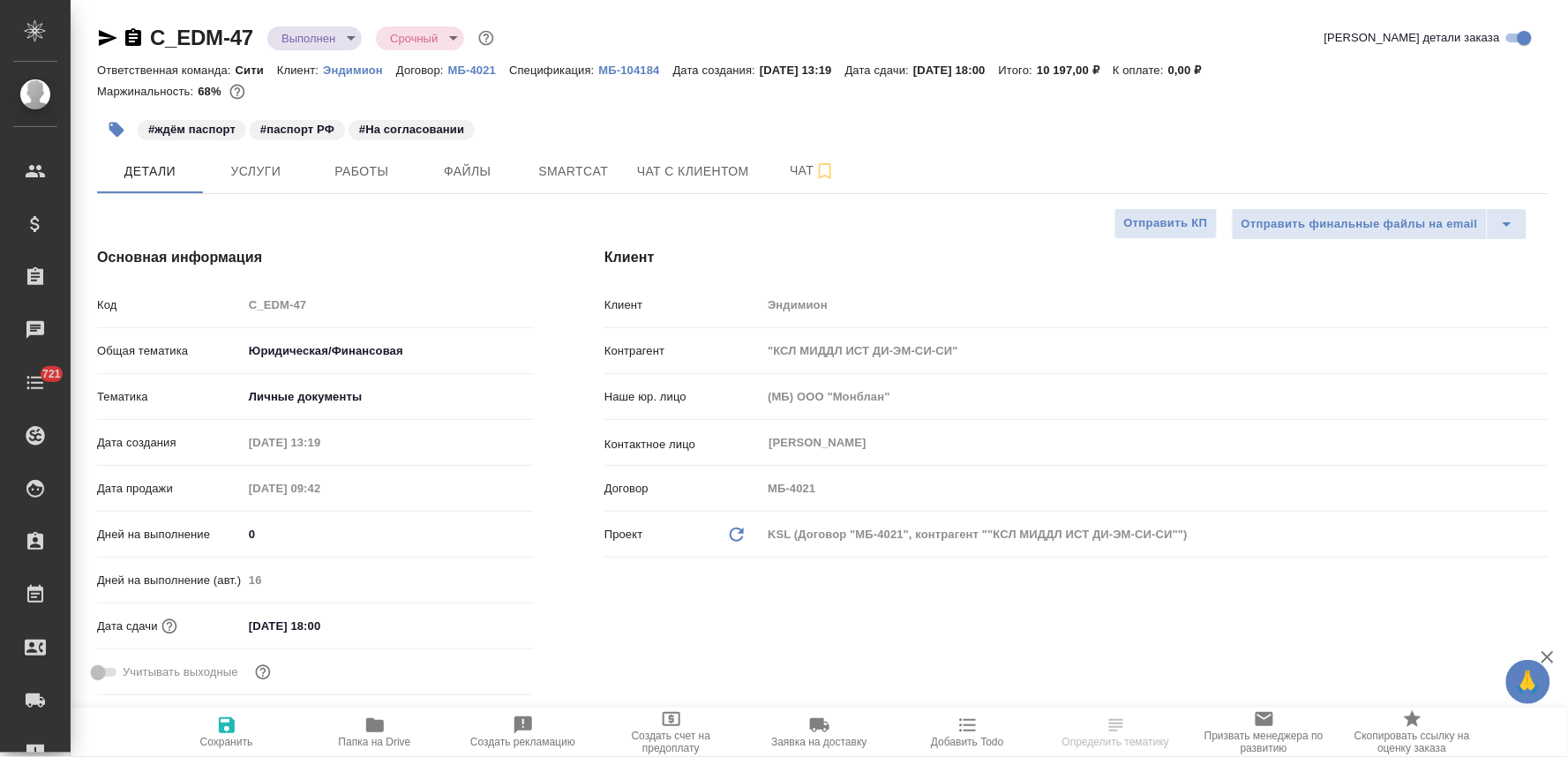
type textarea "x"
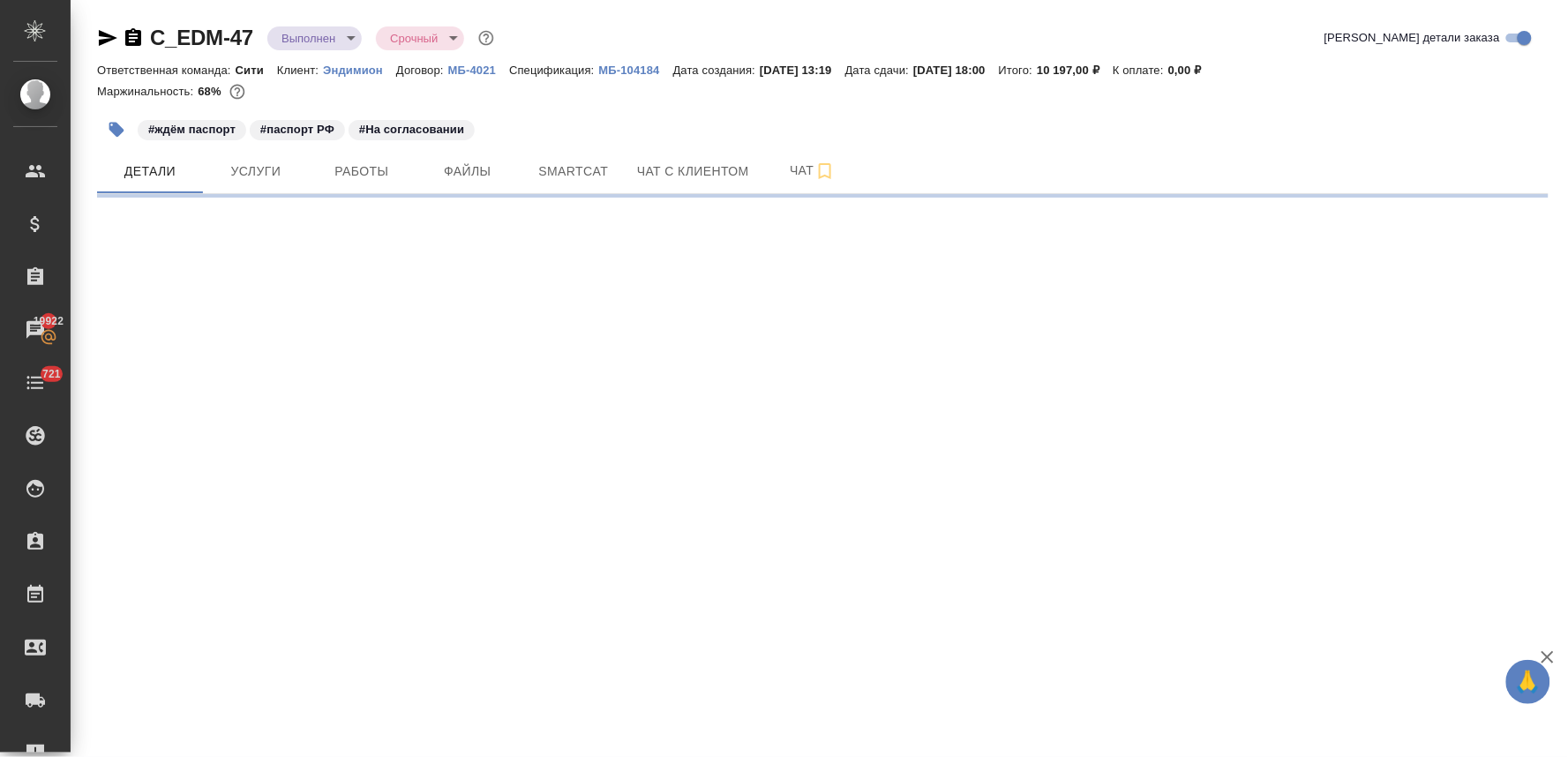
select select "RU"
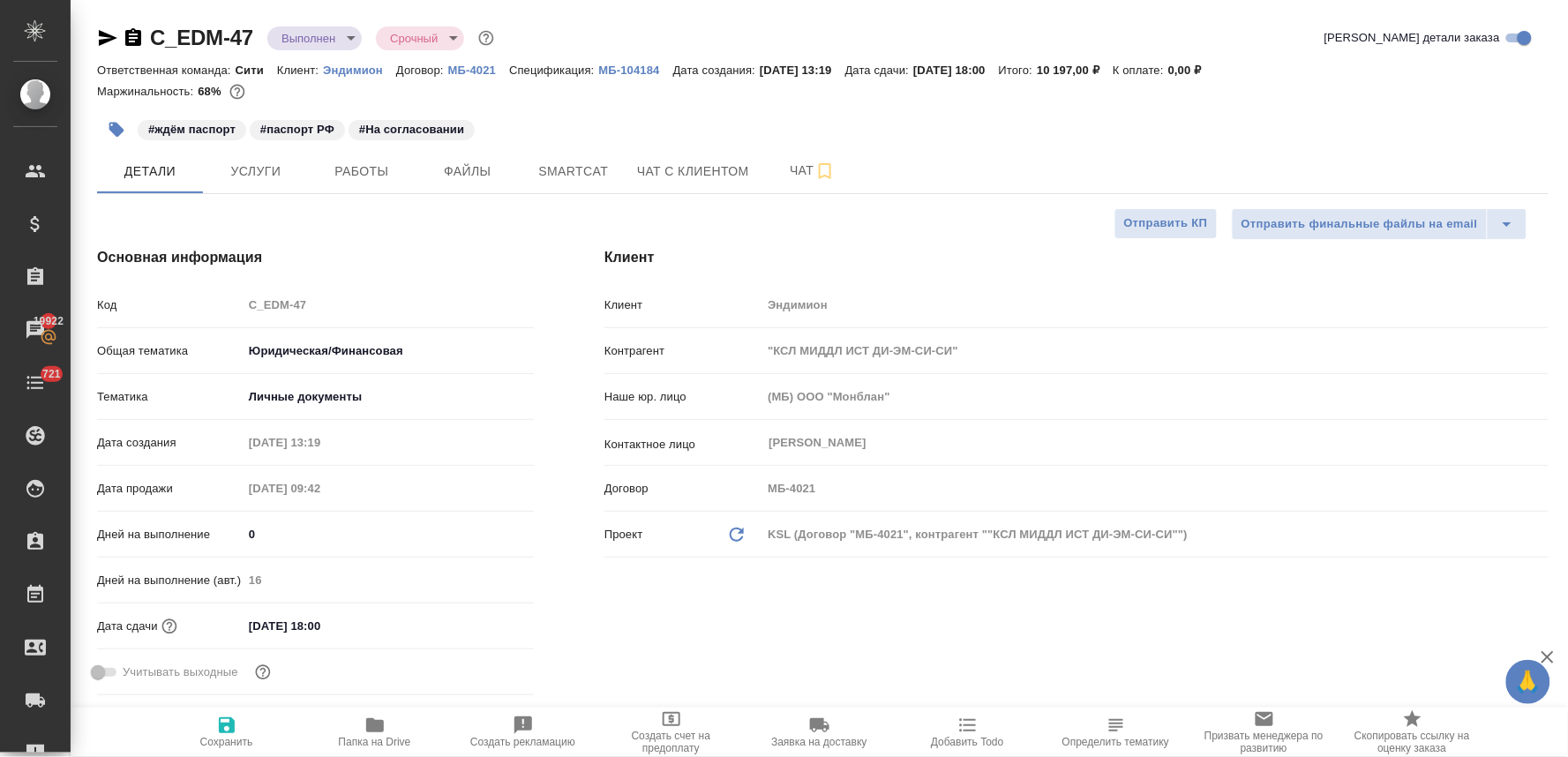
type textarea "x"
click at [927, 115] on div "#ждём паспорт #паспорт РФ #На согласовании" at bounding box center [581, 129] width 968 height 38
type textarea "x"
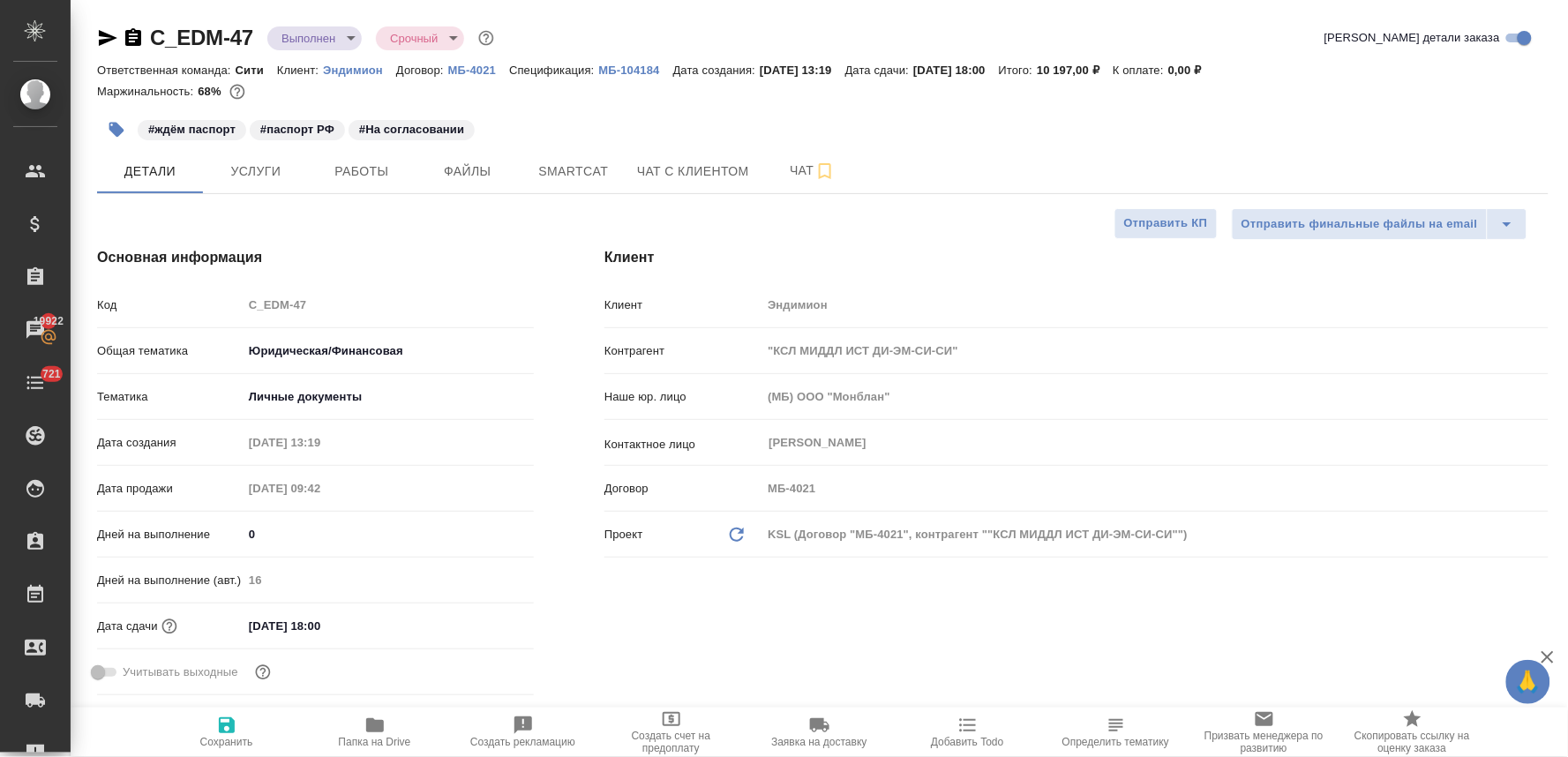
type textarea "x"
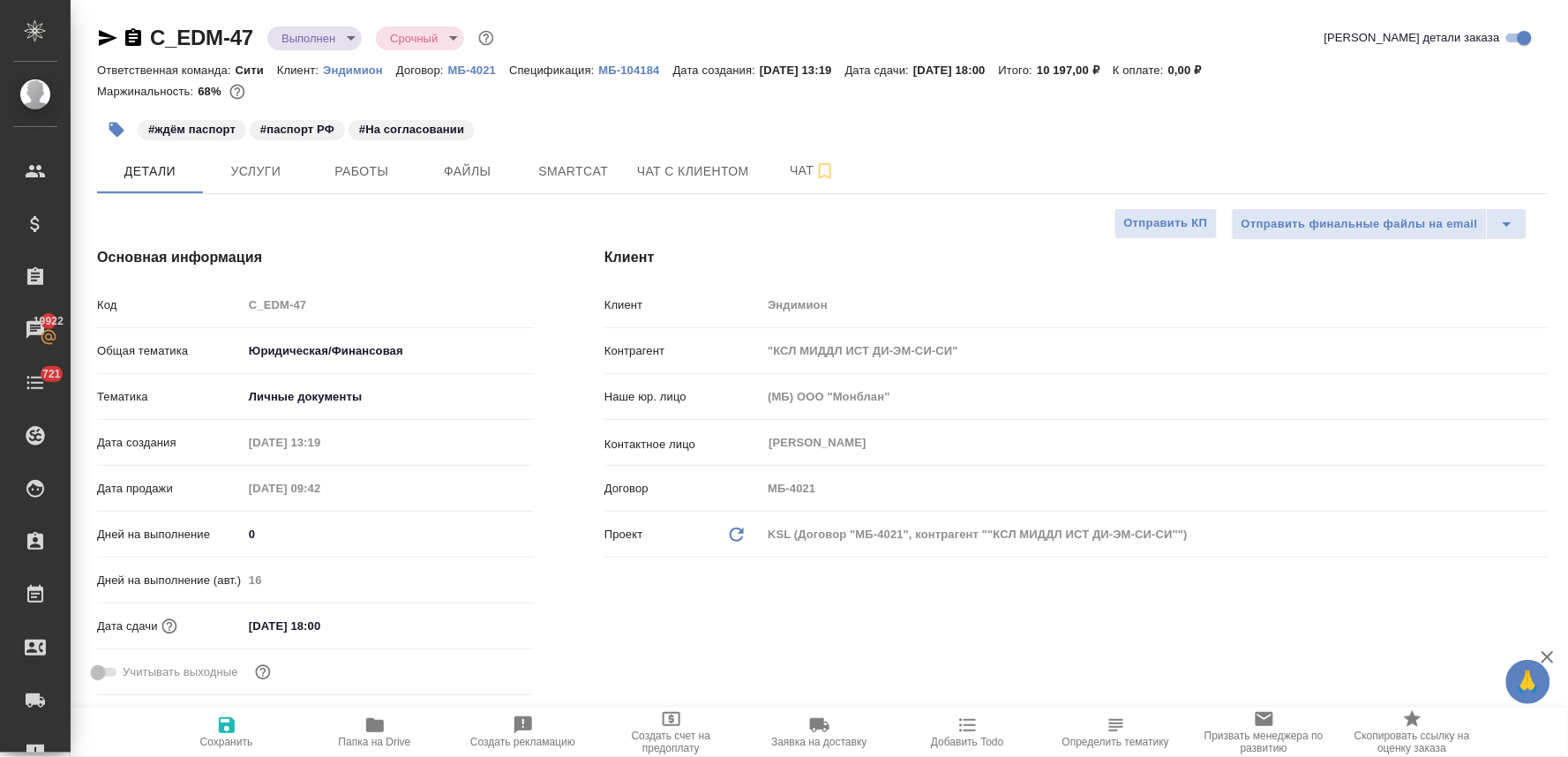
click at [232, 311] on div "Код C_EDM-47" at bounding box center [315, 305] width 437 height 31
type textarea "x"
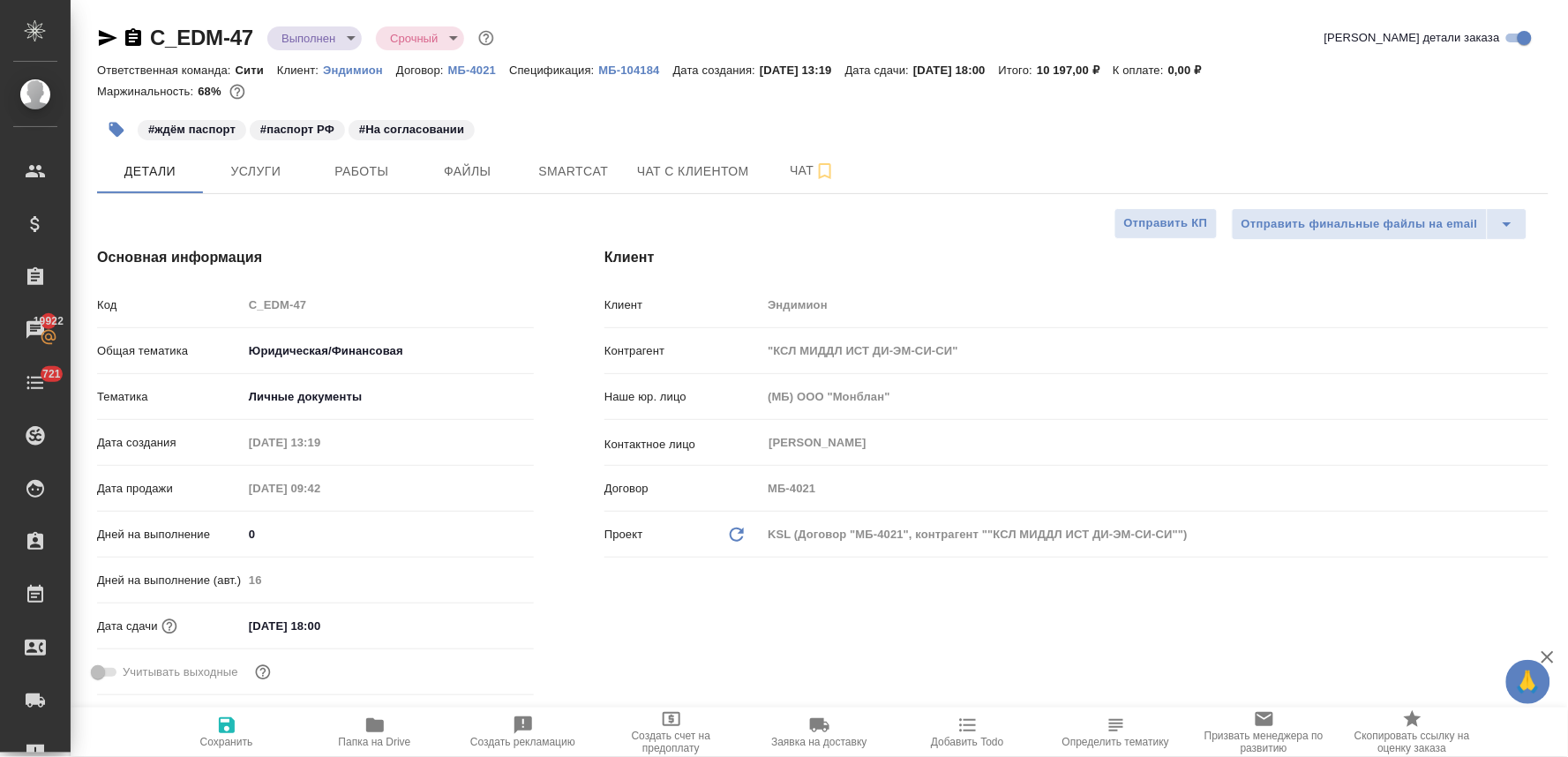
type textarea "x"
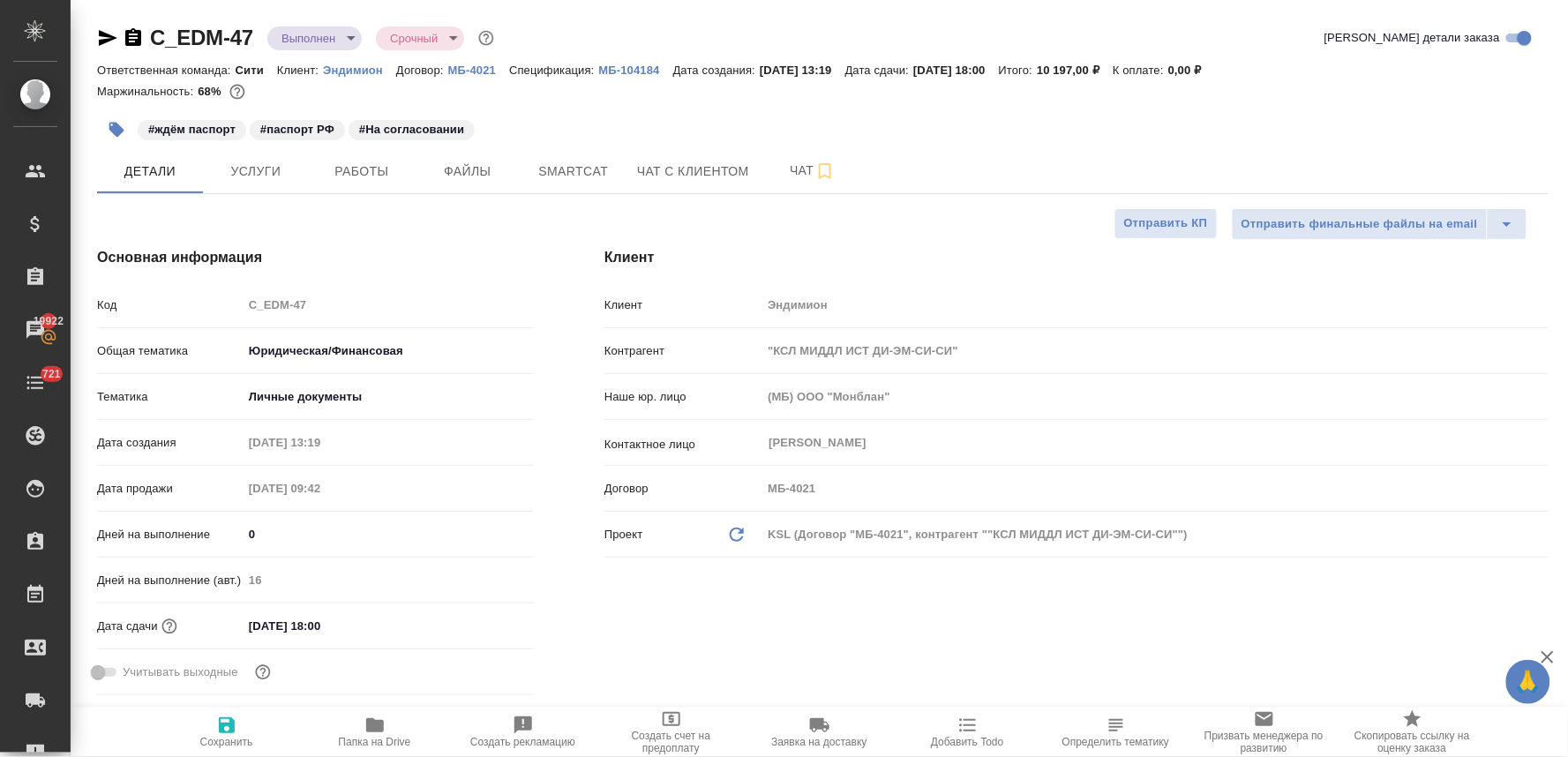
type textarea "x"
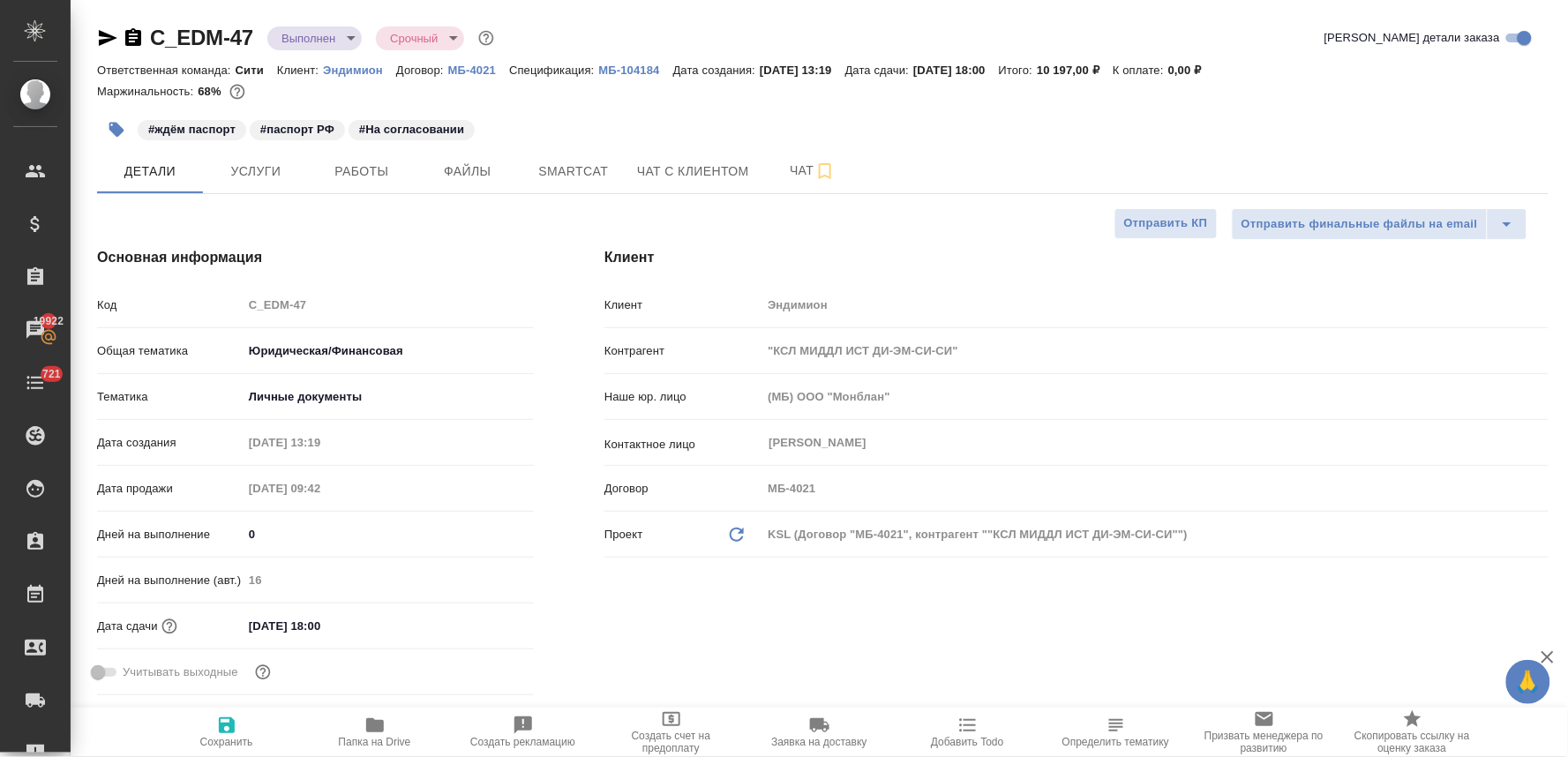
type textarea "x"
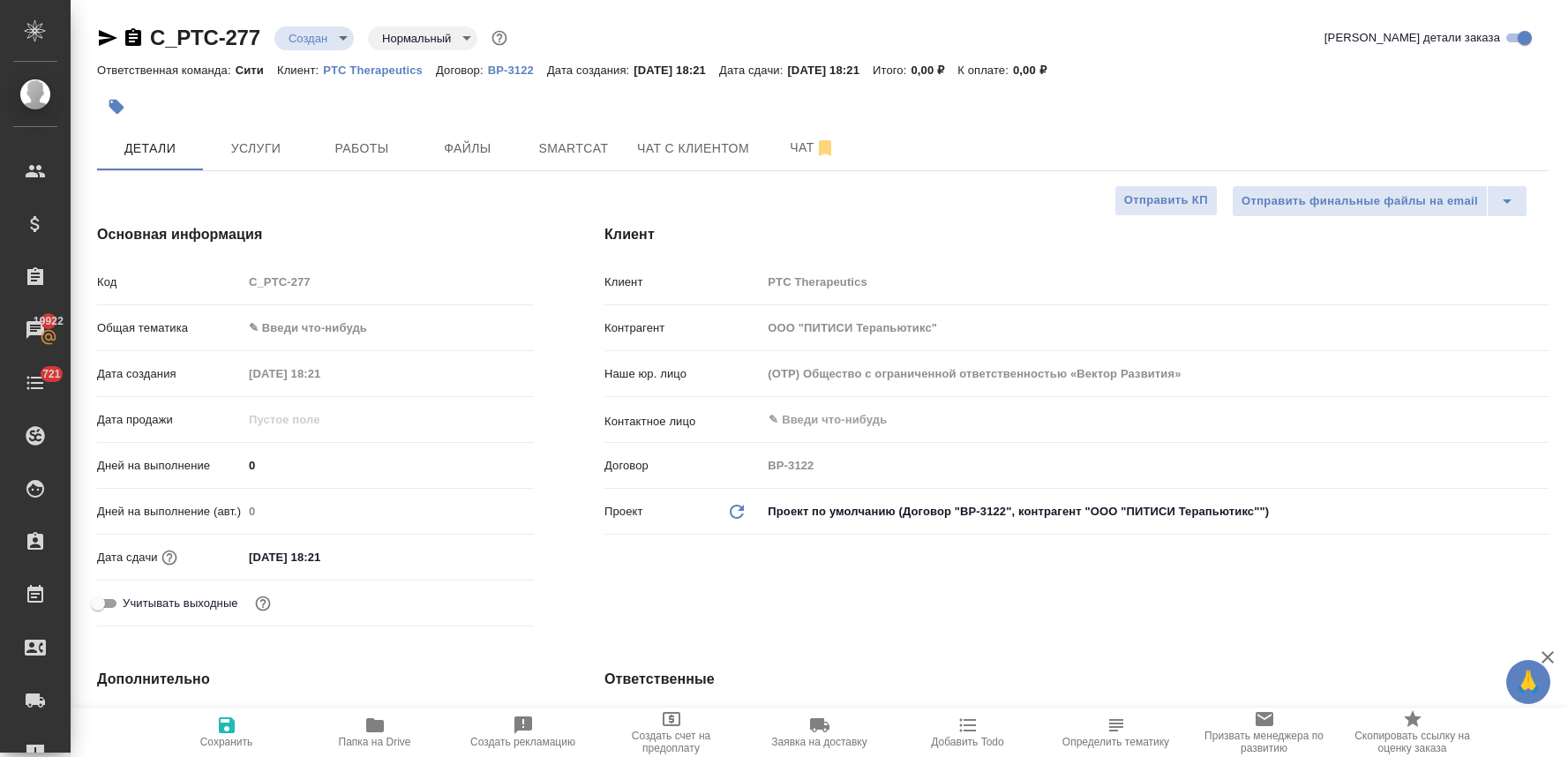
select select "RU"
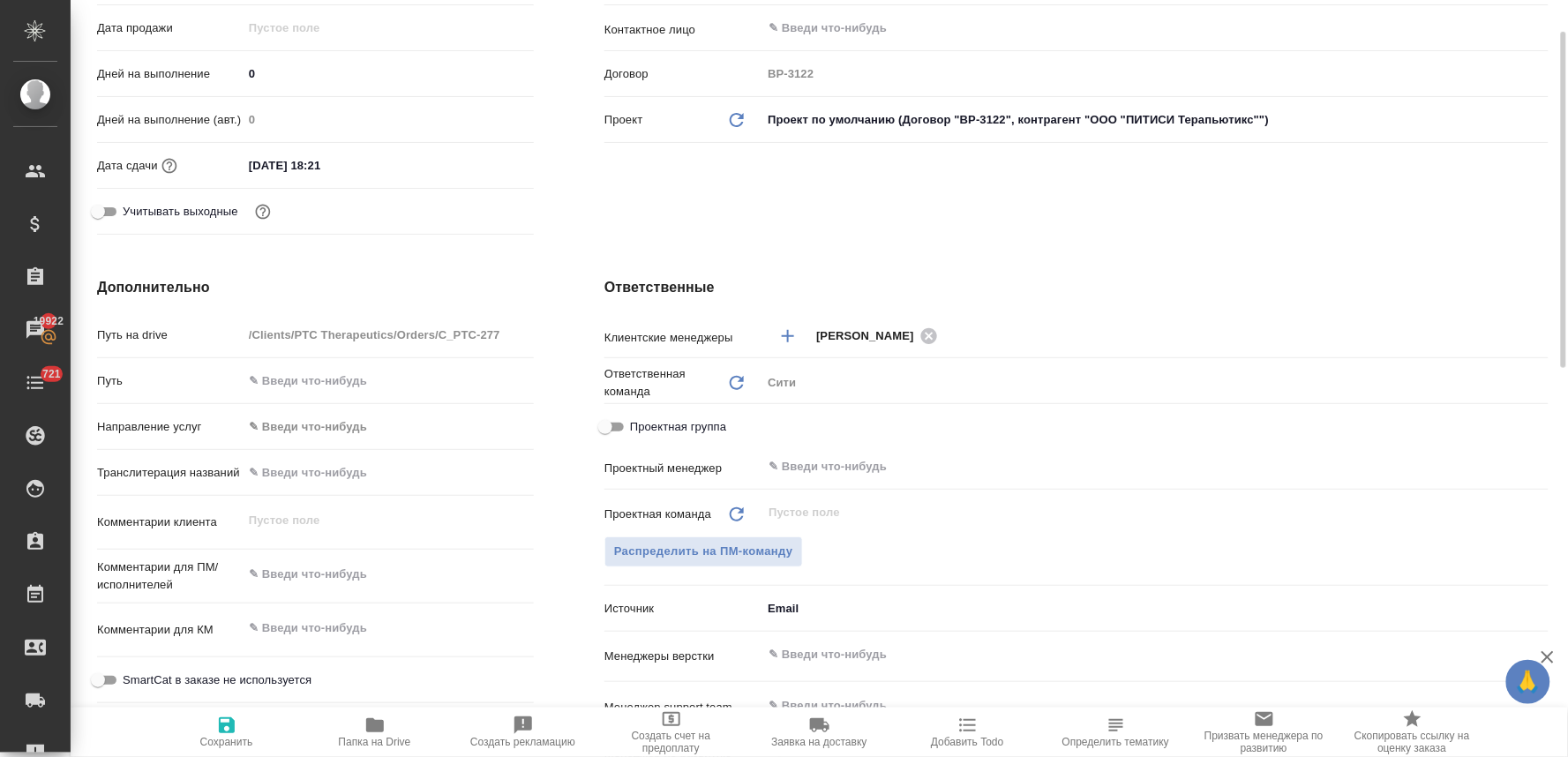
scroll to position [98, 0]
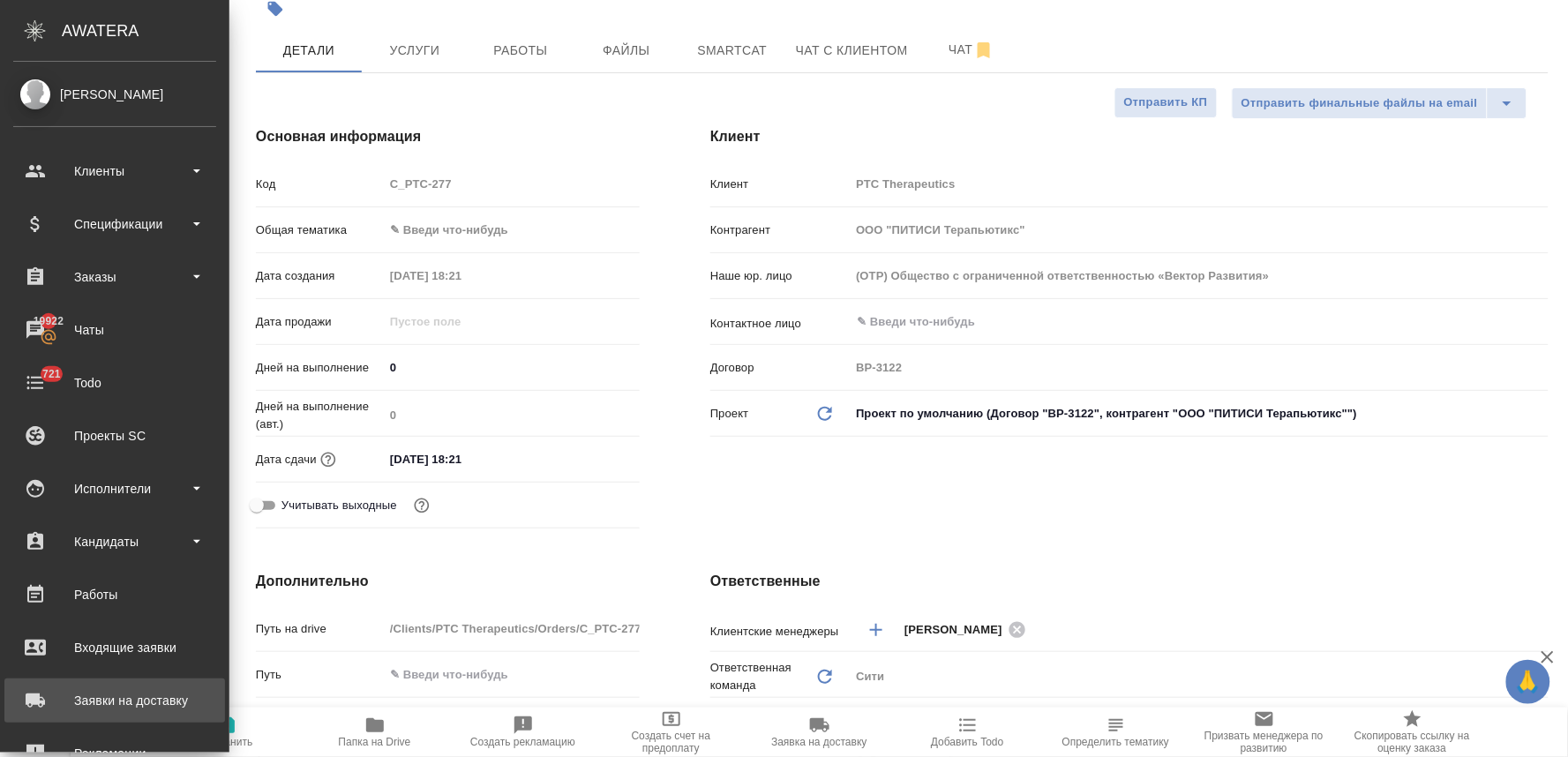
click at [121, 694] on div "Заявки на доставку" at bounding box center [114, 700] width 203 height 27
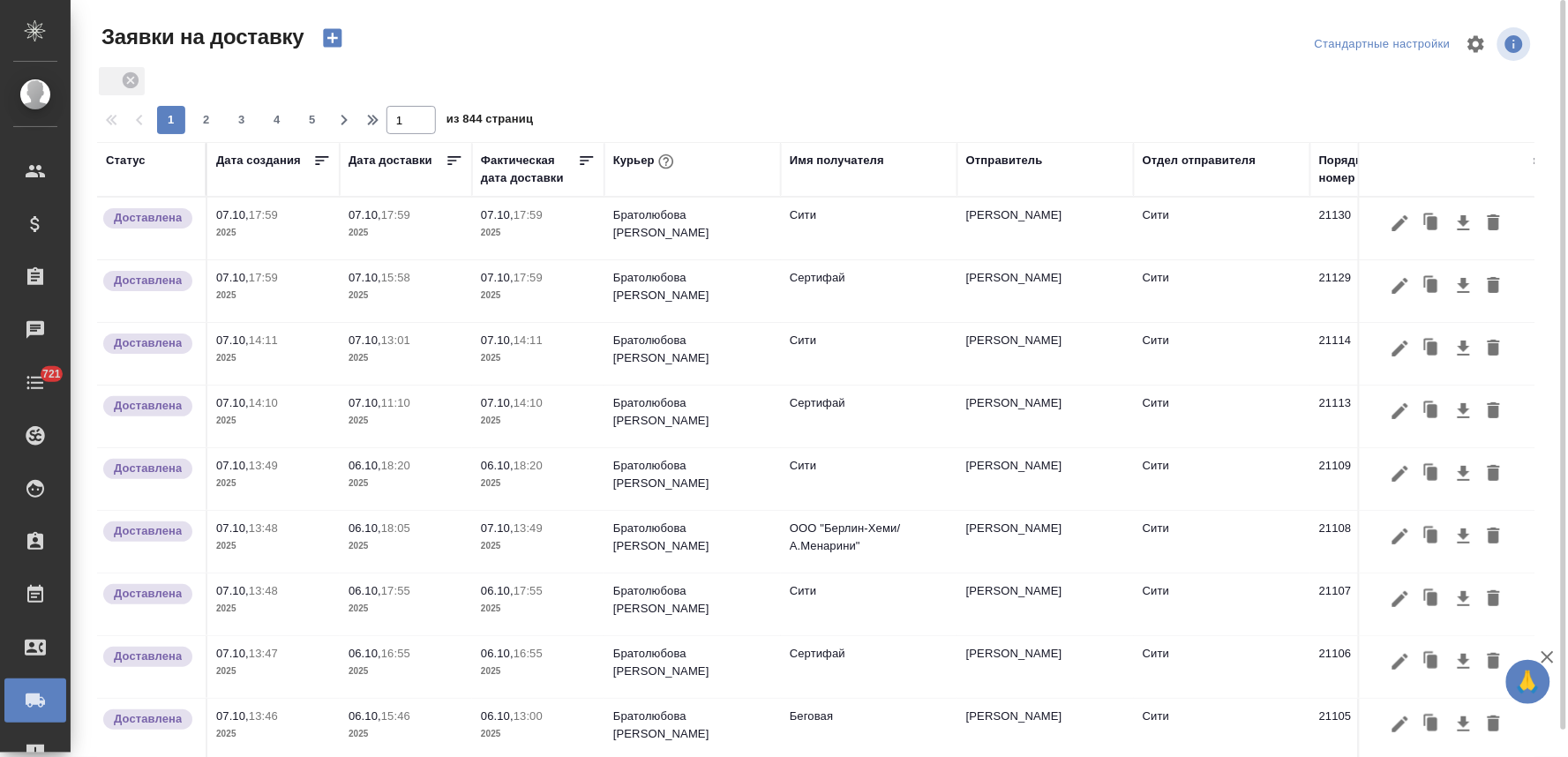
click at [328, 39] on icon "button" at bounding box center [332, 38] width 18 height 18
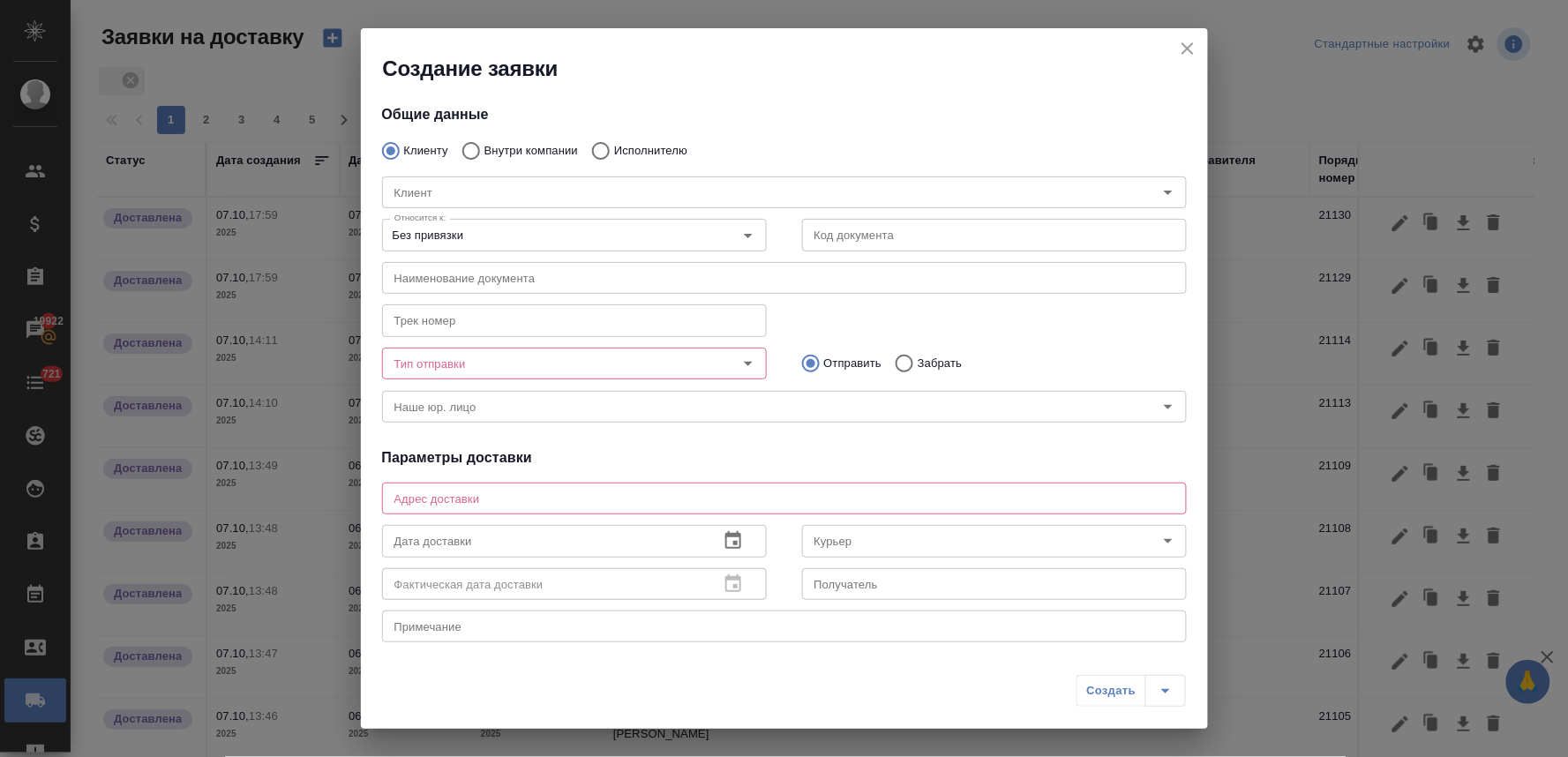
click at [512, 145] on p "Внутри компании" at bounding box center [532, 150] width 93 height 17
click at [485, 145] on input "Внутри компании" at bounding box center [468, 150] width 32 height 37
radio input "true"
click at [632, 139] on label "Исполнителю" at bounding box center [634, 150] width 105 height 37
click at [614, 139] on input "Исполнителю" at bounding box center [598, 150] width 32 height 37
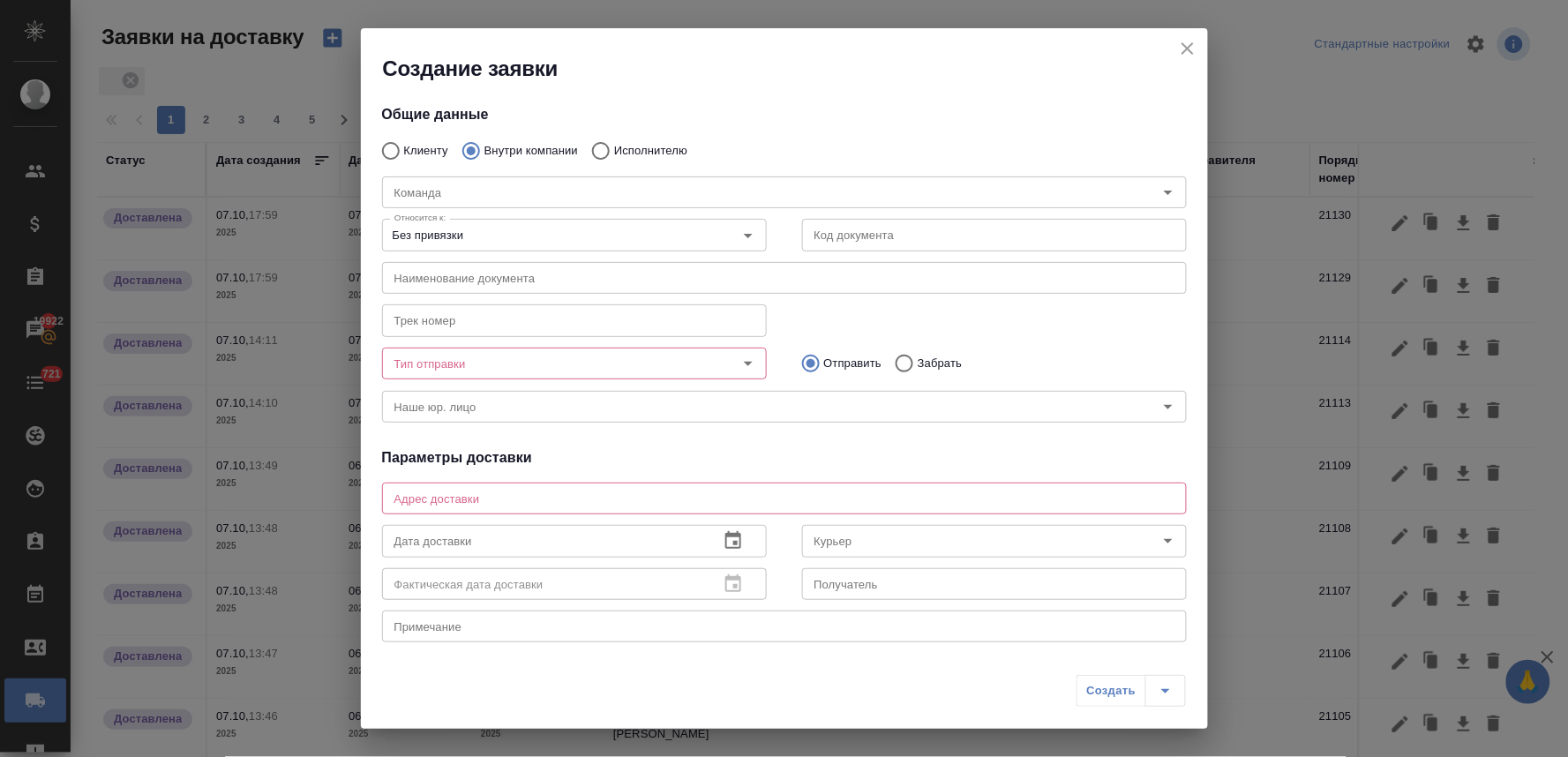
radio input "true"
click at [604, 208] on div "Относится к: Без привязки Относится к:" at bounding box center [575, 233] width 420 height 78
click at [604, 202] on input "Исполнитель" at bounding box center [741, 192] width 708 height 21
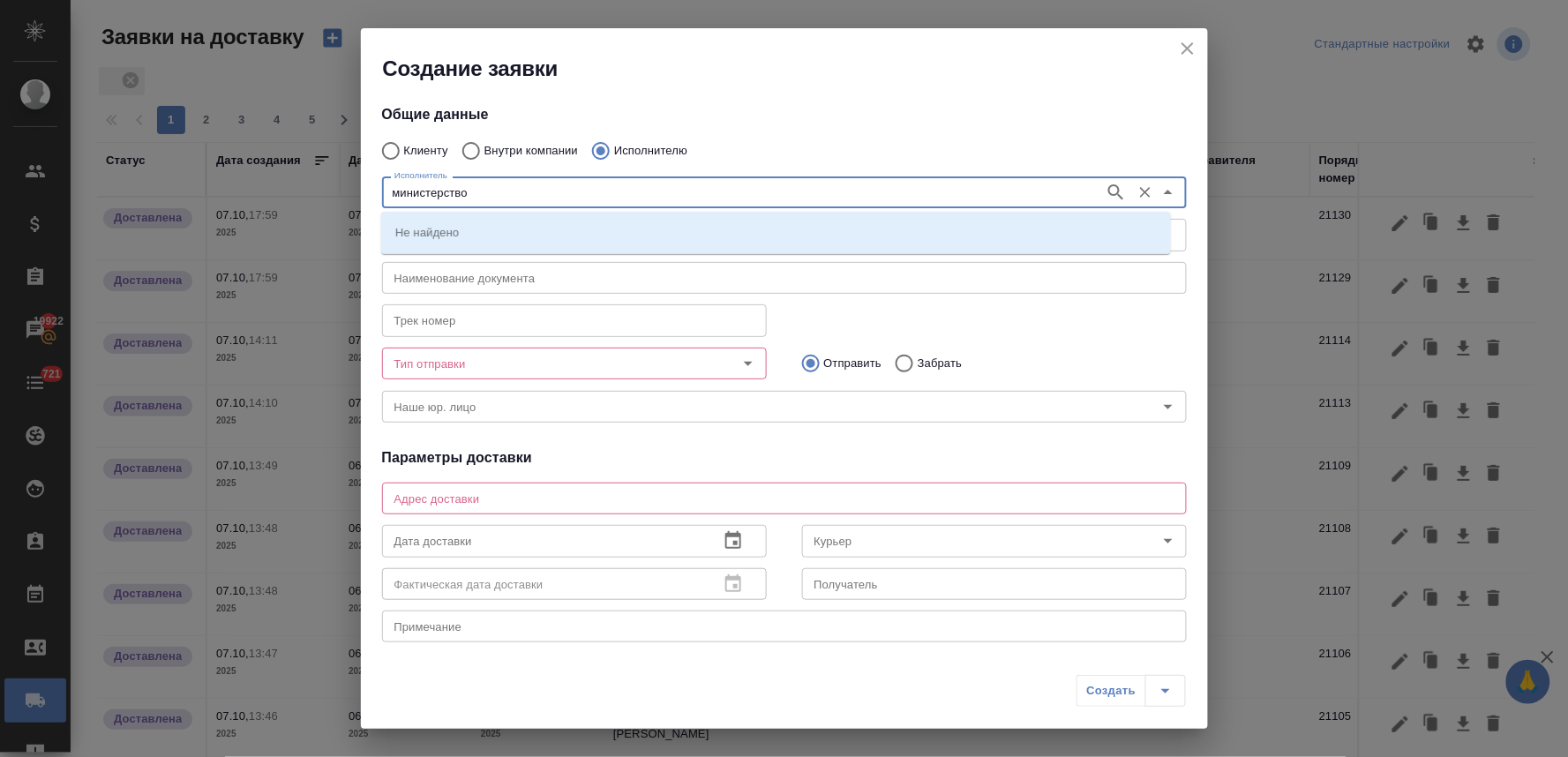
type input "министерство"
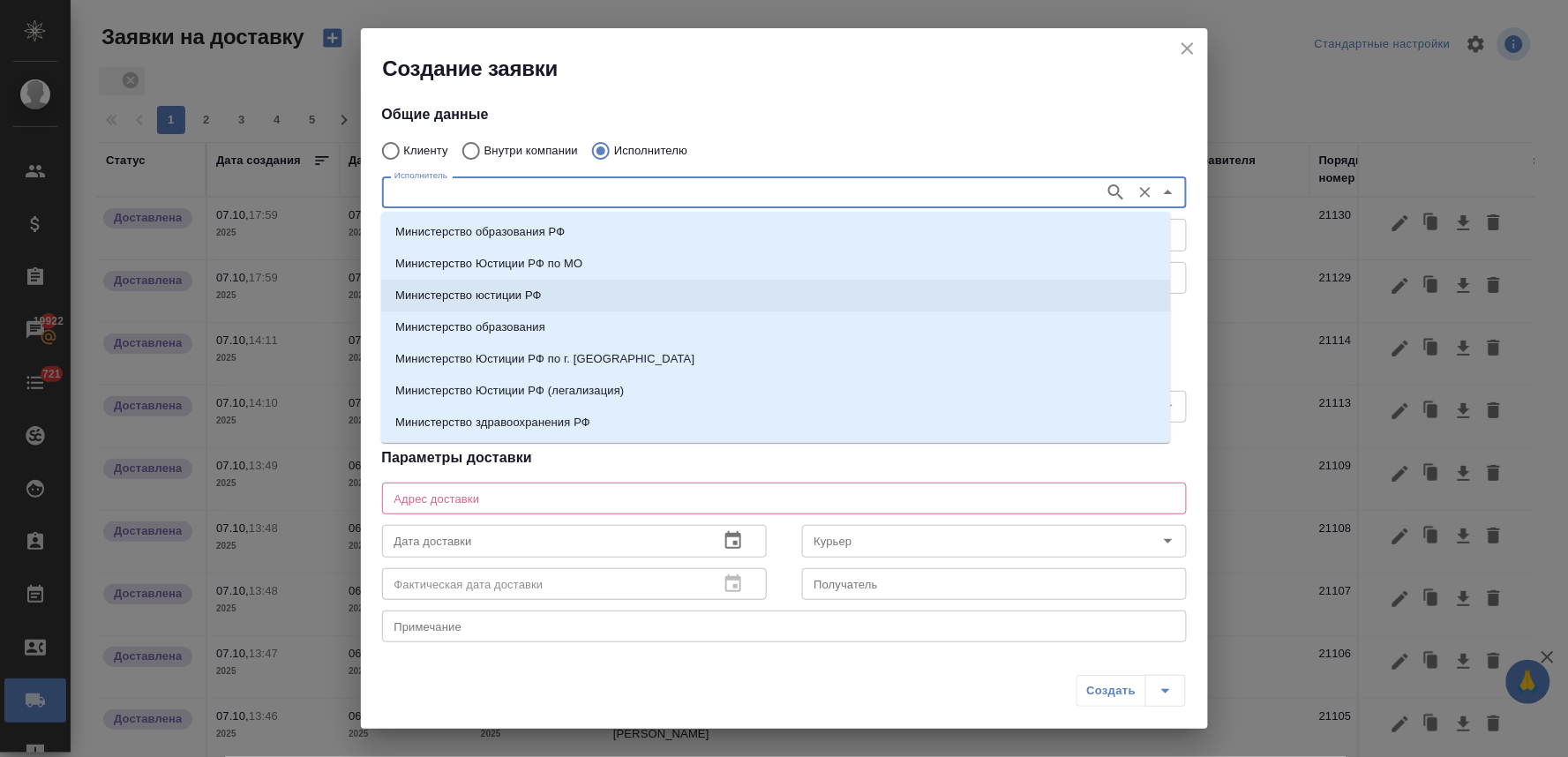
click at [601, 296] on li "Министерство юстиции РФ" at bounding box center [776, 295] width 790 height 32
type input "Министерство юстиции РФ"
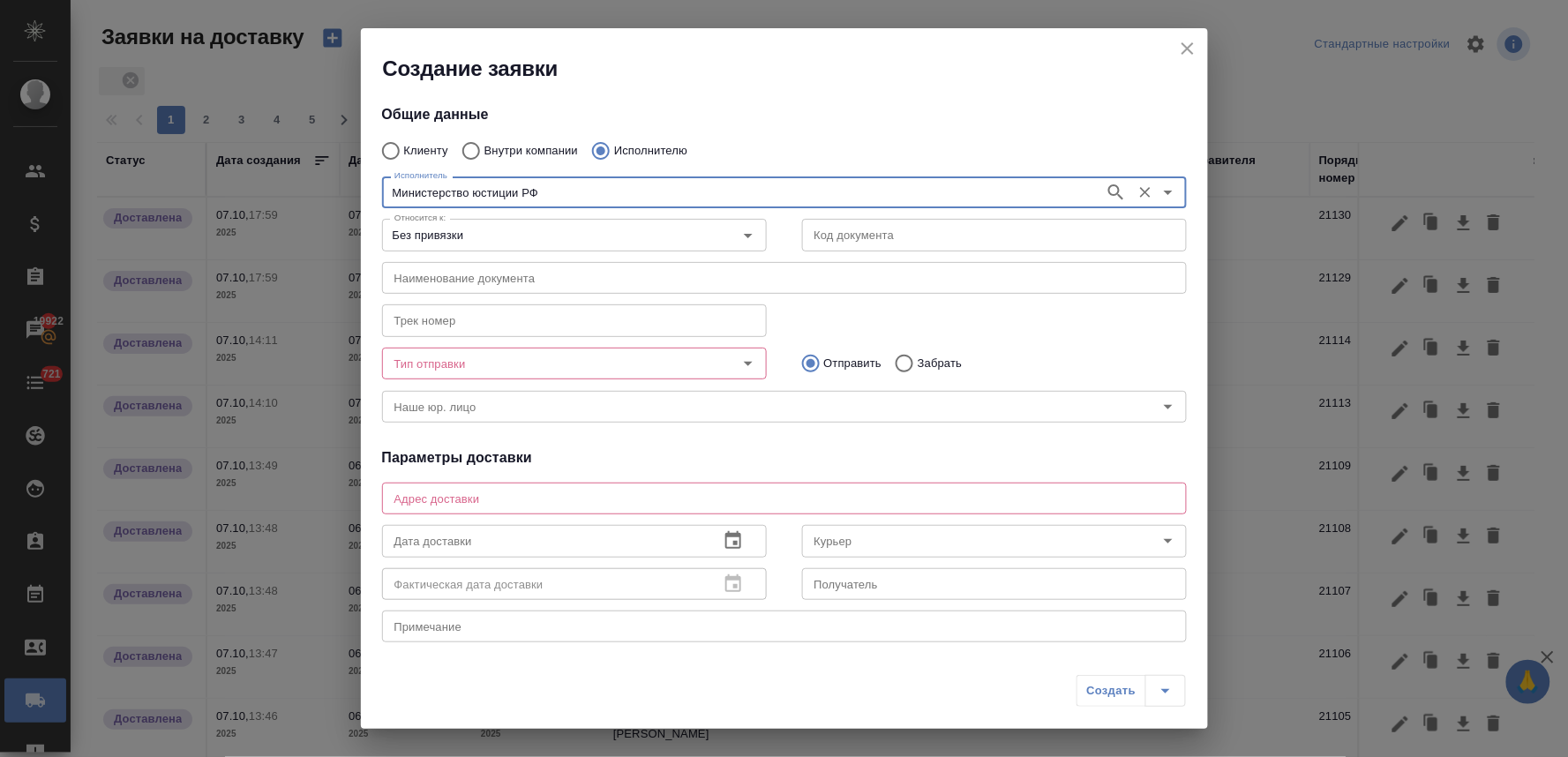
type input "Министерство юстиции РФ"
click at [543, 366] on input "Тип отправки" at bounding box center [545, 363] width 315 height 21
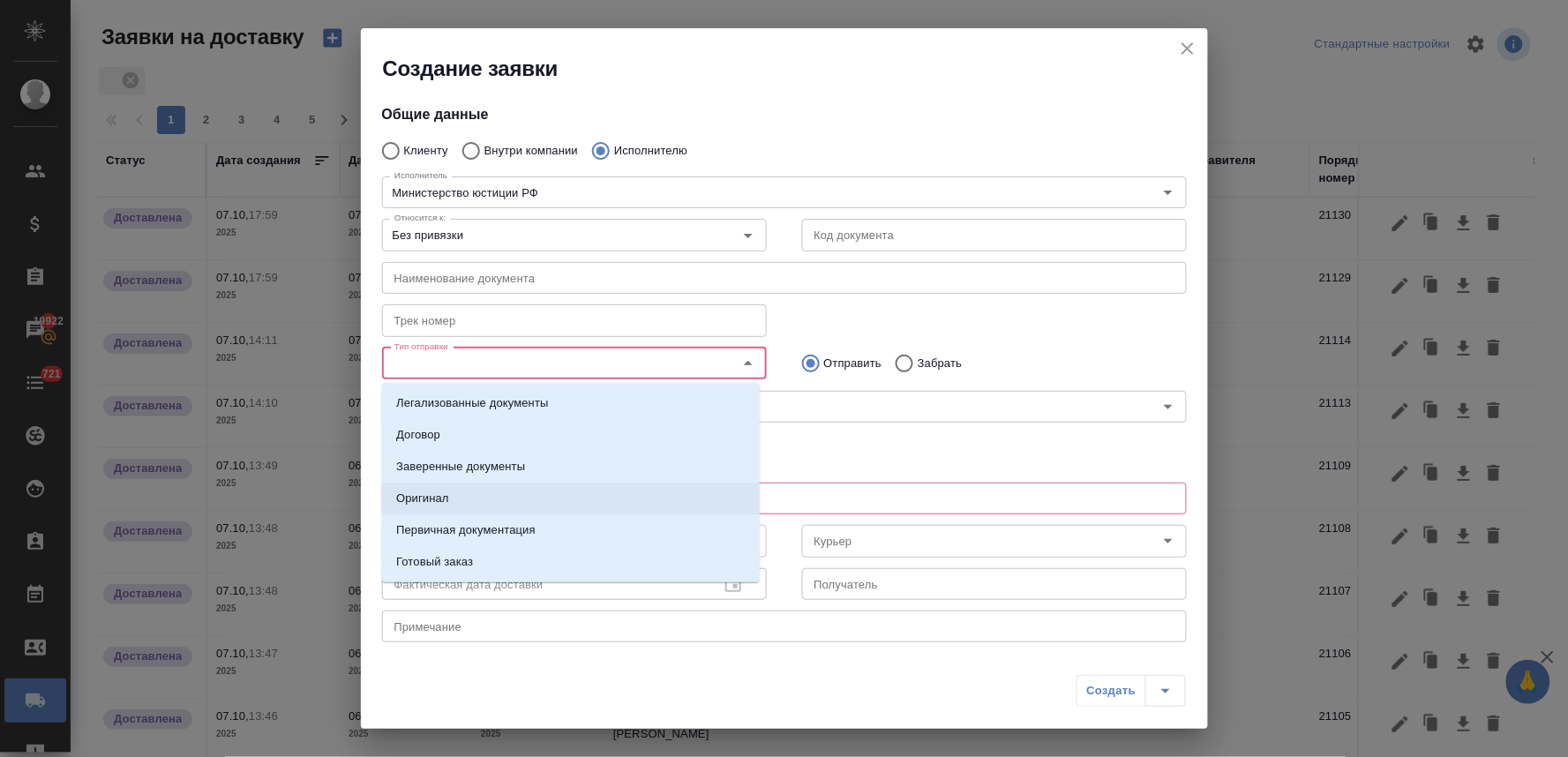
click at [504, 492] on li "Оригинал" at bounding box center [571, 499] width 378 height 32
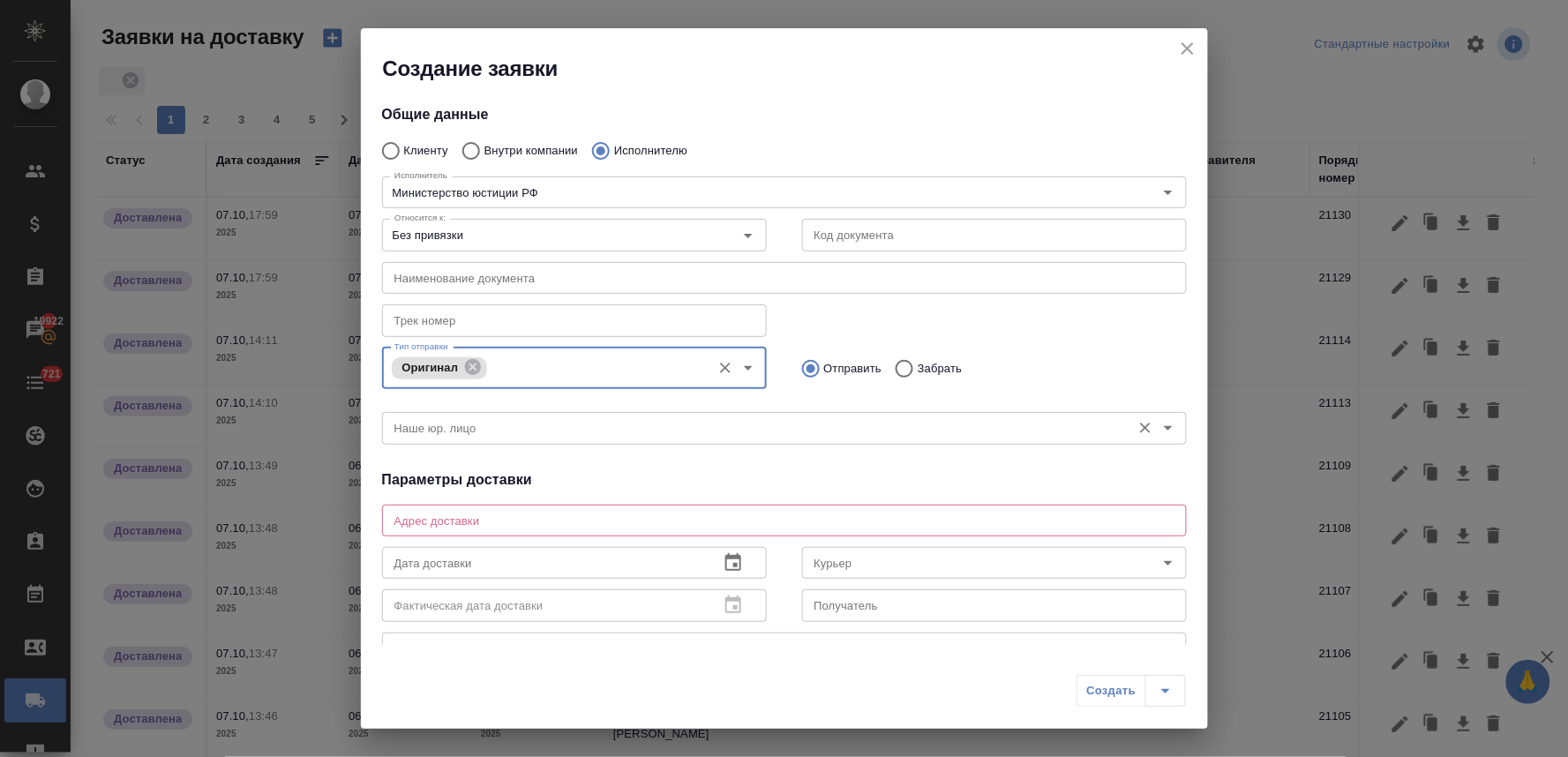
click at [751, 442] on div "Наше юр. лицо" at bounding box center [784, 428] width 805 height 32
click at [603, 523] on textarea at bounding box center [784, 520] width 780 height 13
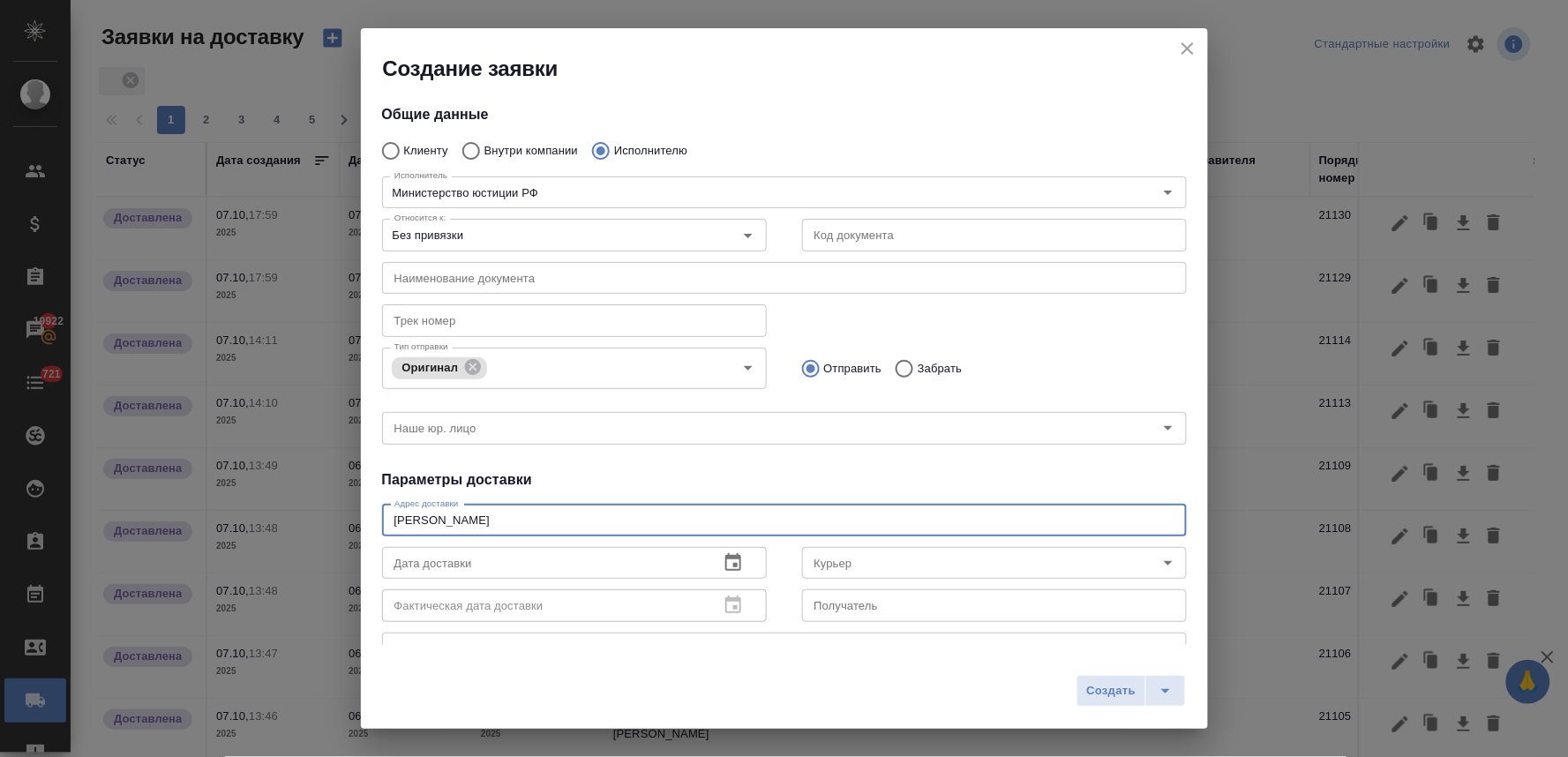
type textarea "[PERSON_NAME]"
click at [725, 565] on icon "button" at bounding box center [732, 562] width 16 height 17
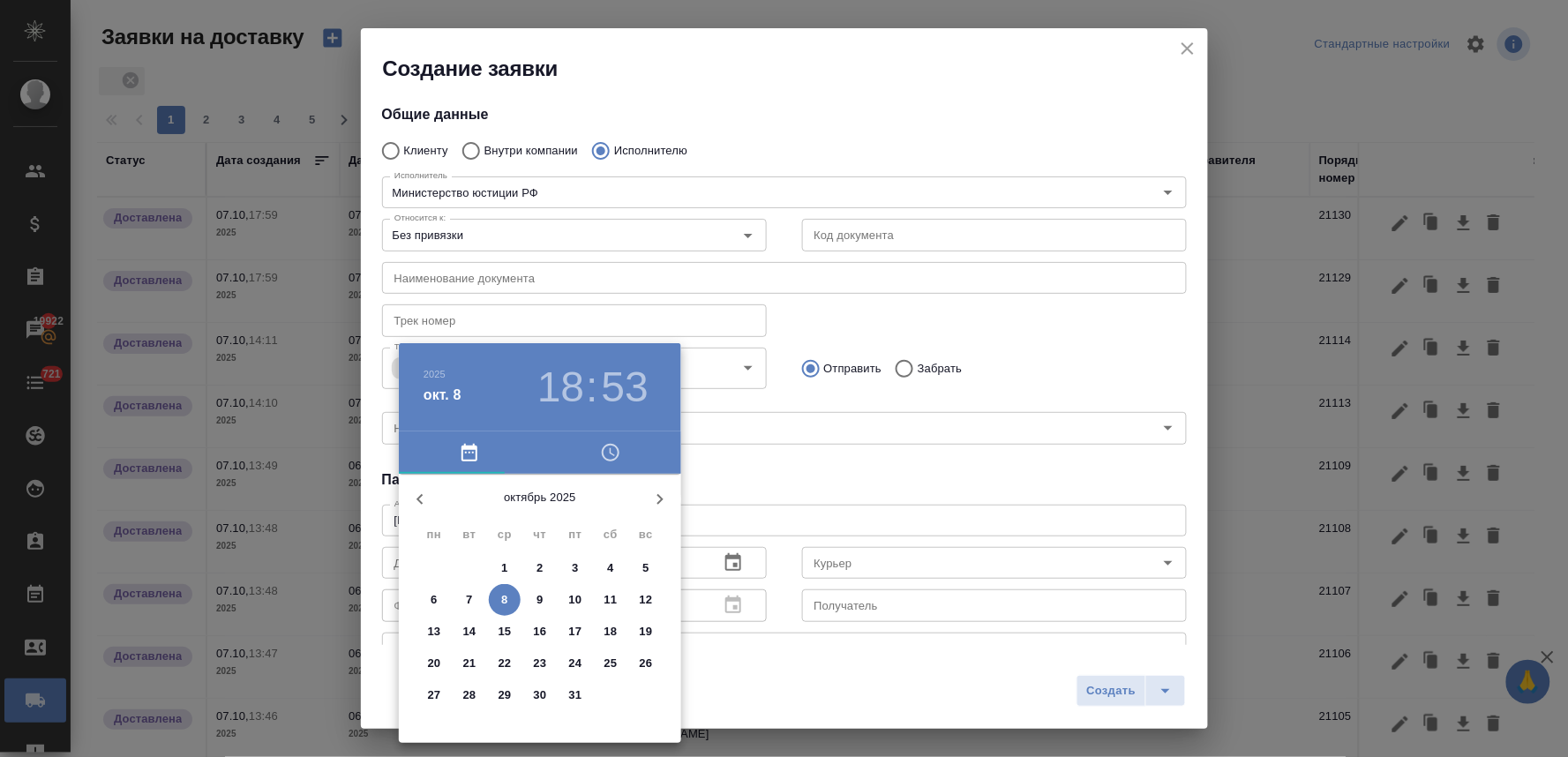
click at [611, 445] on icon "button" at bounding box center [610, 452] width 21 height 21
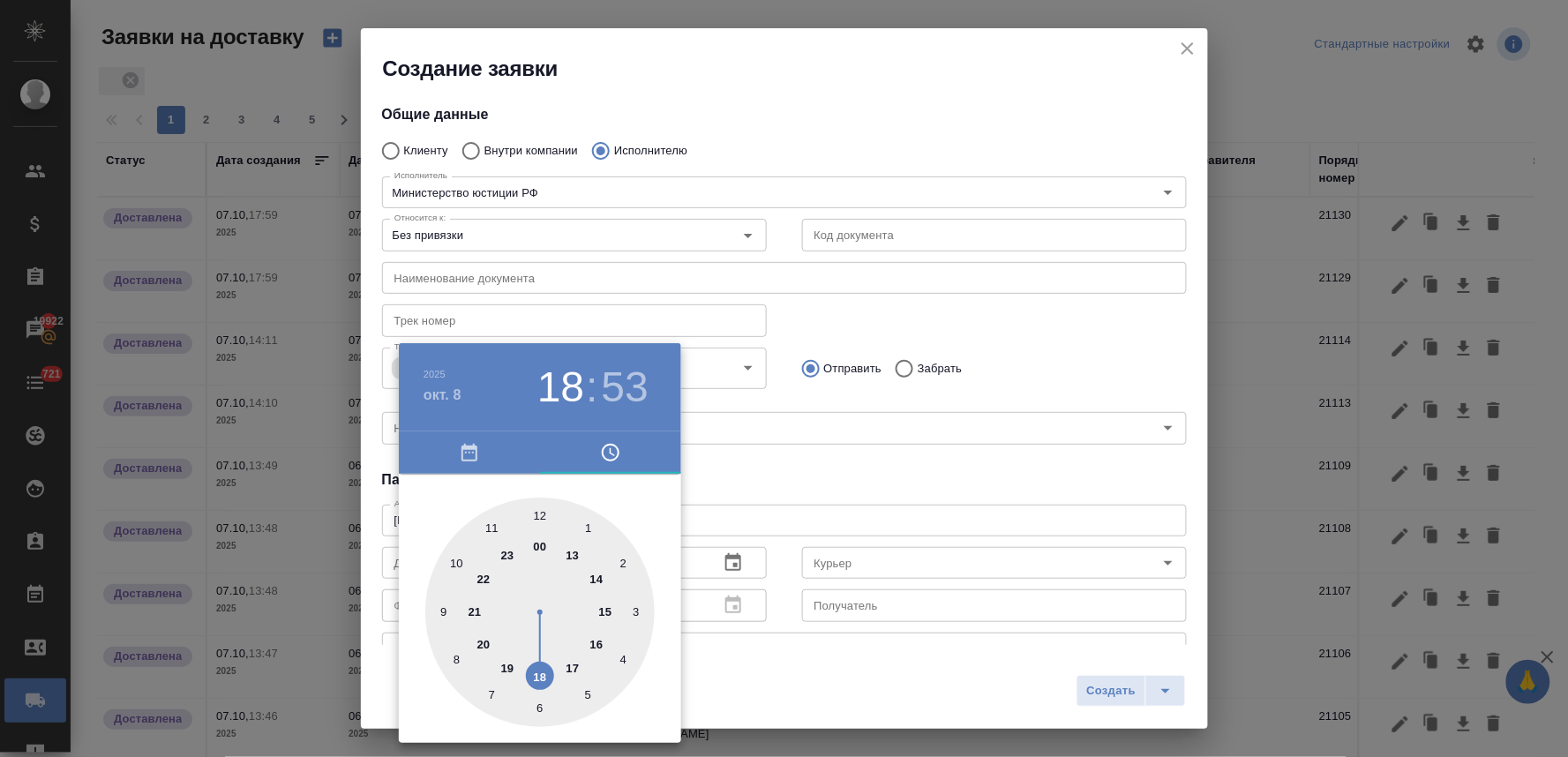
click at [495, 530] on div at bounding box center [540, 612] width 229 height 229
type input "[DATE] 11:53"
click at [840, 483] on div at bounding box center [784, 378] width 1568 height 757
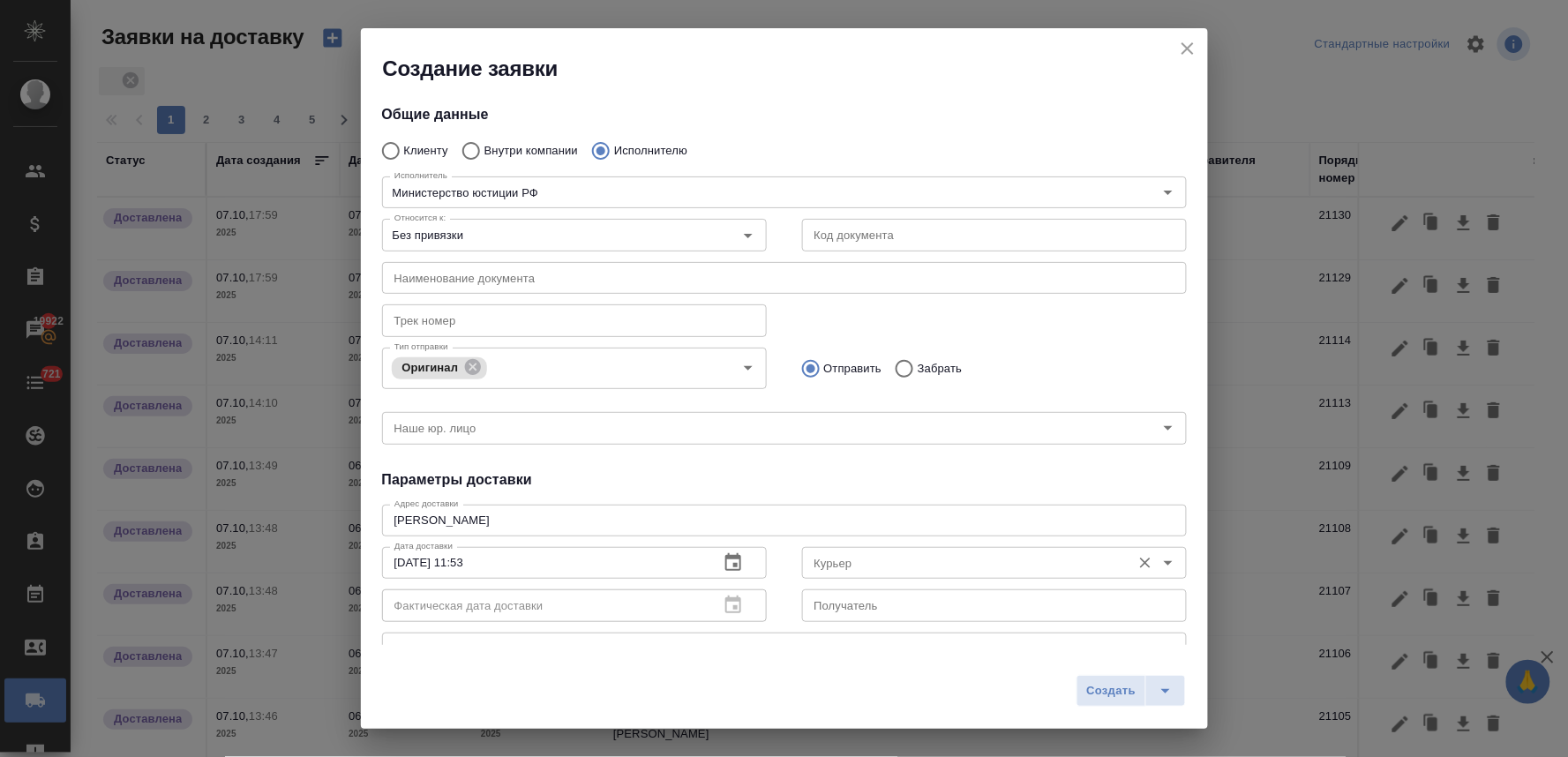
click at [852, 565] on input "Курьер" at bounding box center [965, 563] width 315 height 21
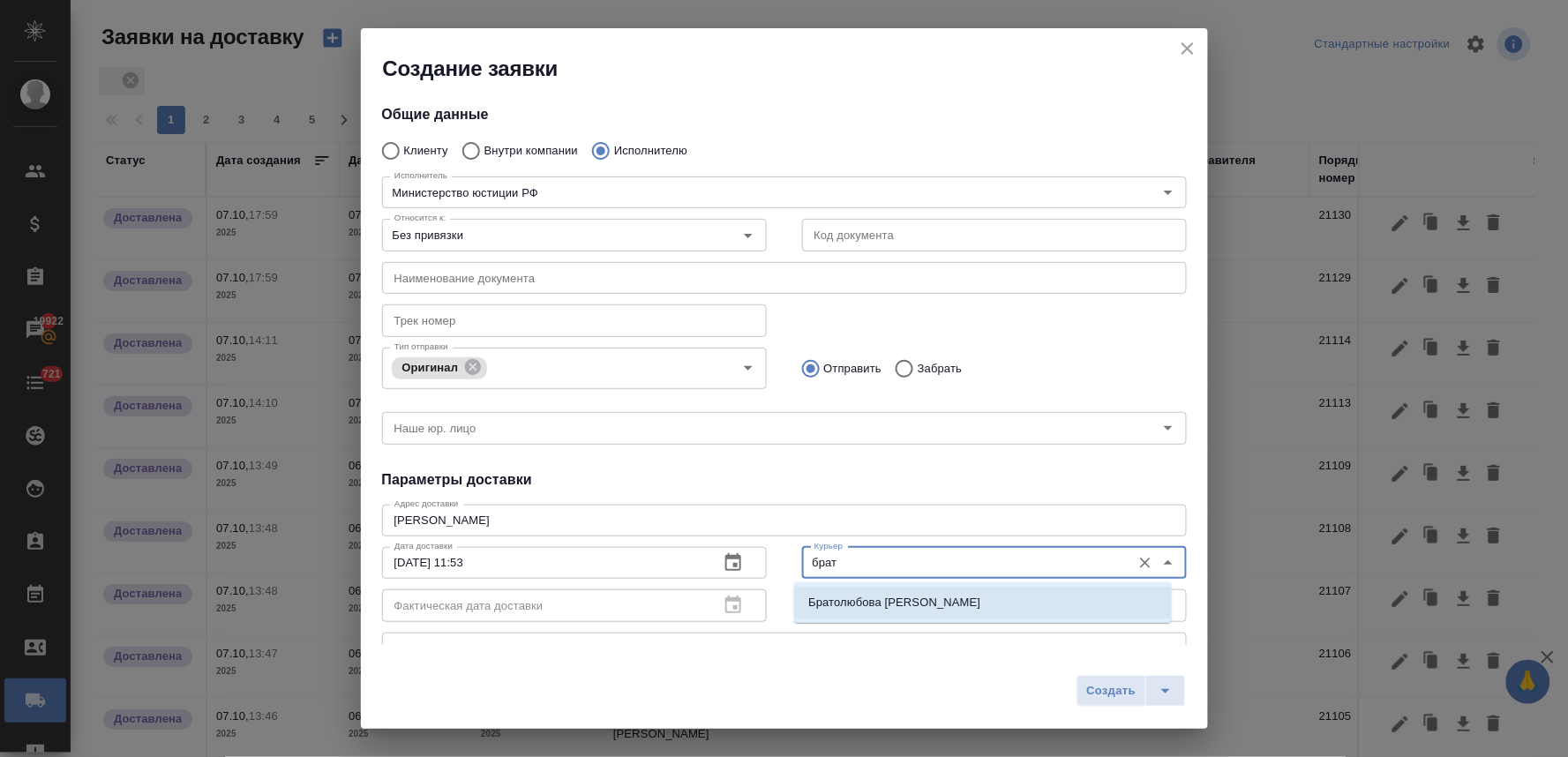
click at [868, 605] on p "Братолюбова [PERSON_NAME]" at bounding box center [894, 602] width 172 height 17
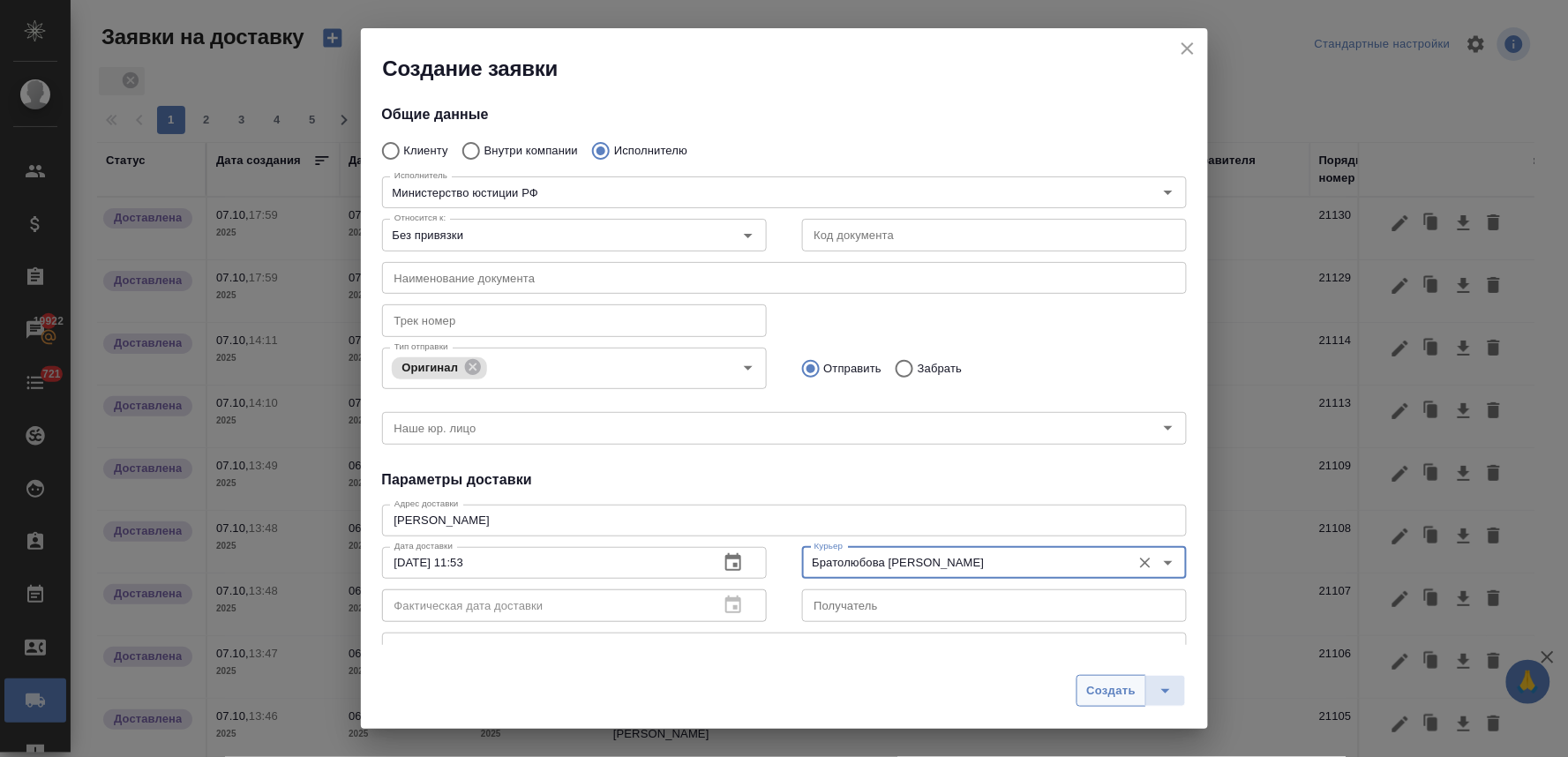
type input "Братолюбова [PERSON_NAME]"
click at [1090, 696] on span "Создать" at bounding box center [1111, 691] width 49 height 20
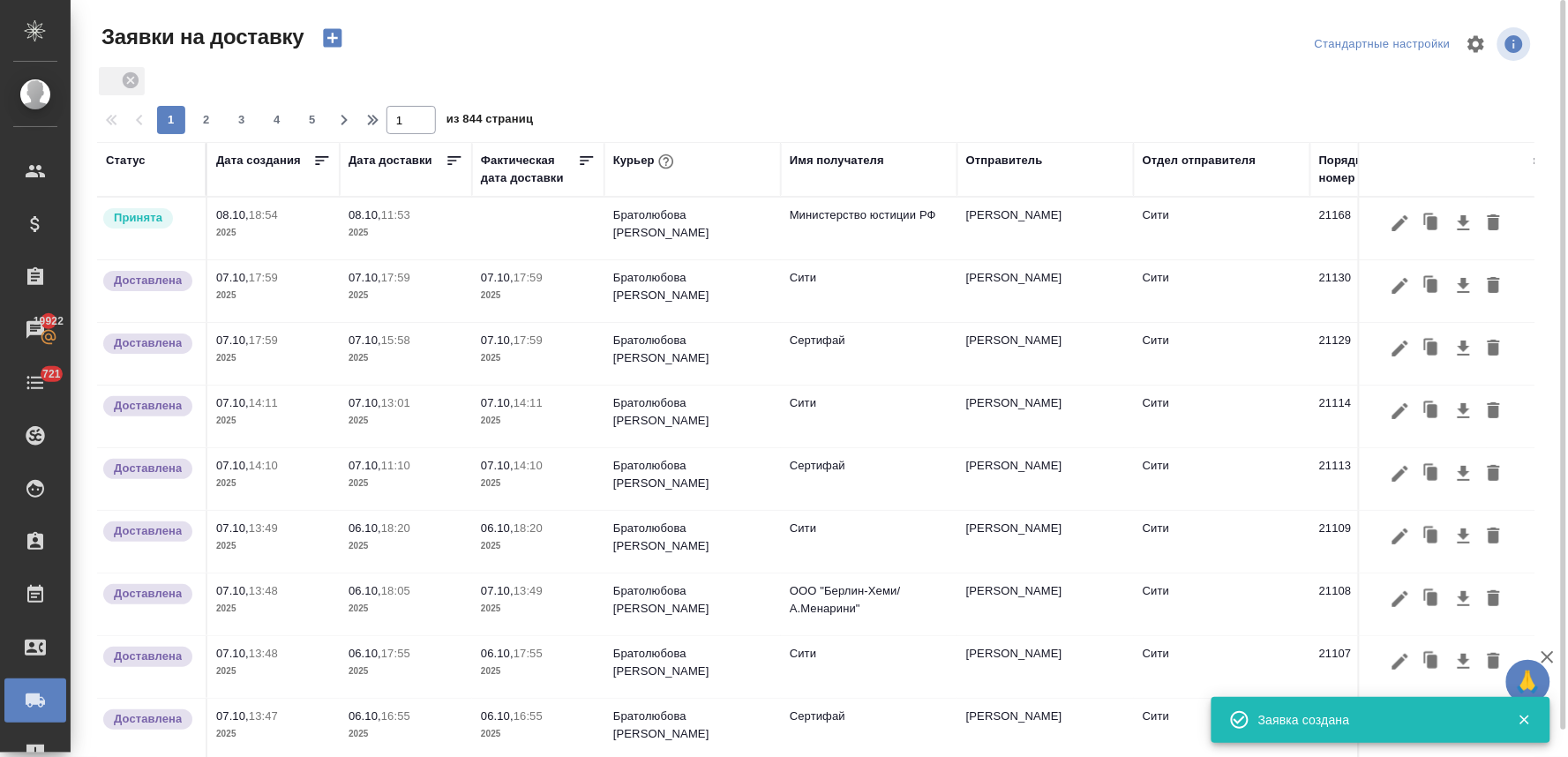
click at [391, 213] on p "11:53" at bounding box center [396, 214] width 29 height 13
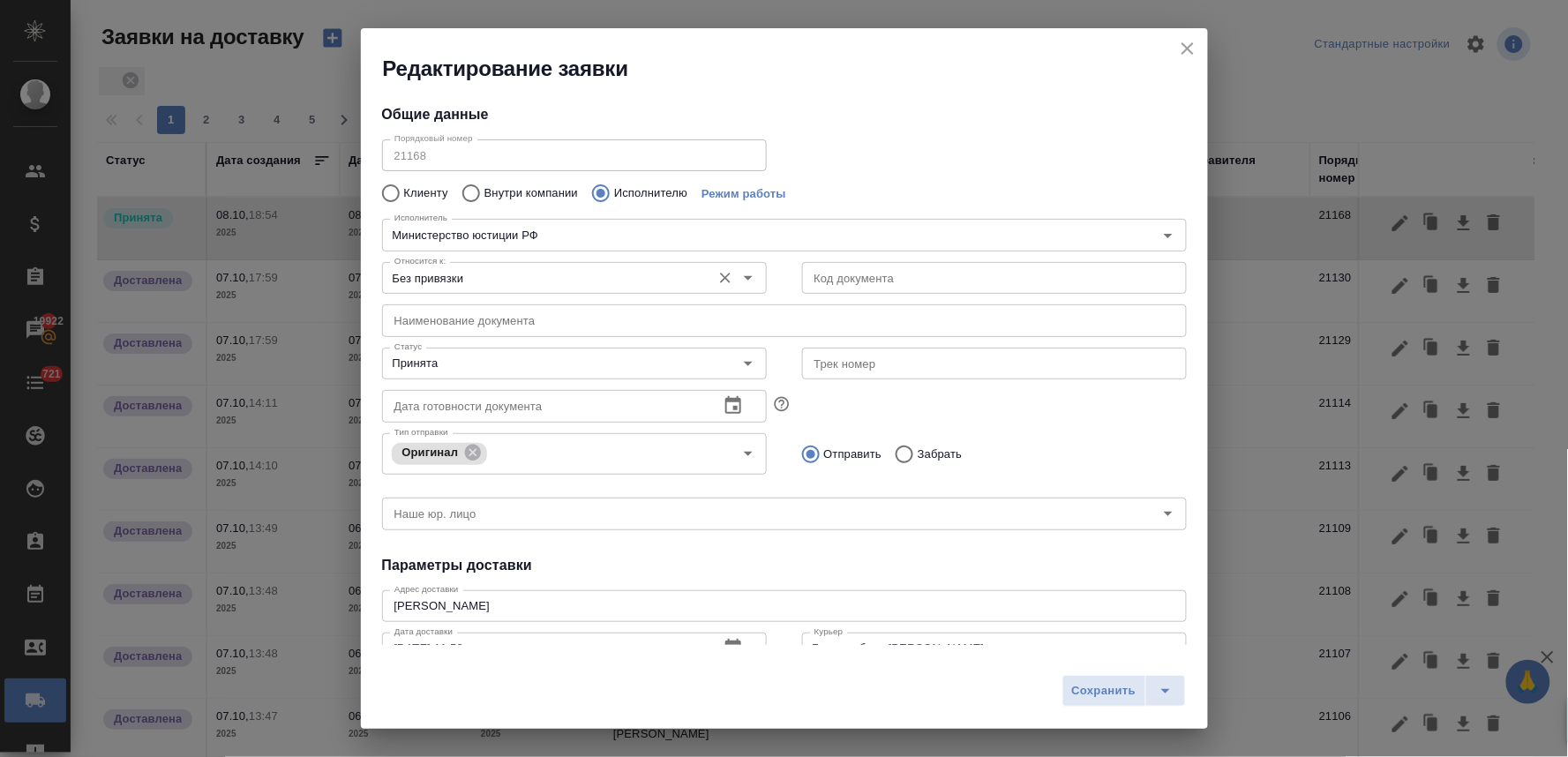
type input "[PERSON_NAME]"
click at [459, 360] on input "Принята" at bounding box center [545, 363] width 315 height 21
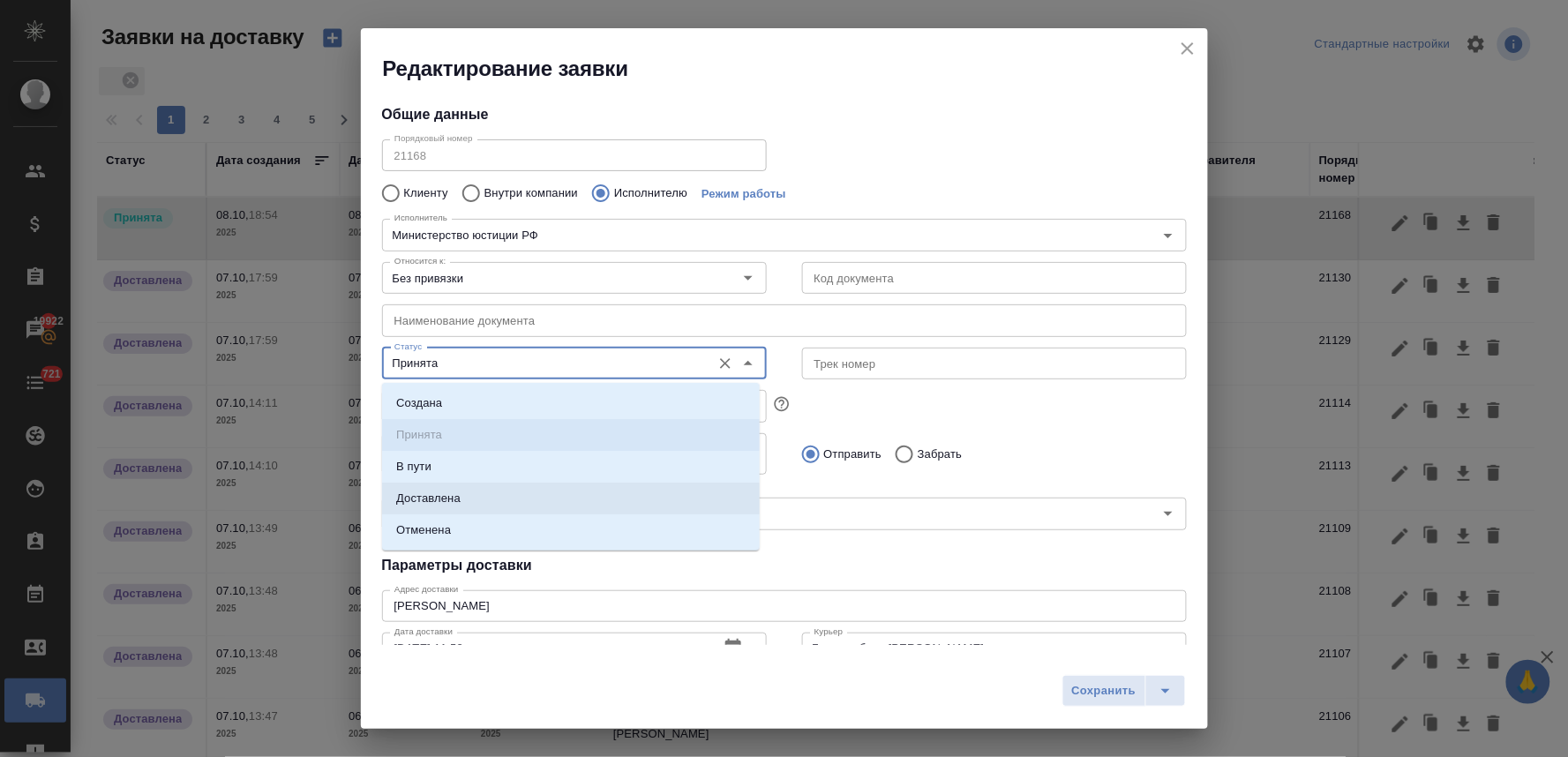
click at [469, 498] on li "Доставлена" at bounding box center [571, 499] width 378 height 32
type input "Доставлена"
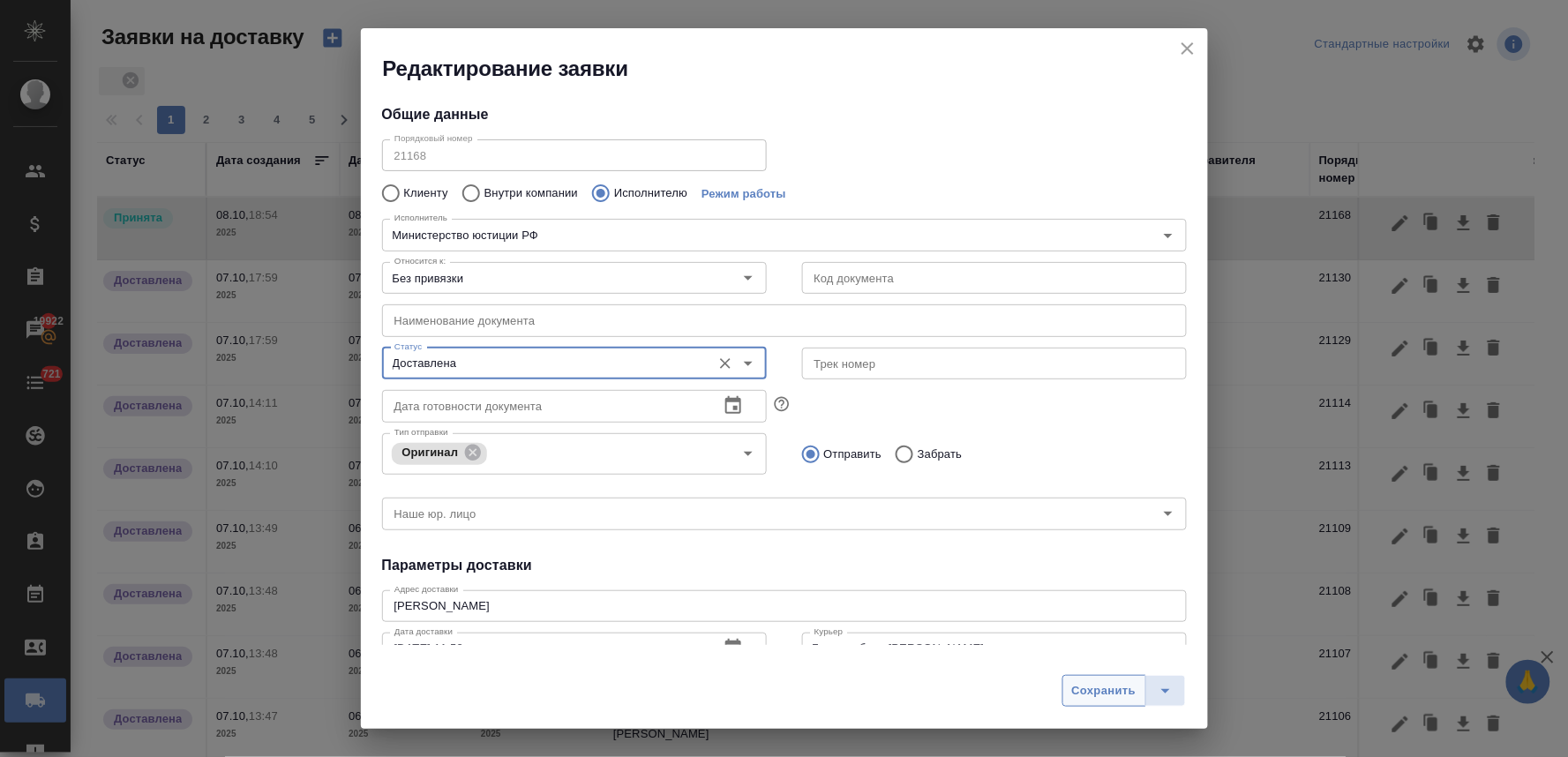
click at [1119, 685] on span "Сохранить" at bounding box center [1104, 691] width 64 height 20
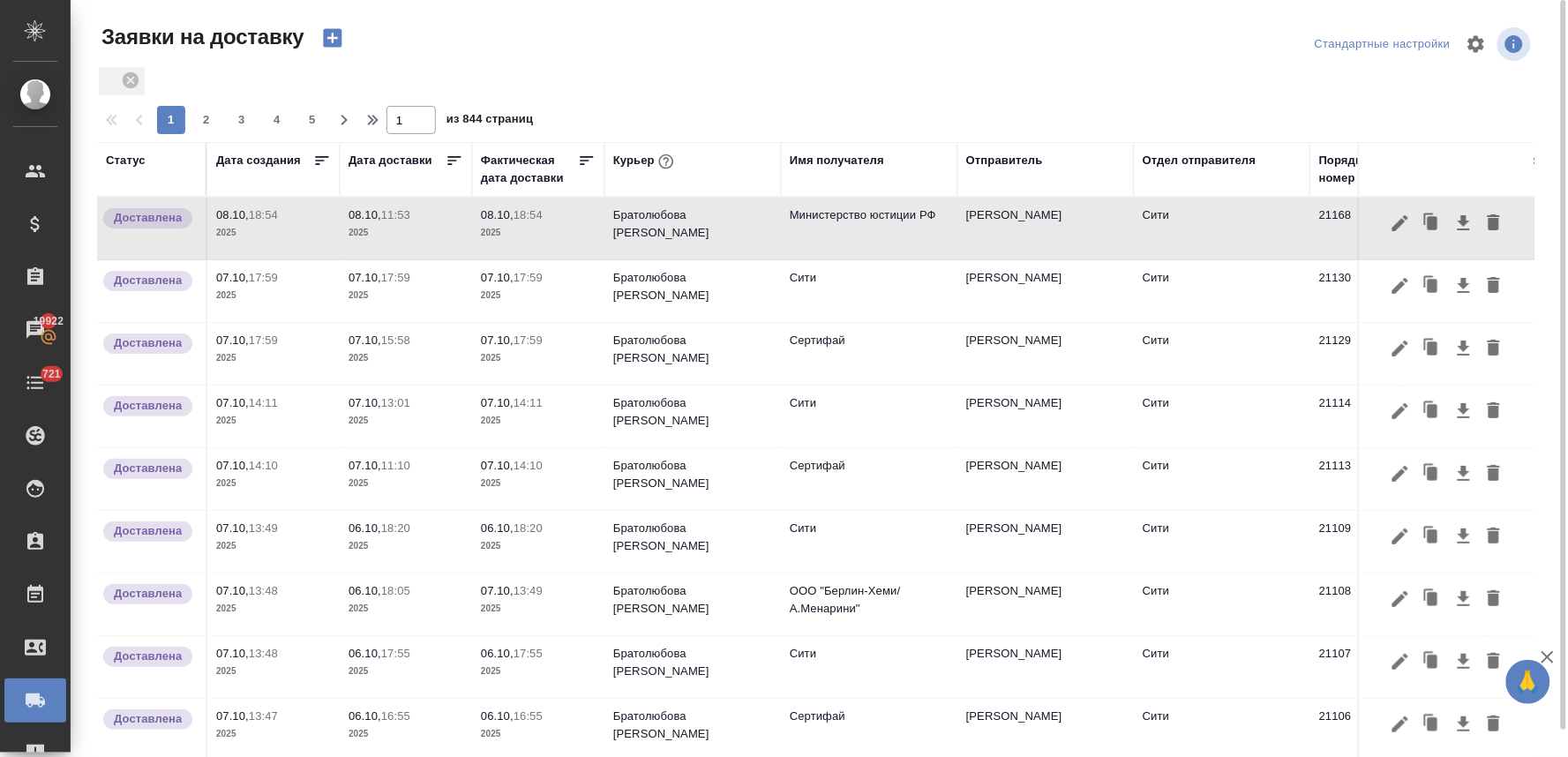
click at [333, 45] on icon "button" at bounding box center [332, 38] width 18 height 18
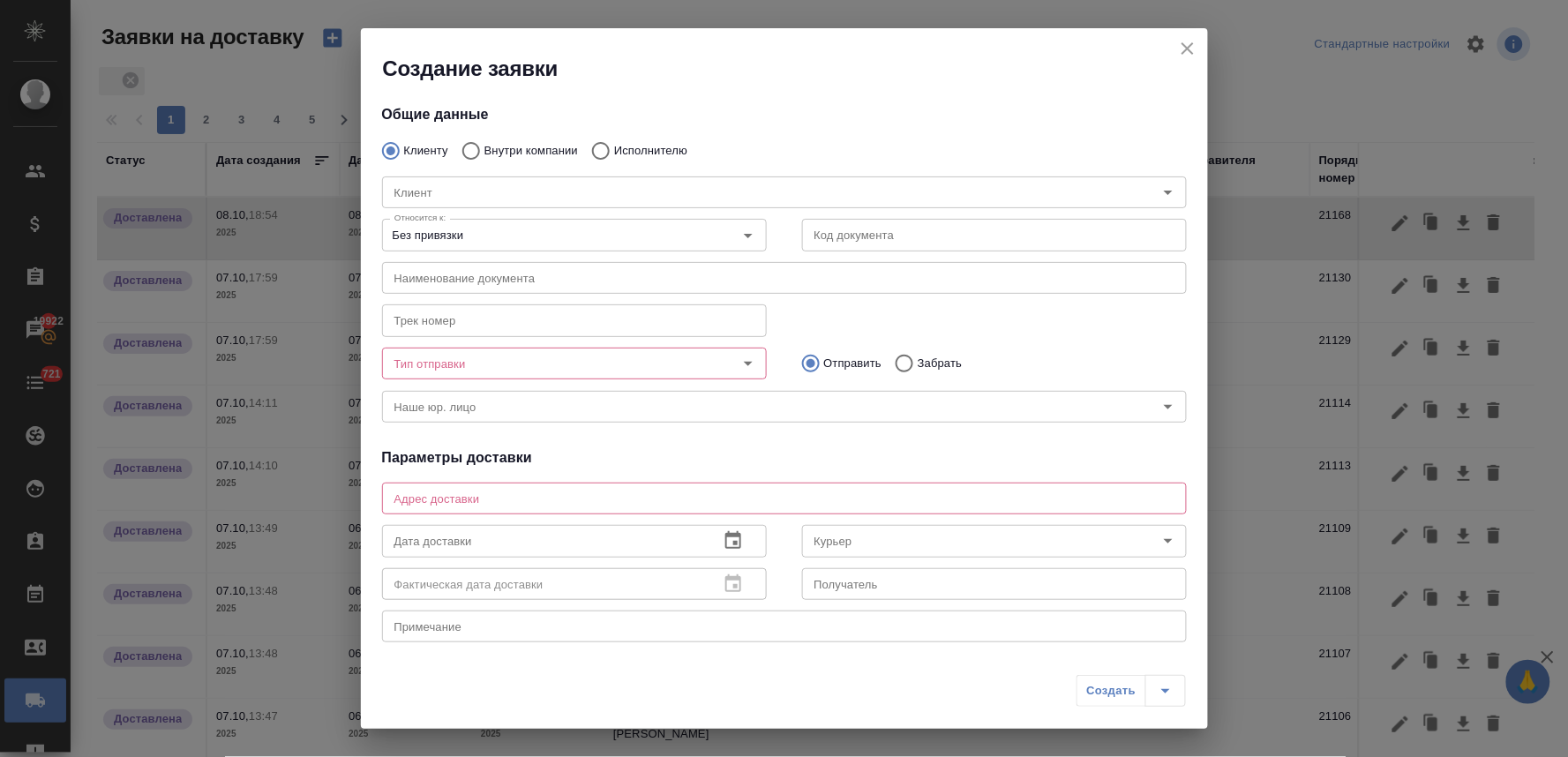
click at [533, 150] on p "Внутри компании" at bounding box center [532, 150] width 93 height 17
click at [485, 150] on input "Внутри компании" at bounding box center [468, 150] width 32 height 37
radio input "true"
click at [522, 197] on input "Команда" at bounding box center [755, 192] width 735 height 21
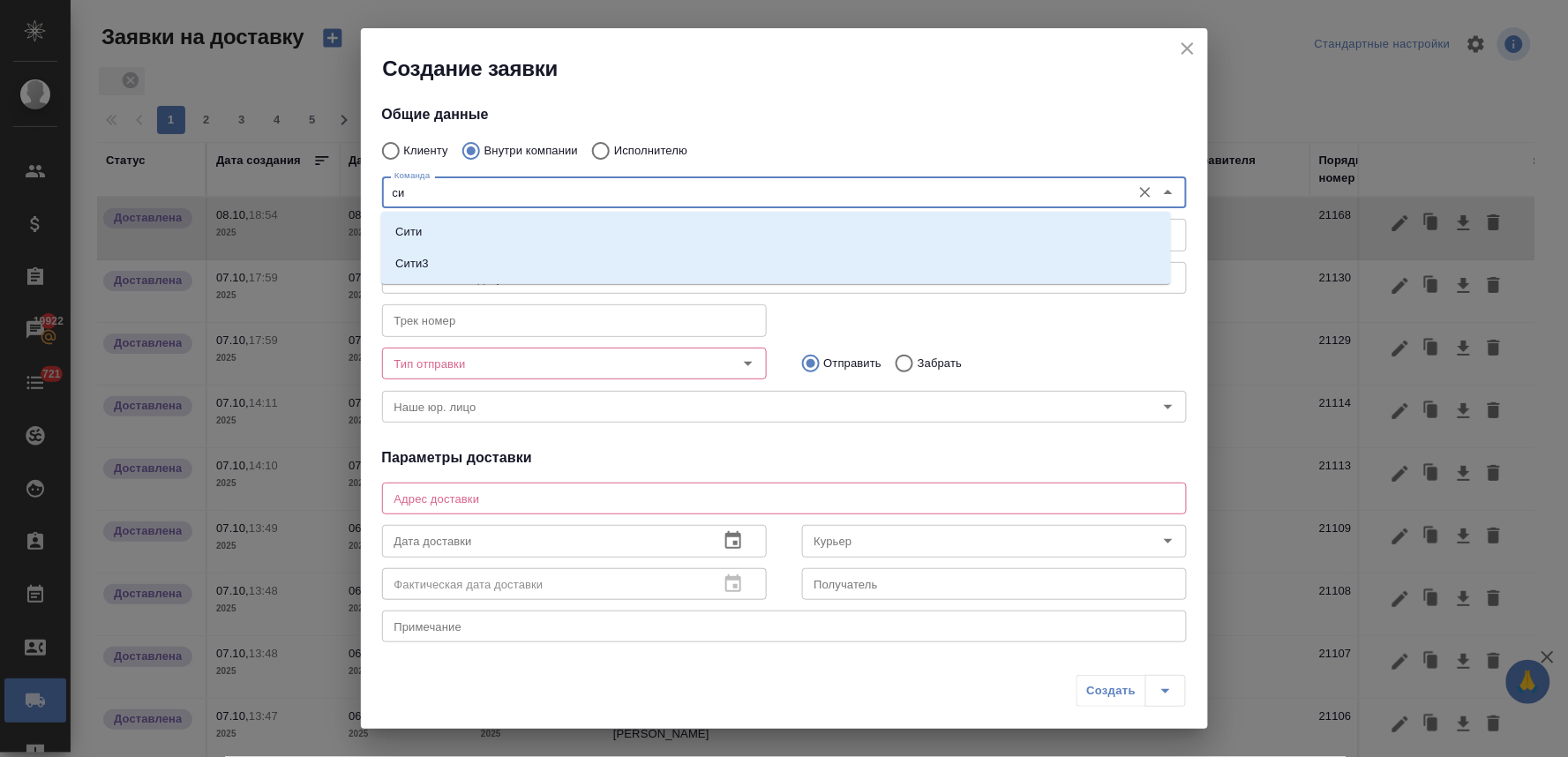
type input "сит"
click at [636, 229] on li "Сити" at bounding box center [776, 232] width 790 height 32
type textarea "[STREET_ADDRESS], Башня на [GEOGRAPHIC_DATA], блок С, -1 этаж, зона ритейла"
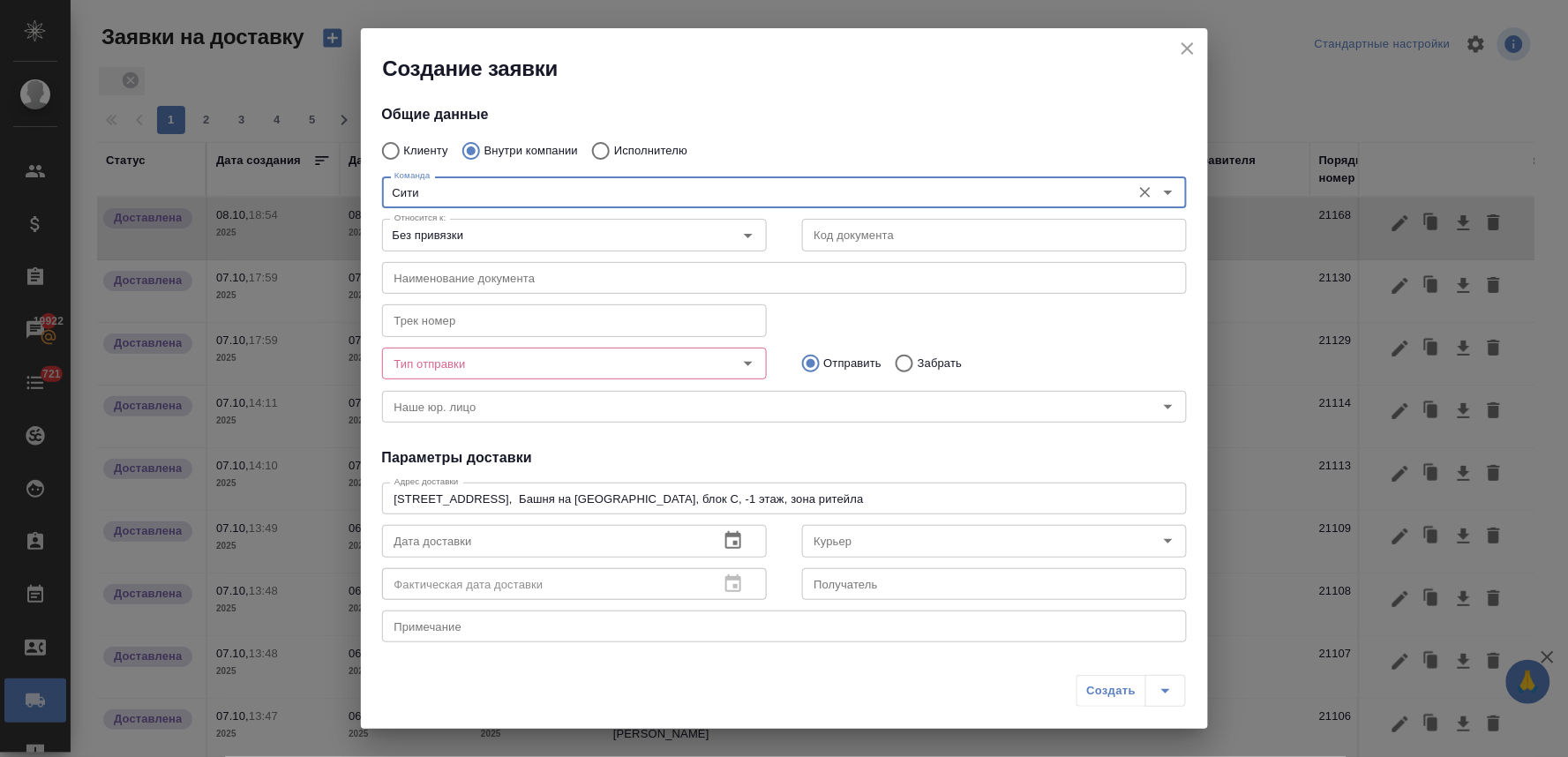
type input "Сити"
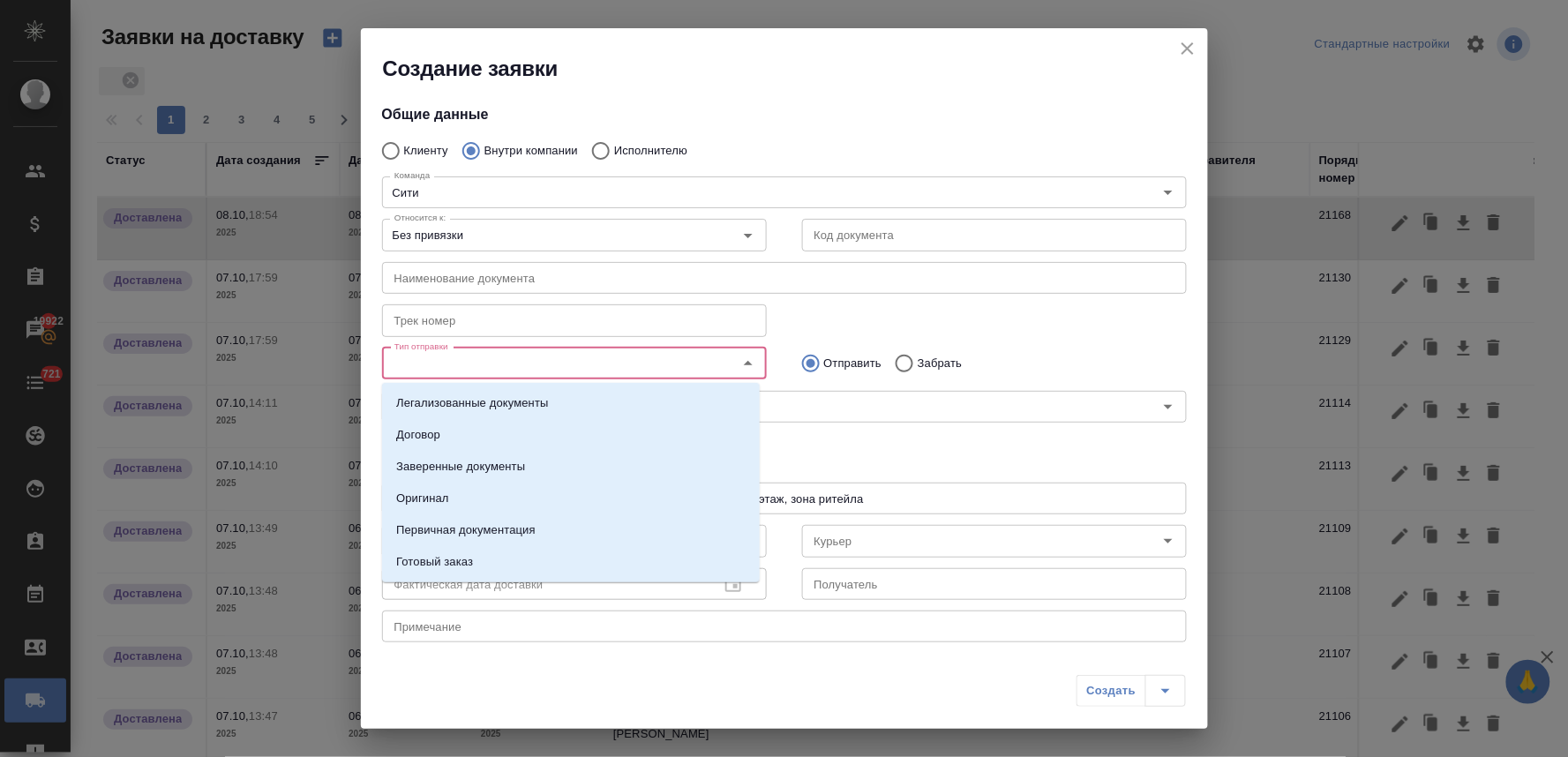
click at [565, 363] on input "Тип отправки" at bounding box center [545, 363] width 315 height 21
click at [498, 488] on li "Оригинал" at bounding box center [571, 499] width 378 height 32
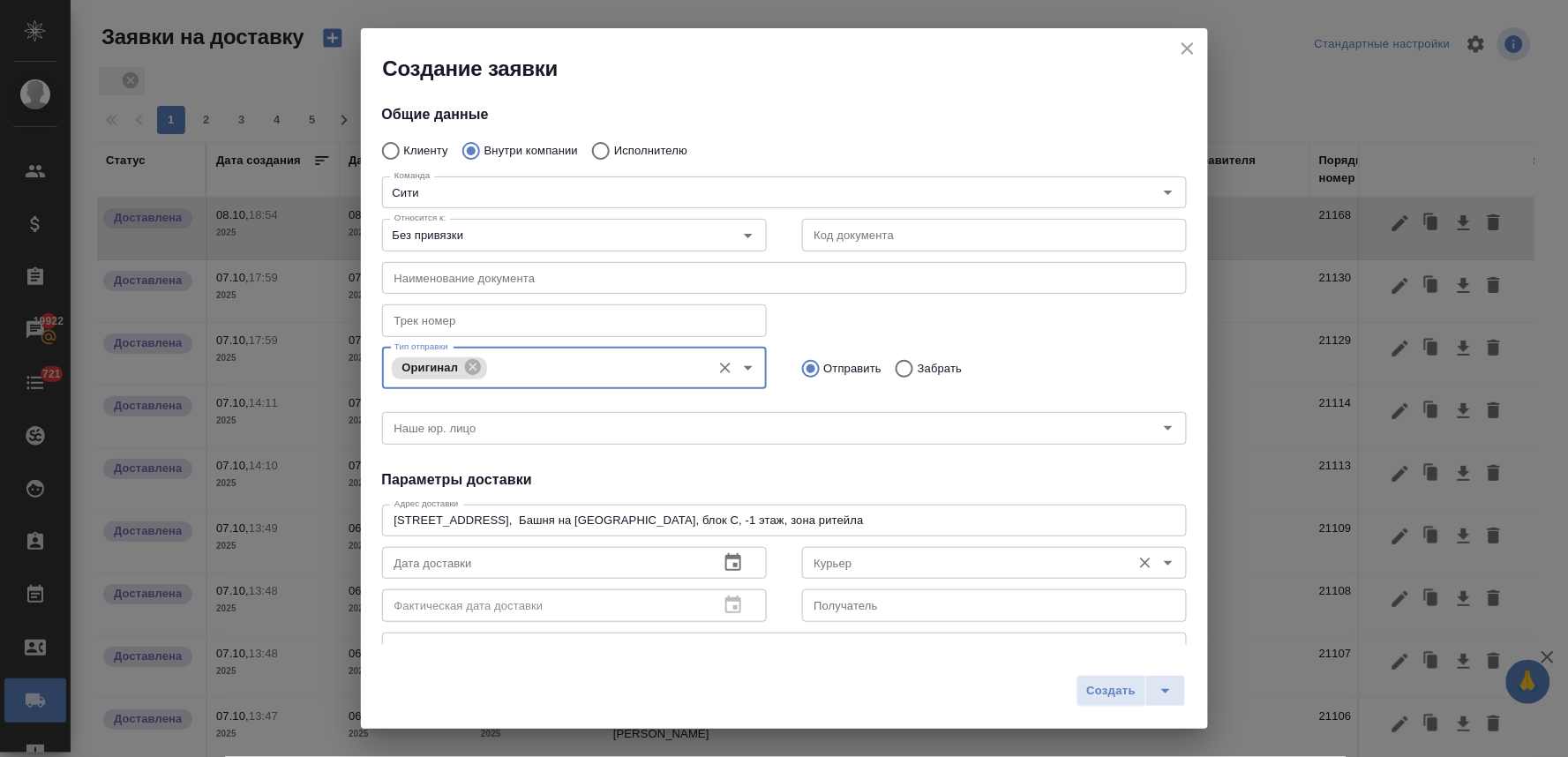
click at [832, 576] on div "Курьер" at bounding box center [994, 563] width 385 height 32
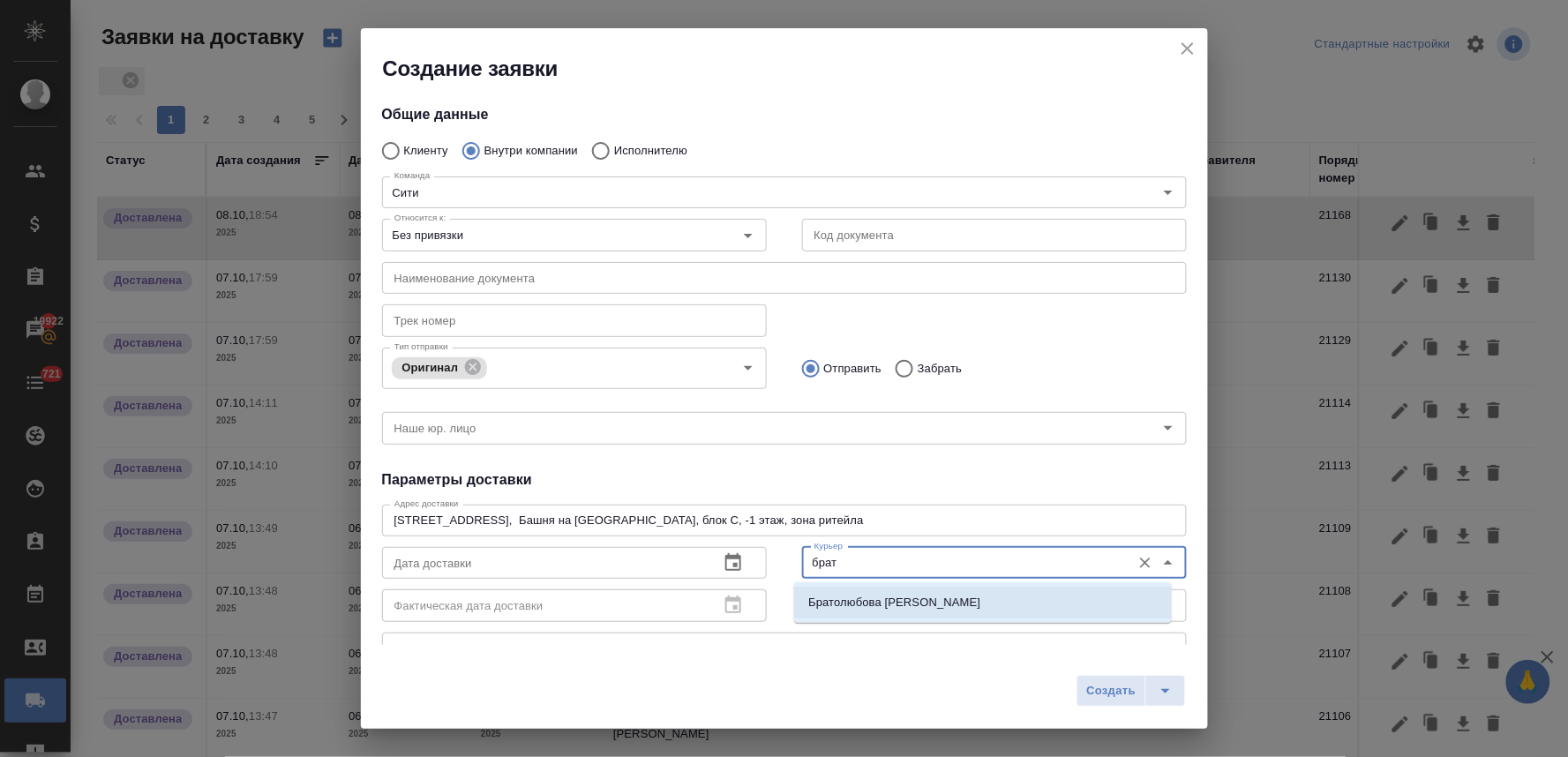
click at [839, 605] on p "Братолюбова [PERSON_NAME]" at bounding box center [894, 602] width 172 height 17
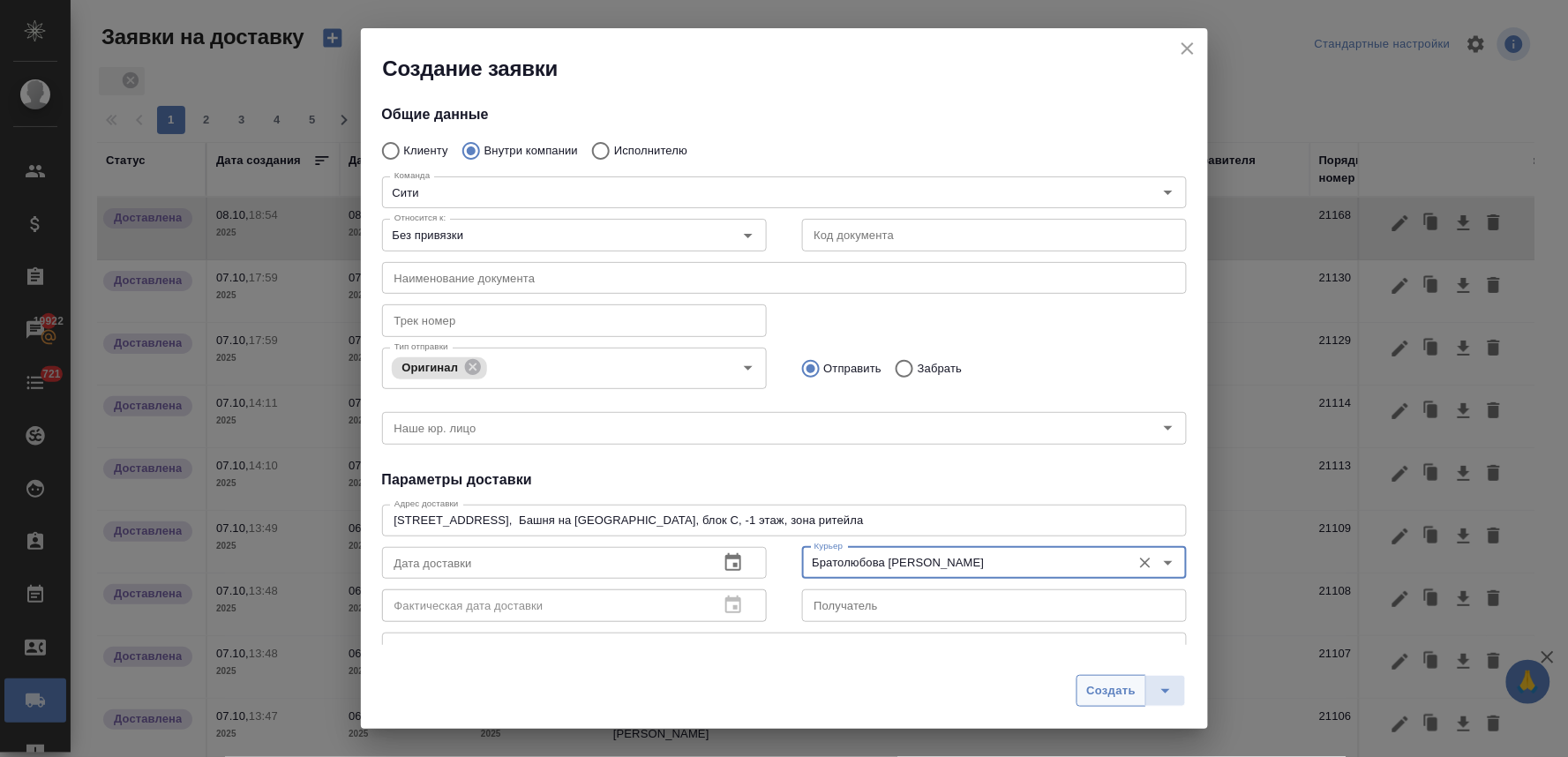
type input "Братолюбова [PERSON_NAME]"
click at [1122, 702] on button "Создать" at bounding box center [1111, 691] width 69 height 32
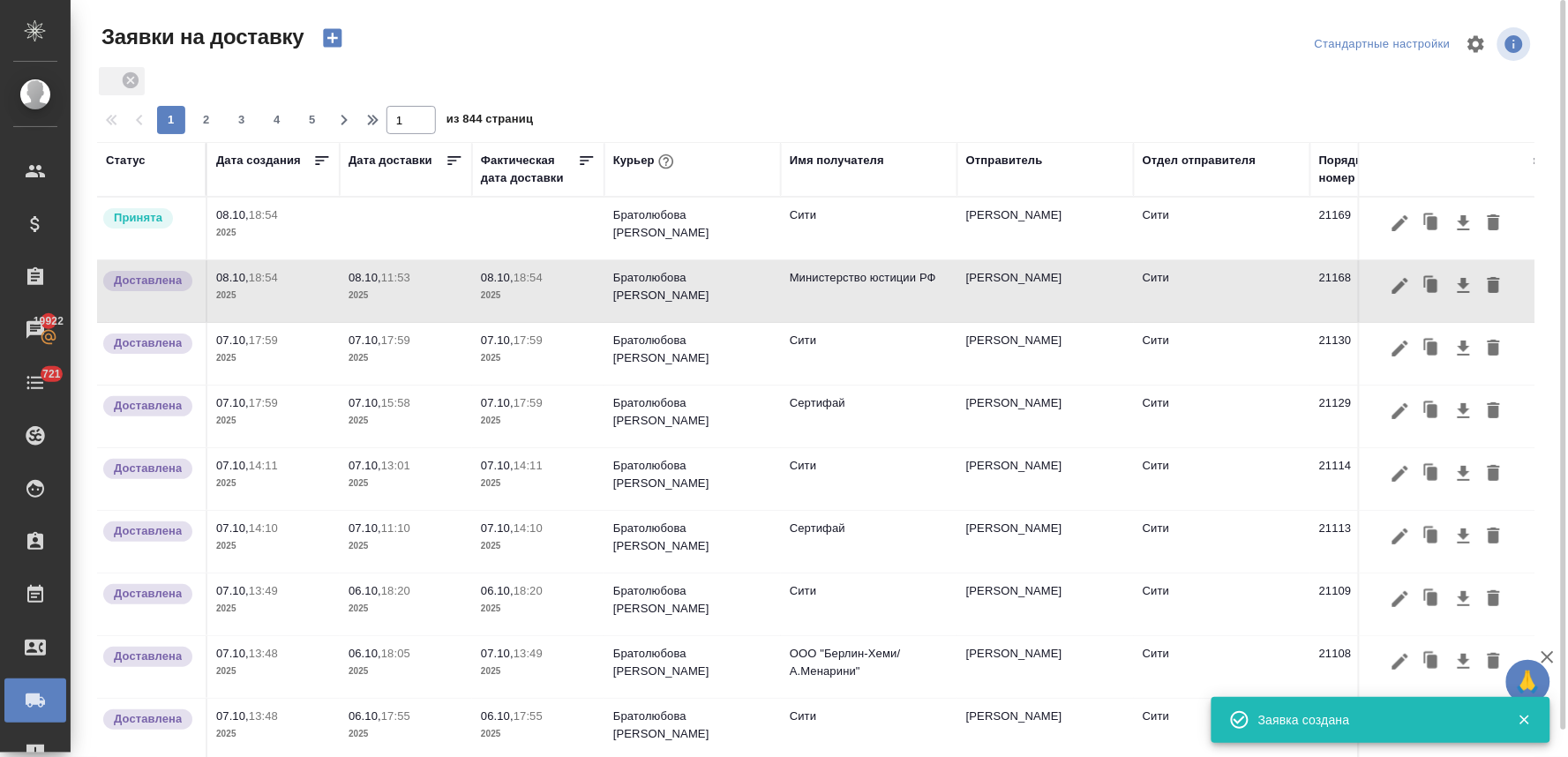
click at [367, 227] on td at bounding box center [406, 228] width 132 height 61
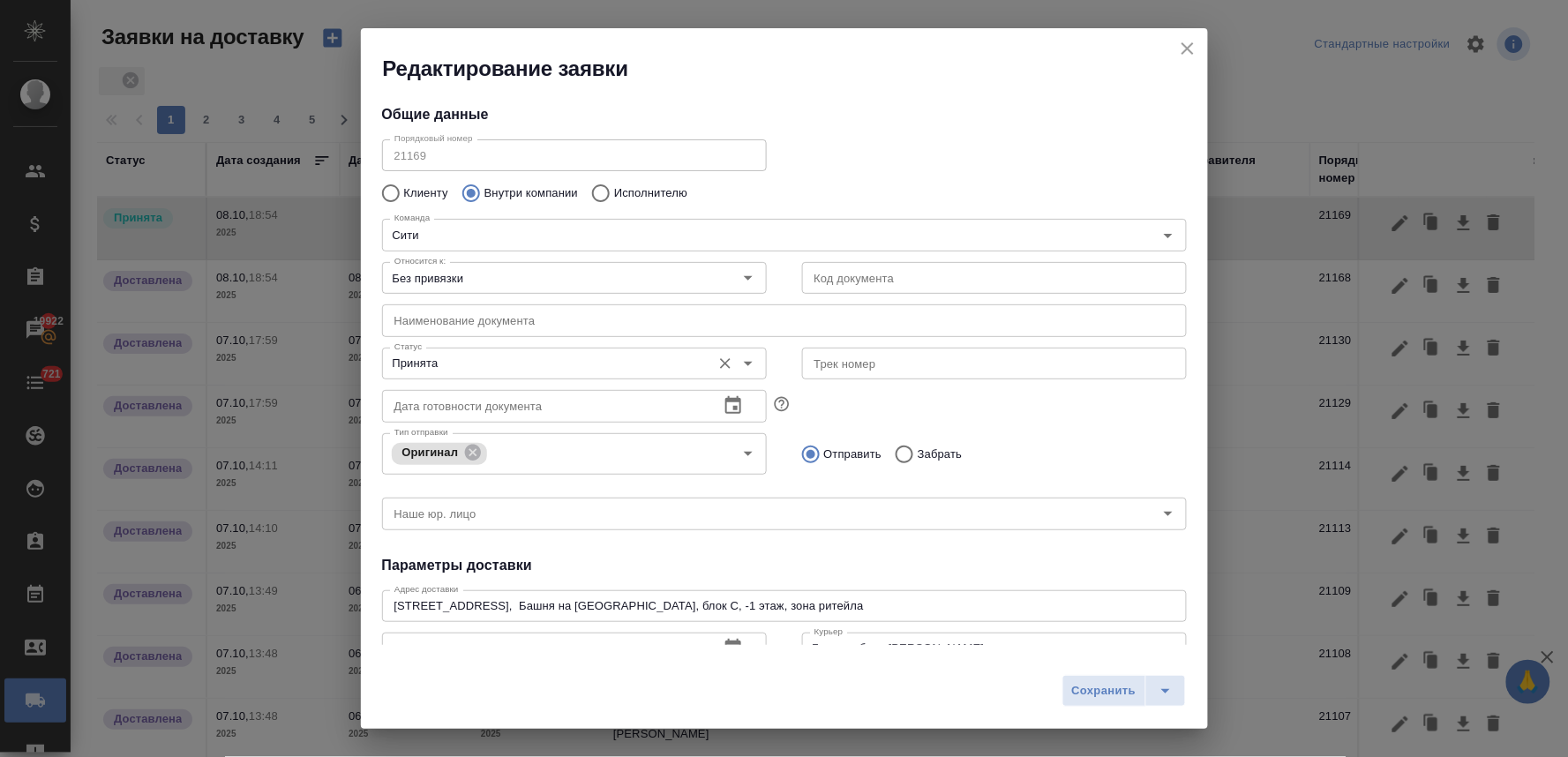
click at [457, 365] on input "Принята" at bounding box center [545, 363] width 315 height 21
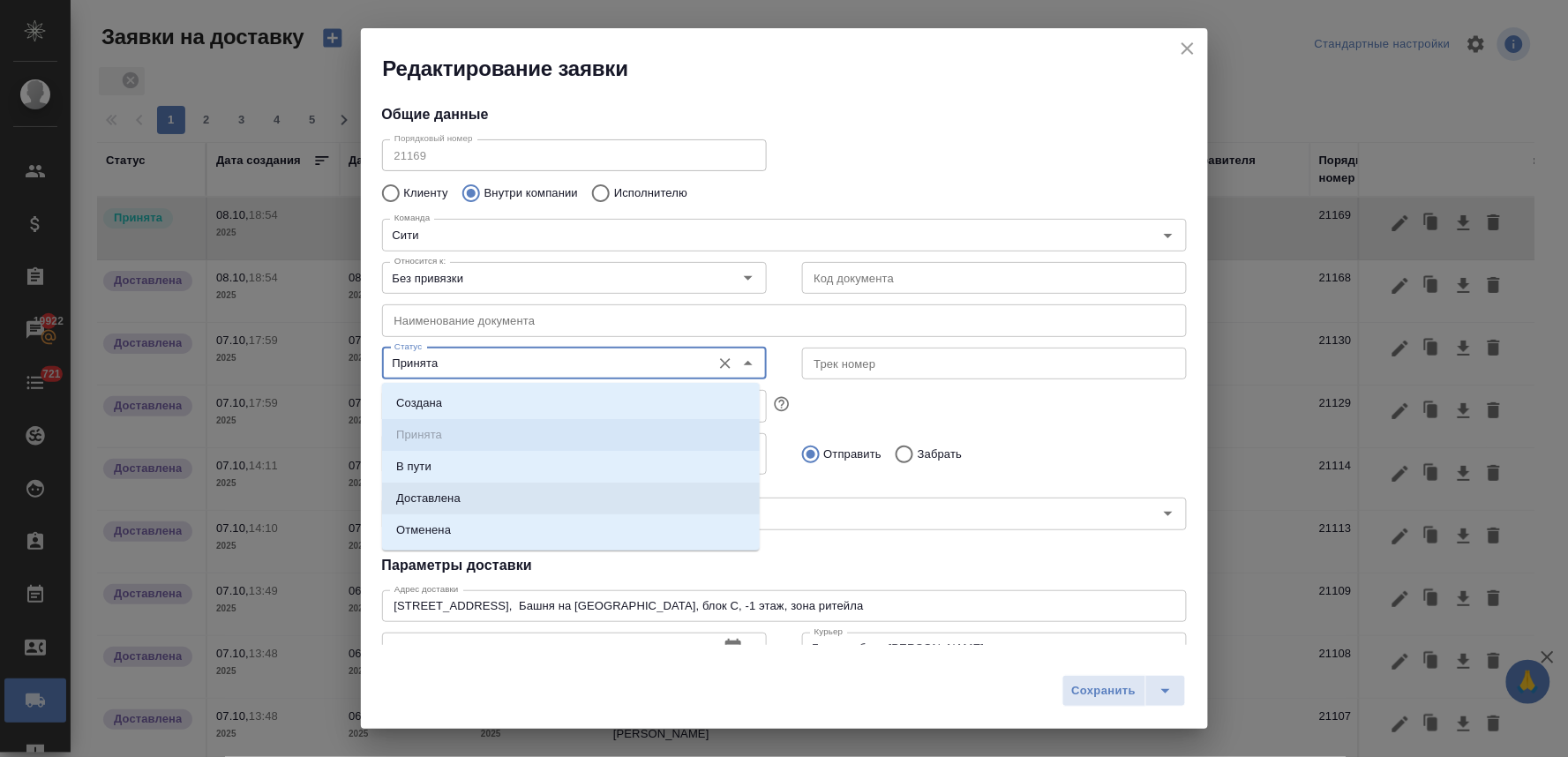
click at [435, 500] on p "Доставлена" at bounding box center [428, 498] width 64 height 17
type input "Доставлена"
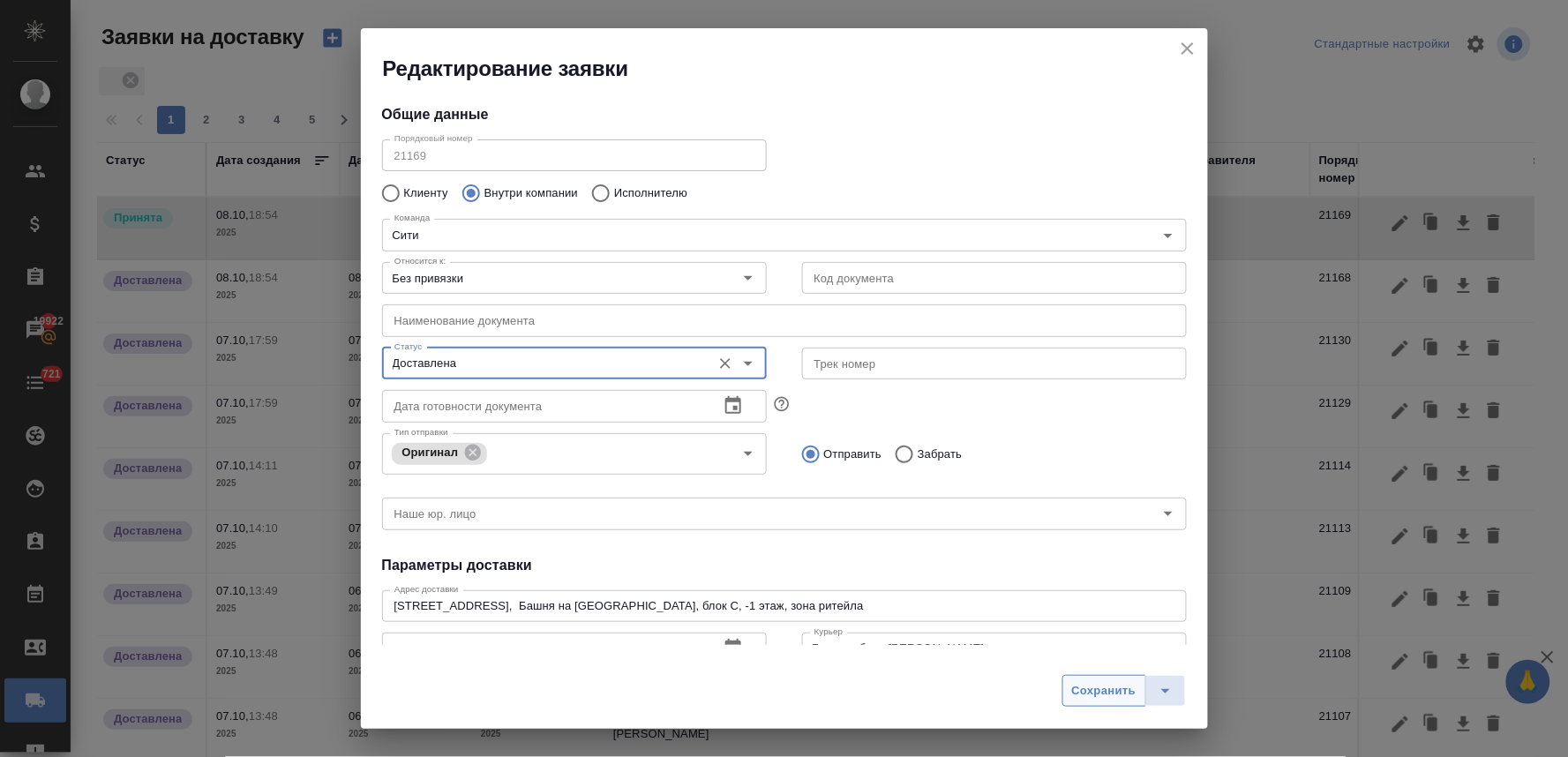
click at [1095, 692] on span "Сохранить" at bounding box center [1104, 691] width 64 height 20
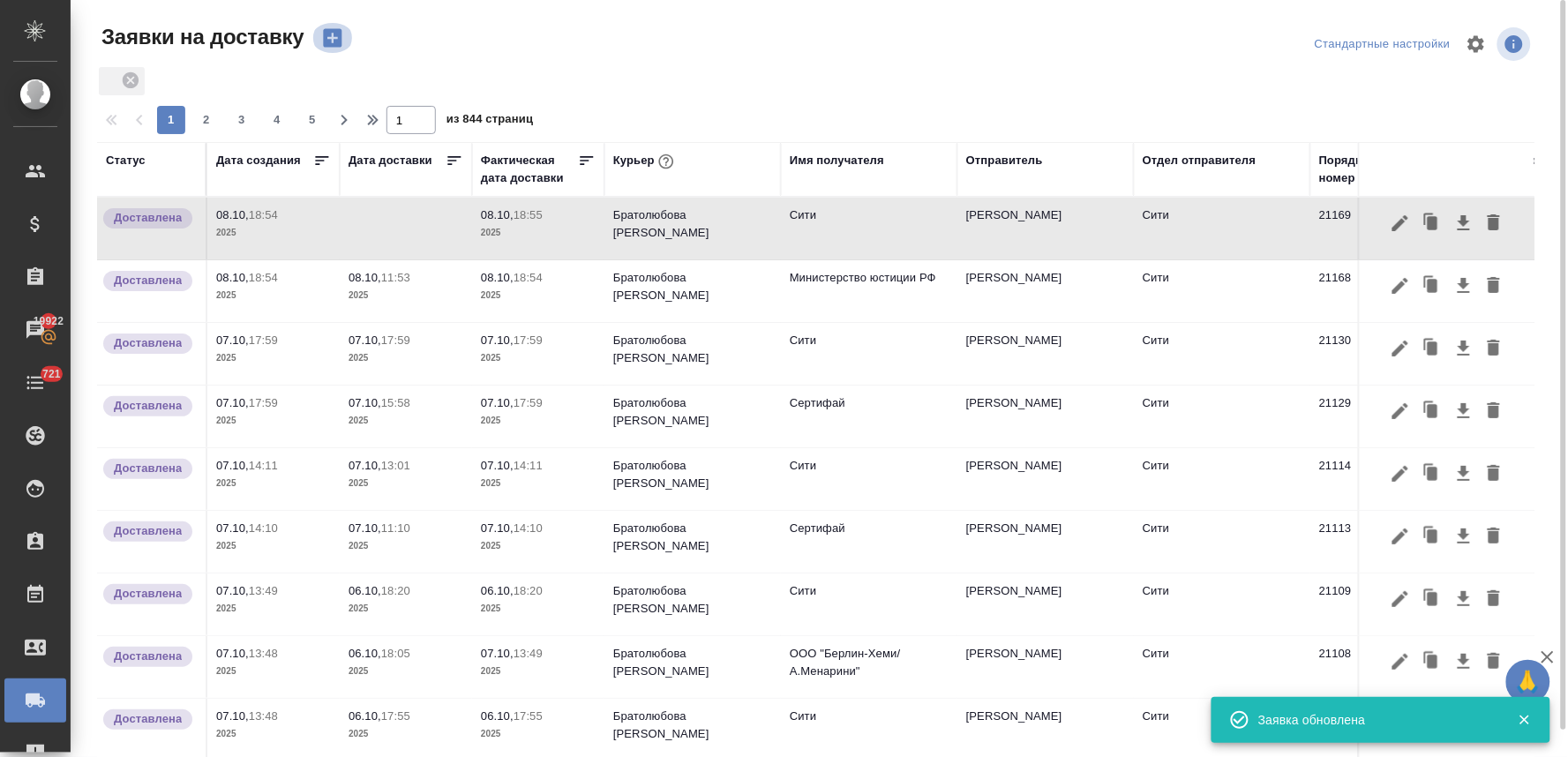
click at [327, 36] on icon "button" at bounding box center [332, 38] width 18 height 18
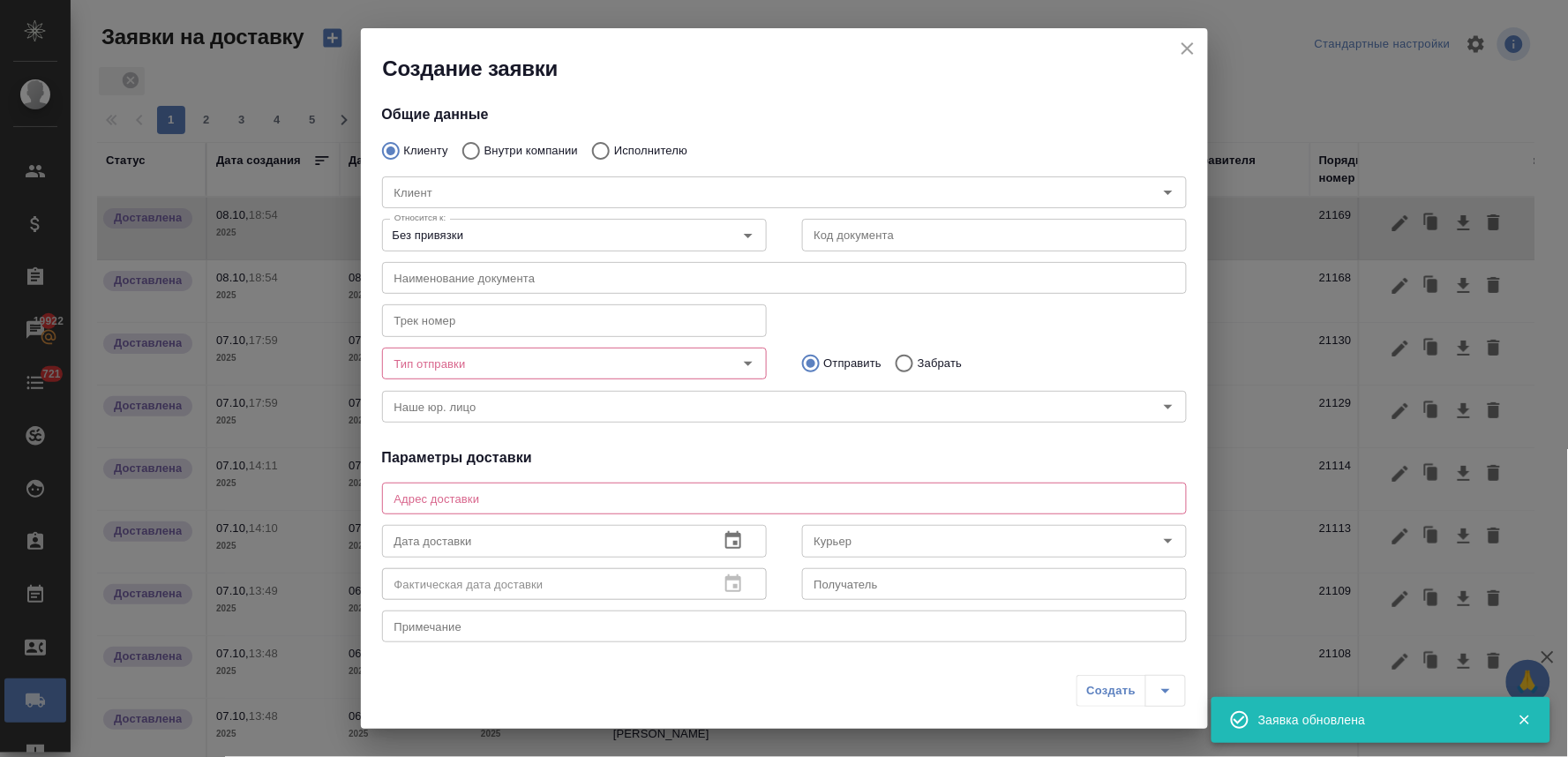
click at [518, 152] on div "[PERSON_NAME]" at bounding box center [784, 191] width 840 height 78
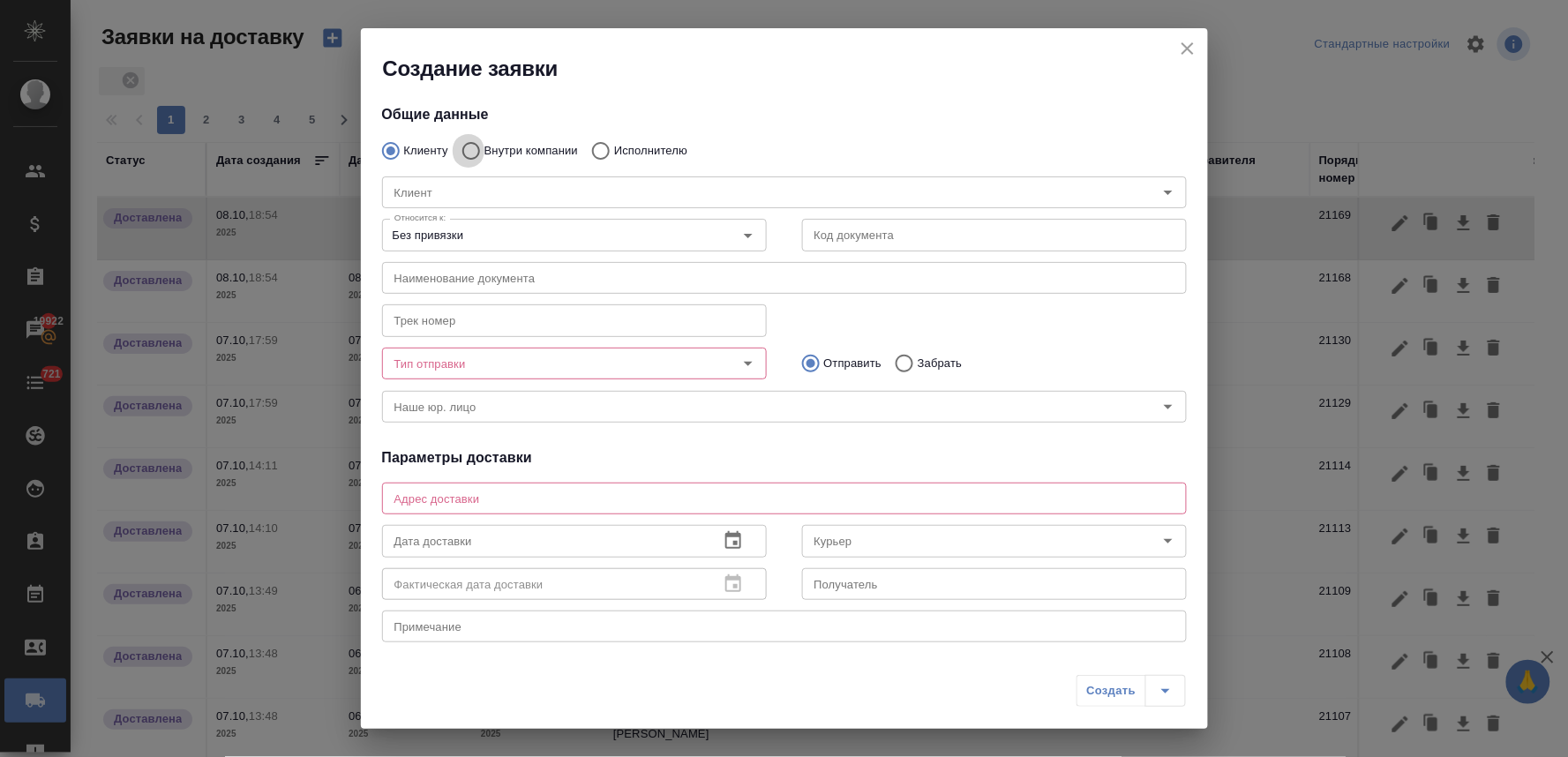
click at [470, 150] on input "Внутри компании" at bounding box center [468, 150] width 32 height 37
radio input "true"
click at [486, 187] on input "Команда" at bounding box center [755, 192] width 735 height 21
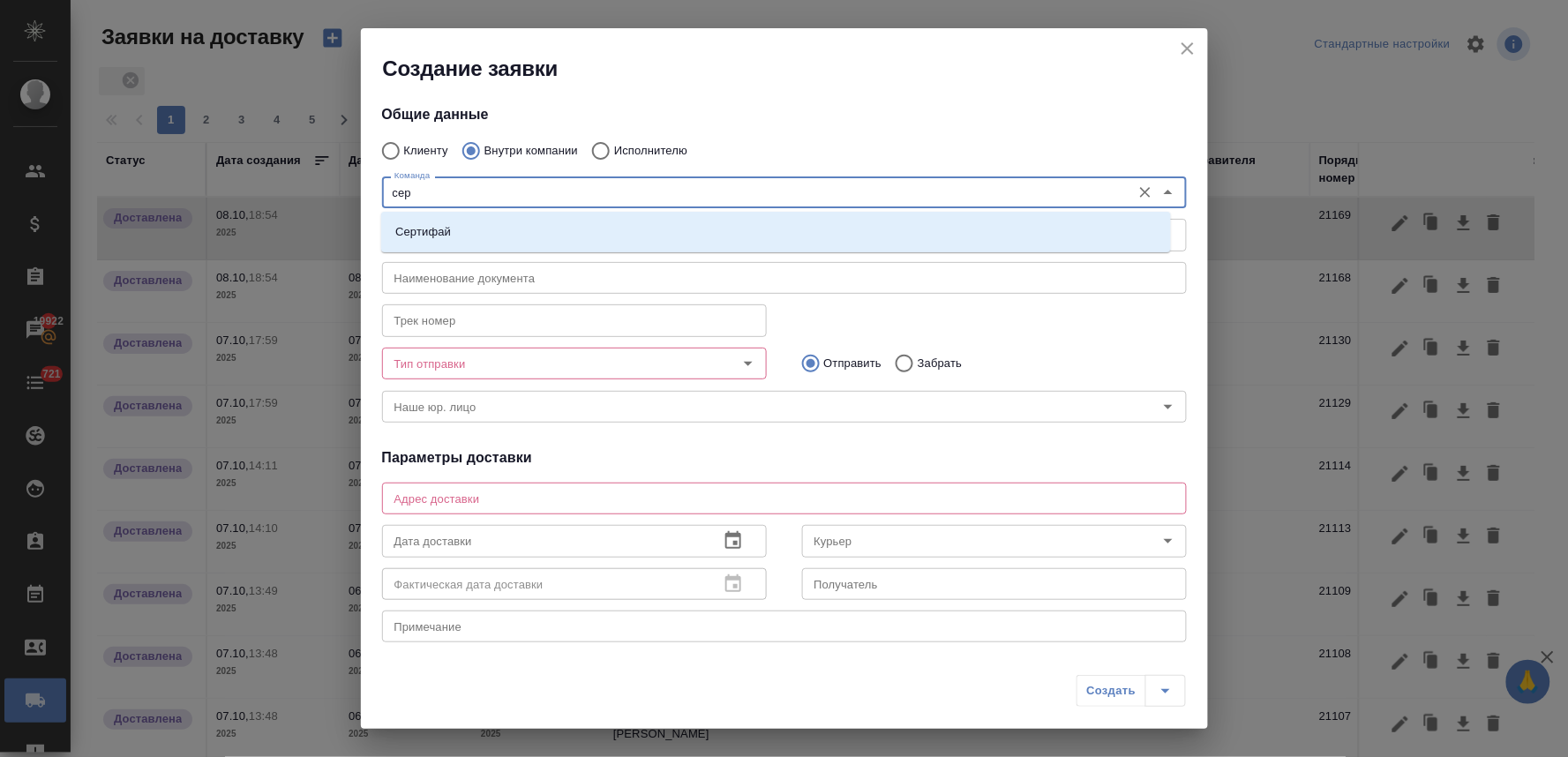
type input "серт"
click at [478, 229] on li "Сертифай" at bounding box center [776, 232] width 790 height 32
type textarea "[STREET_ADDRESS]"
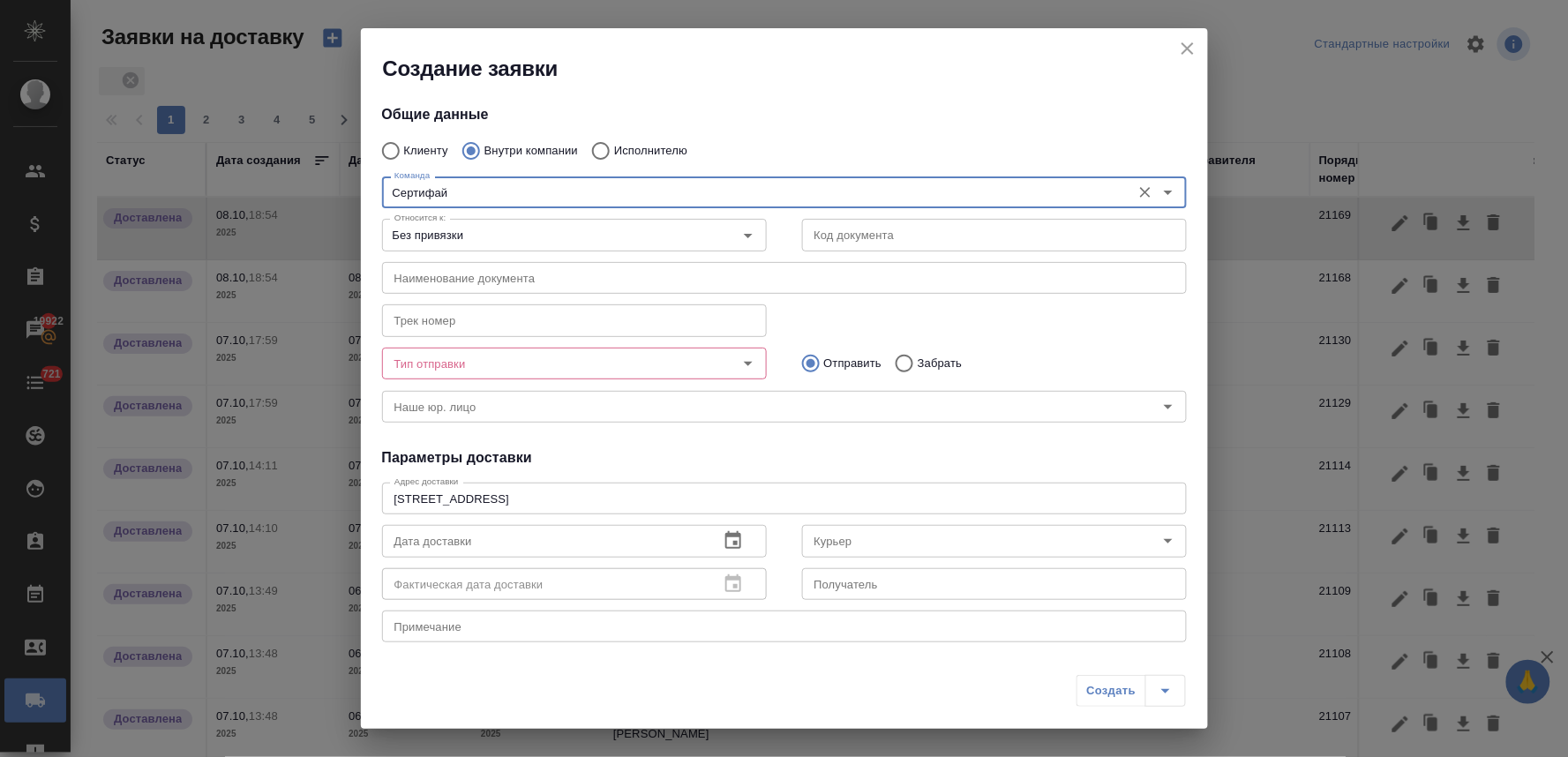
type input "Сертифай"
click at [486, 364] on input "Тип отправки" at bounding box center [545, 363] width 315 height 21
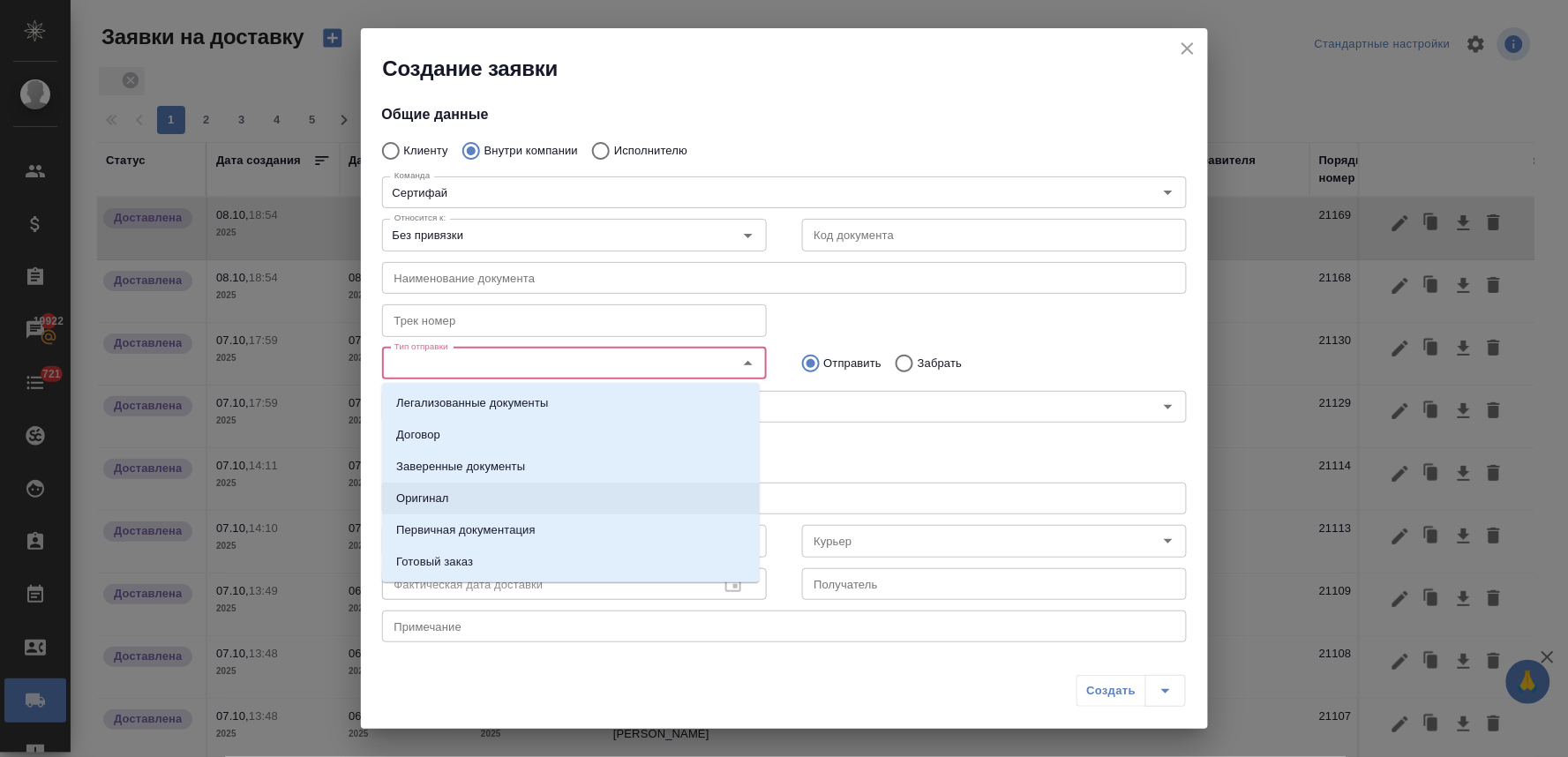
click at [487, 492] on li "Оригинал" at bounding box center [571, 499] width 378 height 32
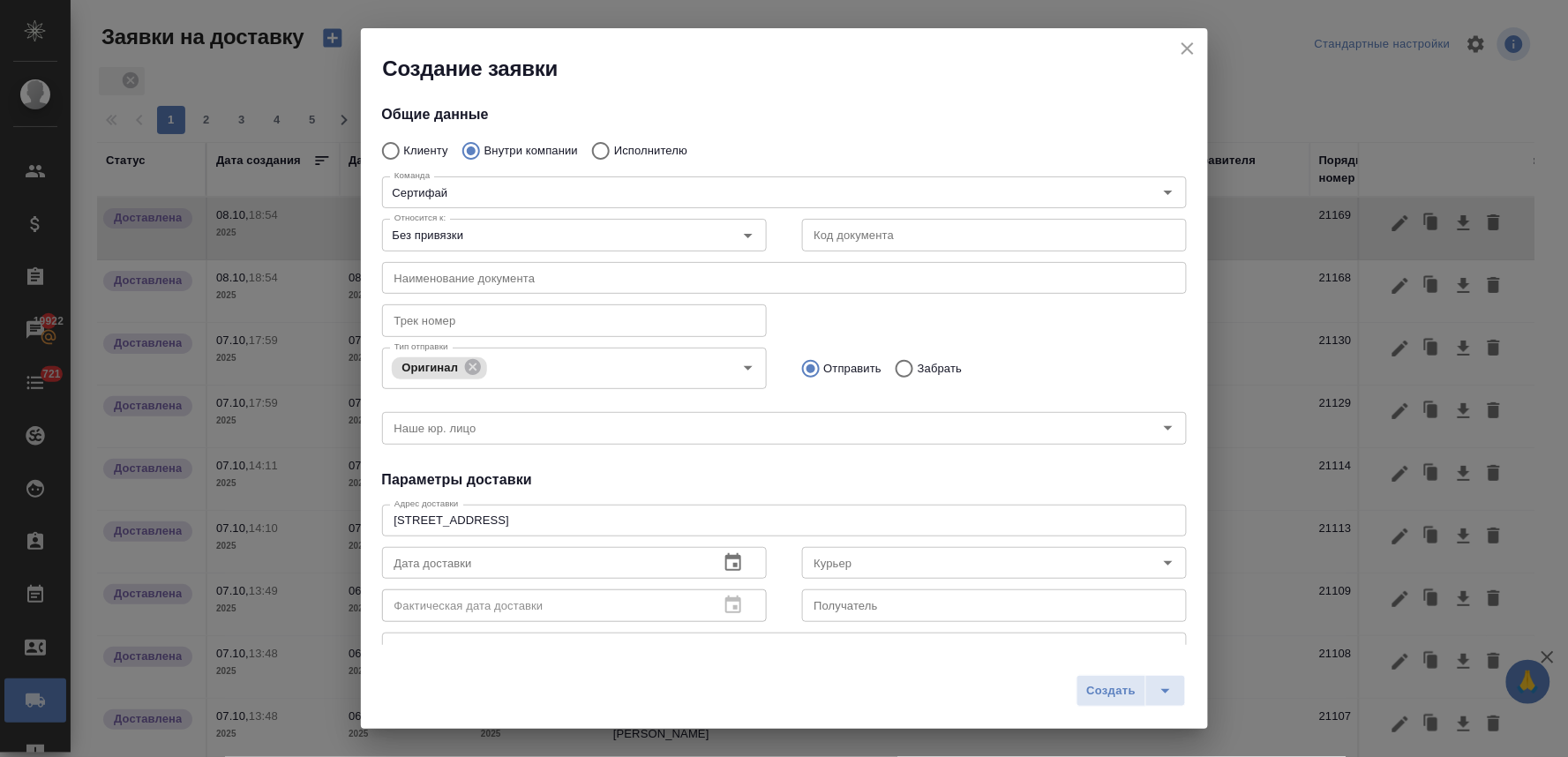
click at [718, 472] on h4 "Параметры доставки" at bounding box center [784, 479] width 805 height 21
click at [725, 569] on icon "button" at bounding box center [732, 562] width 16 height 17
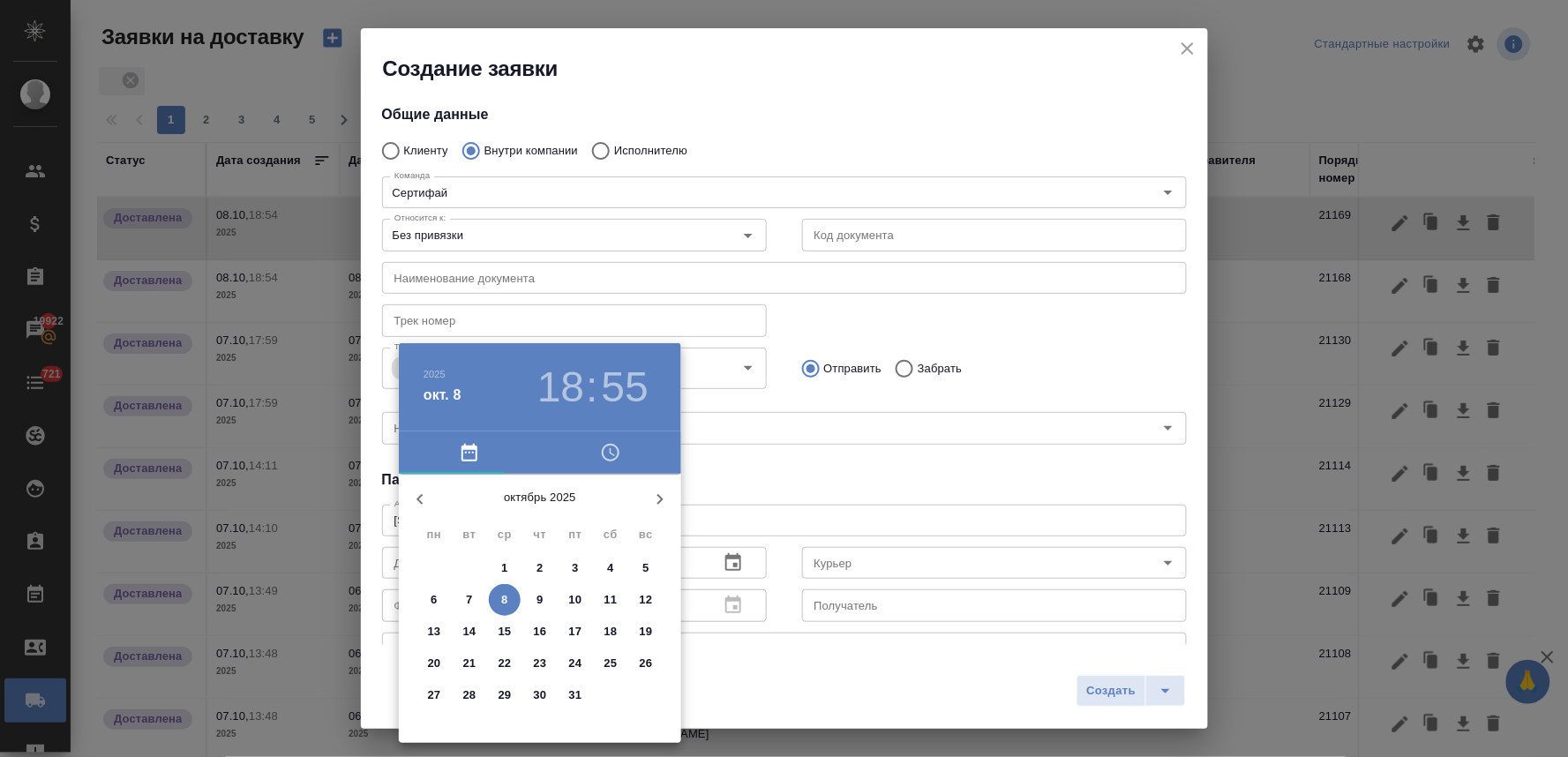
click at [603, 455] on icon "button" at bounding box center [610, 452] width 17 height 17
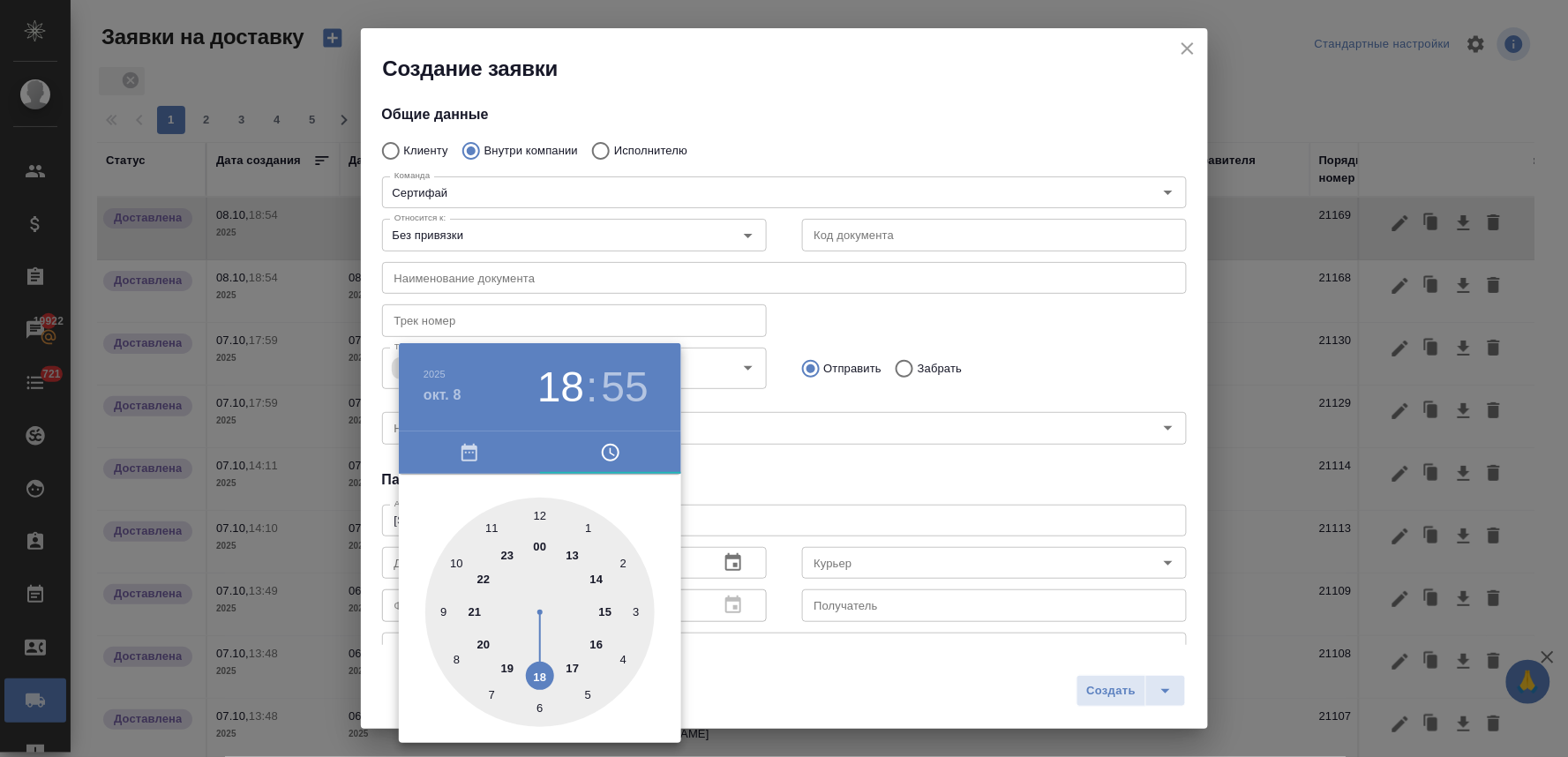
click at [576, 557] on div at bounding box center [540, 612] width 229 height 229
type input "[DATE] 13:55"
click at [821, 484] on div at bounding box center [784, 378] width 1568 height 757
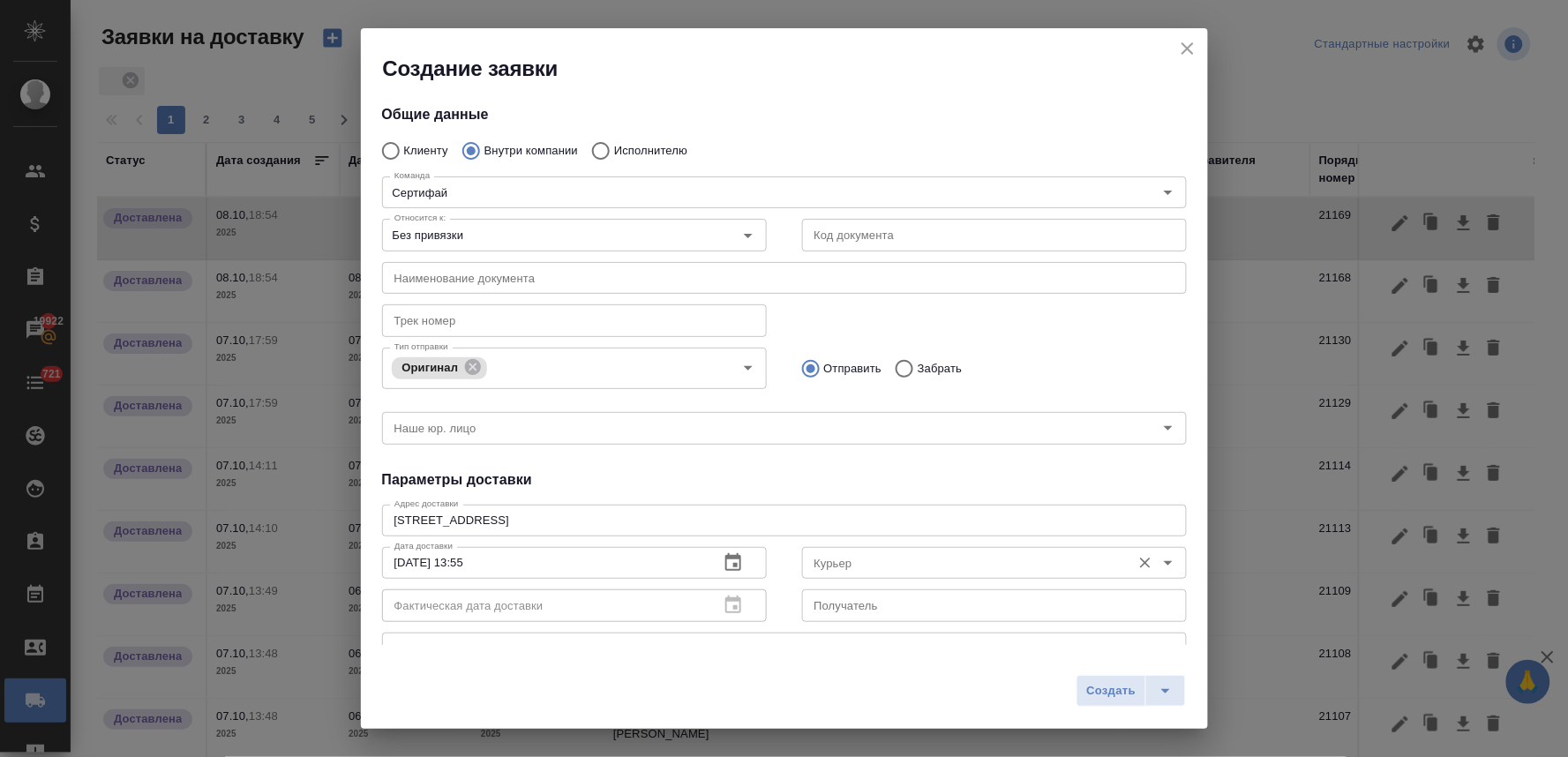
click at [839, 557] on input "Курьер" at bounding box center [965, 563] width 315 height 21
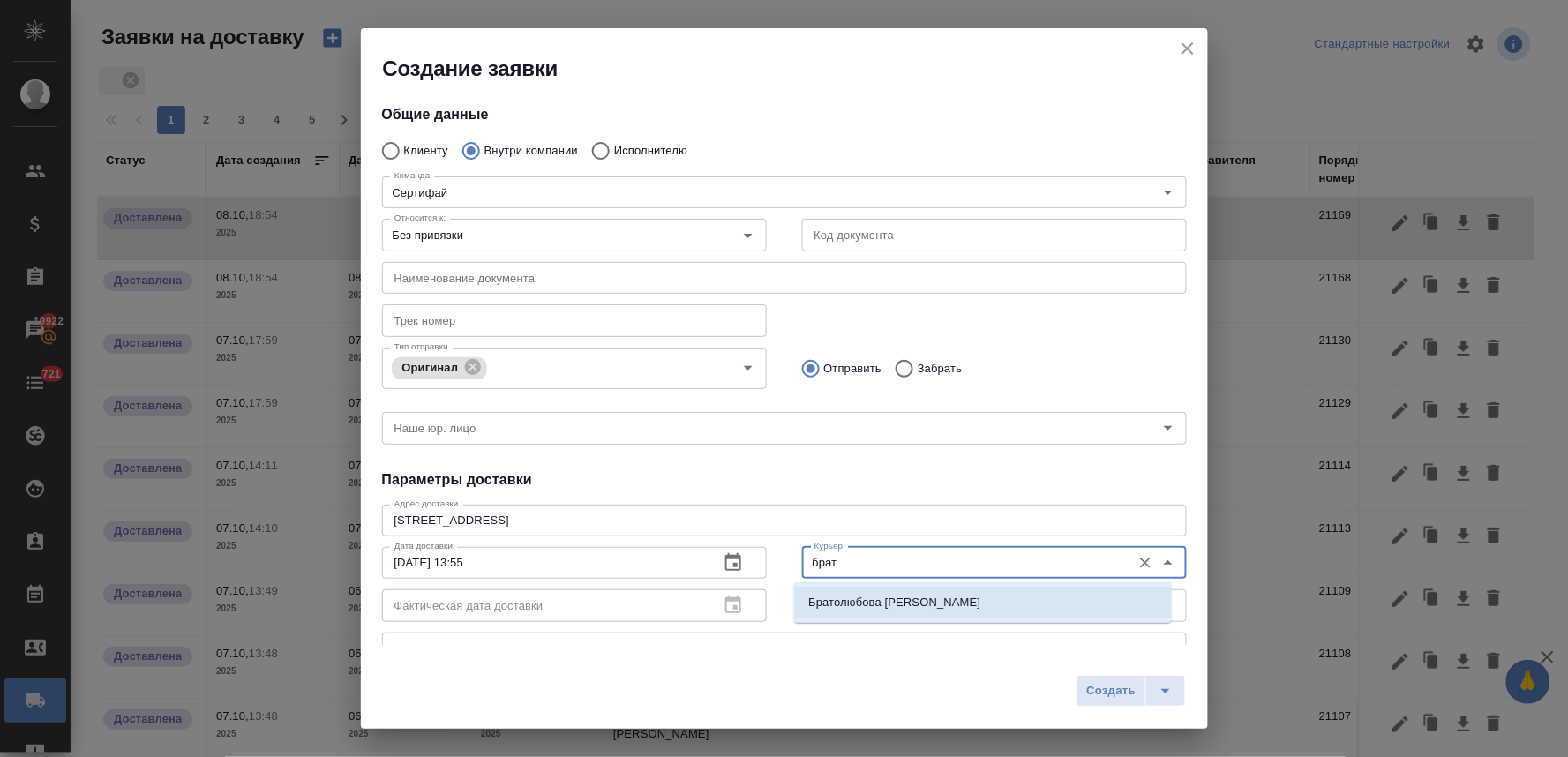
click at [901, 593] on li "Братолюбова [PERSON_NAME]" at bounding box center [982, 602] width 378 height 32
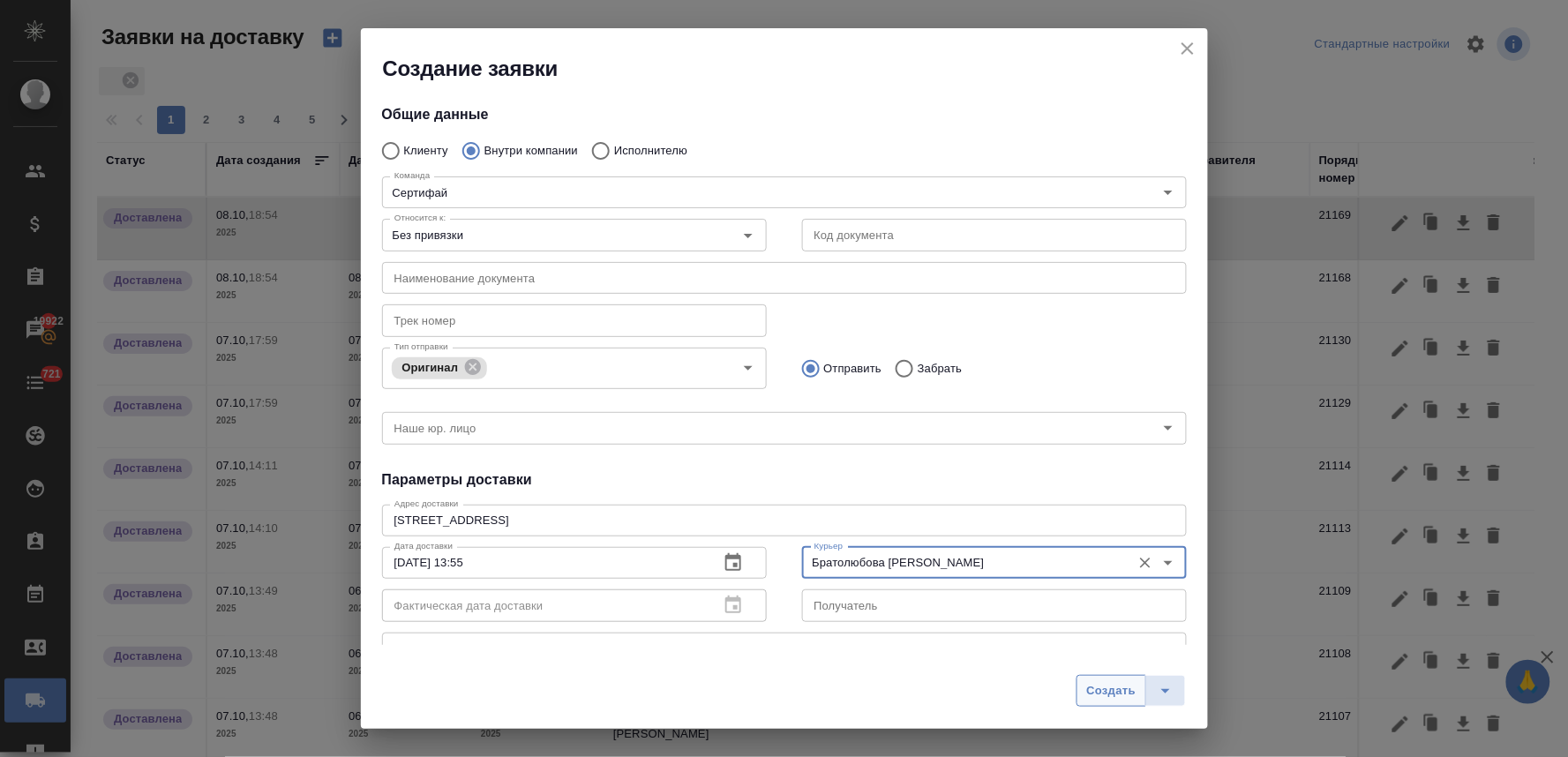
type input "Братолюбова [PERSON_NAME]"
click at [1105, 697] on span "Создать" at bounding box center [1111, 691] width 49 height 20
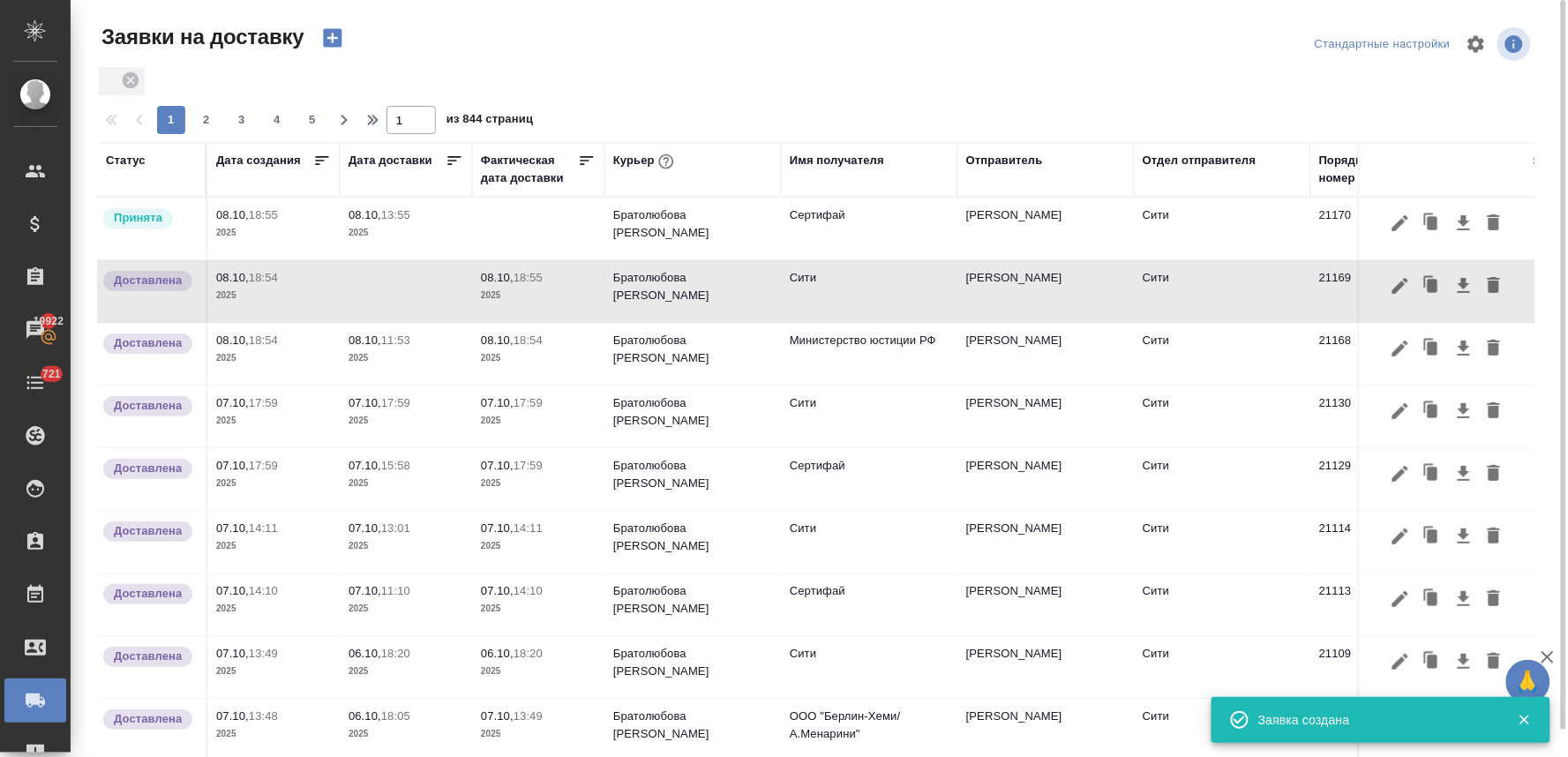
click at [438, 208] on span "08.10, 13:55" at bounding box center [405, 214] width 115 height 17
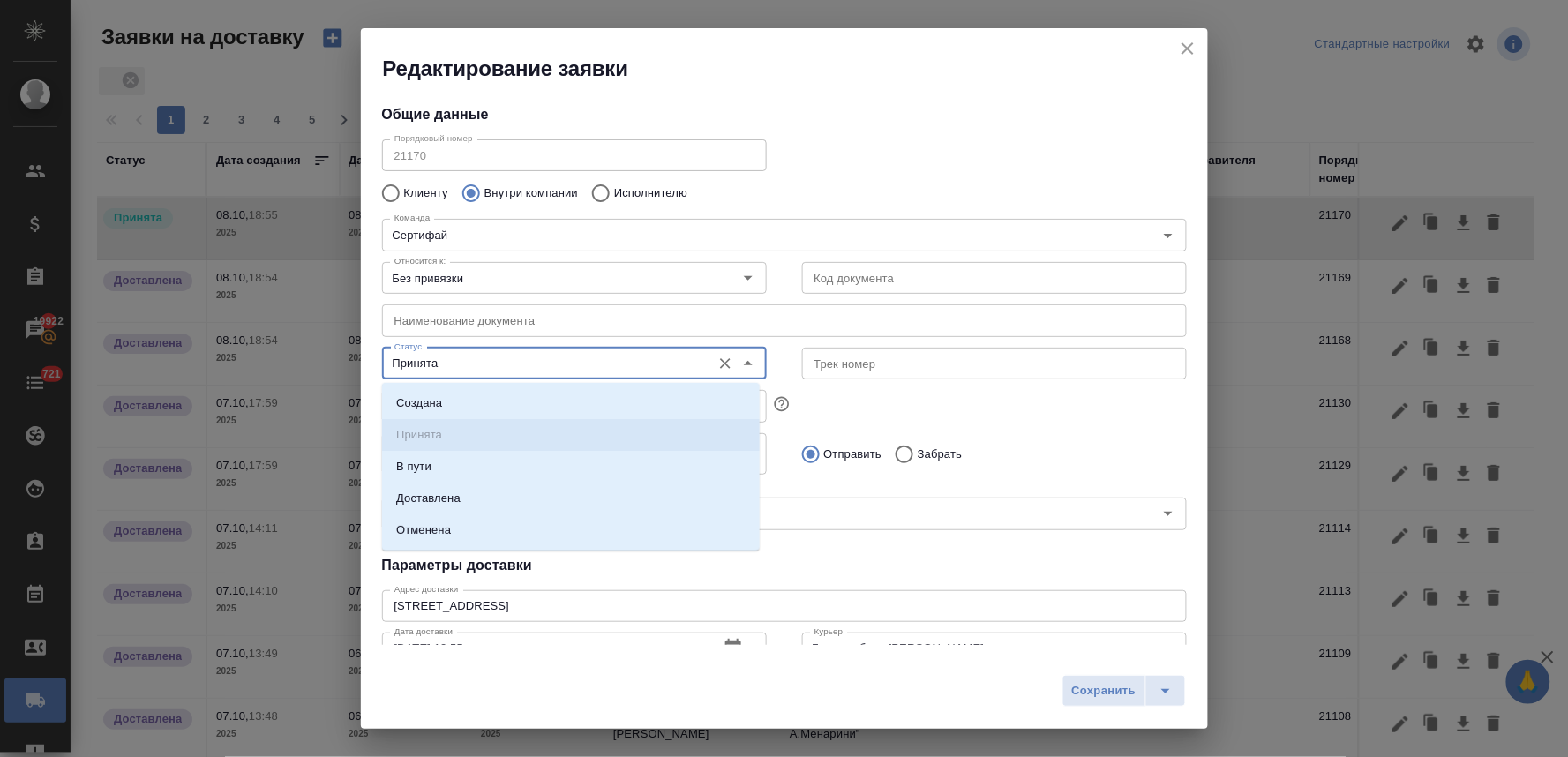
click at [473, 363] on input "Принята" at bounding box center [545, 363] width 315 height 21
click at [453, 507] on p "Доставлена" at bounding box center [428, 498] width 64 height 17
type input "Доставлена"
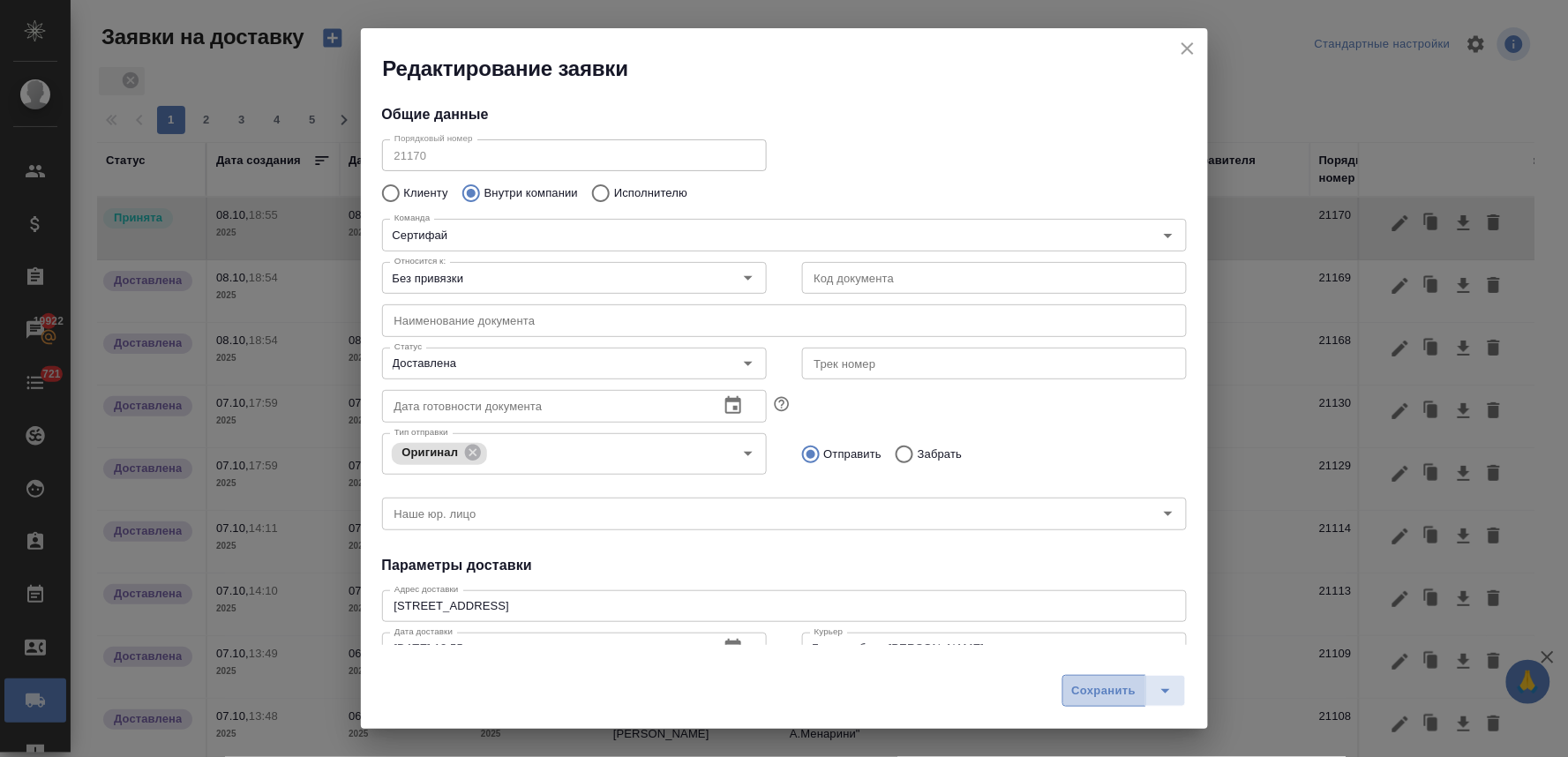
click at [1090, 690] on span "Сохранить" at bounding box center [1104, 691] width 64 height 20
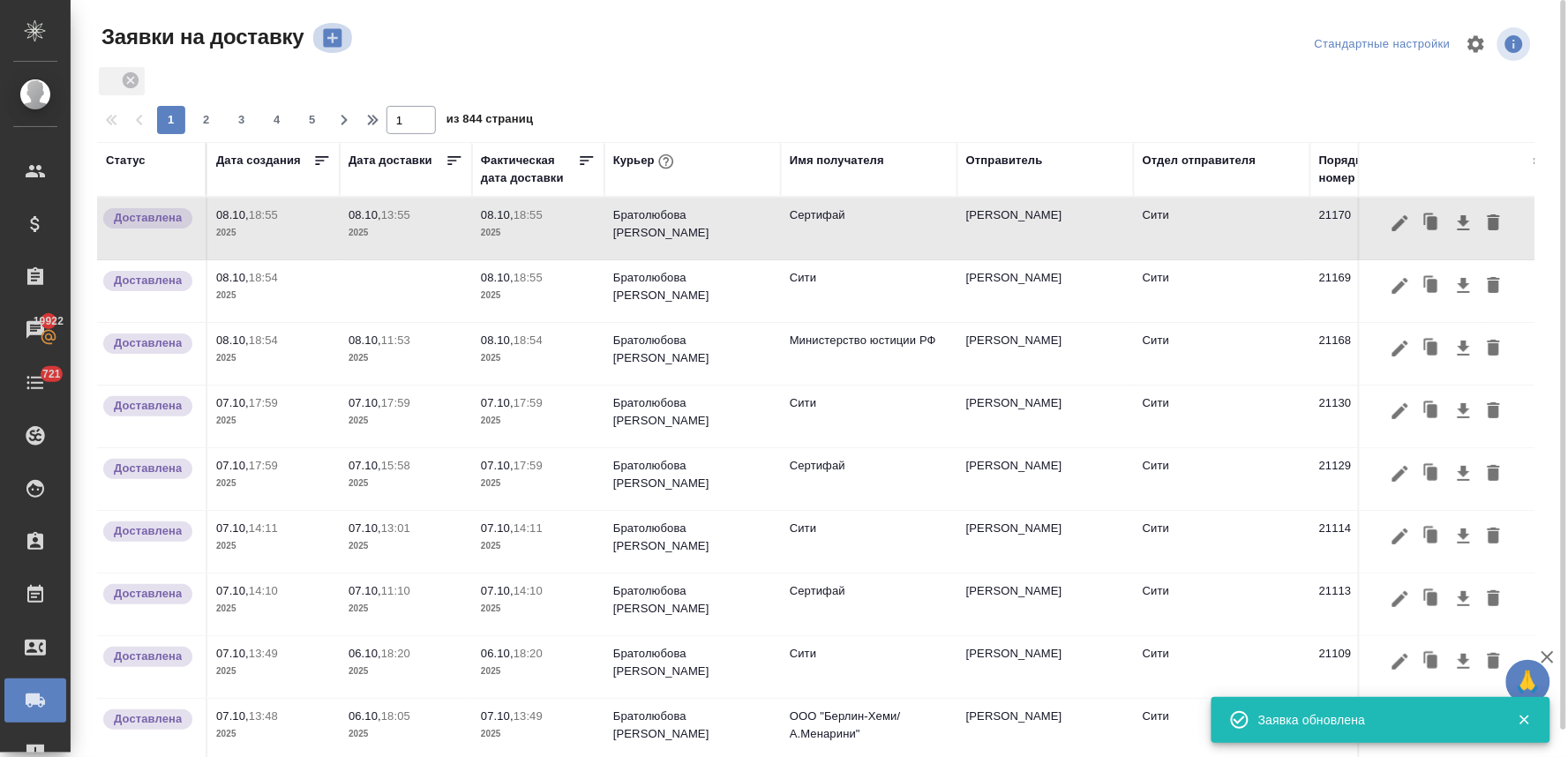
click at [332, 31] on icon "button" at bounding box center [332, 38] width 18 height 18
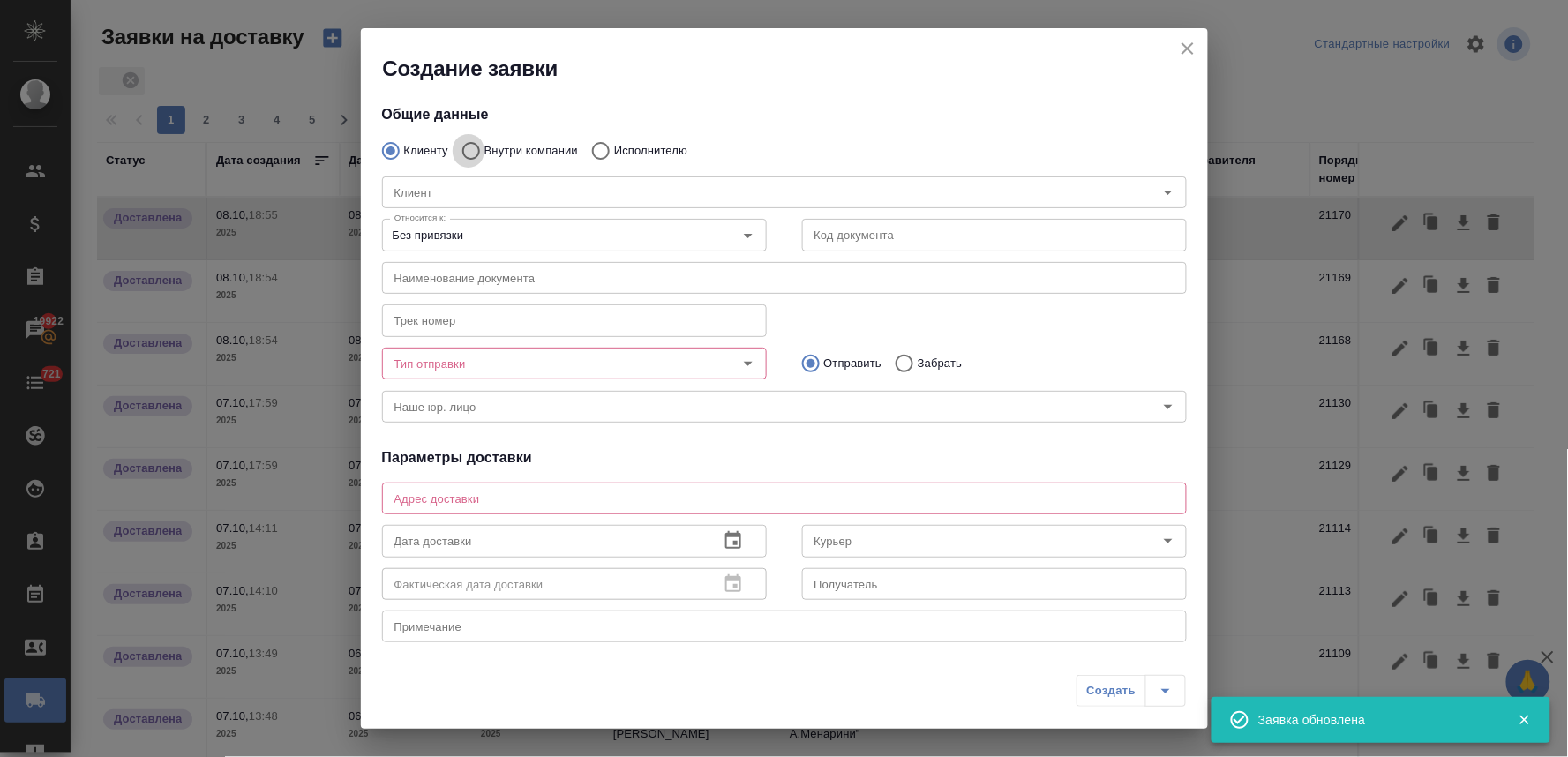
click at [469, 148] on input "Внутри компании" at bounding box center [468, 150] width 32 height 37
radio input "true"
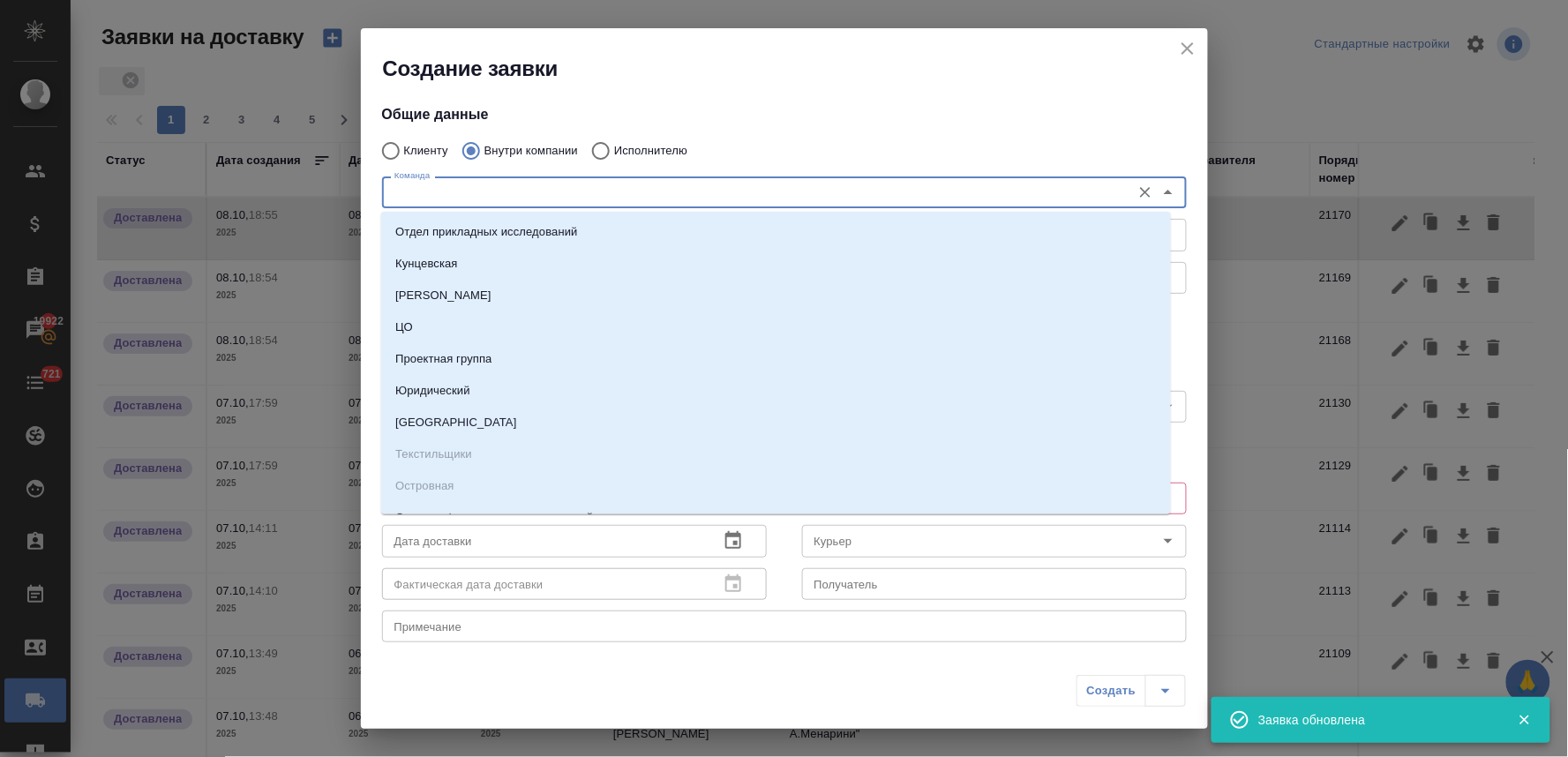
click at [453, 191] on input "Команда" at bounding box center [755, 192] width 735 height 21
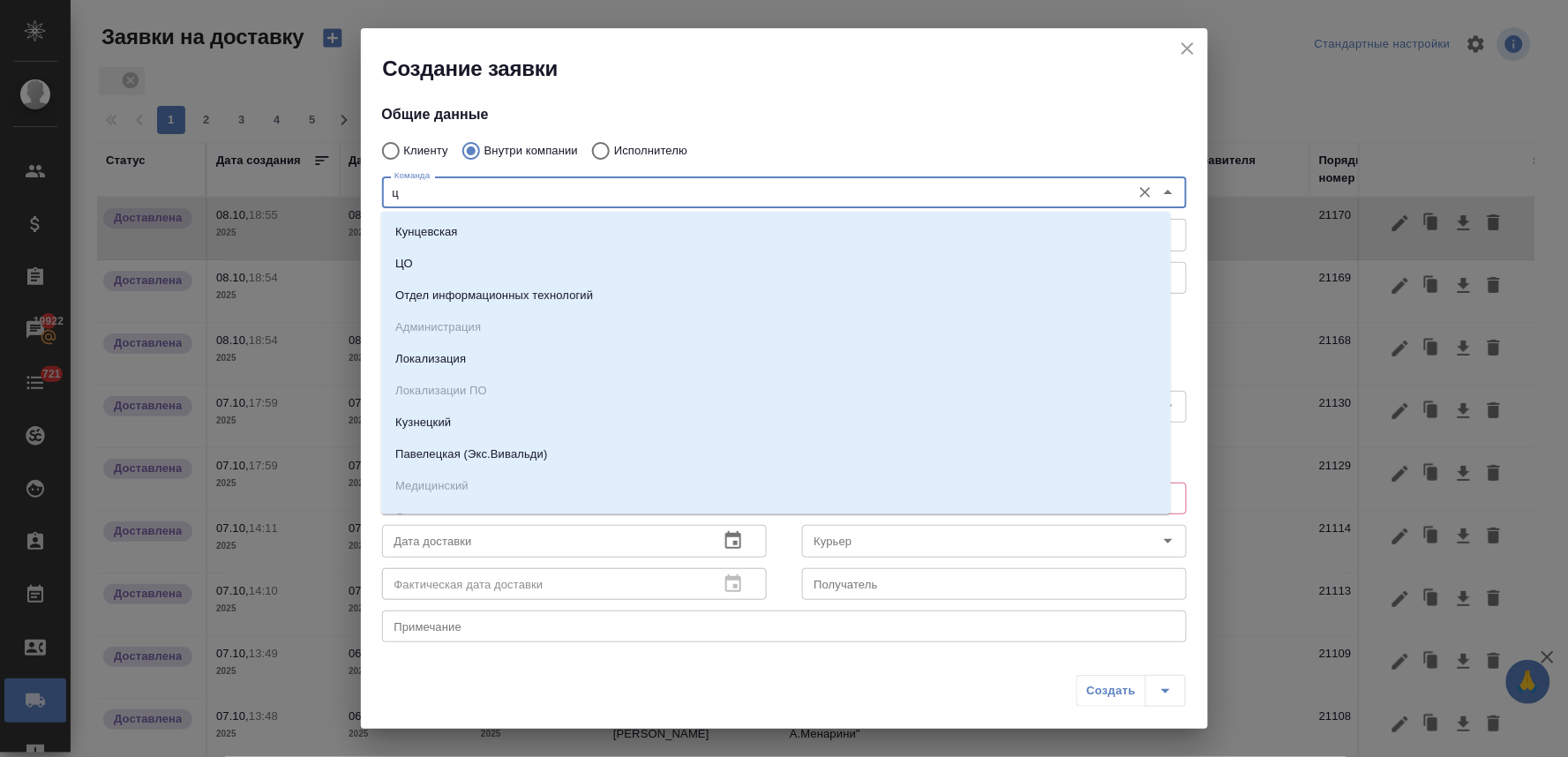
type input "цо"
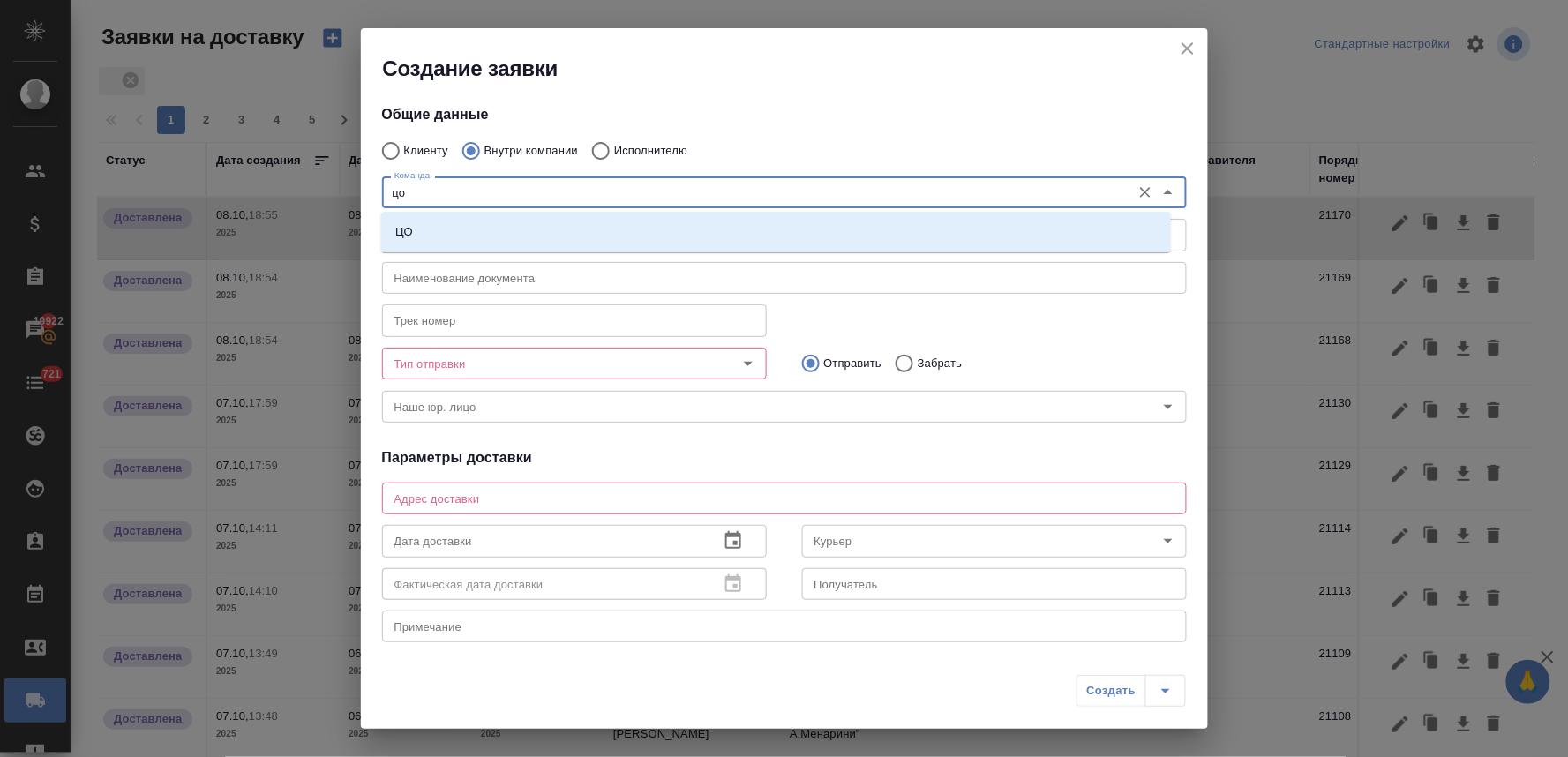
click at [448, 216] on li "ЦО" at bounding box center [776, 232] width 790 height 32
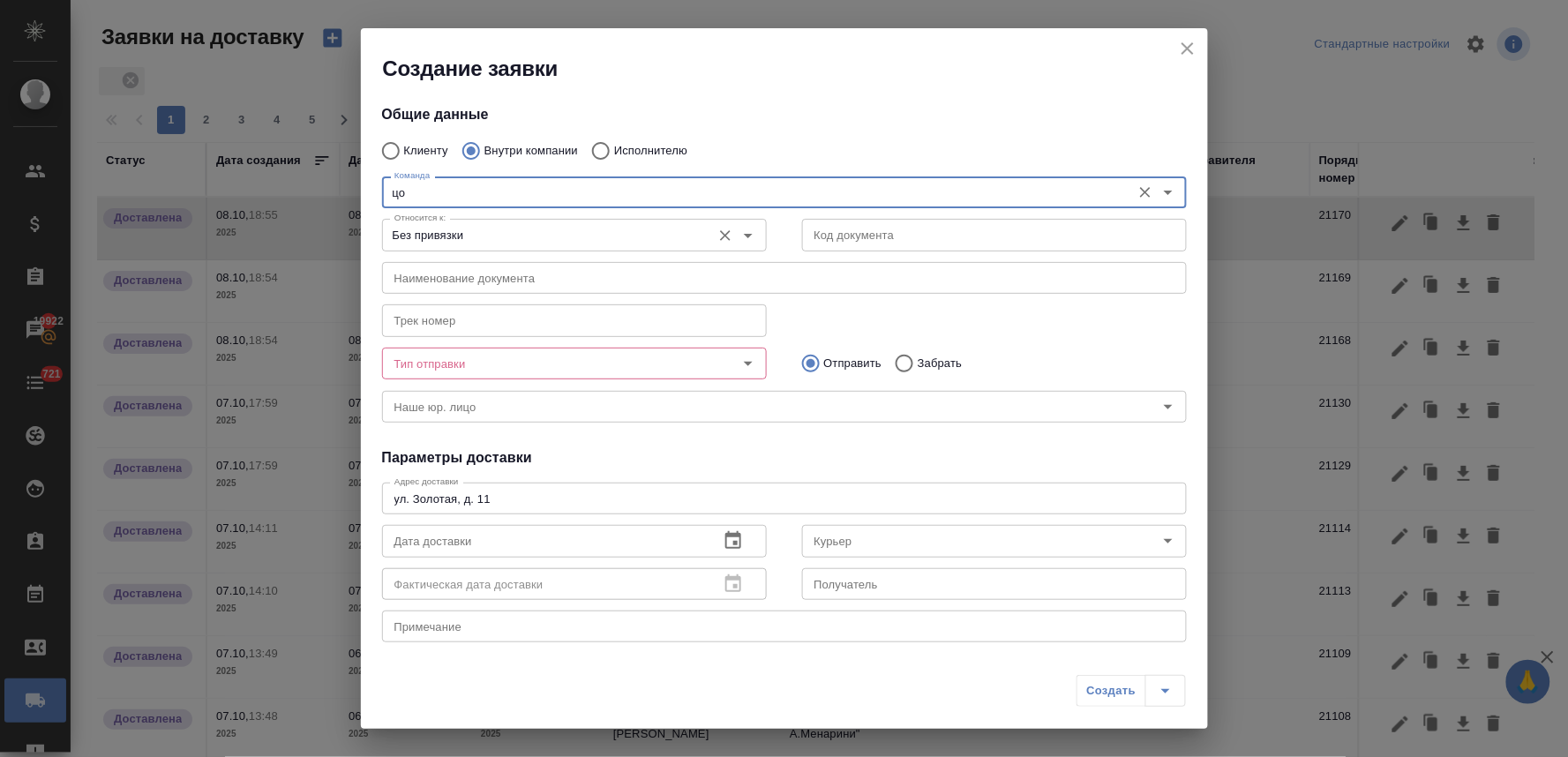
type textarea "ул. Золотая, д. 11"
click at [441, 374] on div "Тип отправки" at bounding box center [575, 363] width 385 height 32
type input "ЦО"
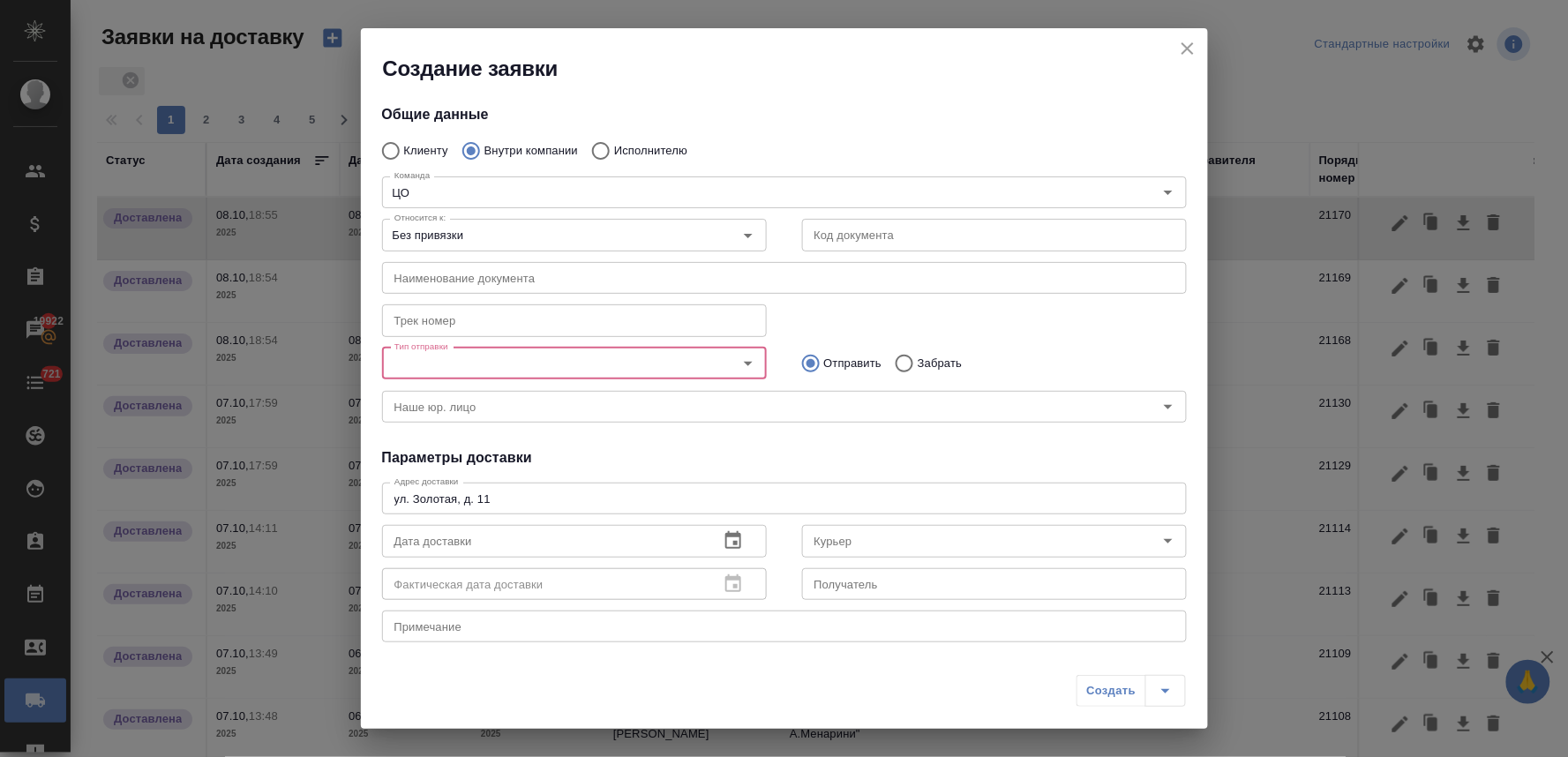
click at [439, 368] on input "Тип отправки" at bounding box center [545, 363] width 315 height 21
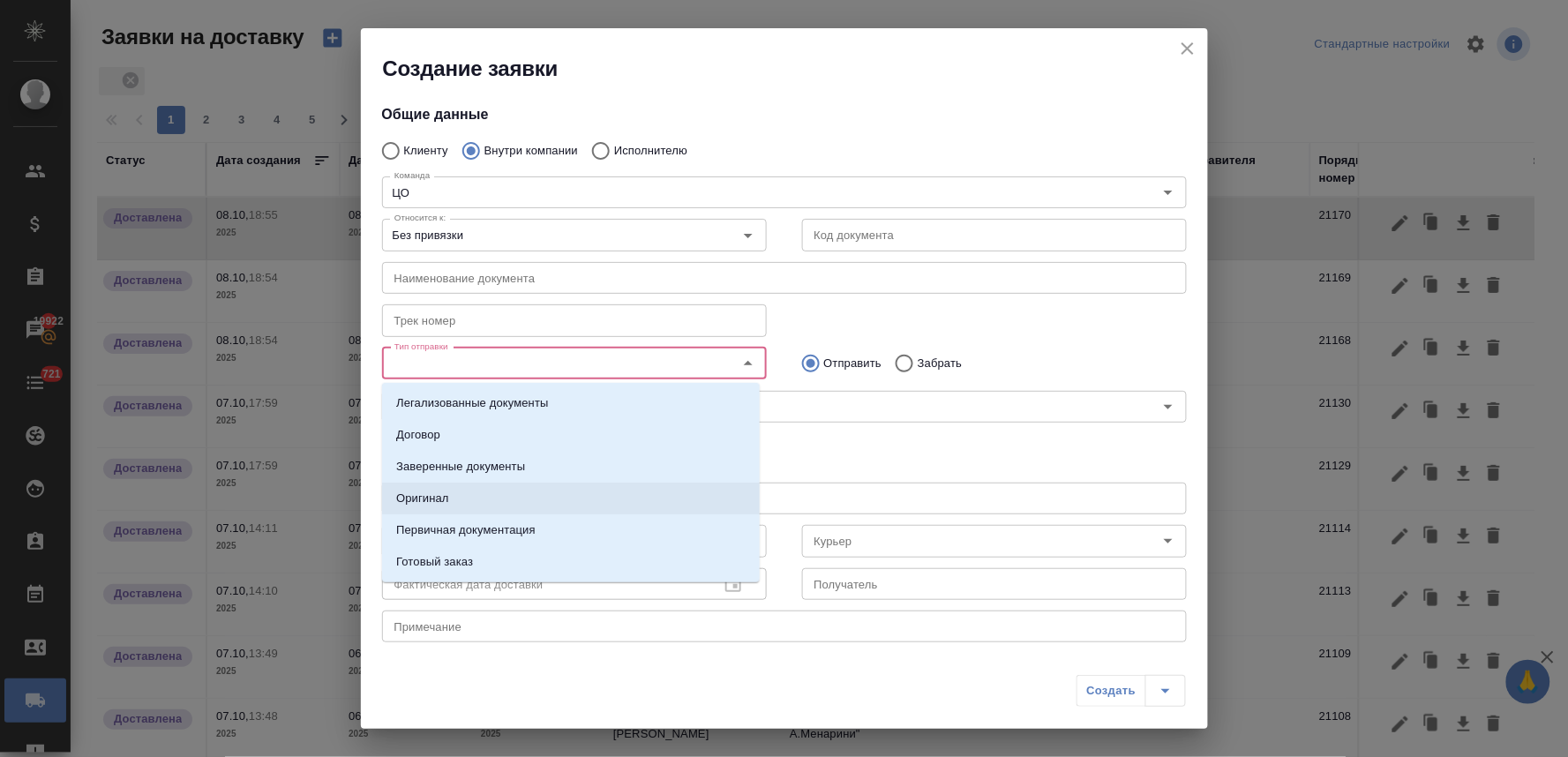
click at [448, 501] on li "Оригинал" at bounding box center [571, 499] width 378 height 32
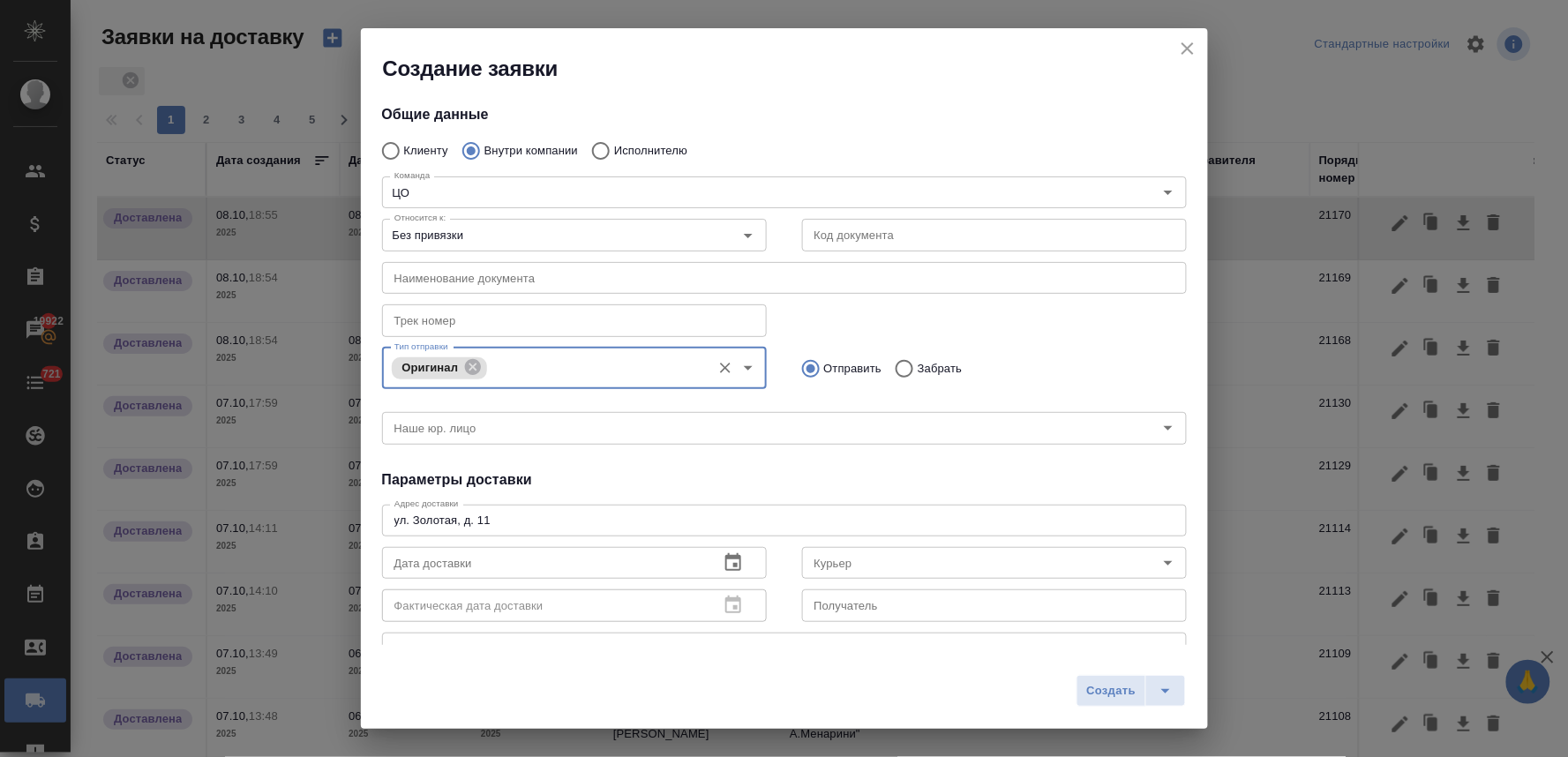
click at [577, 370] on input "Тип отправки" at bounding box center [596, 368] width 210 height 21
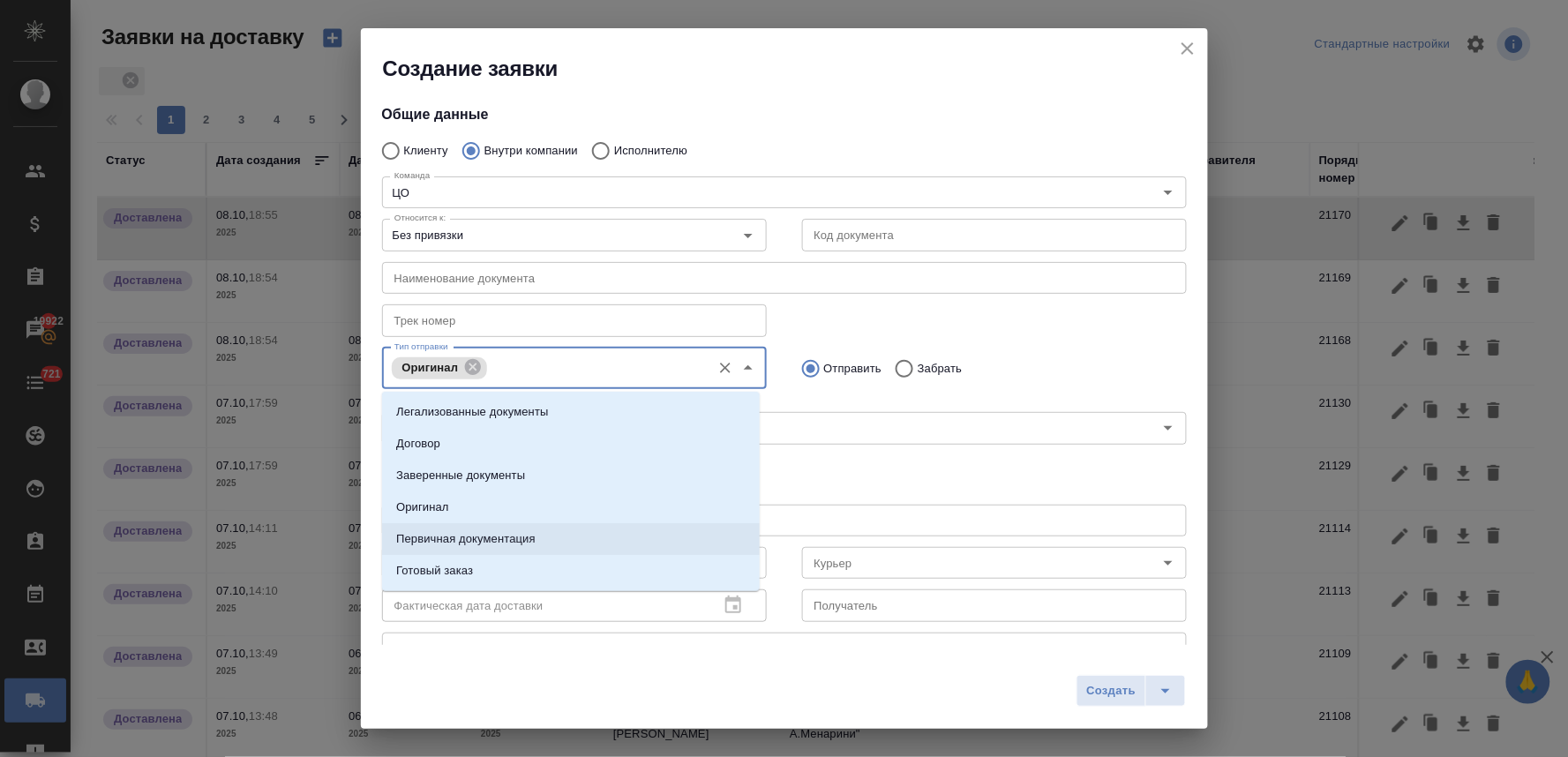
click at [551, 532] on li "Первичная документация" at bounding box center [571, 539] width 378 height 32
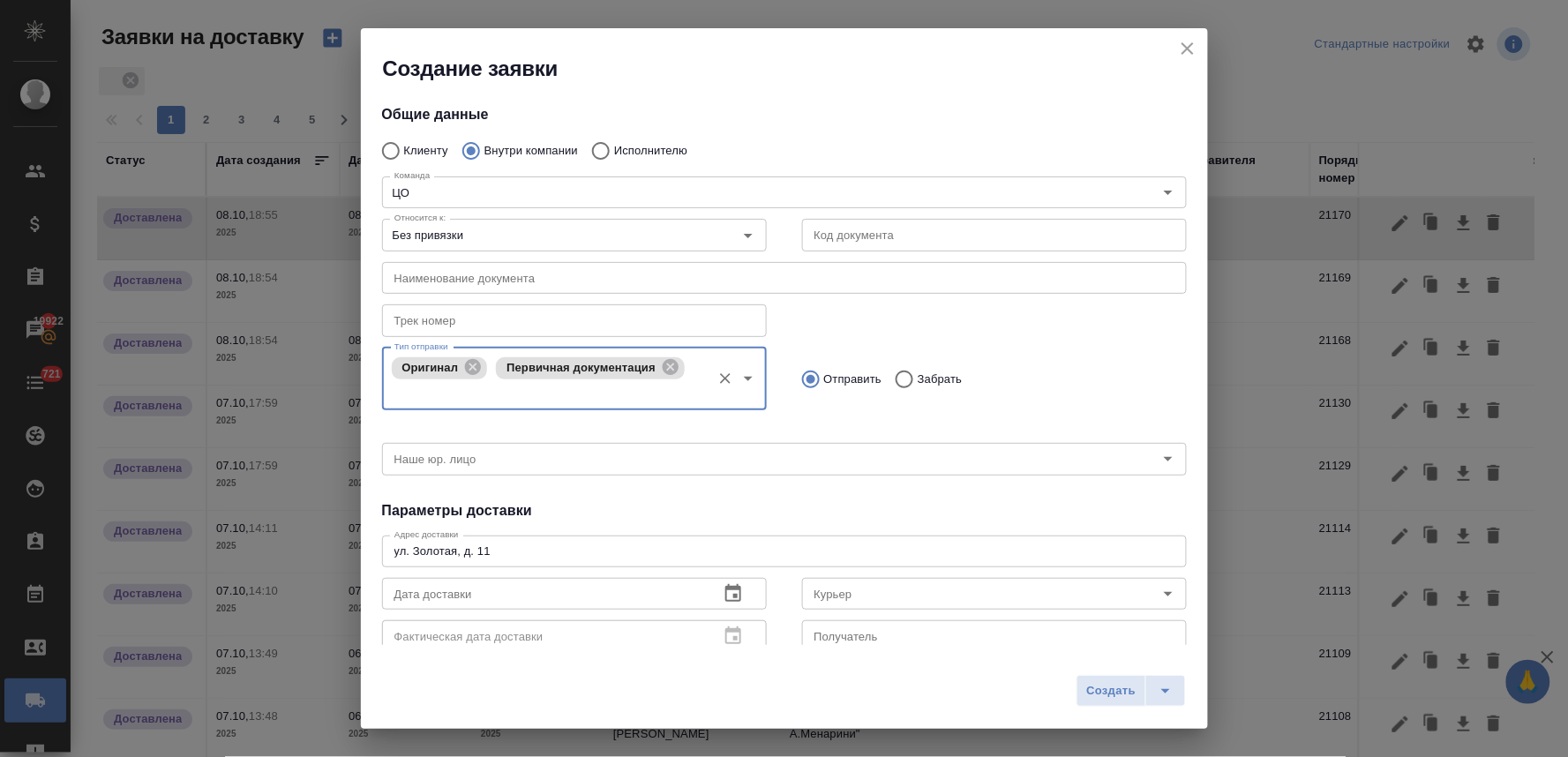
click at [725, 601] on icon "button" at bounding box center [732, 592] width 16 height 17
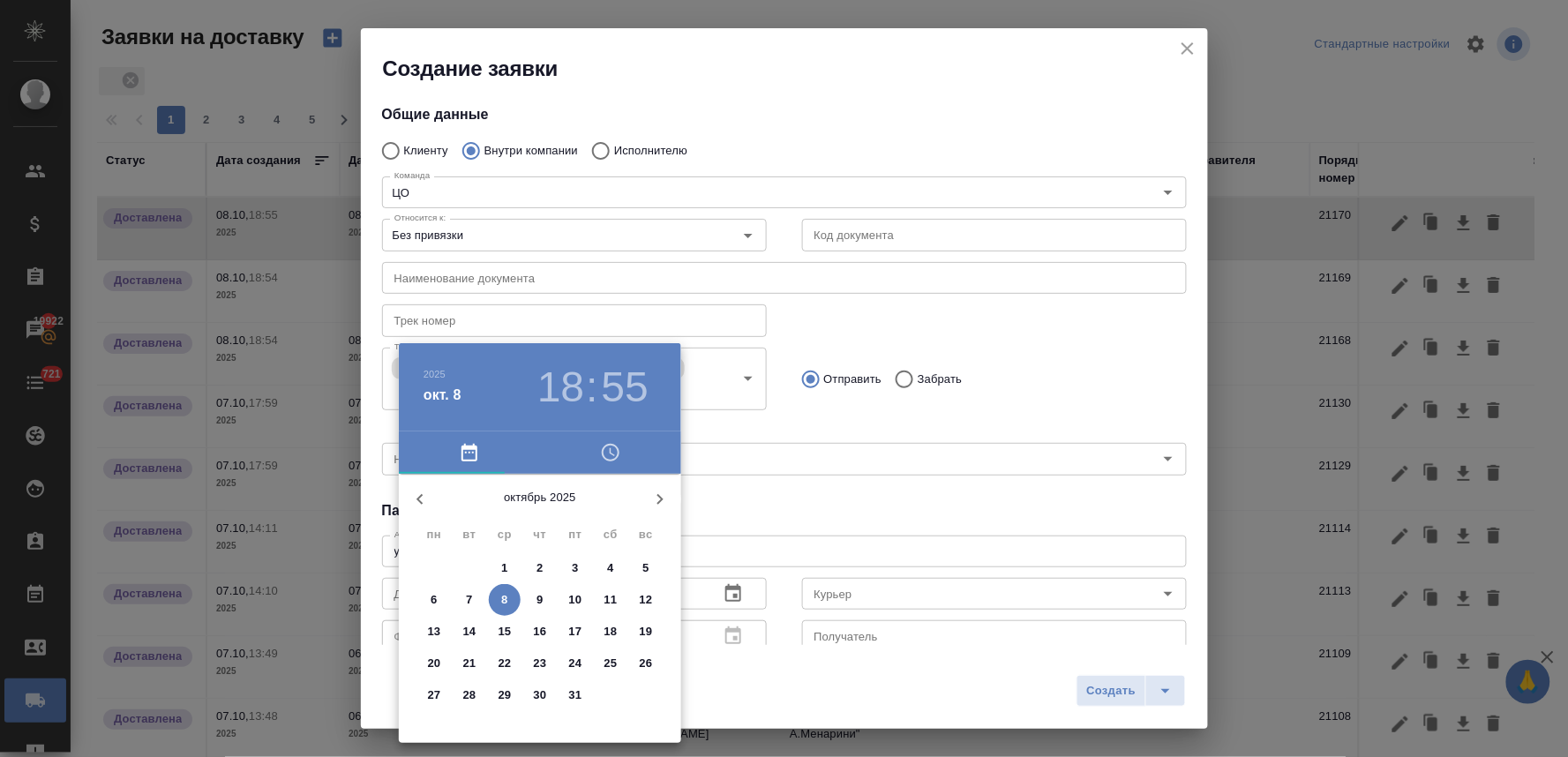
click at [604, 446] on icon "button" at bounding box center [610, 452] width 17 height 17
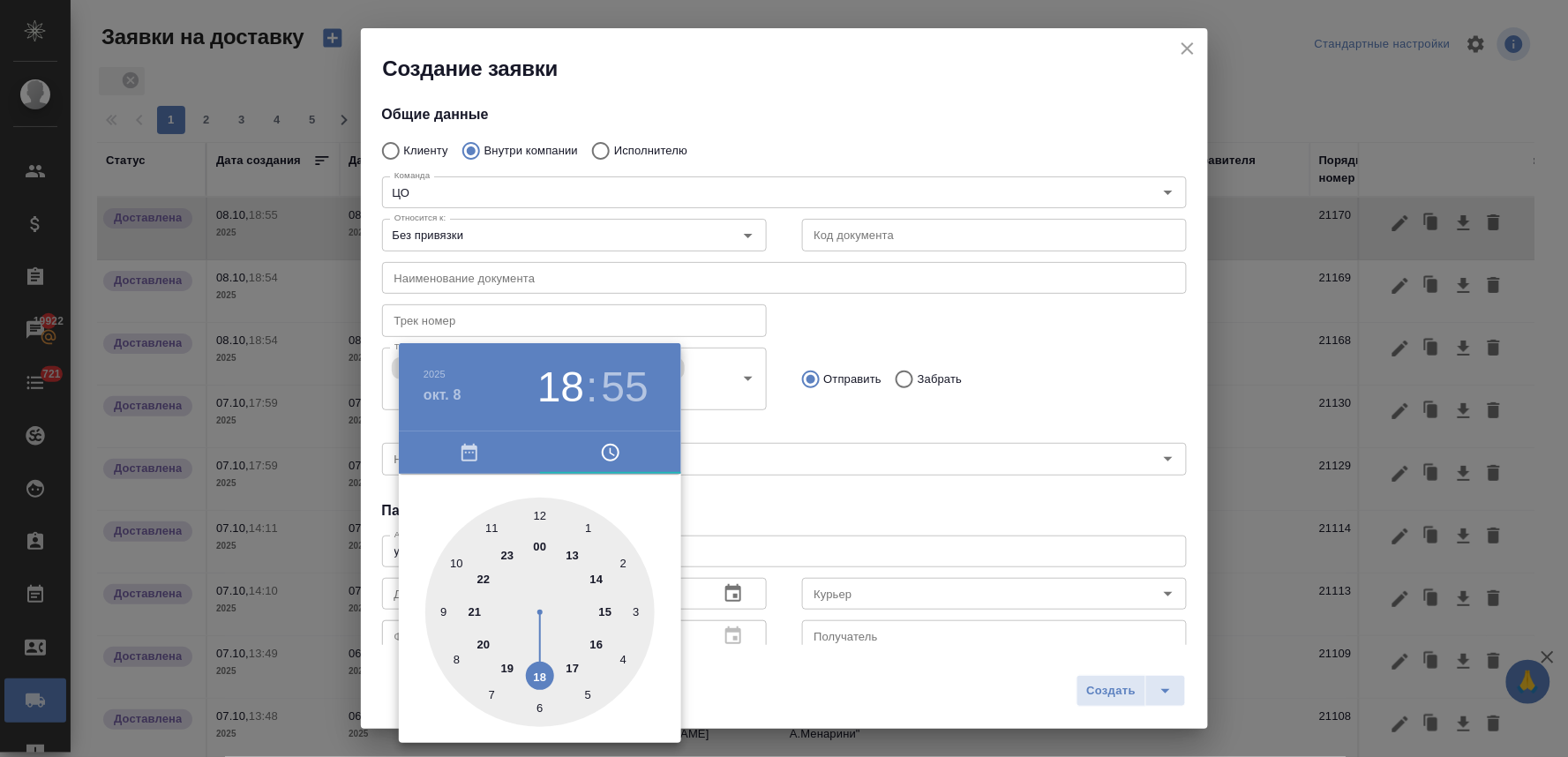
click at [597, 579] on div at bounding box center [540, 612] width 229 height 229
type input "[DATE] 14:55"
click at [771, 492] on div at bounding box center [784, 378] width 1568 height 757
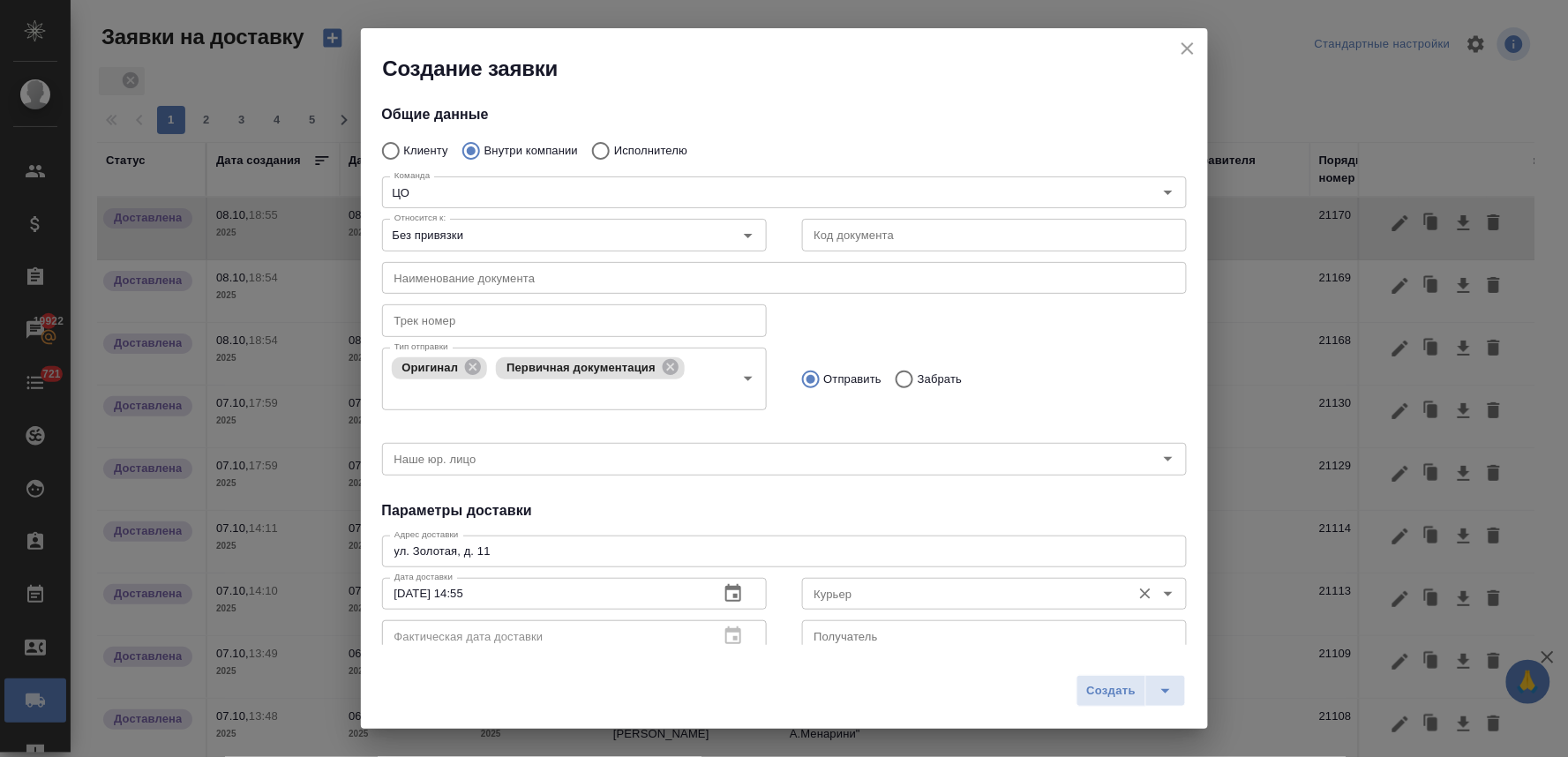
click at [847, 597] on input "Курьер" at bounding box center [965, 593] width 315 height 21
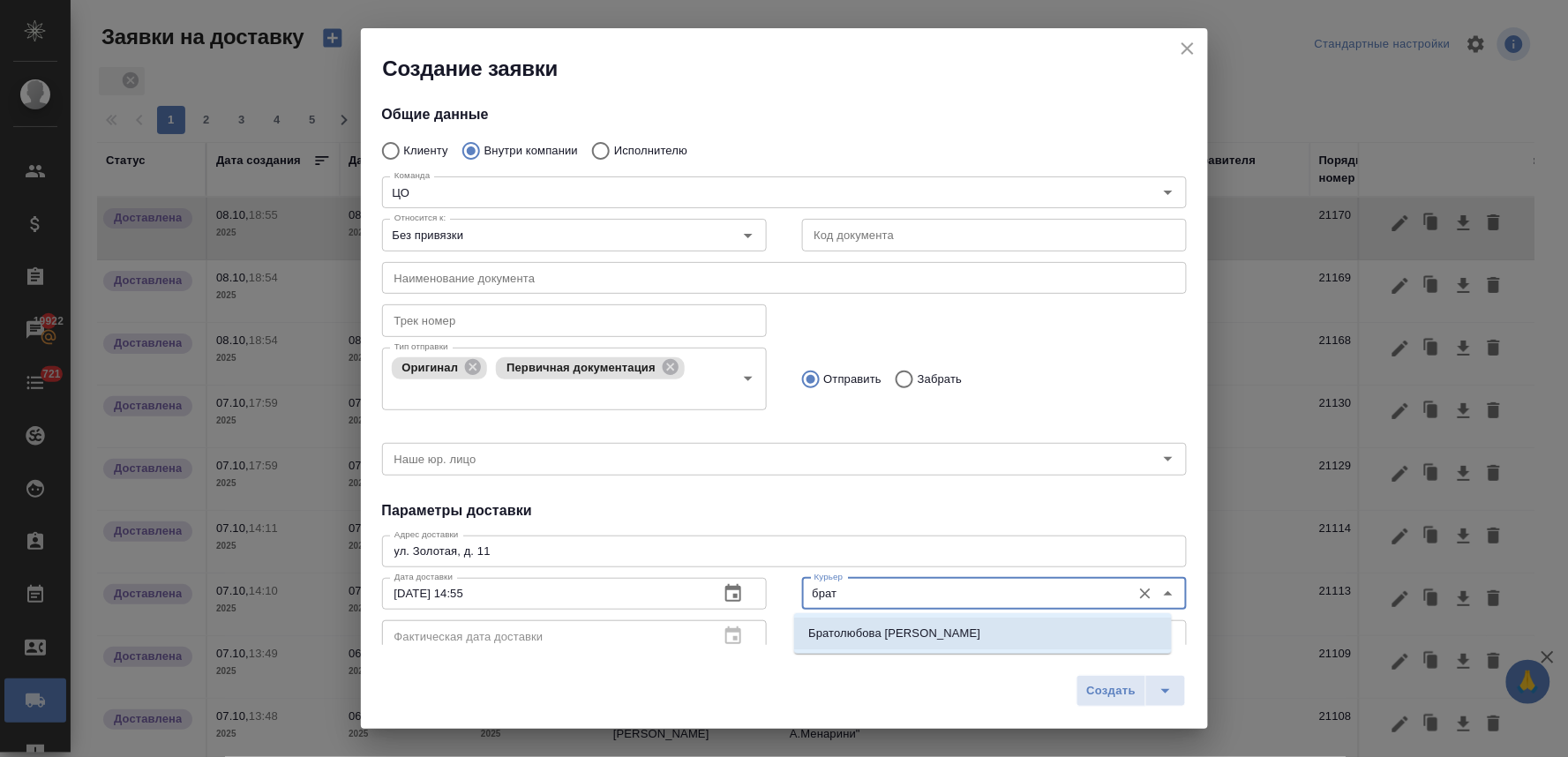
click at [842, 640] on p "Братолюбова [PERSON_NAME]" at bounding box center [894, 633] width 172 height 17
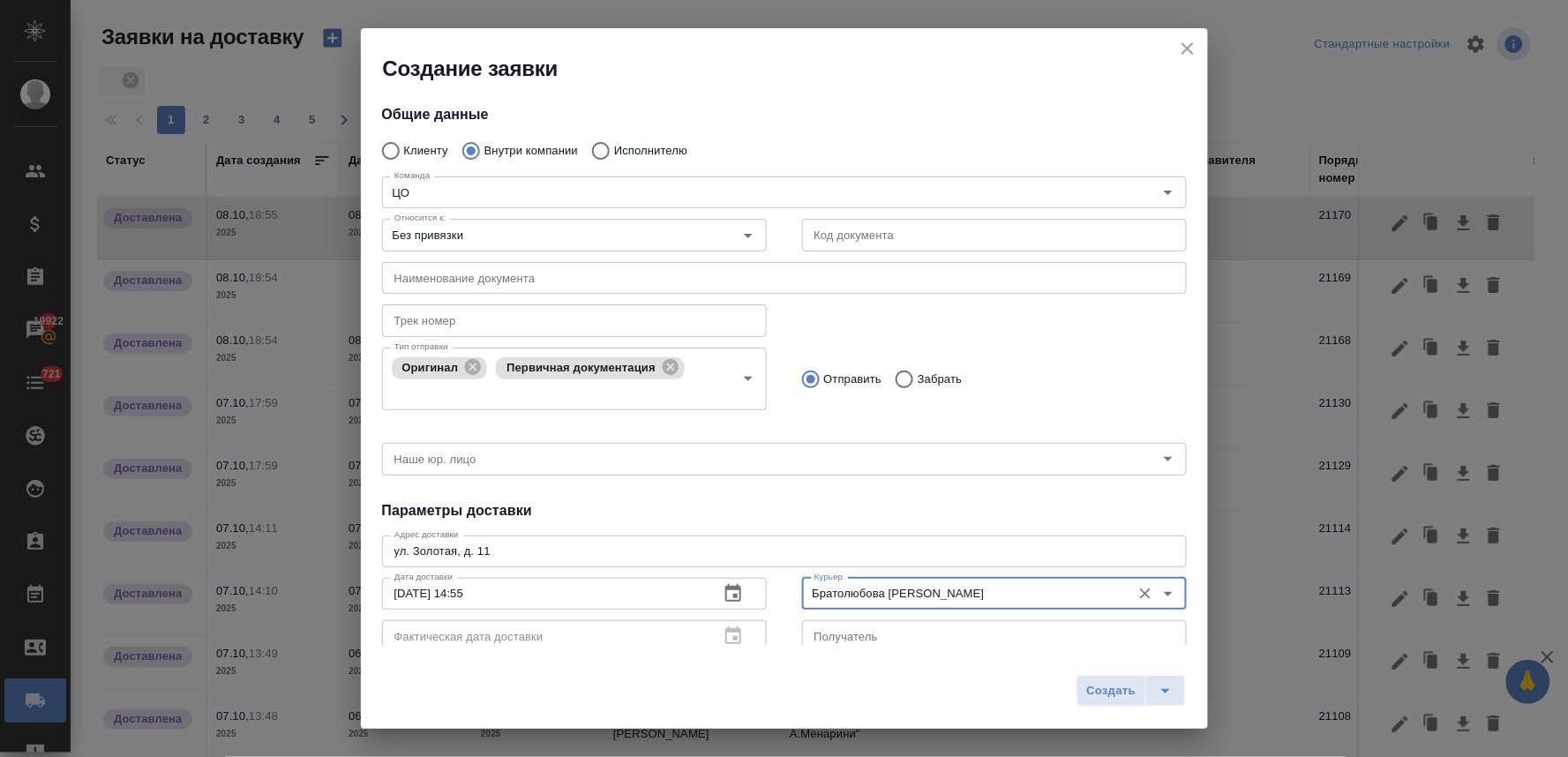
type input "Братолюбова [PERSON_NAME]"
click at [1075, 692] on div "Создать" at bounding box center [784, 697] width 847 height 62
click at [1095, 685] on span "Создать" at bounding box center [1111, 691] width 49 height 20
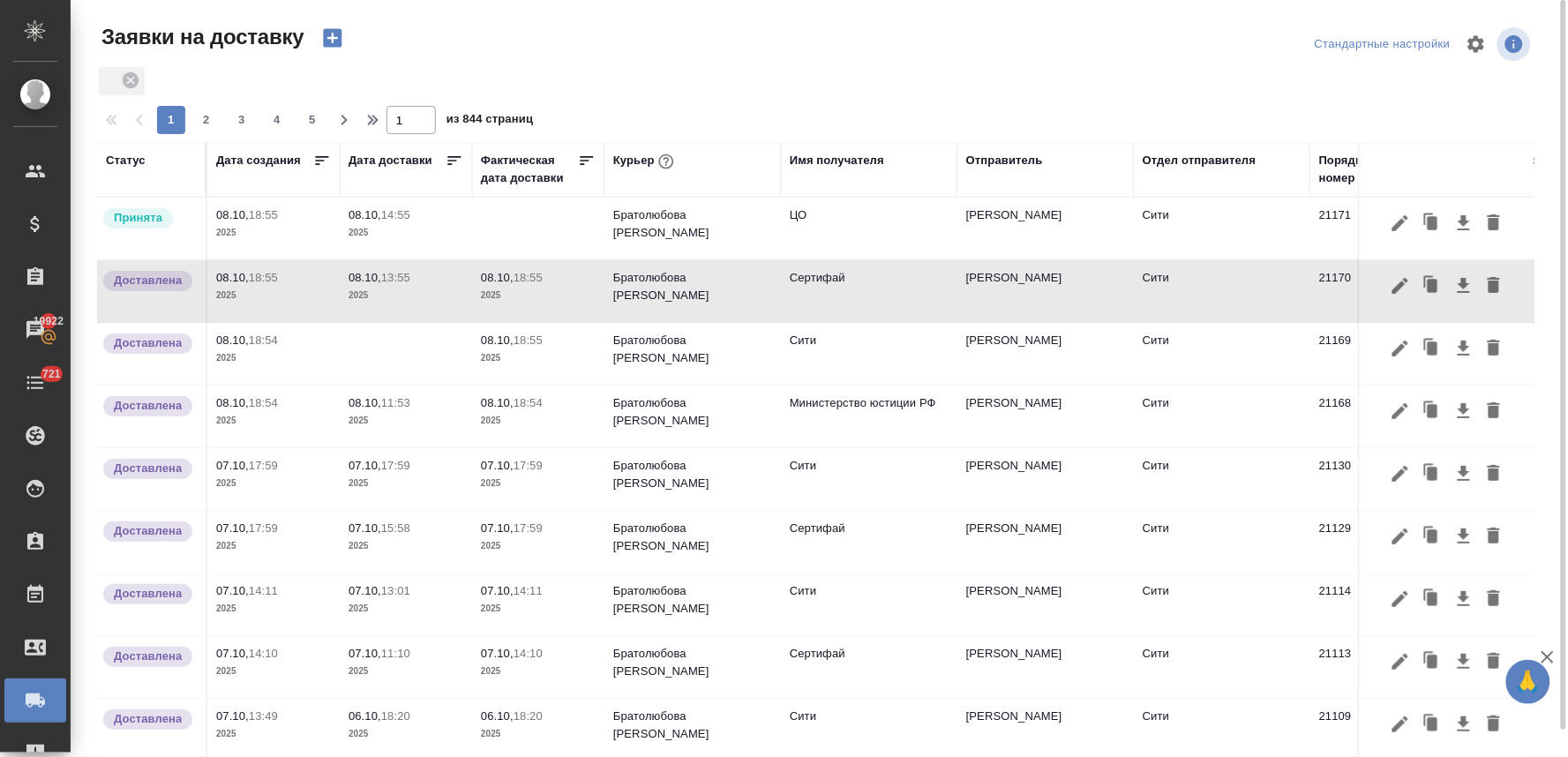
click at [356, 208] on p "08.10," at bounding box center [365, 214] width 33 height 13
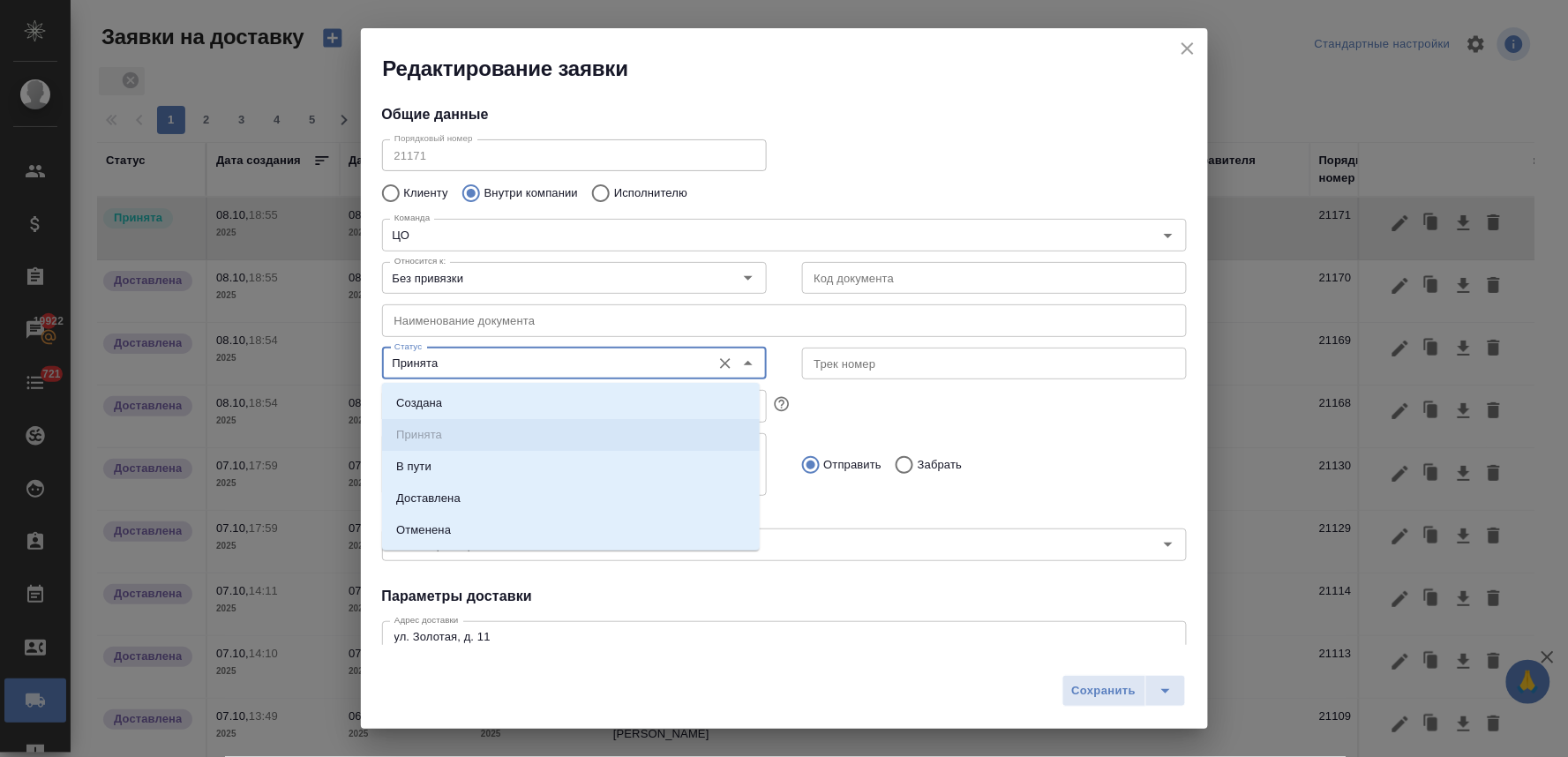
click at [491, 365] on input "Принята" at bounding box center [545, 363] width 315 height 21
click at [483, 495] on li "Доставлена" at bounding box center [571, 499] width 378 height 32
type input "Доставлена"
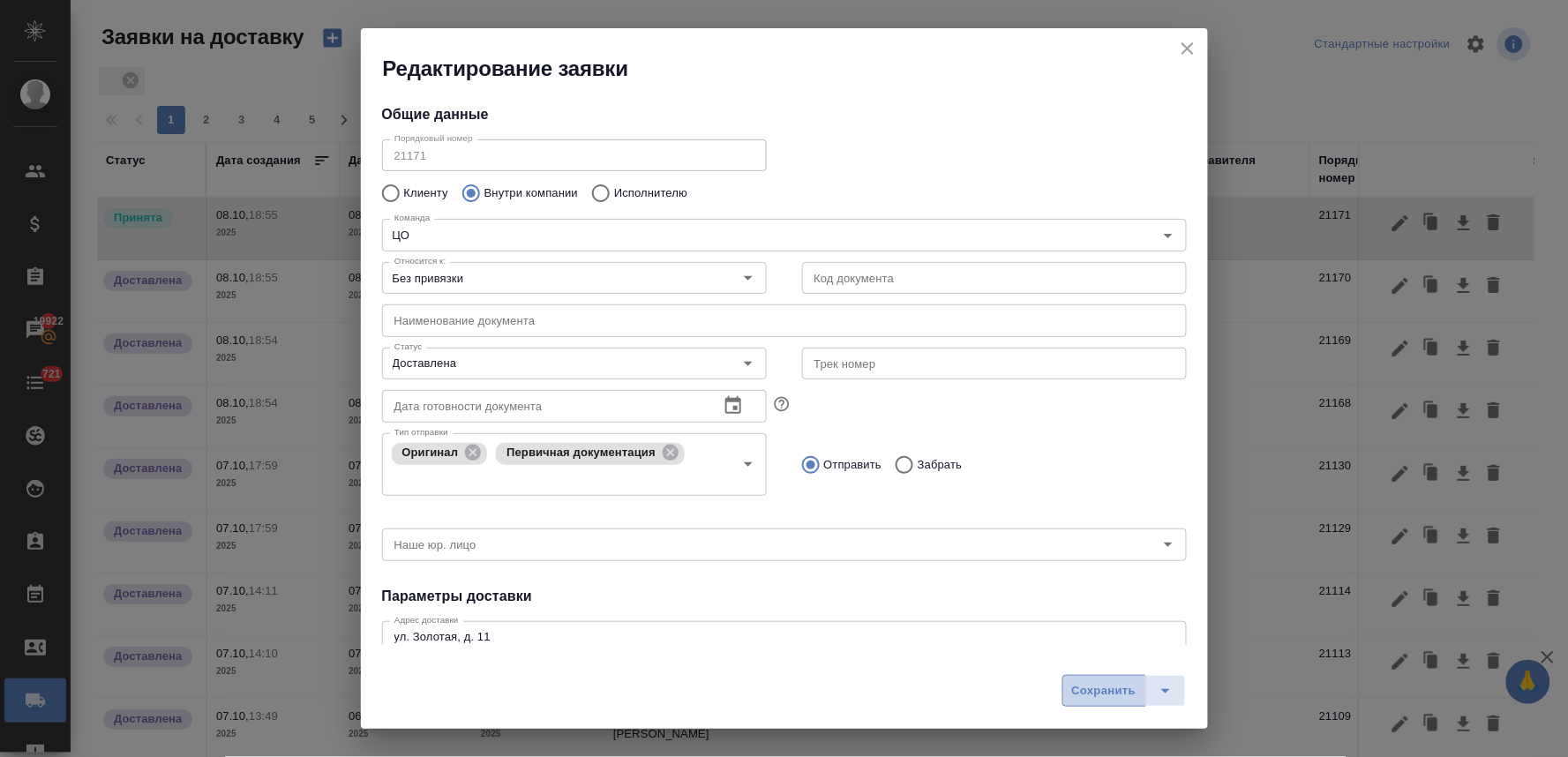
click at [1101, 682] on span "Сохранить" at bounding box center [1104, 691] width 64 height 20
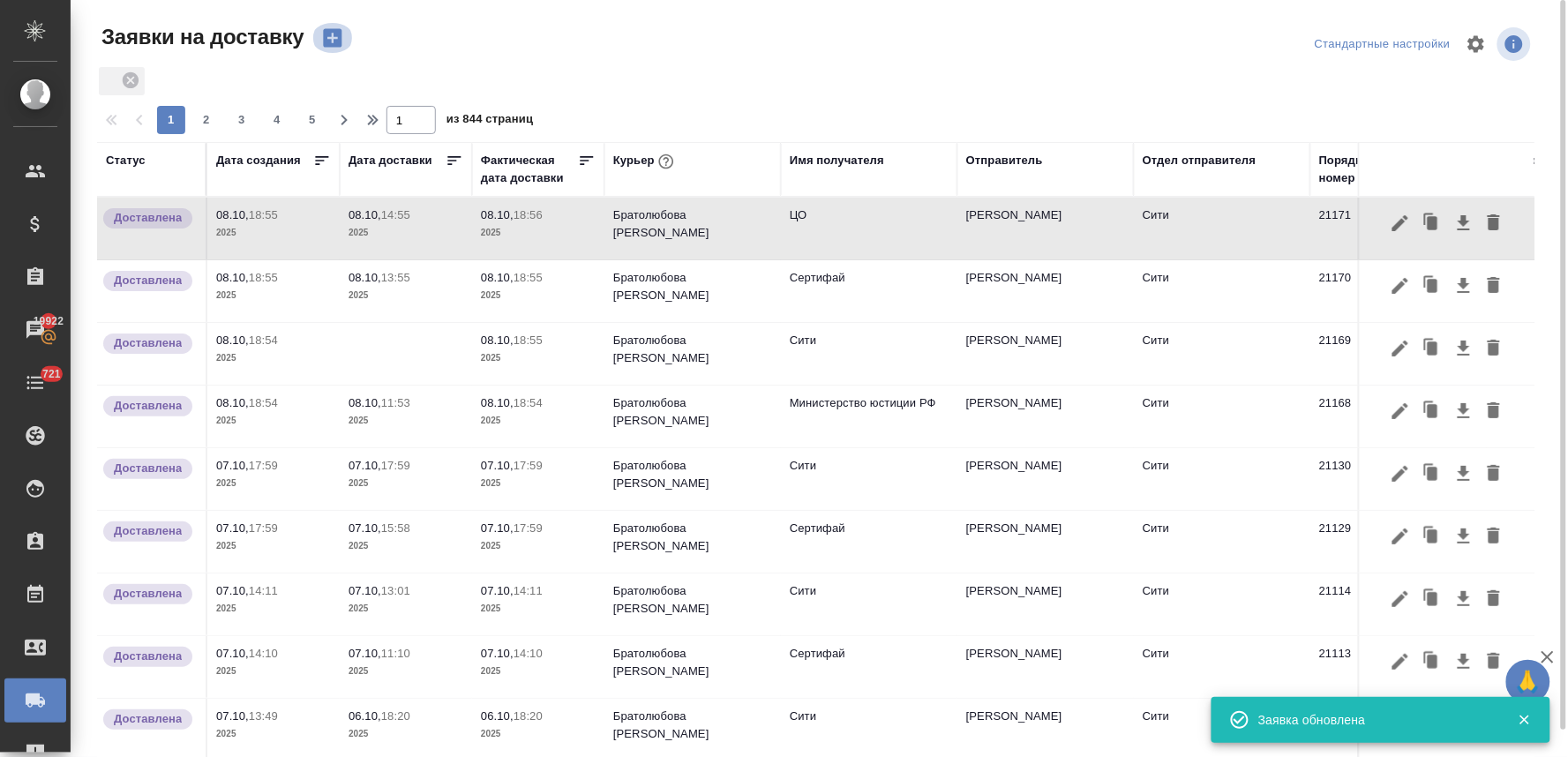
click at [329, 36] on icon "button" at bounding box center [332, 38] width 18 height 18
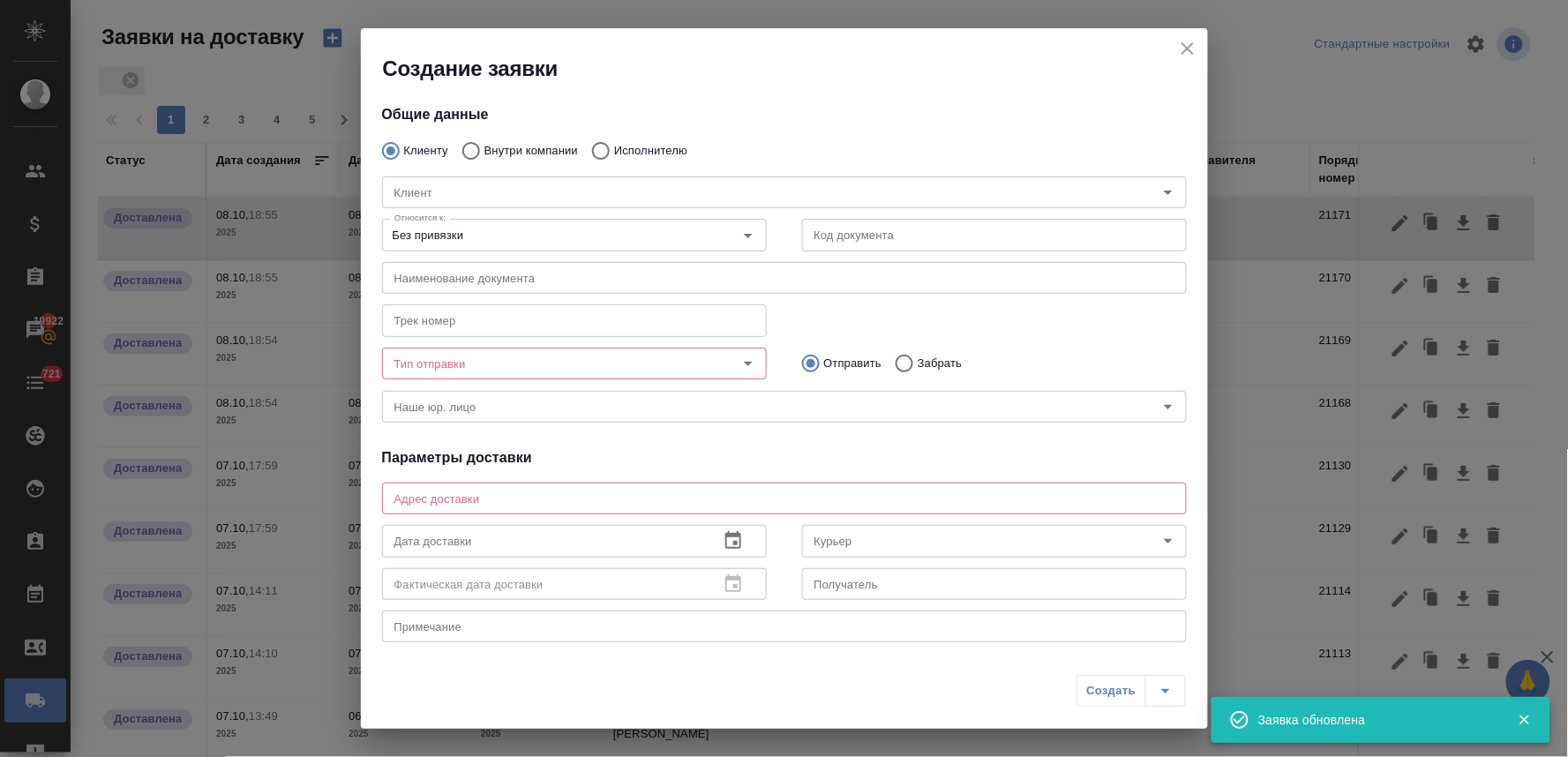
click at [601, 148] on input "Исполнителю" at bounding box center [598, 150] width 32 height 37
radio input "true"
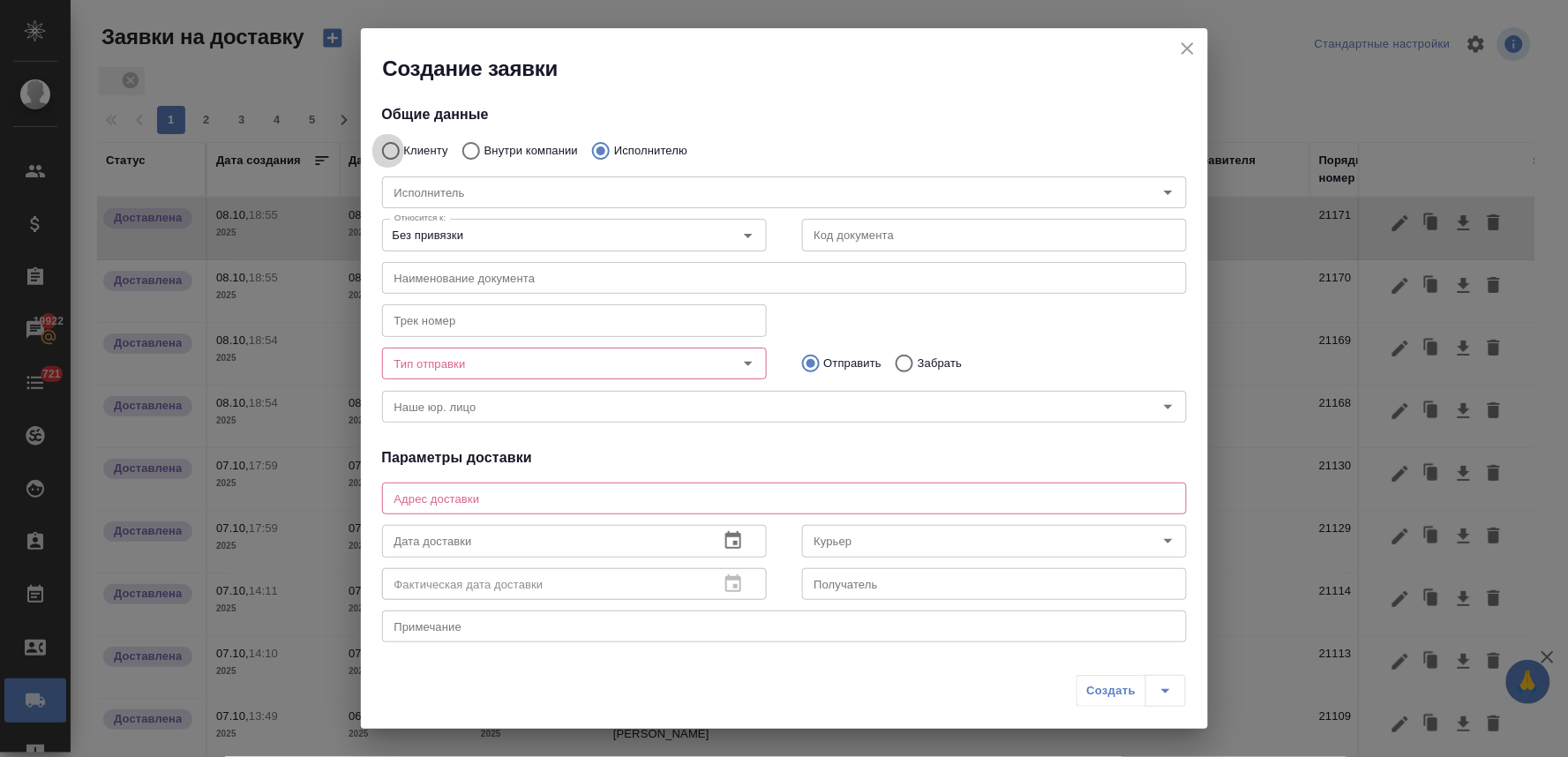
click at [394, 151] on input "Клиенту" at bounding box center [388, 150] width 32 height 37
radio input "true"
click at [454, 189] on input "Клиент" at bounding box center [741, 192] width 708 height 21
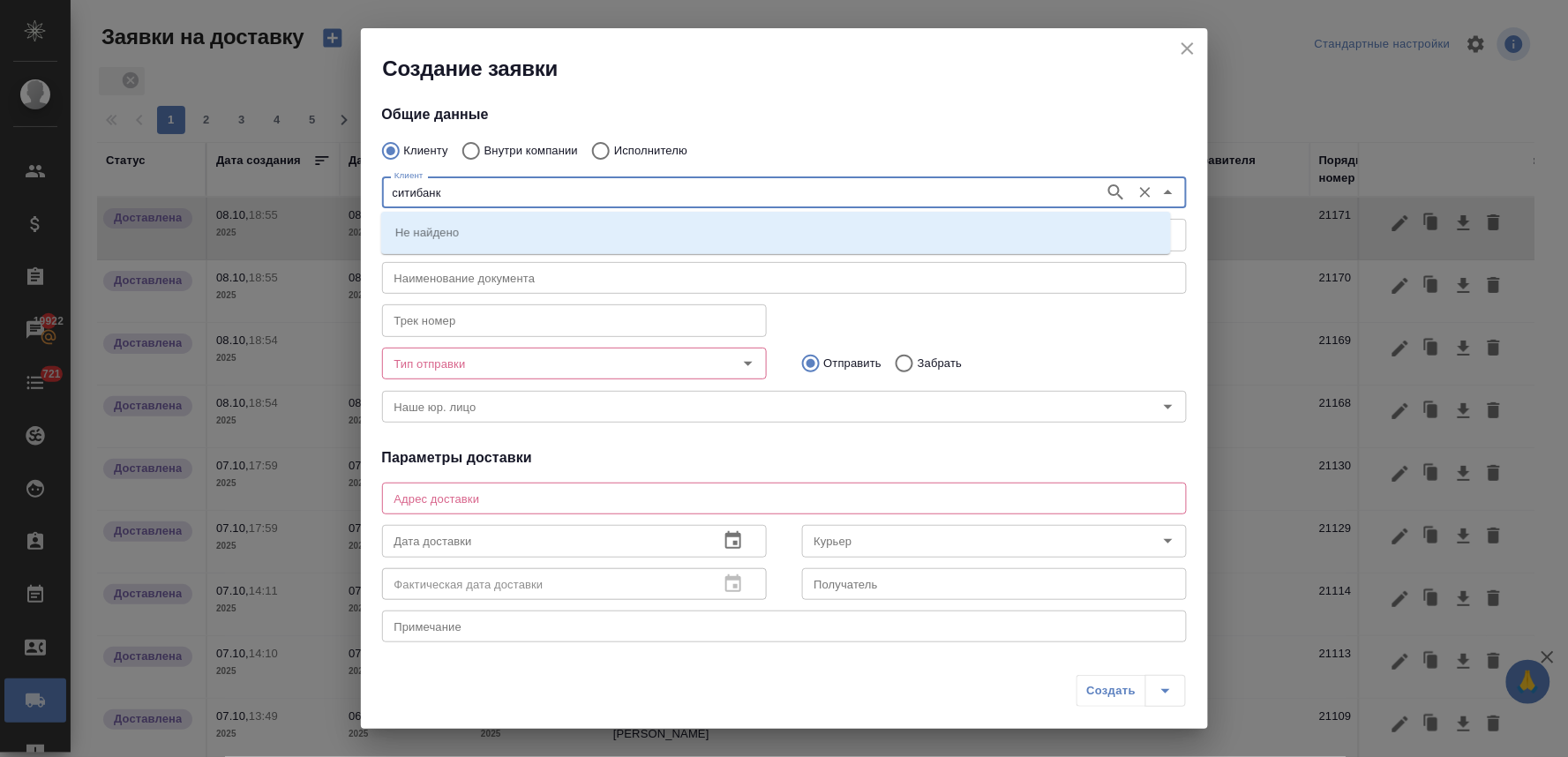
type input "ситибанк"
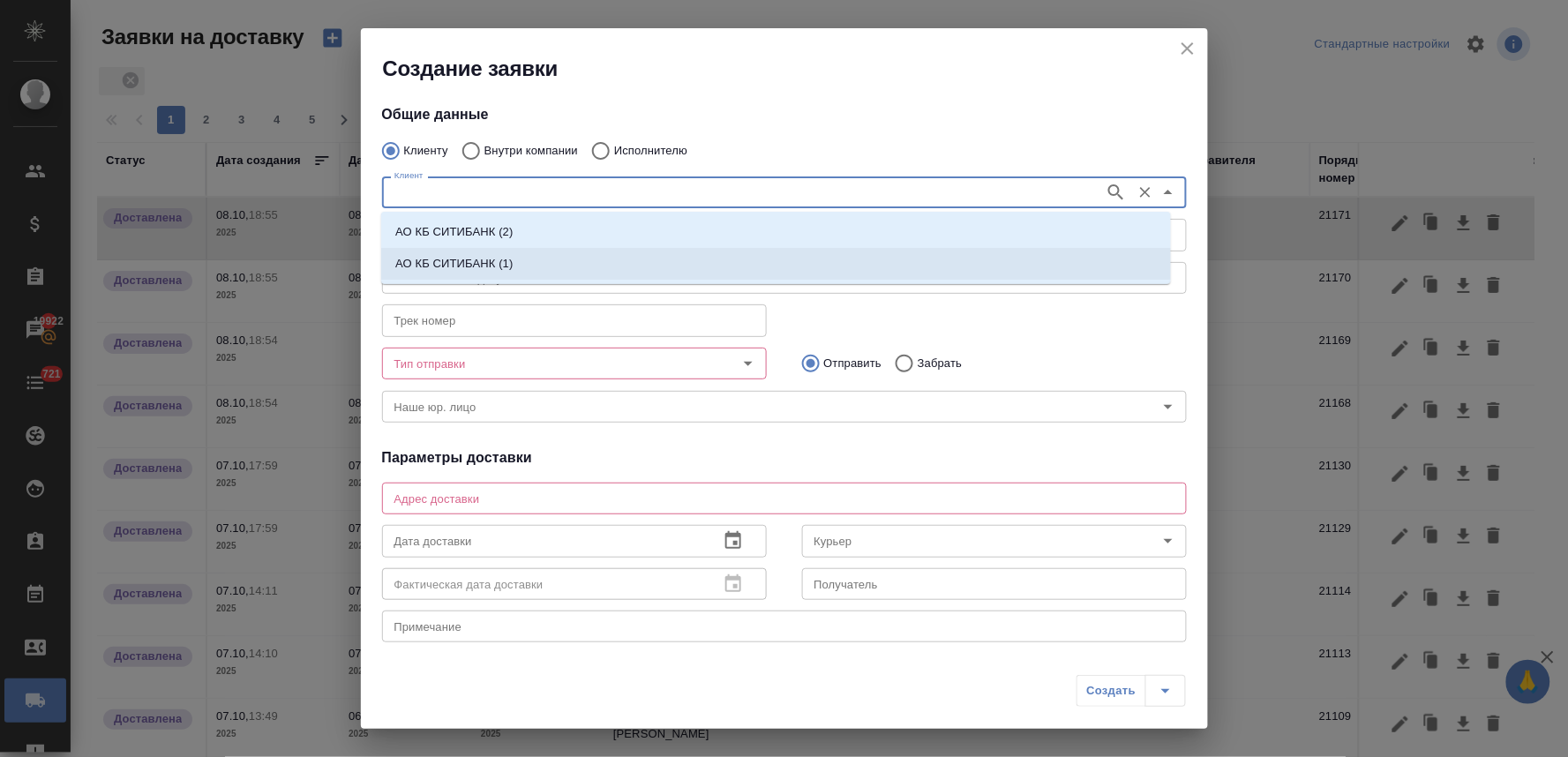
click at [470, 258] on p "АО КБ СИТИБАНК (1)" at bounding box center [454, 263] width 117 height 17
type input "АО КБ СИТИБАНК (1)"
type textarea "Пресненская наб. 10, блок С, филиал Сити-1"
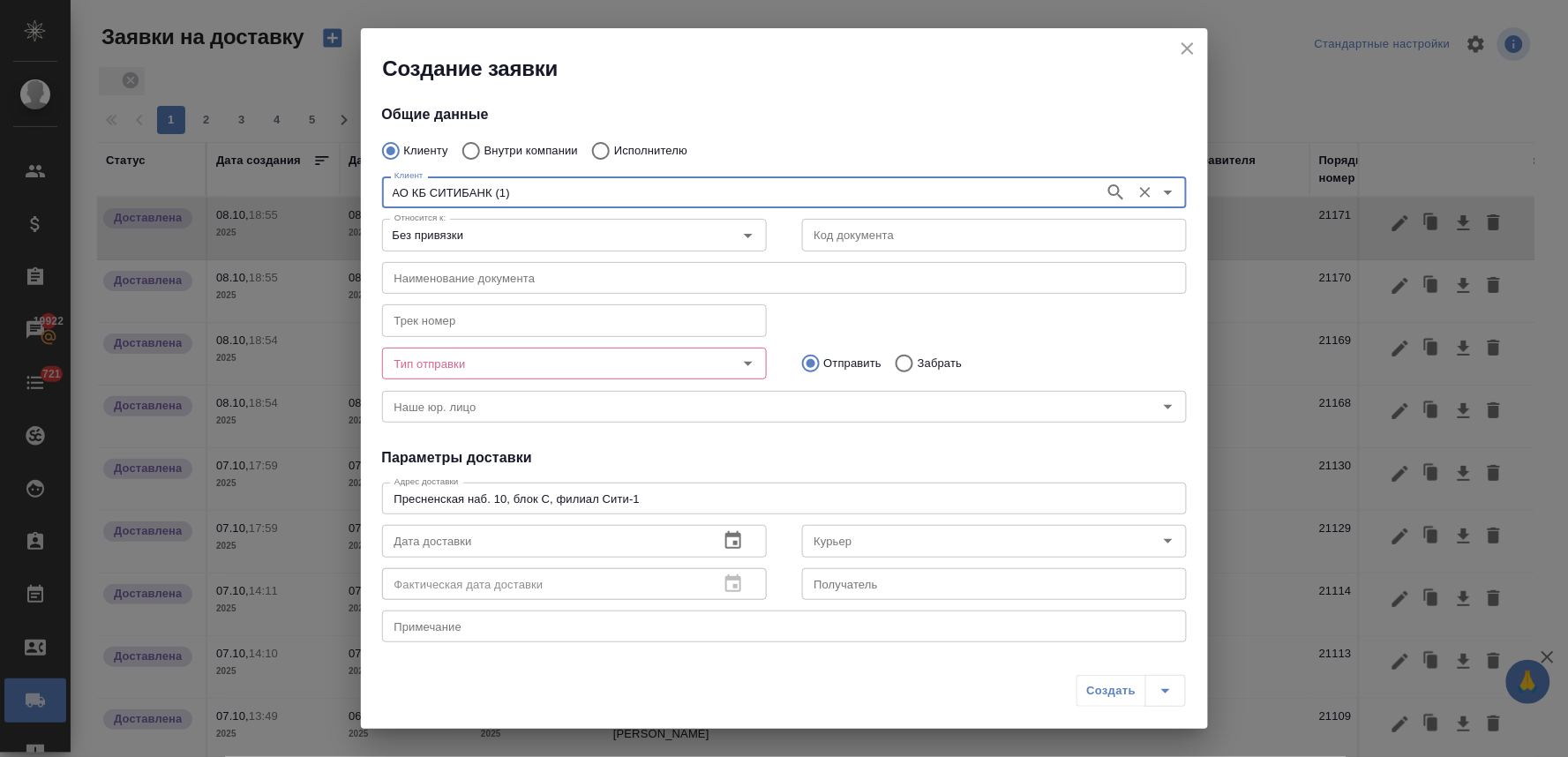
click at [479, 357] on input "Тип отправки" at bounding box center [545, 363] width 315 height 21
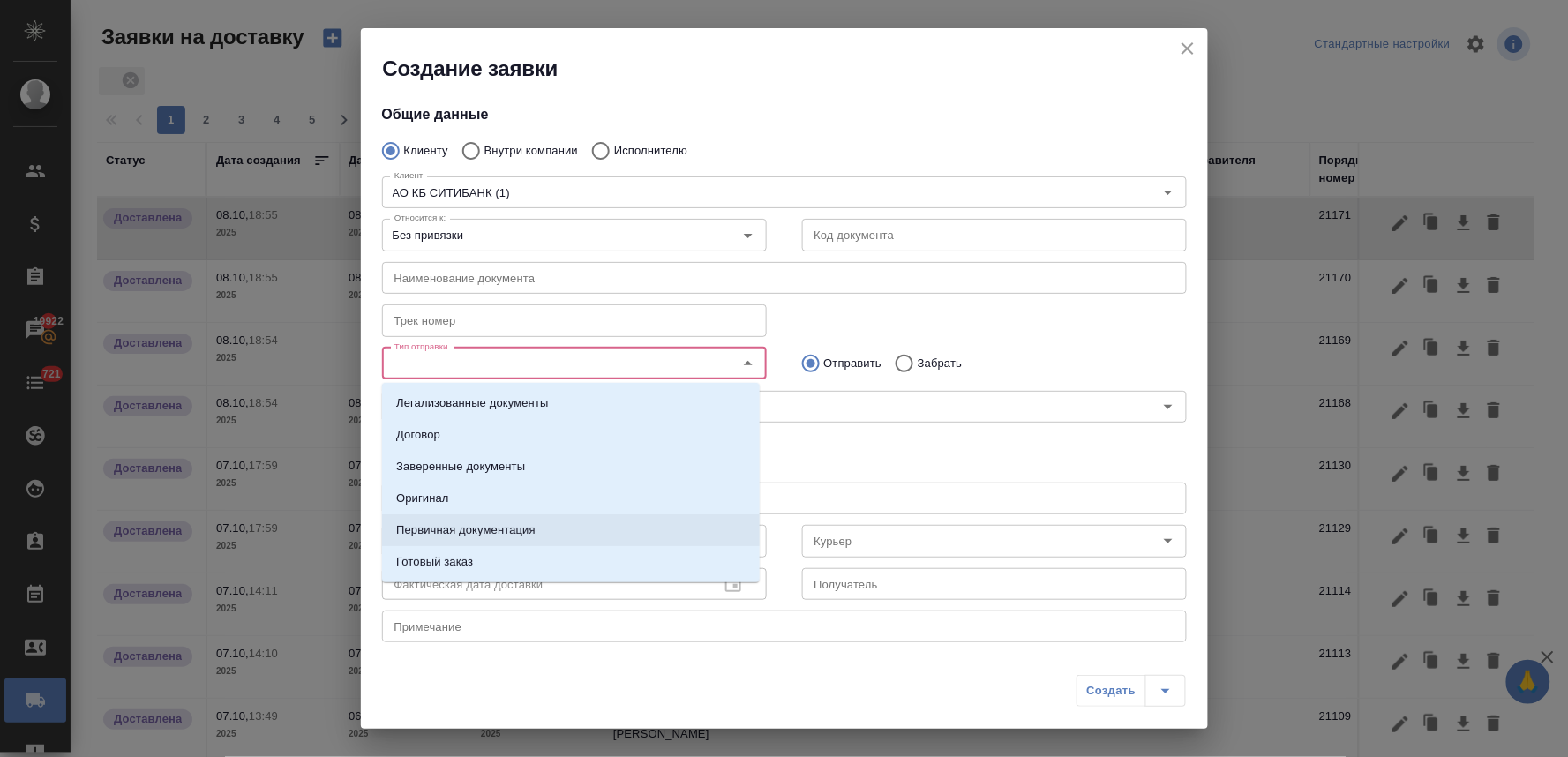
click at [472, 532] on p "Первичная документация" at bounding box center [466, 530] width 139 height 17
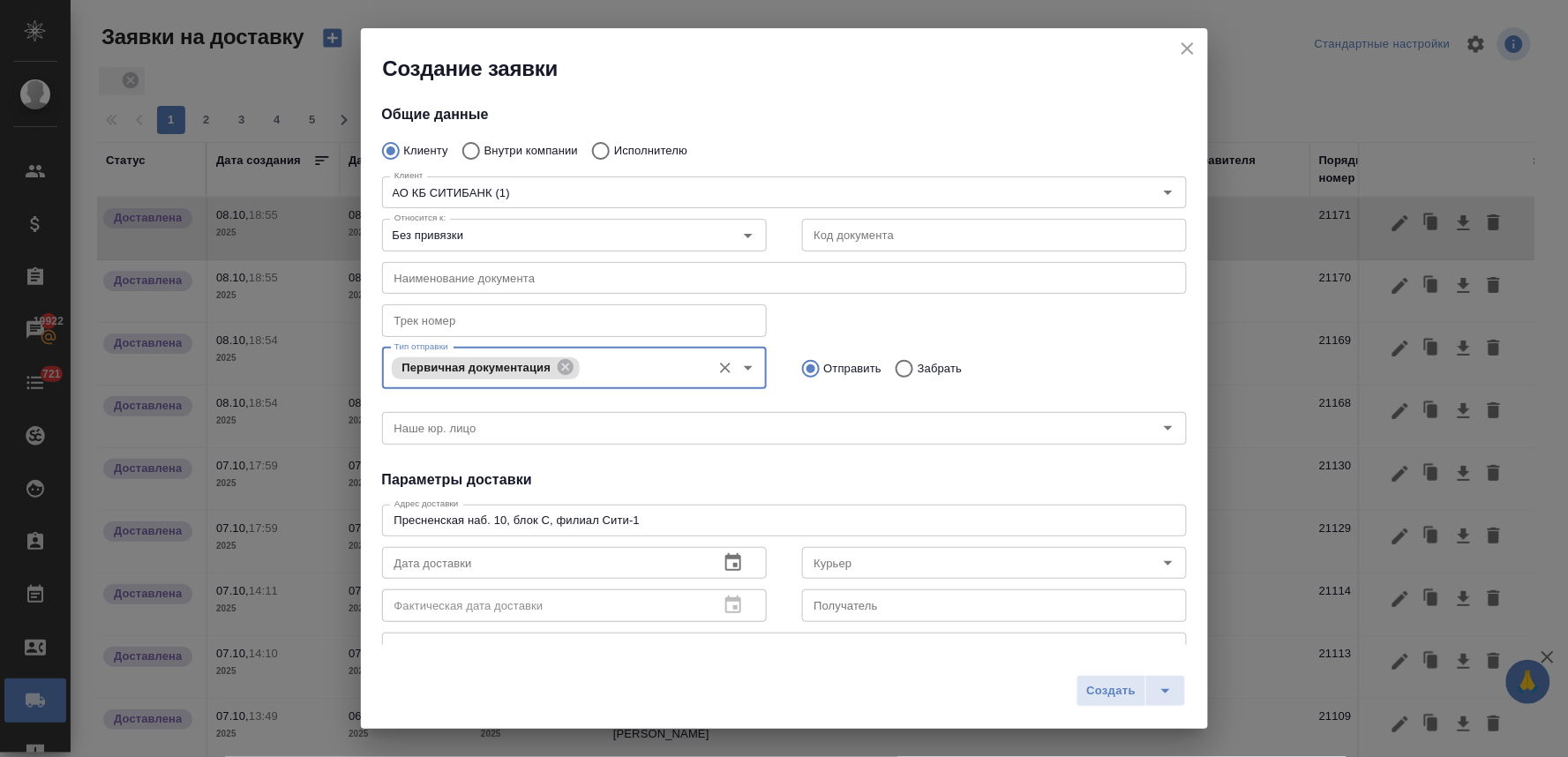
click at [629, 365] on input "Тип отправки" at bounding box center [642, 368] width 117 height 21
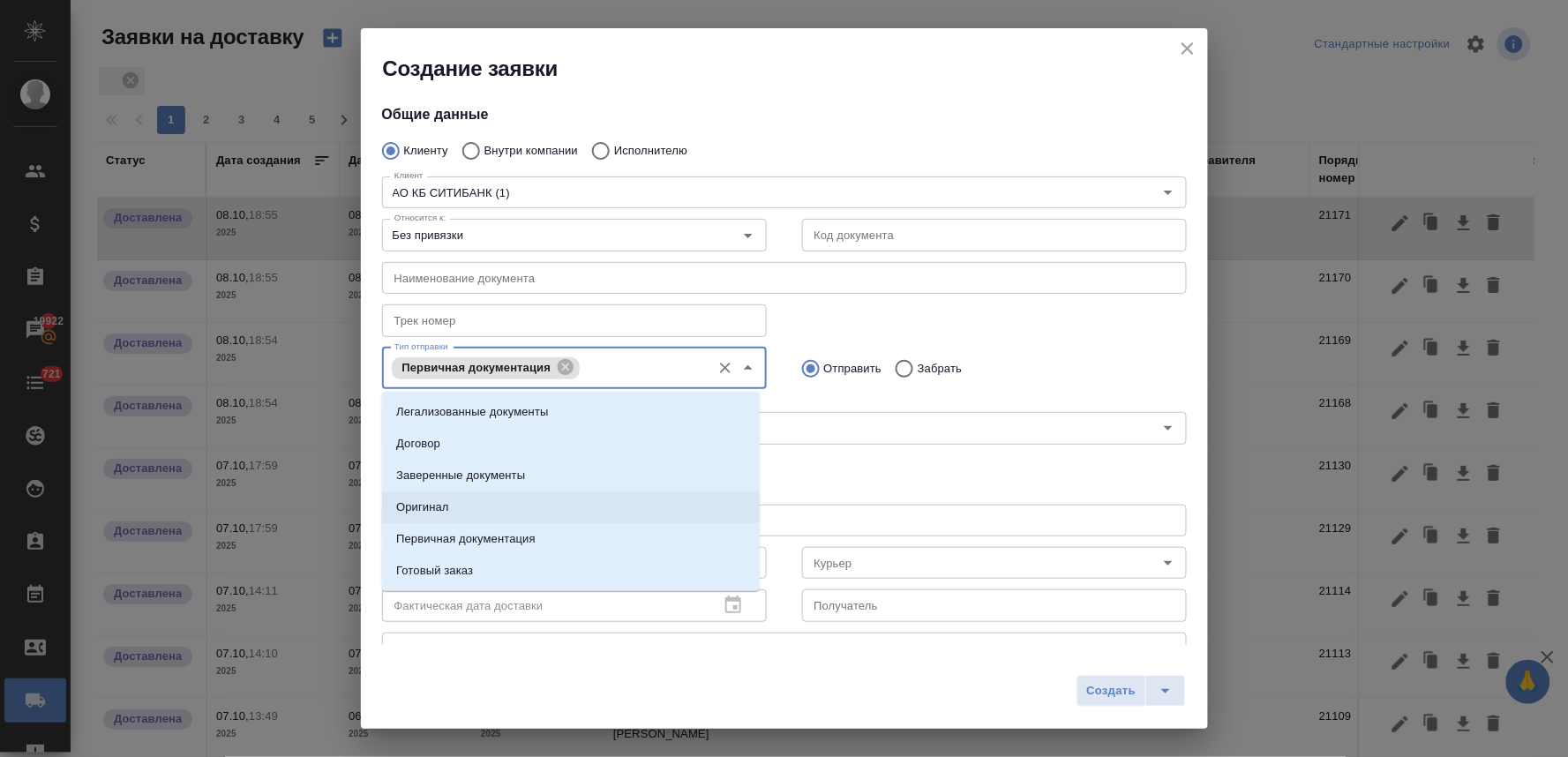
click at [510, 503] on li "Оригинал" at bounding box center [571, 507] width 378 height 32
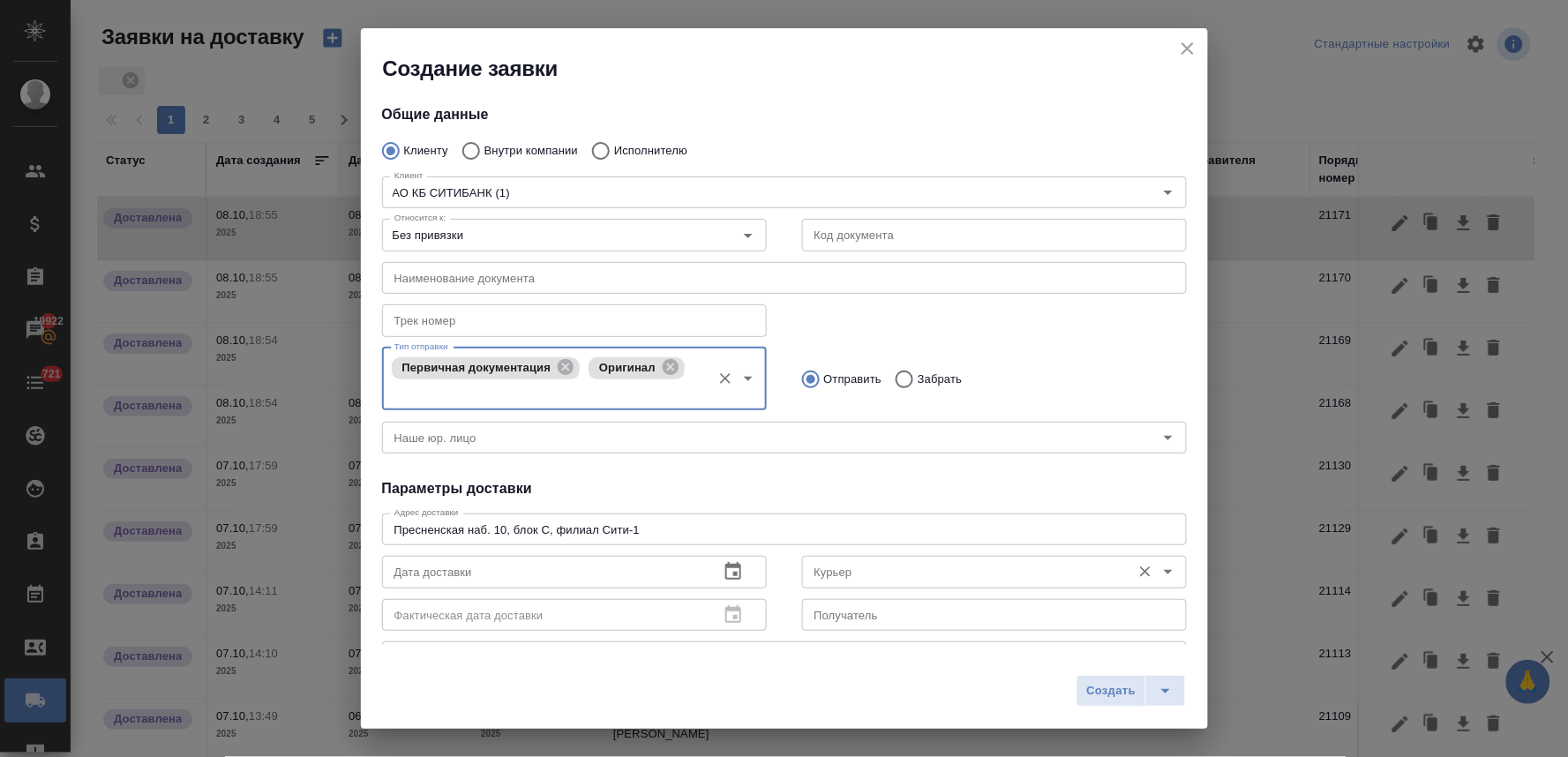
click at [906, 579] on input "Курьер" at bounding box center [965, 571] width 315 height 21
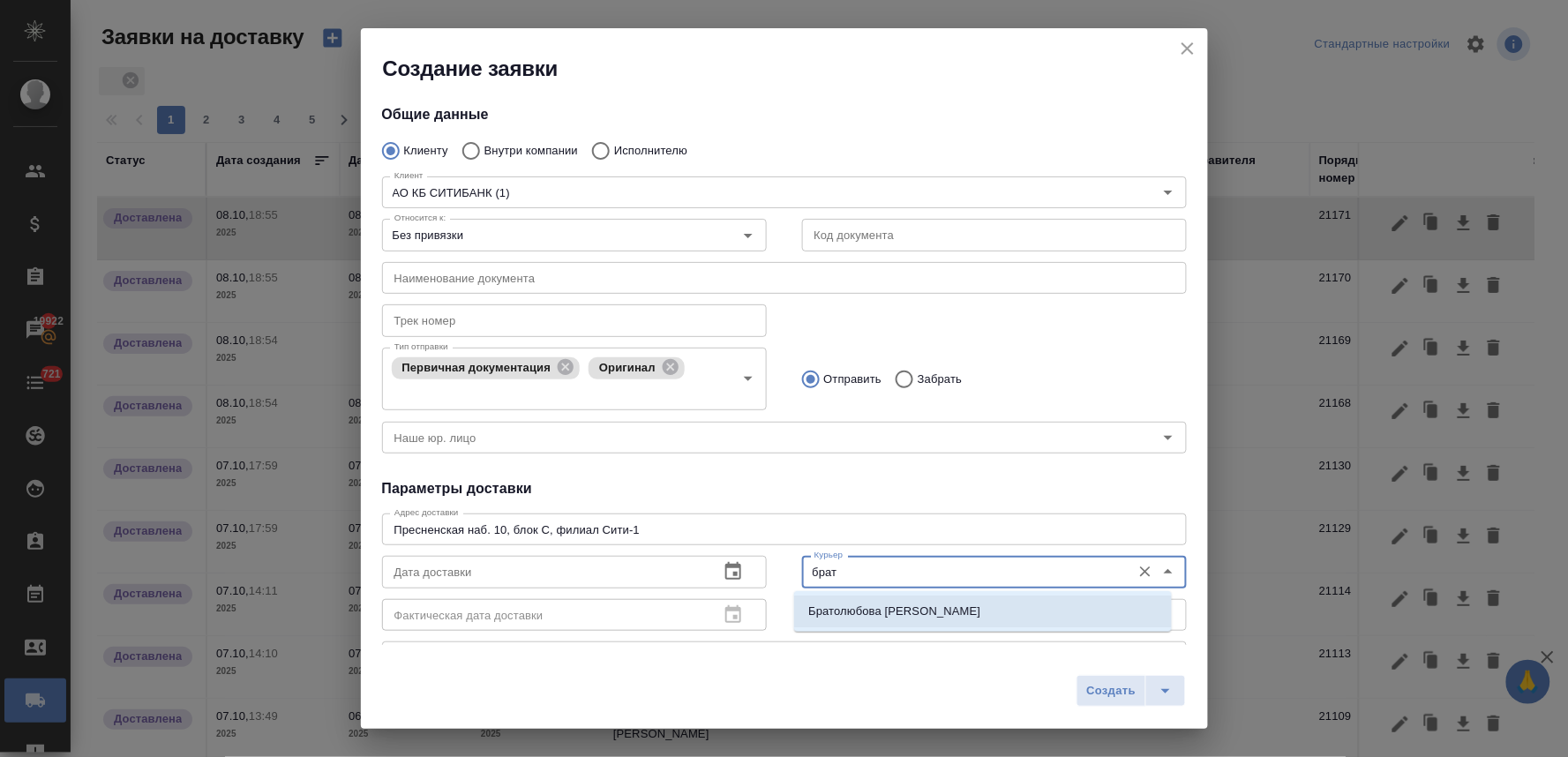
click at [896, 604] on p "Братолюбова [PERSON_NAME]" at bounding box center [894, 611] width 172 height 17
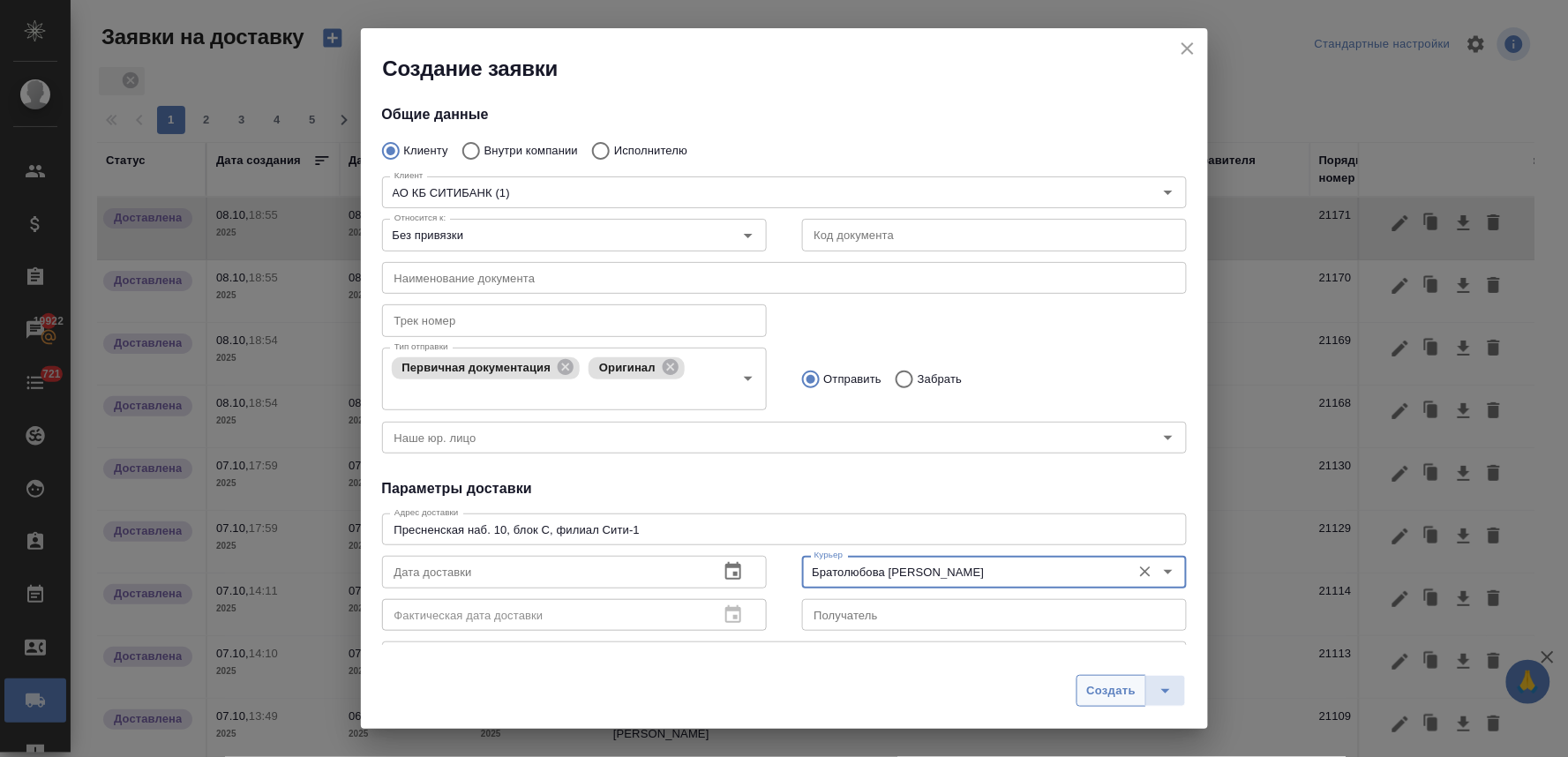
type input "Братолюбова [PERSON_NAME]"
click at [1095, 689] on span "Создать" at bounding box center [1111, 691] width 49 height 20
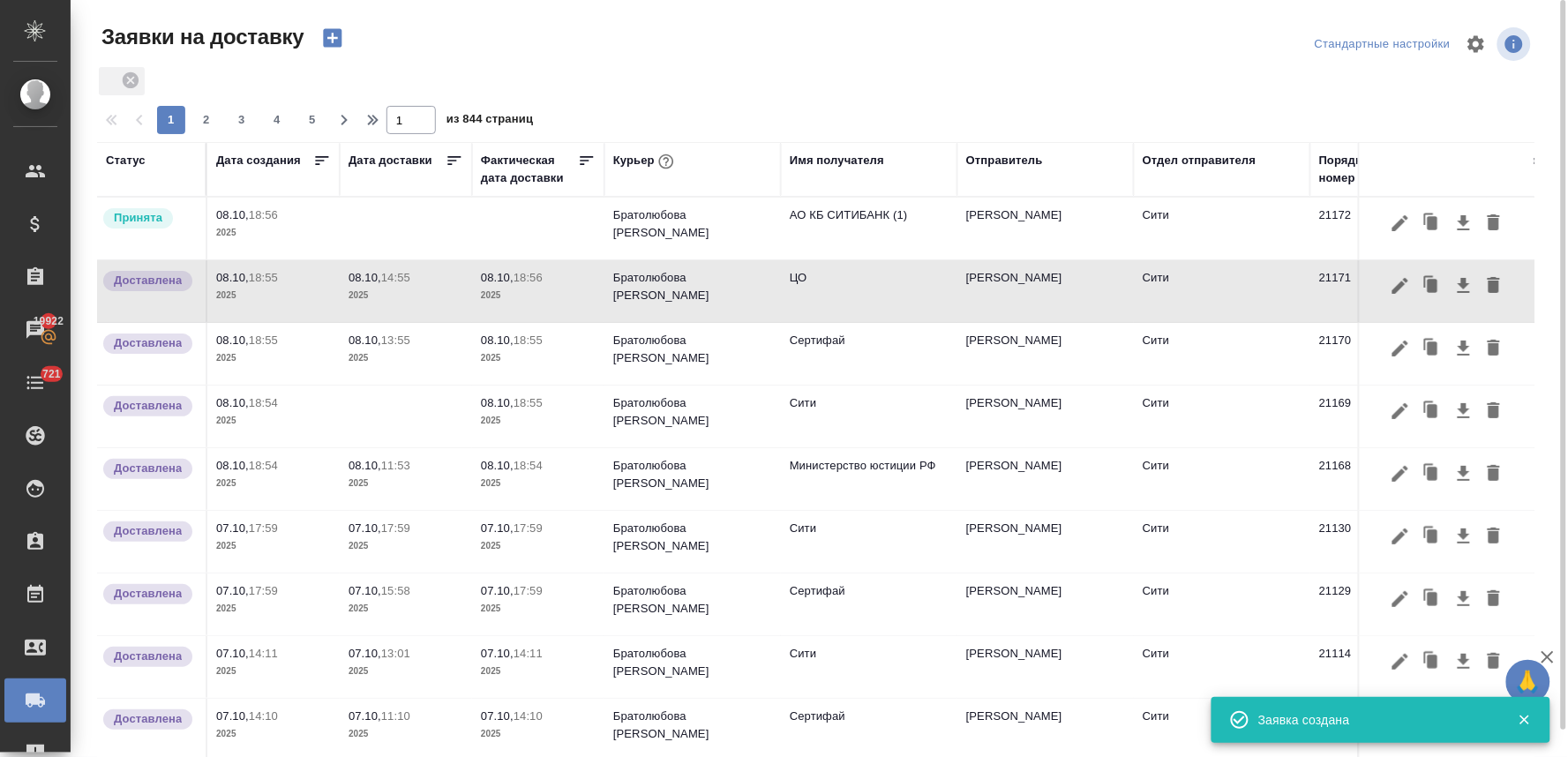
click at [411, 225] on td at bounding box center [406, 228] width 132 height 61
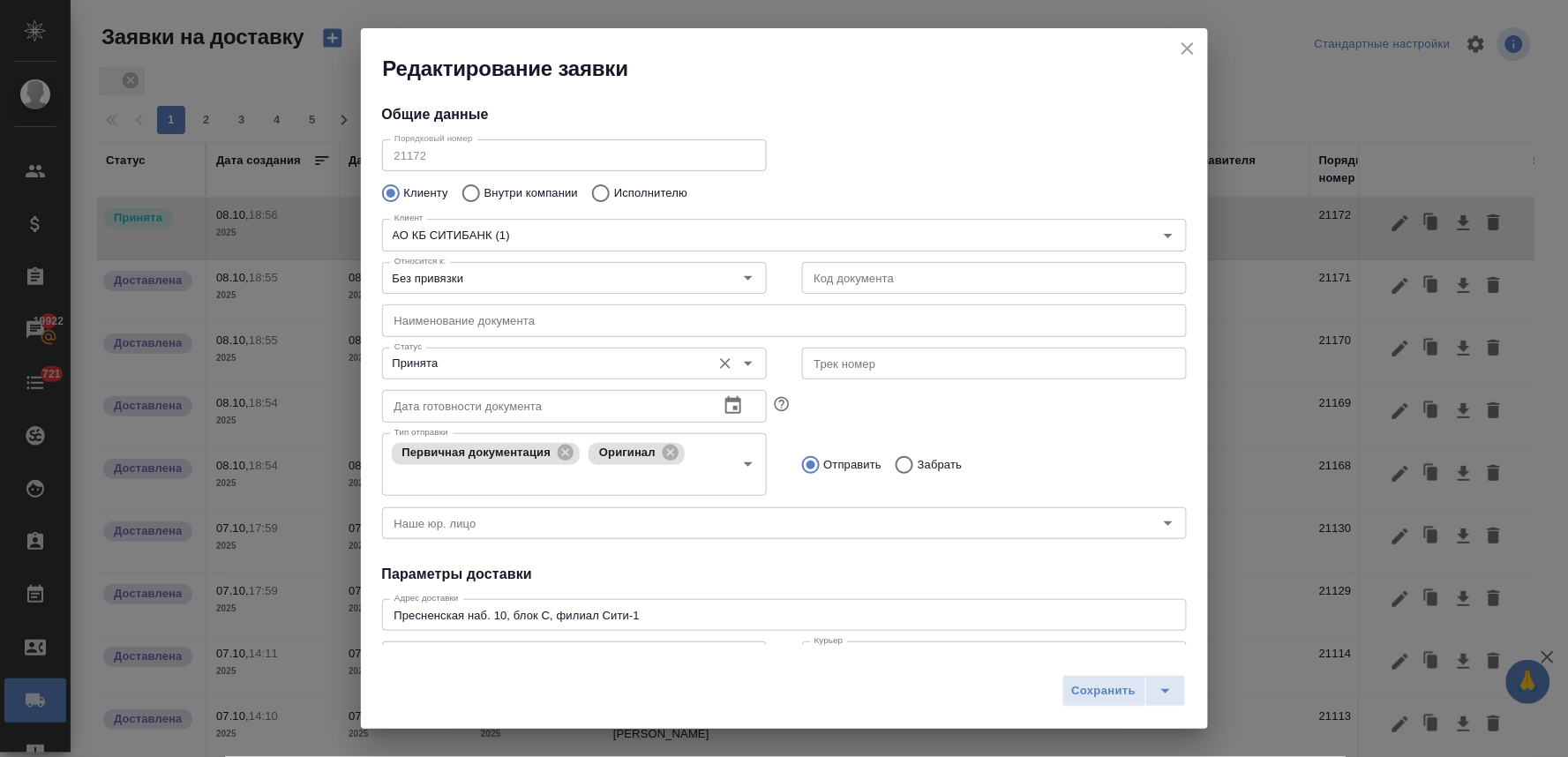
click at [450, 367] on input "Принята" at bounding box center [545, 363] width 315 height 21
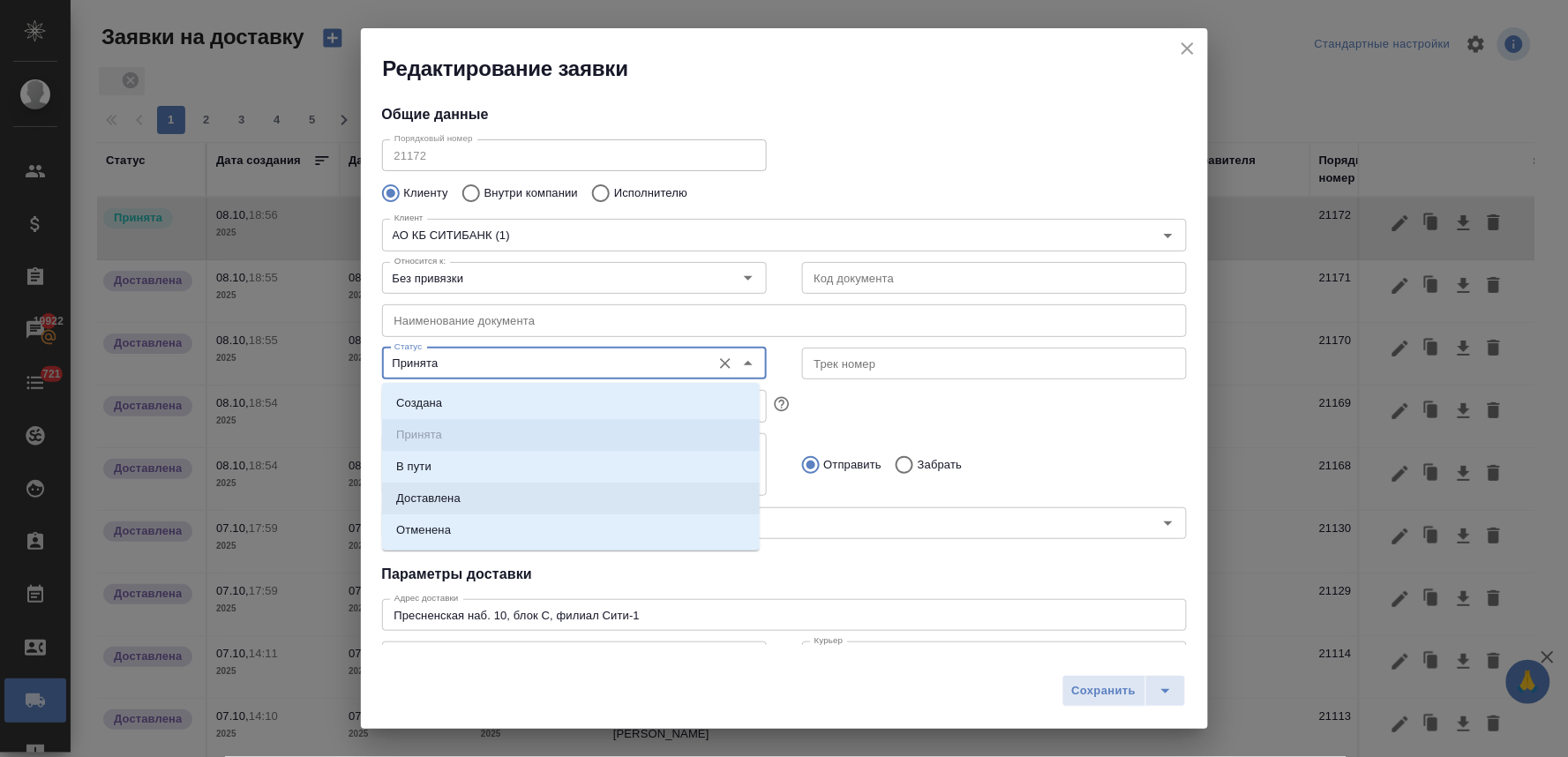
click at [448, 492] on p "Доставлена" at bounding box center [428, 498] width 64 height 17
type input "Доставлена"
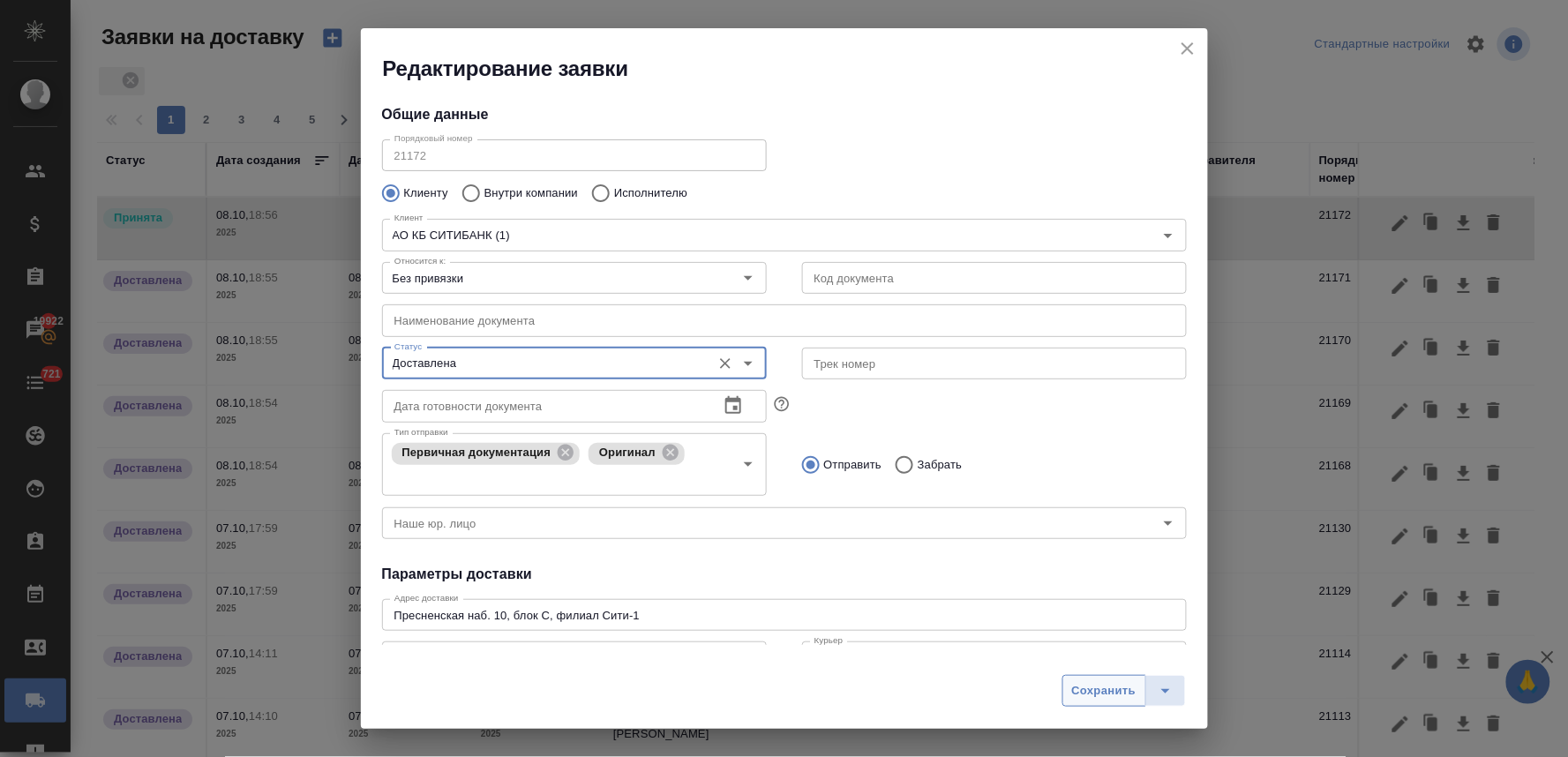
click at [1098, 679] on button "Сохранить" at bounding box center [1103, 691] width 83 height 32
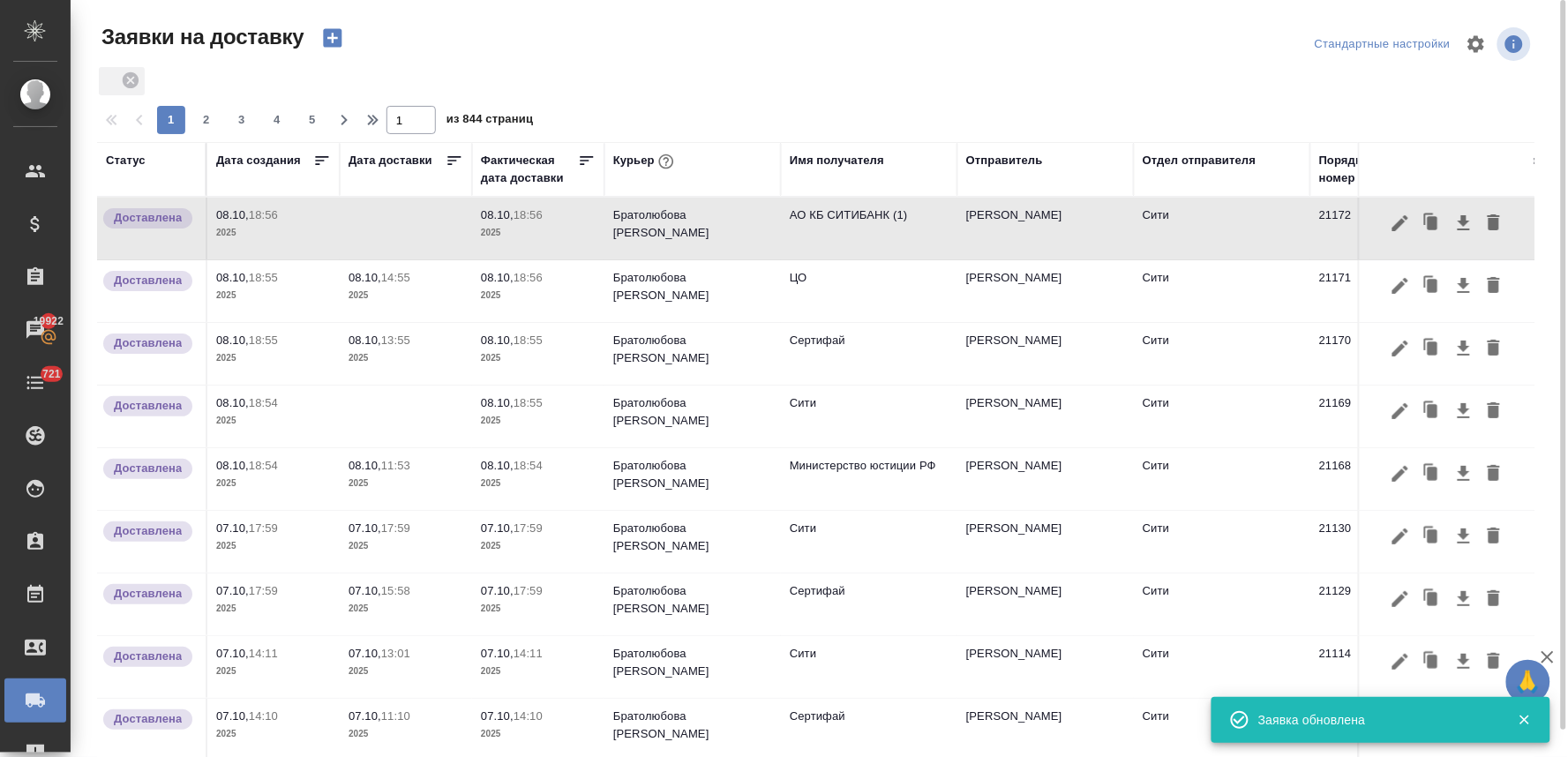
click at [324, 39] on icon "button" at bounding box center [332, 38] width 18 height 18
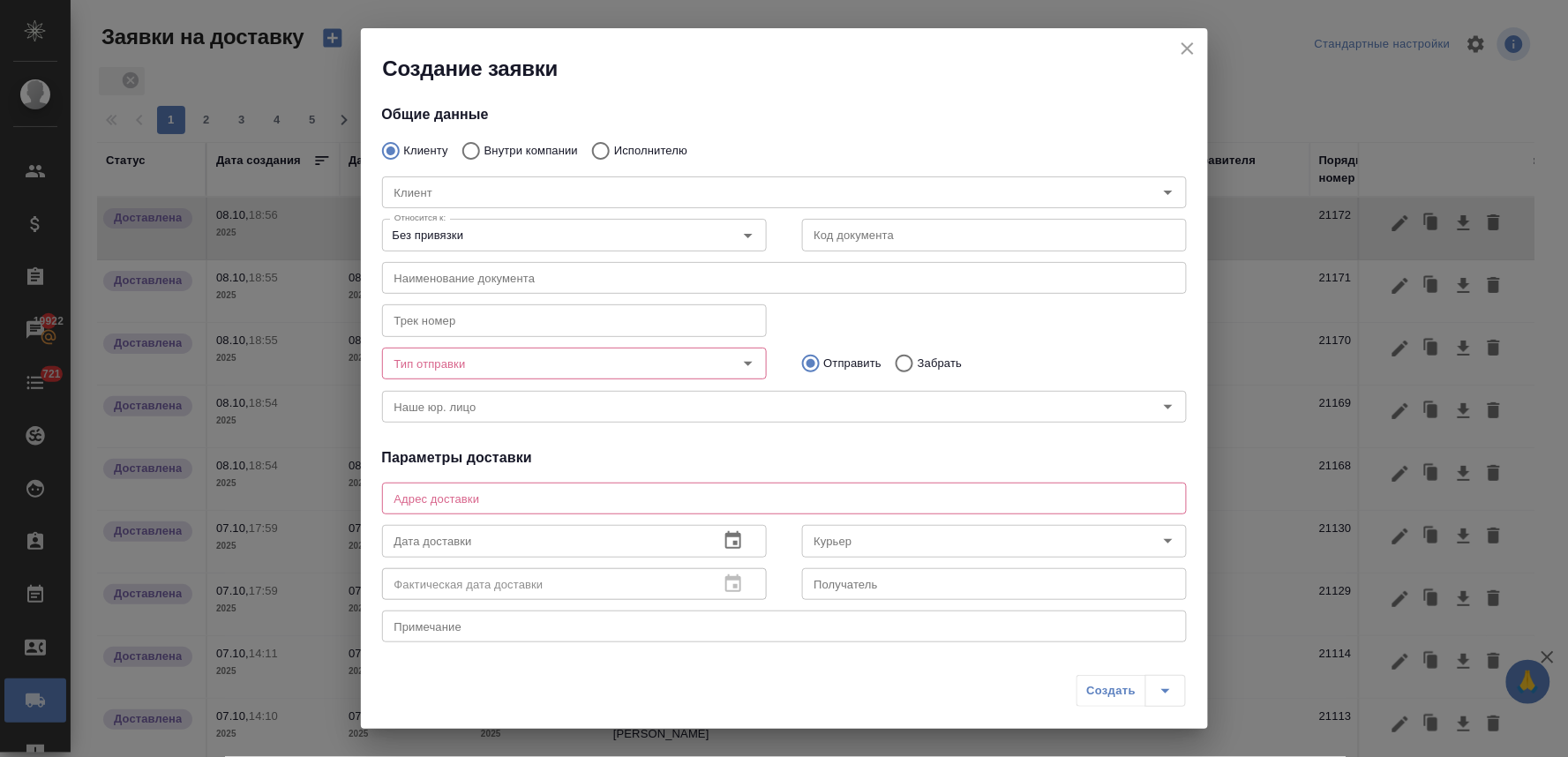
click at [505, 147] on p "Внутри компании" at bounding box center [532, 150] width 93 height 17
click at [485, 147] on input "Внутри компании" at bounding box center [468, 150] width 32 height 37
radio input "true"
click at [510, 192] on input "Команда" at bounding box center [755, 192] width 735 height 21
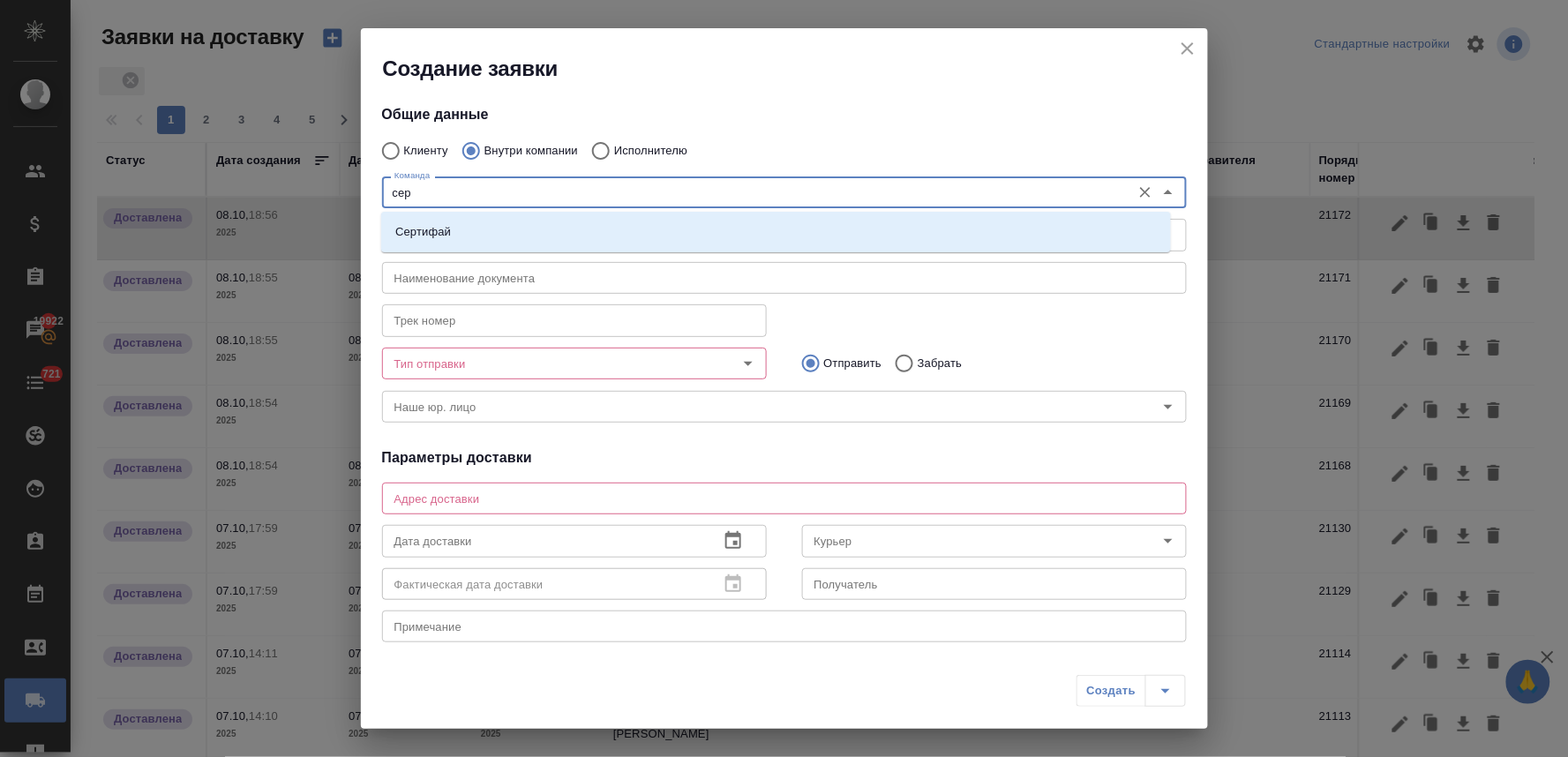
type input "серт"
click at [510, 227] on li "Сертифай" at bounding box center [776, 232] width 790 height 32
type textarea "[STREET_ADDRESS]"
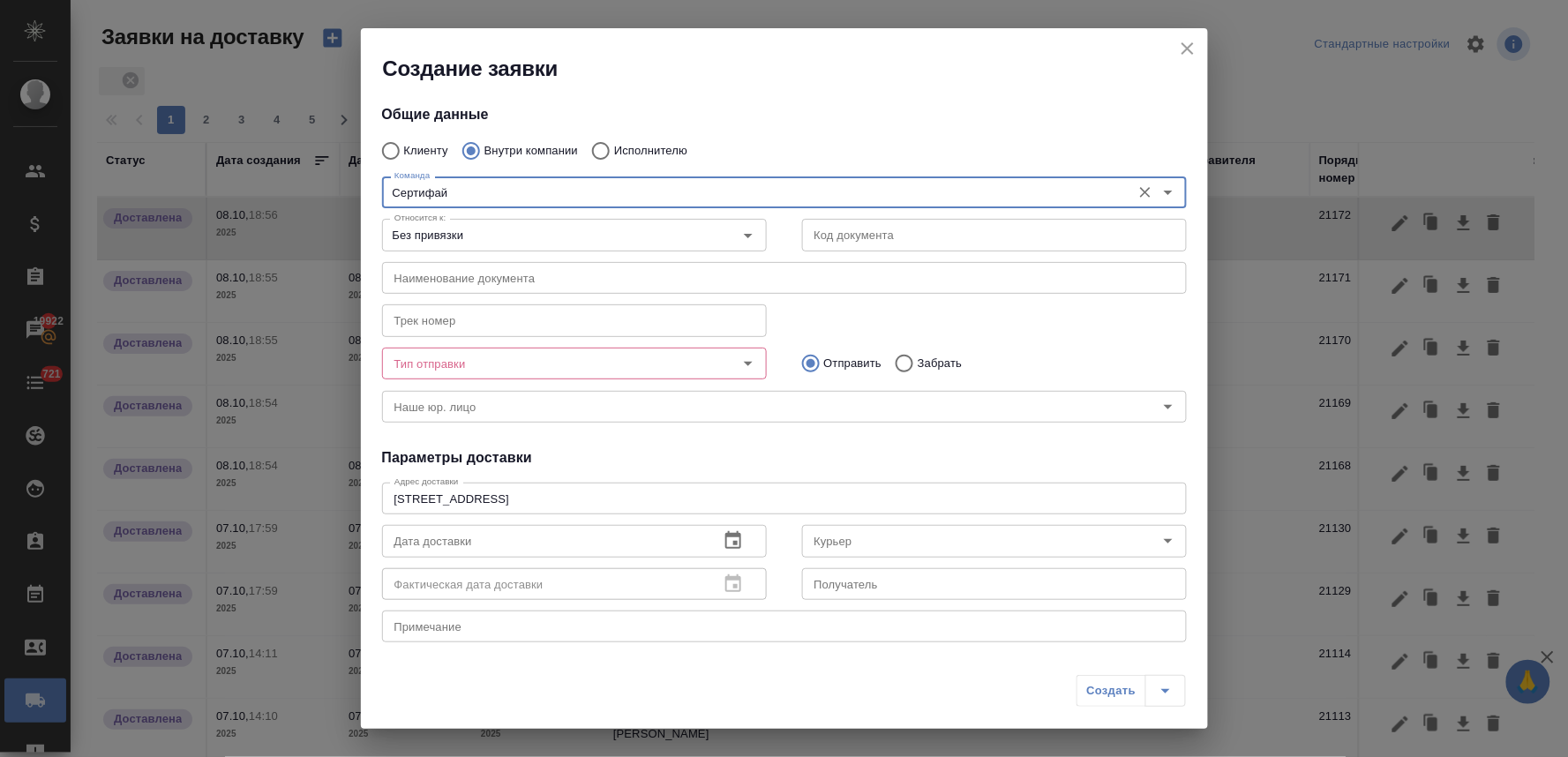
type input "Сертифай"
click at [469, 367] on input "Тип отправки" at bounding box center [545, 363] width 315 height 21
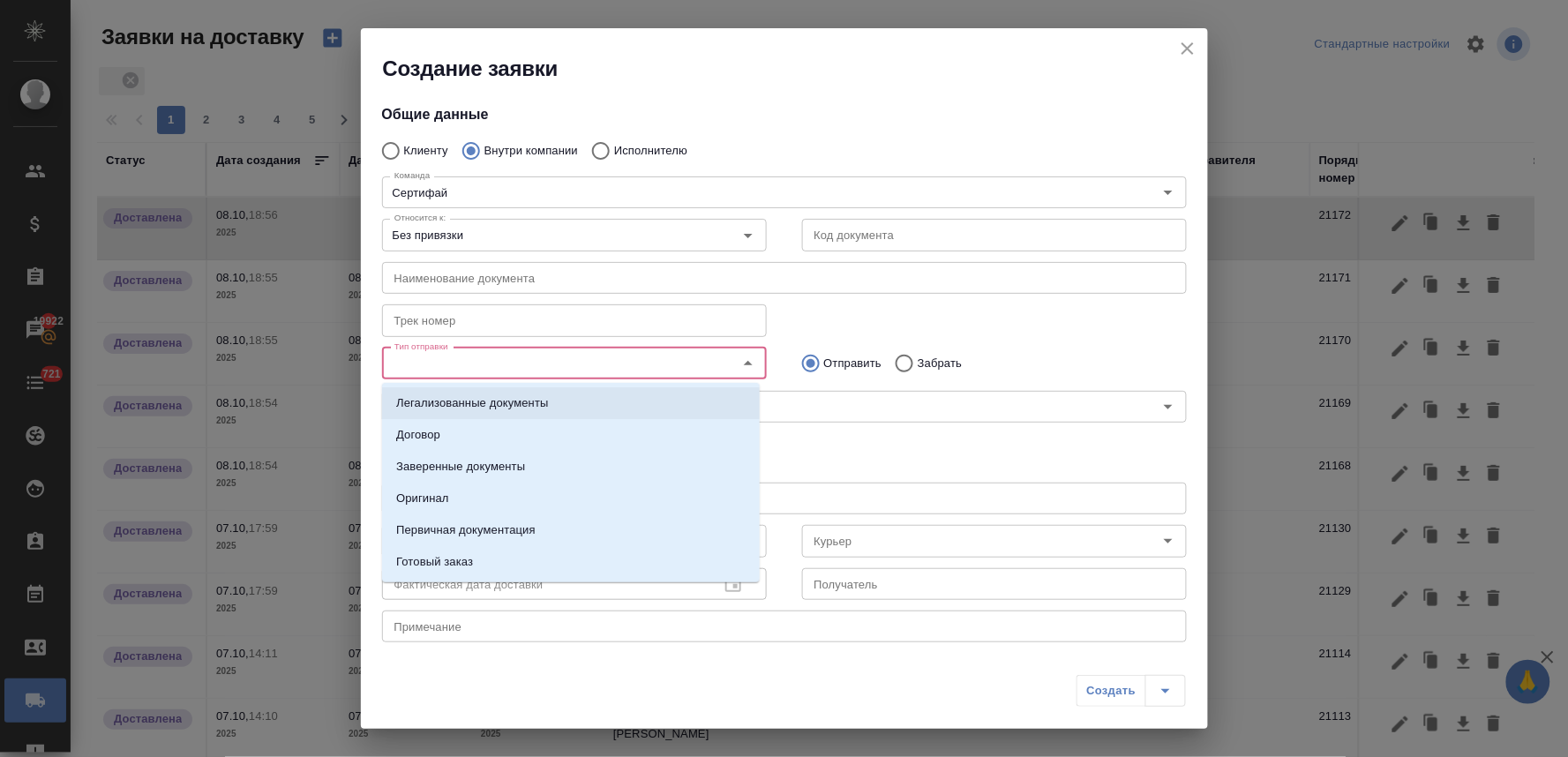
click at [468, 397] on p "Легализованные документы" at bounding box center [472, 402] width 152 height 17
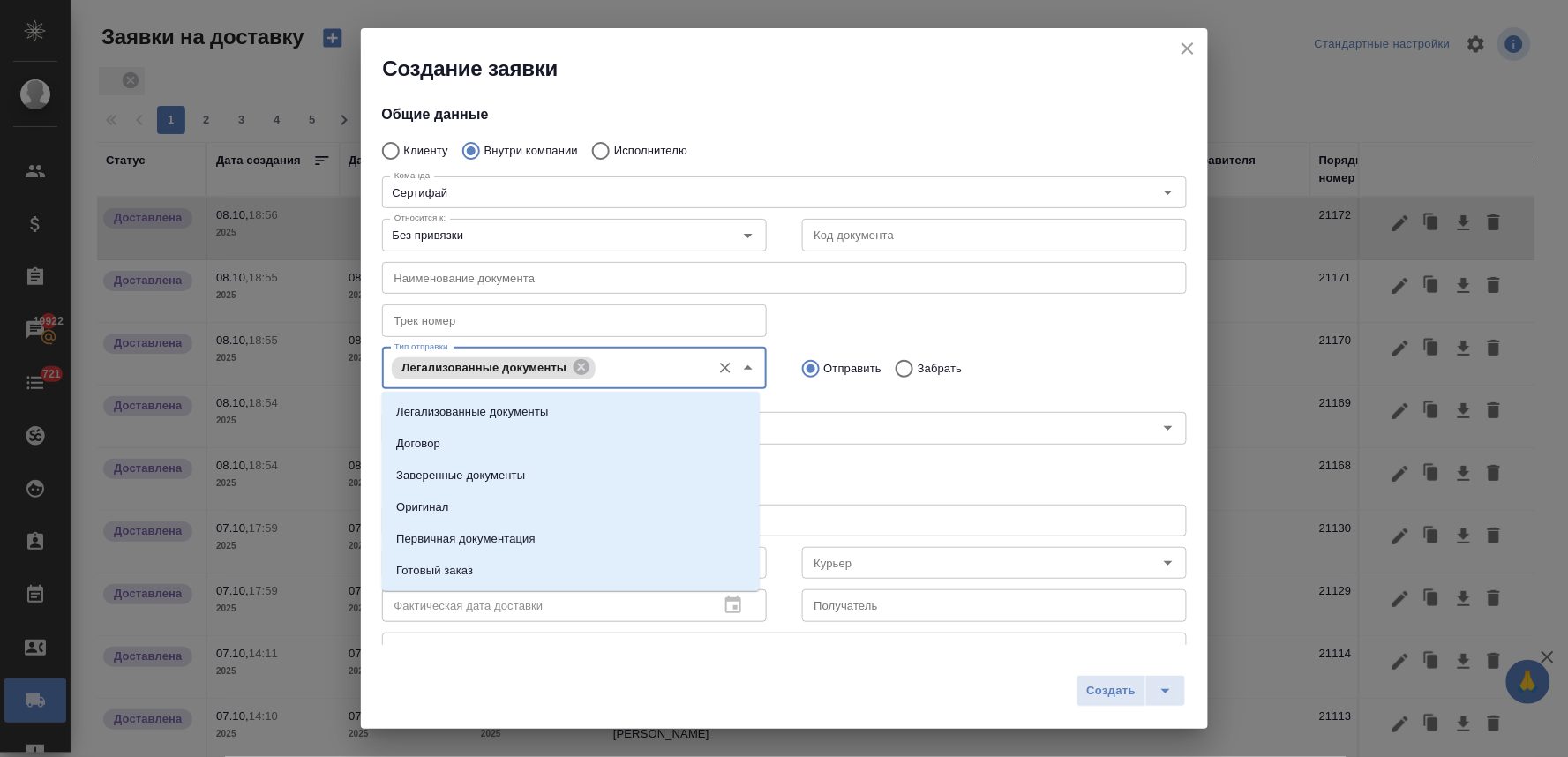
click at [636, 372] on input "Тип отправки" at bounding box center [651, 368] width 102 height 21
click at [534, 469] on li "Заверенные документы" at bounding box center [571, 476] width 378 height 32
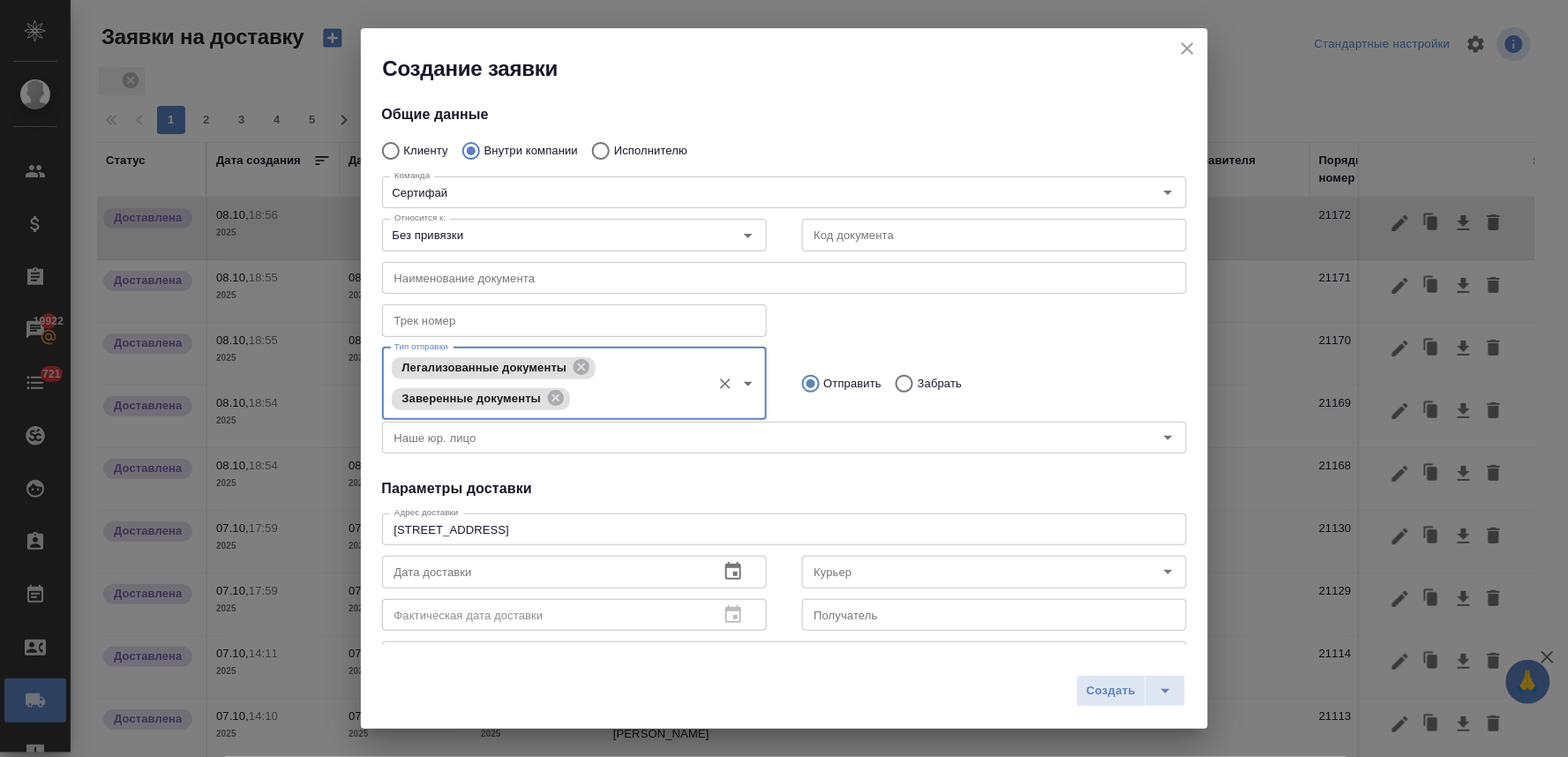
click at [901, 374] on input "Забрать" at bounding box center [902, 384] width 32 height 37
radio input "true"
click at [729, 563] on icon "button" at bounding box center [732, 570] width 16 height 17
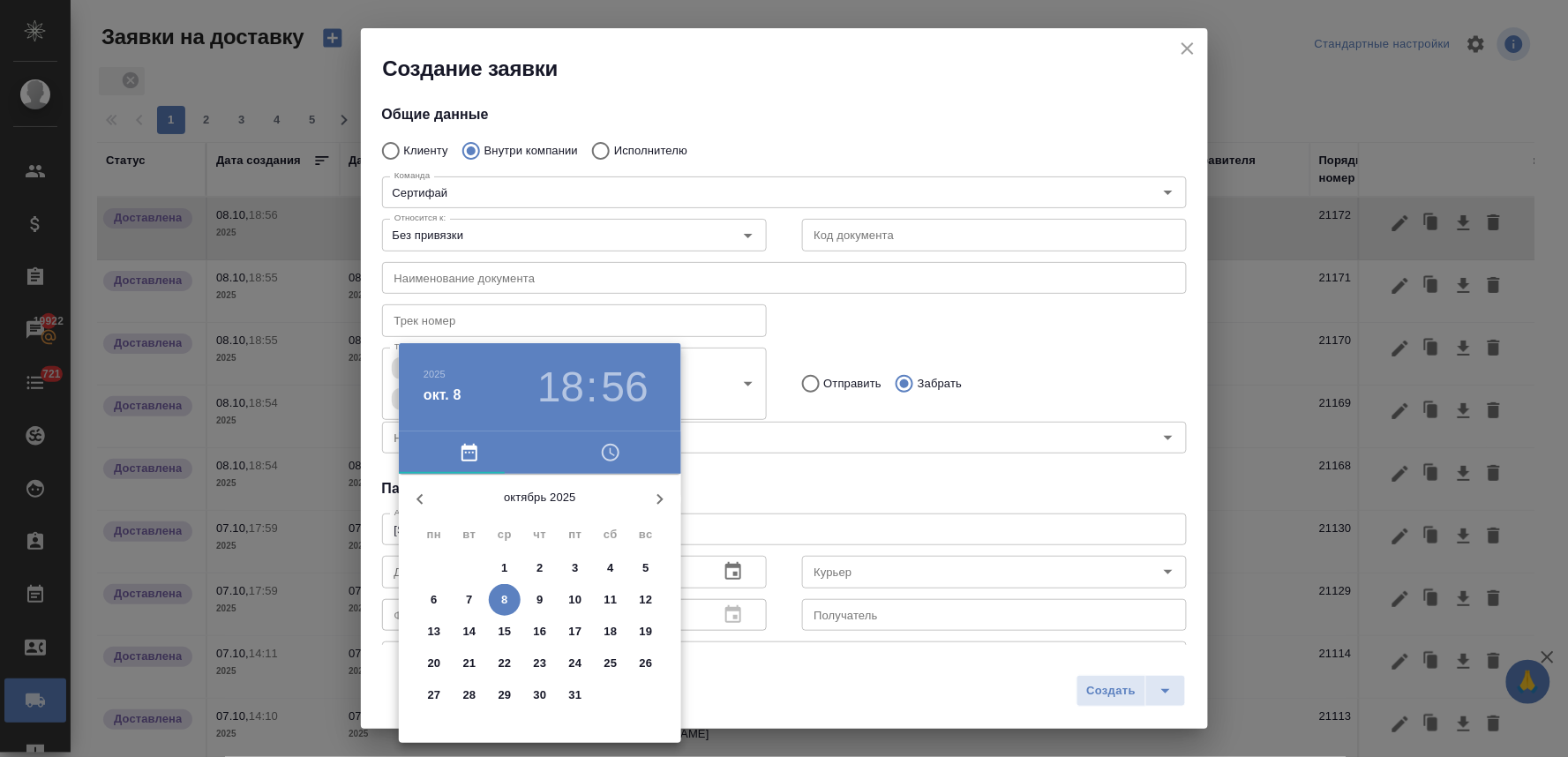
click at [609, 451] on icon "button" at bounding box center [610, 452] width 21 height 21
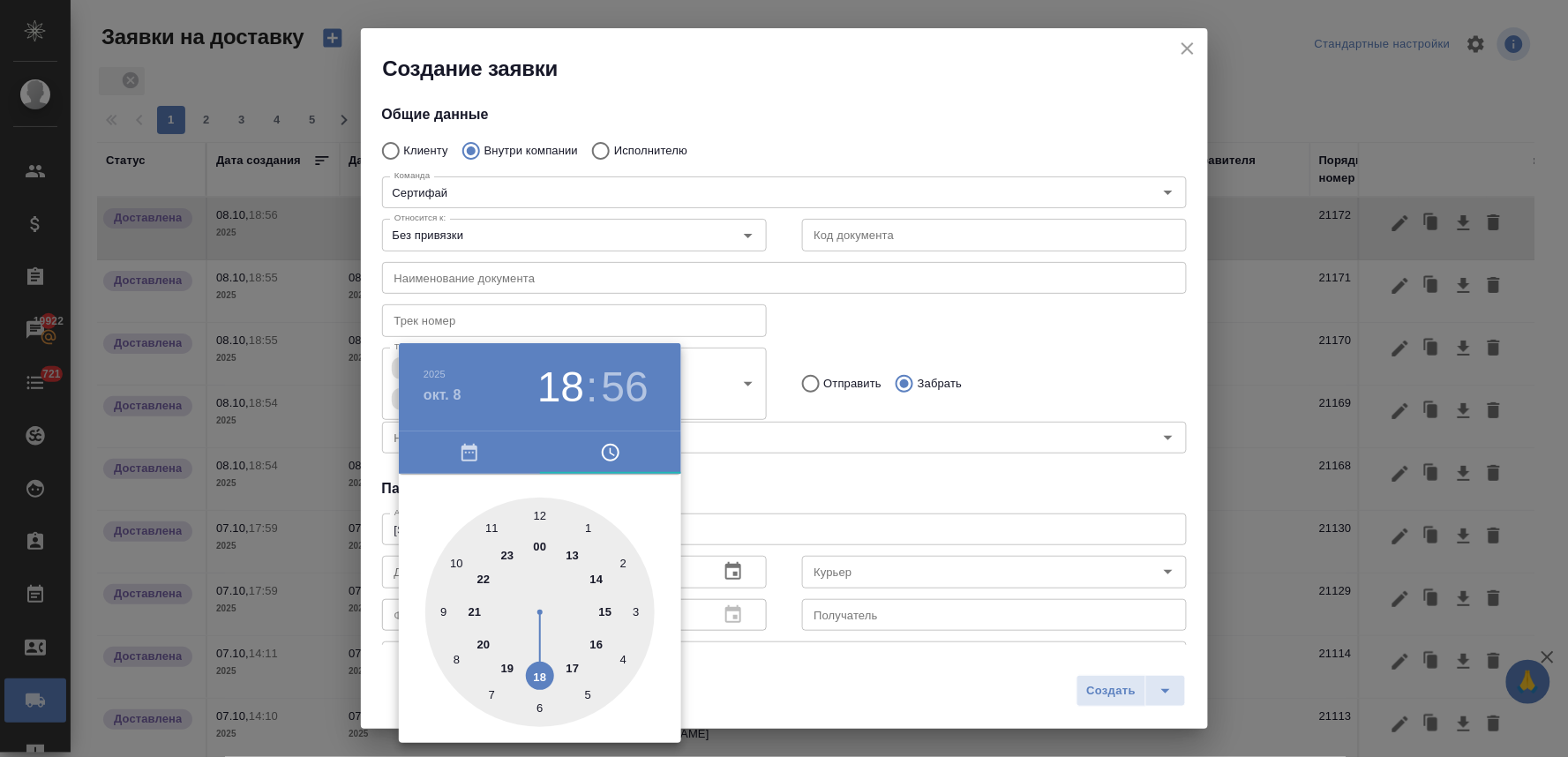
drag, startPoint x: 572, startPoint y: 664, endPoint x: 551, endPoint y: 552, distance: 114.0
click at [572, 656] on div at bounding box center [540, 612] width 229 height 229
click at [541, 516] on div at bounding box center [540, 612] width 229 height 229
type input "[DATE] 17:00"
click at [803, 500] on div at bounding box center [784, 378] width 1568 height 757
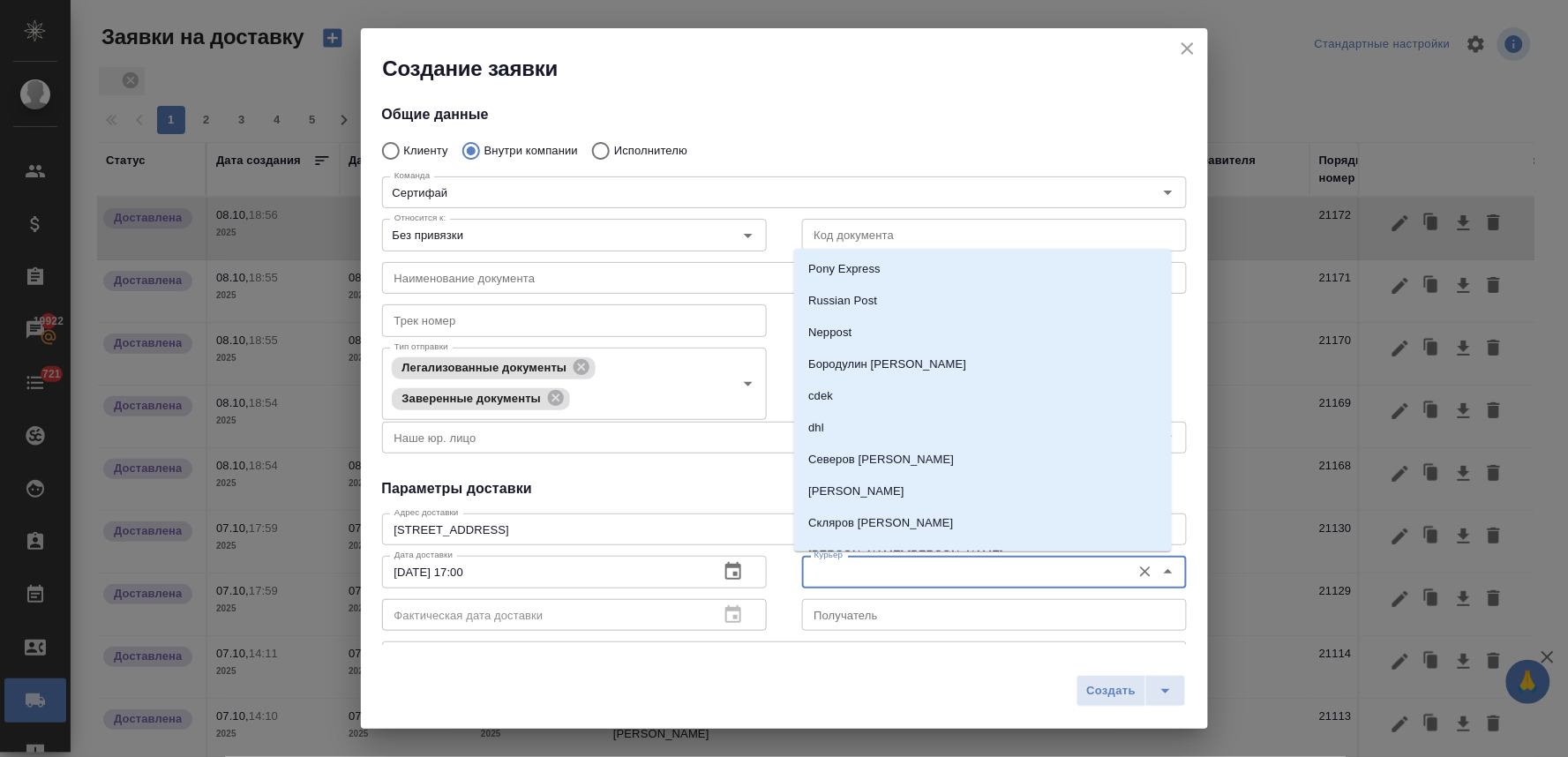
click at [821, 576] on input "Курьер" at bounding box center [965, 571] width 315 height 21
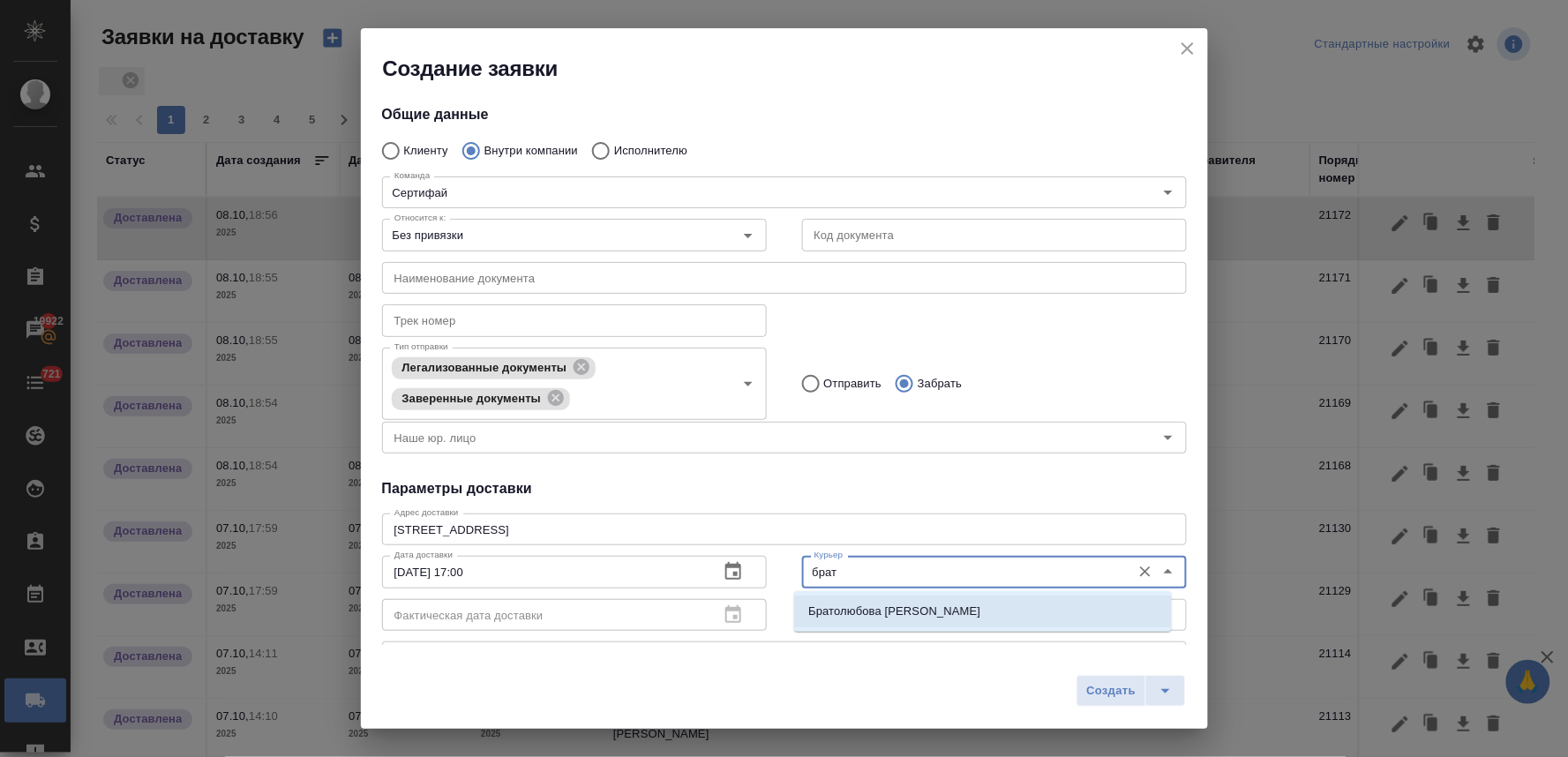
click at [830, 616] on p "Братолюбова [PERSON_NAME]" at bounding box center [894, 611] width 172 height 17
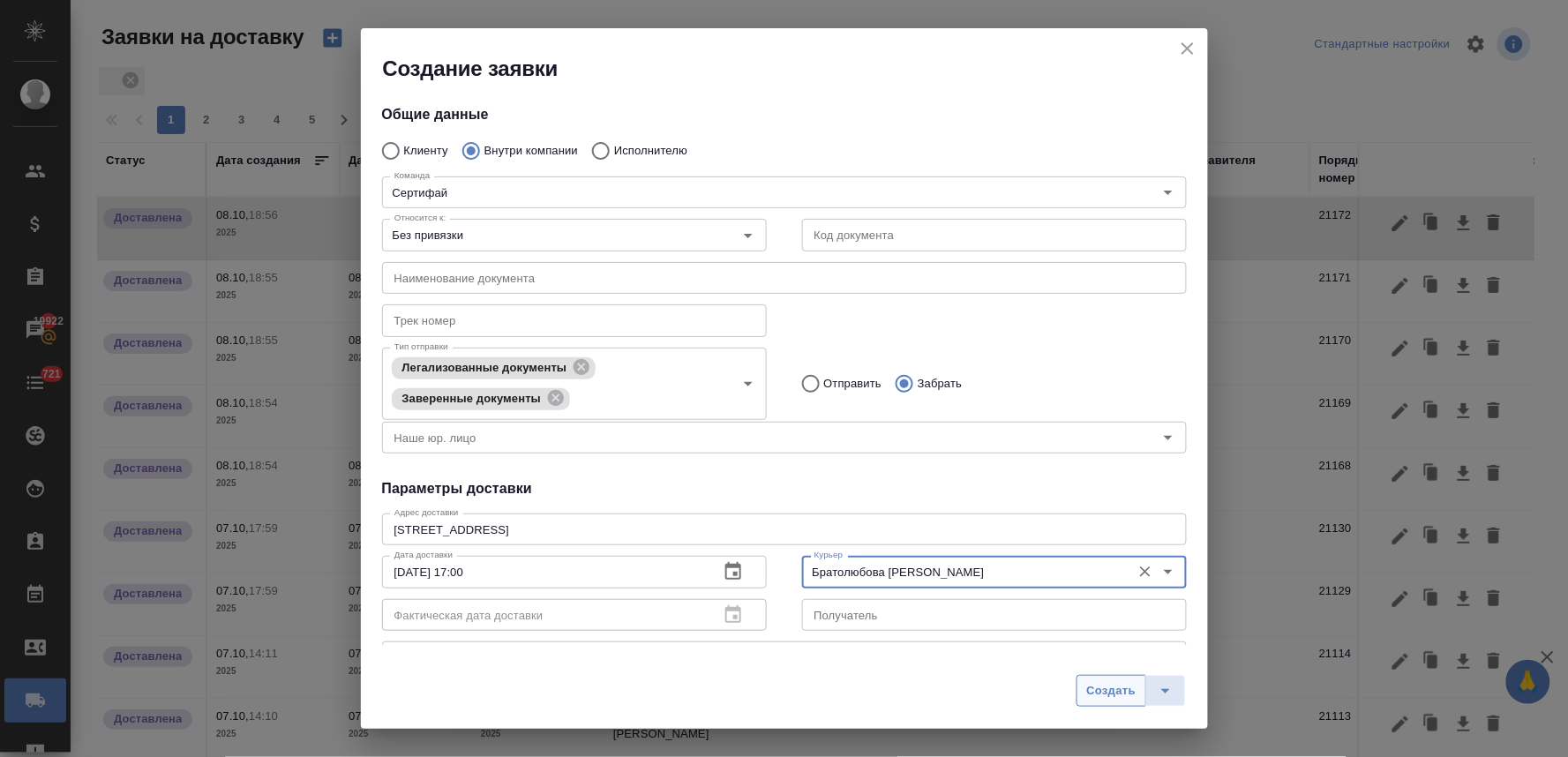
type input "Братолюбова [PERSON_NAME]"
click at [1100, 689] on span "Создать" at bounding box center [1111, 691] width 49 height 20
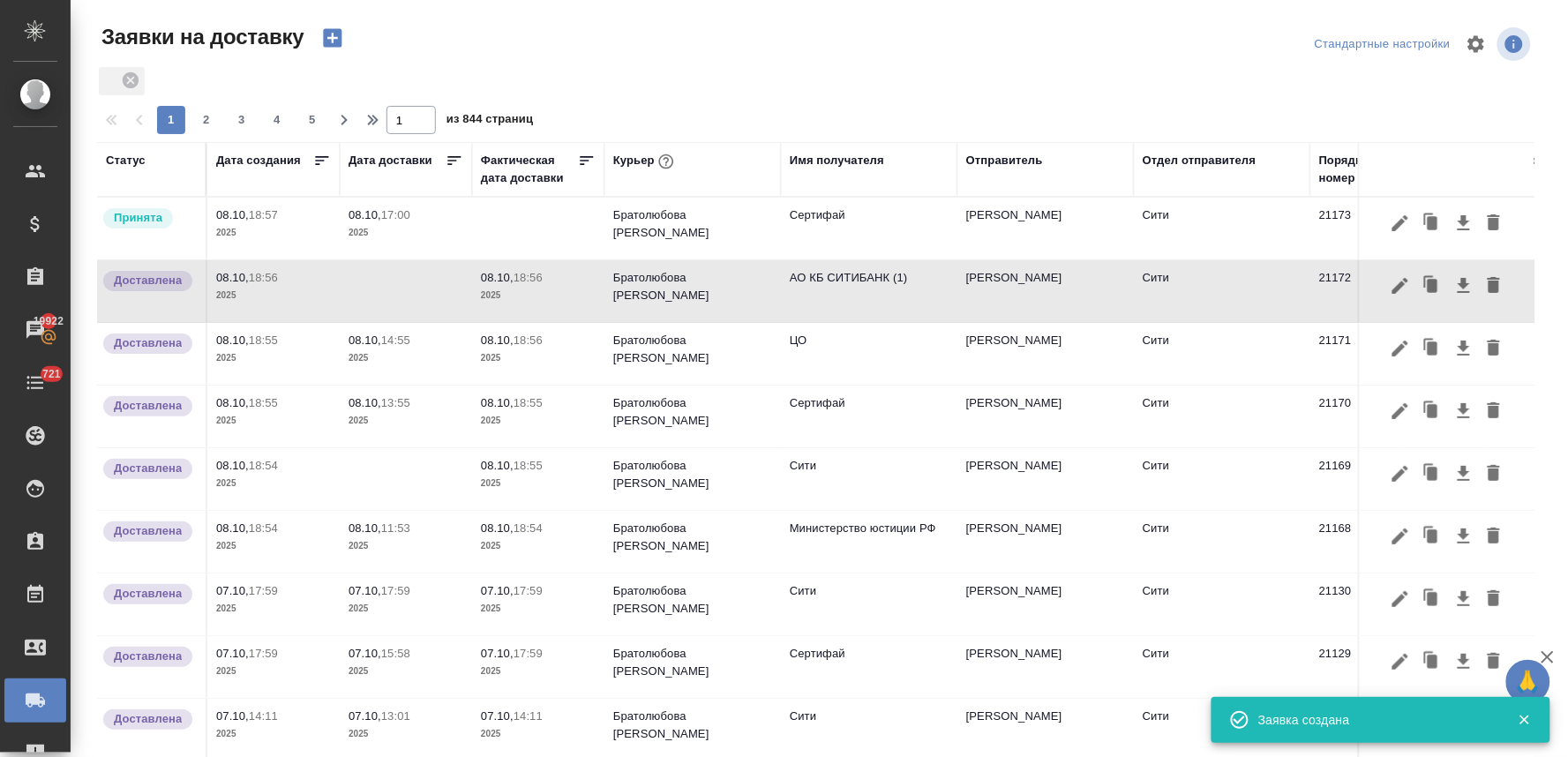
click at [378, 214] on p "08.10," at bounding box center [365, 214] width 33 height 13
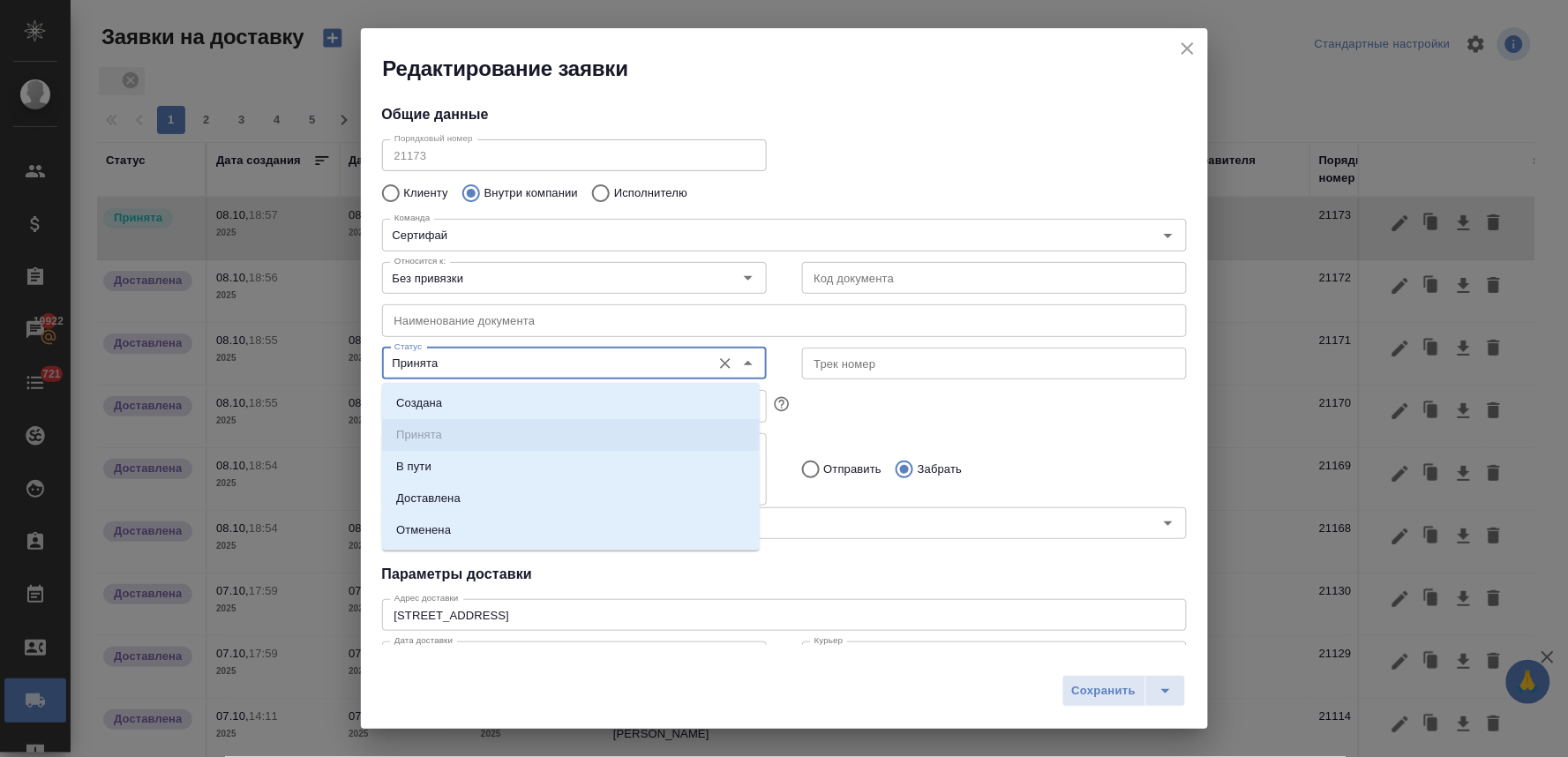
click at [475, 354] on input "Принята" at bounding box center [545, 363] width 315 height 21
click at [479, 495] on li "Доставлена" at bounding box center [571, 499] width 378 height 32
type input "Доставлена"
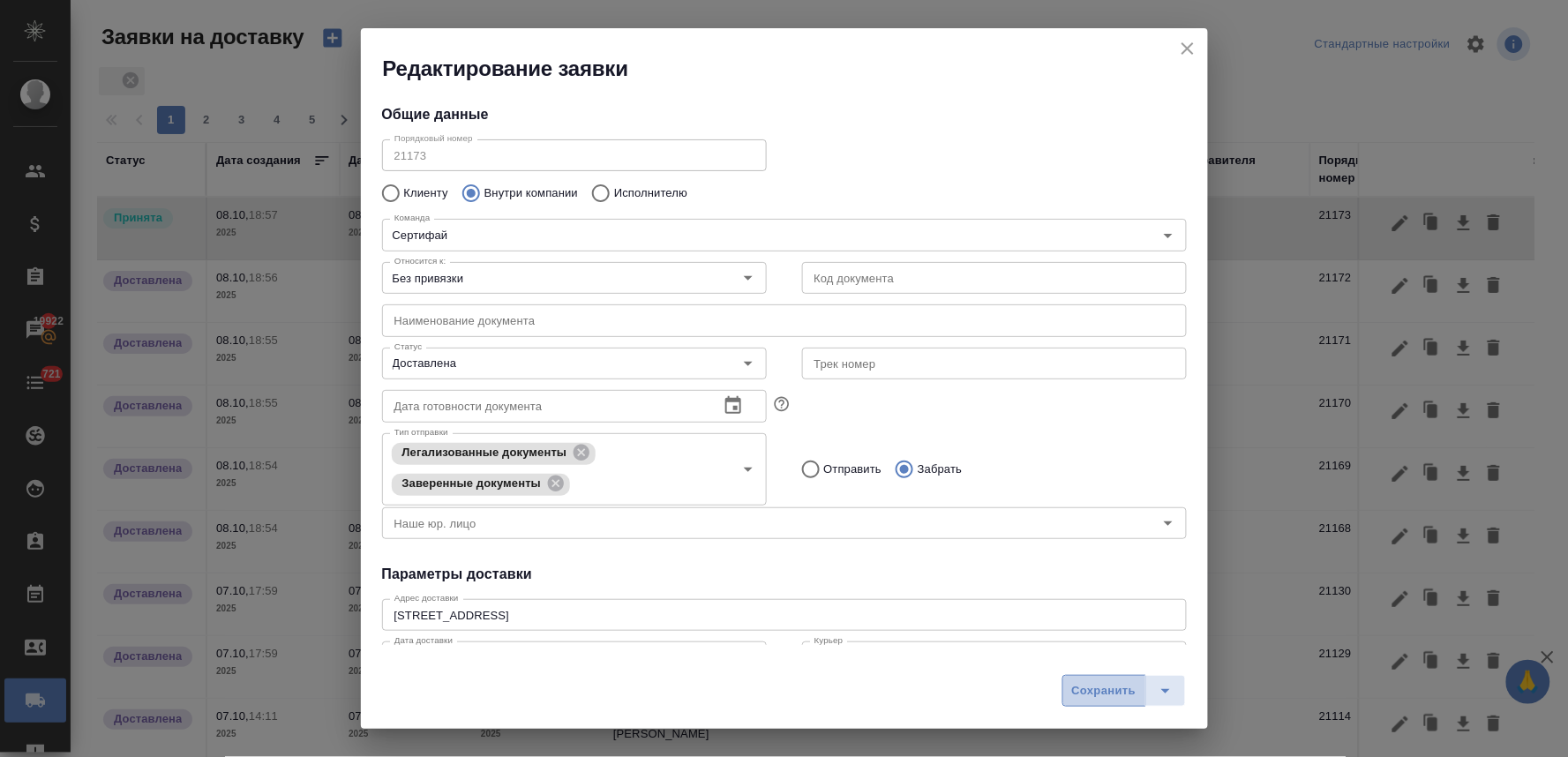
click at [1102, 690] on span "Сохранить" at bounding box center [1104, 691] width 64 height 20
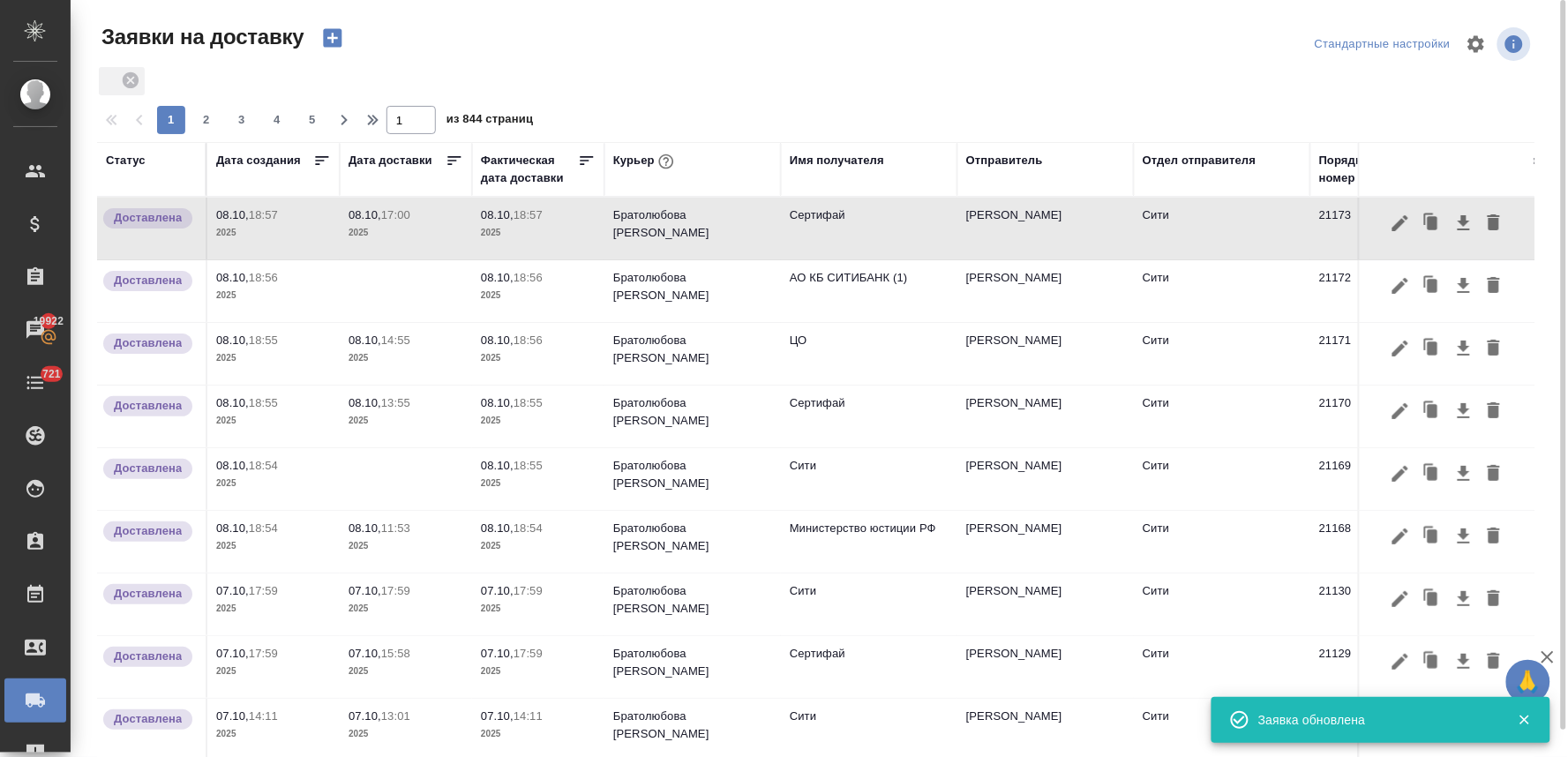
click at [329, 36] on icon "button" at bounding box center [332, 38] width 18 height 18
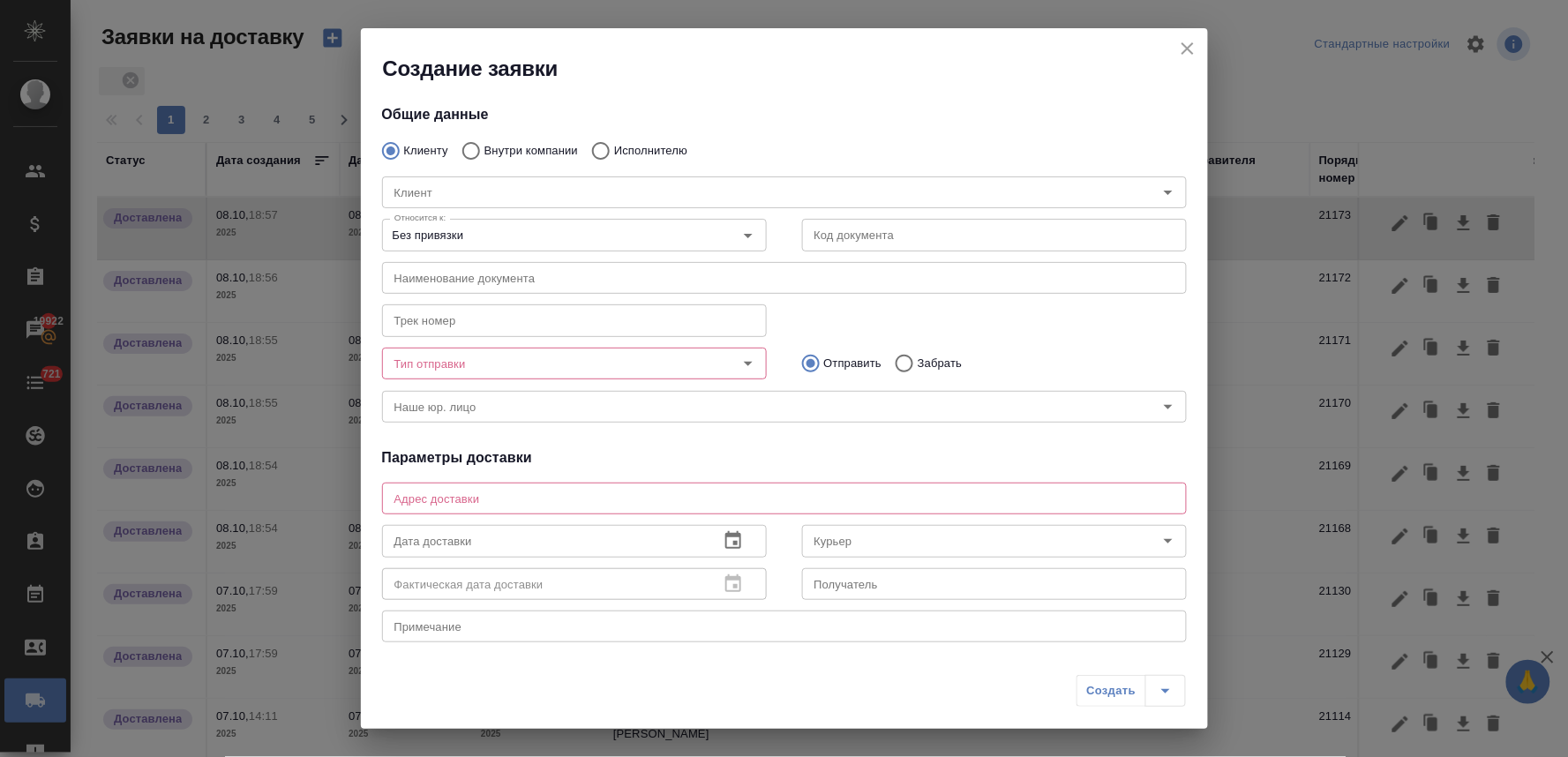
click at [469, 147] on input "Внутри компании" at bounding box center [468, 150] width 32 height 37
radio input "true"
click at [462, 191] on input "Команда" at bounding box center [755, 192] width 735 height 21
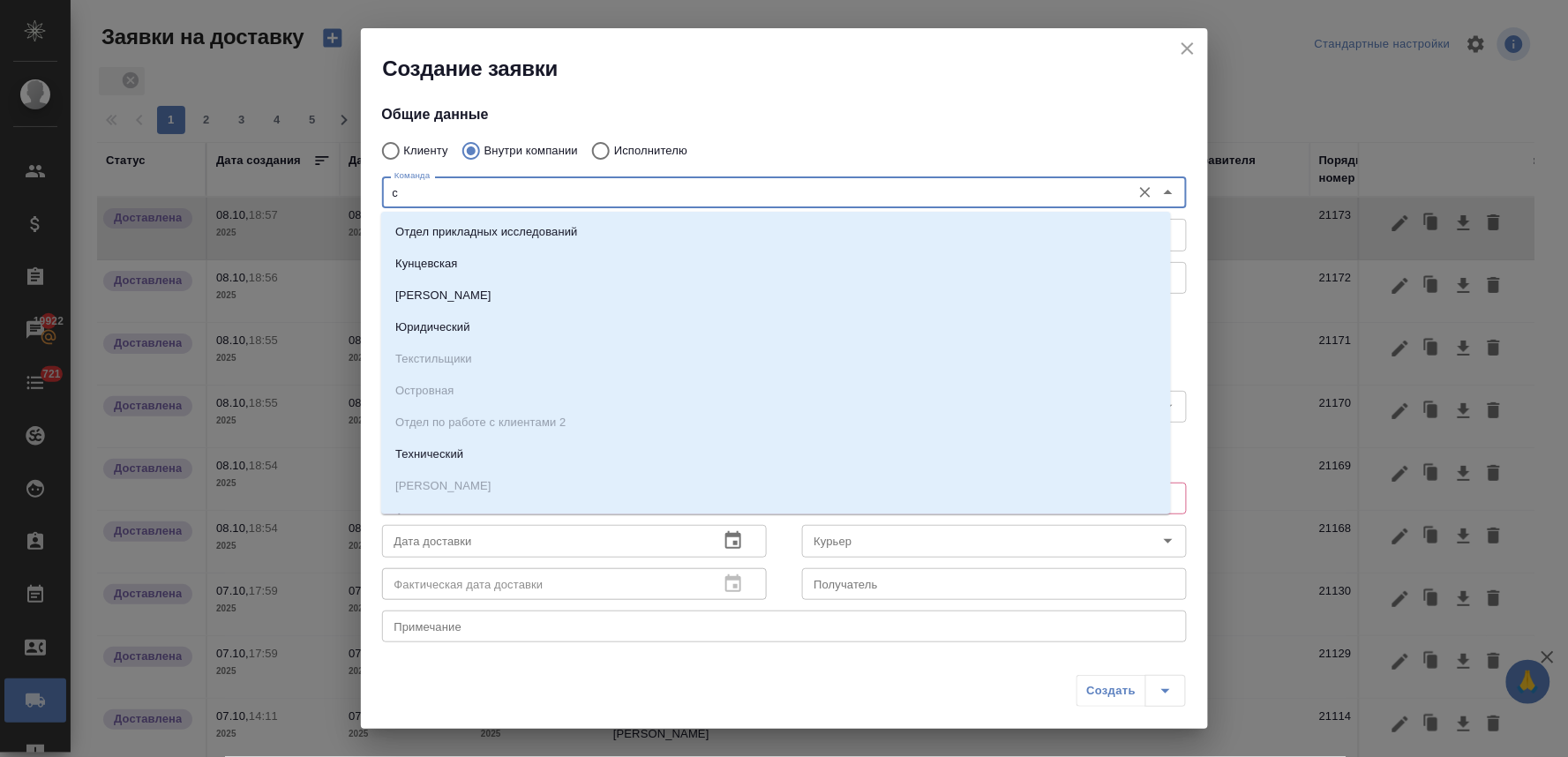
type input "си"
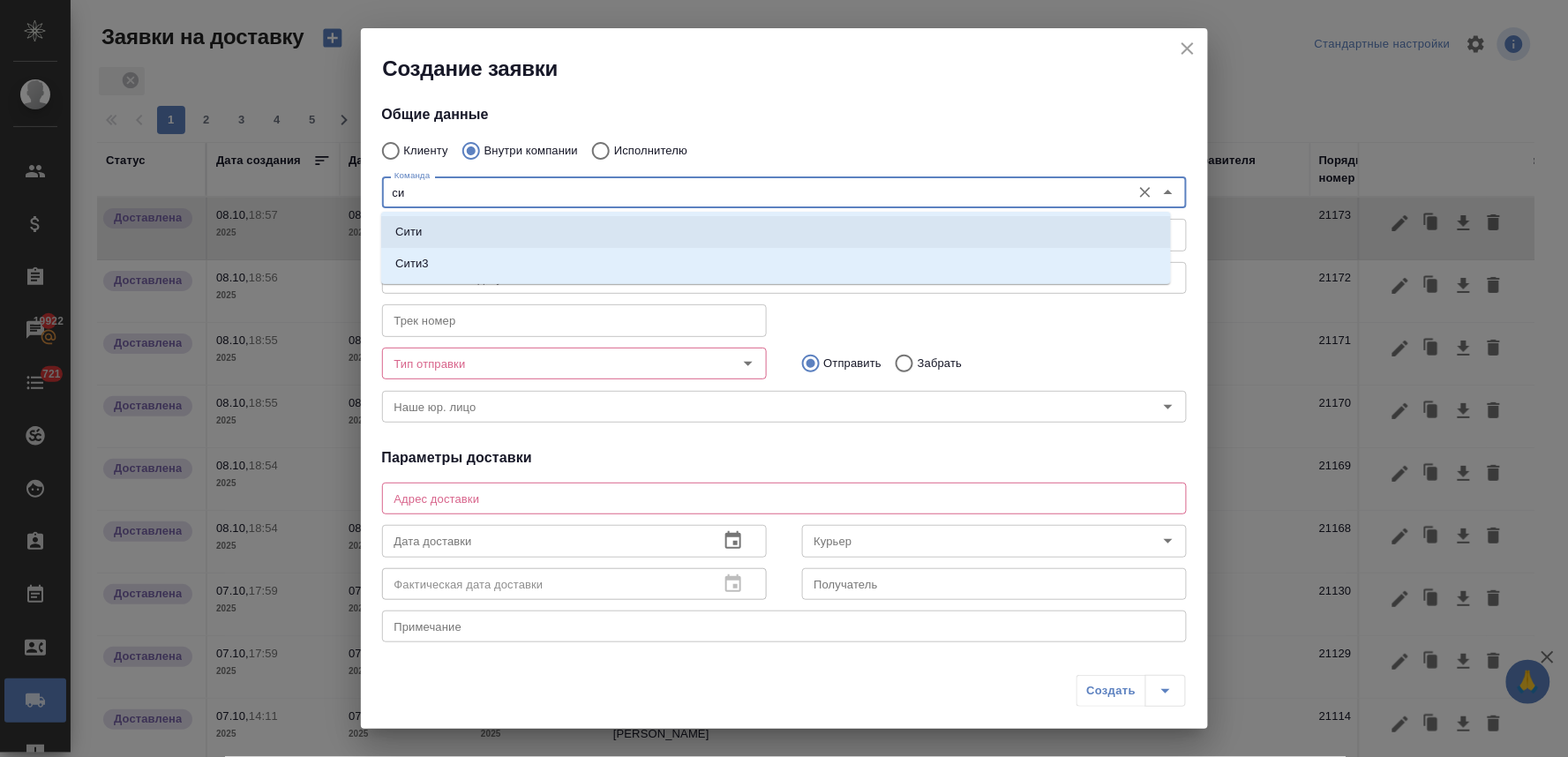
click at [442, 231] on li "Сити" at bounding box center [776, 232] width 790 height 32
type textarea "[STREET_ADDRESS], Башня на [GEOGRAPHIC_DATA], блок С, -1 этаж, зона ритейла"
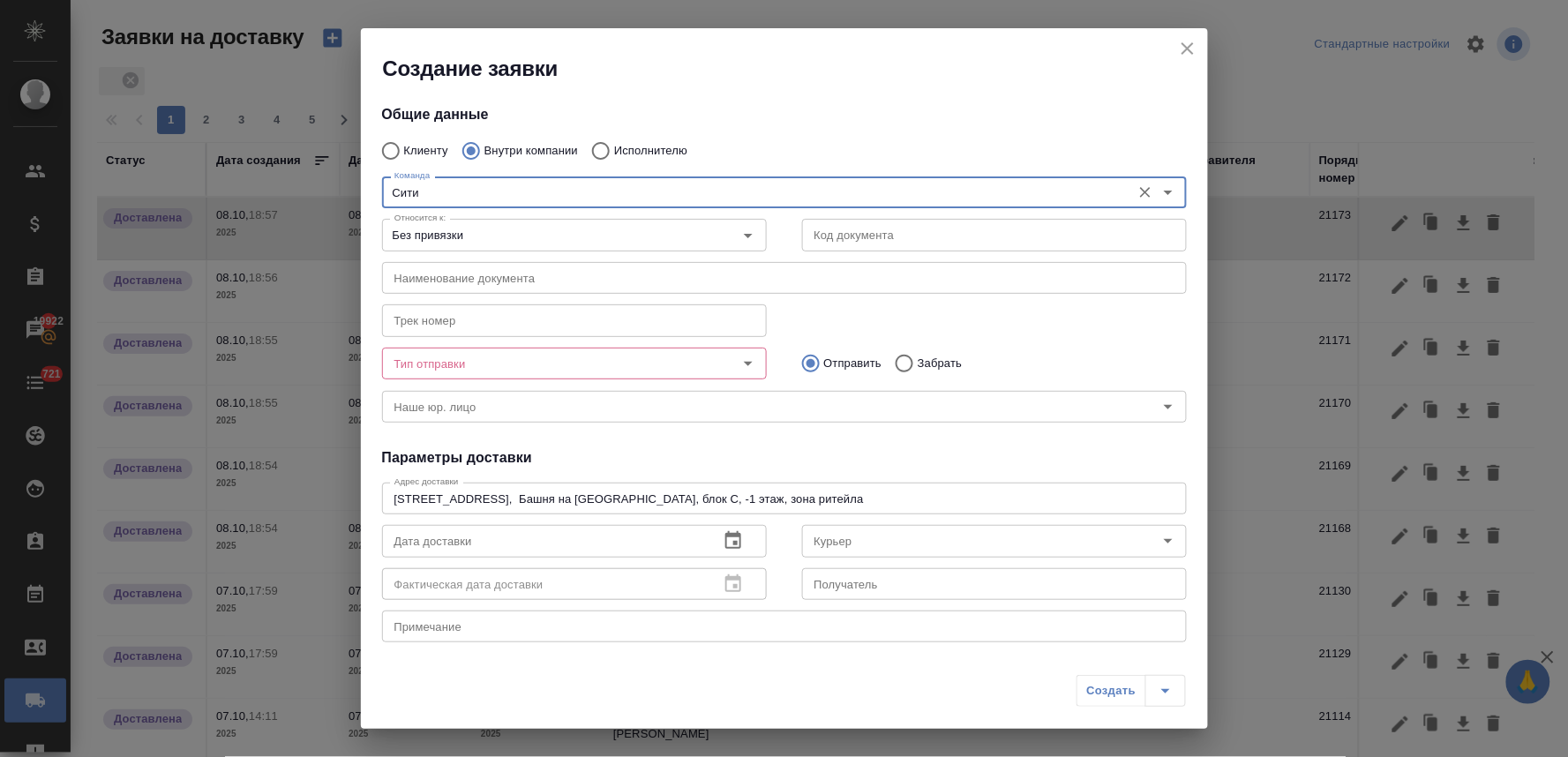
type input "Сити"
click at [469, 354] on input "Тип отправки" at bounding box center [545, 363] width 315 height 21
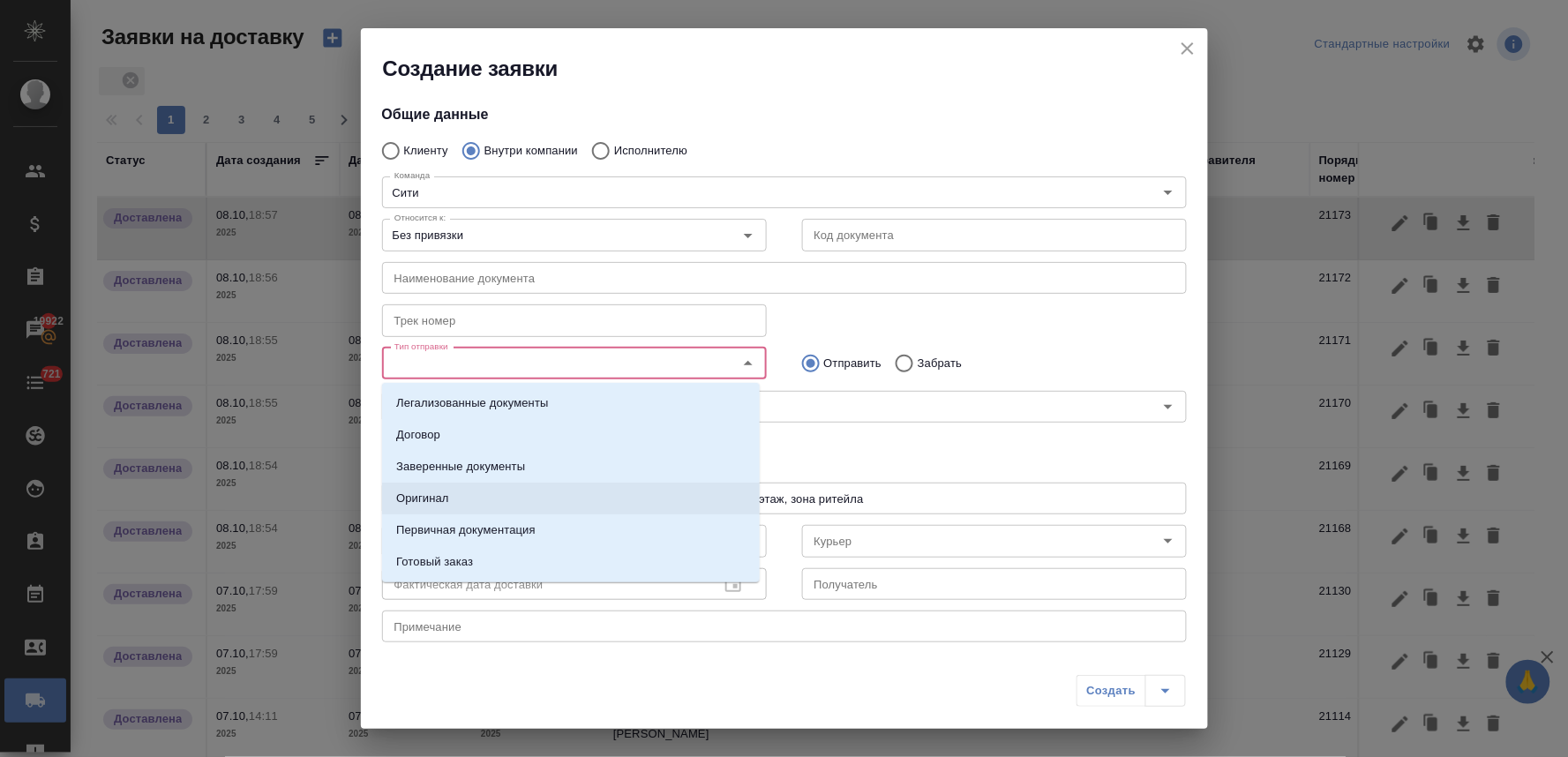
click at [468, 494] on li "Оригинал" at bounding box center [571, 499] width 378 height 32
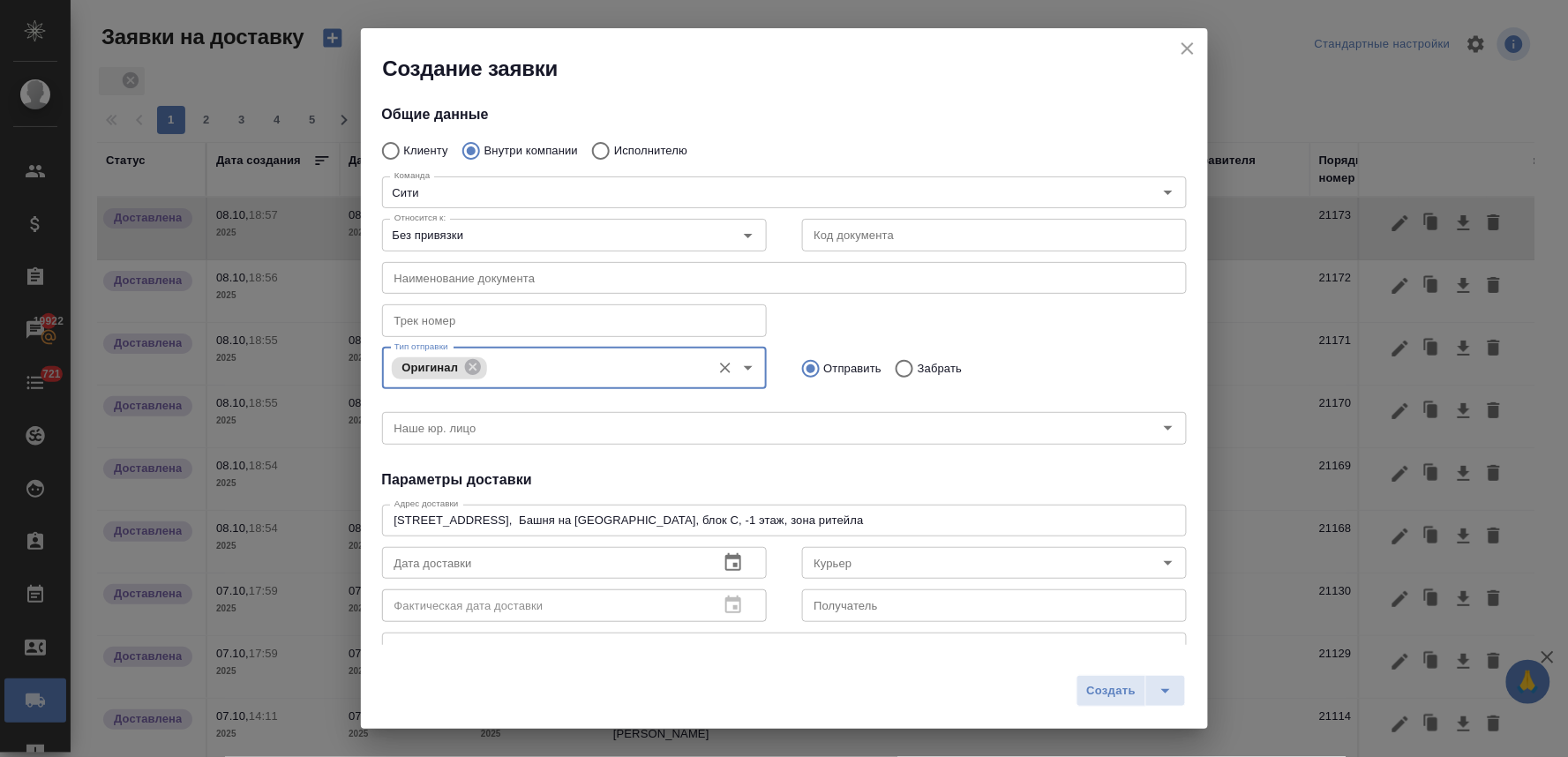
click at [557, 365] on input "Тип отправки" at bounding box center [596, 368] width 210 height 21
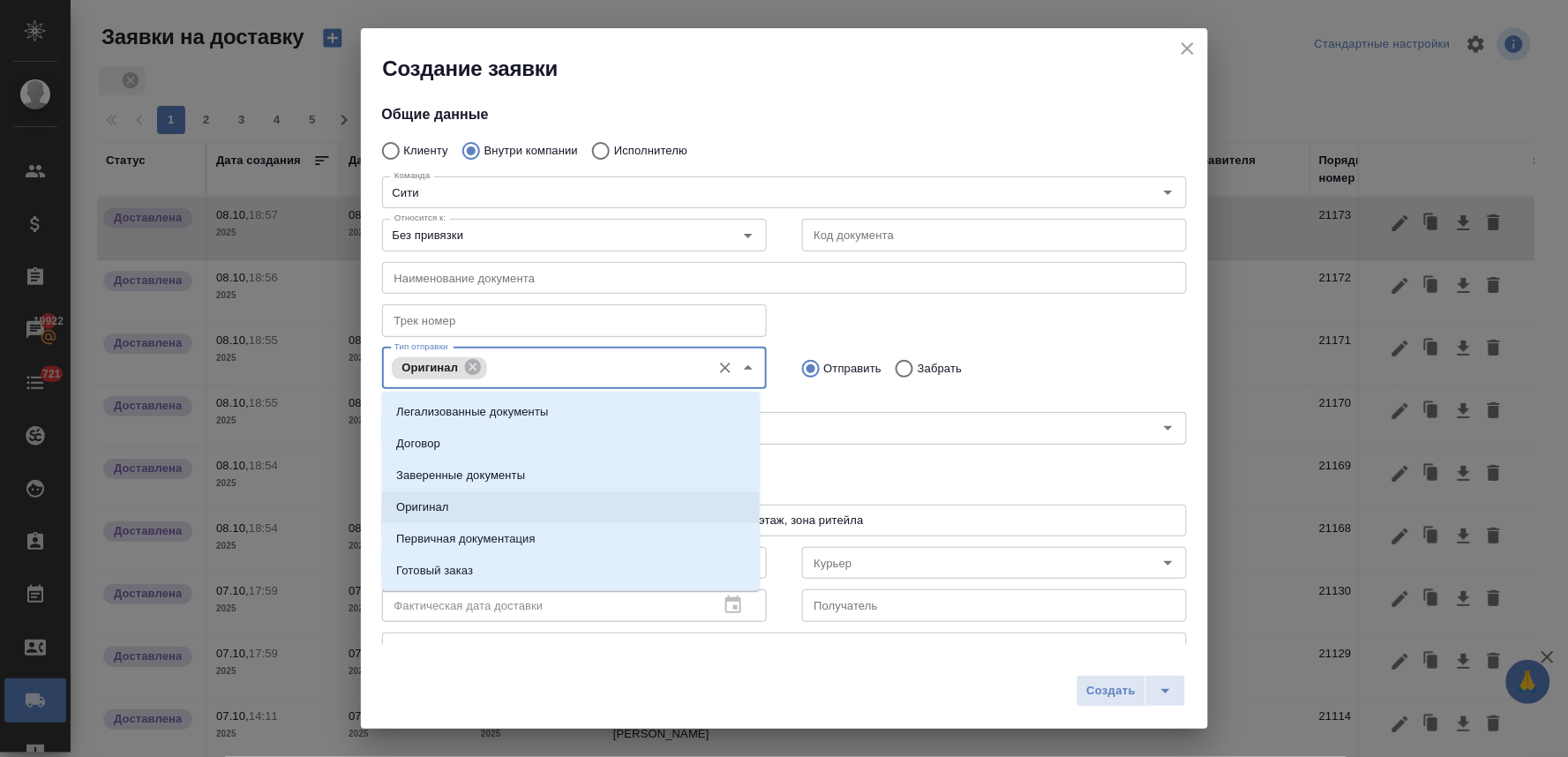
click at [509, 497] on li "Оригинал" at bounding box center [571, 507] width 378 height 32
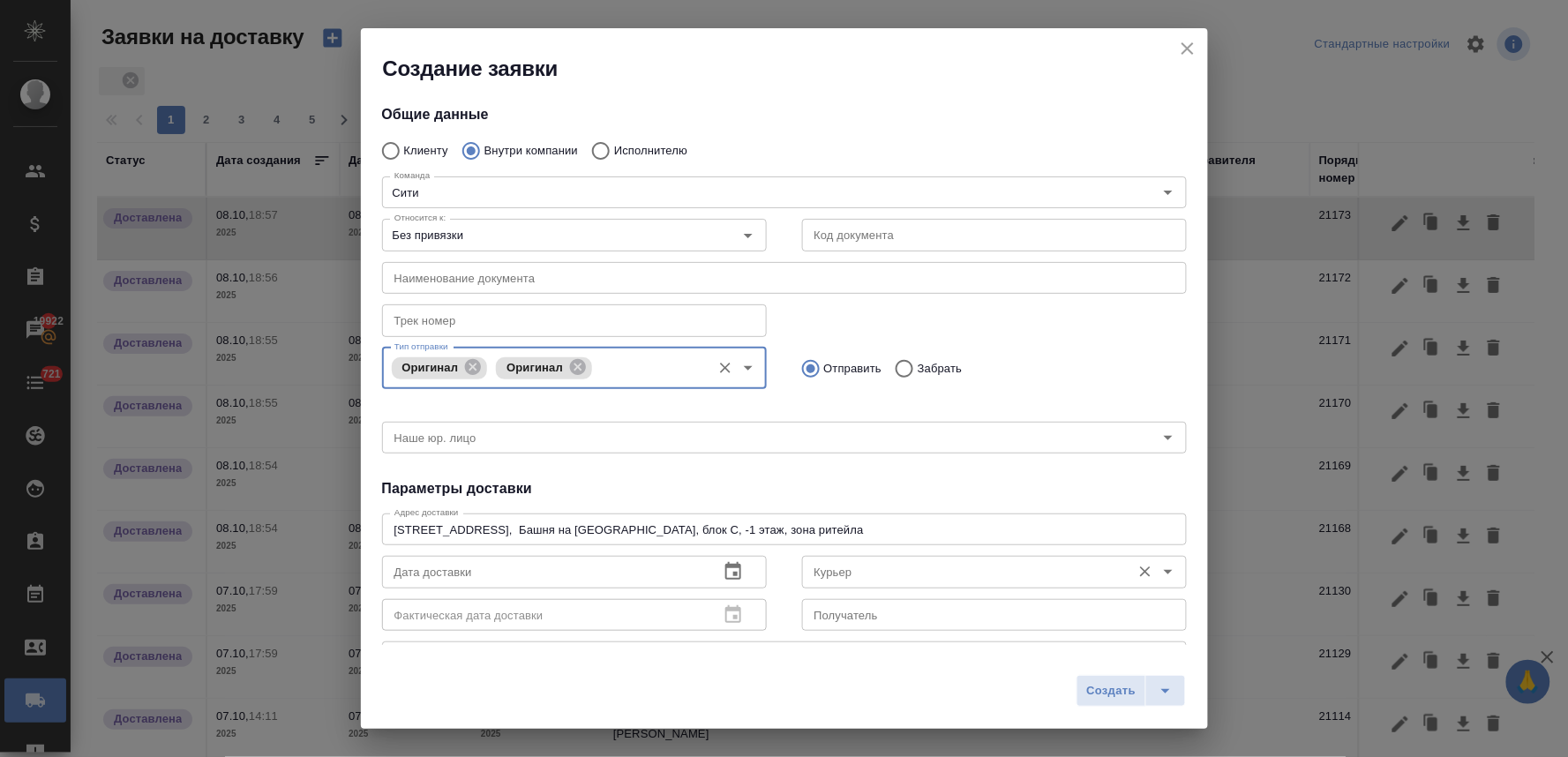
click at [849, 567] on input "Курьер" at bounding box center [965, 571] width 315 height 21
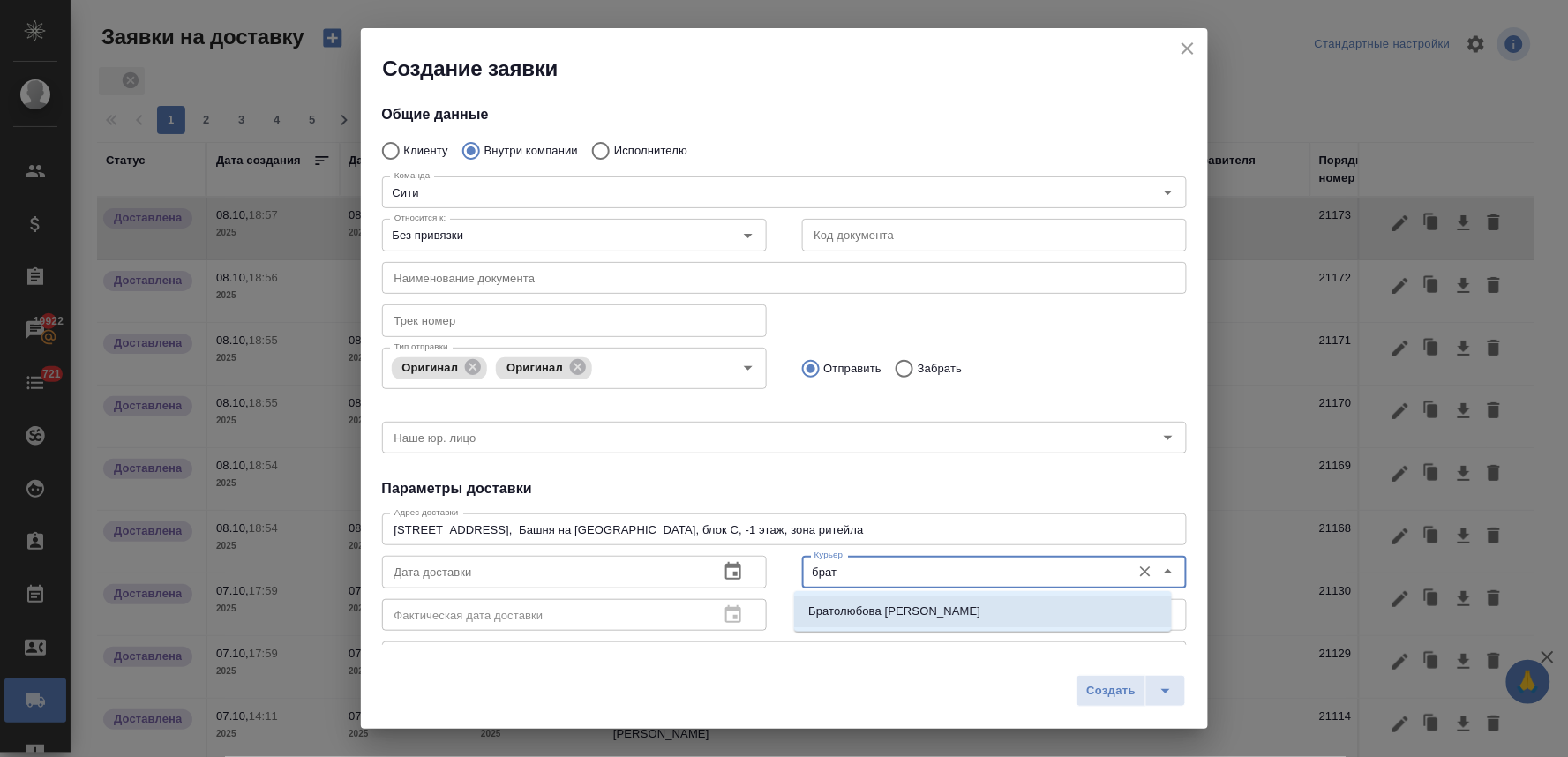
click at [816, 611] on p "Братолюбова [PERSON_NAME]" at bounding box center [894, 611] width 172 height 17
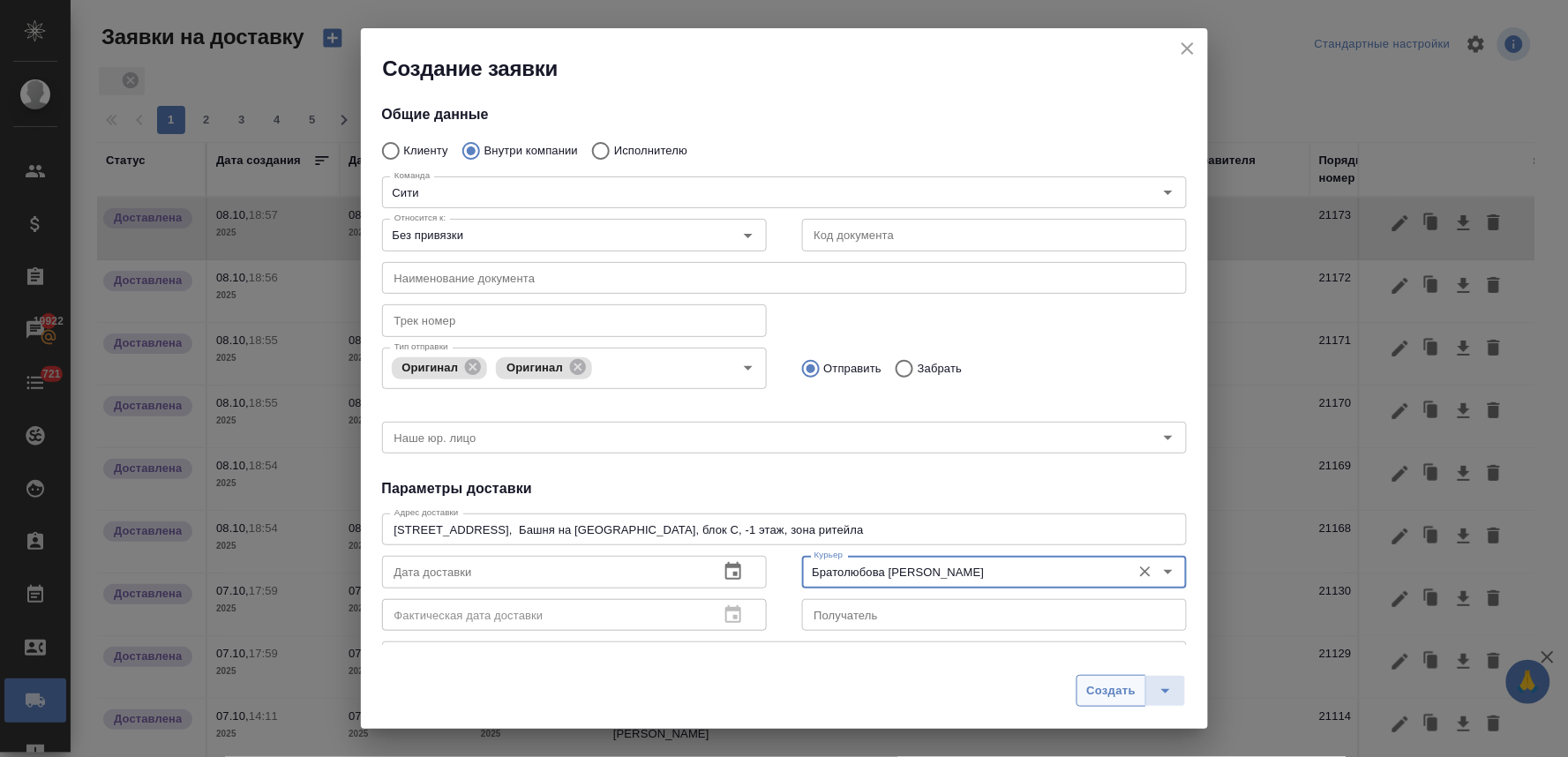
type input "Братолюбова [PERSON_NAME]"
click at [1098, 686] on span "Создать" at bounding box center [1111, 691] width 49 height 20
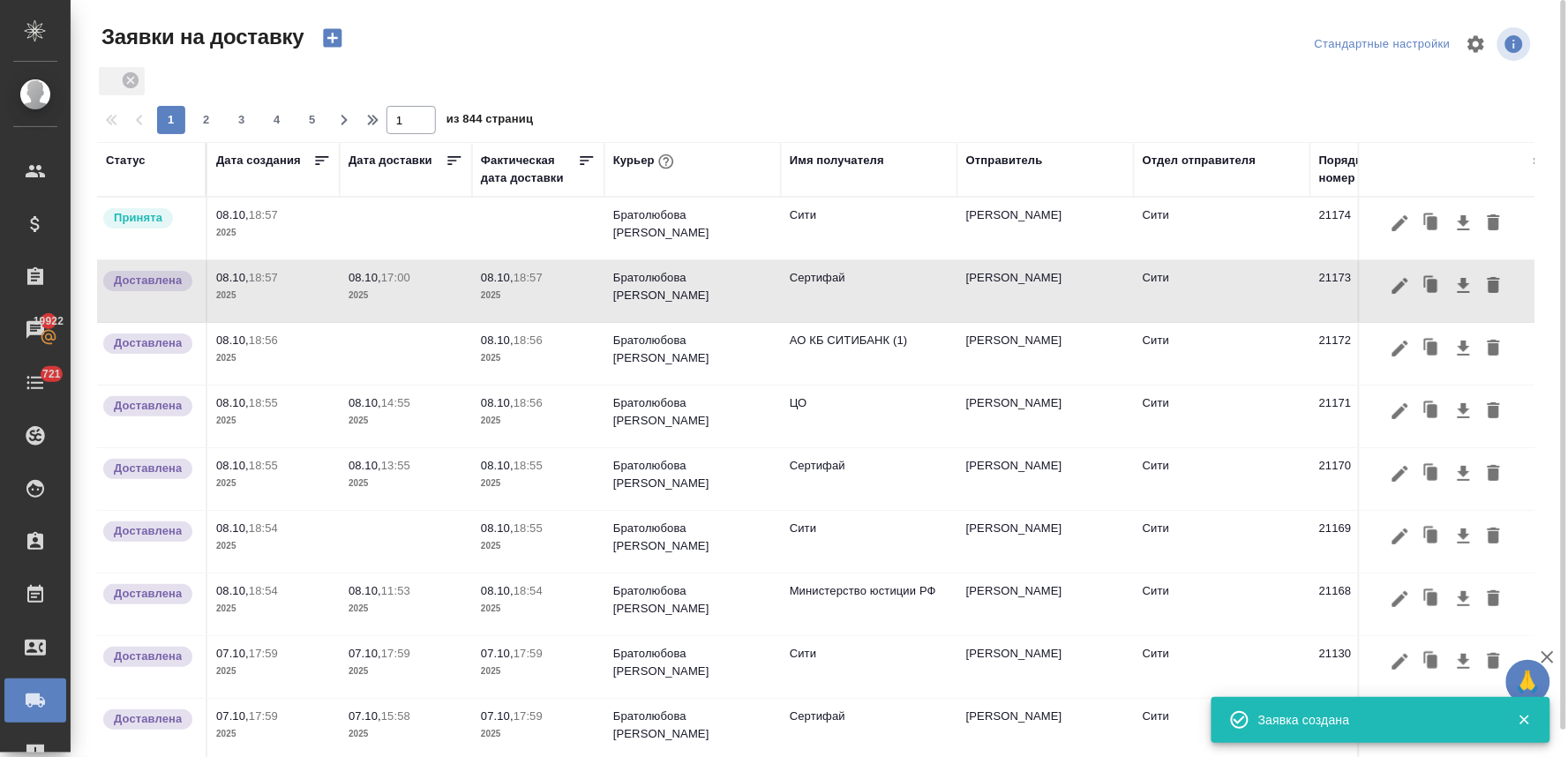
click at [410, 222] on td at bounding box center [406, 228] width 132 height 61
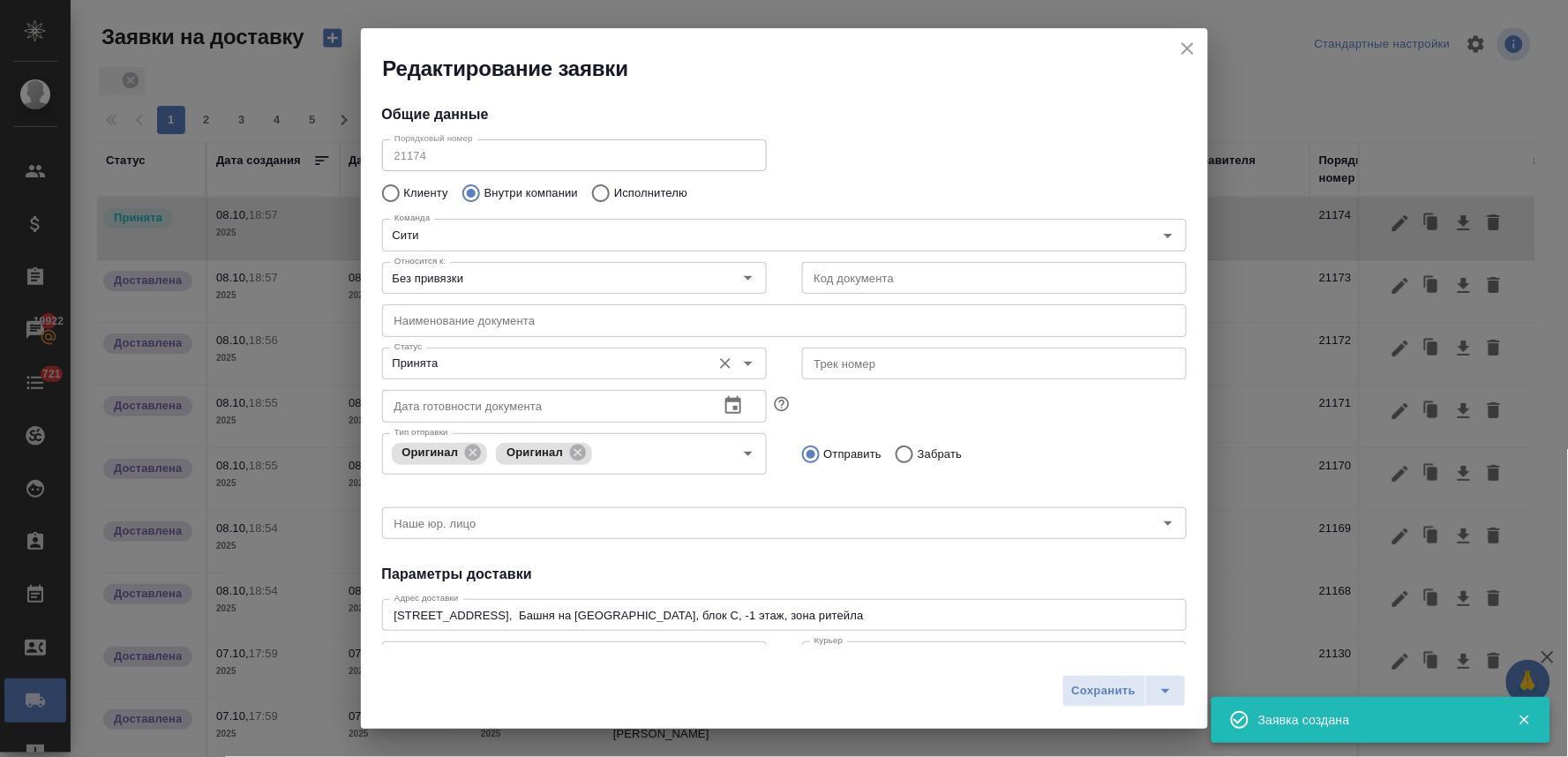
click at [420, 367] on input "Принята" at bounding box center [545, 363] width 315 height 21
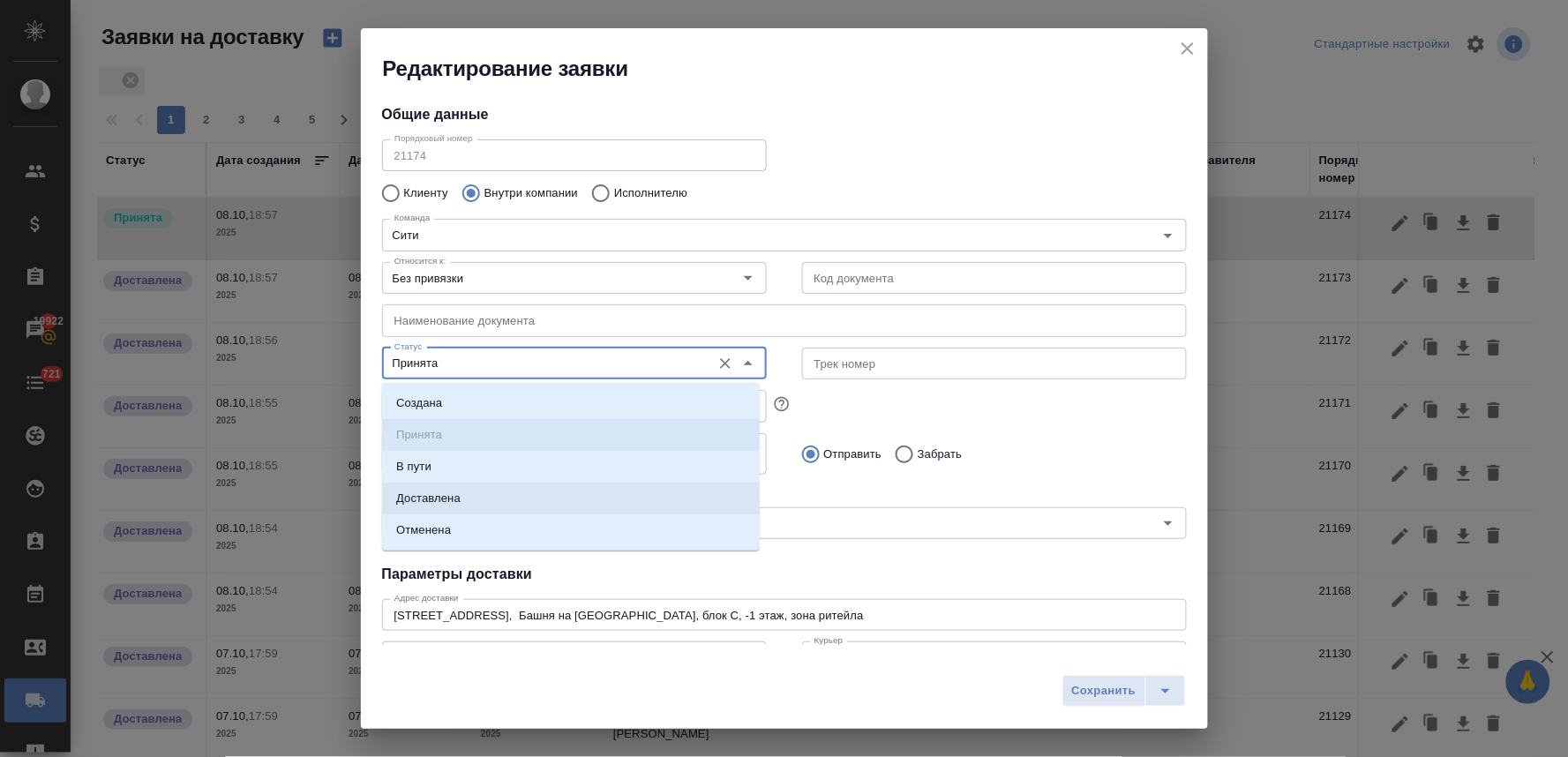
click at [462, 505] on li "Доставлена" at bounding box center [571, 499] width 378 height 32
type input "Доставлена"
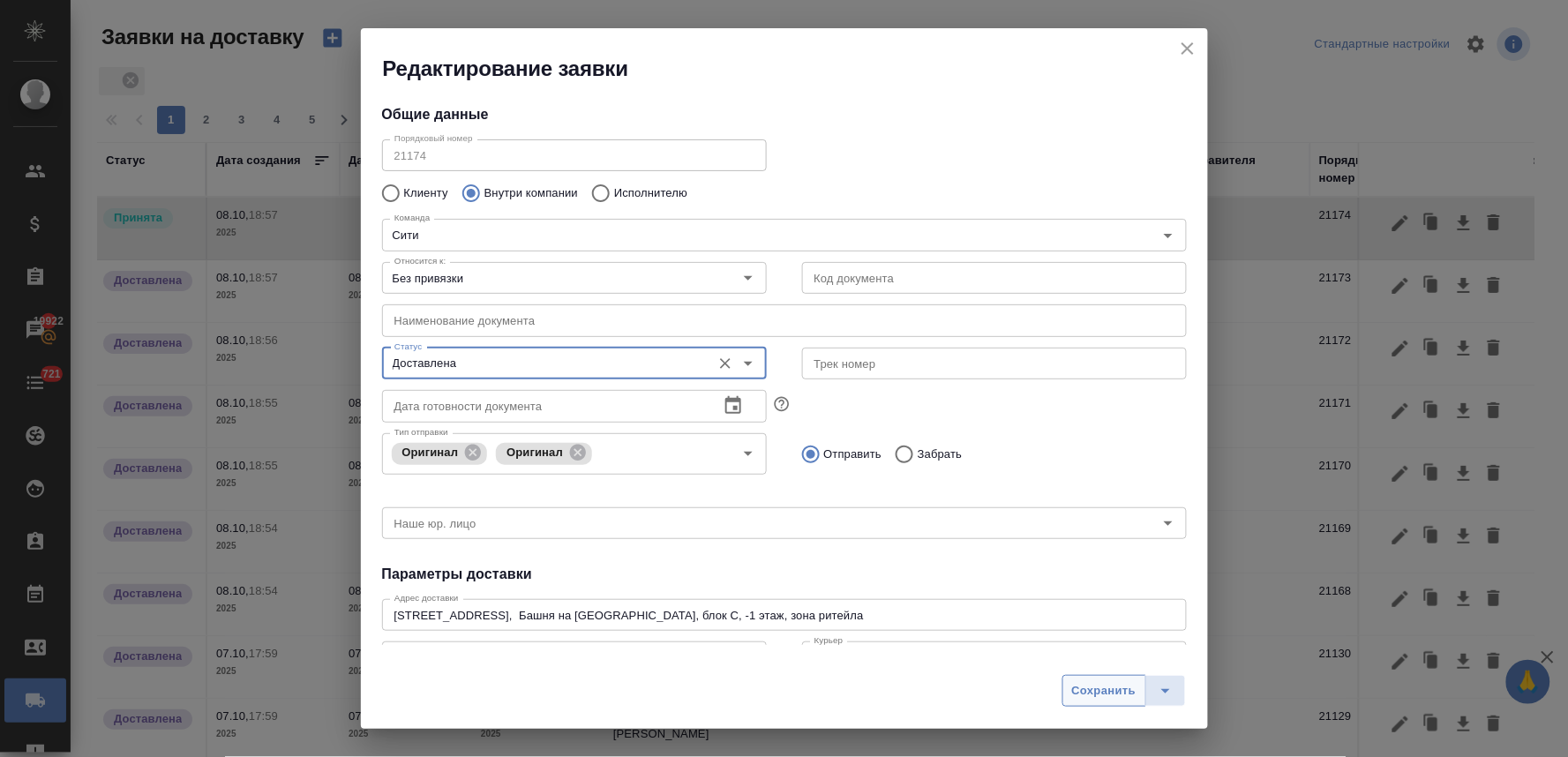
click at [1080, 688] on span "Сохранить" at bounding box center [1104, 691] width 64 height 20
